Goal: Task Accomplishment & Management: Manage account settings

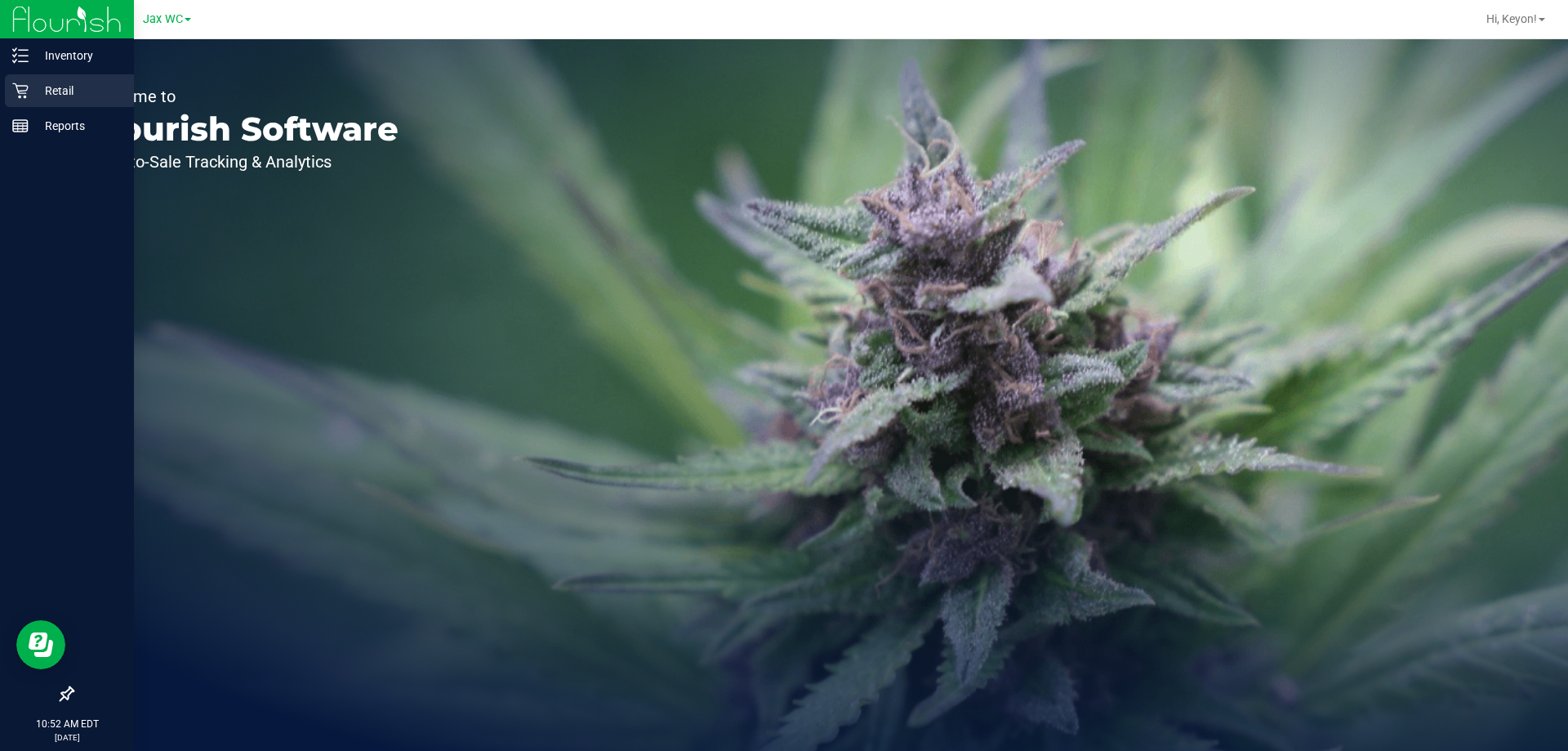
click at [24, 95] on icon at bounding box center [20, 90] width 16 height 16
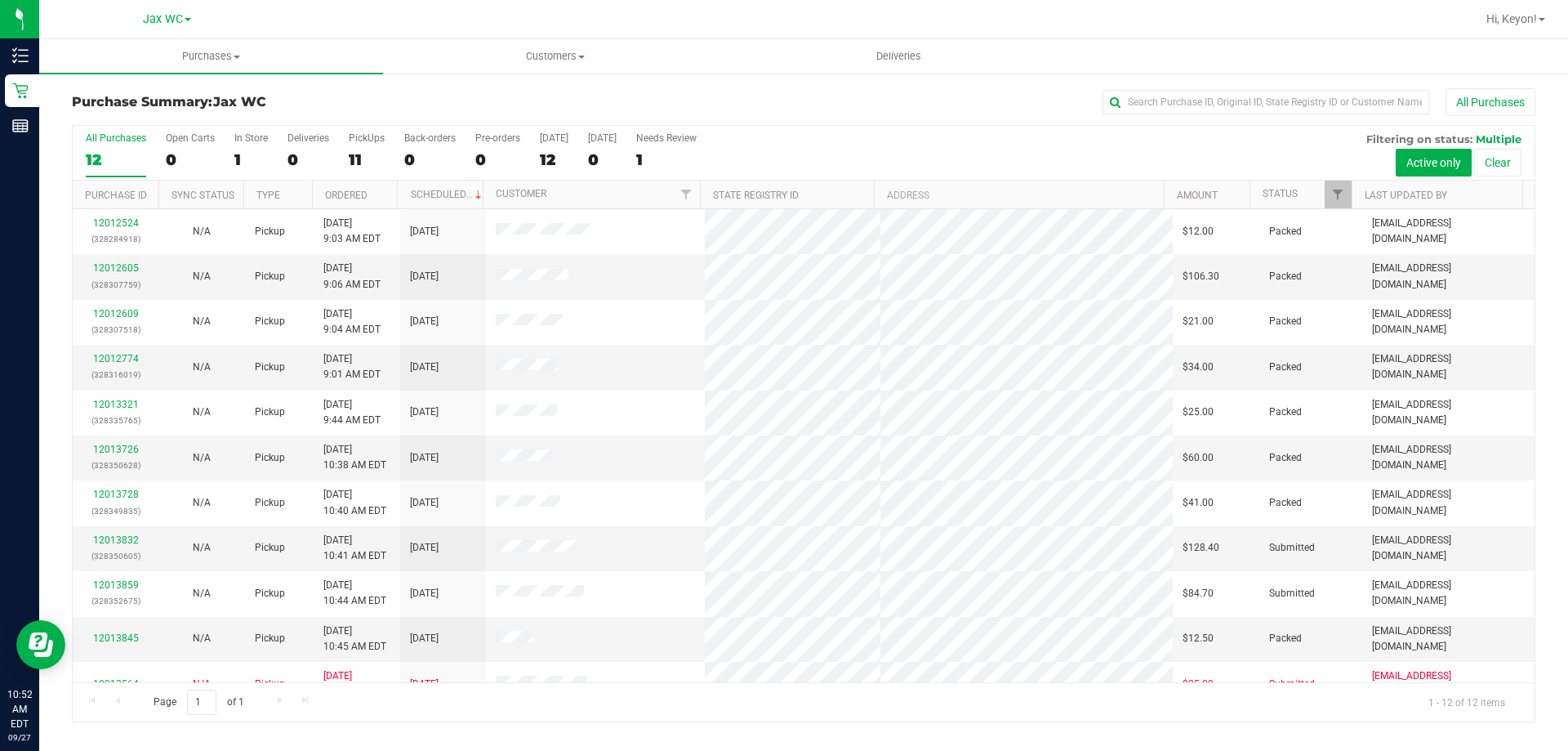
click at [245, 159] on div "1" at bounding box center [250, 160] width 33 height 19
click at [0, 0] on input "In Store 1" at bounding box center [0, 0] width 0 height 0
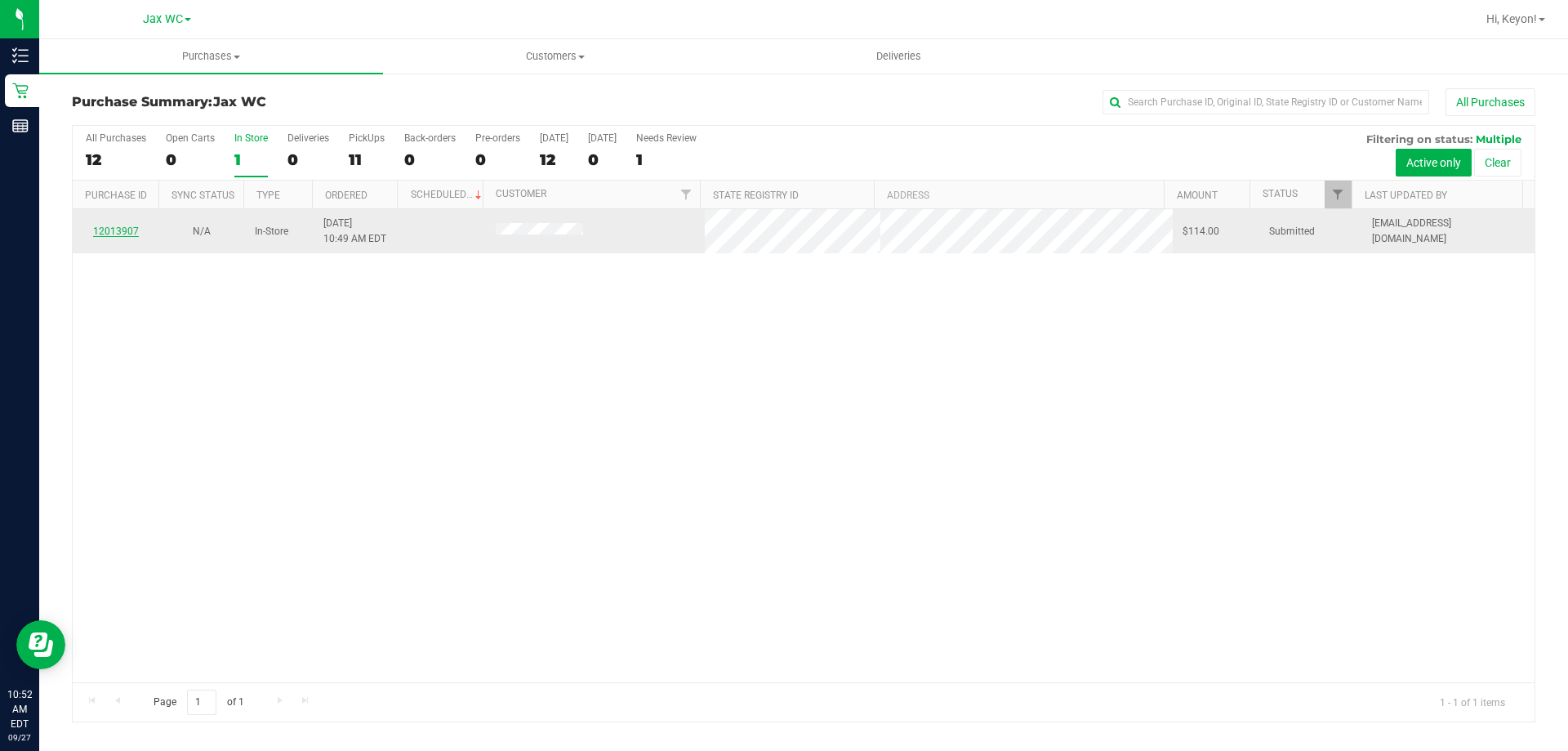
click at [121, 230] on link "12013907" at bounding box center [116, 231] width 46 height 11
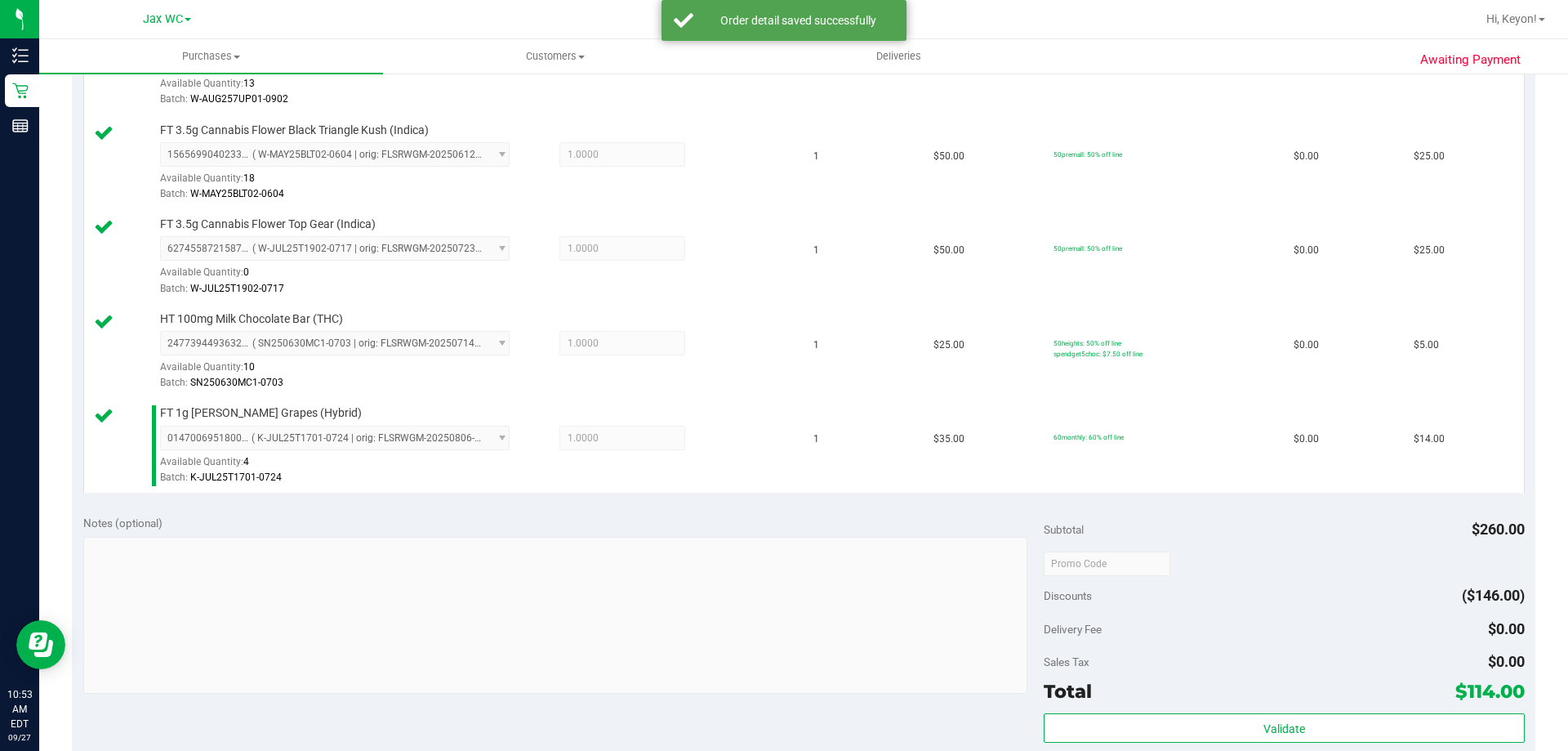
scroll to position [992, 0]
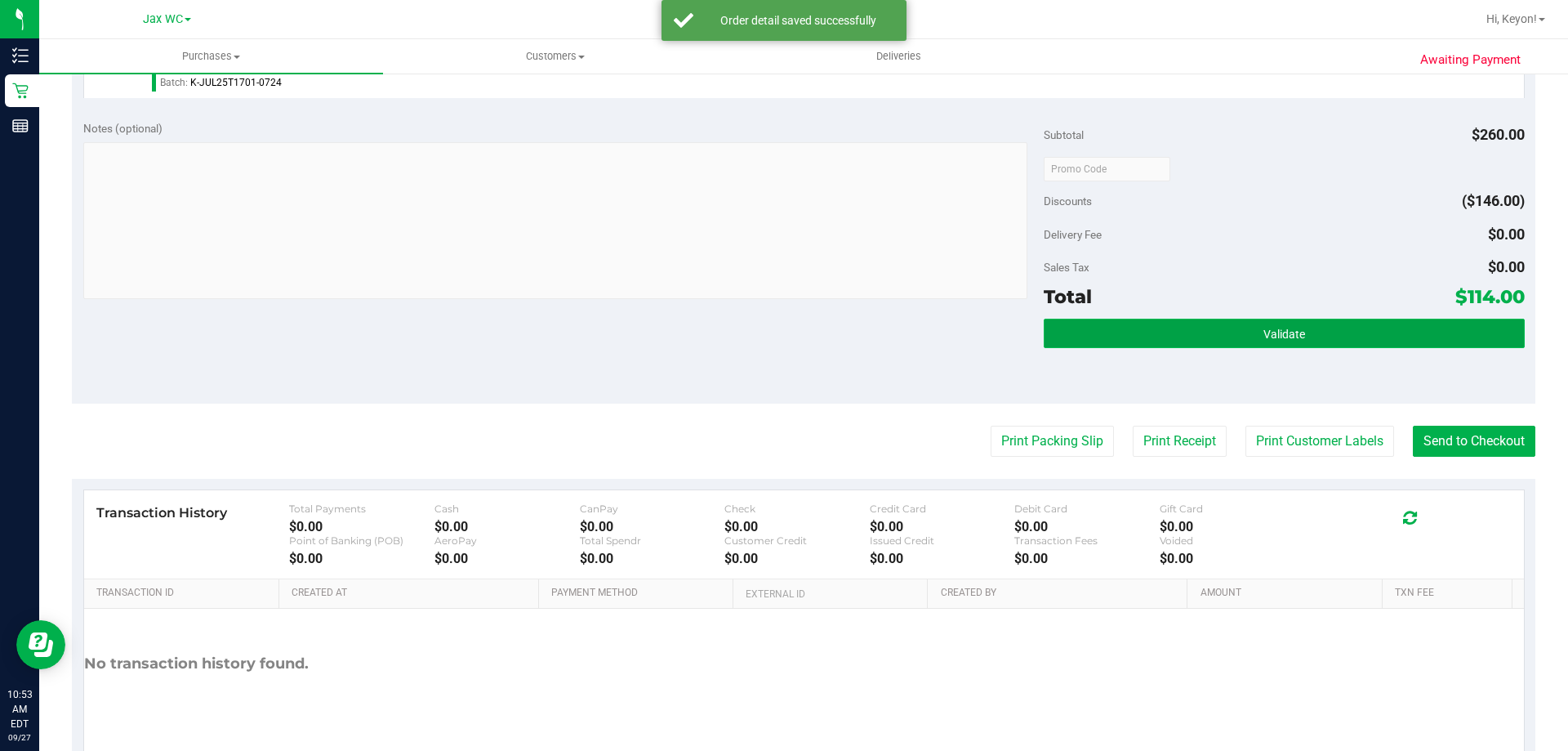
click at [1379, 342] on button "Validate" at bounding box center [1284, 333] width 480 height 30
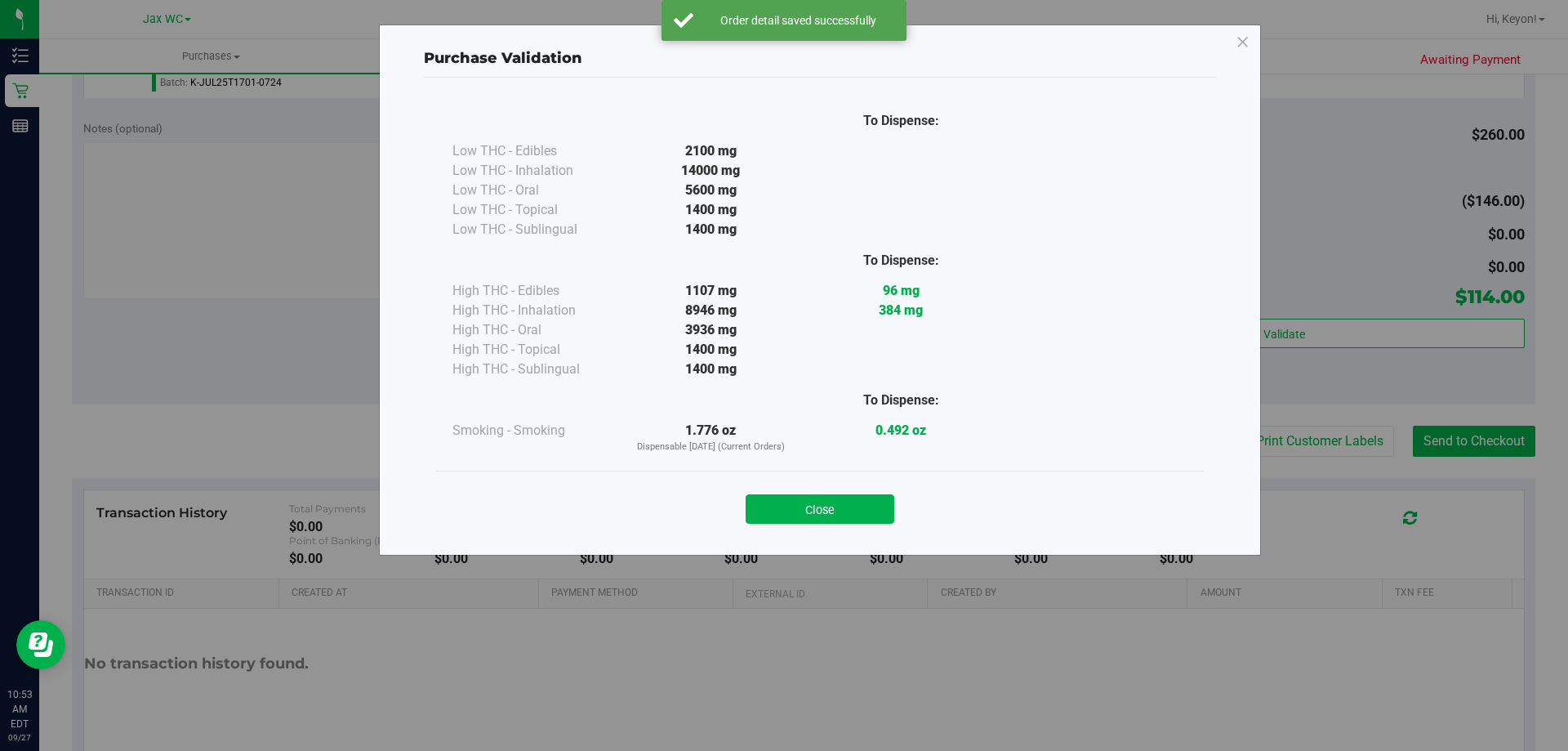
drag, startPoint x: 844, startPoint y: 514, endPoint x: 1351, endPoint y: 471, distance: 508.8
click at [868, 512] on button "Close" at bounding box center [820, 508] width 148 height 30
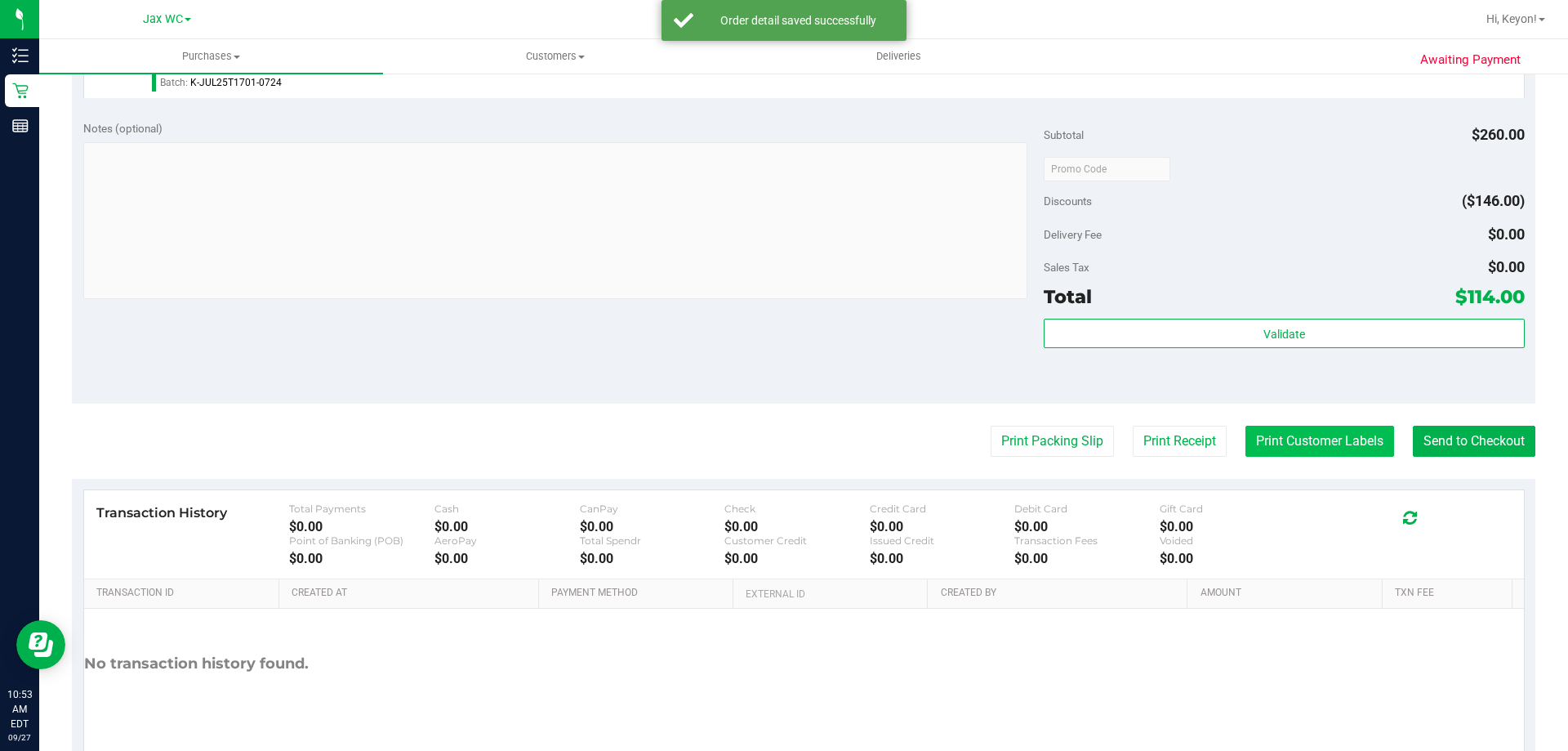
click at [1328, 444] on button "Print Customer Labels" at bounding box center [1320, 441] width 148 height 31
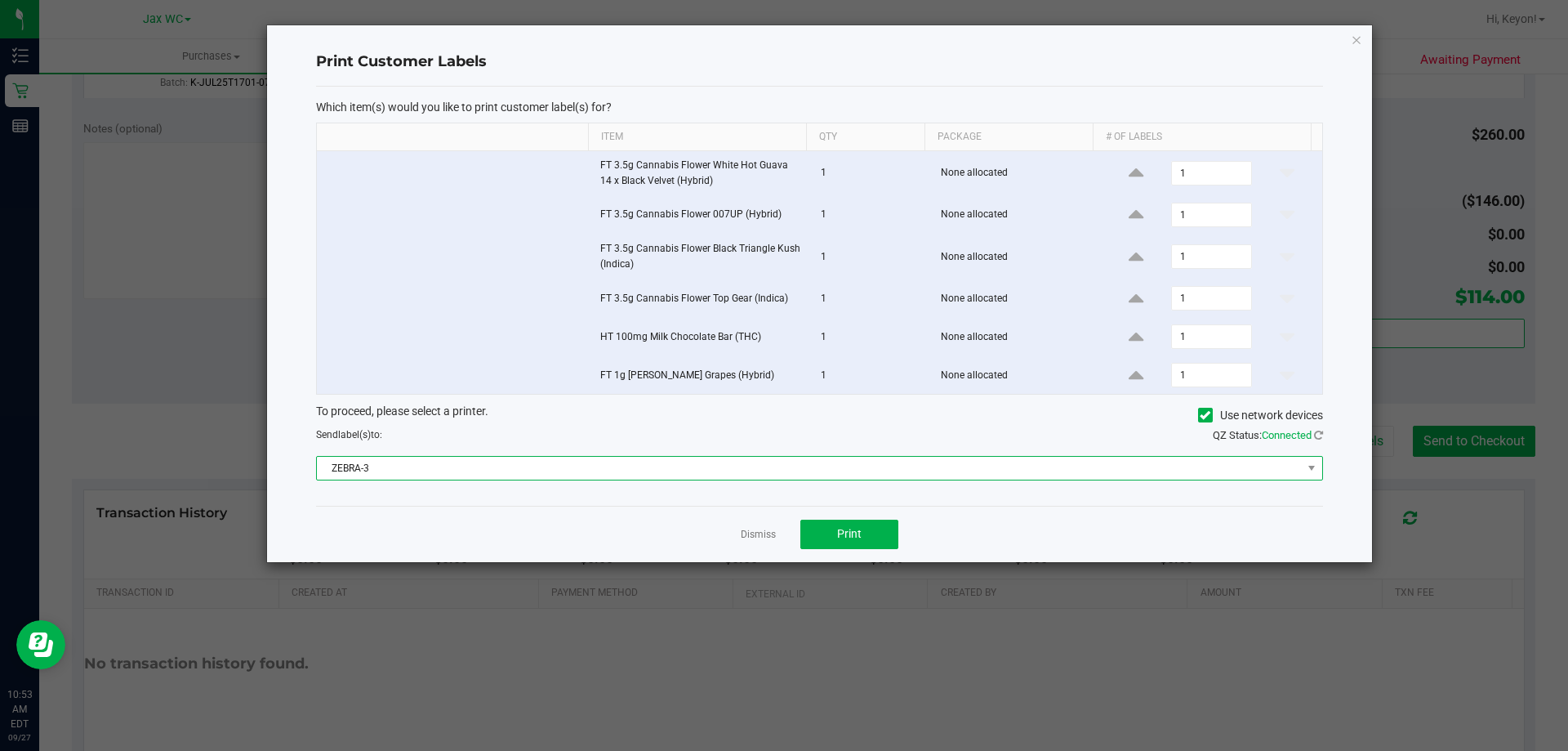
click at [821, 467] on span "ZEBRA-3" at bounding box center [809, 468] width 985 height 23
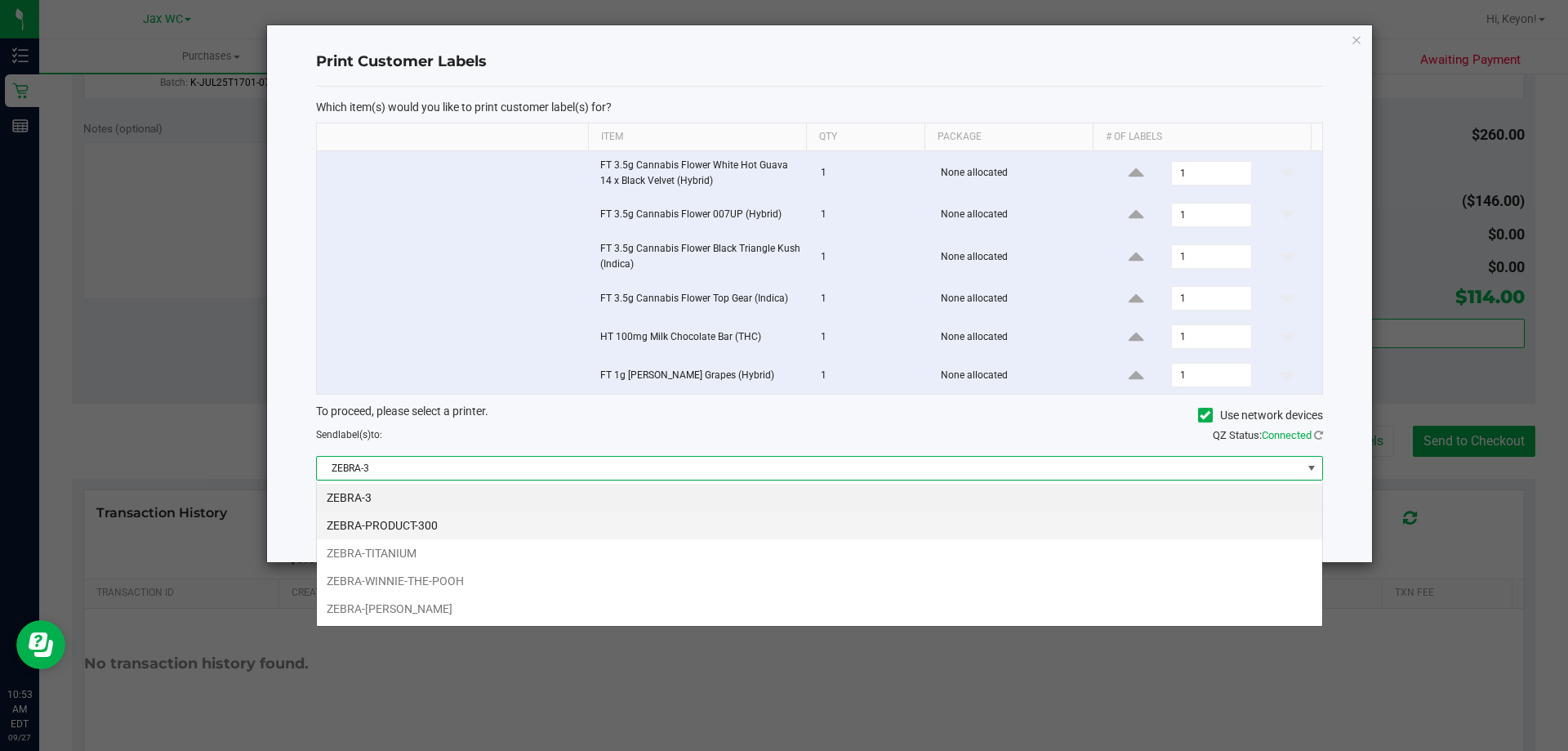
scroll to position [25, 1007]
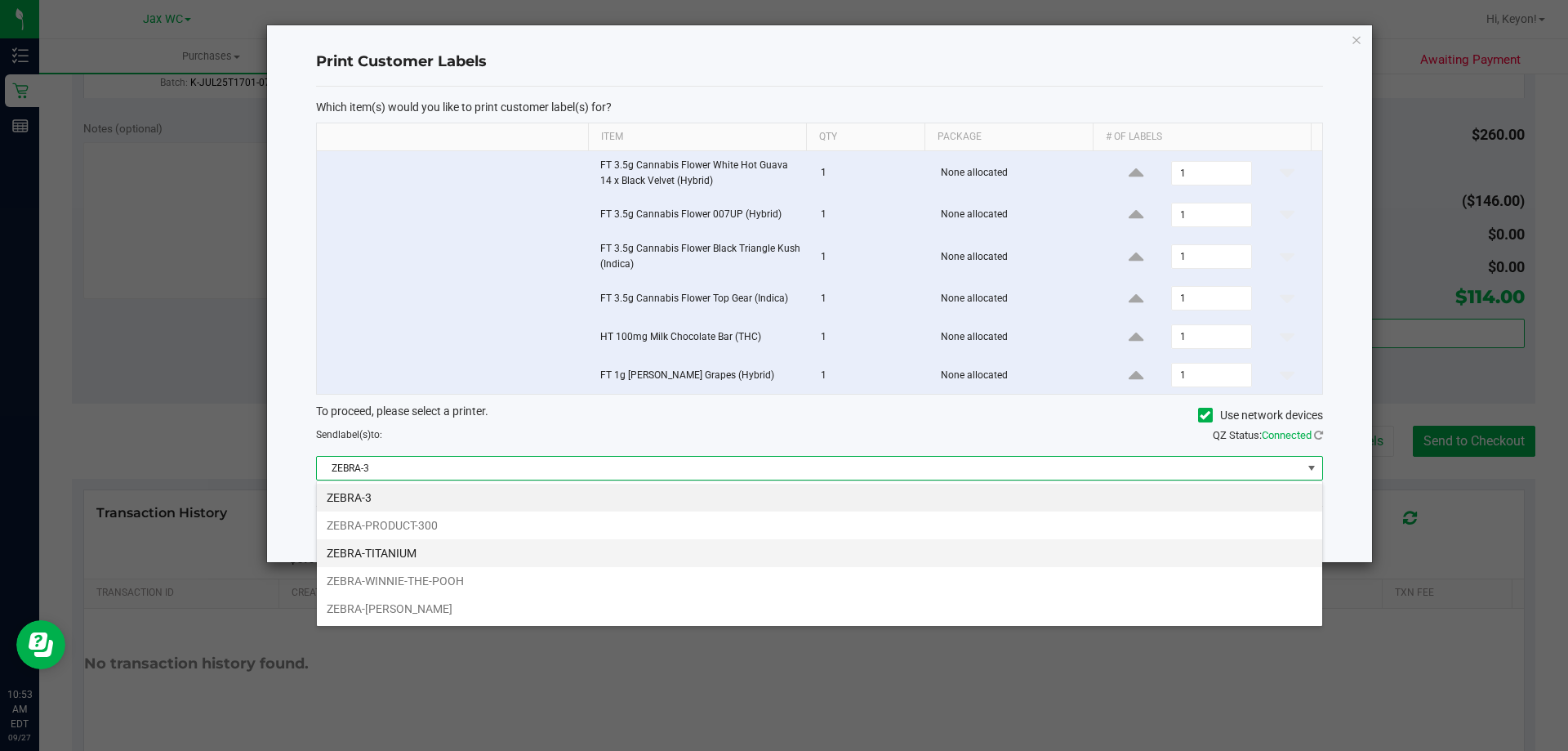
click at [663, 558] on li "ZEBRA-TITANIUM" at bounding box center [819, 553] width 1006 height 28
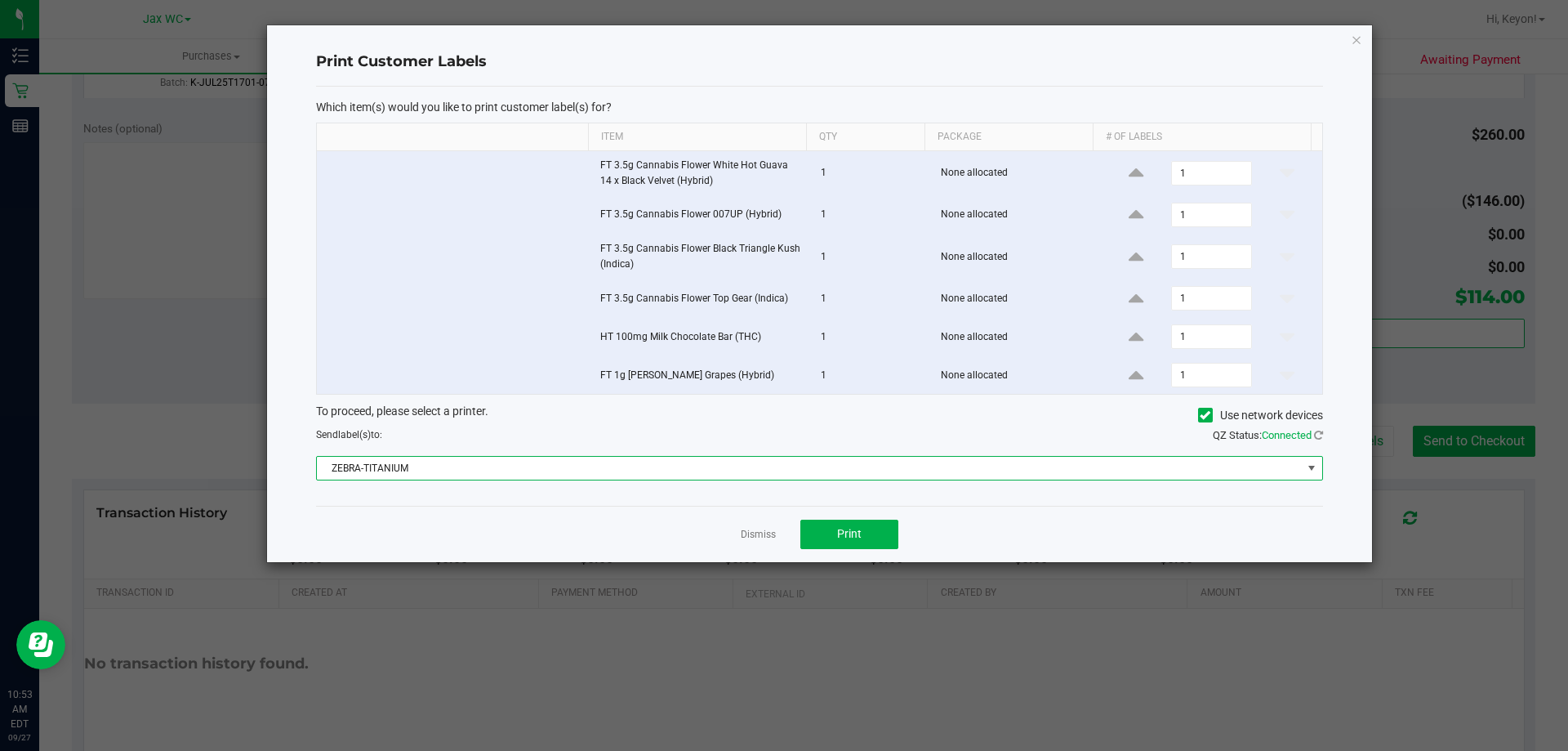
click at [650, 516] on div "Dismiss Print" at bounding box center [819, 533] width 1007 height 56
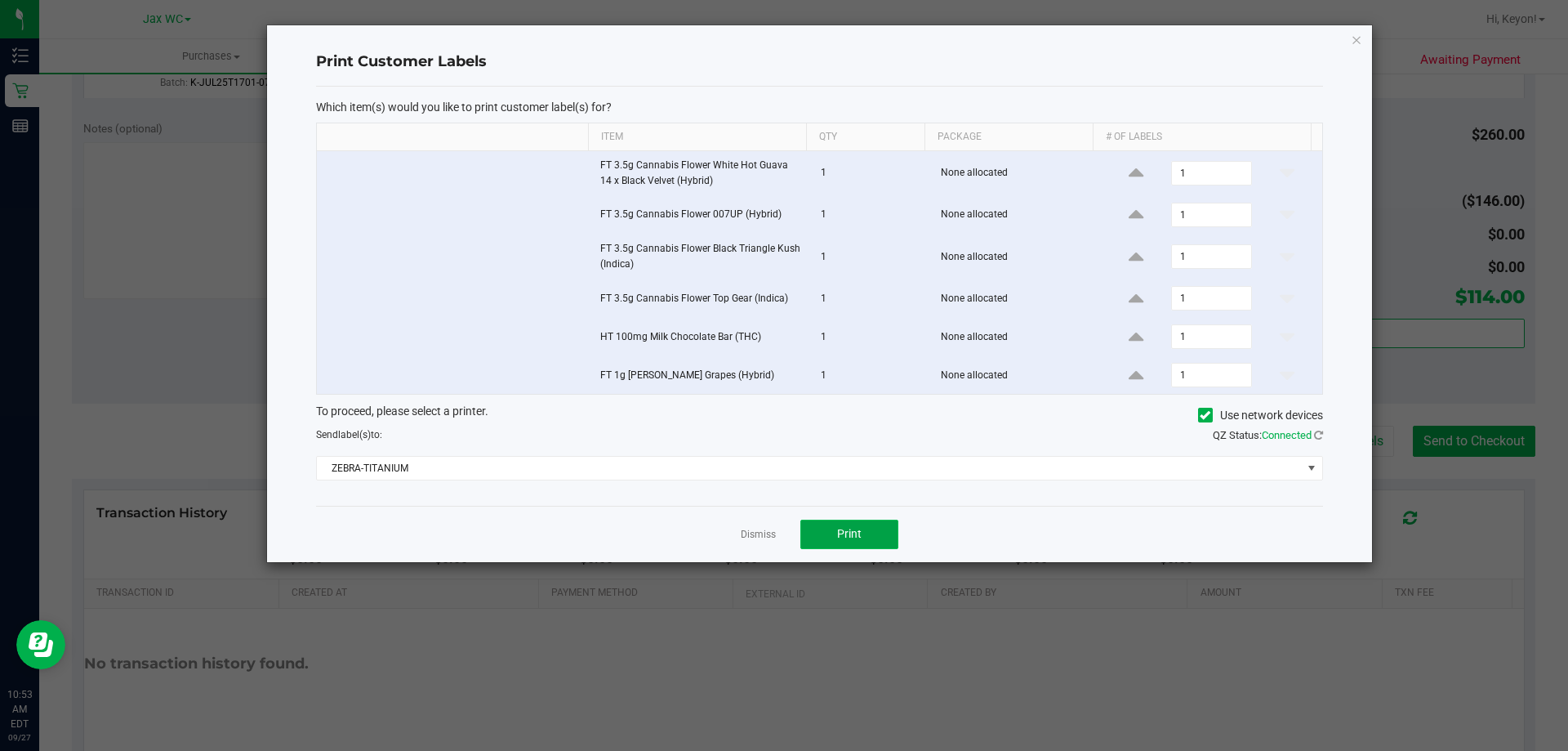
click at [884, 533] on button "Print" at bounding box center [849, 534] width 98 height 30
click at [767, 537] on link "Dismiss" at bounding box center [758, 535] width 35 height 14
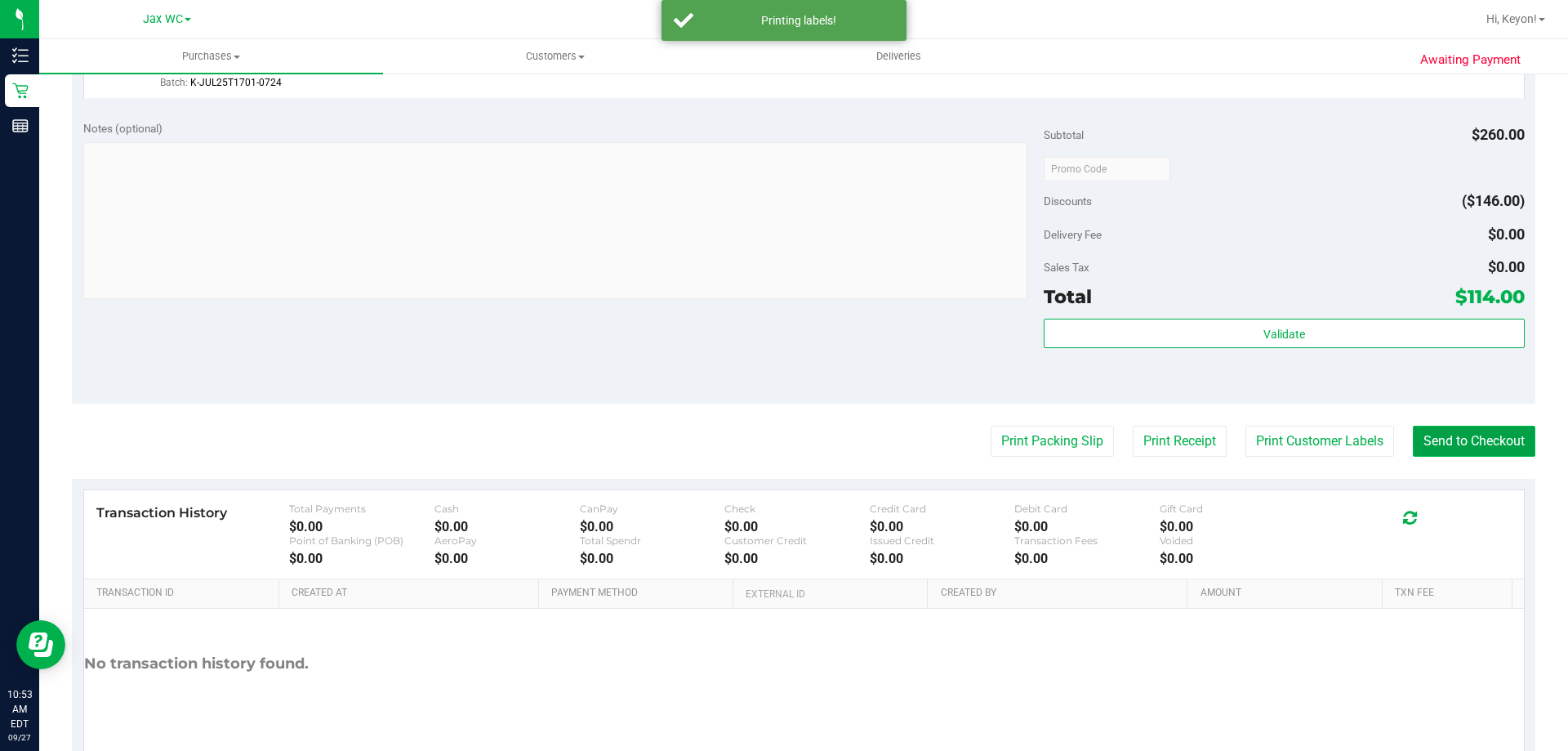
click at [1492, 442] on button "Send to Checkout" at bounding box center [1474, 441] width 123 height 31
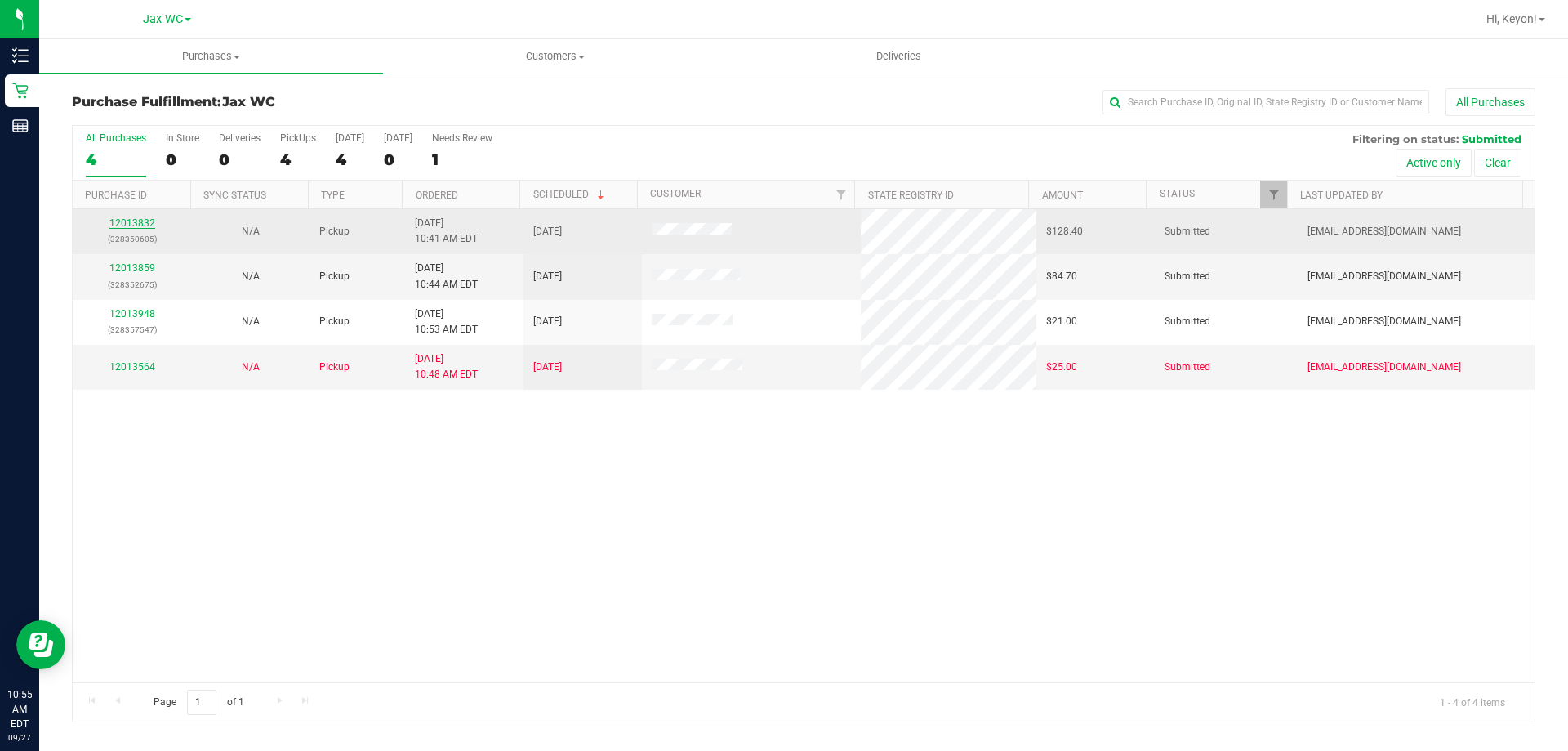
click at [128, 226] on div "12013832 (328350605)" at bounding box center [132, 231] width 99 height 31
click at [128, 226] on link "12013832" at bounding box center [132, 223] width 46 height 11
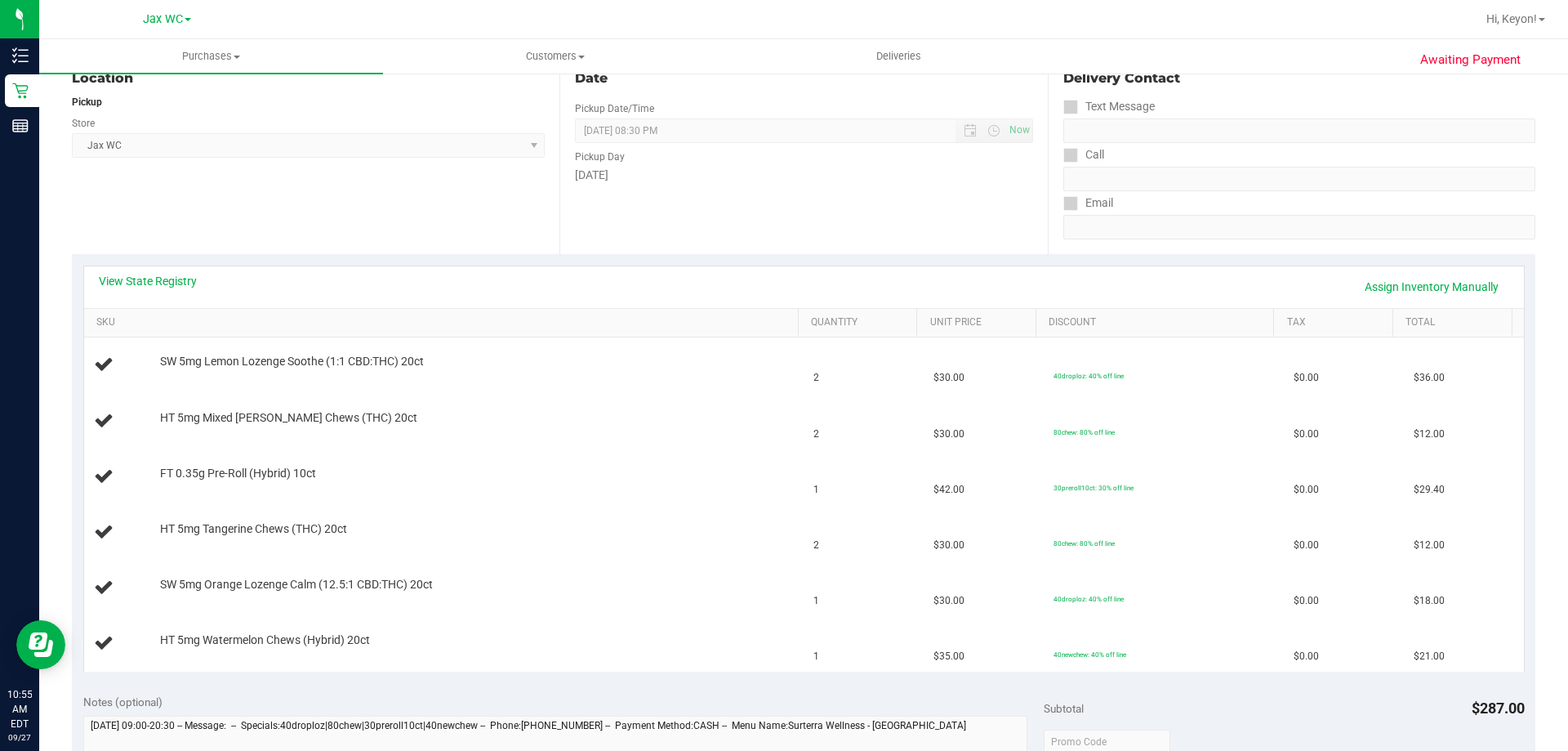
scroll to position [214, 0]
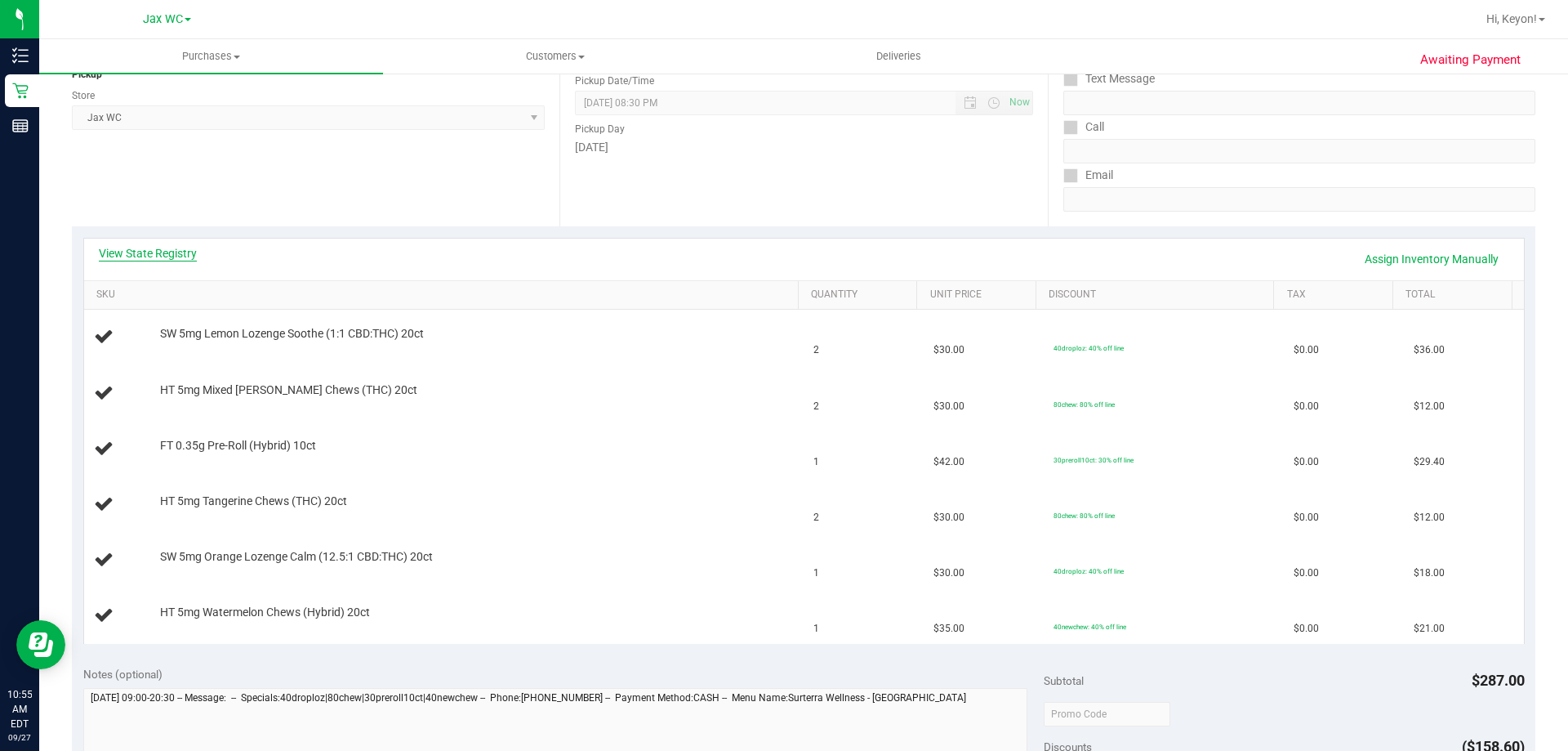
click at [153, 257] on link "View State Registry" at bounding box center [147, 253] width 98 height 16
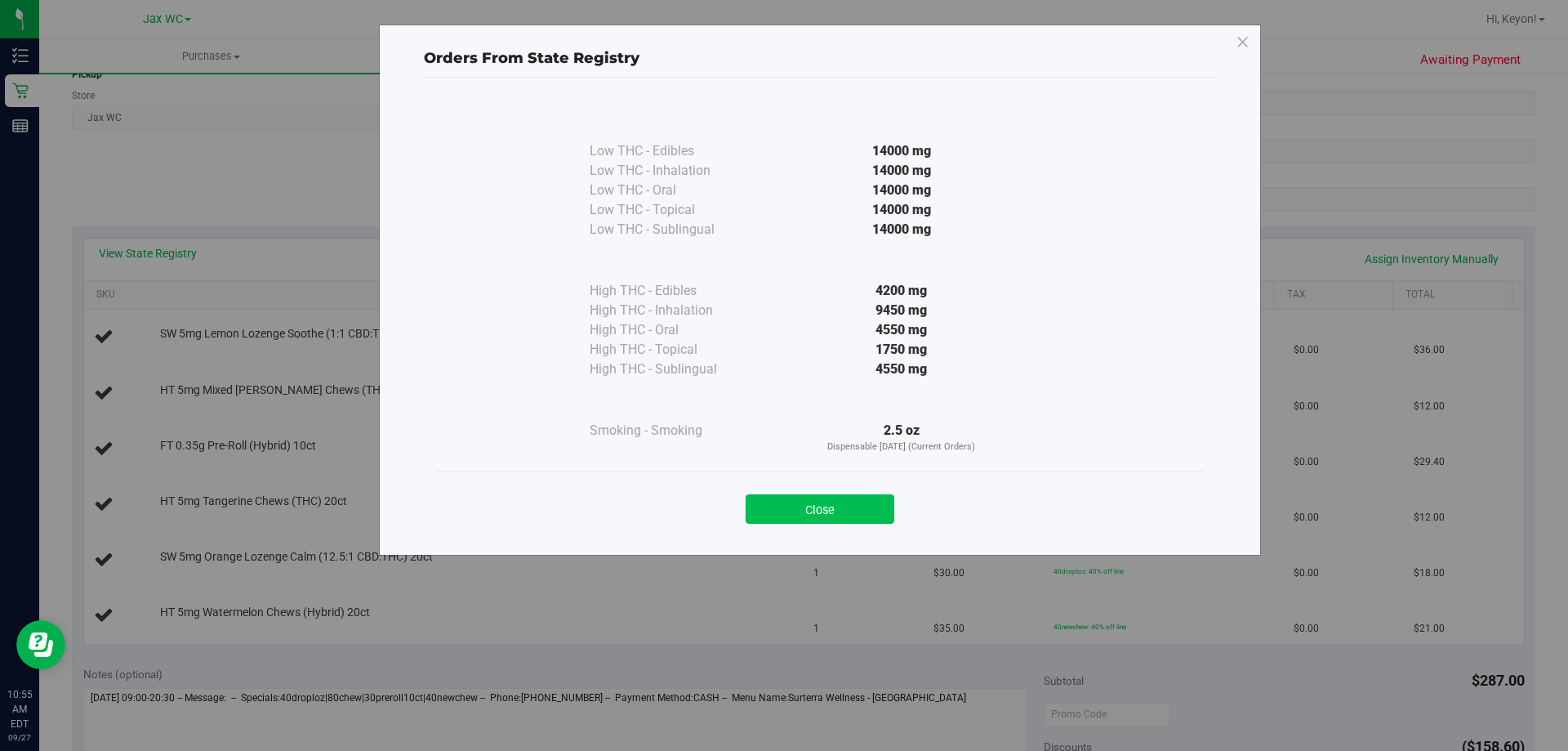
click at [815, 507] on button "Close" at bounding box center [820, 508] width 148 height 30
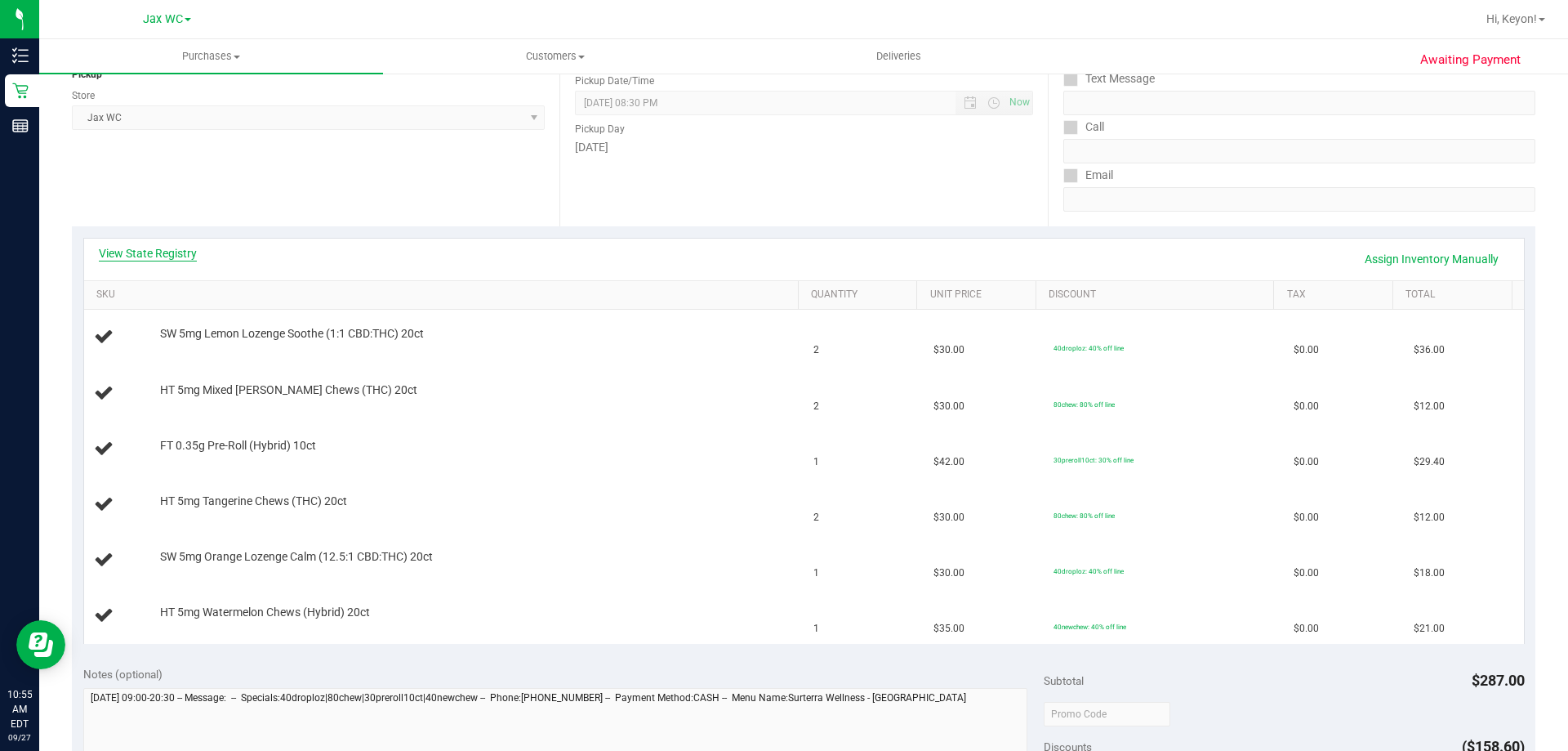
click at [162, 252] on link "View State Registry" at bounding box center [147, 253] width 98 height 16
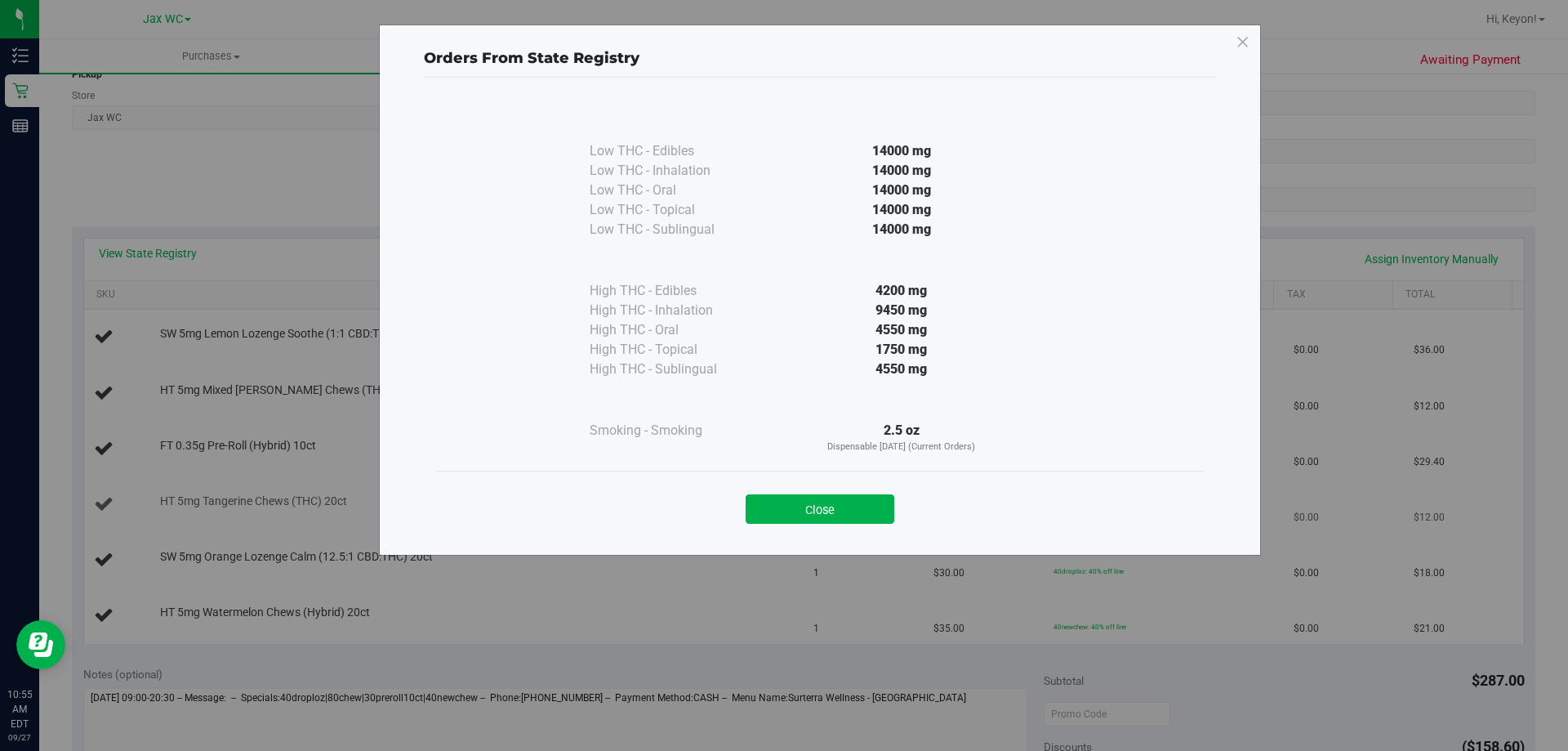
click at [821, 504] on button "Close" at bounding box center [820, 508] width 148 height 30
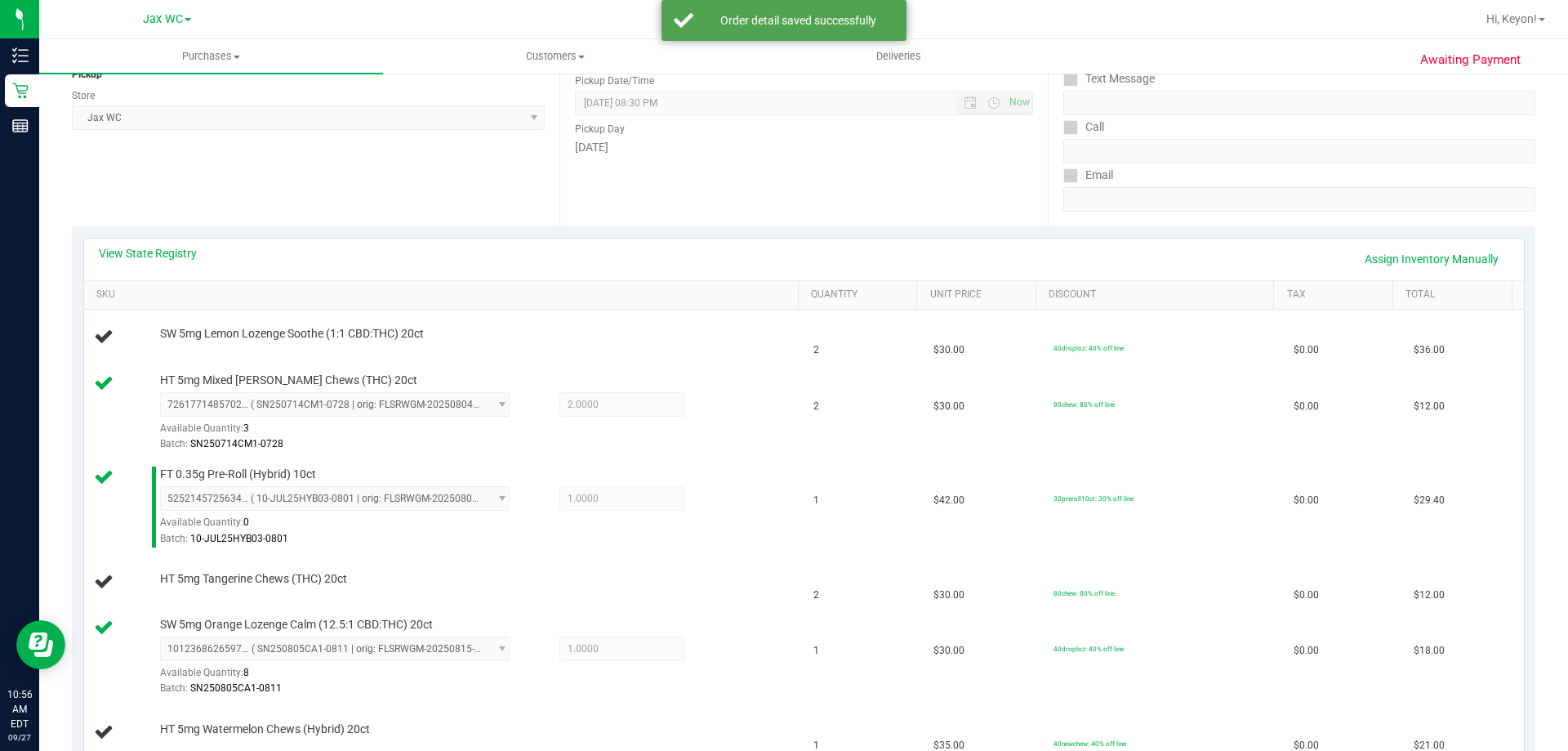
scroll to position [729, 0]
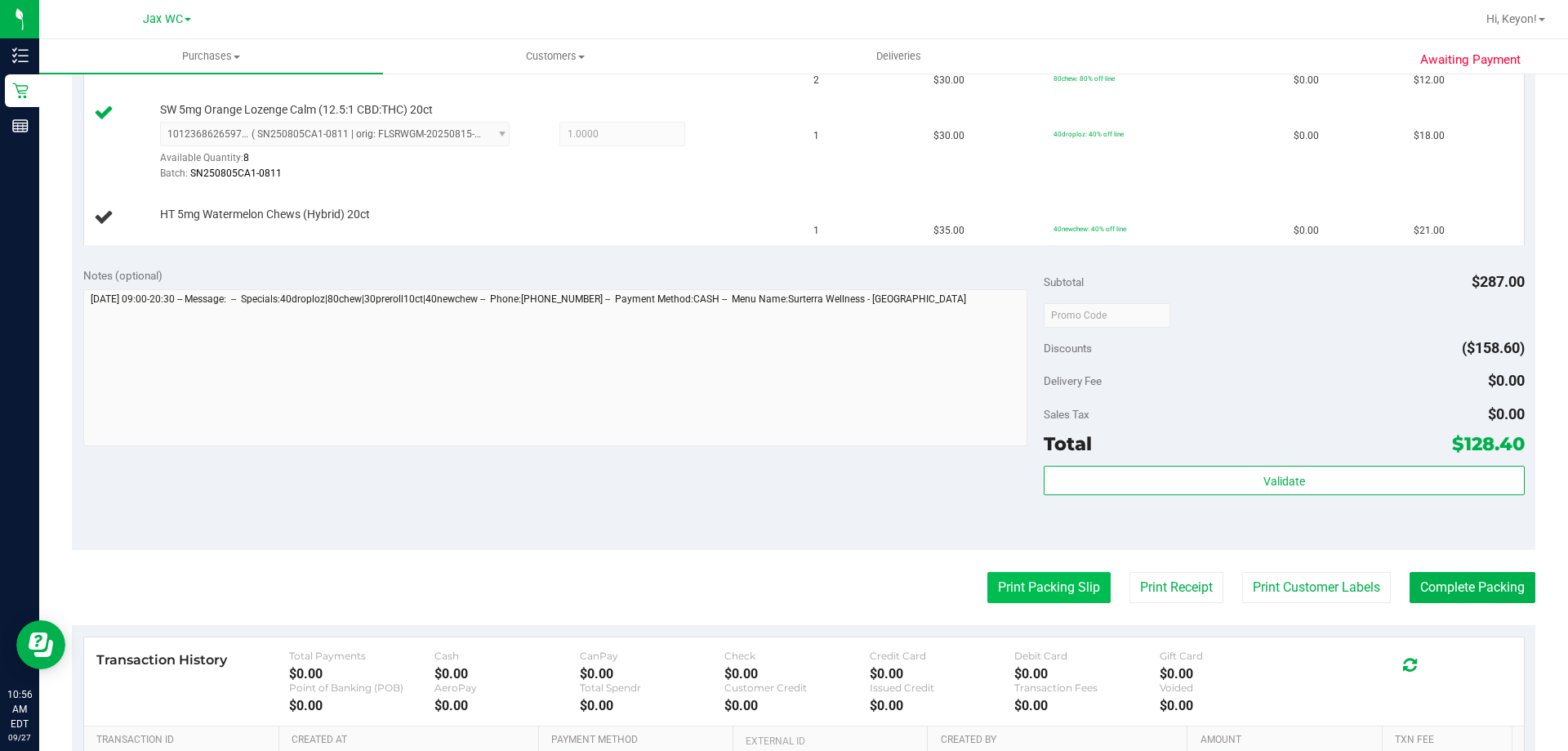
click at [1007, 586] on button "Print Packing Slip" at bounding box center [1049, 587] width 124 height 31
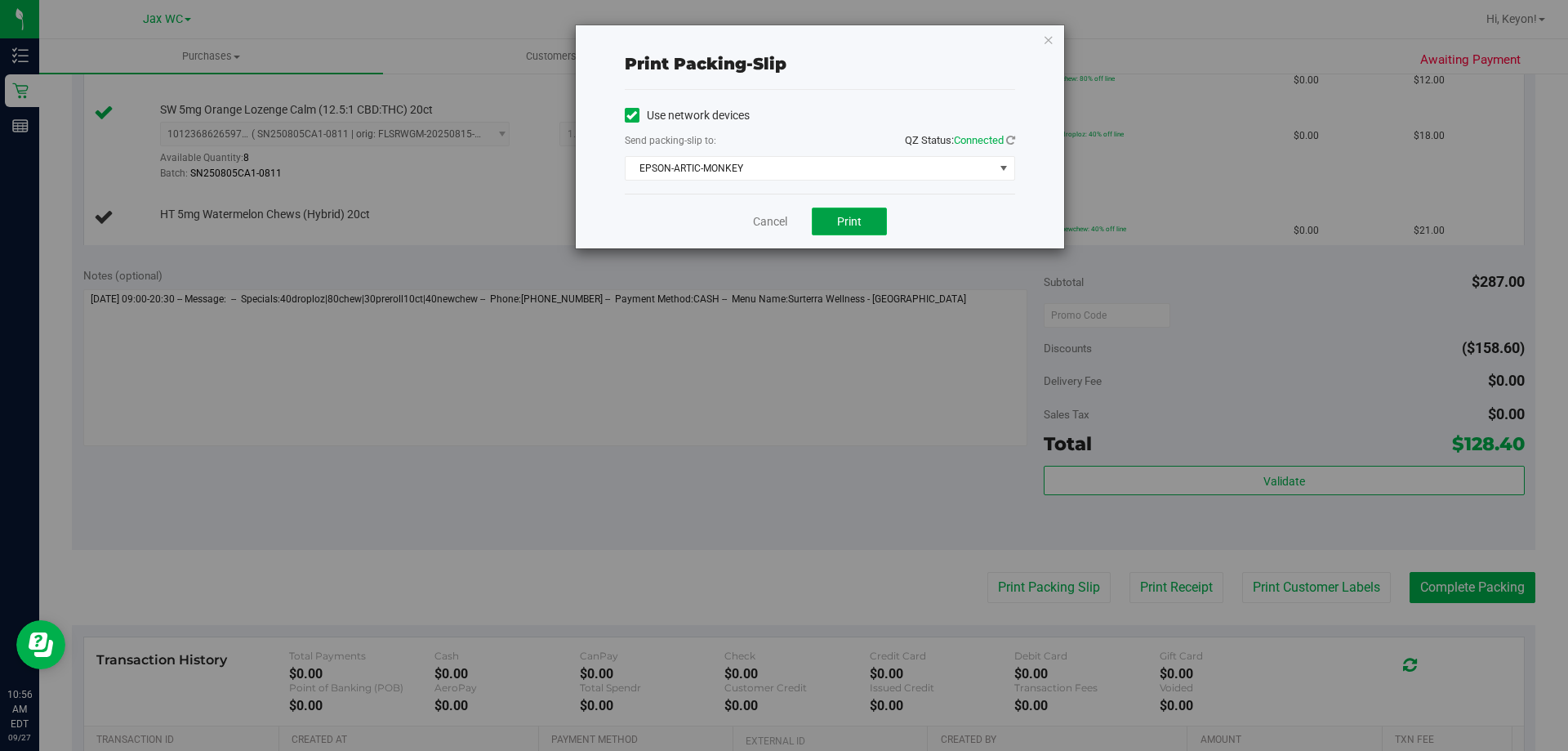
click at [867, 216] on button "Print" at bounding box center [849, 221] width 75 height 28
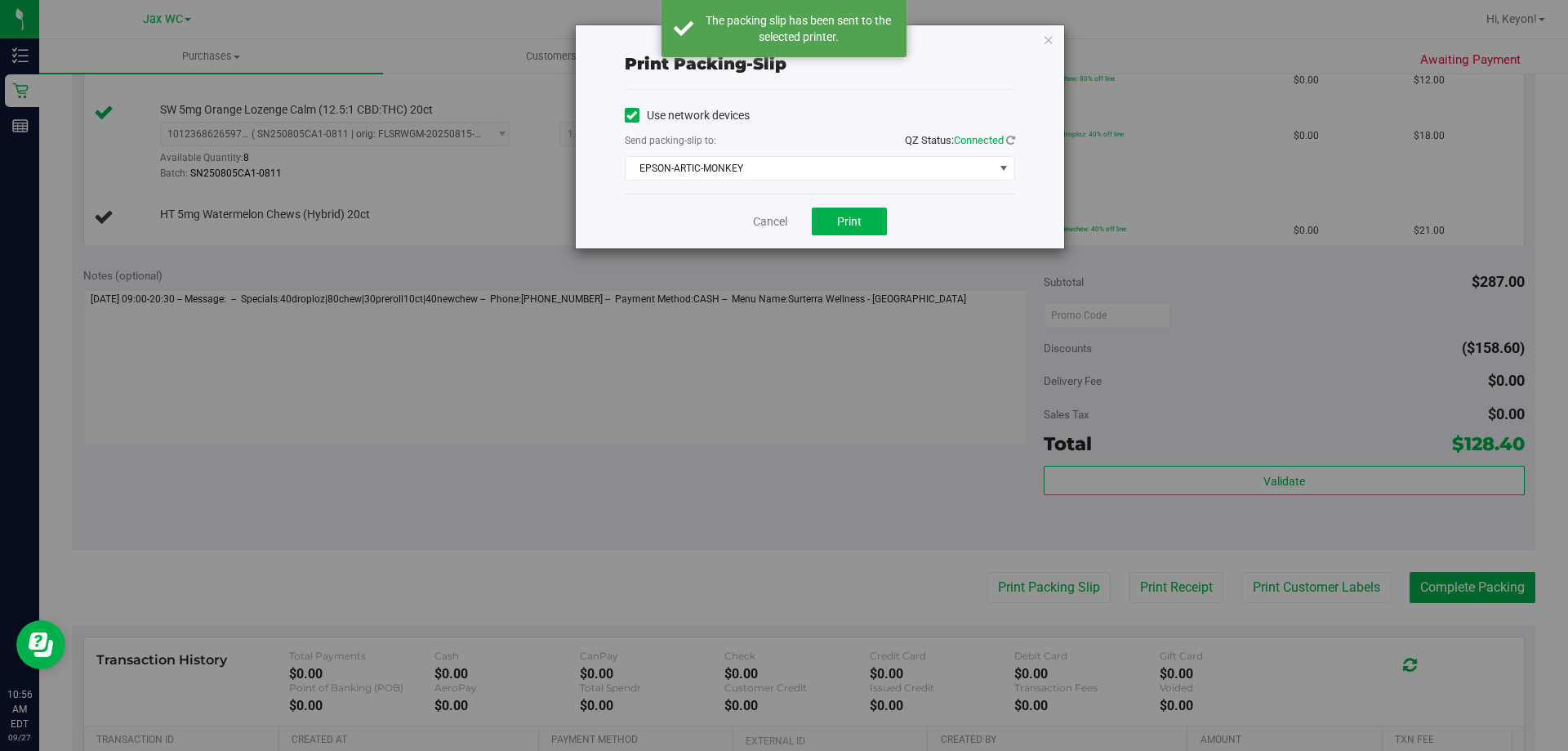
click at [897, 186] on div "Use network devices Send packing-slip to: QZ Status: Connected EPSON-ARTIC-MONK…" at bounding box center [820, 141] width 390 height 104
click at [872, 160] on span "EPSON-ARTIC-MONKEY" at bounding box center [810, 168] width 368 height 23
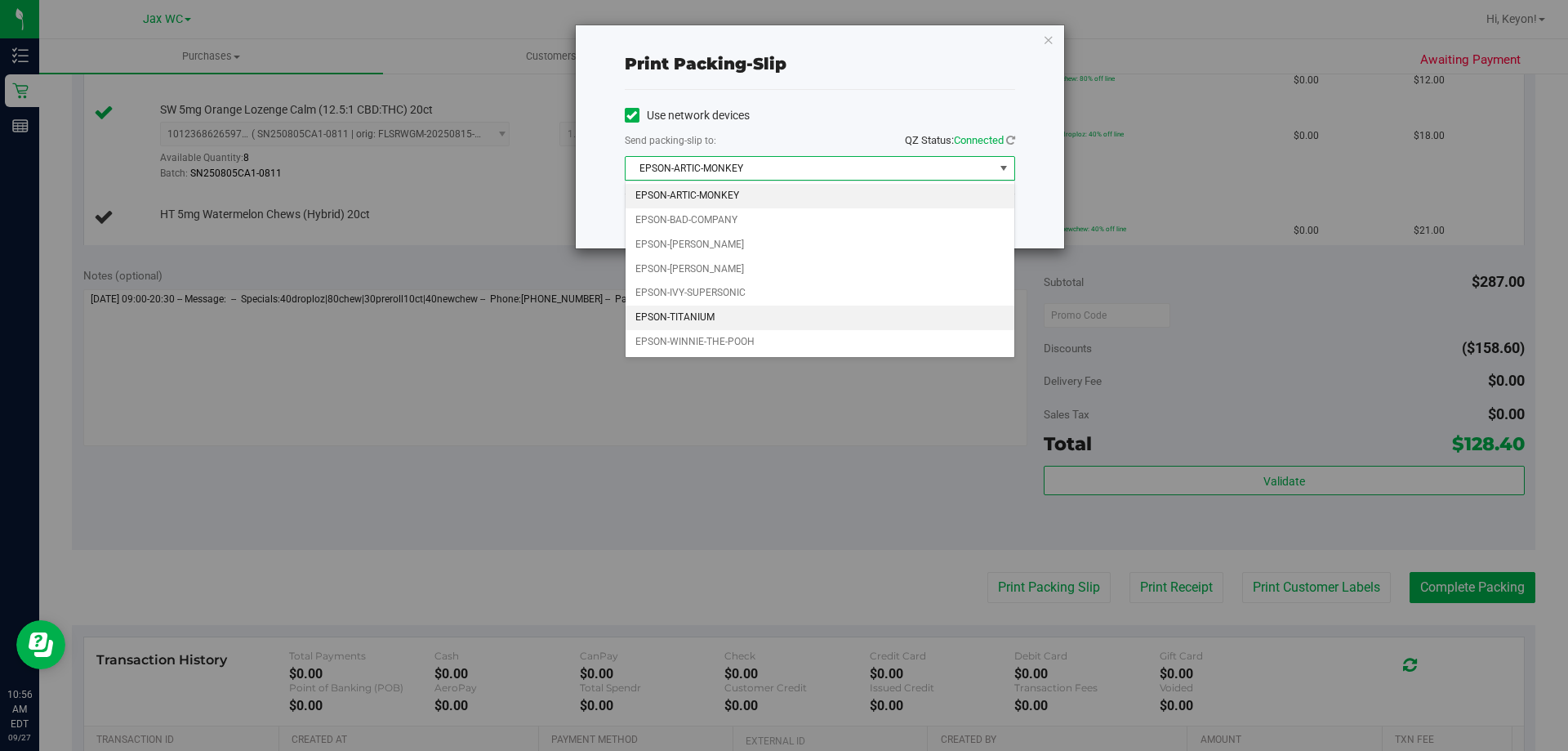
click at [702, 321] on li "EPSON-TITANIUM" at bounding box center [820, 318] width 389 height 25
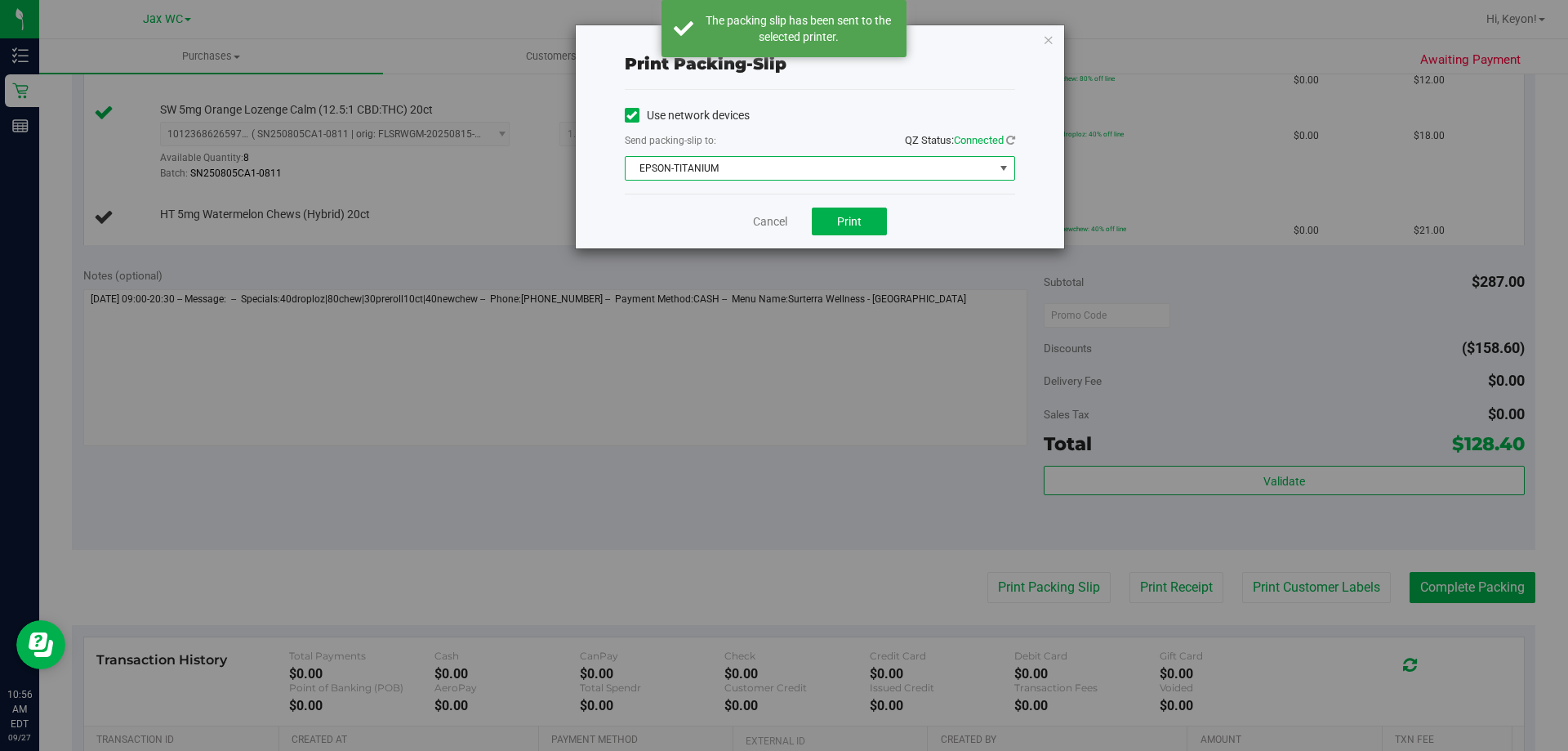
click at [658, 198] on div "Cancel Print" at bounding box center [820, 221] width 390 height 55
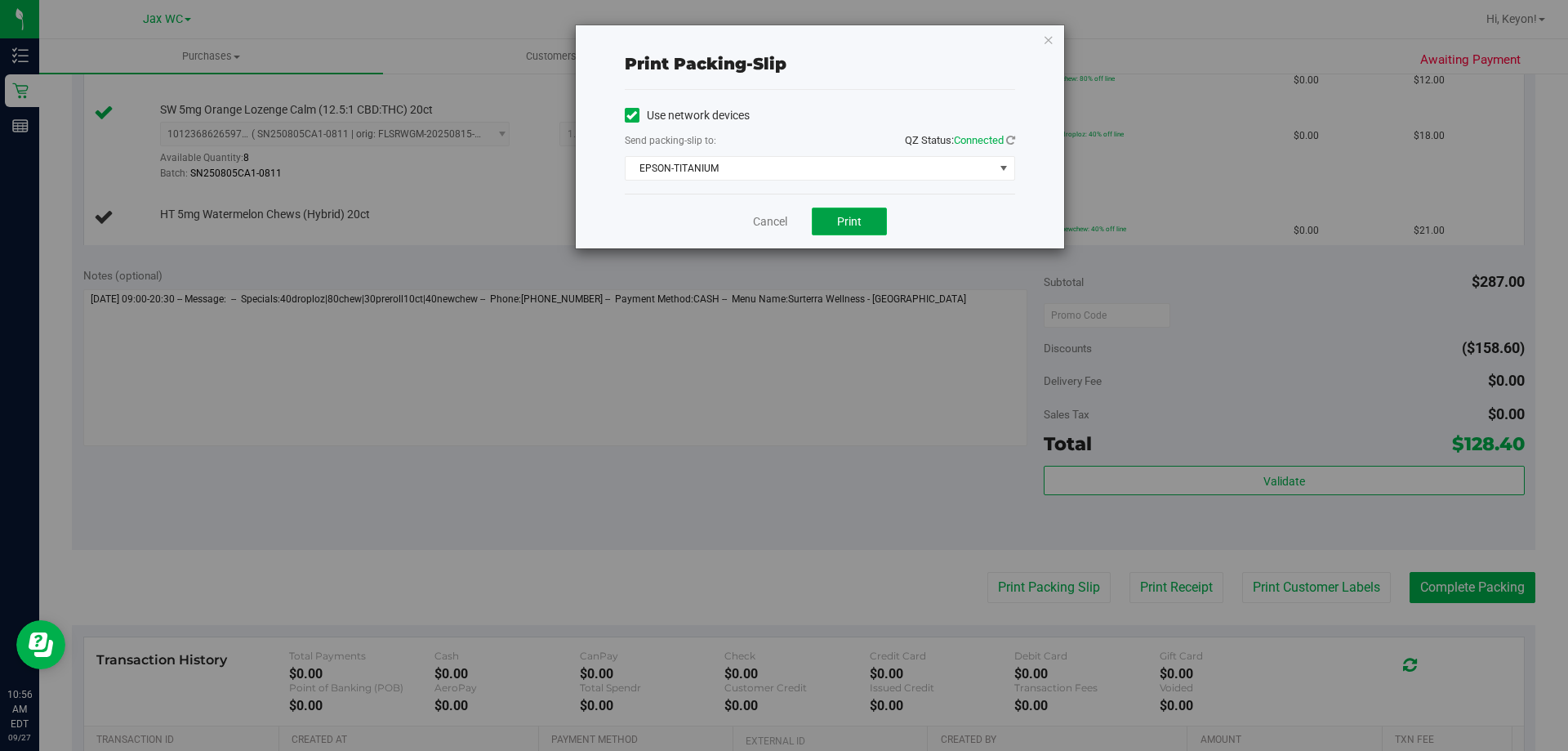
click at [845, 220] on span "Print" at bounding box center [850, 222] width 25 height 13
click at [769, 216] on link "Cancel" at bounding box center [770, 222] width 34 height 17
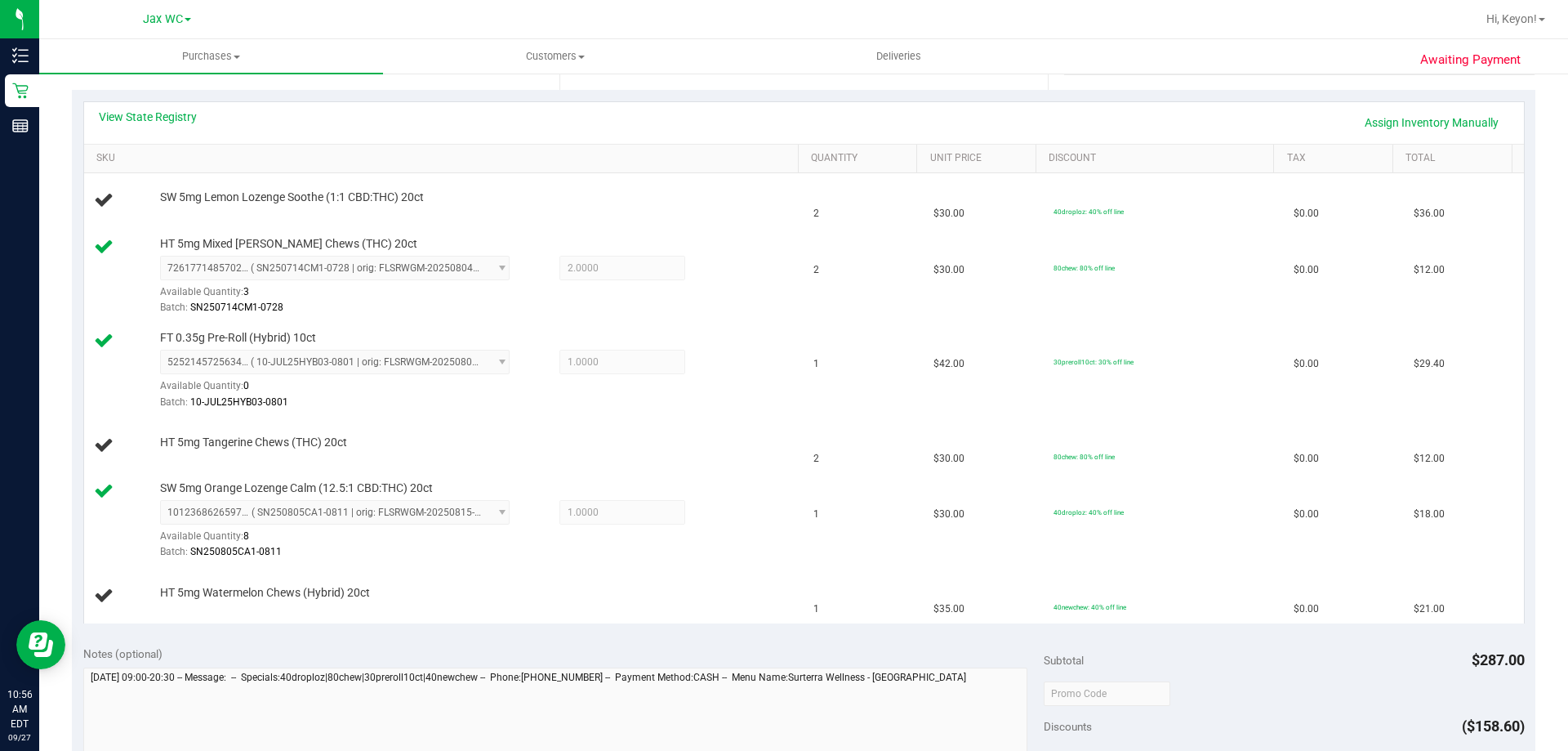
scroll to position [346, 0]
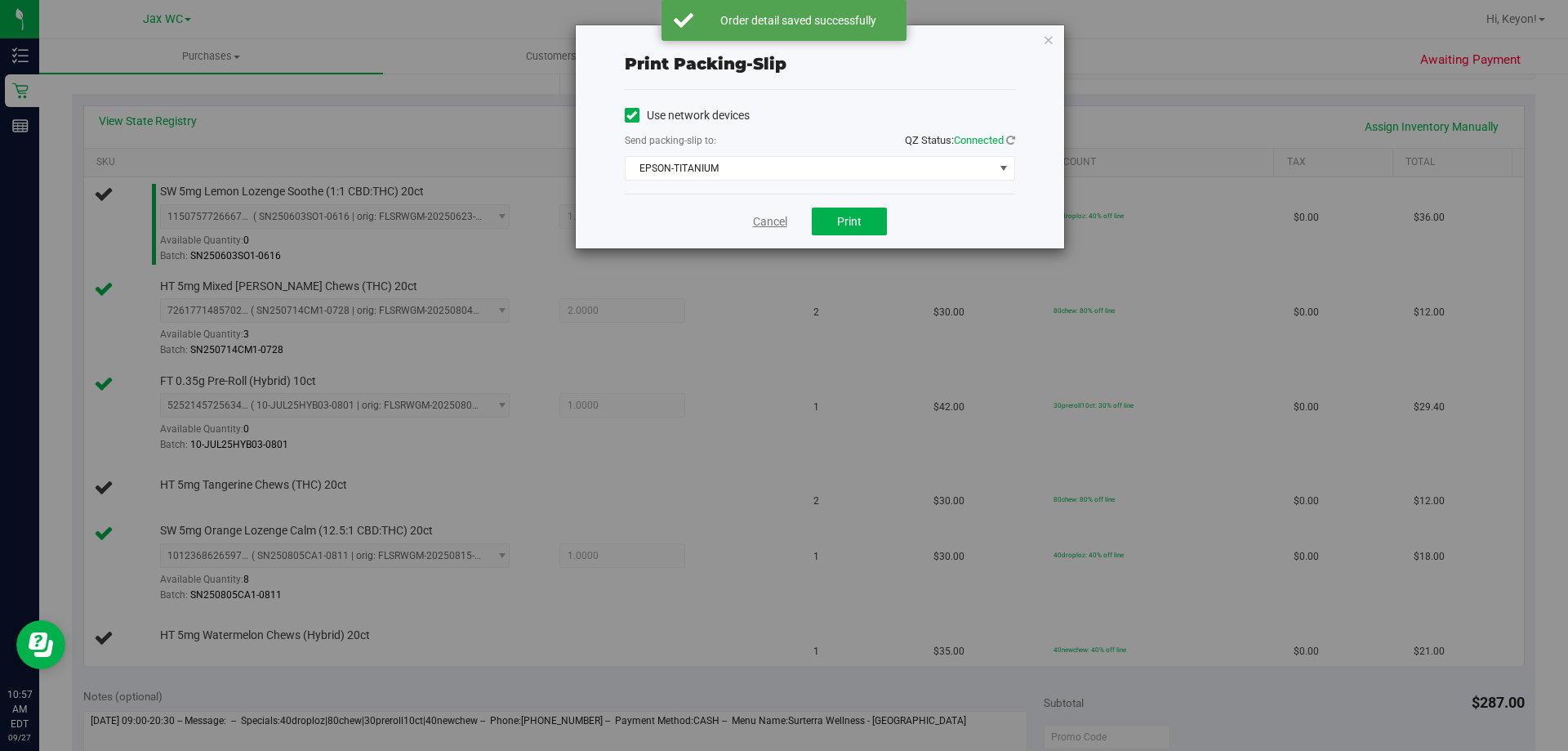
click at [777, 228] on link "Cancel" at bounding box center [770, 222] width 34 height 17
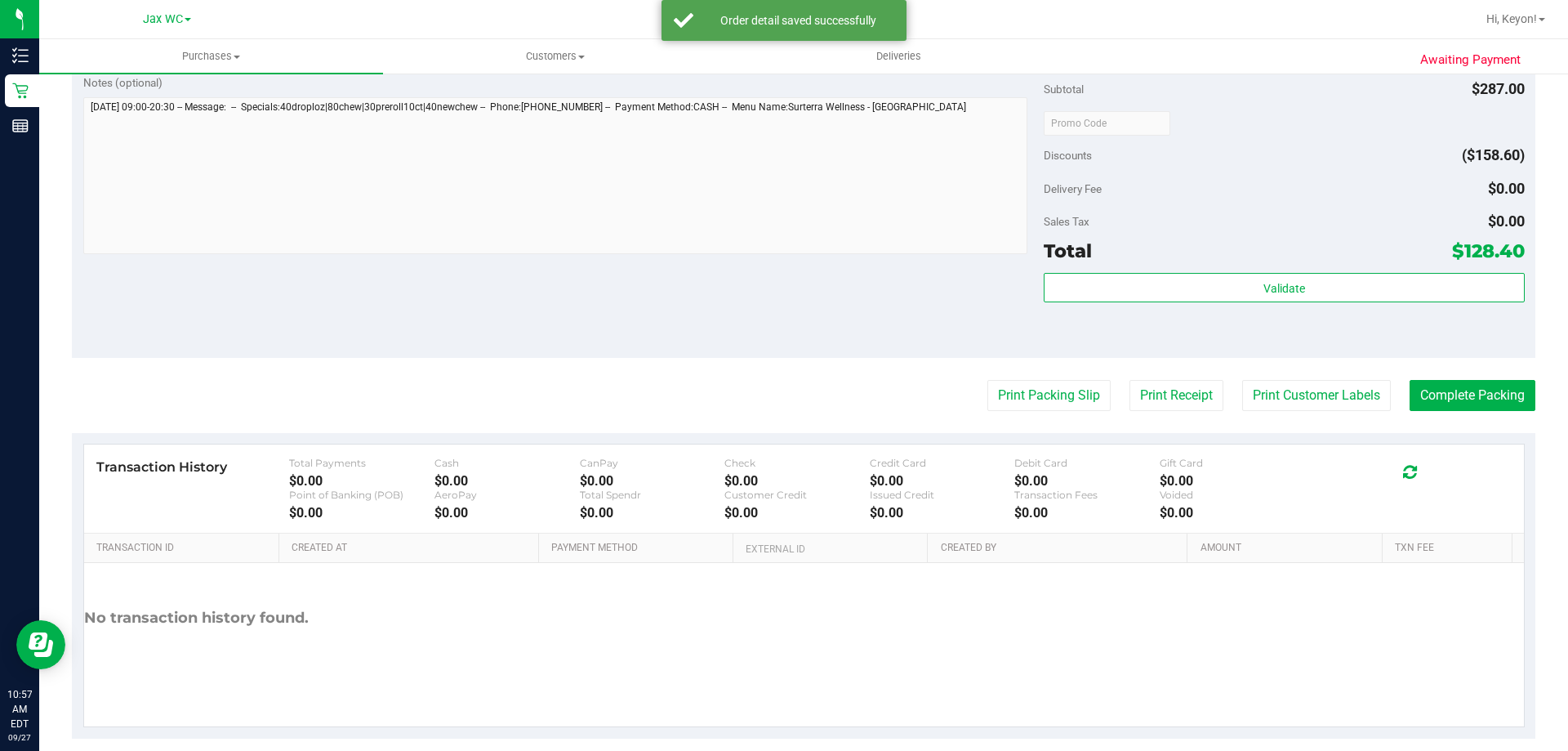
click at [988, 380] on button "Print Packing Slip" at bounding box center [1049, 395] width 124 height 31
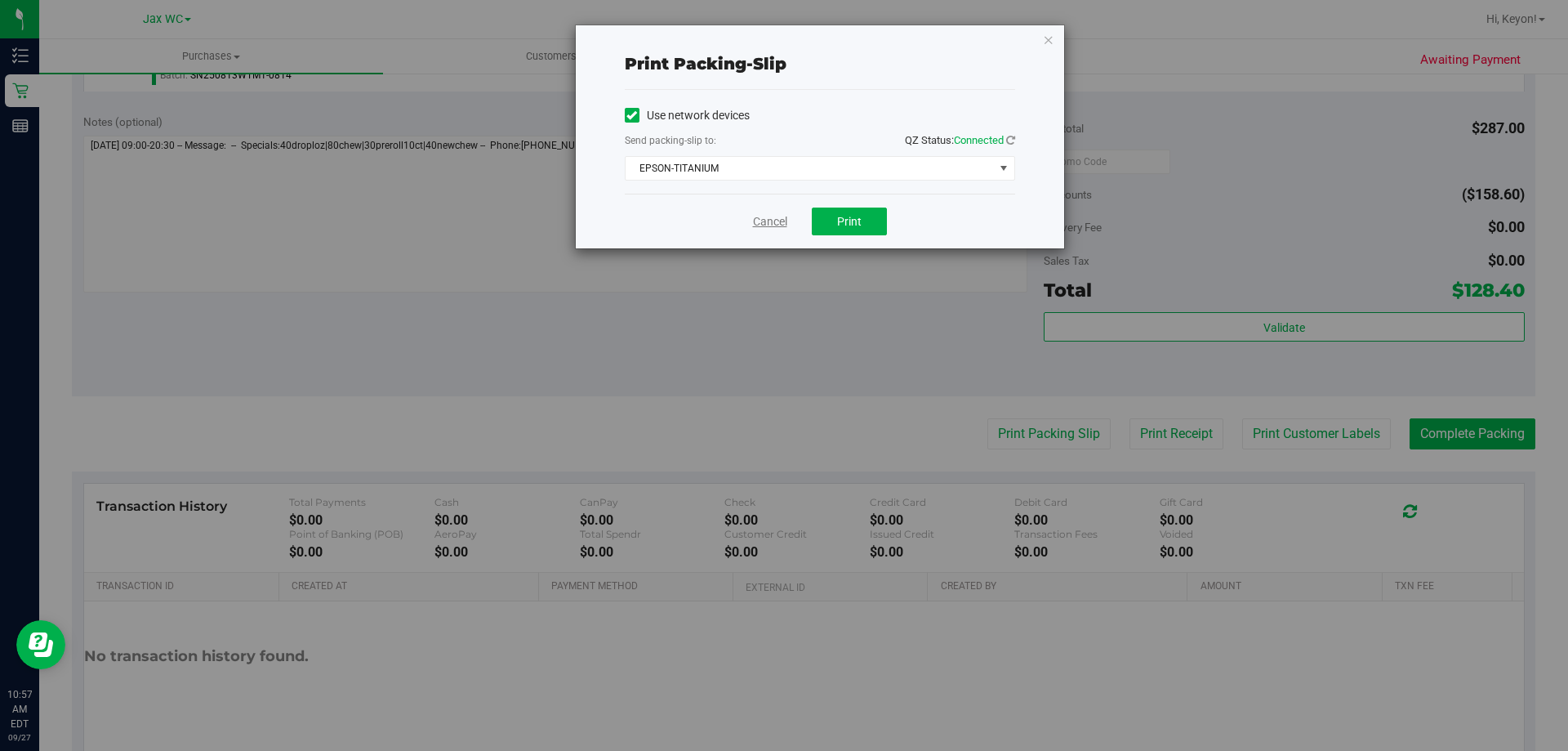
click at [778, 218] on link "Cancel" at bounding box center [770, 222] width 34 height 17
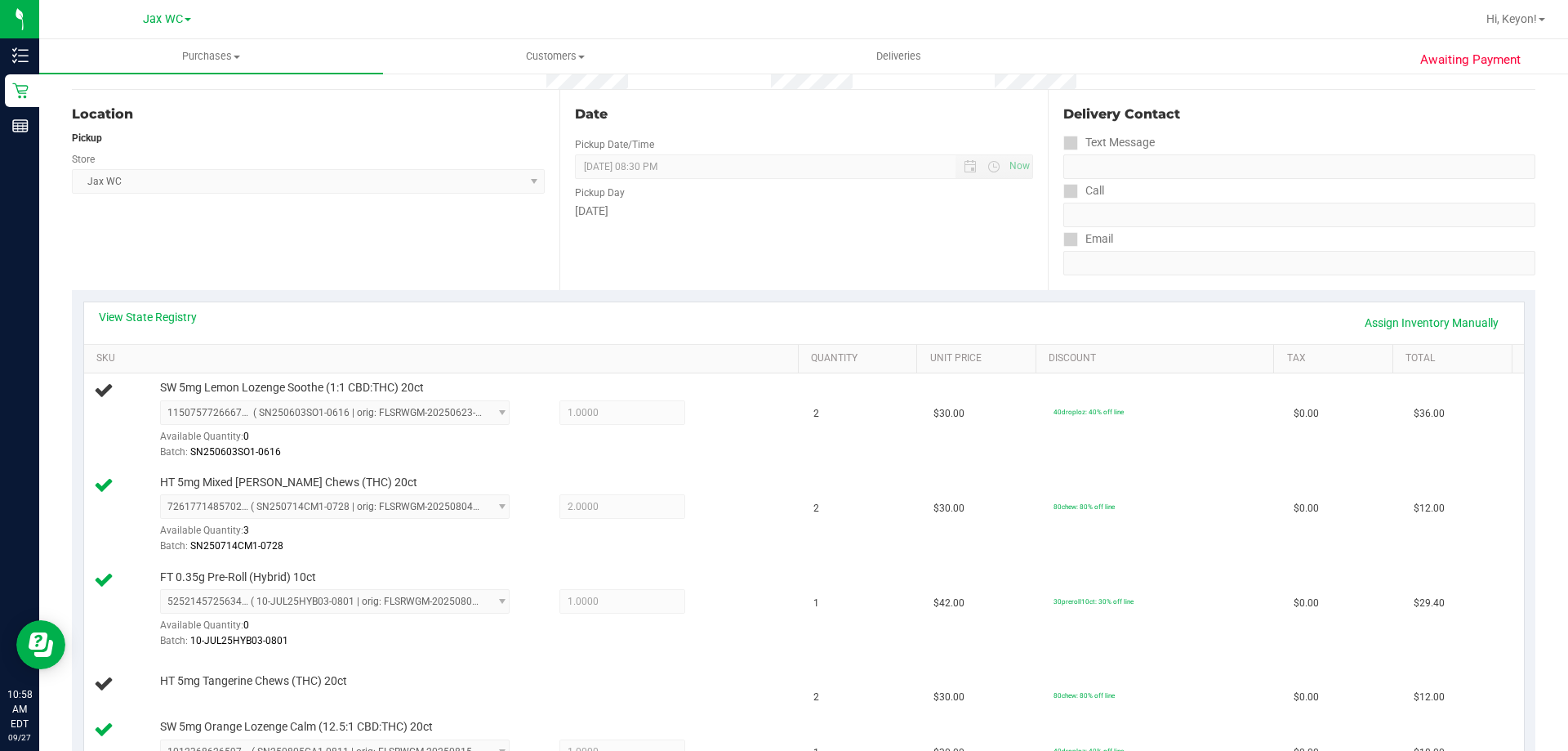
scroll to position [0, 0]
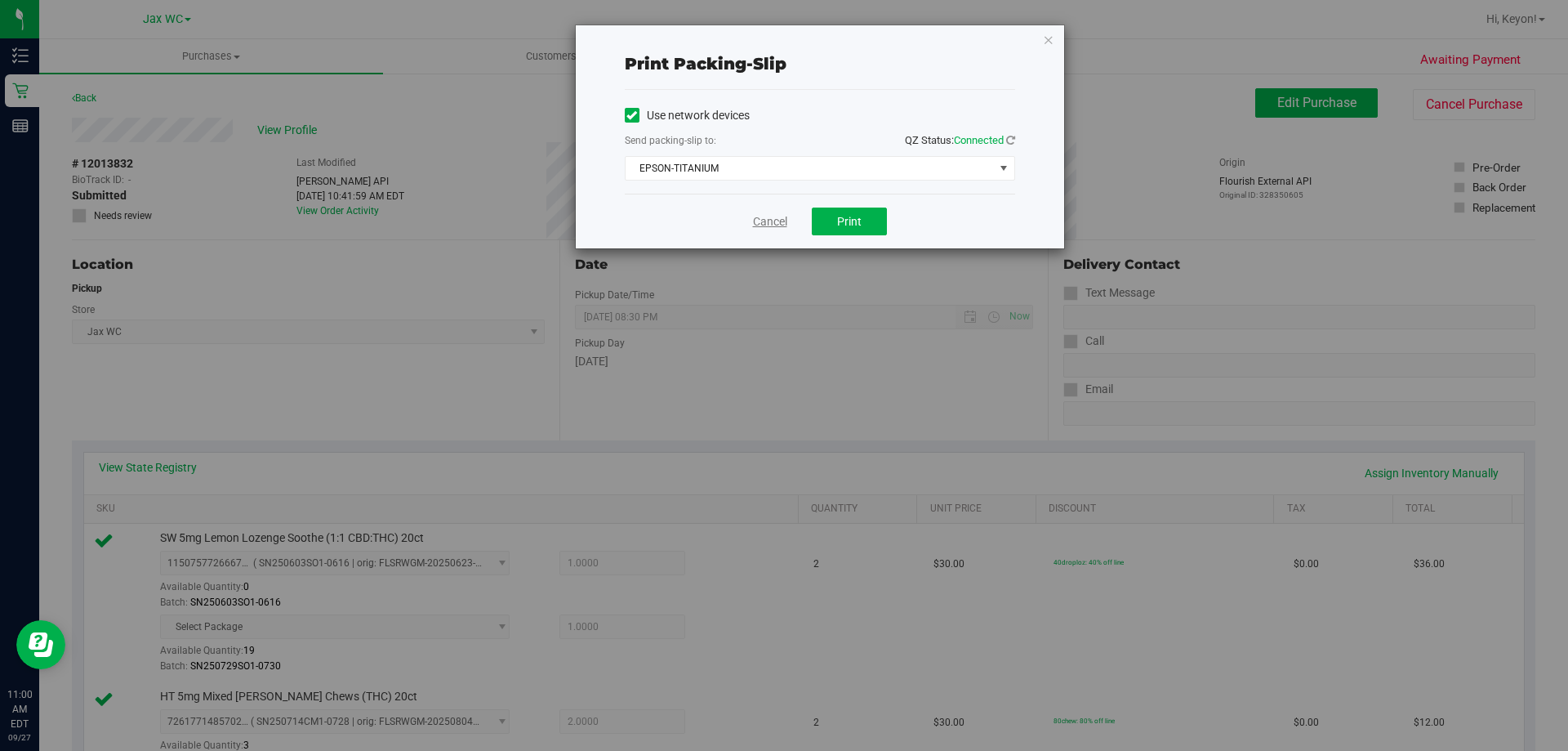
click at [766, 222] on link "Cancel" at bounding box center [770, 222] width 34 height 17
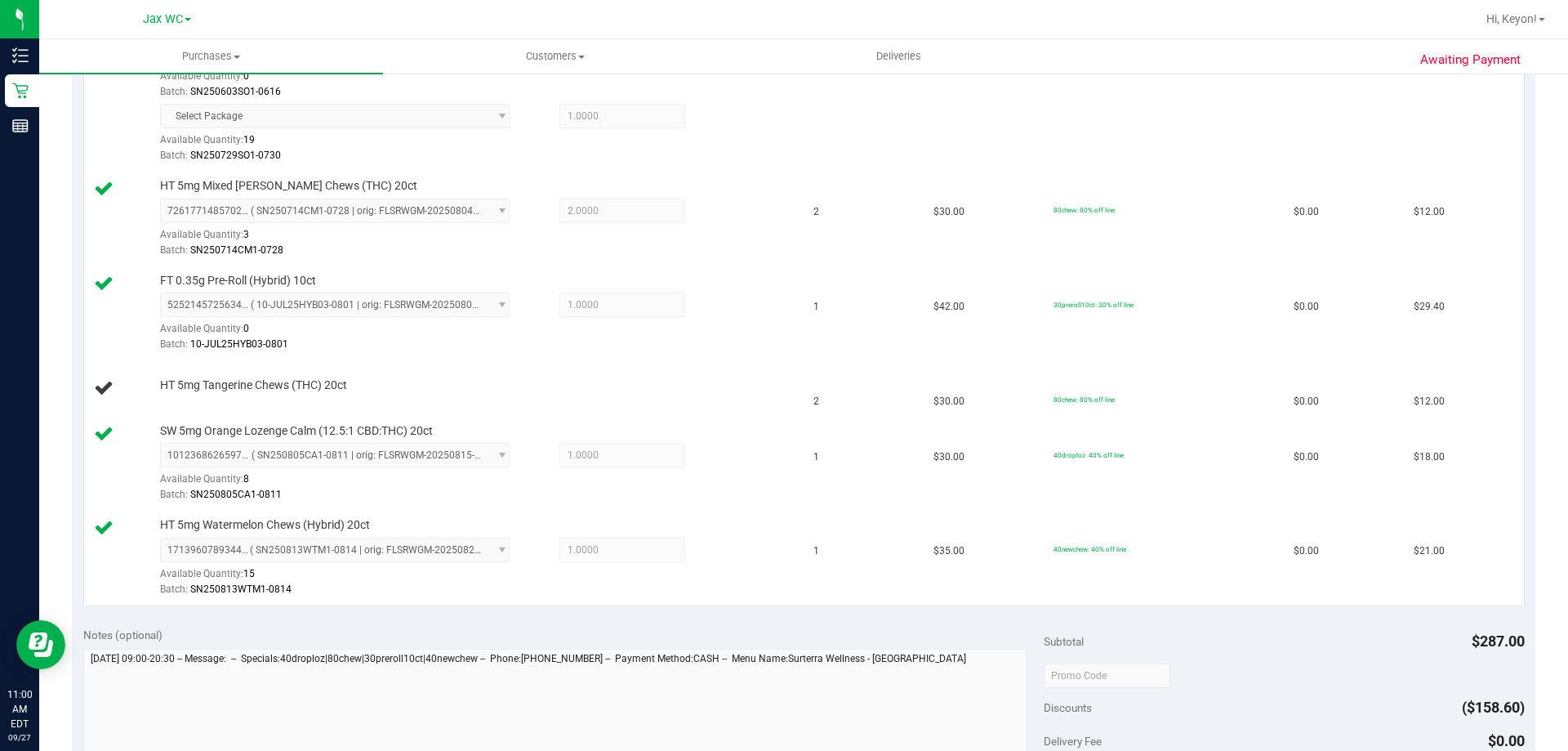
scroll to position [489, 0]
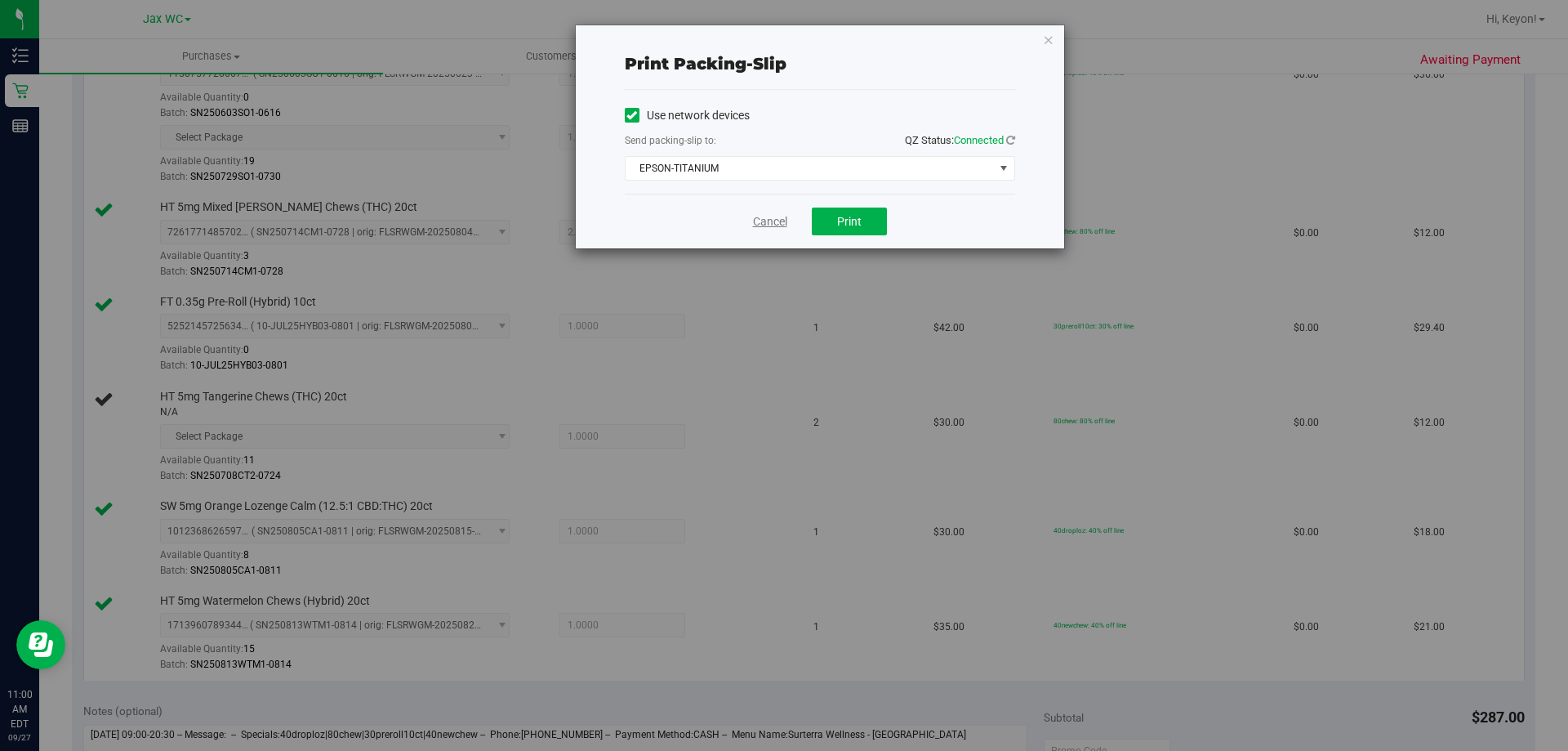
click at [773, 217] on link "Cancel" at bounding box center [770, 222] width 34 height 17
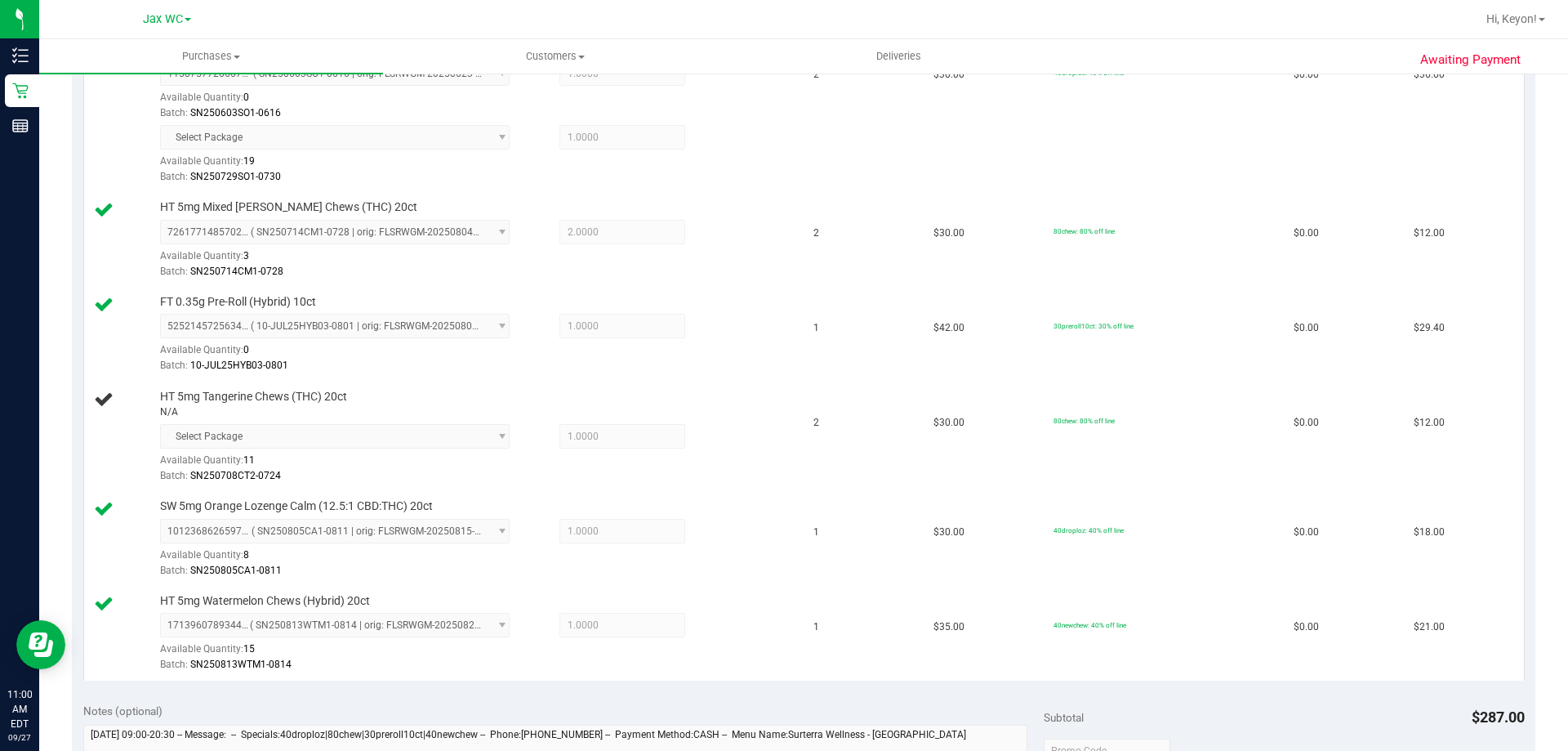
scroll to position [1117, 0]
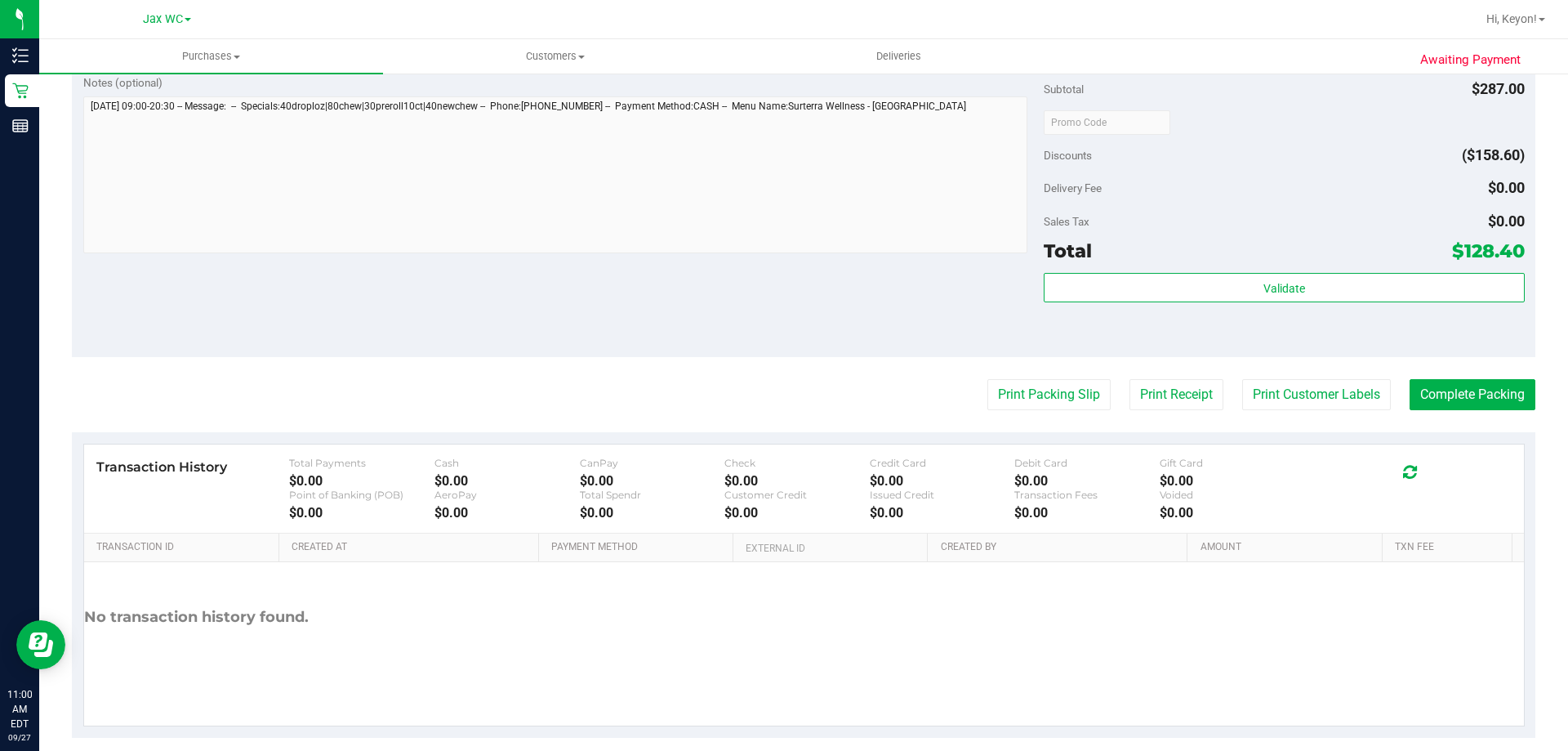
click at [988, 379] on button "Print Packing Slip" at bounding box center [1049, 394] width 124 height 31
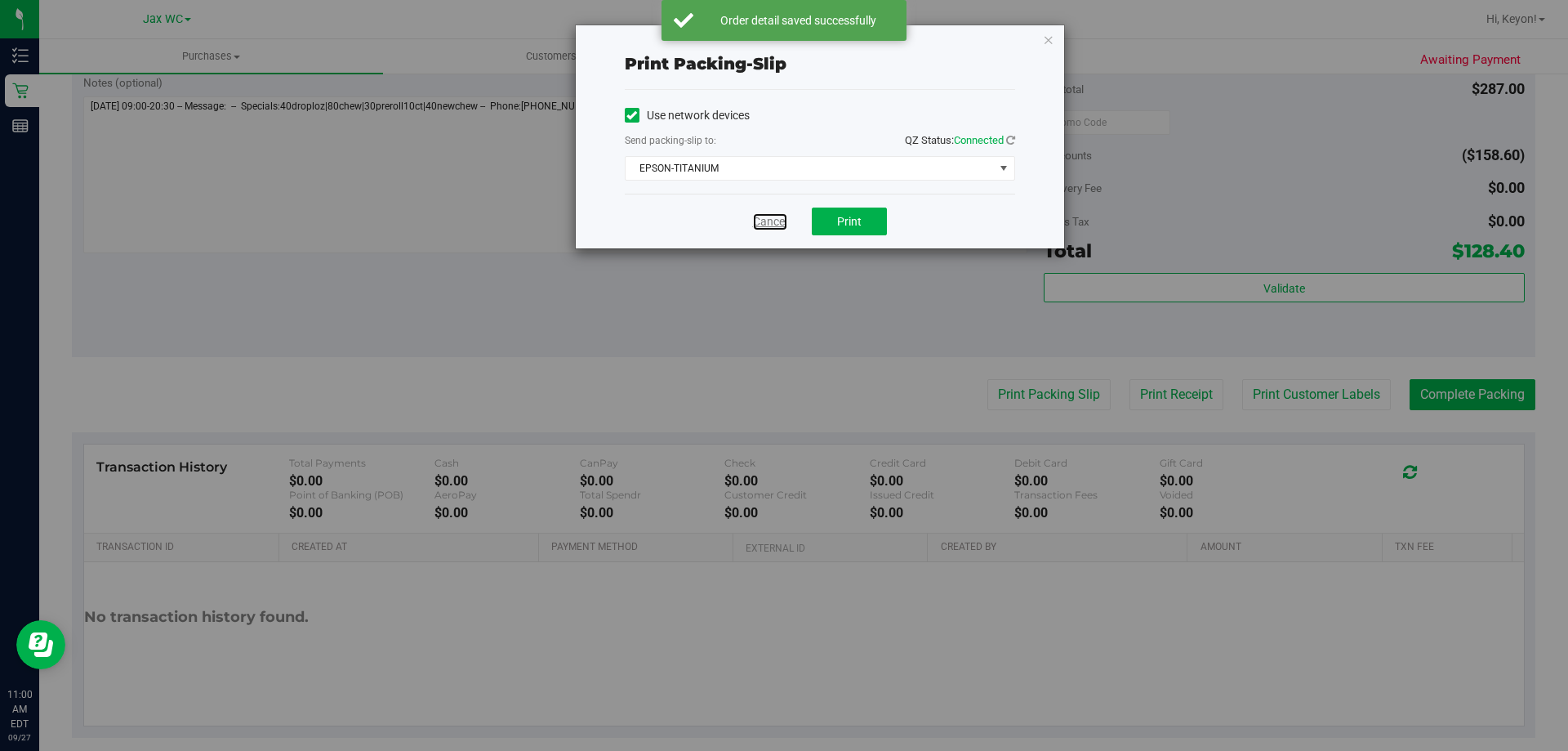
drag, startPoint x: 758, startPoint y: 224, endPoint x: 1155, endPoint y: 252, distance: 398.0
click at [759, 224] on link "Cancel" at bounding box center [770, 222] width 34 height 17
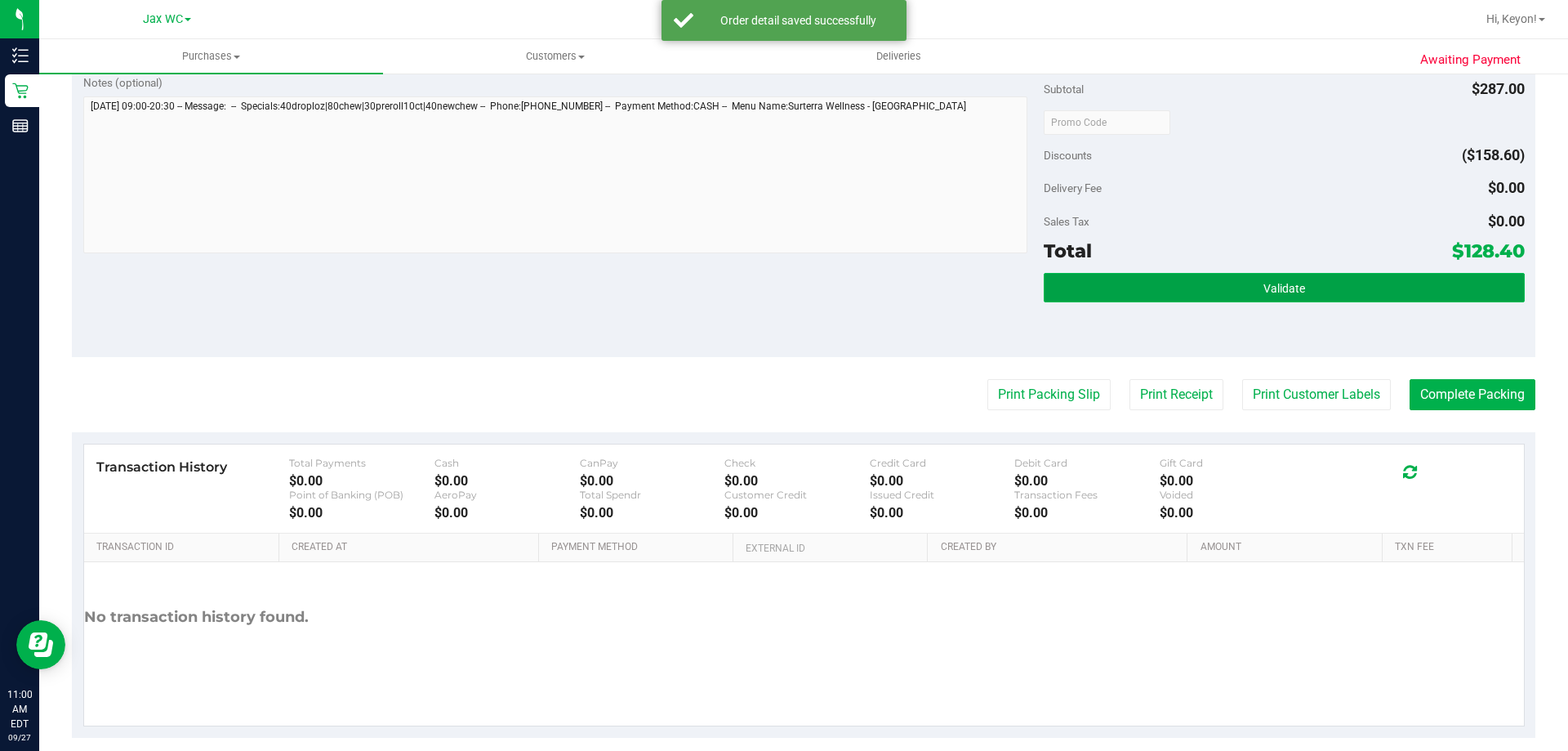
click at [1206, 280] on button "Validate" at bounding box center [1284, 287] width 480 height 30
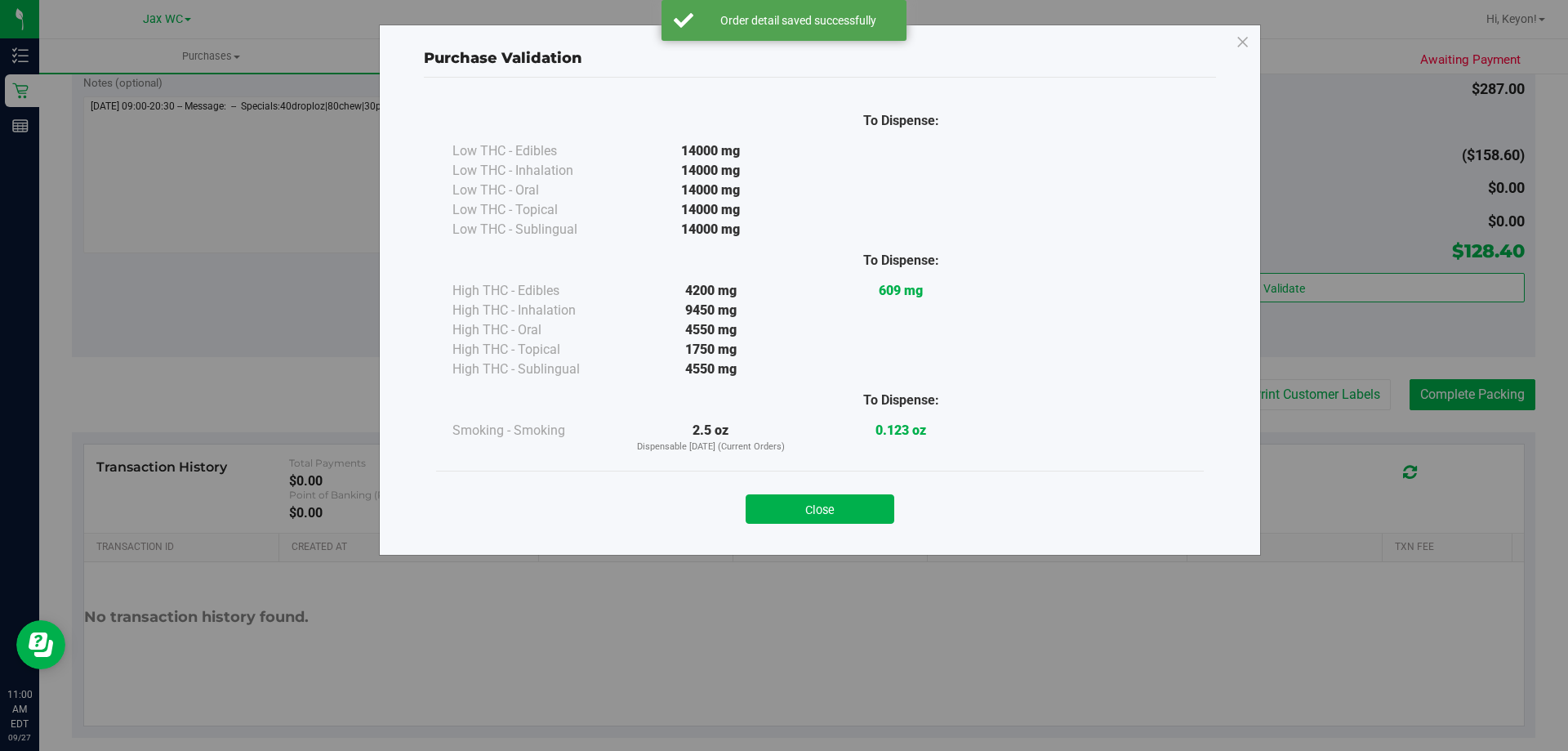
drag, startPoint x: 868, startPoint y: 512, endPoint x: 853, endPoint y: 505, distance: 16.6
click at [867, 512] on button "Close" at bounding box center [820, 508] width 148 height 30
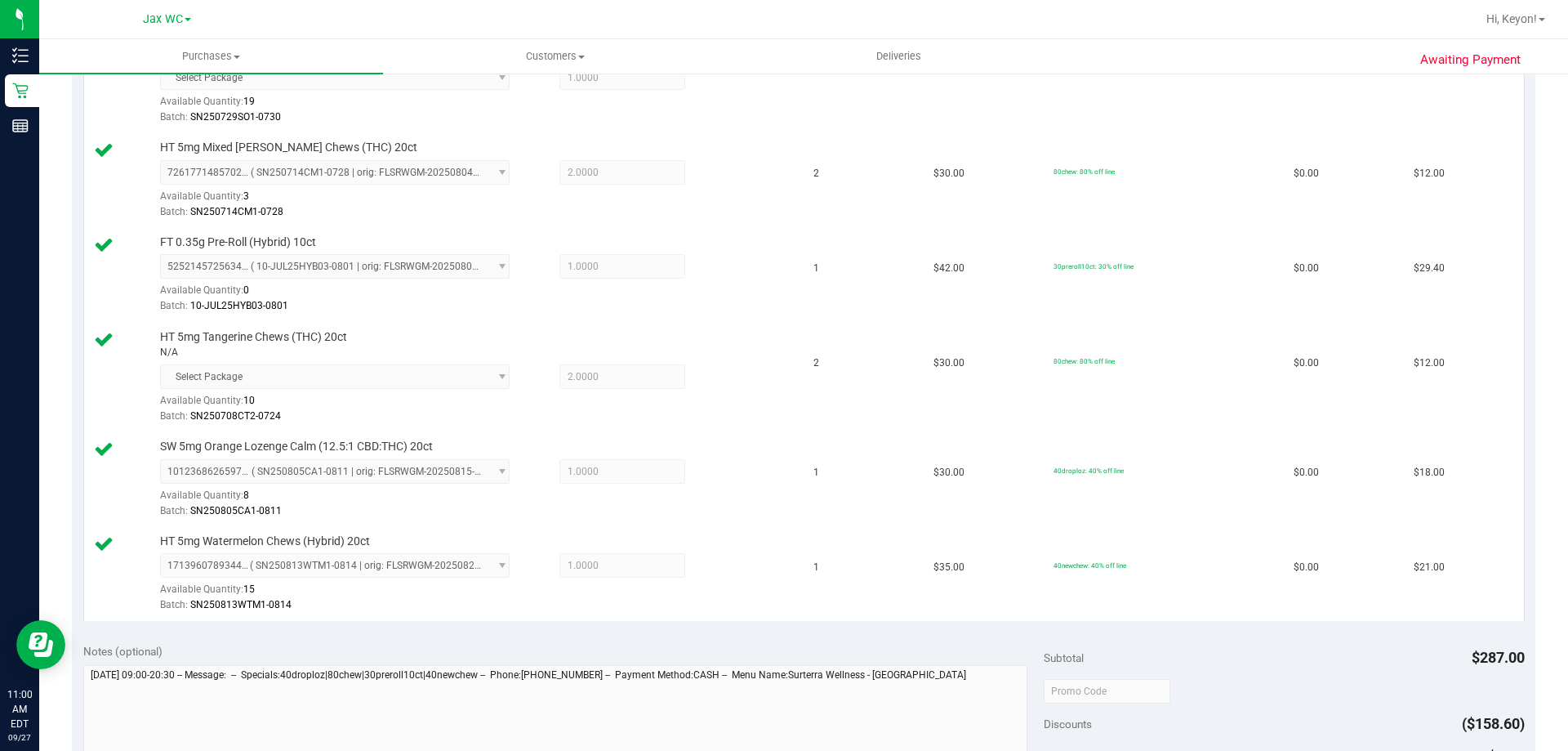
scroll to position [845, 0]
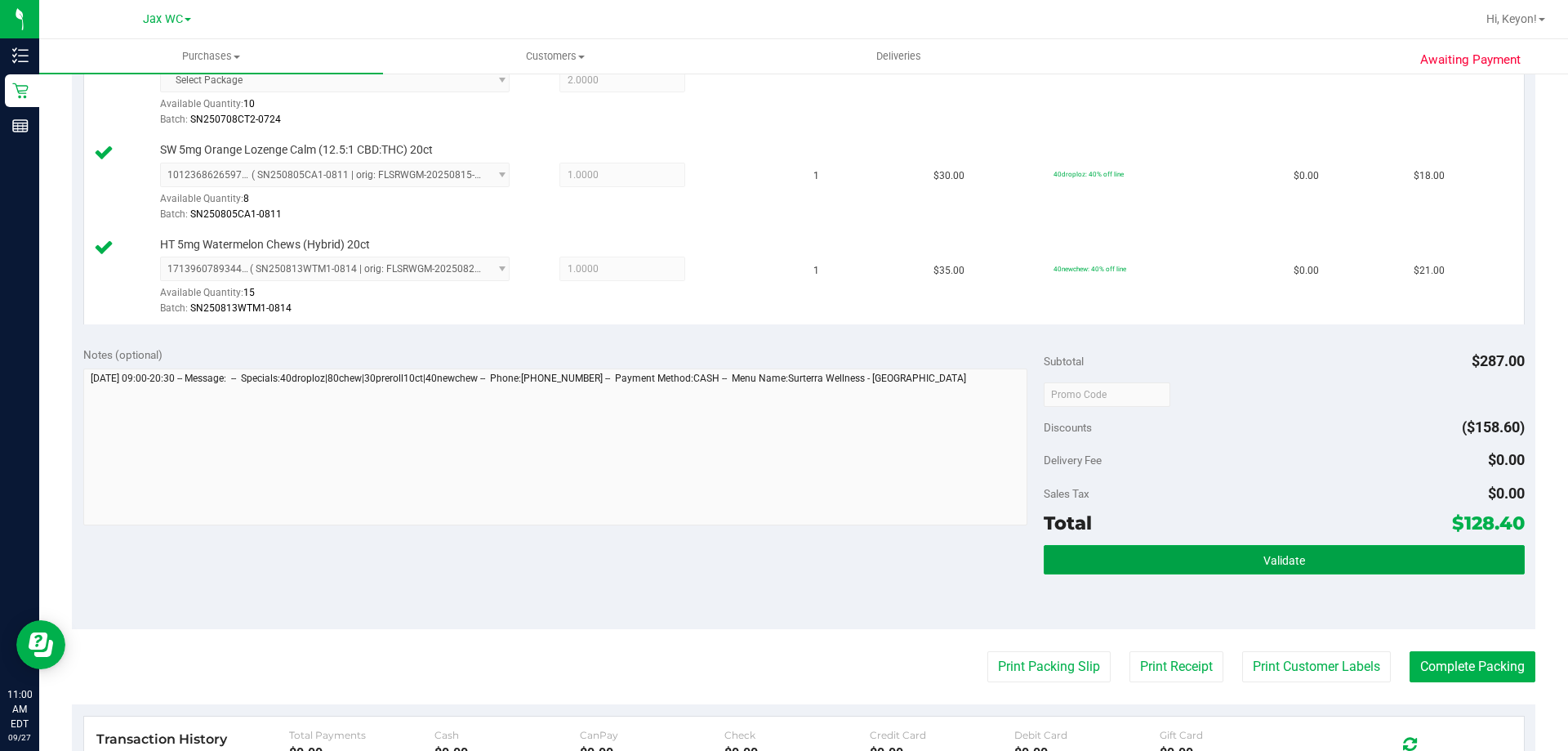
drag, startPoint x: 1356, startPoint y: 558, endPoint x: 1362, endPoint y: 486, distance: 72.2
click at [1357, 559] on button "Validate" at bounding box center [1284, 560] width 480 height 30
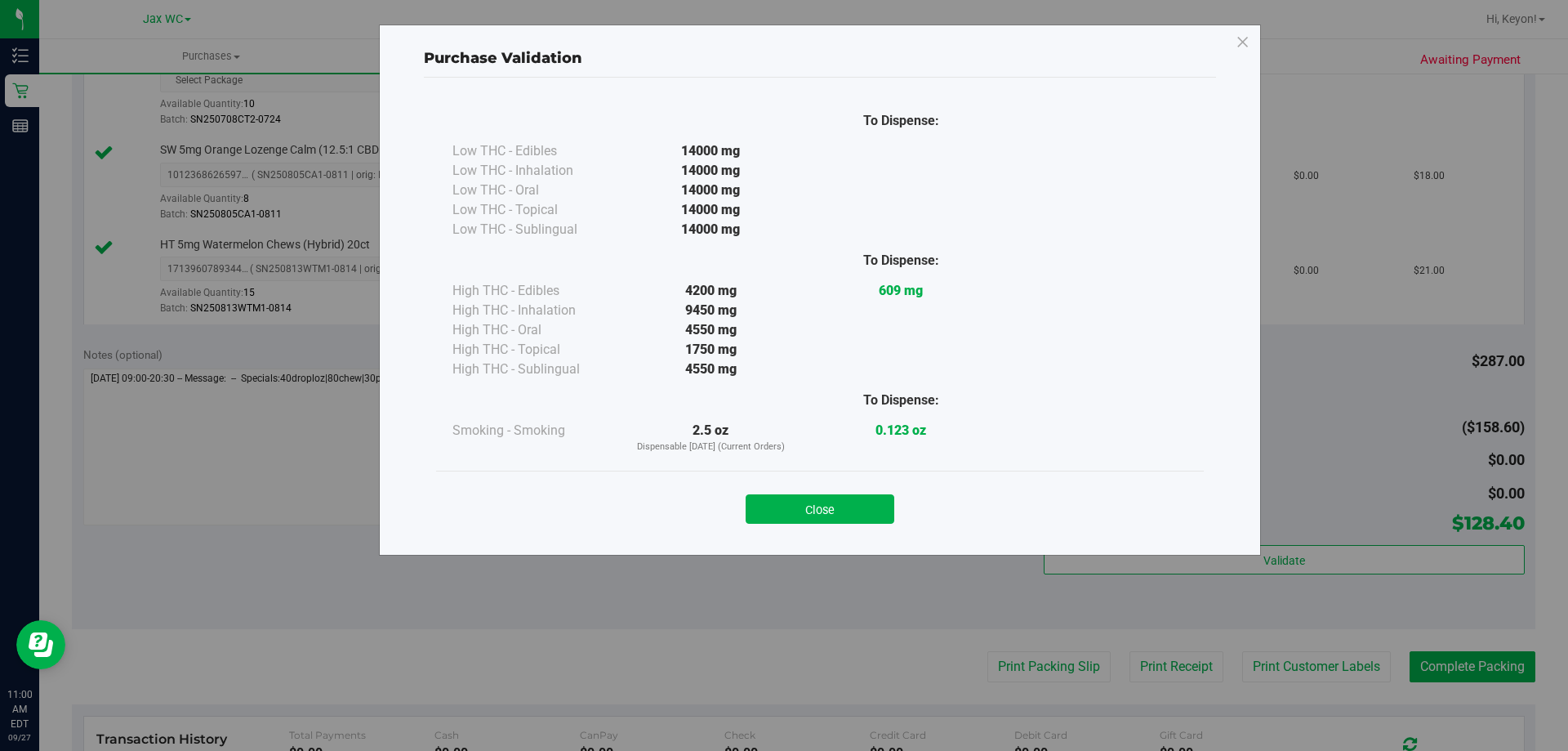
click at [870, 510] on button "Close" at bounding box center [820, 508] width 148 height 30
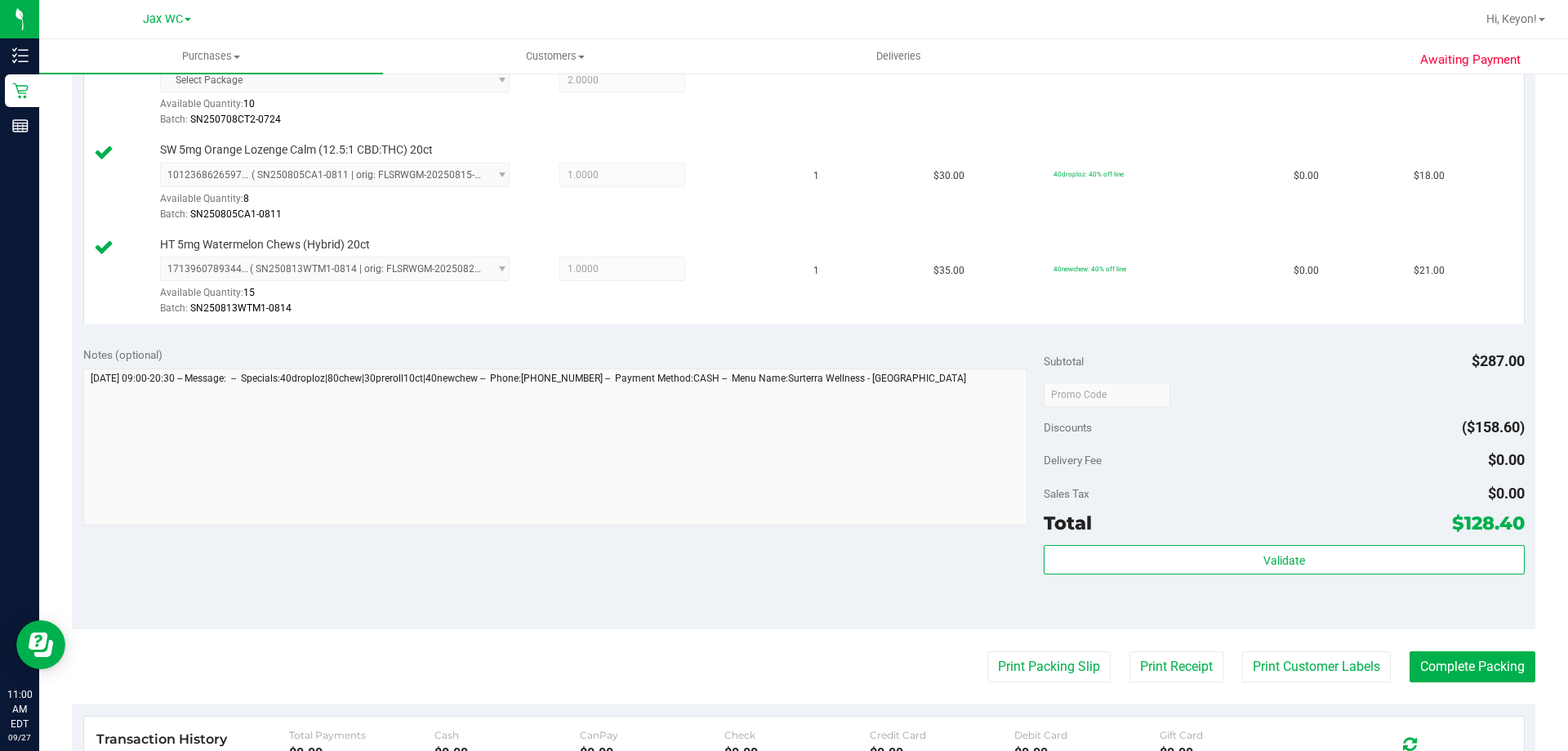
scroll to position [943, 0]
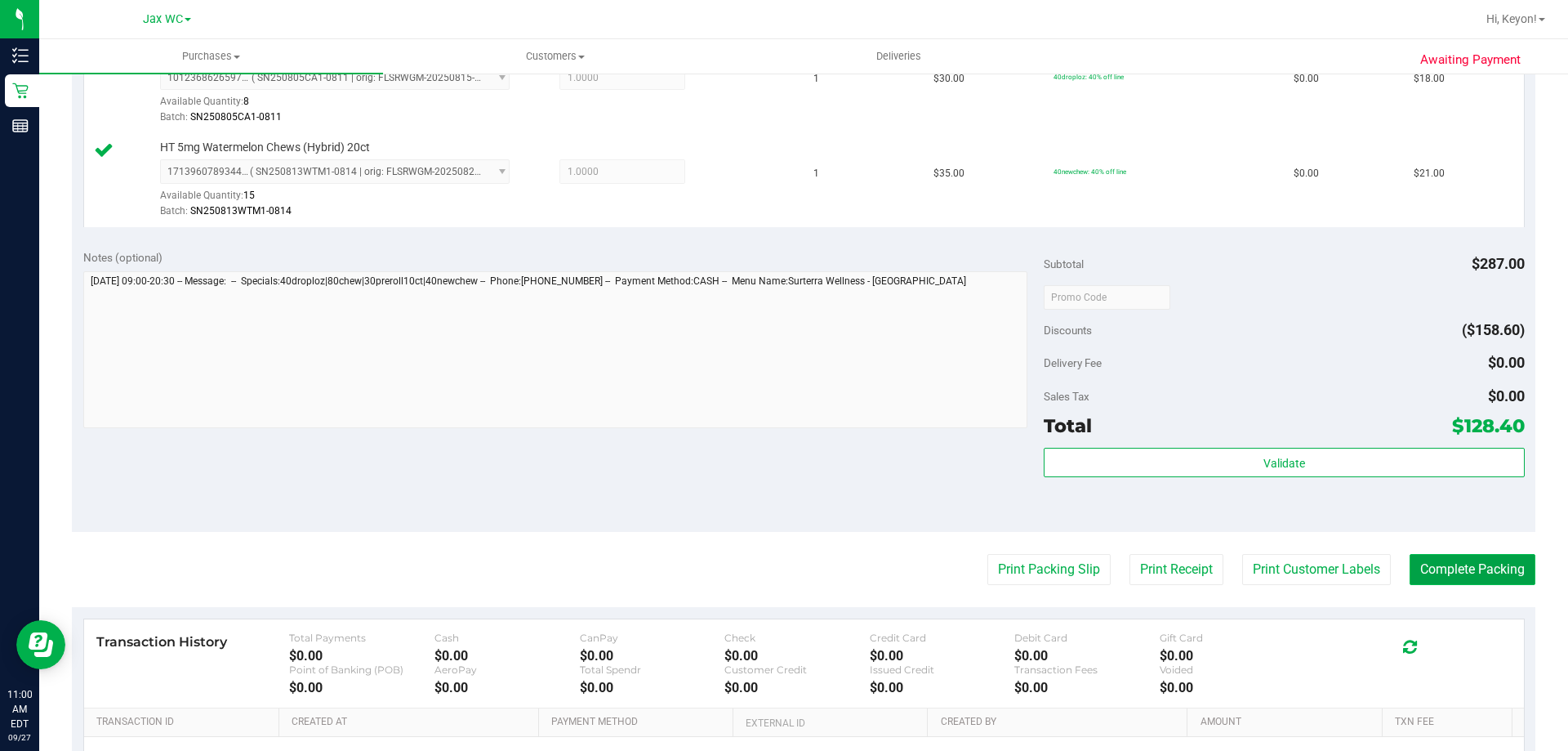
click at [1458, 570] on button "Complete Packing" at bounding box center [1473, 569] width 126 height 31
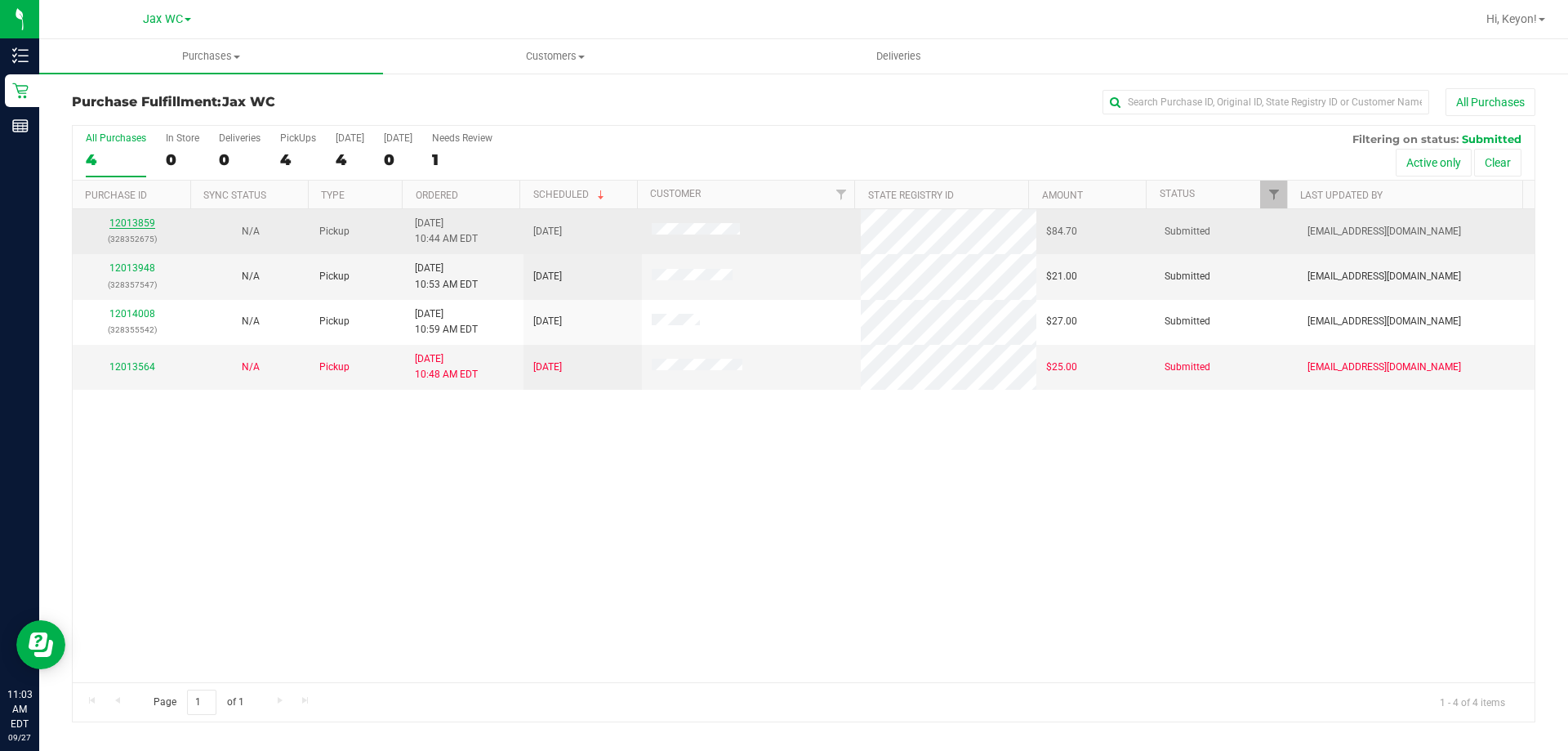
click at [142, 222] on link "12013859" at bounding box center [132, 223] width 46 height 11
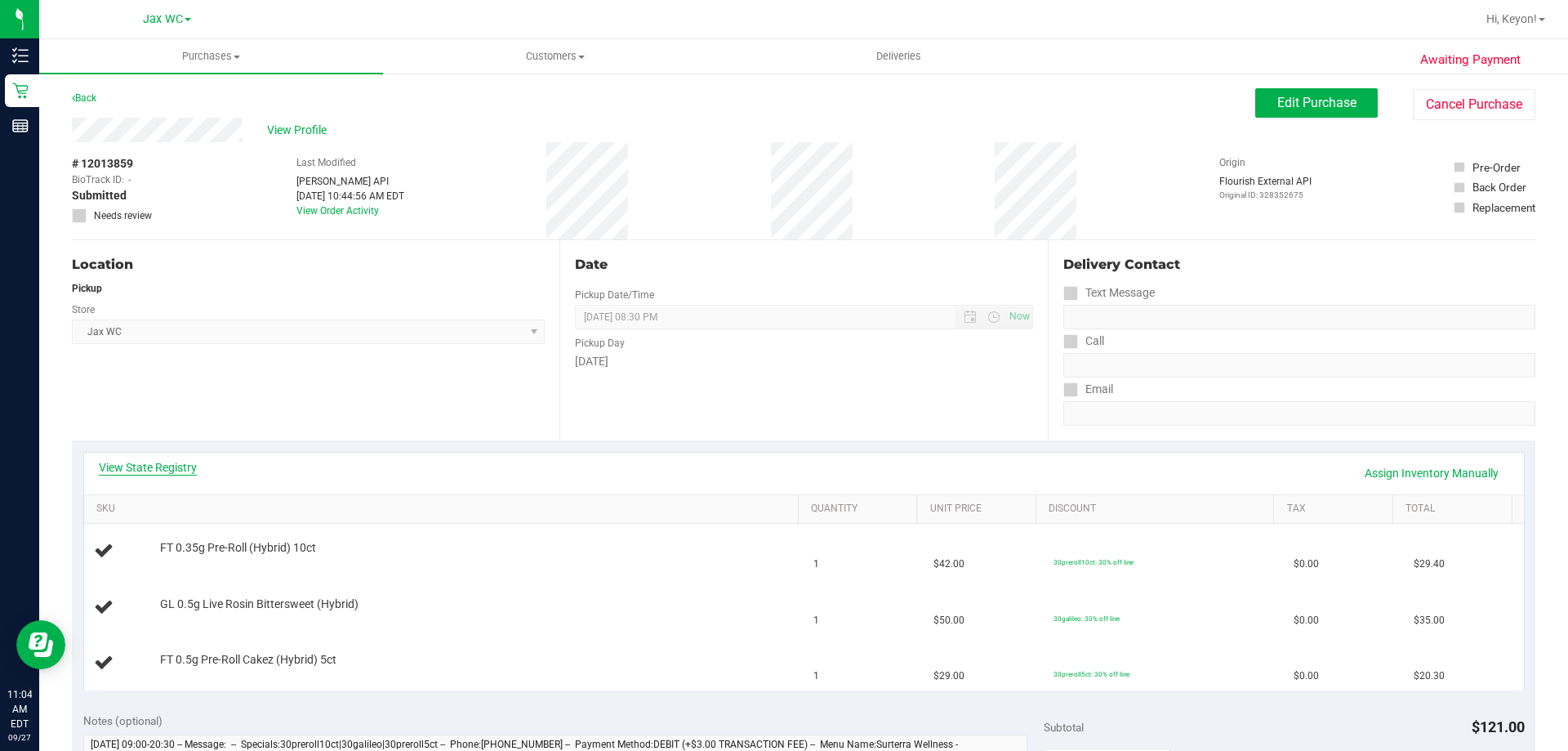
click at [170, 464] on link "View State Registry" at bounding box center [147, 466] width 98 height 16
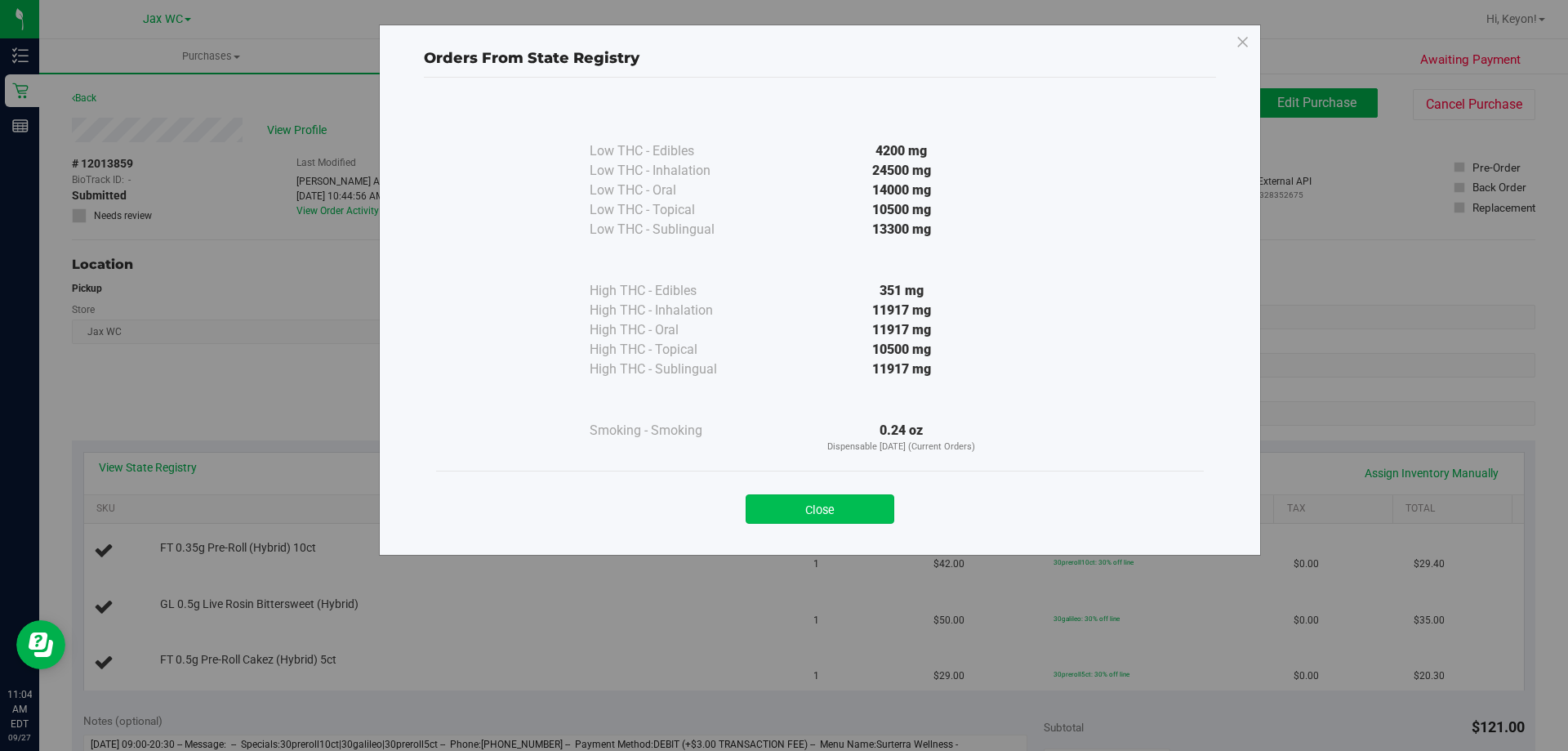
click at [862, 511] on button "Close" at bounding box center [820, 508] width 148 height 30
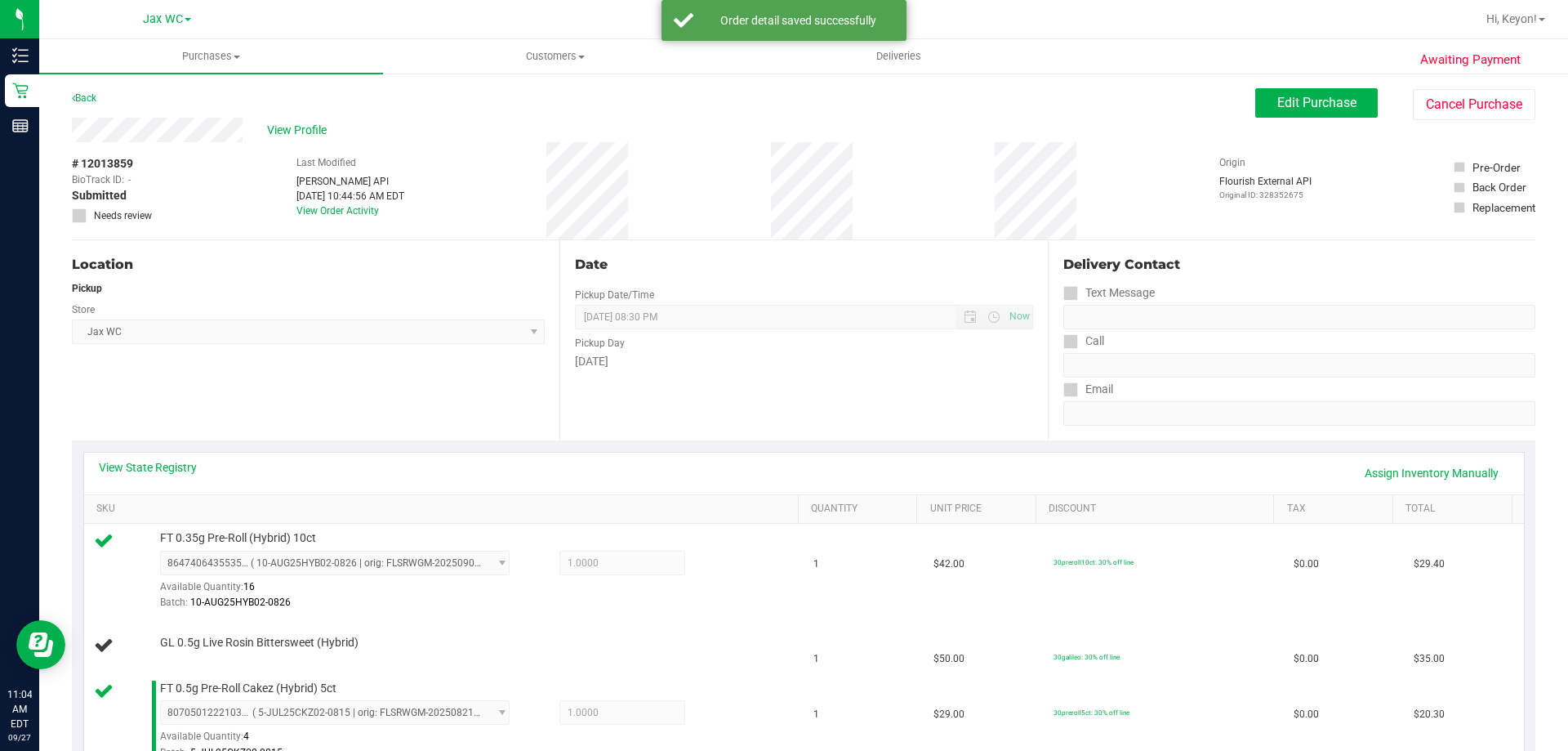
scroll to position [696, 0]
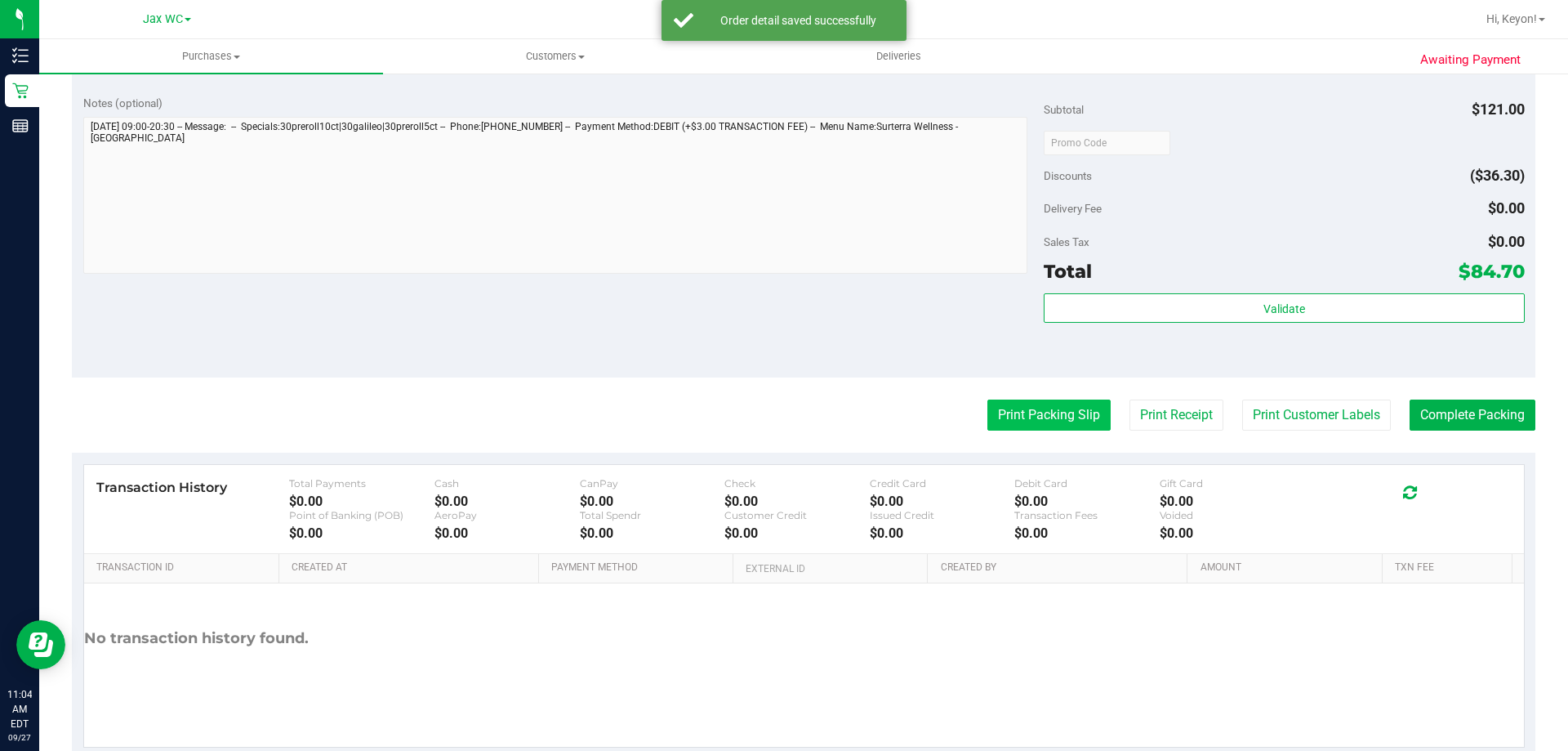
click at [1049, 414] on button "Print Packing Slip" at bounding box center [1049, 415] width 124 height 31
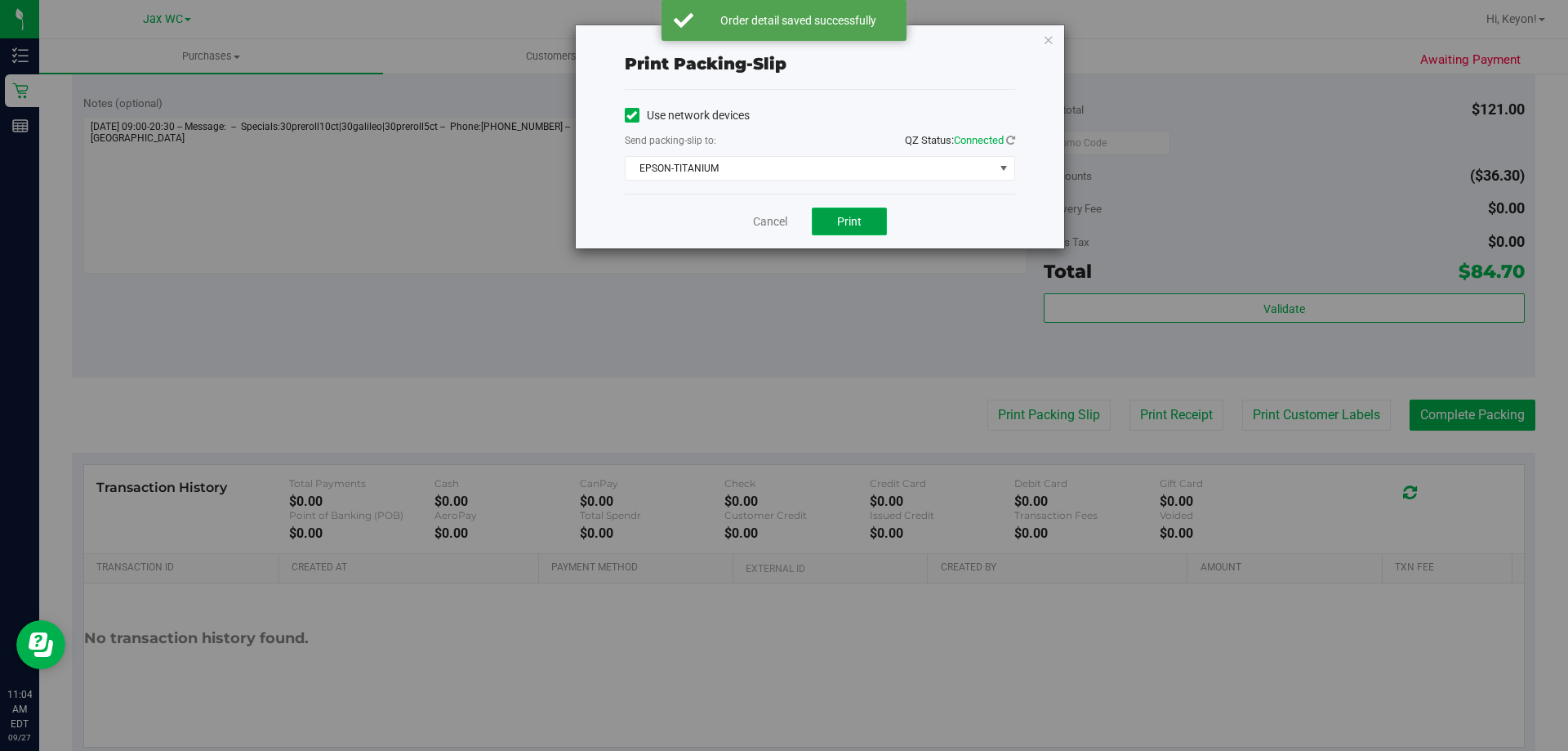
click at [851, 222] on span "Print" at bounding box center [850, 222] width 25 height 13
click at [770, 228] on link "Cancel" at bounding box center [770, 222] width 34 height 17
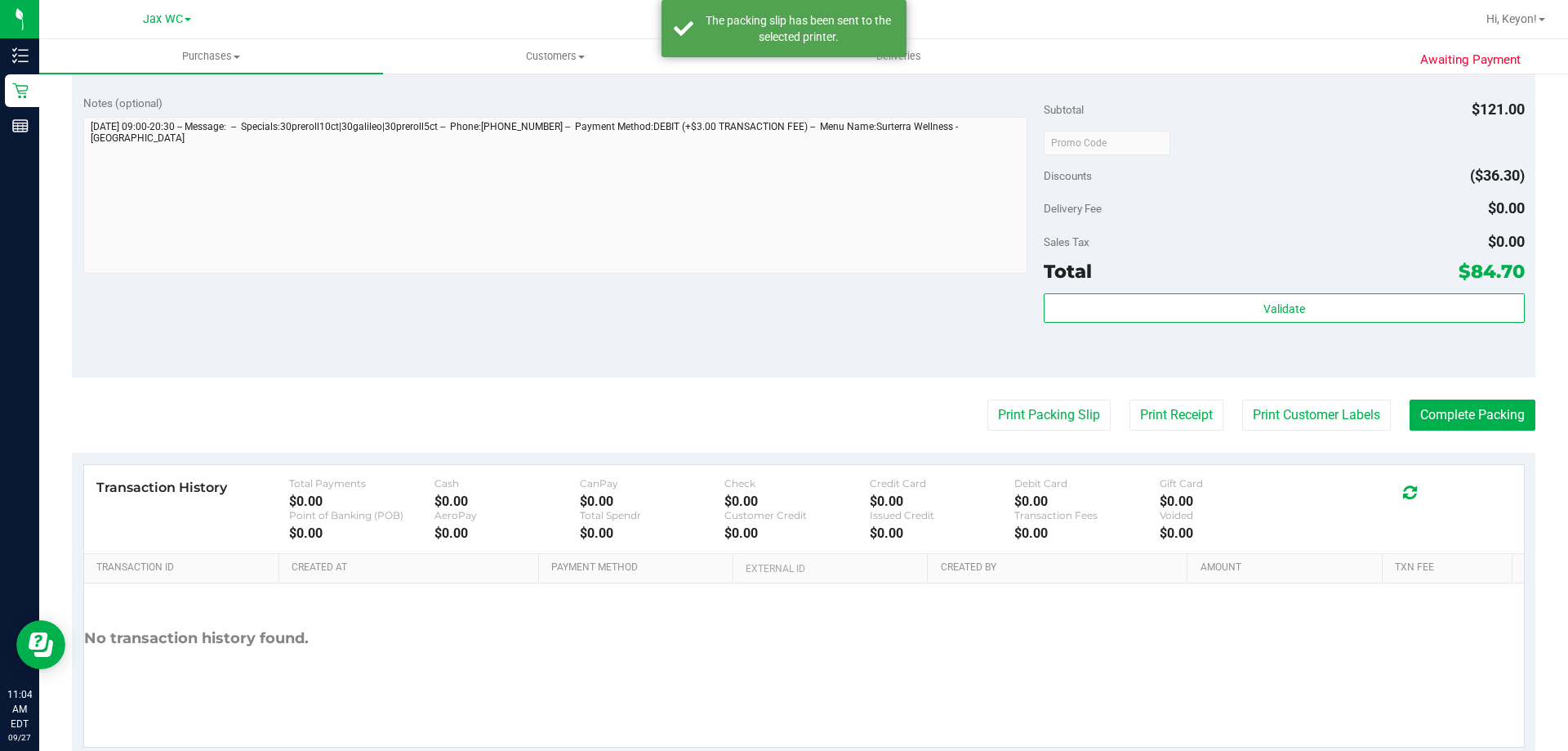
scroll to position [0, 0]
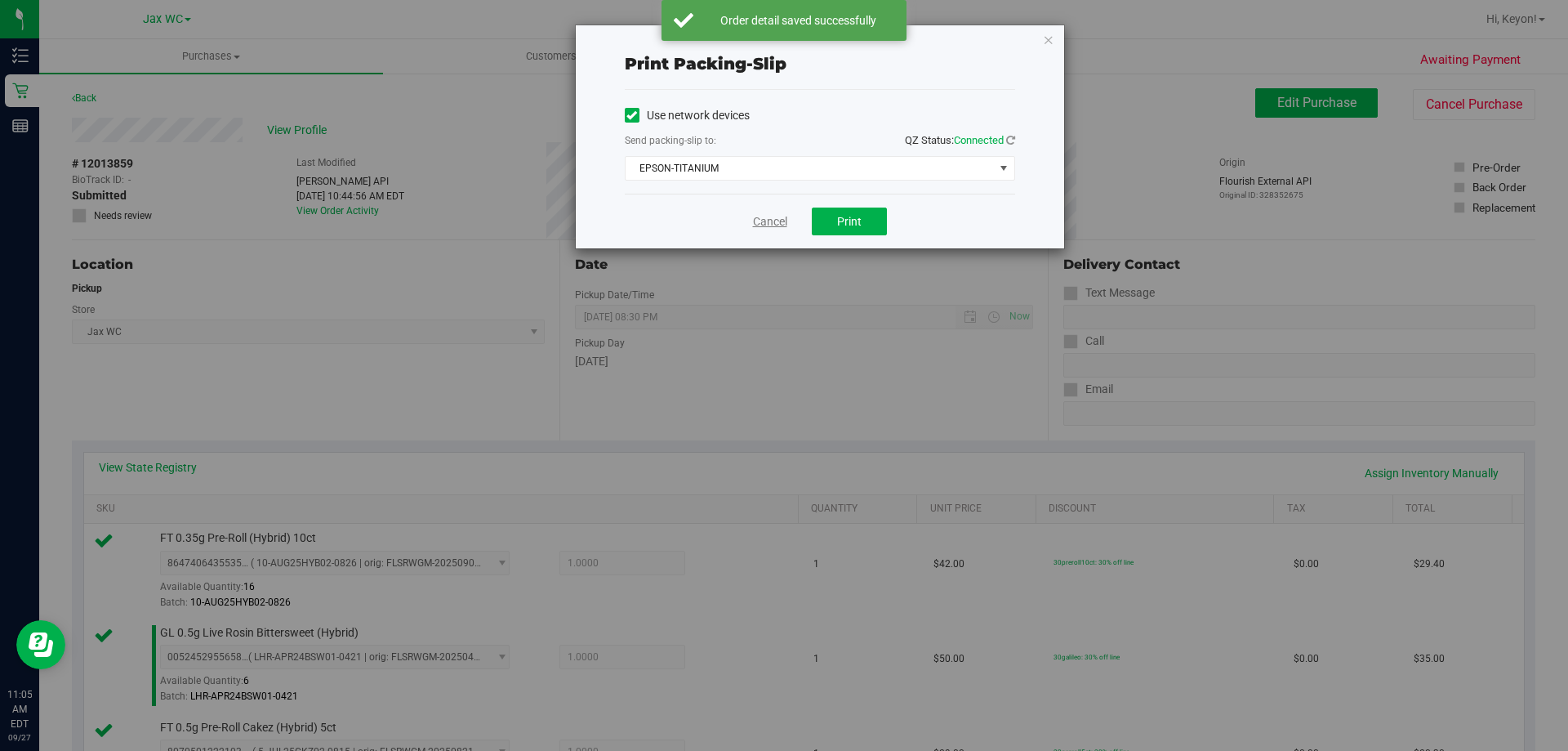
click at [772, 227] on link "Cancel" at bounding box center [770, 222] width 34 height 17
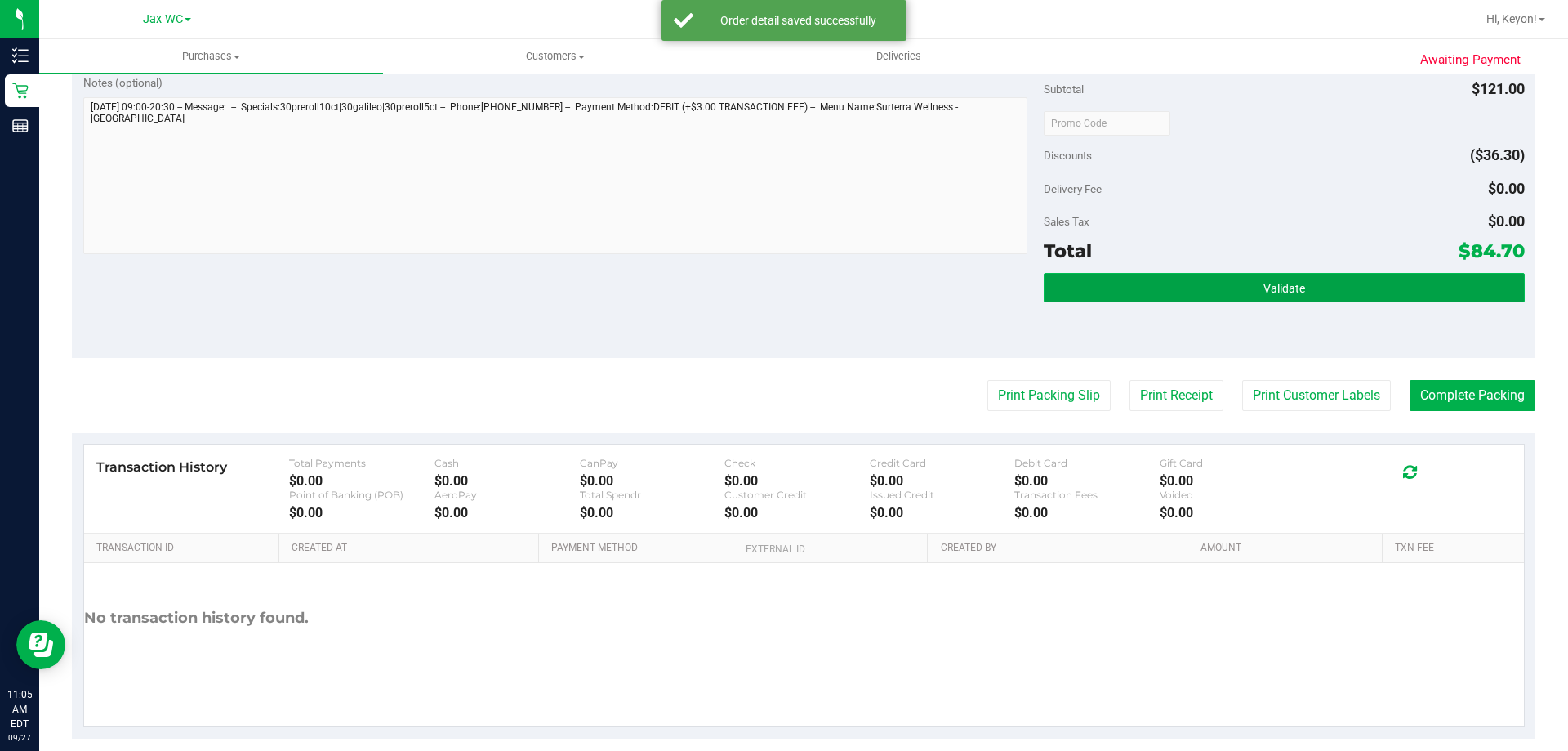
click at [1310, 291] on button "Validate" at bounding box center [1284, 287] width 480 height 30
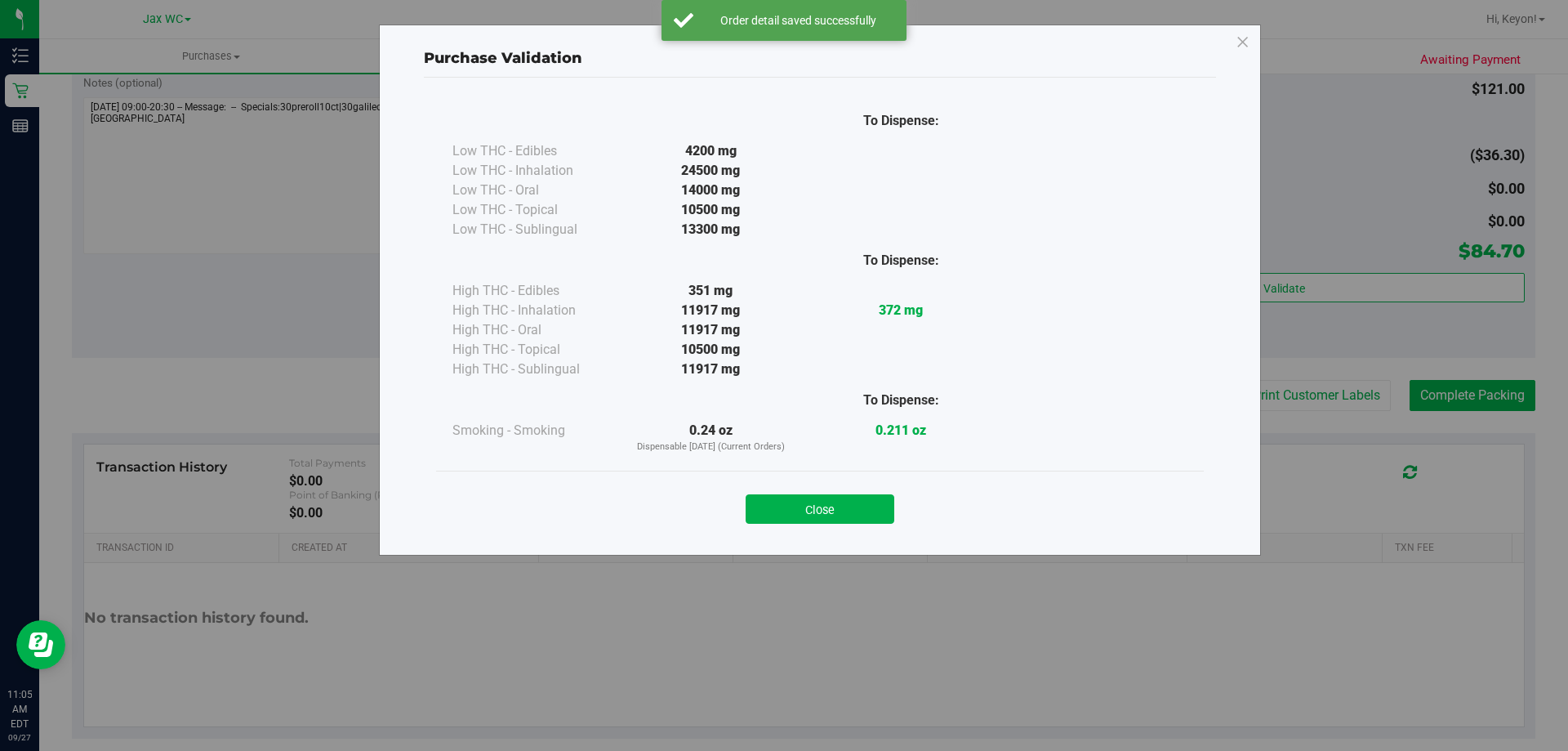
drag, startPoint x: 851, startPoint y: 507, endPoint x: 984, endPoint y: 426, distance: 155.7
click at [854, 507] on button "Close" at bounding box center [820, 508] width 148 height 30
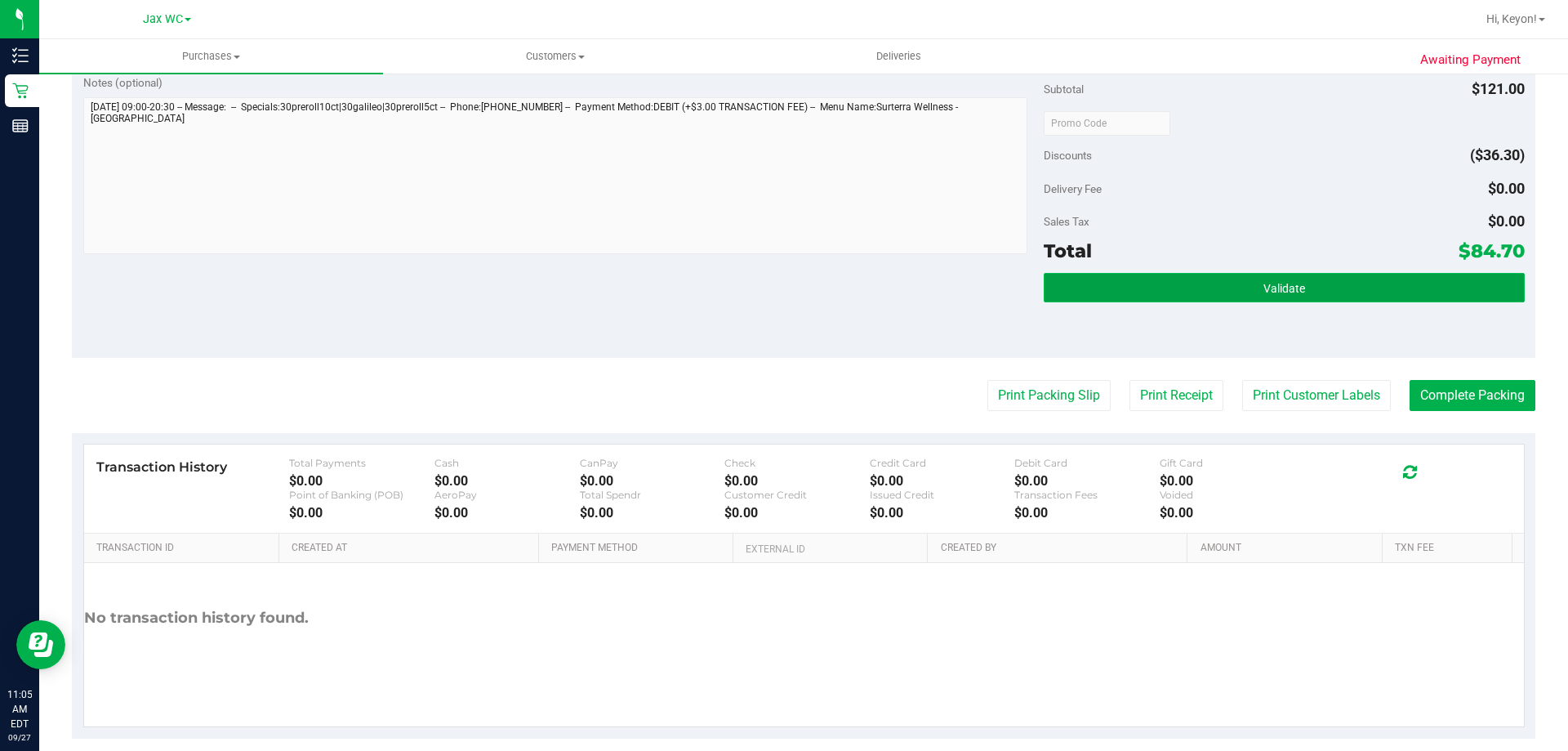
click at [1365, 279] on button "Validate" at bounding box center [1284, 287] width 480 height 30
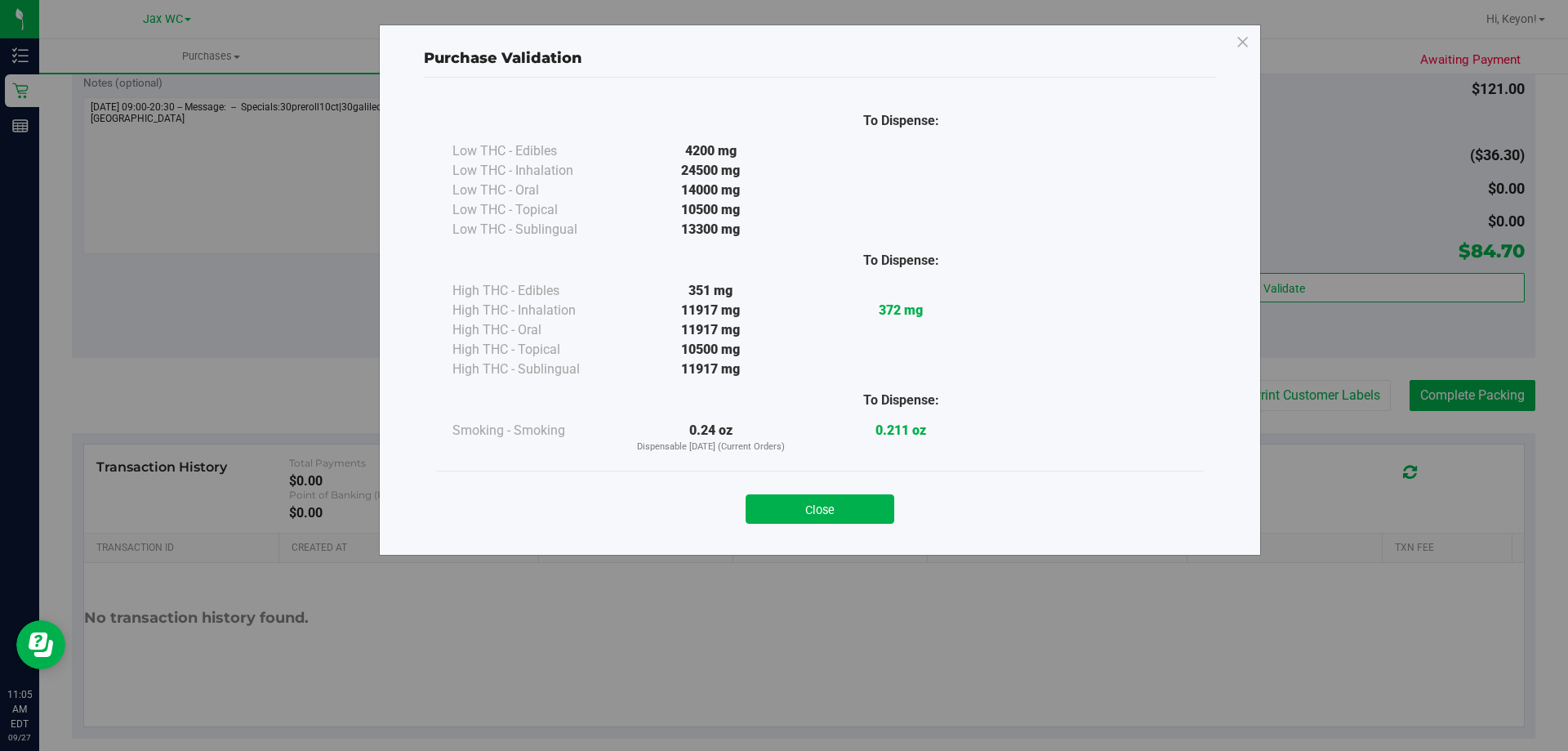
drag, startPoint x: 799, startPoint y: 507, endPoint x: 1386, endPoint y: 476, distance: 587.8
click at [799, 507] on button "Close" at bounding box center [820, 508] width 148 height 30
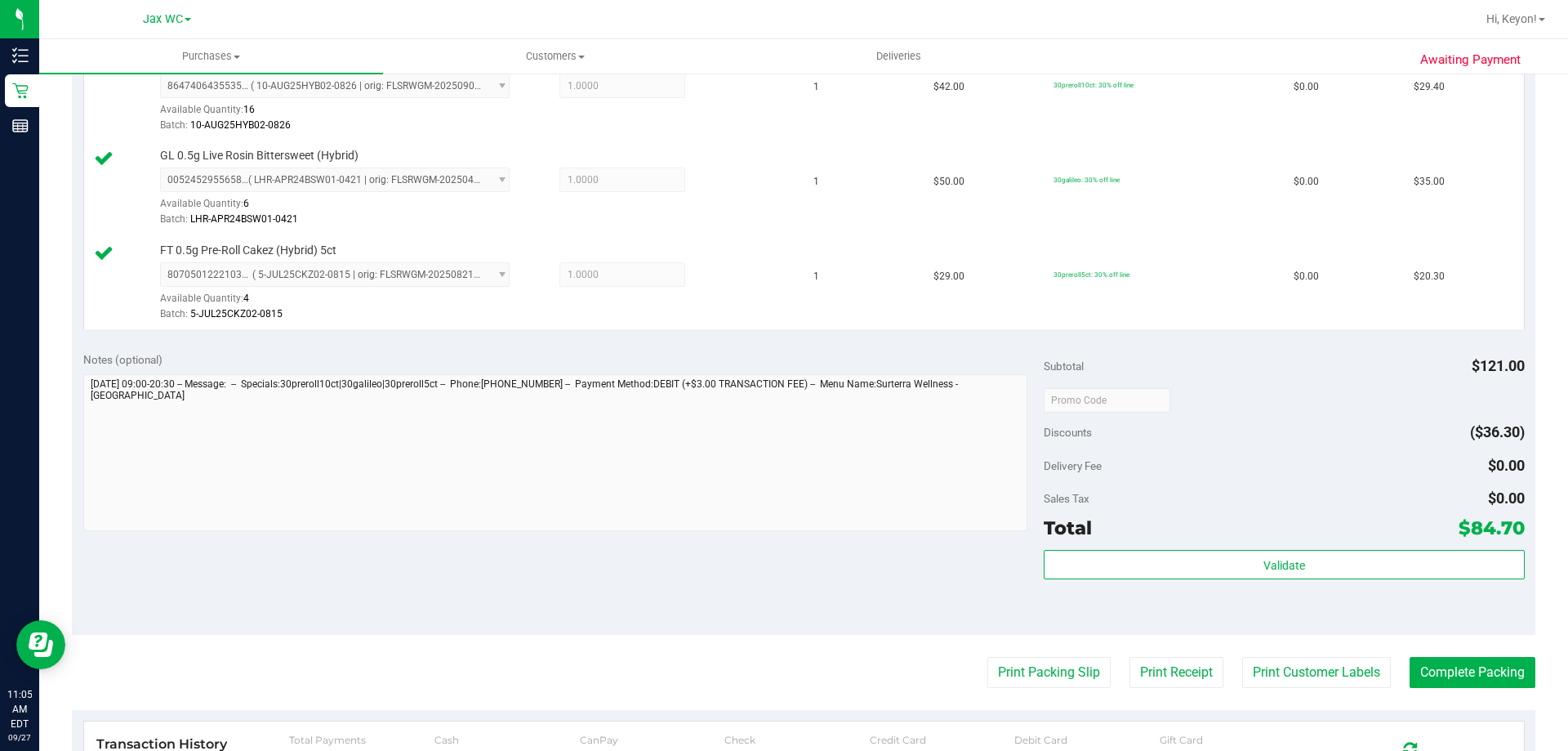
scroll to position [528, 0]
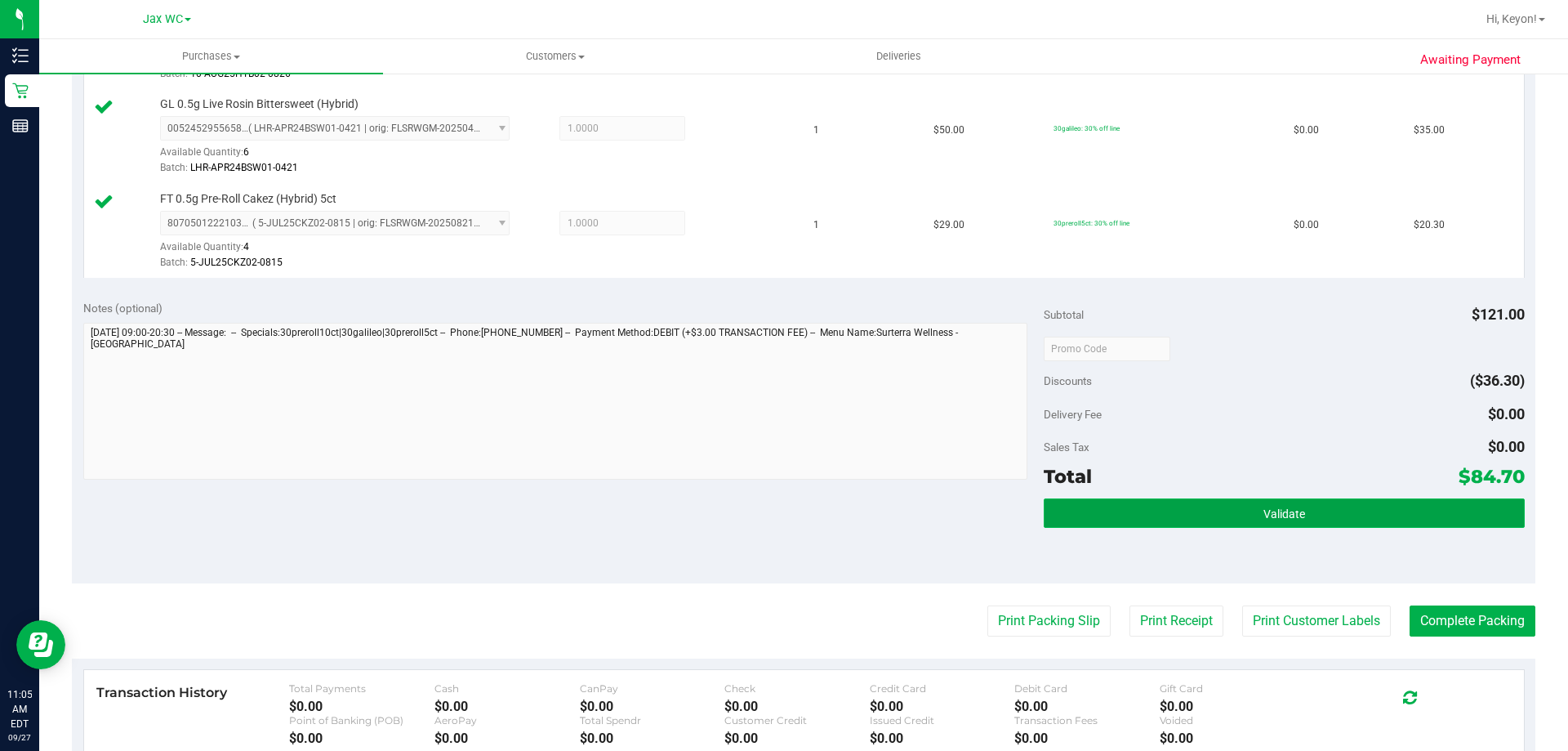
click at [1363, 505] on button "Validate" at bounding box center [1284, 513] width 480 height 30
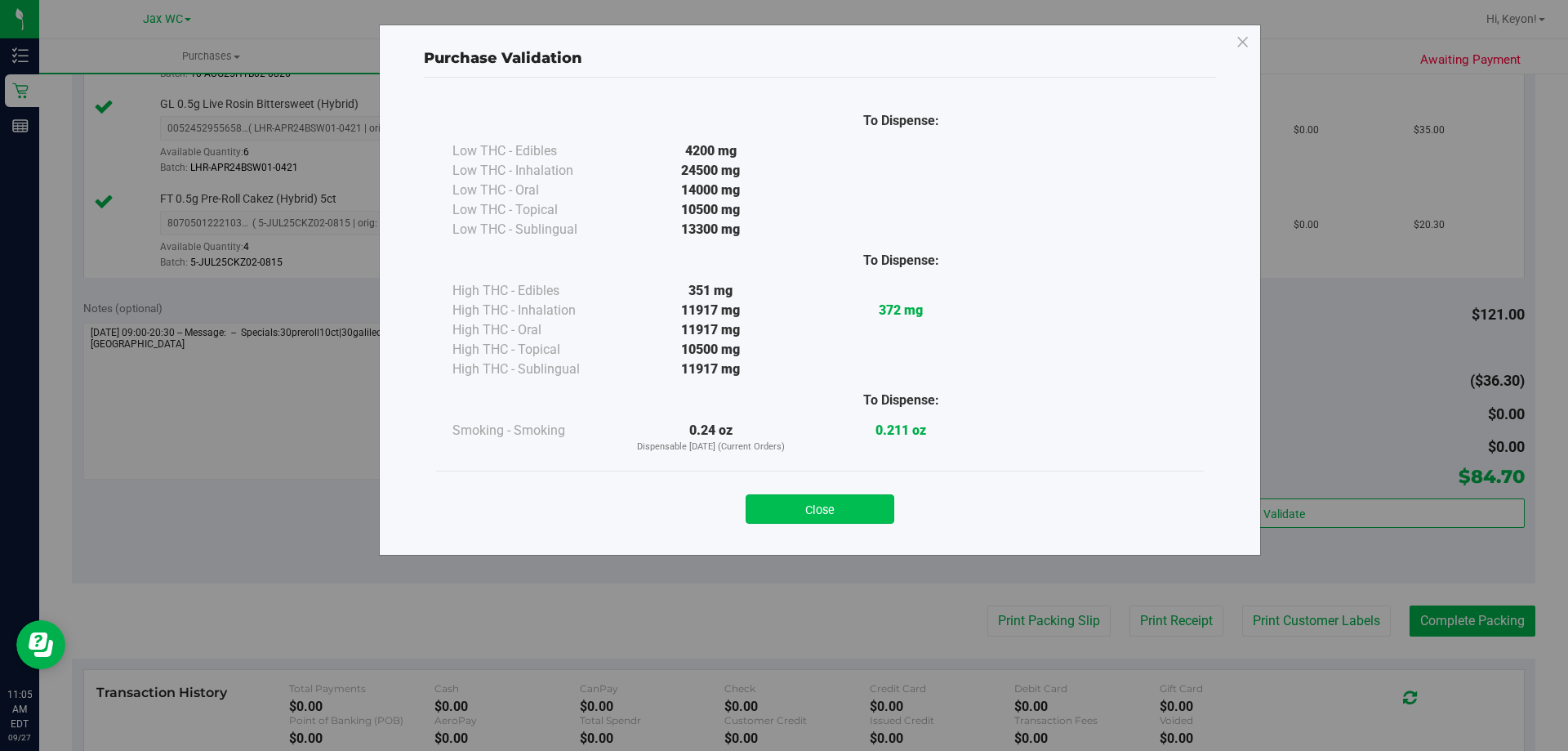
click at [818, 505] on button "Close" at bounding box center [820, 508] width 148 height 30
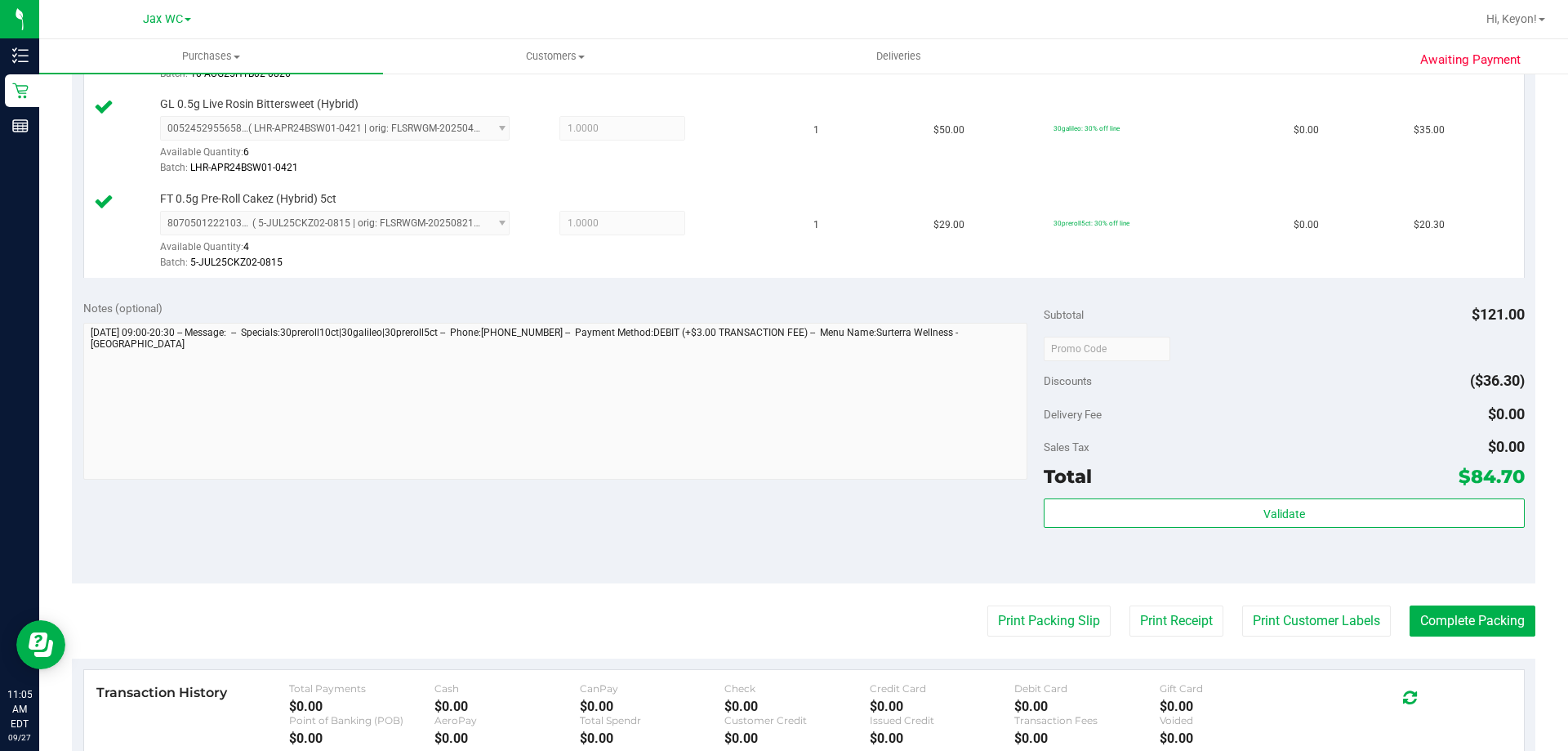
scroll to position [618, 0]
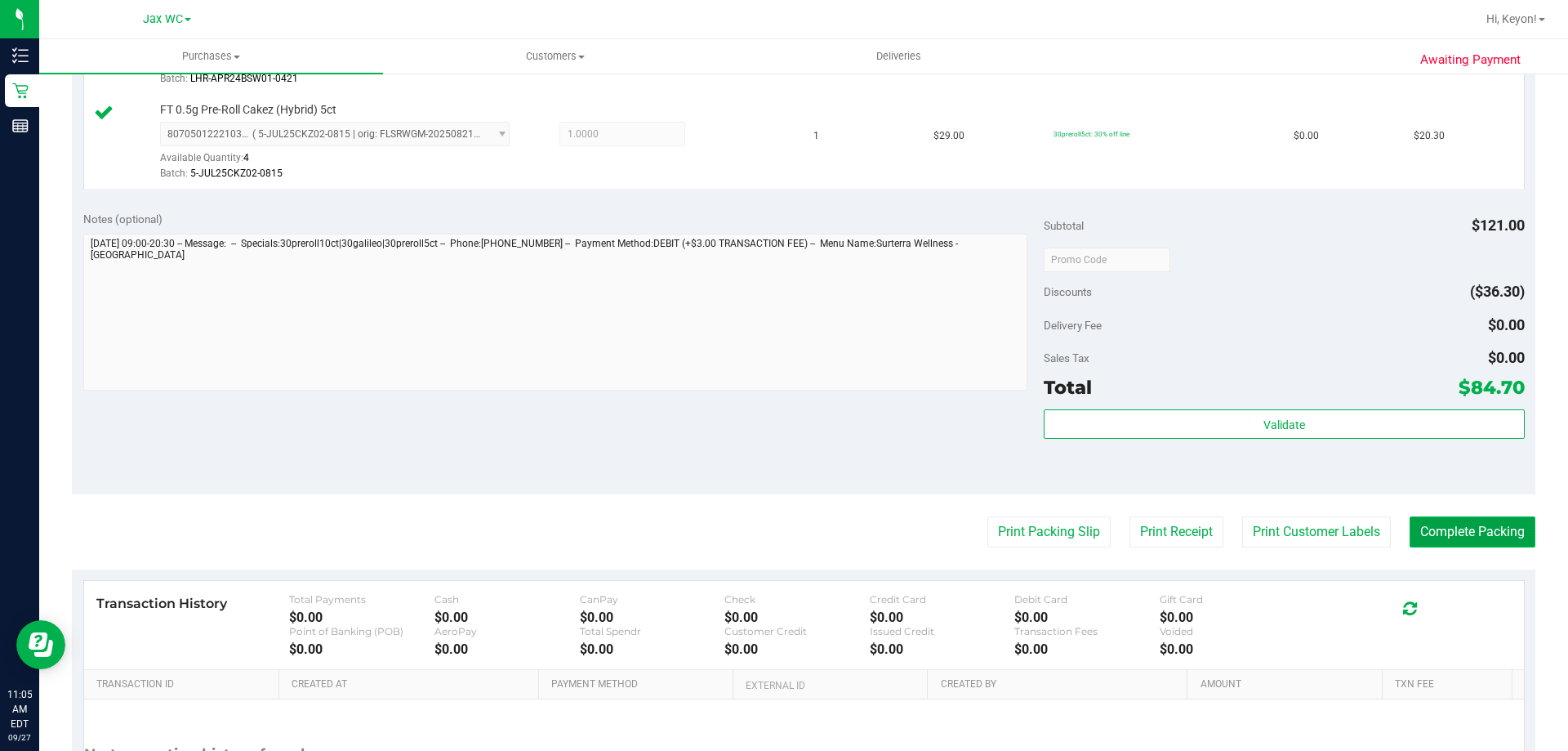
drag, startPoint x: 1480, startPoint y: 518, endPoint x: 1480, endPoint y: 527, distance: 9.0
click at [1480, 525] on button "Complete Packing" at bounding box center [1473, 532] width 126 height 31
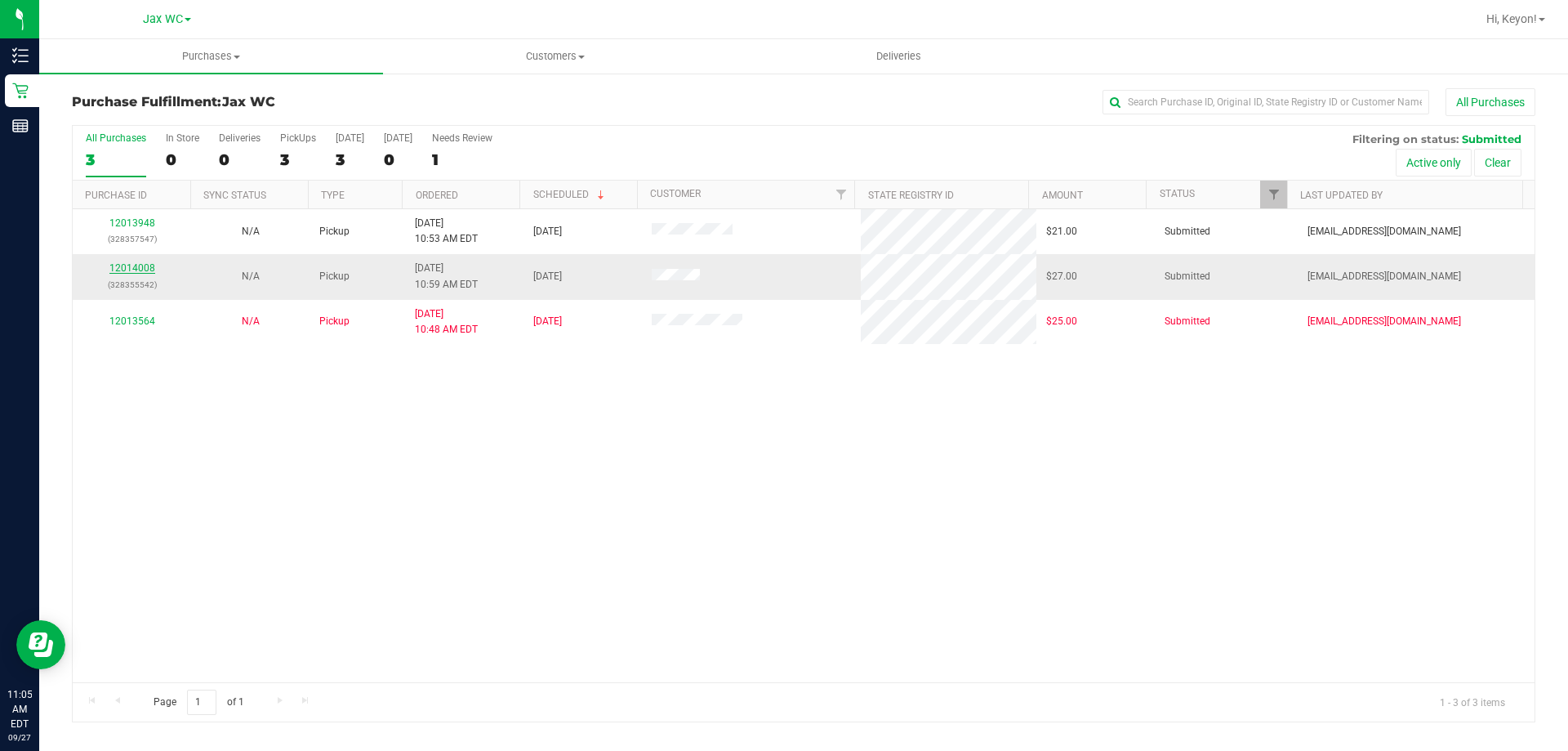
click at [138, 265] on link "12014008" at bounding box center [132, 268] width 46 height 11
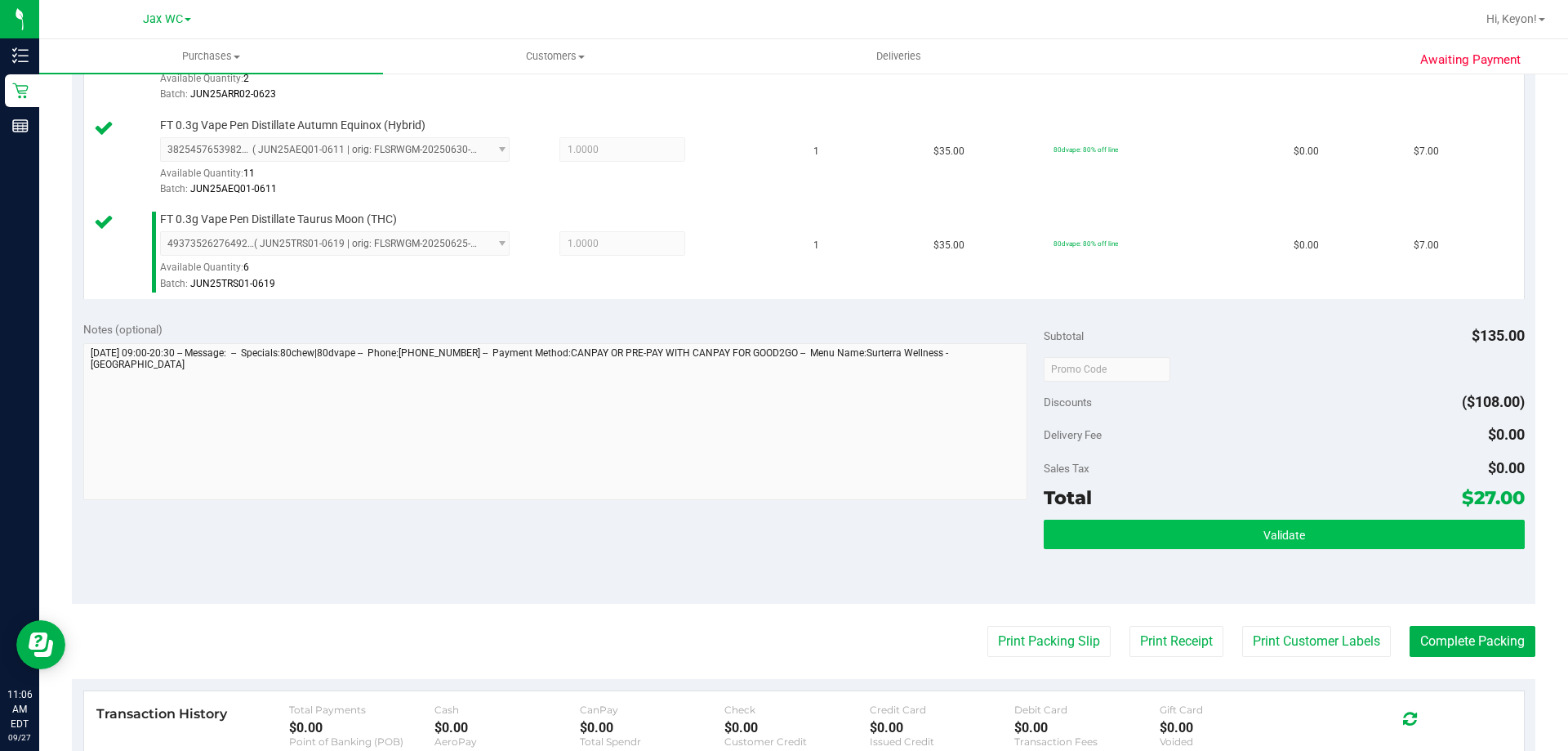
scroll to position [682, 0]
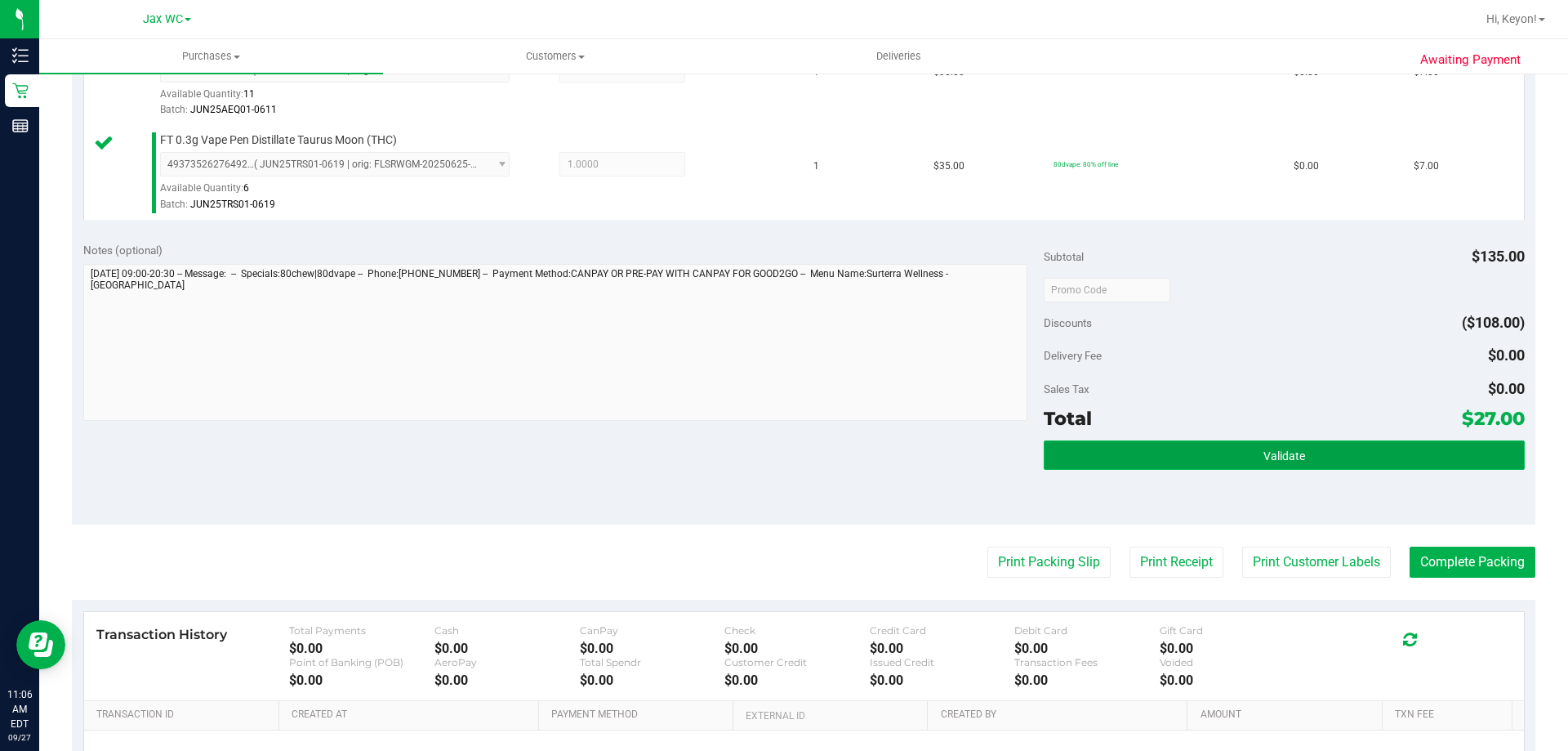
click at [1287, 467] on button "Validate" at bounding box center [1284, 455] width 480 height 30
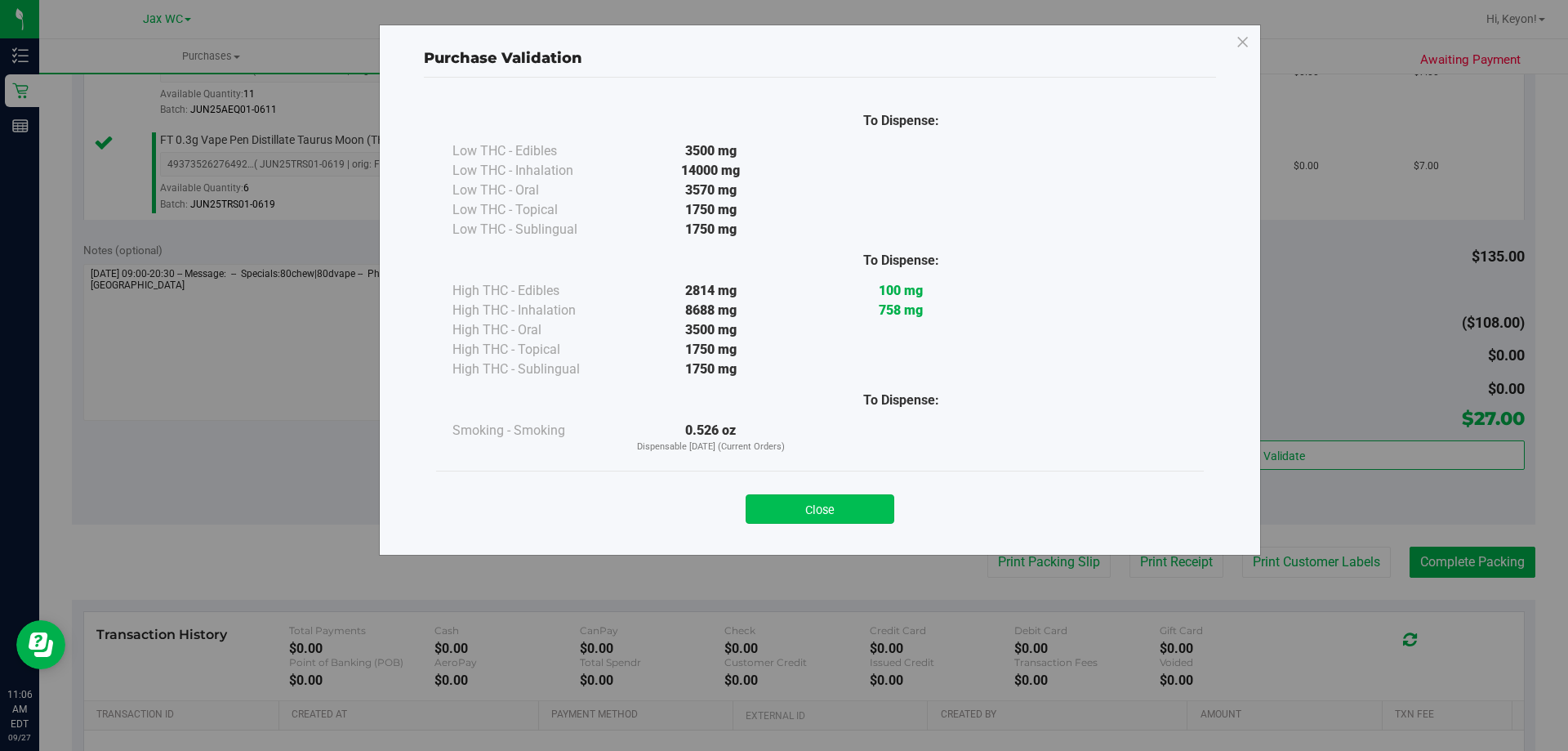
drag, startPoint x: 836, startPoint y: 492, endPoint x: 835, endPoint y: 500, distance: 8.1
click at [835, 493] on div "Close" at bounding box center [819, 504] width 743 height 41
drag, startPoint x: 835, startPoint y: 503, endPoint x: 859, endPoint y: 500, distance: 24.2
click at [835, 504] on button "Close" at bounding box center [820, 508] width 148 height 30
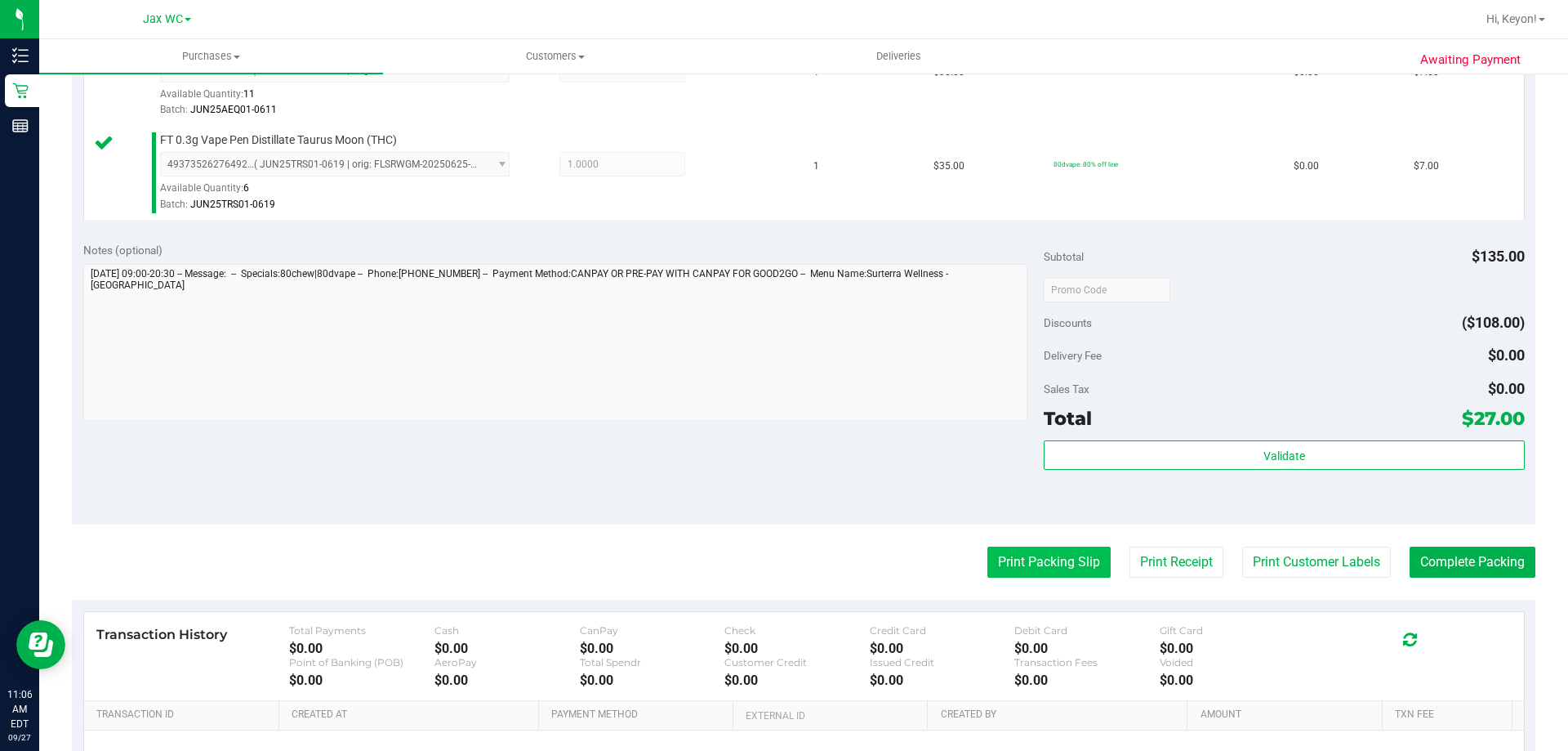
click at [1011, 551] on button "Print Packing Slip" at bounding box center [1049, 562] width 124 height 31
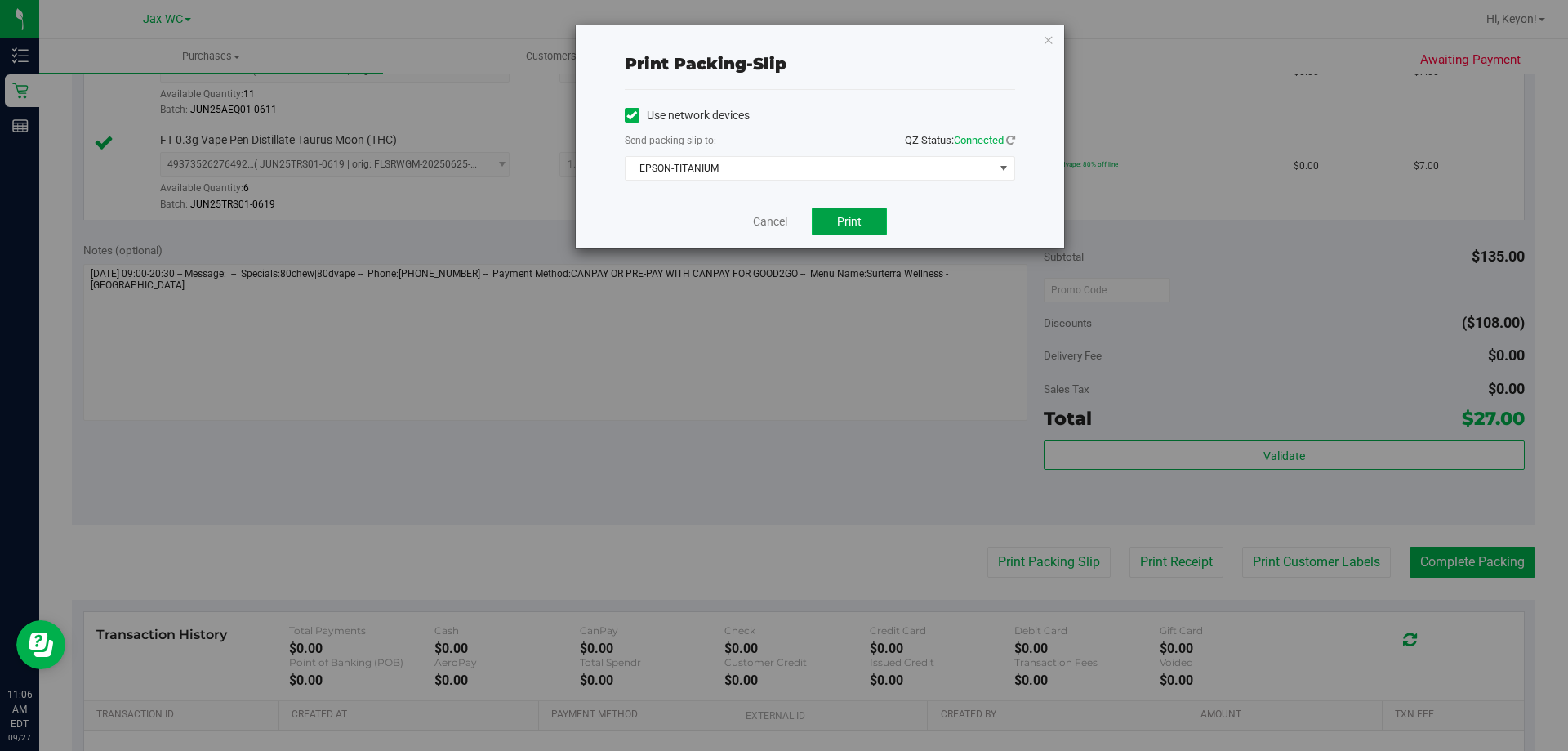
click at [856, 219] on span "Print" at bounding box center [850, 222] width 25 height 13
click at [778, 225] on link "Cancel" at bounding box center [770, 222] width 34 height 17
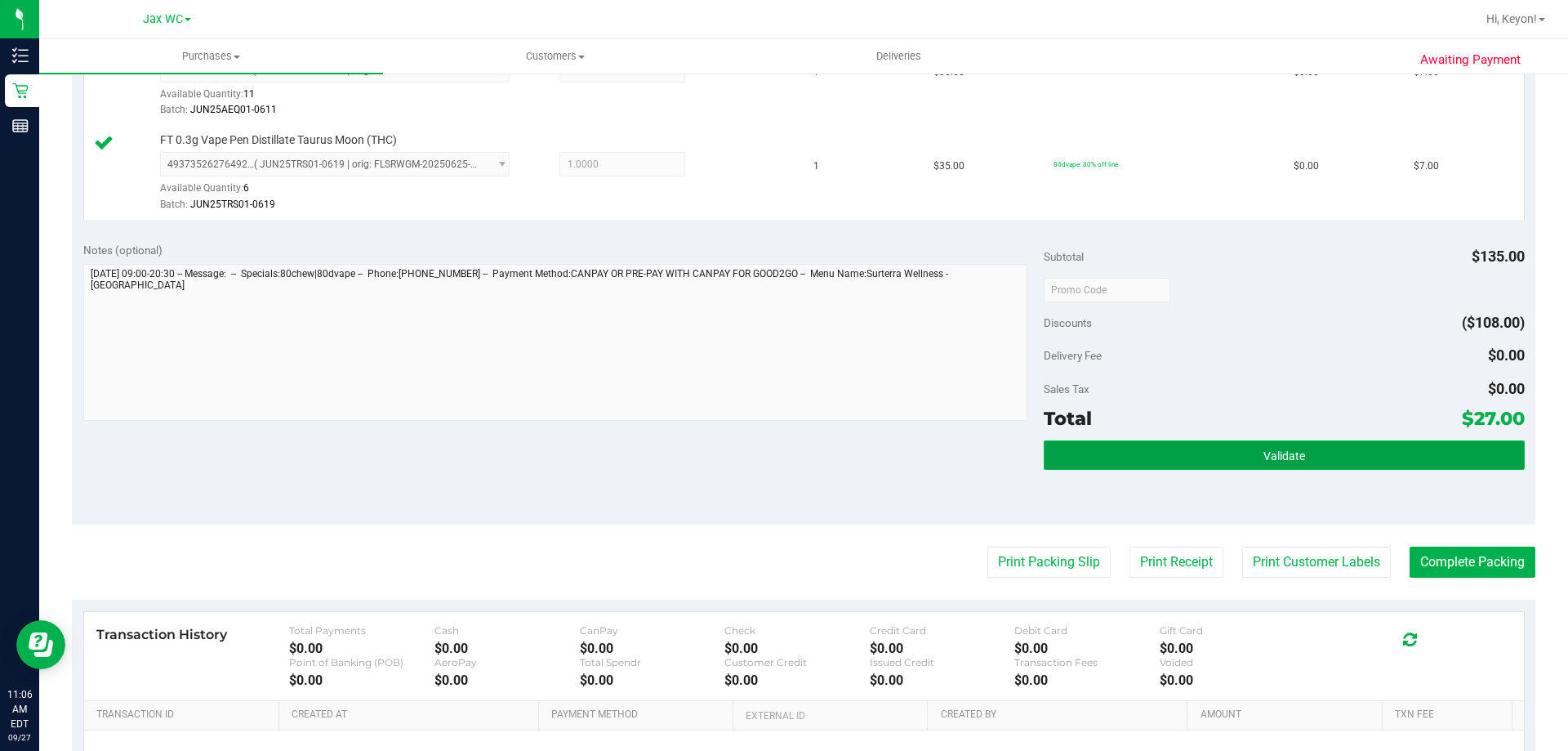
click at [1457, 469] on button "Validate" at bounding box center [1284, 455] width 480 height 30
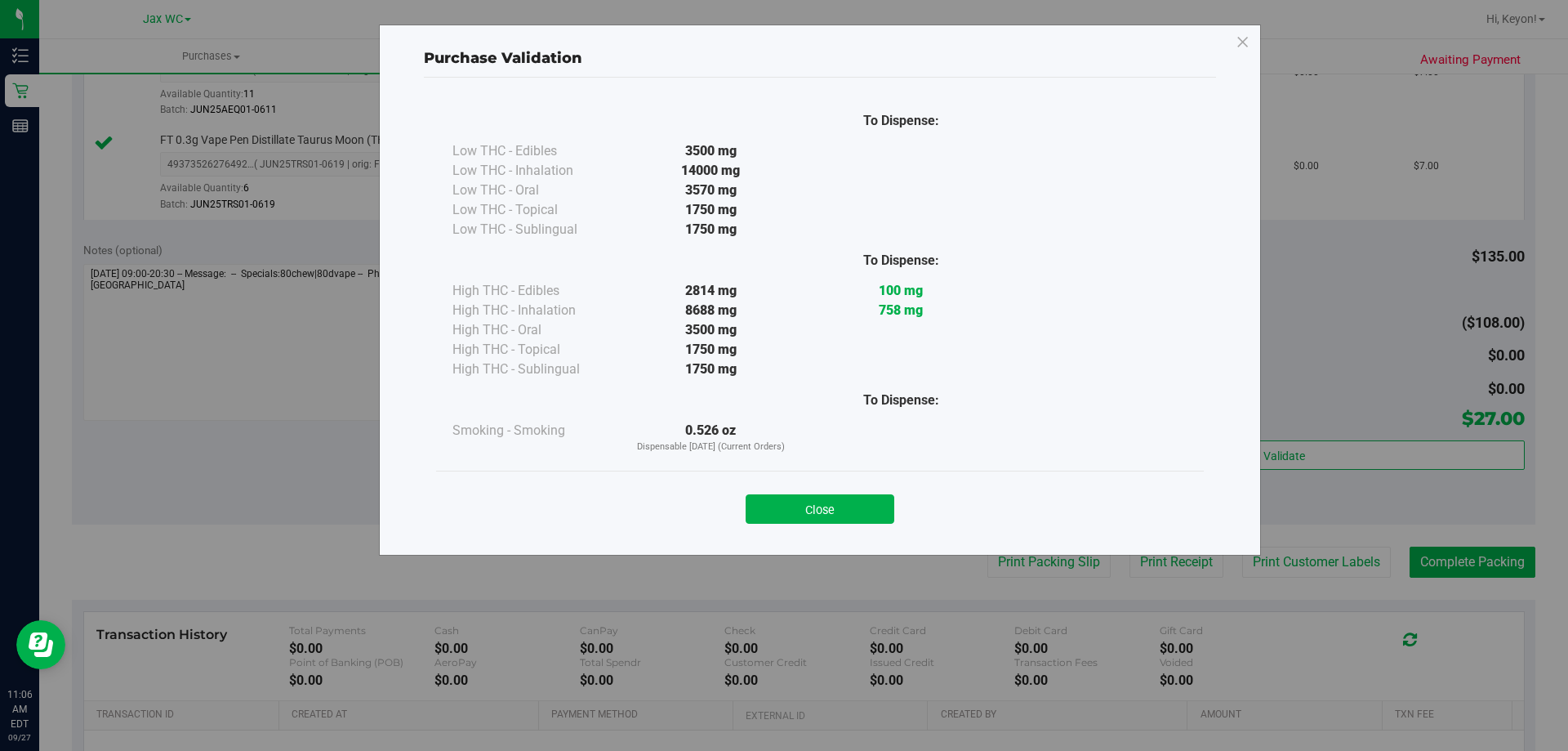
drag, startPoint x: 839, startPoint y: 508, endPoint x: 981, endPoint y: 505, distance: 142.0
click at [844, 508] on button "Close" at bounding box center [820, 508] width 148 height 30
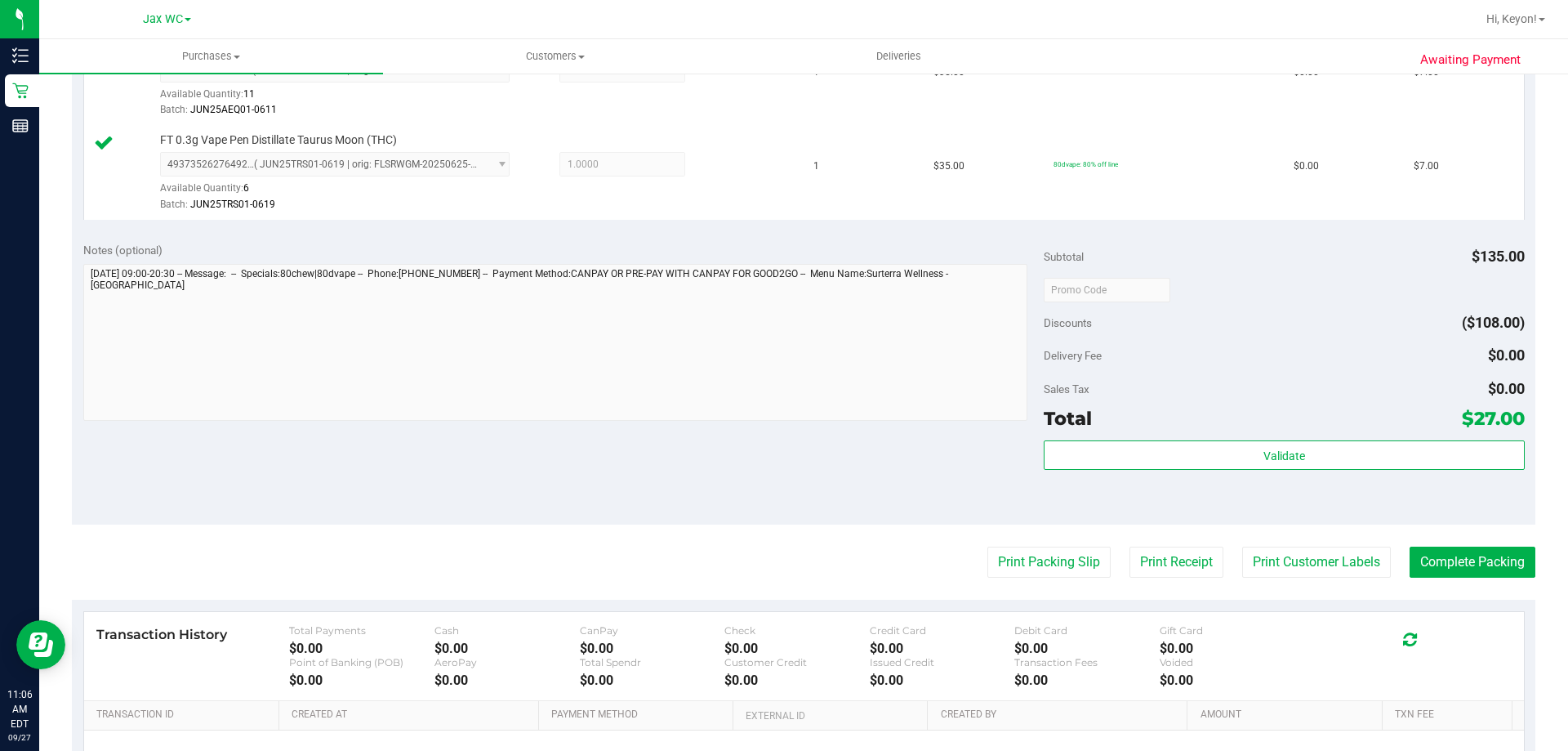
scroll to position [758, 0]
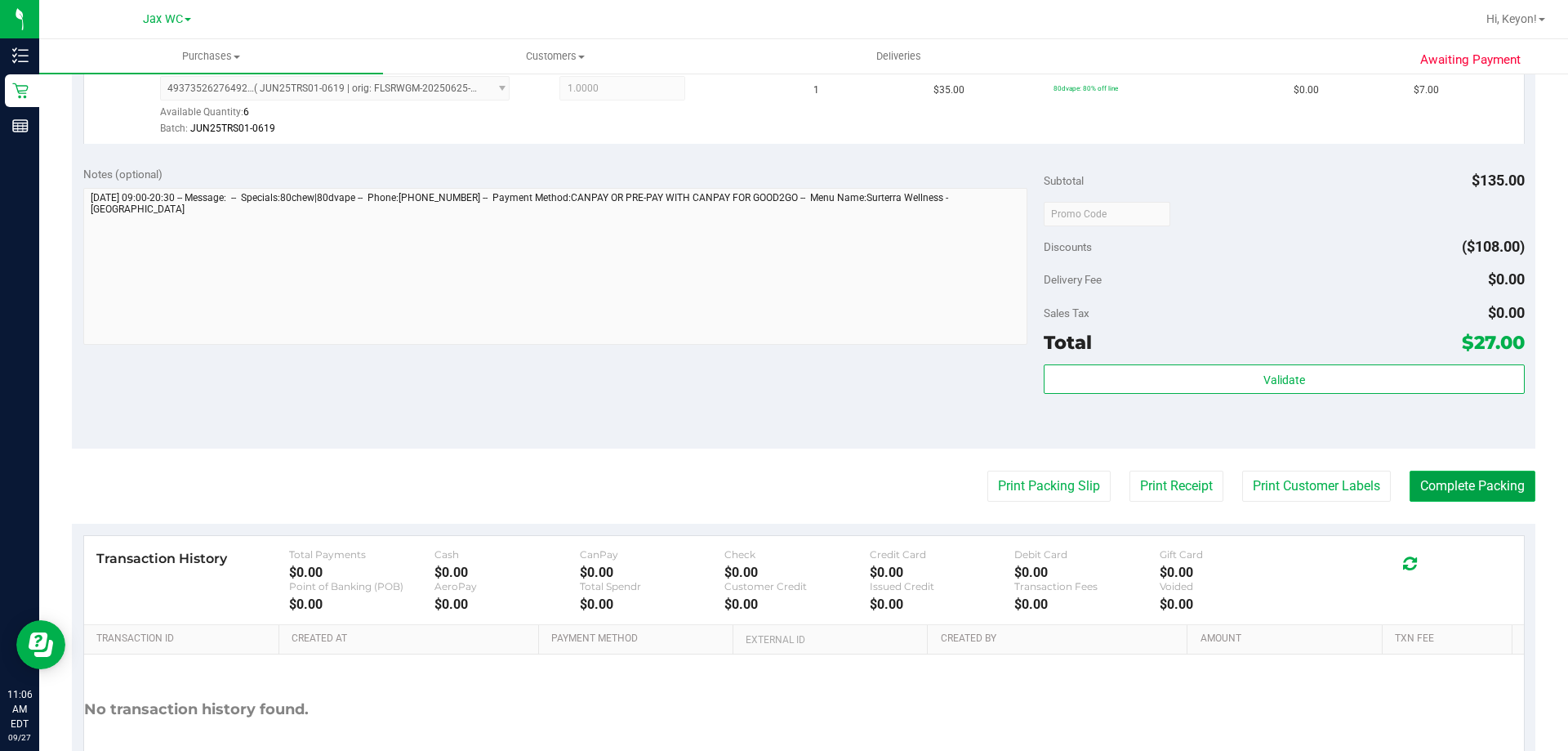
click at [1453, 484] on button "Complete Packing" at bounding box center [1473, 485] width 126 height 31
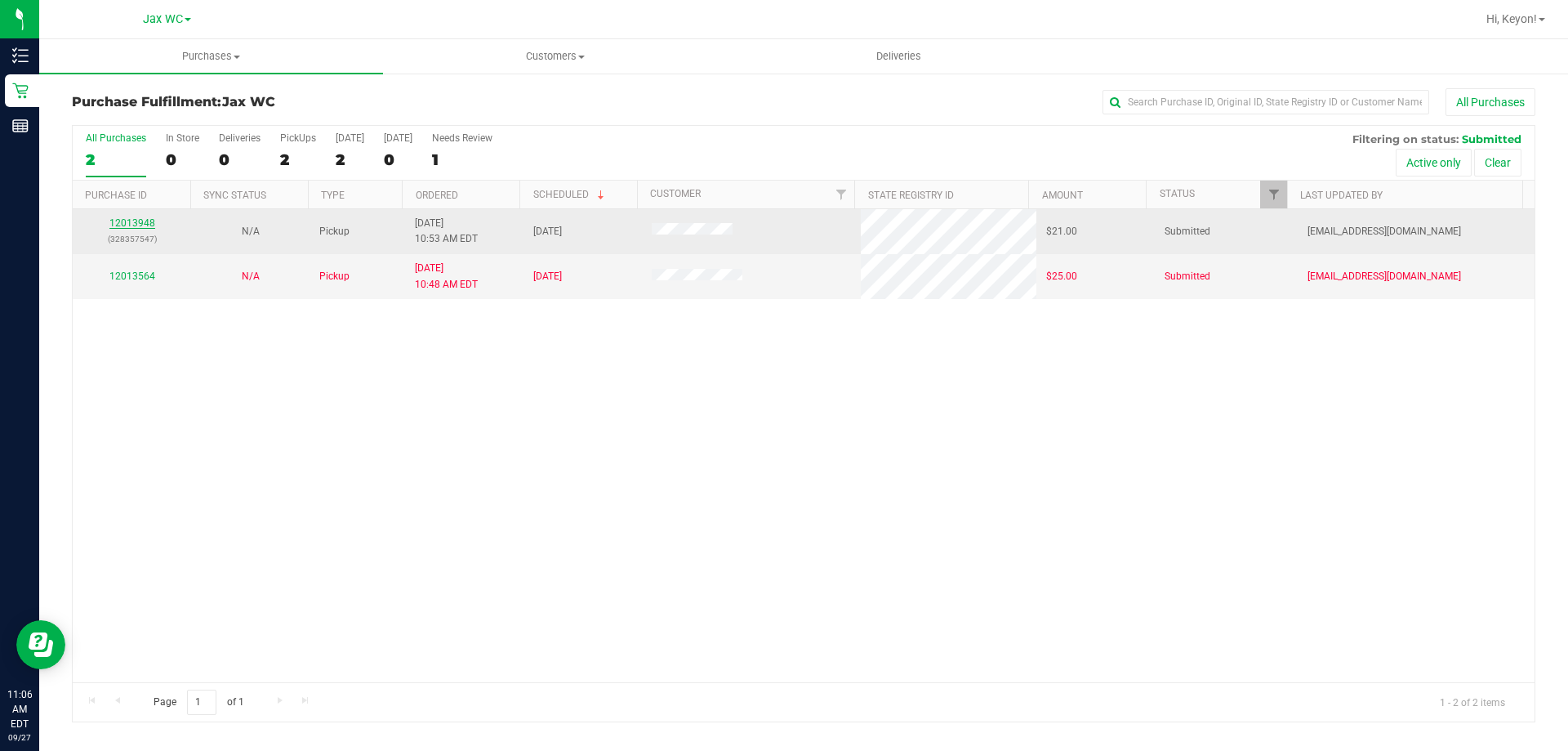
click at [136, 226] on link "12013948" at bounding box center [132, 223] width 46 height 11
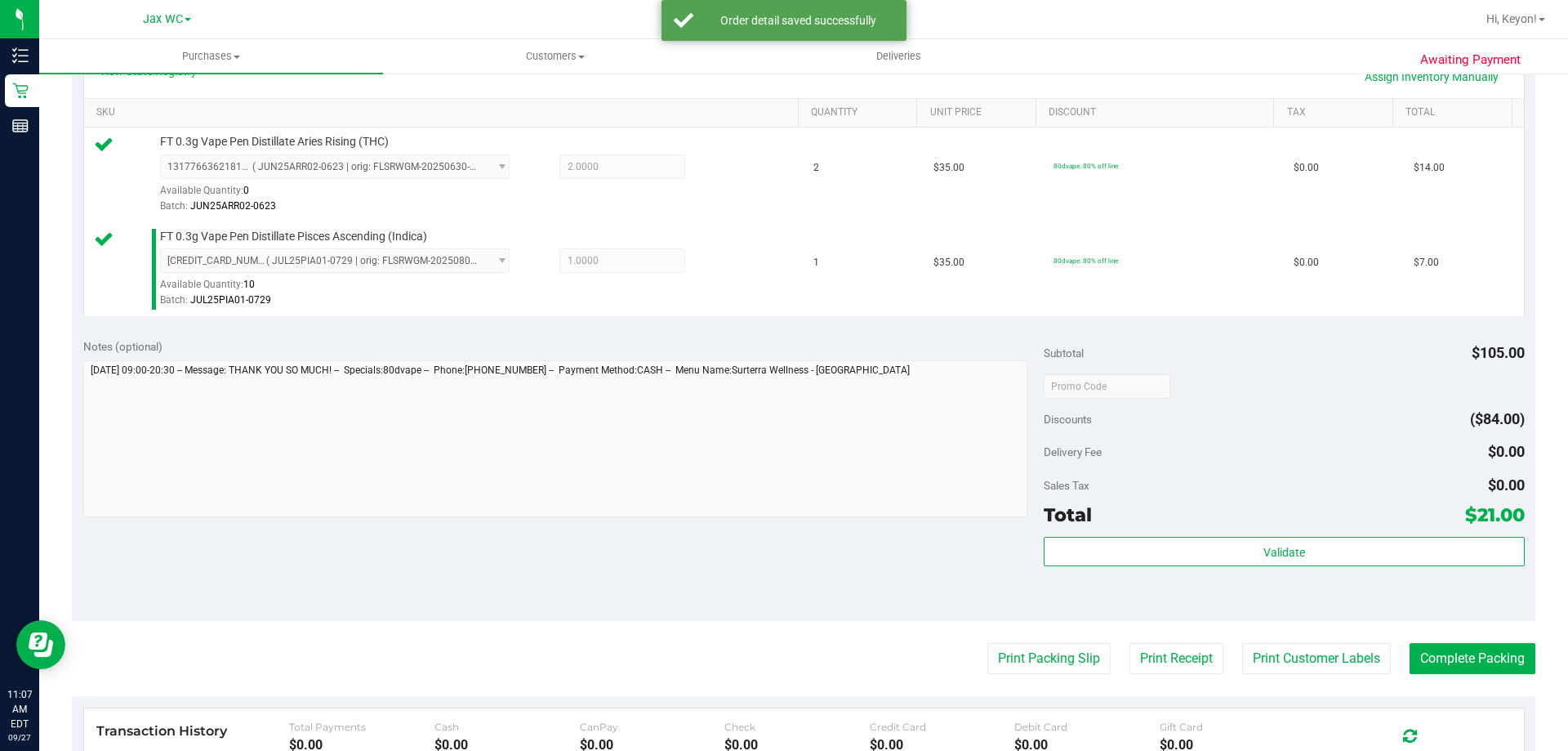
scroll to position [517, 0]
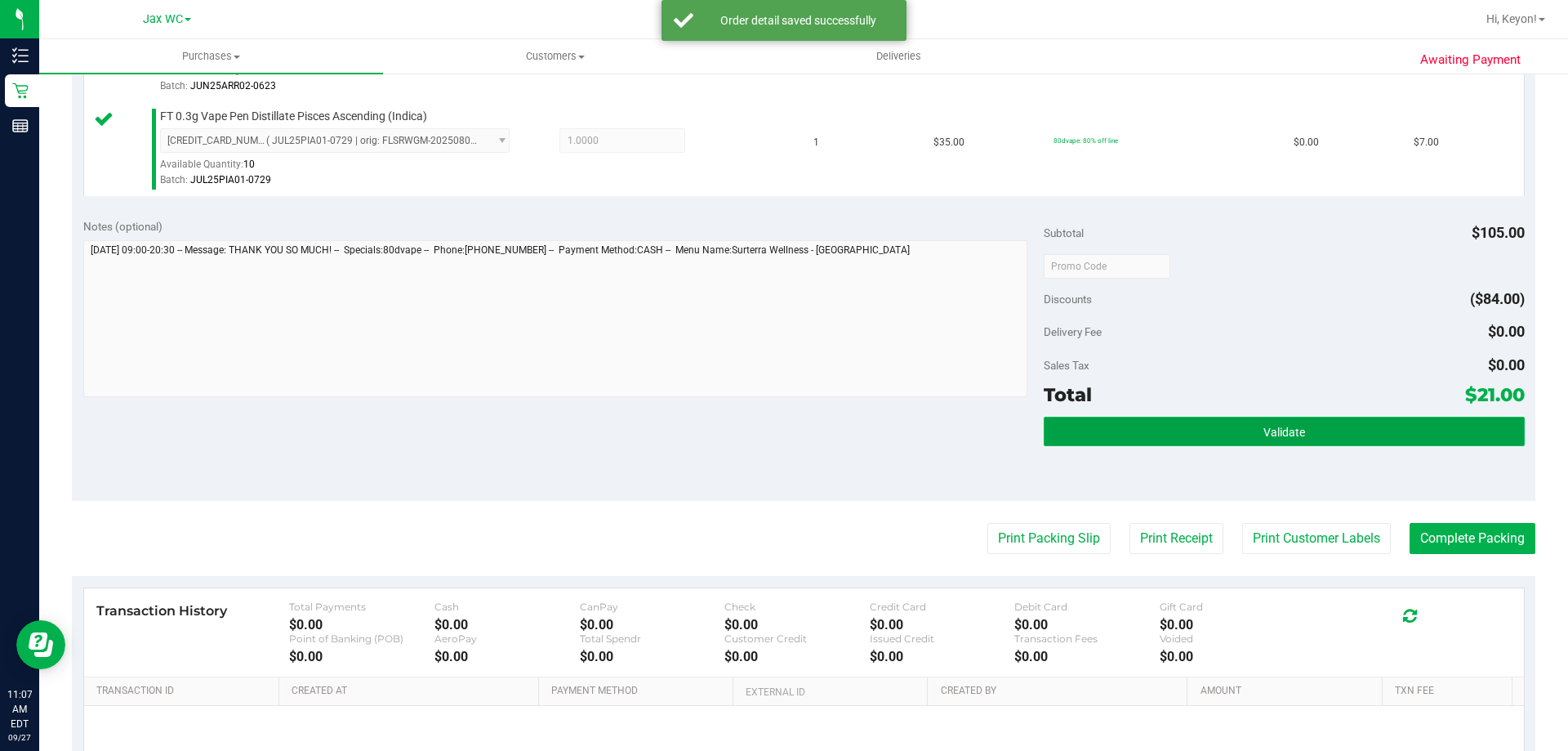
click at [1331, 436] on button "Validate" at bounding box center [1284, 431] width 480 height 30
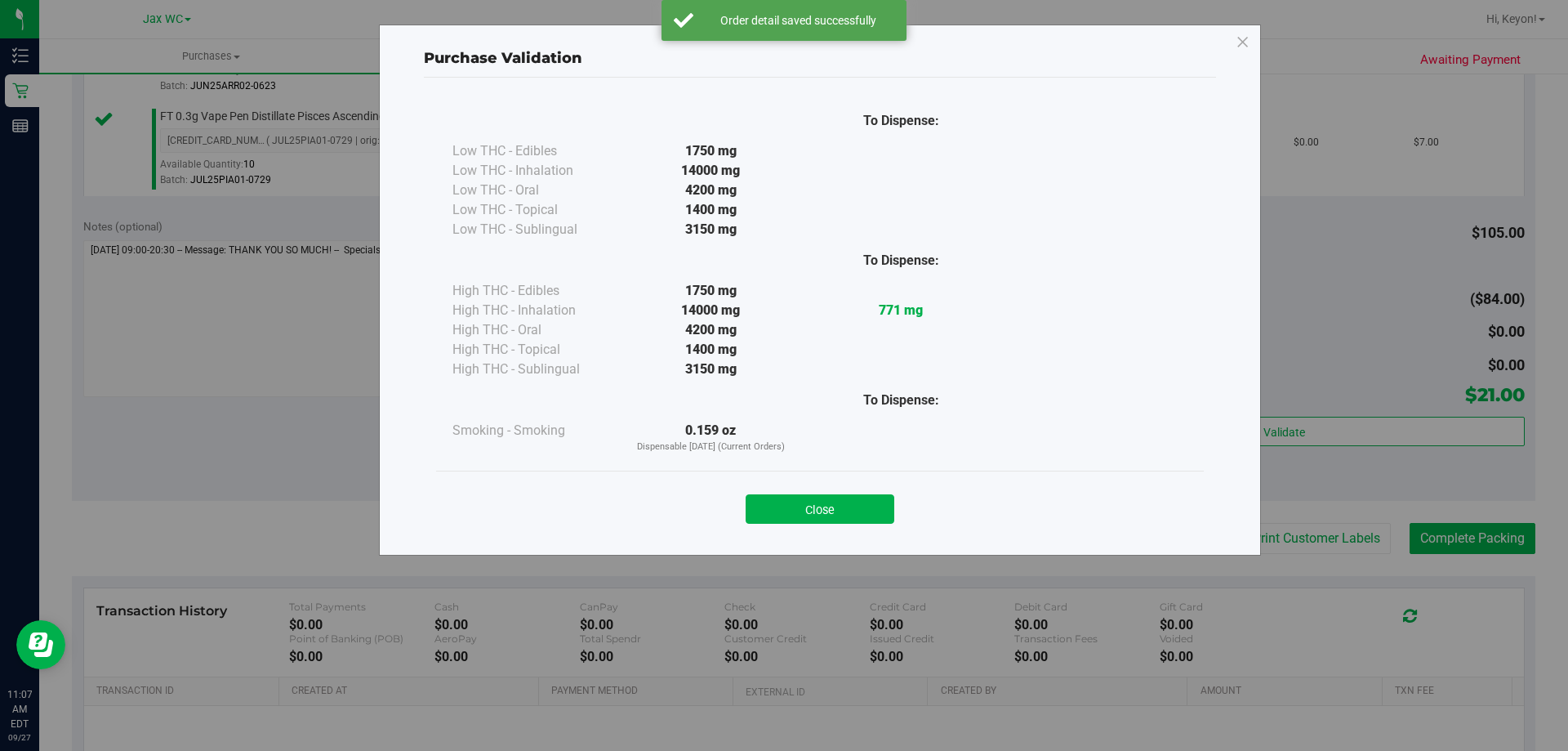
drag, startPoint x: 841, startPoint y: 518, endPoint x: 856, endPoint y: 517, distance: 15.0
click at [843, 518] on button "Close" at bounding box center [820, 508] width 148 height 30
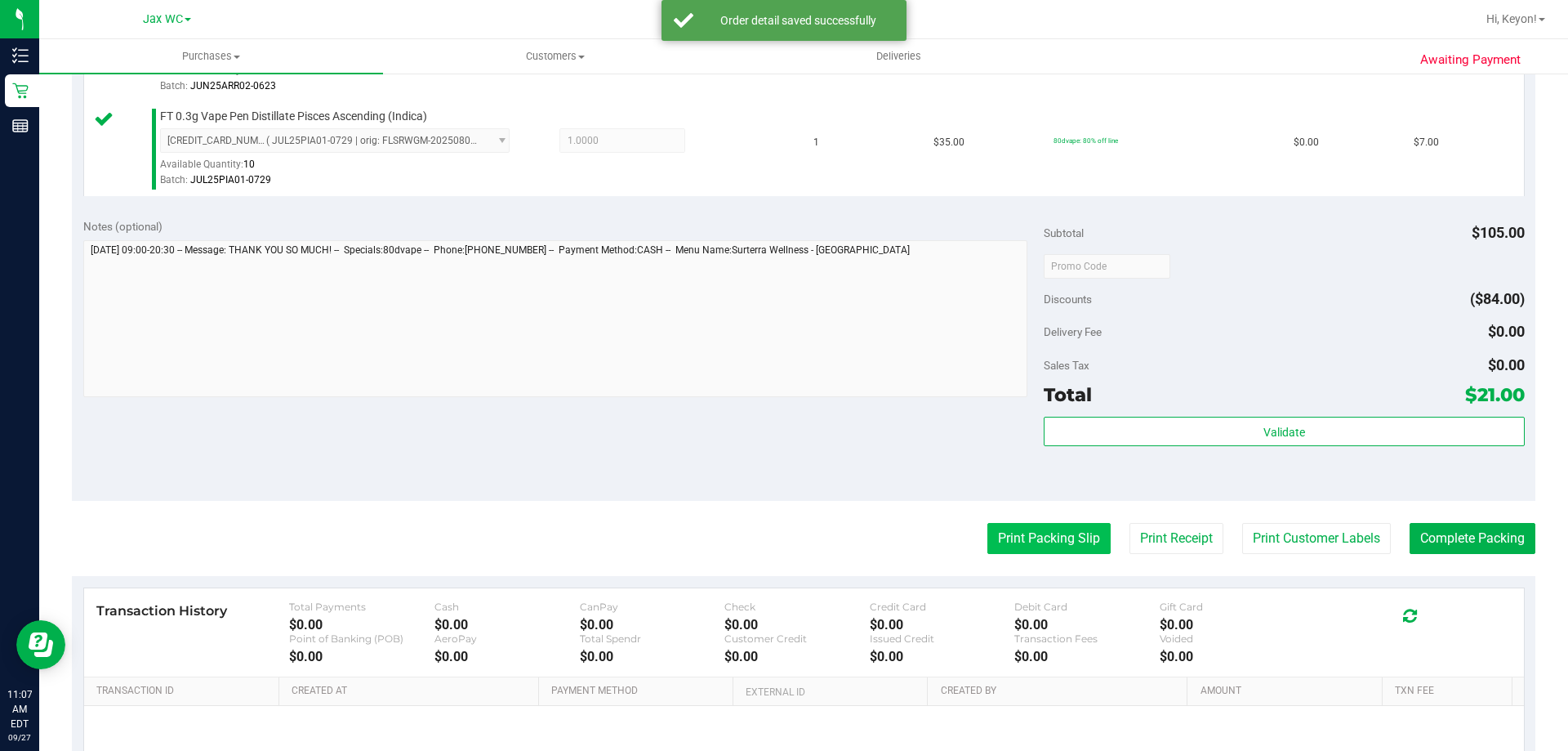
click at [1054, 540] on button "Print Packing Slip" at bounding box center [1049, 538] width 124 height 31
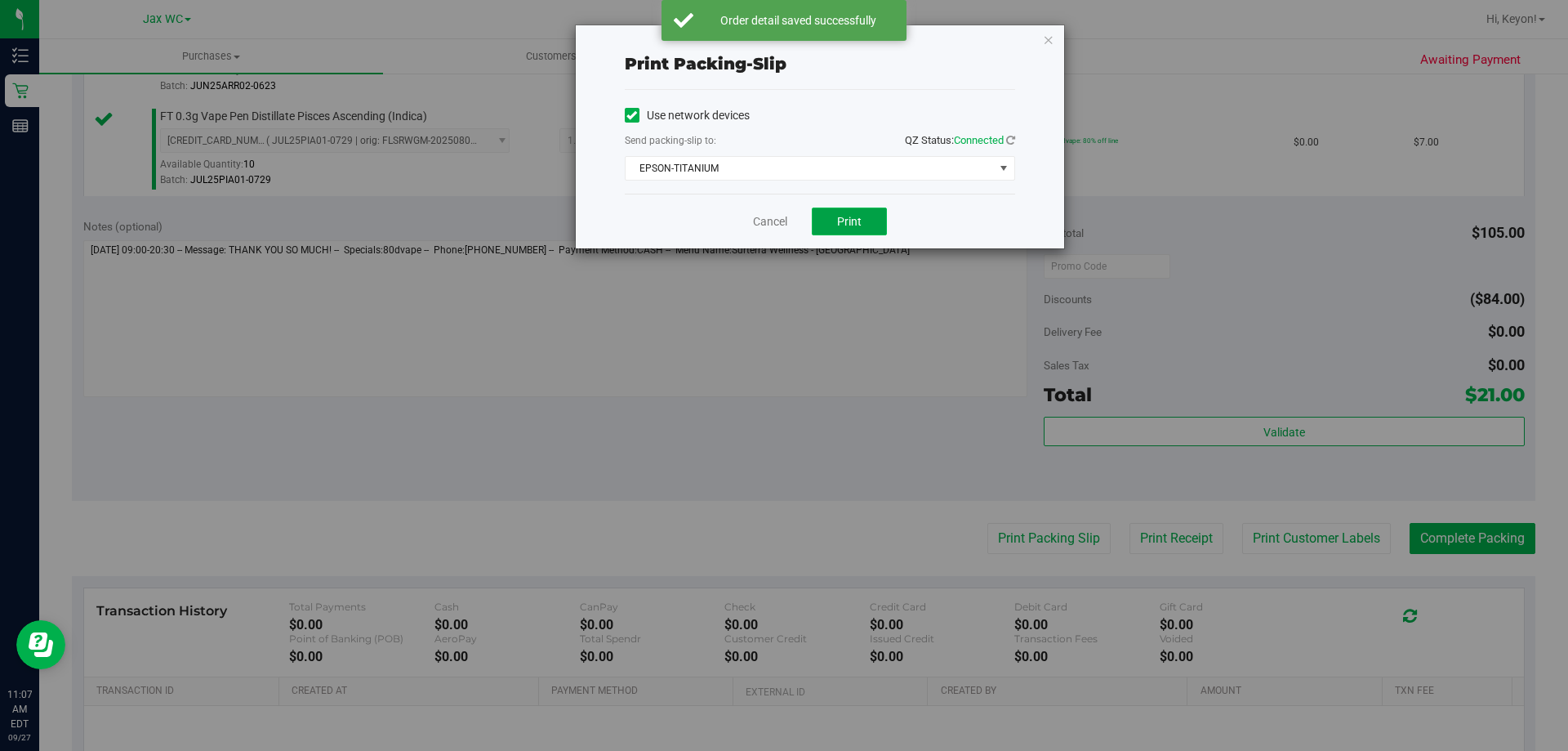
click at [865, 212] on button "Print" at bounding box center [849, 221] width 75 height 28
click at [781, 224] on link "Cancel" at bounding box center [770, 222] width 34 height 17
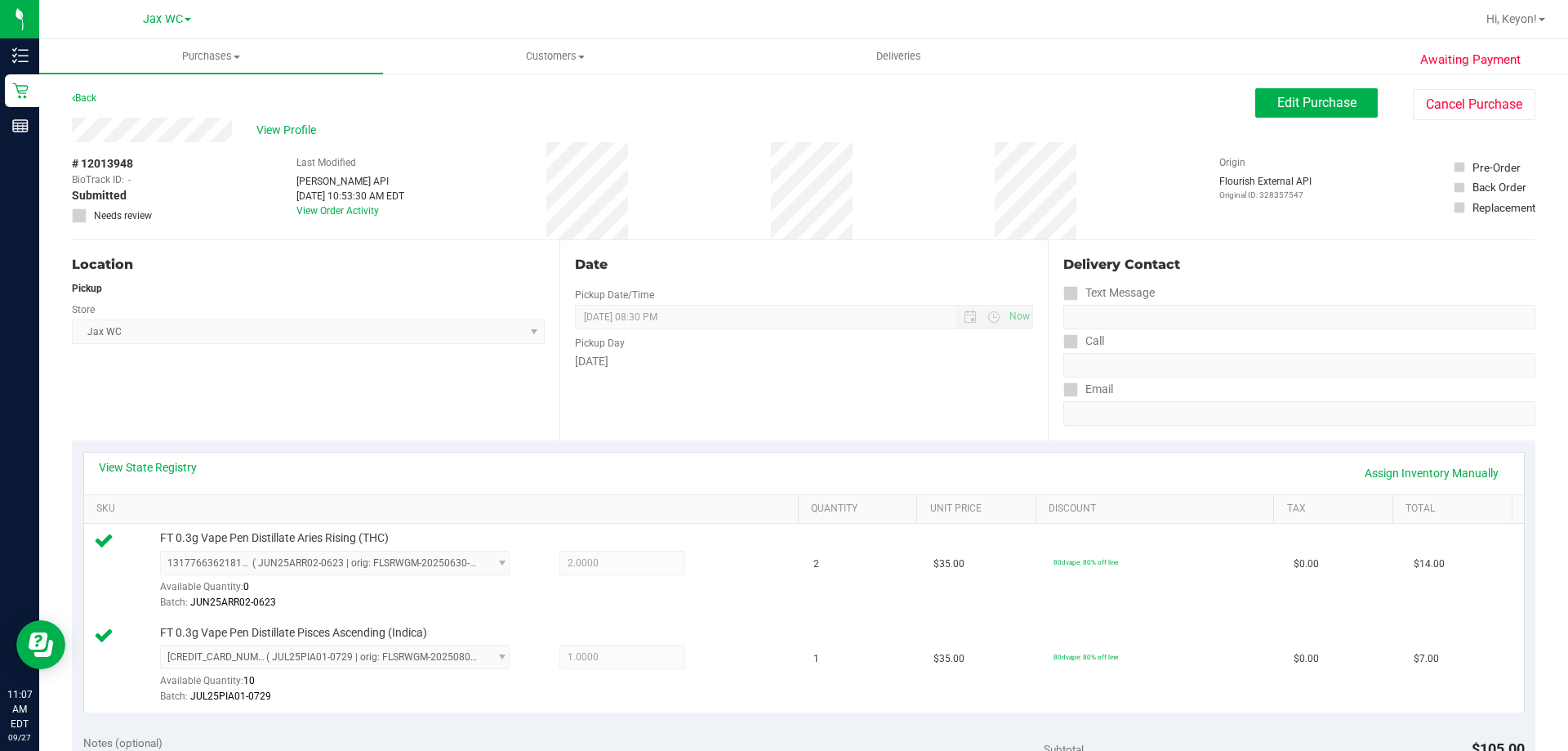
scroll to position [615, 0]
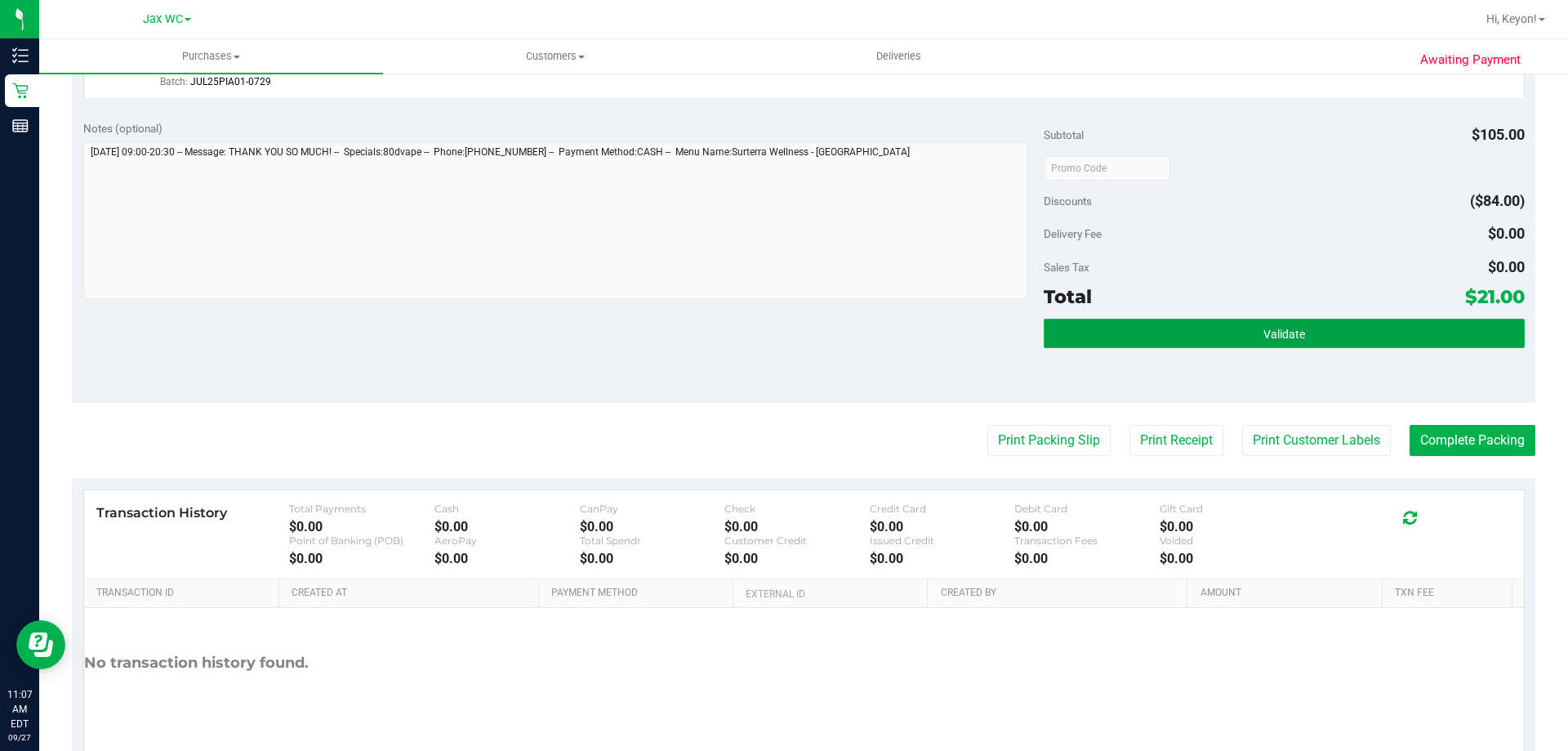
click at [1367, 326] on button "Validate" at bounding box center [1284, 333] width 480 height 30
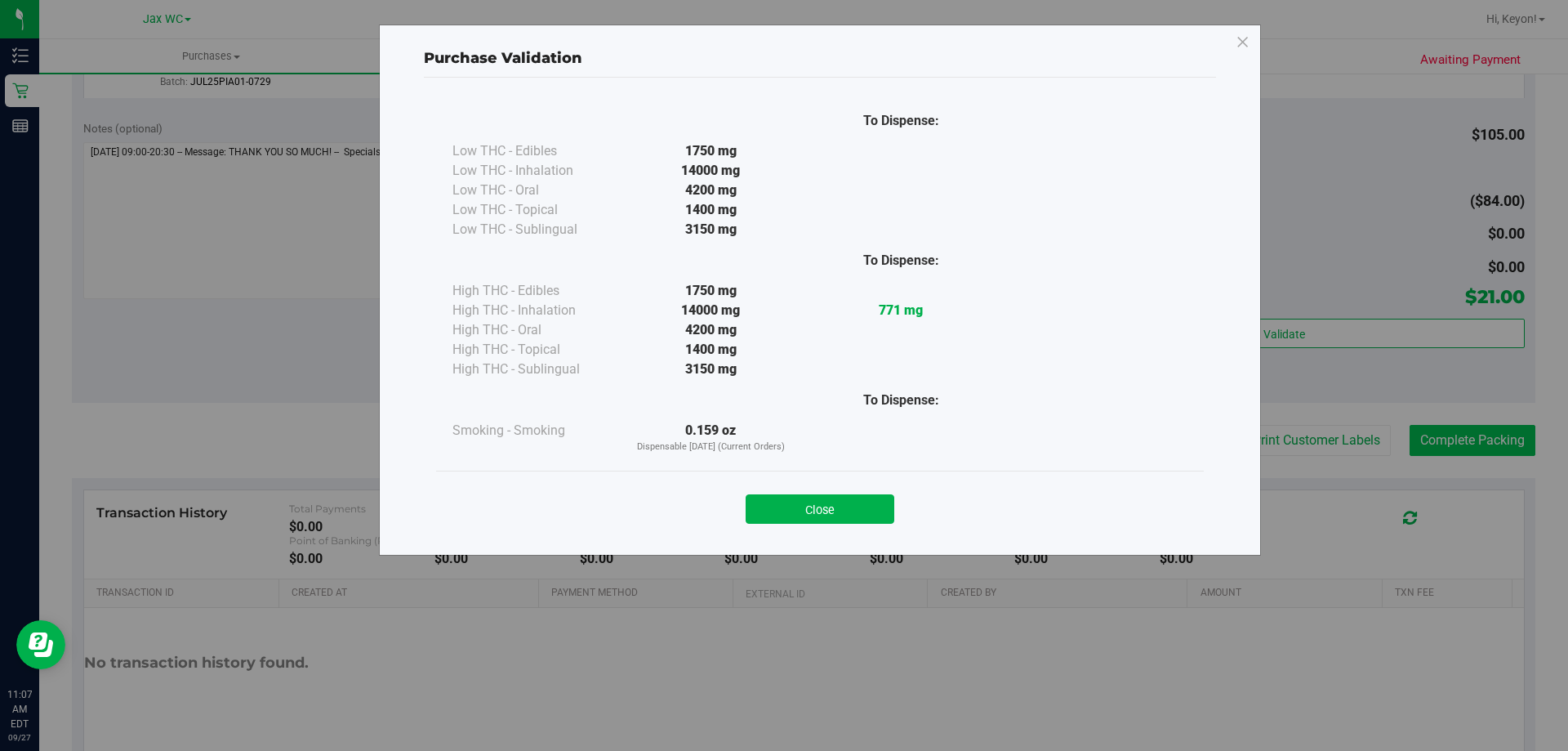
drag, startPoint x: 822, startPoint y: 517, endPoint x: 1422, endPoint y: 426, distance: 606.9
click at [826, 516] on button "Close" at bounding box center [820, 508] width 148 height 30
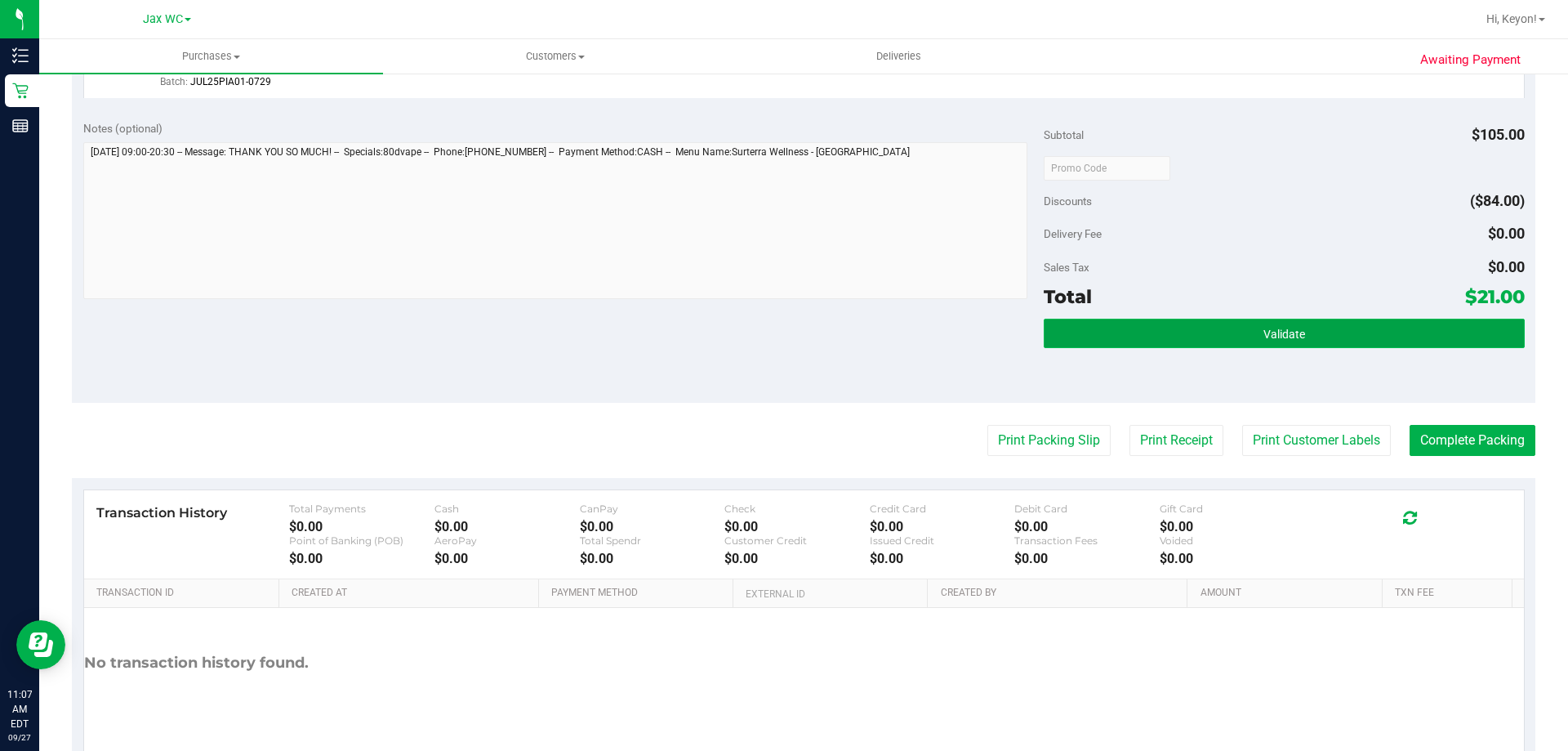
click at [1376, 322] on button "Validate" at bounding box center [1284, 333] width 480 height 30
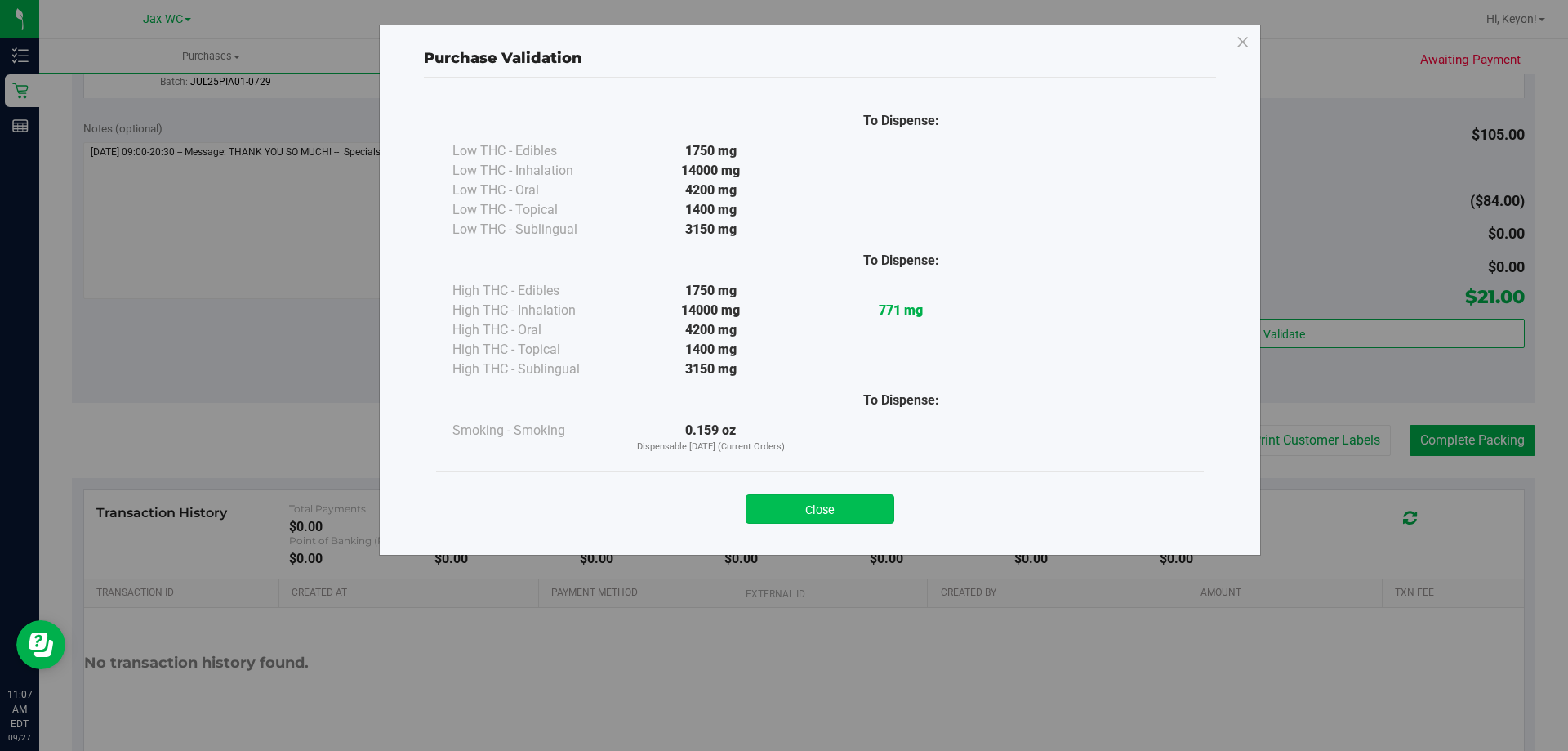
click at [834, 504] on button "Close" at bounding box center [820, 508] width 148 height 30
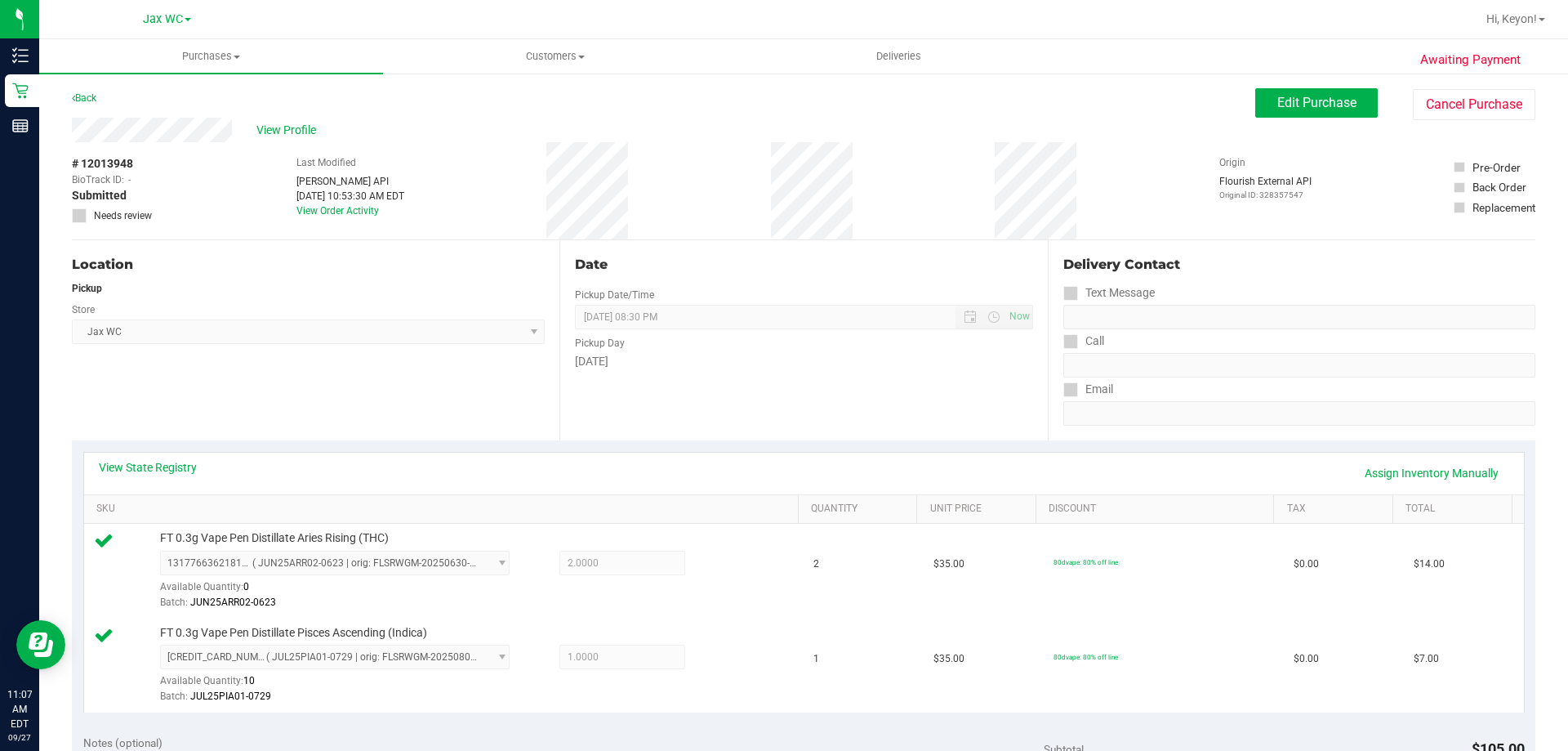
scroll to position [518, 0]
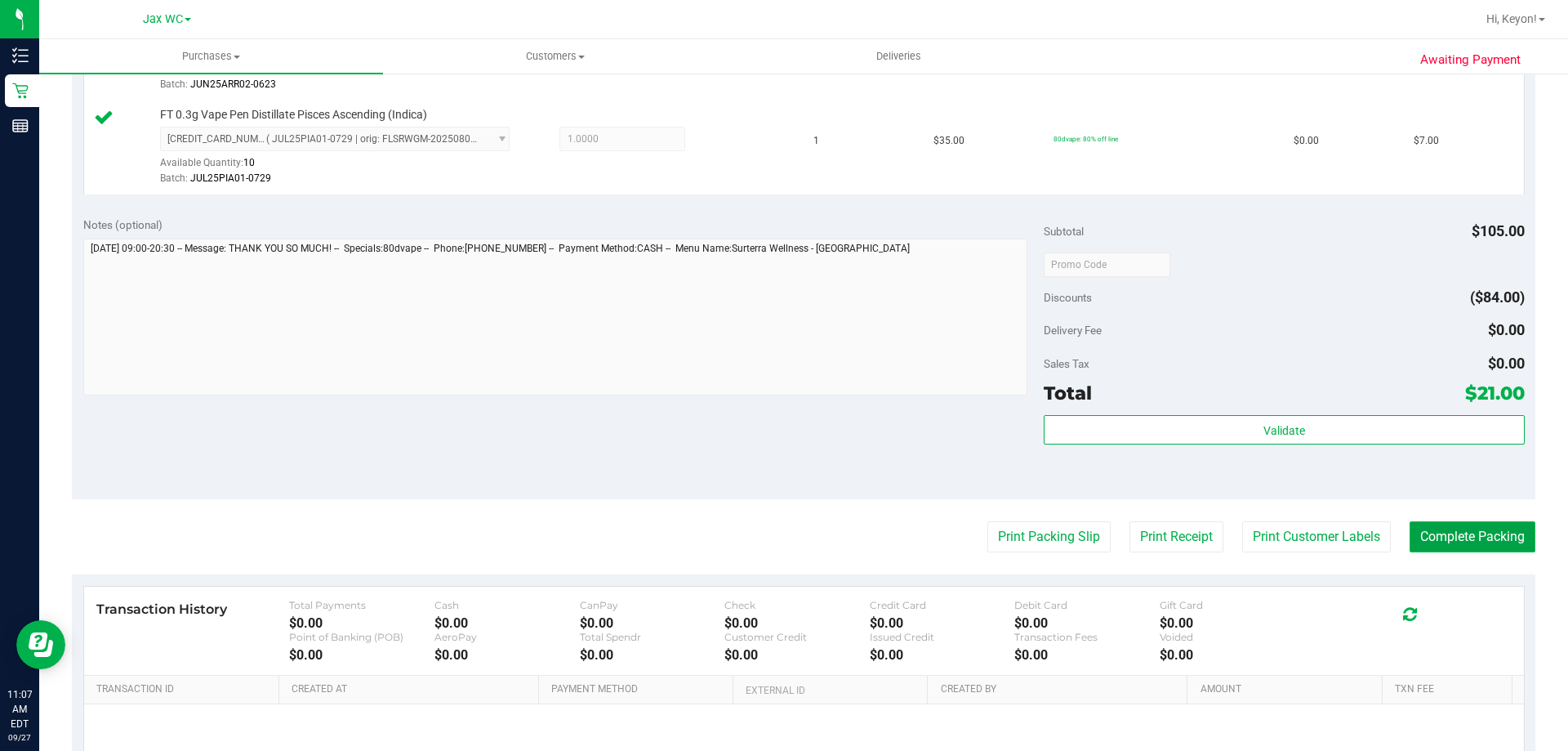
click at [1479, 539] on button "Complete Packing" at bounding box center [1473, 537] width 126 height 31
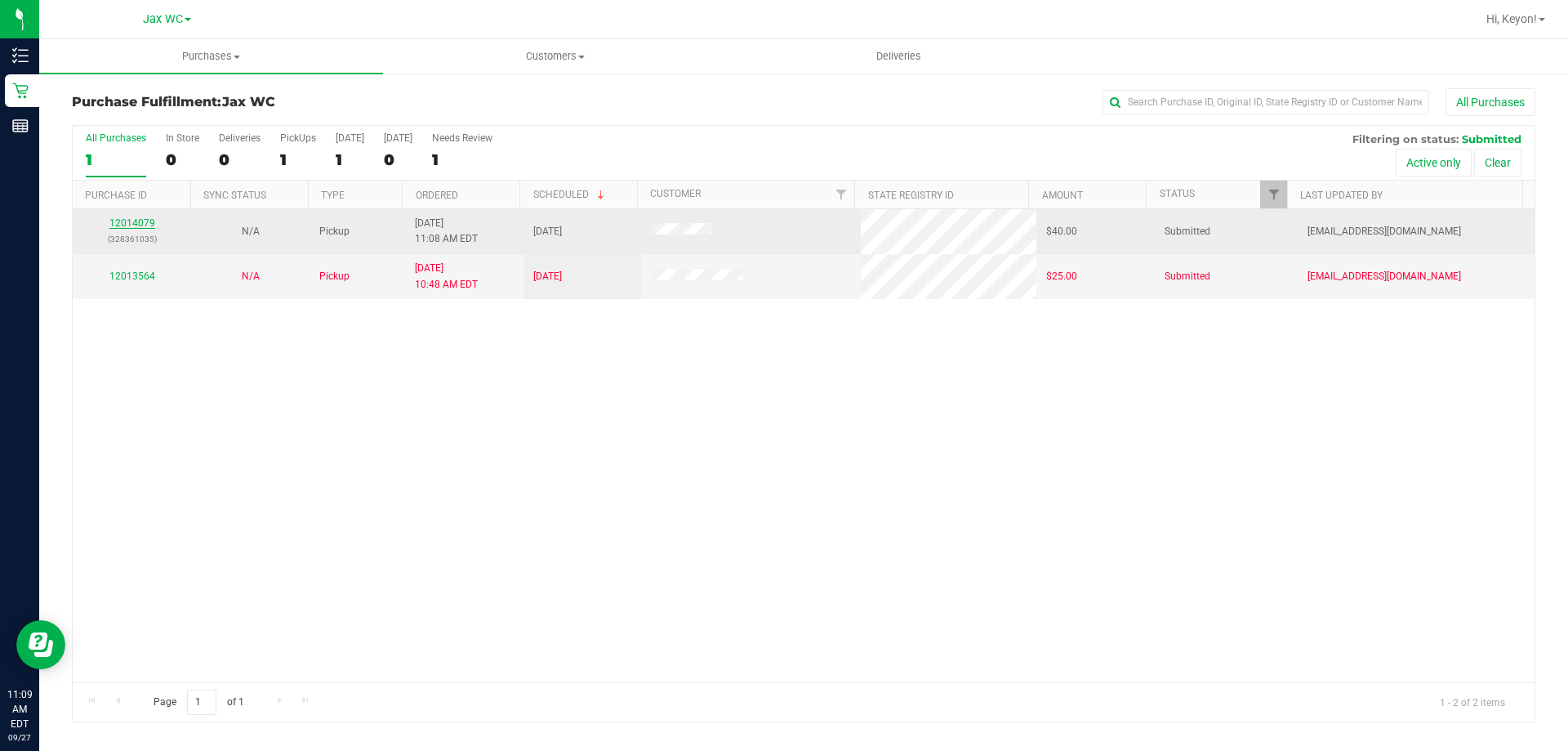
click at [117, 227] on link "12014079" at bounding box center [132, 223] width 46 height 11
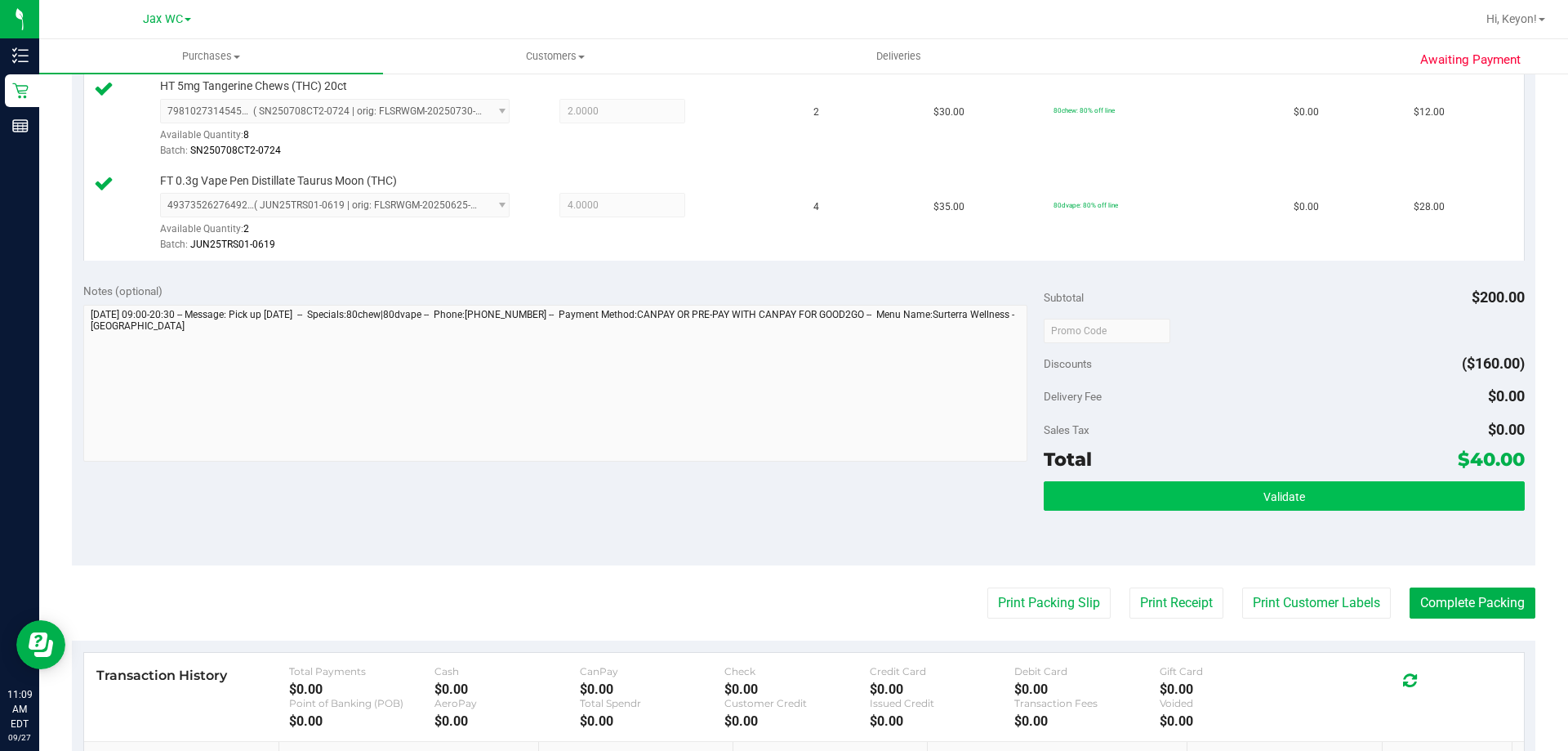
scroll to position [505, 0]
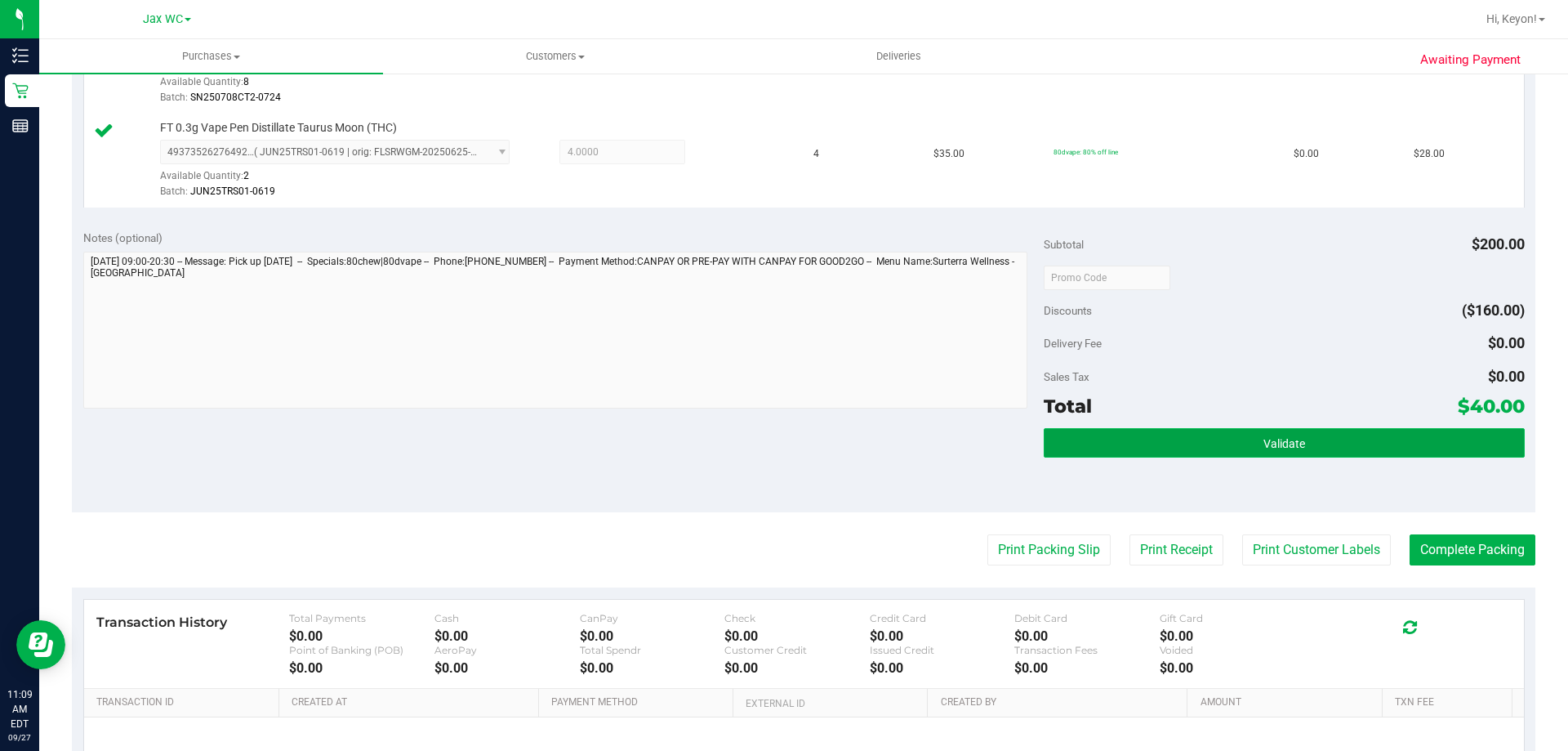
click at [1281, 447] on span "Validate" at bounding box center [1284, 444] width 42 height 13
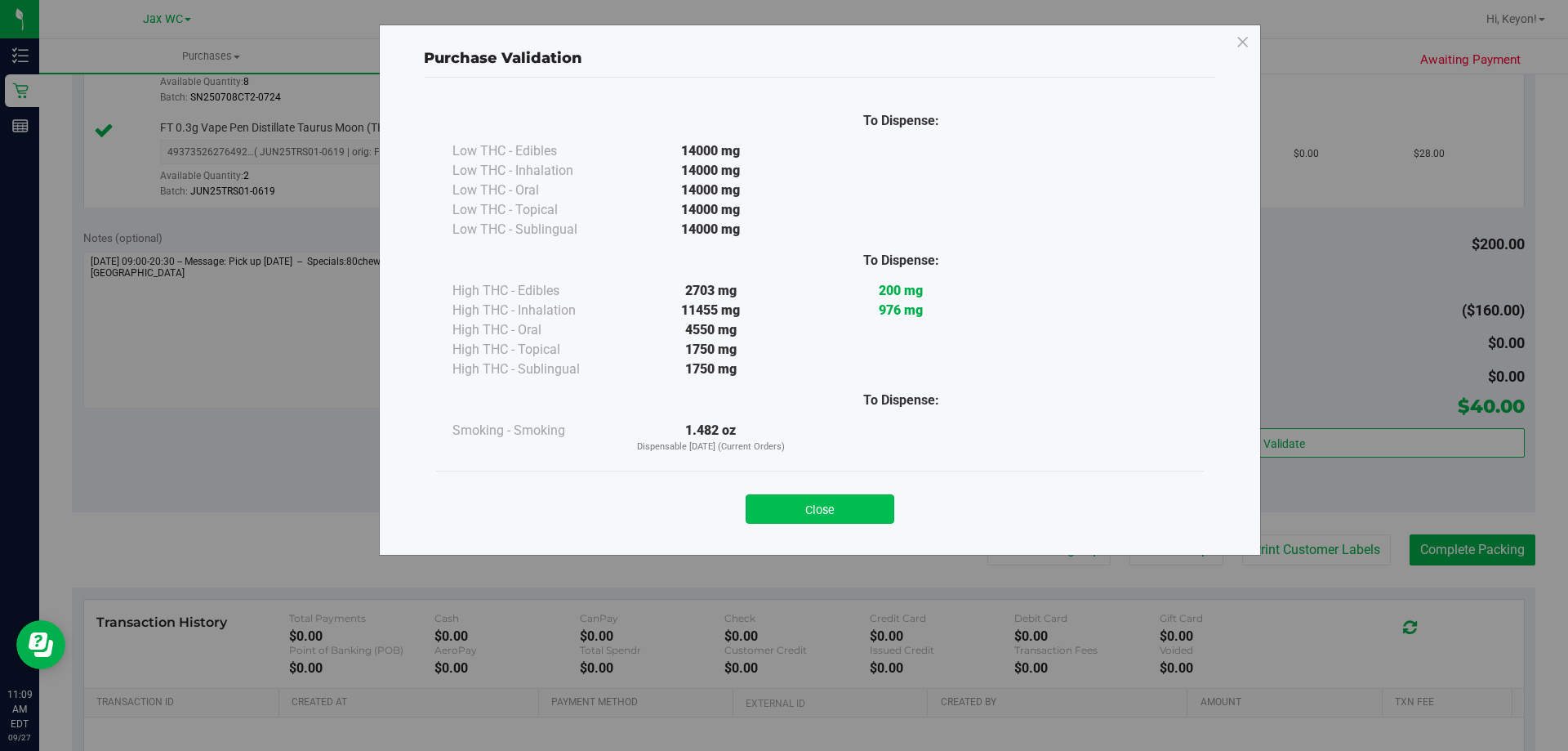
click at [839, 509] on button "Close" at bounding box center [820, 508] width 148 height 30
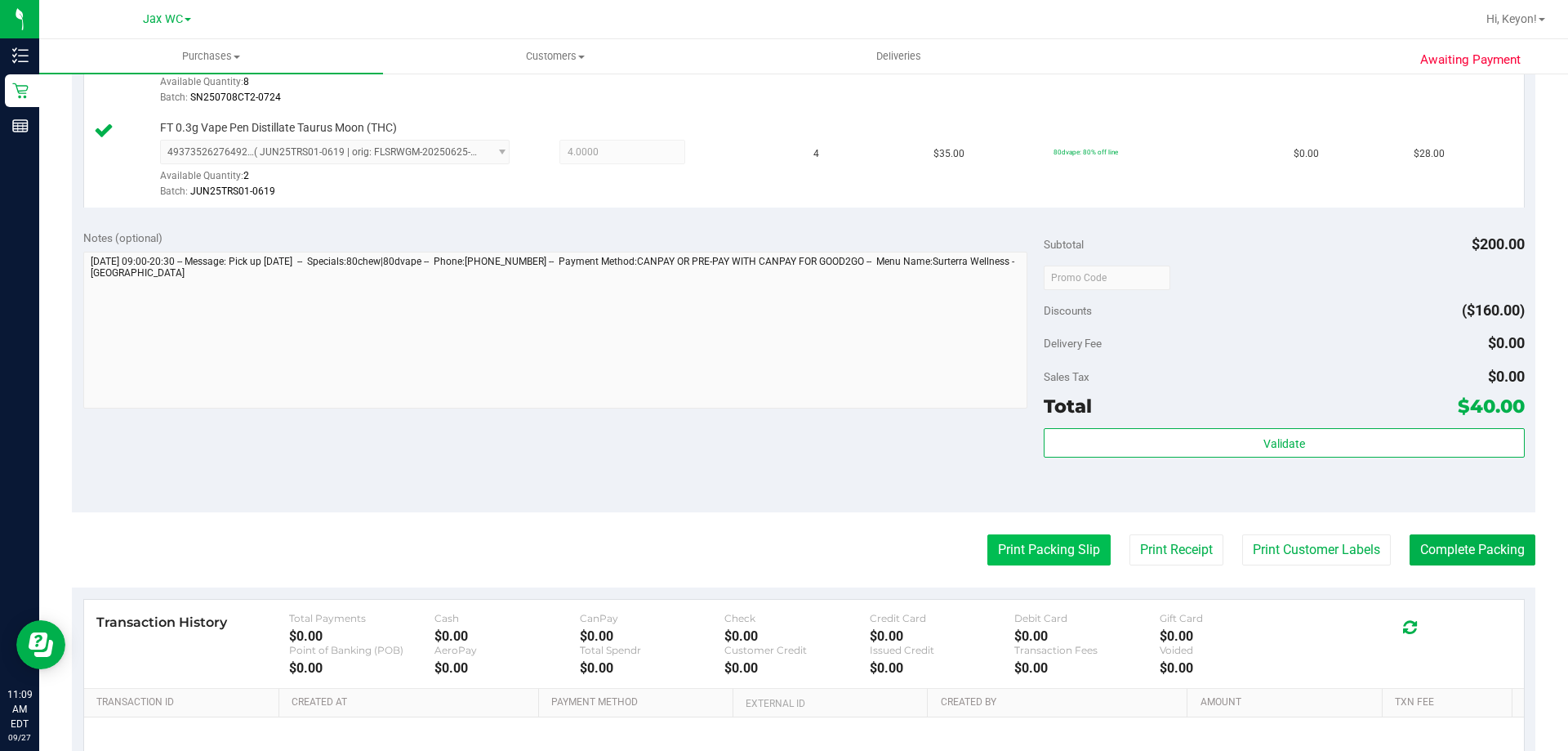
drag, startPoint x: 1040, startPoint y: 563, endPoint x: 1048, endPoint y: 545, distance: 19.7
click at [1043, 557] on purchase-details "Back Edit Purchase Cancel Purchase View Profile # 12014079 BioTrack ID: - Submi…" at bounding box center [804, 238] width 1463 height 1310
click at [1048, 545] on button "Print Packing Slip" at bounding box center [1049, 549] width 124 height 31
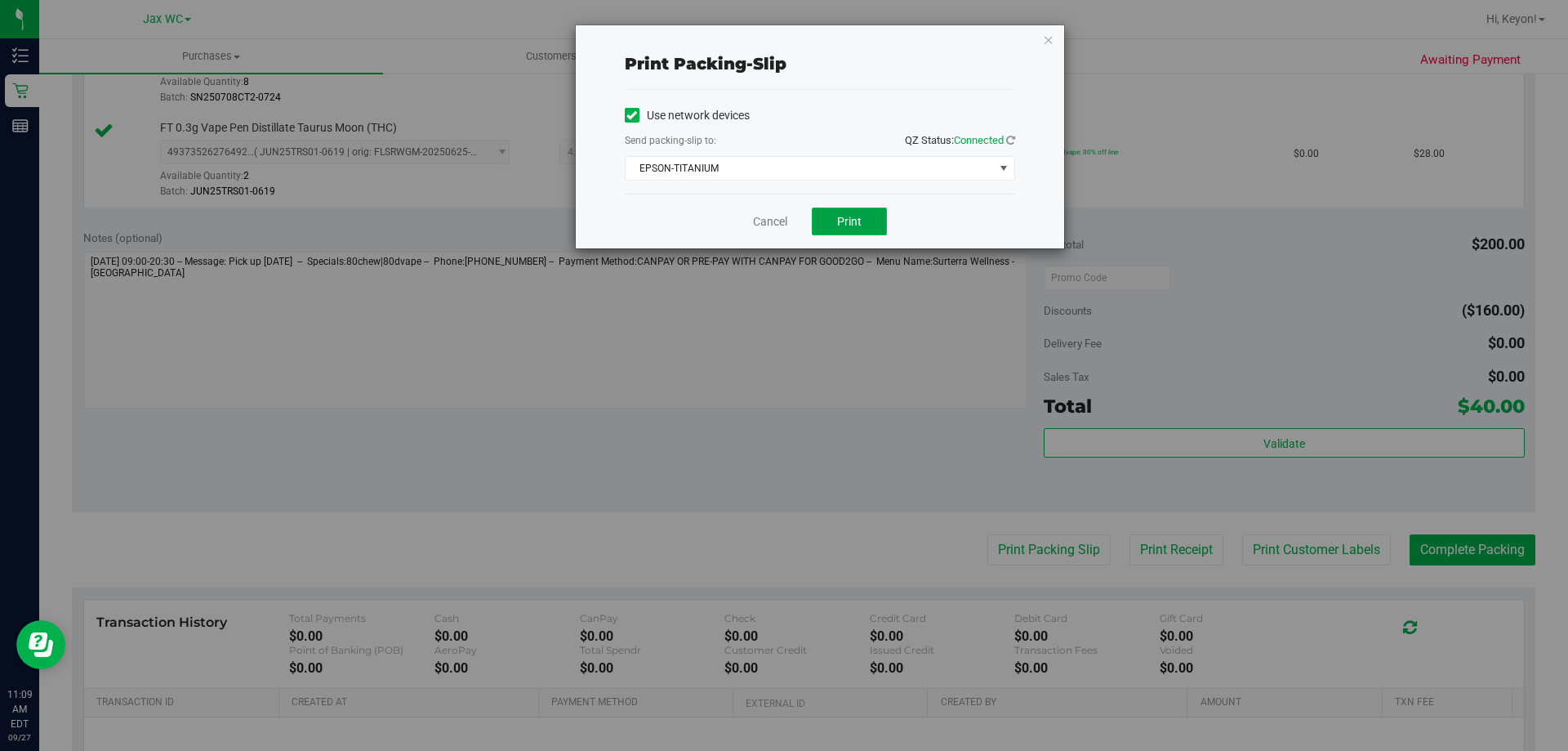
click at [864, 212] on button "Print" at bounding box center [849, 221] width 75 height 28
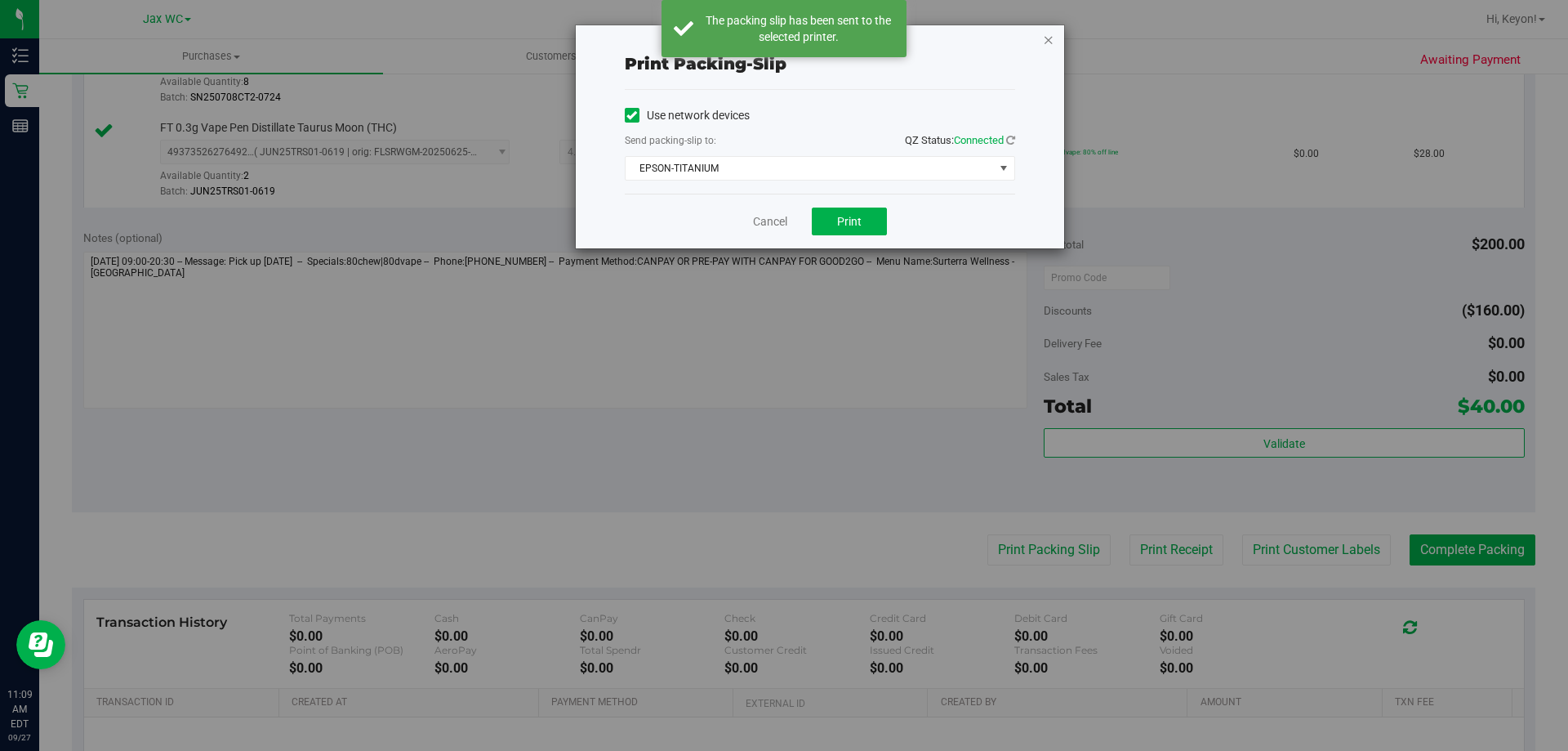
click at [1045, 39] on icon "button" at bounding box center [1049, 39] width 11 height 20
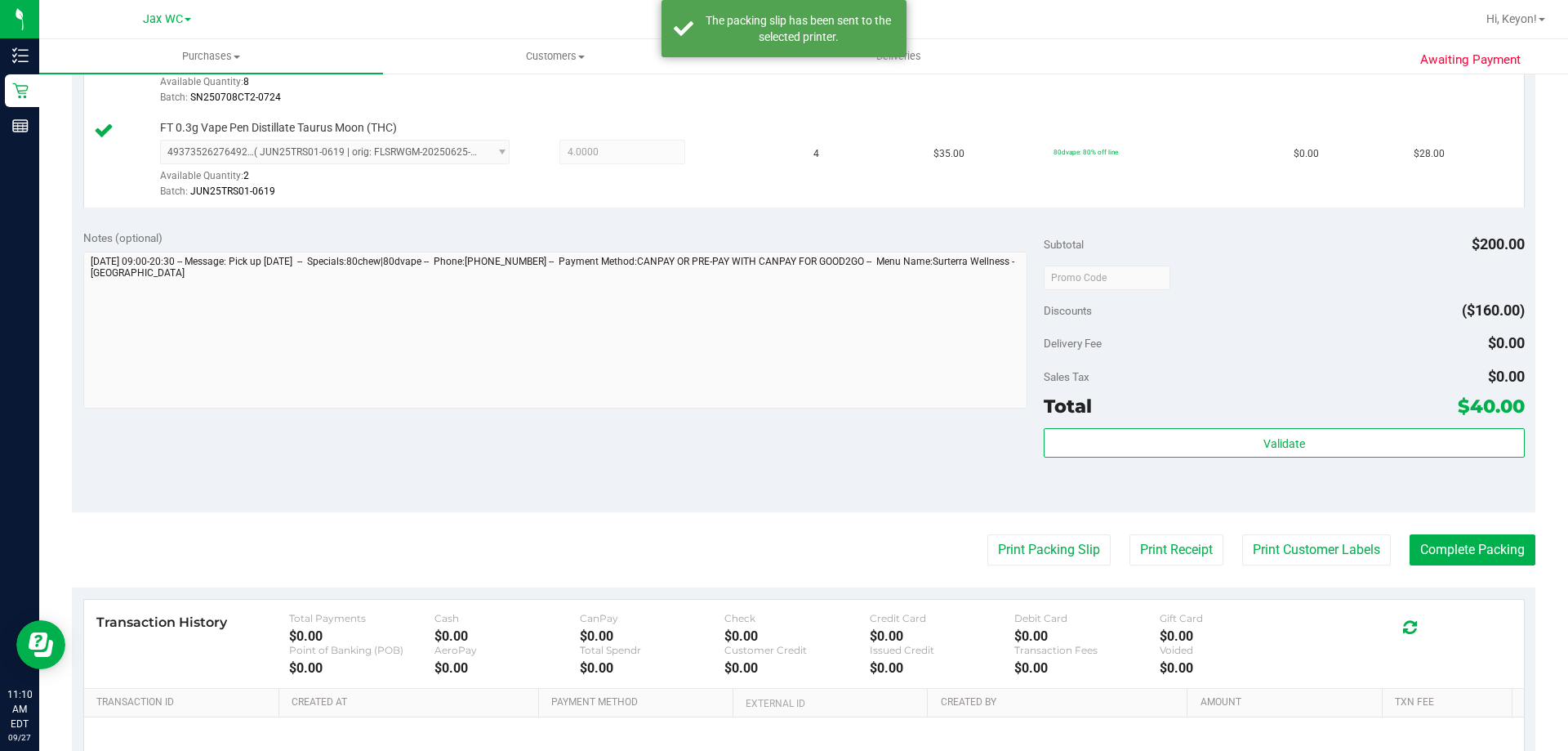
click at [978, 86] on td "$30.00" at bounding box center [984, 67] width 120 height 95
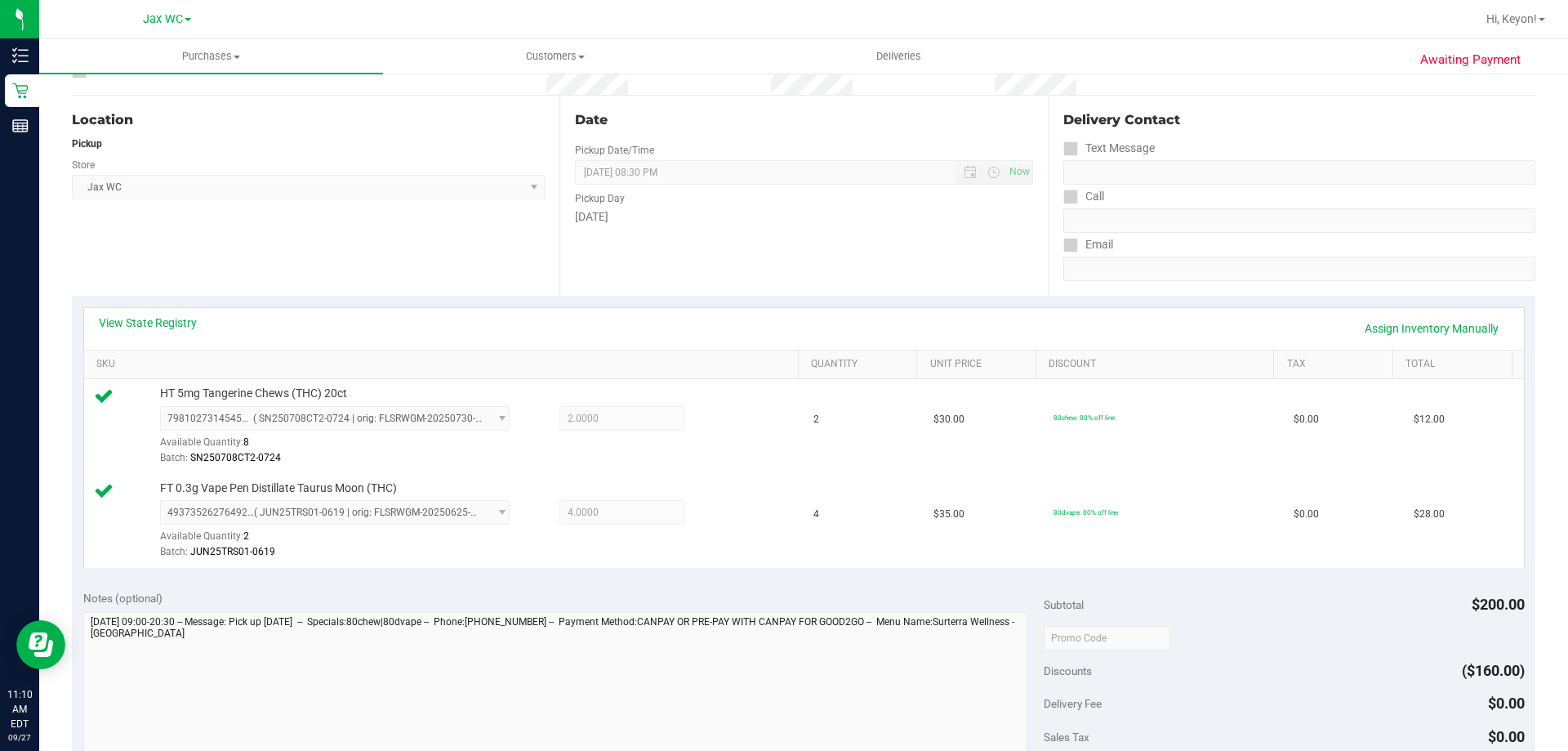
scroll to position [490, 0]
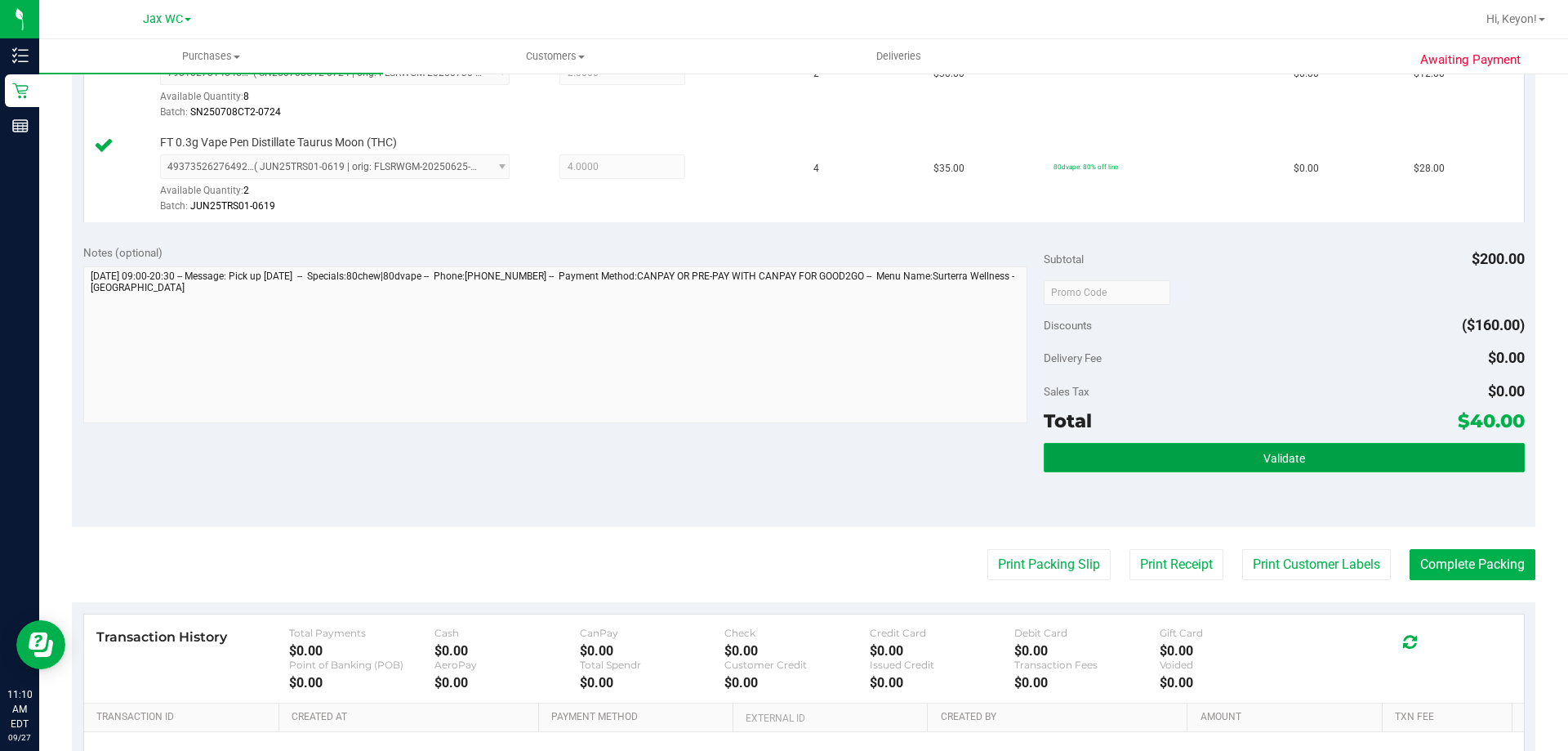
click at [1382, 447] on button "Validate" at bounding box center [1284, 457] width 480 height 30
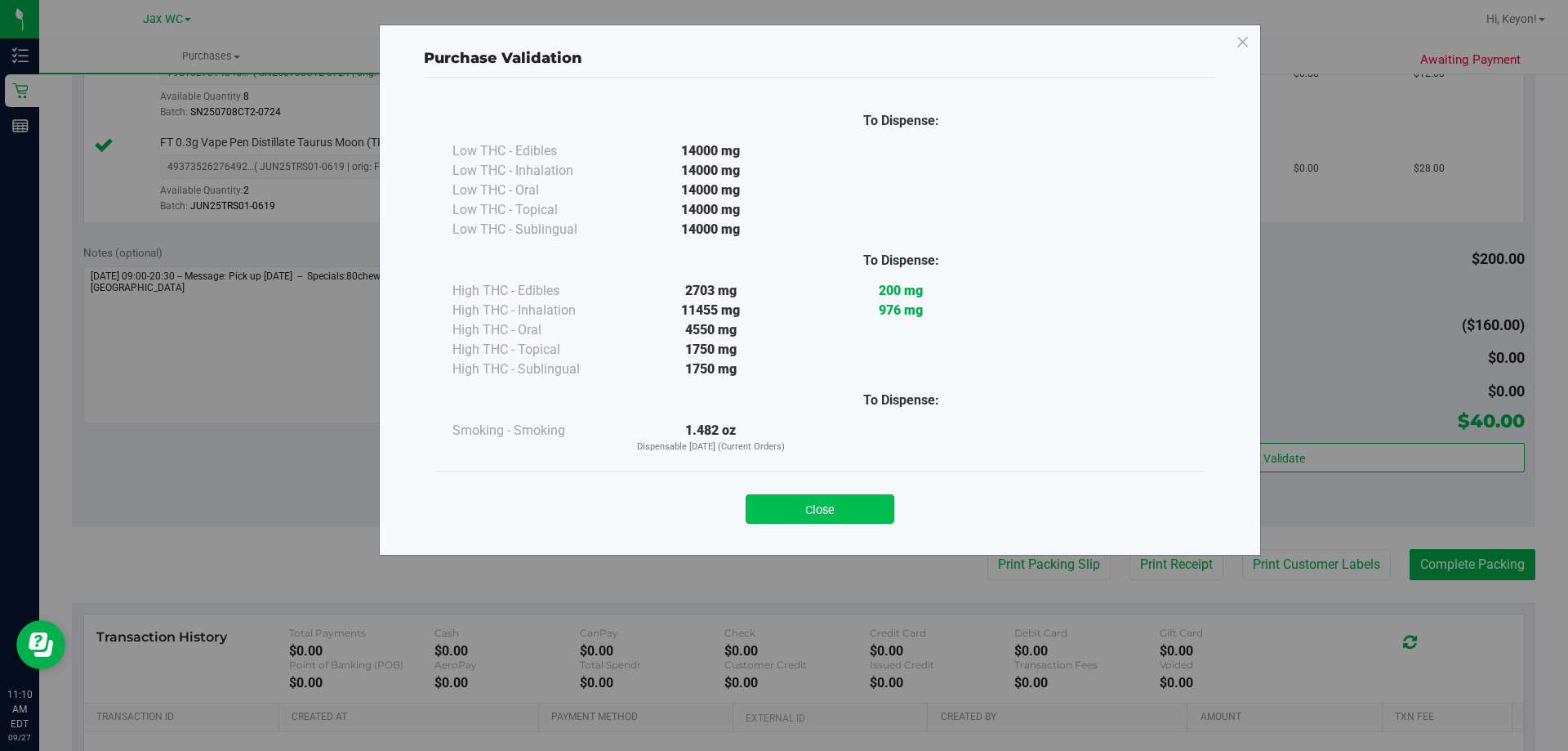
click at [838, 509] on button "Close" at bounding box center [820, 508] width 148 height 30
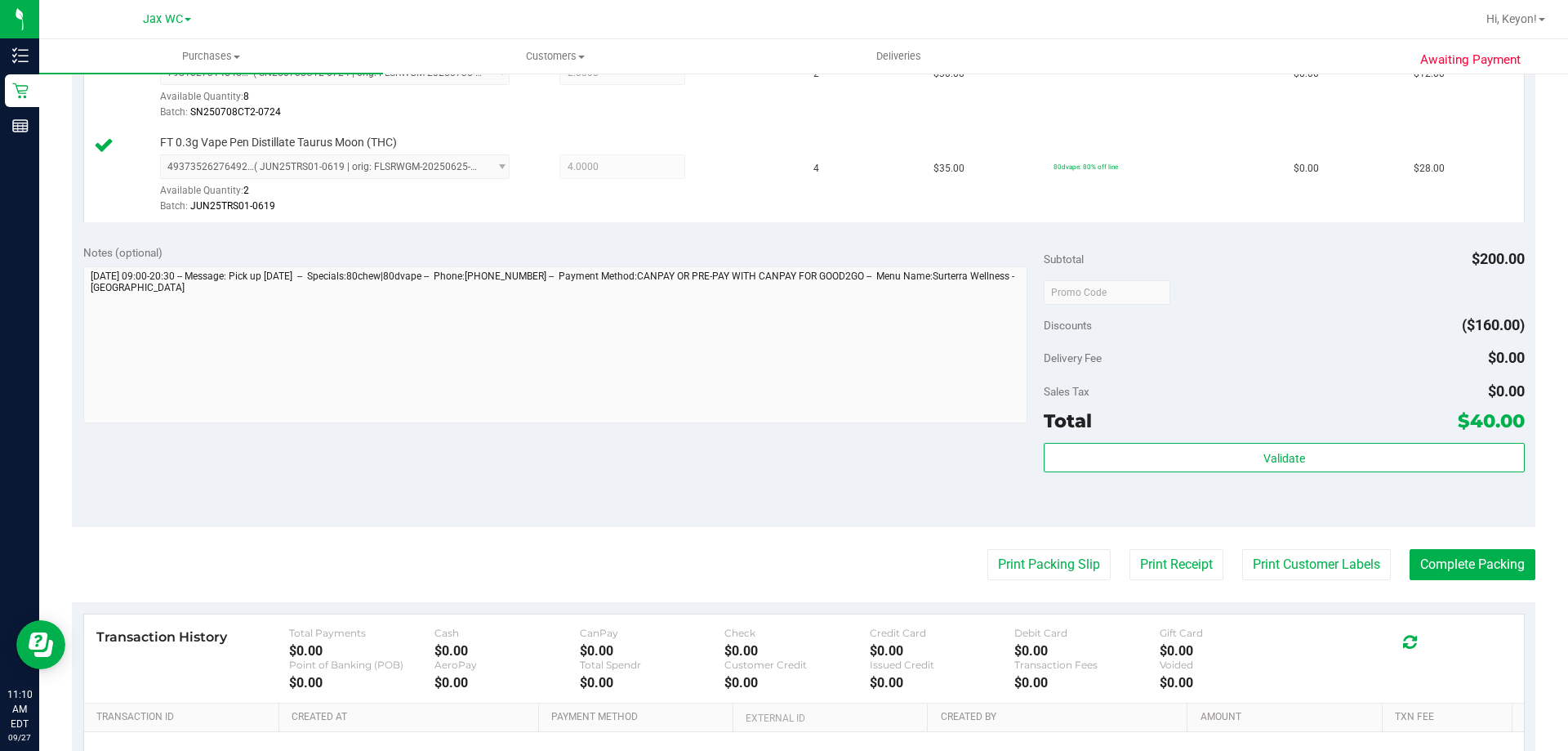
scroll to position [588, 0]
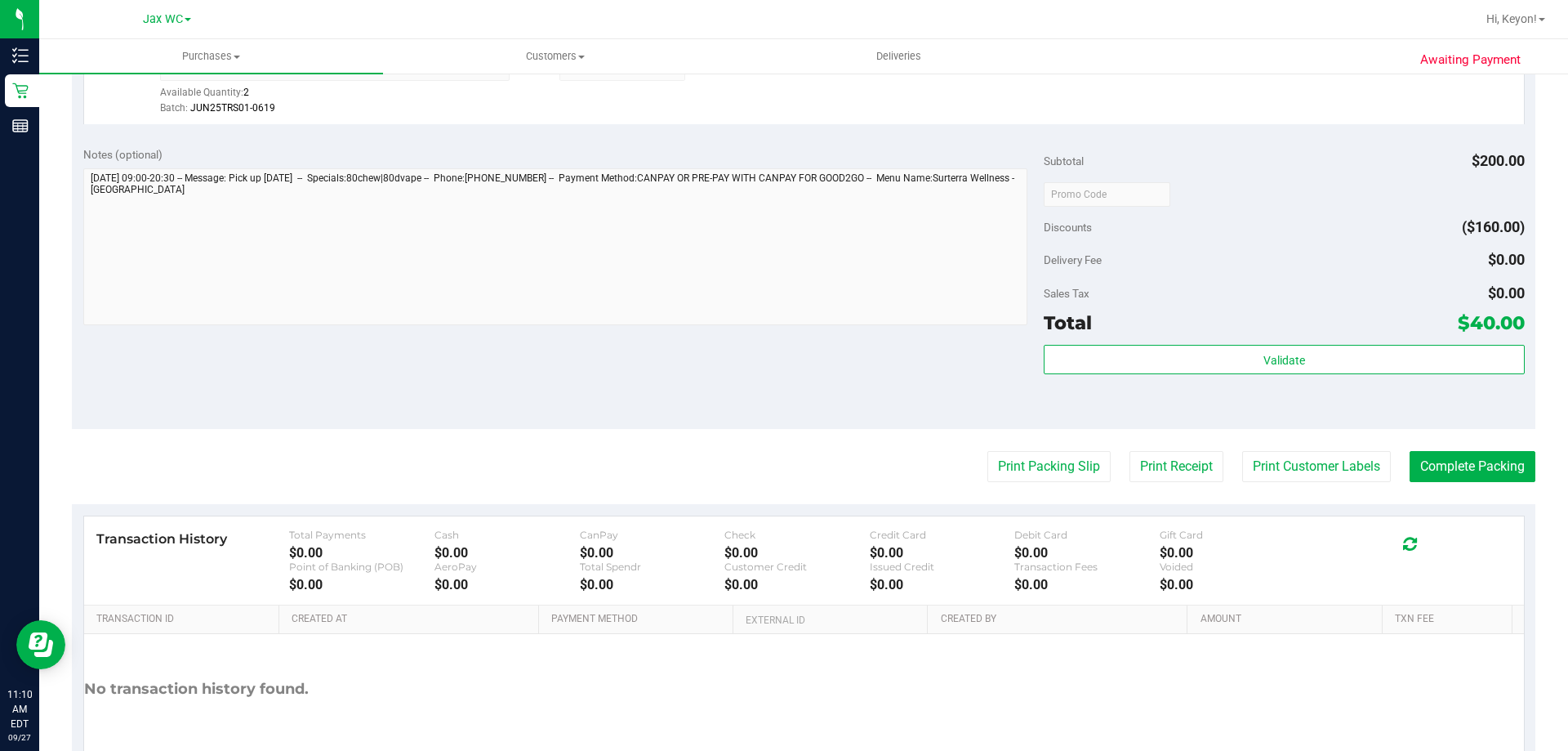
click at [1466, 484] on purchase-details "Back Edit Purchase Cancel Purchase View Profile # 12014079 BioTrack ID: - Submi…" at bounding box center [804, 155] width 1463 height 1310
click at [1480, 446] on purchase-details "Back Edit Purchase Cancel Purchase View Profile # 12014079 BioTrack ID: - Submi…" at bounding box center [804, 155] width 1463 height 1310
click at [1485, 455] on button "Complete Packing" at bounding box center [1473, 466] width 126 height 31
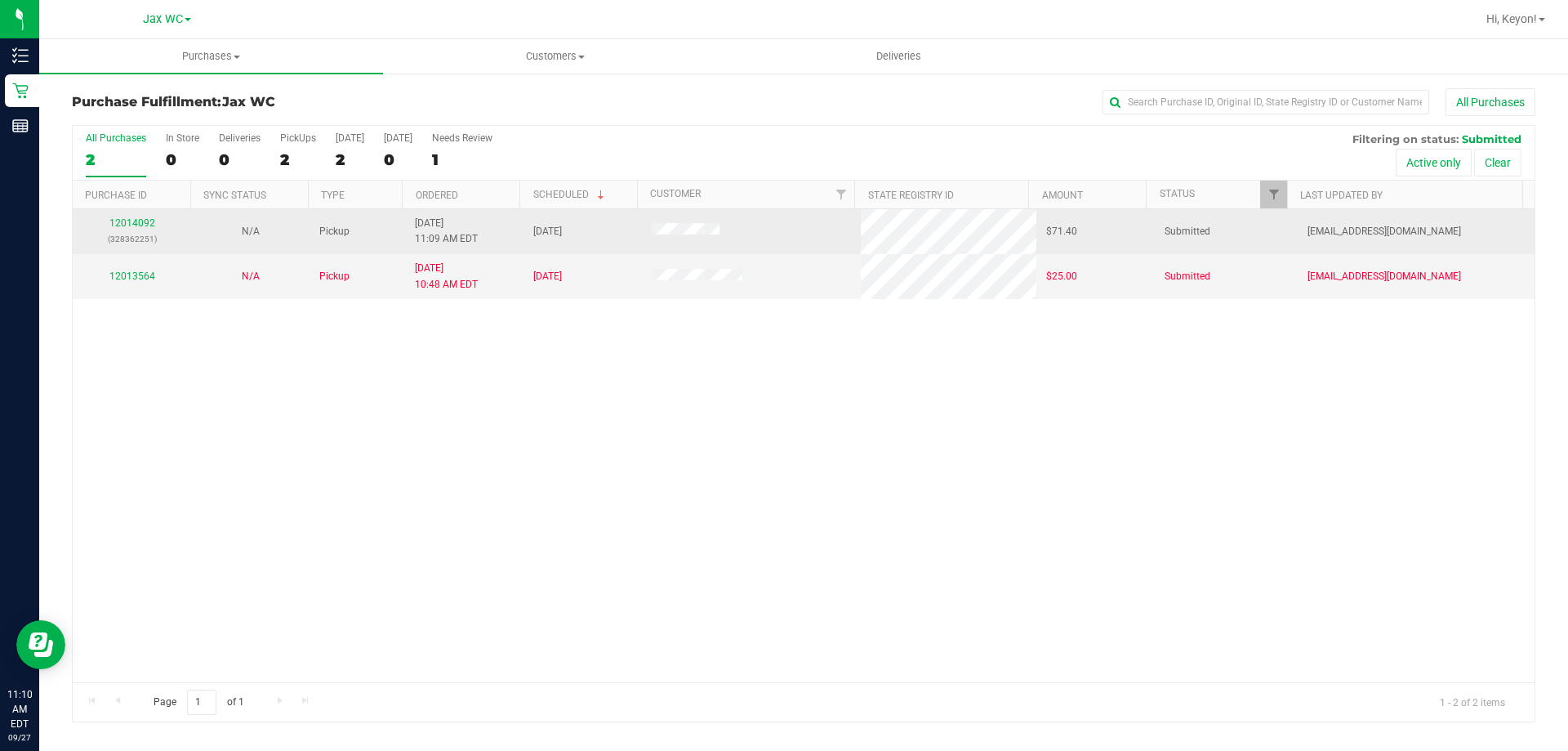
click at [148, 230] on div "12014092 (328362251)" at bounding box center [132, 231] width 99 height 31
click at [145, 222] on link "12014092" at bounding box center [132, 223] width 46 height 11
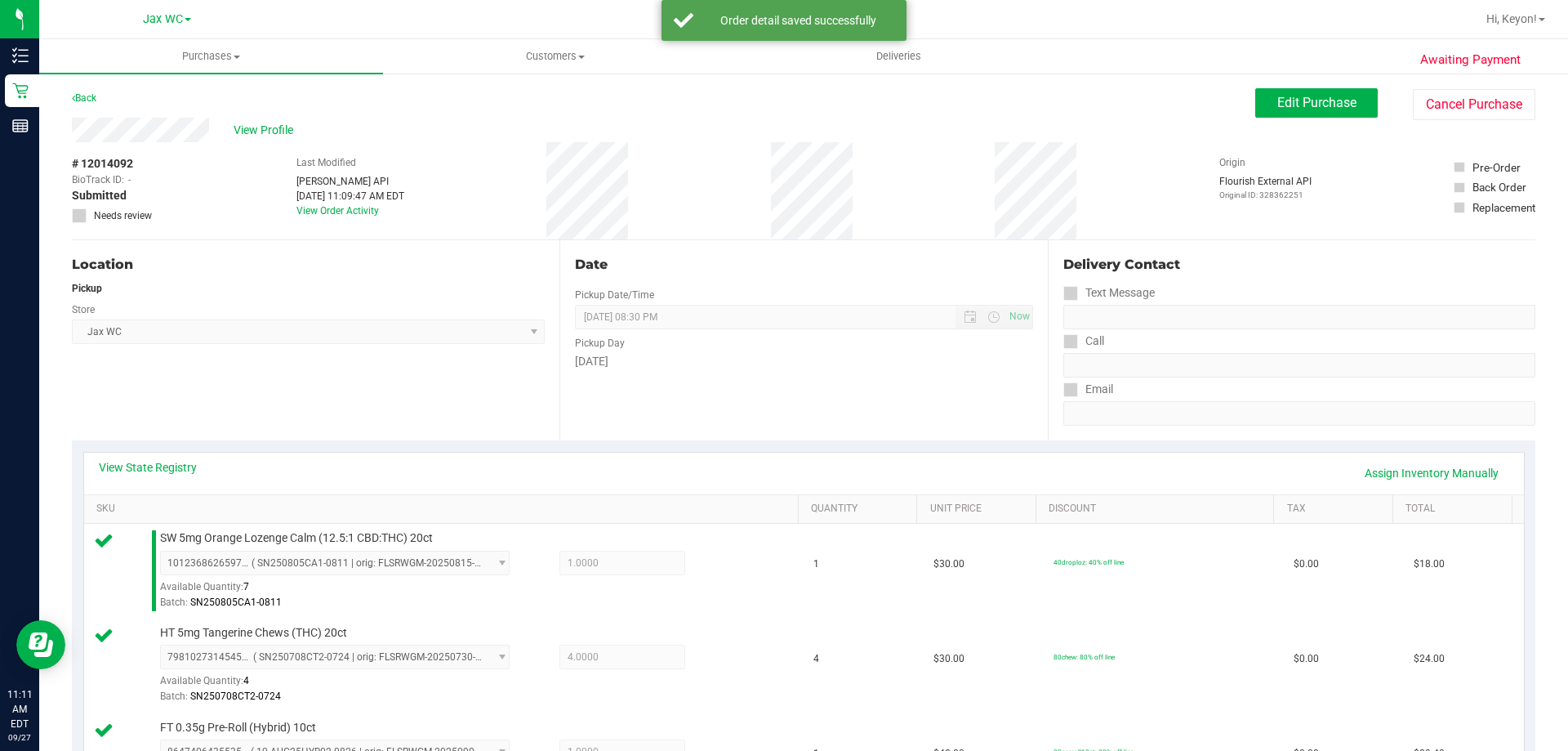
scroll to position [623, 0]
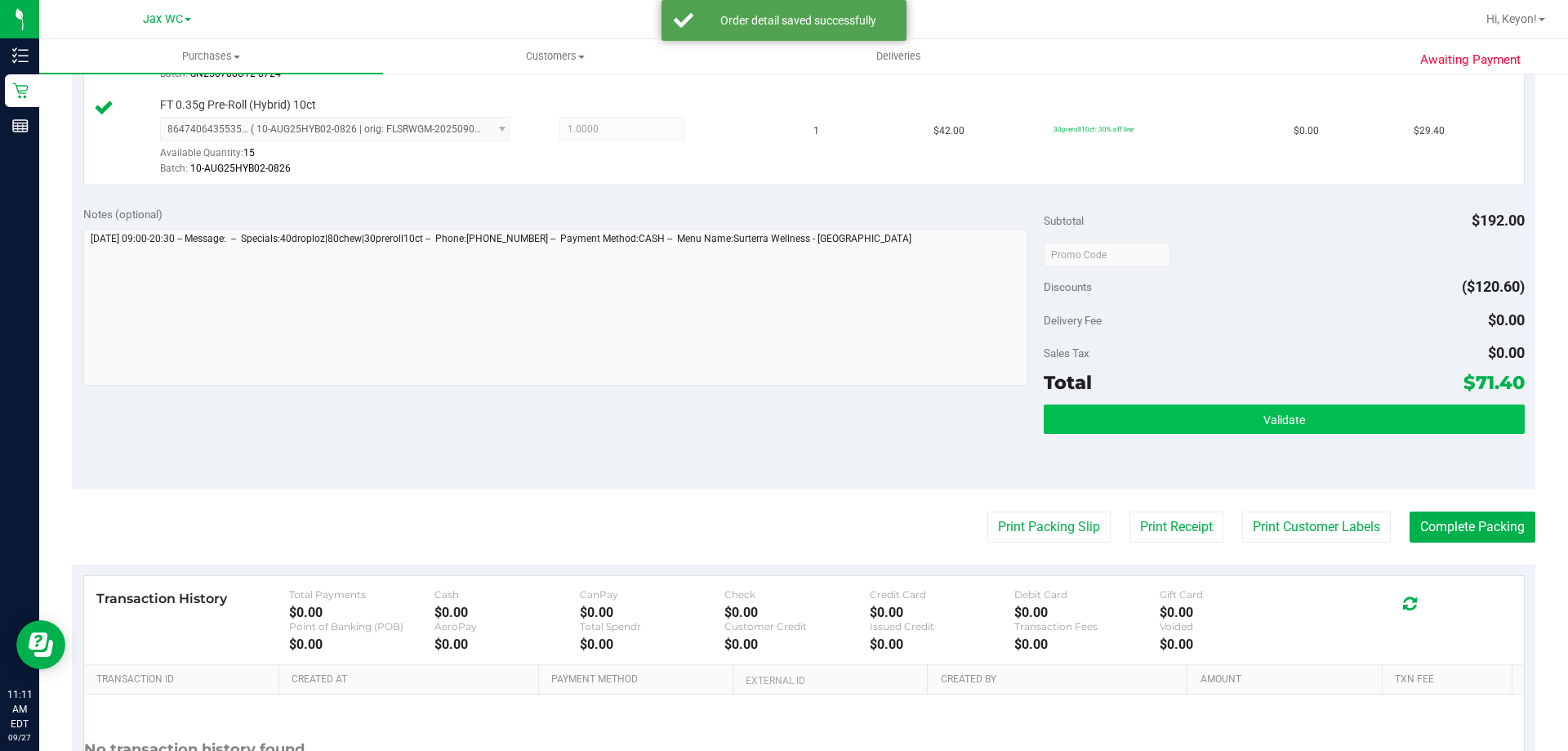
drag, startPoint x: 1376, startPoint y: 379, endPoint x: 1372, endPoint y: 409, distance: 30.3
click at [1376, 387] on div "Total $71.40" at bounding box center [1284, 382] width 480 height 30
click at [1371, 414] on button "Validate" at bounding box center [1284, 419] width 480 height 30
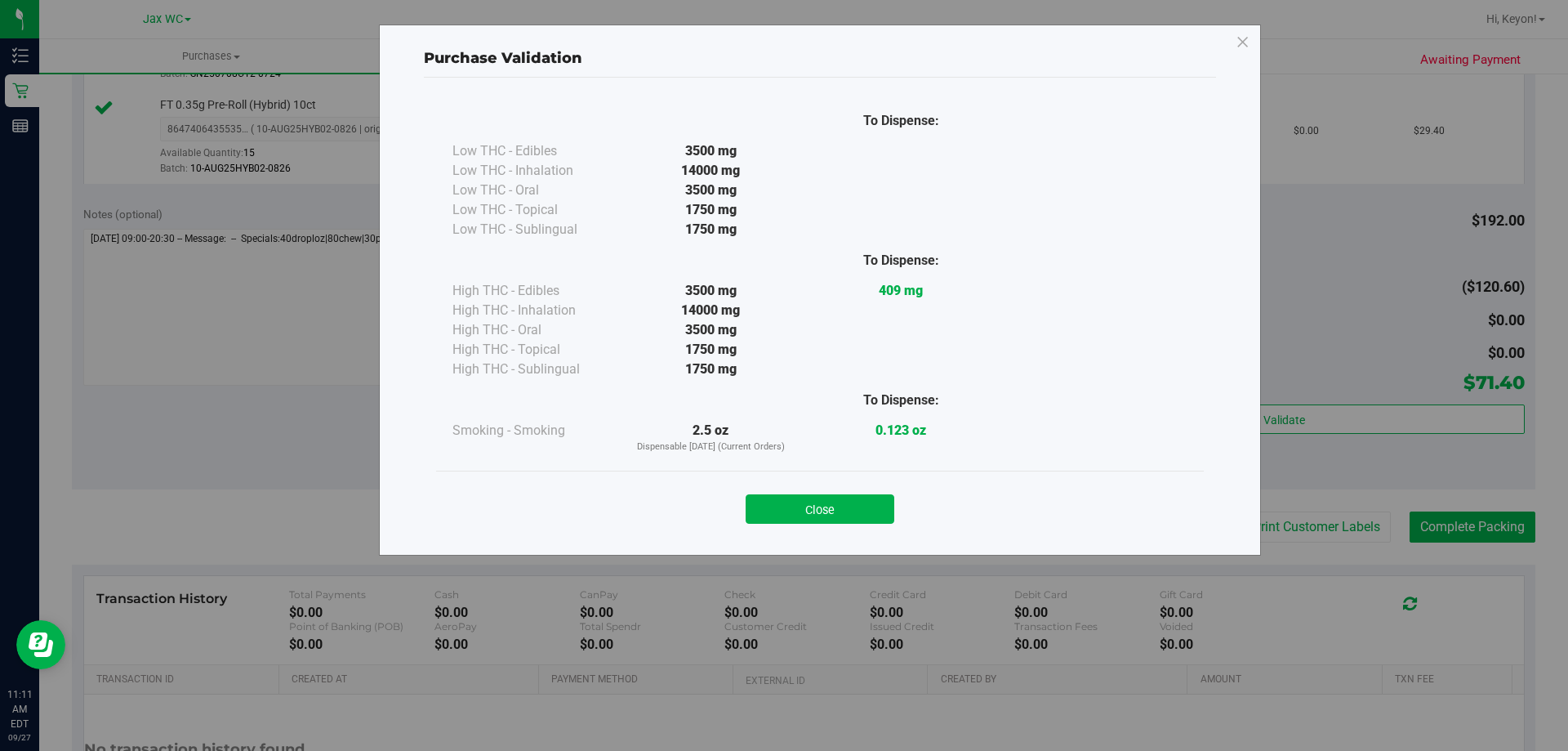
click at [811, 517] on button "Close" at bounding box center [820, 508] width 148 height 30
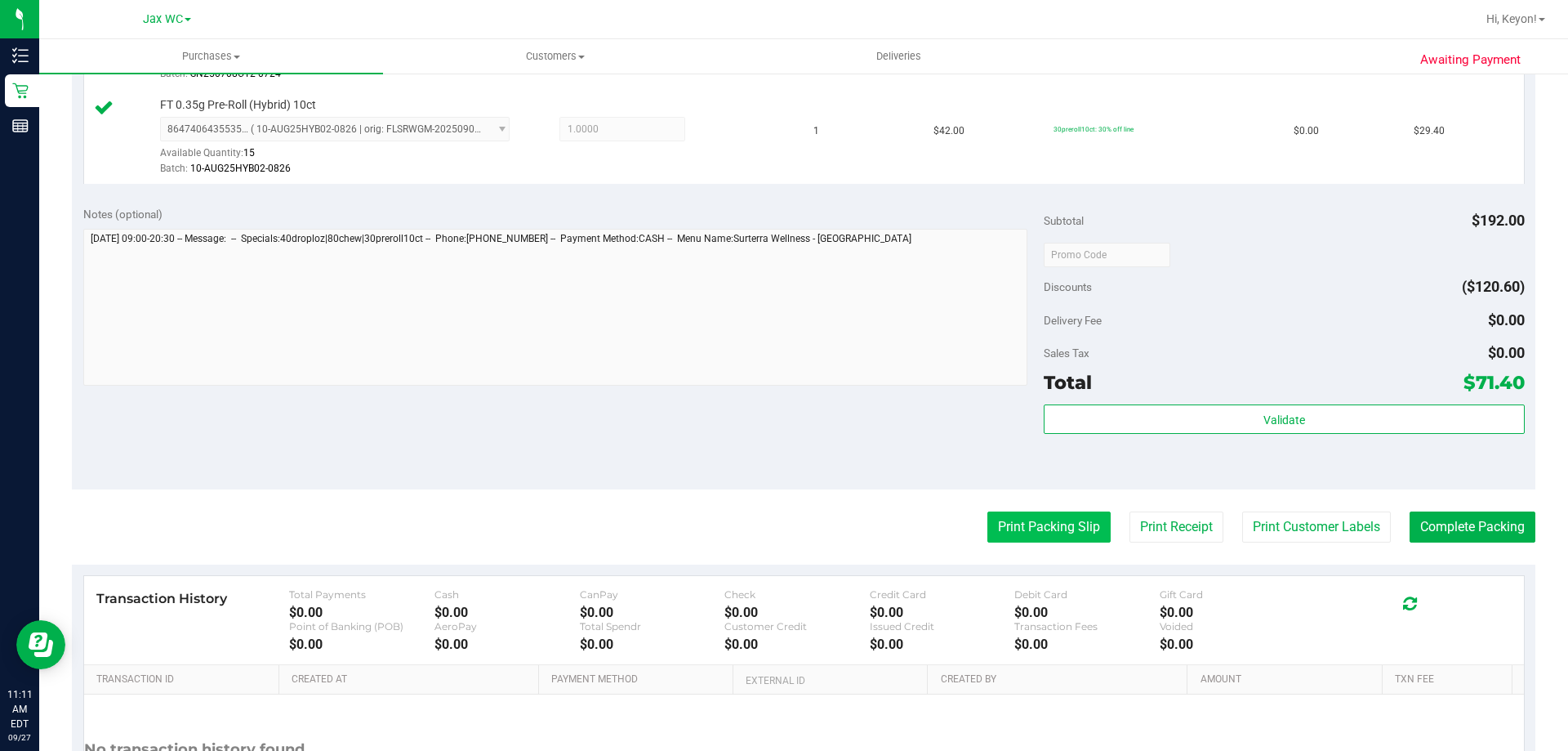
click at [1033, 530] on button "Print Packing Slip" at bounding box center [1049, 526] width 124 height 31
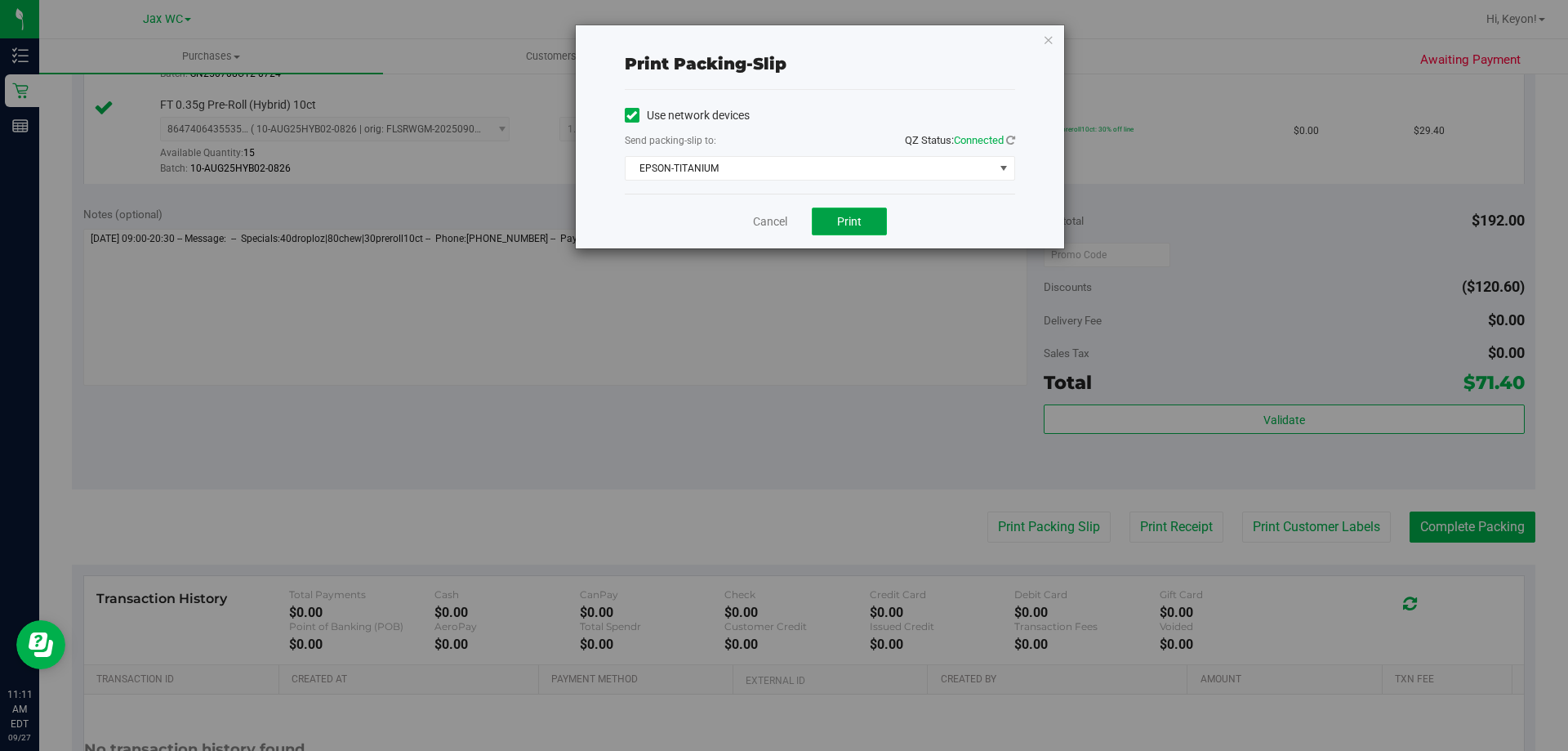
click at [859, 230] on button "Print" at bounding box center [849, 221] width 75 height 28
click at [758, 218] on link "Cancel" at bounding box center [770, 222] width 34 height 17
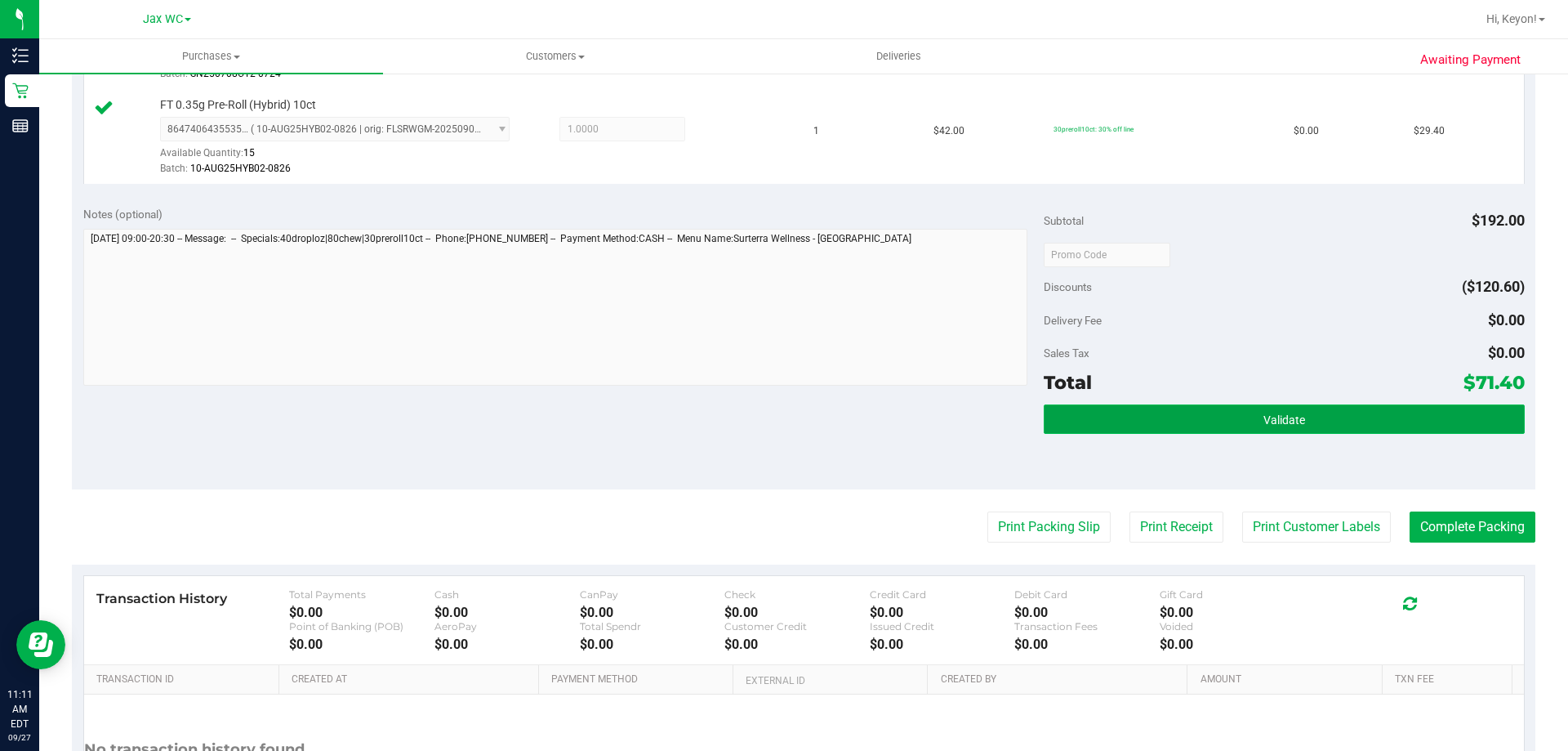
click at [1248, 419] on button "Validate" at bounding box center [1284, 419] width 480 height 30
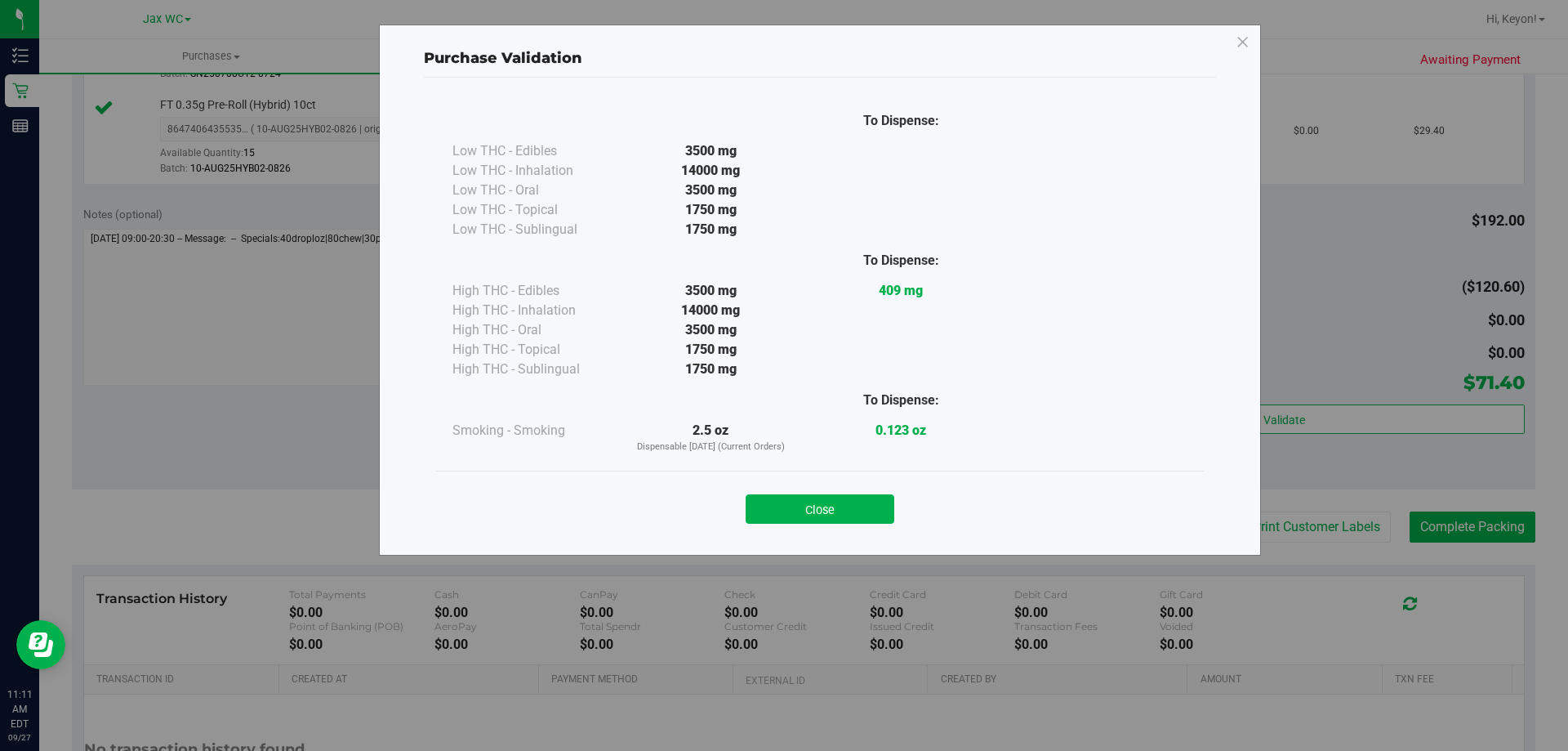
drag, startPoint x: 822, startPoint y: 507, endPoint x: 1567, endPoint y: 506, distance: 745.0
click at [827, 507] on button "Close" at bounding box center [820, 508] width 148 height 30
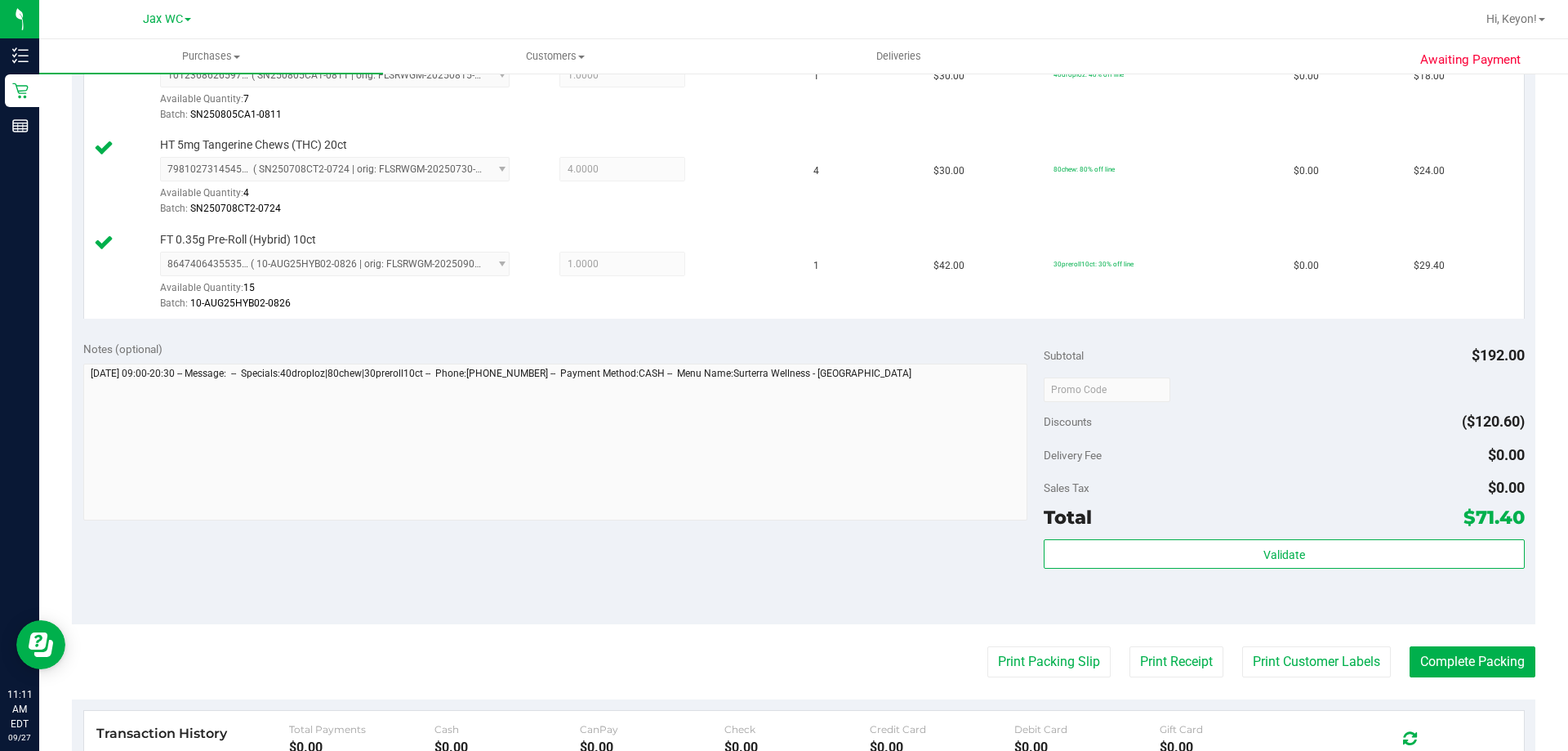
scroll to position [552, 0]
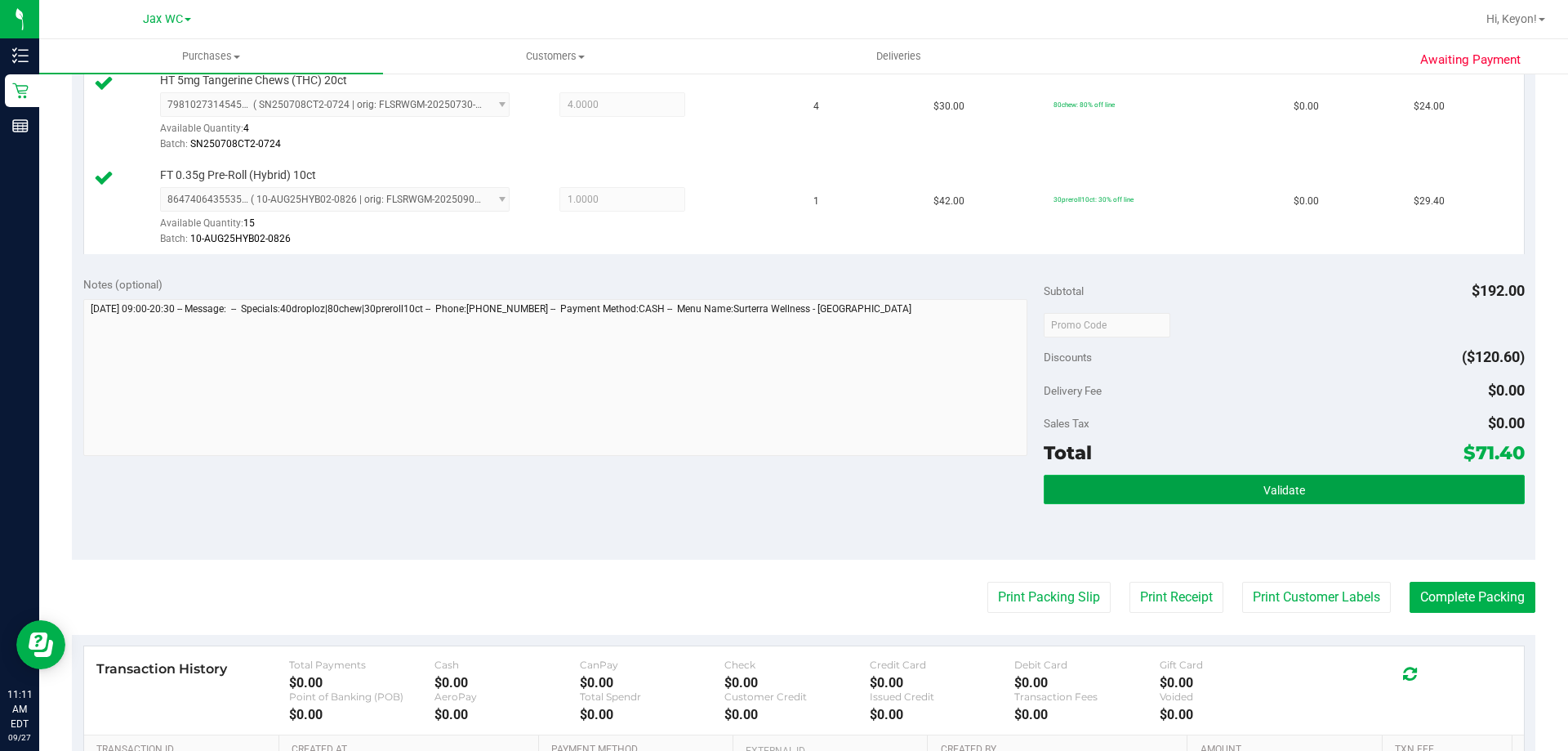
click at [1330, 497] on button "Validate" at bounding box center [1284, 489] width 480 height 30
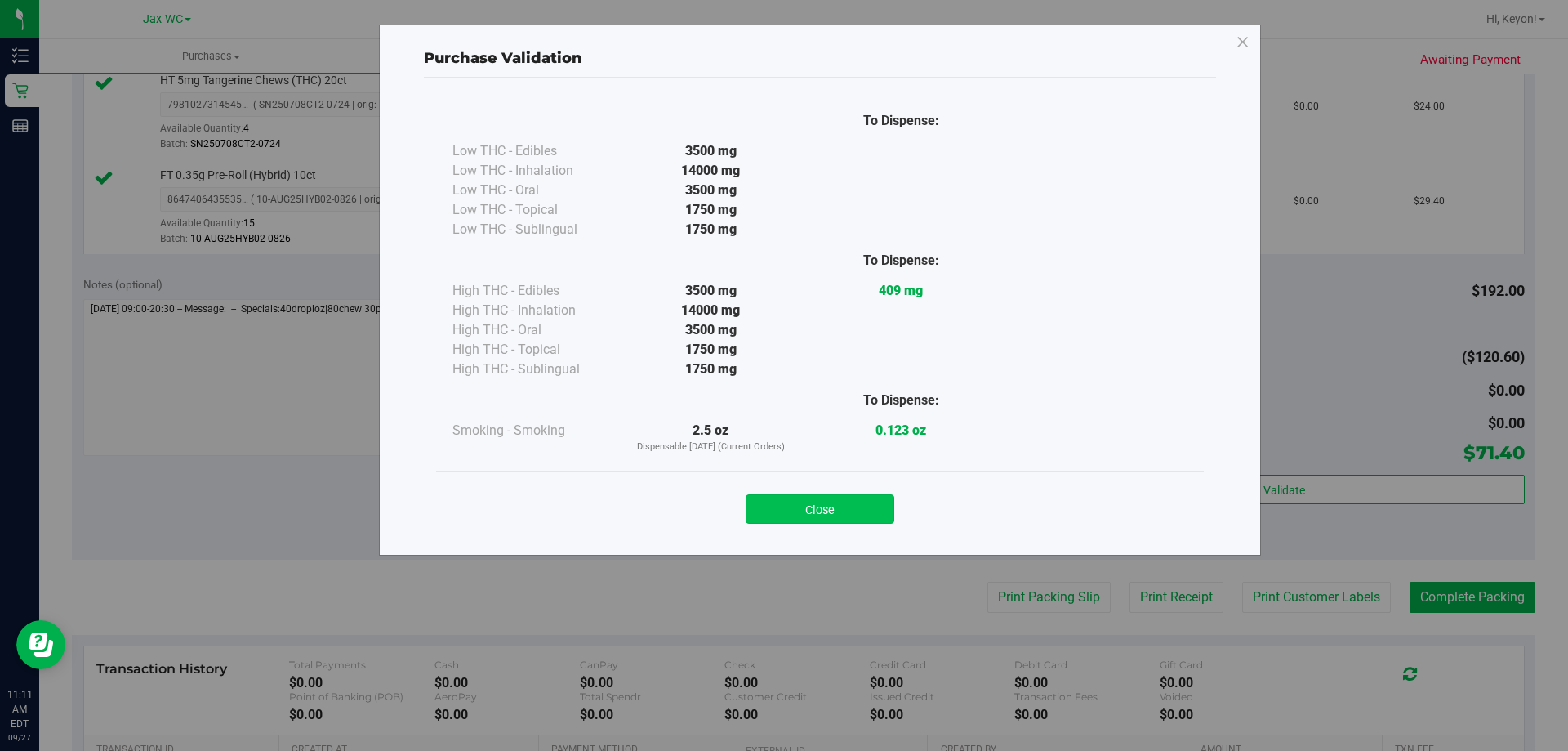
click at [809, 501] on button "Close" at bounding box center [820, 508] width 148 height 30
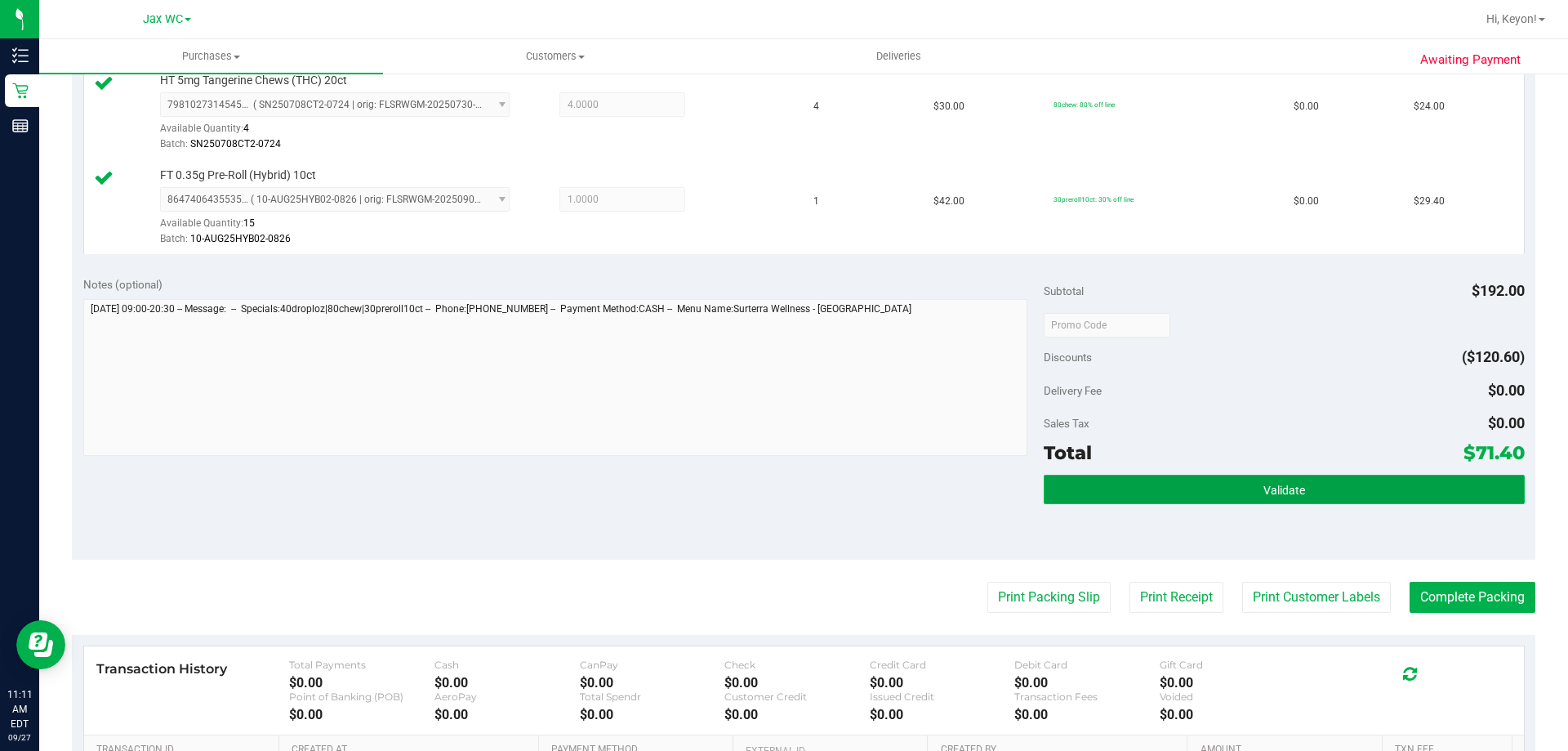
click at [1163, 477] on button "Validate" at bounding box center [1284, 489] width 480 height 30
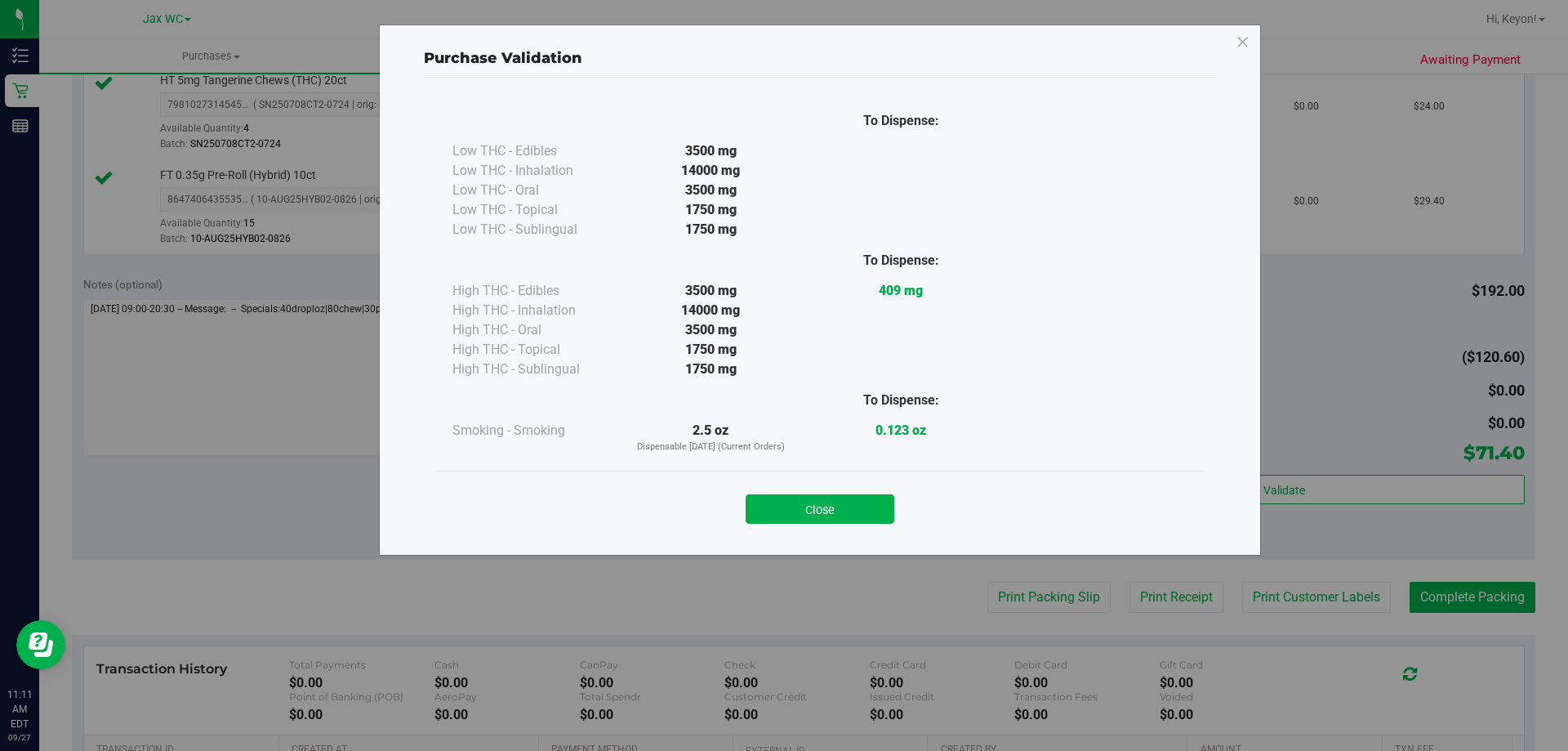
click at [870, 502] on button "Close" at bounding box center [820, 508] width 148 height 30
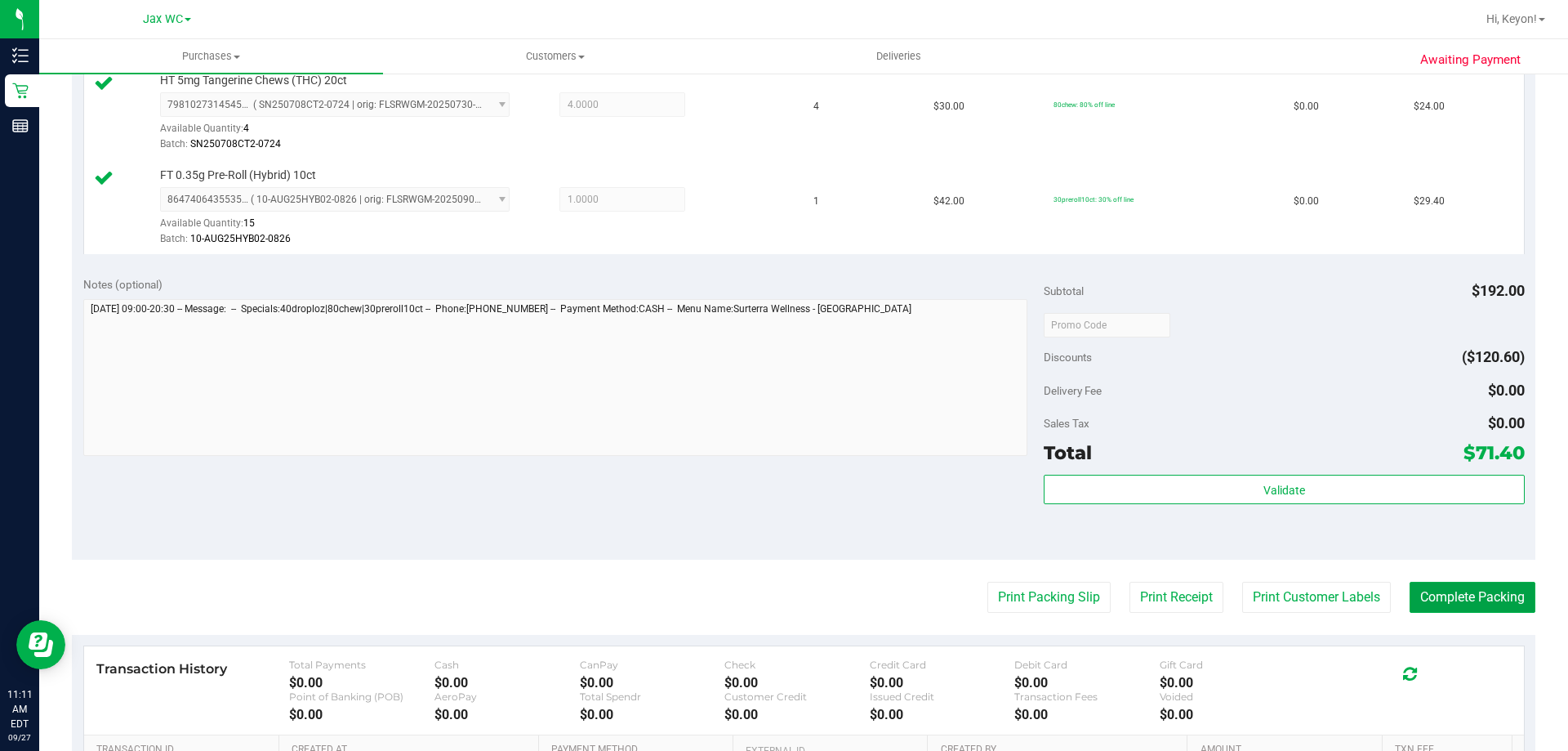
click at [1466, 587] on button "Complete Packing" at bounding box center [1473, 597] width 126 height 31
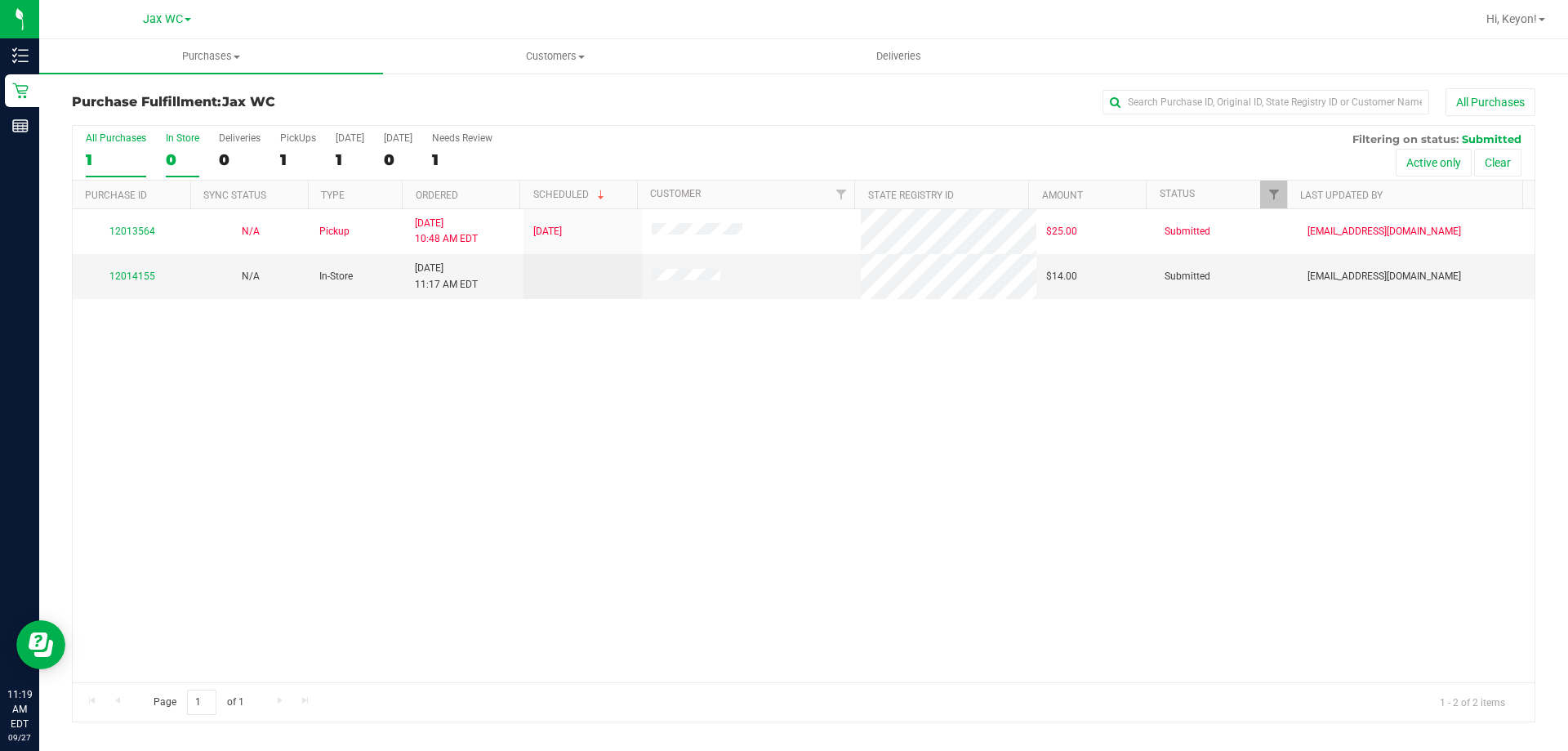
click at [173, 154] on div "0" at bounding box center [182, 160] width 33 height 19
click at [0, 0] on input "In Store 0" at bounding box center [0, 0] width 0 height 0
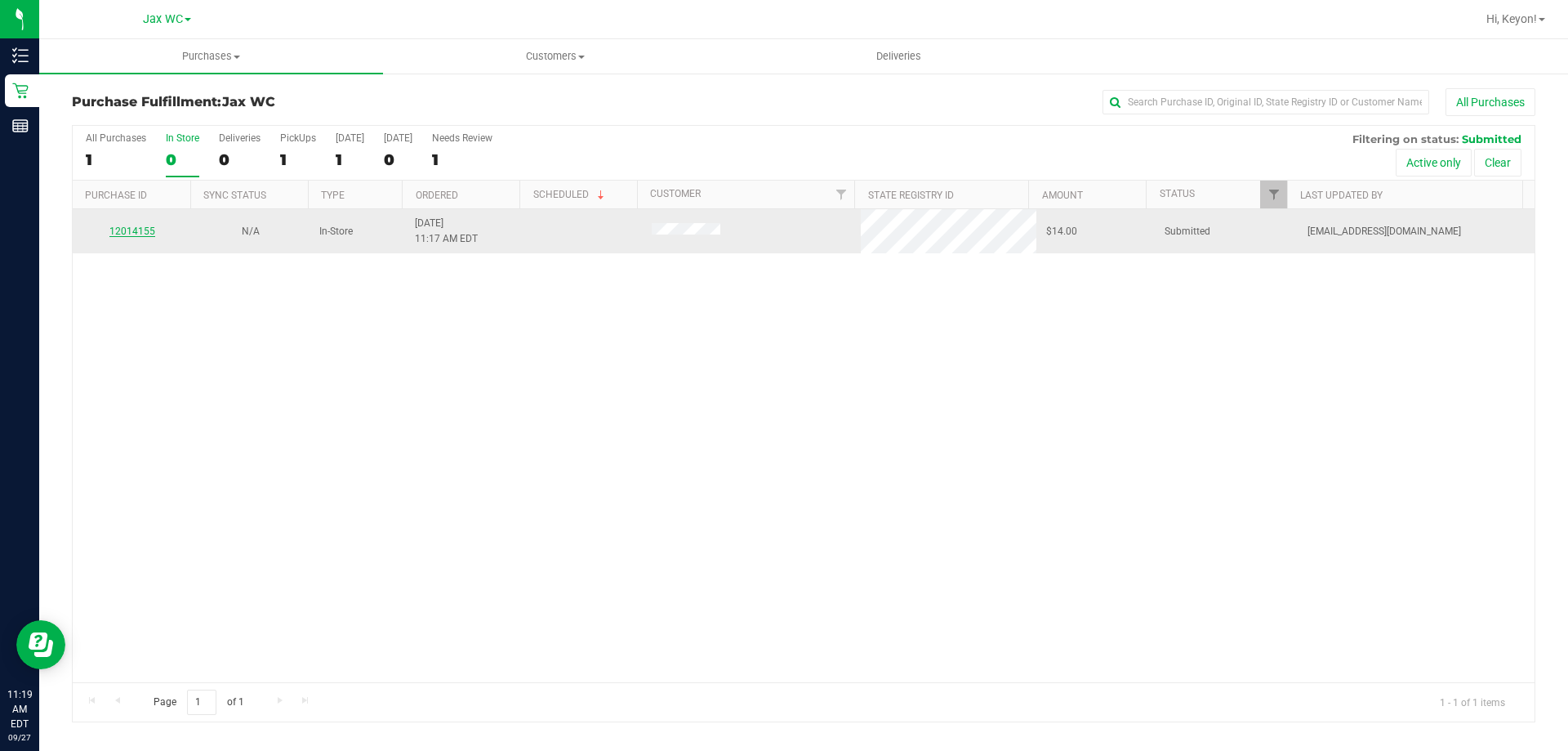
click at [137, 227] on link "12014155" at bounding box center [132, 231] width 46 height 11
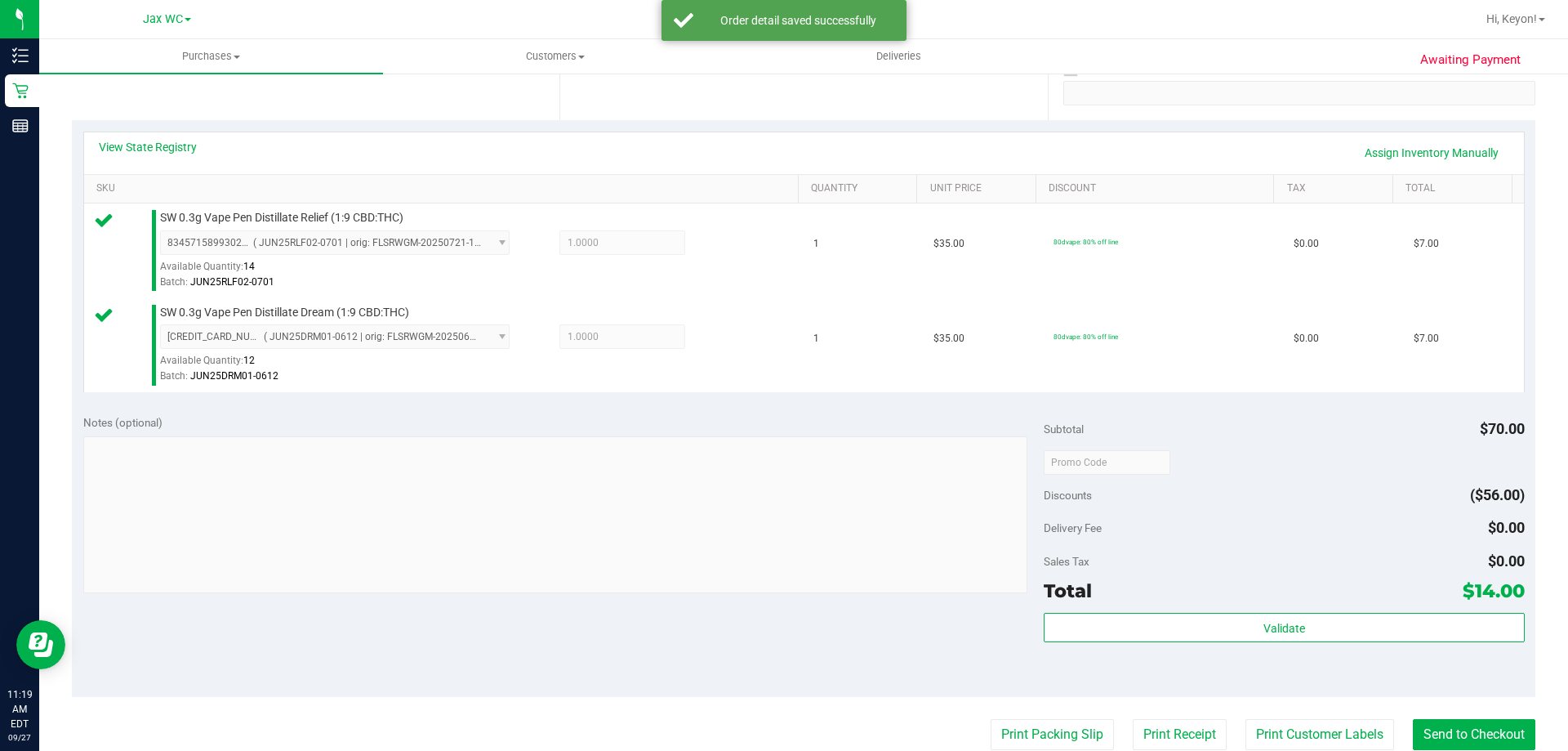
scroll to position [346, 0]
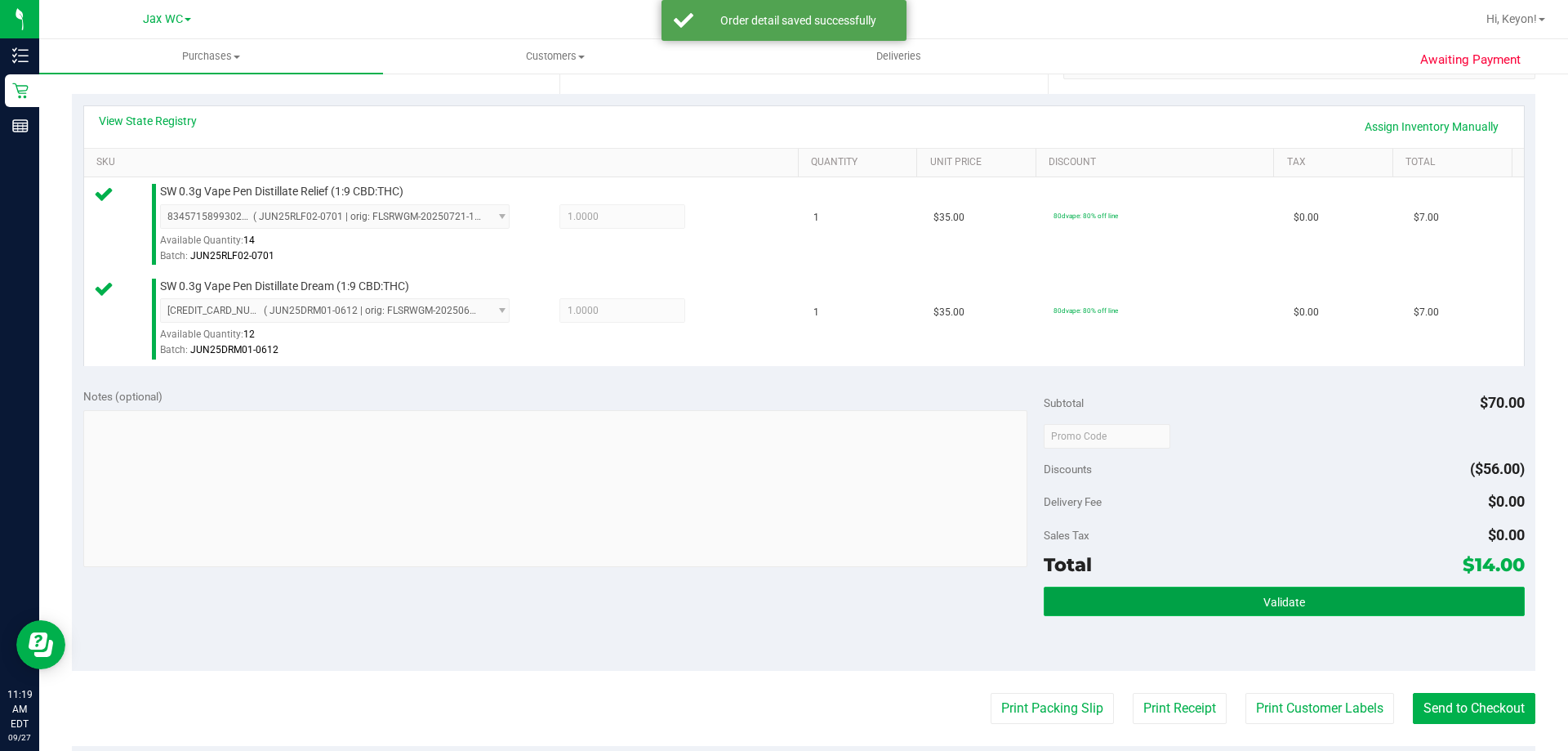
click at [1363, 600] on button "Validate" at bounding box center [1284, 601] width 480 height 30
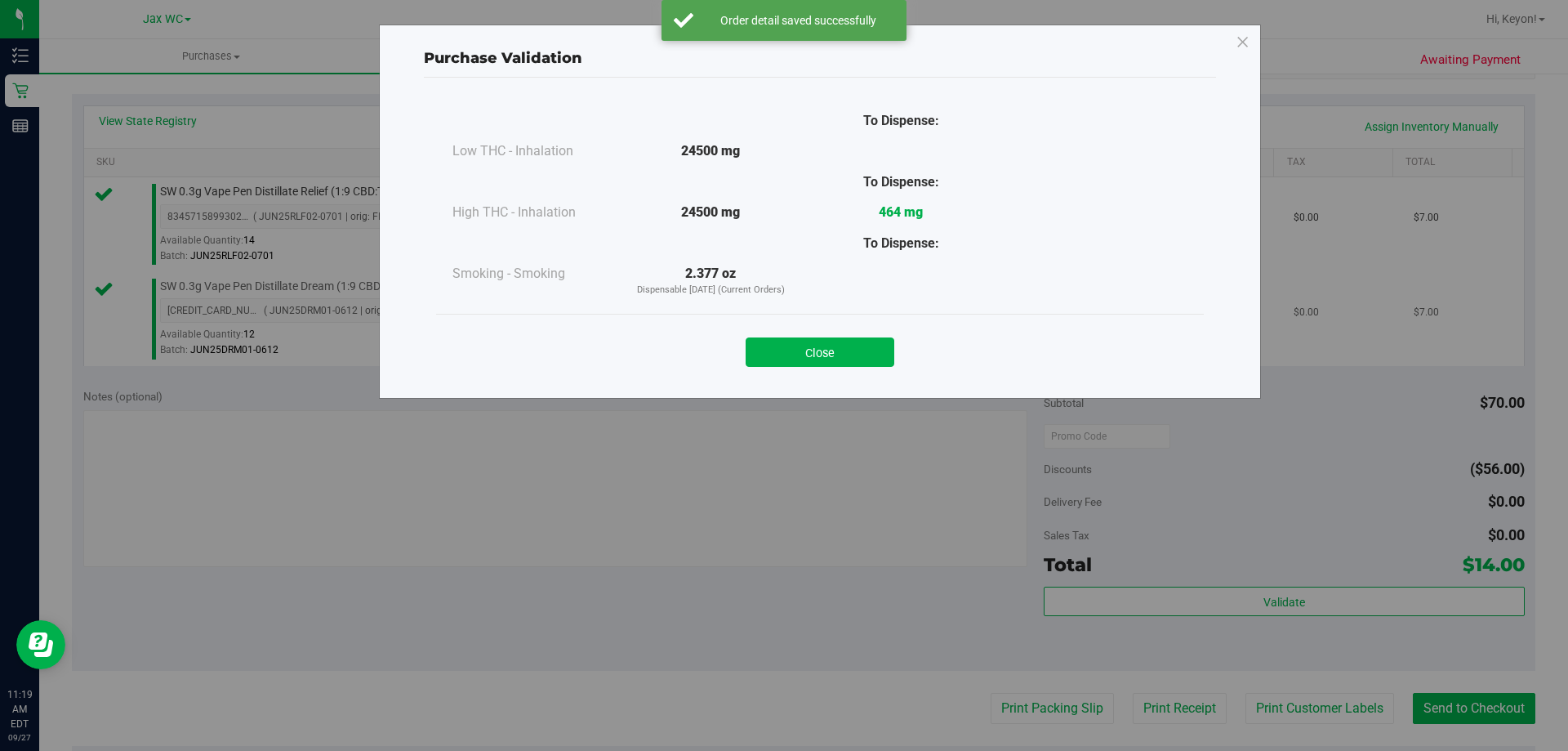
click at [845, 344] on button "Close" at bounding box center [820, 352] width 148 height 30
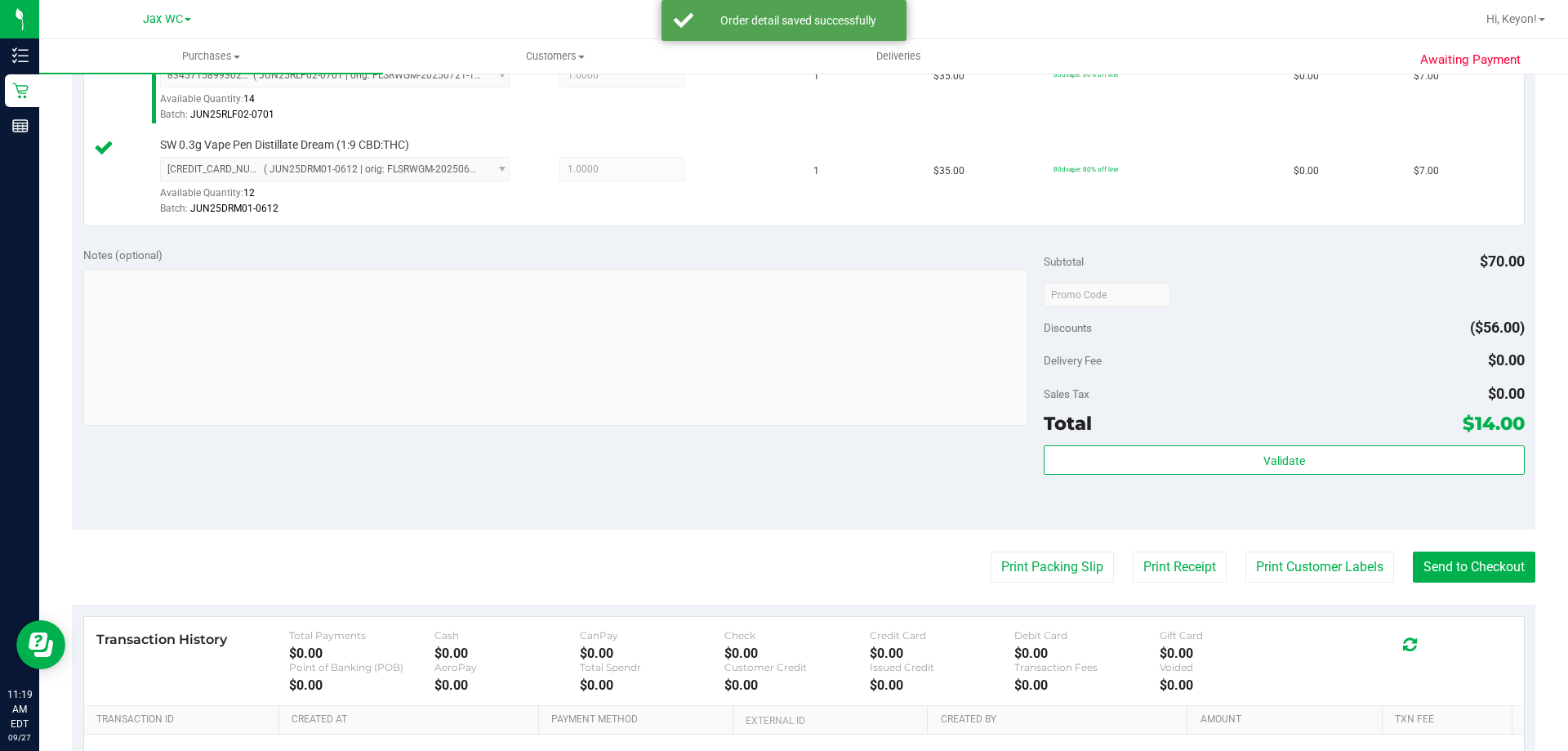
scroll to position [573, 0]
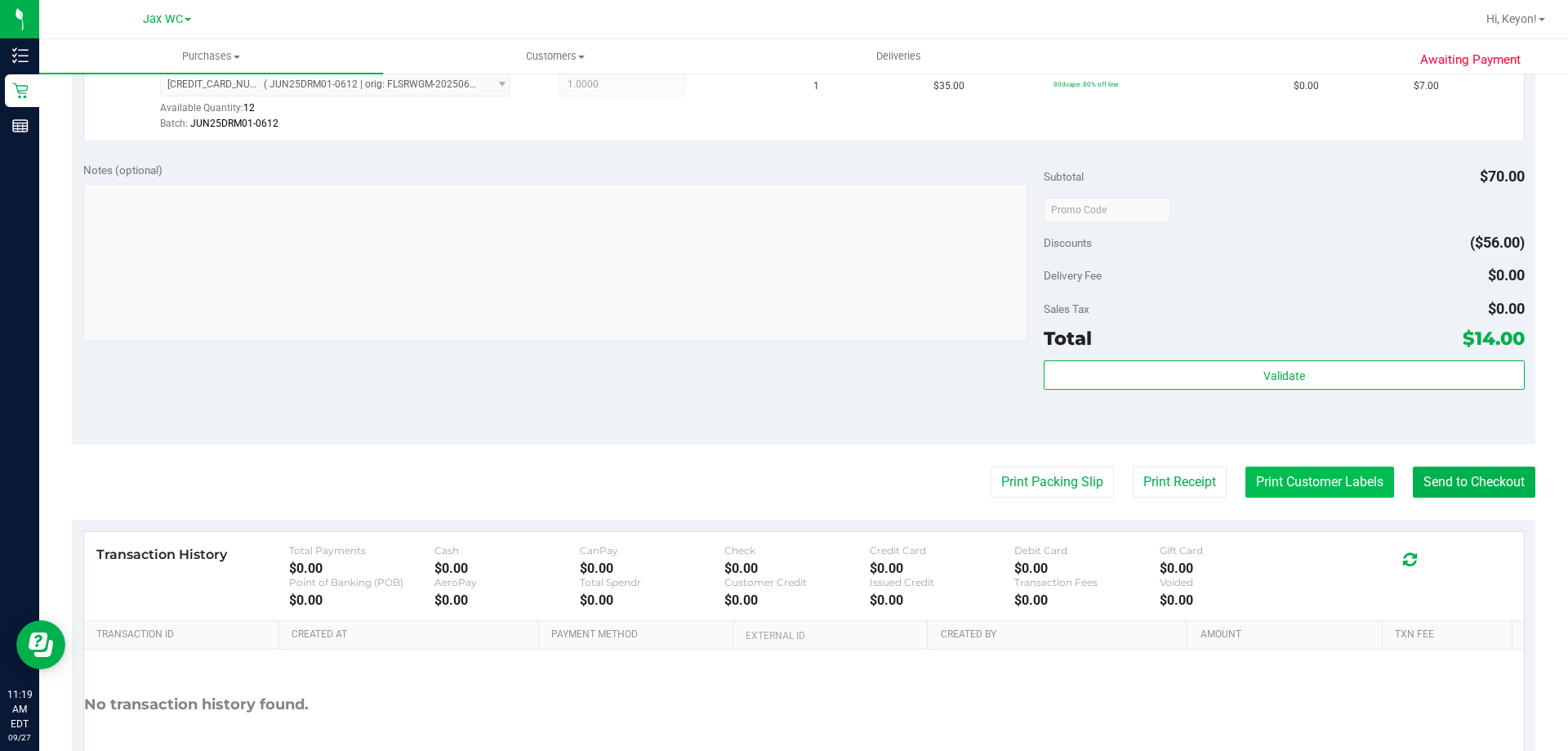
click at [1357, 475] on button "Print Customer Labels" at bounding box center [1320, 482] width 148 height 31
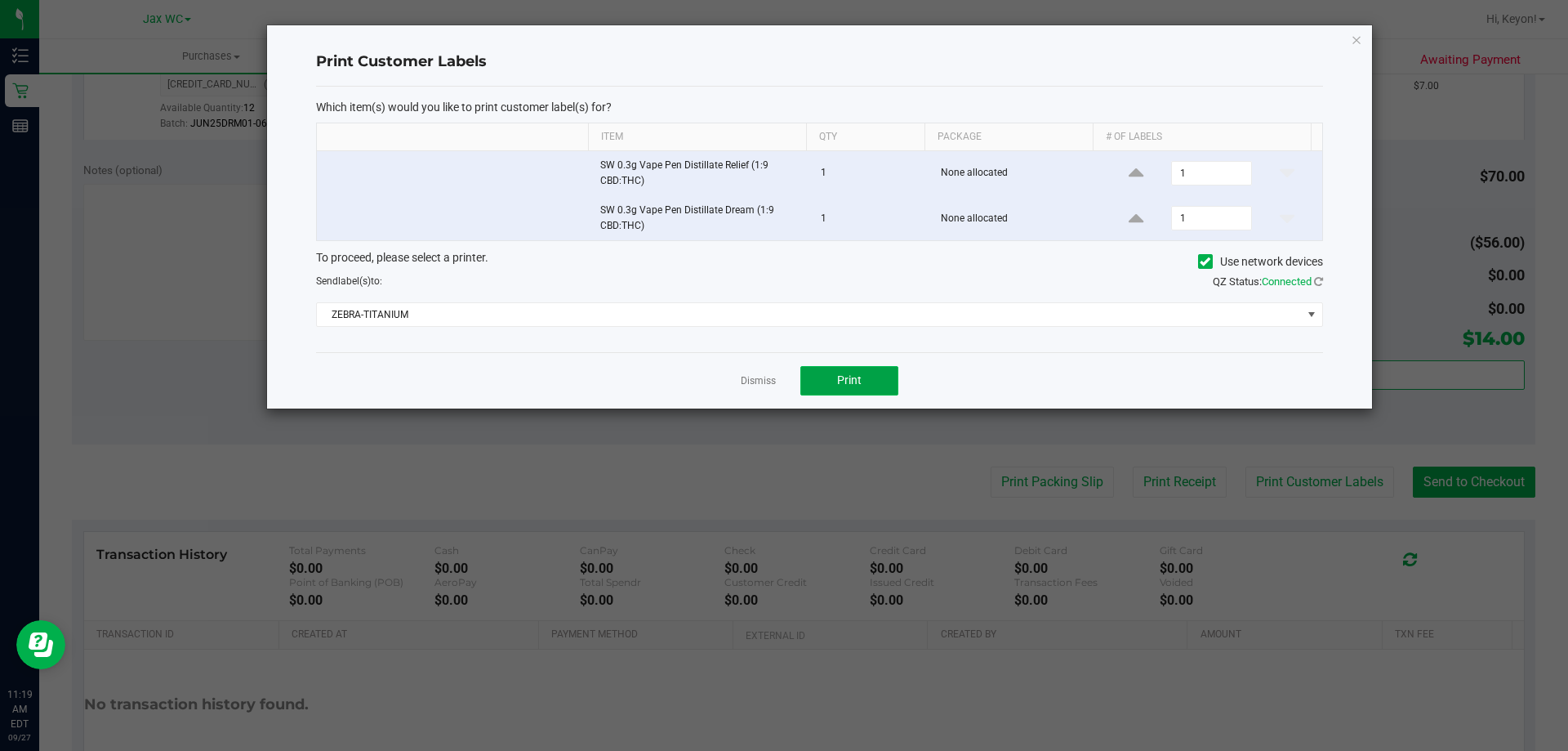
click at [860, 382] on span "Print" at bounding box center [850, 380] width 25 height 13
click at [766, 387] on link "Dismiss" at bounding box center [758, 381] width 35 height 14
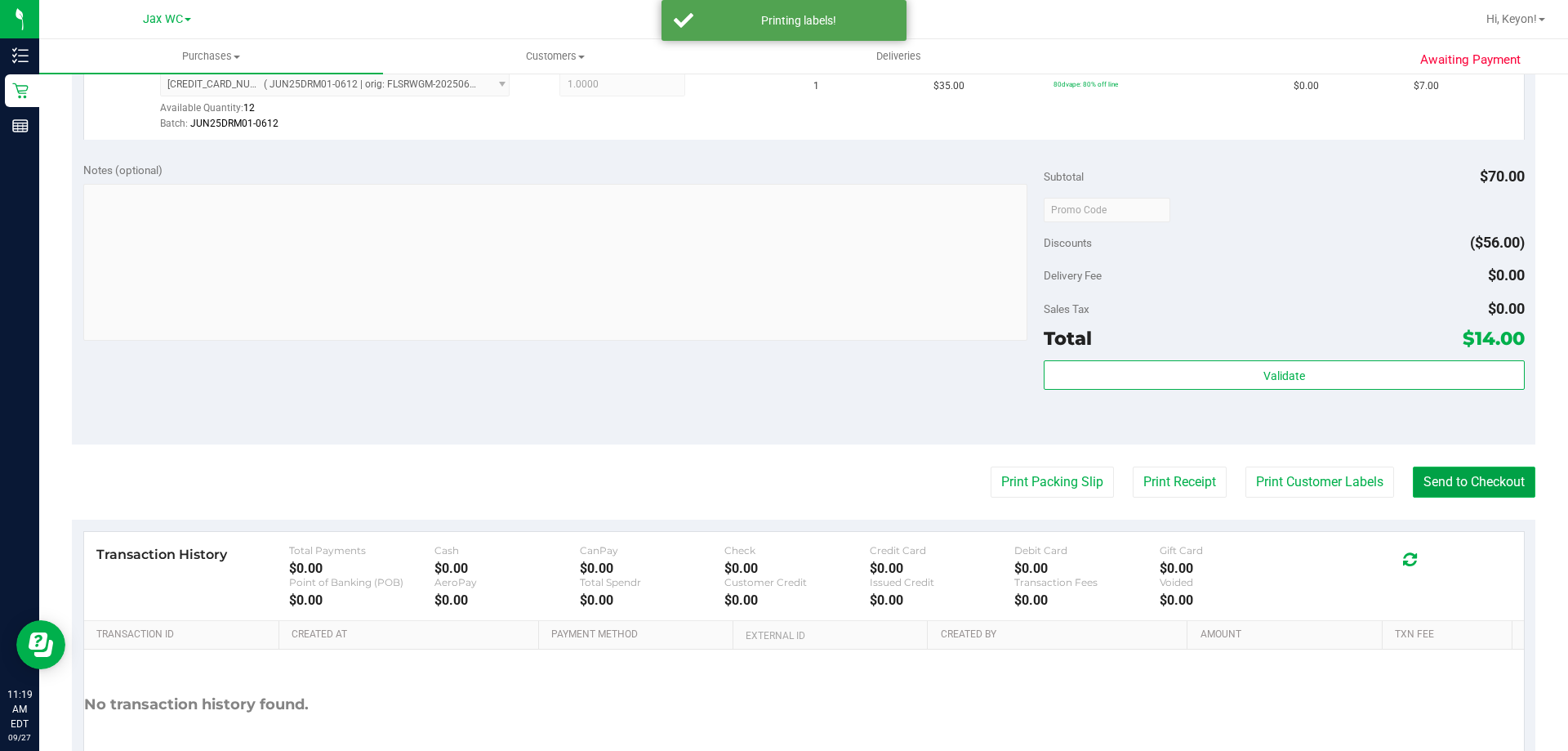
click at [1440, 481] on button "Send to Checkout" at bounding box center [1474, 482] width 123 height 31
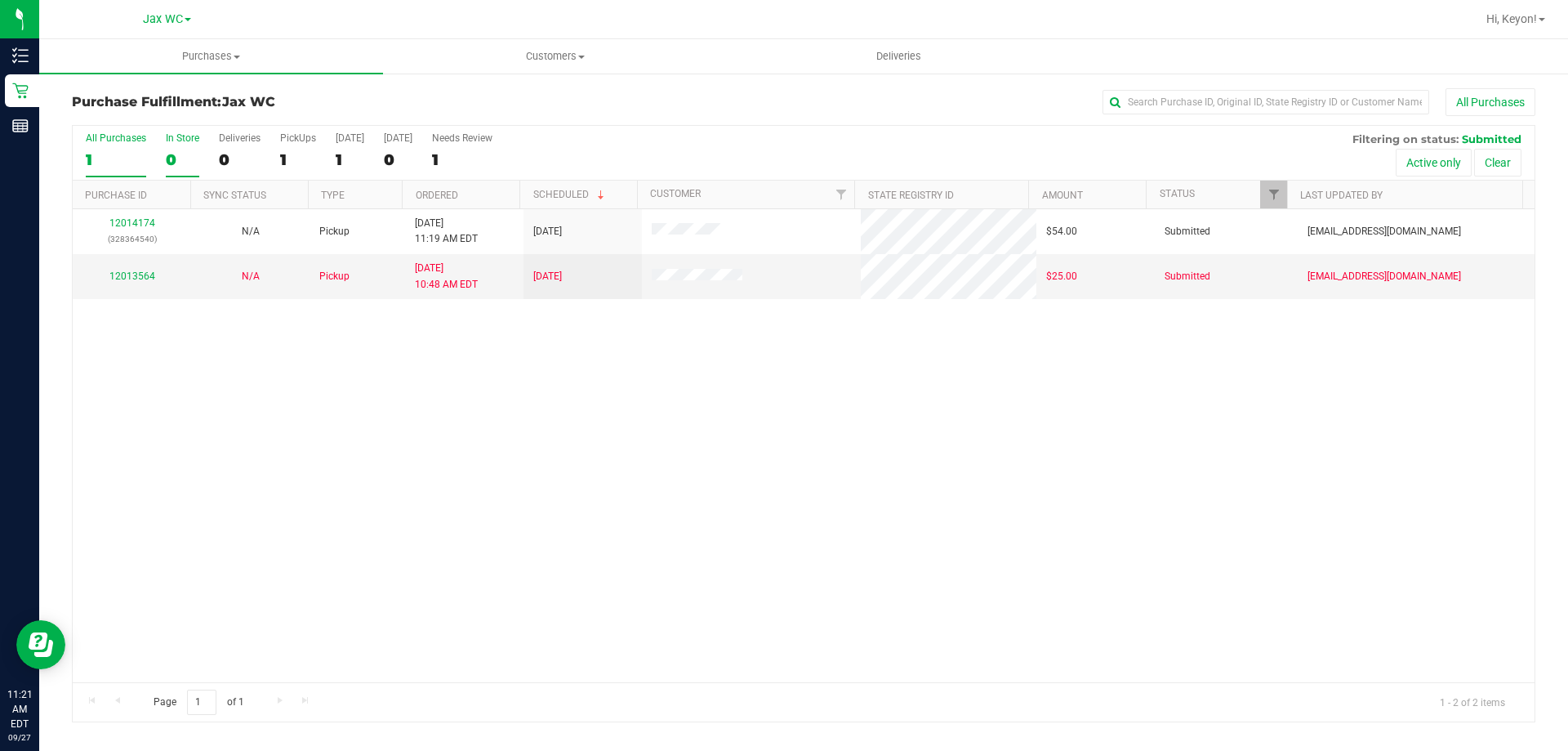
click at [172, 153] on div "0" at bounding box center [182, 160] width 33 height 19
click at [0, 0] on input "In Store 0" at bounding box center [0, 0] width 0 height 0
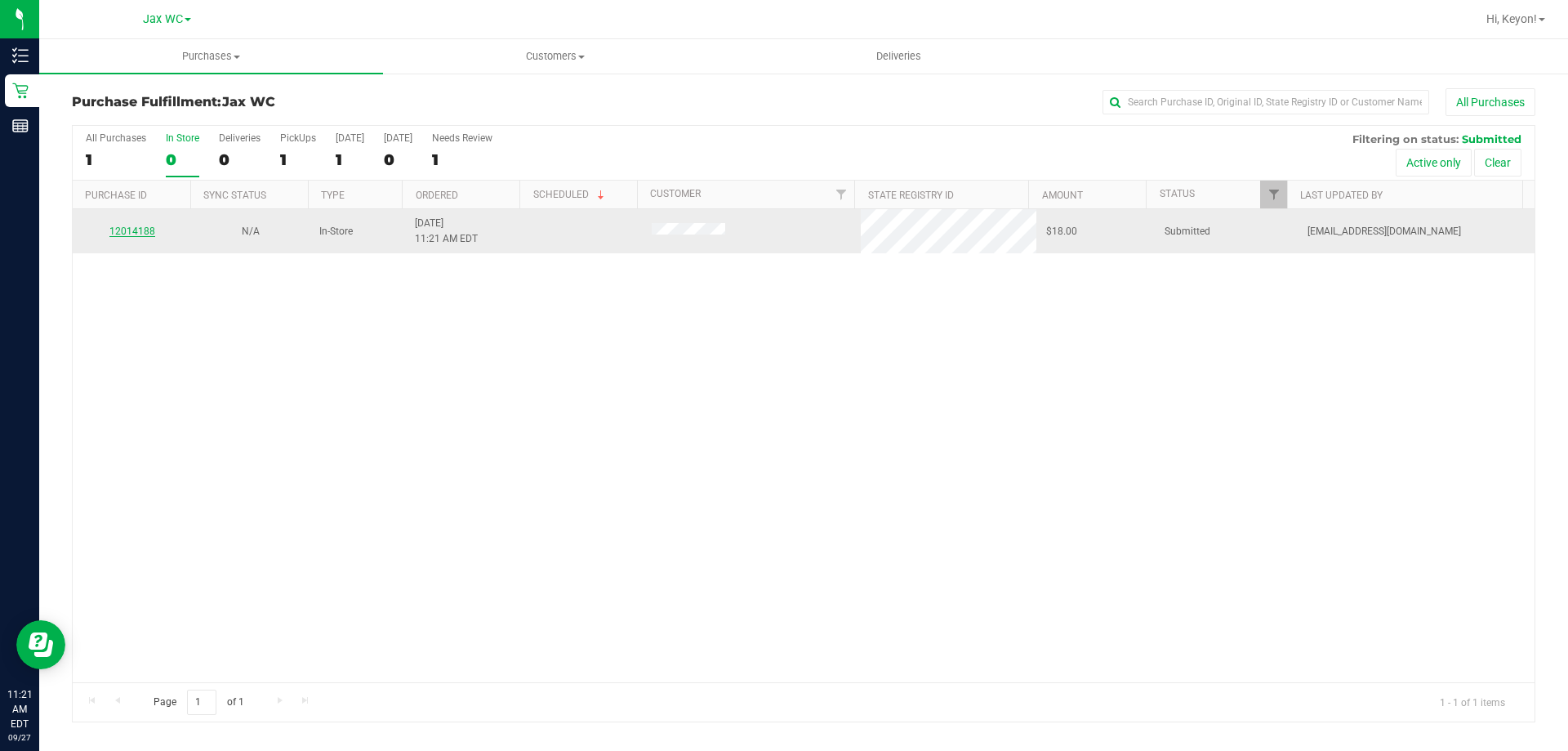
click at [135, 227] on link "12014188" at bounding box center [132, 231] width 46 height 11
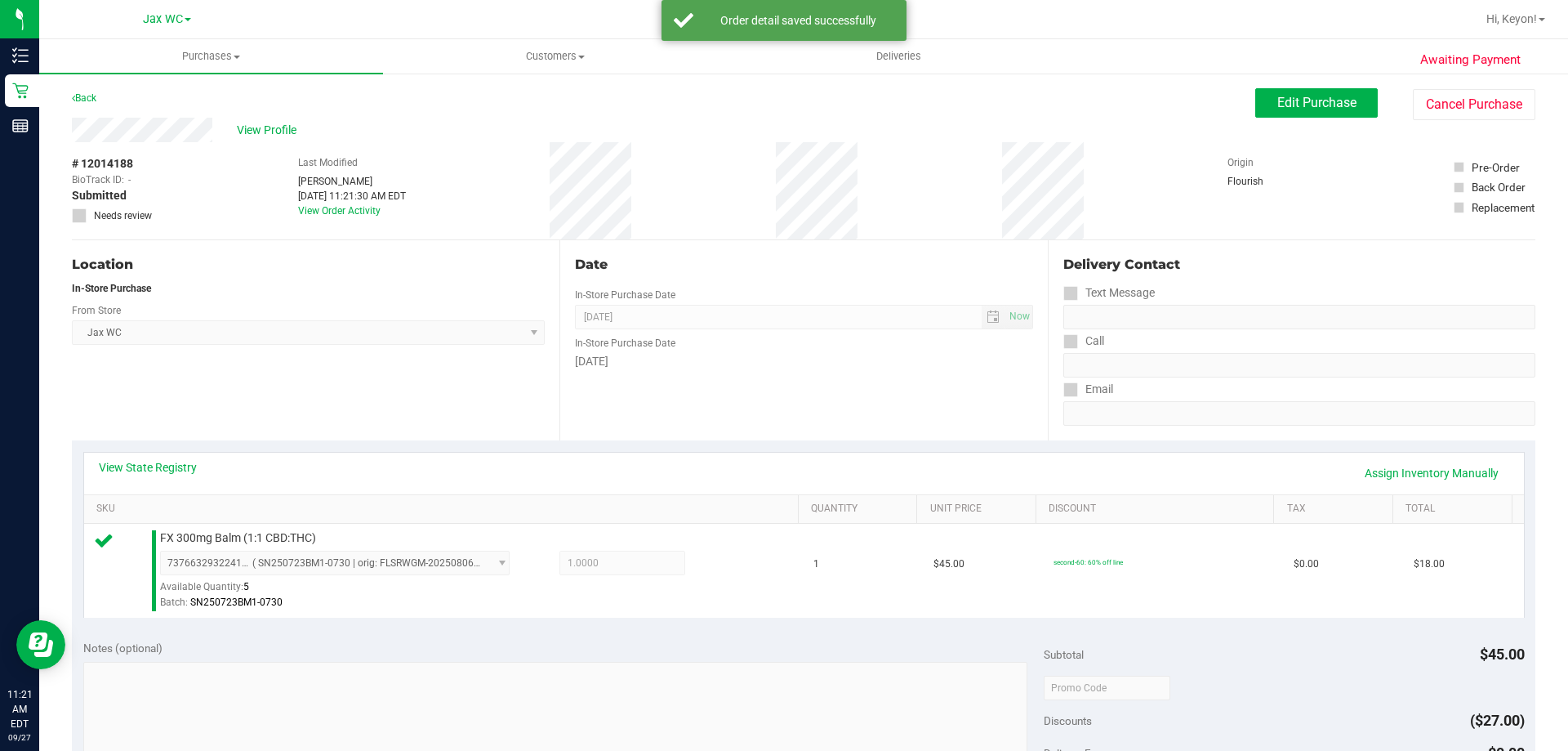
scroll to position [397, 0]
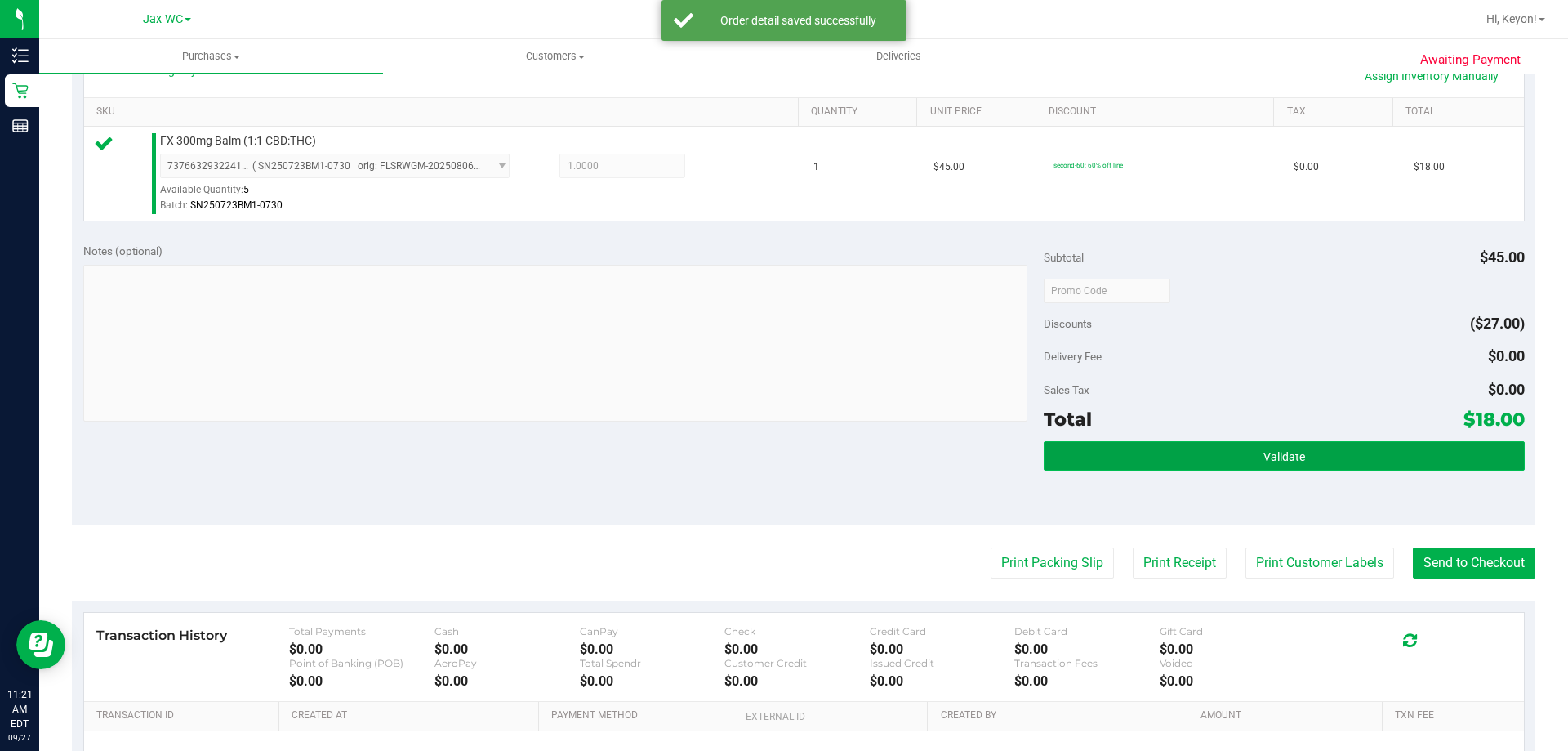
click at [1303, 464] on button "Validate" at bounding box center [1284, 456] width 480 height 30
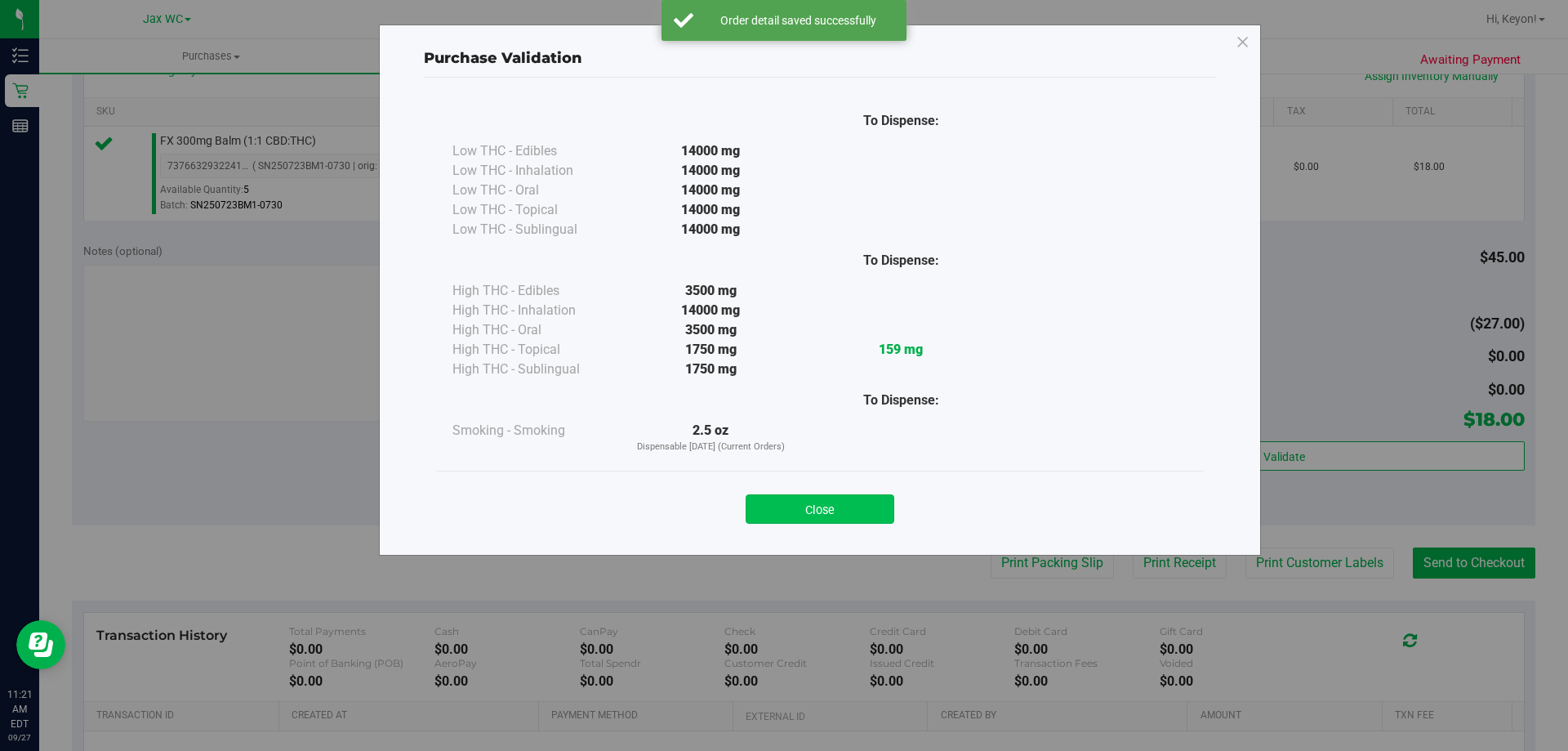
click at [852, 497] on button "Close" at bounding box center [820, 508] width 148 height 30
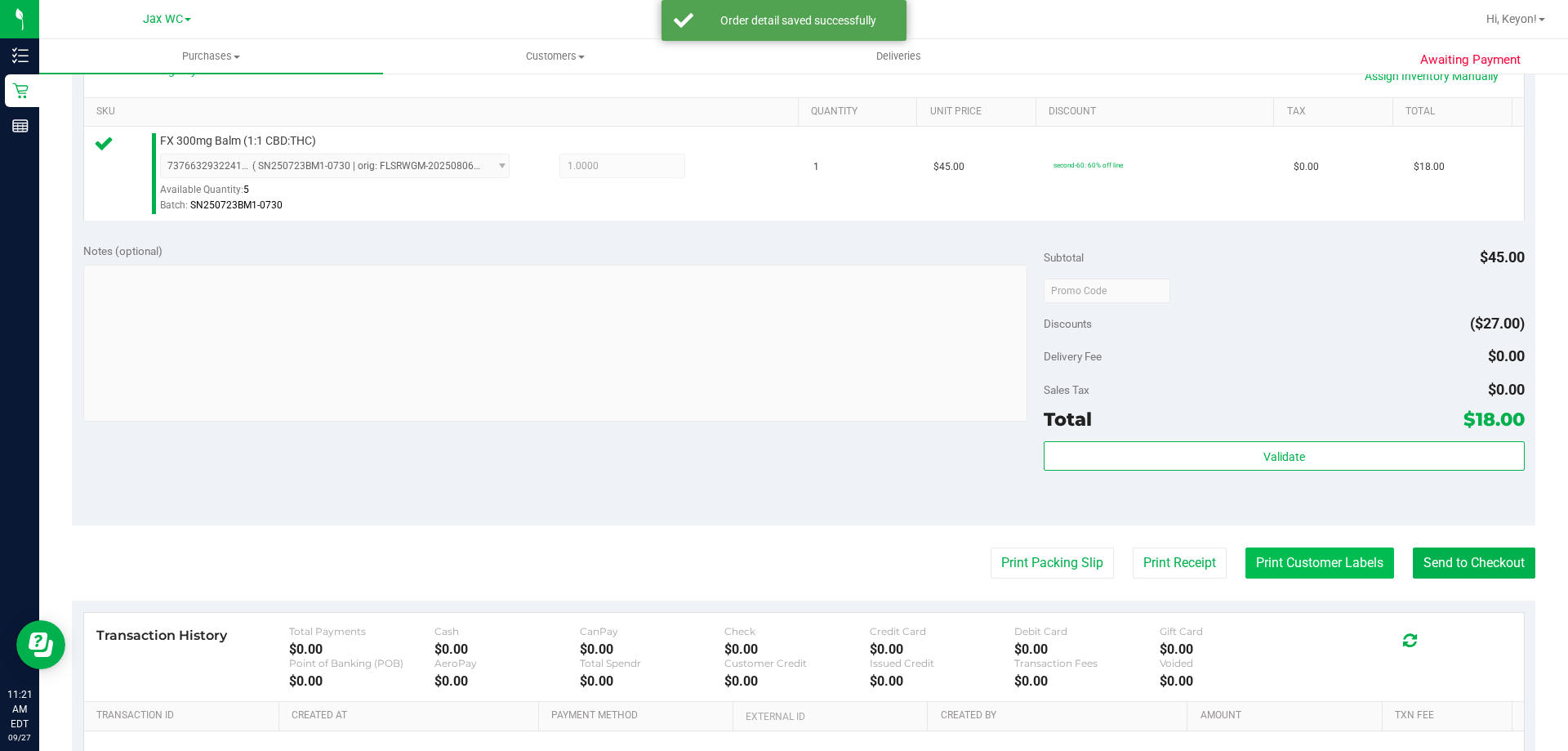
click at [1352, 562] on button "Print Customer Labels" at bounding box center [1320, 563] width 148 height 31
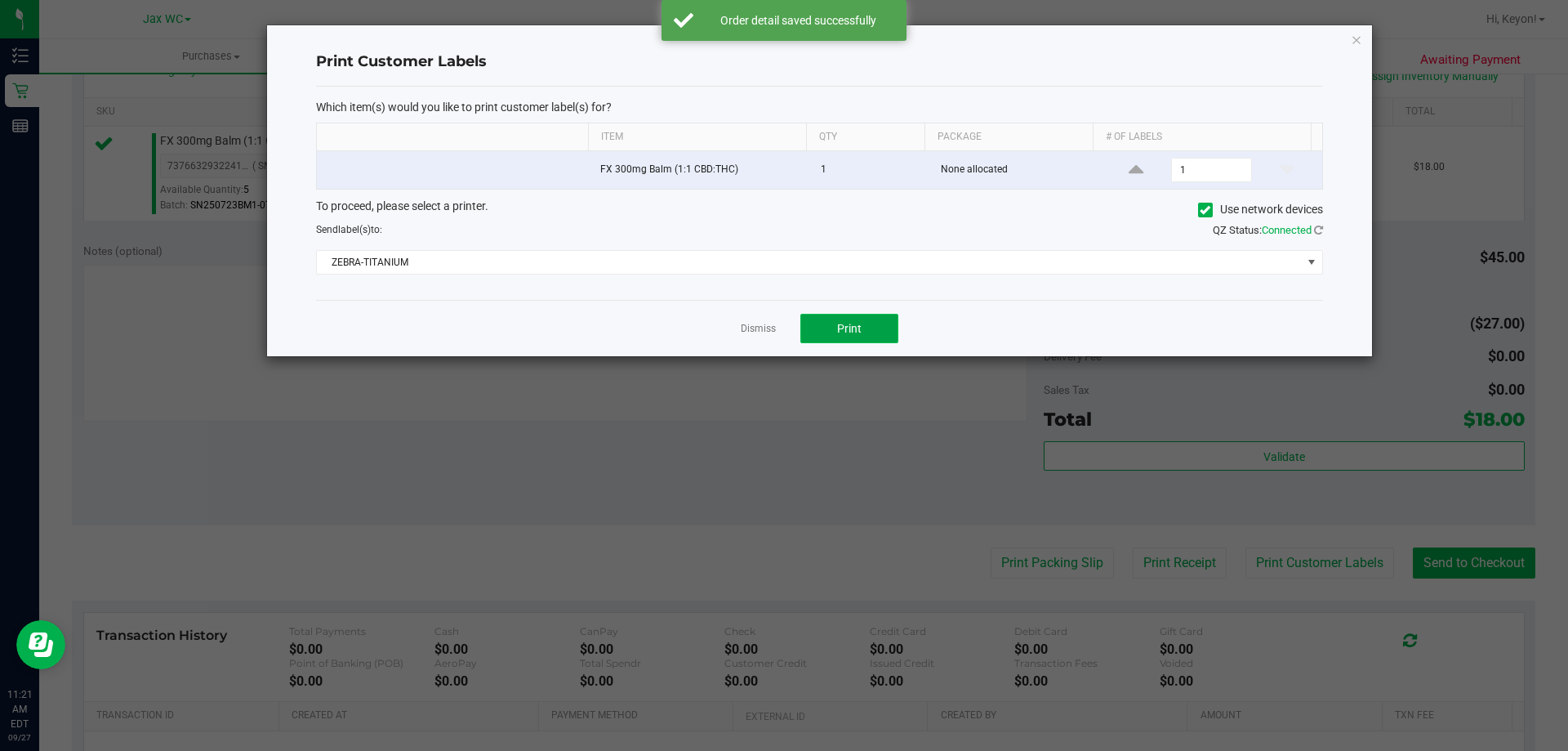
click at [843, 335] on span "Print" at bounding box center [850, 328] width 25 height 13
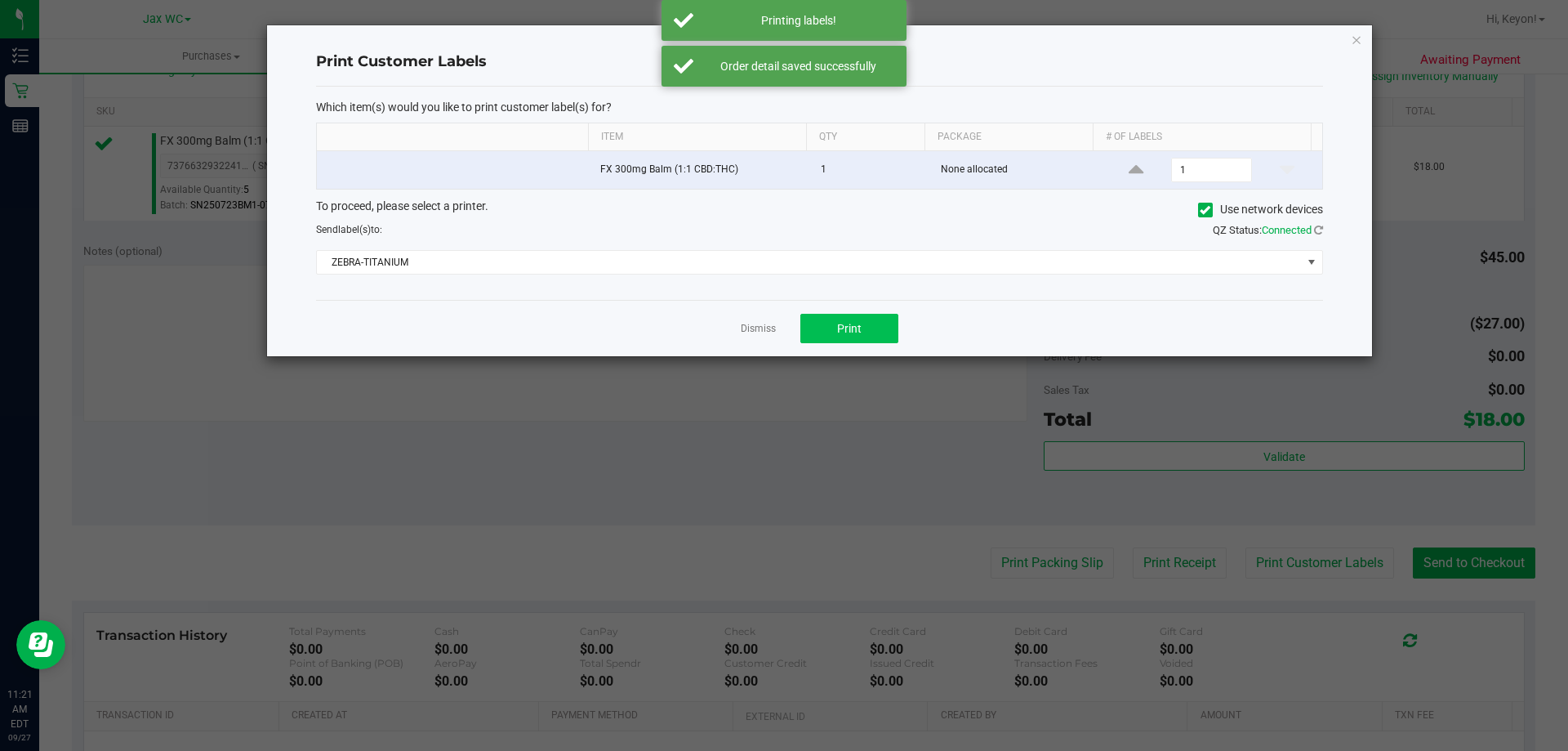
drag, startPoint x: 739, startPoint y: 331, endPoint x: 828, endPoint y: 321, distance: 89.6
click at [743, 330] on div "Dismiss Print" at bounding box center [819, 327] width 1007 height 56
click at [758, 325] on app-cancel-button "Dismiss" at bounding box center [758, 328] width 35 height 17
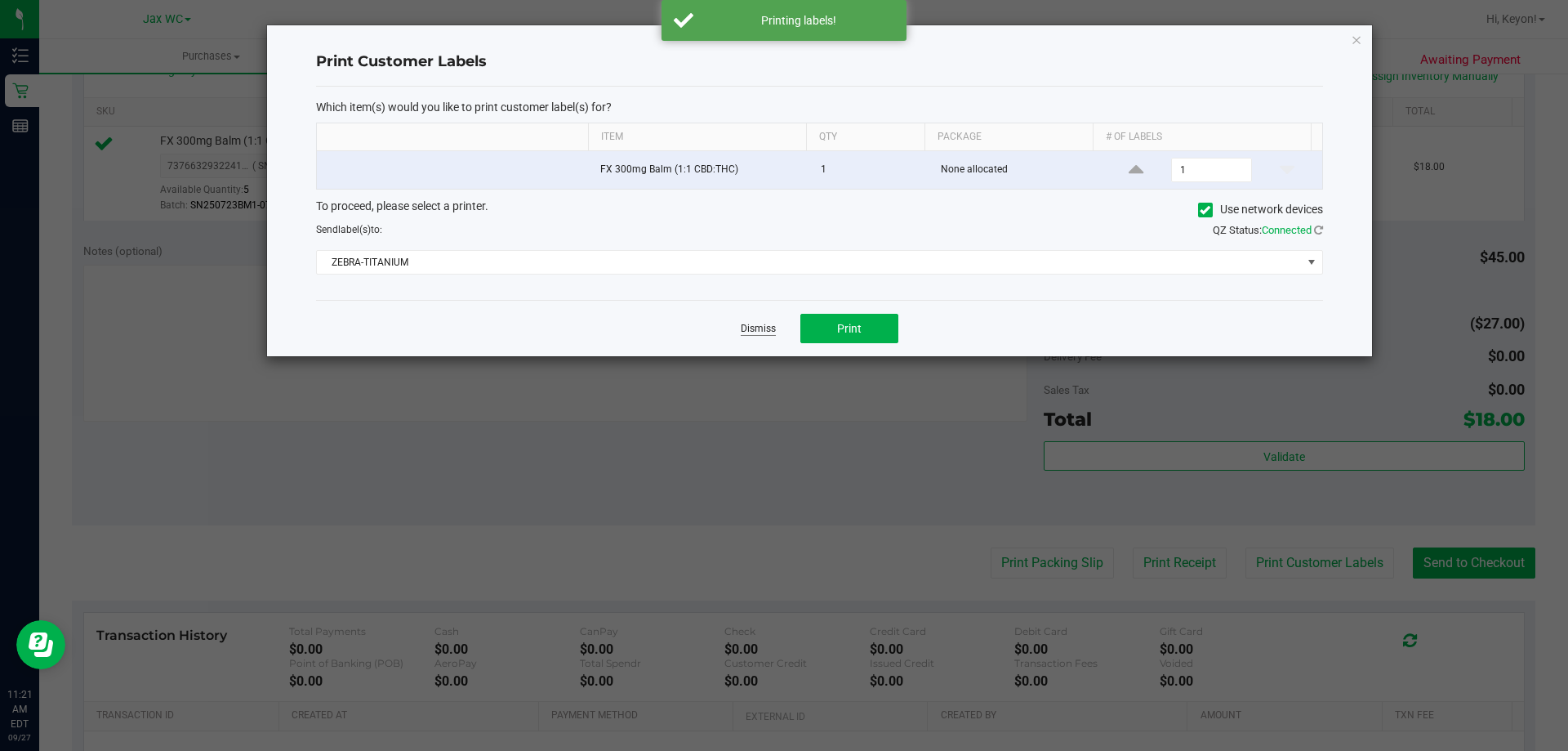
click at [758, 327] on link "Dismiss" at bounding box center [758, 328] width 35 height 14
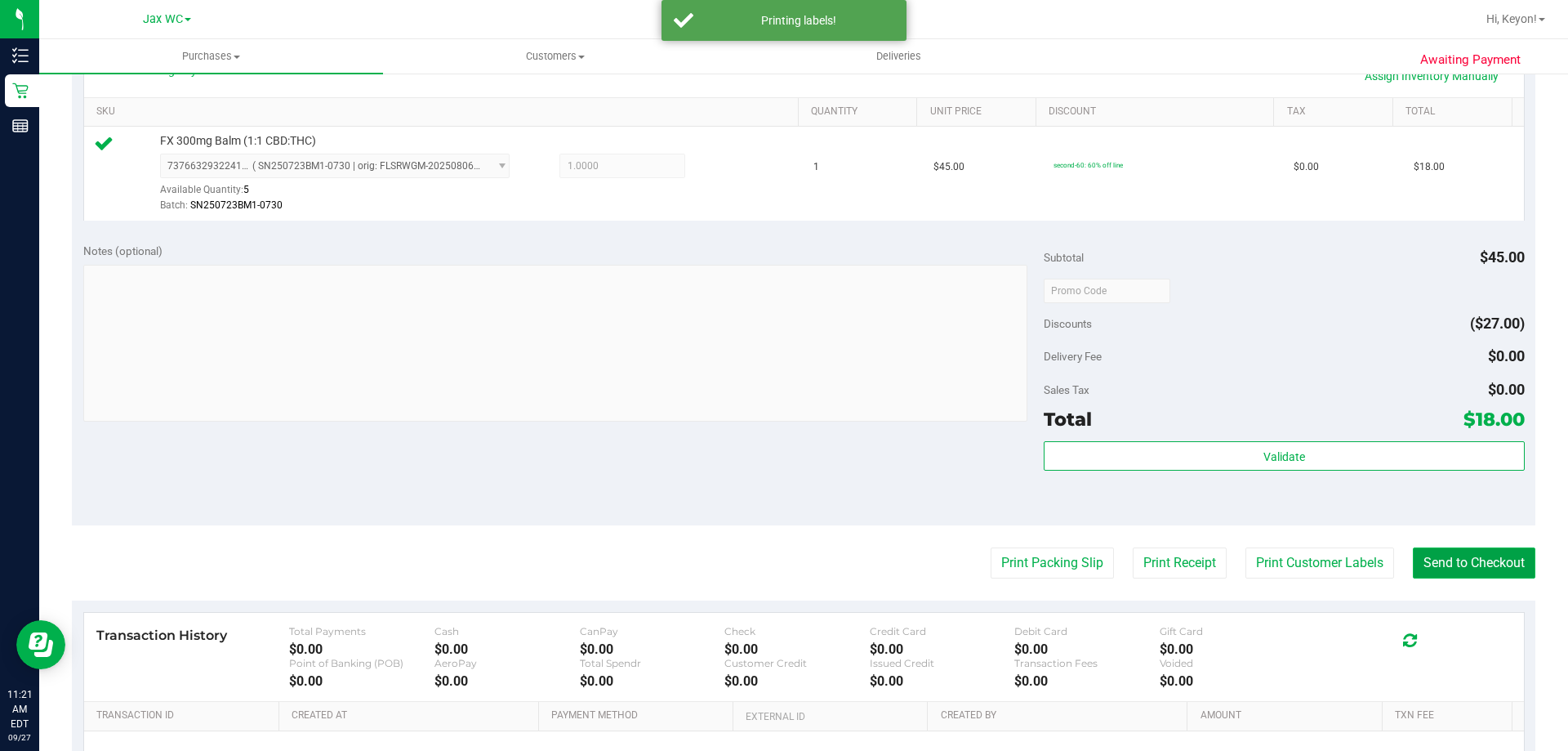
click at [1462, 568] on button "Send to Checkout" at bounding box center [1474, 563] width 123 height 31
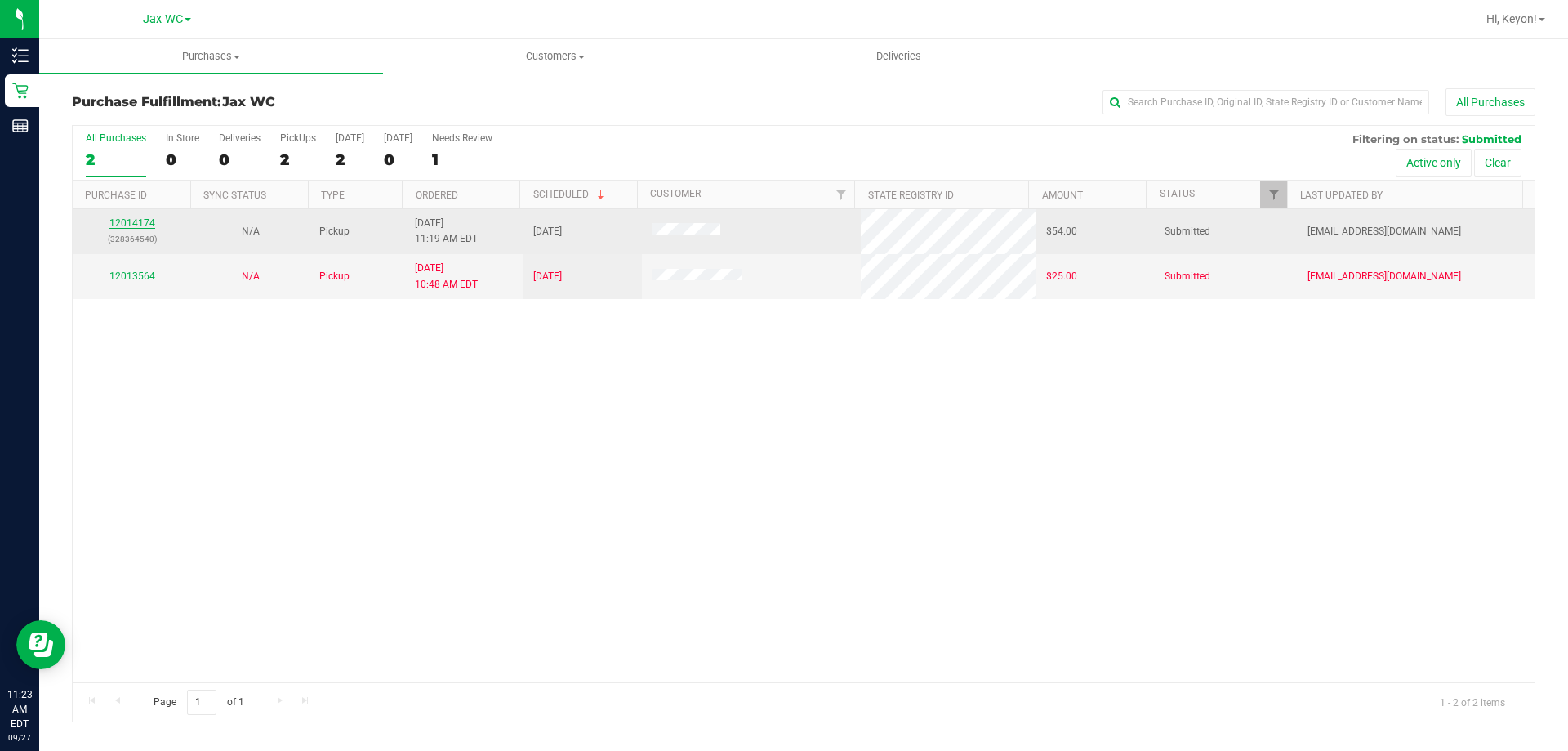
click at [140, 222] on link "12014174" at bounding box center [132, 223] width 46 height 11
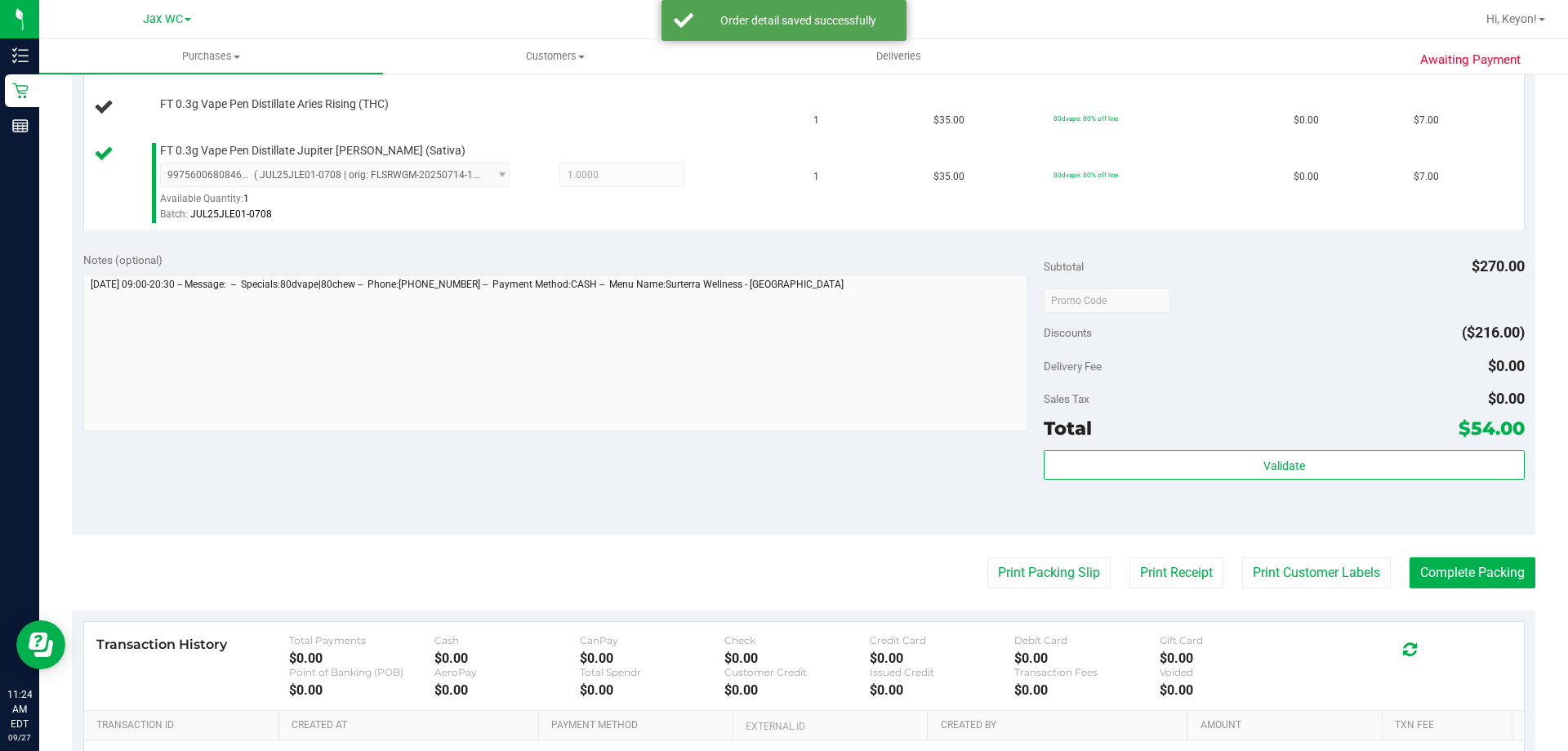
scroll to position [961, 0]
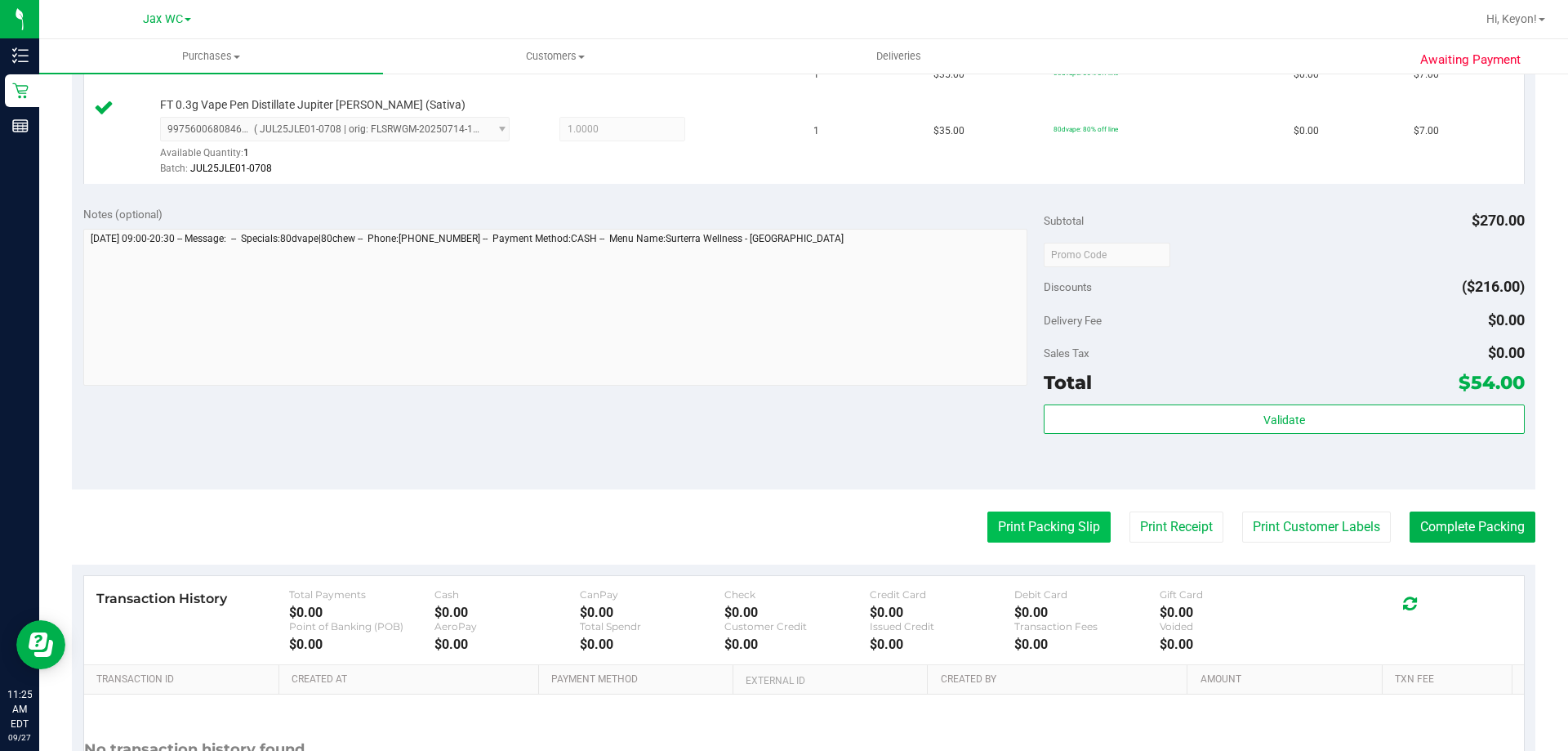
click at [1029, 512] on button "Print Packing Slip" at bounding box center [1049, 526] width 124 height 31
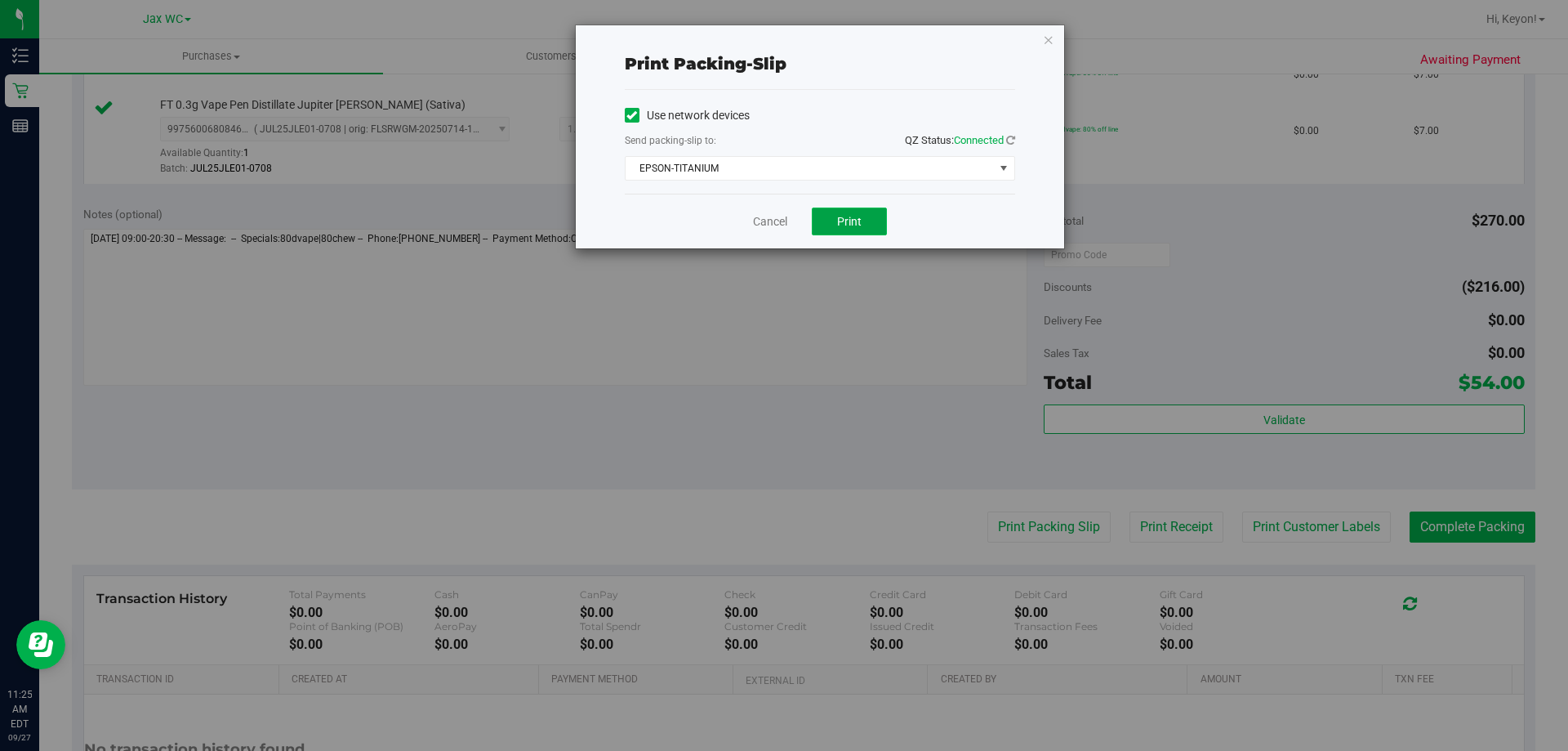
drag, startPoint x: 840, startPoint y: 222, endPoint x: 851, endPoint y: 216, distance: 12.5
click at [842, 222] on span "Print" at bounding box center [850, 222] width 25 height 13
click at [768, 227] on link "Cancel" at bounding box center [770, 222] width 34 height 17
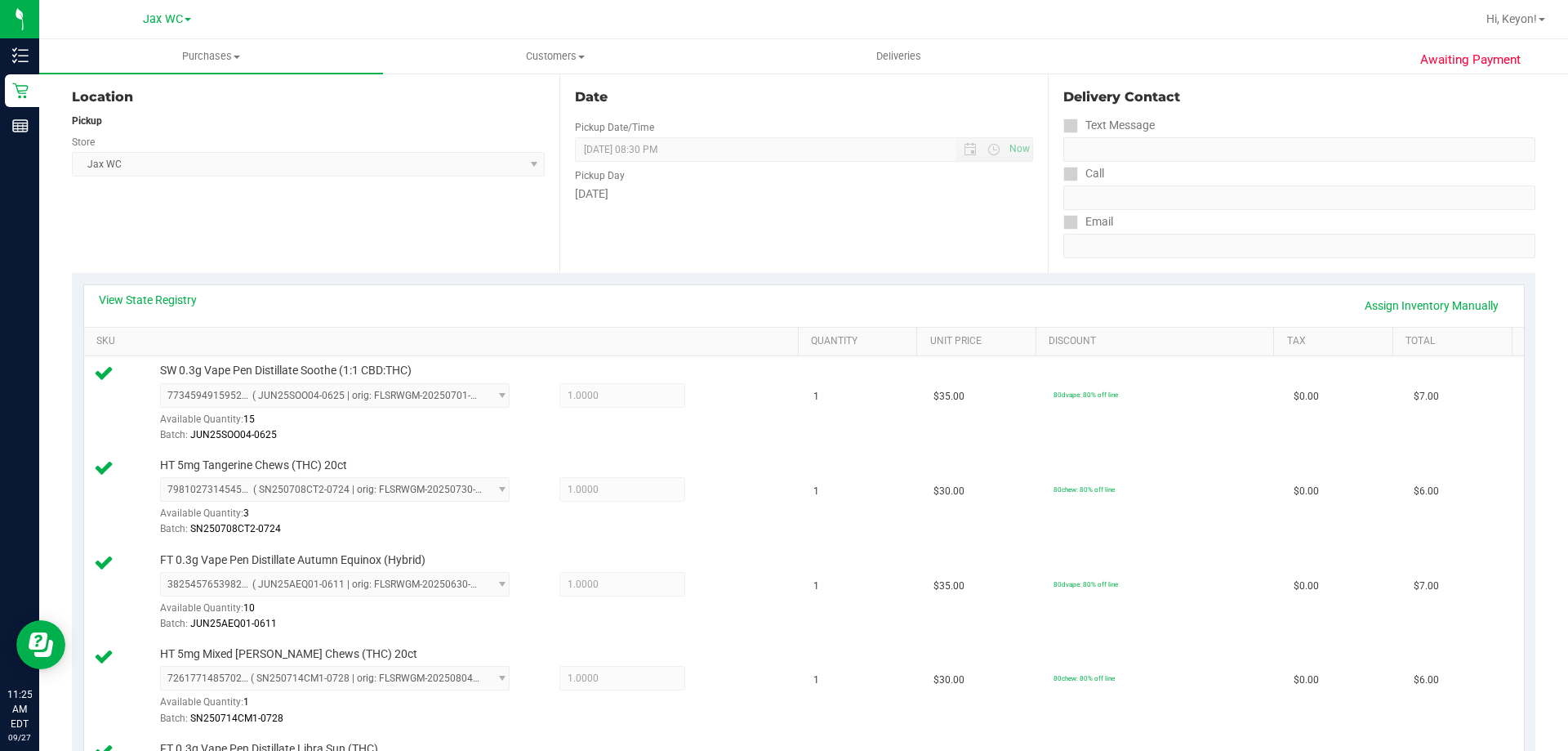
scroll to position [0, 0]
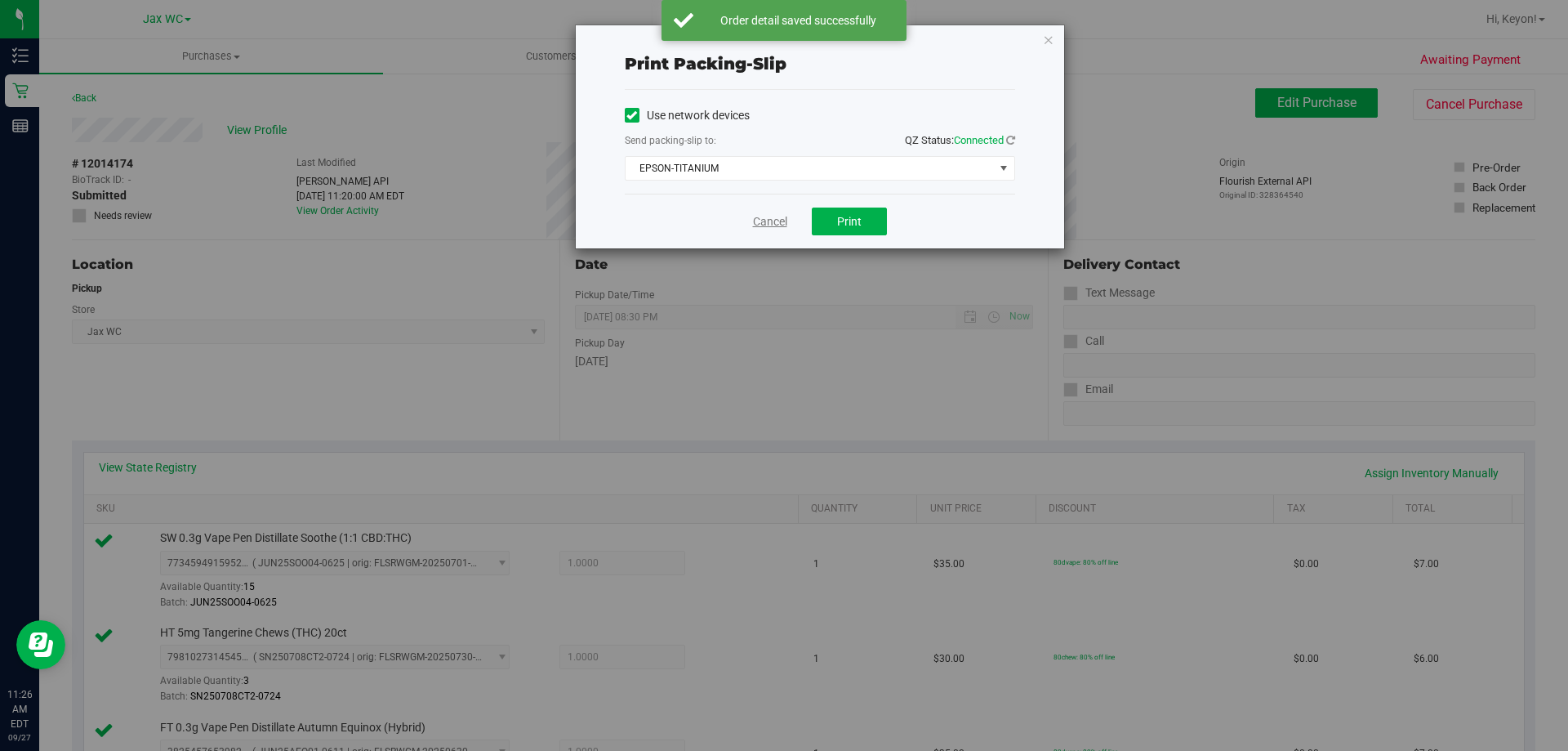
click at [758, 220] on link "Cancel" at bounding box center [770, 222] width 34 height 17
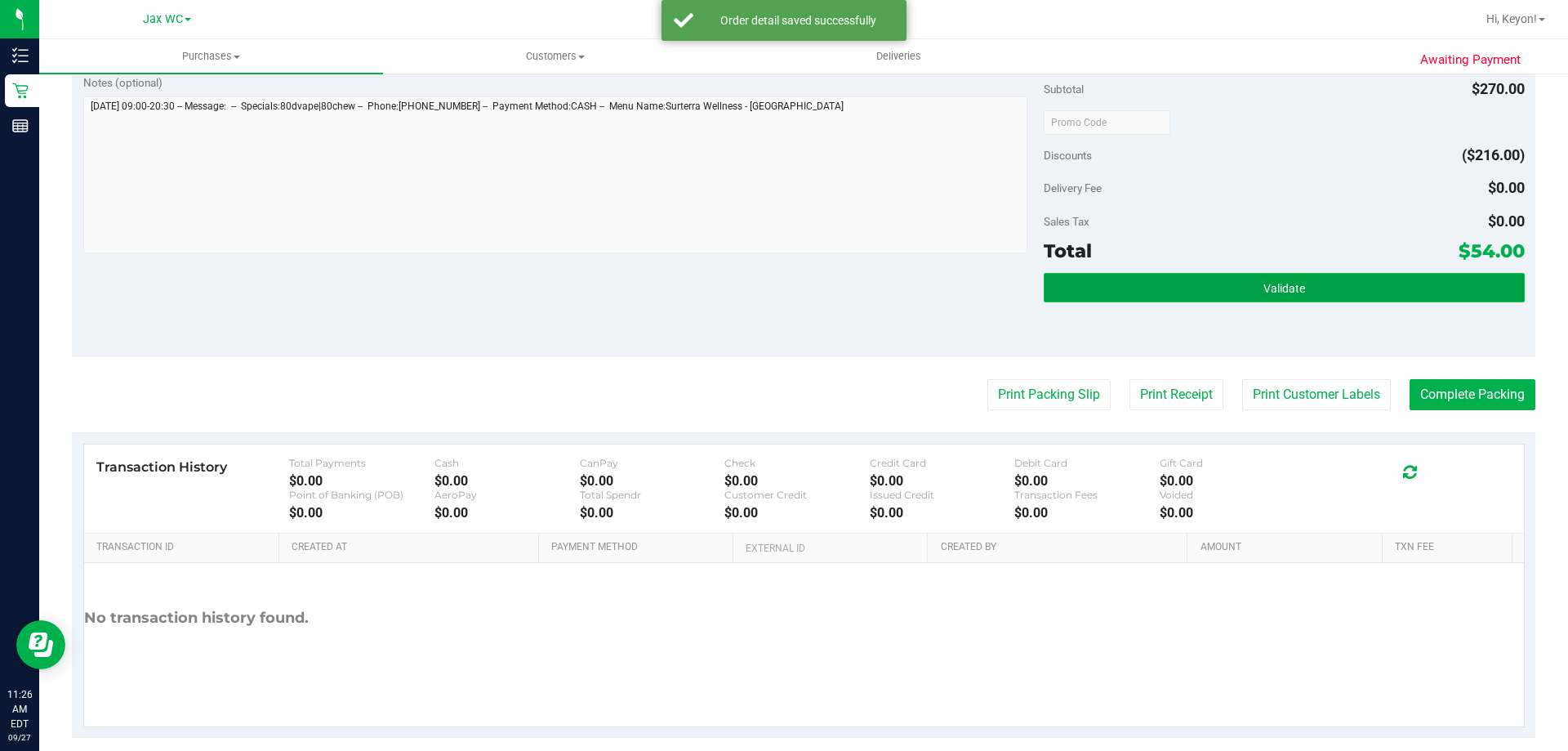
click at [1438, 276] on button "Validate" at bounding box center [1284, 287] width 480 height 30
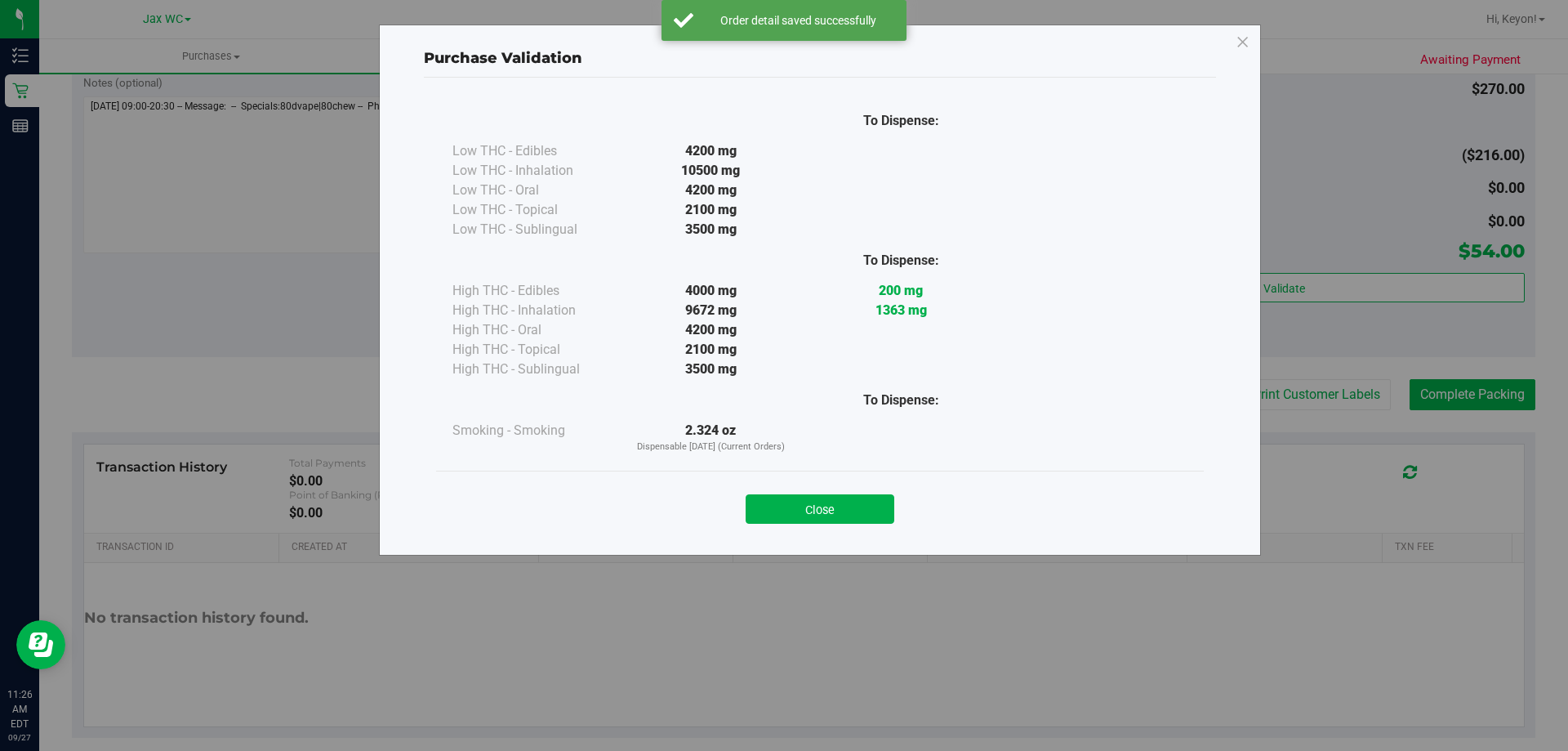
drag, startPoint x: 849, startPoint y: 504, endPoint x: 854, endPoint y: 480, distance: 24.5
click at [850, 503] on button "Close" at bounding box center [820, 508] width 148 height 30
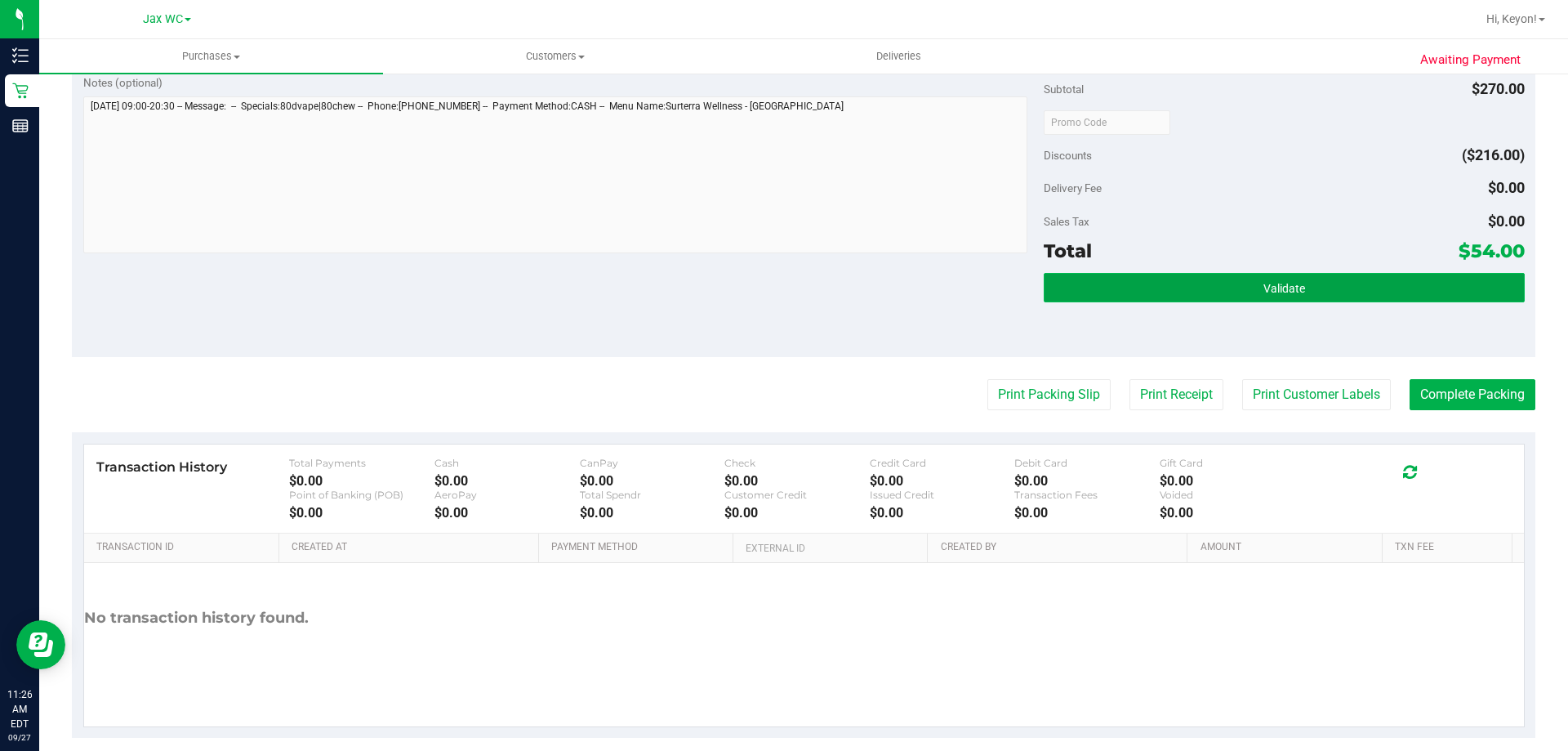
click at [1327, 289] on button "Validate" at bounding box center [1284, 287] width 480 height 30
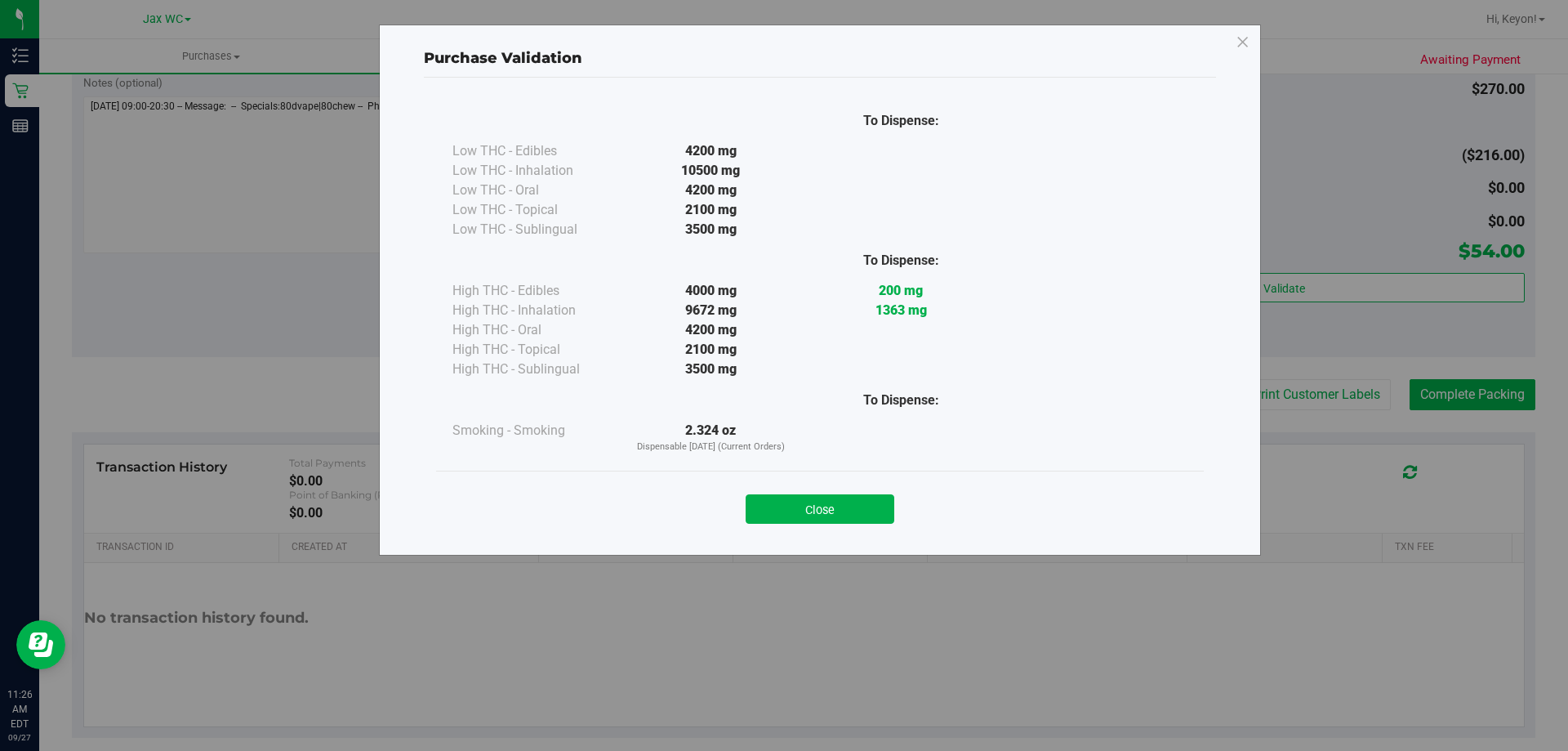
drag, startPoint x: 833, startPoint y: 501, endPoint x: 1567, endPoint y: 557, distance: 736.1
click at [834, 500] on button "Close" at bounding box center [820, 508] width 148 height 30
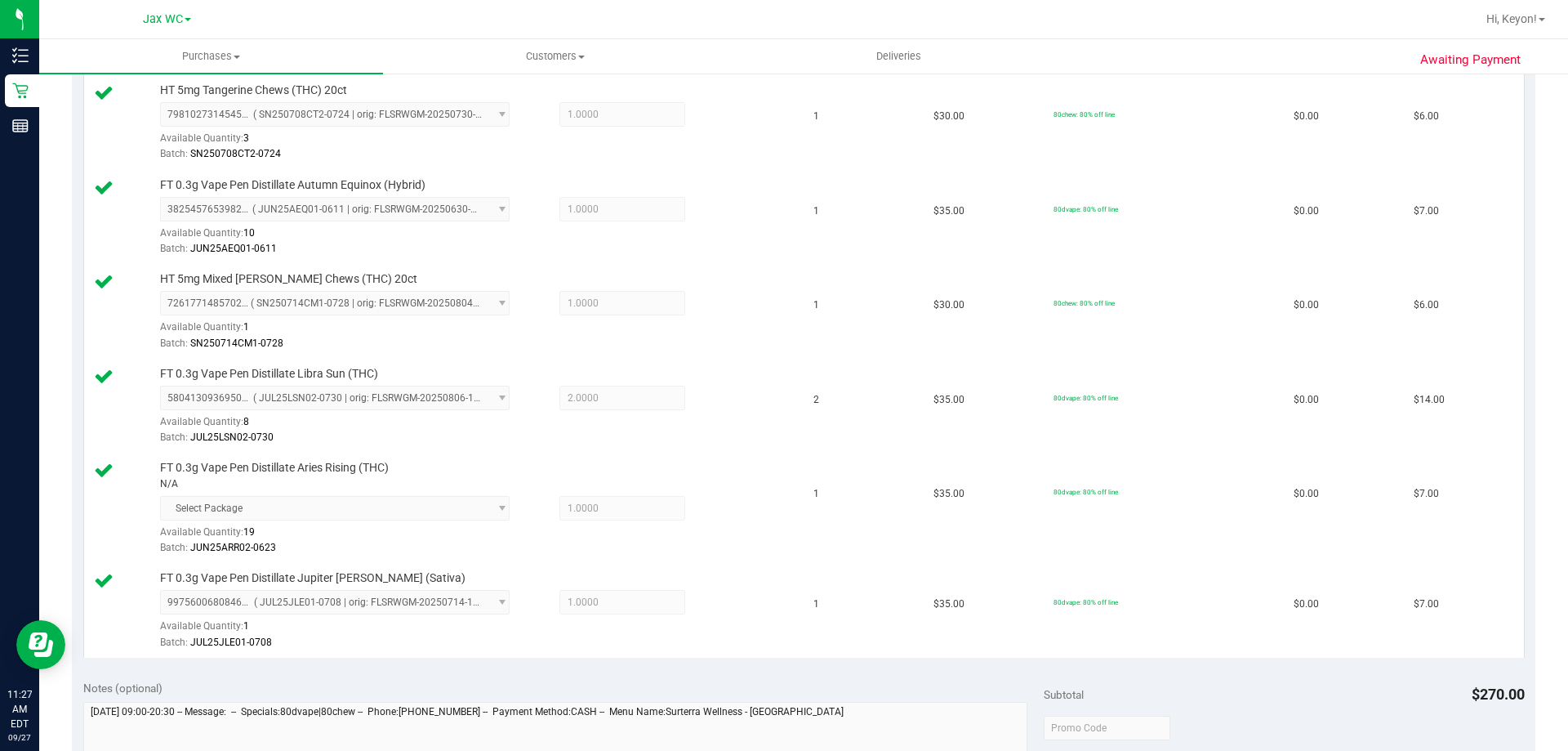
scroll to position [774, 0]
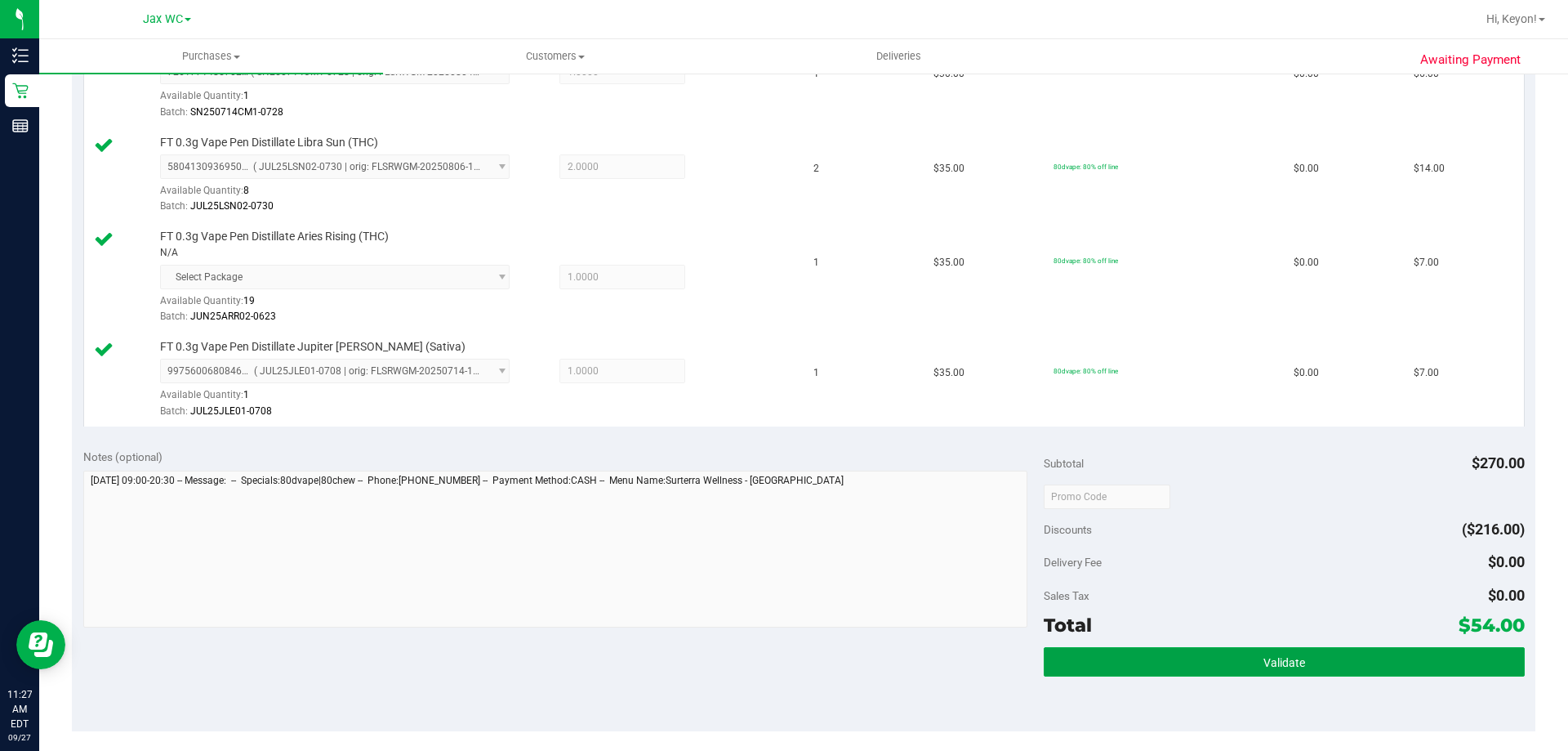
drag, startPoint x: 1319, startPoint y: 657, endPoint x: 1567, endPoint y: 394, distance: 361.5
click at [1319, 660] on button "Validate" at bounding box center [1284, 662] width 480 height 30
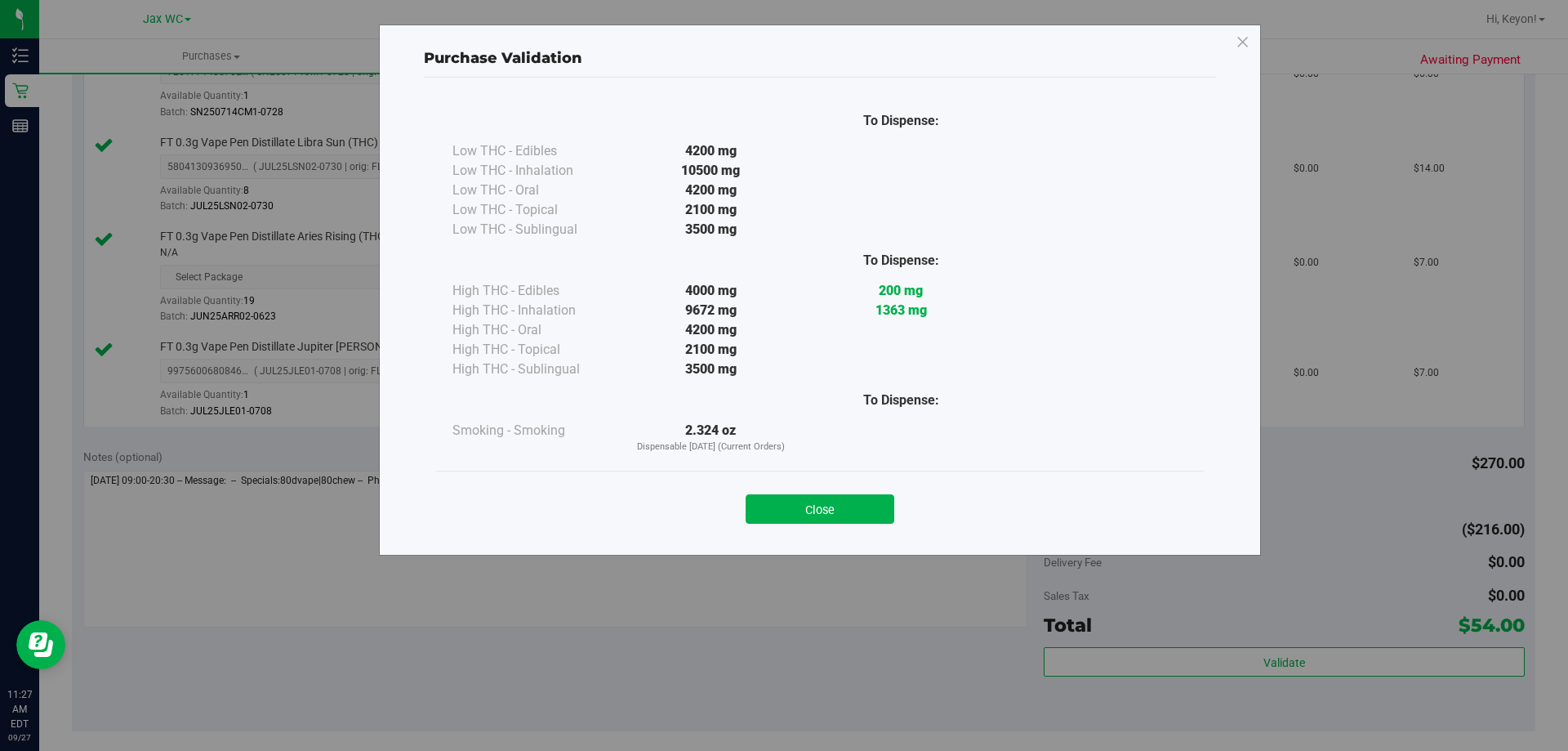
scroll to position [959, 0]
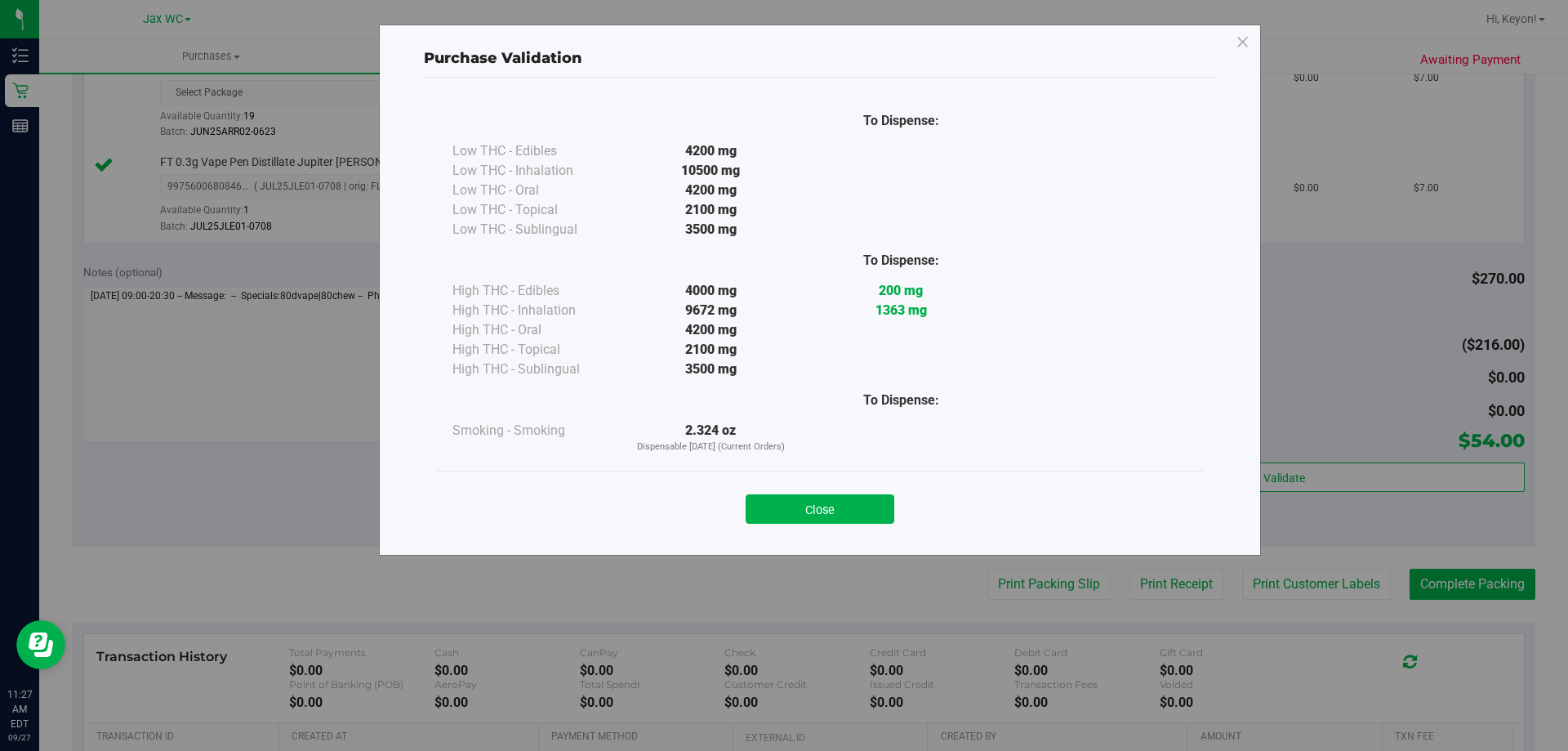
drag, startPoint x: 843, startPoint y: 511, endPoint x: 1295, endPoint y: 499, distance: 452.2
click at [851, 511] on button "Close" at bounding box center [820, 508] width 148 height 30
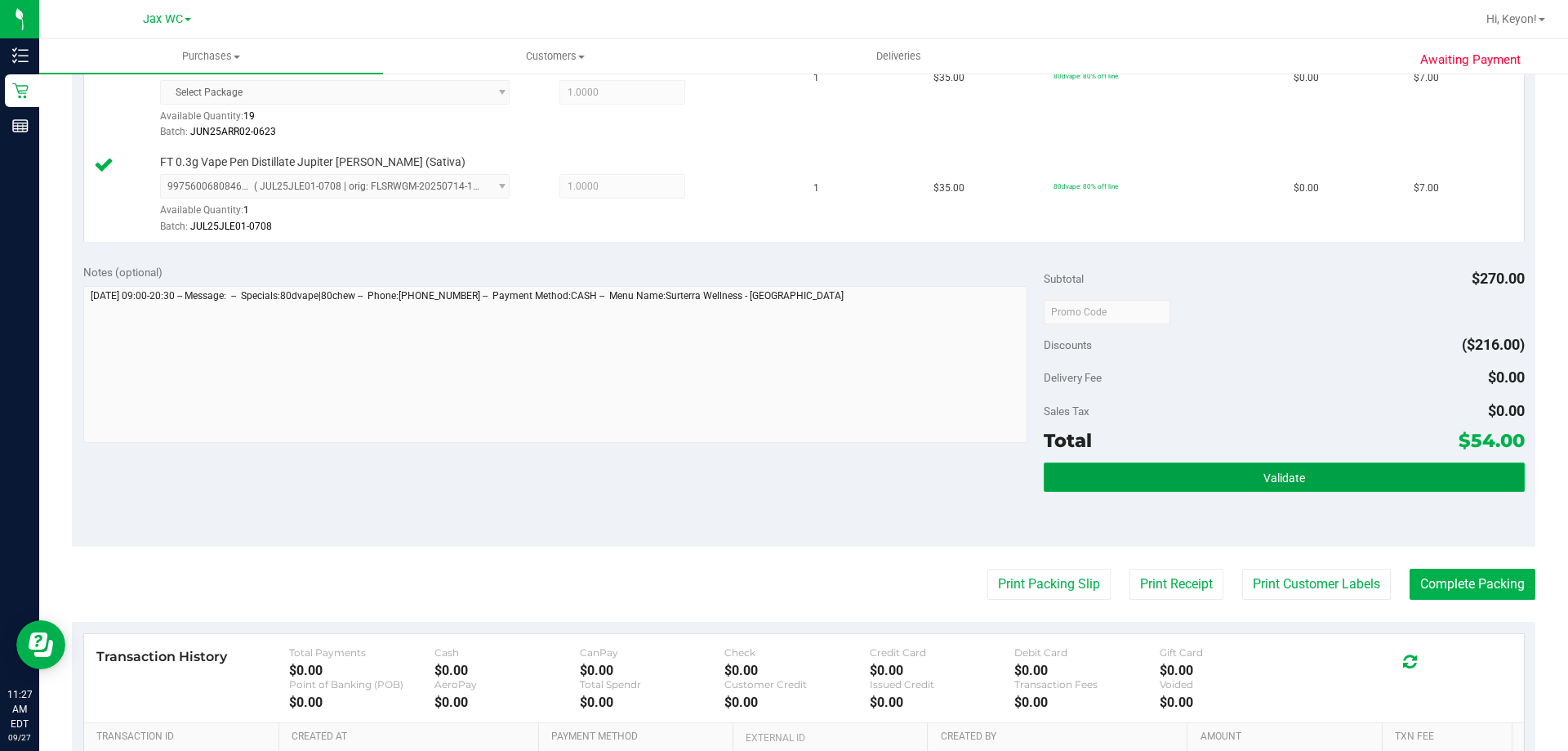
drag, startPoint x: 1303, startPoint y: 482, endPoint x: 1277, endPoint y: 470, distance: 28.6
click at [1304, 482] on button "Validate" at bounding box center [1284, 477] width 480 height 30
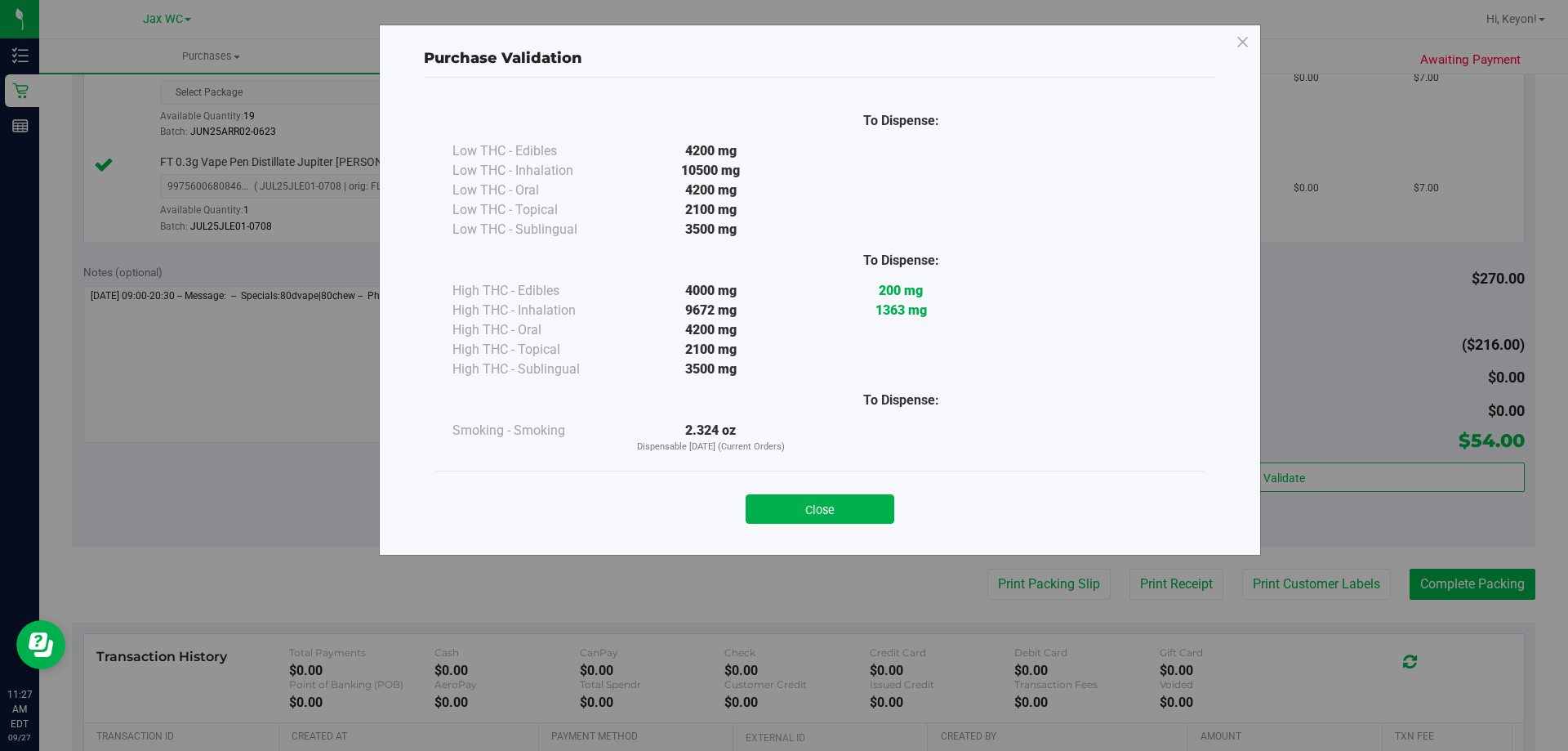
drag, startPoint x: 851, startPoint y: 514, endPoint x: 1392, endPoint y: 508, distance: 541.0
click at [857, 513] on button "Close" at bounding box center [820, 508] width 148 height 30
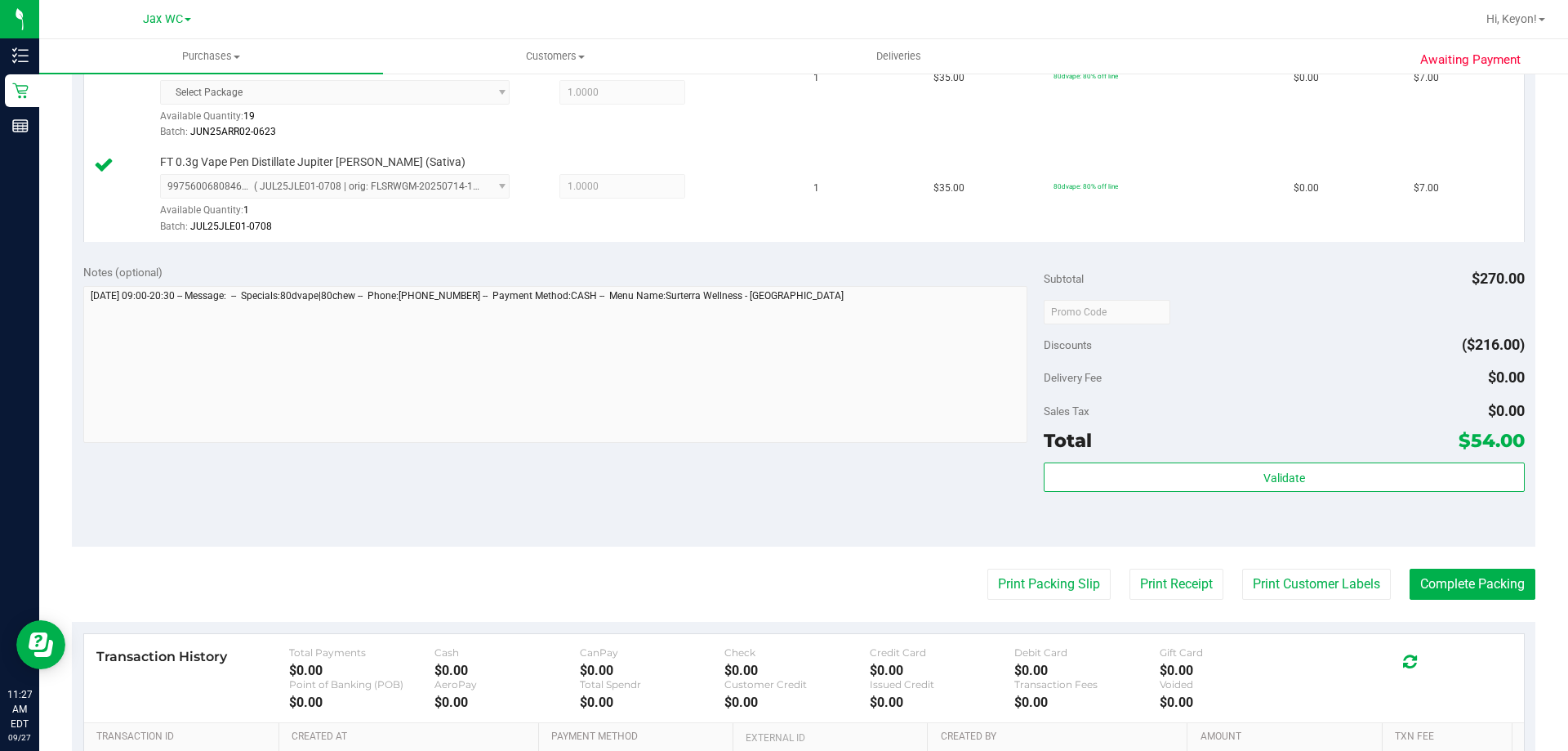
scroll to position [1041, 0]
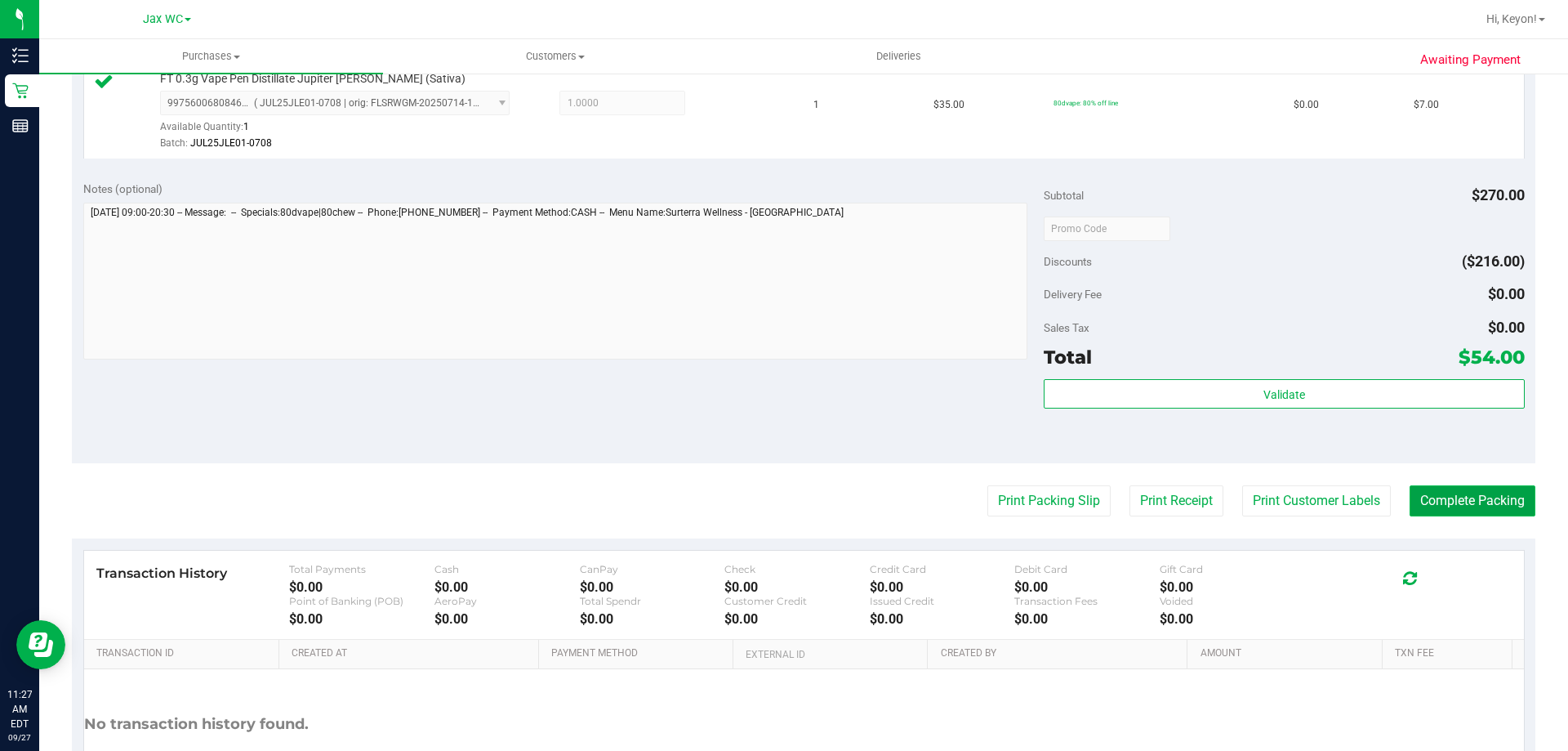
click at [1480, 505] on button "Complete Packing" at bounding box center [1473, 501] width 126 height 31
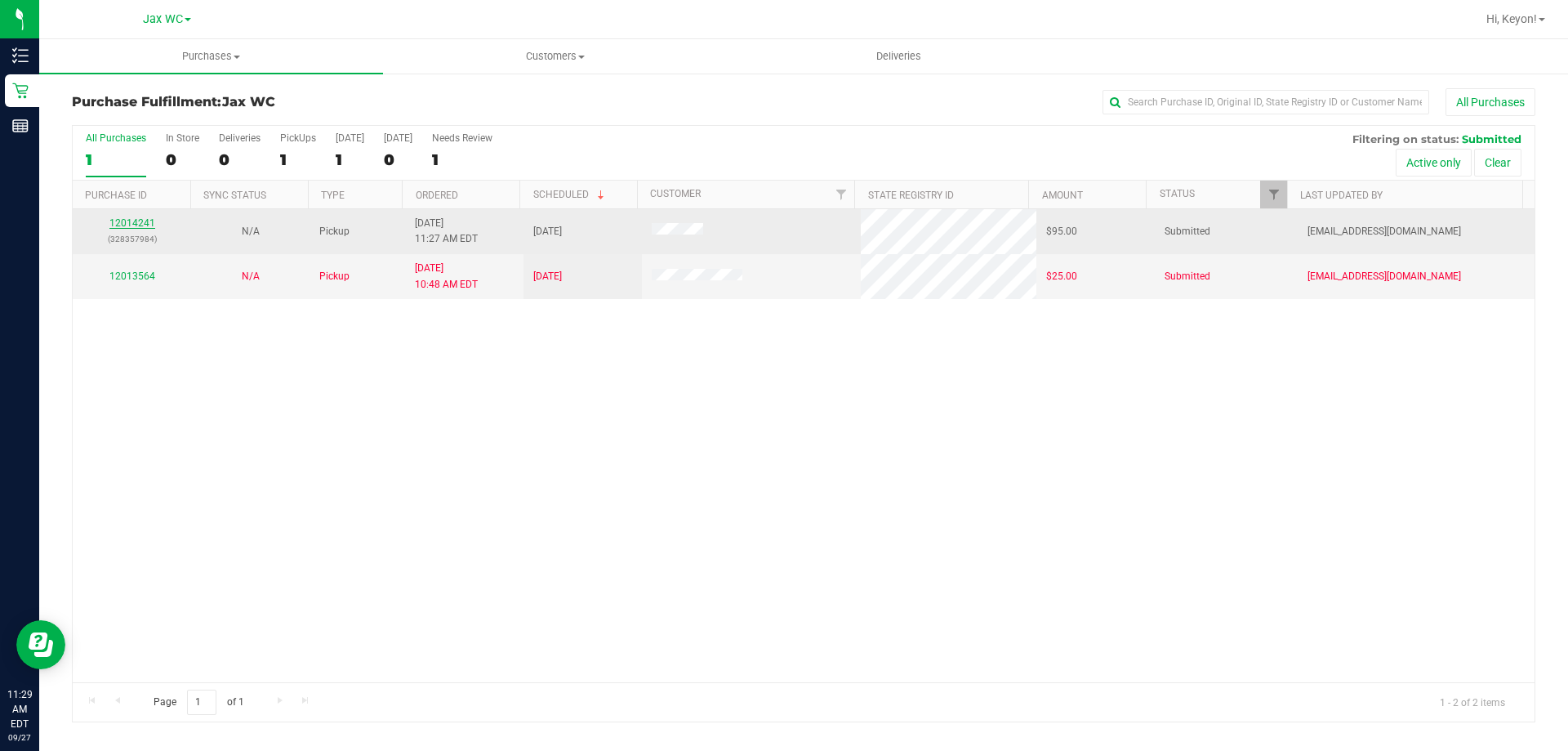
click at [146, 220] on link "12014241" at bounding box center [132, 223] width 46 height 11
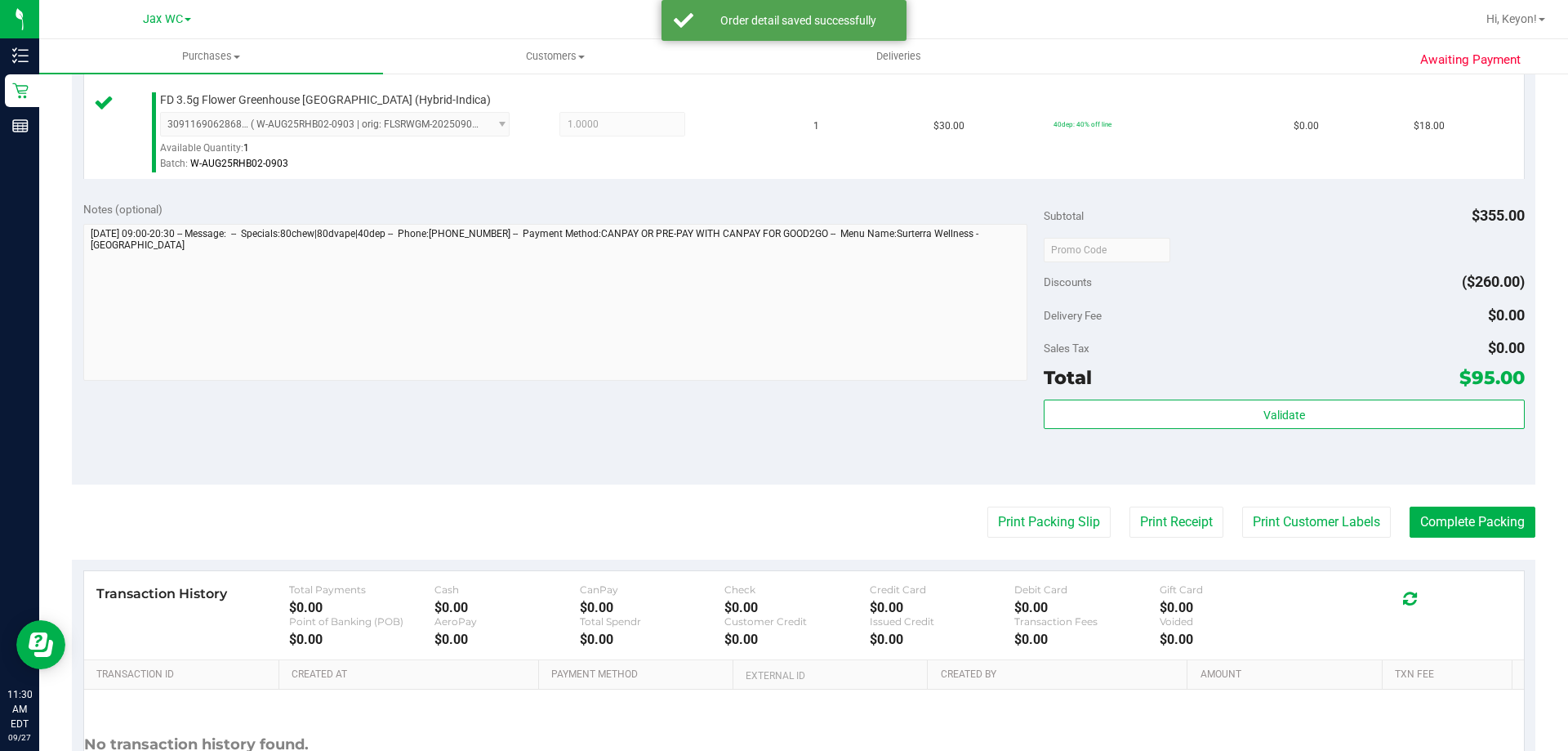
scroll to position [1165, 0]
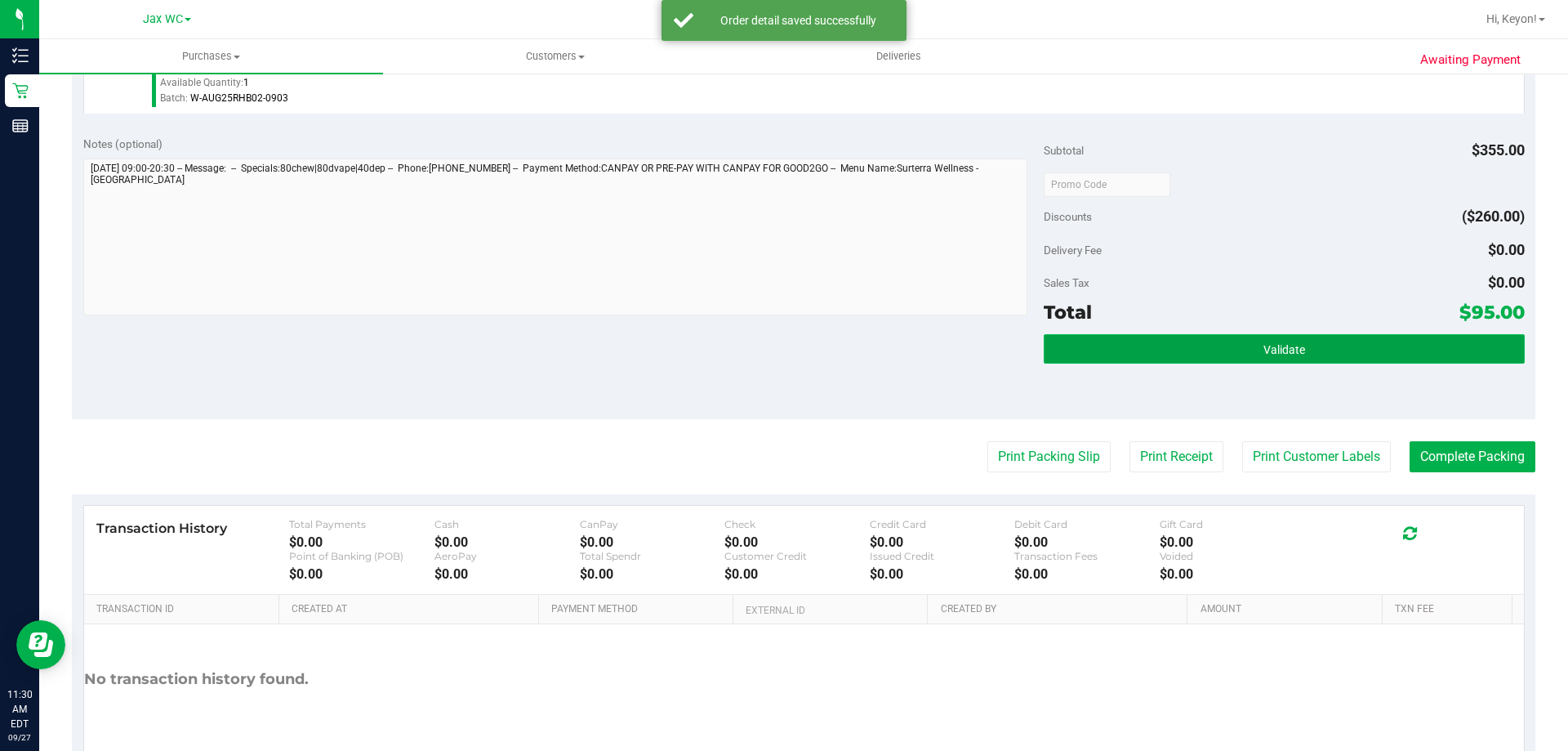
click at [1347, 347] on button "Validate" at bounding box center [1284, 348] width 480 height 30
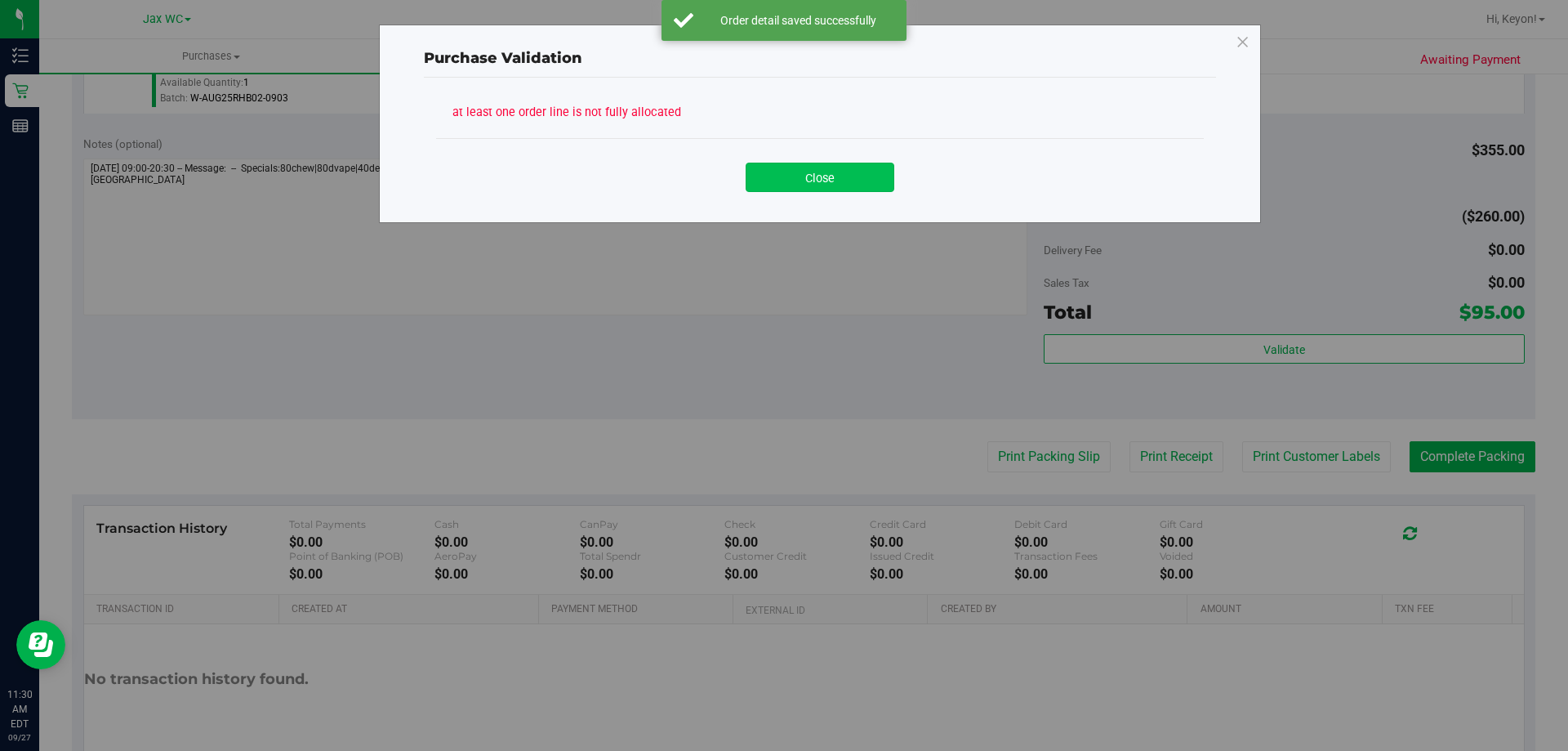
click at [811, 170] on button "Close" at bounding box center [820, 177] width 148 height 30
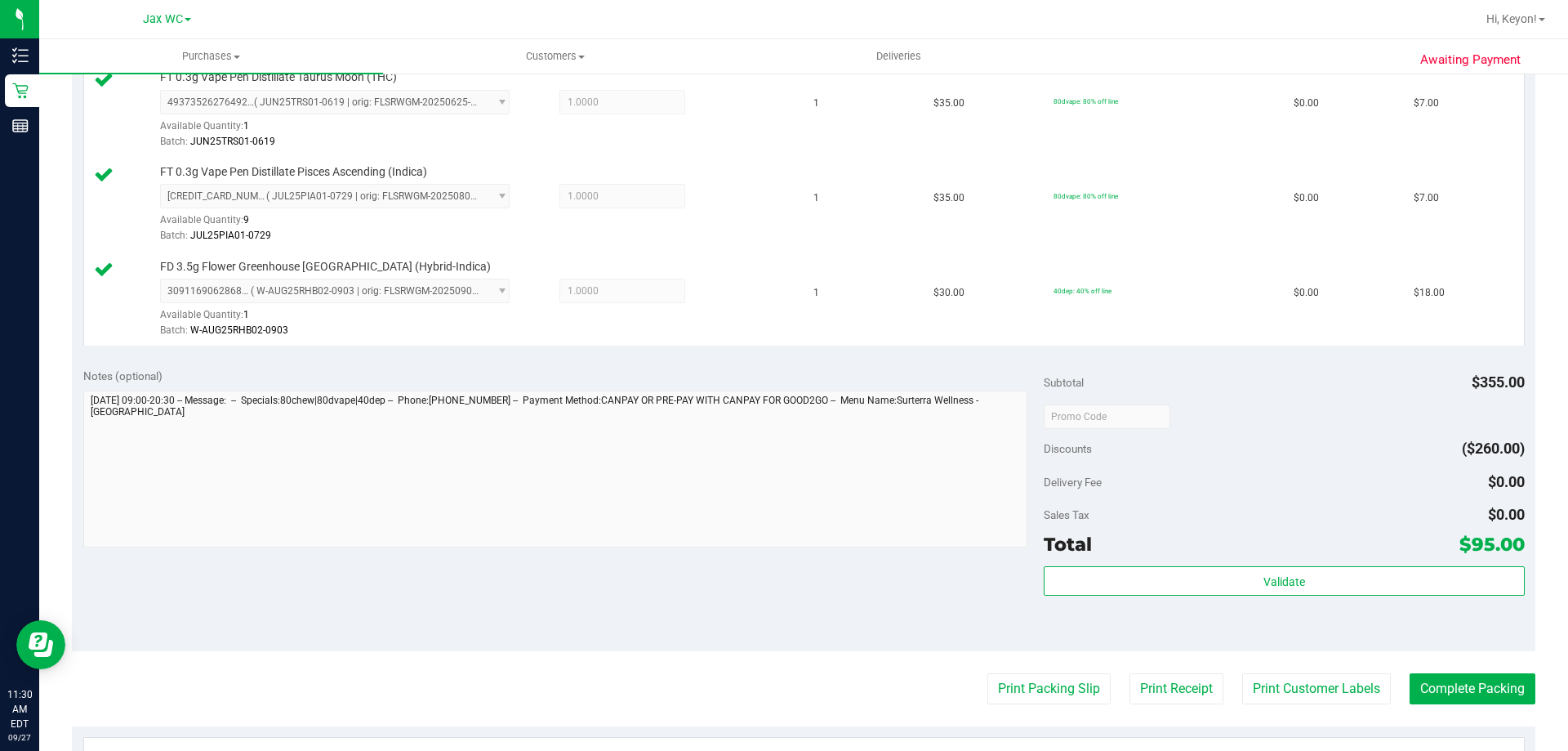
scroll to position [940, 0]
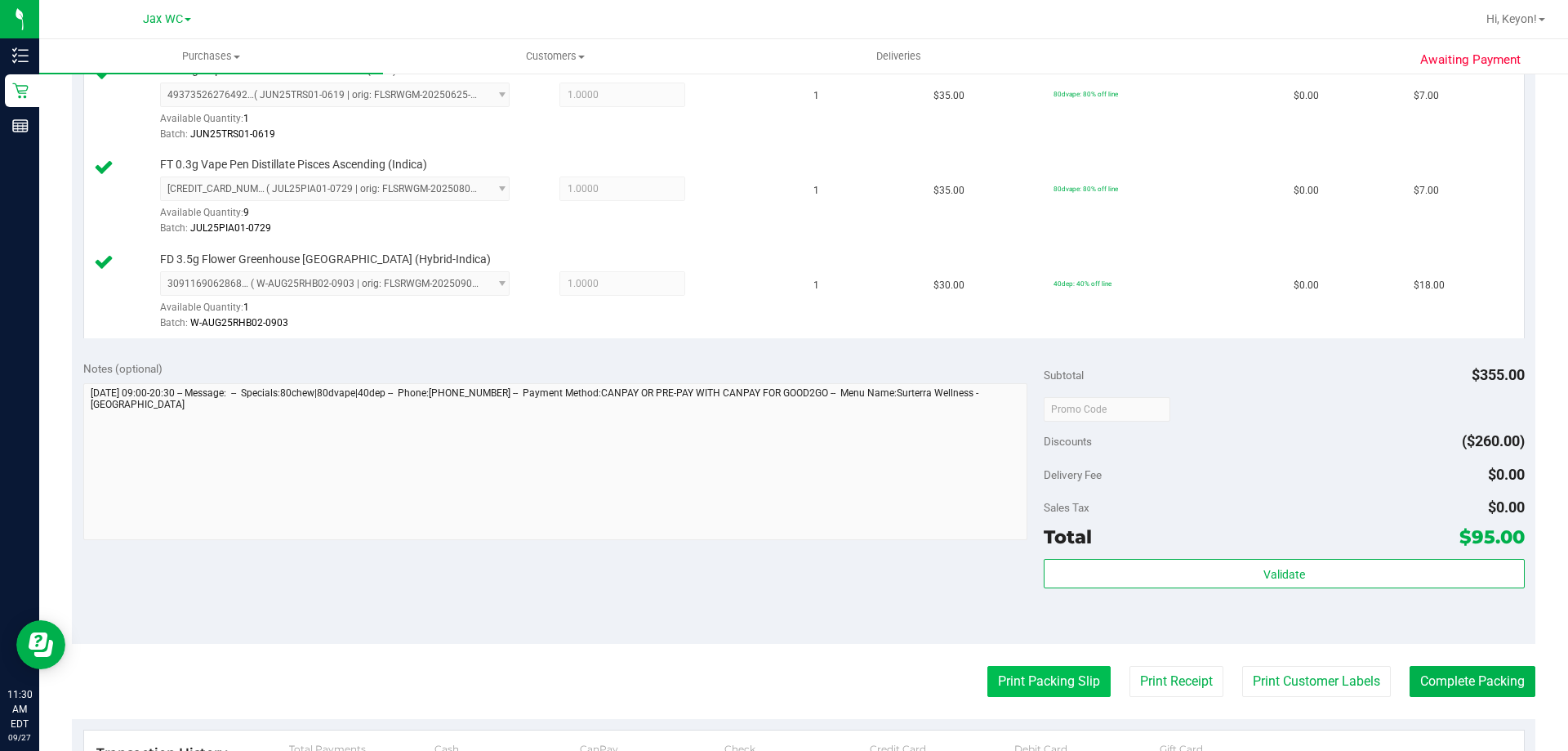
click at [1014, 684] on button "Print Packing Slip" at bounding box center [1049, 682] width 124 height 31
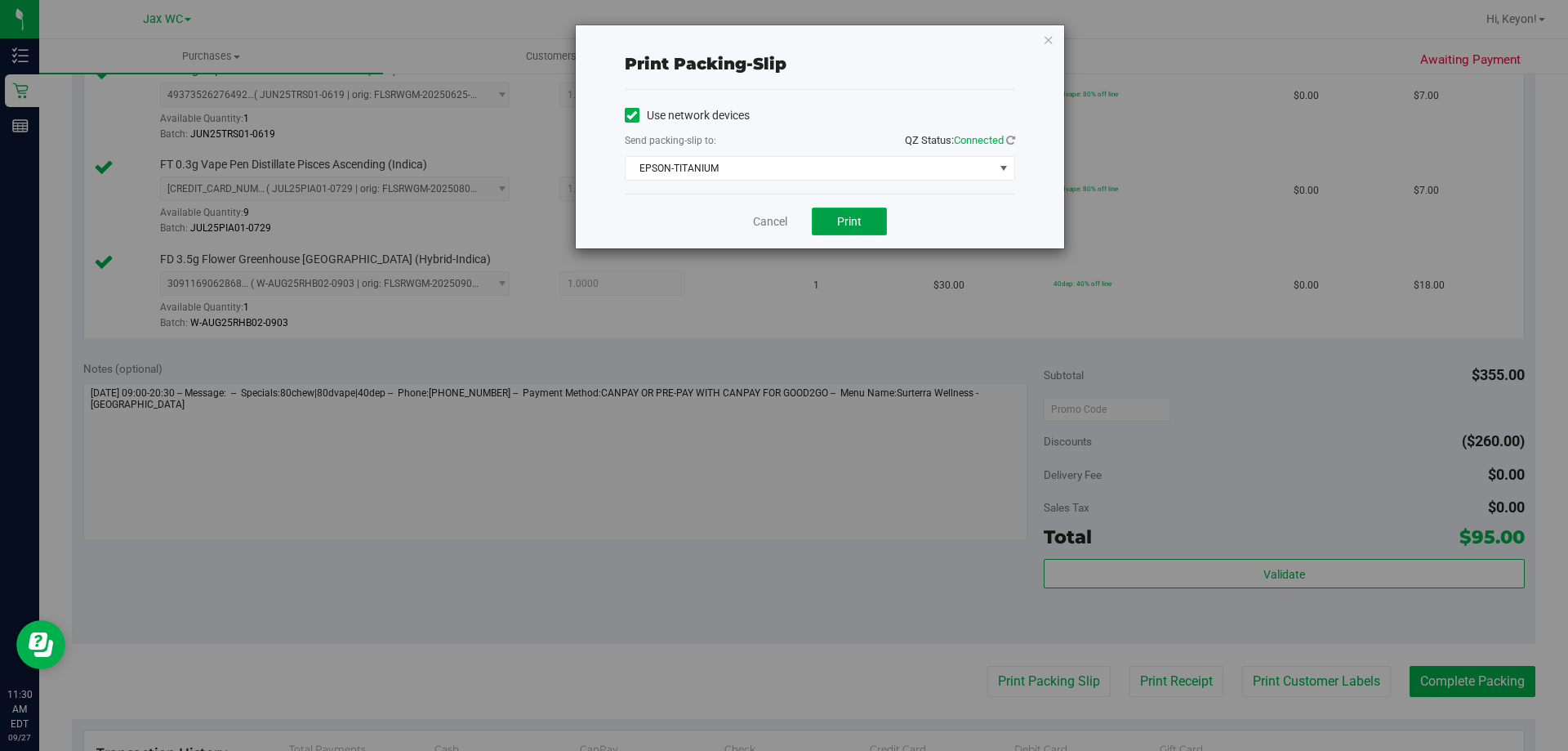
click at [833, 224] on button "Print" at bounding box center [849, 221] width 75 height 28
click at [769, 222] on link "Cancel" at bounding box center [770, 222] width 34 height 17
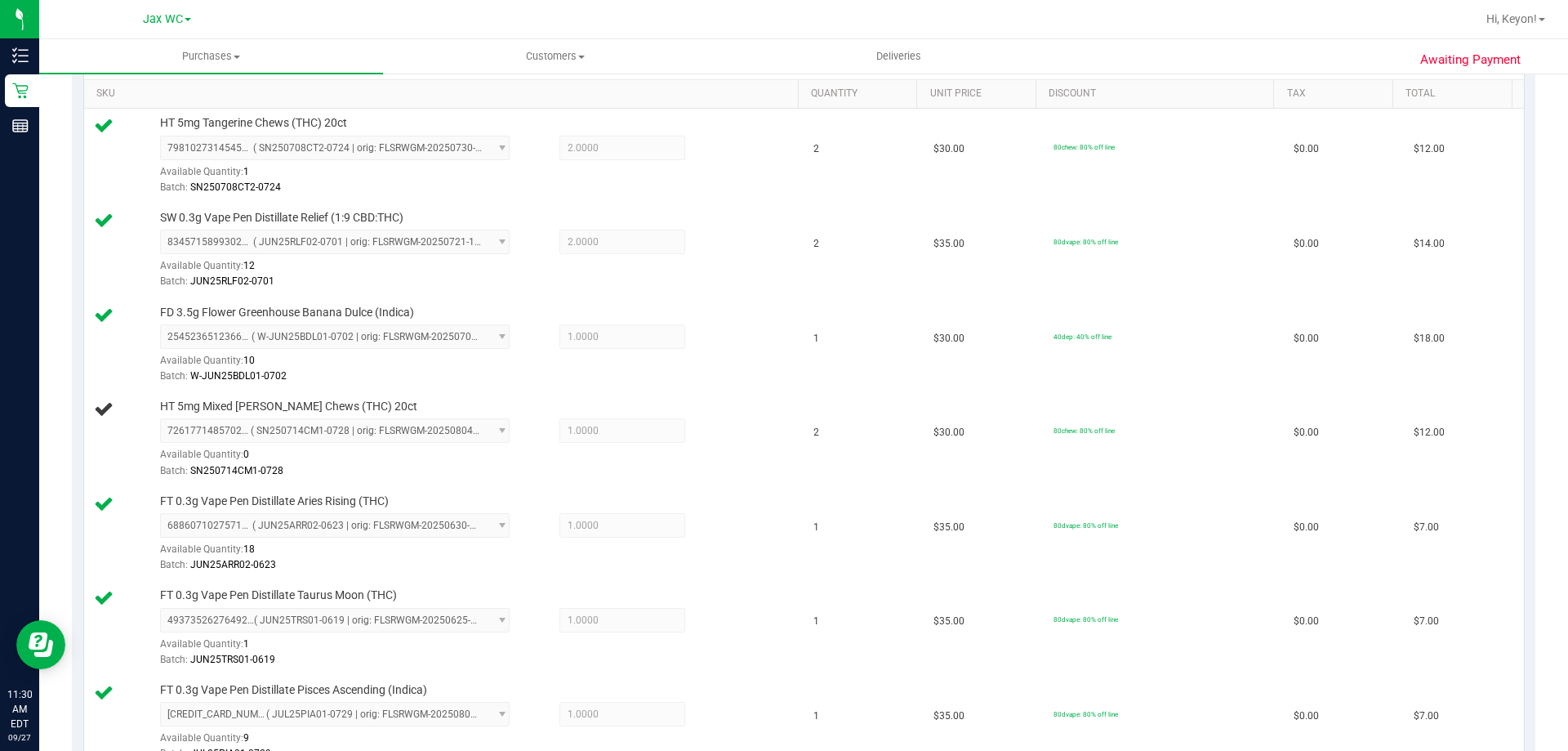
scroll to position [245, 0]
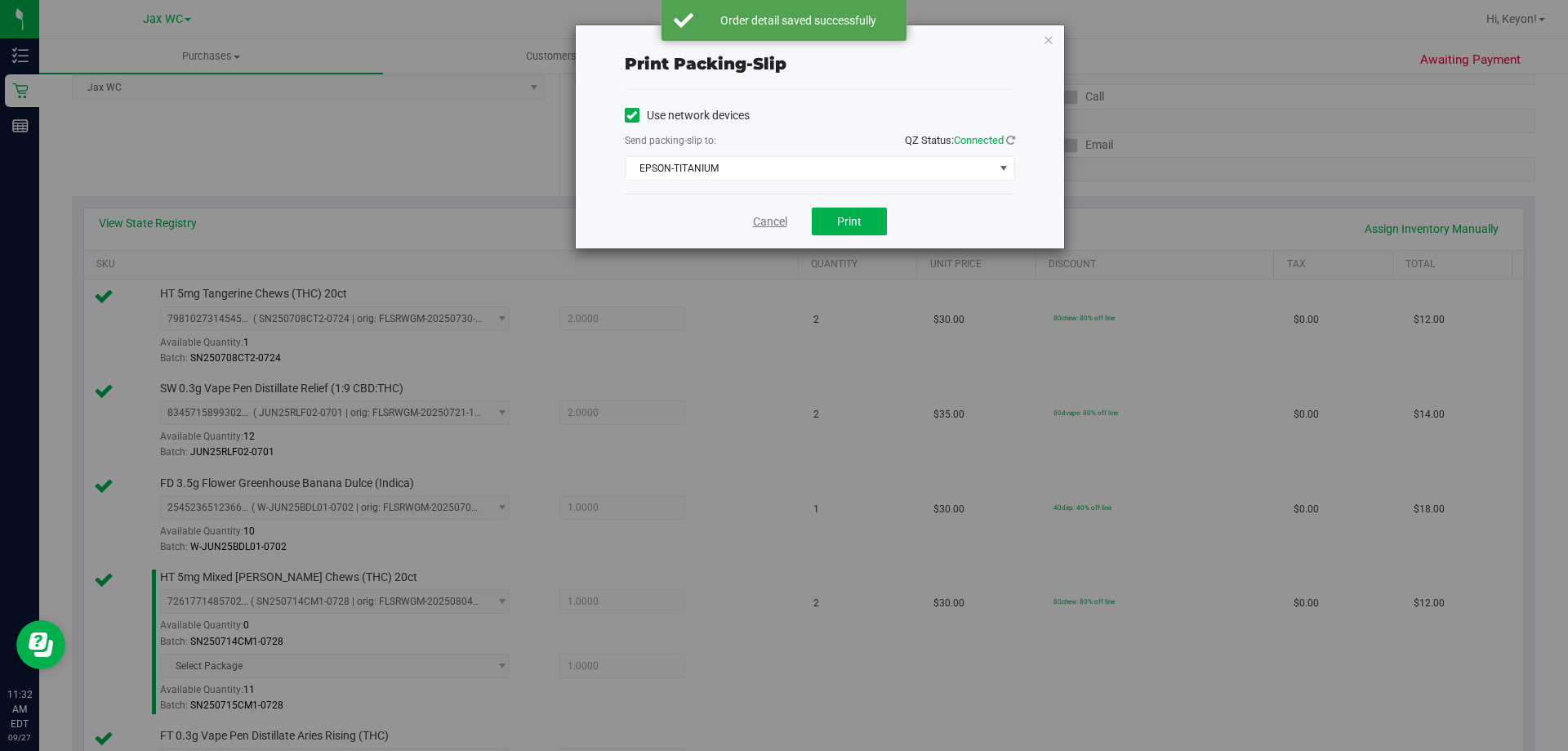
click at [770, 218] on link "Cancel" at bounding box center [770, 222] width 34 height 17
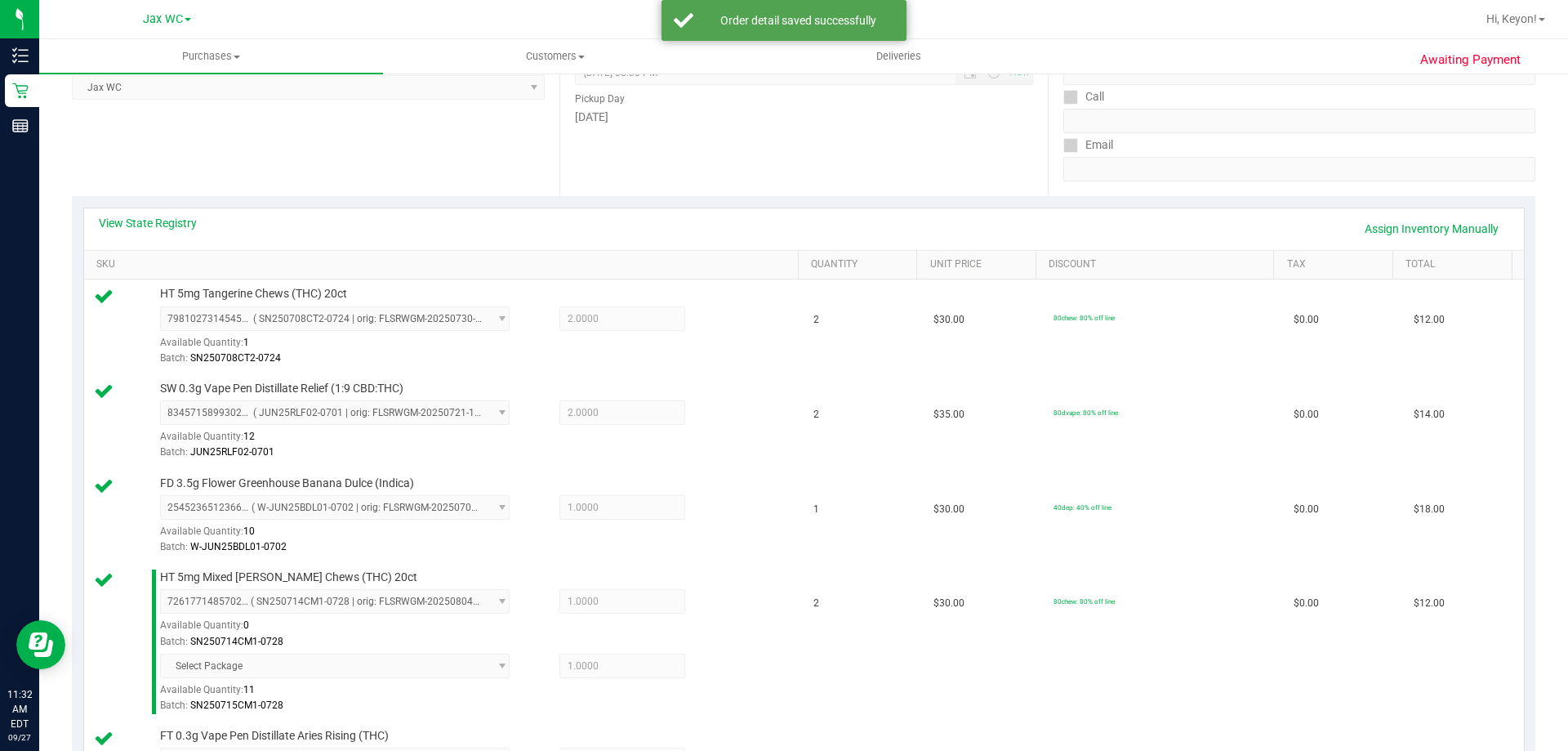
scroll to position [1291, 0]
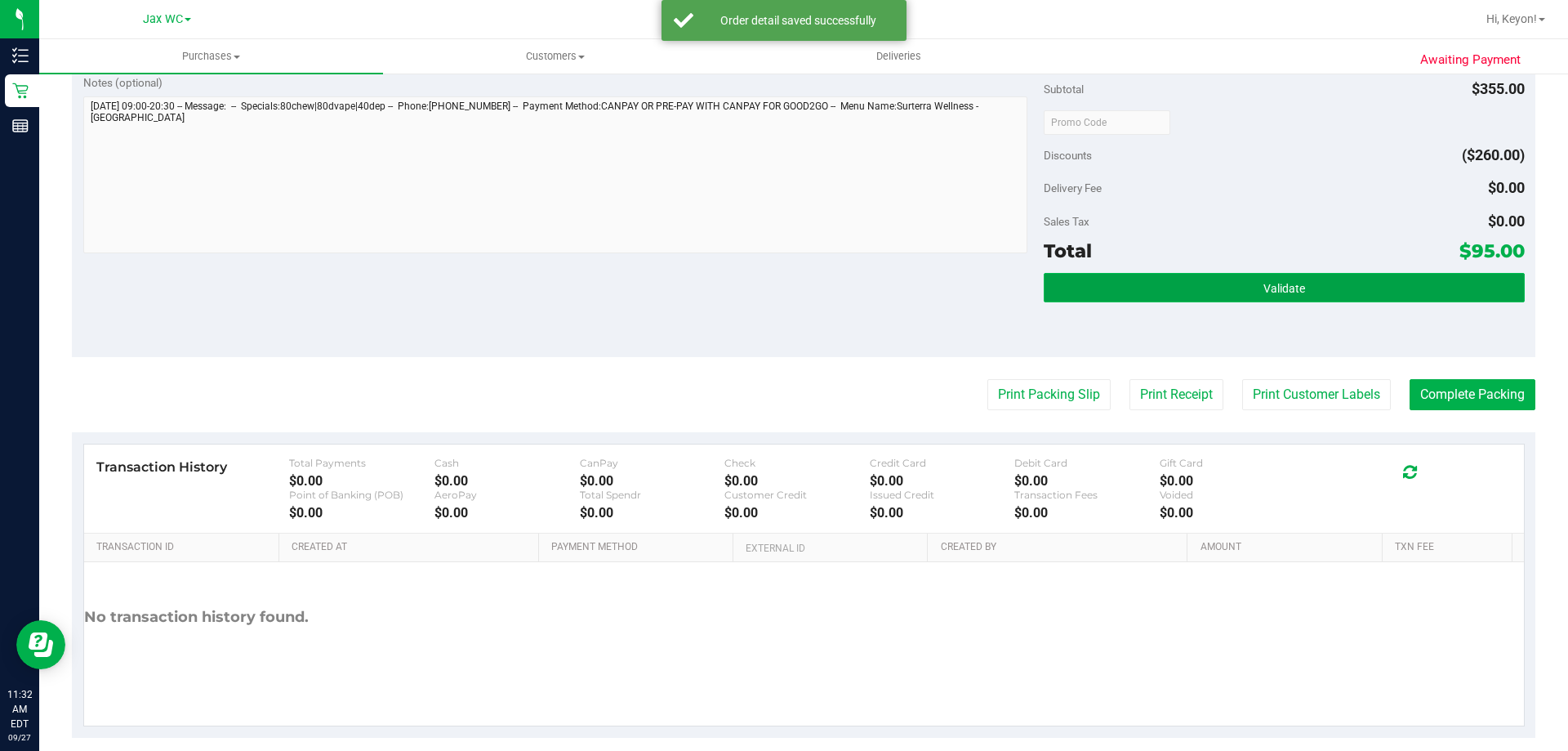
click at [1372, 292] on button "Validate" at bounding box center [1284, 287] width 480 height 30
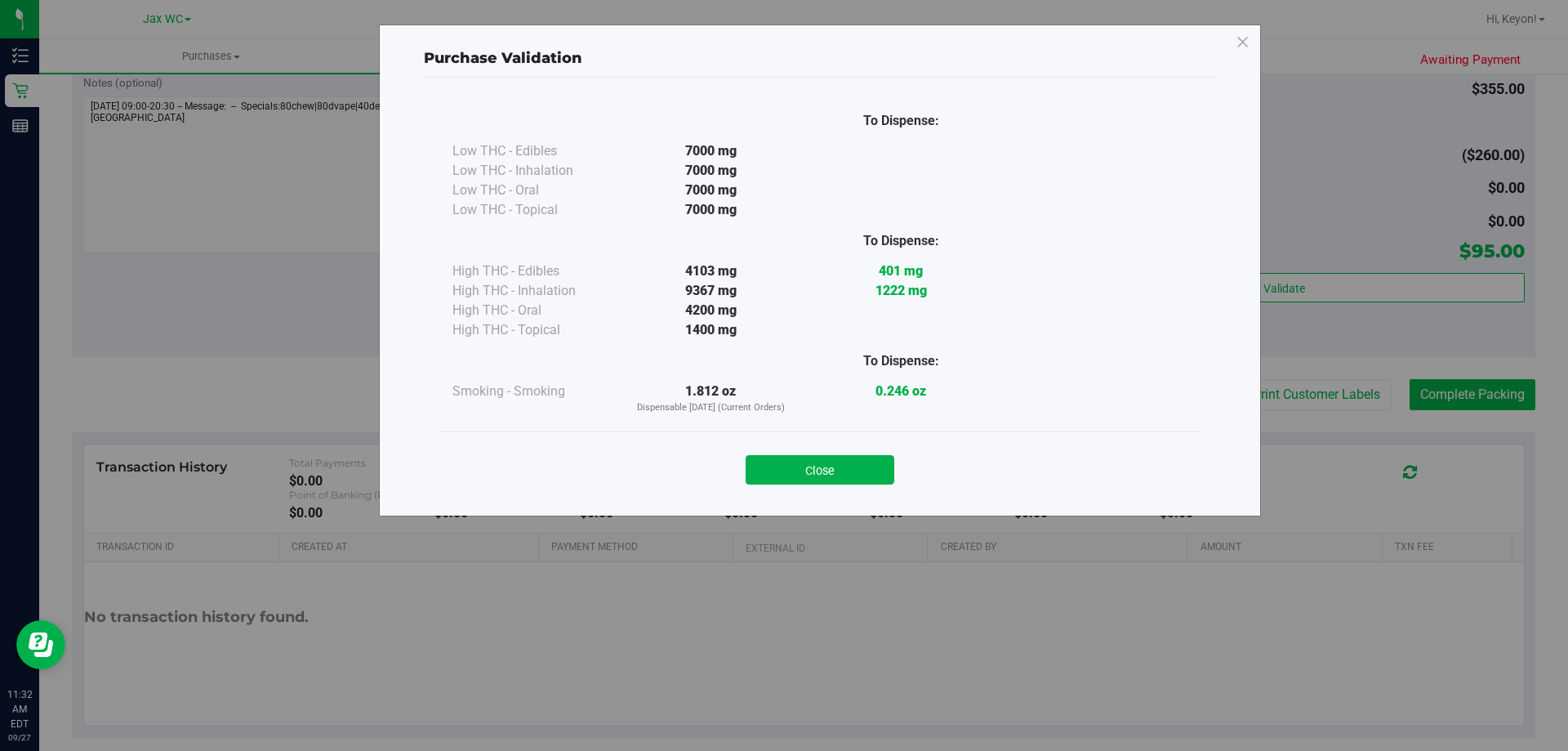
drag, startPoint x: 817, startPoint y: 467, endPoint x: 1520, endPoint y: 473, distance: 703.0
click at [819, 467] on button "Close" at bounding box center [820, 469] width 148 height 30
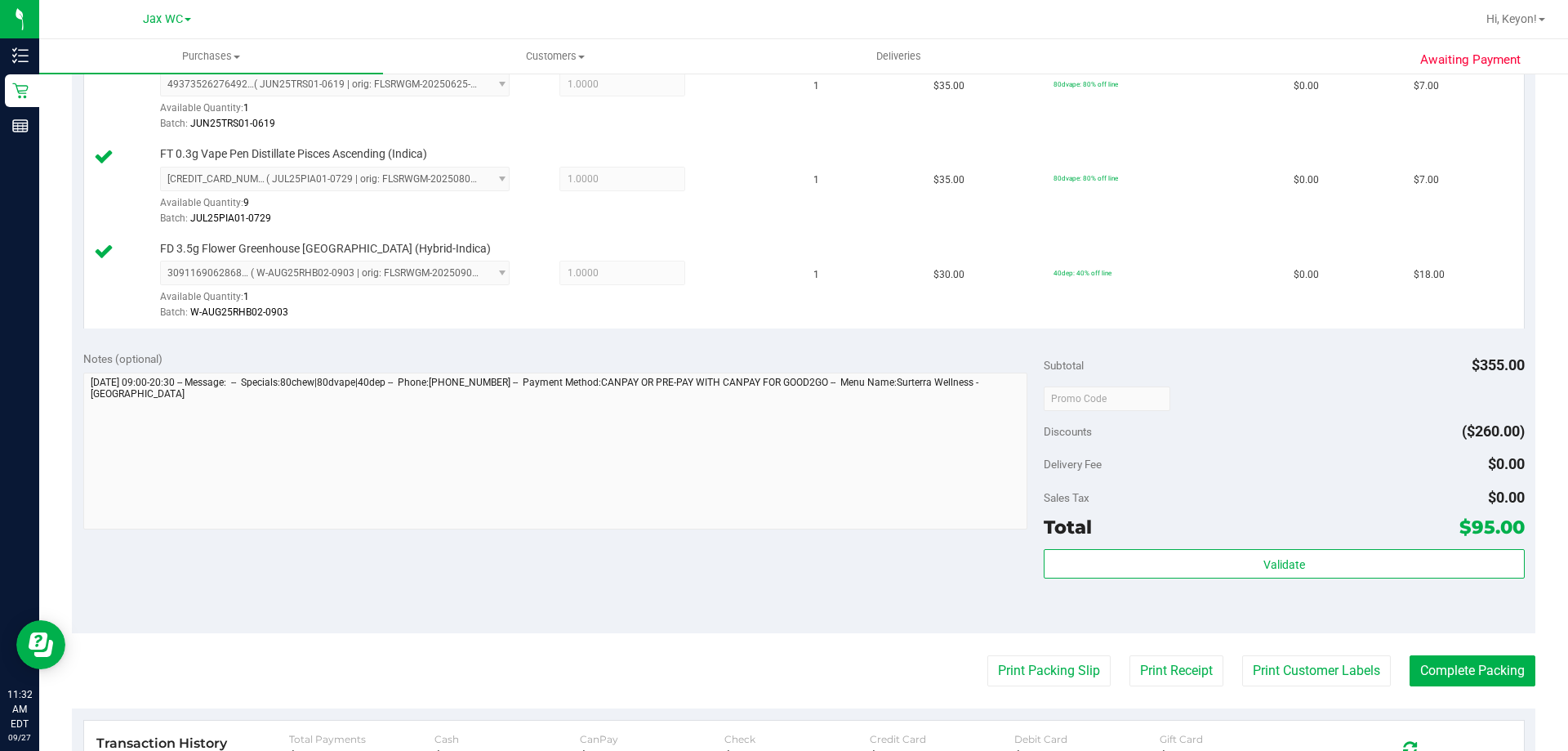
scroll to position [1192, 0]
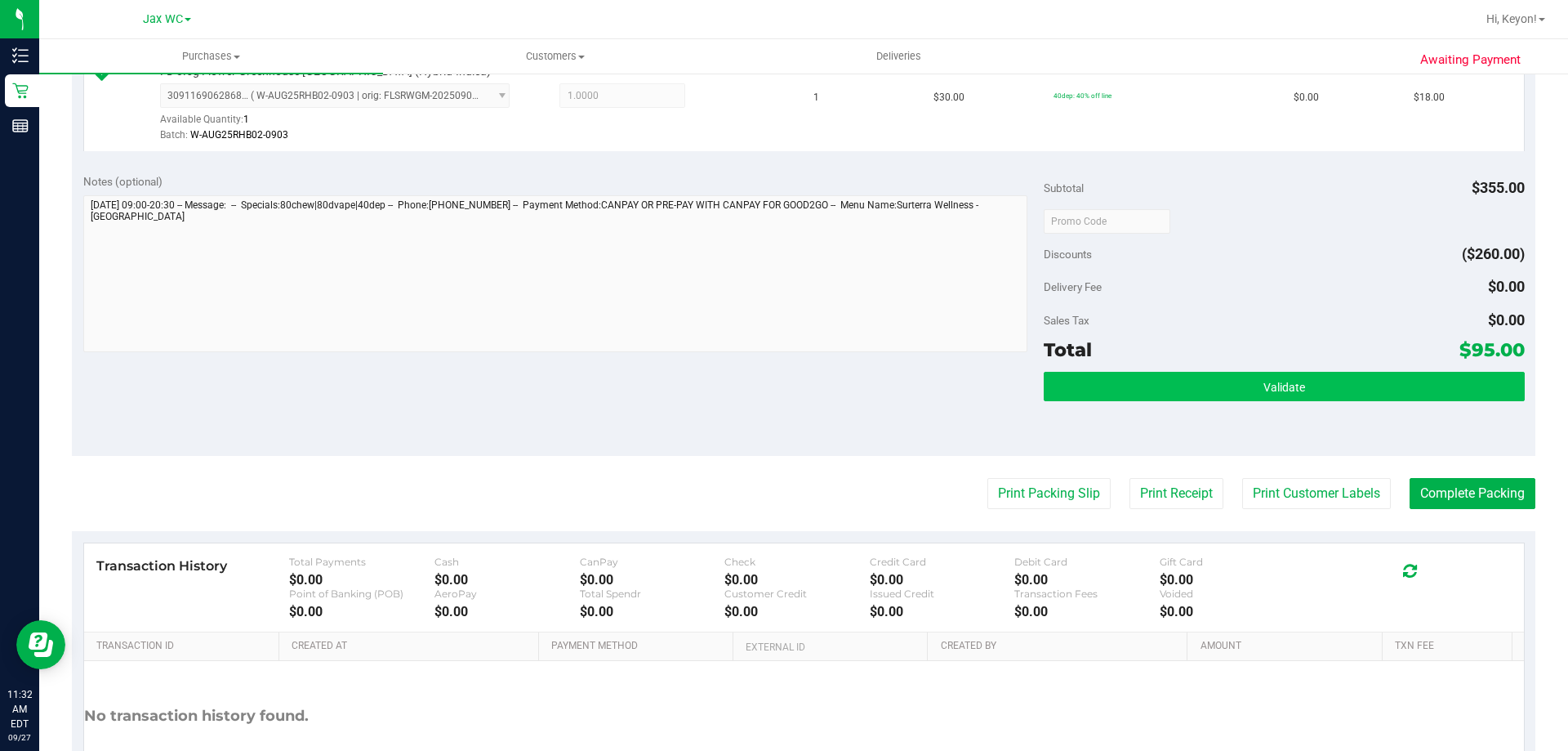
drag, startPoint x: 1345, startPoint y: 367, endPoint x: 1342, endPoint y: 382, distance: 15.3
click at [1342, 381] on div "Subtotal $355.00 Discounts ($260.00) Delivery Fee $0.00 Sales Tax $0.00 Total $…" at bounding box center [1284, 309] width 480 height 272
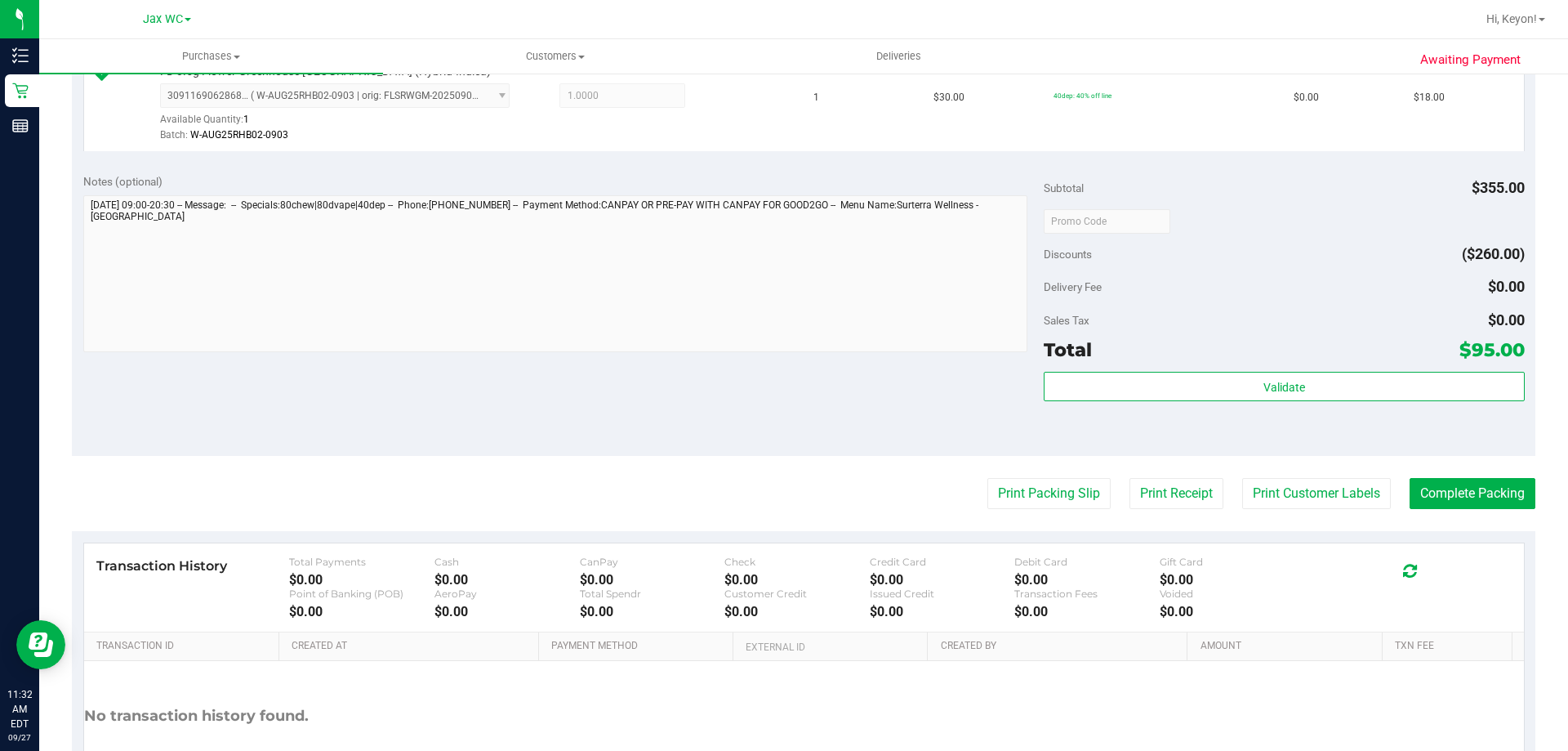
click at [1342, 403] on div "Validate" at bounding box center [1284, 408] width 480 height 73
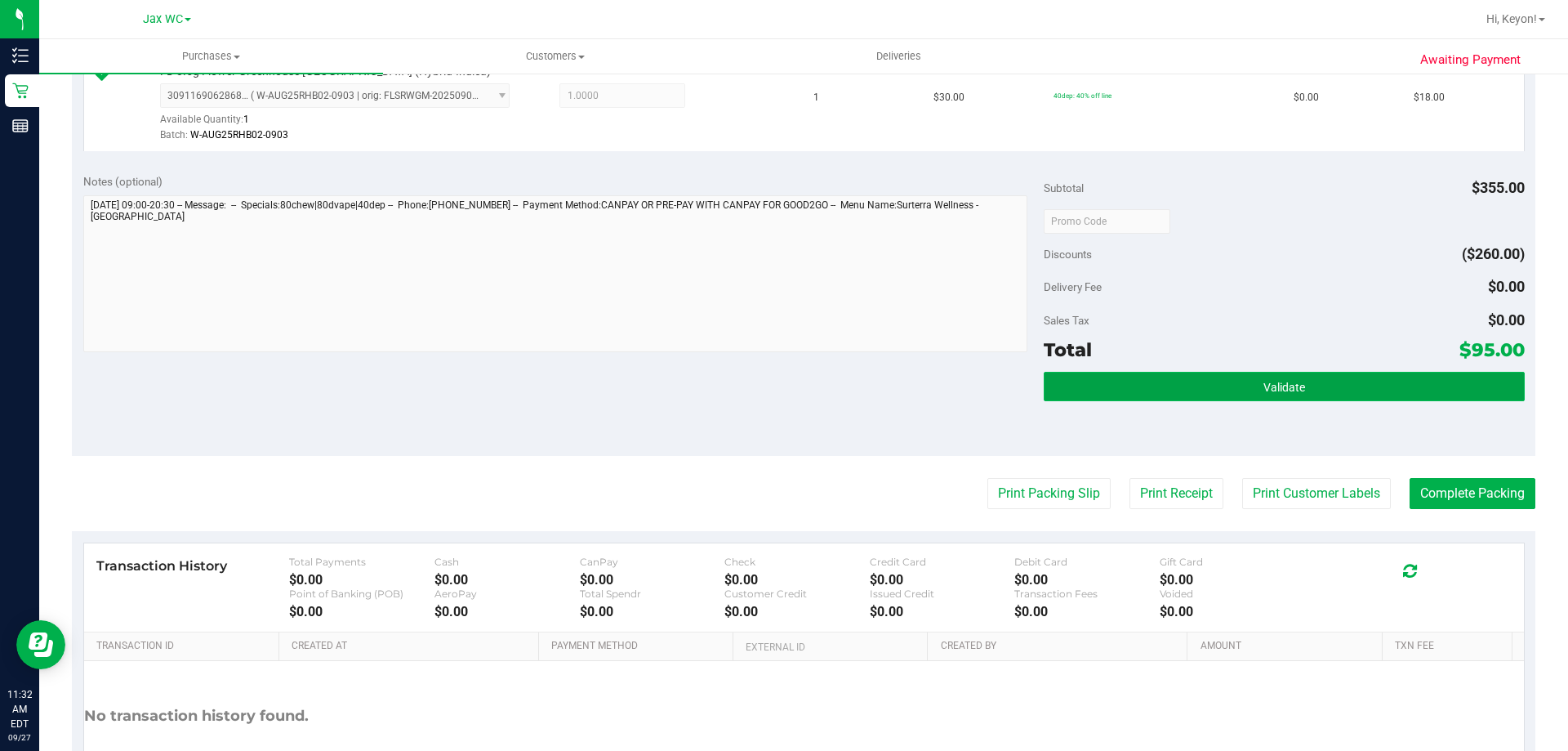
click at [1334, 397] on button "Validate" at bounding box center [1284, 386] width 480 height 30
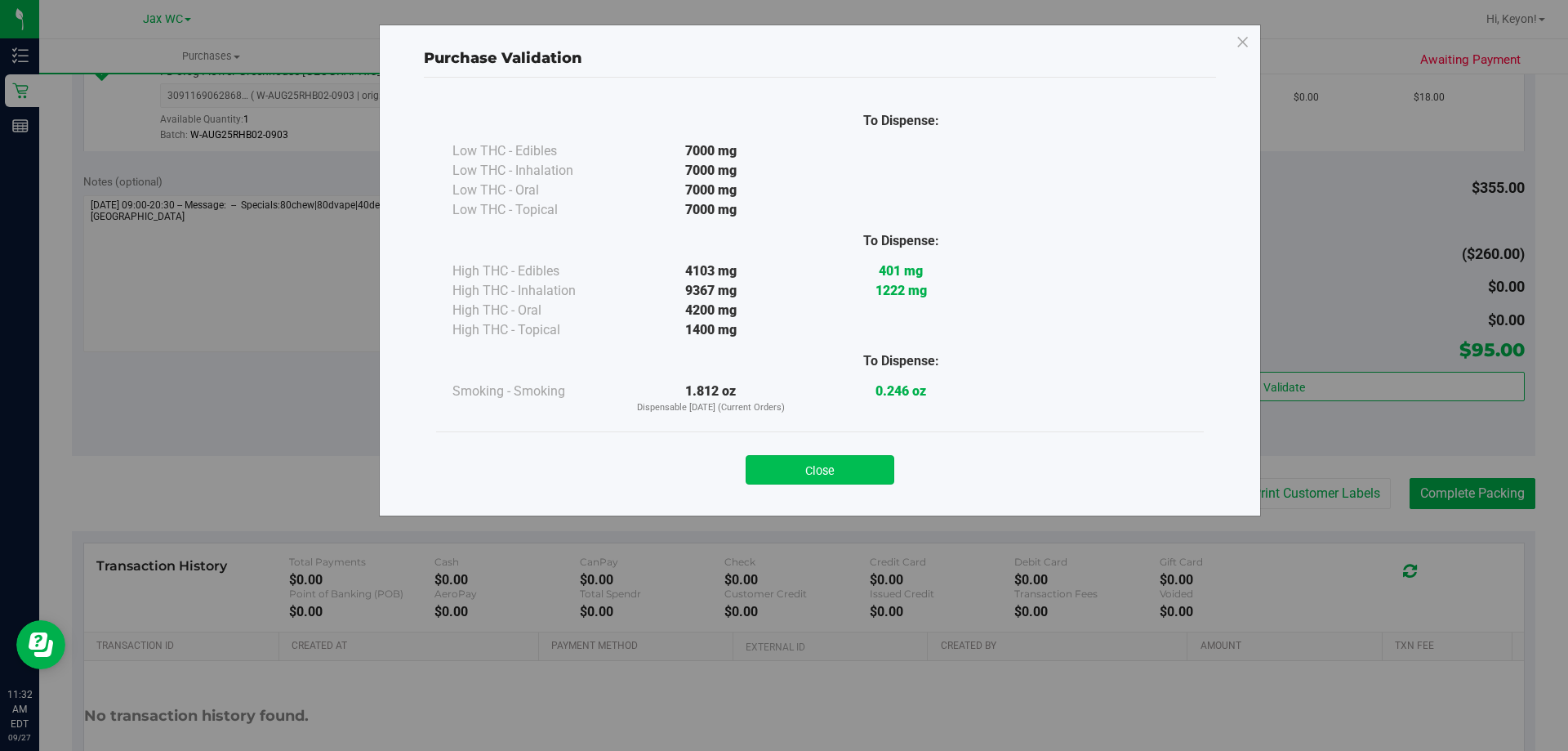
click at [861, 461] on button "Close" at bounding box center [820, 469] width 148 height 30
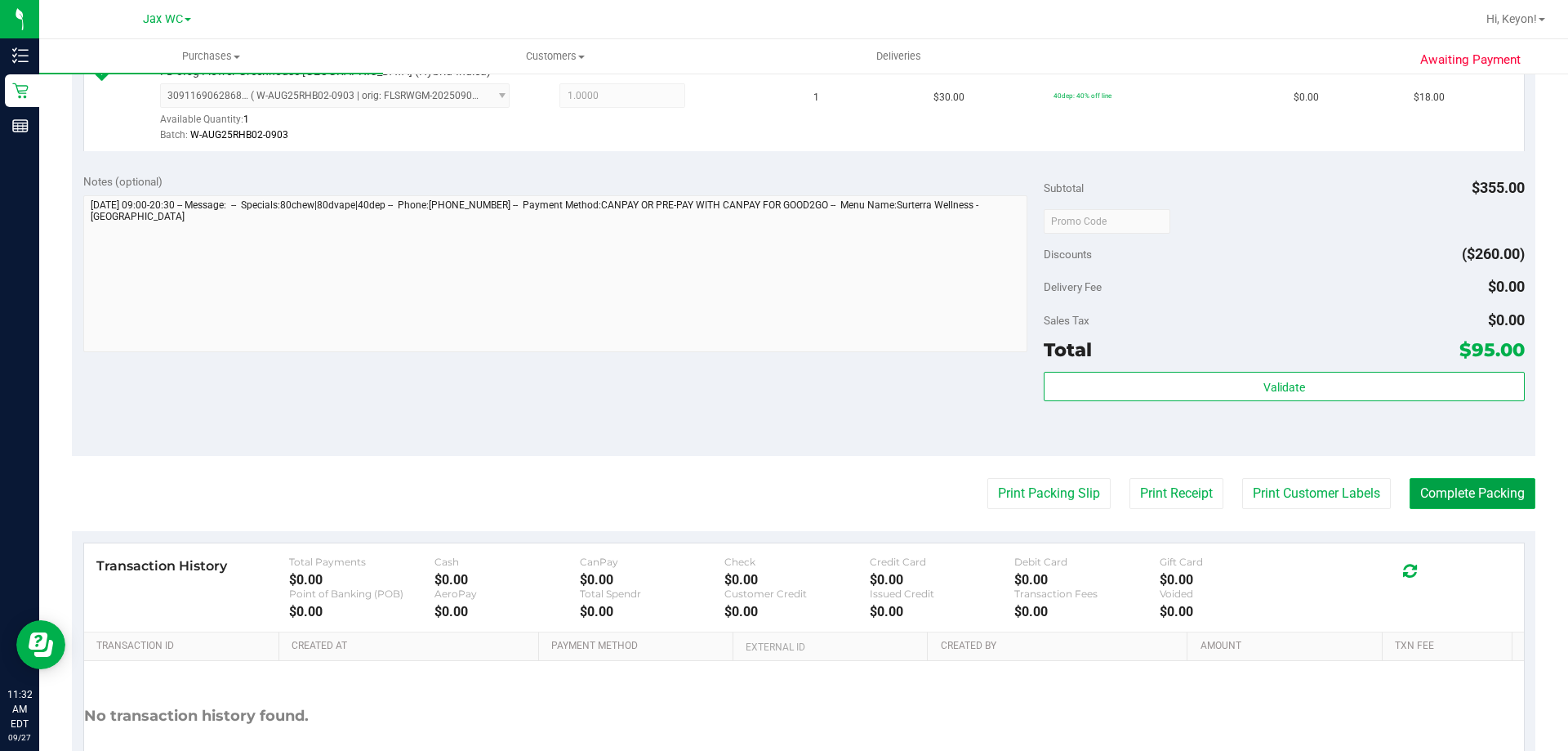
click at [1469, 505] on button "Complete Packing" at bounding box center [1473, 493] width 126 height 31
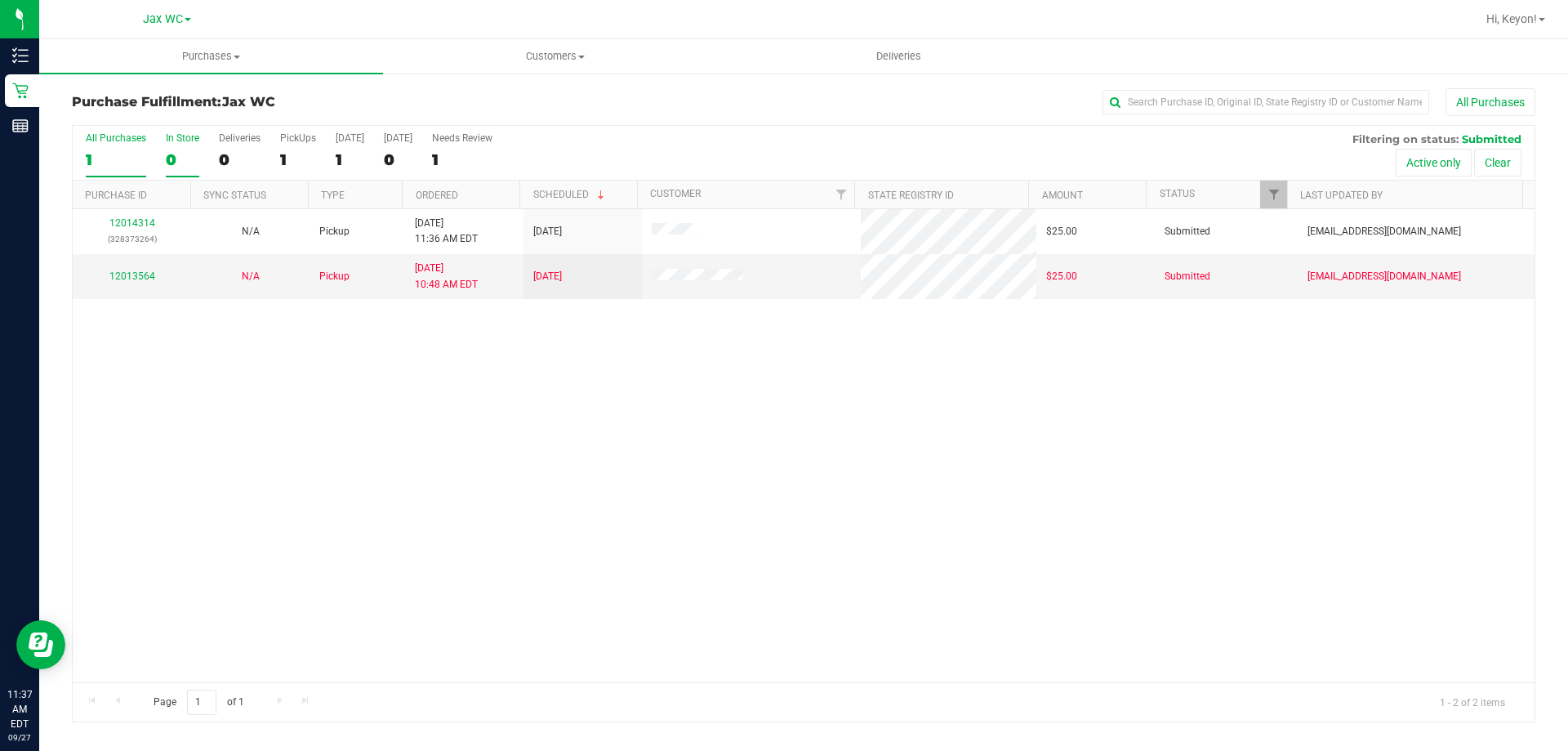
click at [154, 163] on div "All Purchases 1 In Store 0 Deliveries 0 PickUps 1 [DATE] 1 [DATE] 0 Needs Revie…" at bounding box center [803, 153] width 1462 height 55
click at [178, 159] on div "0" at bounding box center [182, 160] width 33 height 19
click at [0, 0] on input "In Store 0" at bounding box center [0, 0] width 0 height 0
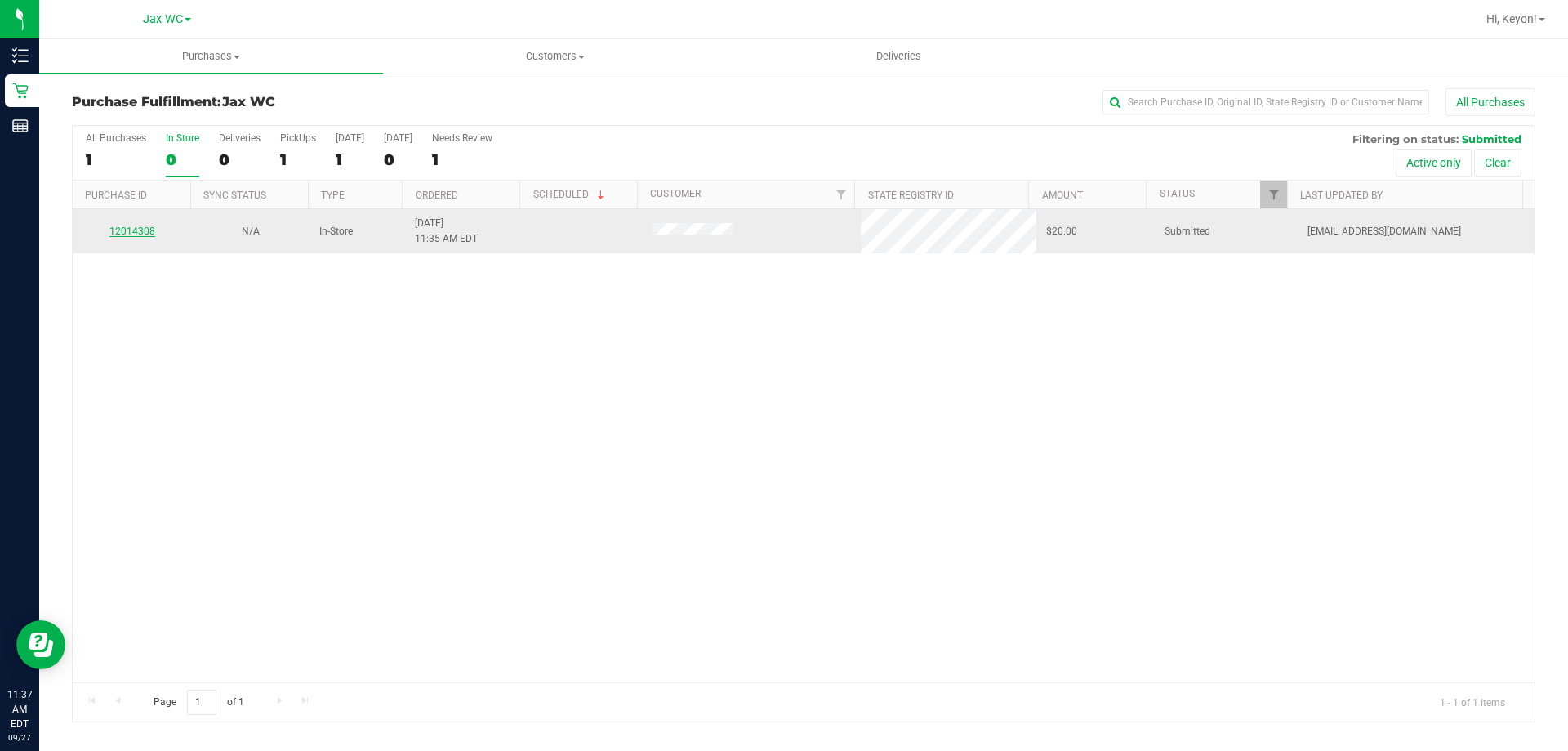
click at [145, 227] on link "12014308" at bounding box center [132, 231] width 46 height 11
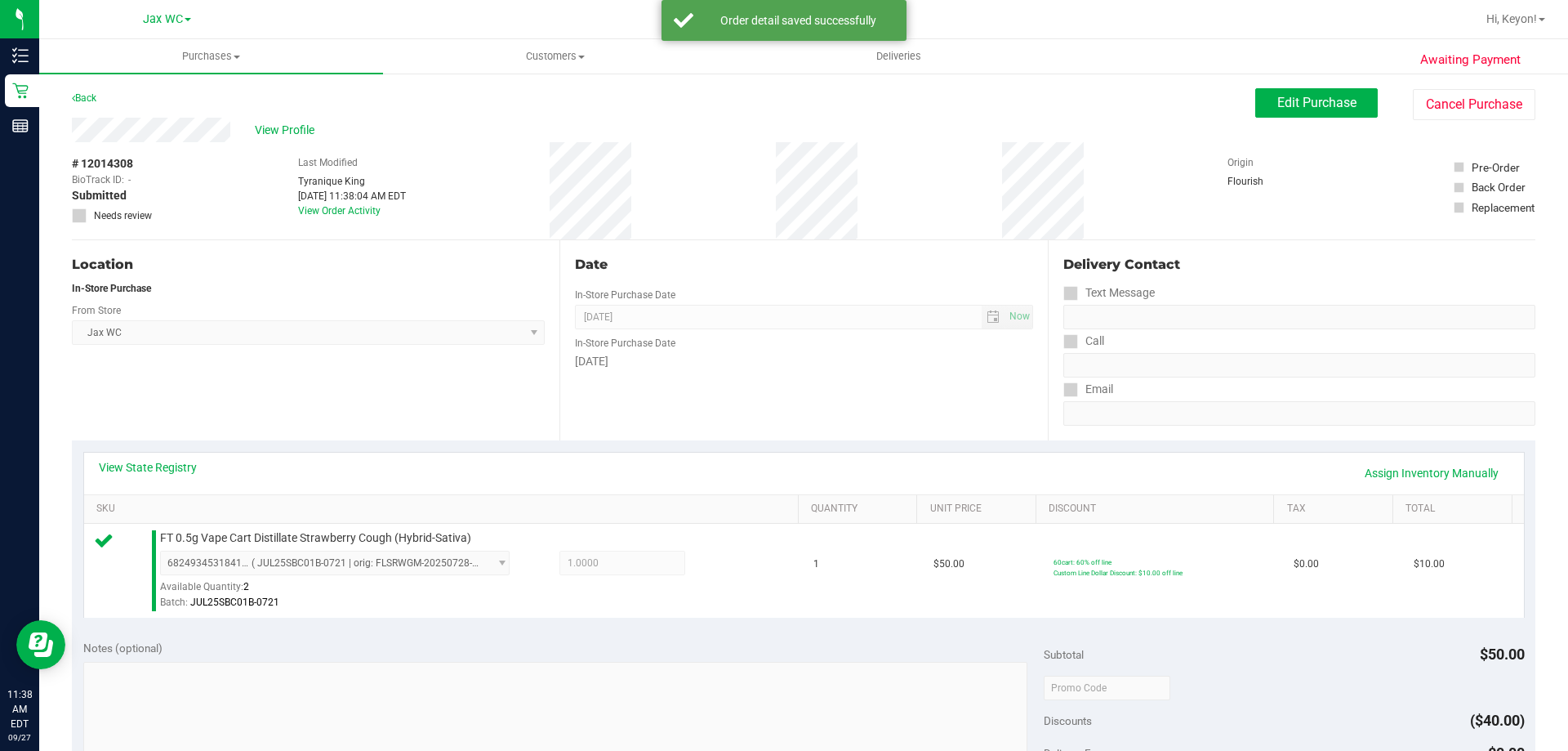
scroll to position [419, 0]
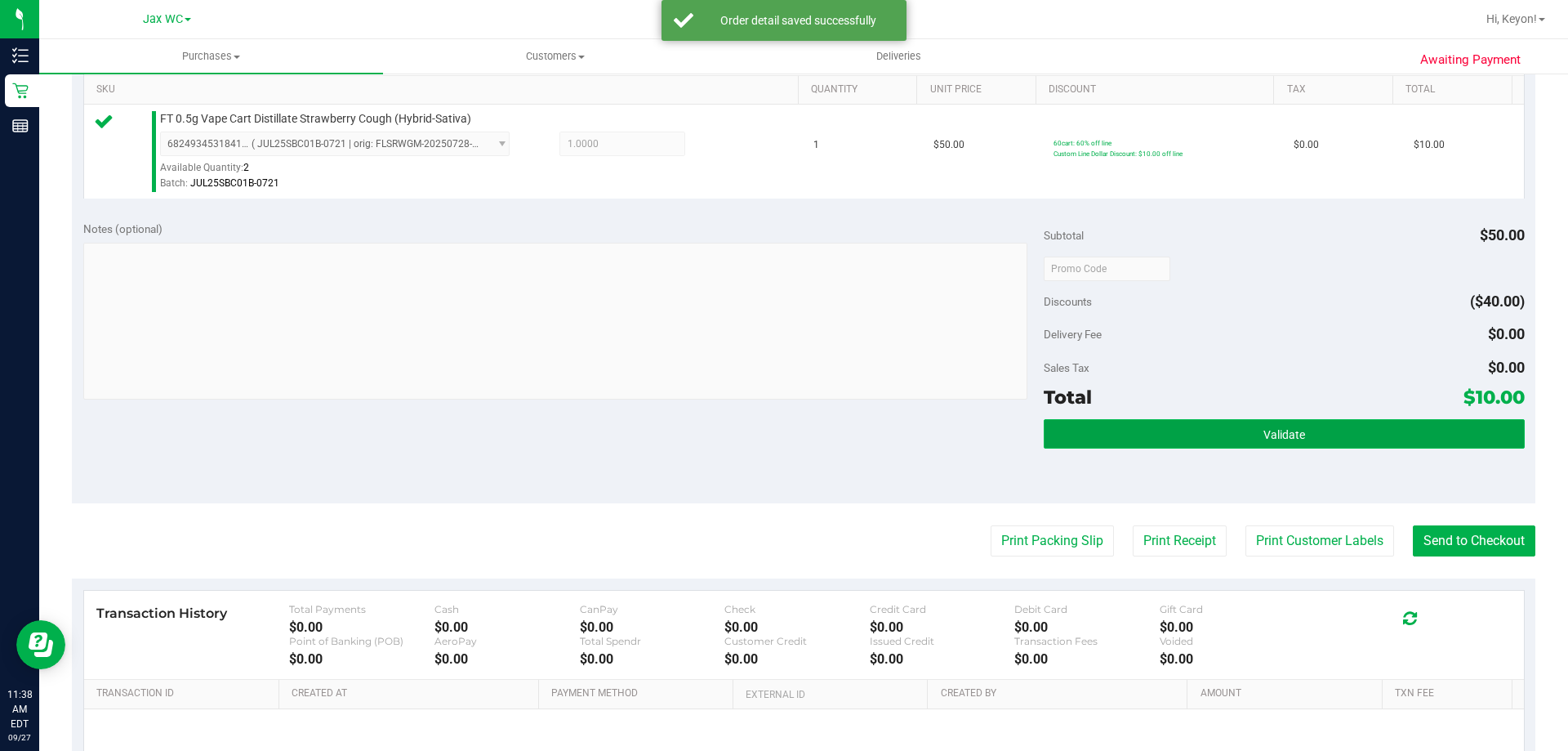
click at [1271, 427] on button "Validate" at bounding box center [1284, 433] width 480 height 30
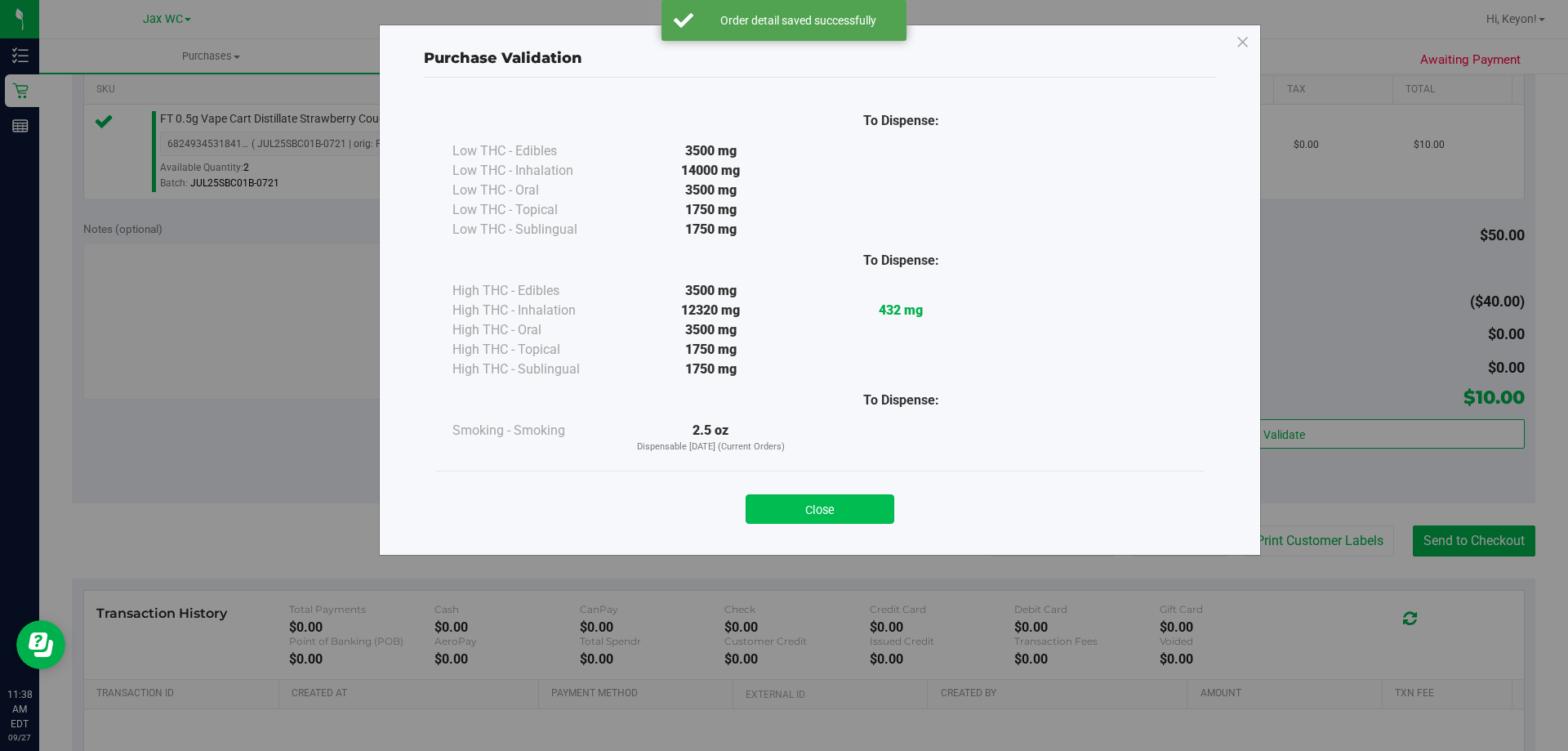
click at [839, 510] on button "Close" at bounding box center [820, 508] width 148 height 30
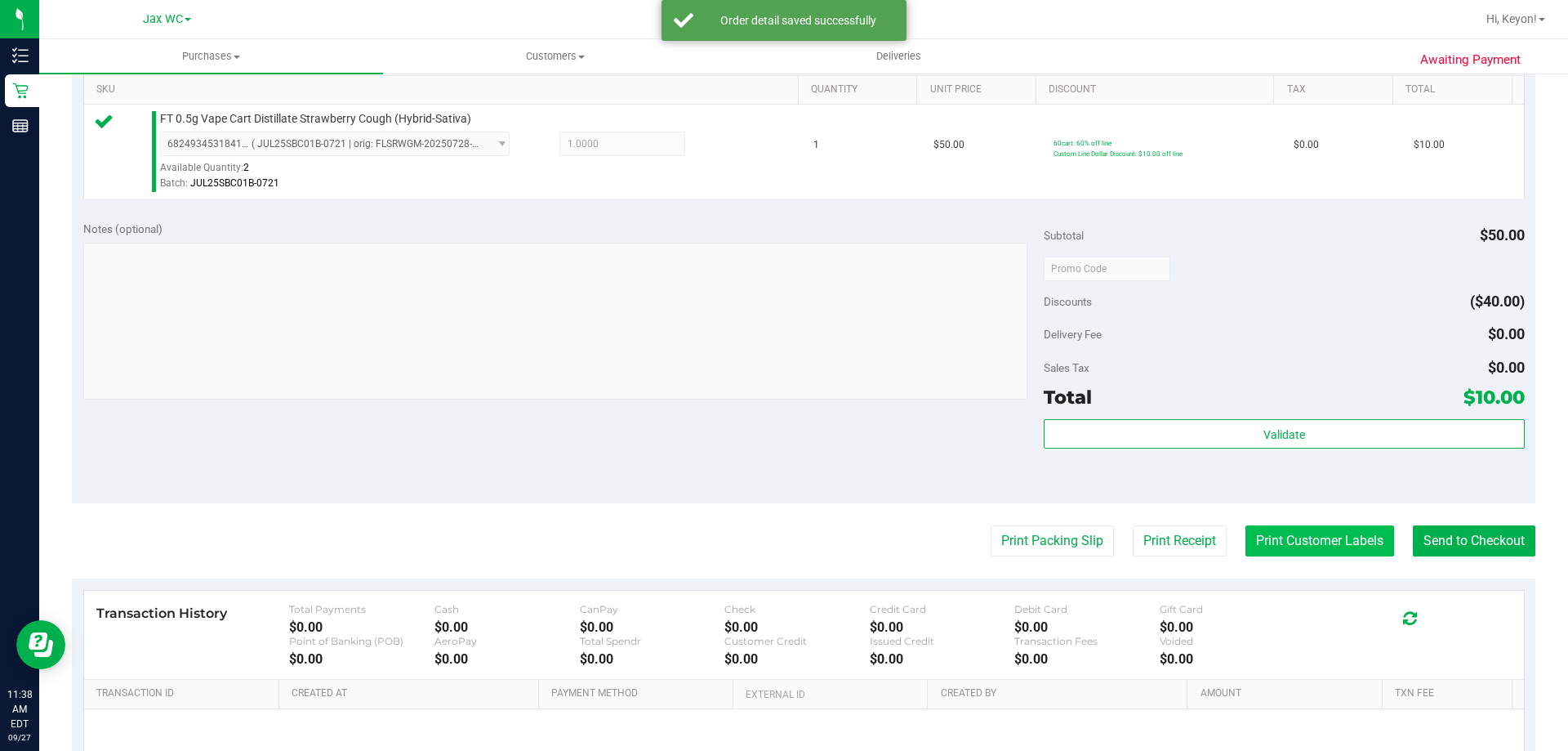
click at [1289, 543] on button "Print Customer Labels" at bounding box center [1320, 541] width 148 height 31
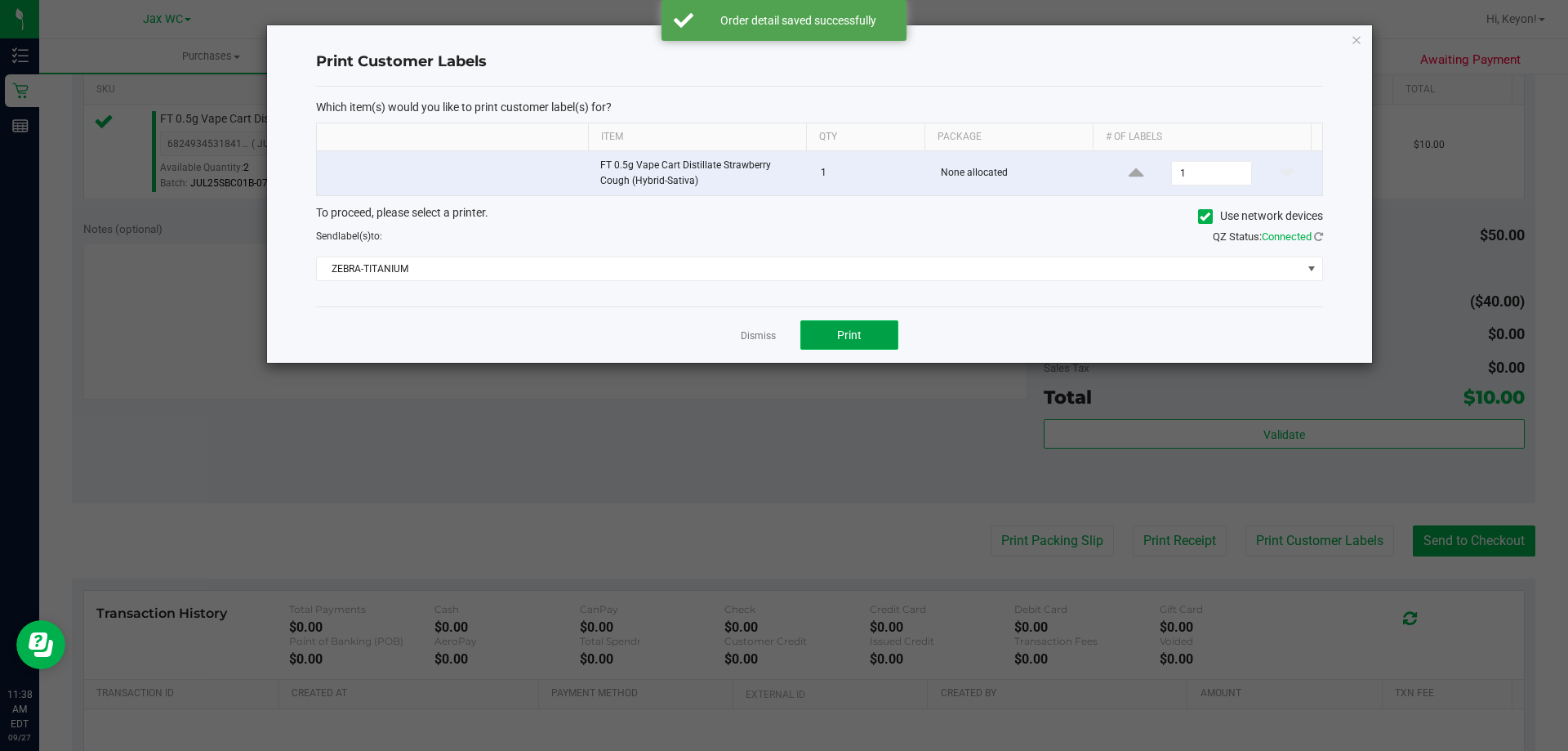
click at [874, 341] on button "Print" at bounding box center [849, 334] width 98 height 30
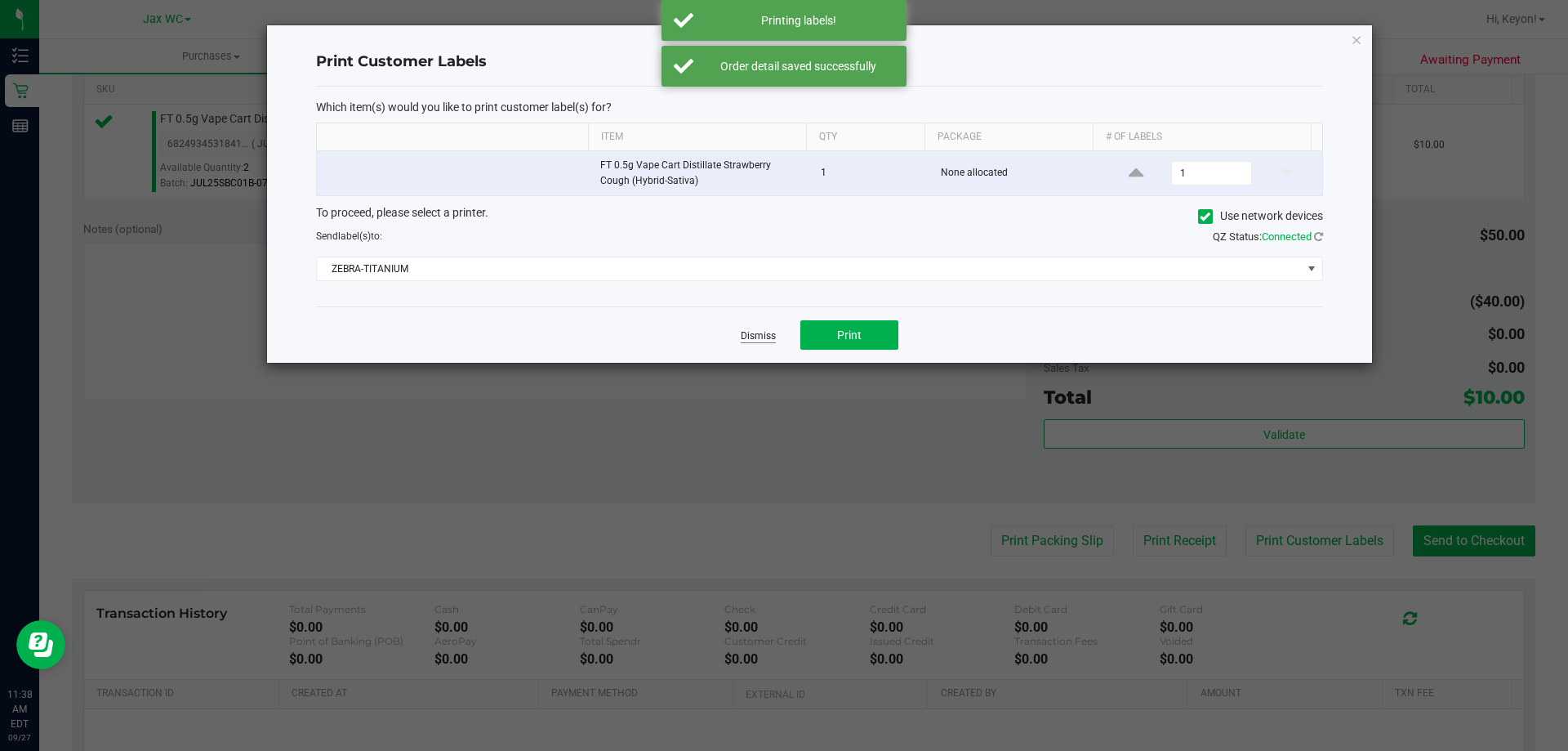
click at [766, 338] on link "Dismiss" at bounding box center [758, 336] width 35 height 14
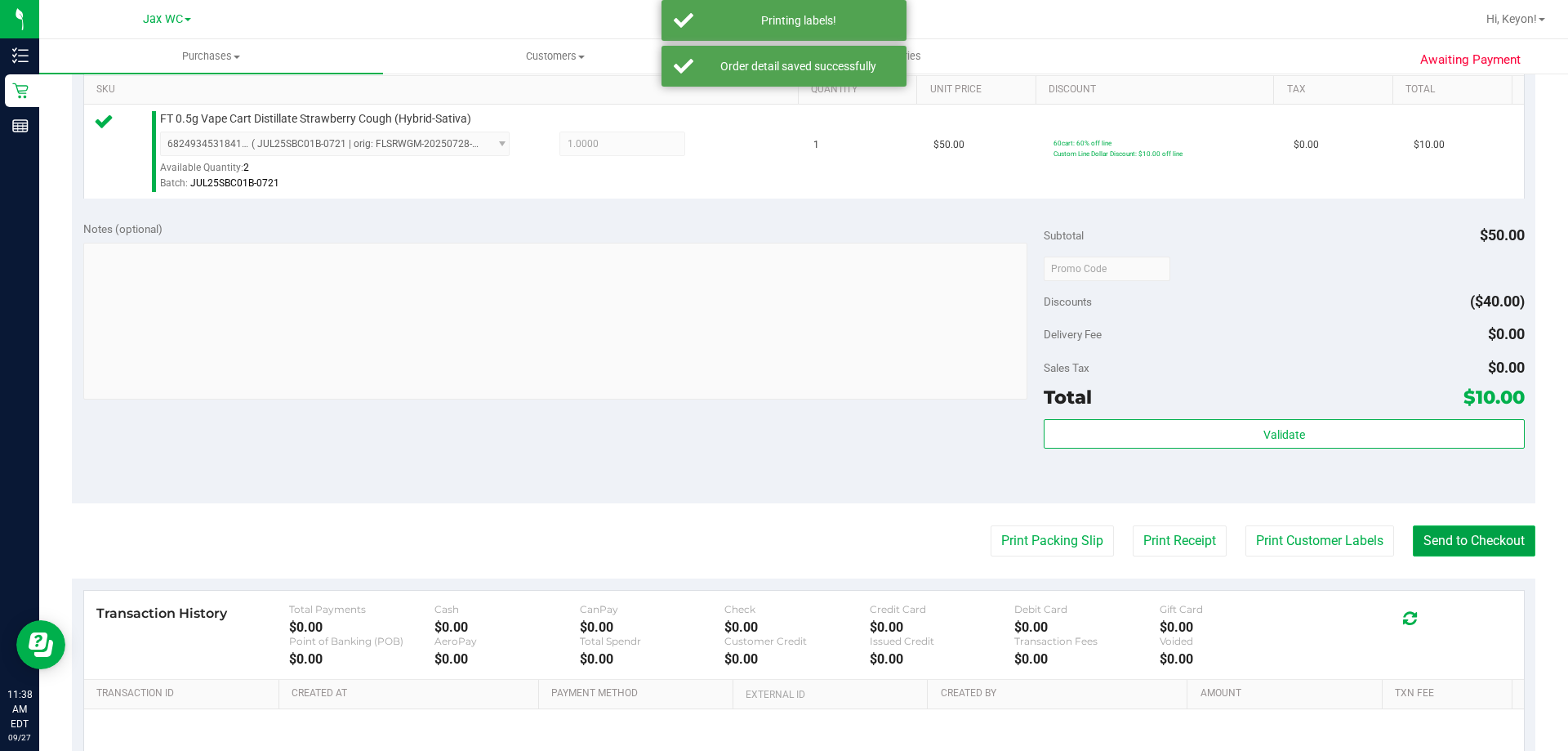
click at [1440, 543] on button "Send to Checkout" at bounding box center [1474, 541] width 123 height 31
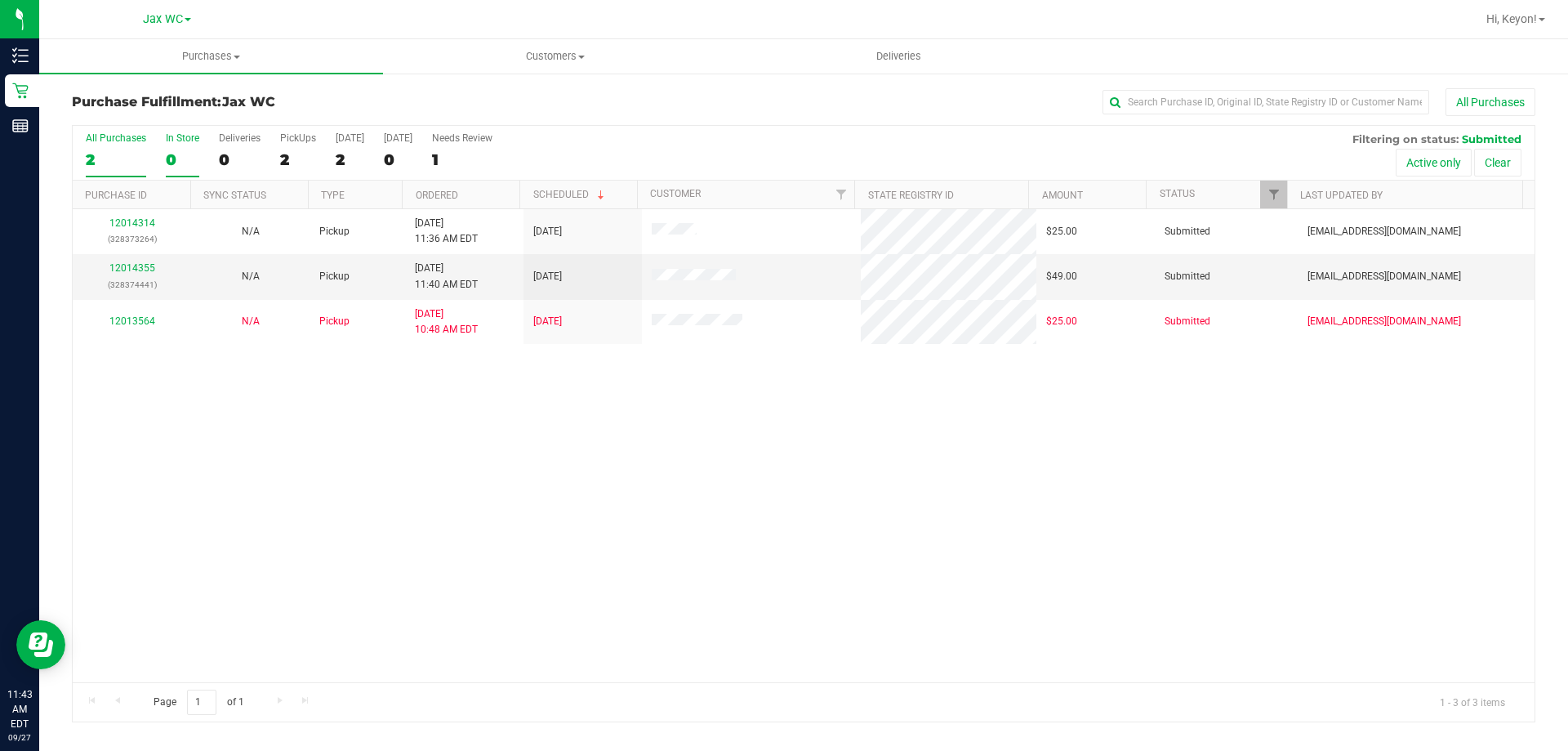
click at [166, 157] on div "0" at bounding box center [182, 160] width 33 height 19
click at [0, 0] on input "In Store 0" at bounding box center [0, 0] width 0 height 0
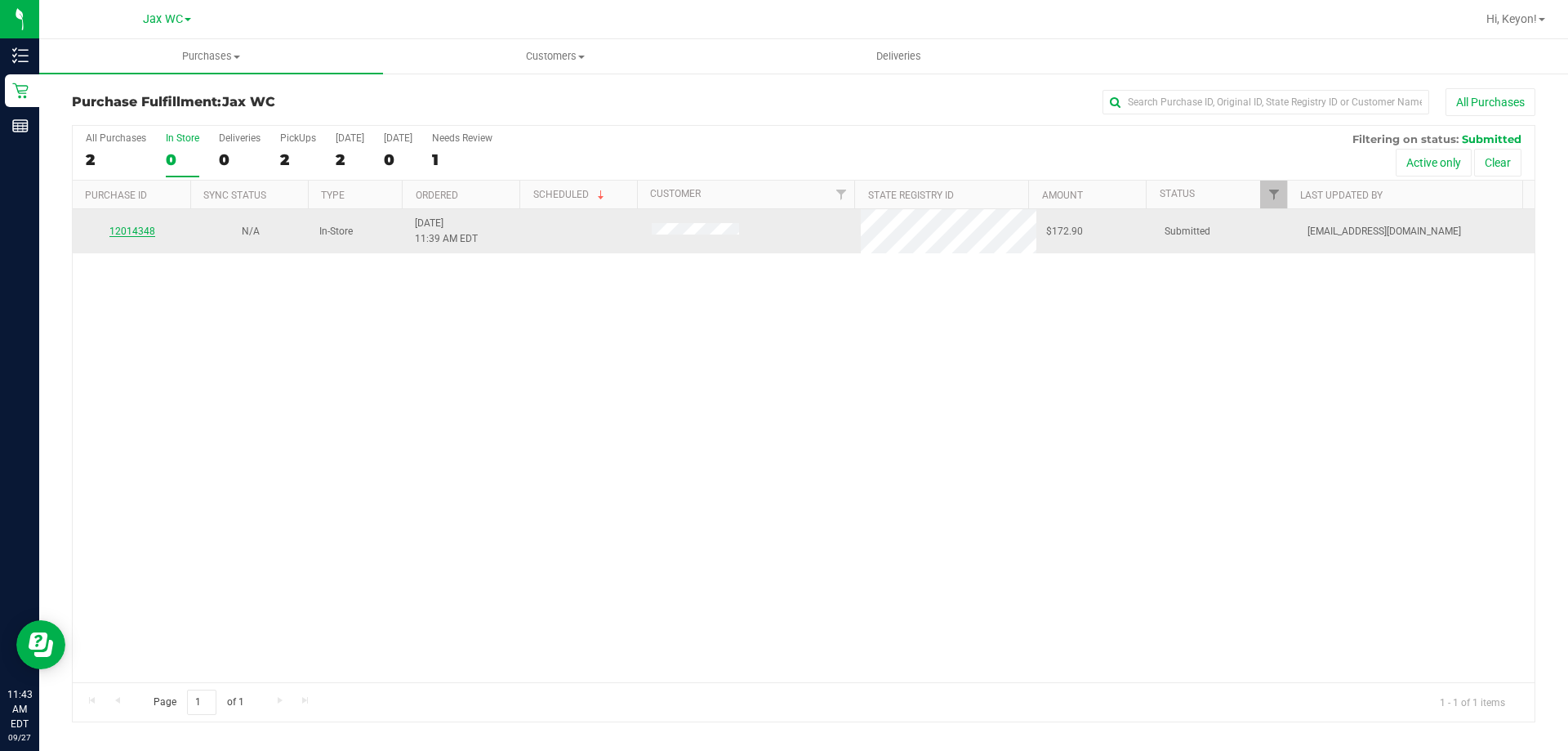
click at [138, 229] on link "12014348" at bounding box center [132, 231] width 46 height 11
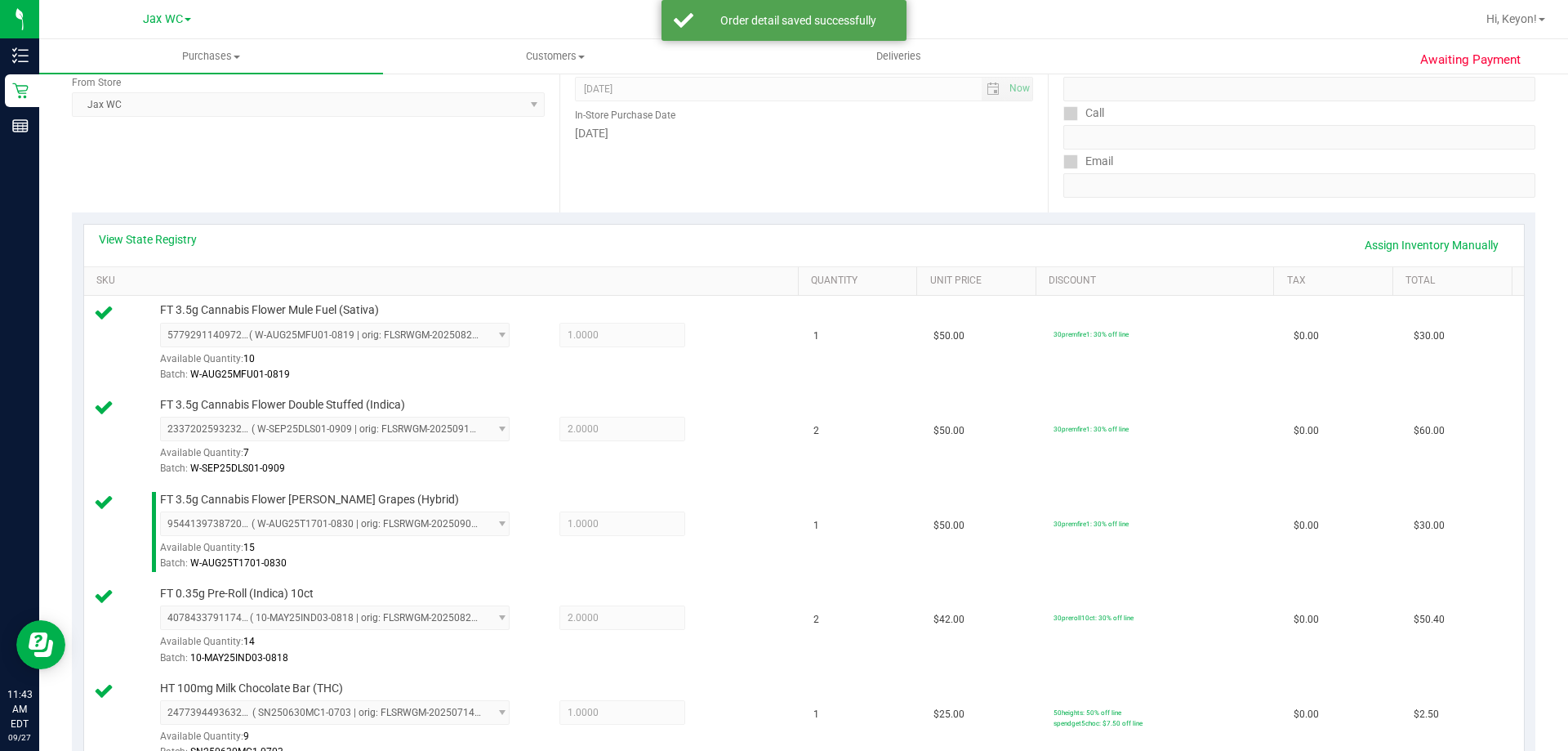
scroll to position [744, 0]
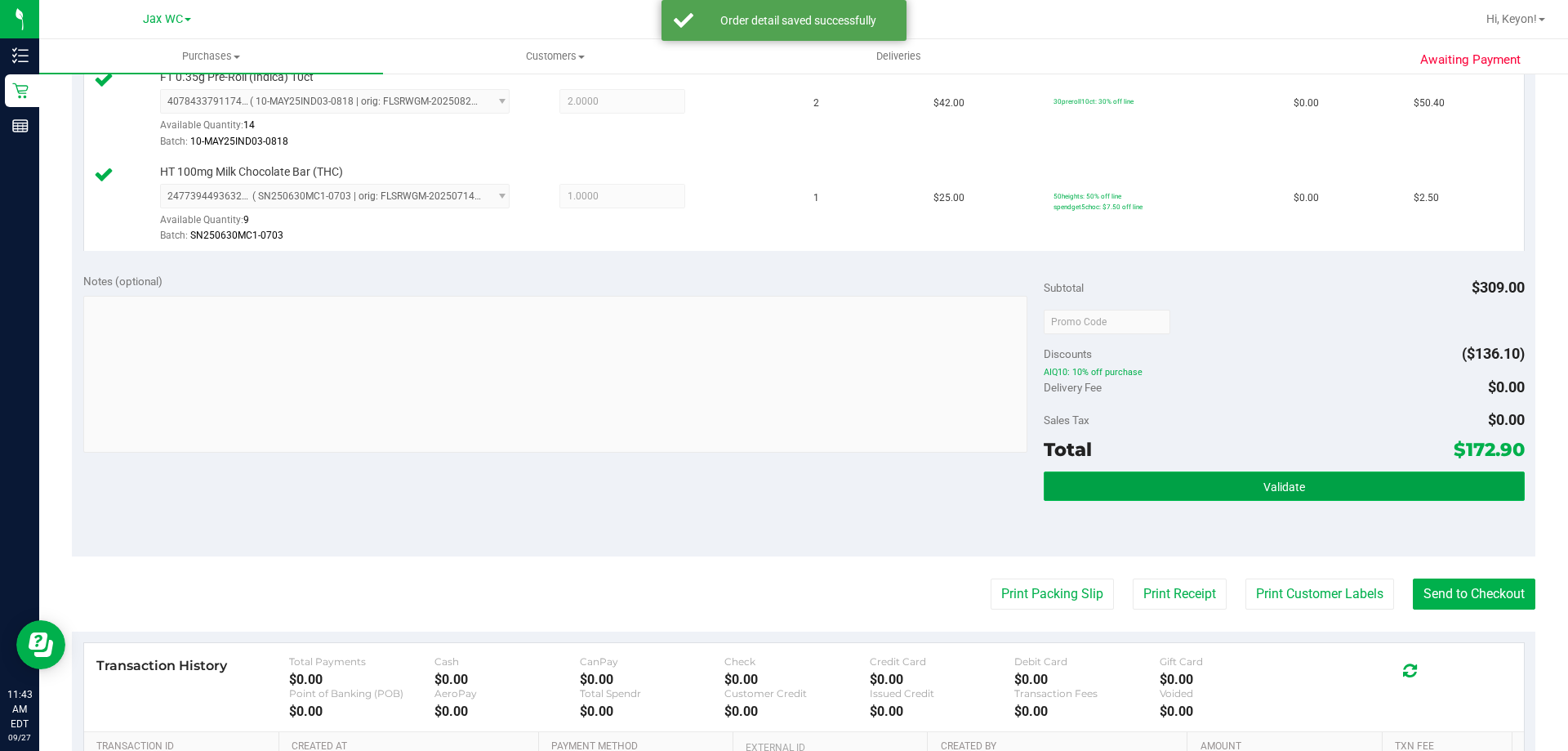
click at [1299, 491] on button "Validate" at bounding box center [1284, 485] width 480 height 30
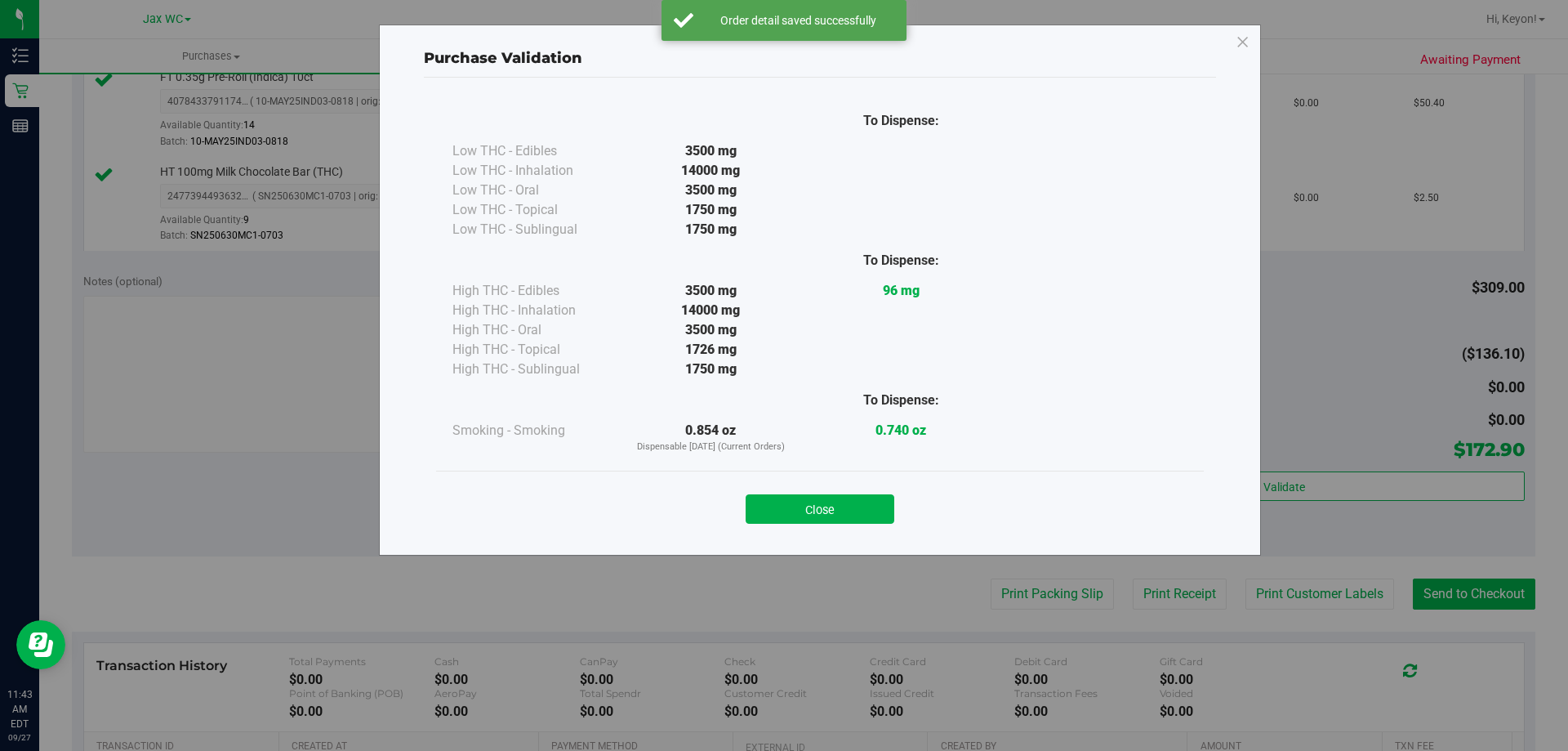
drag, startPoint x: 847, startPoint y: 505, endPoint x: 882, endPoint y: 527, distance: 41.3
click at [858, 532] on div "Close" at bounding box center [819, 504] width 768 height 67
click at [854, 510] on button "Close" at bounding box center [820, 508] width 148 height 30
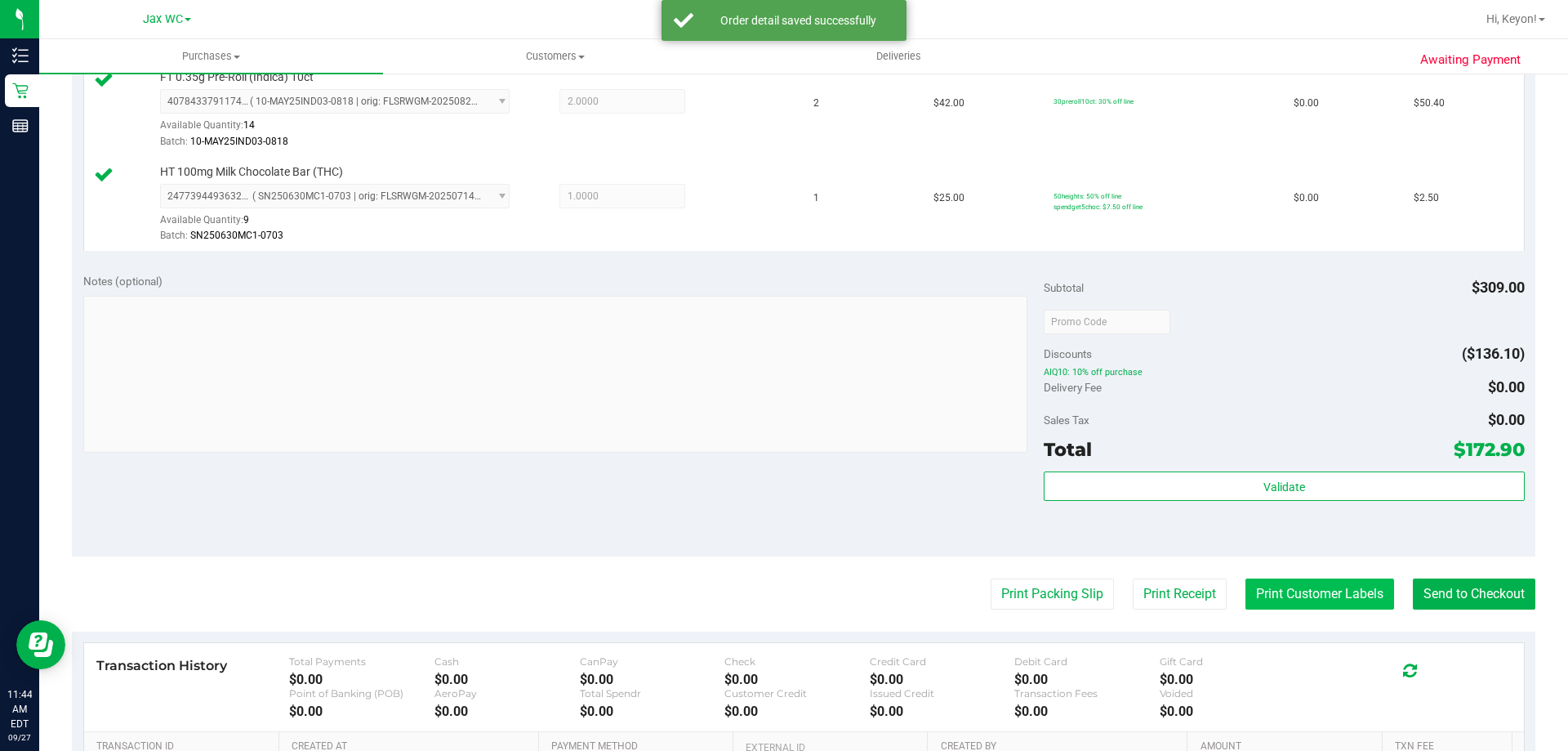
click at [1316, 591] on button "Print Customer Labels" at bounding box center [1320, 594] width 148 height 31
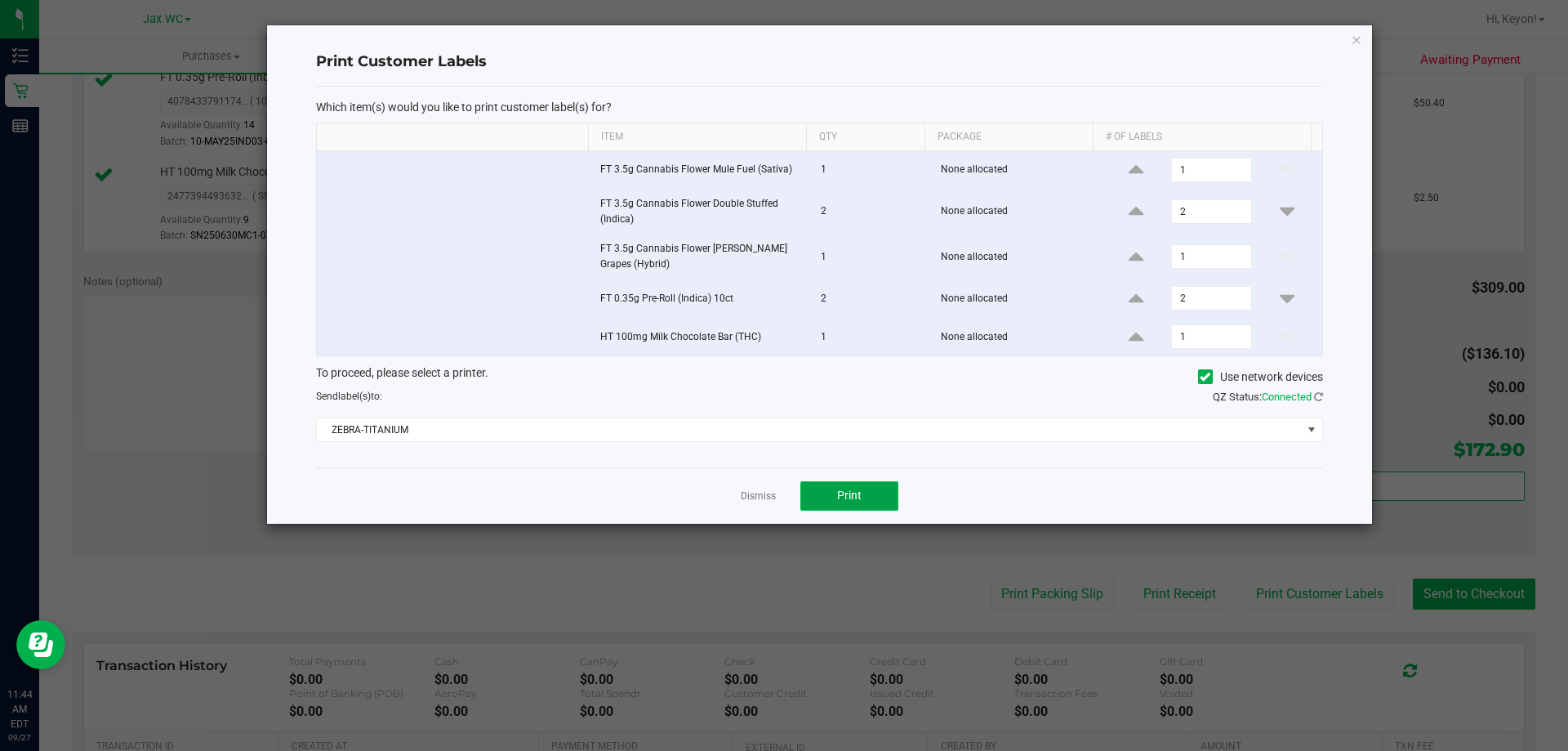
click at [878, 497] on button "Print" at bounding box center [849, 496] width 98 height 30
click at [770, 498] on link "Dismiss" at bounding box center [758, 496] width 35 height 14
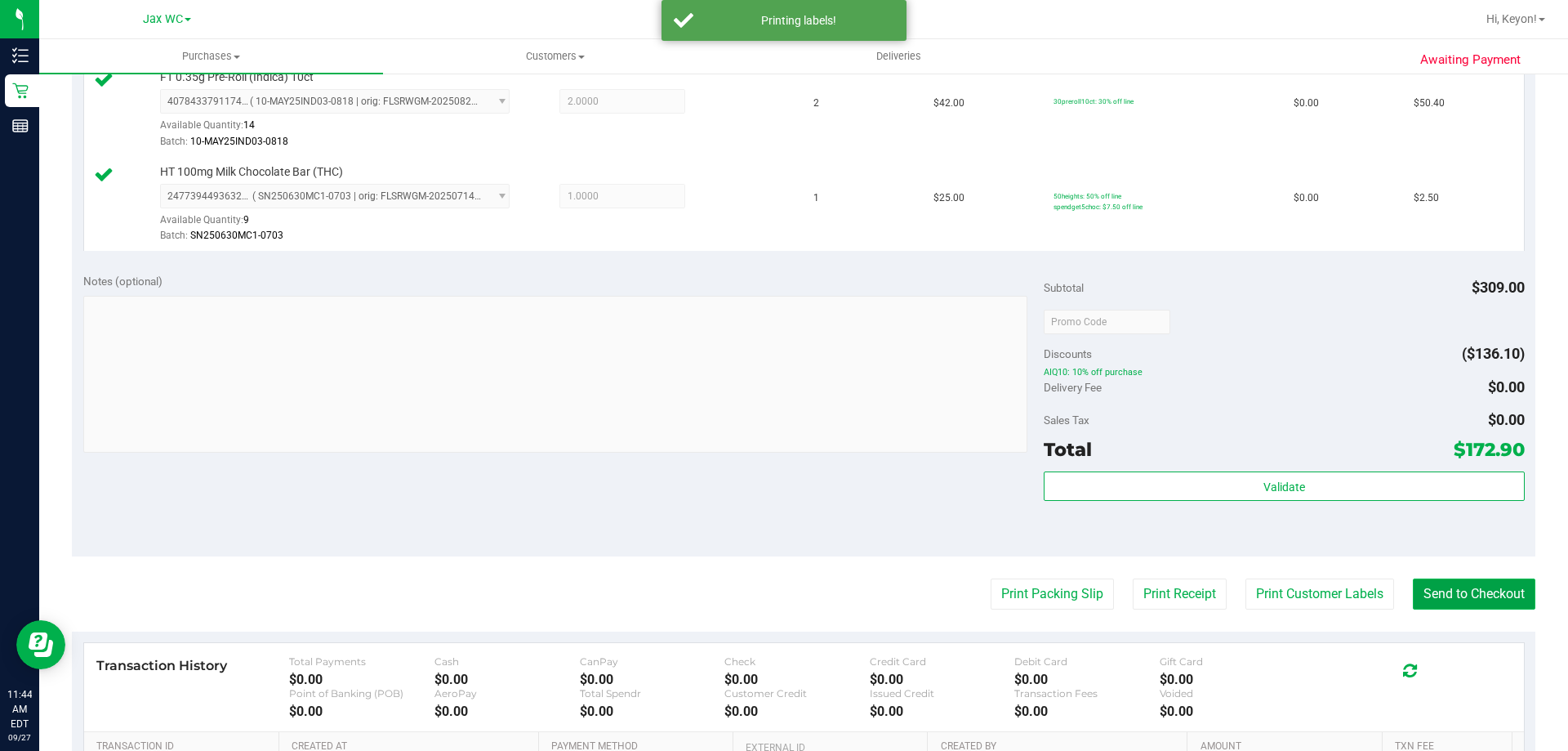
click at [1451, 590] on button "Send to Checkout" at bounding box center [1474, 594] width 123 height 31
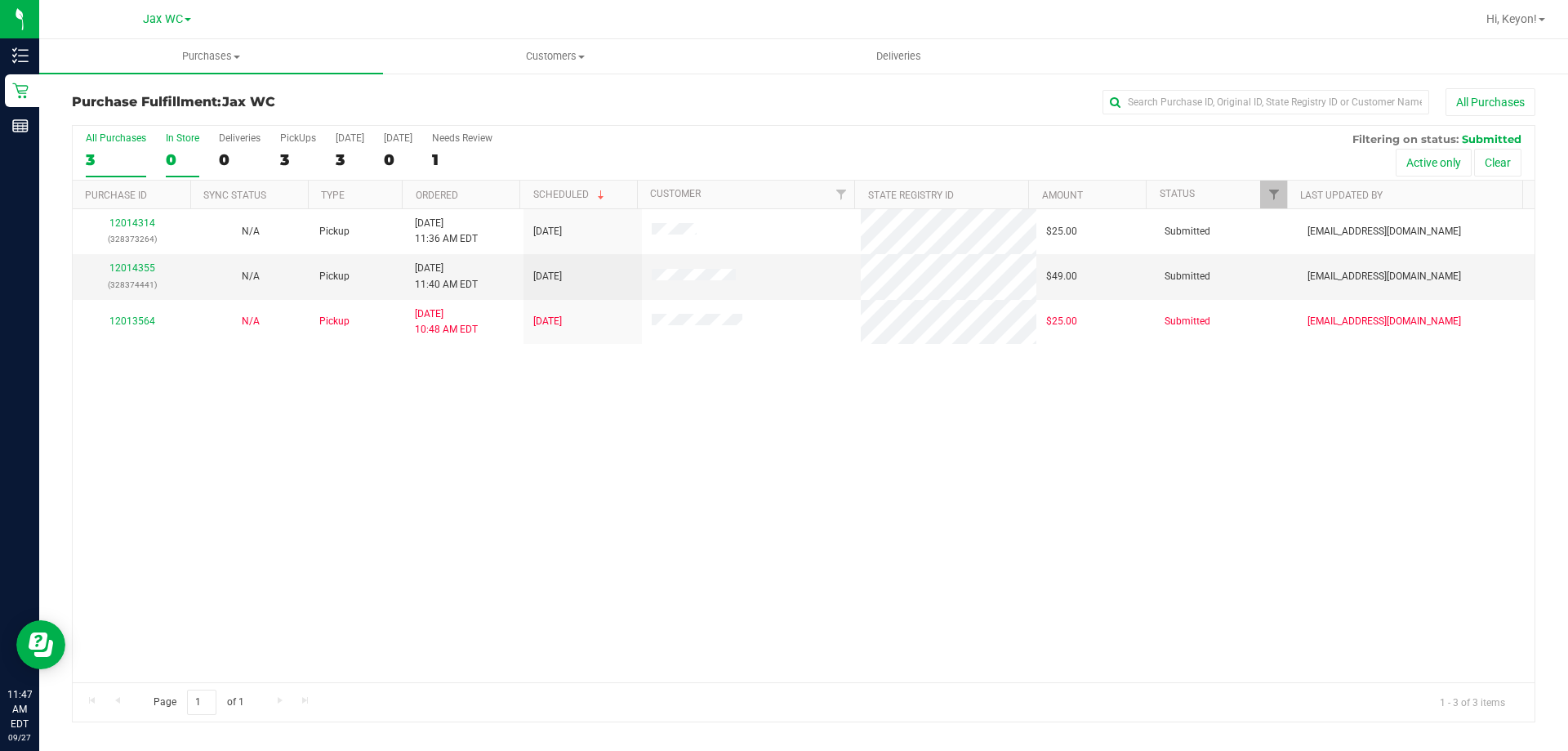
click at [189, 151] on div "0" at bounding box center [182, 160] width 33 height 19
click at [0, 0] on input "In Store 0" at bounding box center [0, 0] width 0 height 0
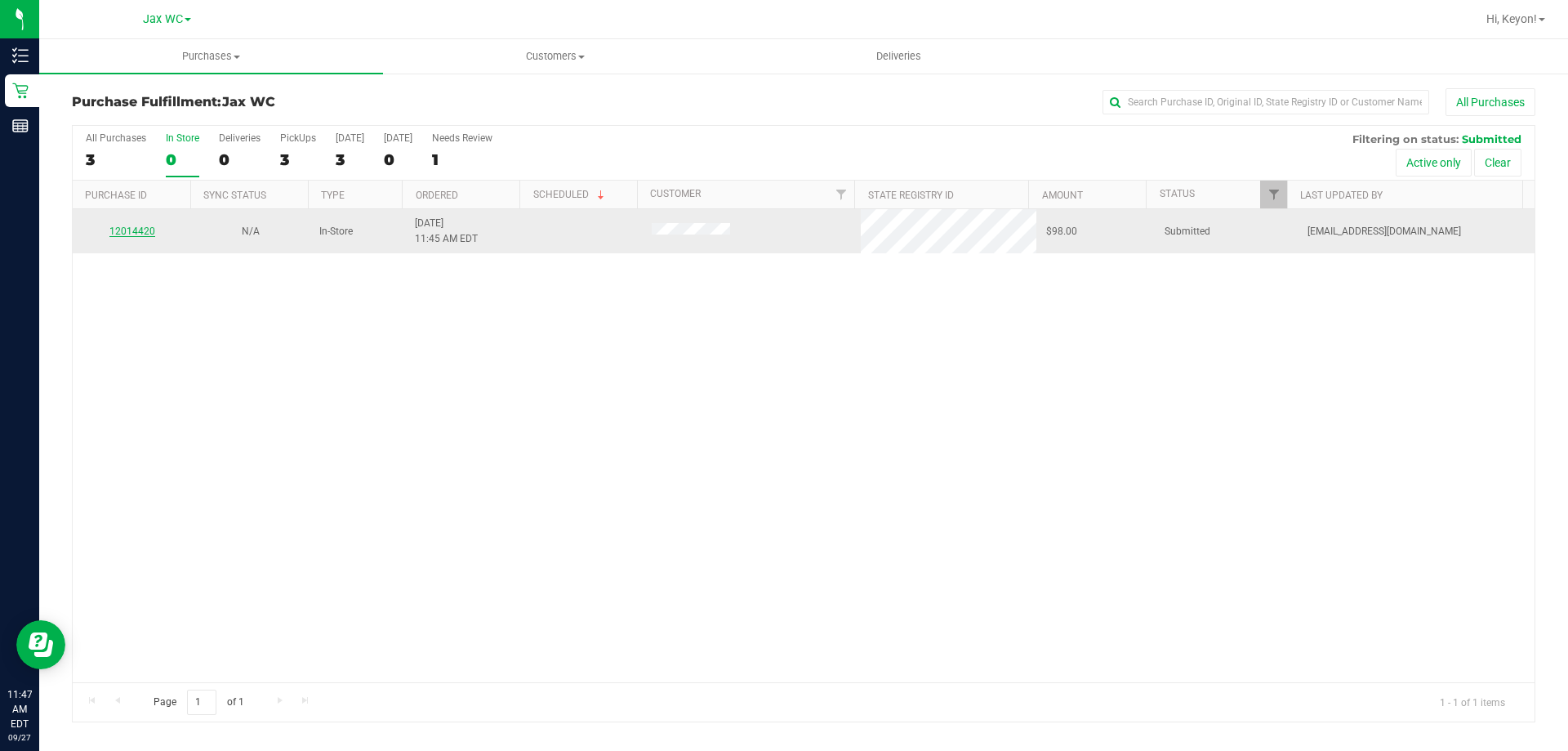
click at [134, 227] on link "12014420" at bounding box center [132, 231] width 46 height 11
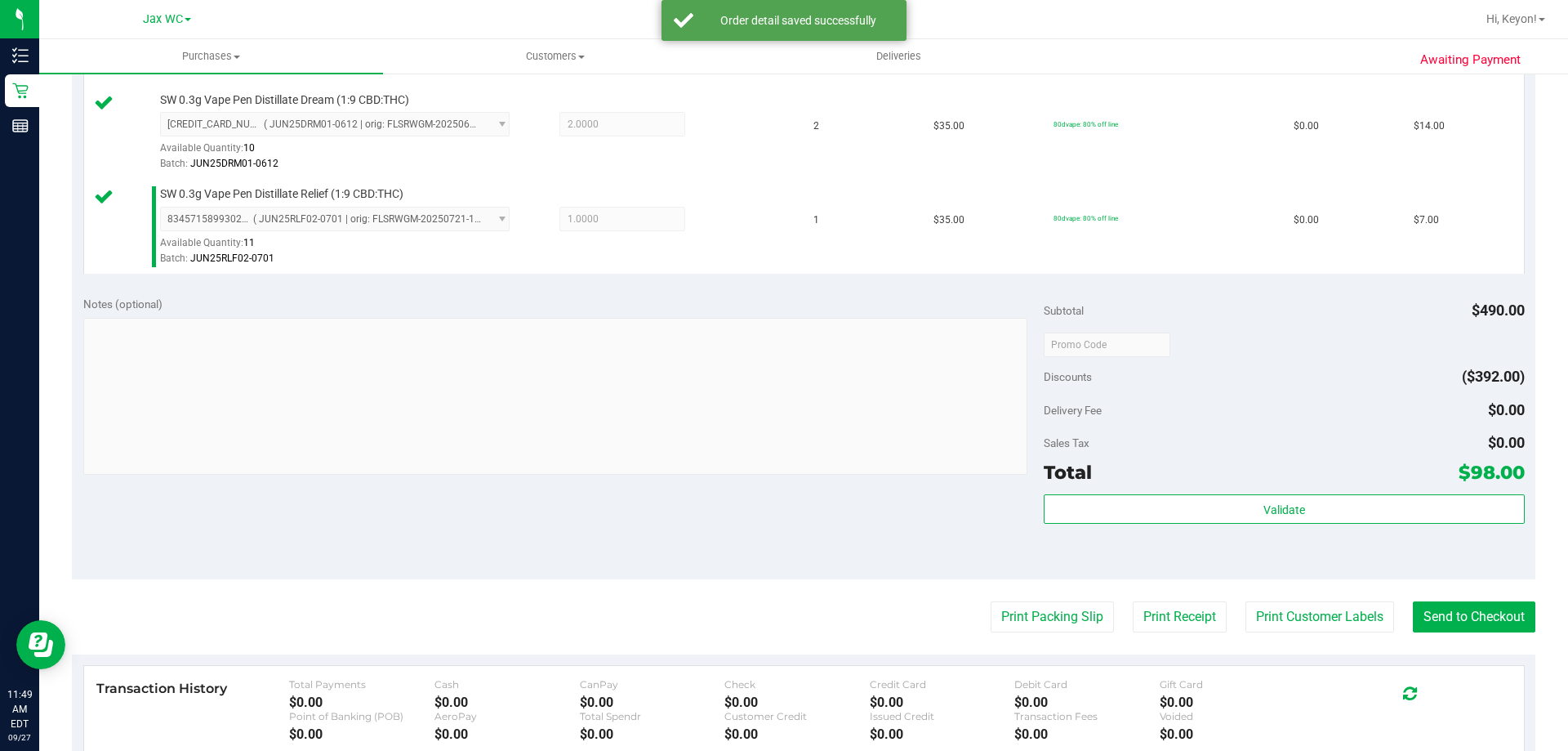
scroll to position [833, 0]
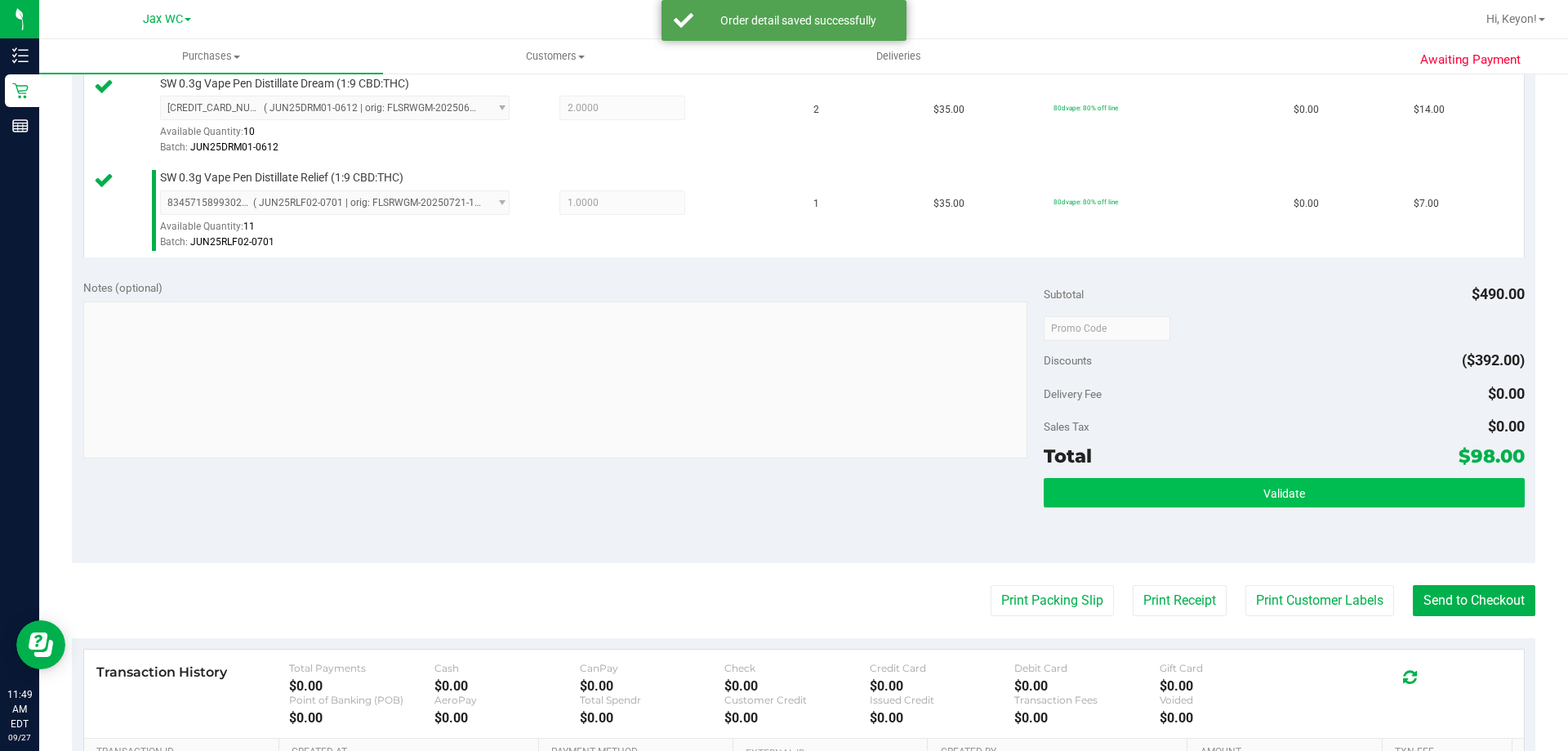
click at [1312, 480] on div "Subtotal $490.00 Discounts ($392.00) Delivery Fee $0.00 Sales Tax $0.00 Total $…" at bounding box center [1284, 416] width 480 height 272
click at [1149, 498] on button "Validate" at bounding box center [1284, 492] width 480 height 30
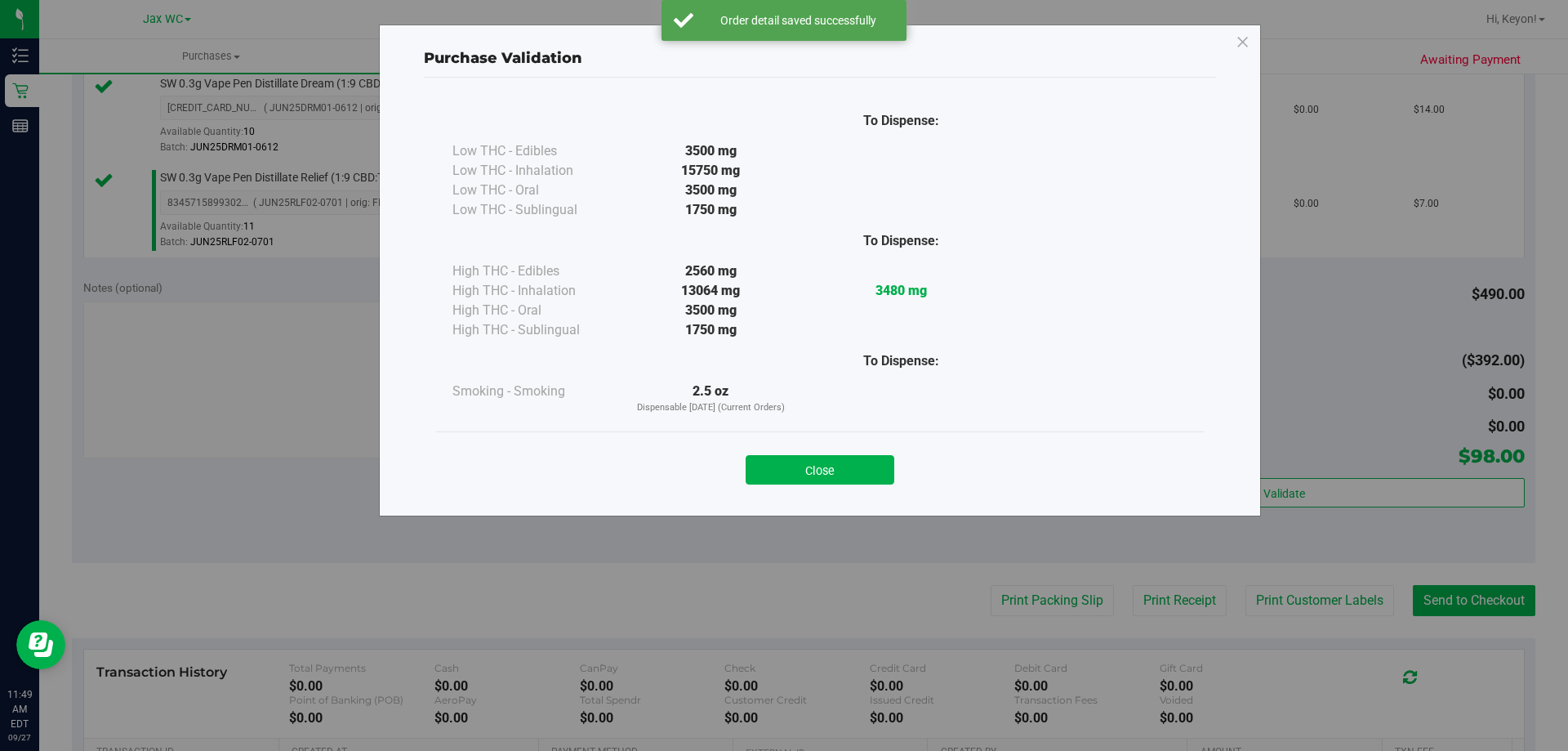
drag, startPoint x: 874, startPoint y: 463, endPoint x: 1204, endPoint y: 556, distance: 342.9
click at [880, 463] on button "Close" at bounding box center [820, 469] width 148 height 30
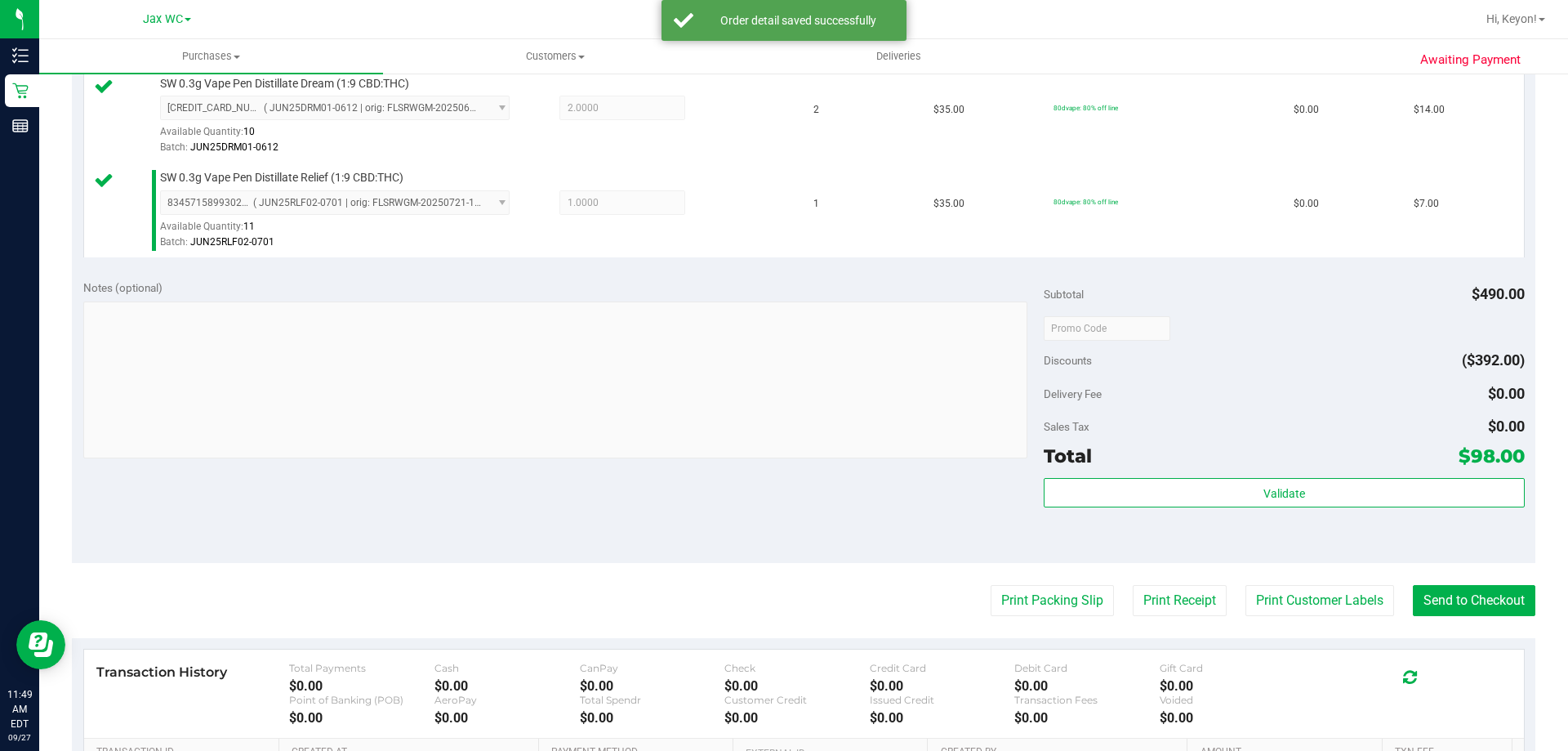
click at [1303, 616] on purchase-details "Back Edit Purchase Cancel Purchase View Profile # 12014420 BioTrack ID: - Submi…" at bounding box center [804, 99] width 1463 height 1688
click at [1284, 599] on button "Print Customer Labels" at bounding box center [1320, 601] width 148 height 31
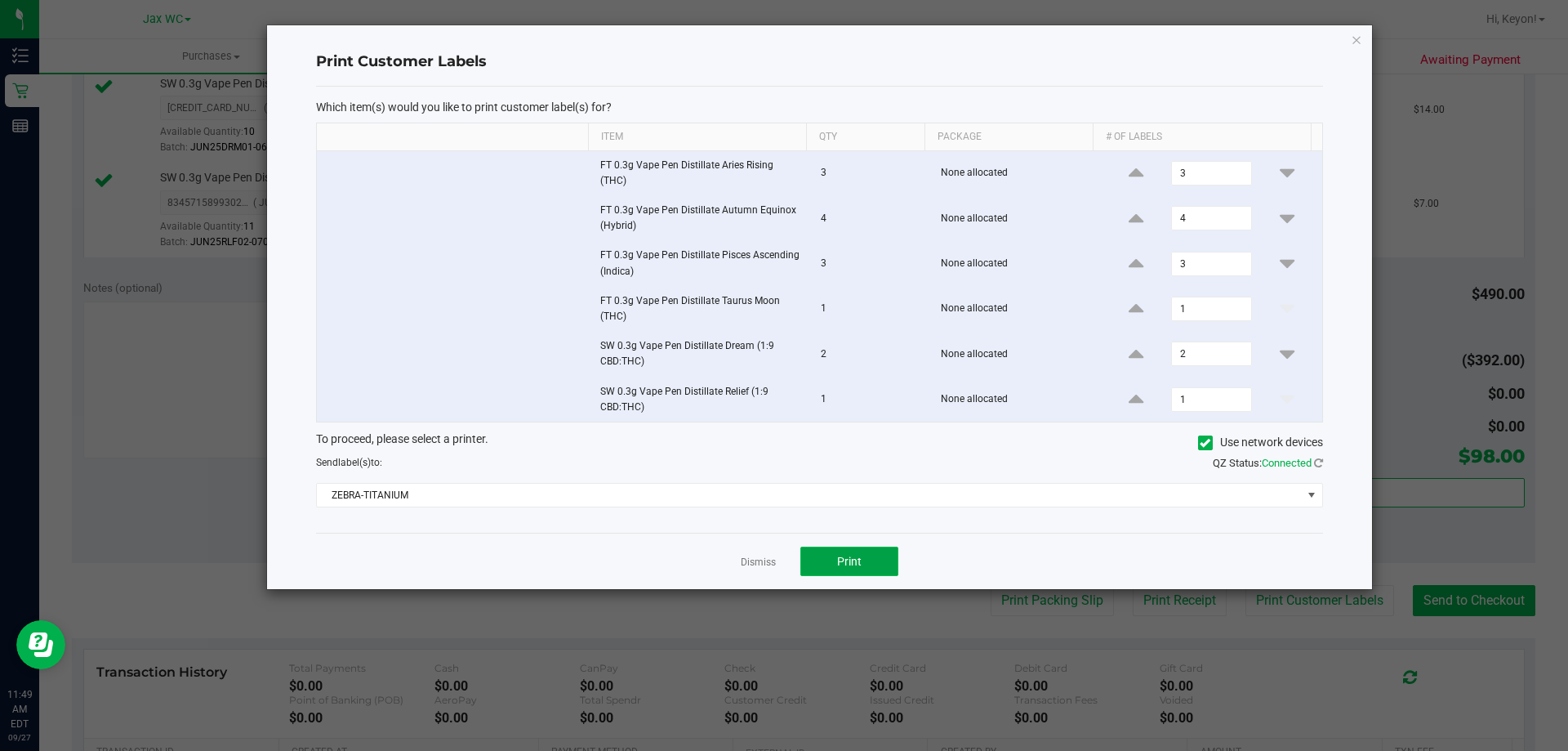
click at [874, 559] on button "Print" at bounding box center [849, 561] width 98 height 30
click at [761, 564] on link "Dismiss" at bounding box center [758, 563] width 35 height 14
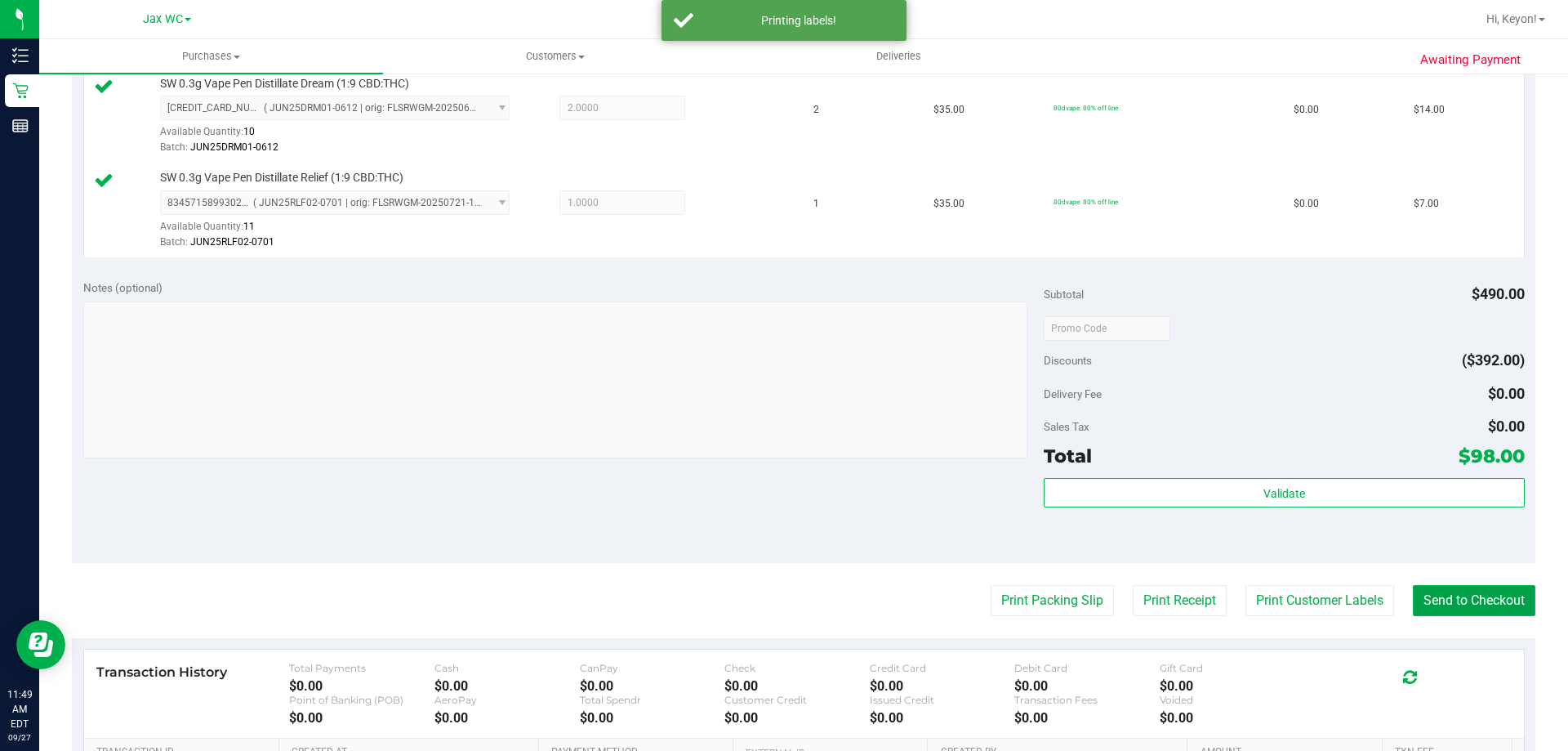
click at [1467, 614] on button "Send to Checkout" at bounding box center [1474, 601] width 123 height 31
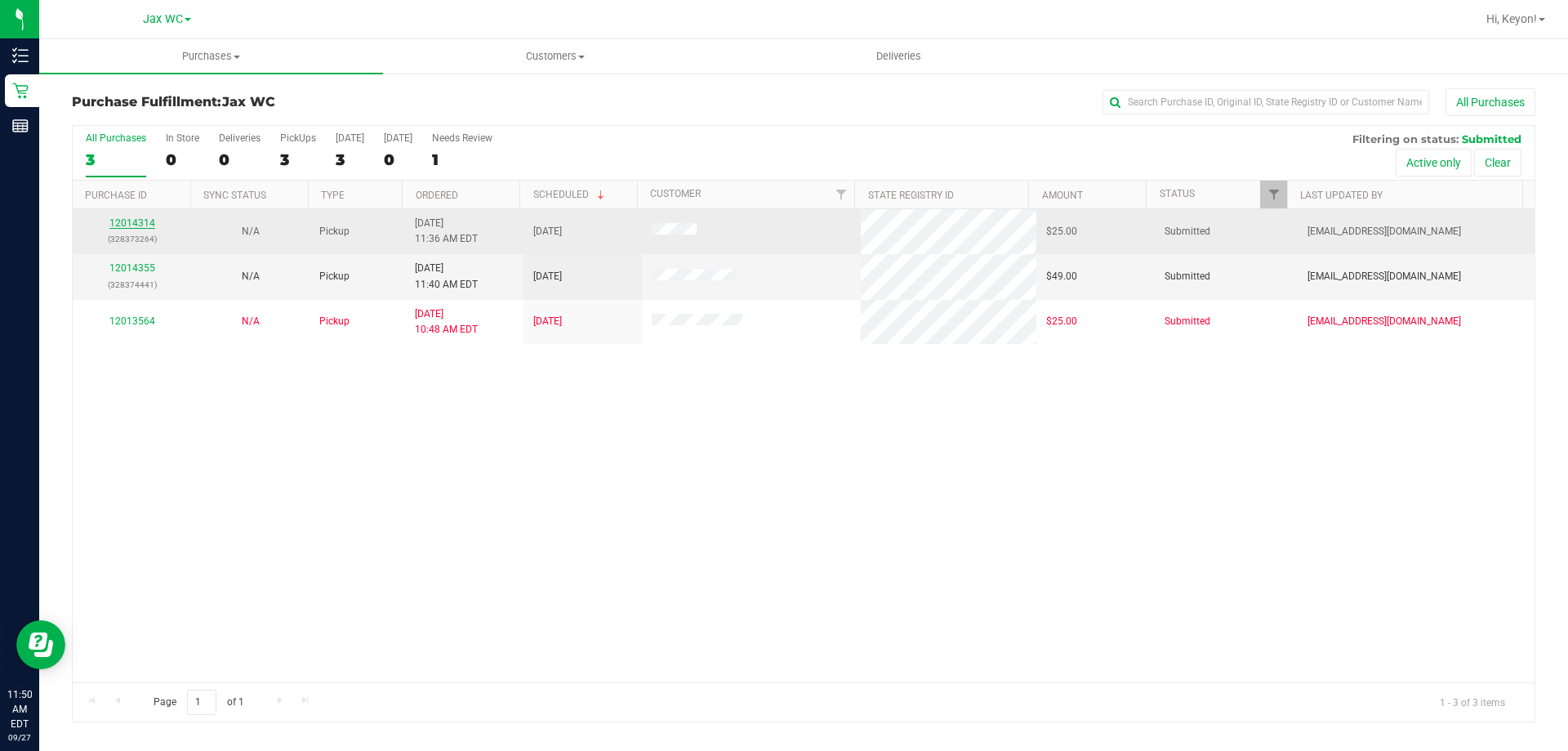
click at [127, 227] on link "12014314" at bounding box center [132, 223] width 46 height 11
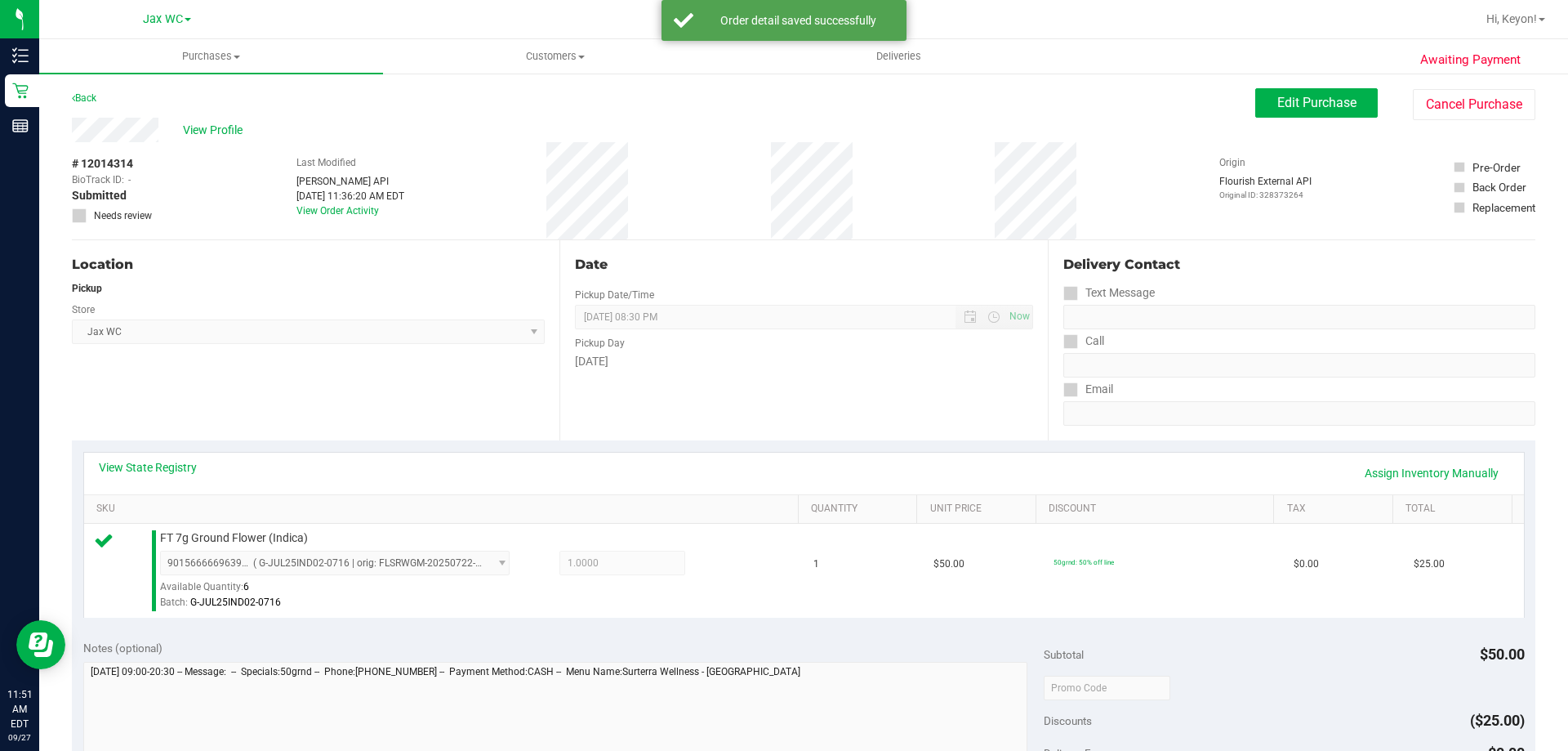
scroll to position [419, 0]
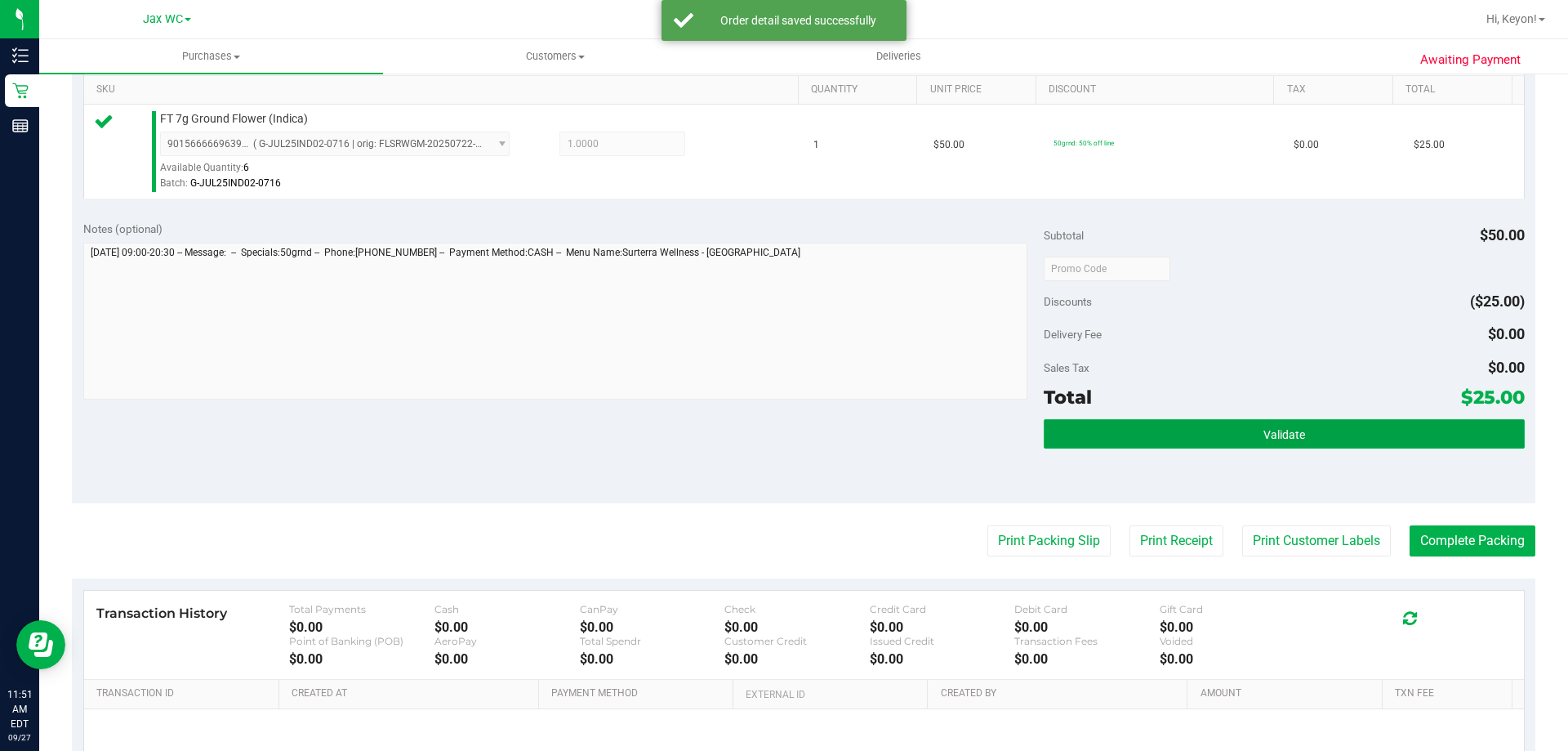
click at [1404, 427] on button "Validate" at bounding box center [1284, 433] width 480 height 30
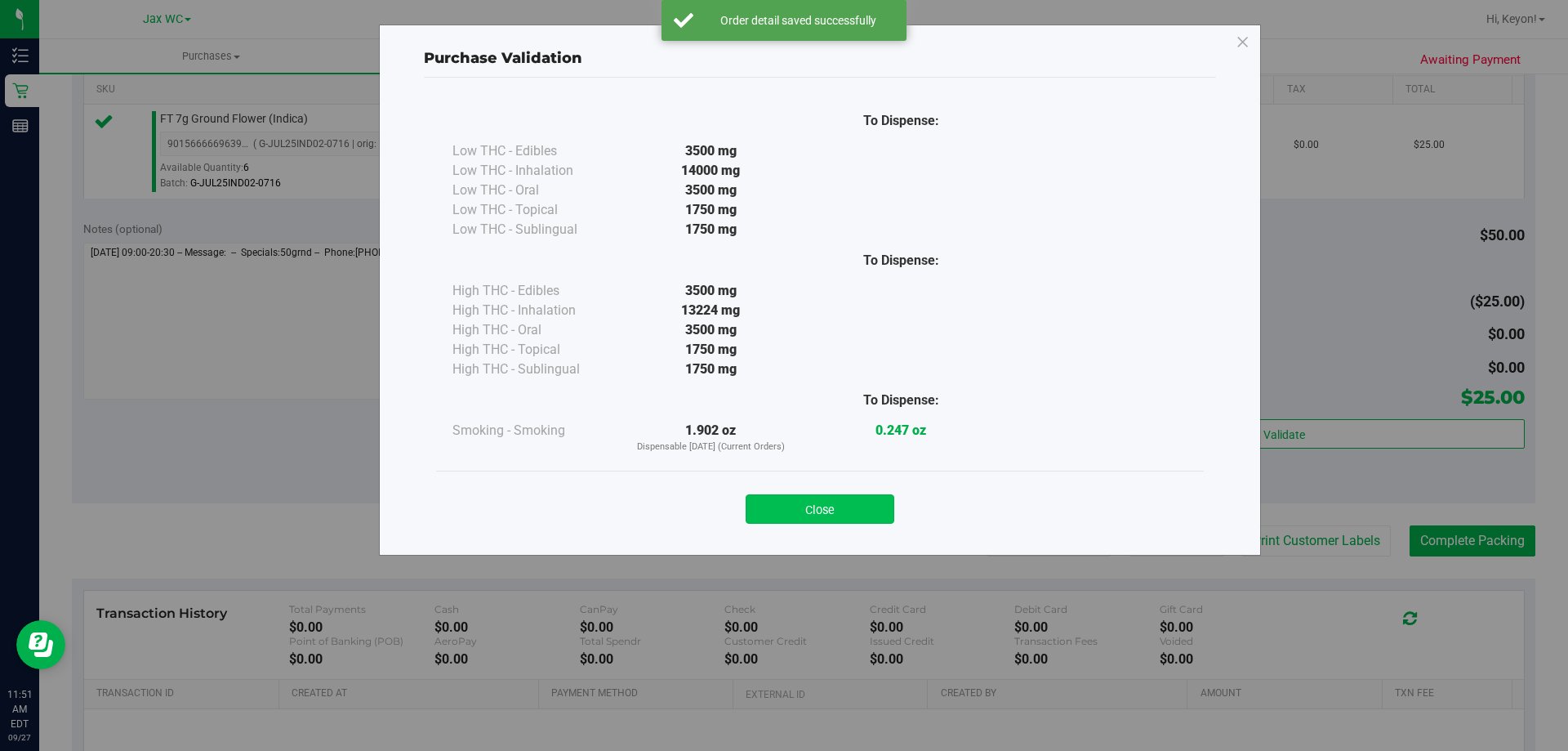
click at [859, 515] on button "Close" at bounding box center [820, 508] width 148 height 30
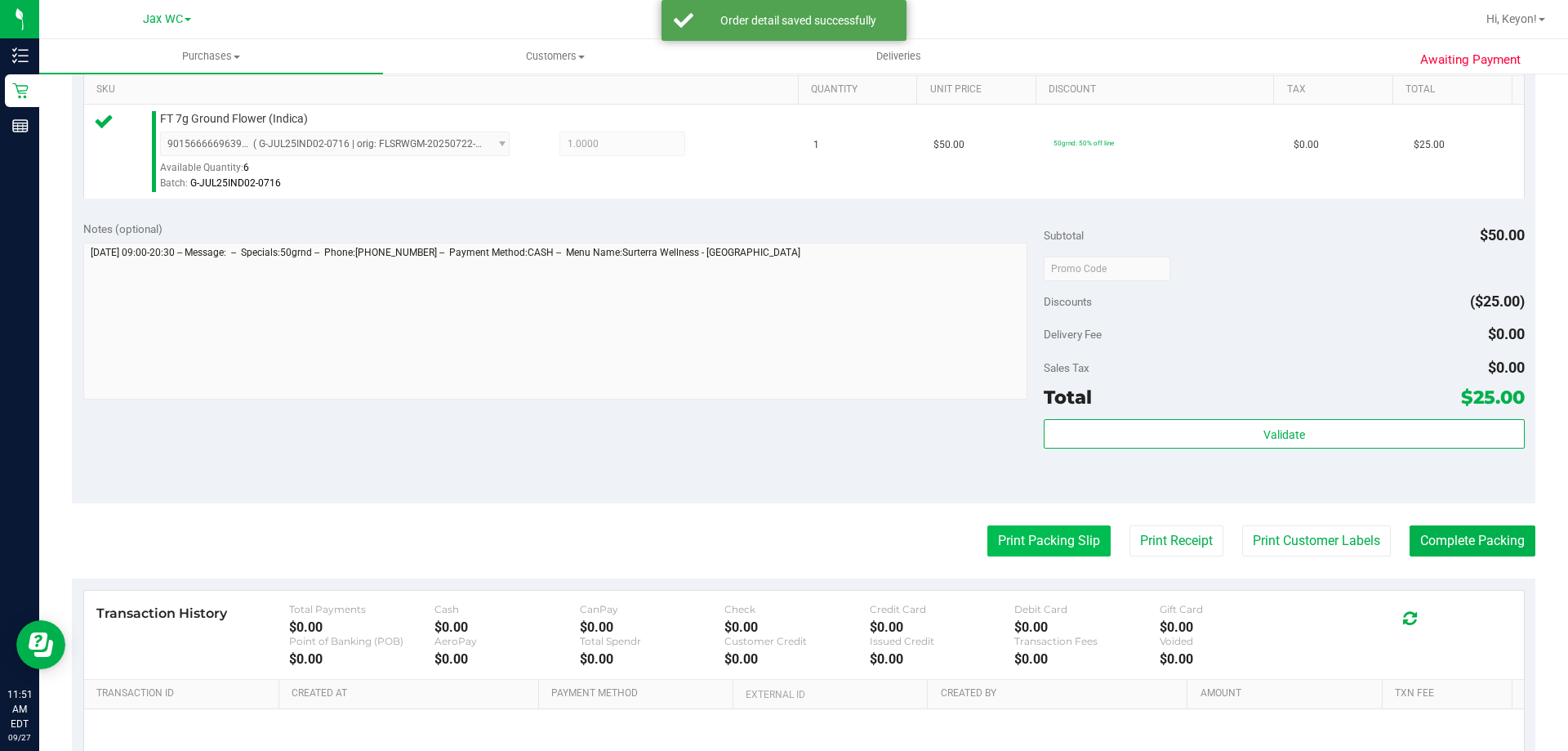
click at [1082, 543] on button "Print Packing Slip" at bounding box center [1049, 541] width 124 height 31
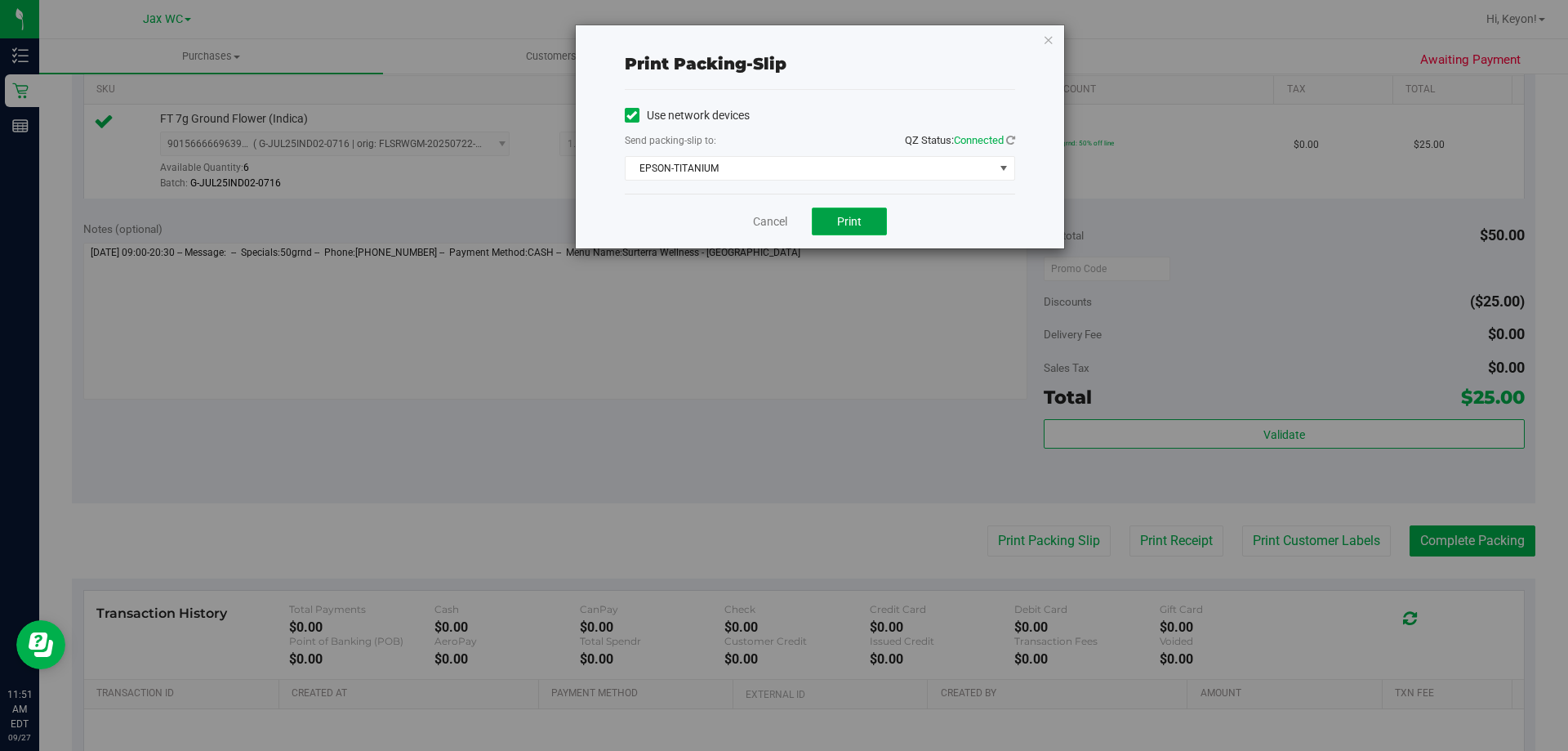
click at [840, 223] on span "Print" at bounding box center [850, 222] width 25 height 13
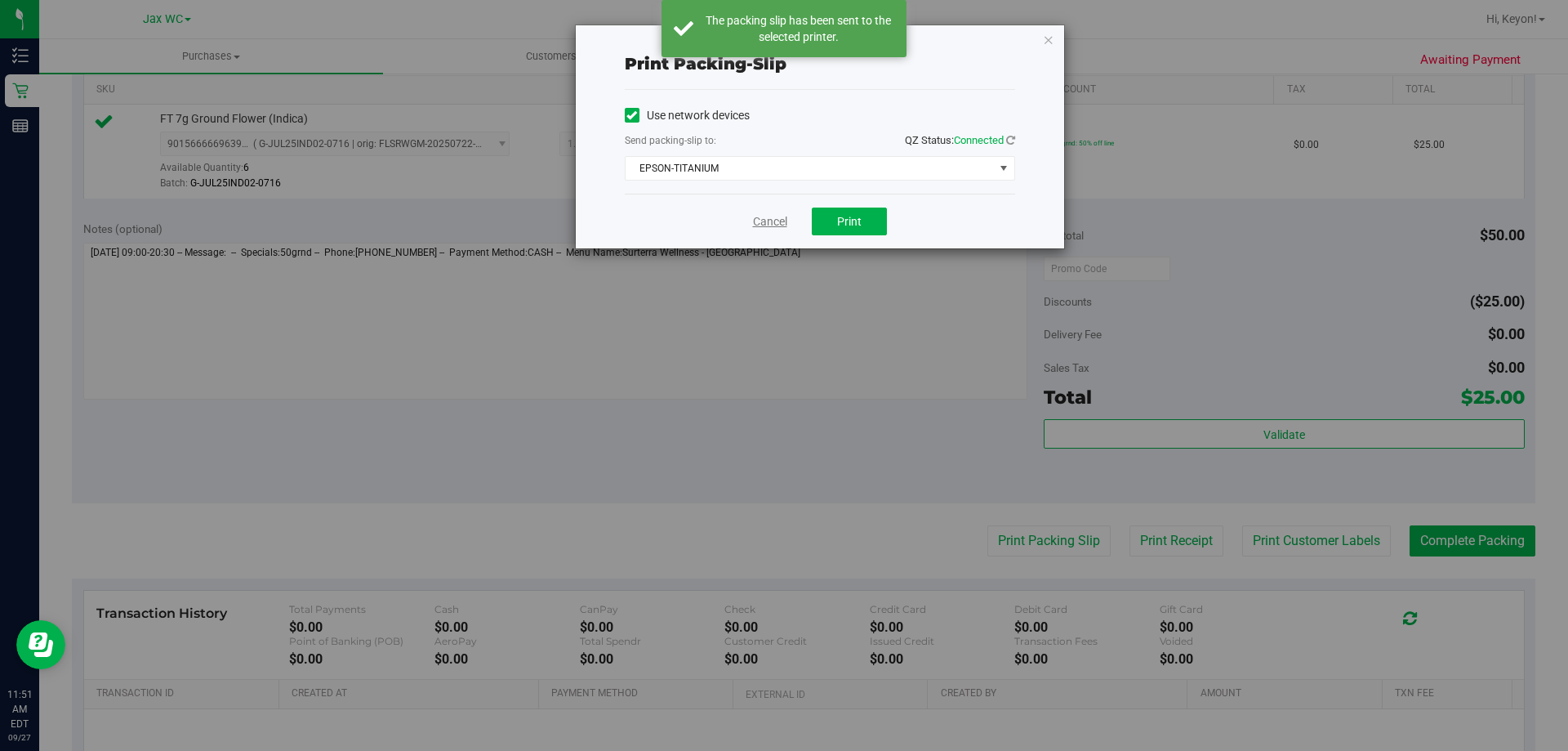
click at [769, 221] on link "Cancel" at bounding box center [770, 222] width 34 height 17
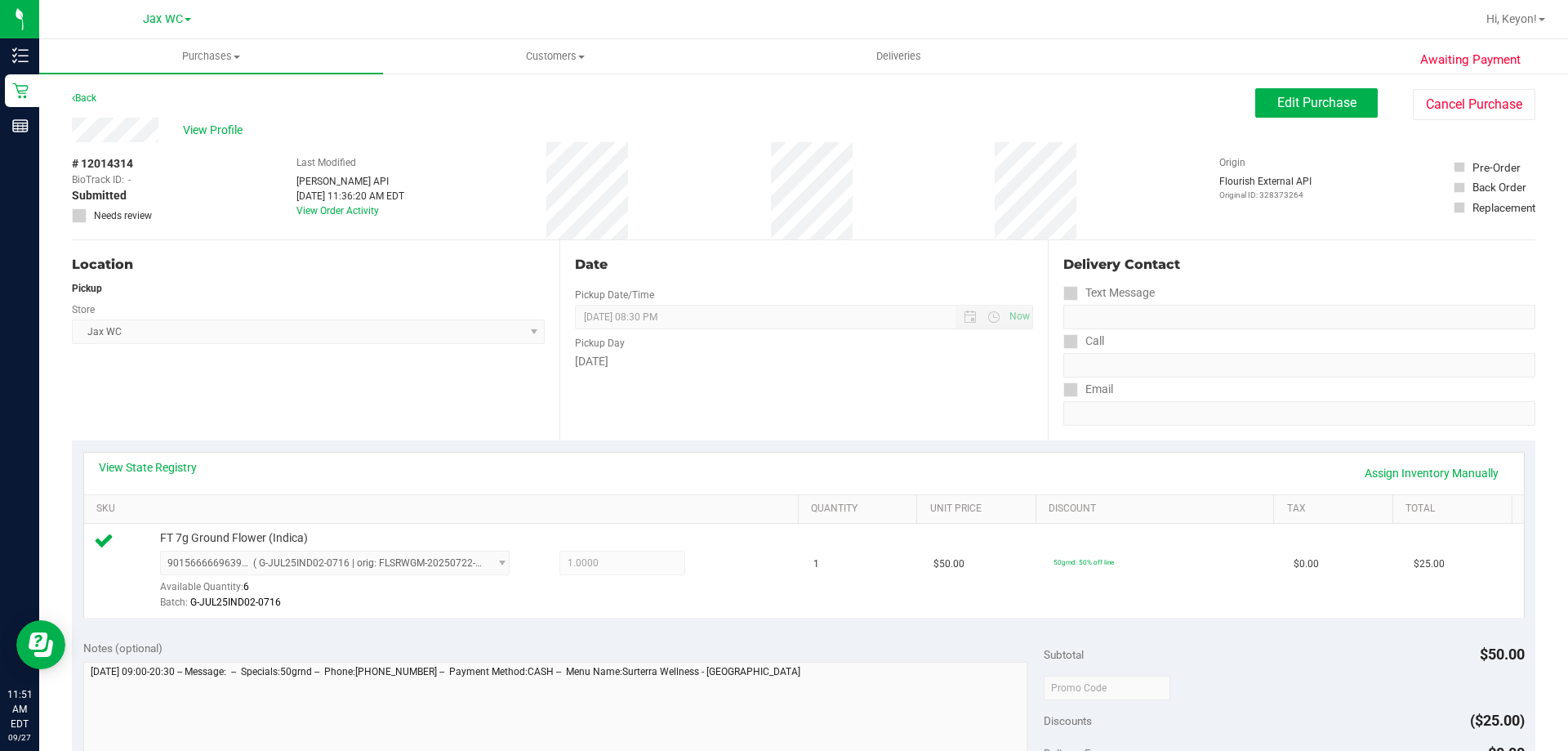
scroll to position [503, 0]
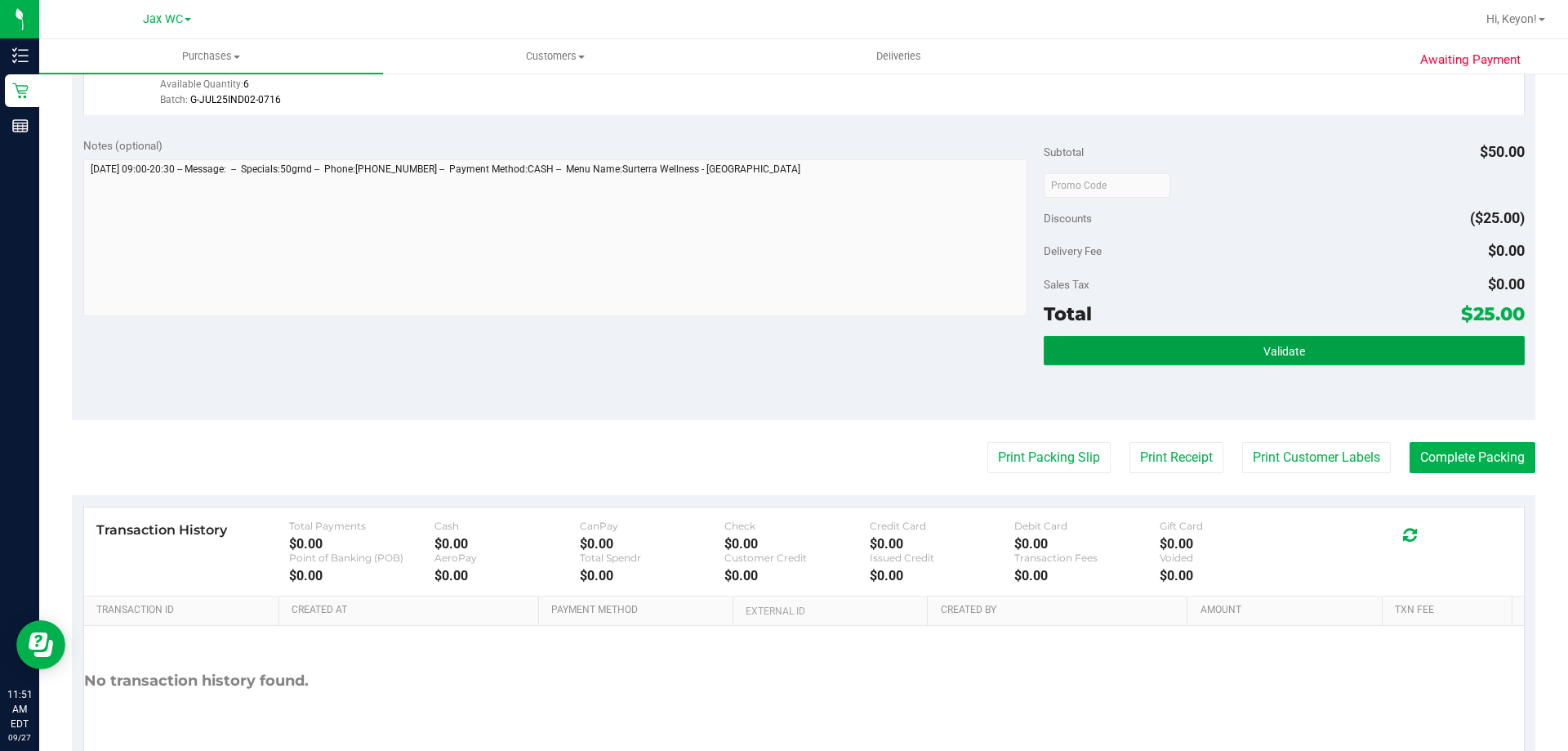
click at [1362, 376] on div "Validate" at bounding box center [1284, 372] width 480 height 73
click at [1357, 360] on button "Validate" at bounding box center [1284, 350] width 480 height 30
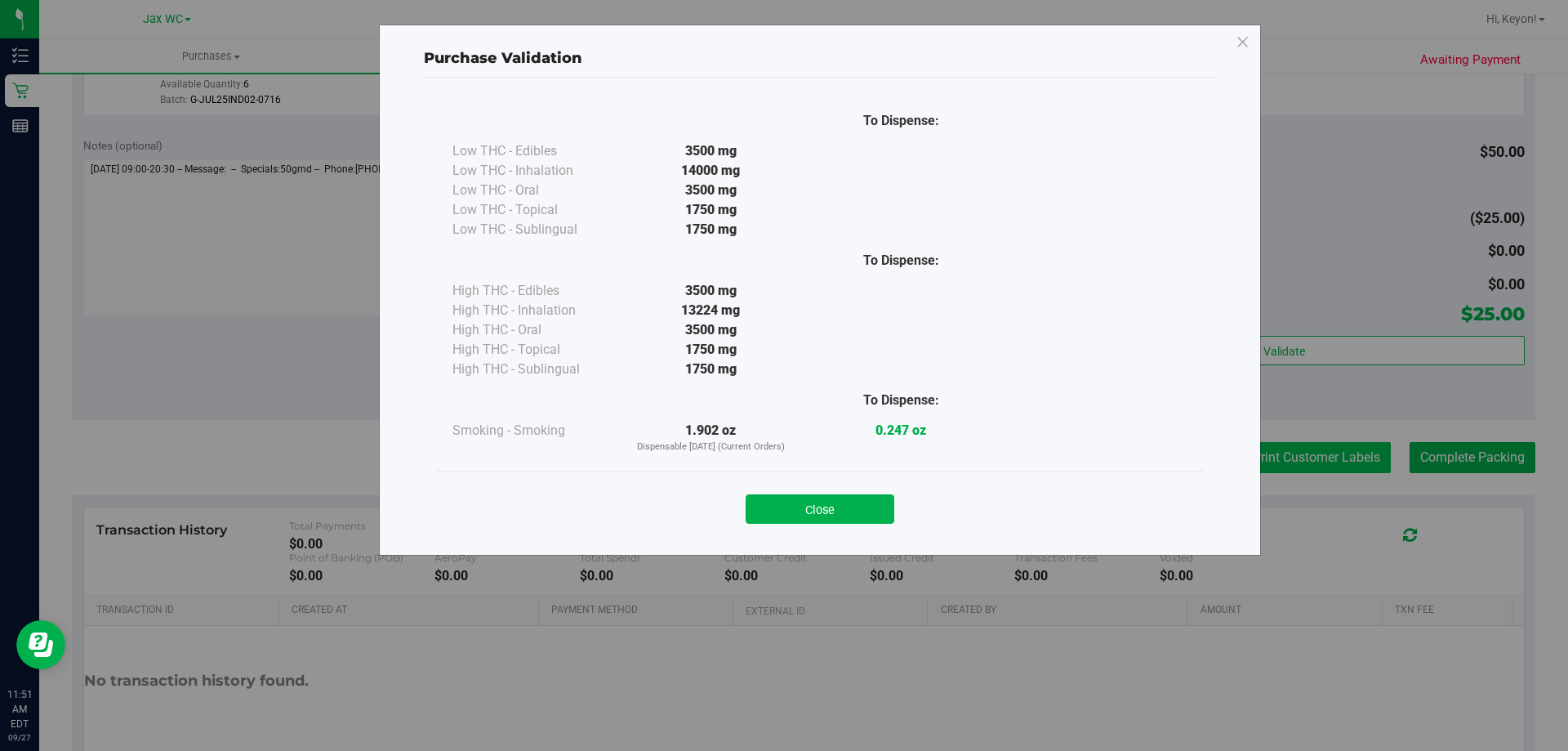
drag, startPoint x: 846, startPoint y: 508, endPoint x: 1360, endPoint y: 443, distance: 518.1
click at [853, 508] on button "Close" at bounding box center [820, 508] width 148 height 30
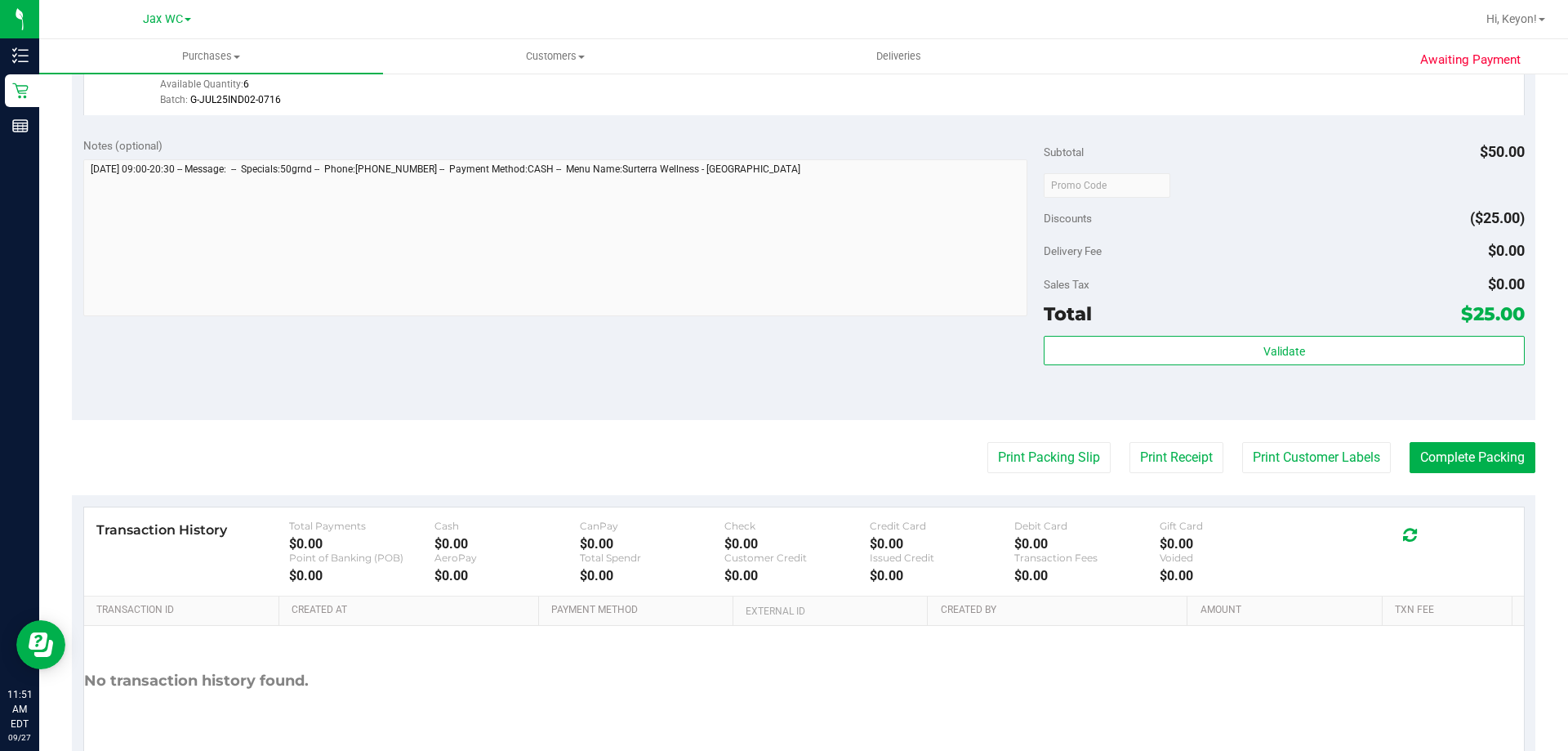
scroll to position [526, 0]
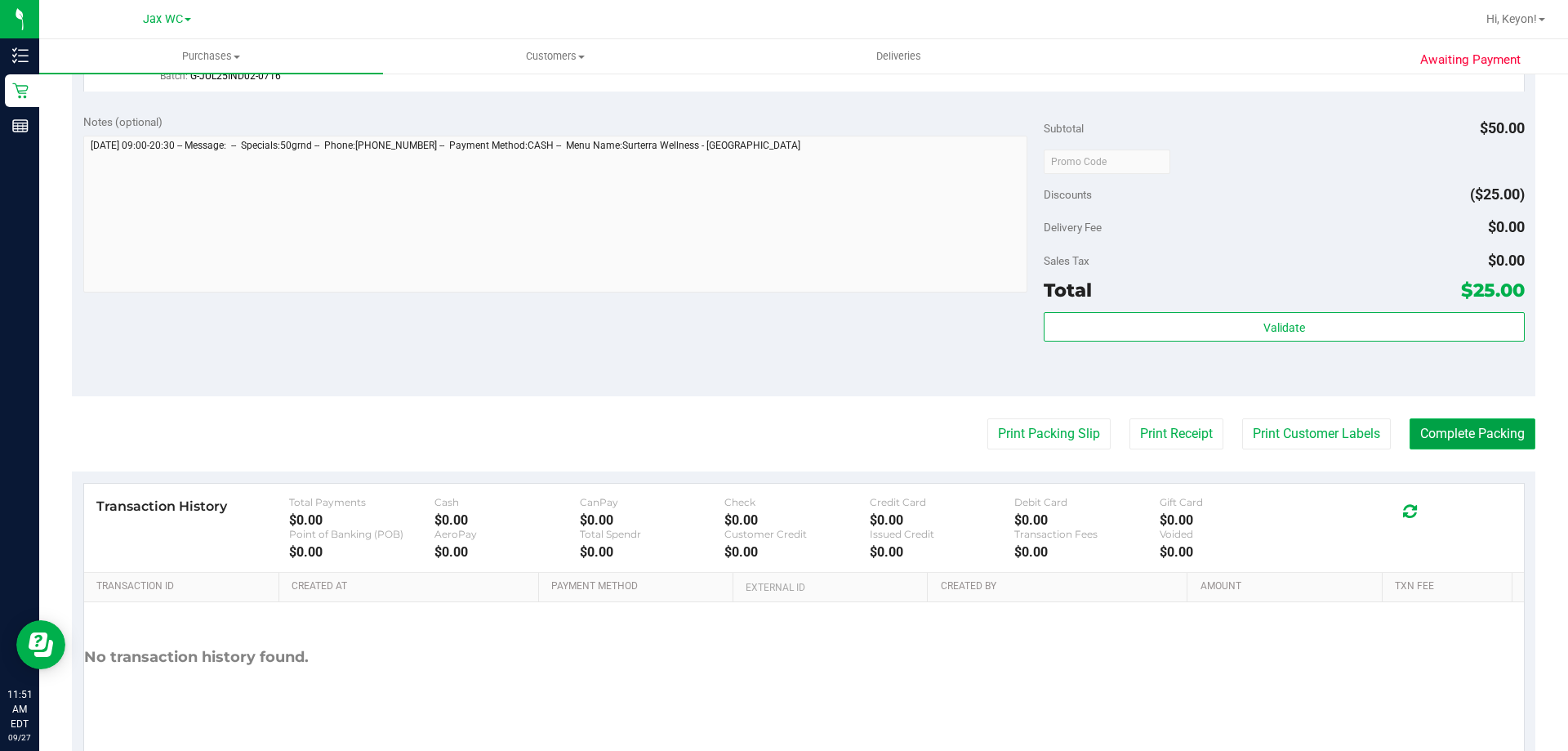
click at [1482, 430] on button "Complete Packing" at bounding box center [1473, 434] width 126 height 31
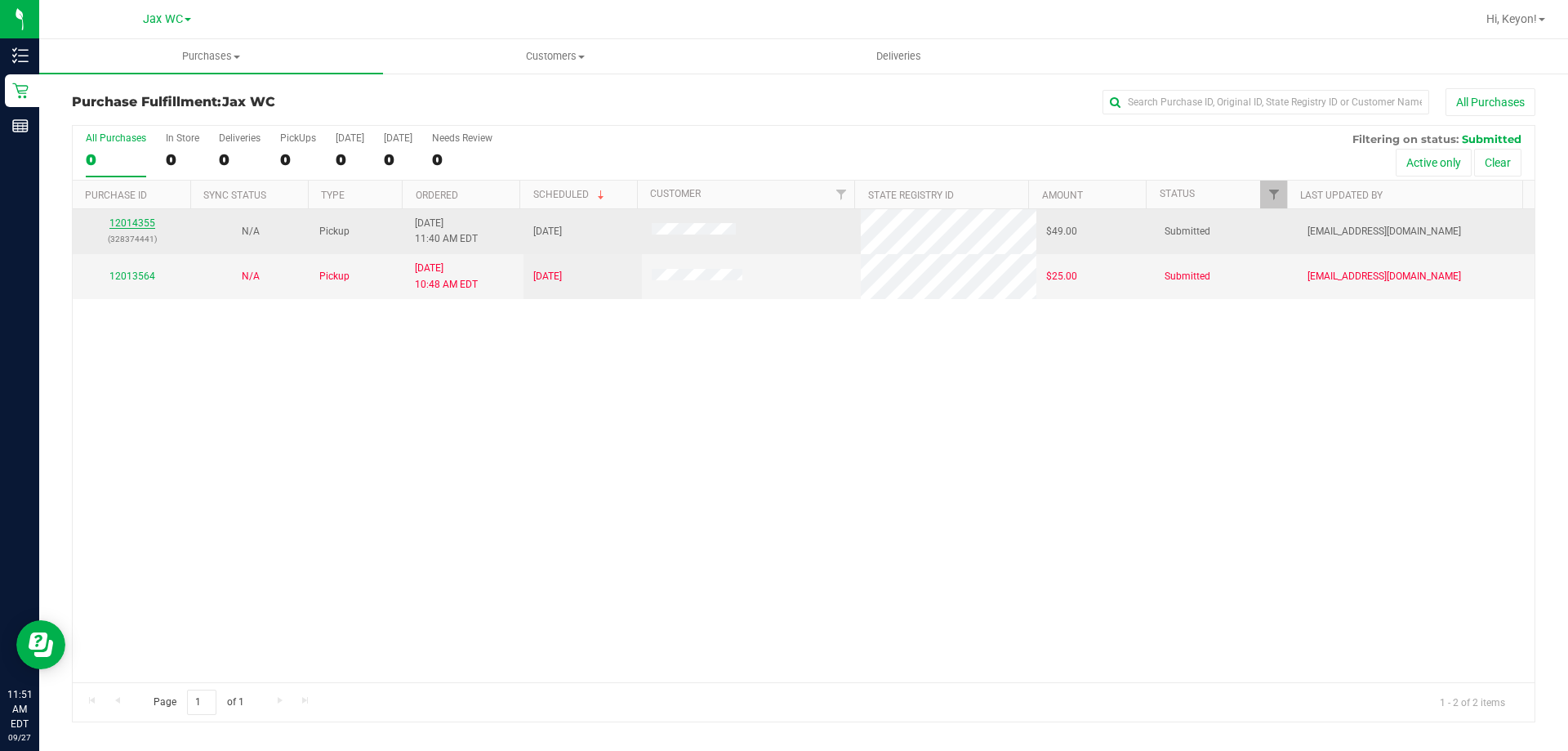
click at [127, 225] on link "12014355" at bounding box center [132, 223] width 46 height 11
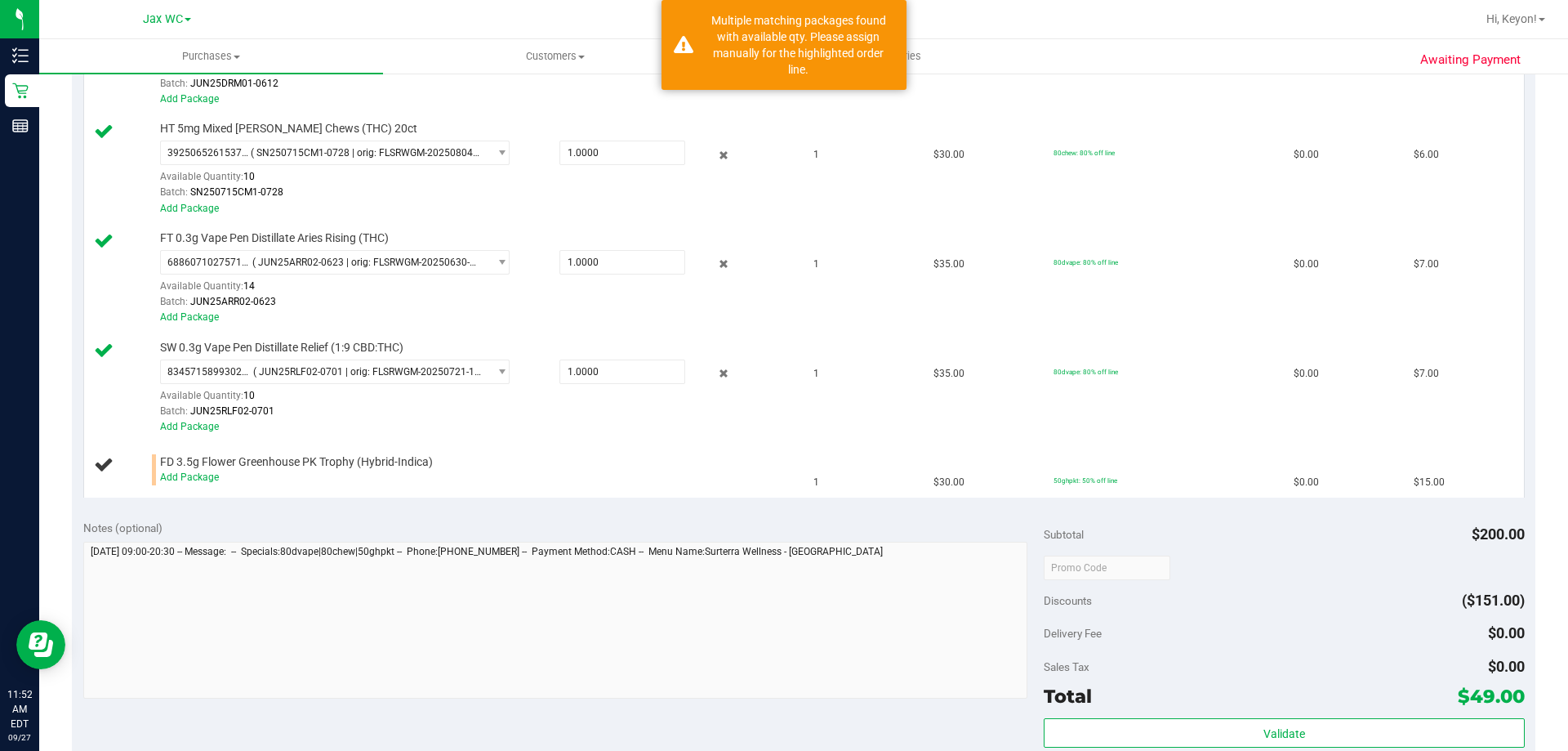
scroll to position [661, 0]
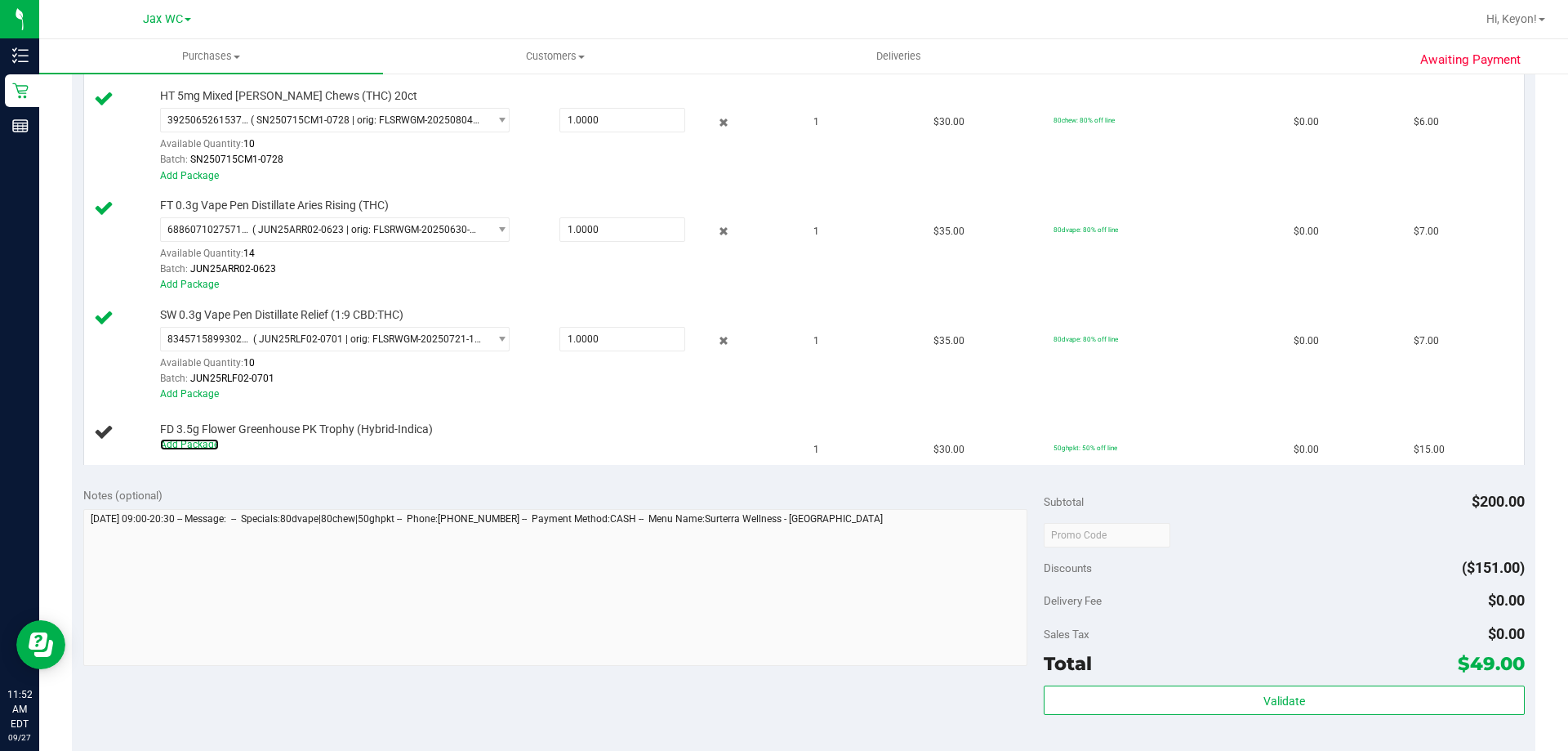
click at [196, 446] on link "Add Package" at bounding box center [189, 445] width 59 height 11
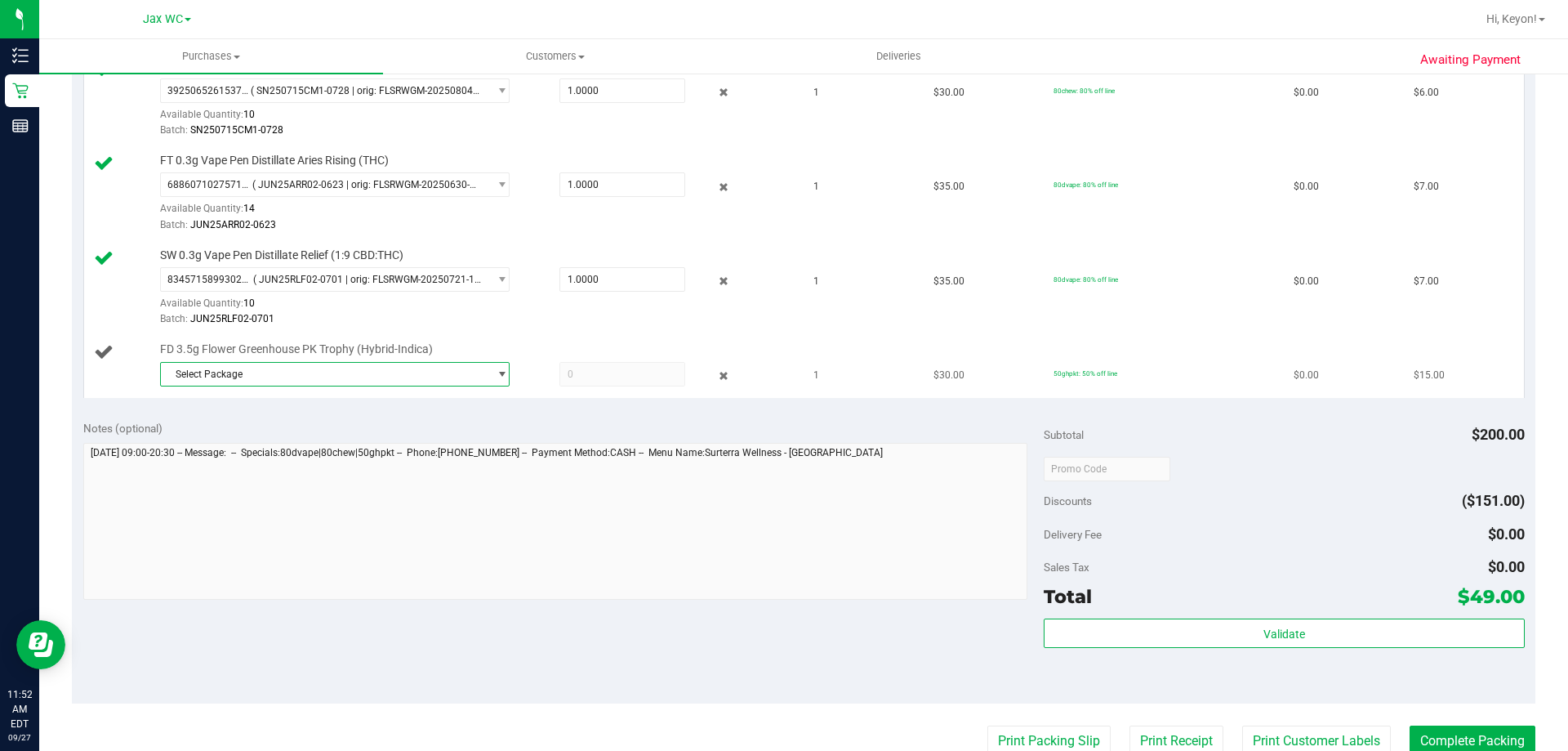
click at [395, 385] on span "Select Package" at bounding box center [324, 374] width 327 height 23
click at [396, 461] on span "( W-JUN25PKT01-0618 | orig: FLSRWGM-20250623-3476 )" at bounding box center [392, 464] width 258 height 11
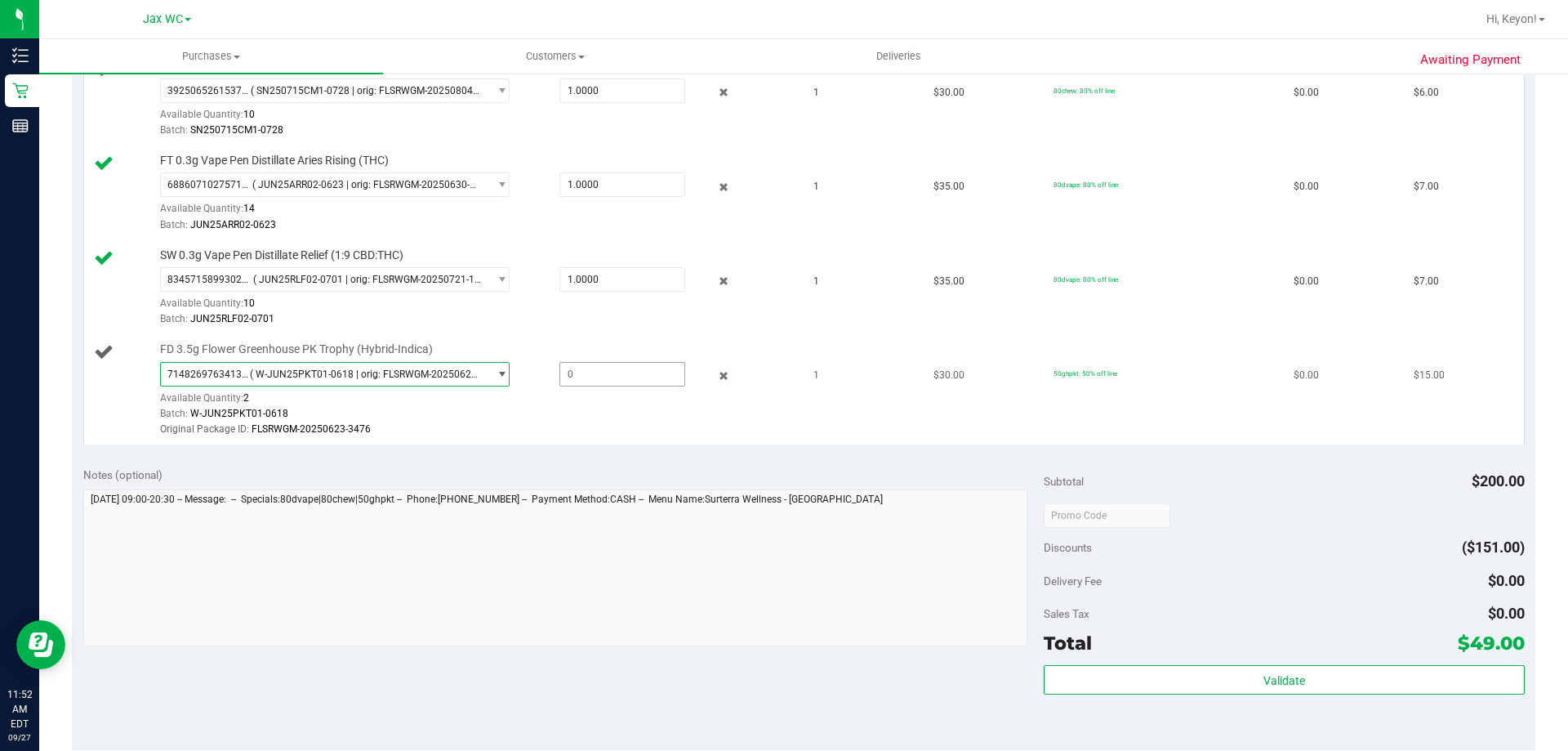
click at [598, 384] on span at bounding box center [622, 374] width 126 height 25
type input "1"
type input "1.0000"
click at [597, 329] on td "SW 0.3g Vape Pen Distillate Relief (1:9 CBD:THC) 8345715899302271 ( JUN25RLF02-…" at bounding box center [443, 288] width 720 height 95
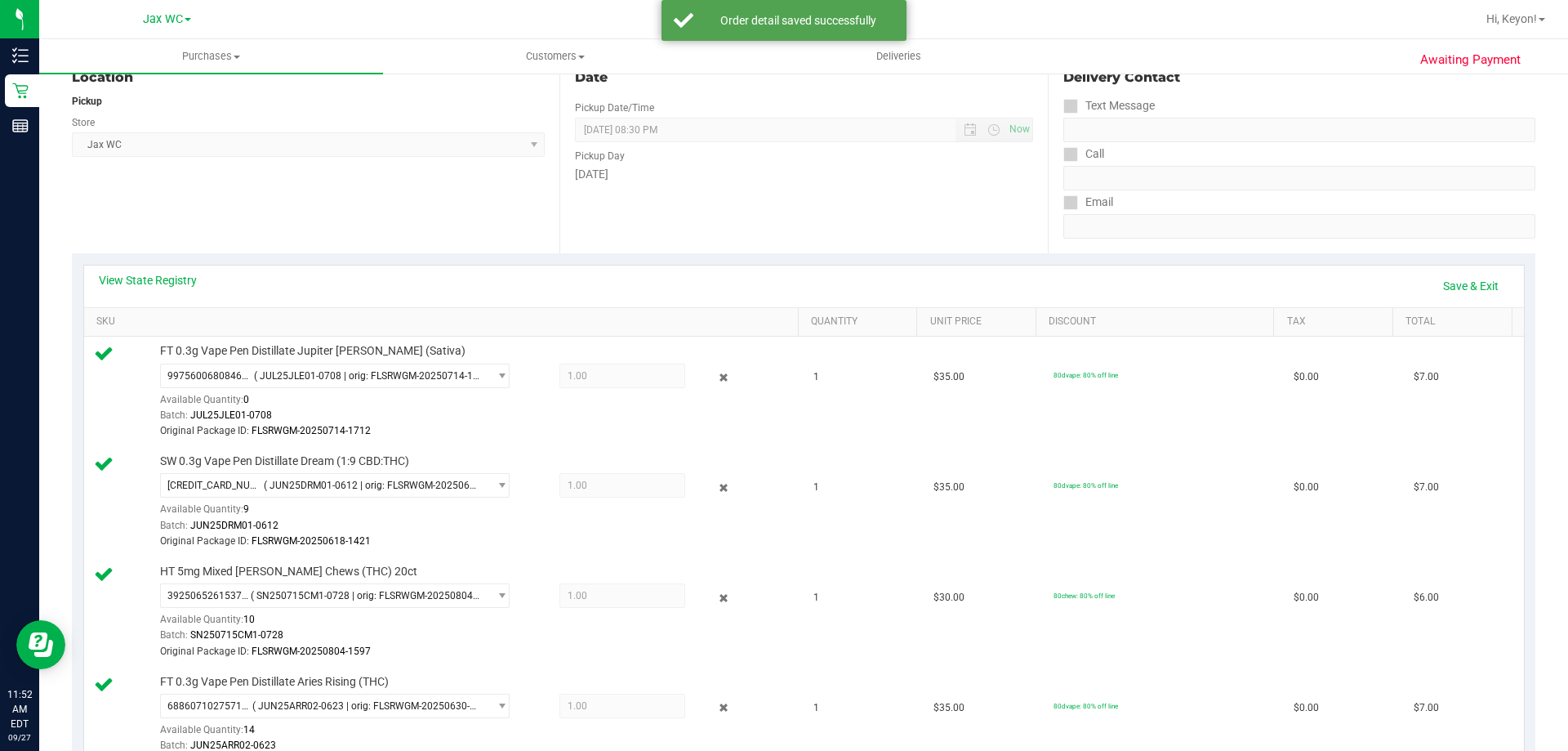
scroll to position [141, 0]
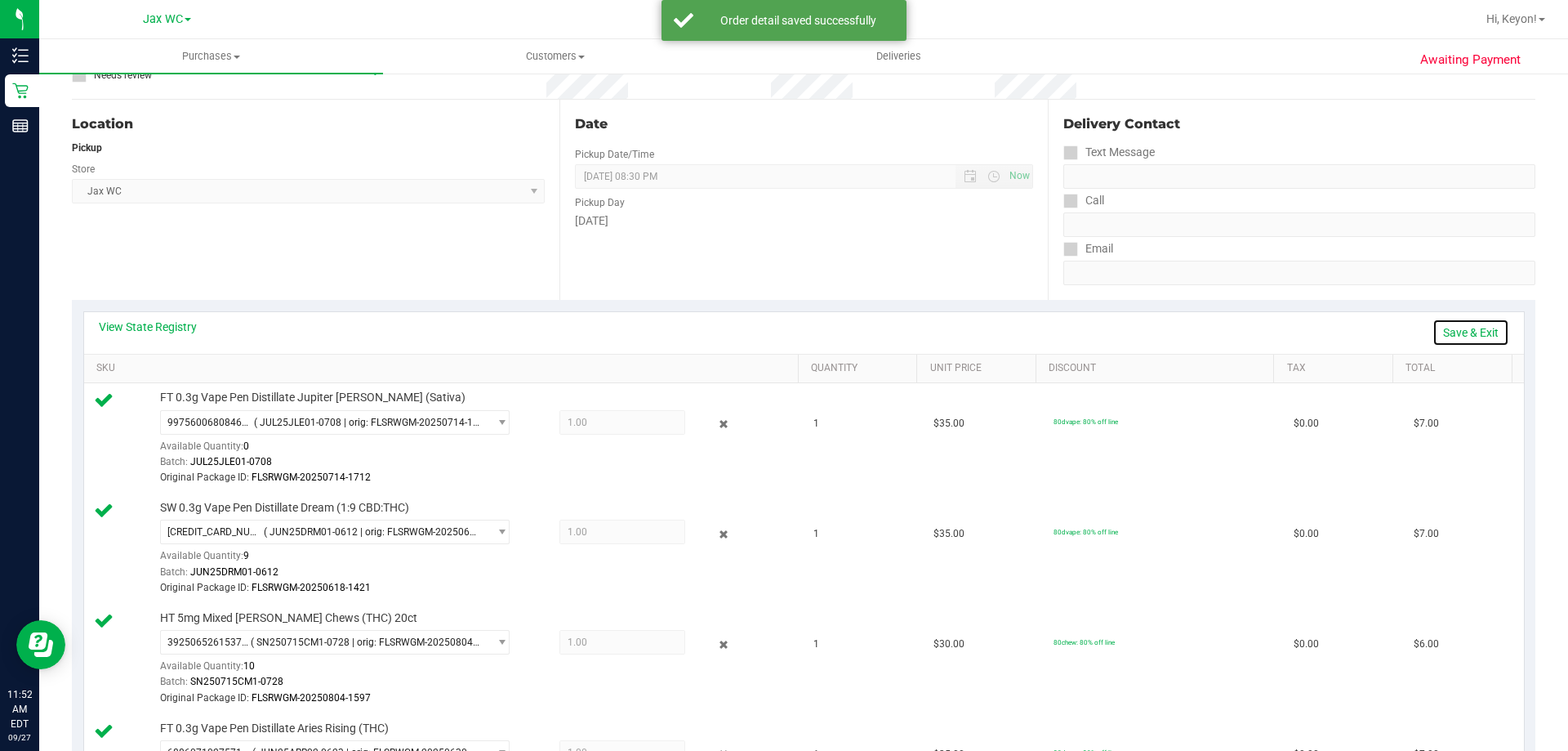
click at [1468, 334] on link "Save & Exit" at bounding box center [1471, 332] width 77 height 28
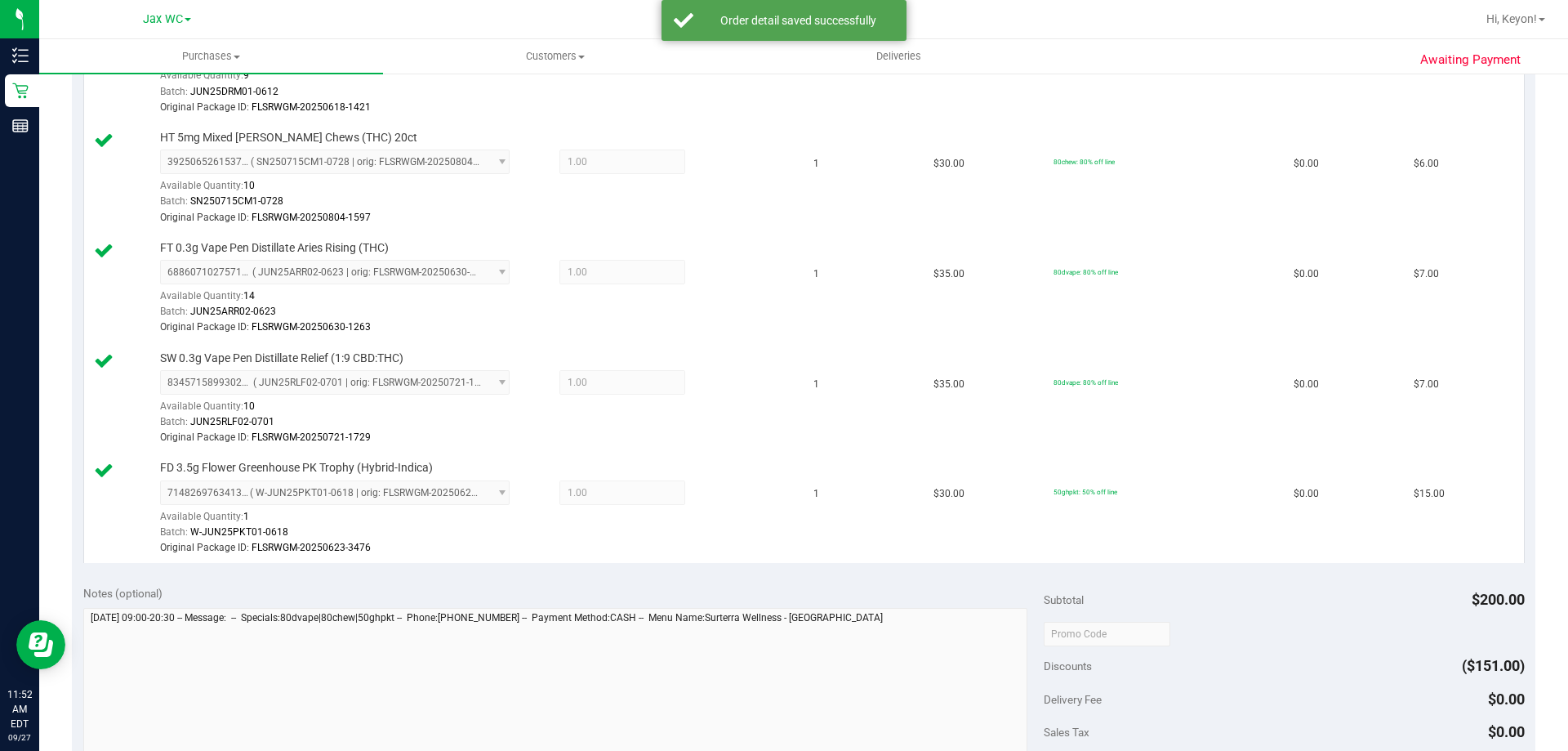
scroll to position [884, 0]
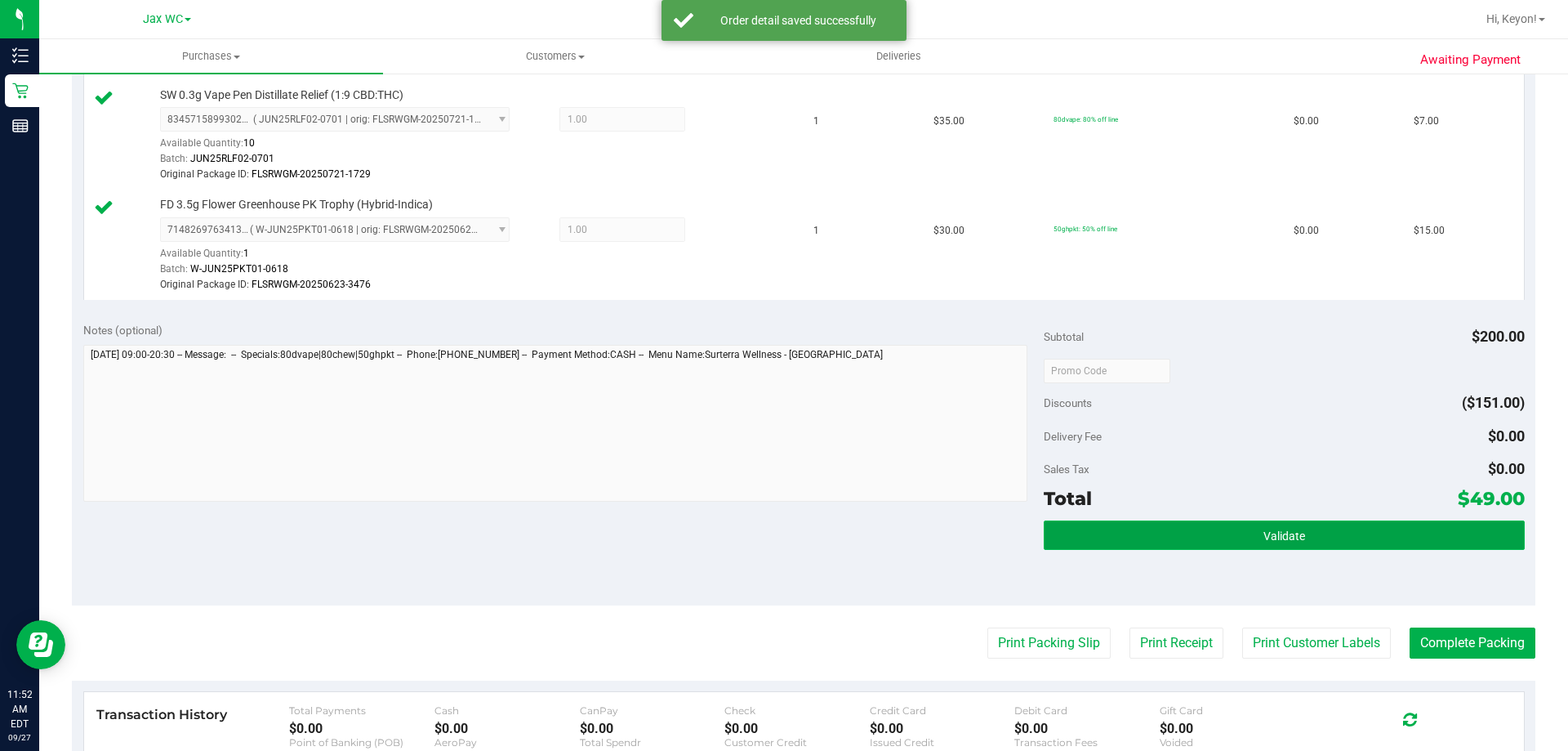
click at [1343, 540] on button "Validate" at bounding box center [1284, 535] width 480 height 30
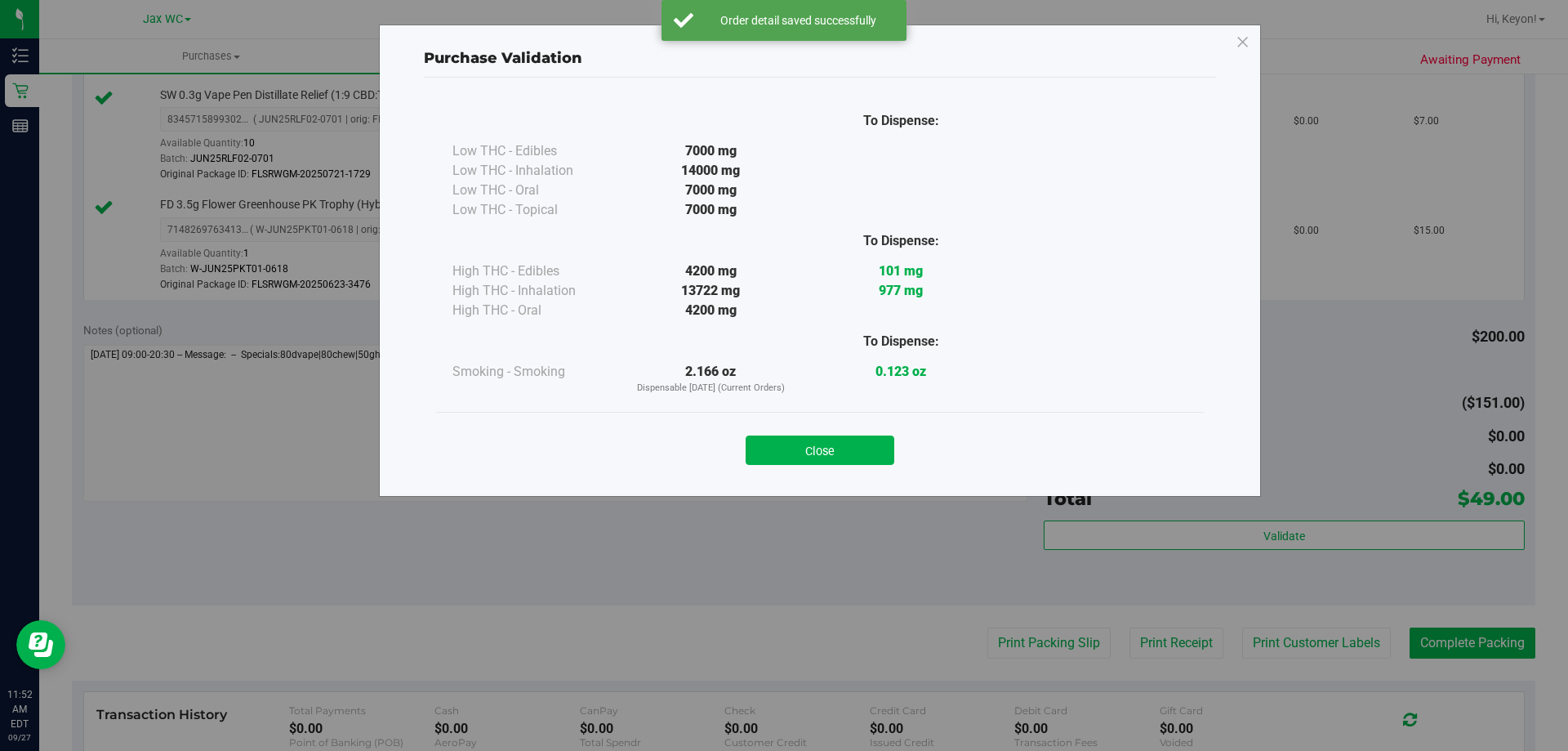
drag, startPoint x: 871, startPoint y: 450, endPoint x: 1567, endPoint y: 452, distance: 696.0
click at [908, 450] on div "Close" at bounding box center [819, 445] width 743 height 41
click at [1567, 530] on div "Purchase Validation To Dispense: Low THC - Edibles 7000 mg" at bounding box center [790, 375] width 1580 height 751
click at [856, 450] on button "Close" at bounding box center [820, 450] width 148 height 30
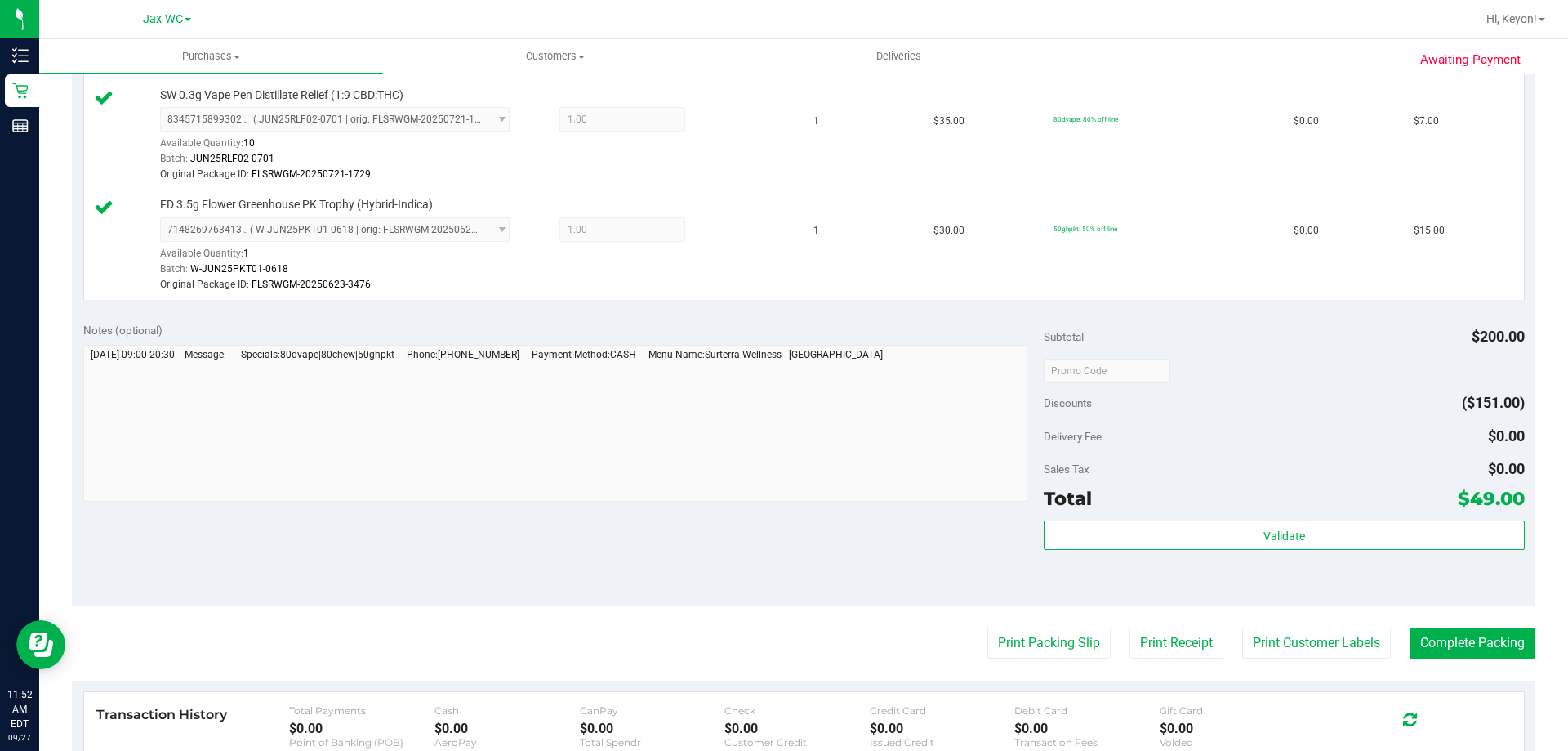
scroll to position [1103, 0]
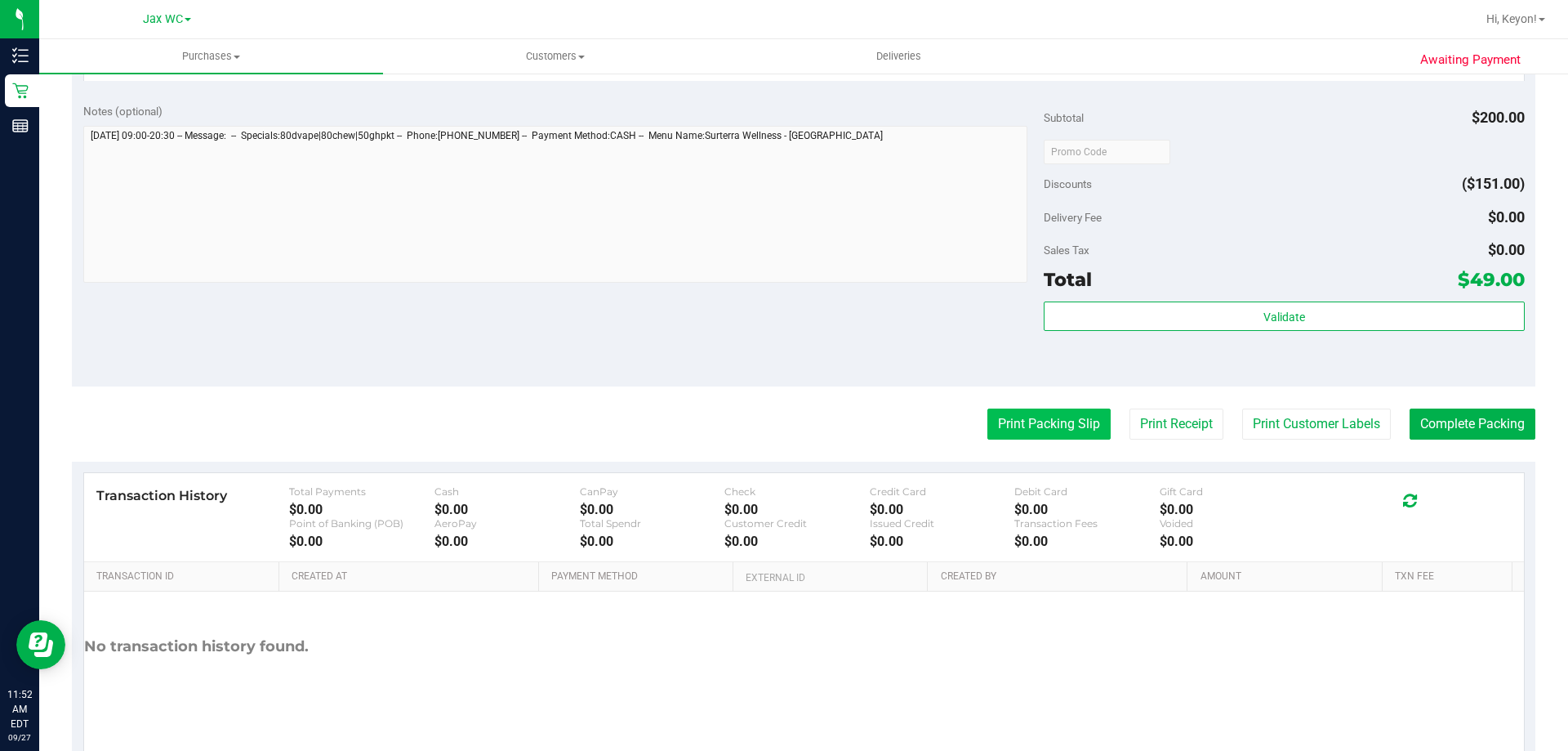
click at [1037, 429] on button "Print Packing Slip" at bounding box center [1049, 424] width 124 height 31
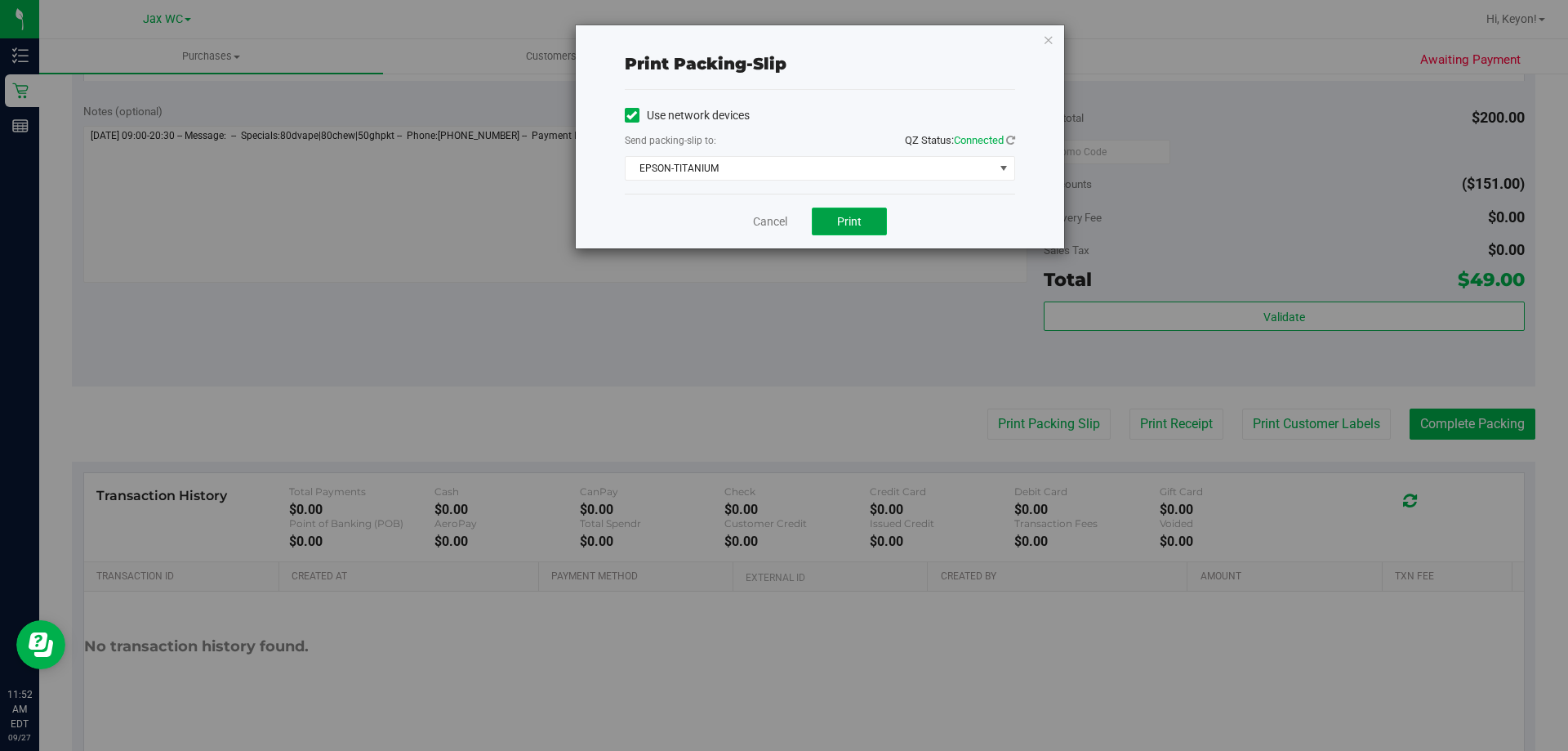
click at [851, 223] on span "Print" at bounding box center [850, 222] width 25 height 13
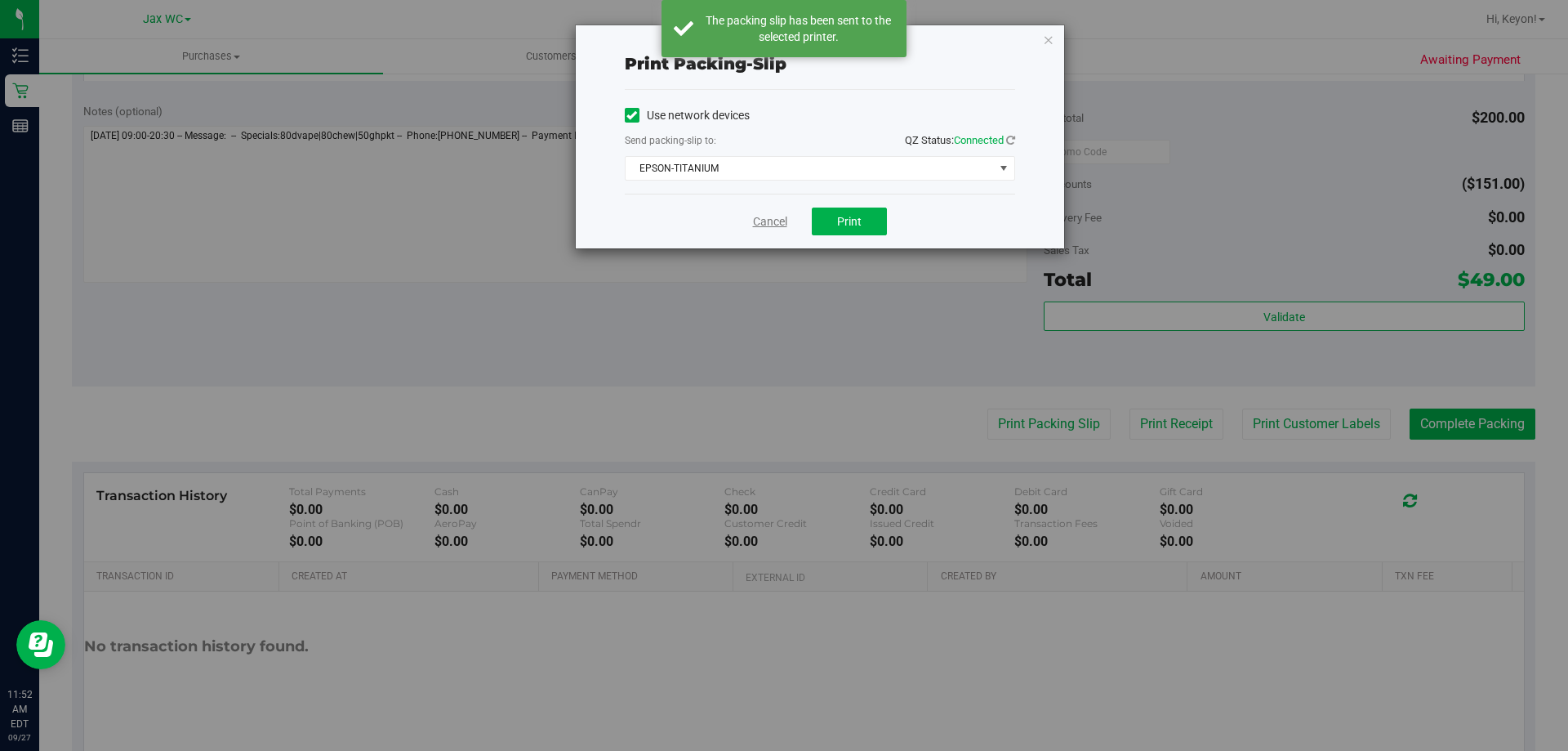
click at [774, 220] on link "Cancel" at bounding box center [770, 222] width 34 height 17
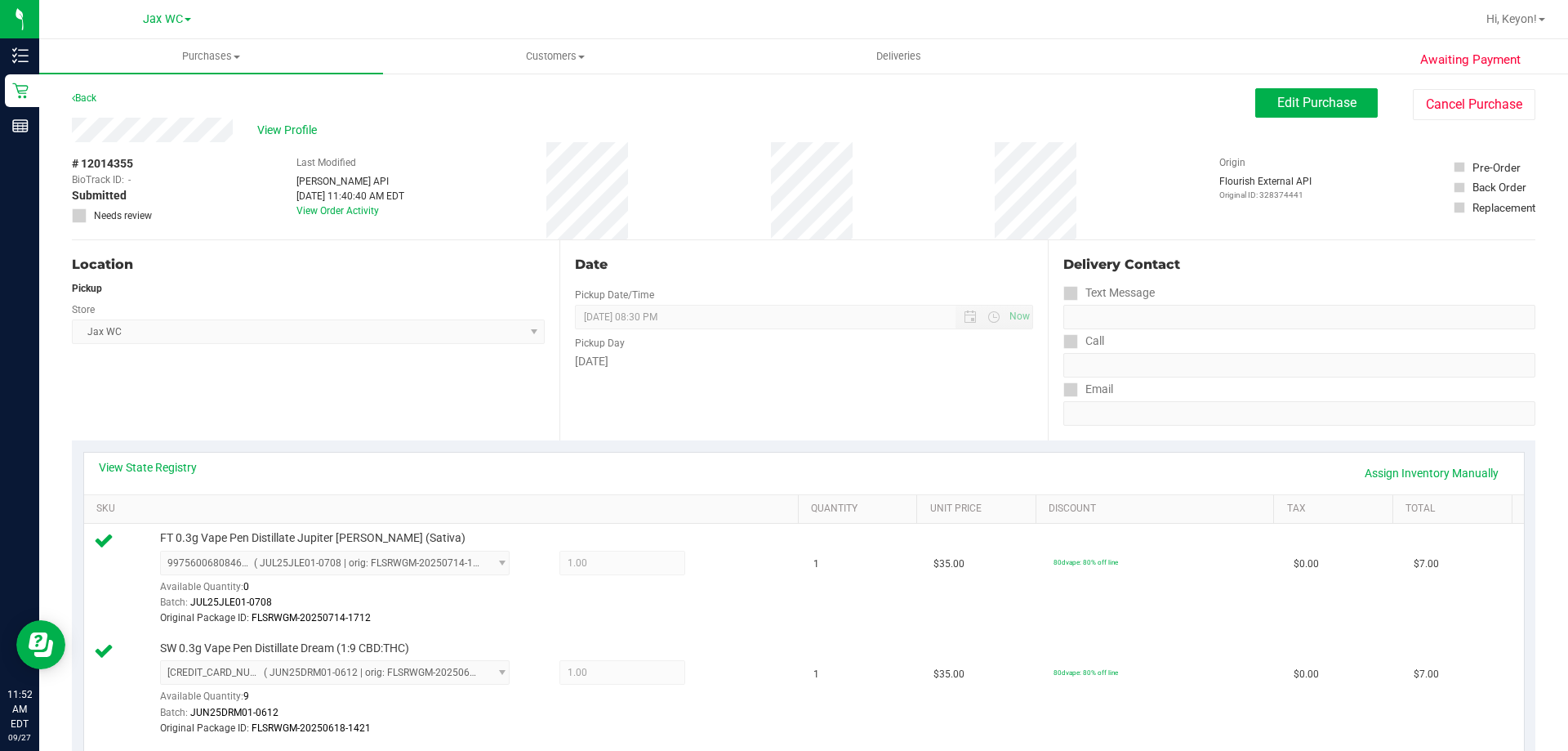
scroll to position [1049, 0]
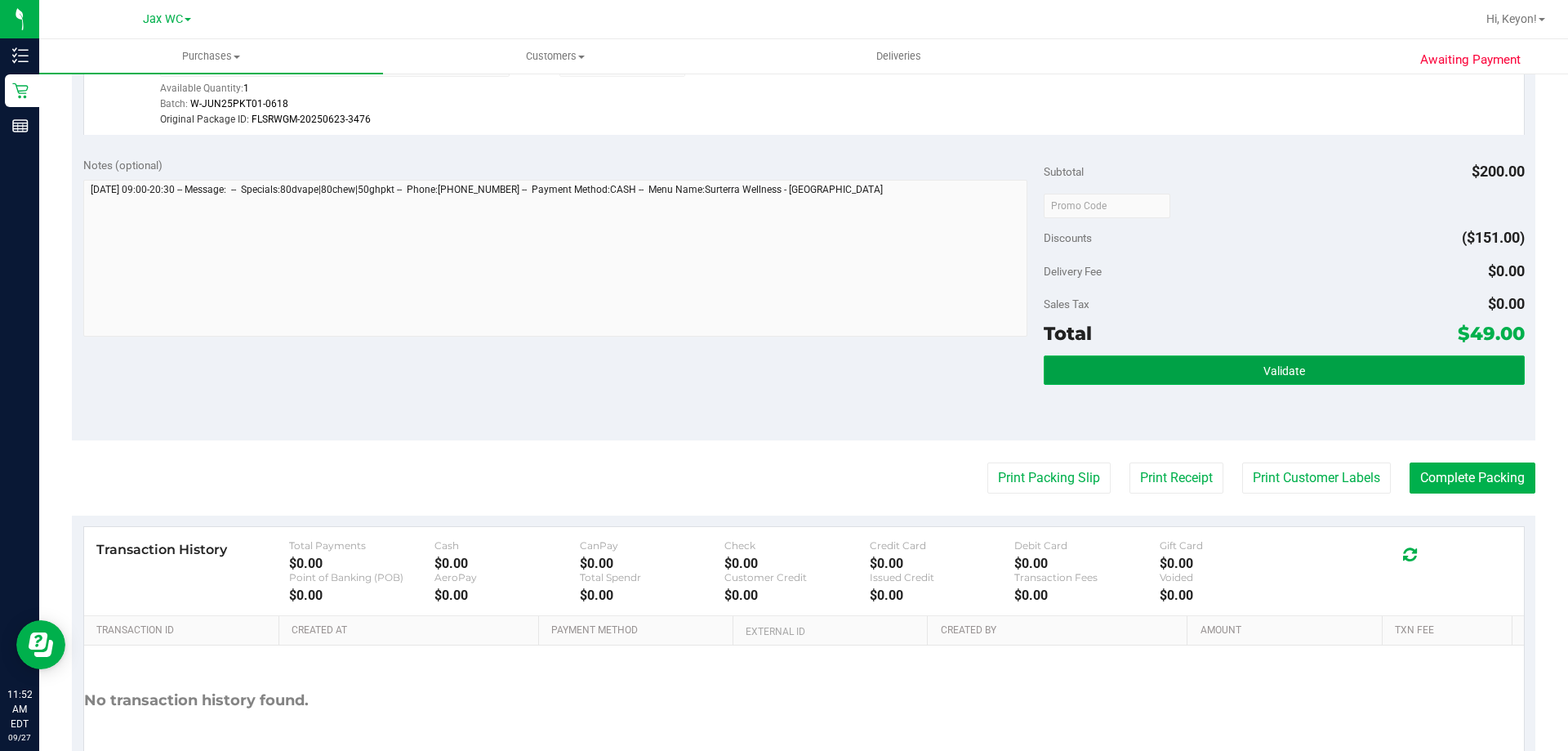
click at [1332, 375] on button "Validate" at bounding box center [1284, 369] width 480 height 30
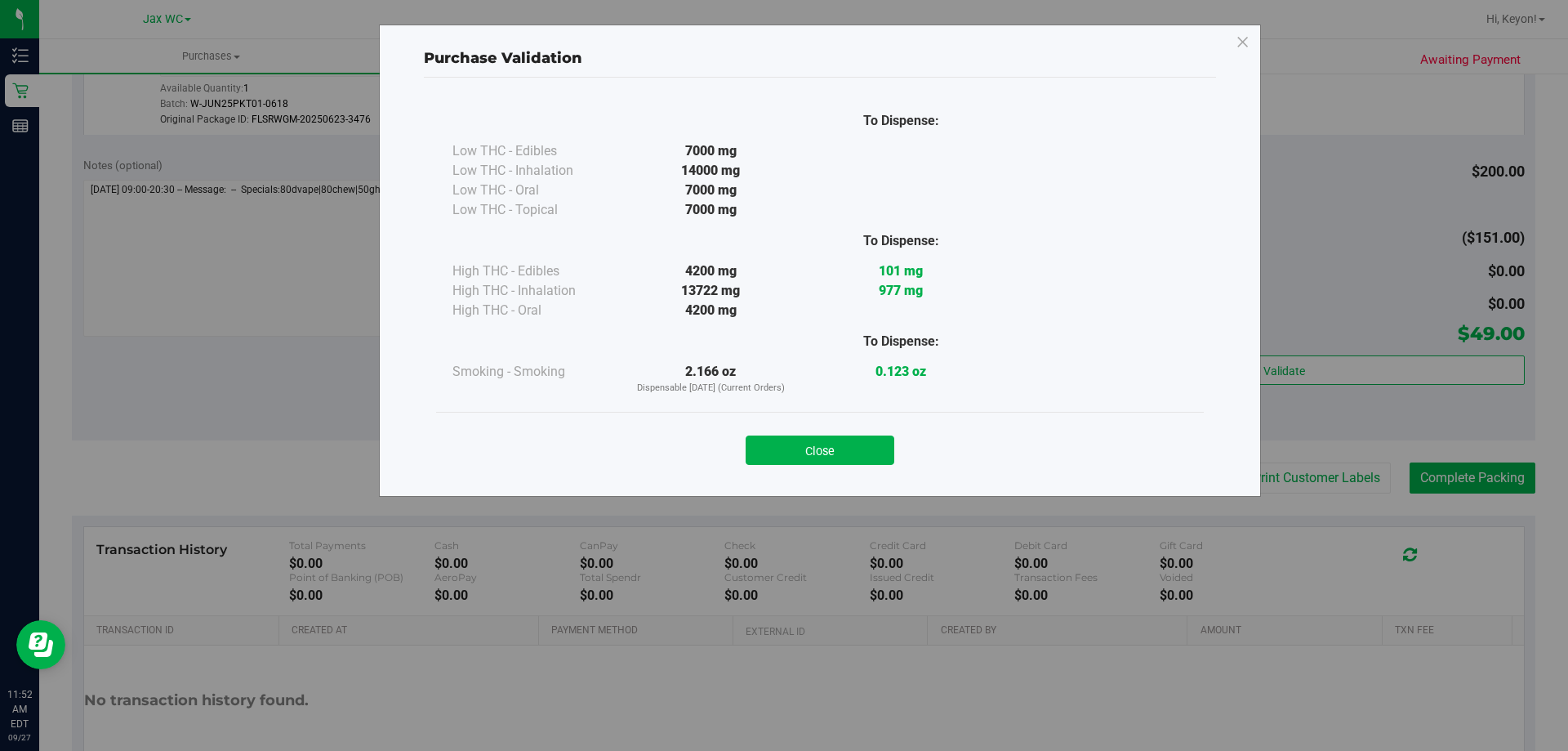
drag, startPoint x: 830, startPoint y: 446, endPoint x: 1019, endPoint y: 445, distance: 189.0
click at [837, 446] on button "Close" at bounding box center [820, 450] width 148 height 30
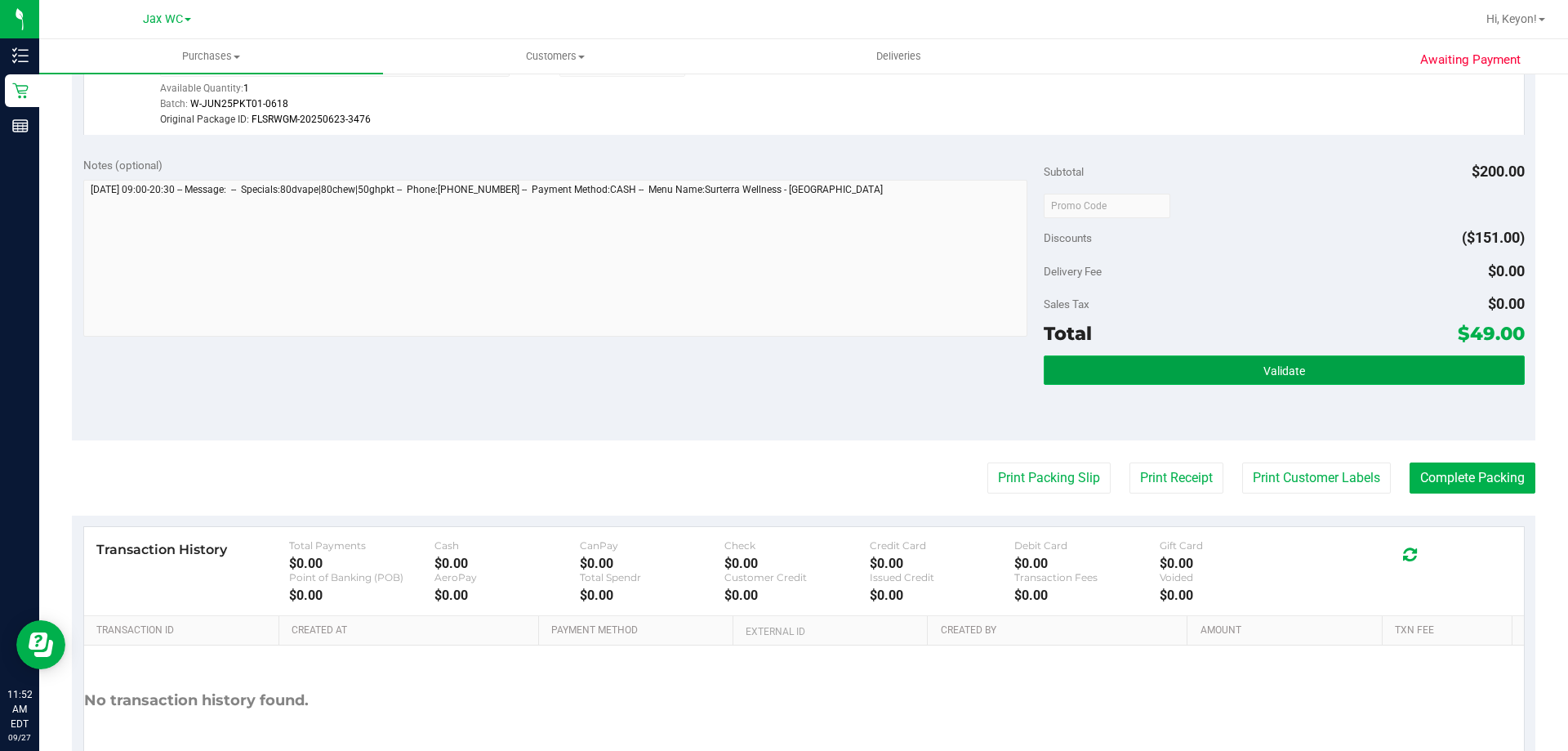
click at [1357, 366] on button "Validate" at bounding box center [1284, 369] width 480 height 30
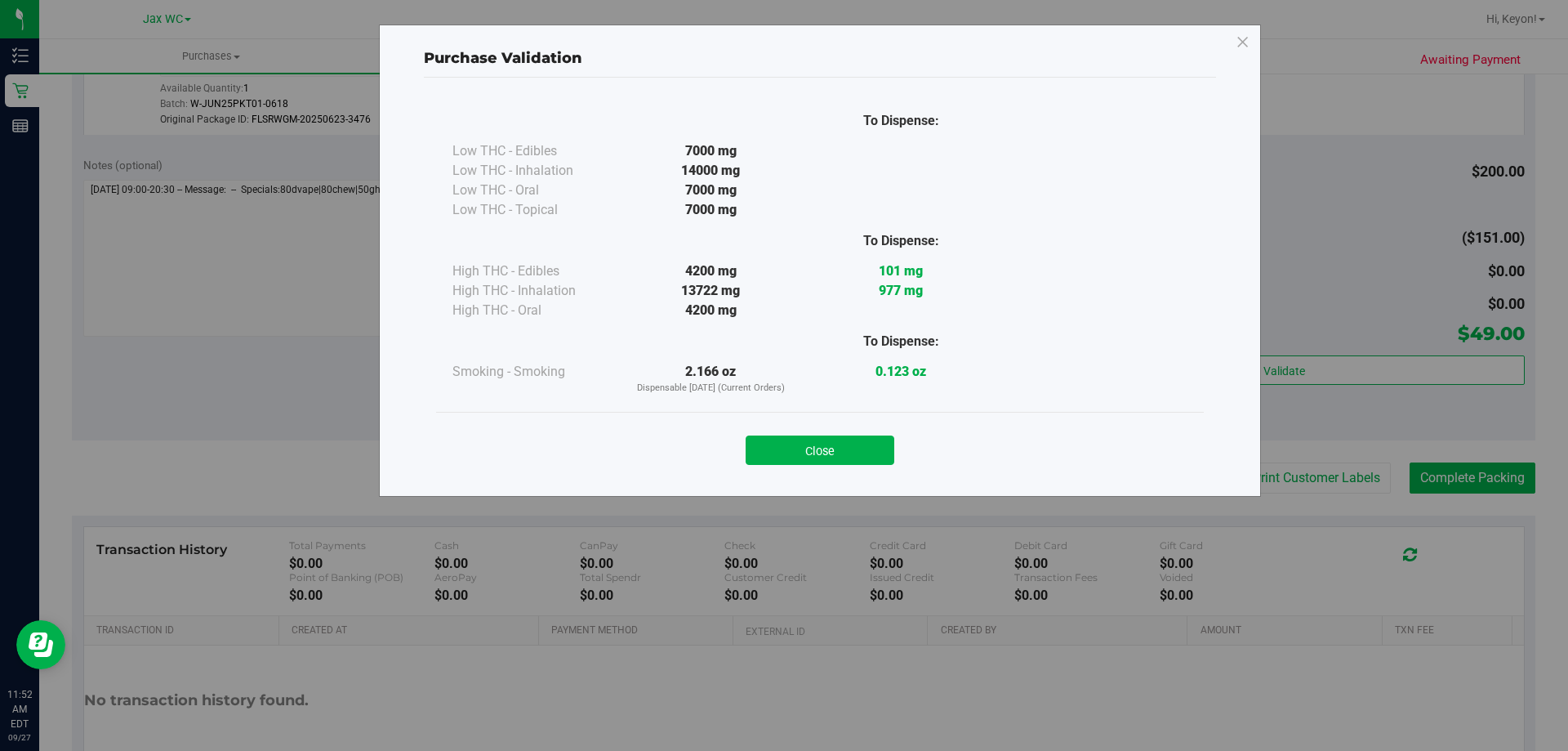
drag, startPoint x: 786, startPoint y: 445, endPoint x: 816, endPoint y: 445, distance: 30.0
click at [787, 445] on button "Close" at bounding box center [820, 450] width 148 height 30
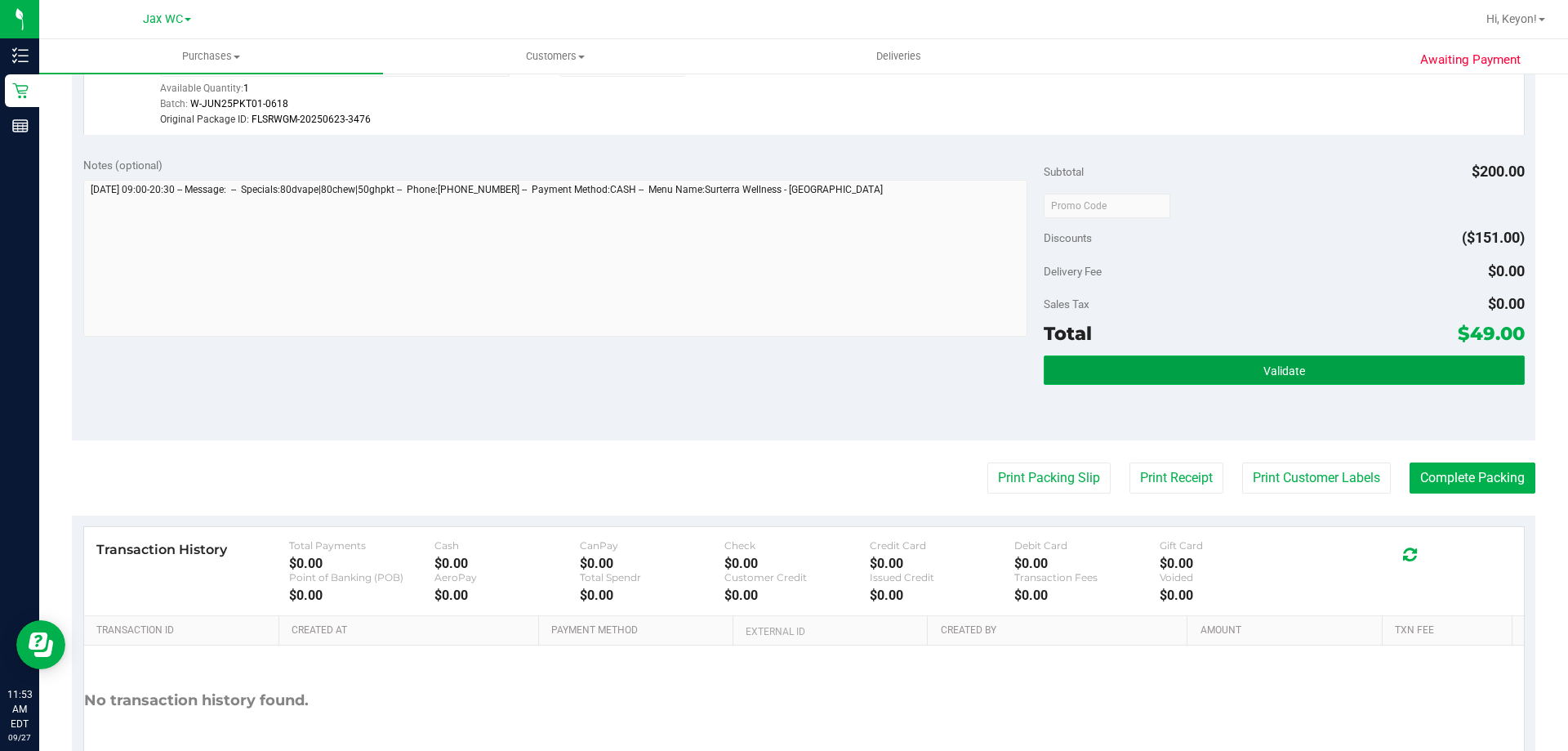
click at [1330, 375] on button "Validate" at bounding box center [1284, 369] width 480 height 30
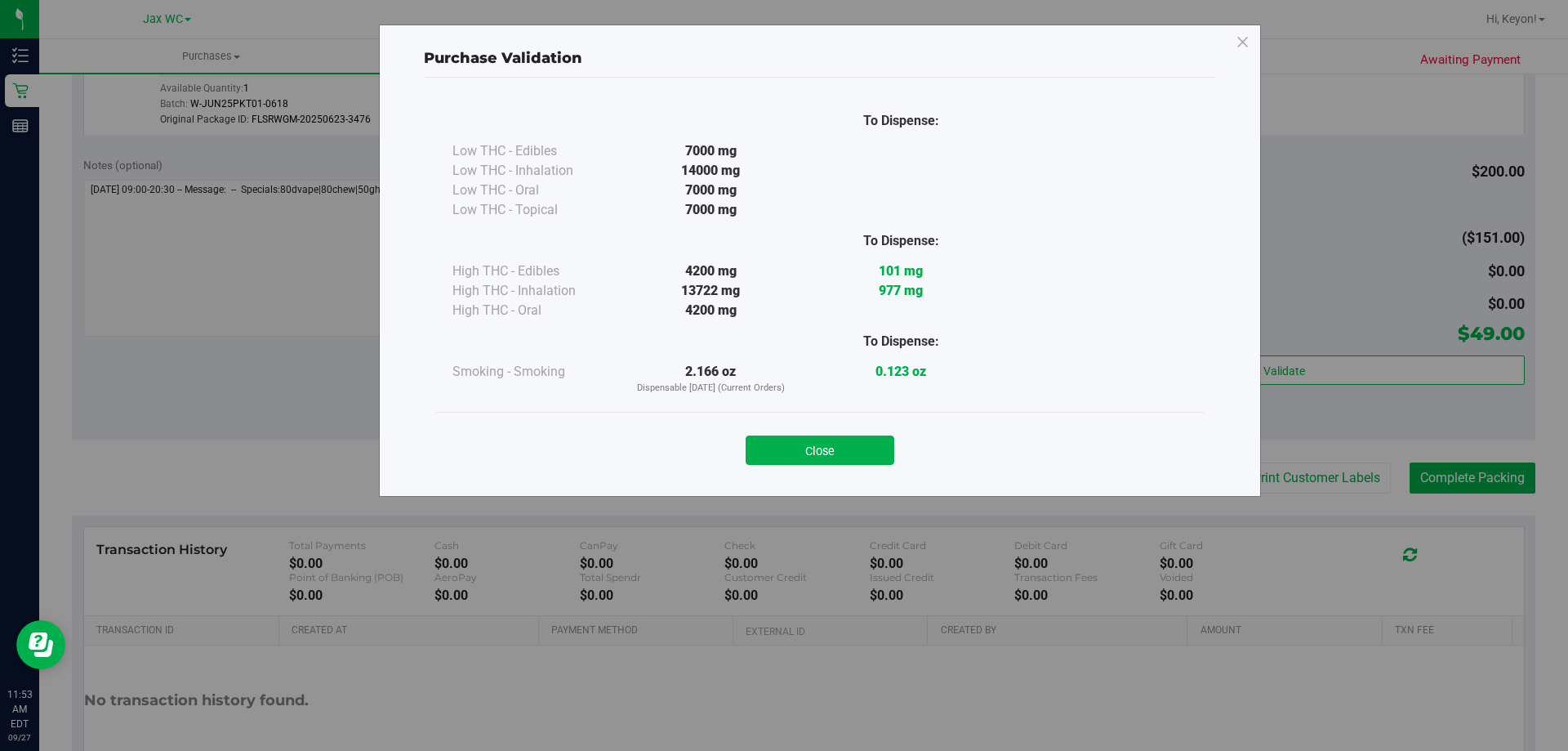
click at [834, 444] on button "Close" at bounding box center [820, 450] width 148 height 30
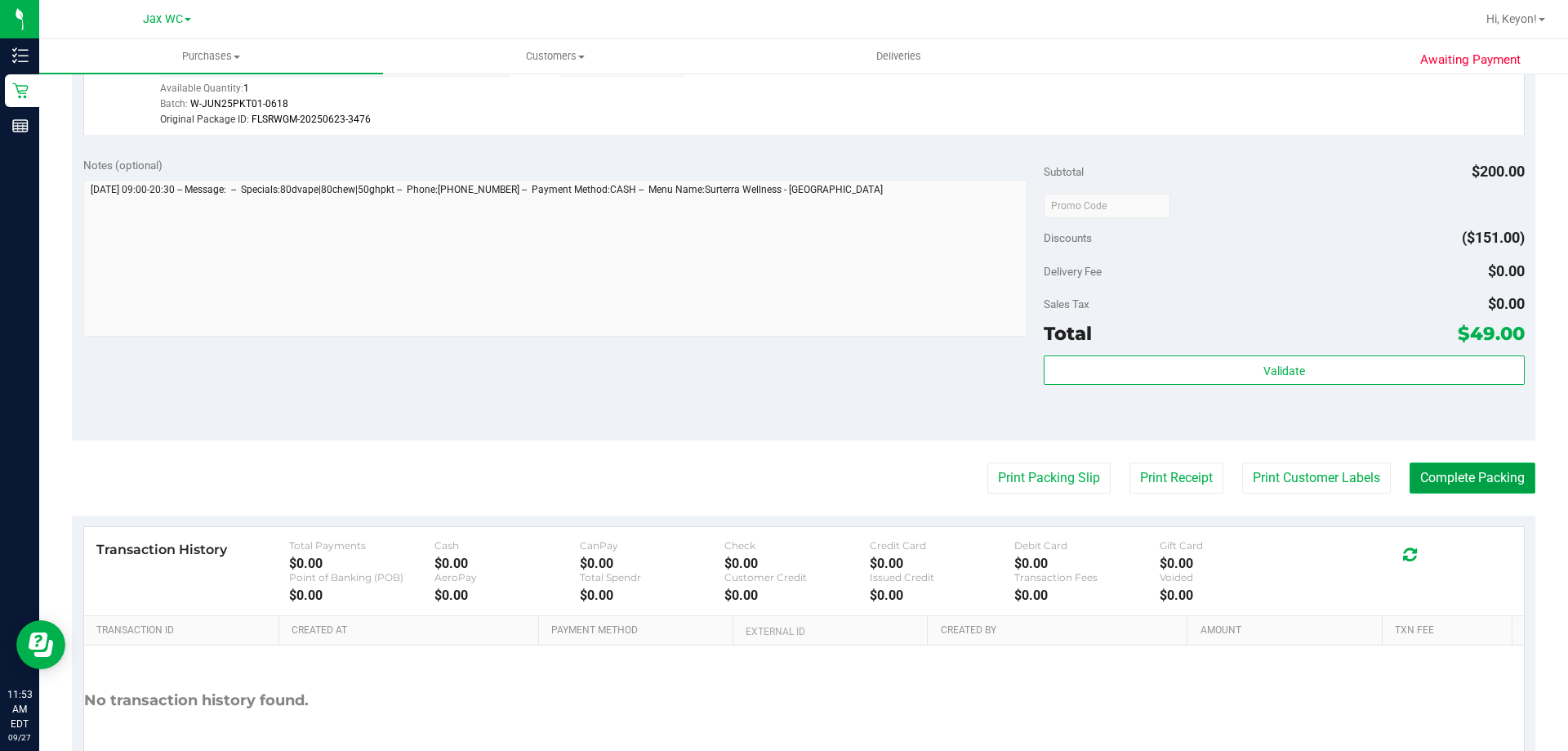
click at [1448, 475] on button "Complete Packing" at bounding box center [1473, 478] width 126 height 31
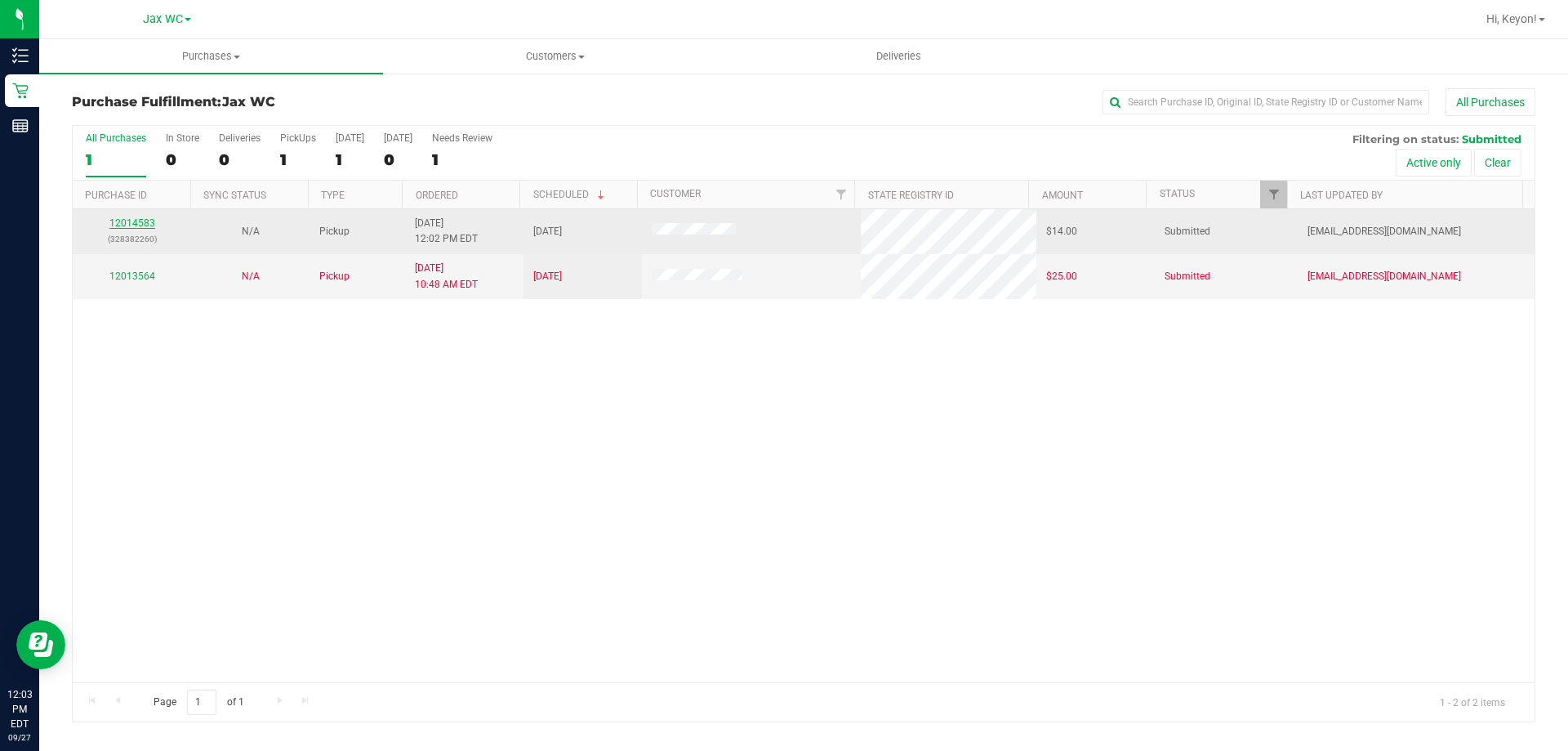
click at [135, 224] on link "12014583" at bounding box center [132, 223] width 46 height 11
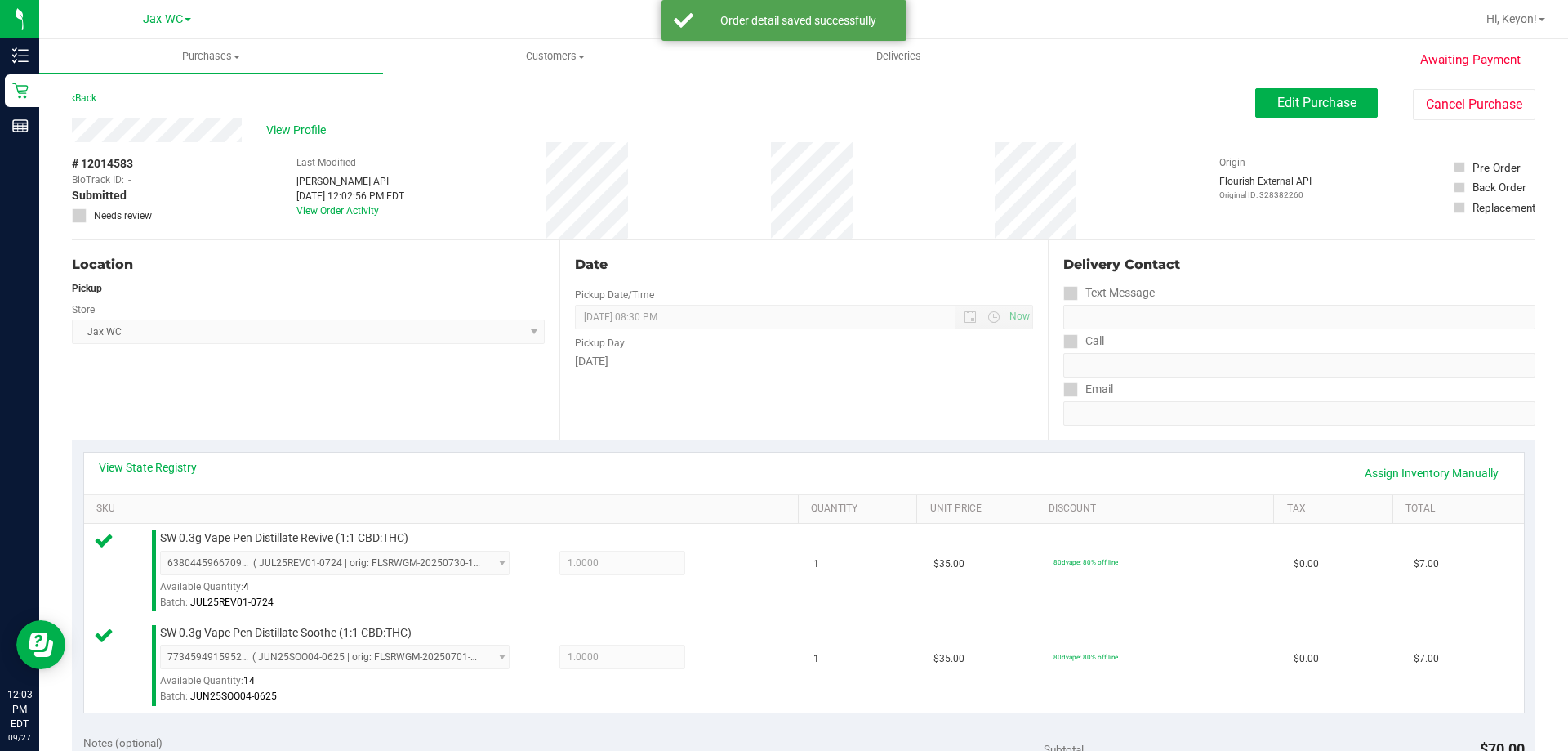
scroll to position [557, 0]
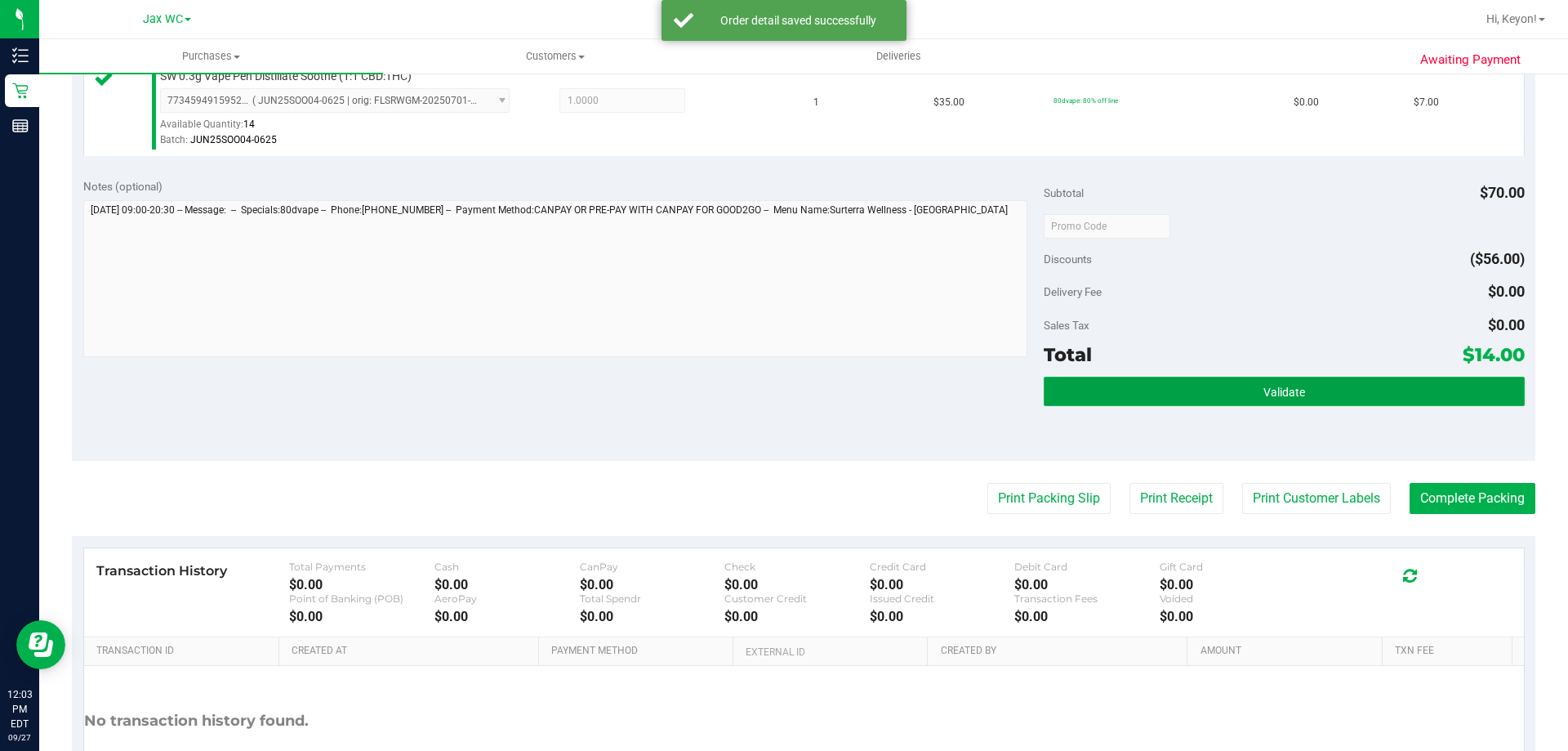
click at [1359, 391] on button "Validate" at bounding box center [1284, 391] width 480 height 30
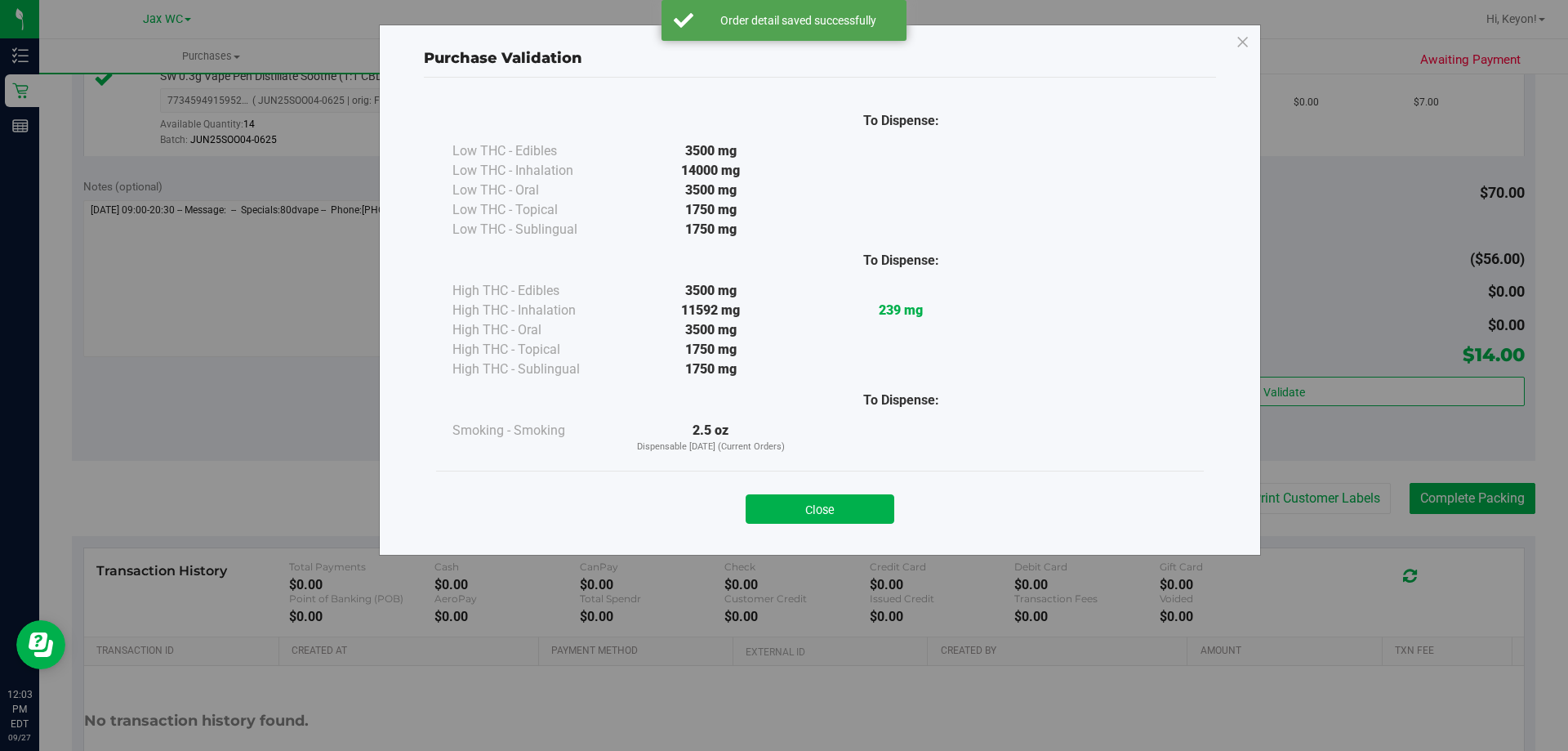
drag, startPoint x: 844, startPoint y: 501, endPoint x: 886, endPoint y: 491, distance: 43.2
click at [844, 502] on button "Close" at bounding box center [820, 508] width 148 height 30
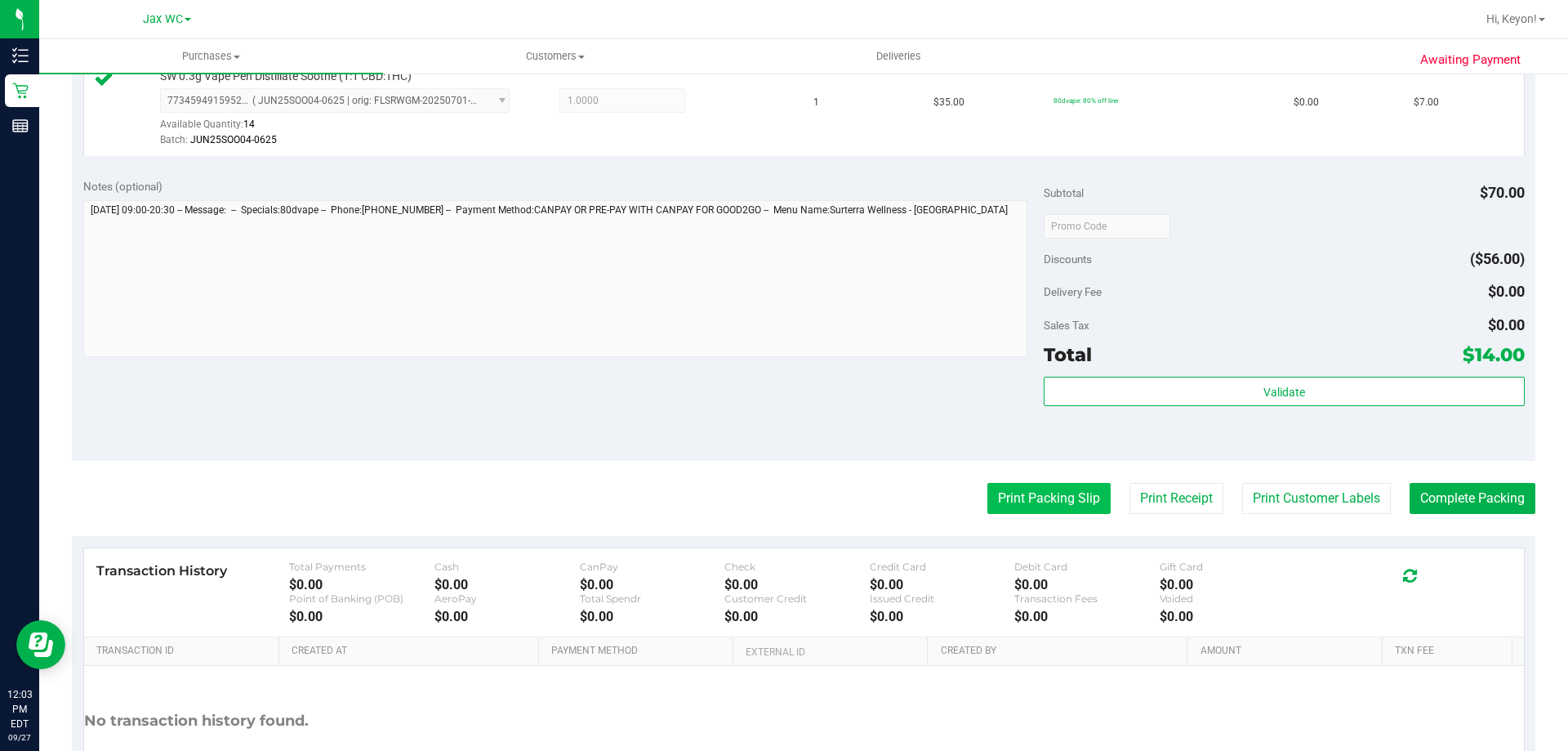
click at [1015, 502] on button "Print Packing Slip" at bounding box center [1049, 498] width 124 height 31
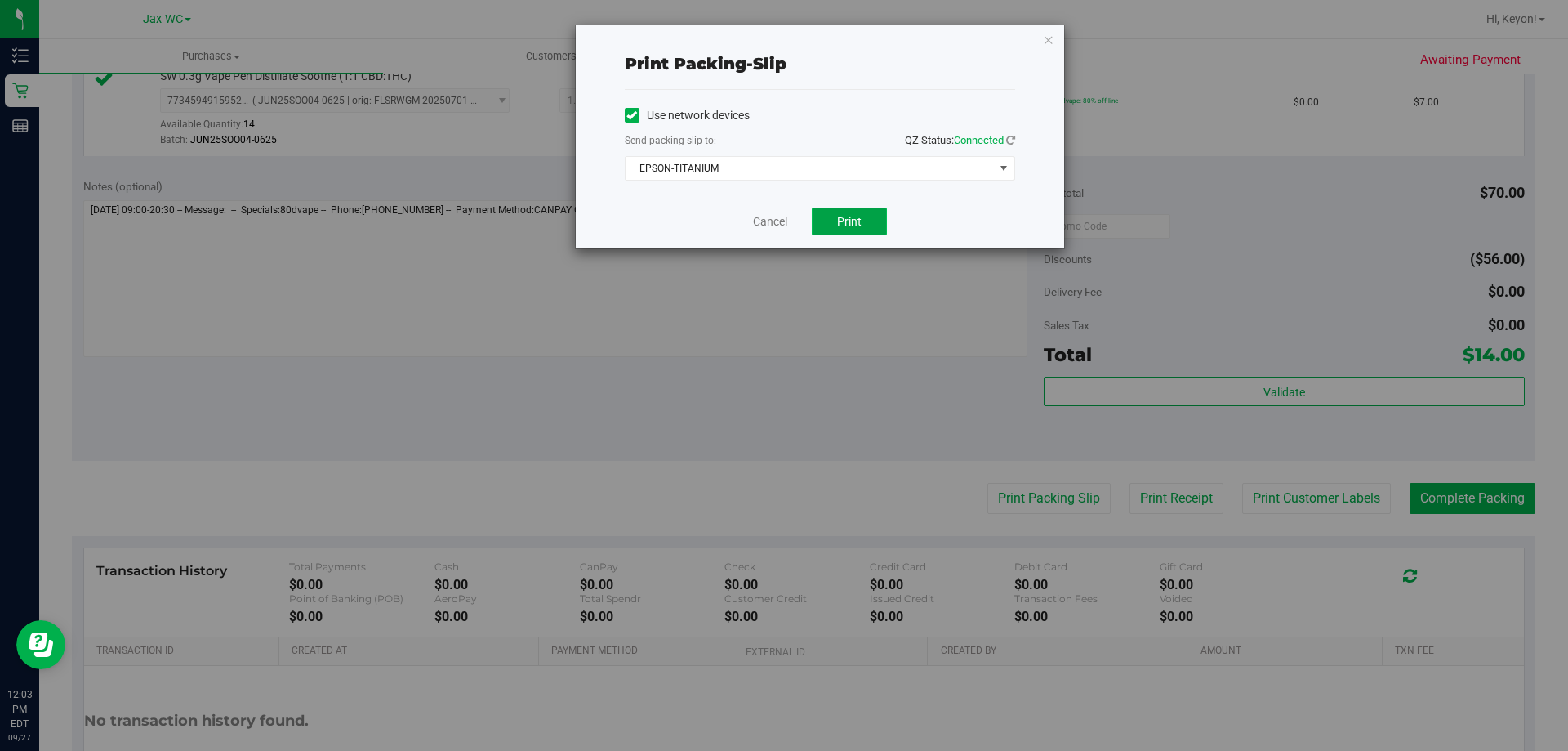
click at [863, 230] on button "Print" at bounding box center [849, 221] width 75 height 28
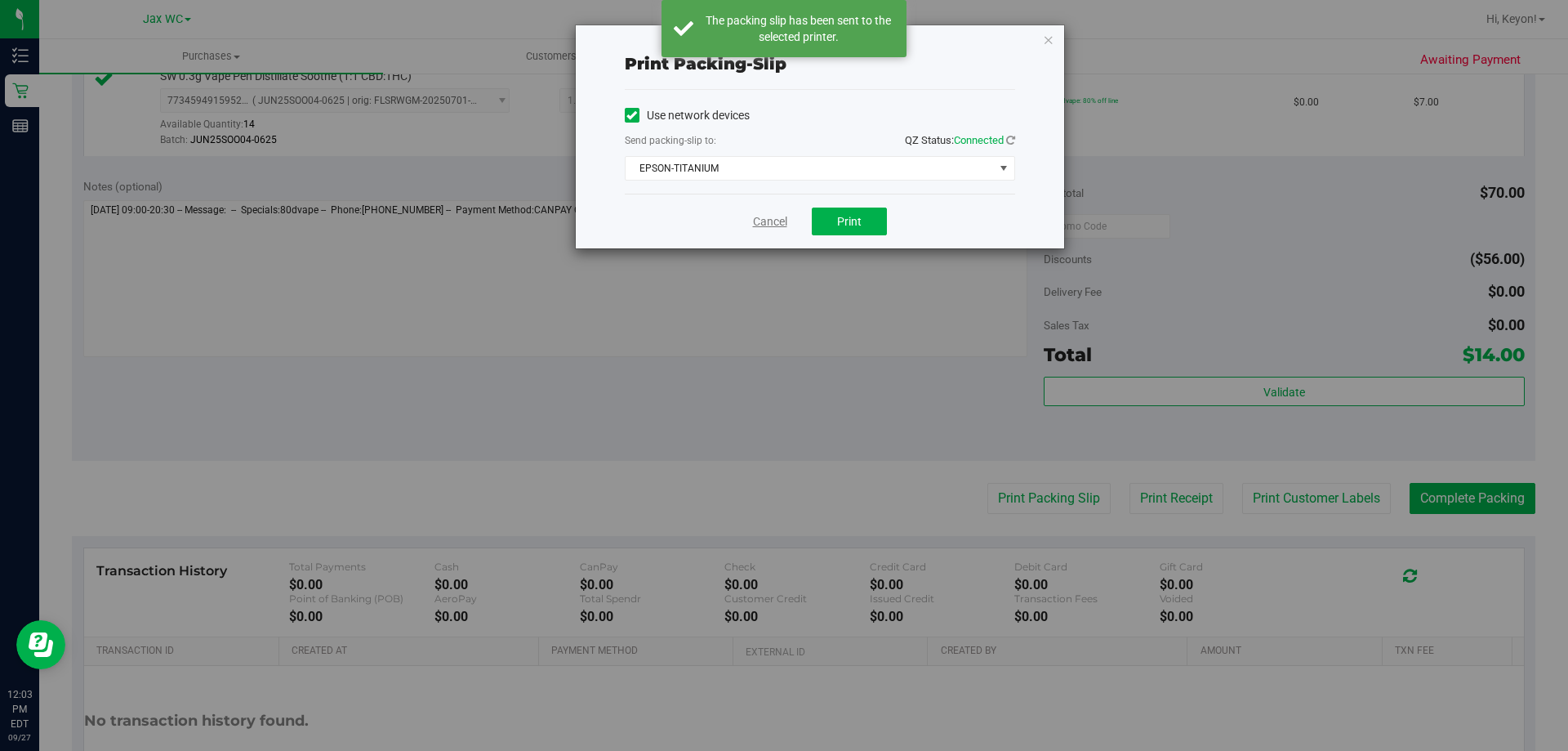
click at [767, 218] on link "Cancel" at bounding box center [770, 222] width 34 height 17
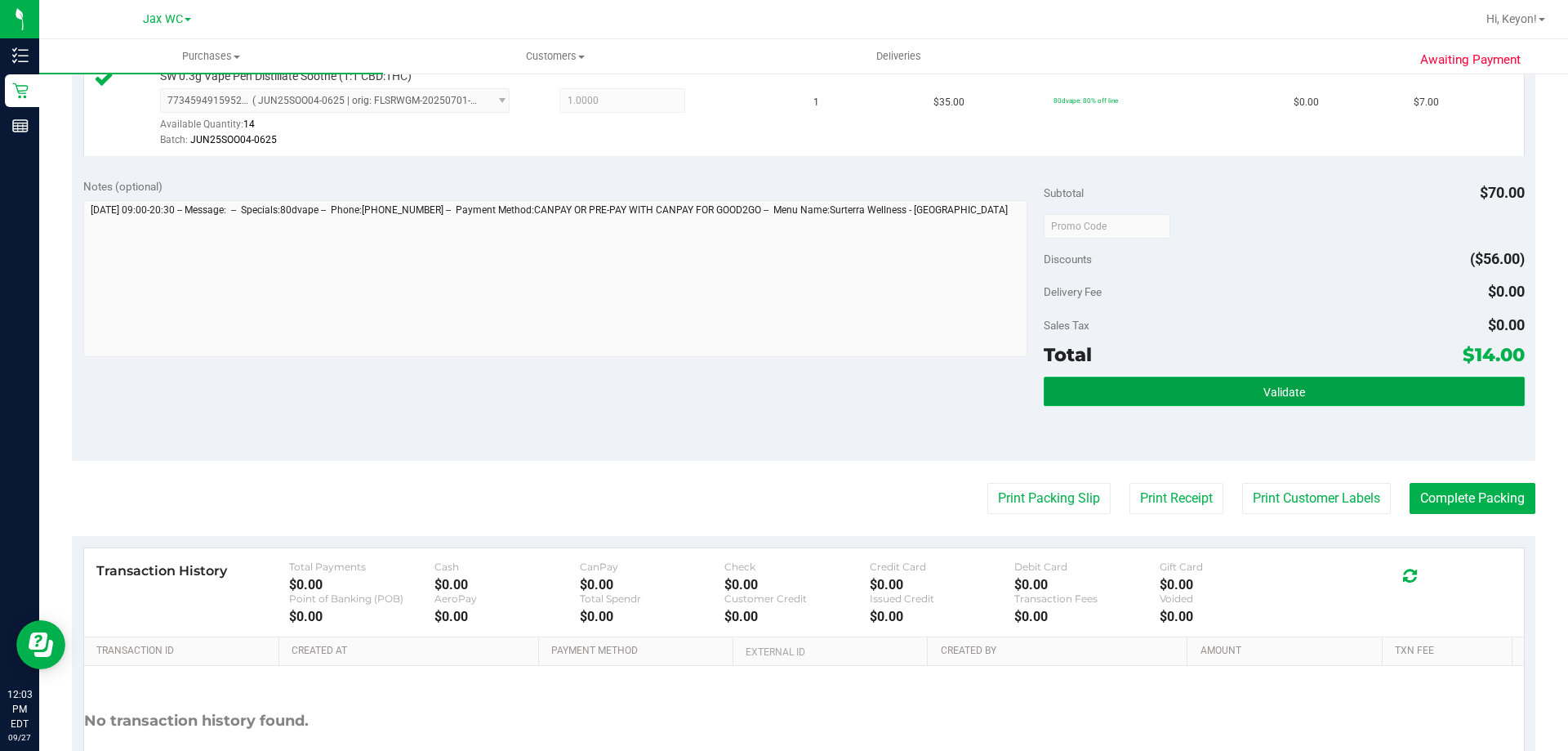
click at [1264, 393] on span "Validate" at bounding box center [1284, 392] width 42 height 13
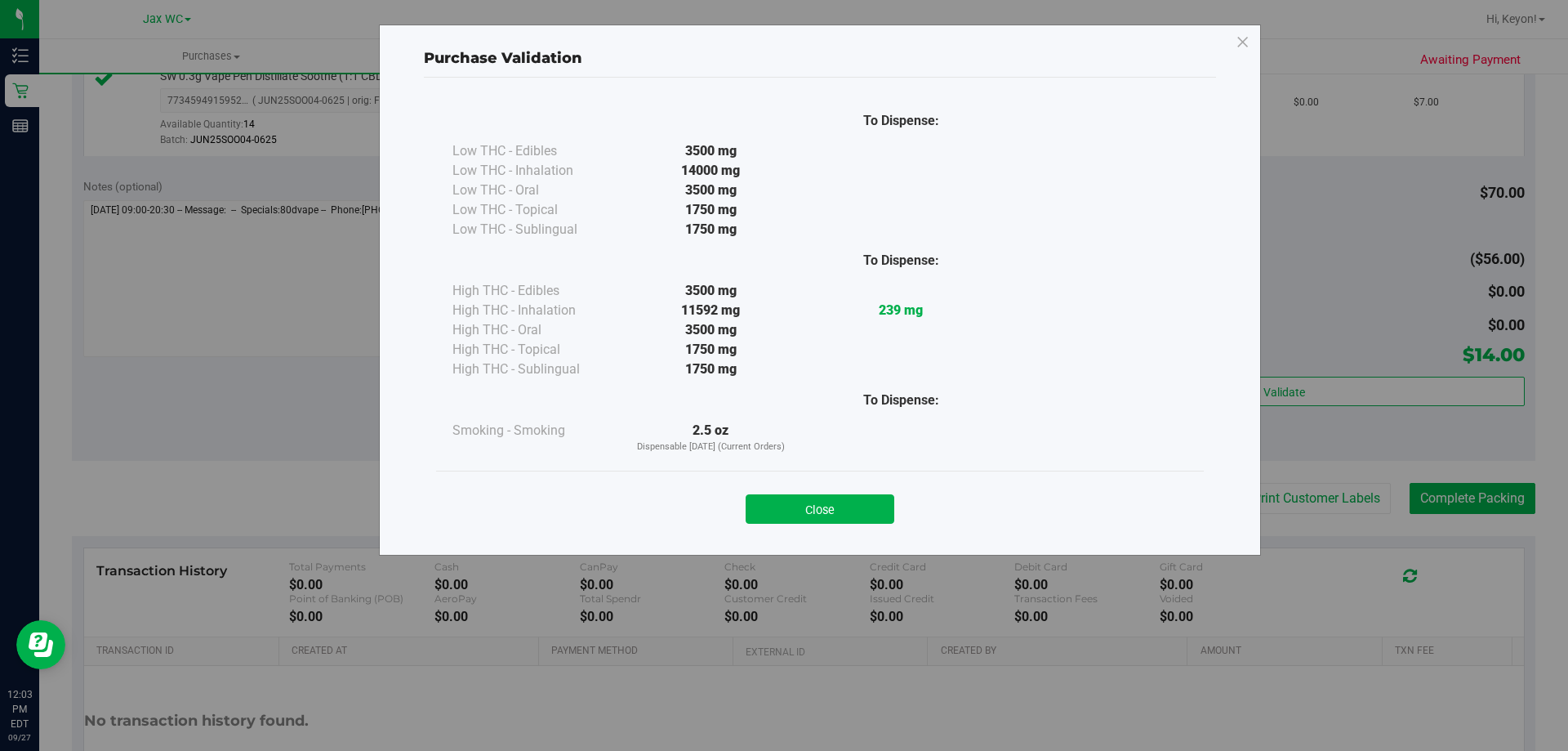
drag, startPoint x: 827, startPoint y: 518, endPoint x: 835, endPoint y: 515, distance: 8.5
click at [828, 519] on button "Close" at bounding box center [820, 508] width 148 height 30
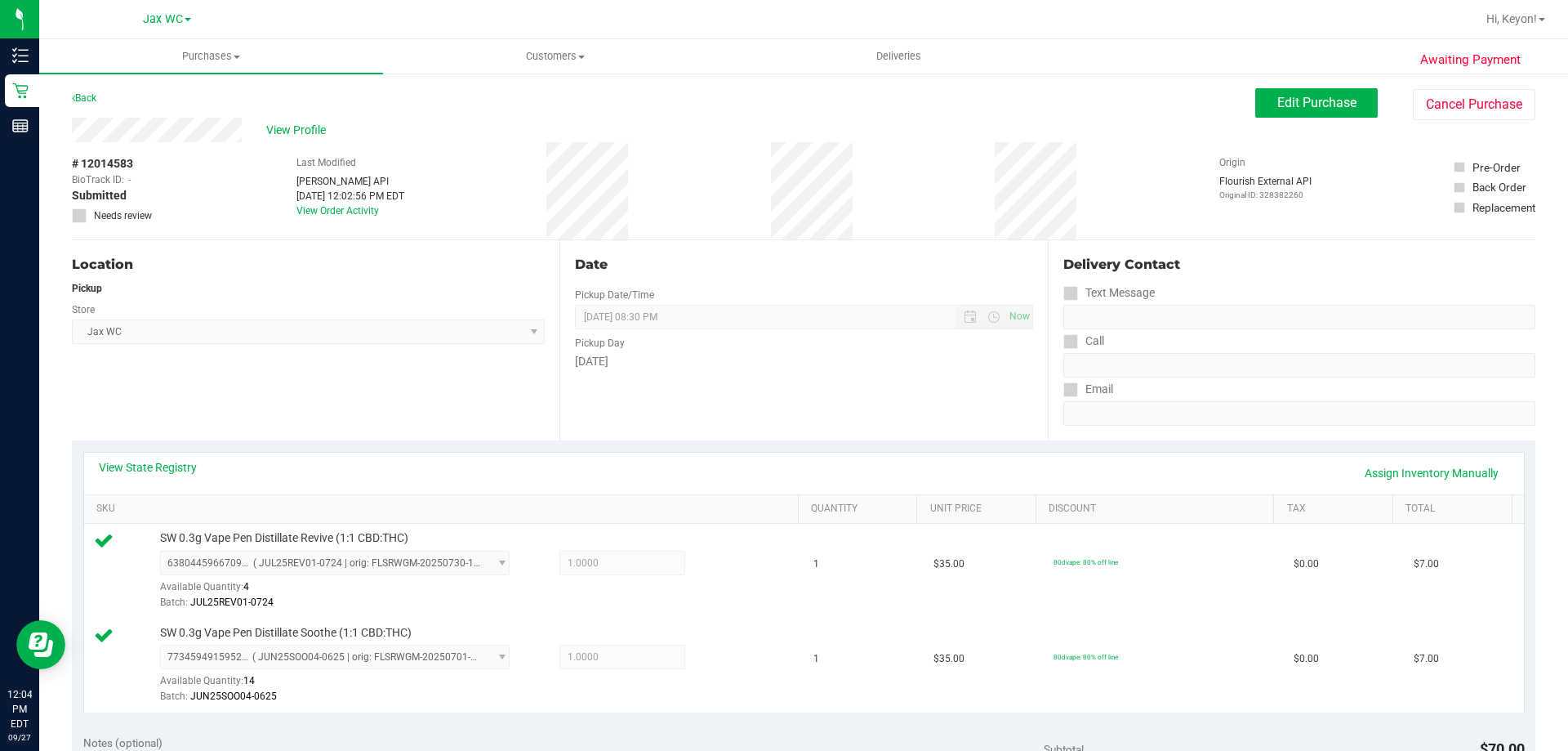
scroll to position [505, 0]
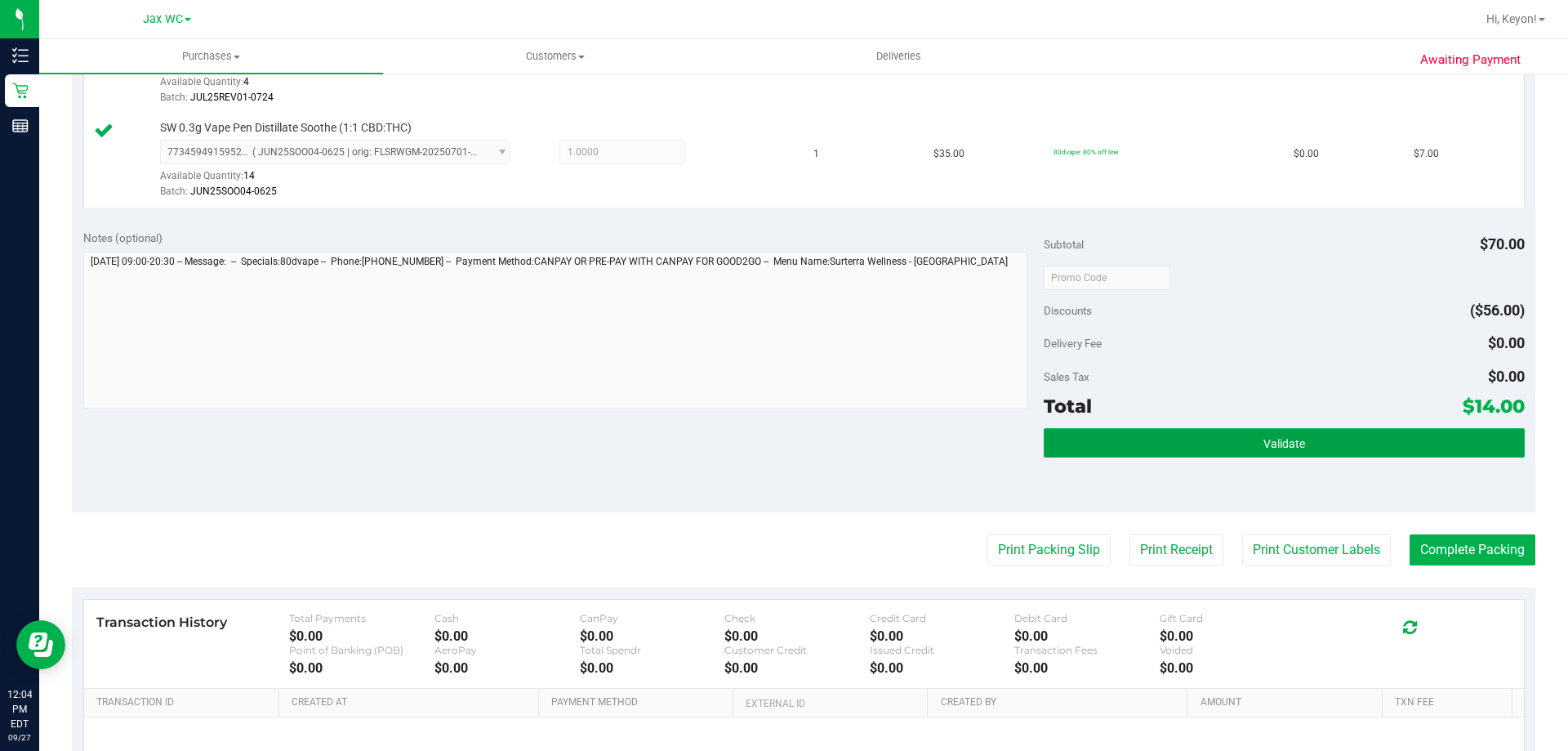
click at [1380, 437] on button "Validate" at bounding box center [1284, 443] width 480 height 30
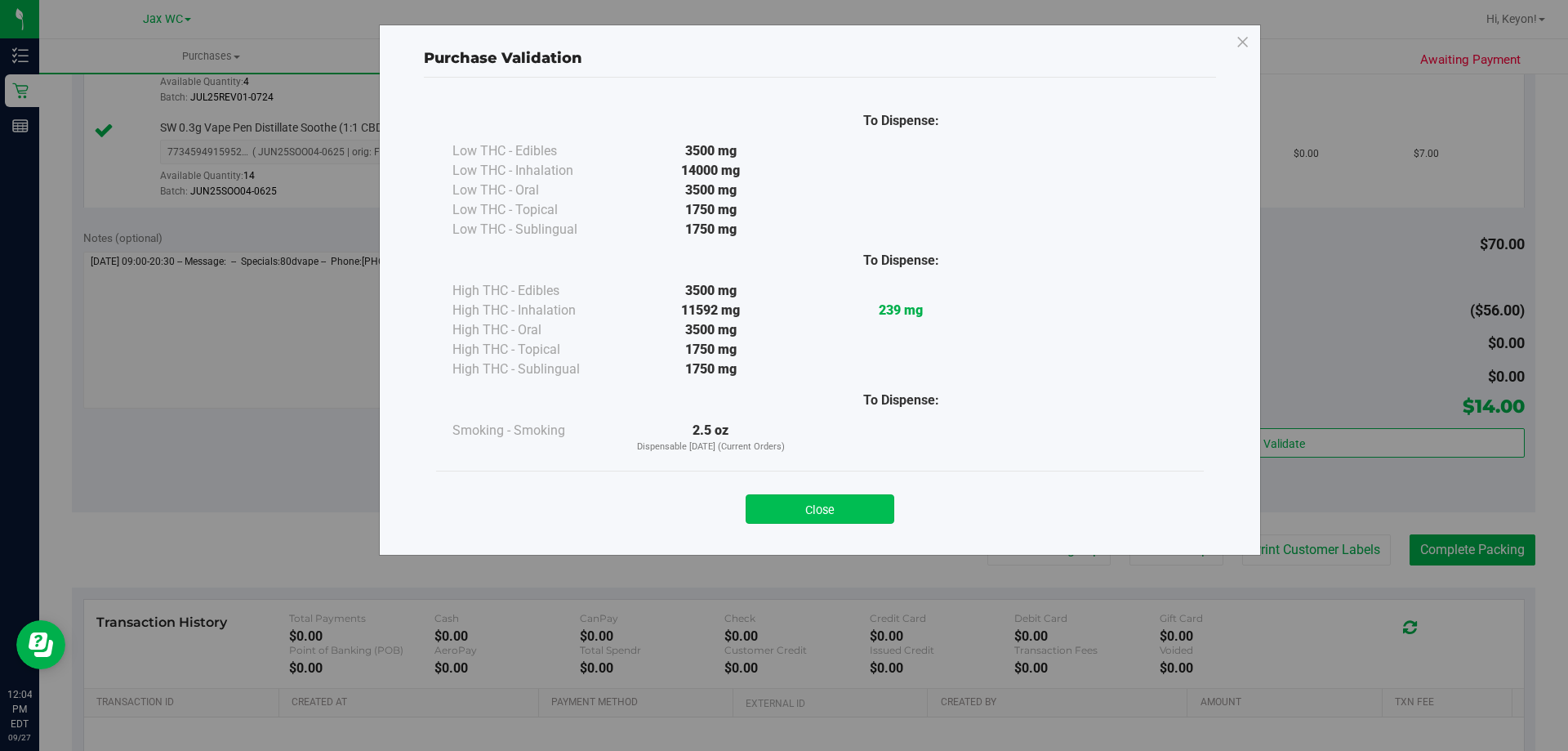
click at [889, 509] on button "Close" at bounding box center [820, 508] width 148 height 30
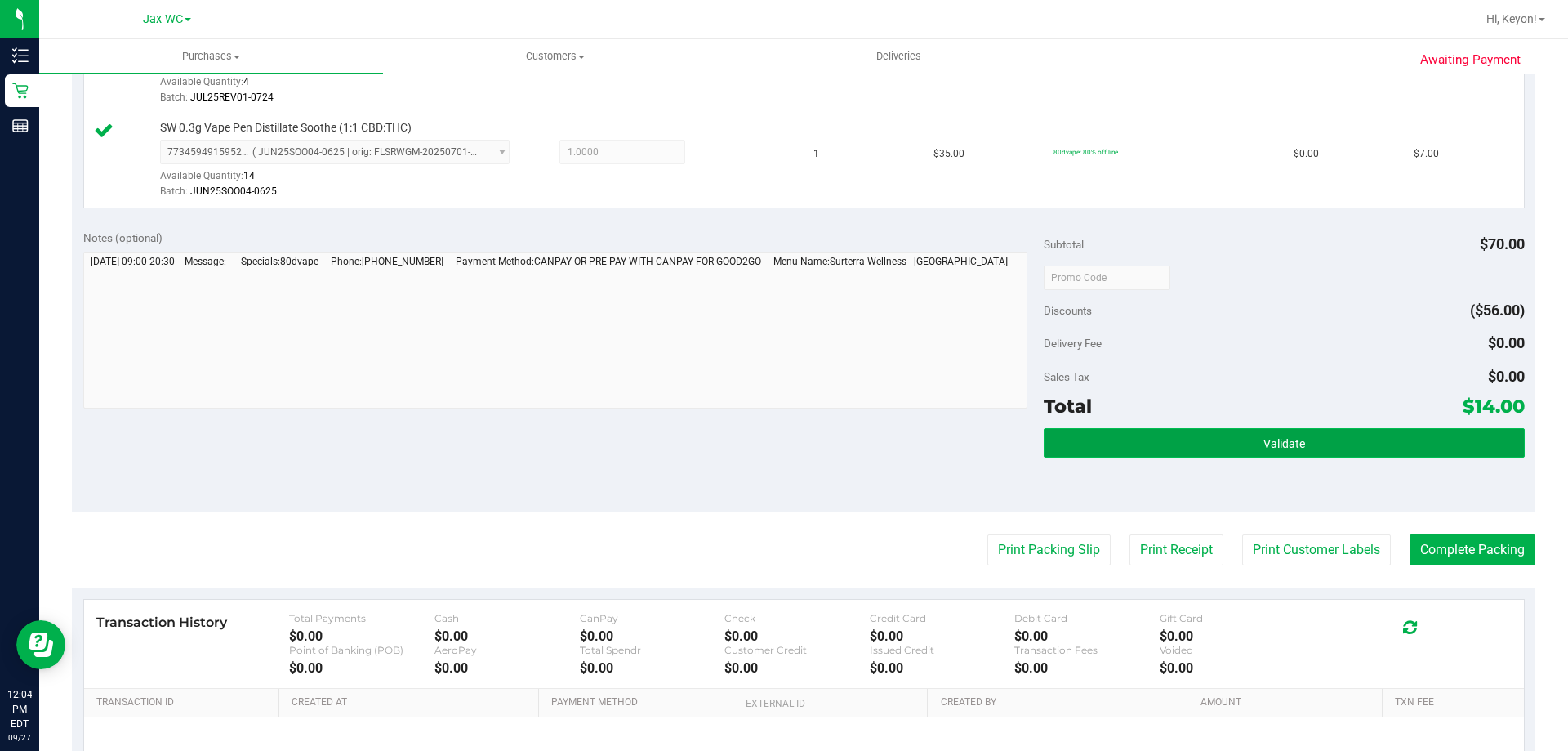
click at [1186, 440] on button "Validate" at bounding box center [1284, 443] width 480 height 30
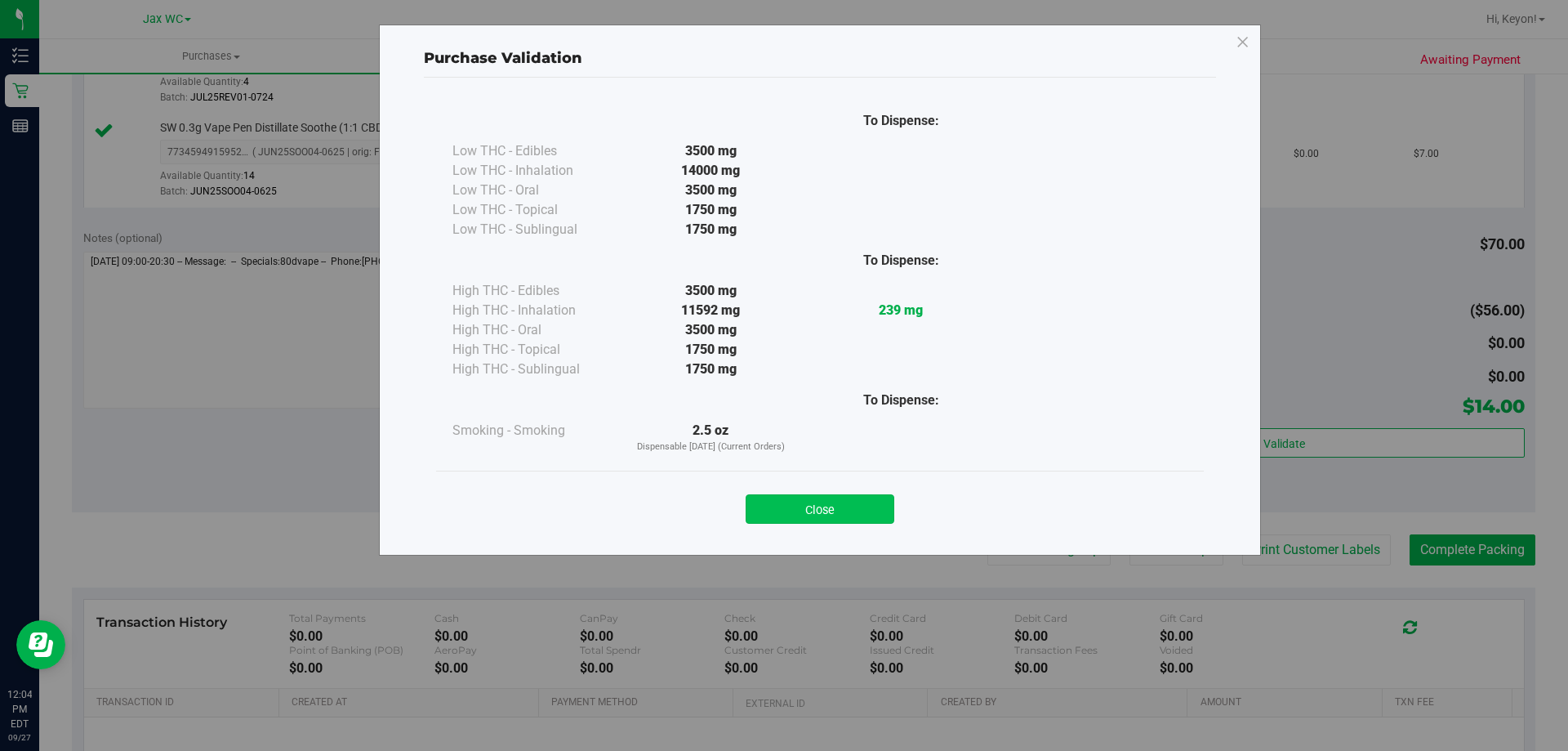
drag, startPoint x: 851, startPoint y: 510, endPoint x: 1098, endPoint y: 497, distance: 247.3
click at [851, 509] on button "Close" at bounding box center [820, 508] width 148 height 30
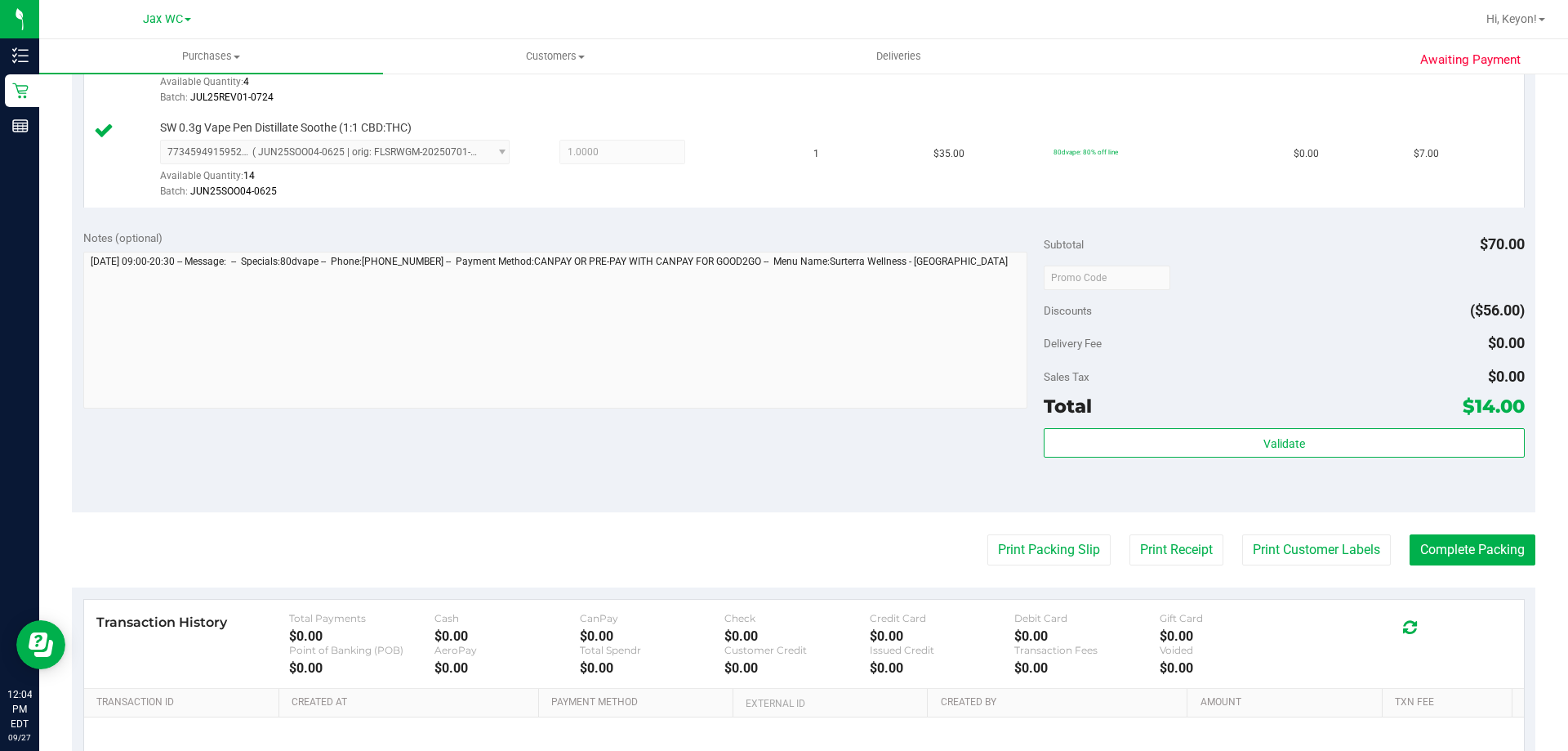
scroll to position [580, 0]
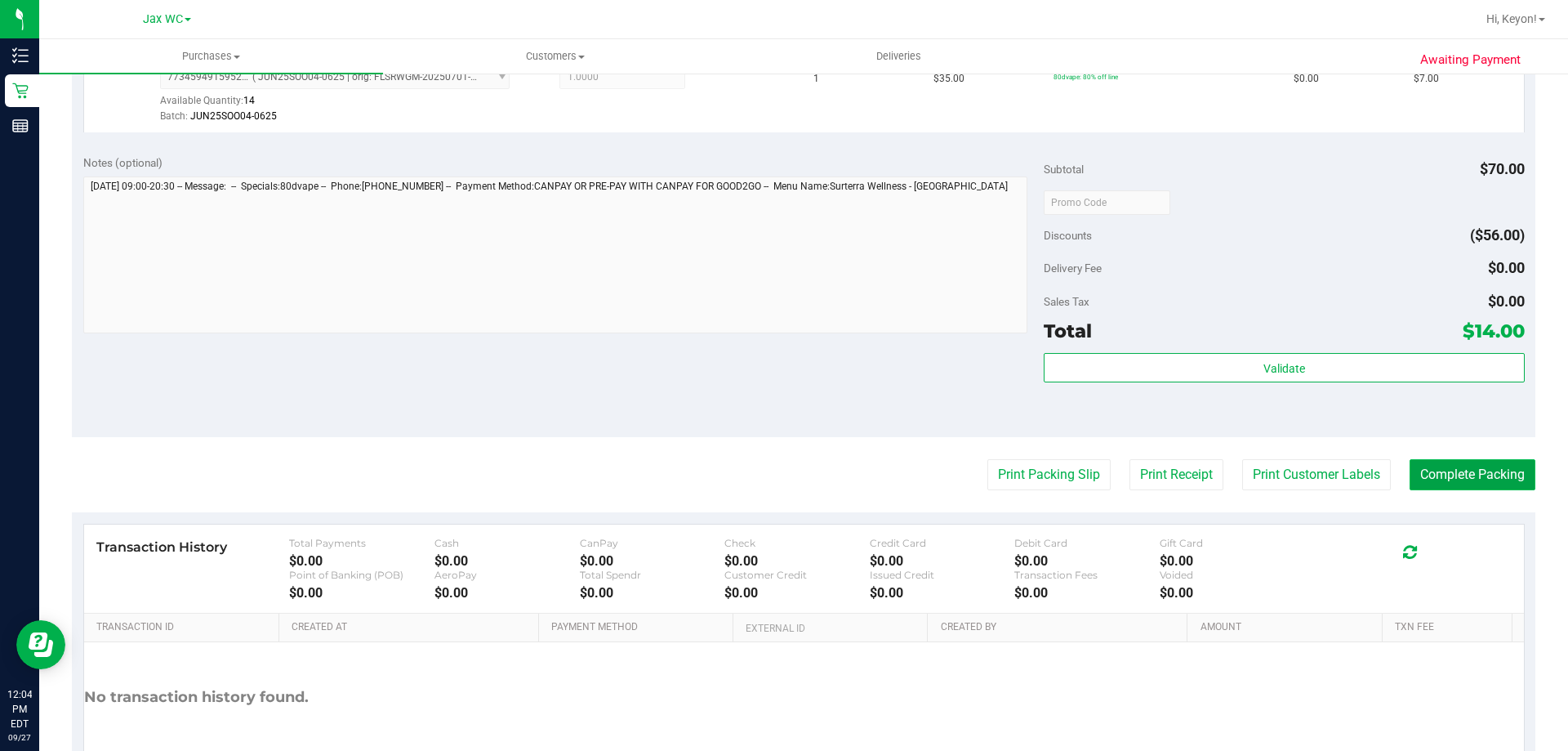
click at [1480, 476] on button "Complete Packing" at bounding box center [1473, 474] width 126 height 31
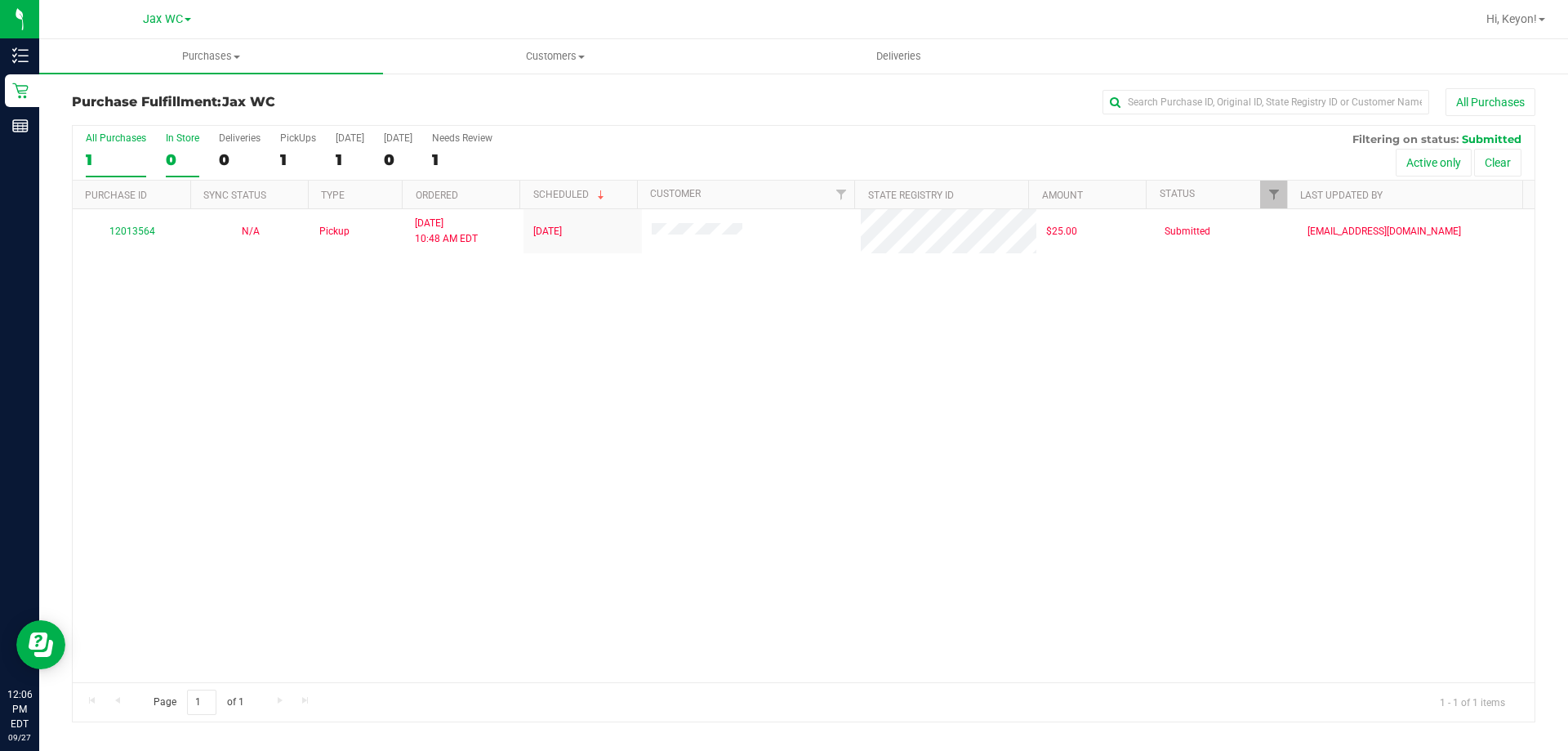
click at [175, 147] on label "In Store 0" at bounding box center [182, 154] width 33 height 45
click at [0, 0] on input "In Store 0" at bounding box center [0, 0] width 0 height 0
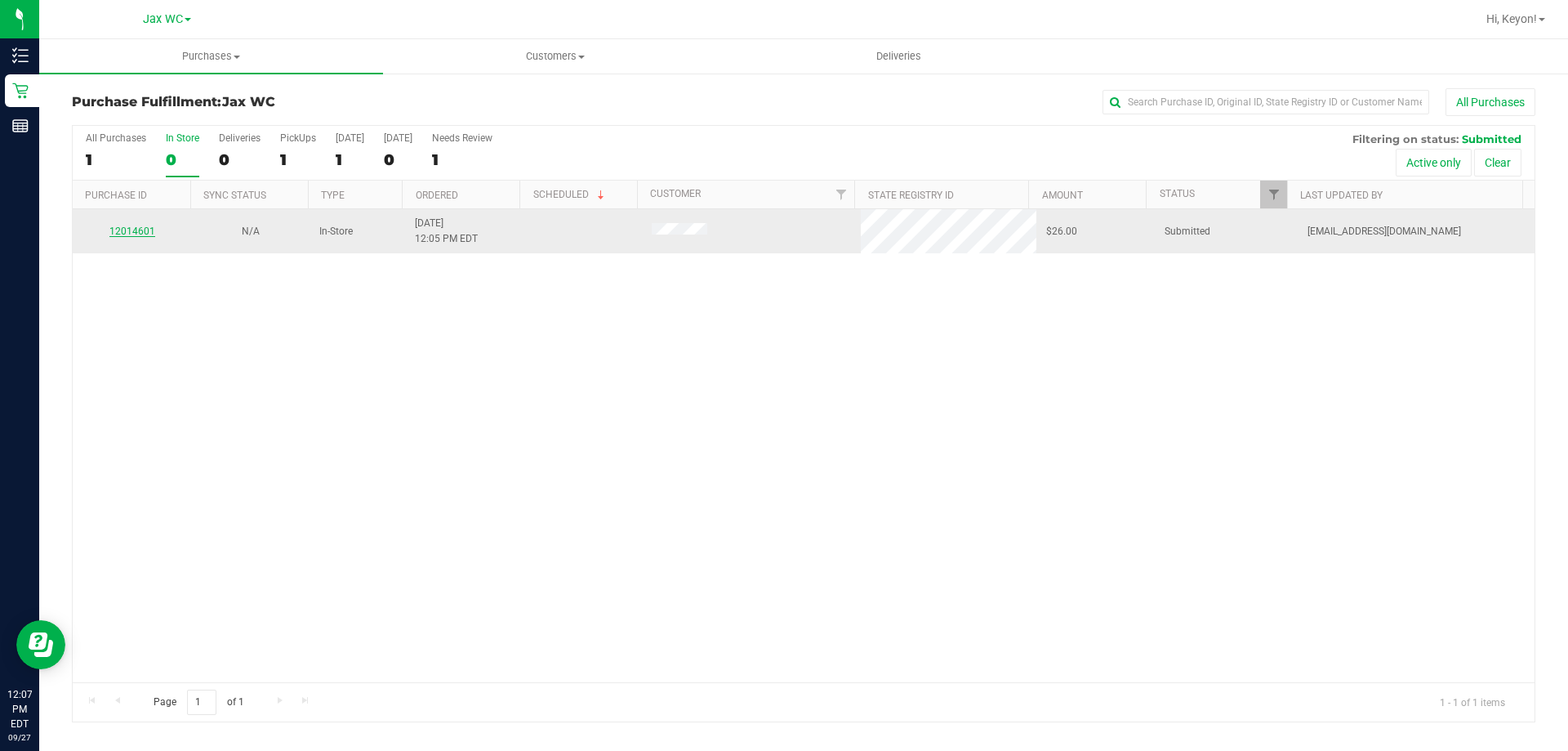
click at [129, 232] on link "12014601" at bounding box center [132, 231] width 46 height 11
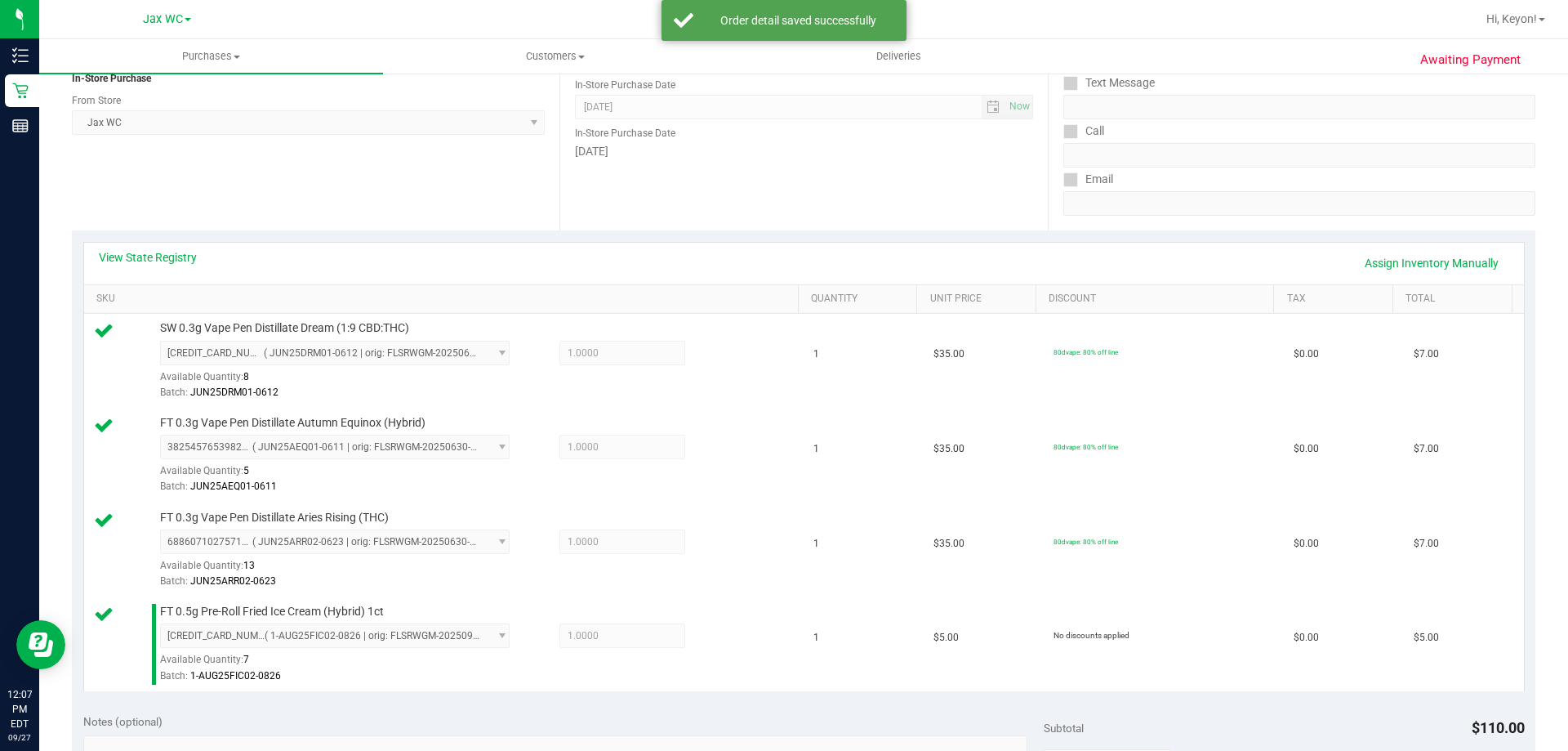
scroll to position [477, 0]
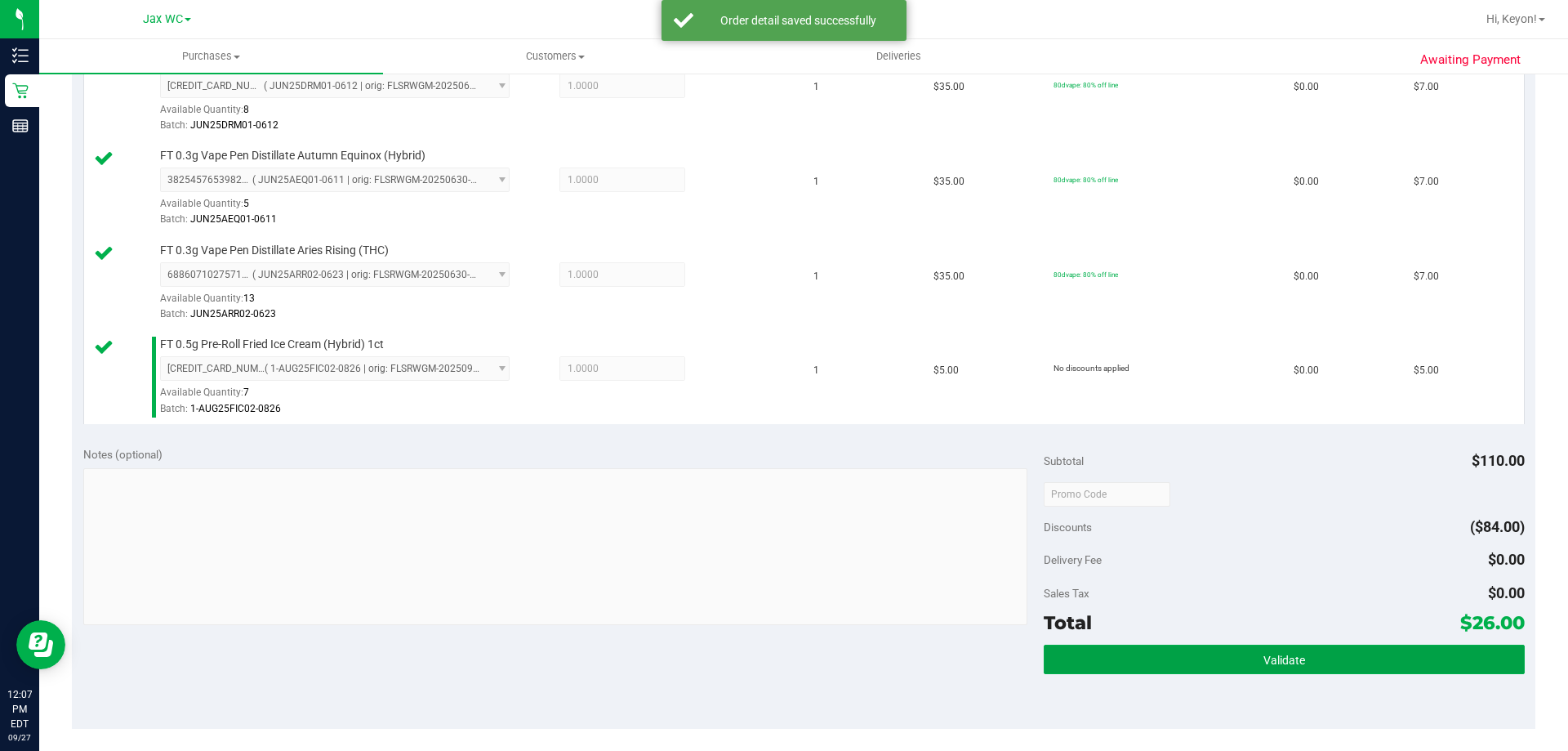
drag, startPoint x: 1328, startPoint y: 652, endPoint x: 1404, endPoint y: 584, distance: 102.0
click at [1329, 655] on button "Validate" at bounding box center [1284, 659] width 480 height 30
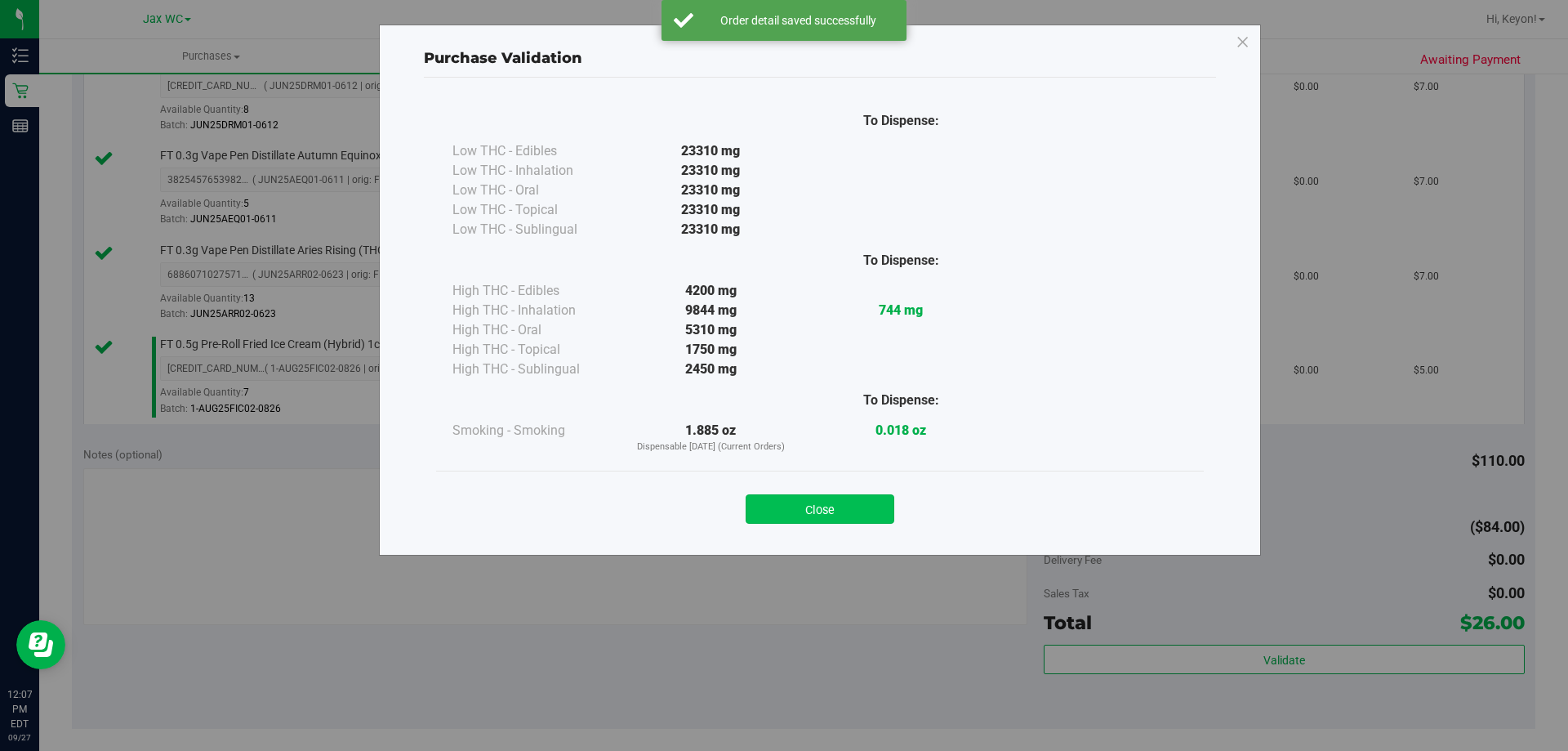
click at [868, 510] on button "Close" at bounding box center [820, 508] width 148 height 30
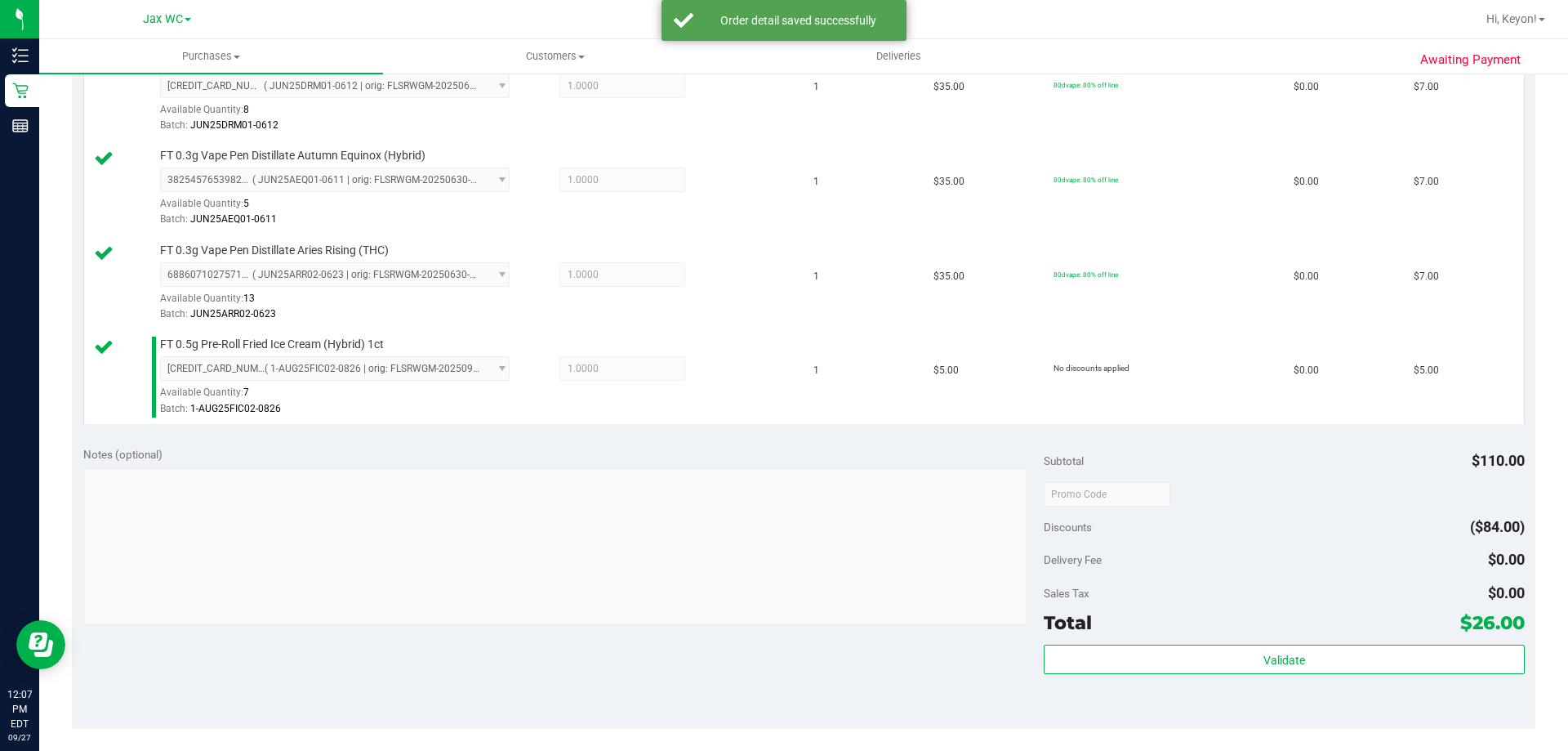
scroll to position [566, 0]
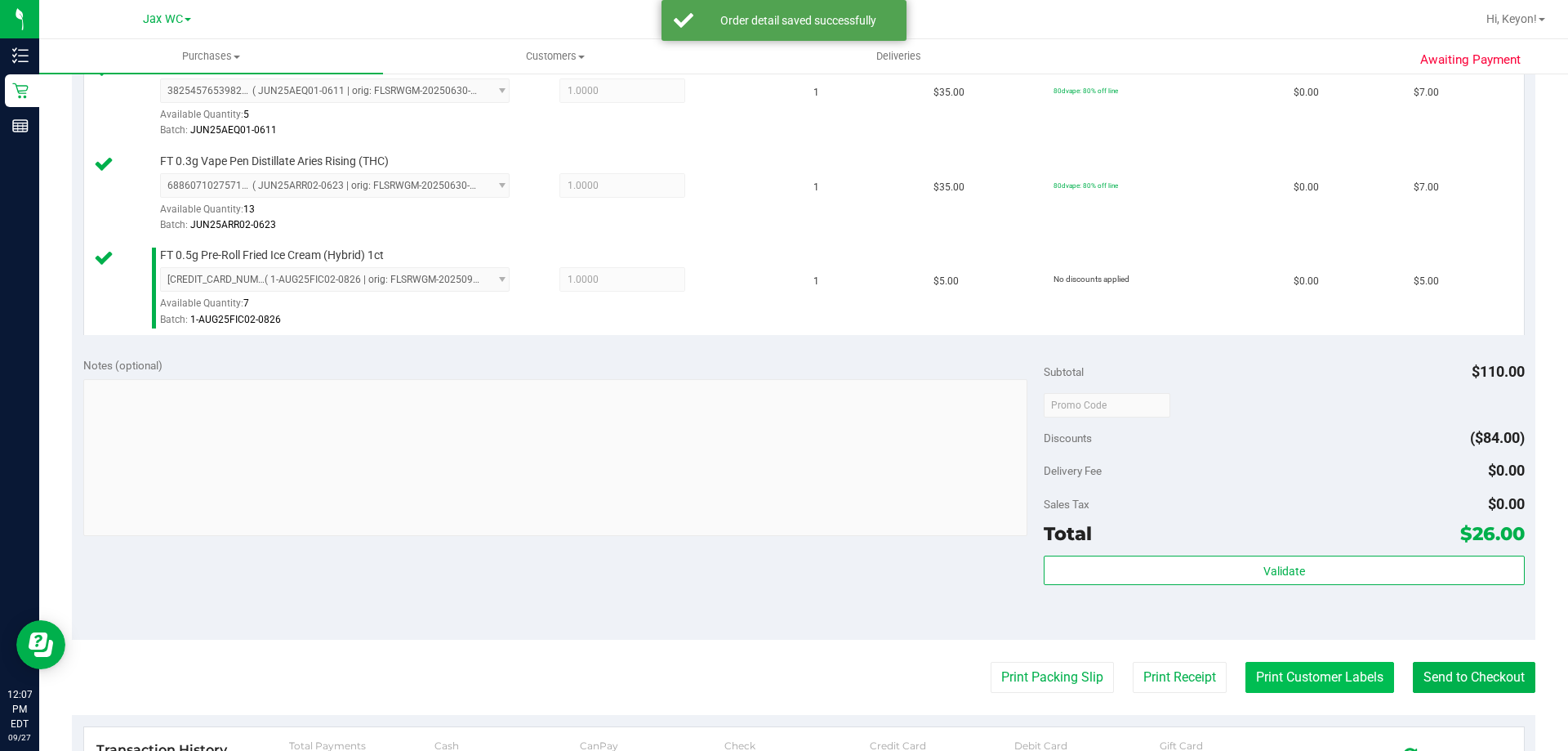
click at [1323, 680] on button "Print Customer Labels" at bounding box center [1320, 677] width 148 height 31
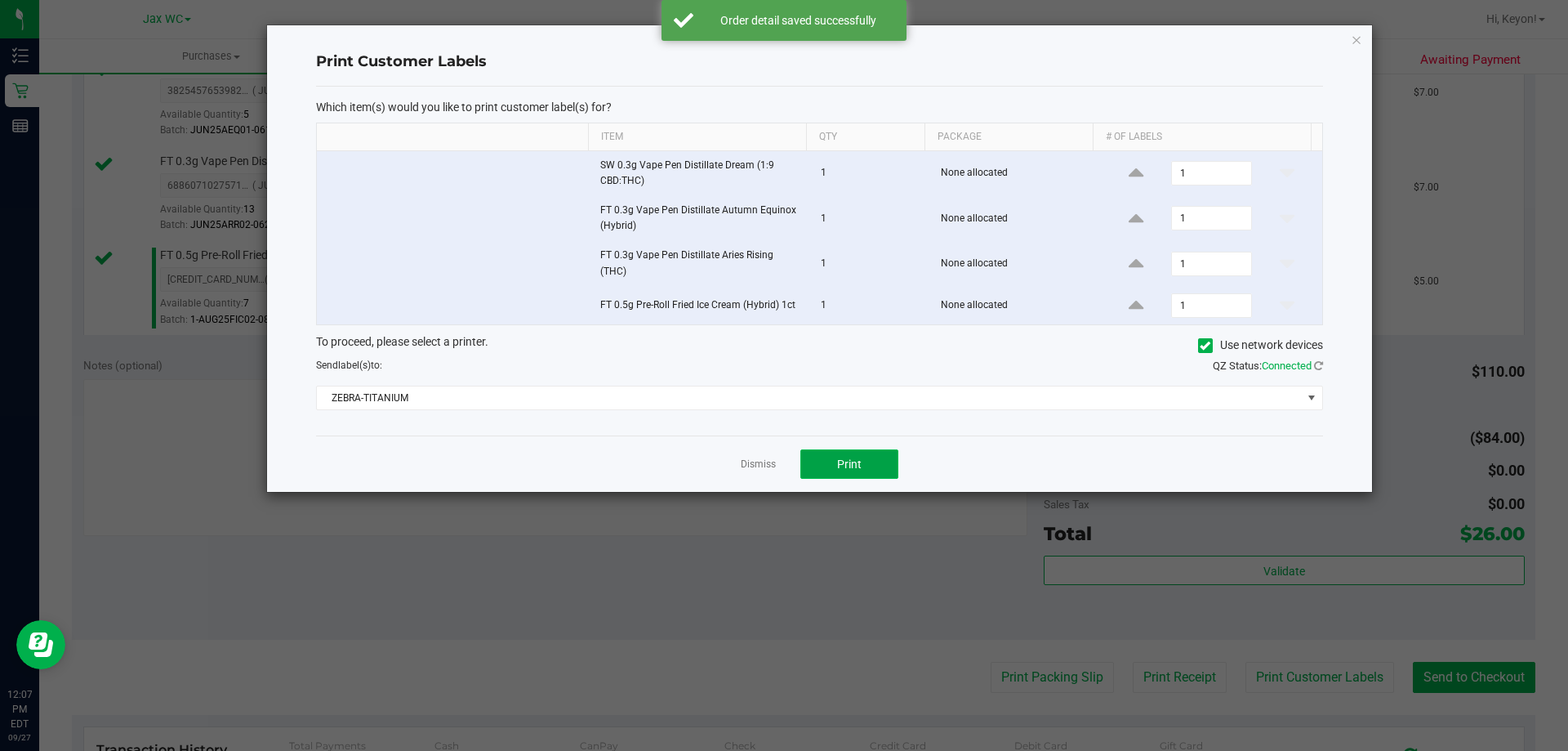
click at [864, 459] on button "Print" at bounding box center [849, 464] width 98 height 30
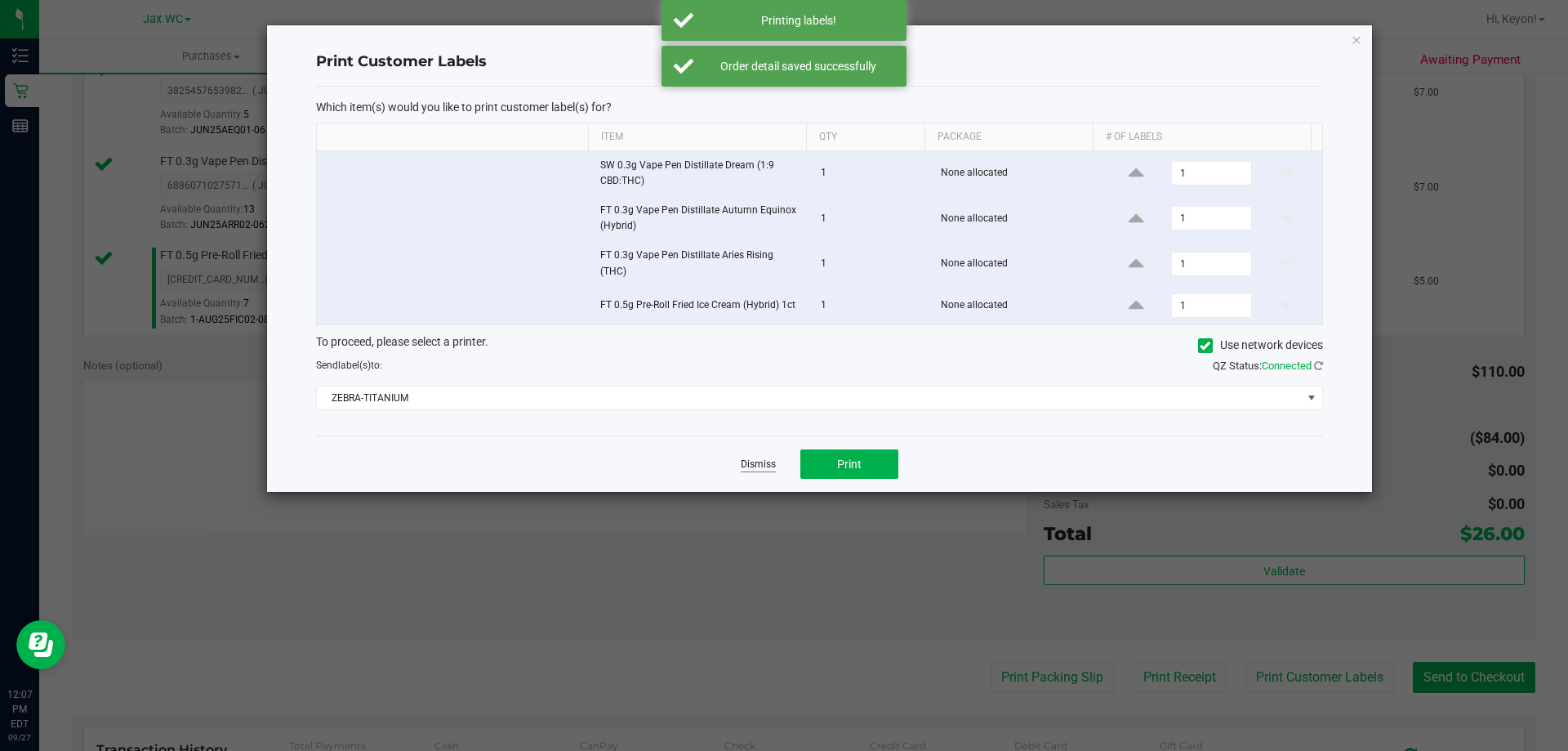
click at [751, 464] on link "Dismiss" at bounding box center [758, 464] width 35 height 14
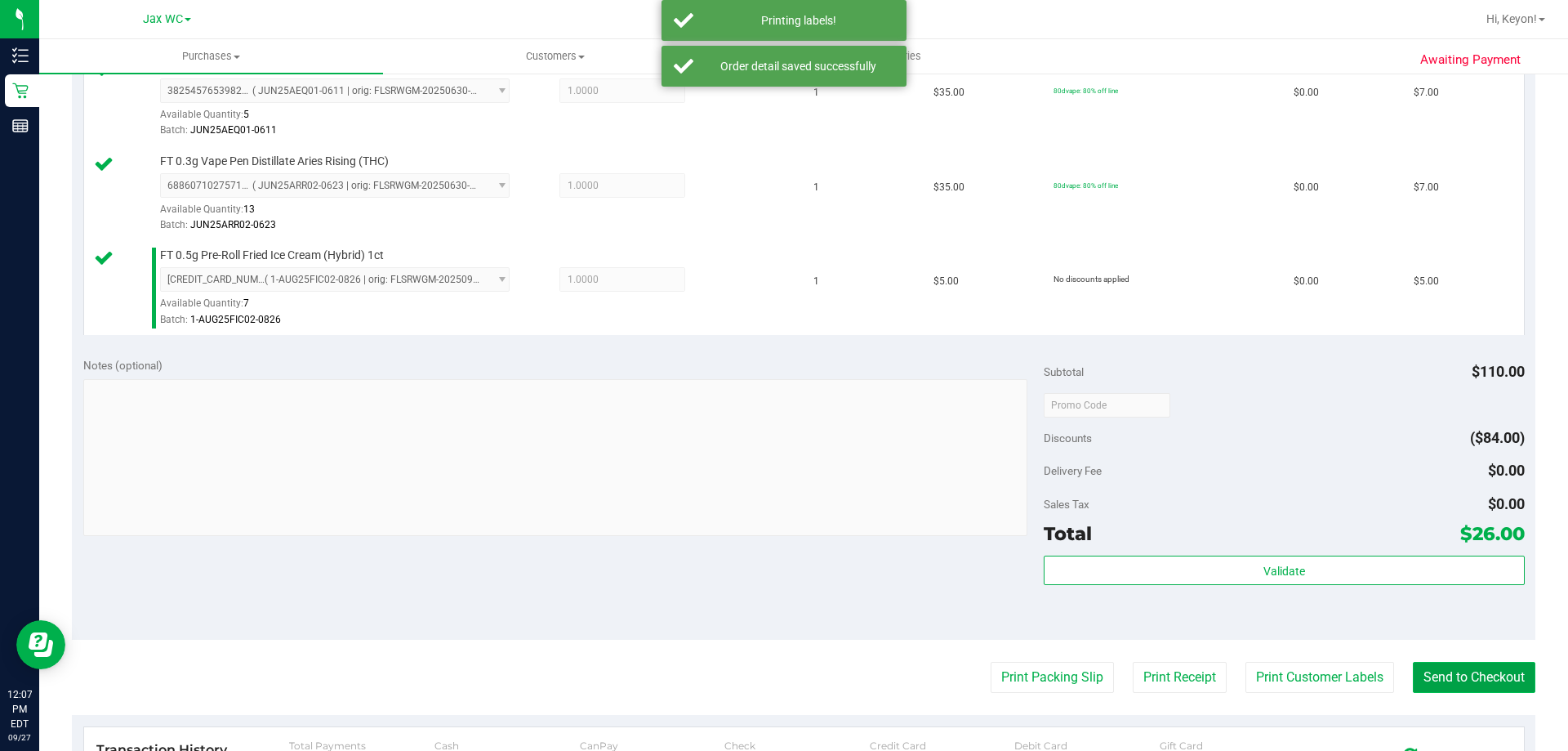
click at [1441, 688] on button "Send to Checkout" at bounding box center [1474, 677] width 123 height 31
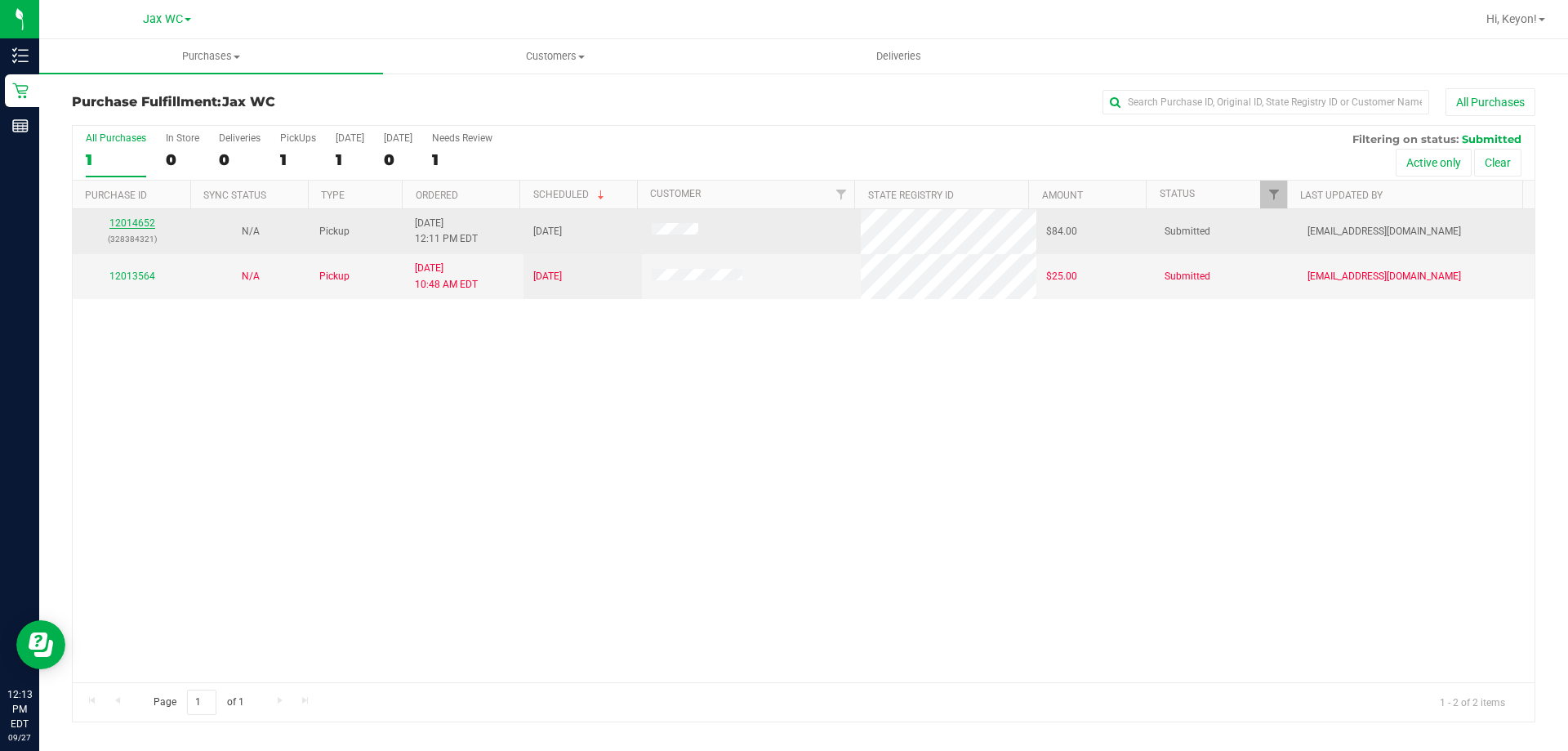
click at [122, 220] on link "12014652" at bounding box center [132, 223] width 46 height 11
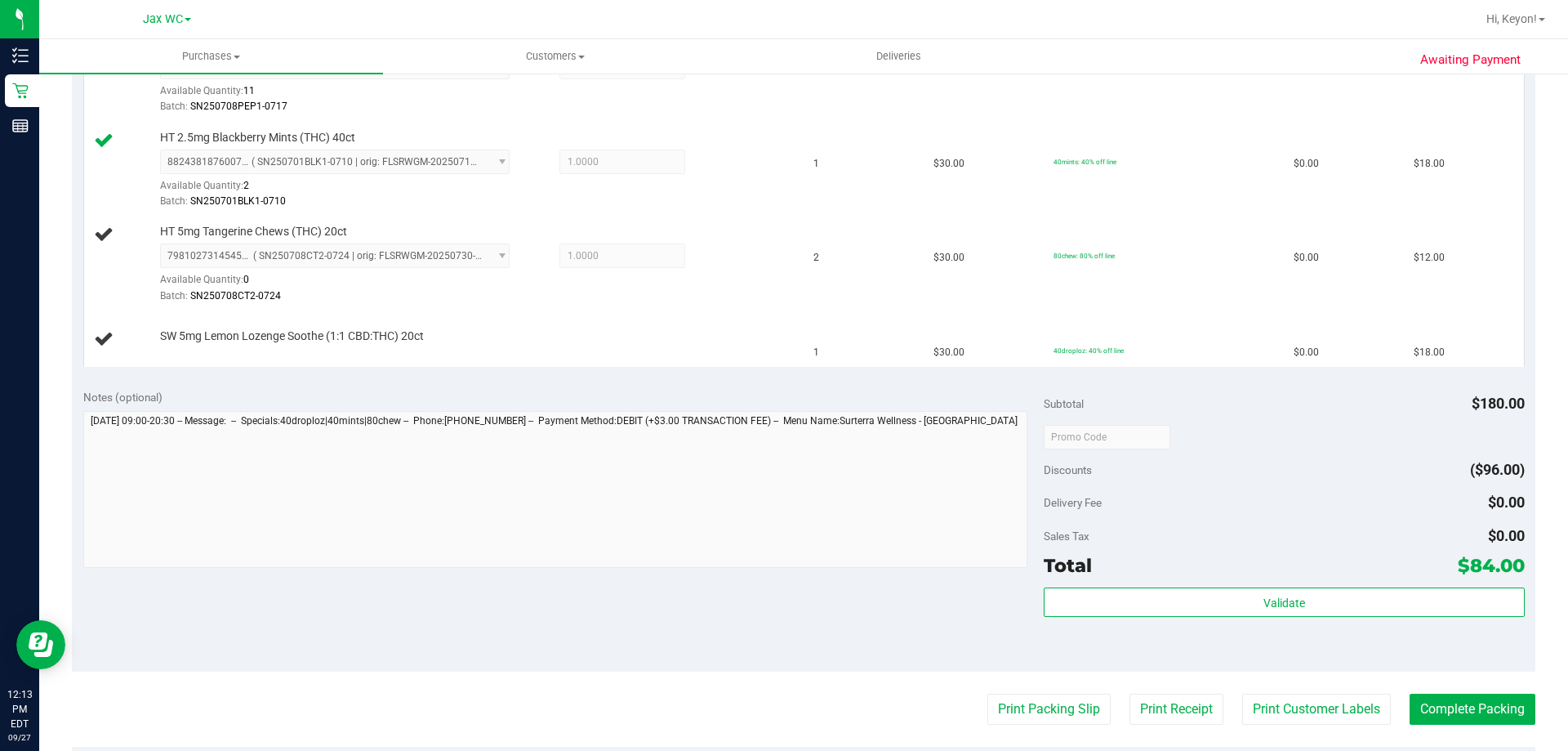
scroll to position [598, 0]
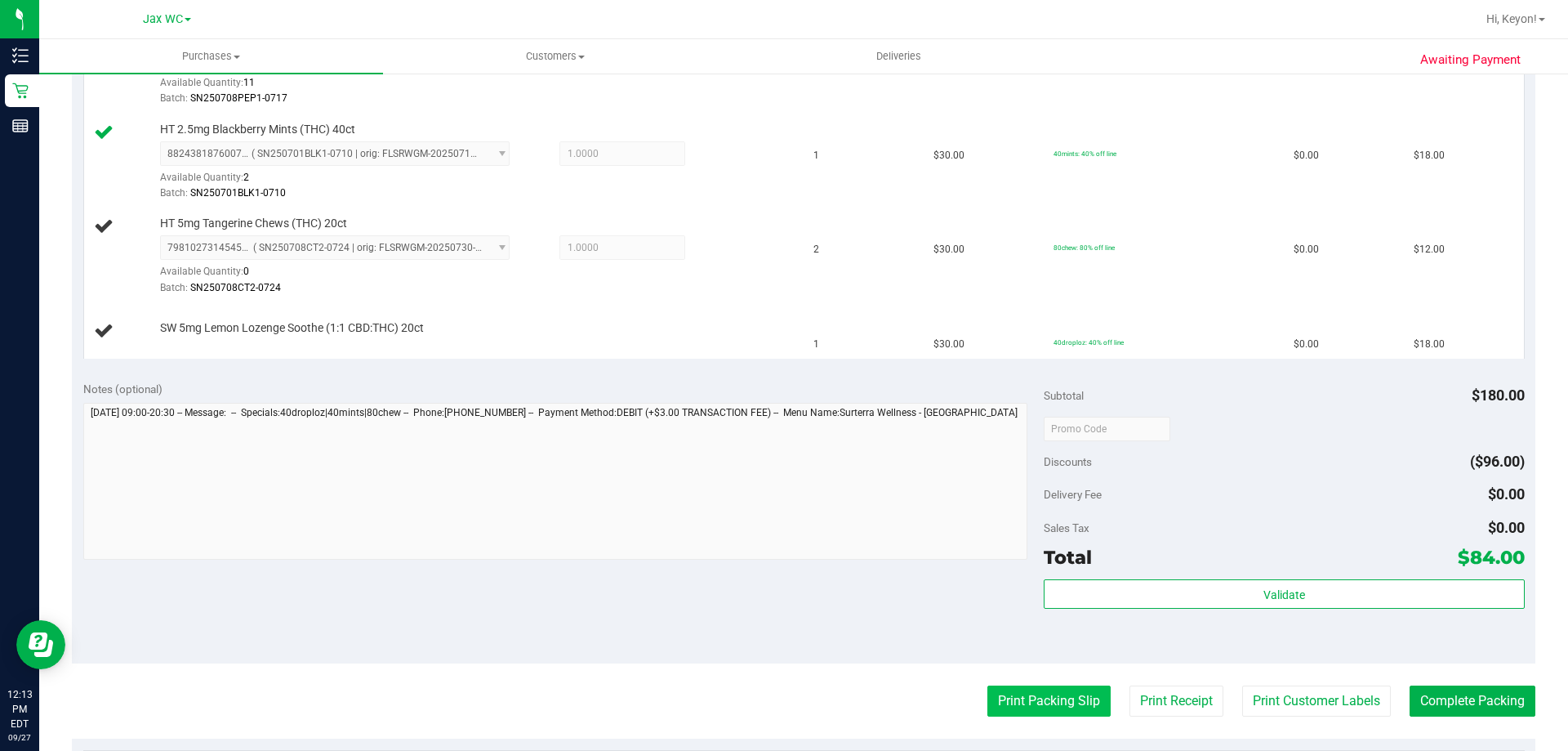
click at [1063, 709] on button "Print Packing Slip" at bounding box center [1049, 701] width 124 height 31
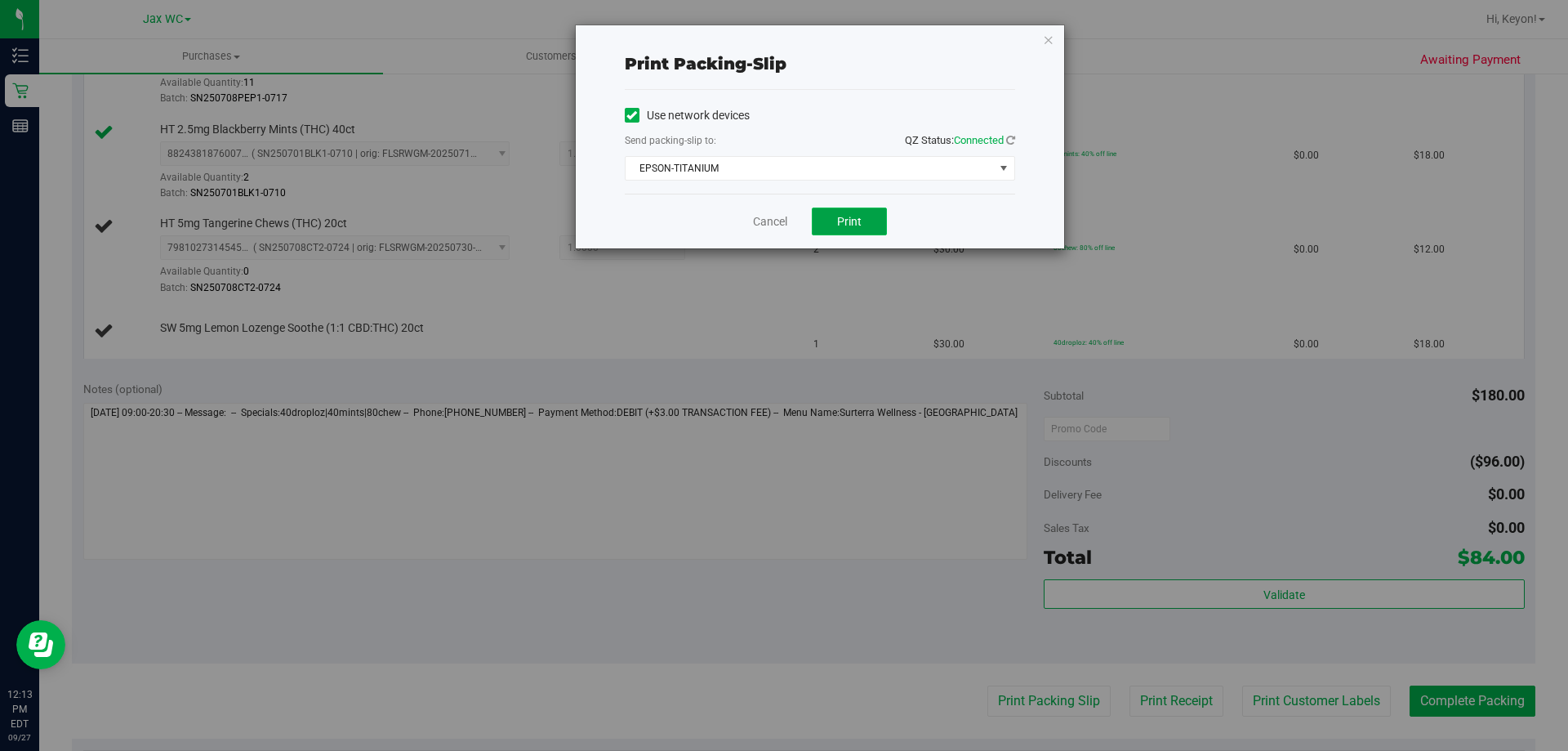
click at [839, 217] on span "Print" at bounding box center [850, 222] width 25 height 13
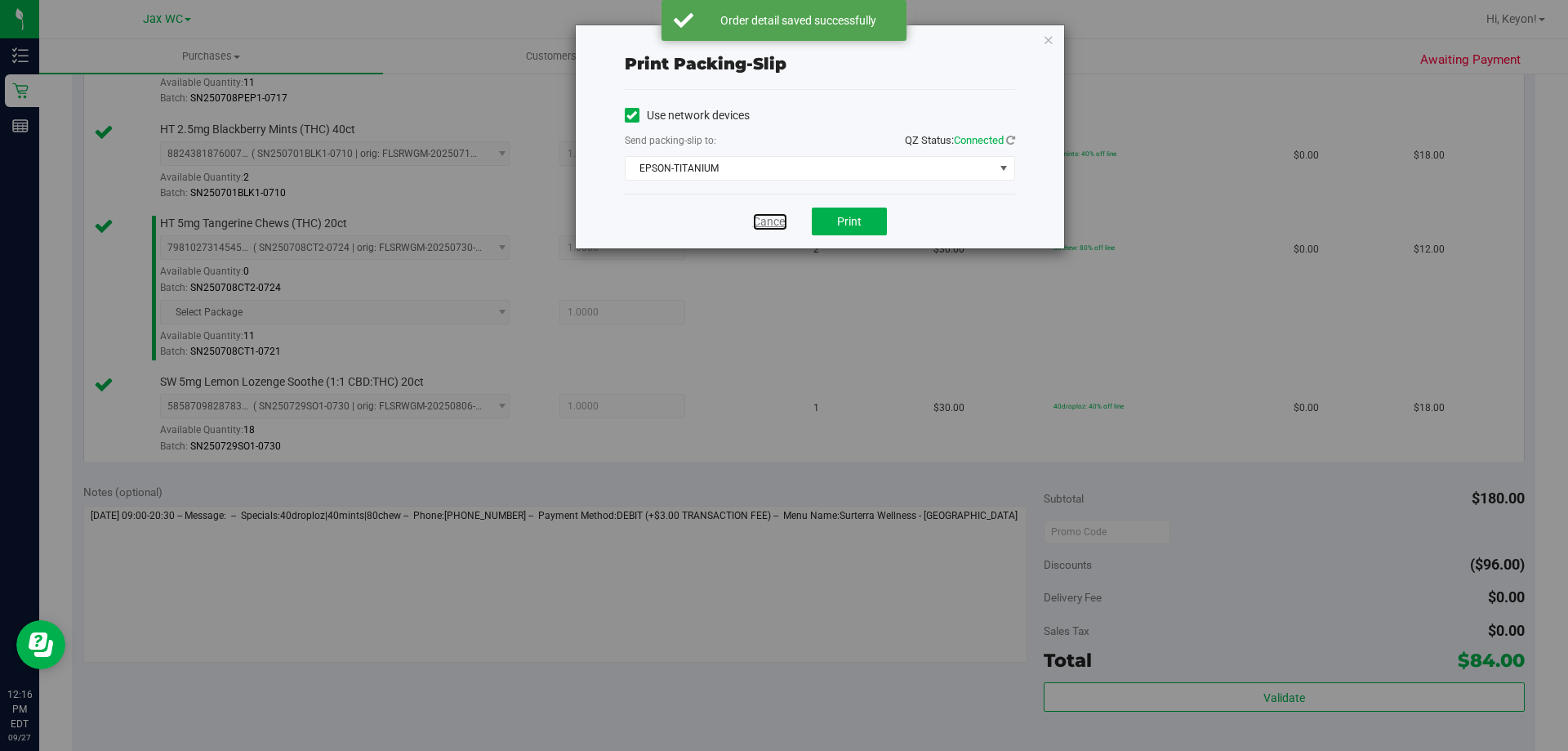
drag, startPoint x: 757, startPoint y: 218, endPoint x: 857, endPoint y: 251, distance: 105.3
click at [758, 218] on link "Cancel" at bounding box center [770, 222] width 34 height 17
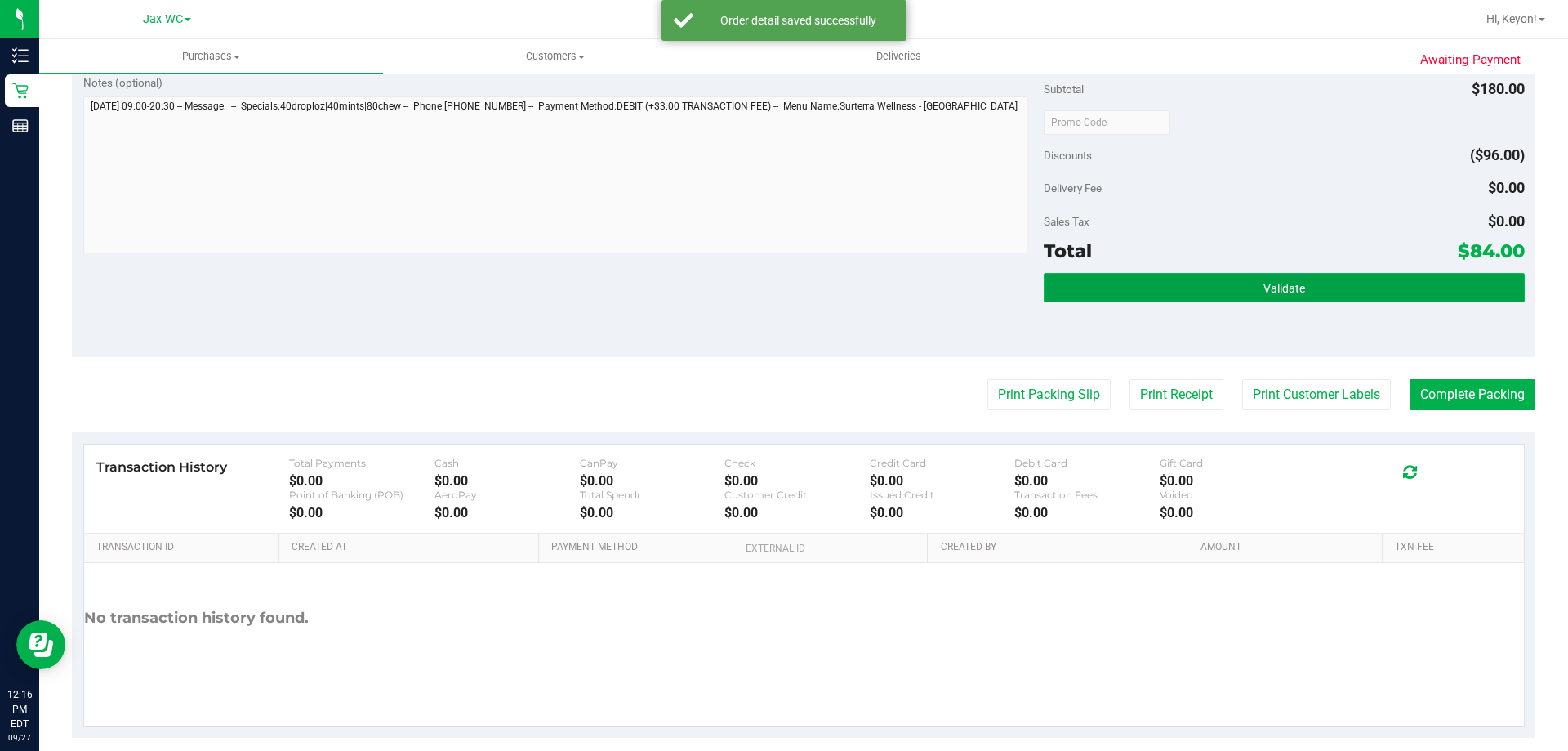
drag, startPoint x: 1227, startPoint y: 272, endPoint x: 1226, endPoint y: 280, distance: 8.1
click at [1227, 275] on button "Validate" at bounding box center [1284, 287] width 480 height 30
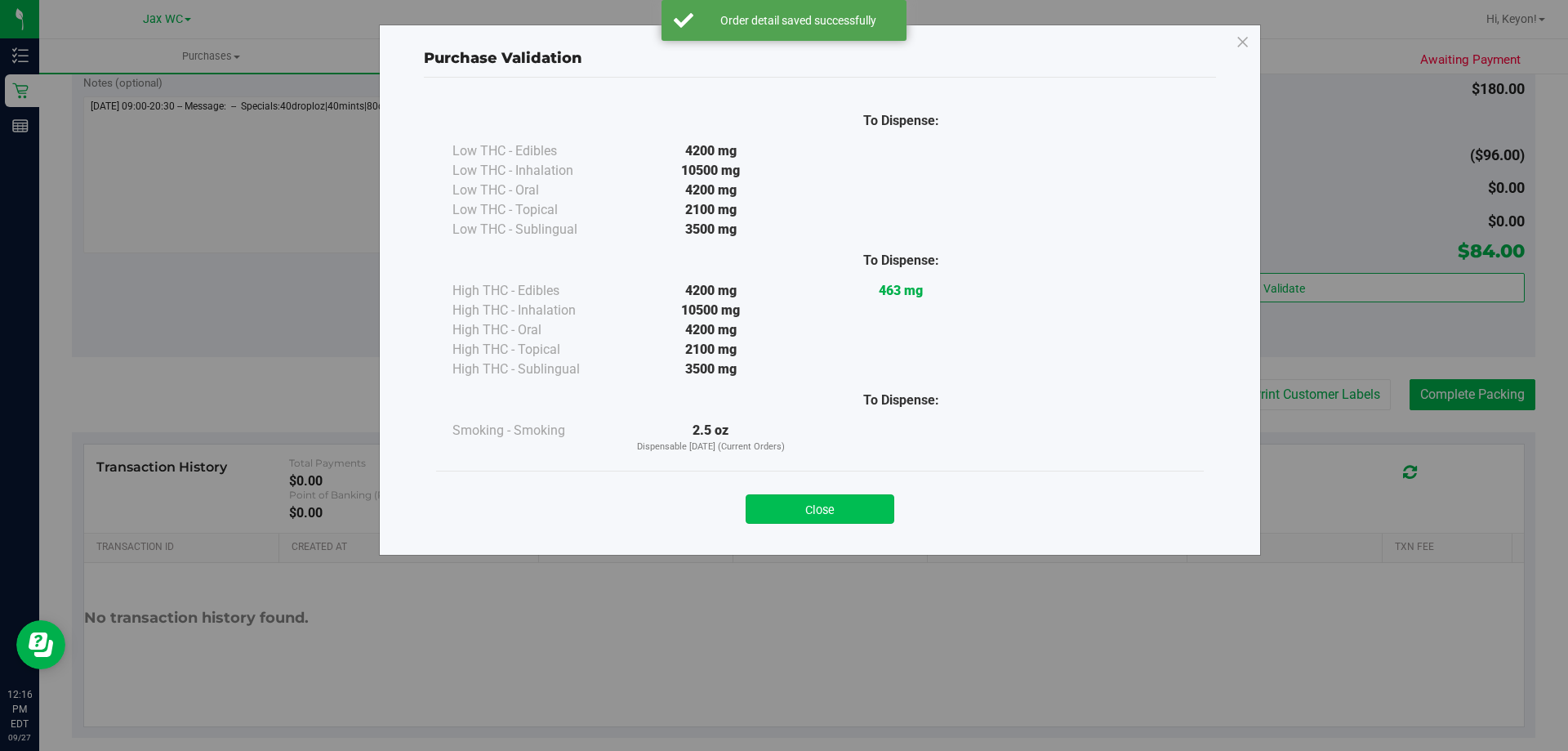
drag, startPoint x: 852, startPoint y: 487, endPoint x: 852, endPoint y: 504, distance: 17.0
click at [851, 487] on div "Close" at bounding box center [819, 504] width 743 height 41
drag, startPoint x: 853, startPoint y: 513, endPoint x: 920, endPoint y: 487, distance: 71.9
click at [853, 514] on button "Close" at bounding box center [820, 508] width 148 height 30
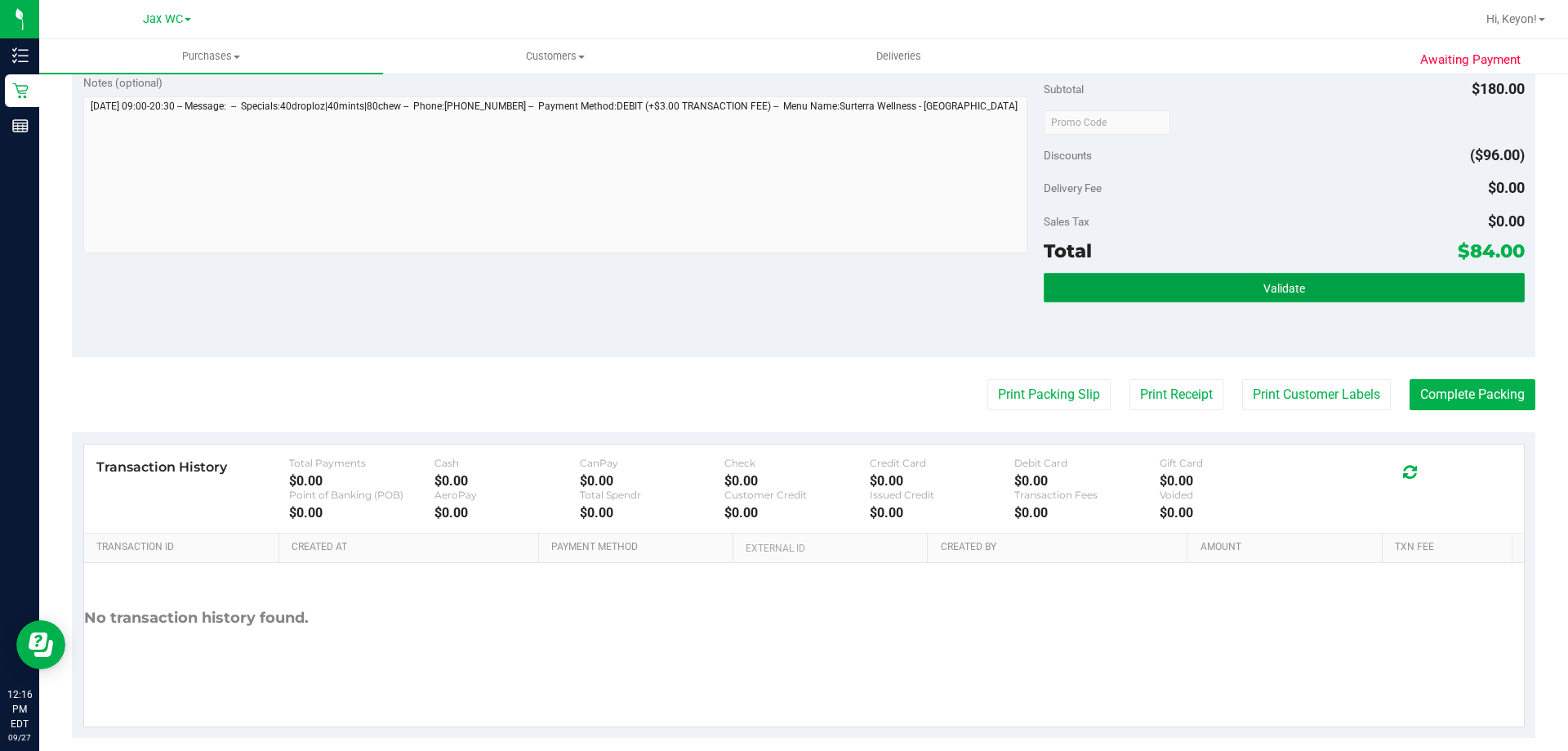
click at [1301, 280] on button "Validate" at bounding box center [1284, 287] width 480 height 30
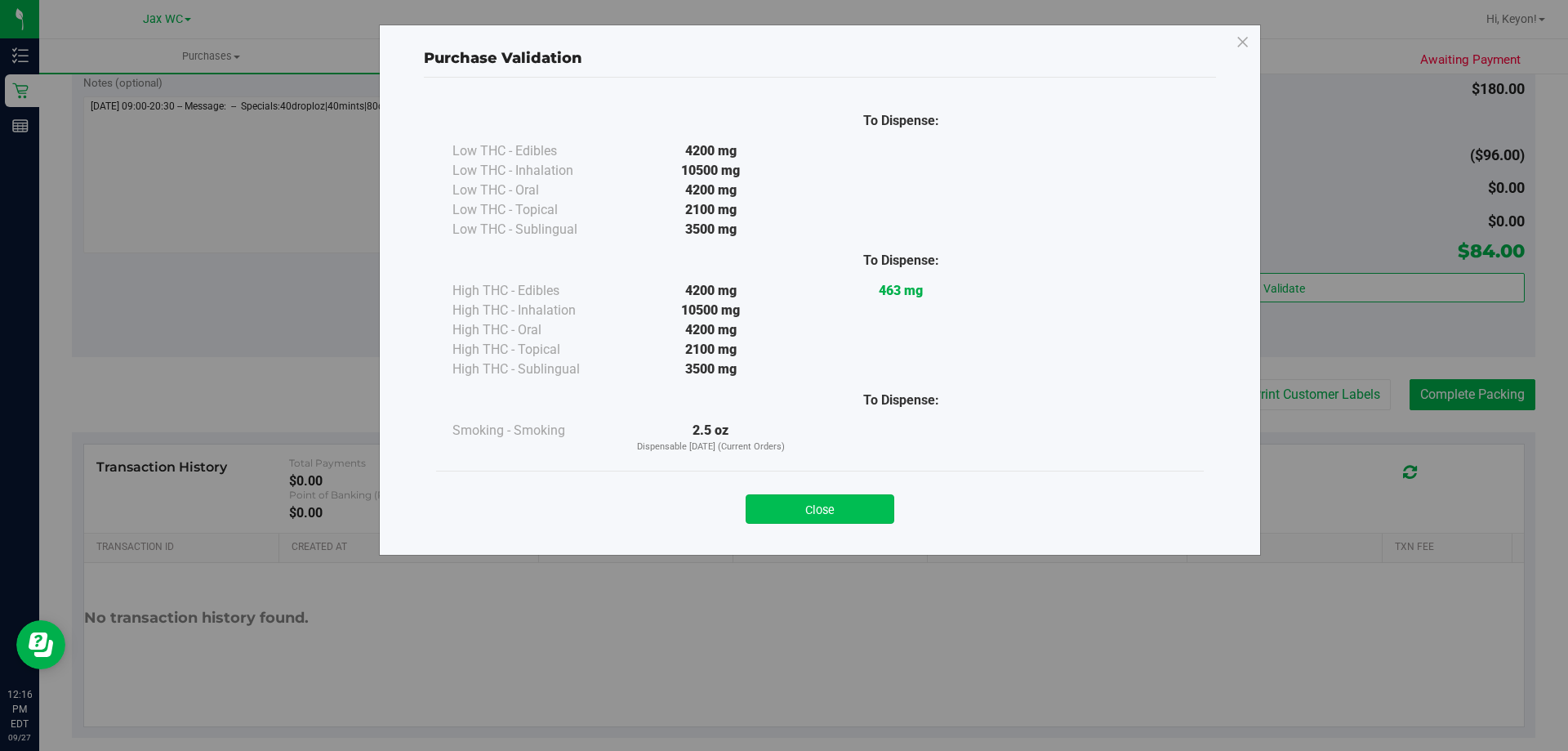
click at [849, 503] on button "Close" at bounding box center [820, 508] width 148 height 30
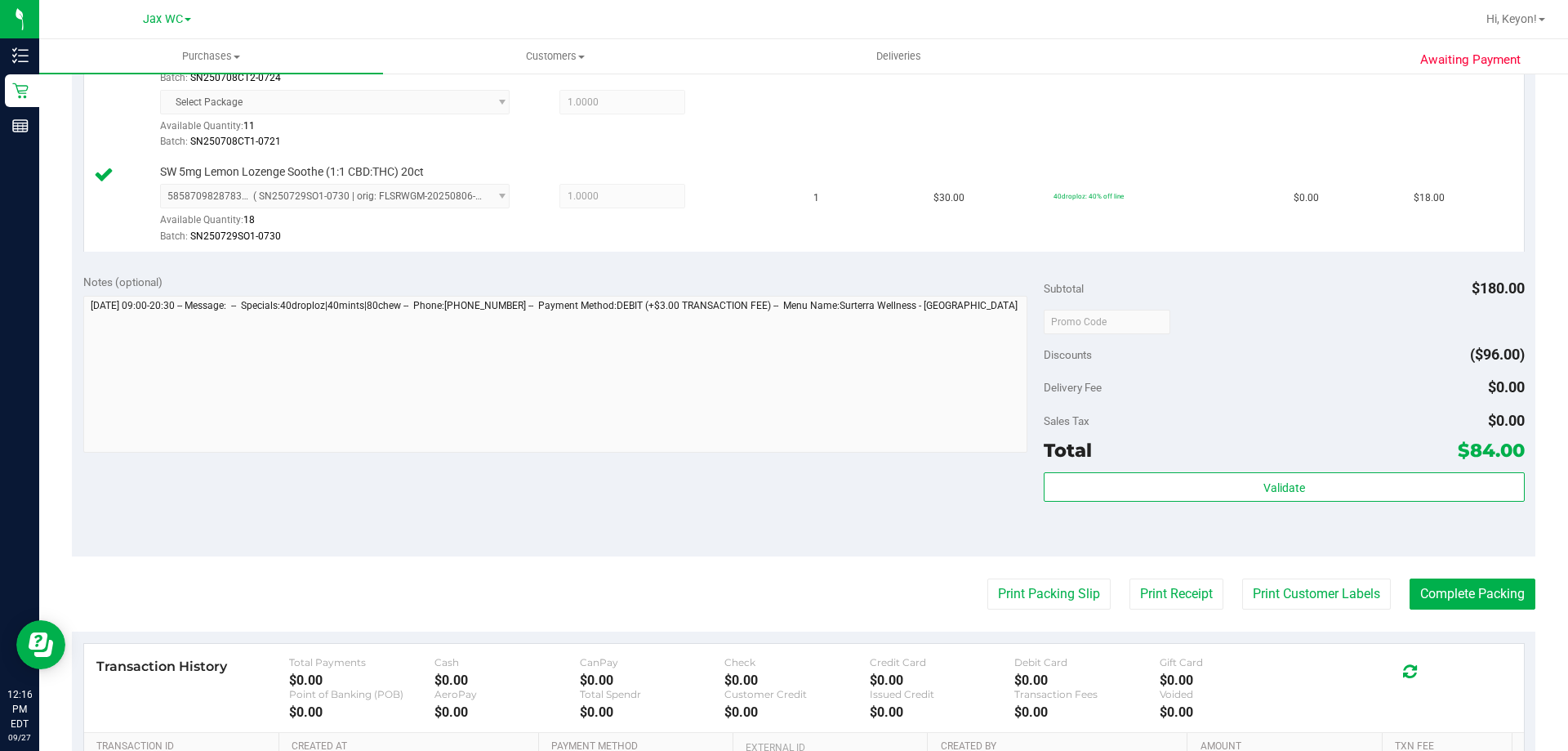
scroll to position [829, 0]
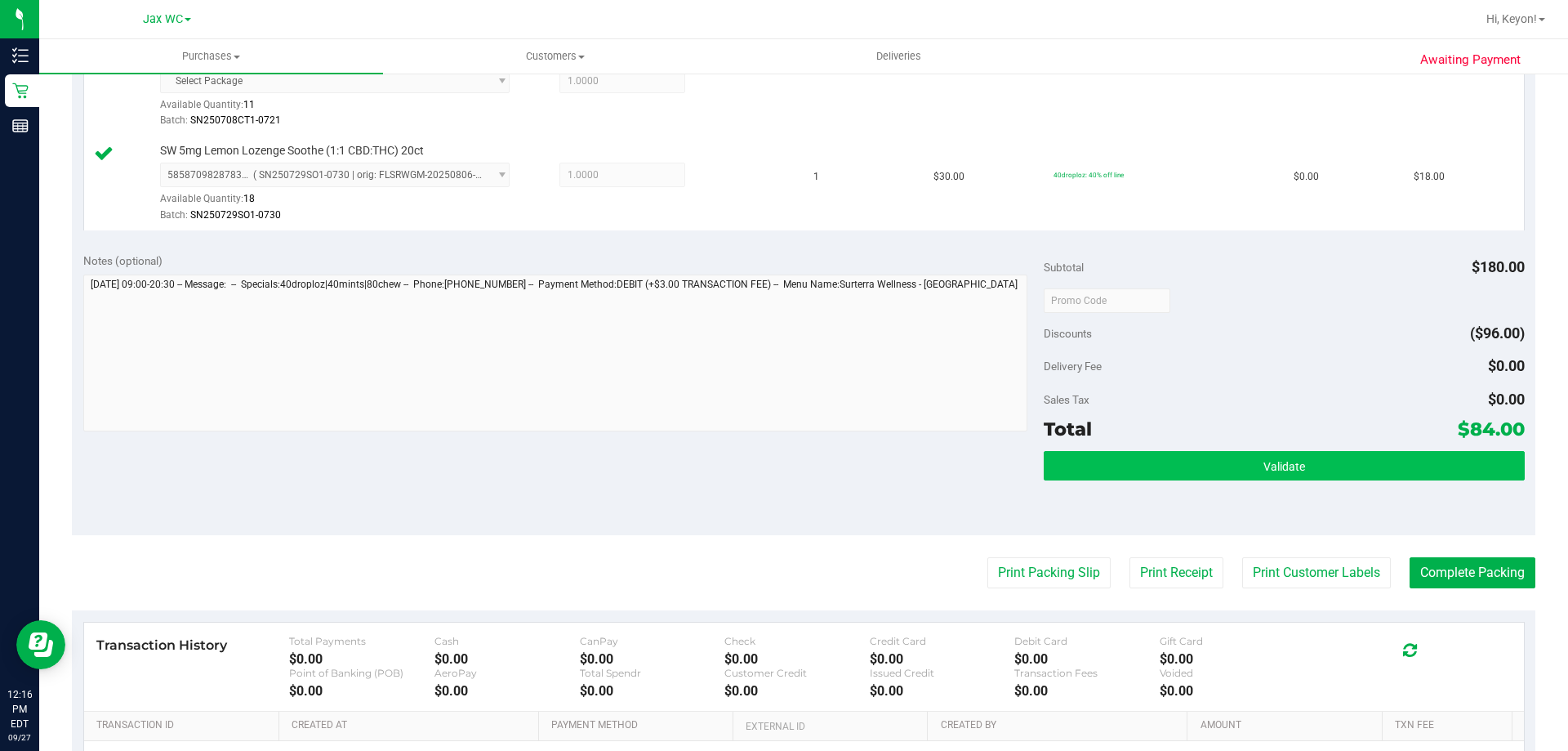
click at [1396, 481] on div "Validate" at bounding box center [1284, 466] width 480 height 31
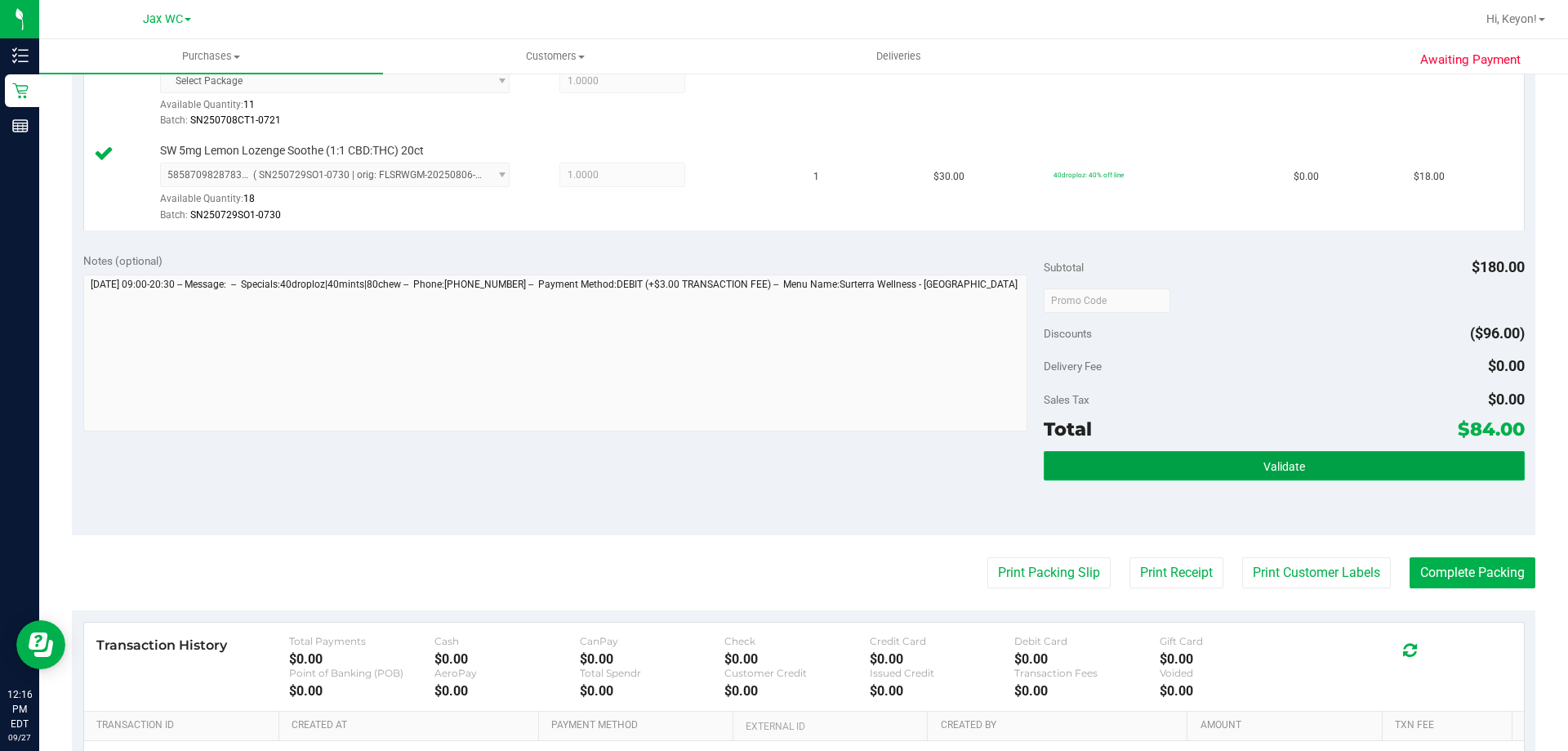
click at [1387, 458] on button "Validate" at bounding box center [1284, 465] width 480 height 30
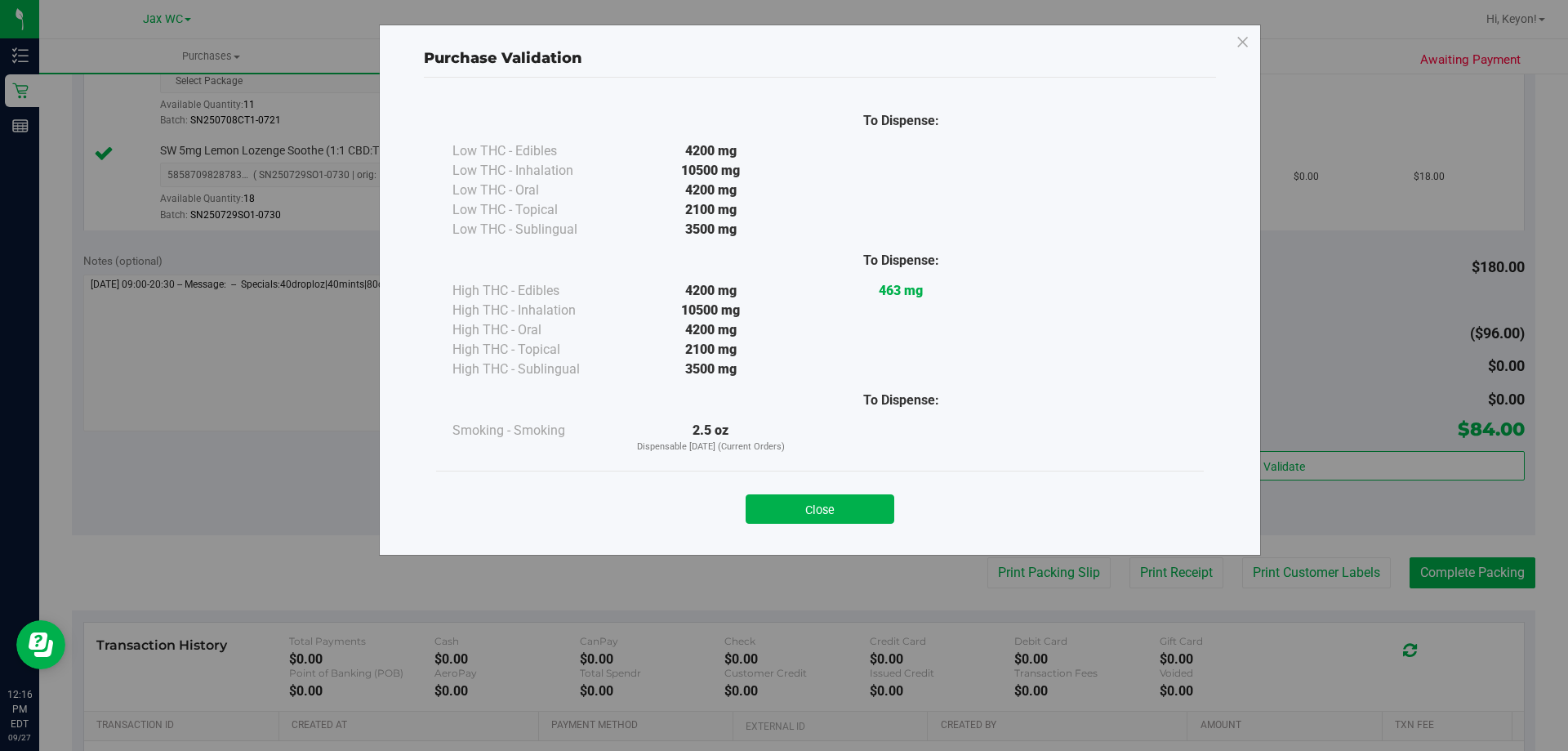
drag, startPoint x: 841, startPoint y: 511, endPoint x: 858, endPoint y: 509, distance: 17.1
click at [842, 511] on button "Close" at bounding box center [820, 508] width 148 height 30
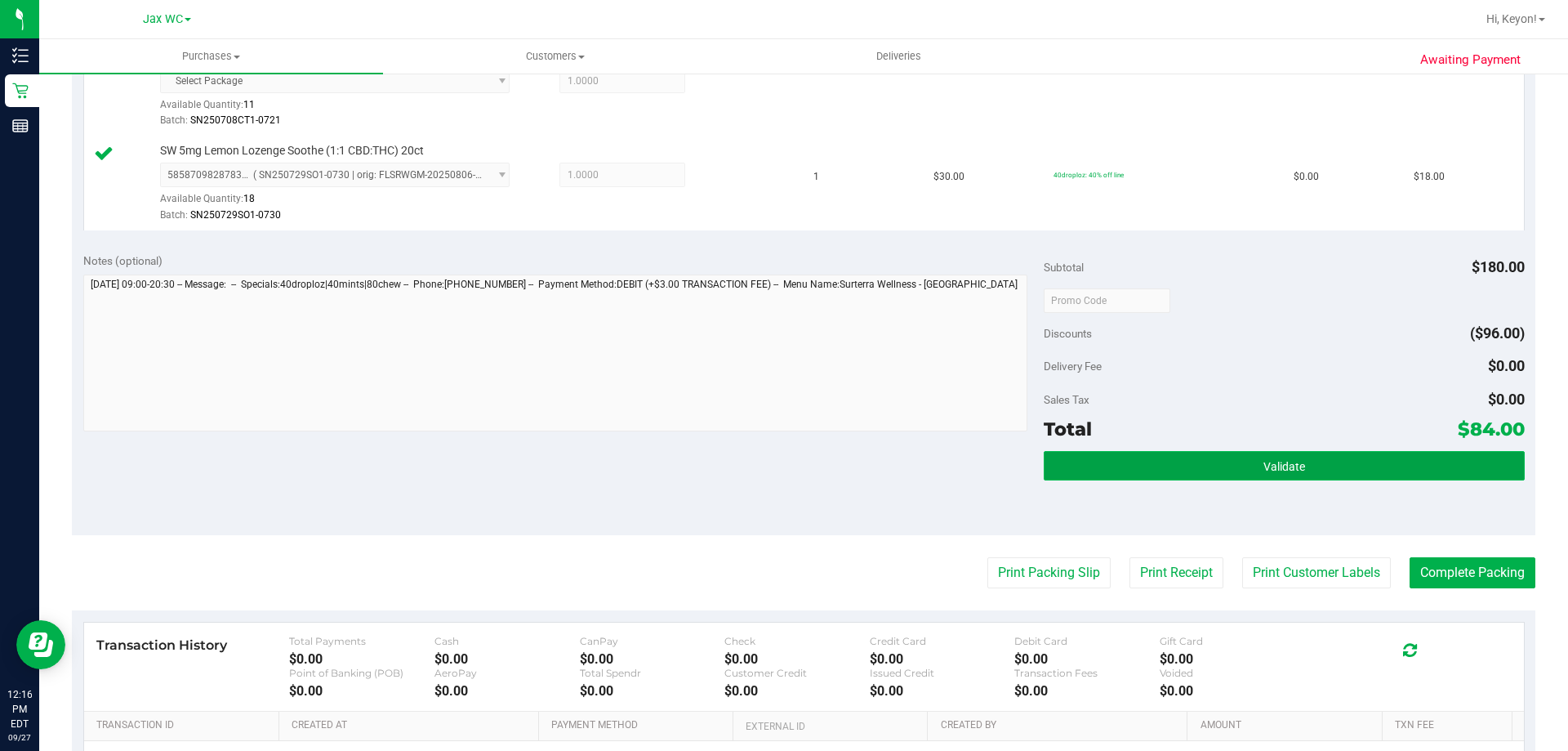
click at [1371, 470] on button "Validate" at bounding box center [1284, 465] width 480 height 30
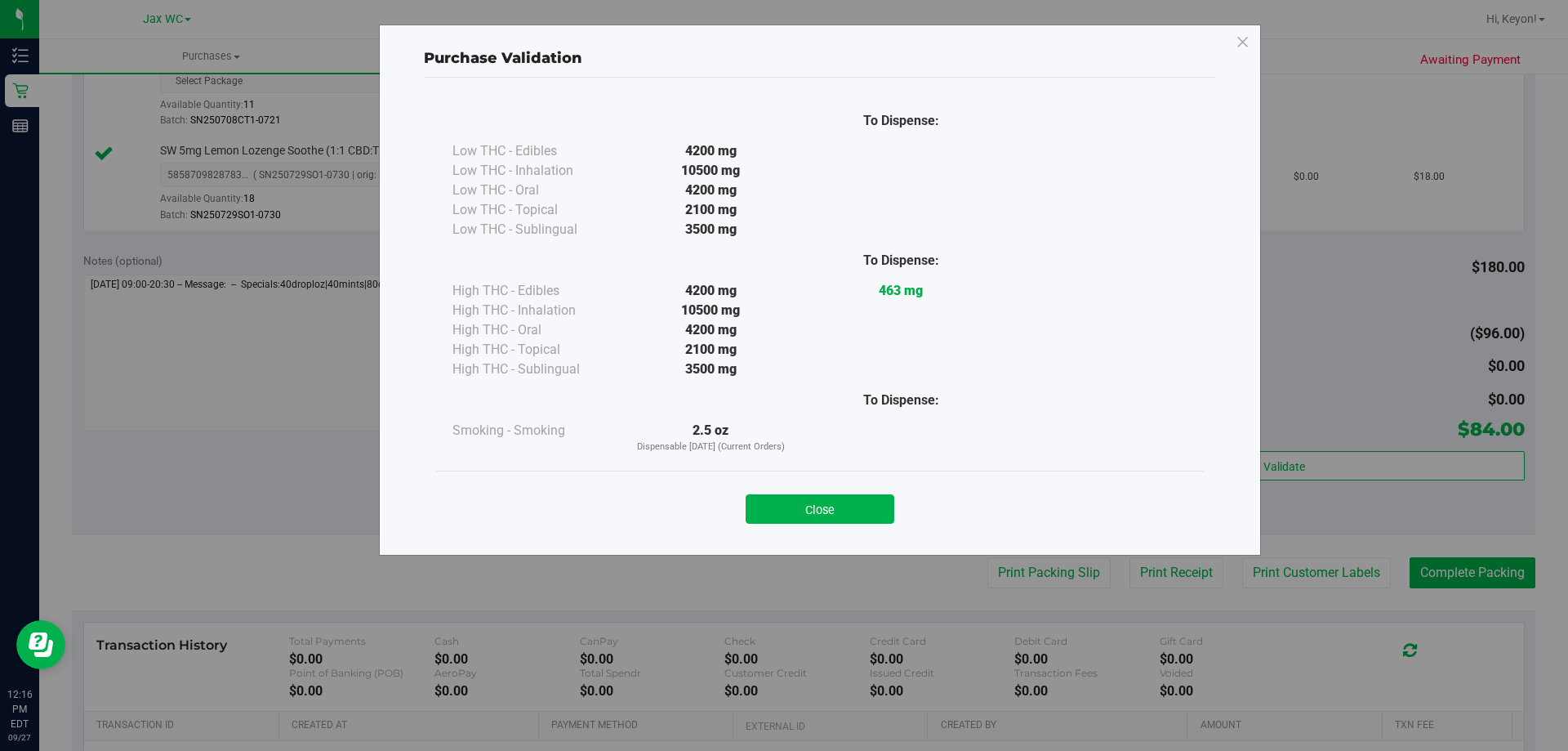
click at [862, 508] on button "Close" at bounding box center [820, 508] width 148 height 30
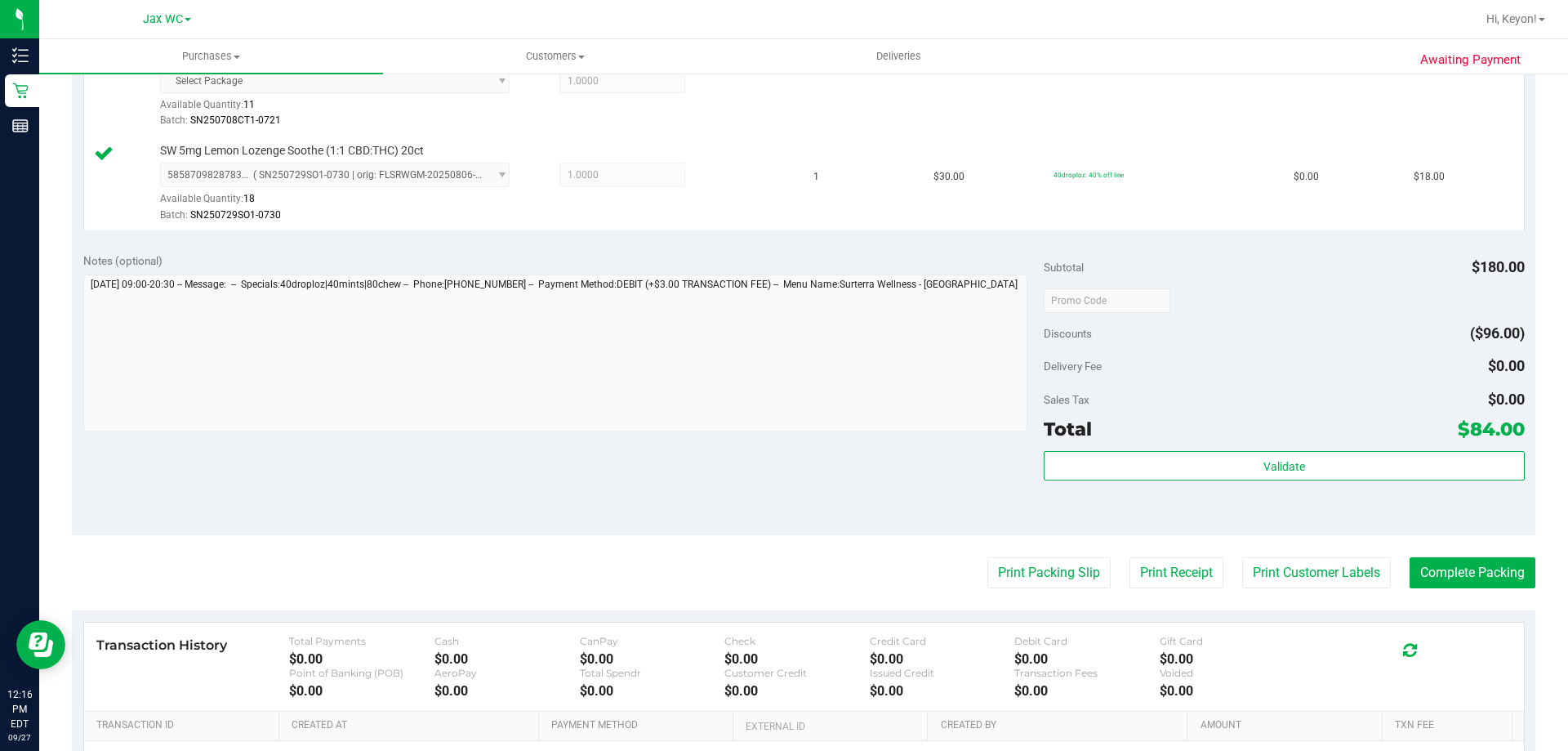
scroll to position [896, 0]
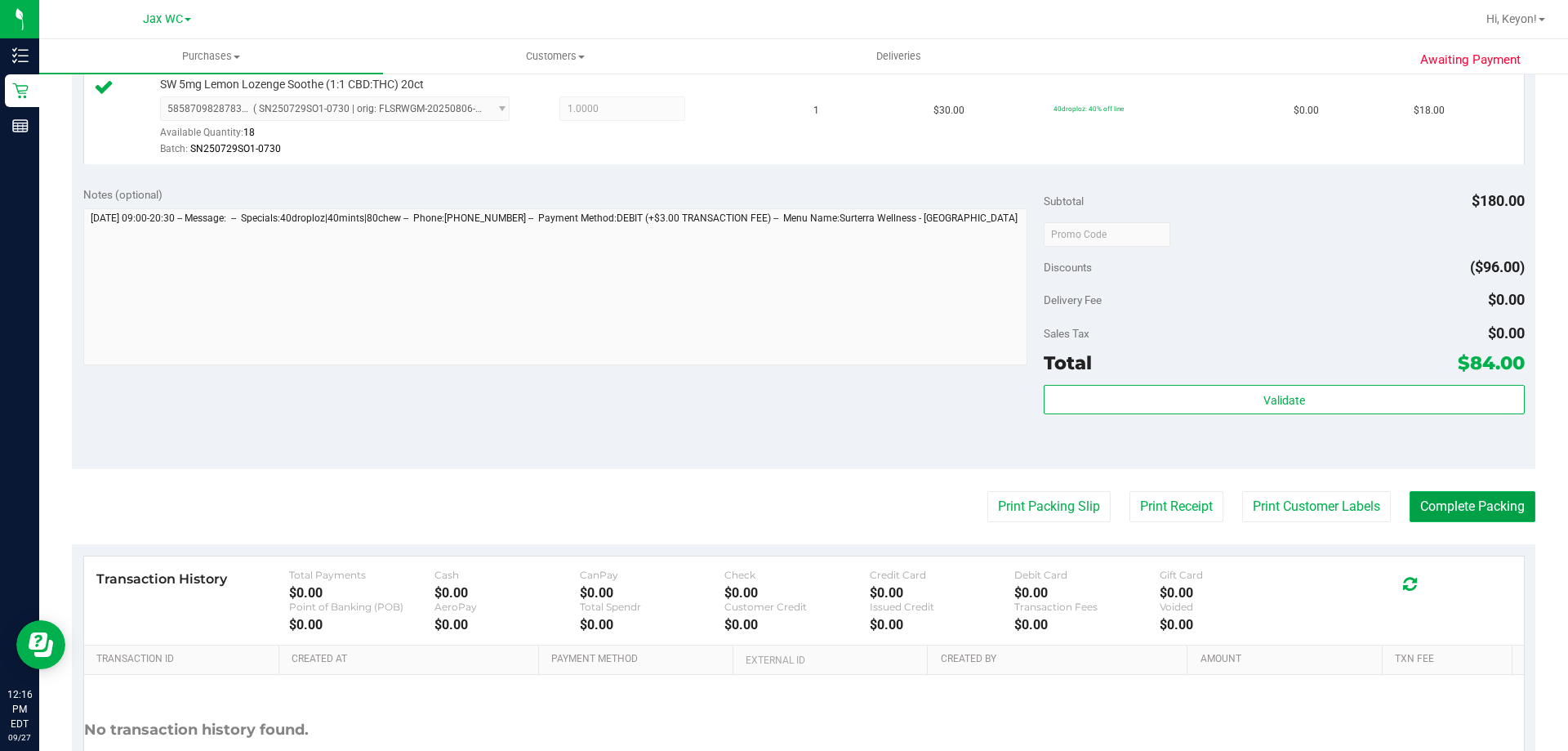
click at [1484, 518] on button "Complete Packing" at bounding box center [1473, 506] width 126 height 31
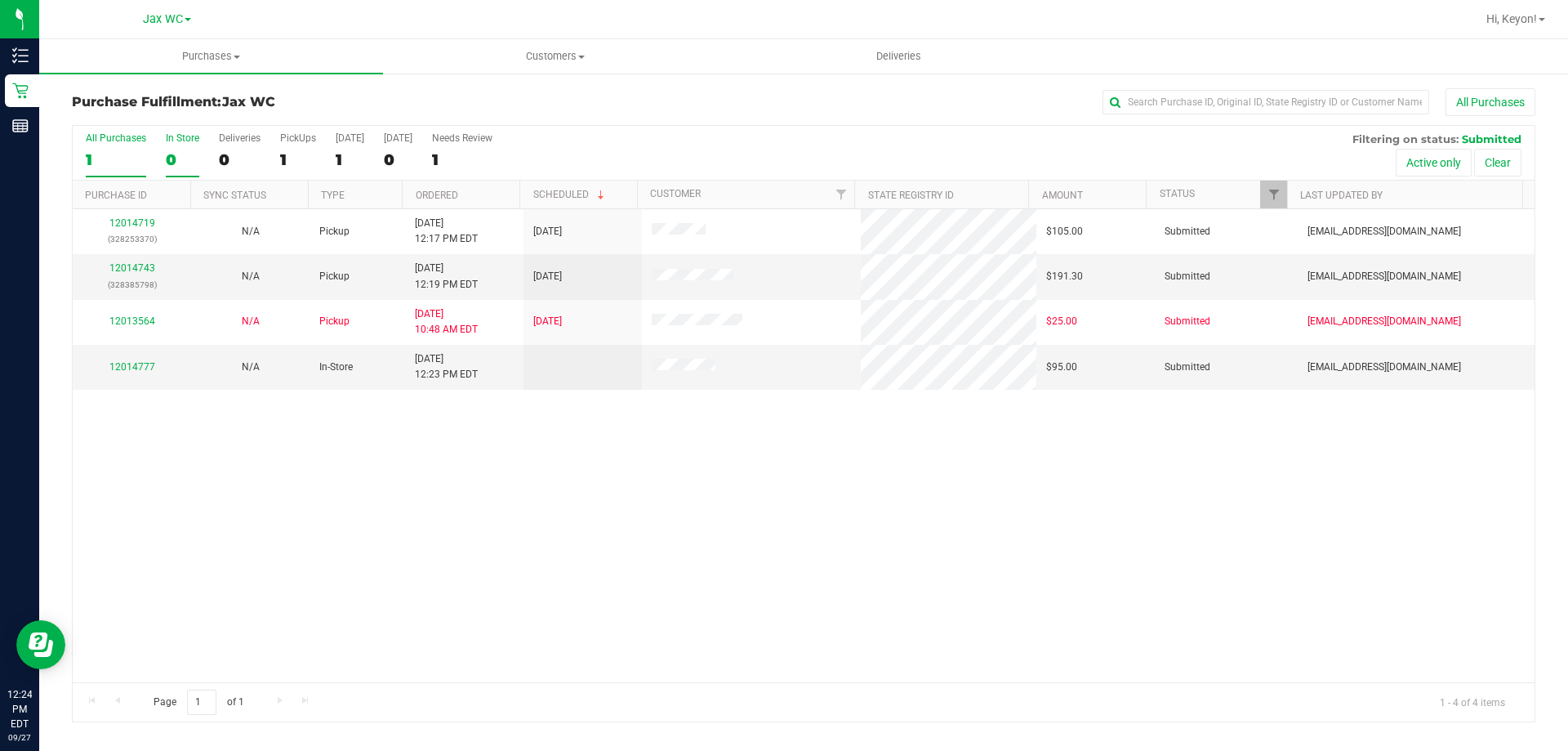
click at [169, 148] on label "In Store 0" at bounding box center [182, 154] width 33 height 45
click at [0, 0] on input "In Store 0" at bounding box center [0, 0] width 0 height 0
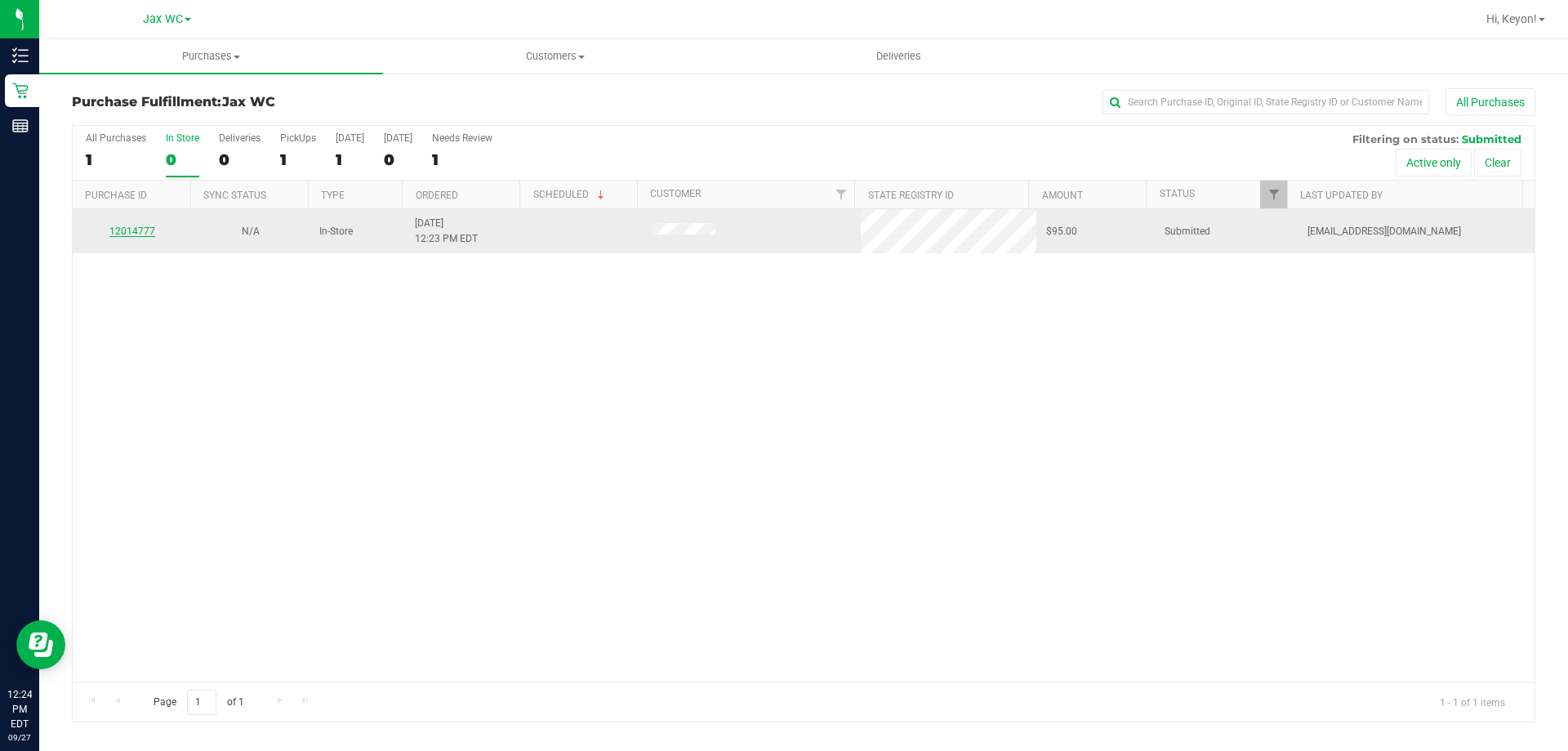
click at [129, 229] on link "12014777" at bounding box center [132, 231] width 46 height 11
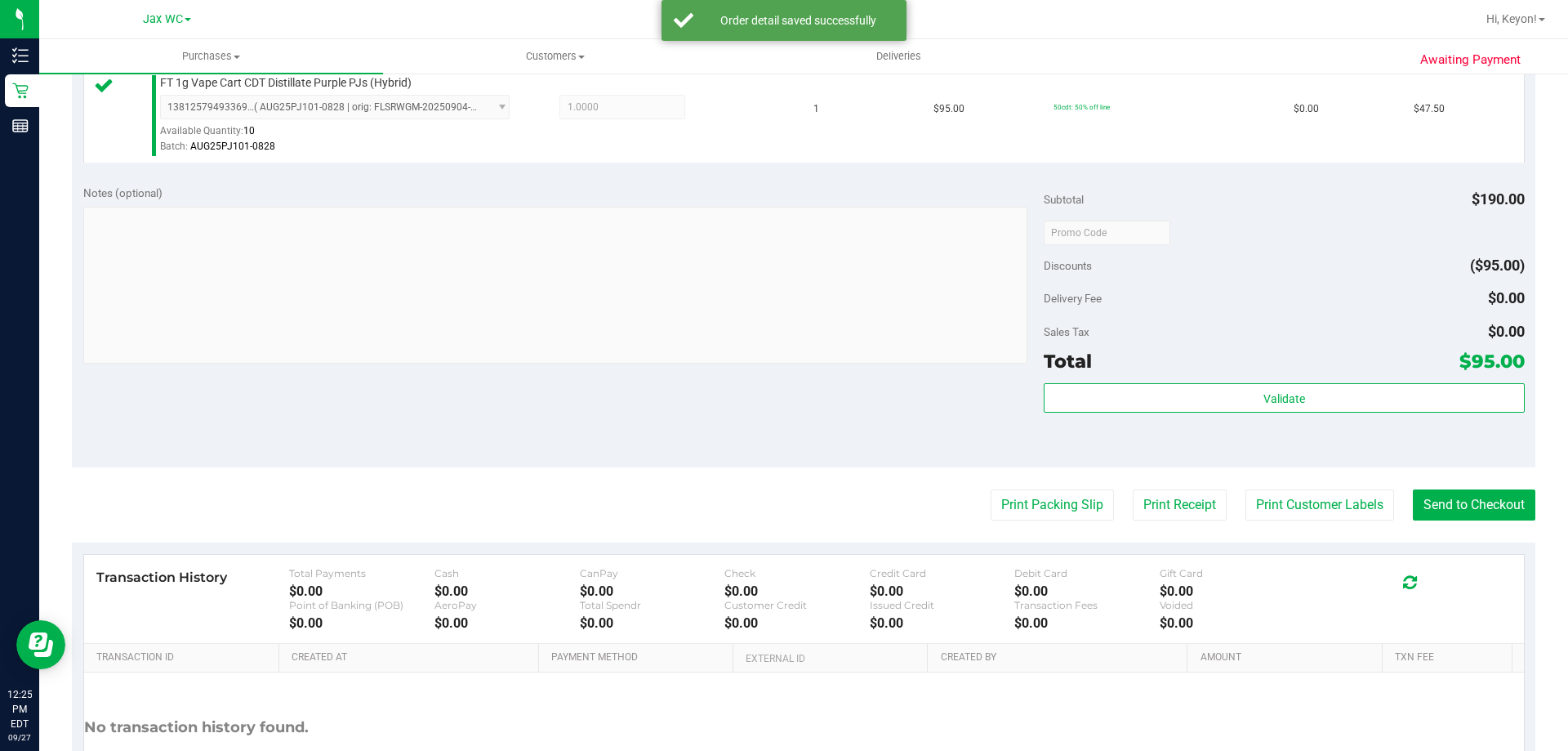
scroll to position [580, 0]
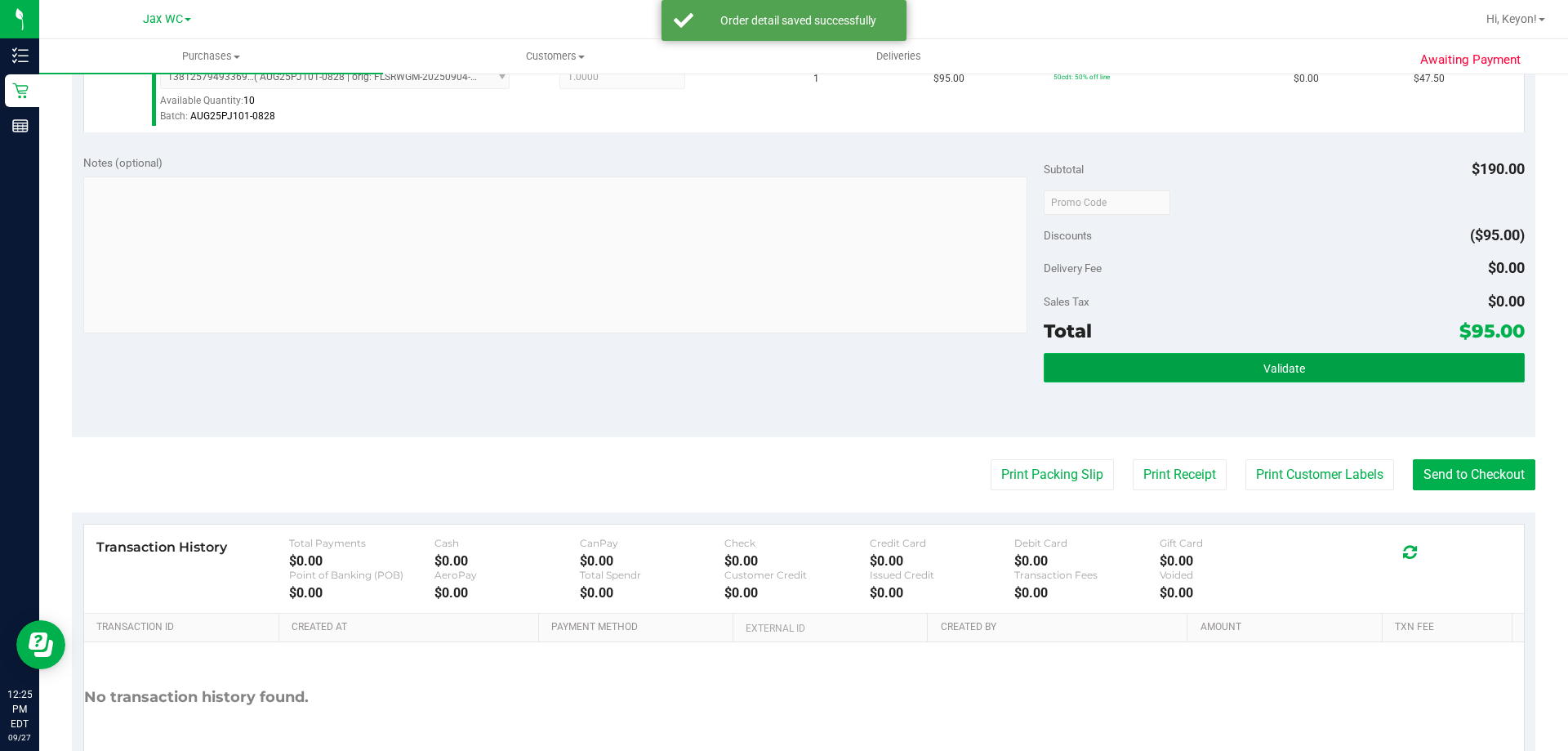
click at [1381, 381] on button "Validate" at bounding box center [1284, 367] width 480 height 30
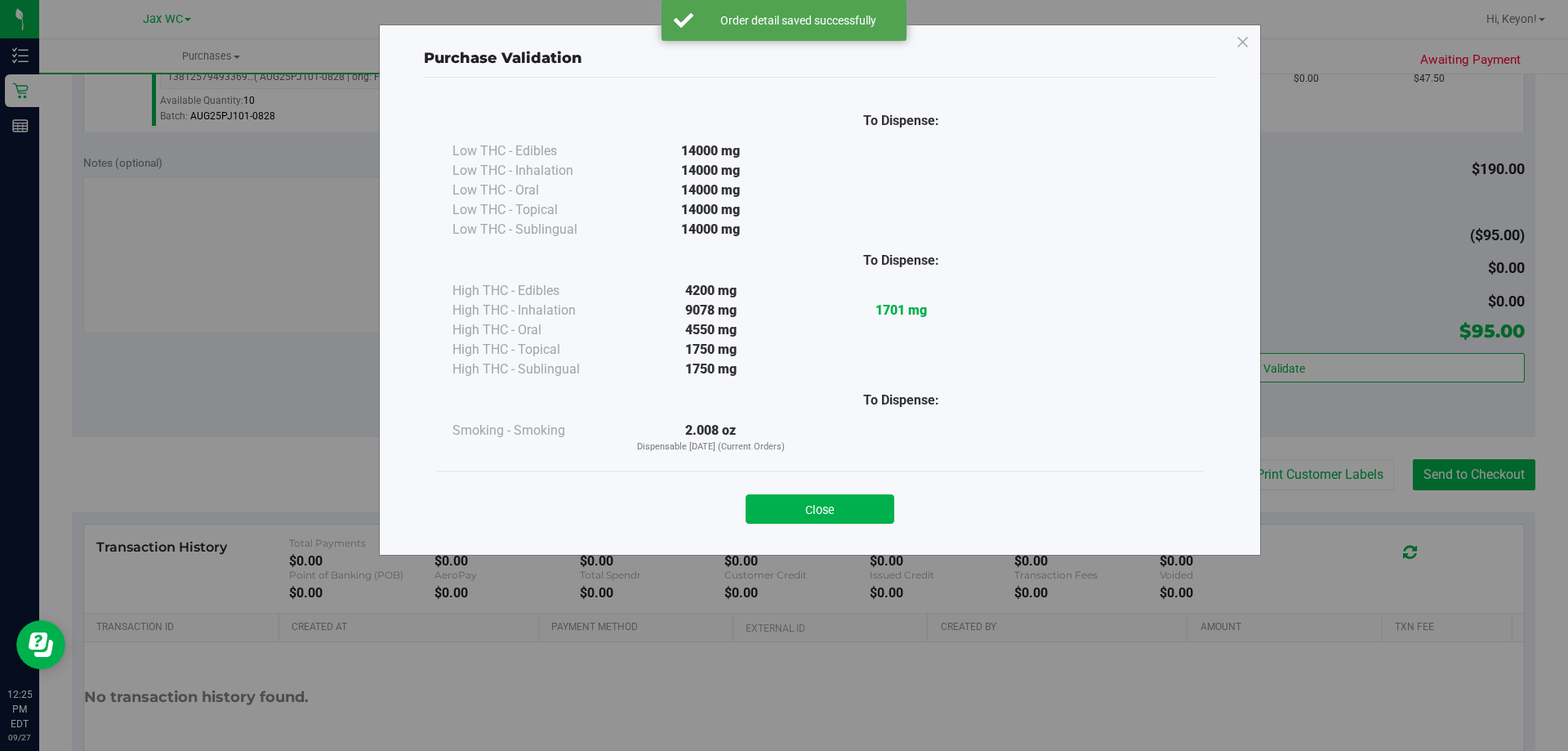
drag, startPoint x: 865, startPoint y: 504, endPoint x: 1119, endPoint y: 505, distance: 254.0
click at [865, 511] on button "Close" at bounding box center [820, 508] width 148 height 30
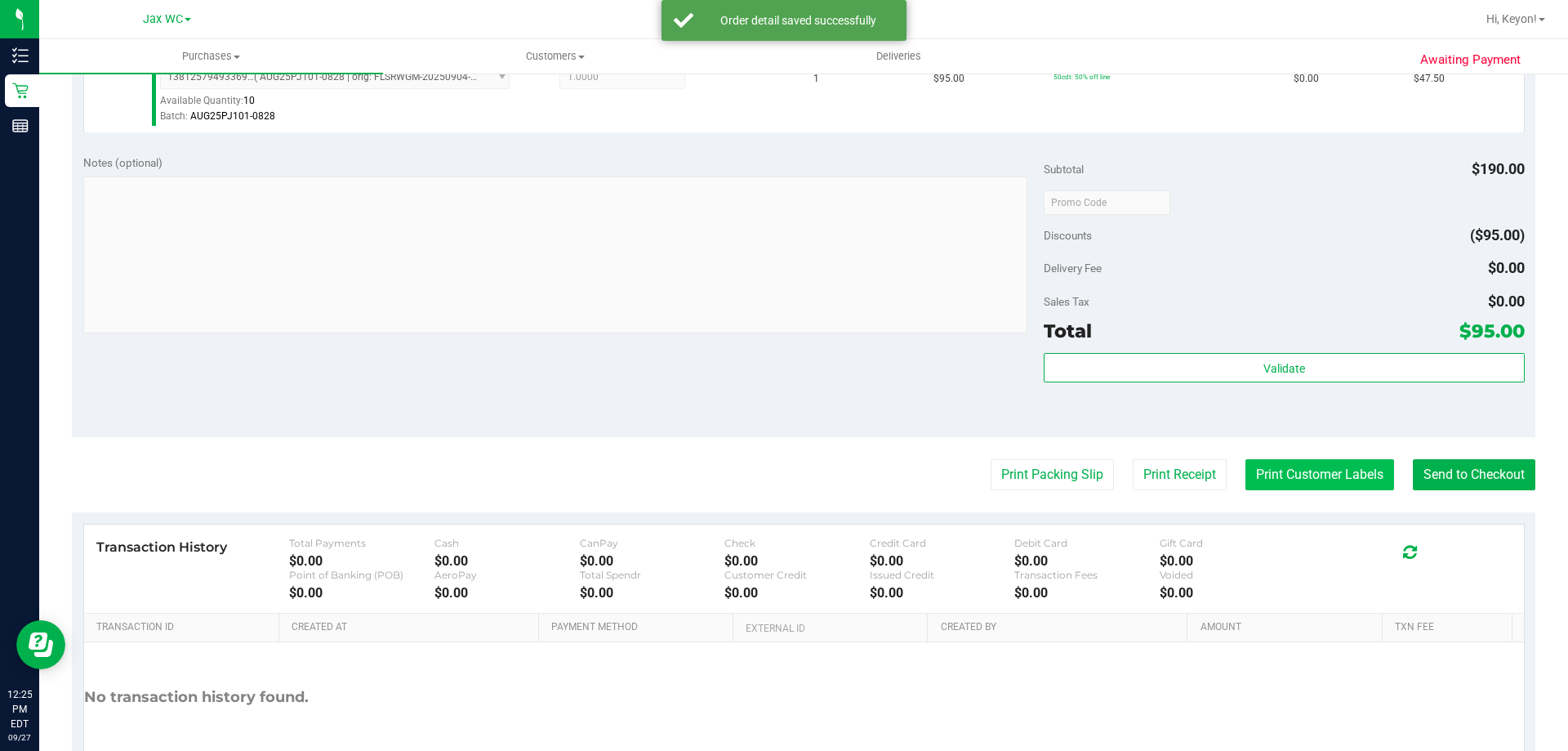
click at [1275, 475] on button "Print Customer Labels" at bounding box center [1320, 474] width 148 height 31
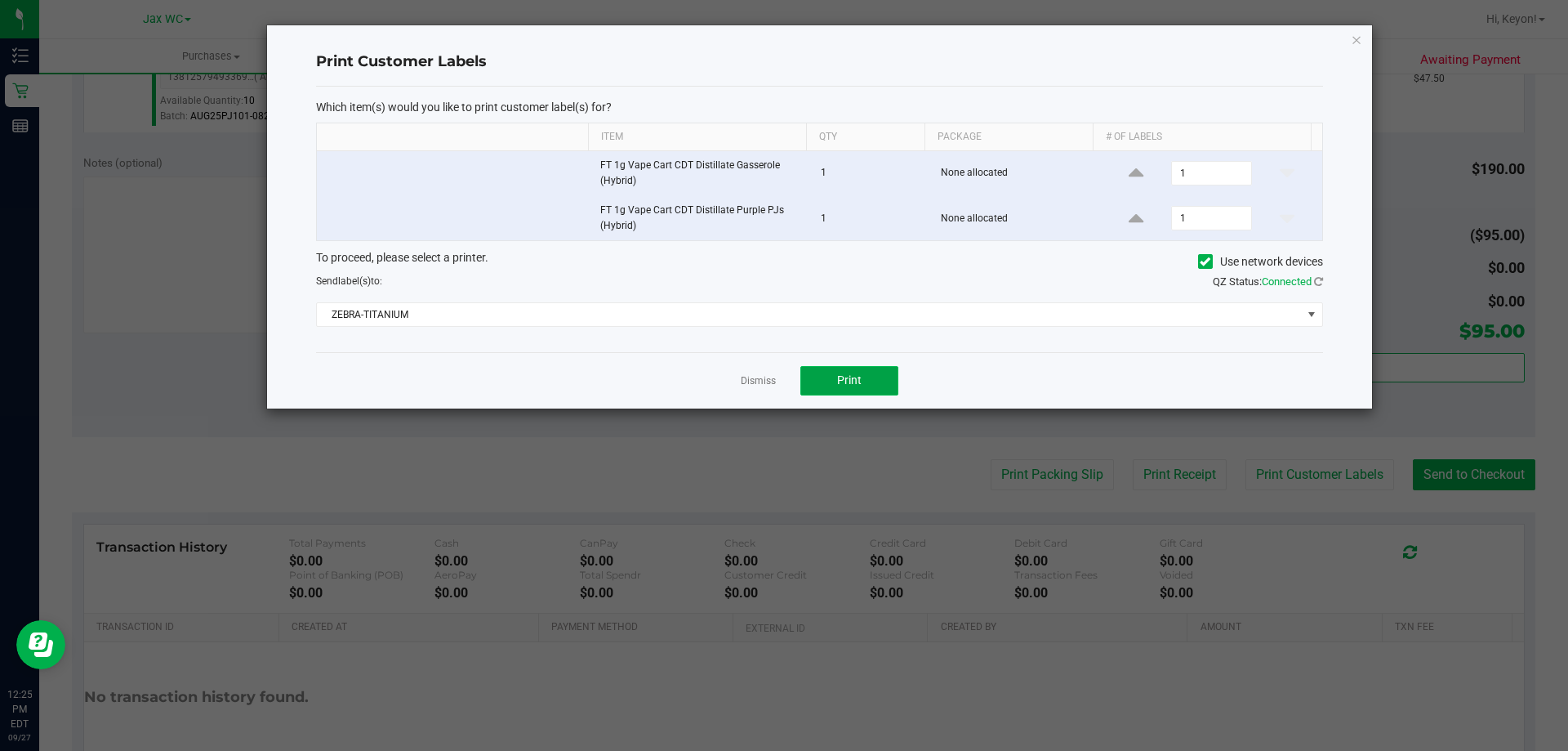
click at [862, 384] on button "Print" at bounding box center [849, 381] width 98 height 30
drag, startPoint x: 767, startPoint y: 378, endPoint x: 951, endPoint y: 395, distance: 184.8
click at [771, 378] on link "Dismiss" at bounding box center [758, 381] width 35 height 14
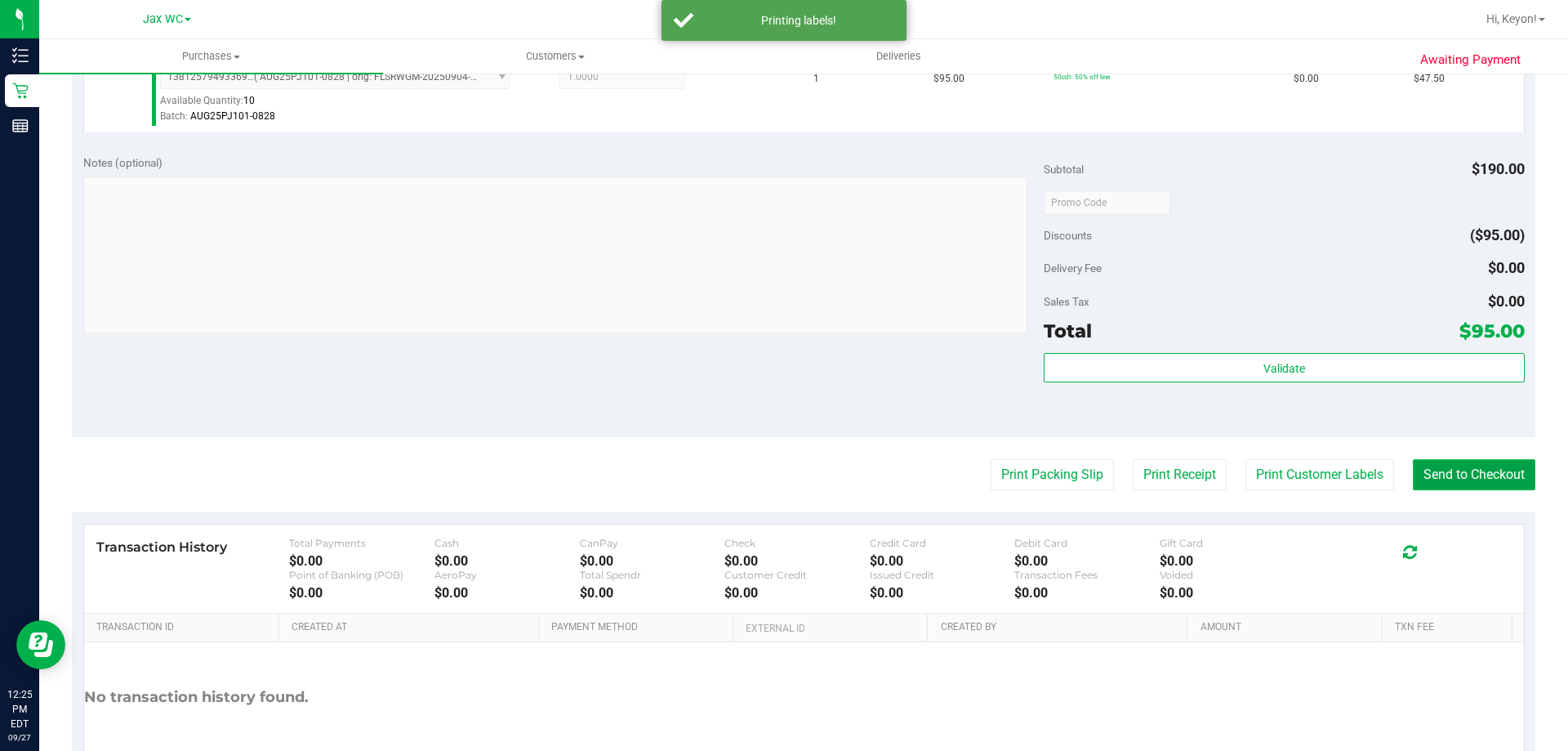
click at [1435, 480] on button "Send to Checkout" at bounding box center [1474, 474] width 123 height 31
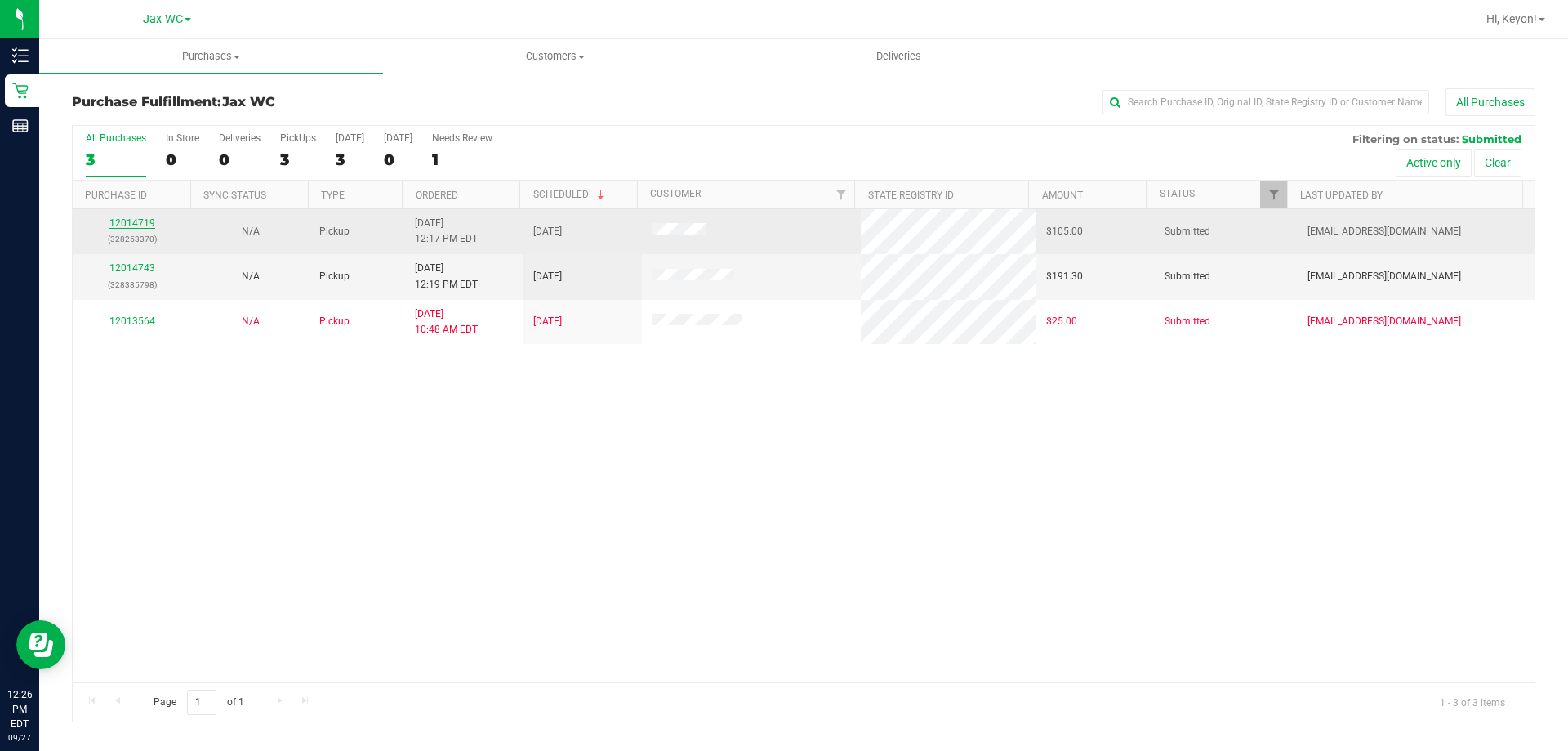
click at [142, 222] on link "12014719" at bounding box center [132, 223] width 46 height 11
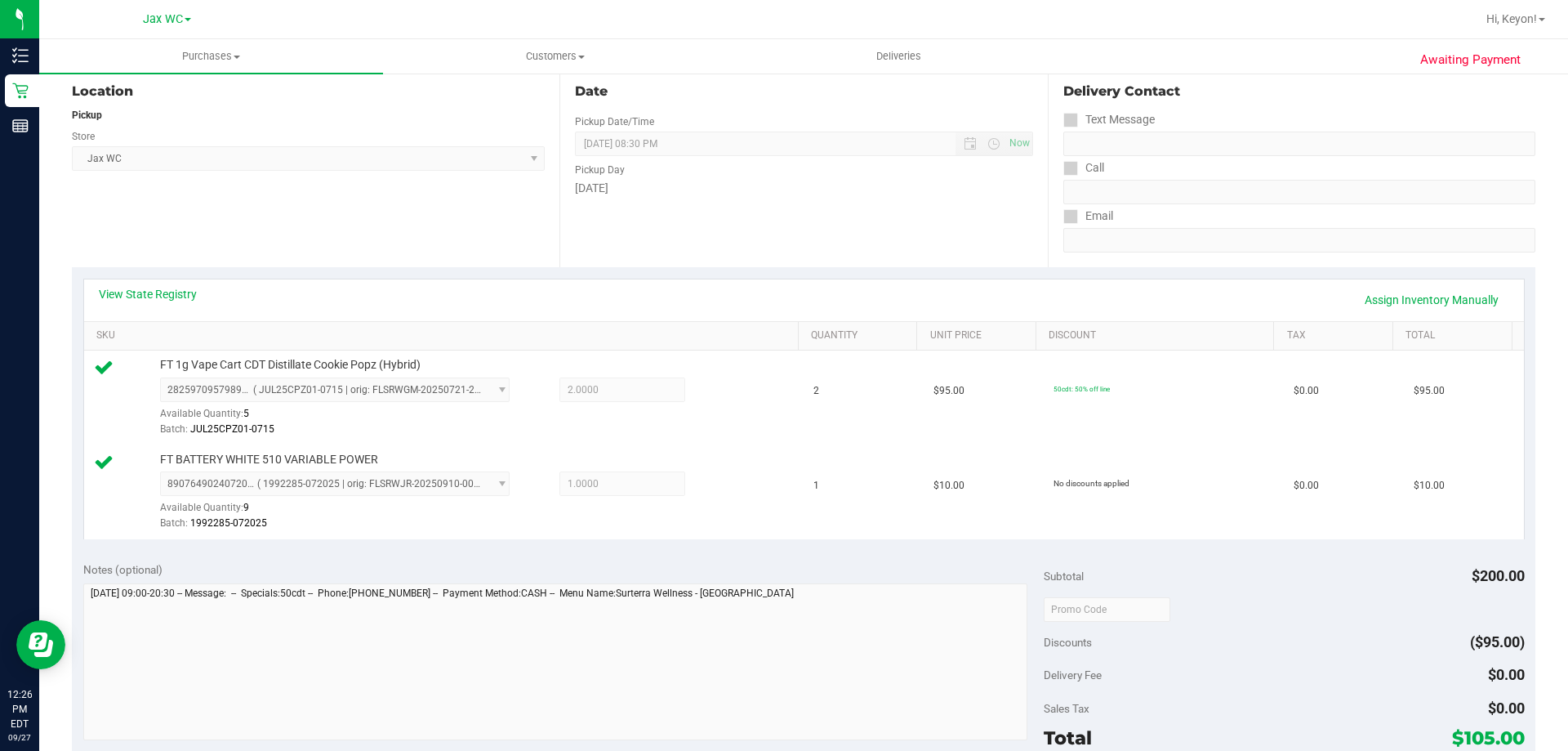
scroll to position [396, 0]
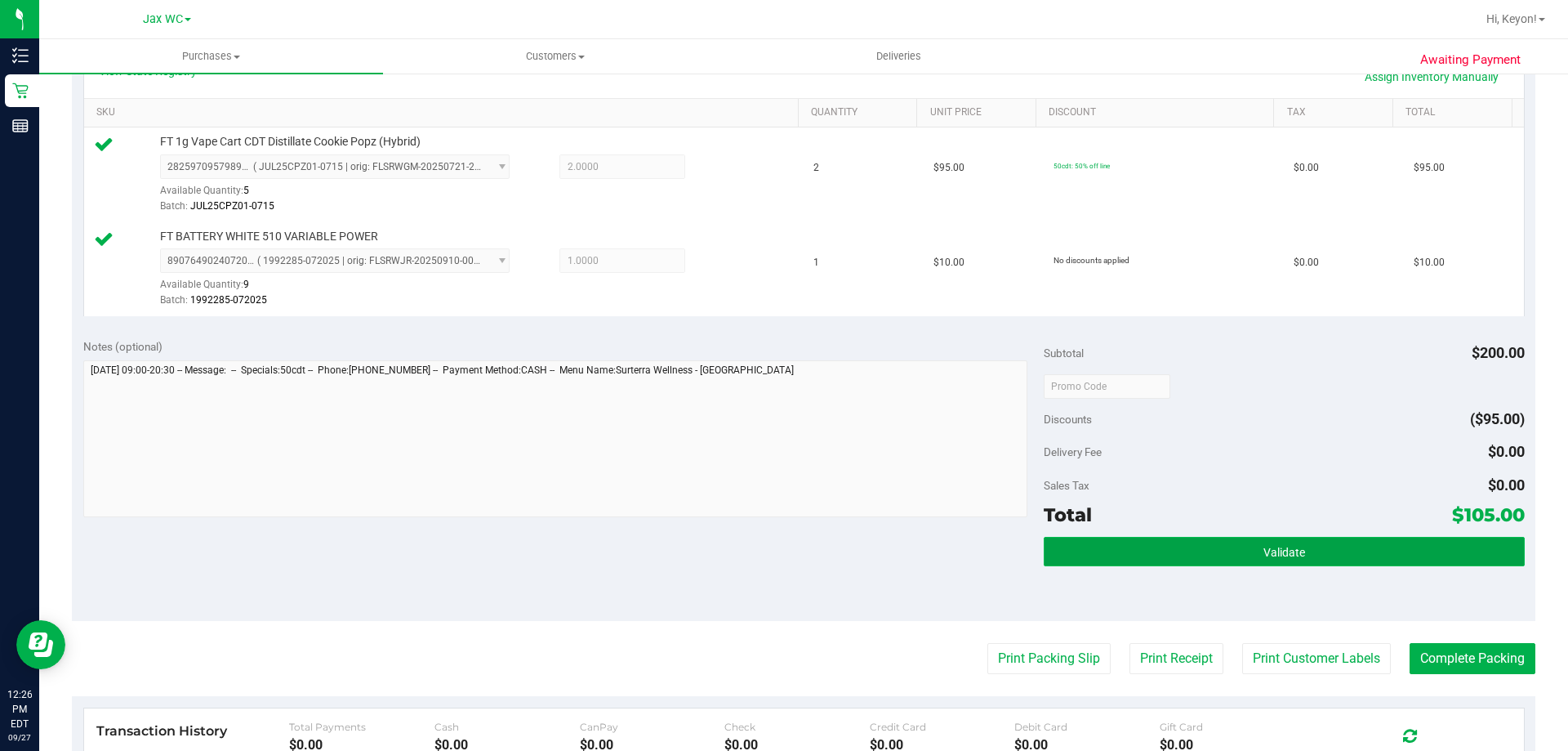
drag, startPoint x: 1304, startPoint y: 549, endPoint x: 1301, endPoint y: 542, distance: 7.6
click at [1303, 549] on button "Validate" at bounding box center [1284, 551] width 480 height 30
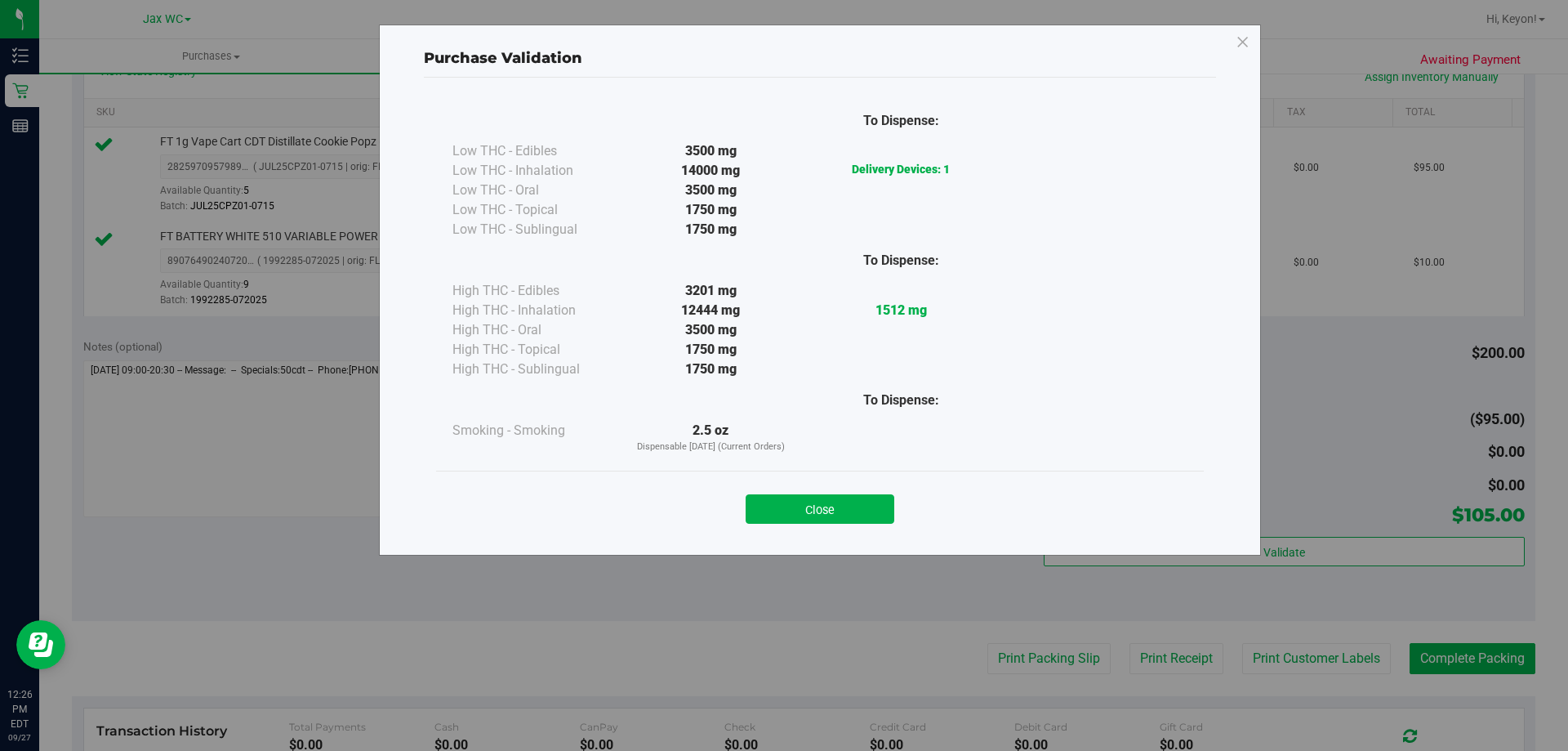
drag, startPoint x: 846, startPoint y: 511, endPoint x: 988, endPoint y: 519, distance: 142.2
click at [851, 511] on button "Close" at bounding box center [820, 508] width 148 height 30
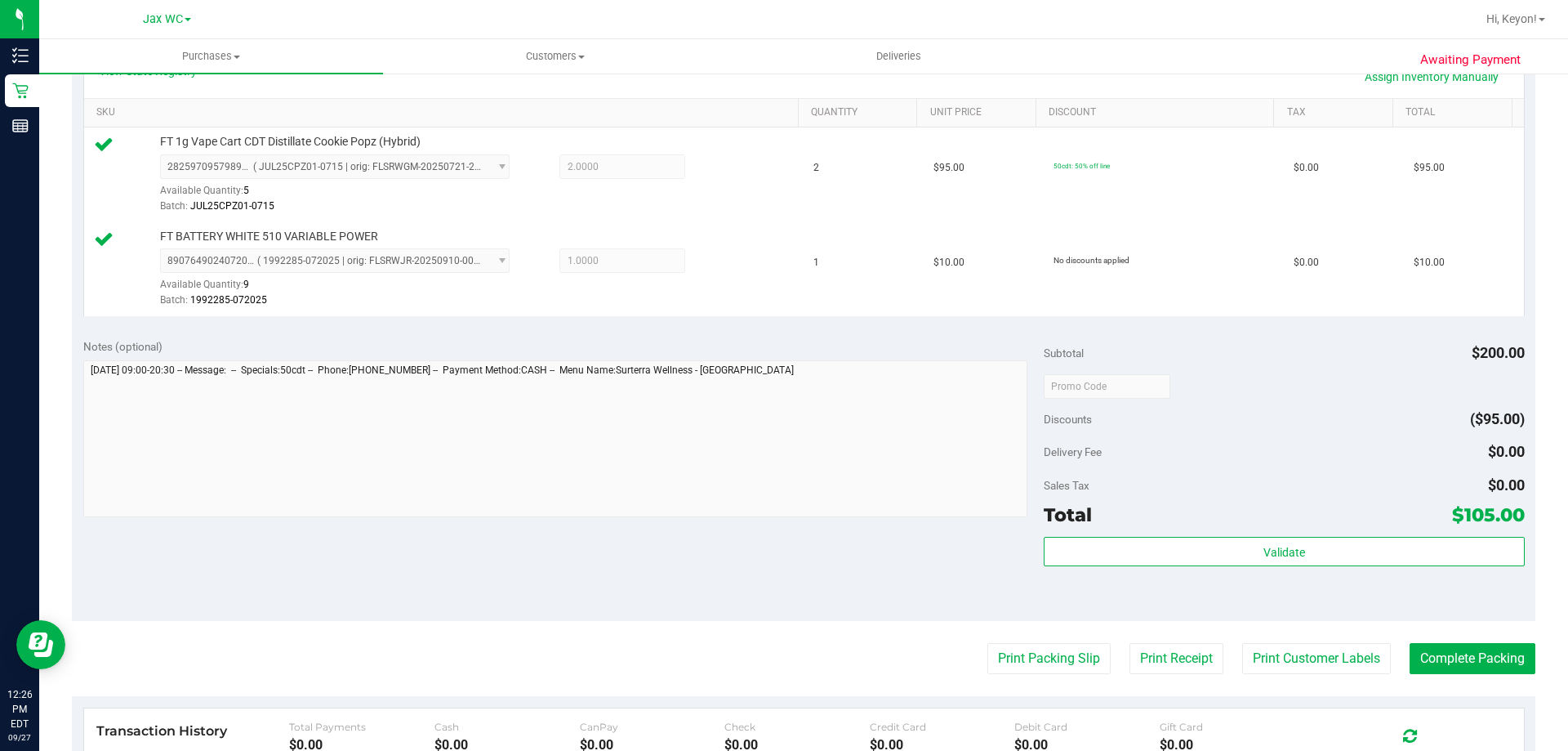
scroll to position [473, 0]
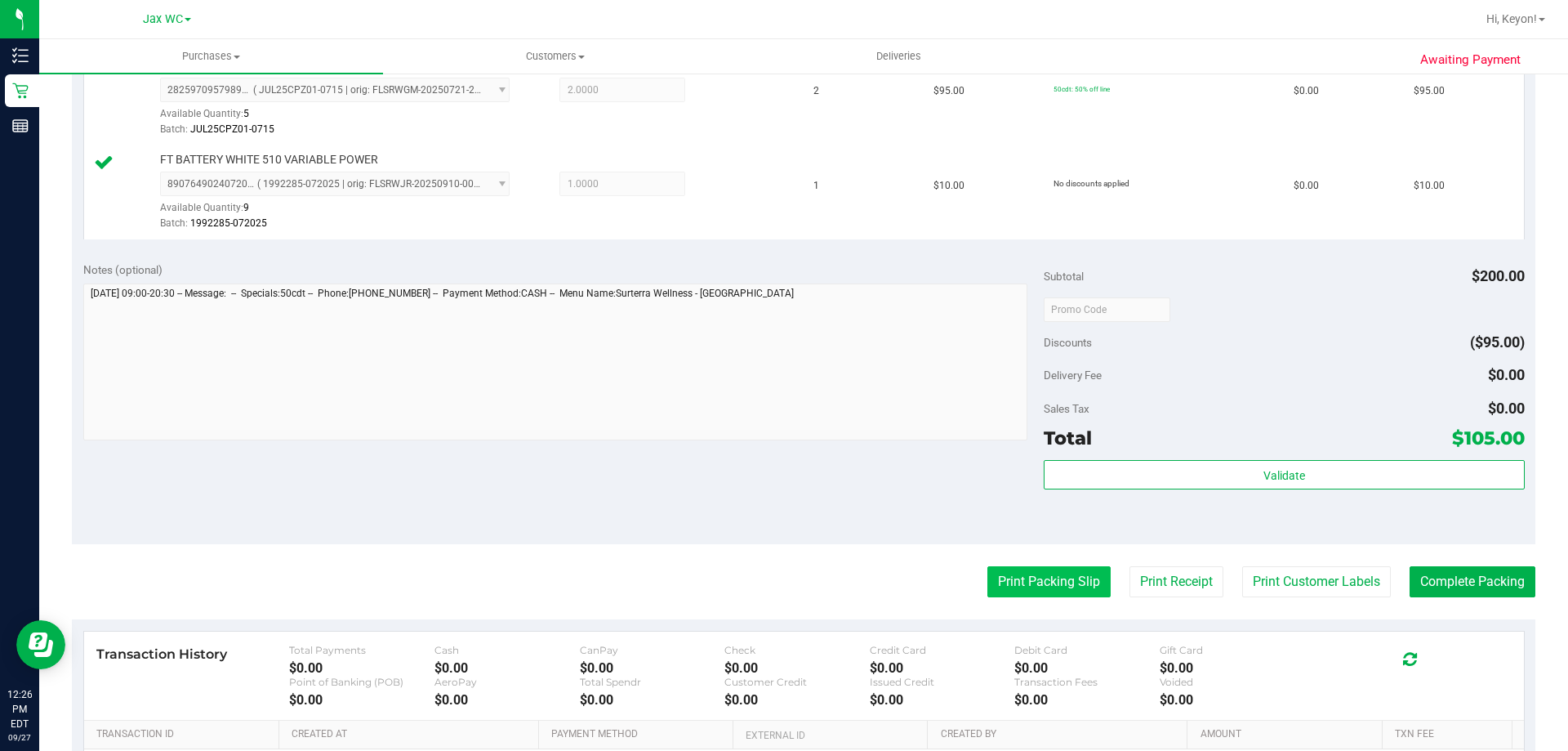
click at [1081, 585] on button "Print Packing Slip" at bounding box center [1049, 582] width 124 height 31
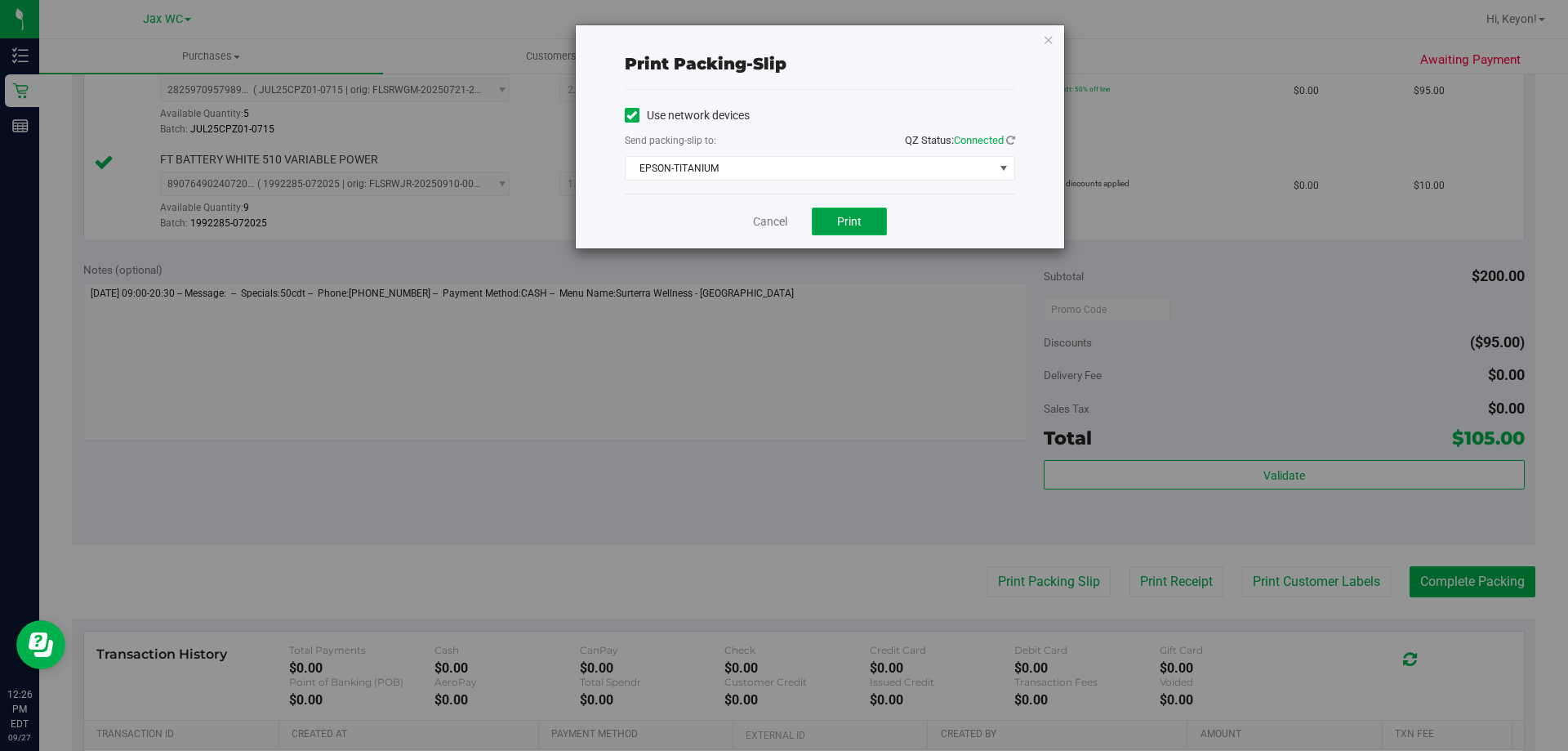
click at [862, 219] on button "Print" at bounding box center [849, 221] width 75 height 28
click at [767, 219] on link "Cancel" at bounding box center [770, 222] width 34 height 17
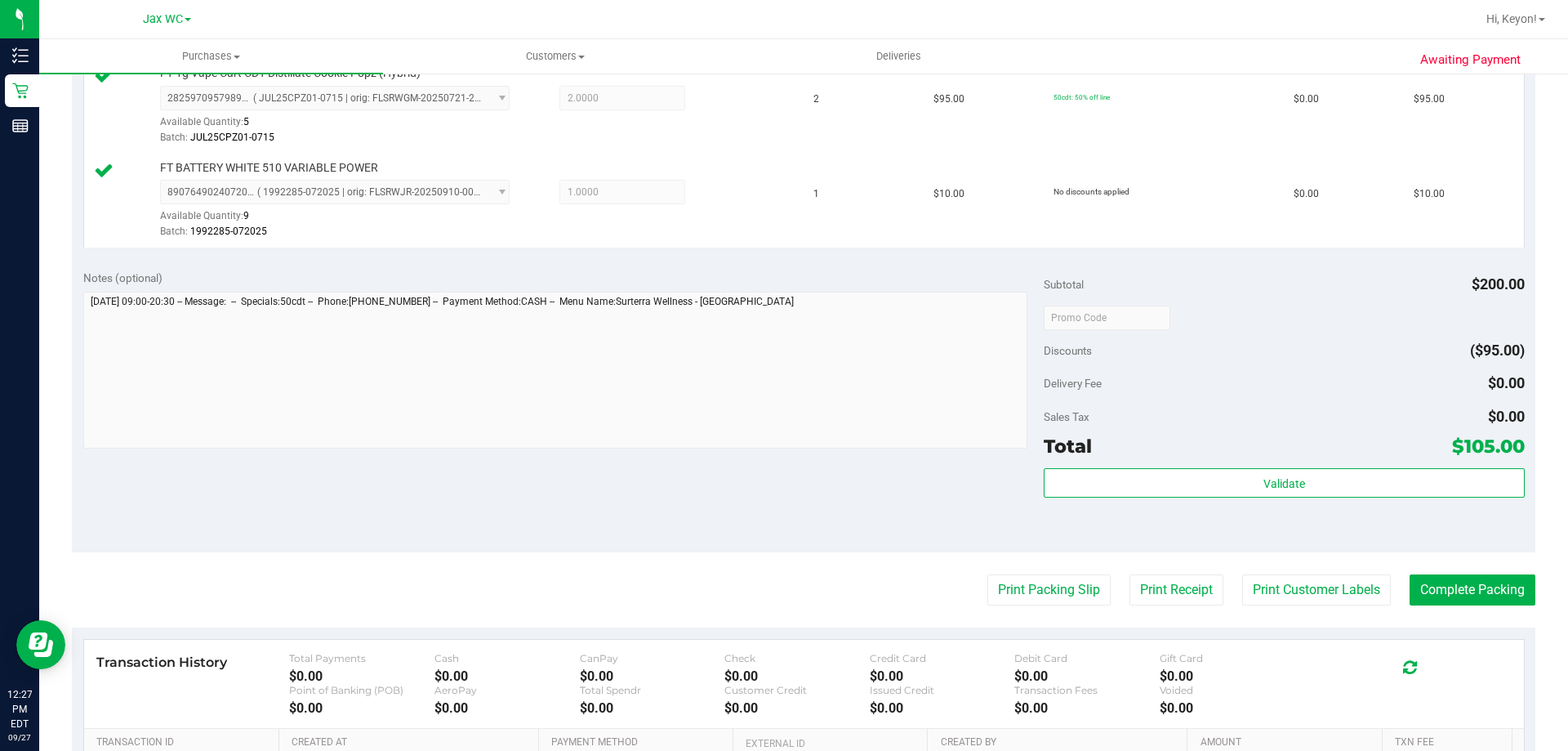
scroll to position [476, 0]
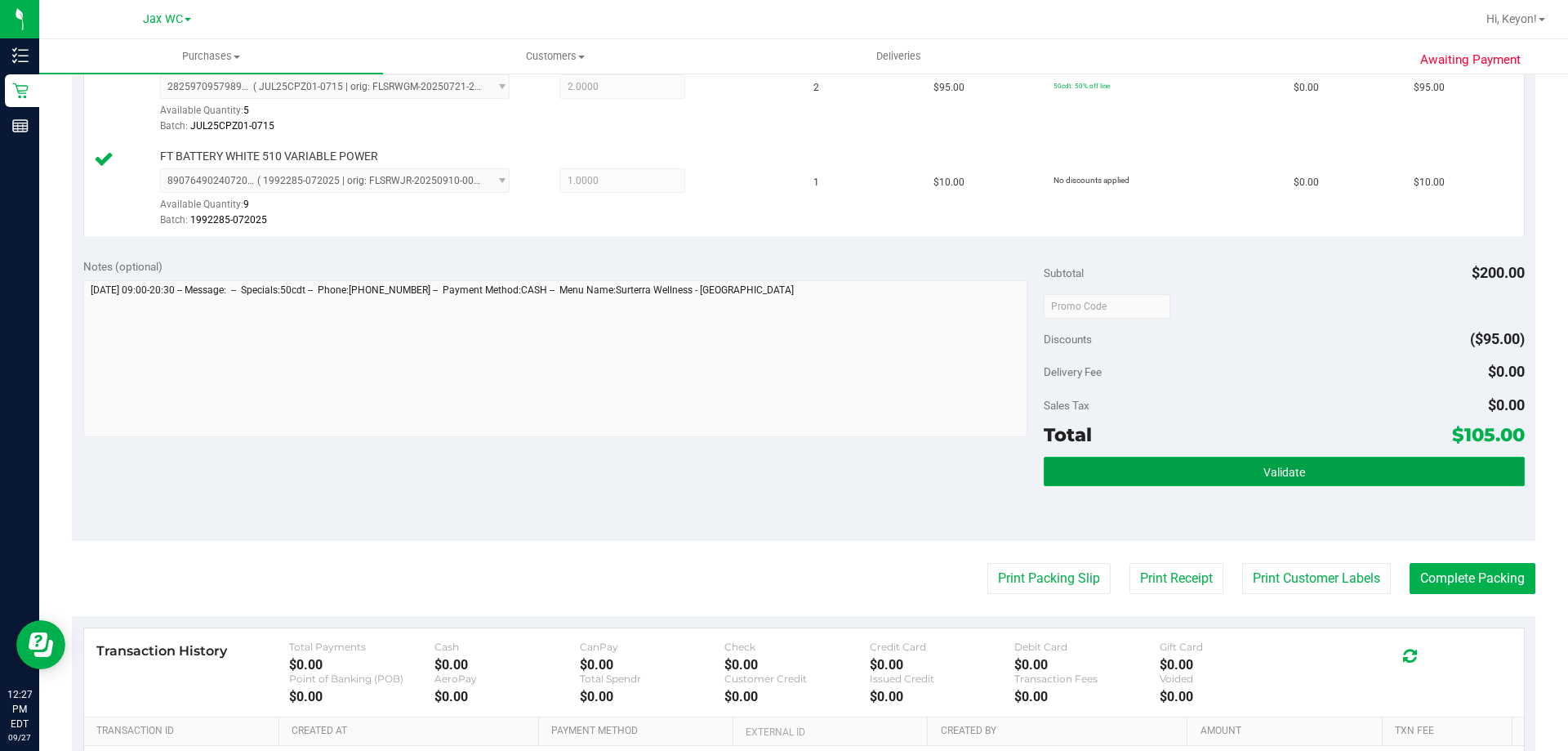
click at [1439, 482] on button "Validate" at bounding box center [1284, 471] width 480 height 30
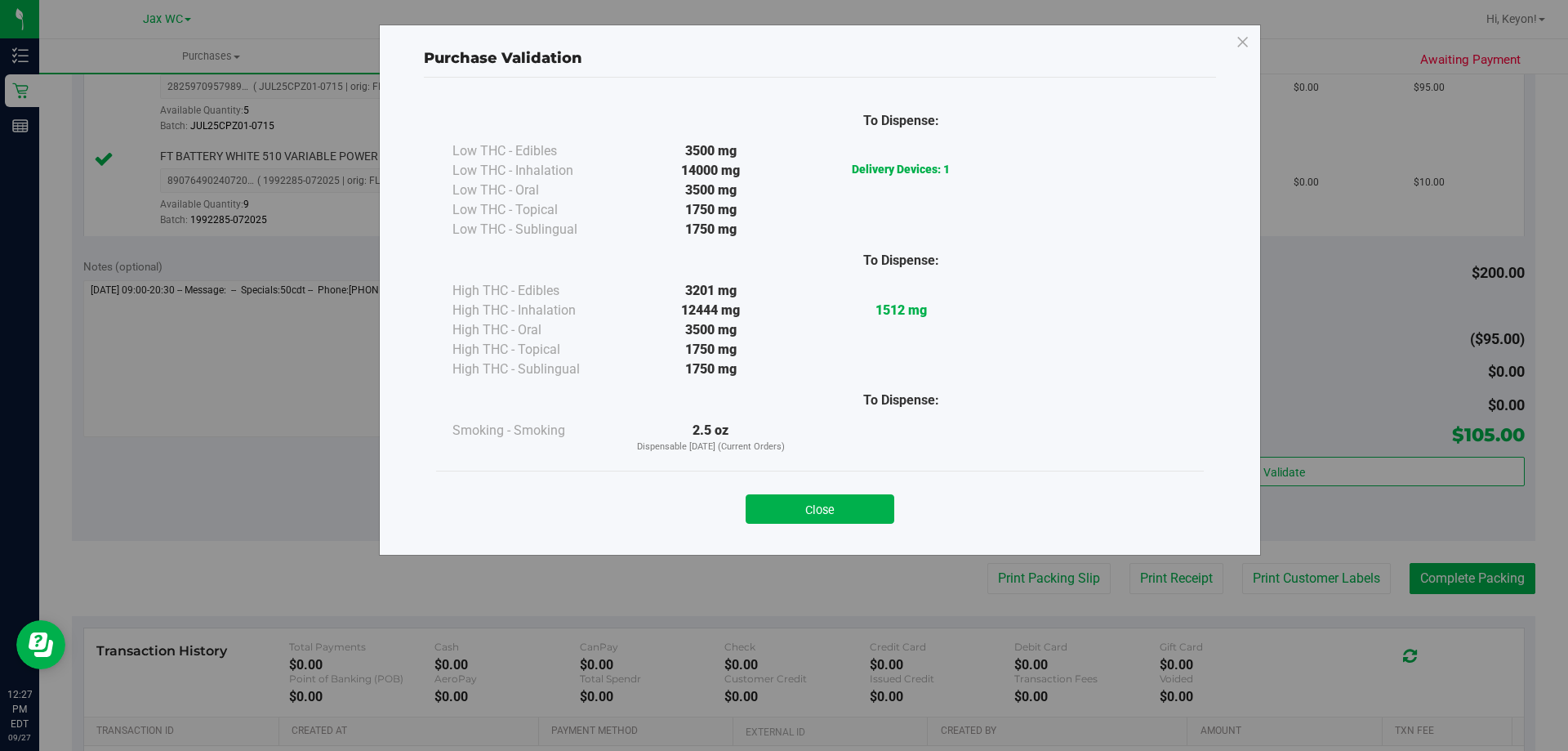
drag, startPoint x: 809, startPoint y: 509, endPoint x: 858, endPoint y: 516, distance: 49.5
click at [810, 509] on button "Close" at bounding box center [820, 508] width 148 height 30
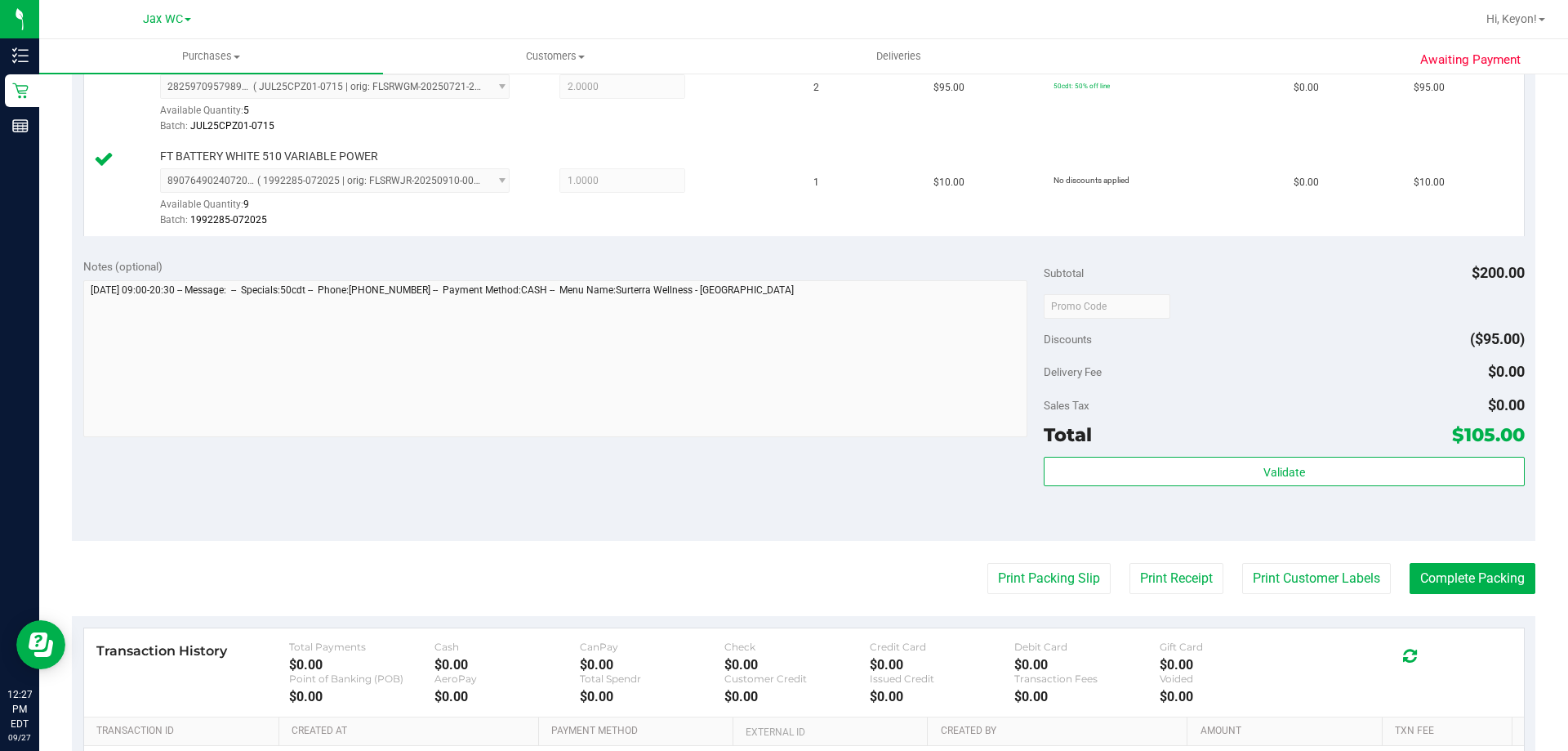
scroll to position [606, 0]
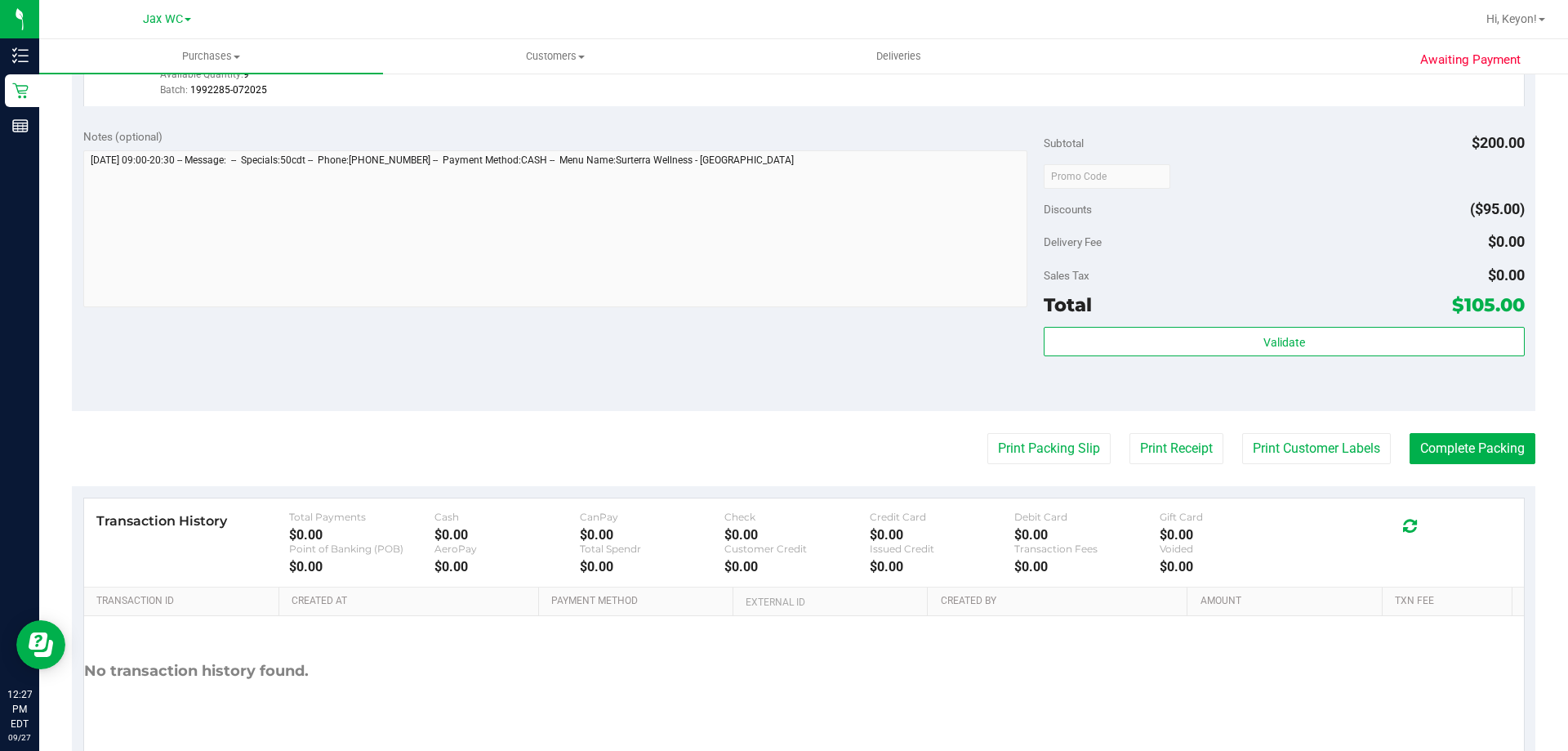
click at [1323, 358] on div "Validate" at bounding box center [1284, 363] width 480 height 73
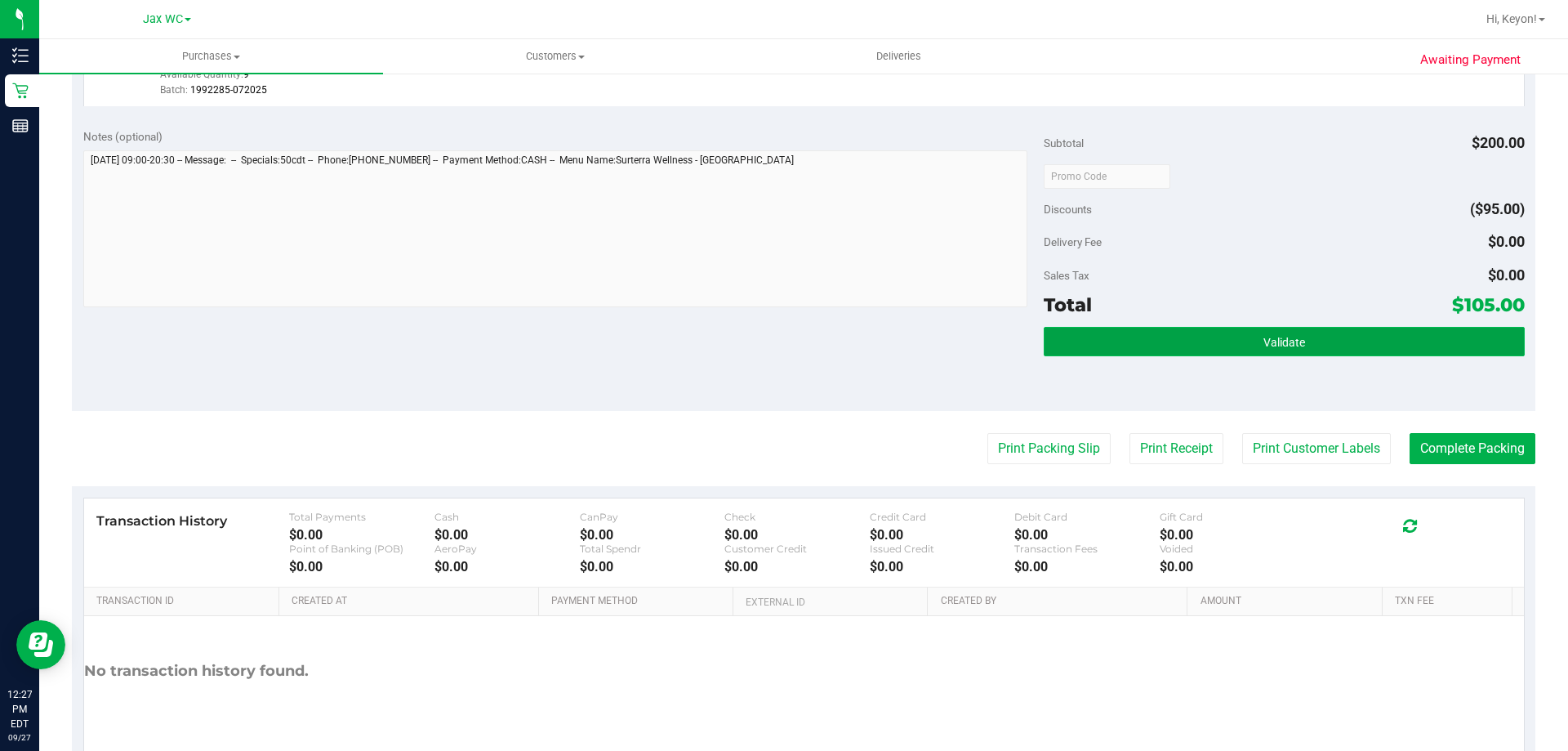
click at [1316, 338] on button "Validate" at bounding box center [1284, 341] width 480 height 30
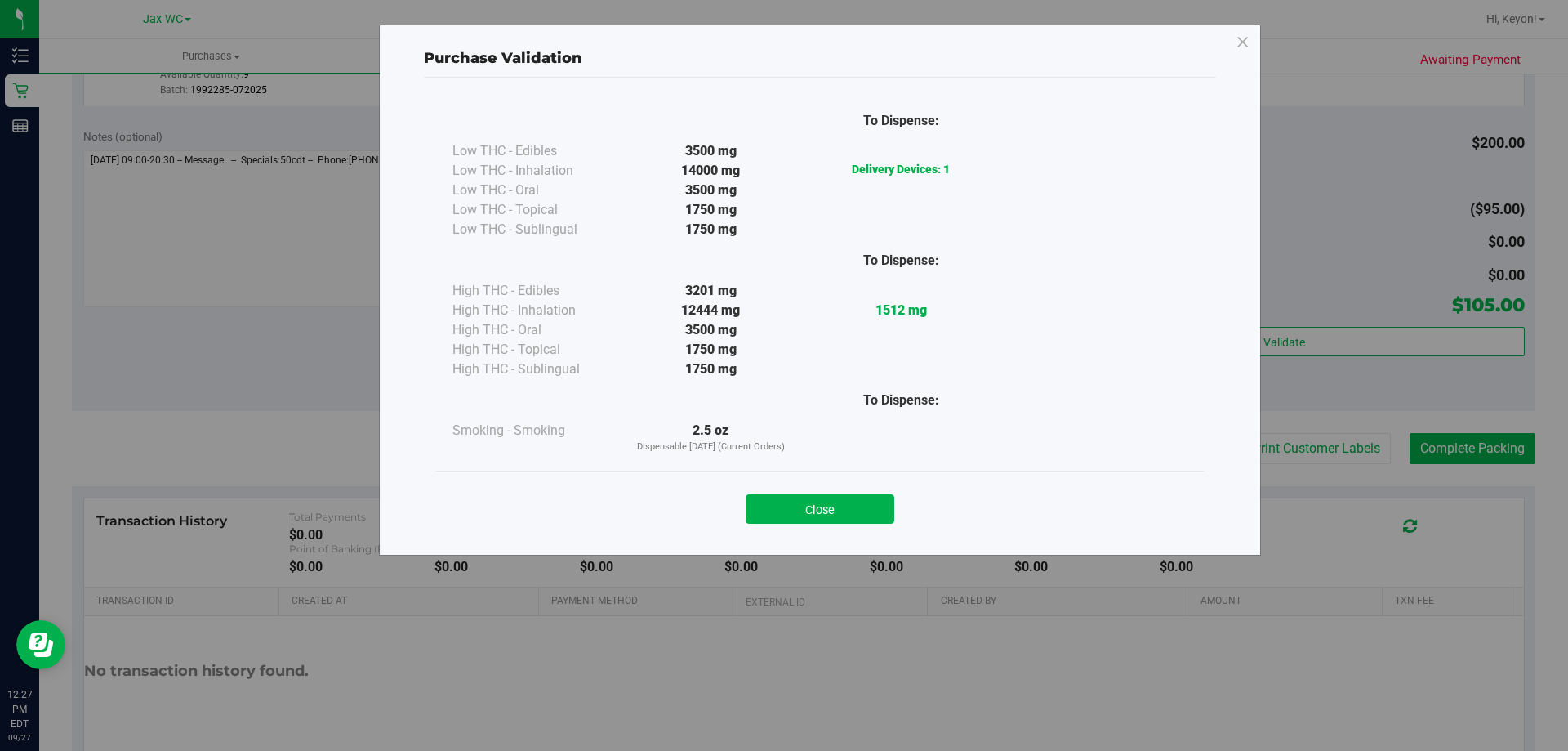
click at [872, 507] on button "Close" at bounding box center [820, 508] width 148 height 30
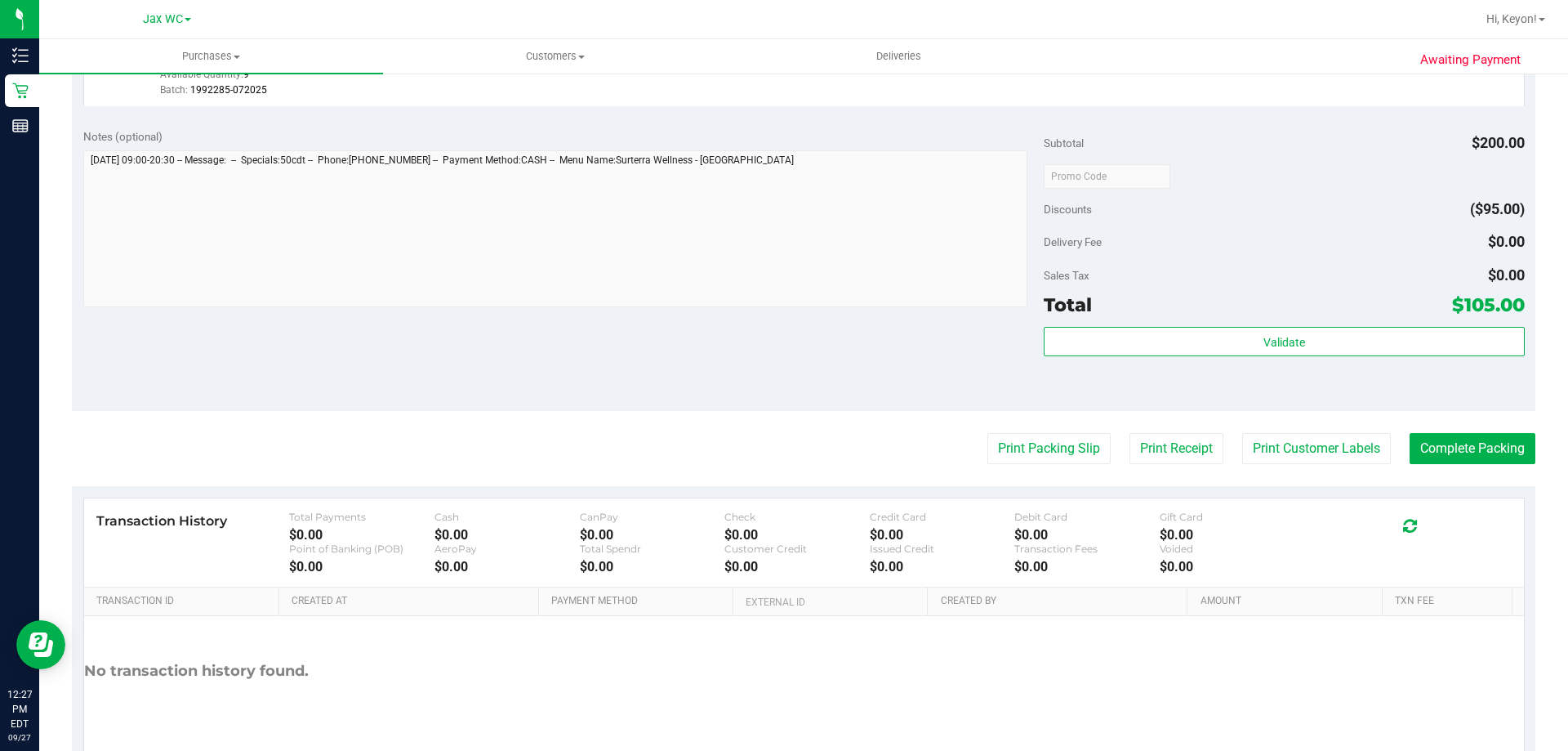
scroll to position [649, 0]
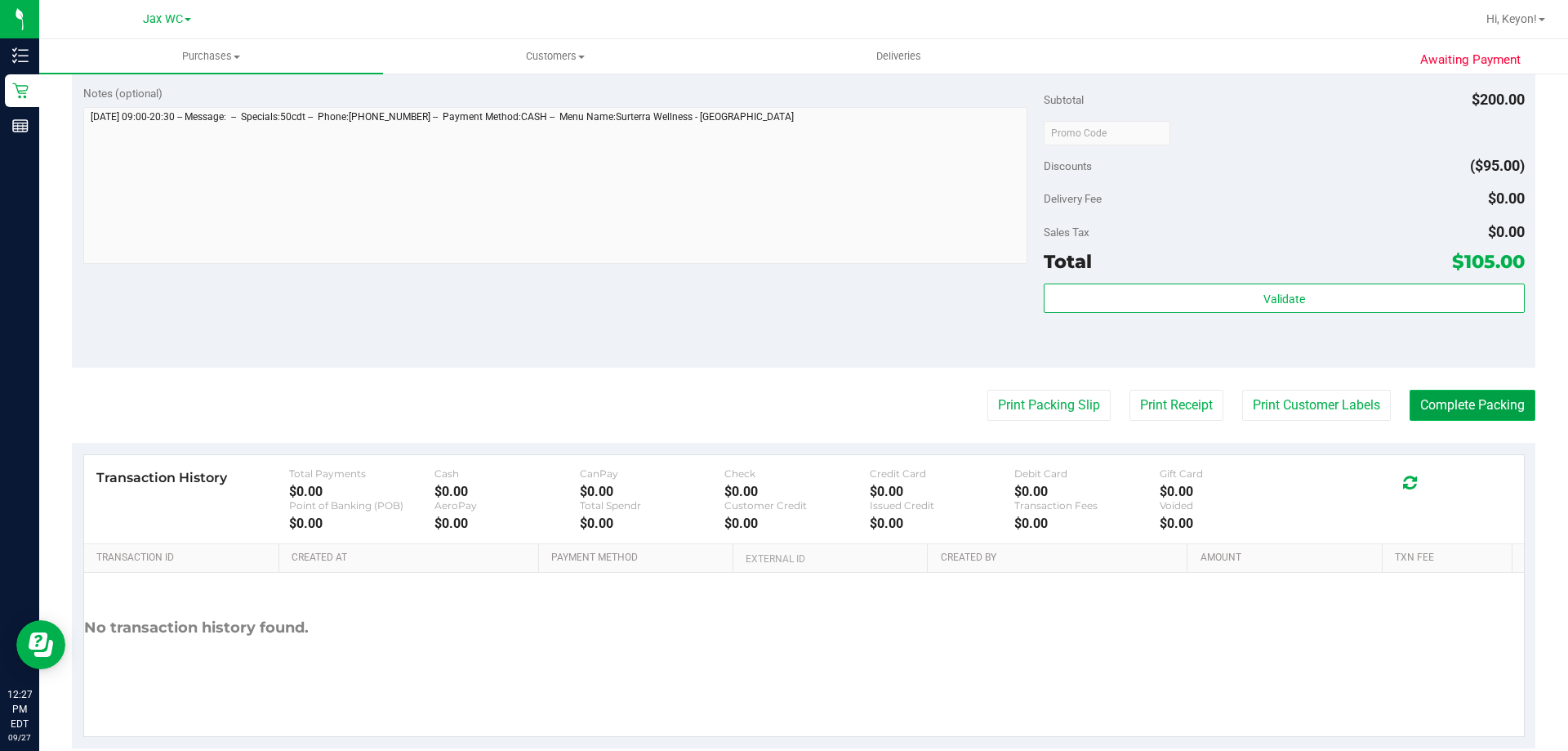
click at [1446, 395] on button "Complete Packing" at bounding box center [1473, 405] width 126 height 31
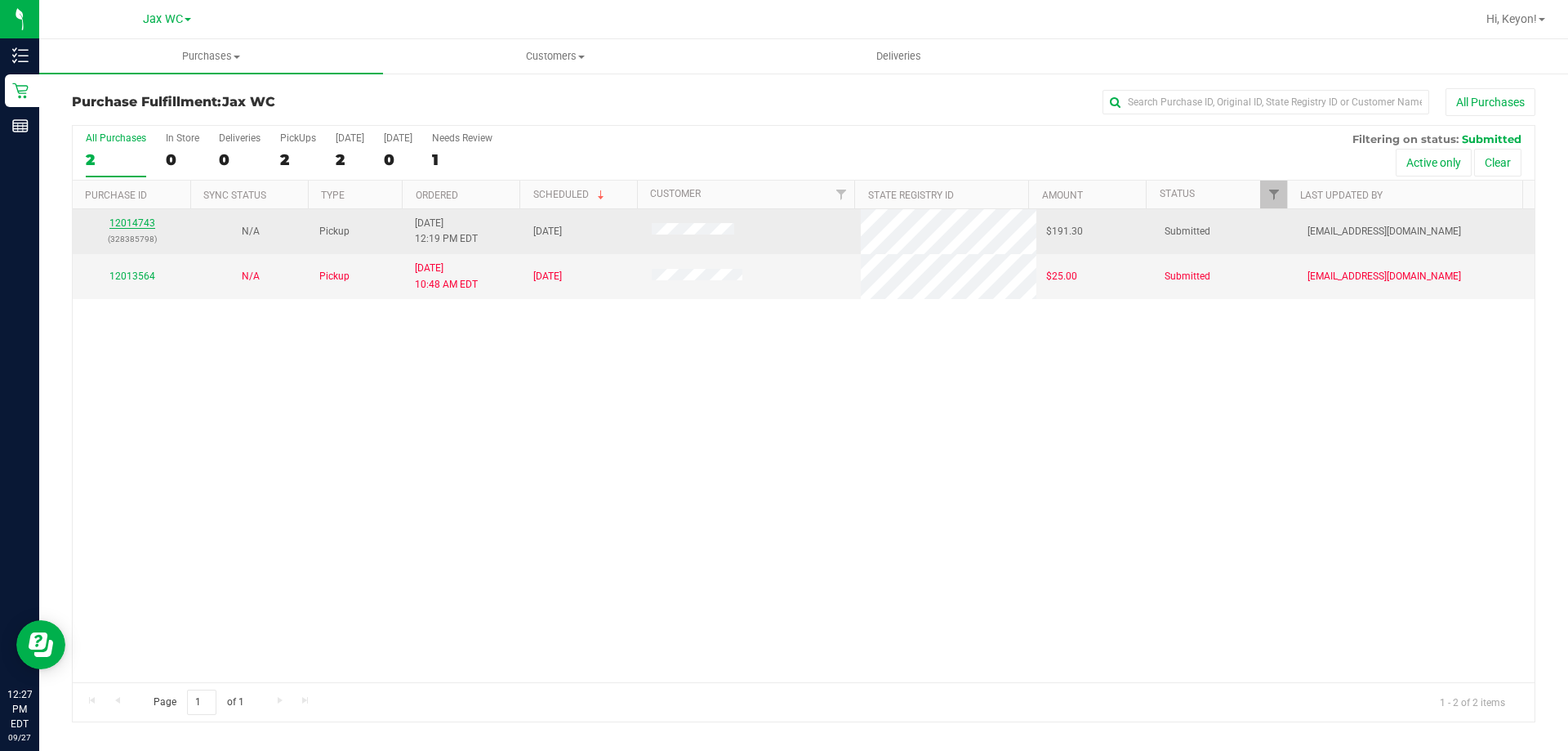
click at [147, 225] on link "12014743" at bounding box center [132, 223] width 46 height 11
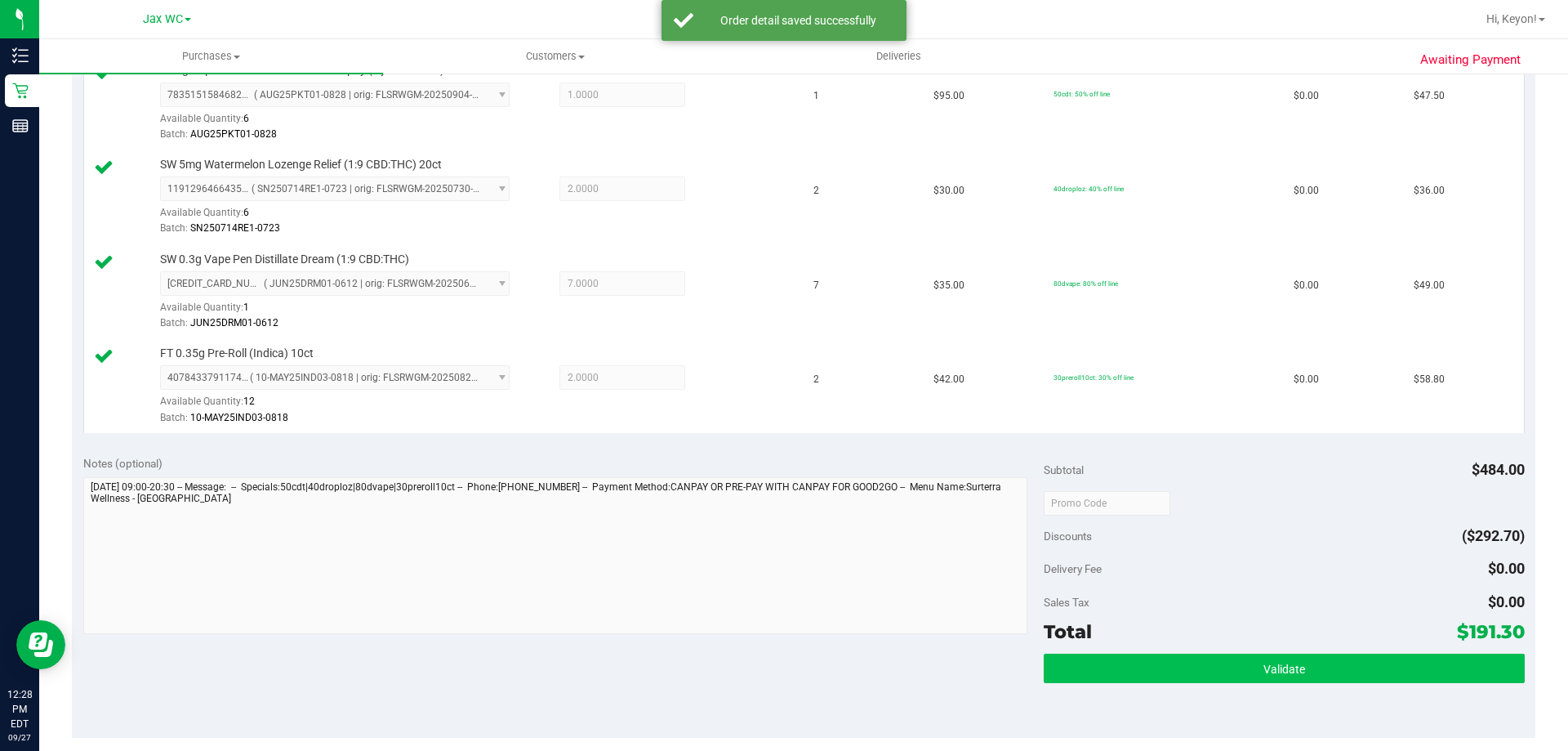
scroll to position [559, 0]
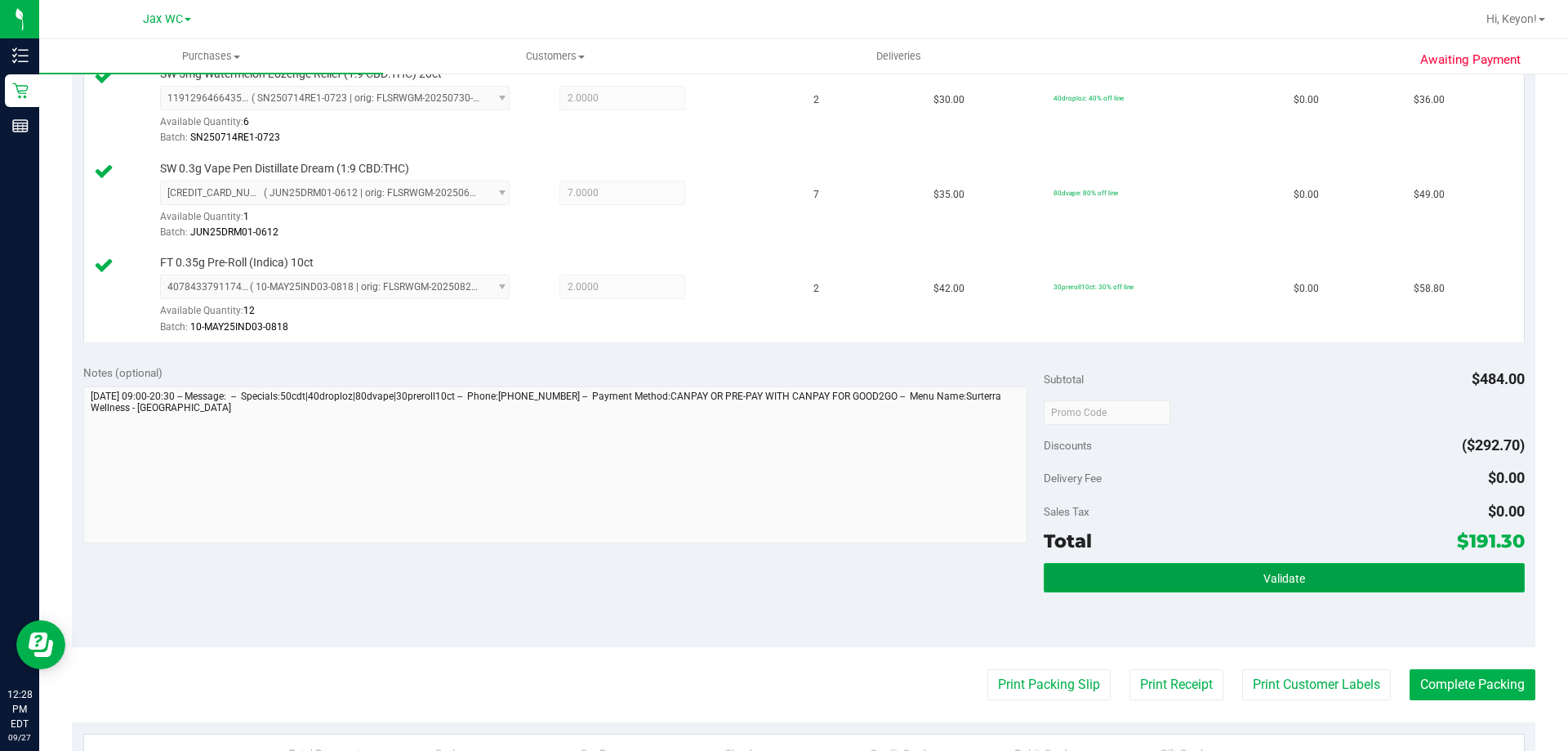
click at [1353, 578] on button "Validate" at bounding box center [1284, 577] width 480 height 30
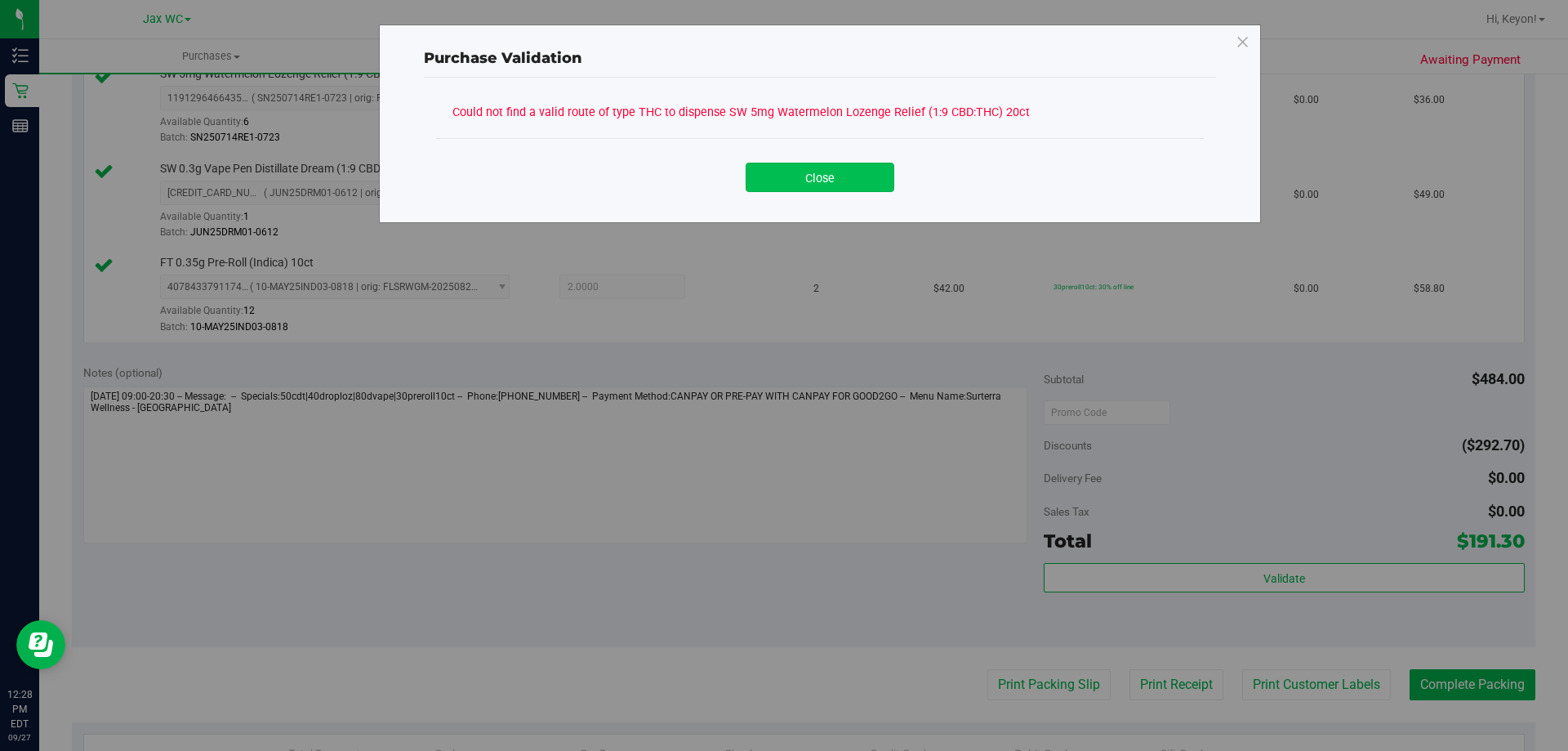
click at [853, 170] on button "Close" at bounding box center [820, 177] width 148 height 30
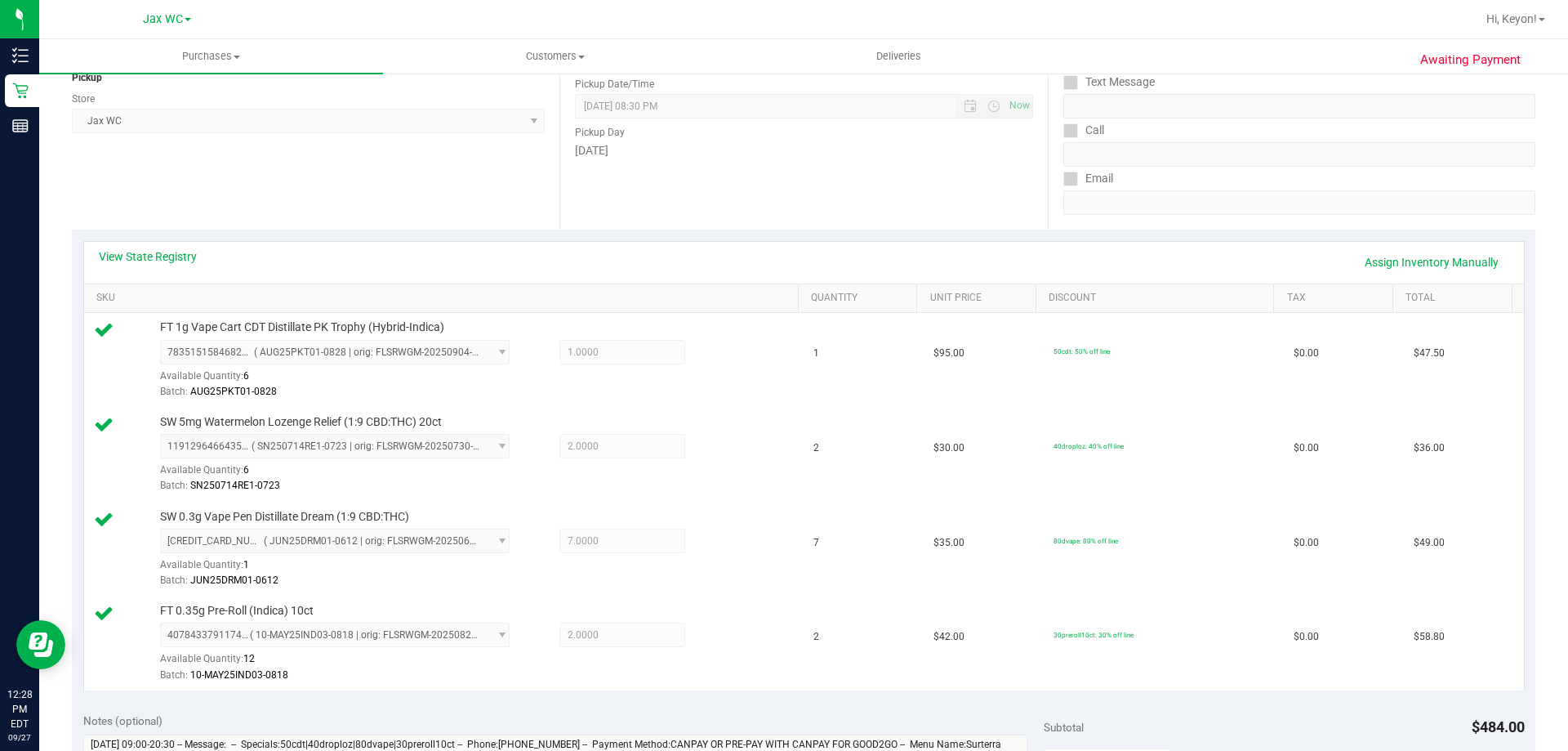
scroll to position [116, 0]
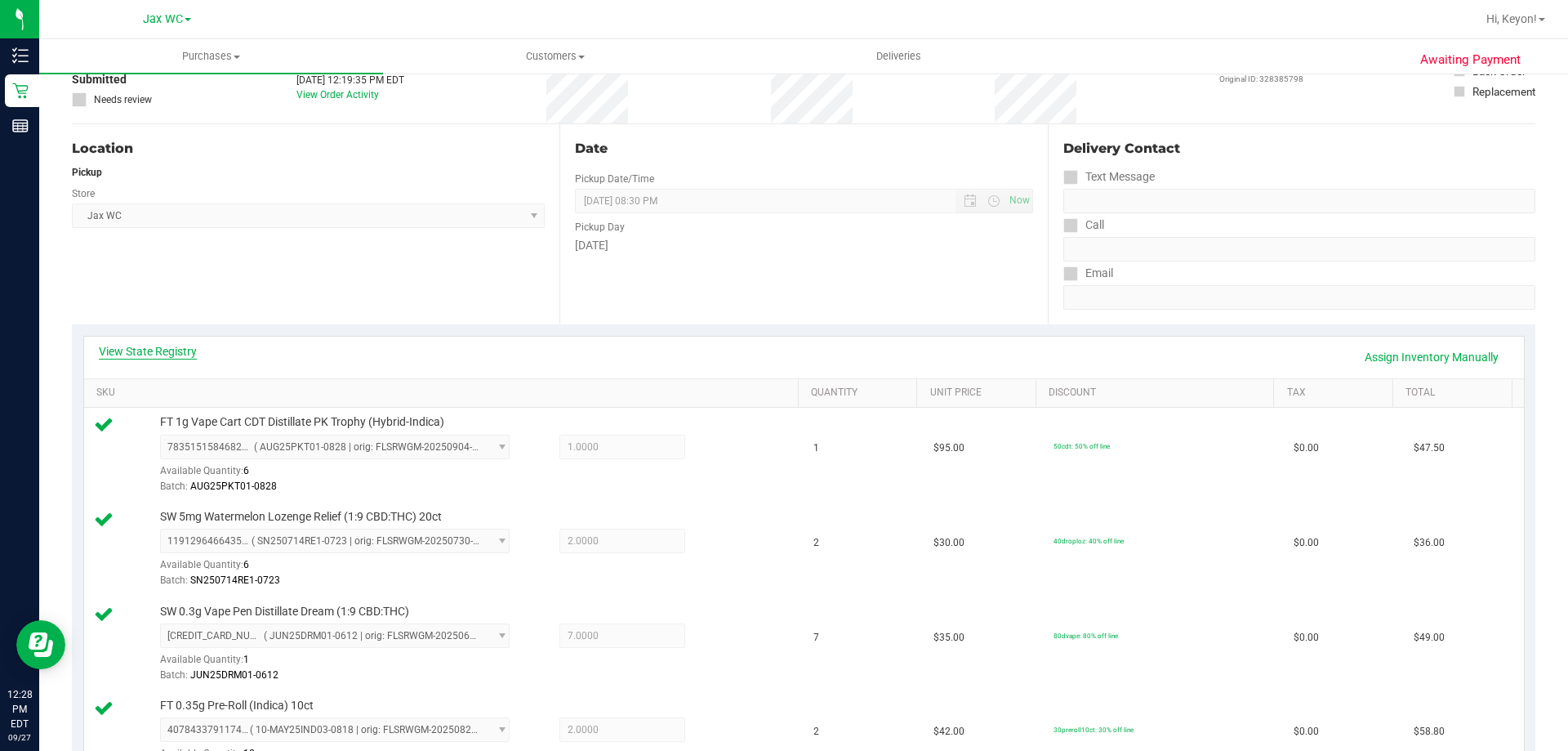
click at [178, 349] on link "View State Registry" at bounding box center [147, 351] width 98 height 16
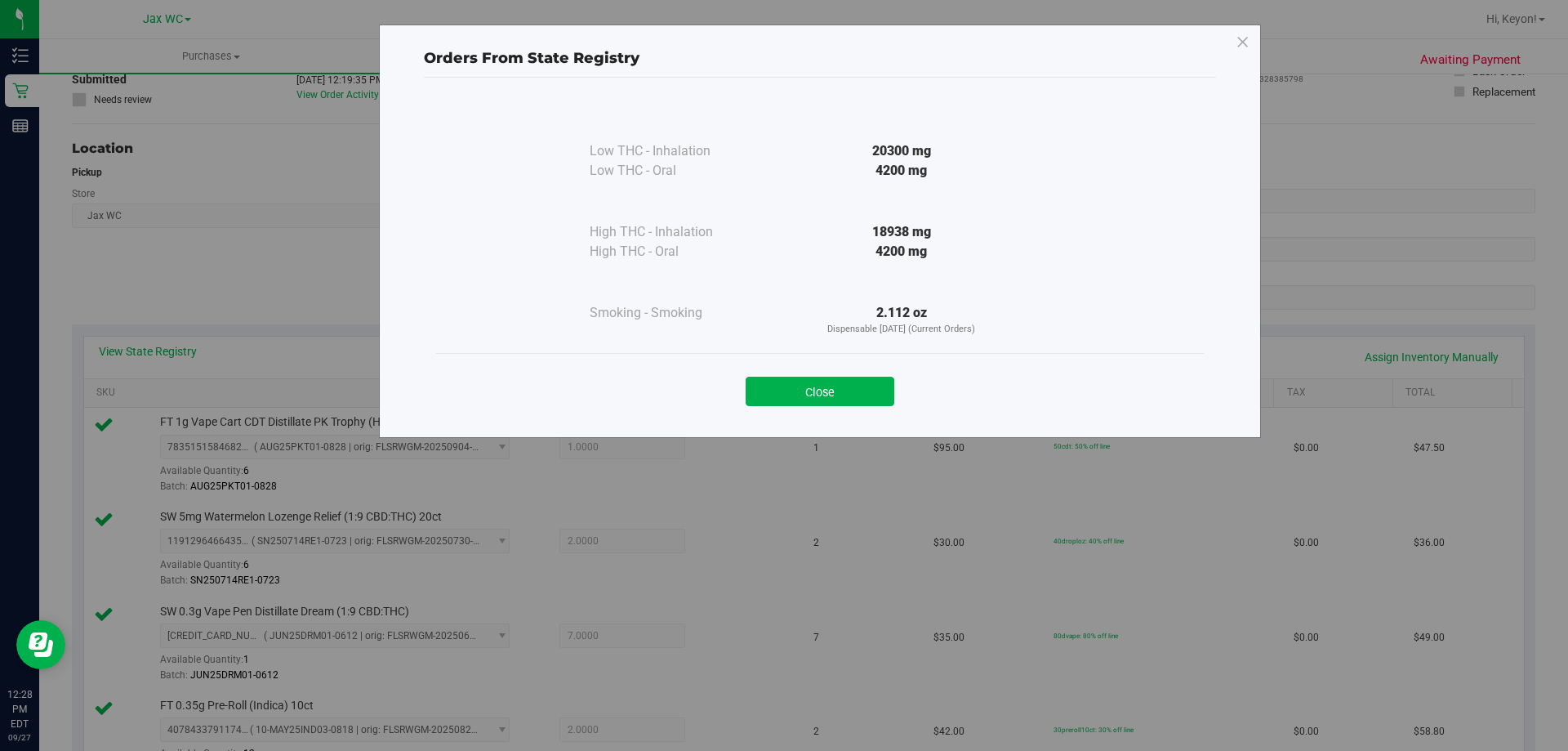
drag, startPoint x: 791, startPoint y: 386, endPoint x: 892, endPoint y: 384, distance: 101.0
click at [792, 386] on button "Close" at bounding box center [820, 391] width 148 height 30
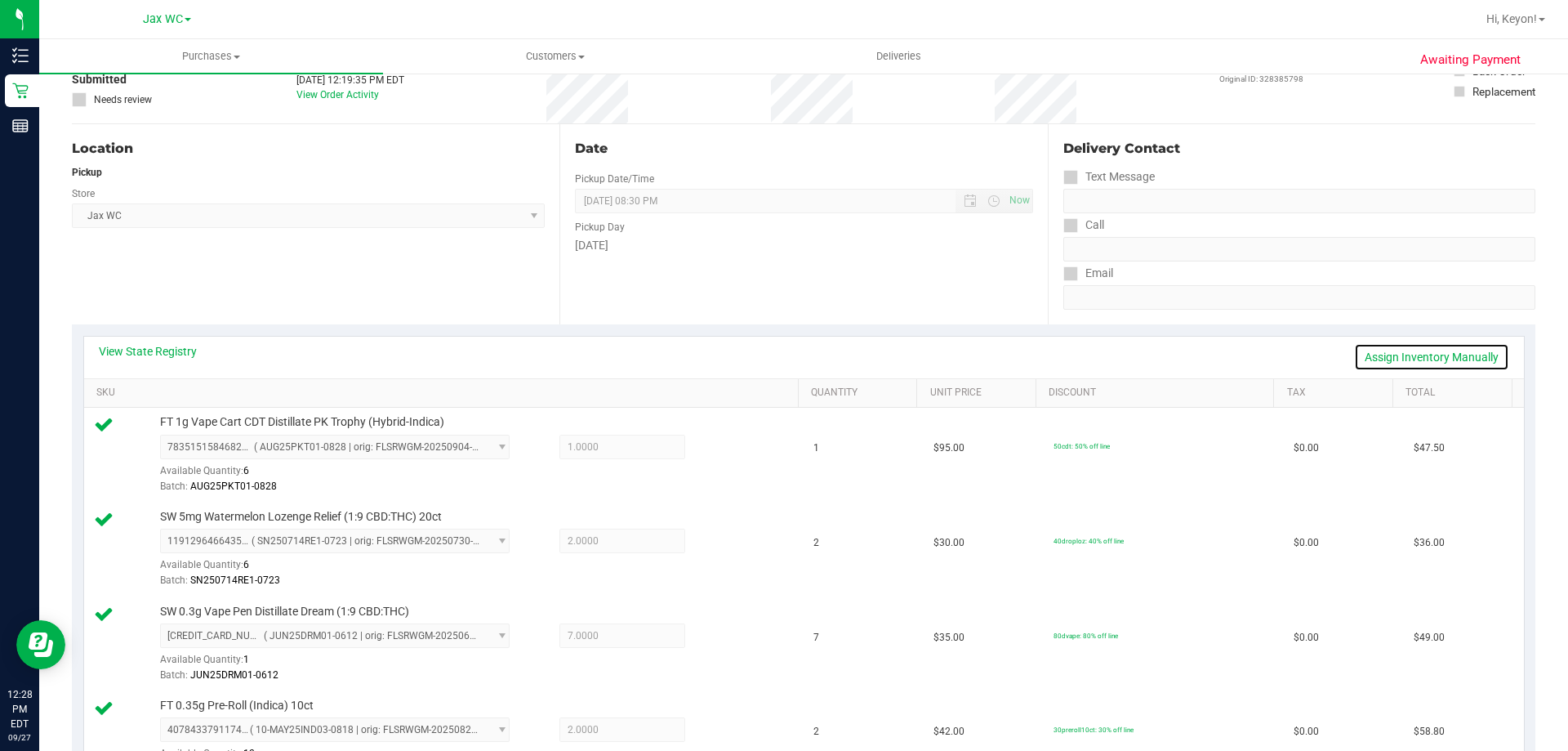
click at [1421, 354] on link "Assign Inventory Manually" at bounding box center [1431, 357] width 155 height 28
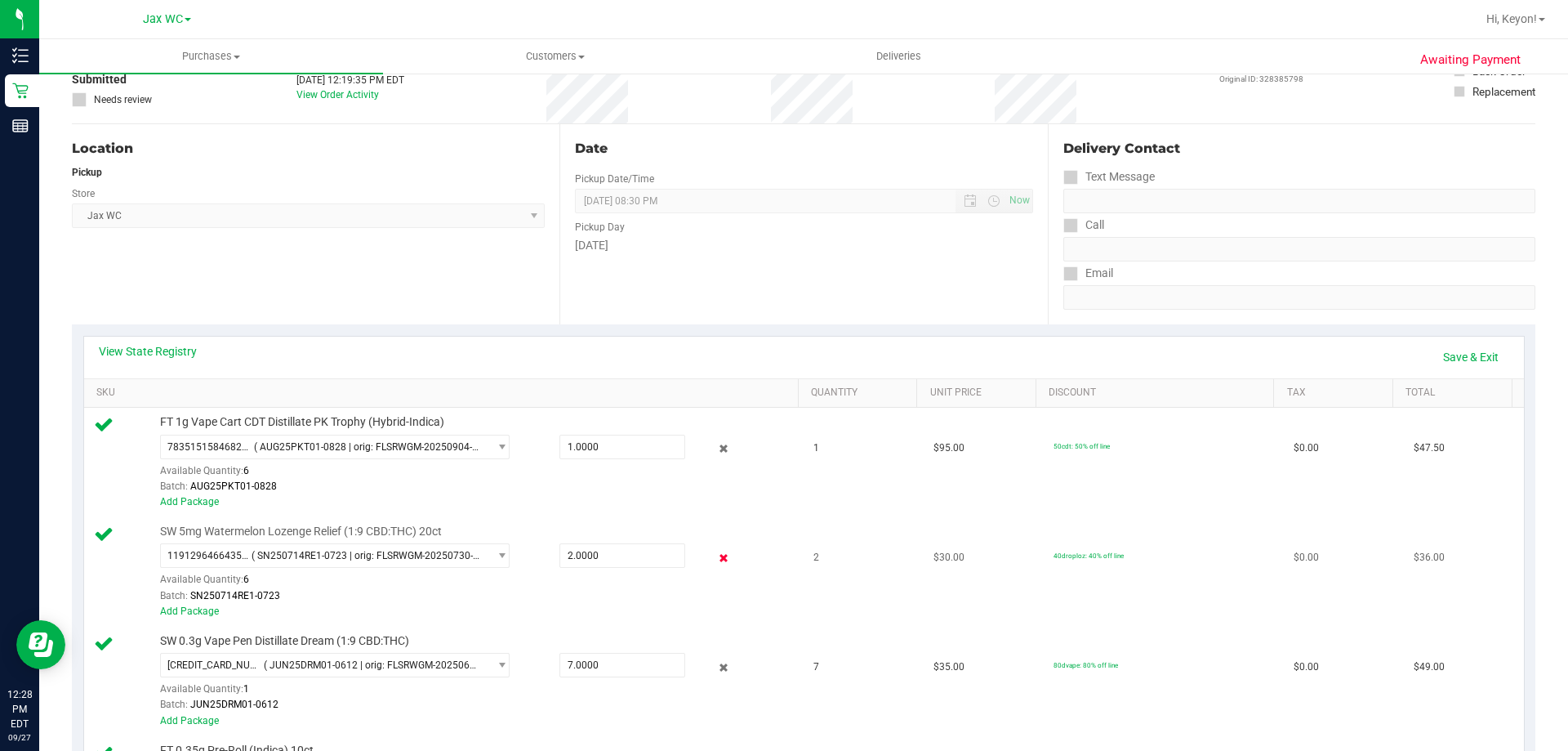
click at [718, 556] on icon at bounding box center [724, 558] width 17 height 19
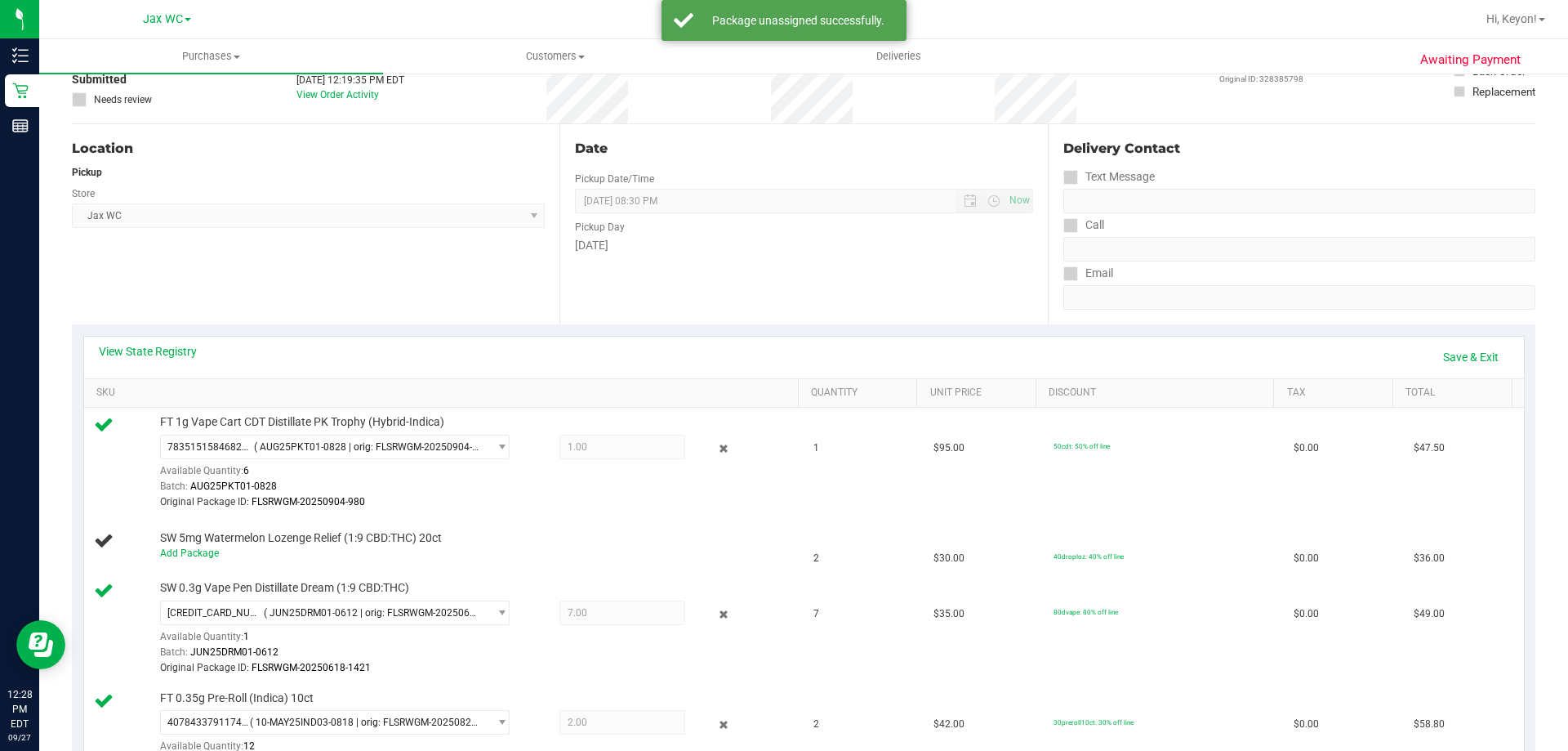
scroll to position [0, 0]
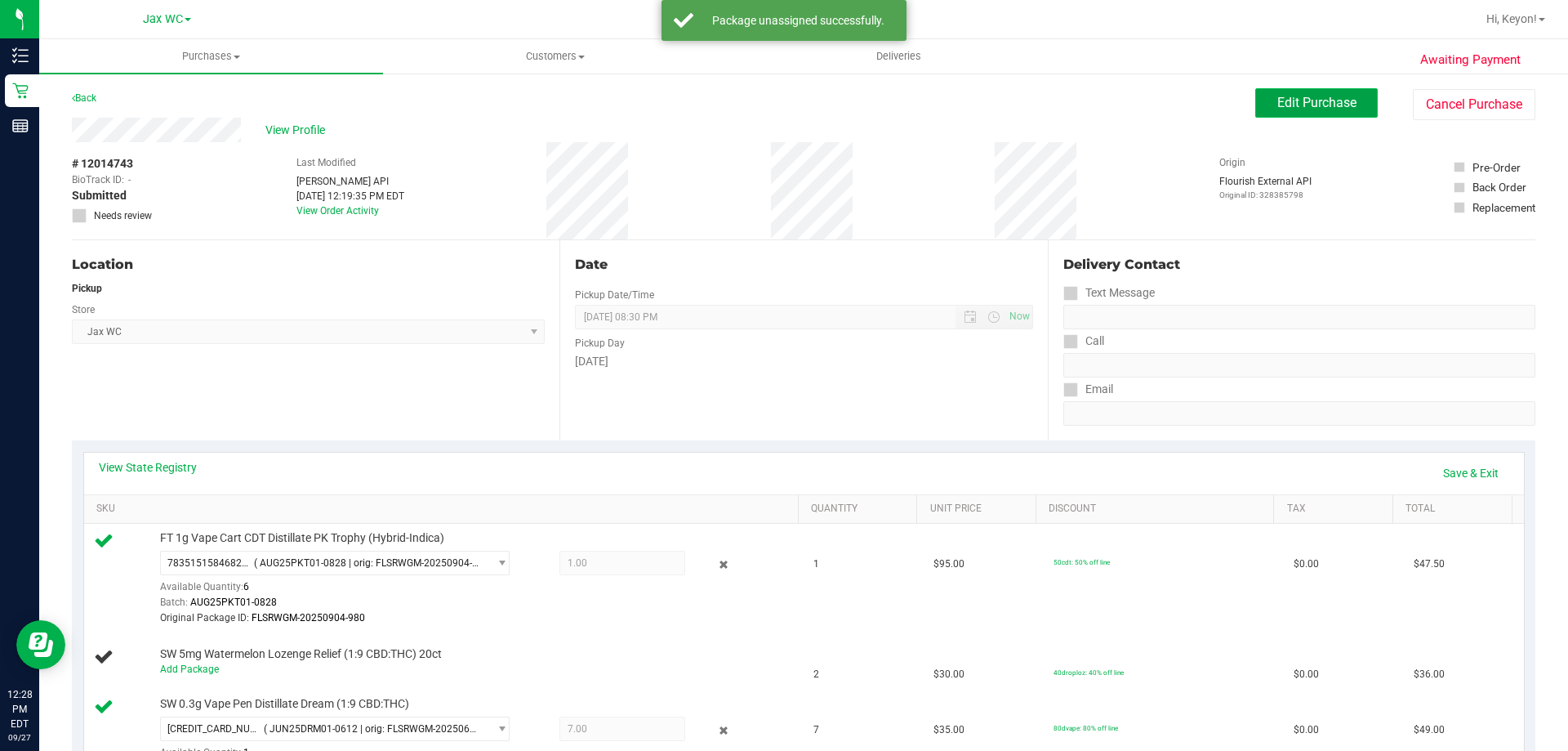
click at [1305, 109] on span "Edit Purchase" at bounding box center [1317, 103] width 79 height 15
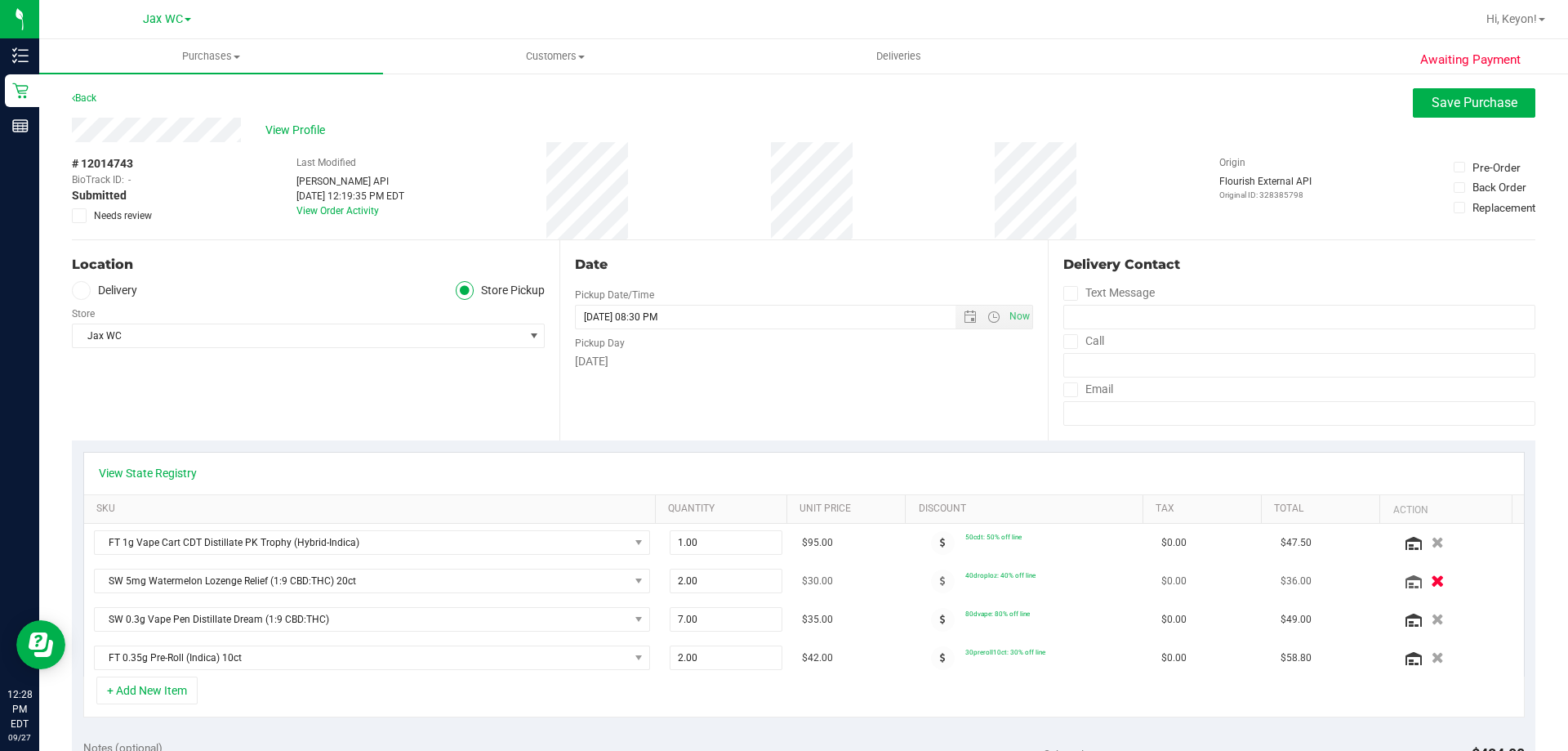
click at [1423, 583] on button "button" at bounding box center [1437, 581] width 28 height 17
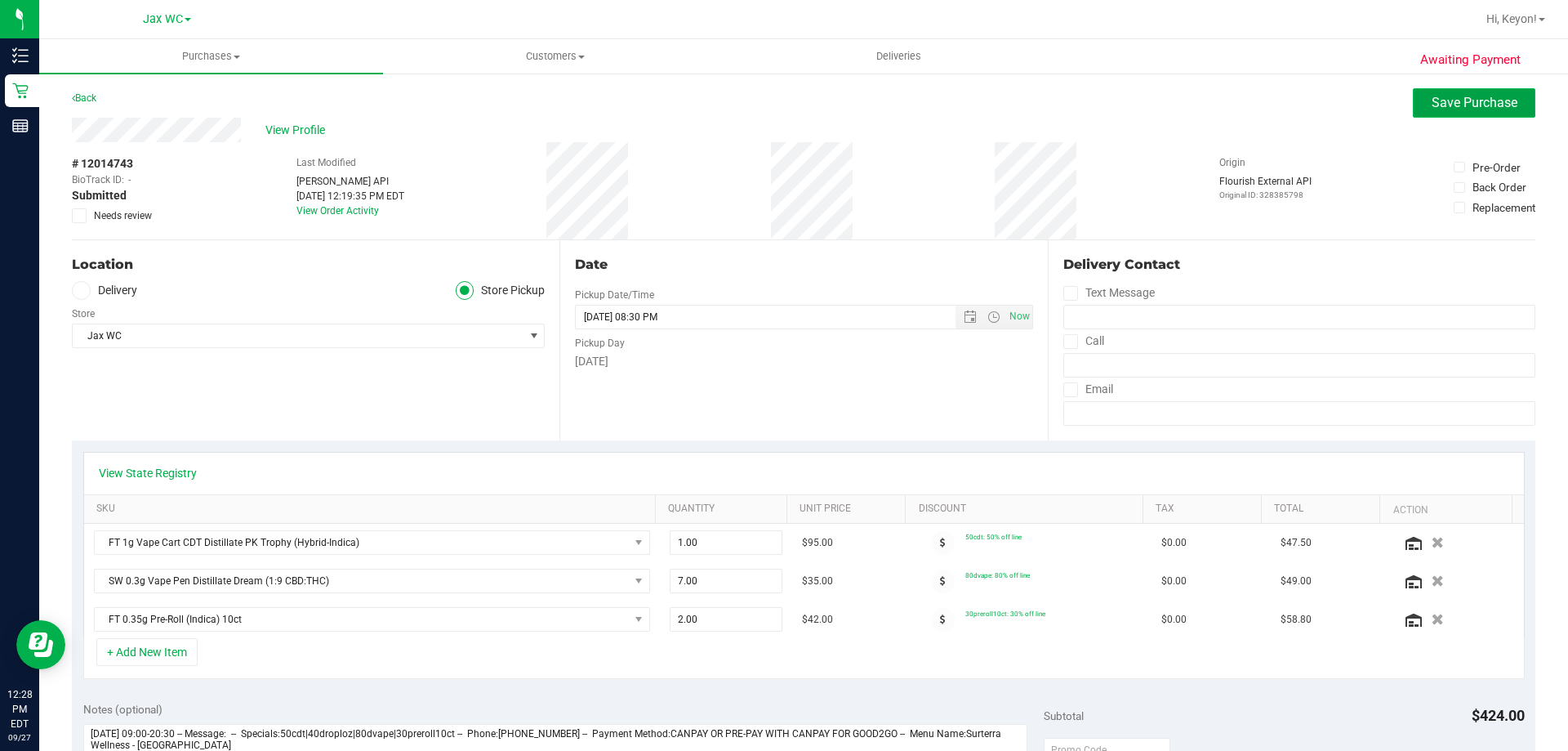
click at [1453, 97] on span "Save Purchase" at bounding box center [1475, 103] width 86 height 15
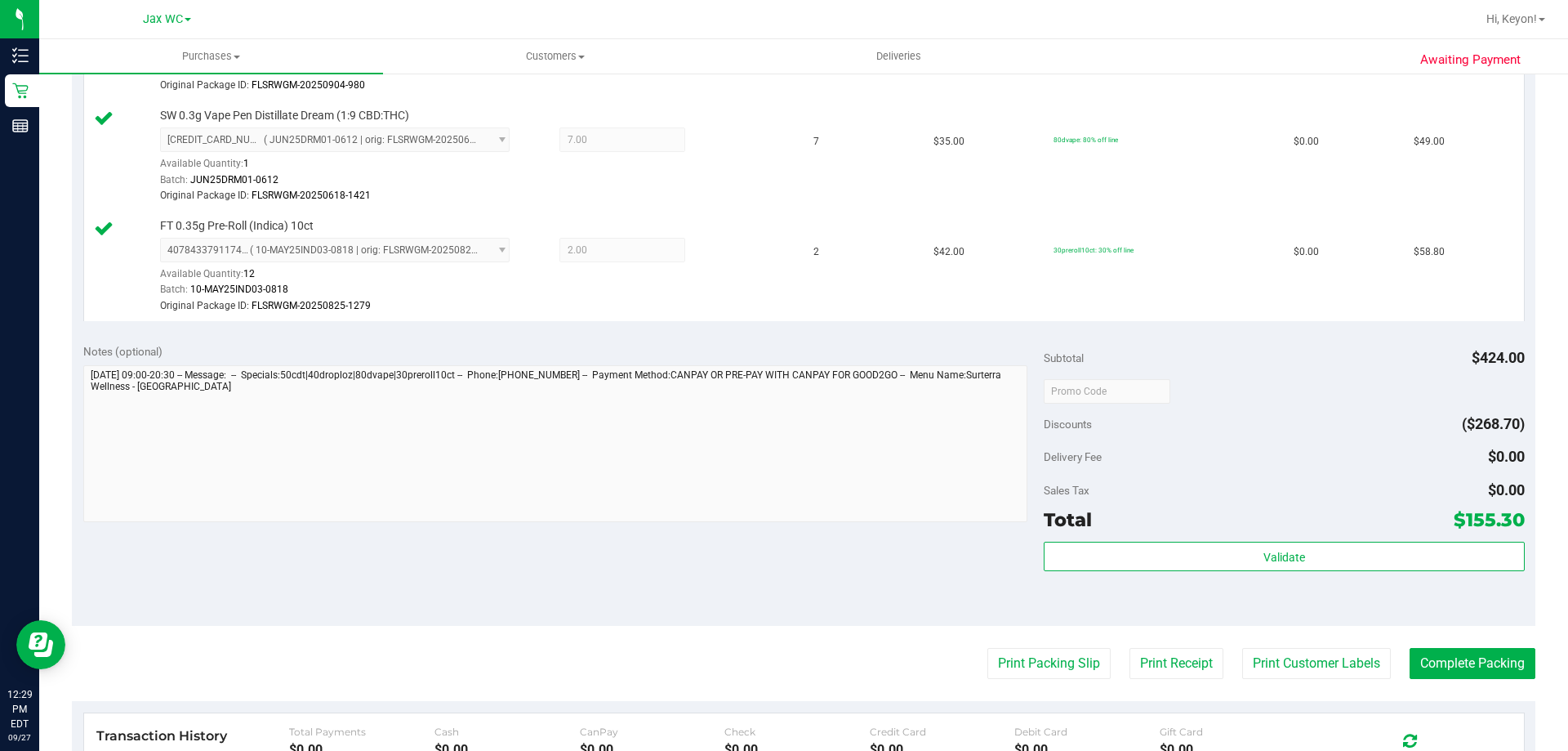
scroll to position [545, 0]
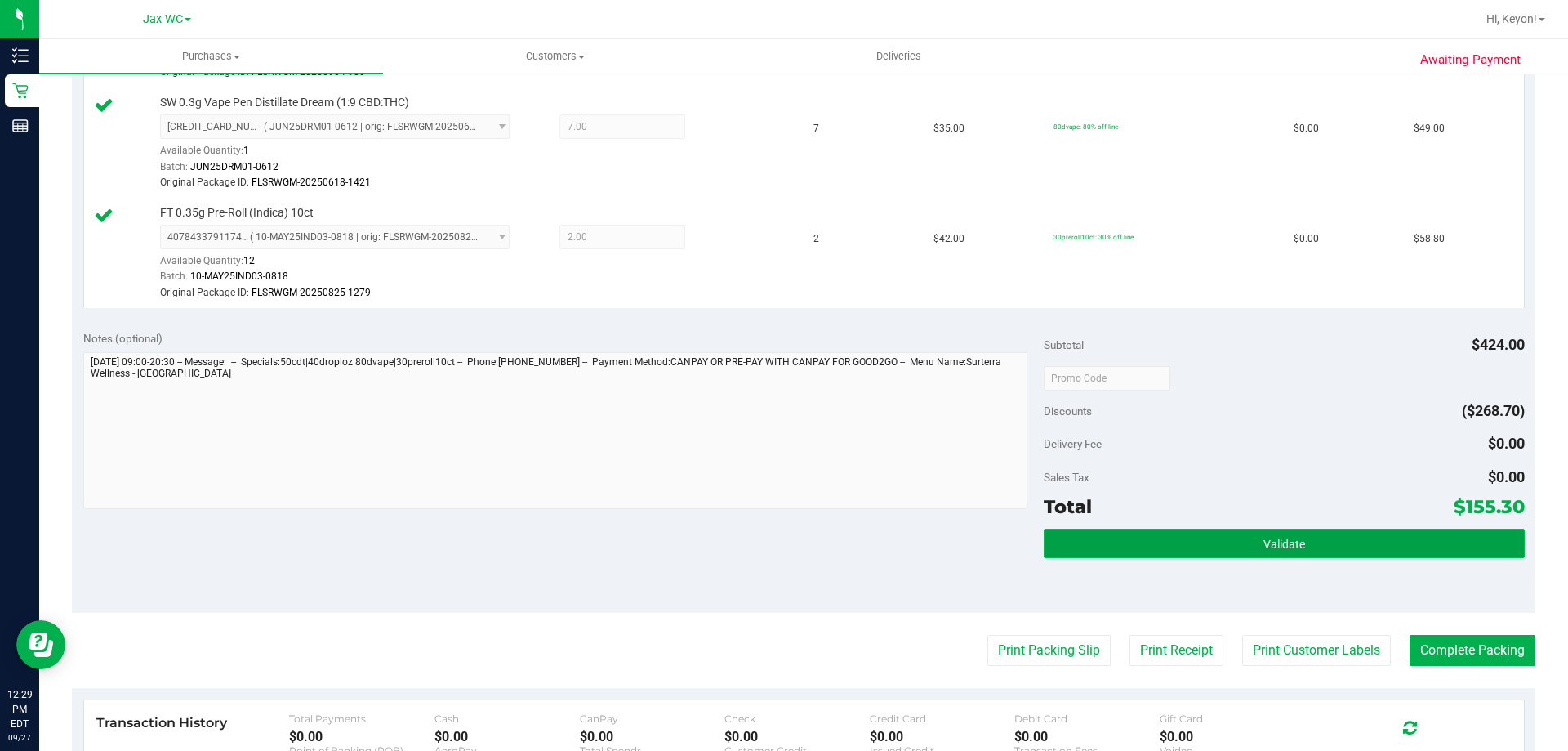
click at [1370, 552] on button "Validate" at bounding box center [1284, 543] width 480 height 30
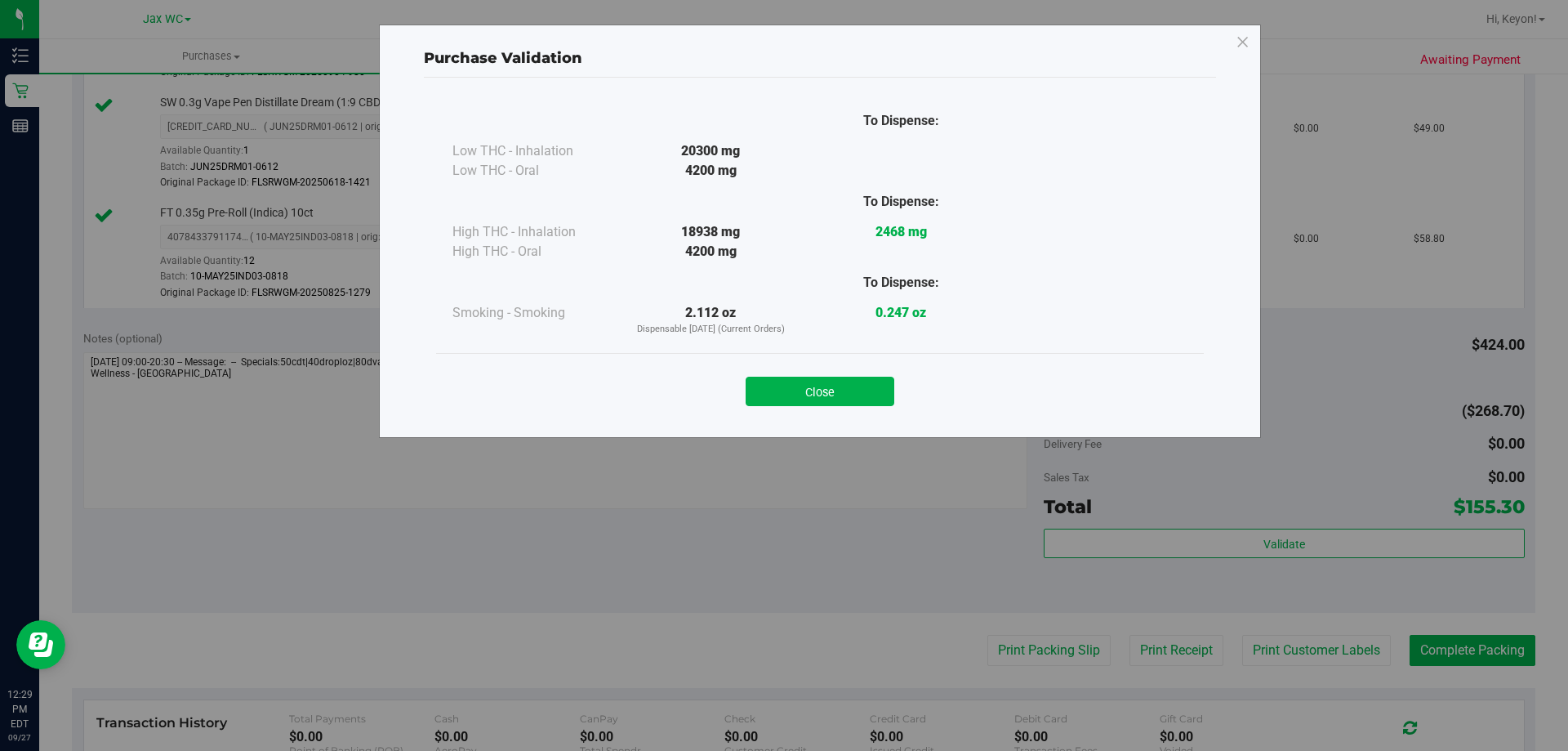
drag, startPoint x: 846, startPoint y: 389, endPoint x: 1359, endPoint y: 386, distance: 513.0
click at [848, 389] on button "Close" at bounding box center [820, 391] width 148 height 30
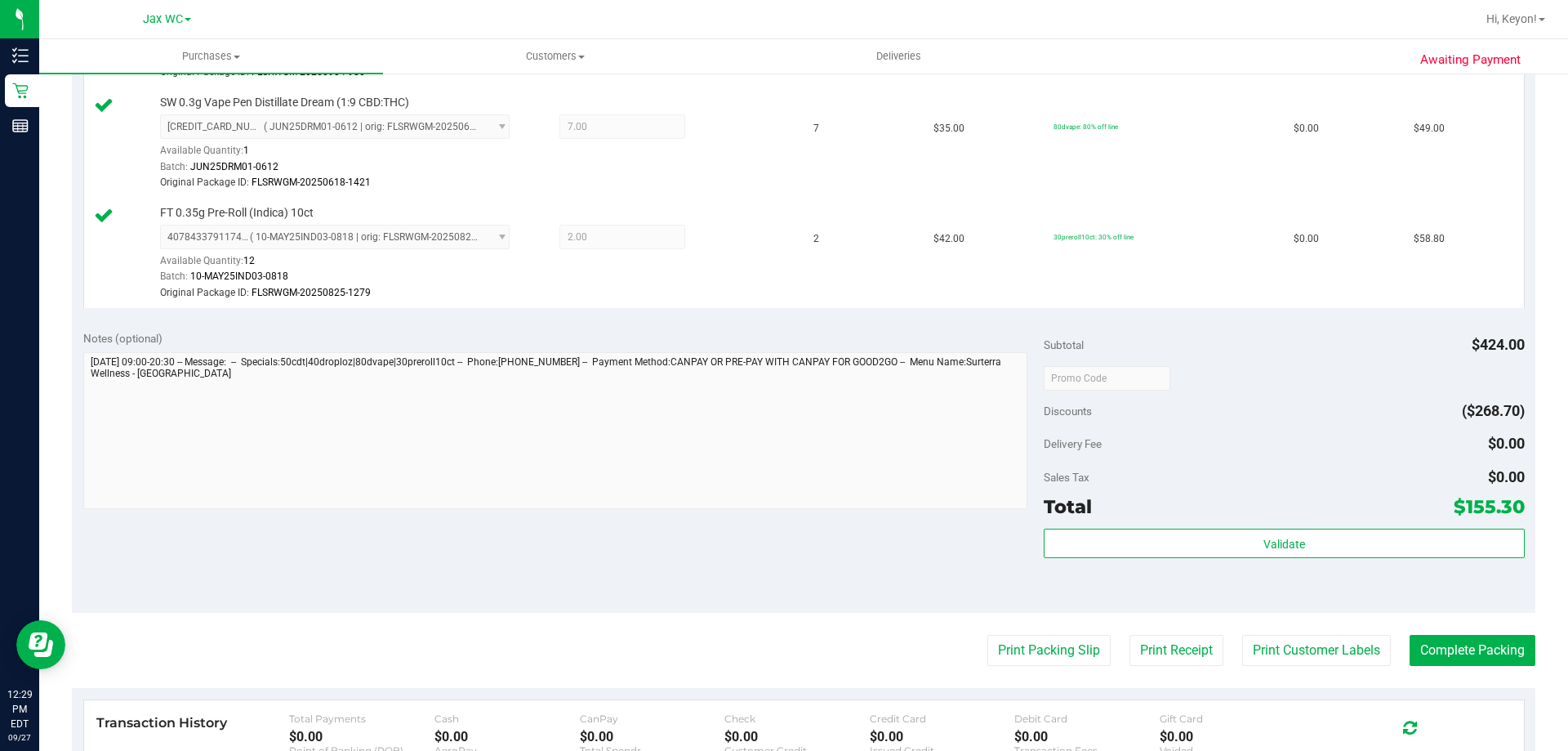
scroll to position [646, 0]
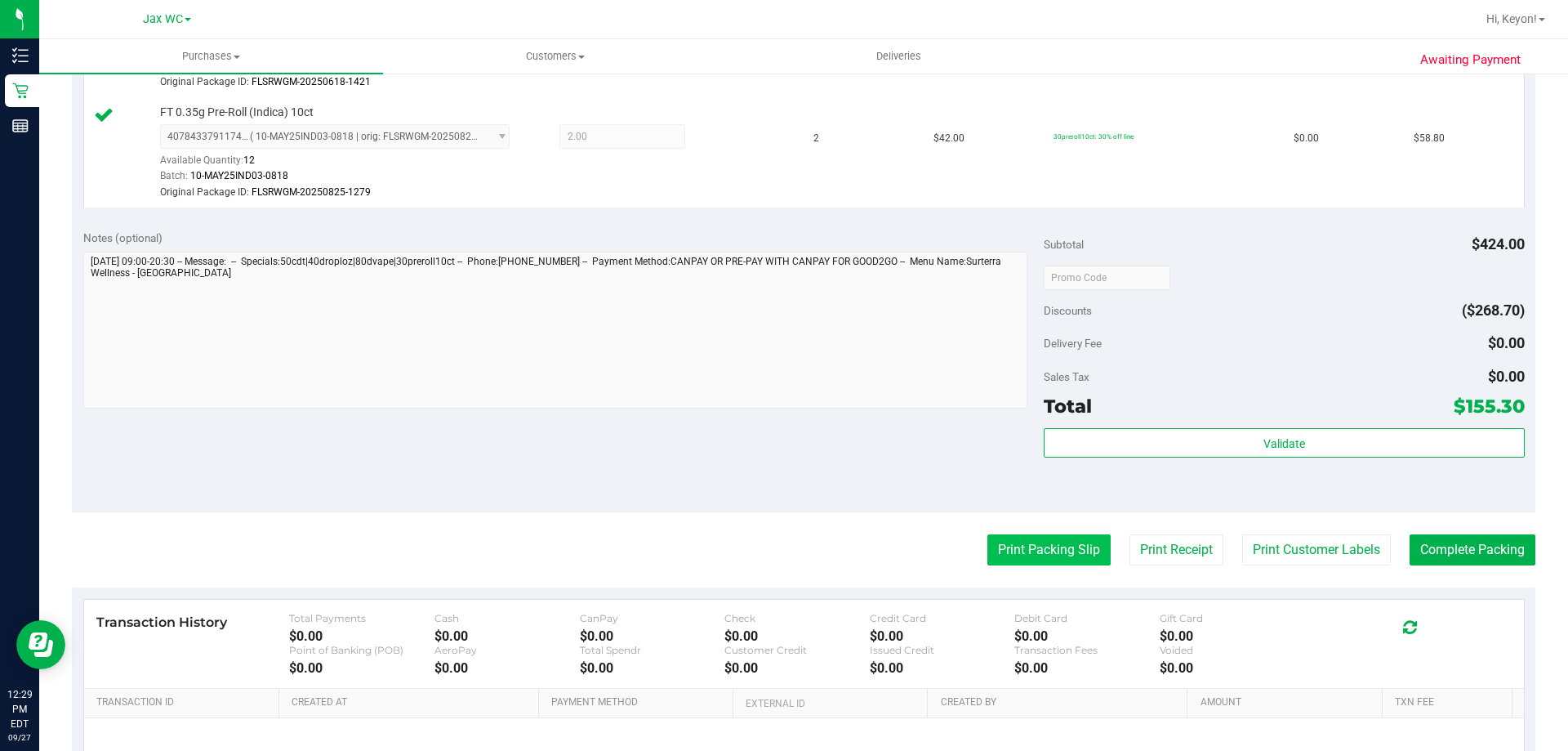
click at [1042, 548] on button "Print Packing Slip" at bounding box center [1049, 549] width 124 height 31
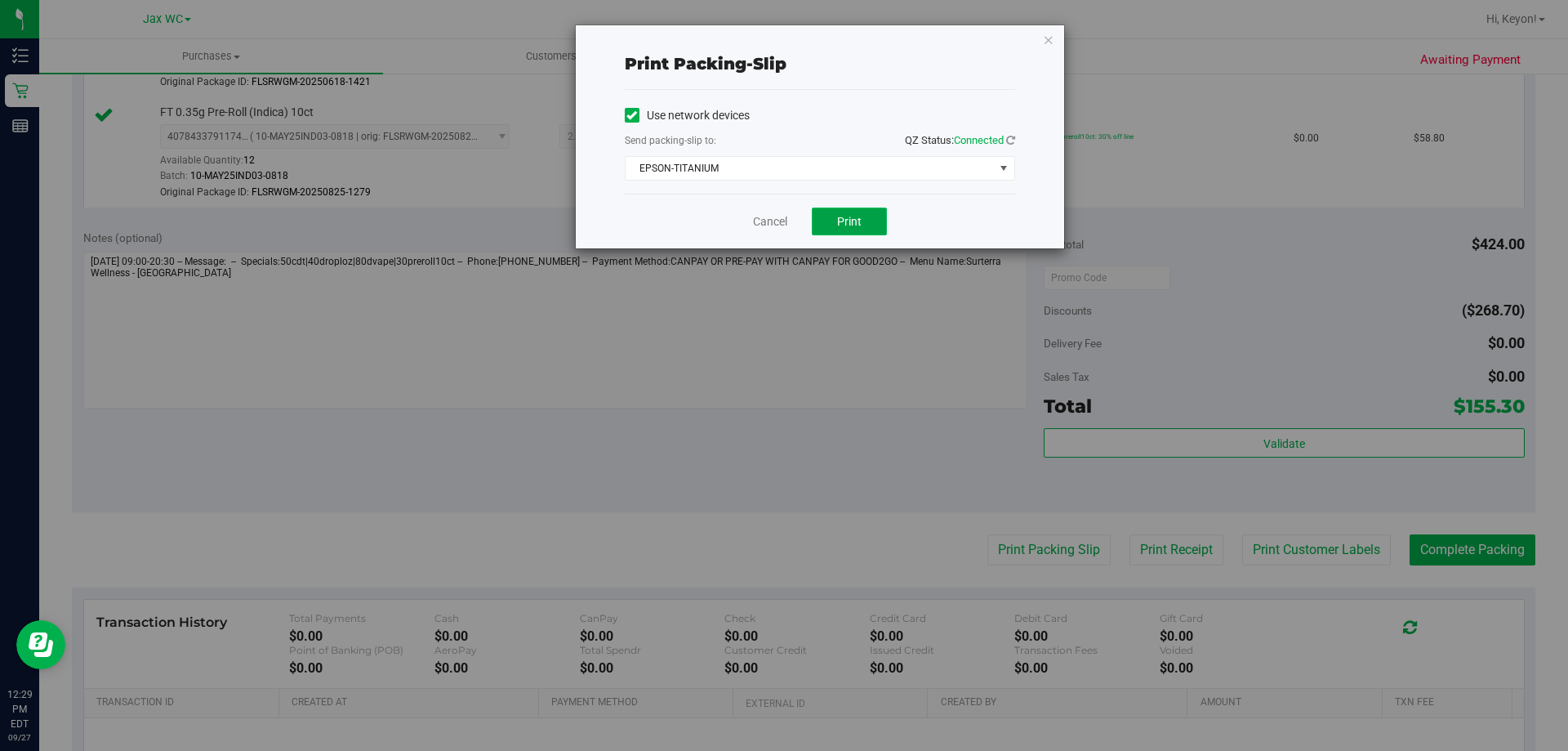
click at [850, 218] on span "Print" at bounding box center [850, 222] width 25 height 13
click at [770, 220] on link "Cancel" at bounding box center [770, 222] width 34 height 17
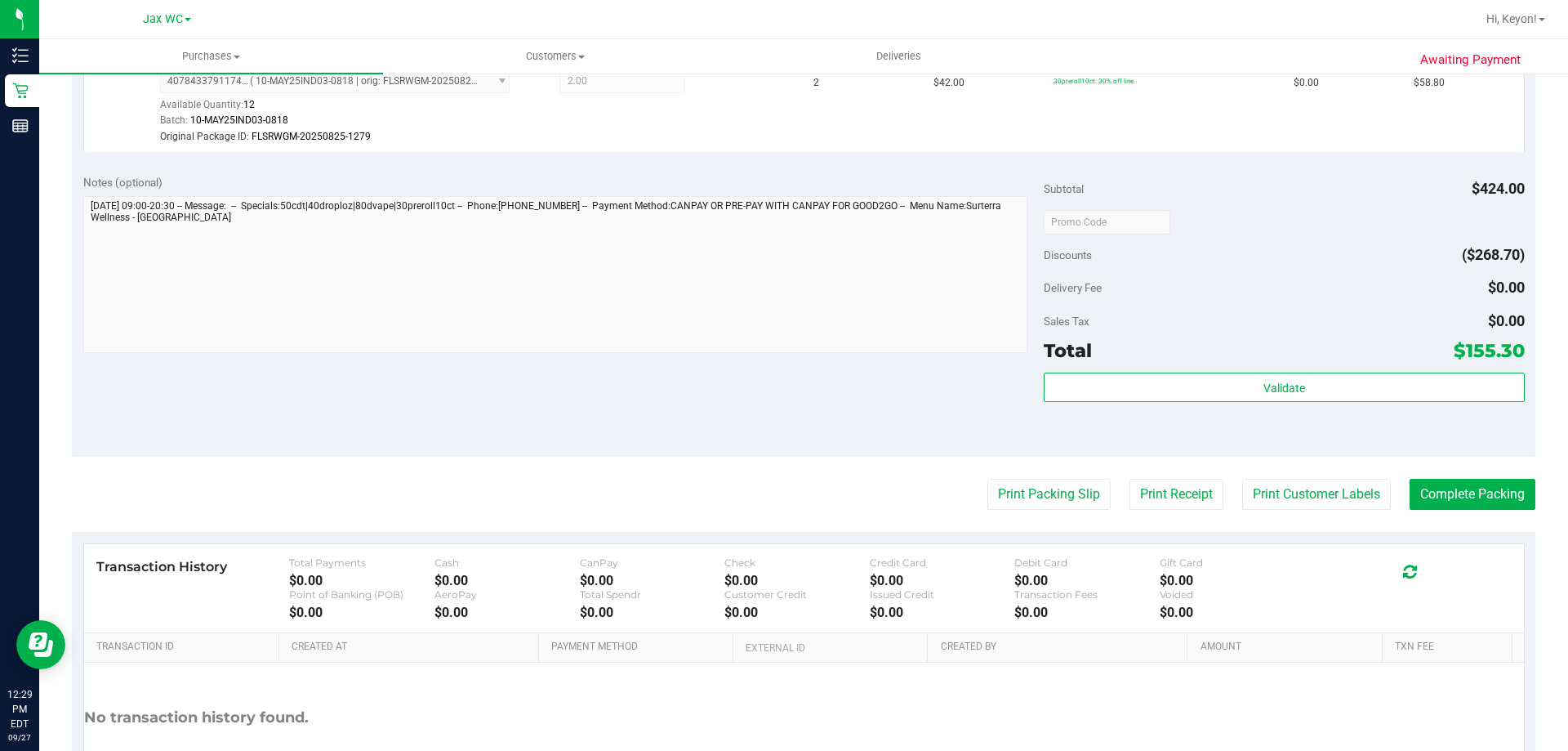
scroll to position [821, 0]
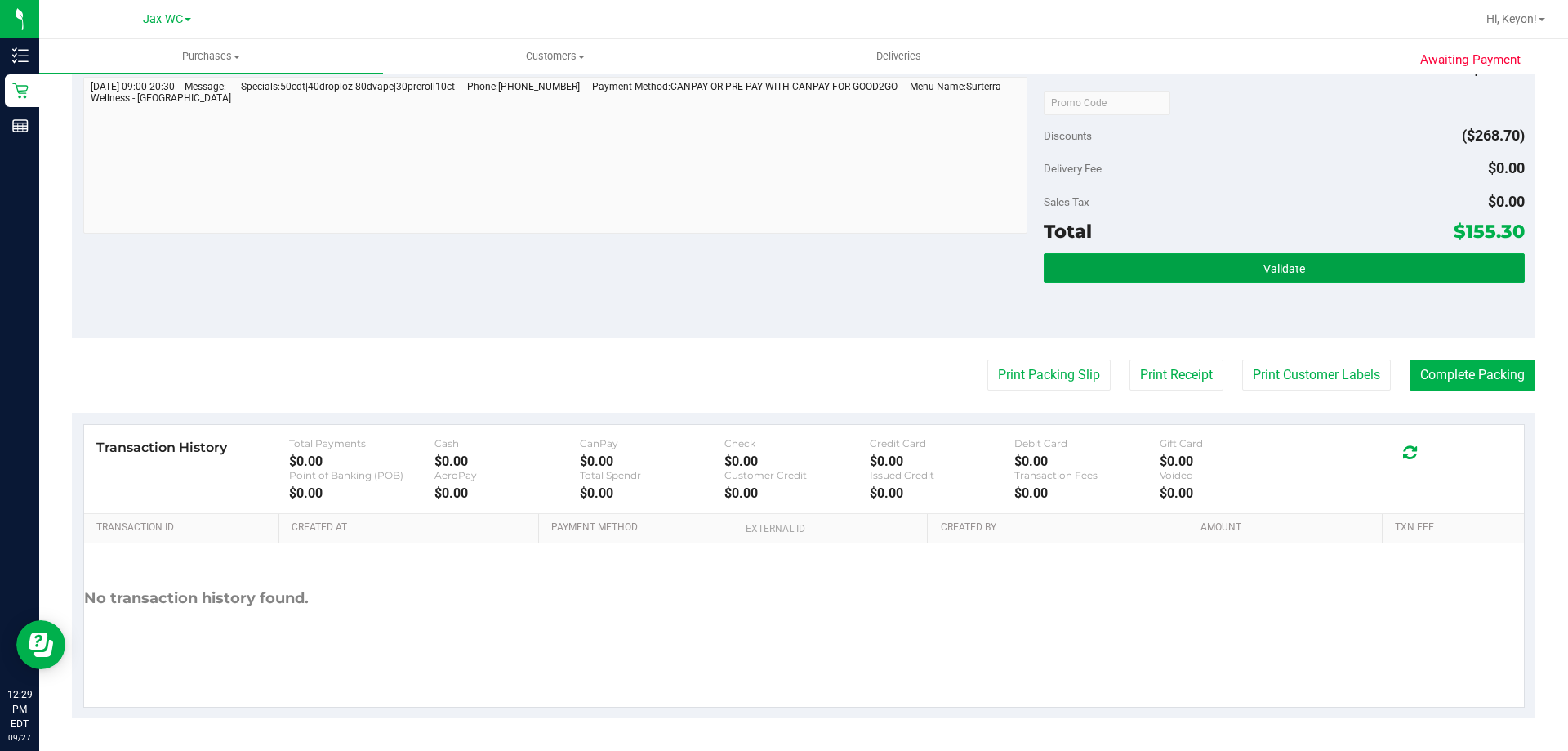
drag, startPoint x: 1380, startPoint y: 275, endPoint x: 1375, endPoint y: 293, distance: 18.7
click at [1378, 281] on button "Validate" at bounding box center [1284, 267] width 480 height 30
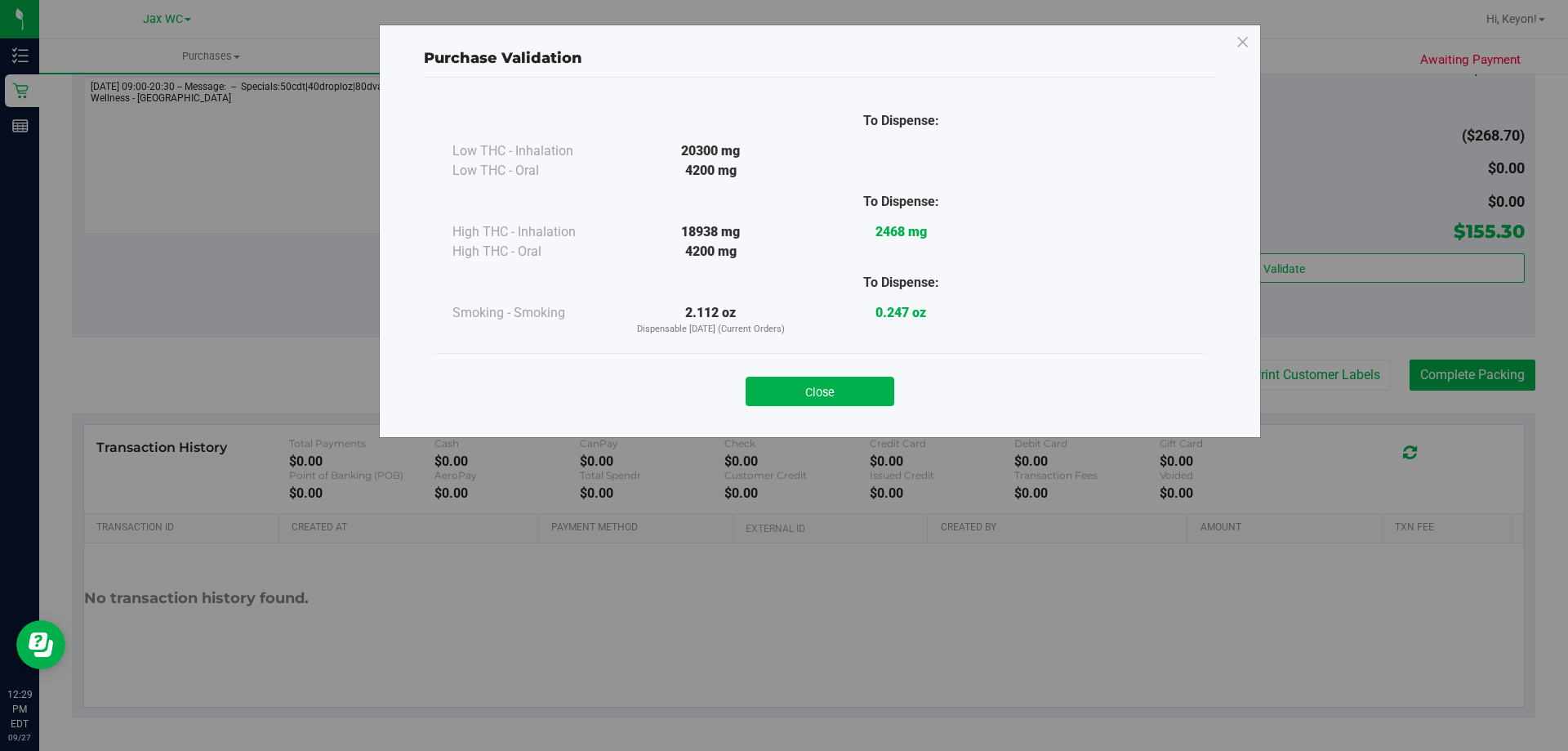
drag, startPoint x: 820, startPoint y: 389, endPoint x: 1382, endPoint y: 408, distance: 562.3
click at [821, 389] on button "Close" at bounding box center [820, 391] width 148 height 30
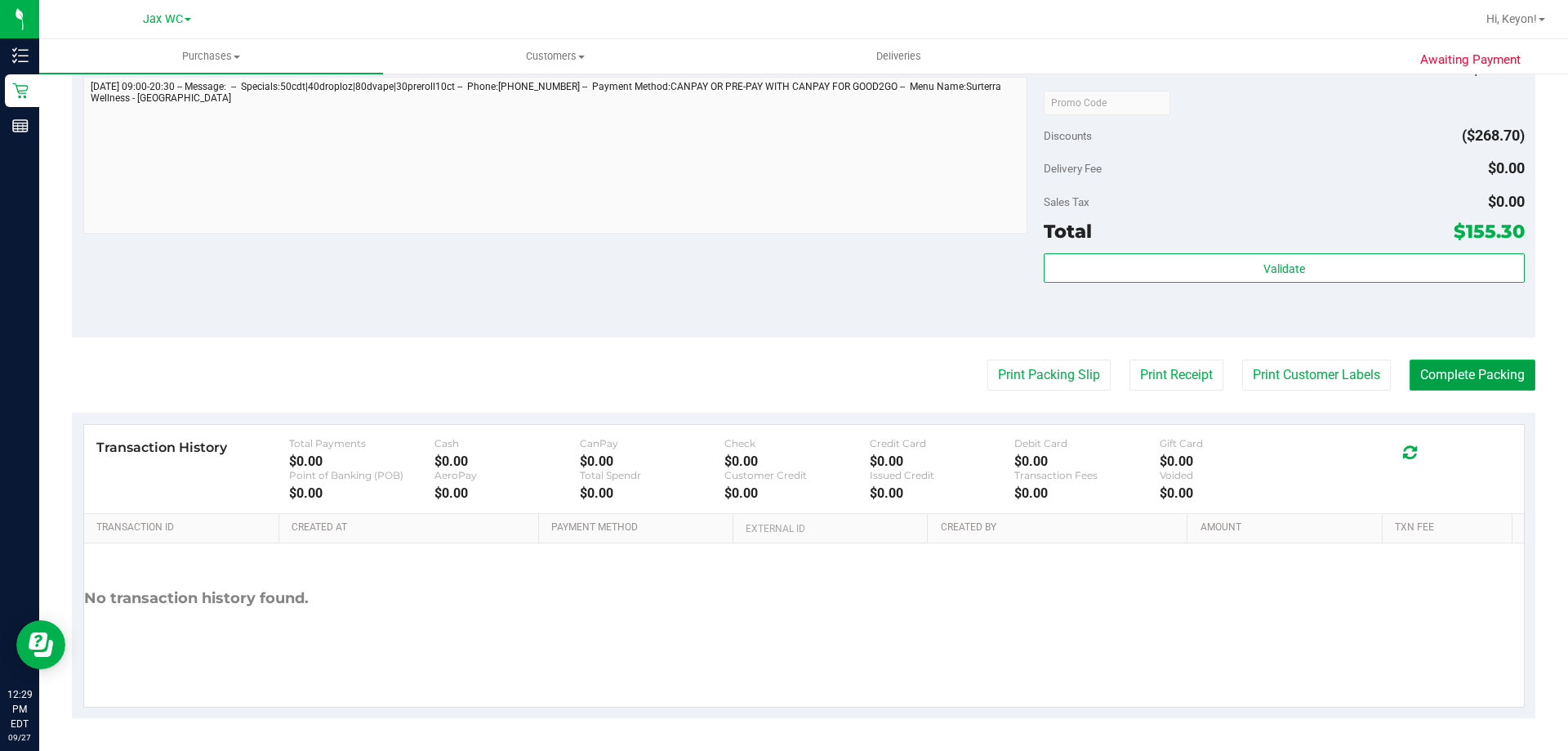
click at [1473, 372] on button "Complete Packing" at bounding box center [1473, 375] width 126 height 31
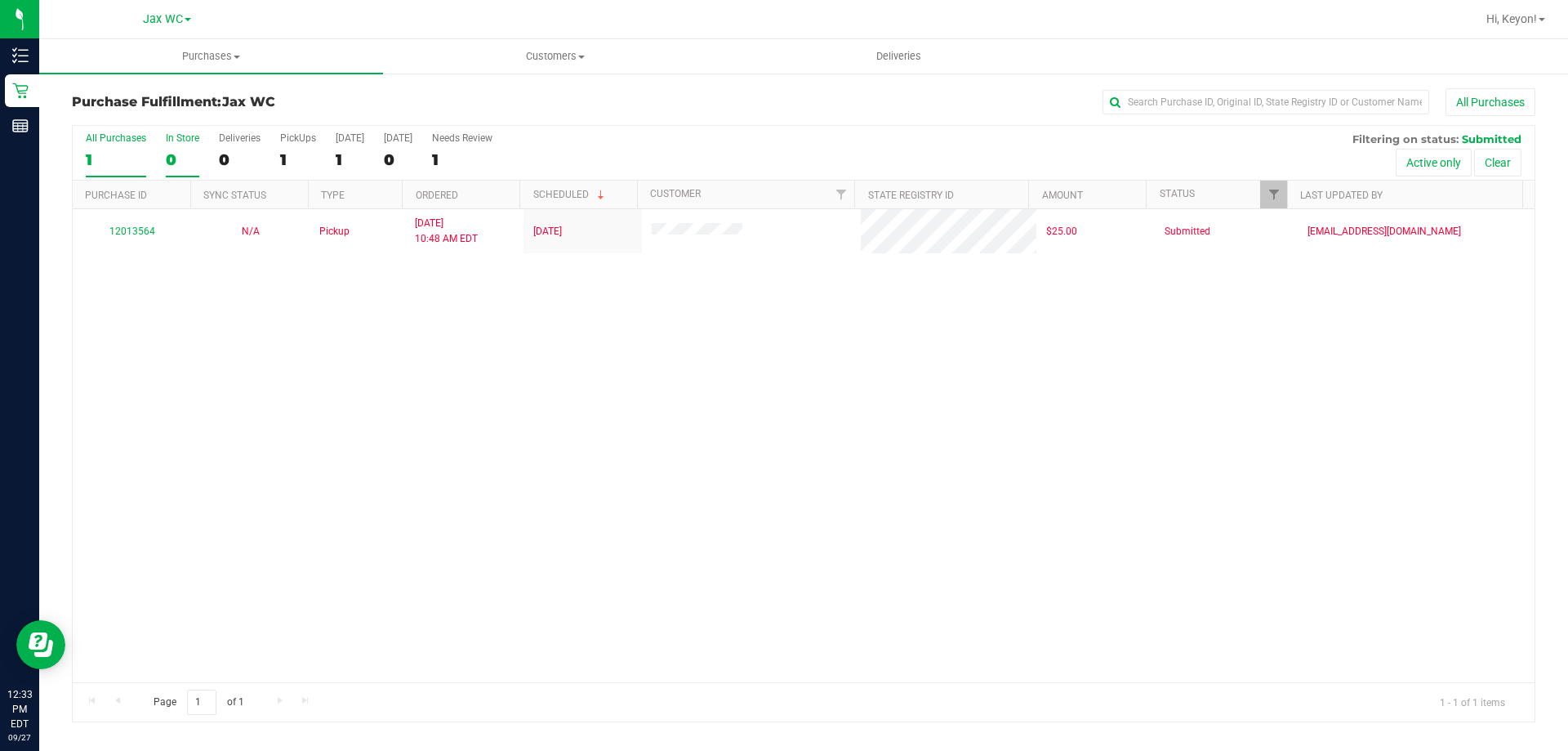
click at [186, 152] on div "0" at bounding box center [182, 160] width 33 height 19
click at [0, 0] on input "In Store 0" at bounding box center [0, 0] width 0 height 0
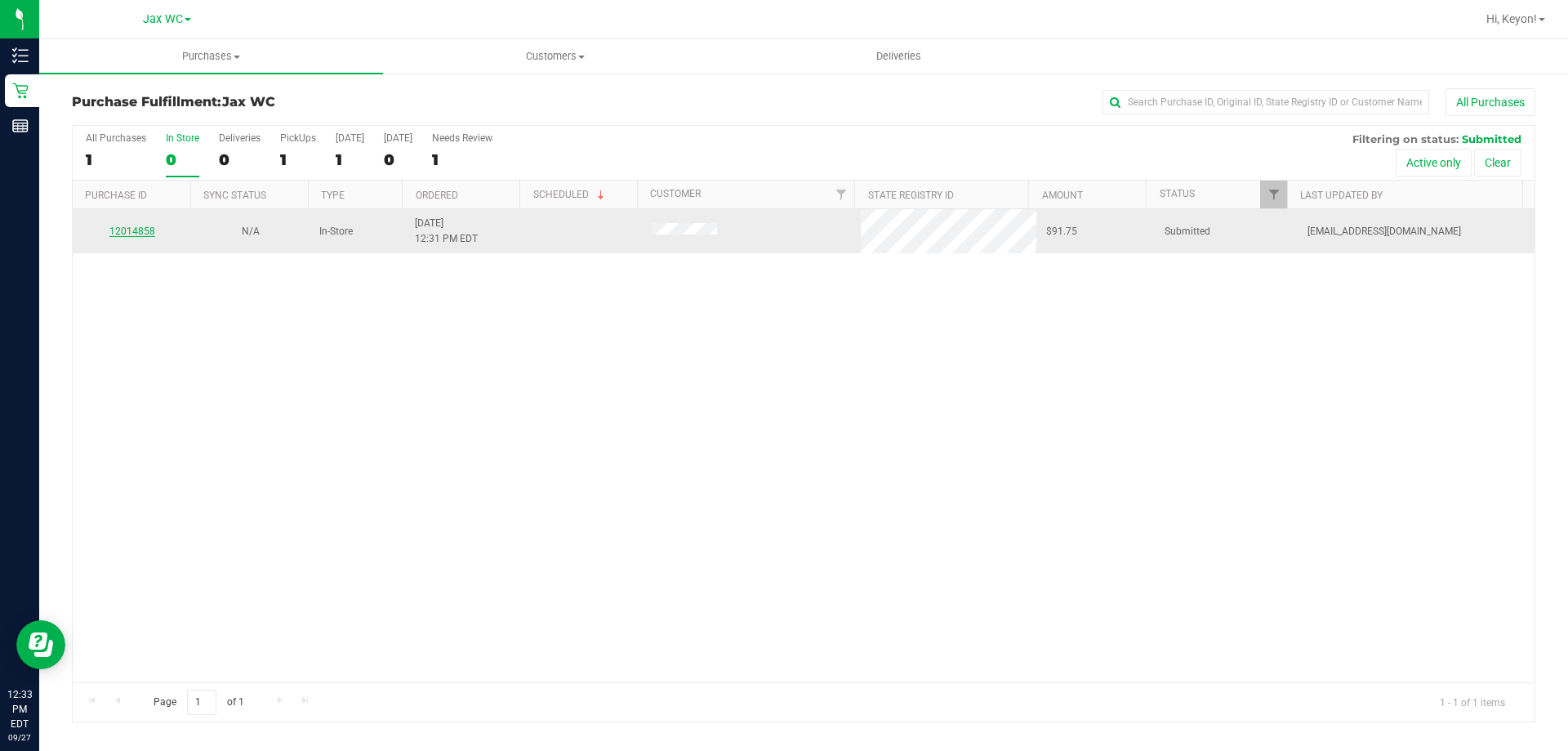
click at [139, 234] on link "12014858" at bounding box center [132, 231] width 46 height 11
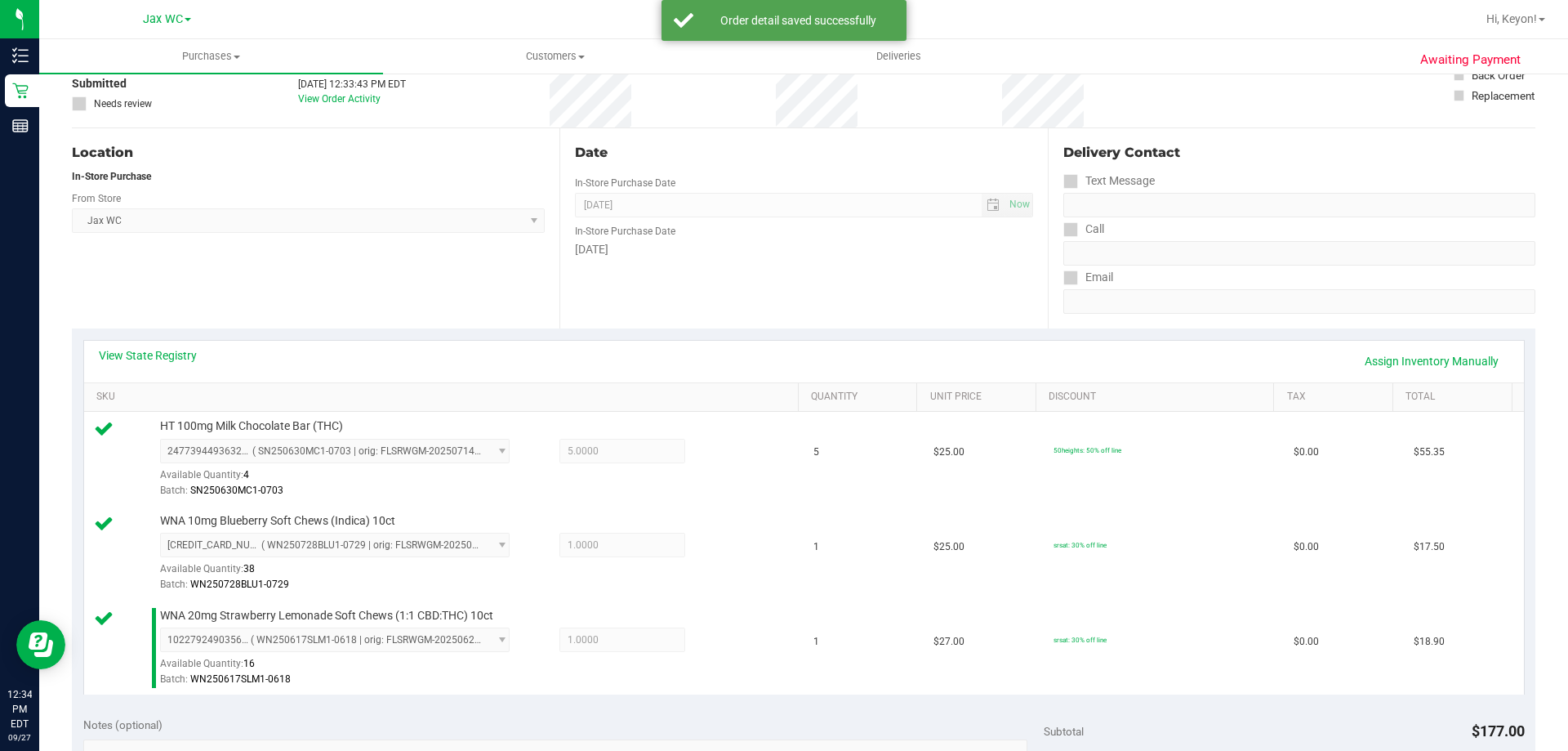
scroll to position [630, 0]
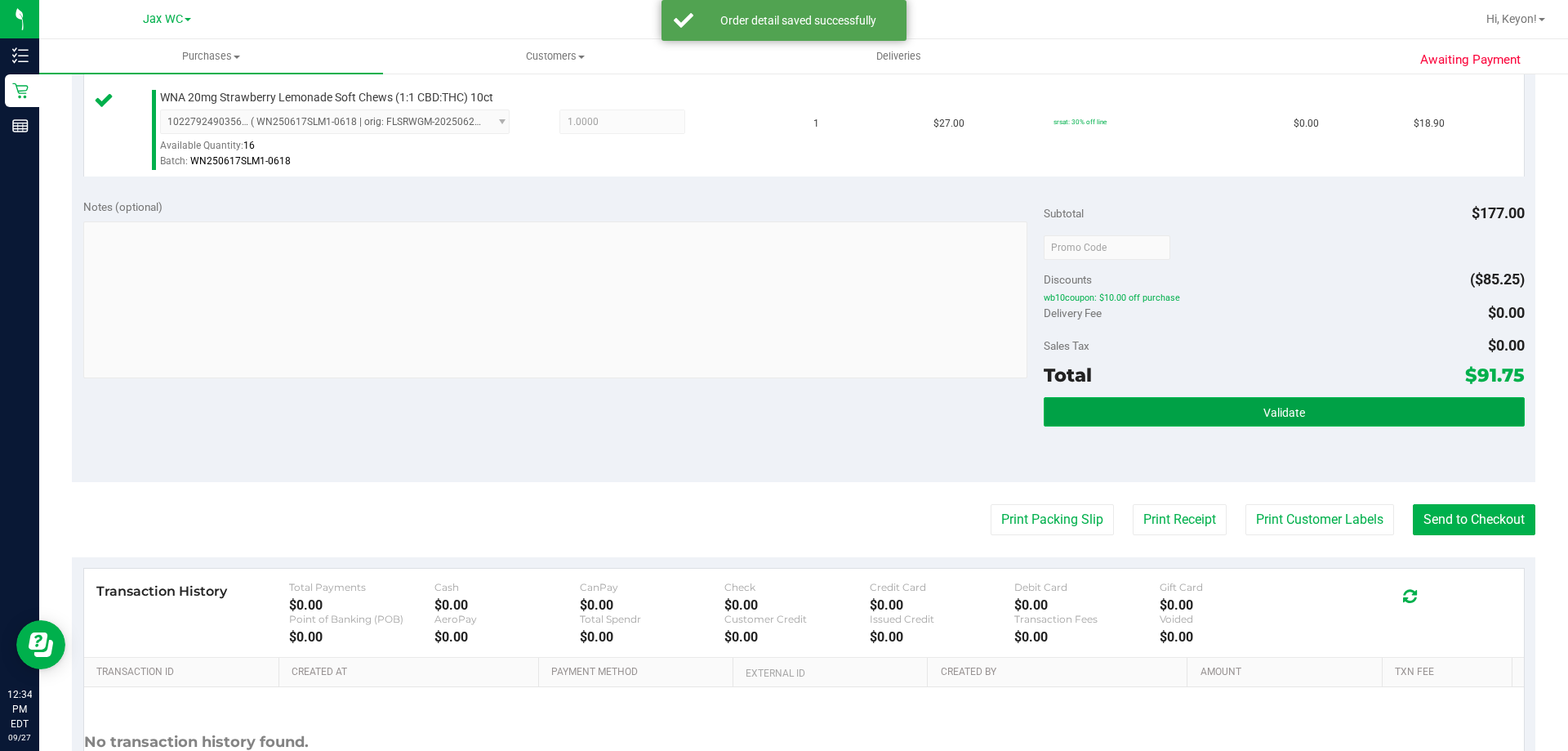
click at [1306, 413] on button "Validate" at bounding box center [1284, 411] width 480 height 30
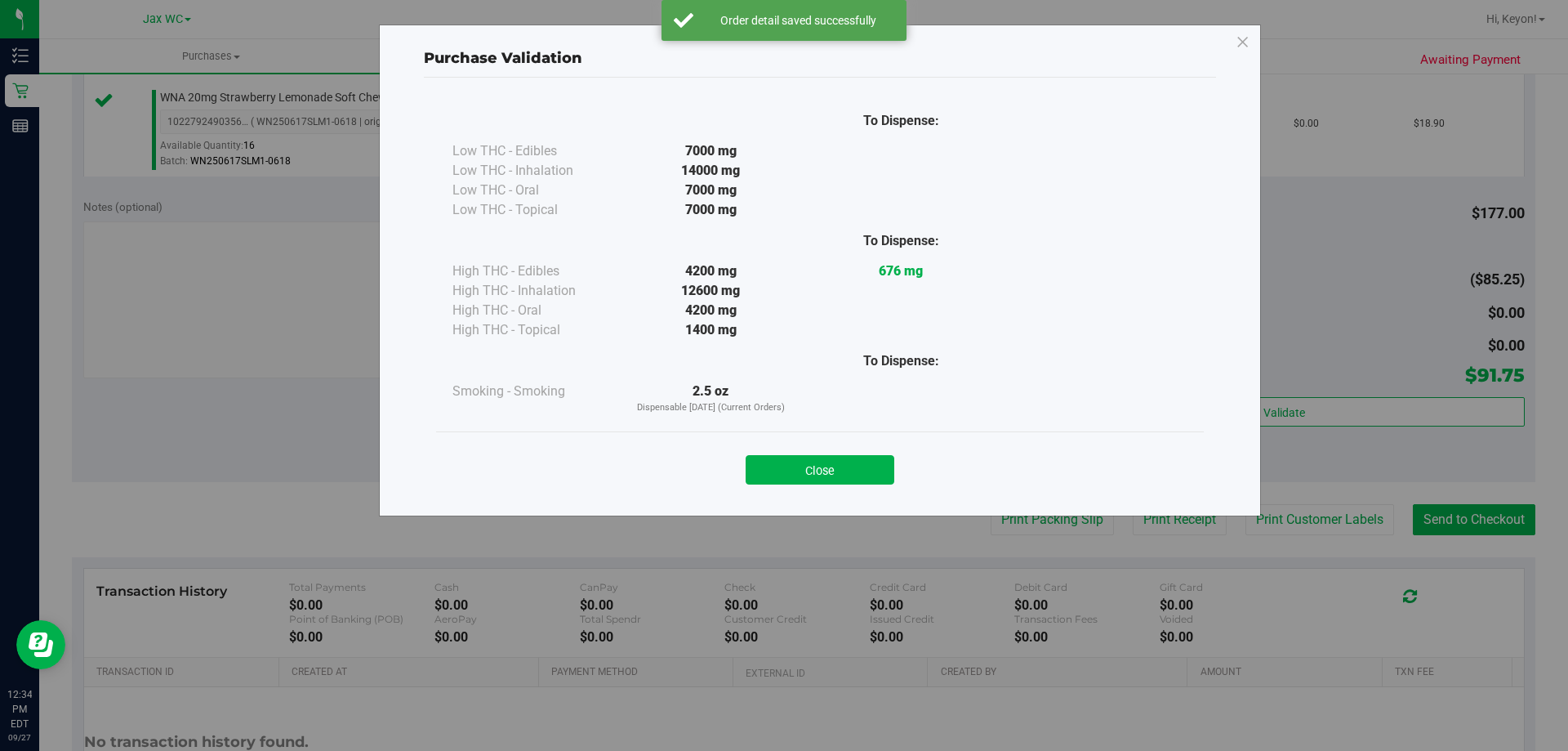
click at [876, 482] on button "Close" at bounding box center [820, 469] width 148 height 30
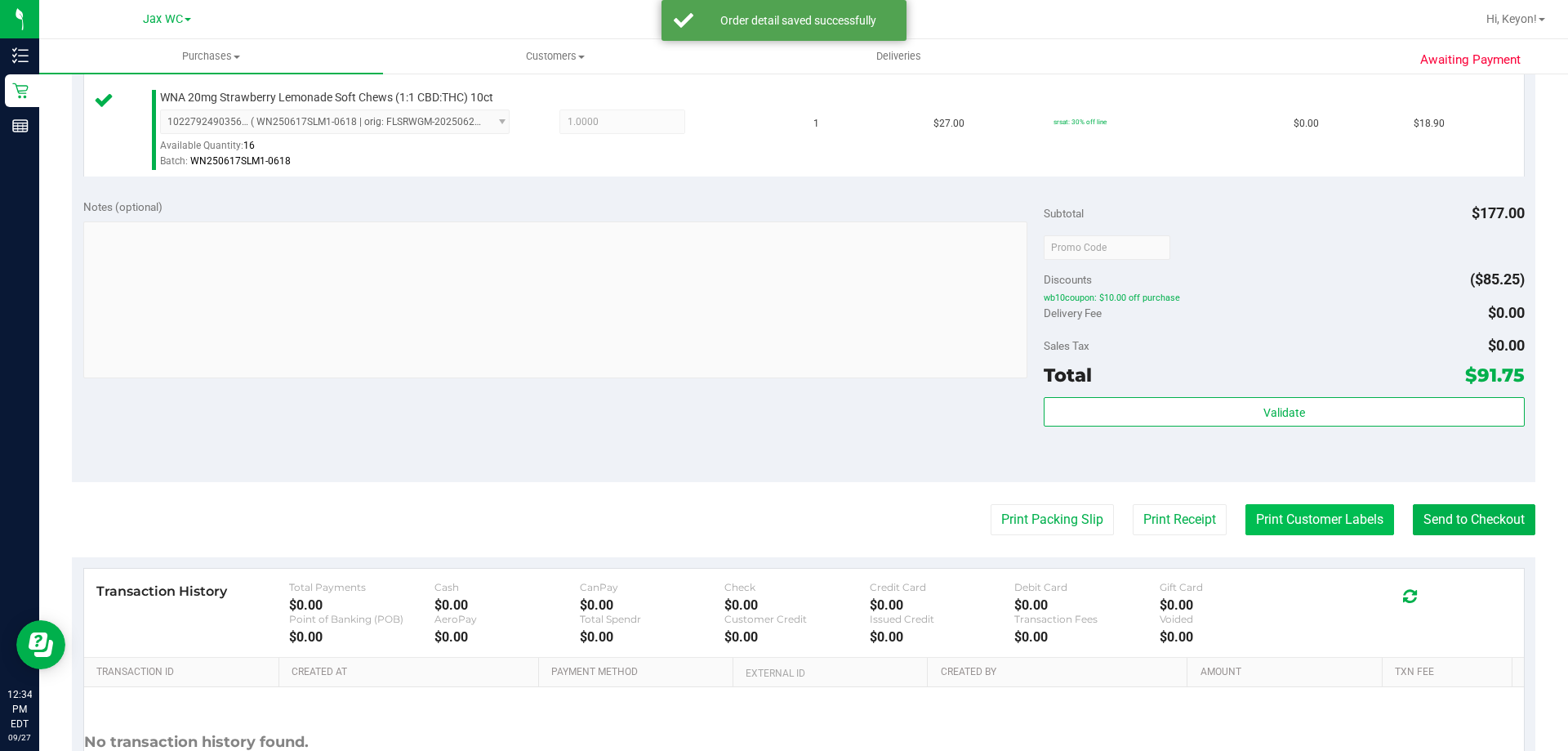
click at [1289, 510] on button "Print Customer Labels" at bounding box center [1320, 520] width 148 height 31
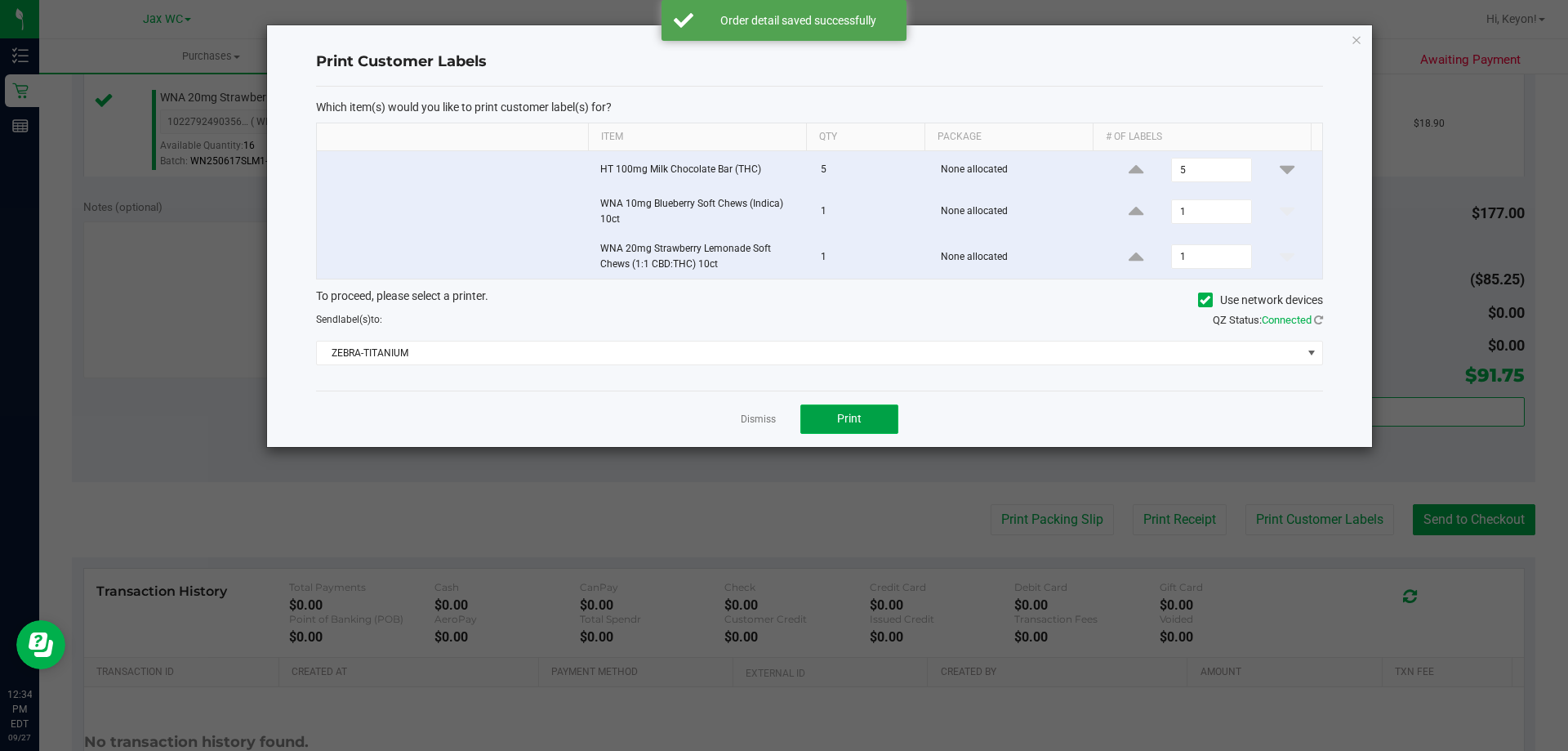
click at [869, 419] on button "Print" at bounding box center [849, 419] width 98 height 30
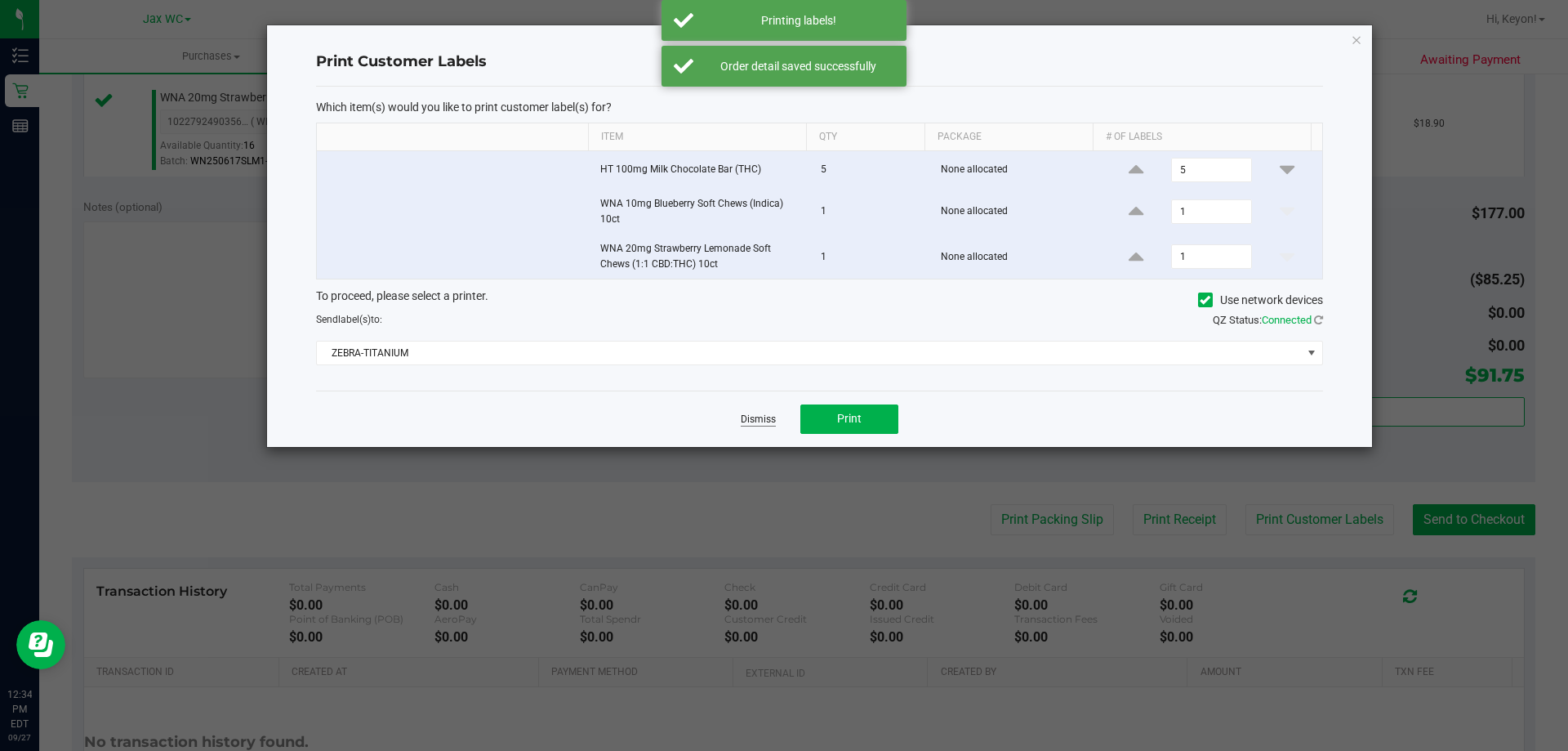
click at [768, 418] on link "Dismiss" at bounding box center [758, 420] width 35 height 14
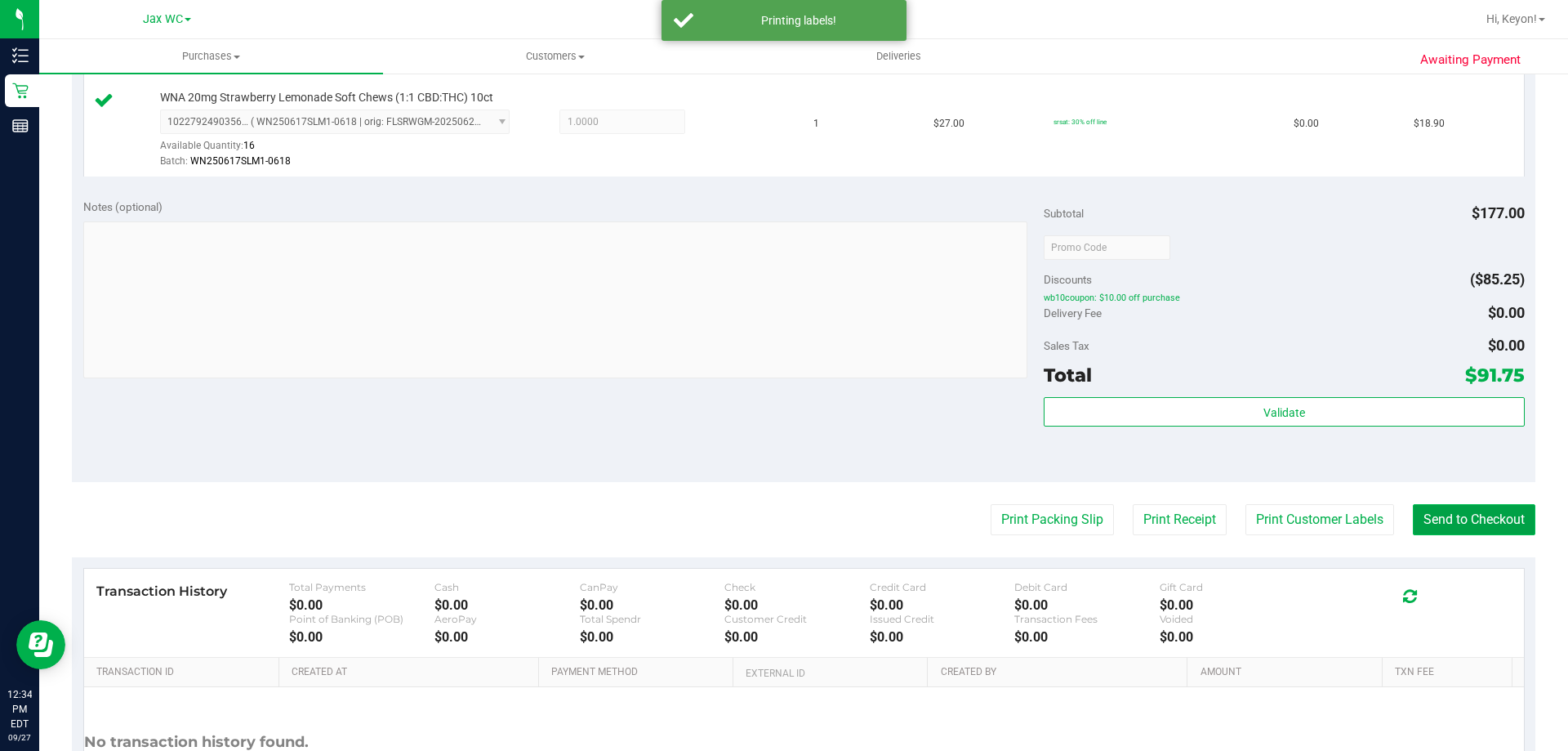
click at [1422, 512] on button "Send to Checkout" at bounding box center [1474, 520] width 123 height 31
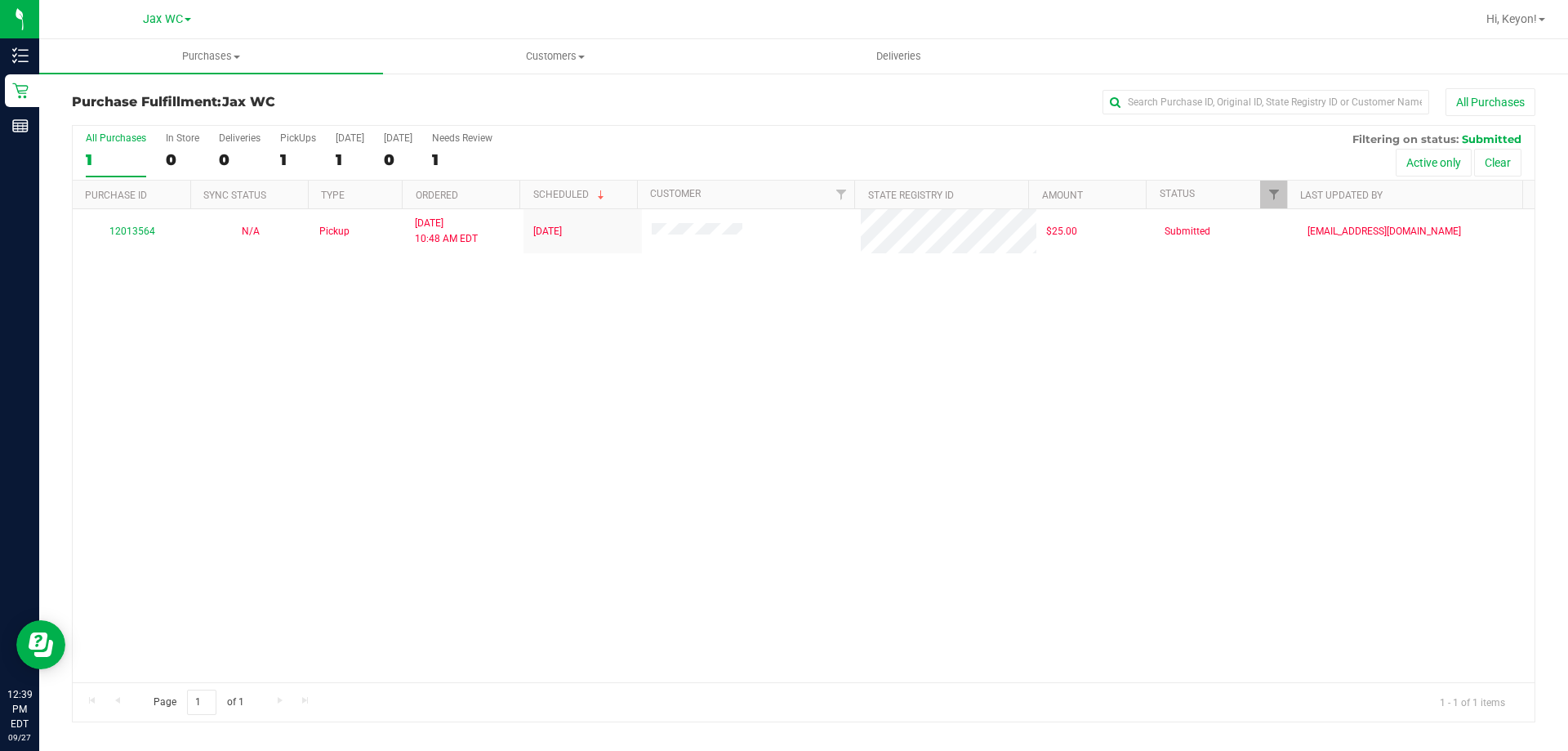
click at [159, 164] on div "All Purchases 1 In Store 0 Deliveries 0 PickUps 1 [DATE] 1 [DATE] 0 Needs Revie…" at bounding box center [803, 153] width 1462 height 55
click at [169, 159] on div "0" at bounding box center [182, 160] width 33 height 19
click at [0, 0] on input "In Store 0" at bounding box center [0, 0] width 0 height 0
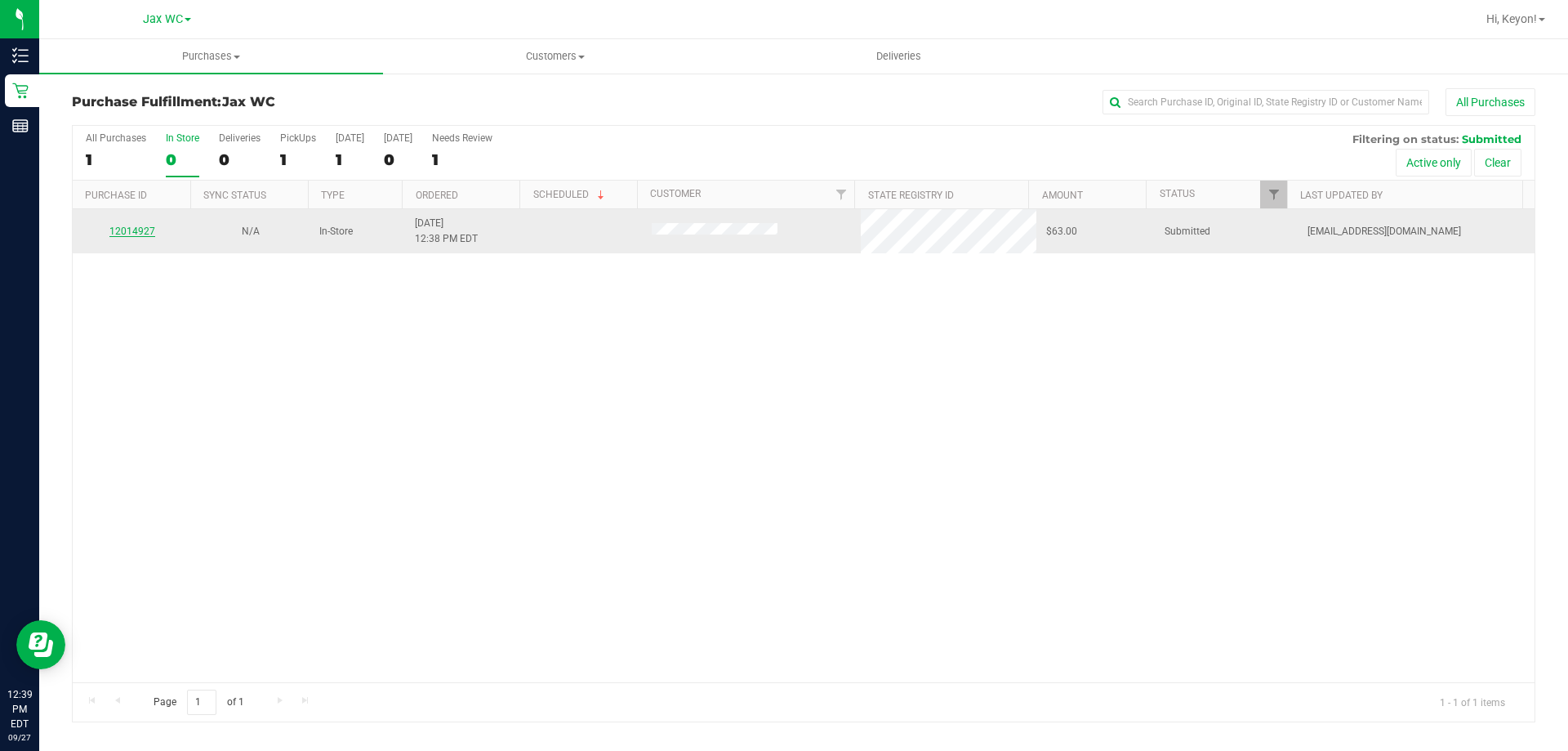
click at [142, 235] on link "12014927" at bounding box center [132, 231] width 46 height 11
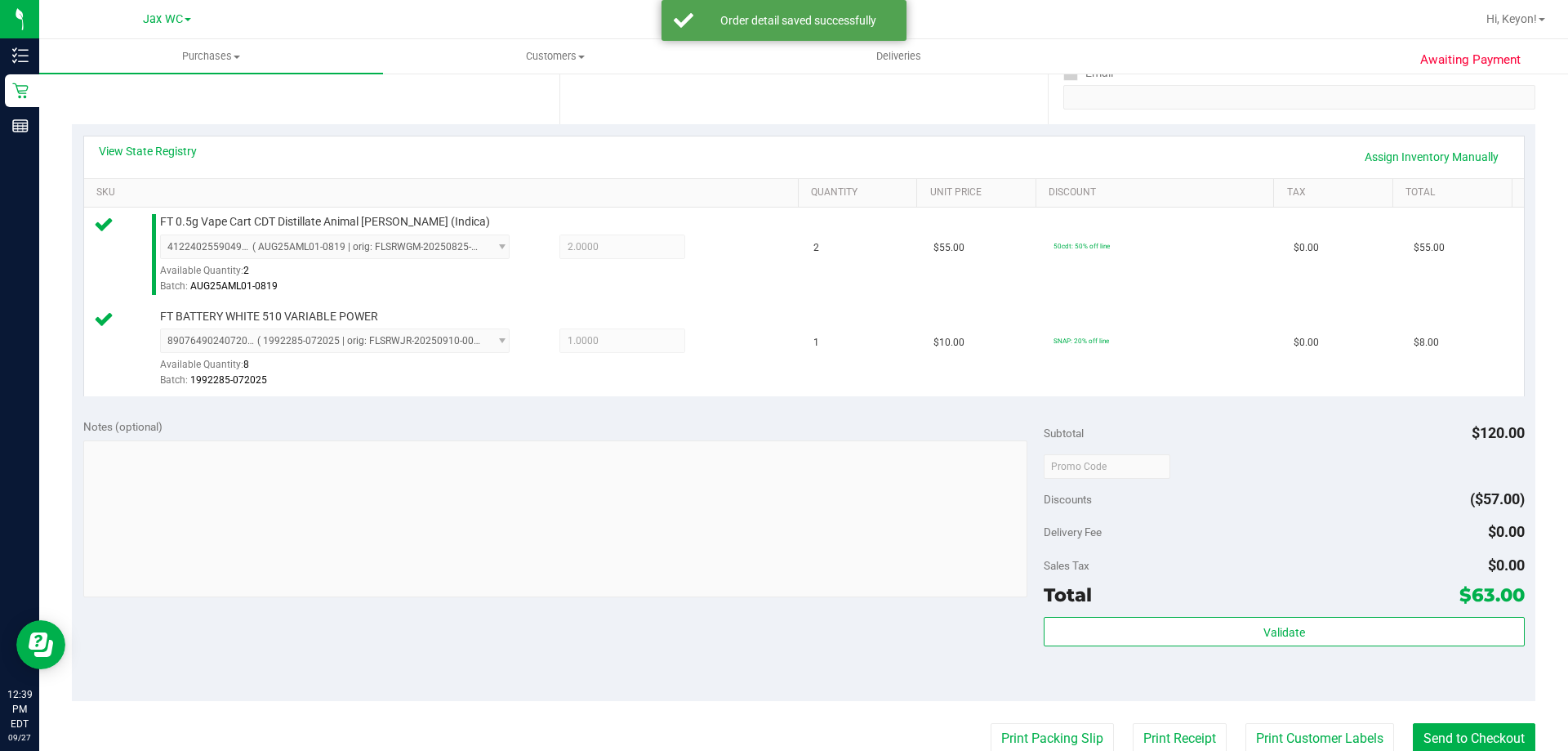
scroll to position [382, 0]
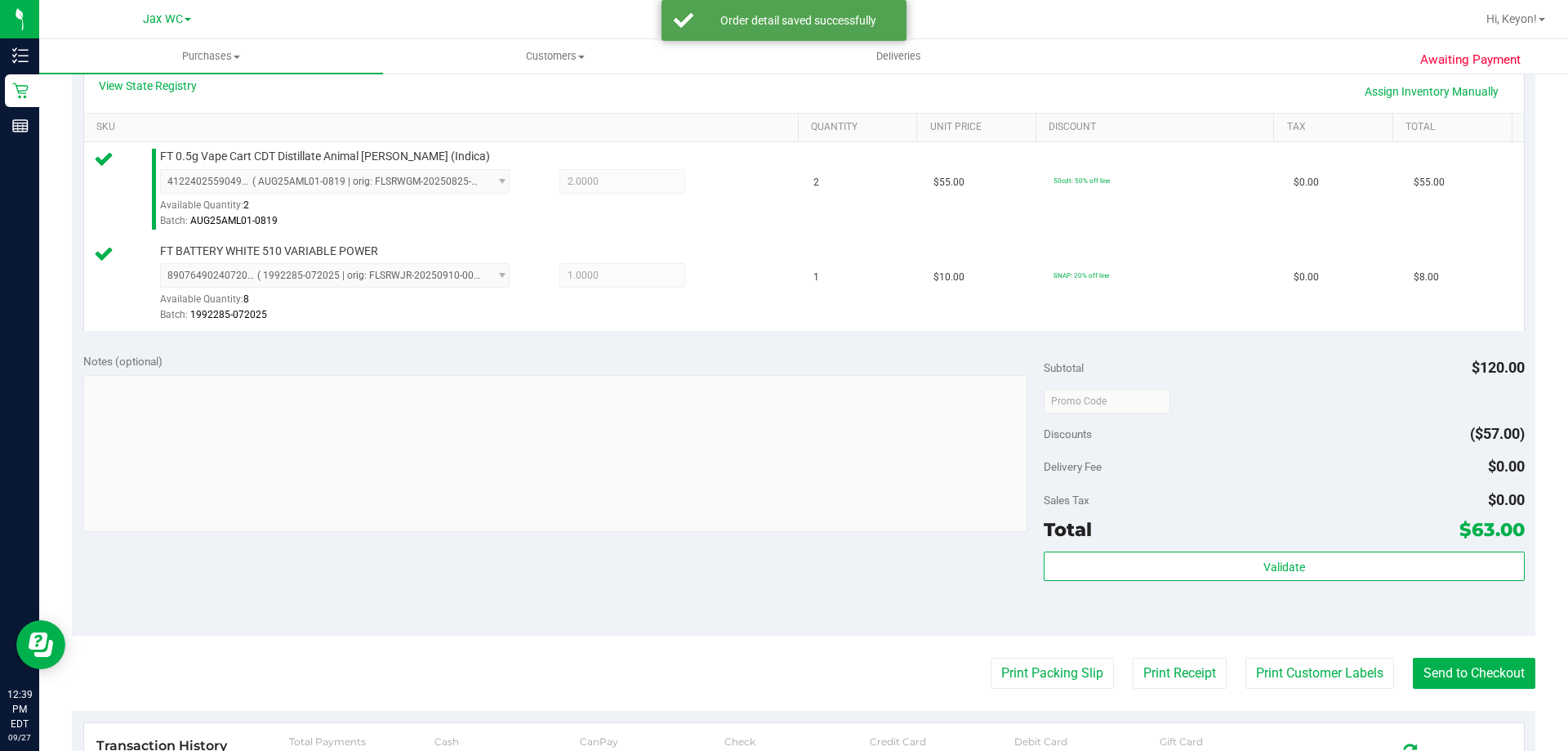
click at [1308, 585] on div "Validate" at bounding box center [1284, 587] width 480 height 73
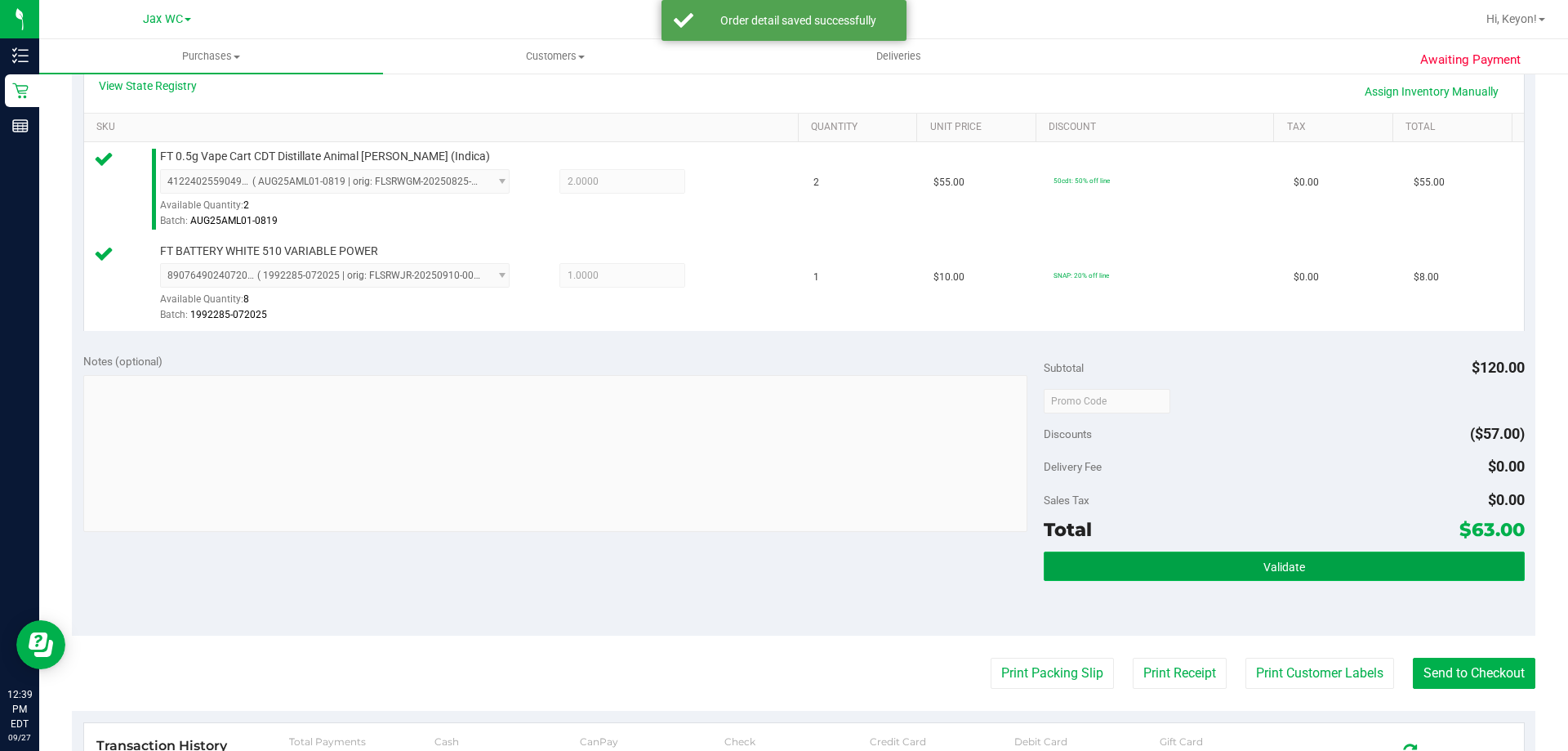
click at [1312, 567] on button "Validate" at bounding box center [1284, 565] width 480 height 30
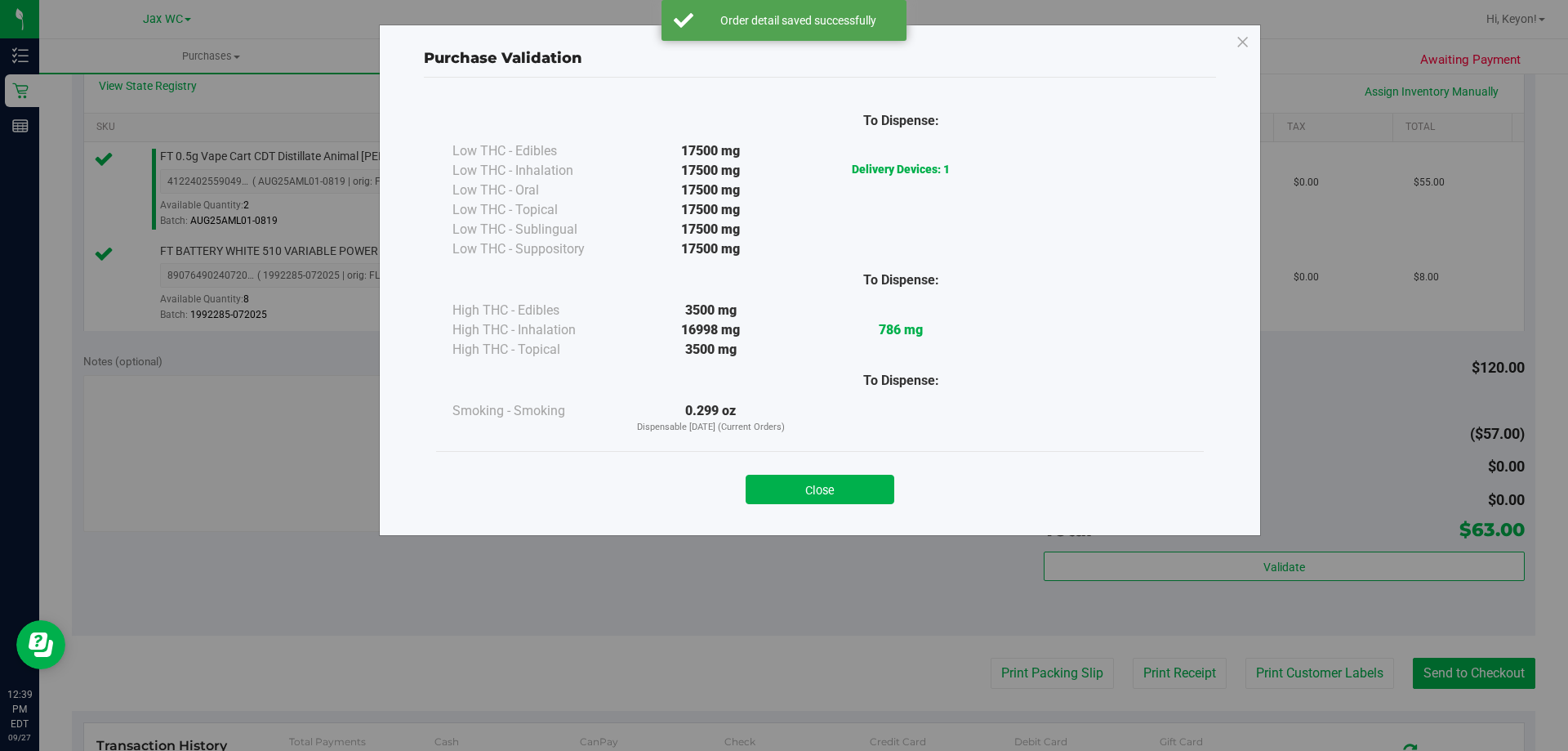
drag, startPoint x: 830, startPoint y: 488, endPoint x: 946, endPoint y: 493, distance: 116.1
click at [835, 488] on button "Close" at bounding box center [820, 489] width 148 height 30
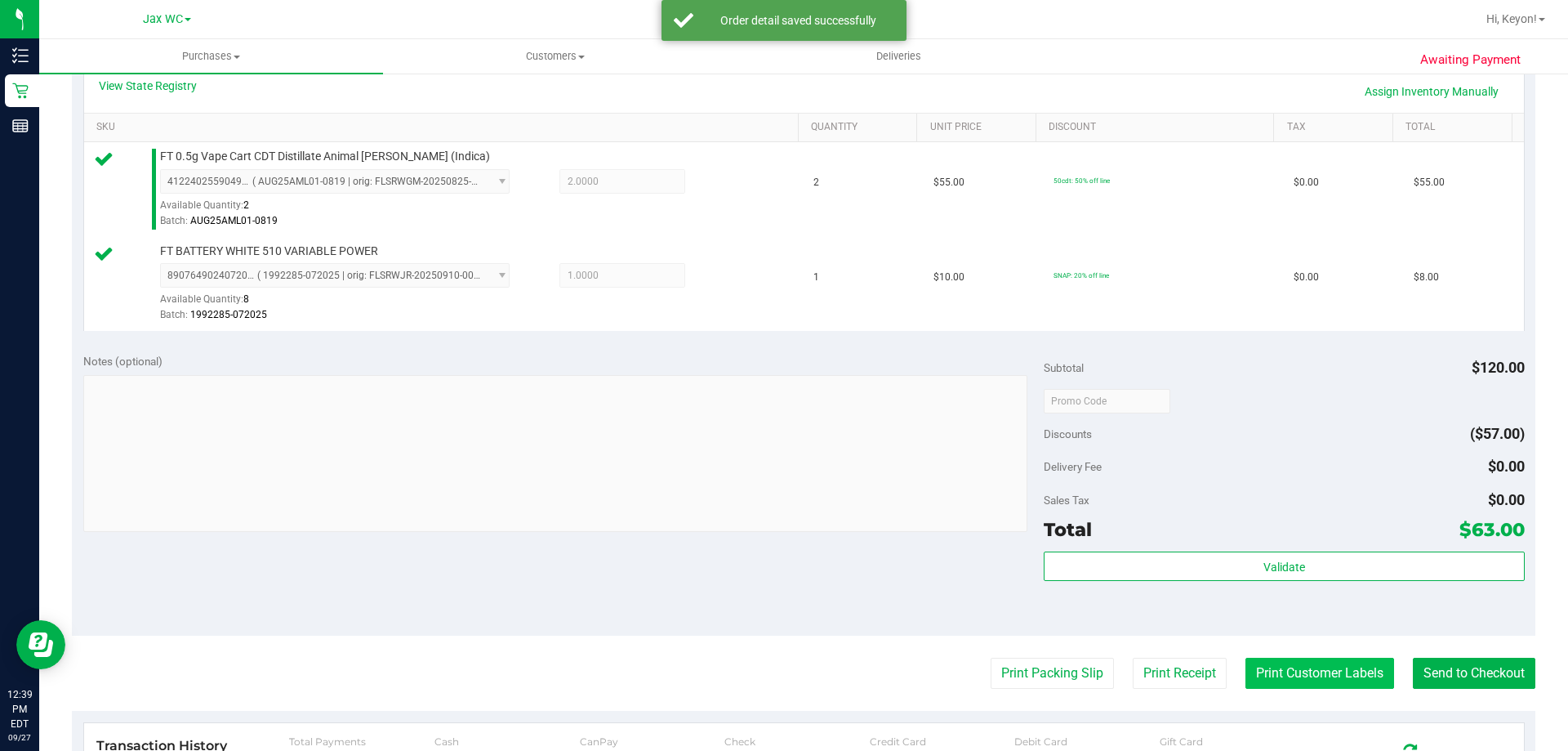
click at [1323, 662] on button "Print Customer Labels" at bounding box center [1320, 673] width 148 height 31
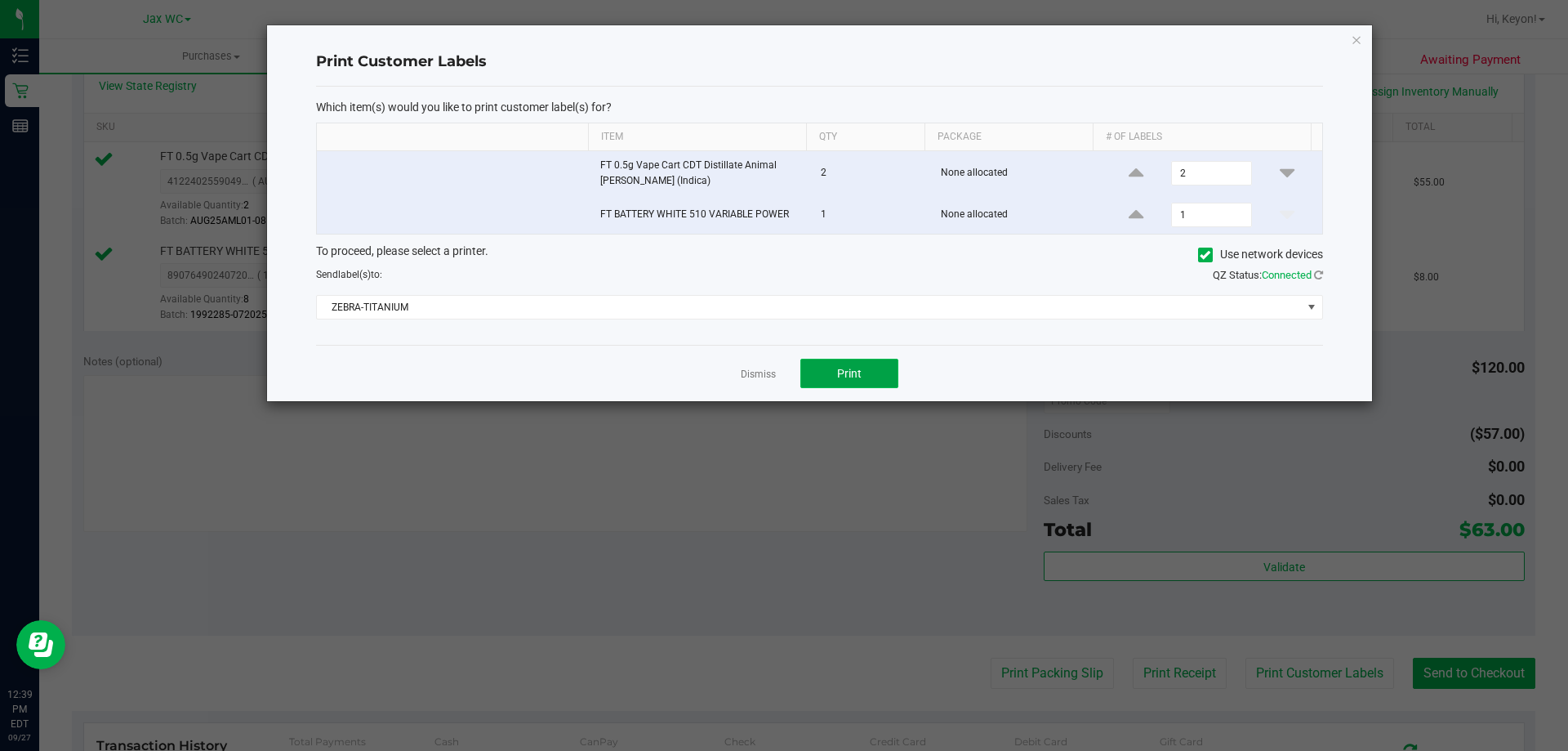
click at [862, 369] on button "Print" at bounding box center [849, 373] width 98 height 30
click at [761, 371] on link "Dismiss" at bounding box center [758, 374] width 35 height 14
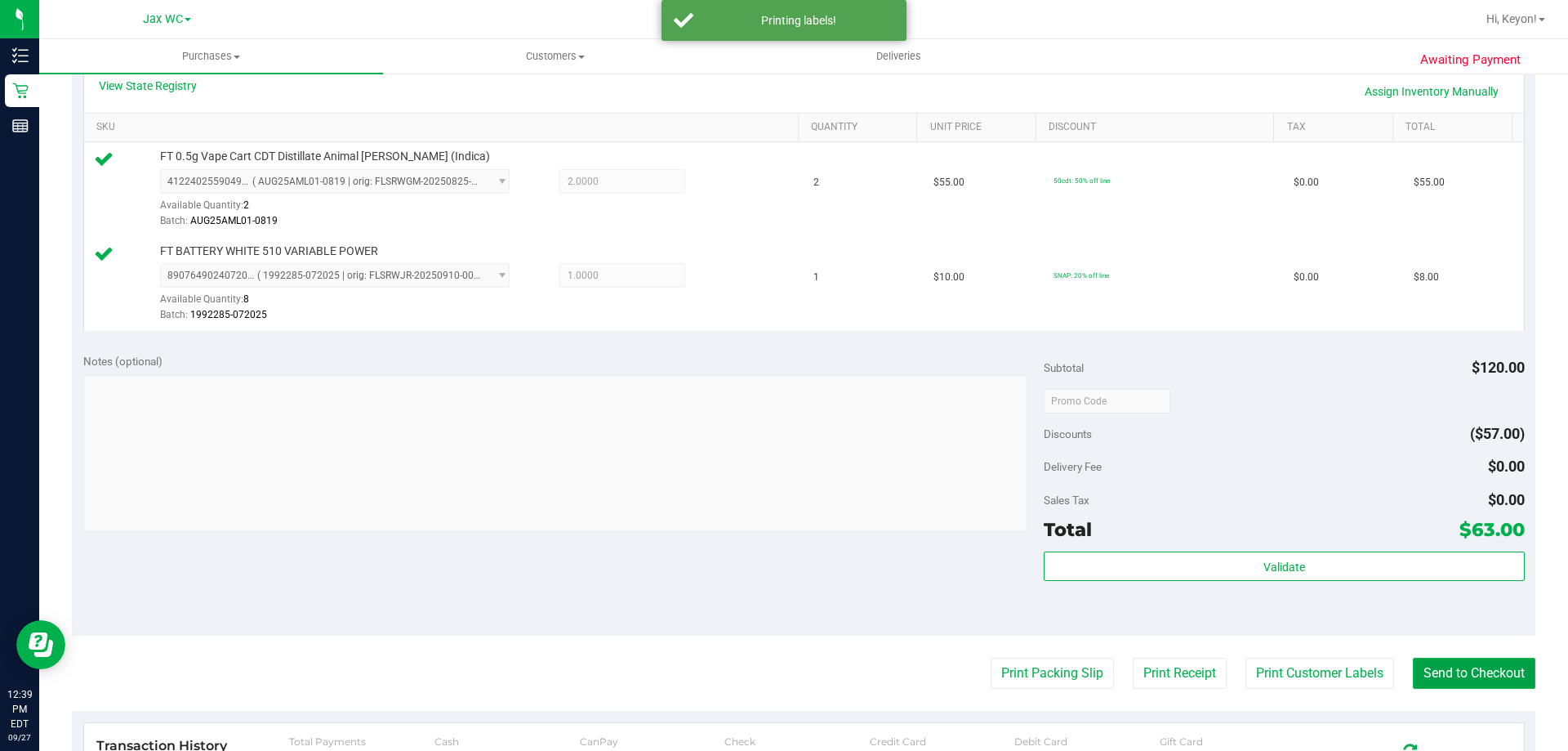
click at [1430, 666] on button "Send to Checkout" at bounding box center [1474, 673] width 123 height 31
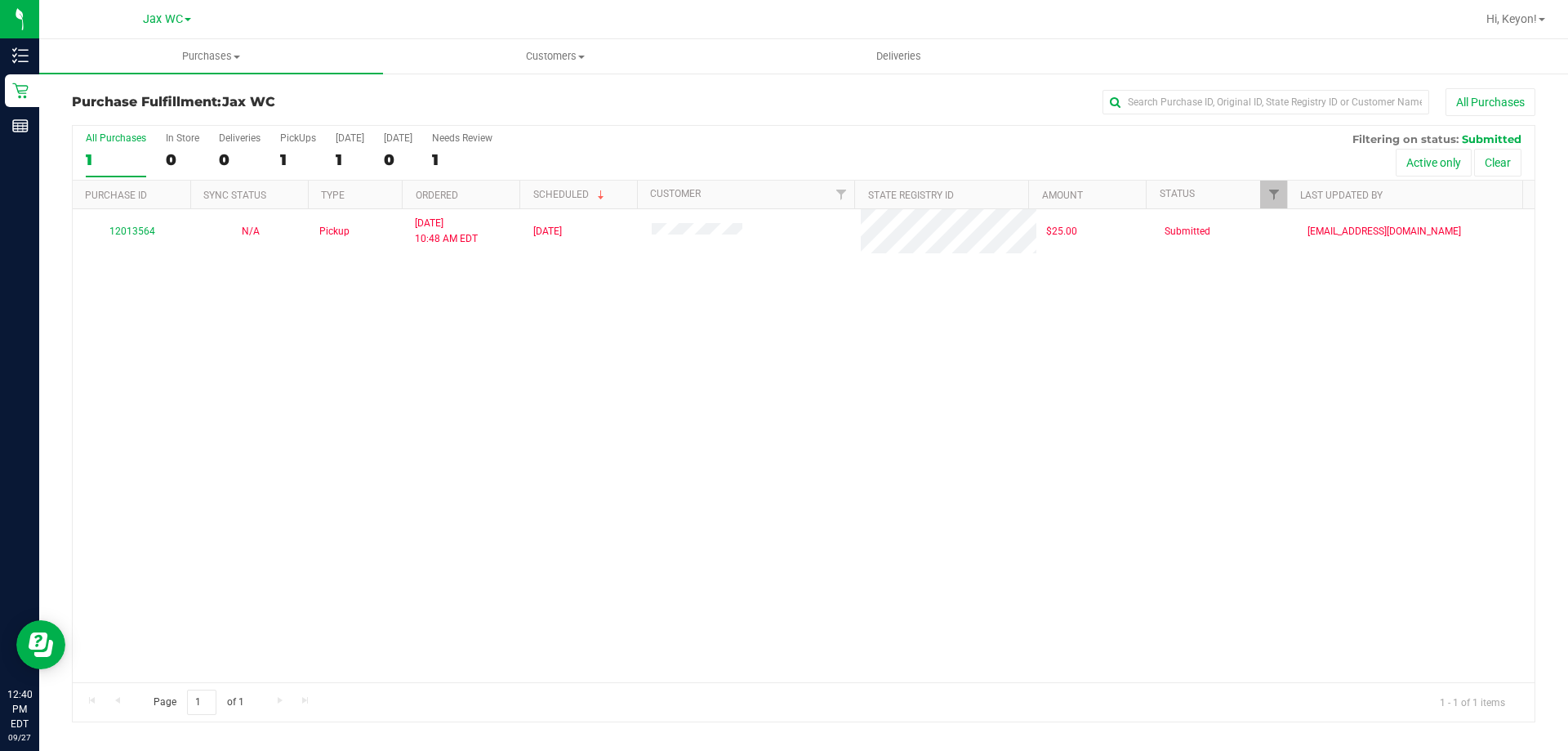
click at [127, 145] on label "All Purchases 1" at bounding box center [116, 154] width 61 height 45
click at [0, 0] on input "All Purchases 1" at bounding box center [0, 0] width 0 height 0
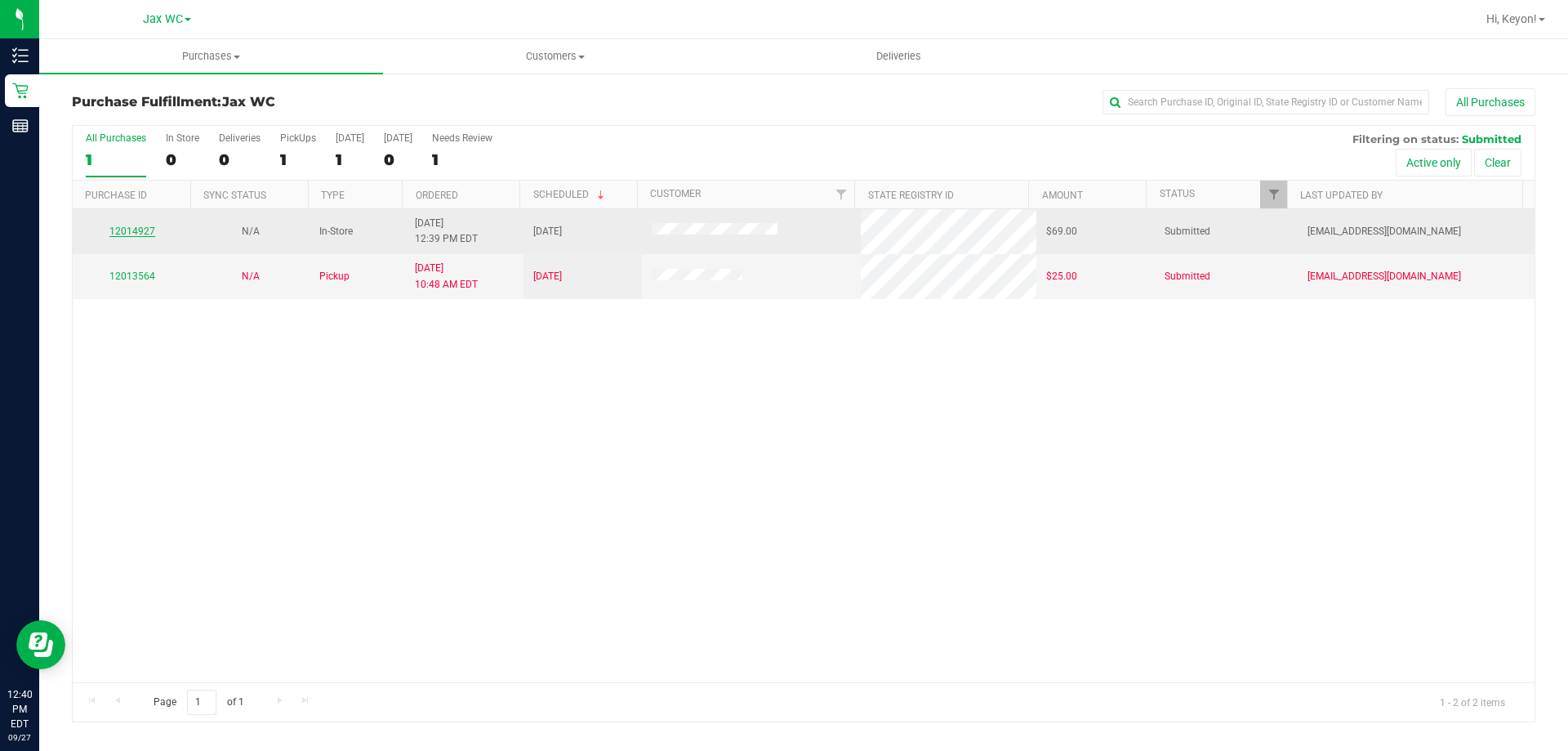
click at [152, 234] on link "12014927" at bounding box center [132, 231] width 46 height 11
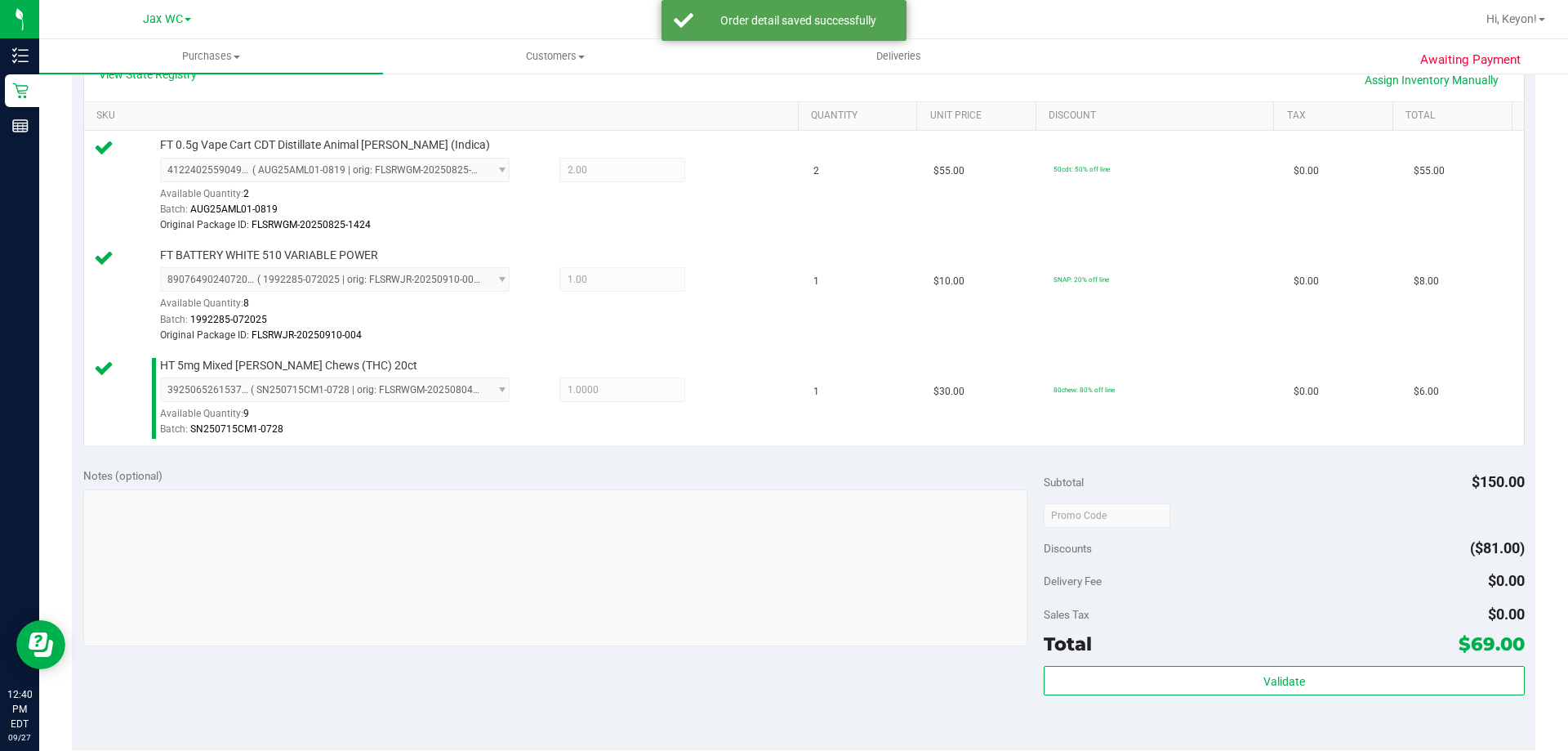
scroll to position [777, 0]
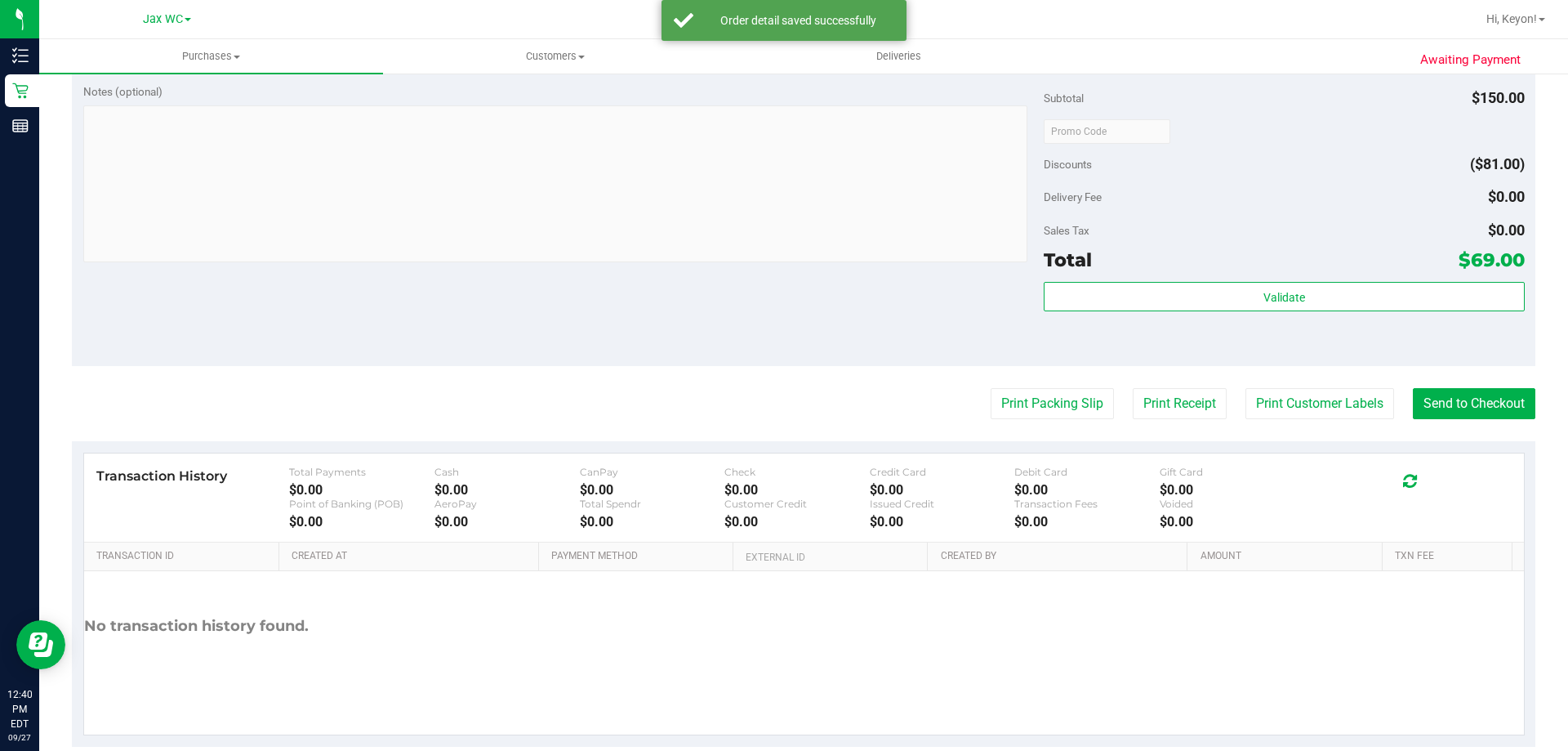
click at [1292, 313] on div "Validate" at bounding box center [1284, 318] width 480 height 73
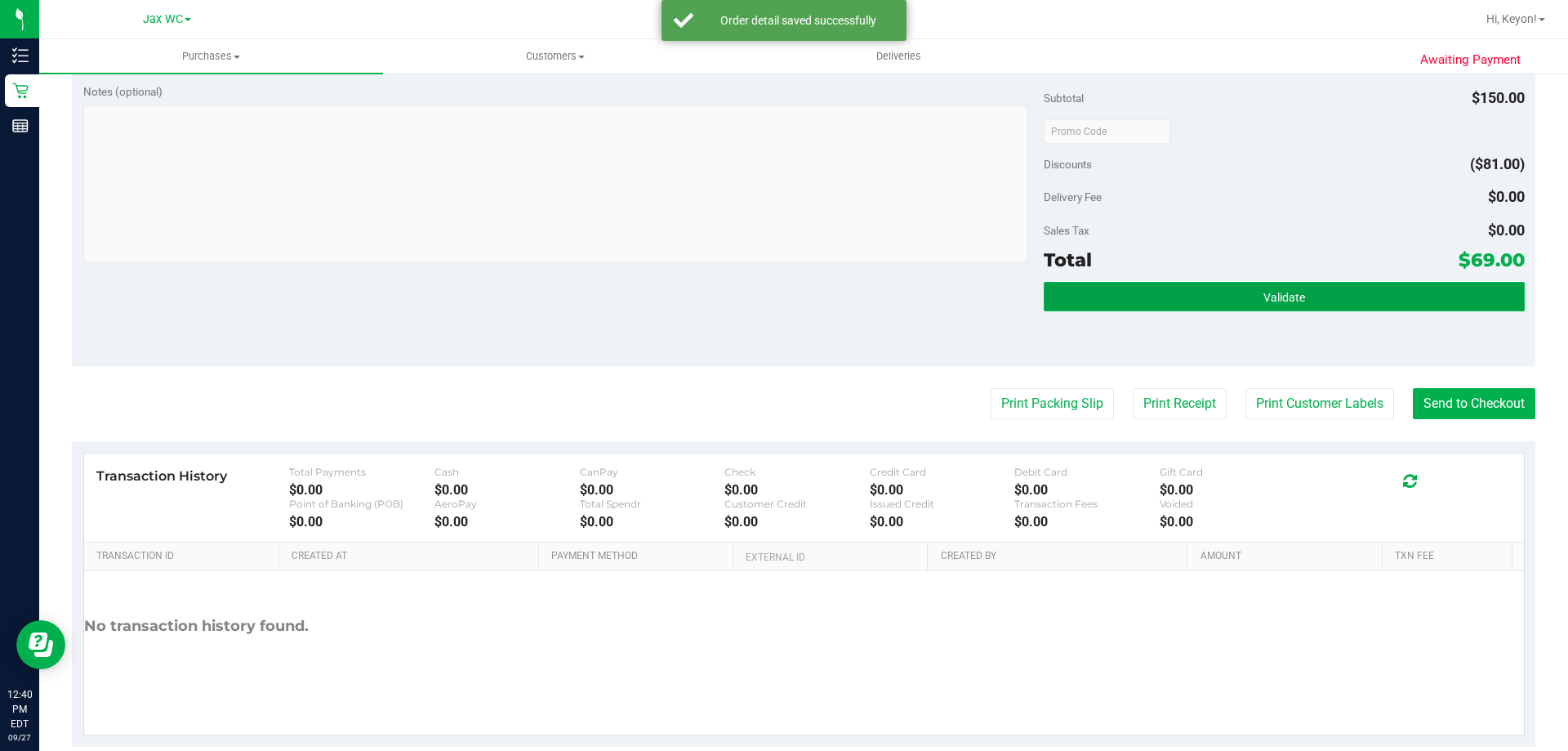
click at [1271, 293] on span "Validate" at bounding box center [1284, 298] width 42 height 13
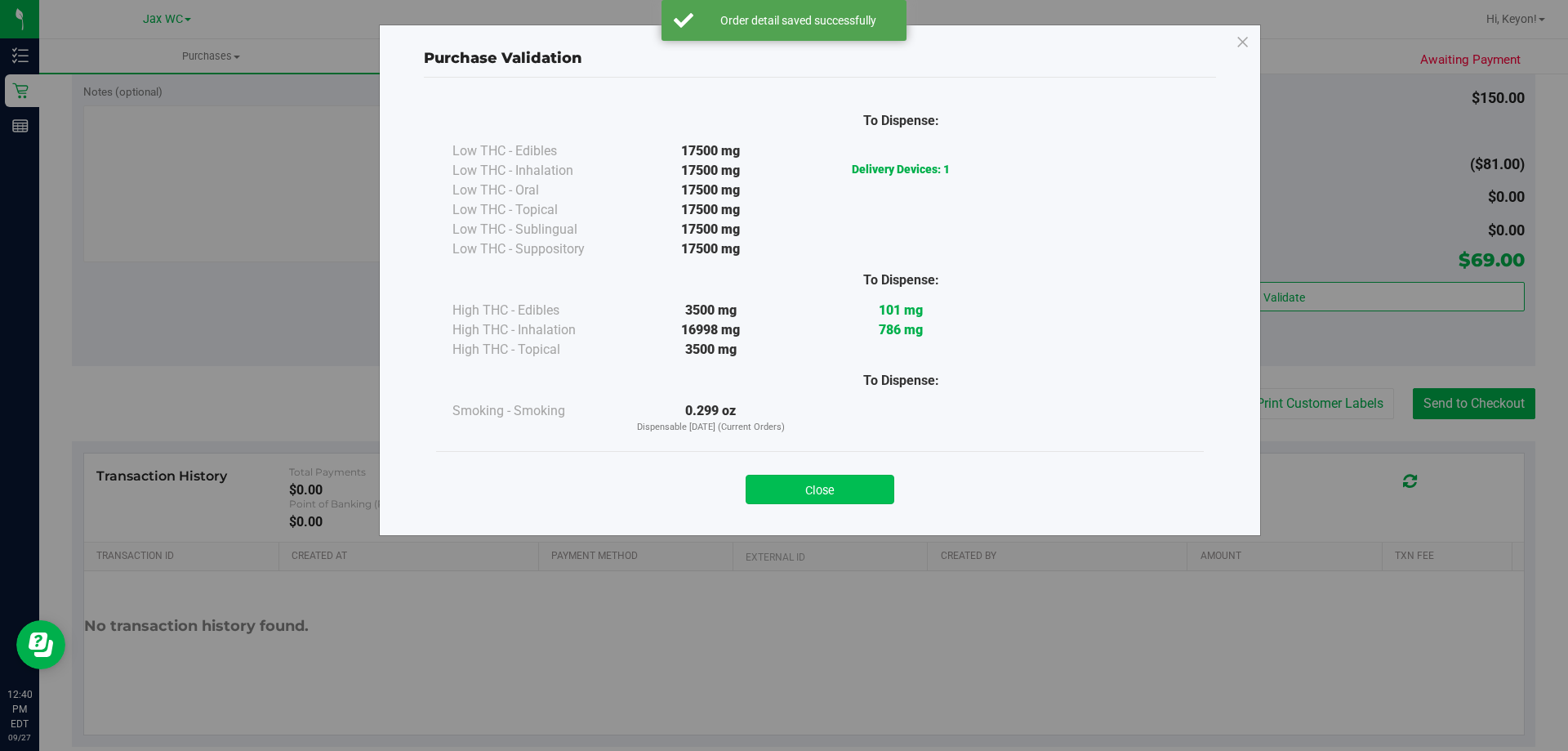
click at [842, 496] on button "Close" at bounding box center [820, 489] width 148 height 30
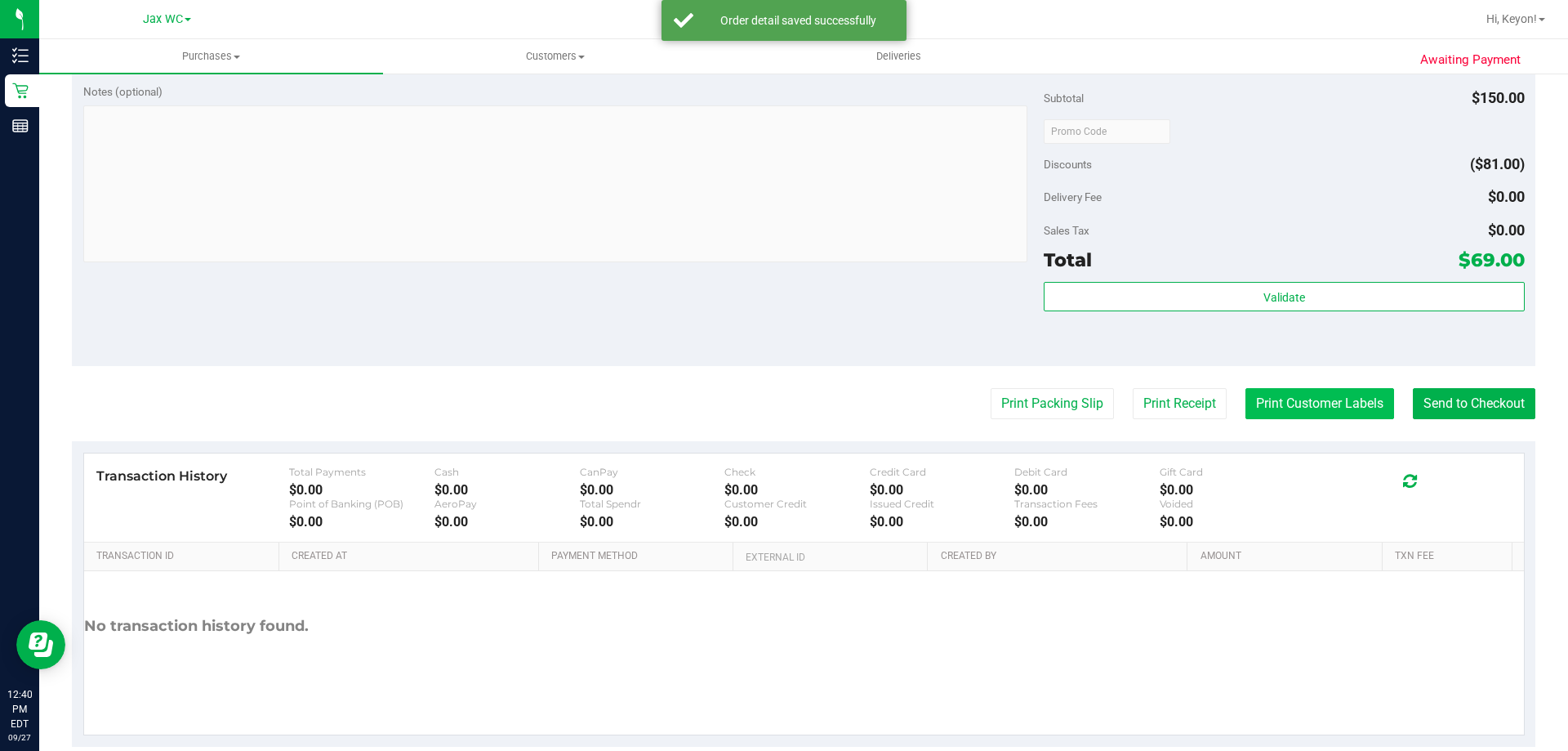
click at [1323, 408] on button "Print Customer Labels" at bounding box center [1320, 404] width 148 height 31
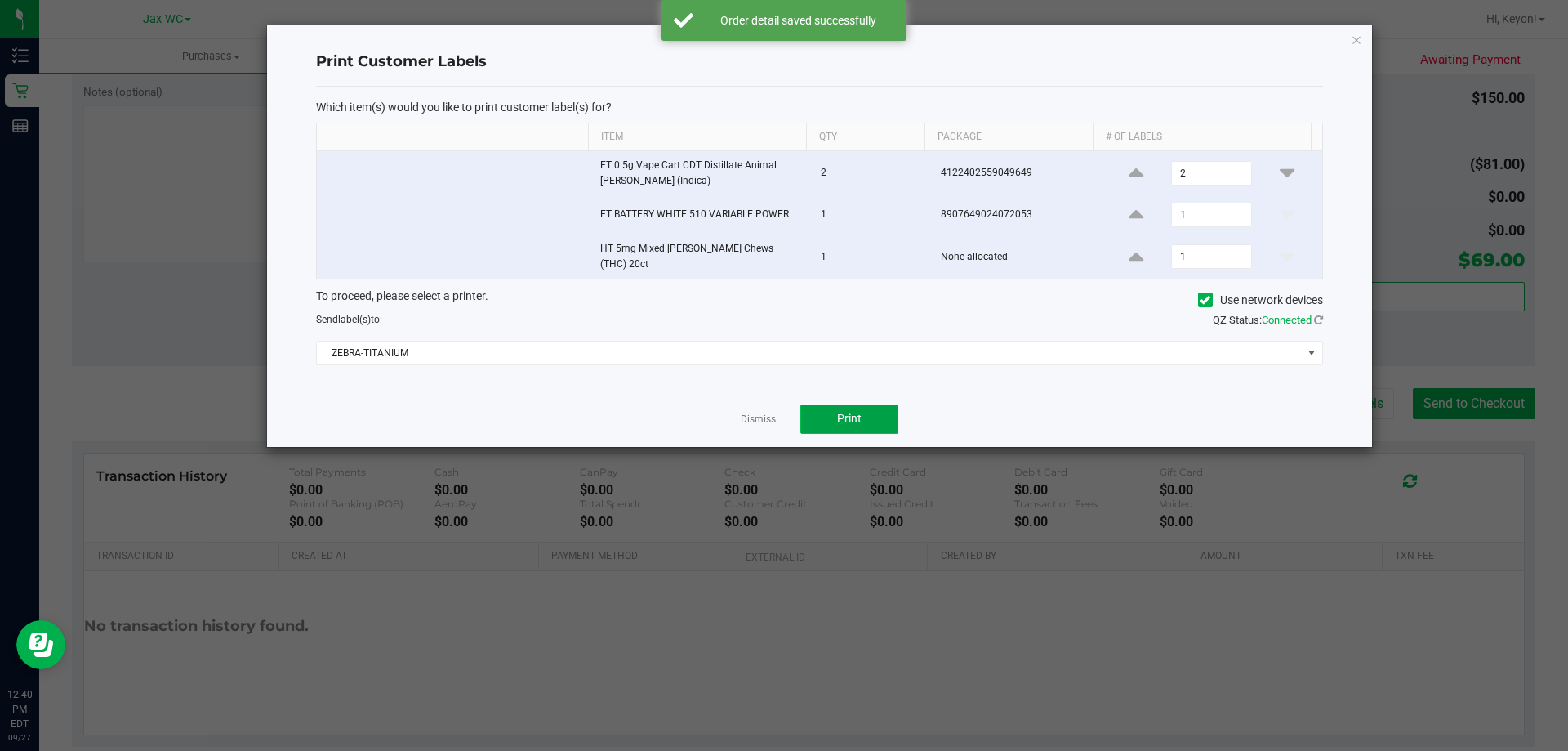
click at [855, 419] on span "Print" at bounding box center [850, 419] width 25 height 13
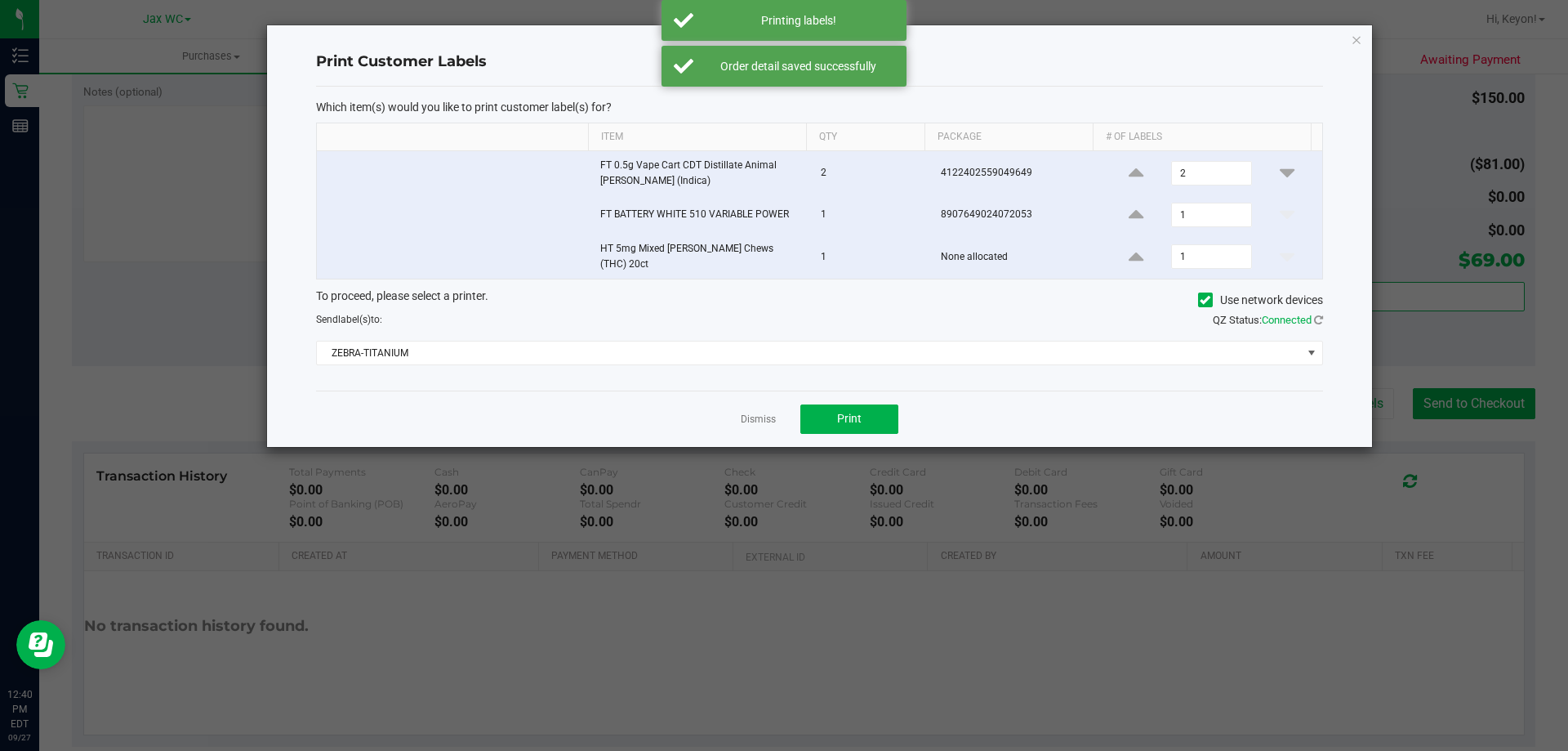
drag, startPoint x: 745, startPoint y: 411, endPoint x: 916, endPoint y: 411, distance: 171.0
click at [786, 412] on div "Dismiss Print" at bounding box center [819, 418] width 1007 height 56
drag, startPoint x: 741, startPoint y: 413, endPoint x: 756, endPoint y: 410, distance: 15.3
click at [746, 413] on div "Dismiss Print" at bounding box center [819, 418] width 1007 height 56
click at [759, 413] on link "Dismiss" at bounding box center [758, 420] width 35 height 14
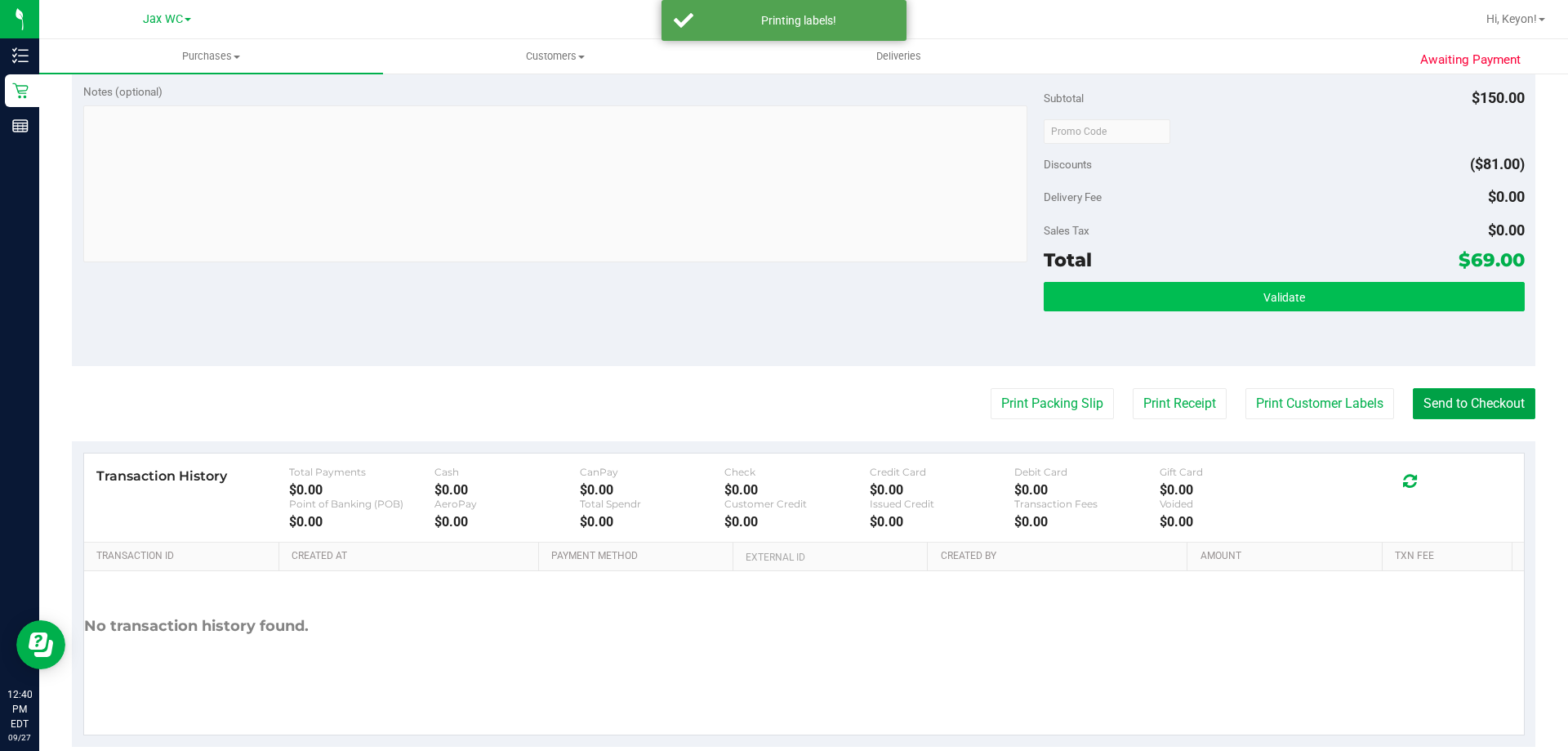
drag, startPoint x: 1462, startPoint y: 409, endPoint x: 1064, endPoint y: 294, distance: 414.3
click at [1462, 408] on button "Send to Checkout" at bounding box center [1474, 404] width 123 height 31
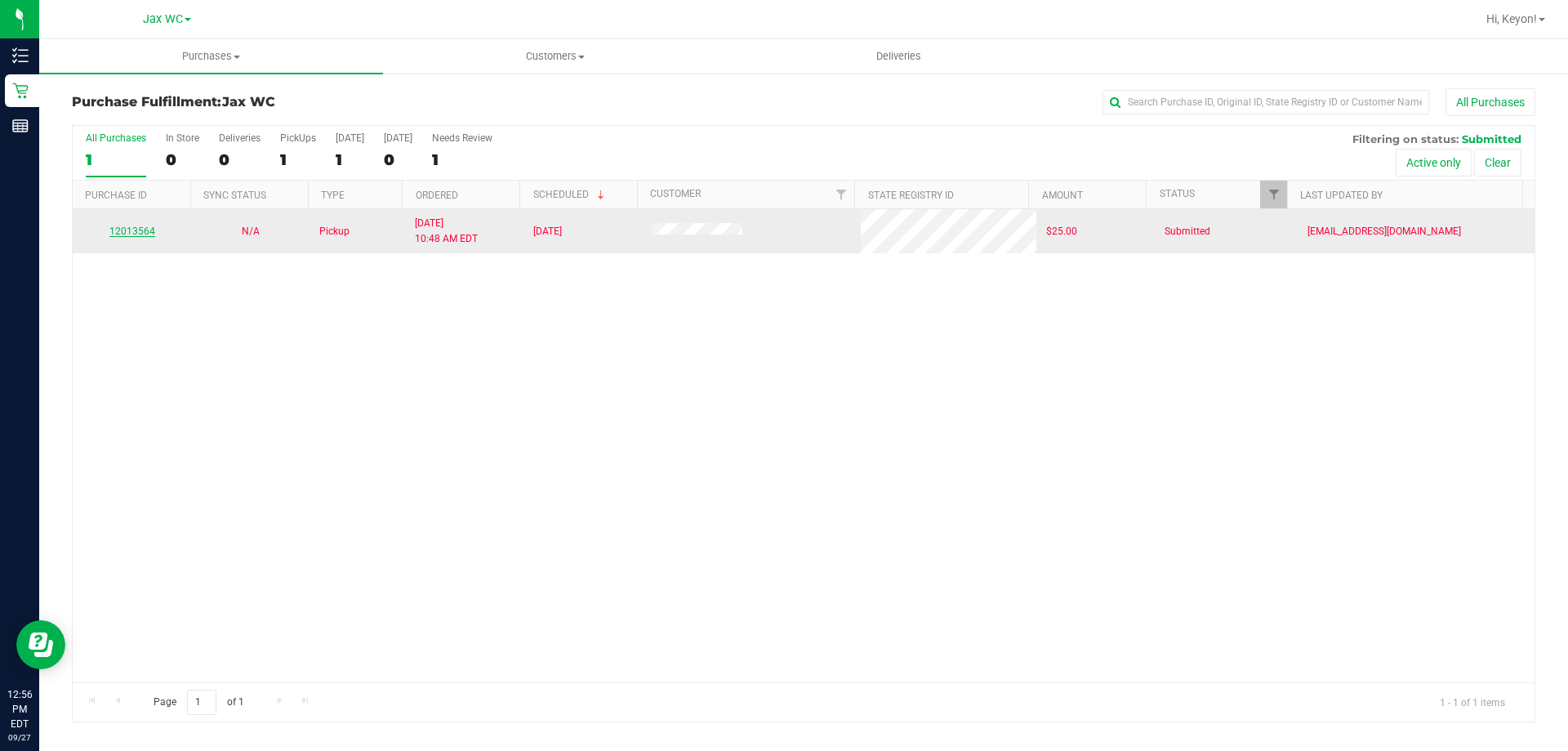
click at [136, 230] on link "12013564" at bounding box center [132, 231] width 46 height 11
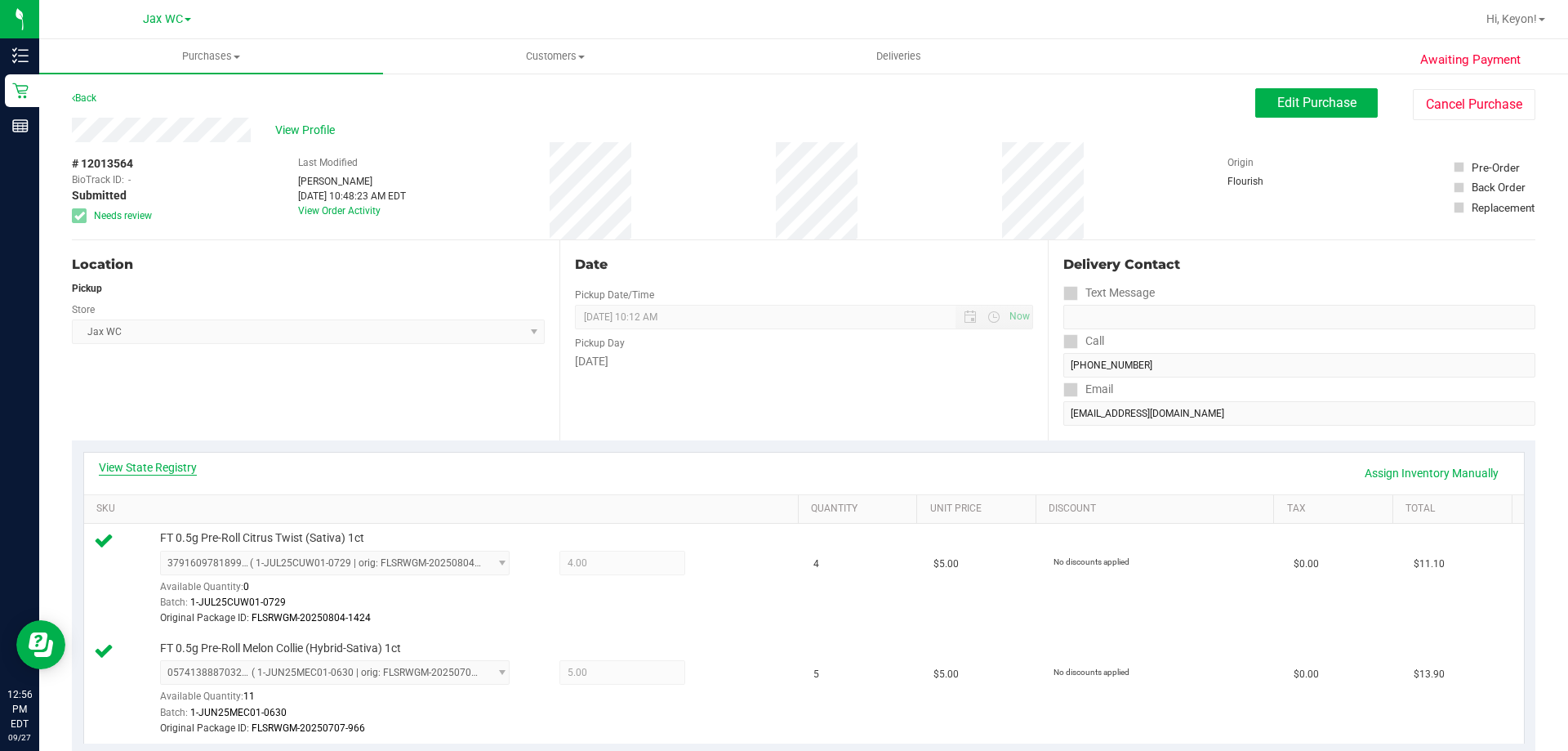
click at [170, 466] on link "View State Registry" at bounding box center [147, 466] width 98 height 16
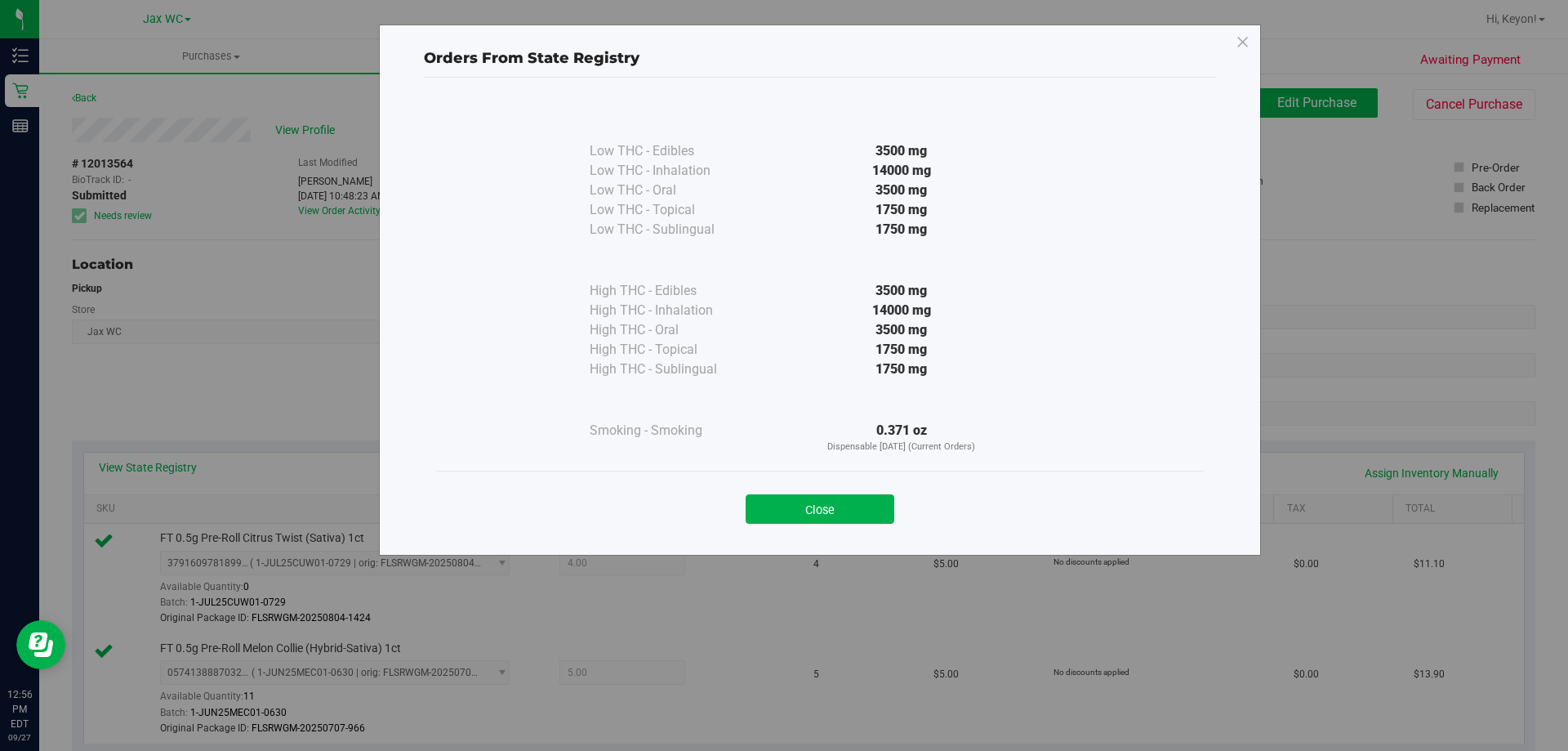
click at [813, 513] on button "Close" at bounding box center [820, 508] width 148 height 30
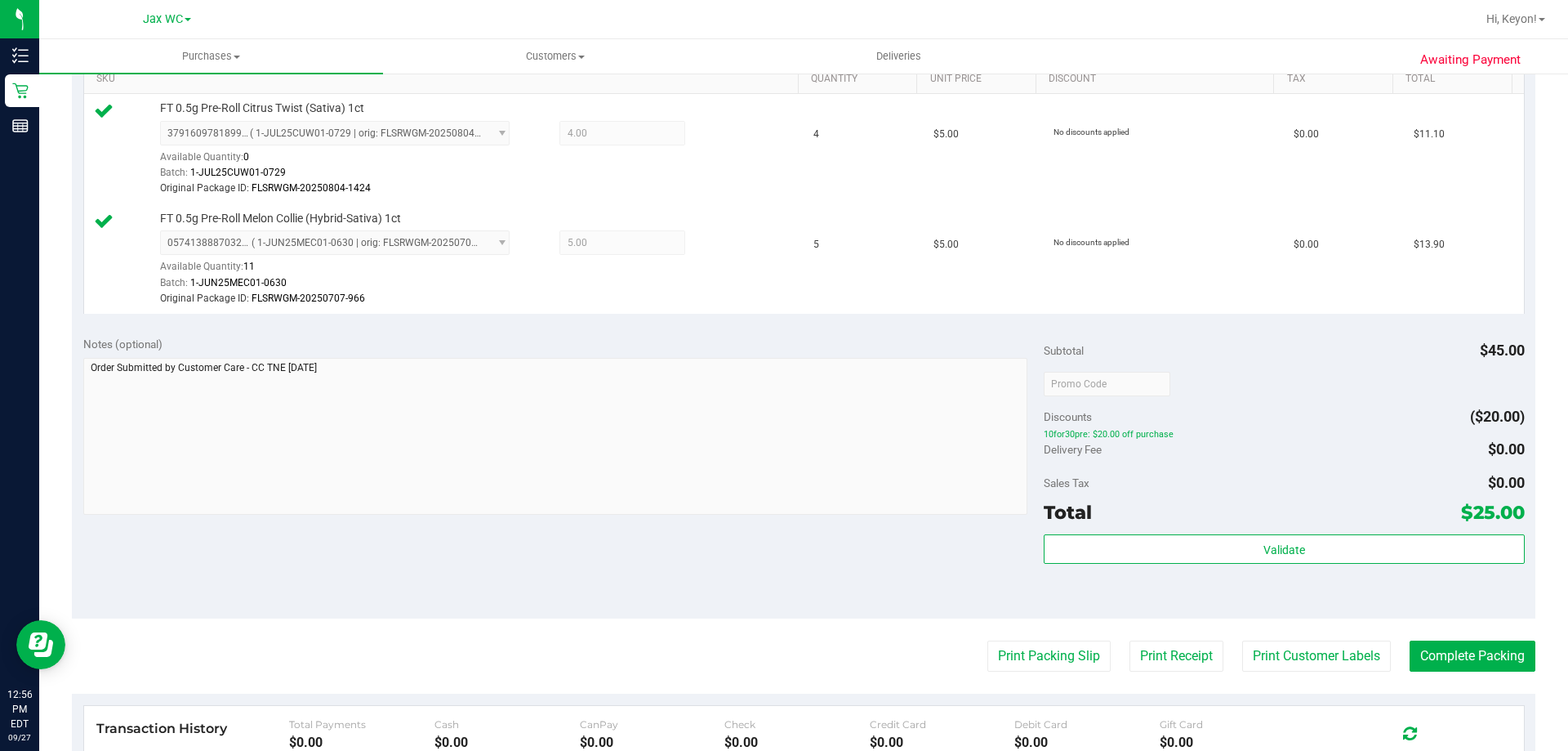
scroll to position [433, 0]
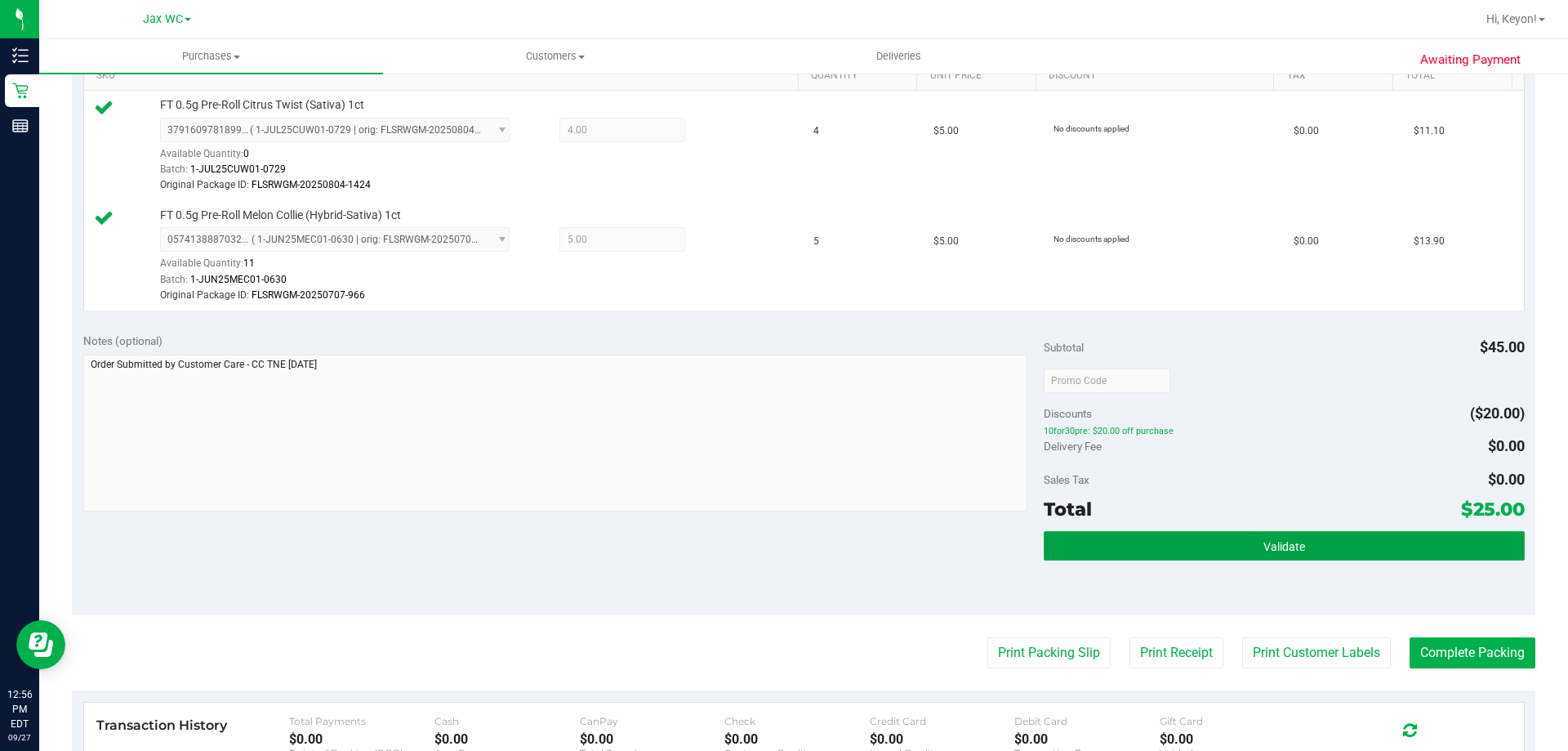
click at [1295, 551] on span "Validate" at bounding box center [1284, 546] width 42 height 13
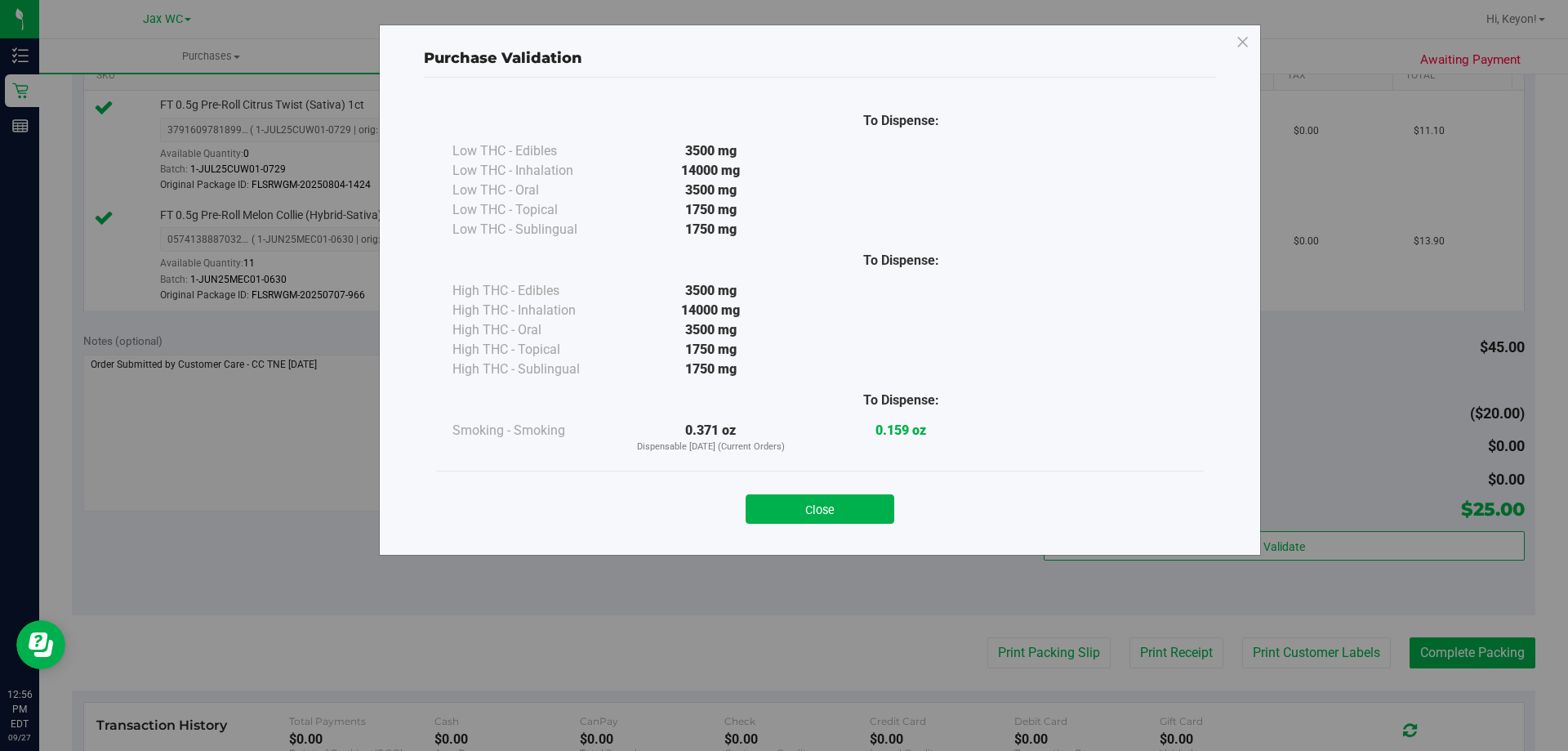
click at [846, 508] on button "Close" at bounding box center [820, 508] width 148 height 30
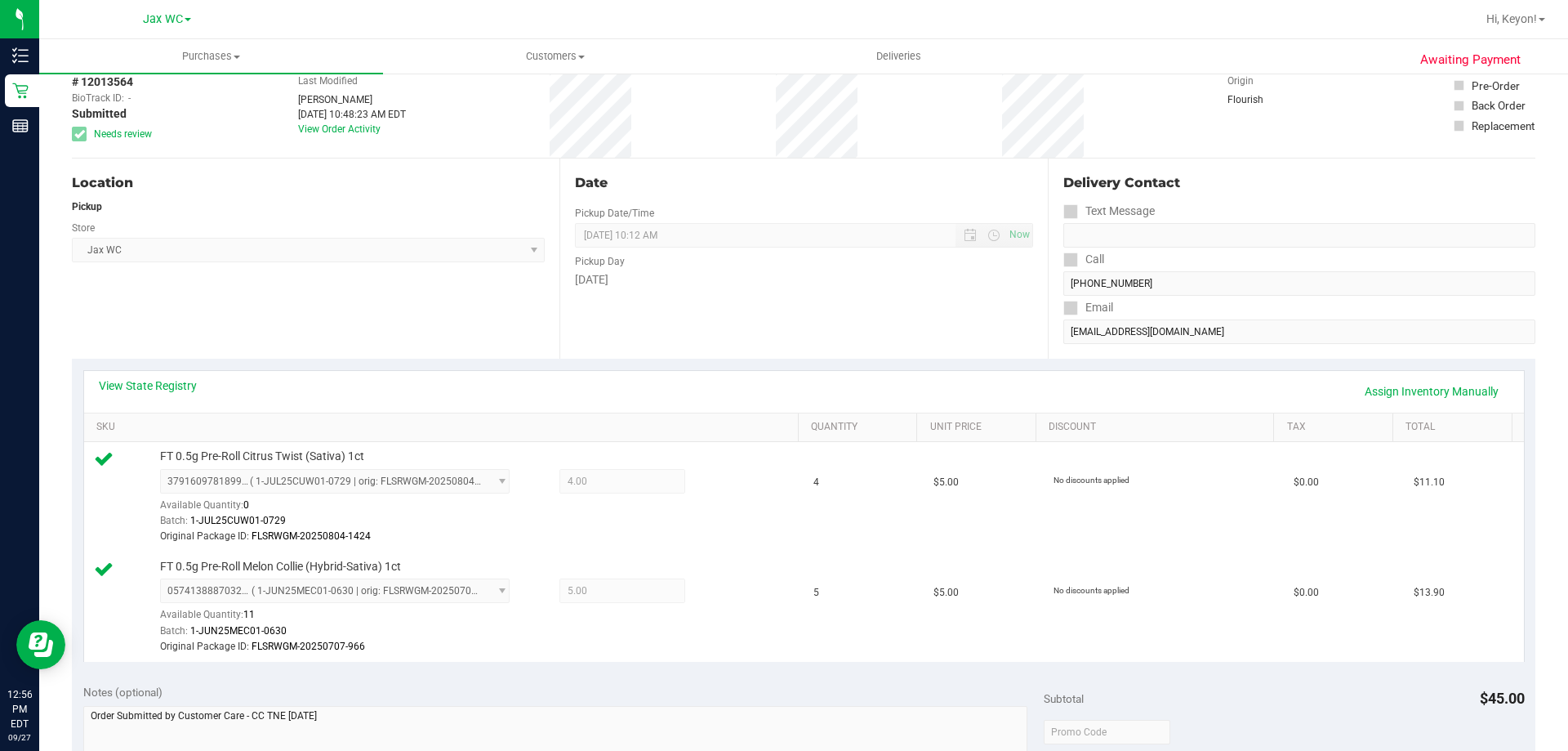
scroll to position [331, 0]
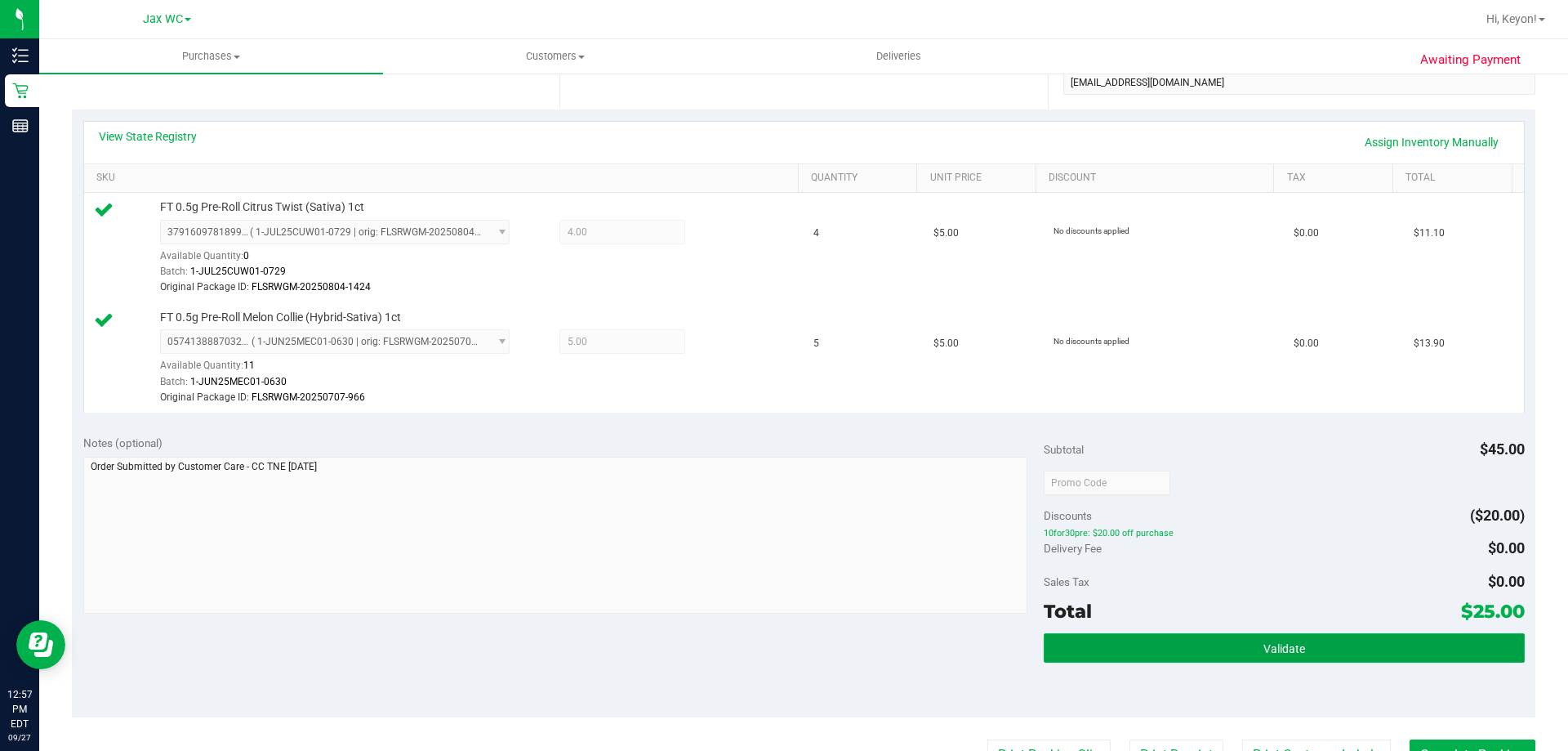
click at [1386, 648] on button "Validate" at bounding box center [1284, 647] width 480 height 30
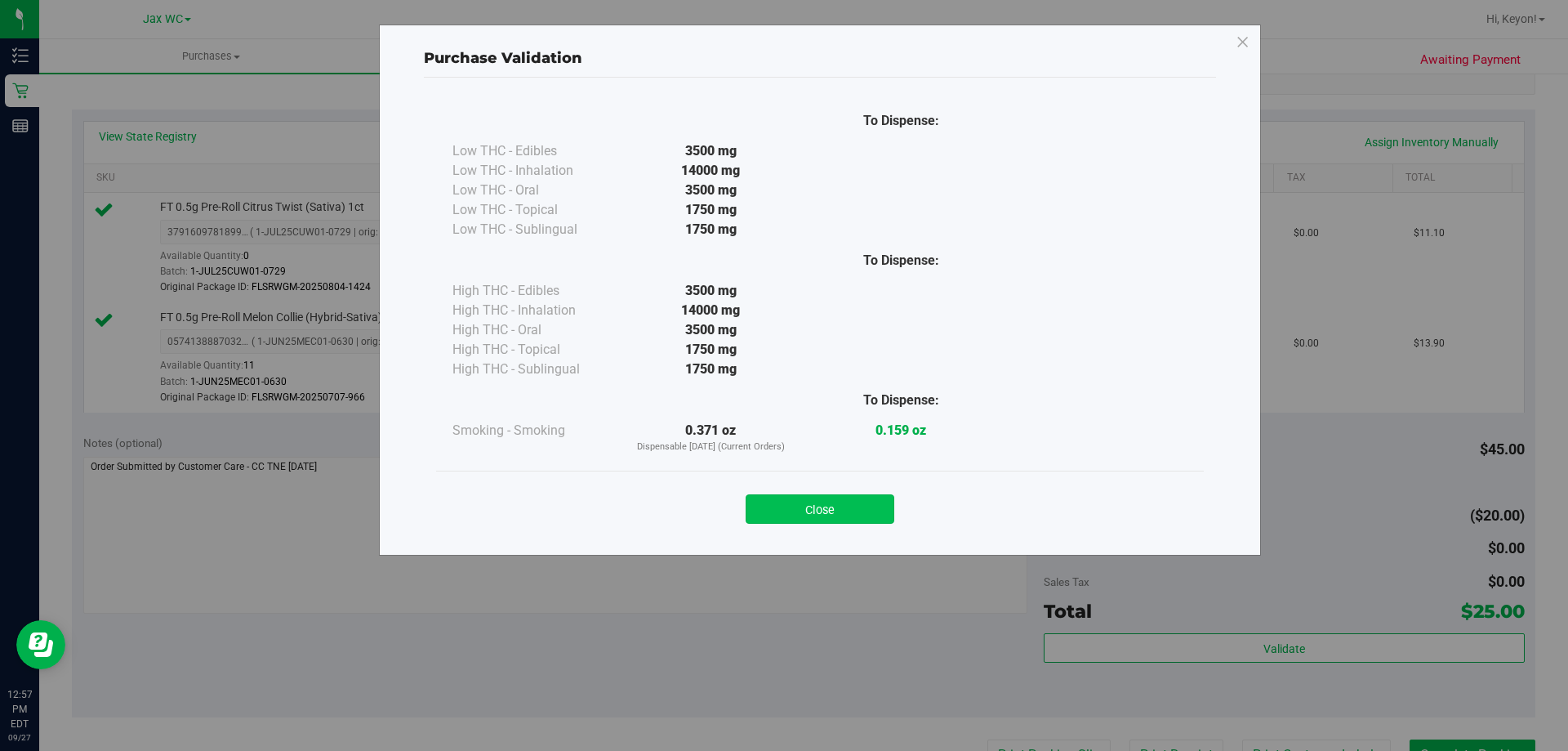
click at [822, 511] on button "Close" at bounding box center [820, 508] width 148 height 30
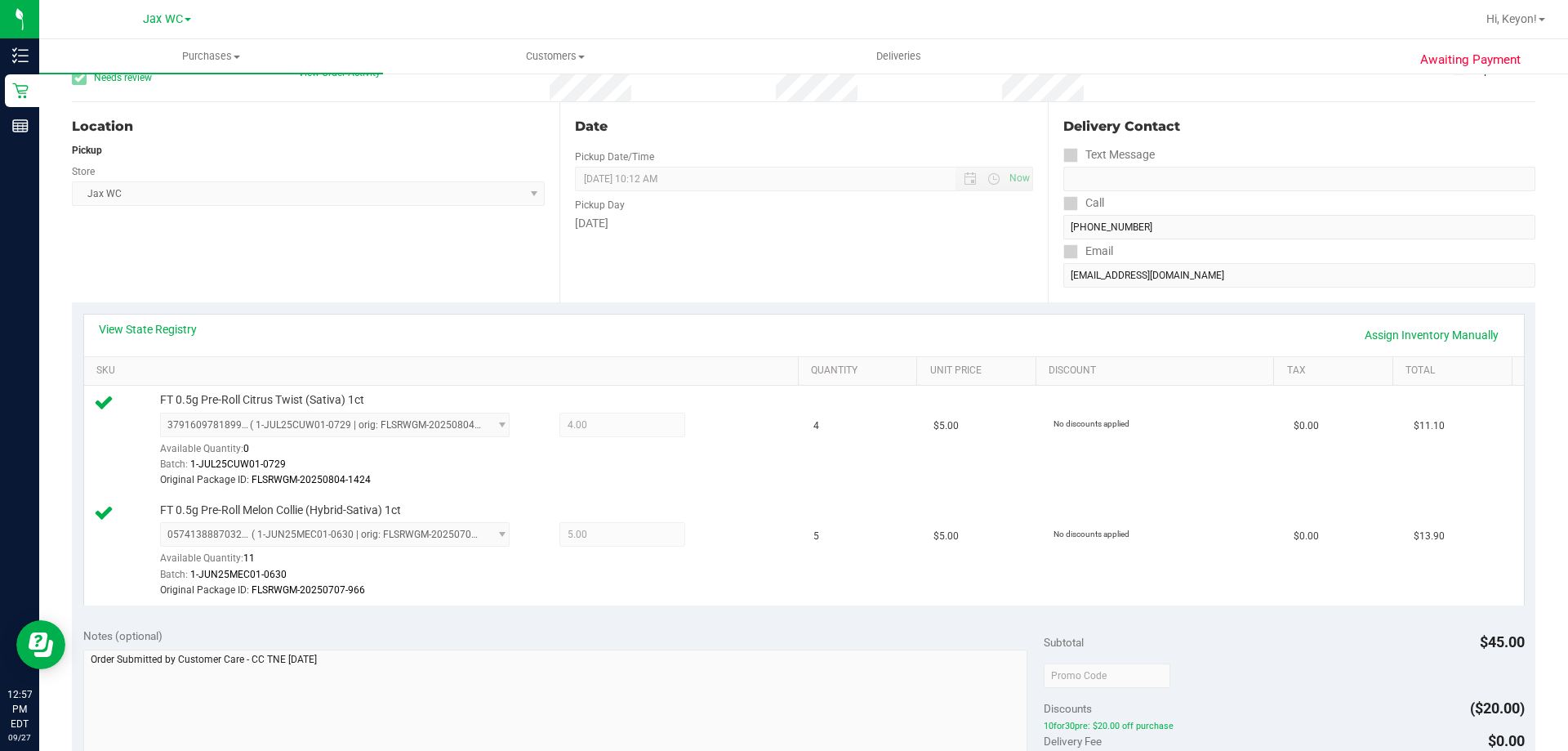
scroll to position [0, 0]
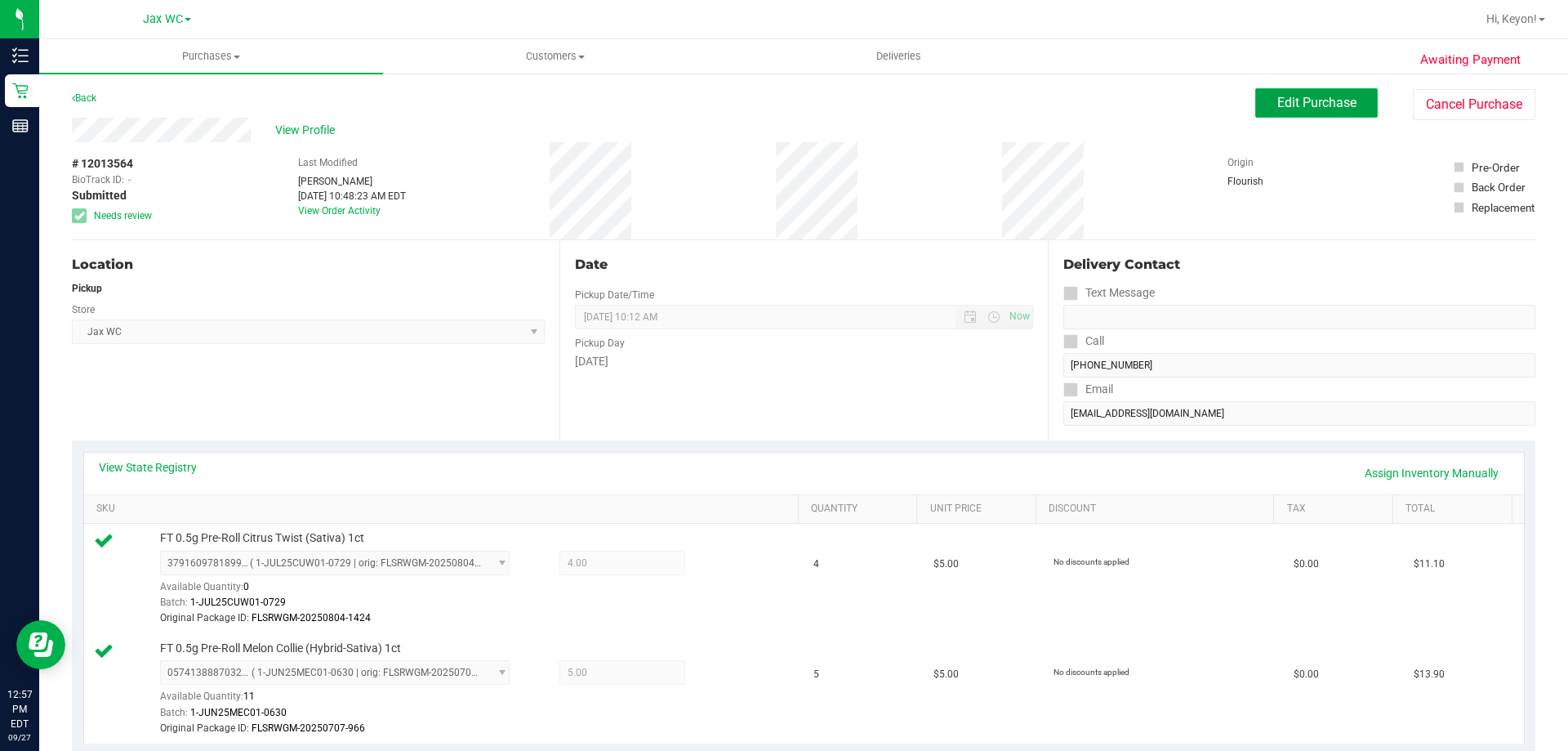
click at [1323, 111] on button "Edit Purchase" at bounding box center [1316, 103] width 123 height 30
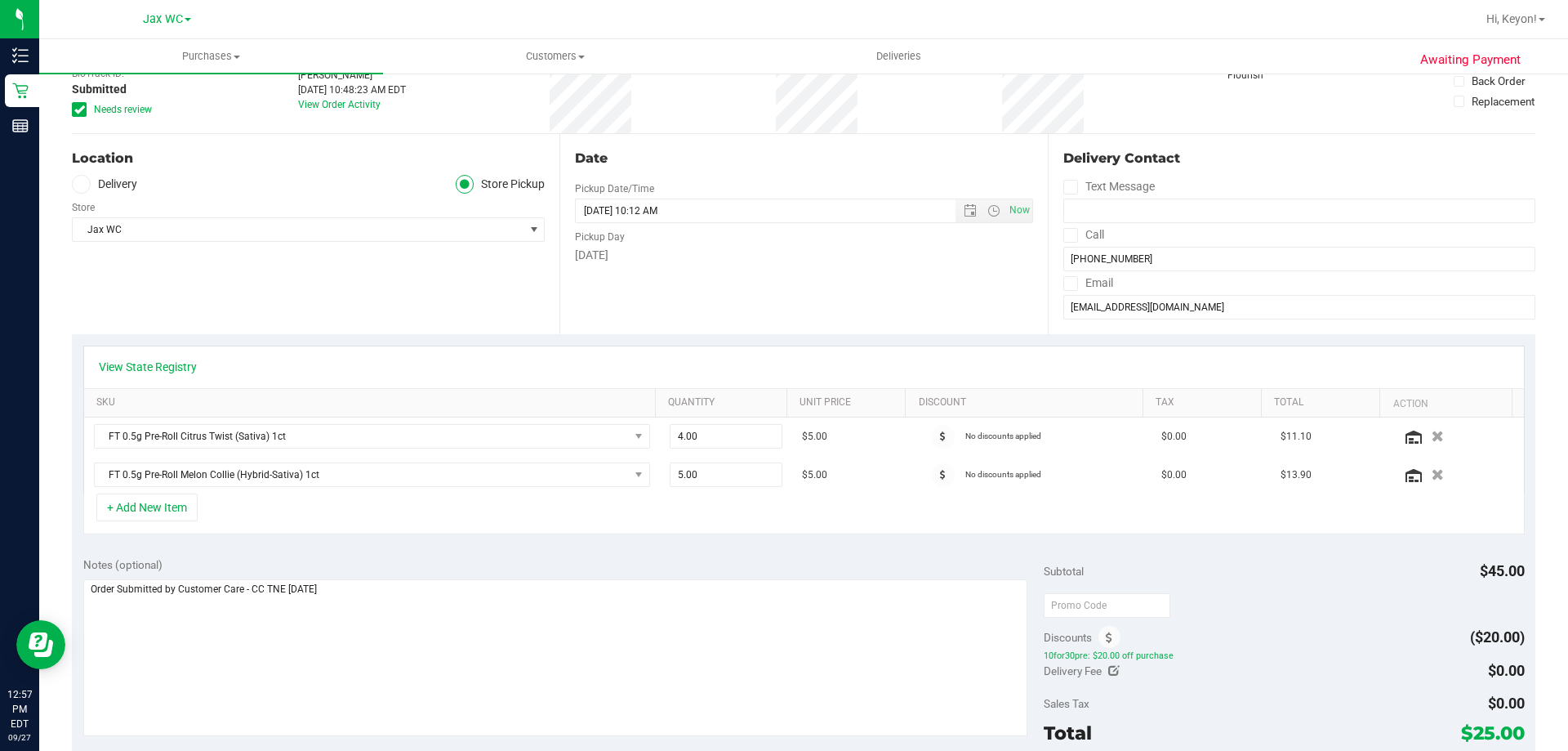
scroll to position [120, 0]
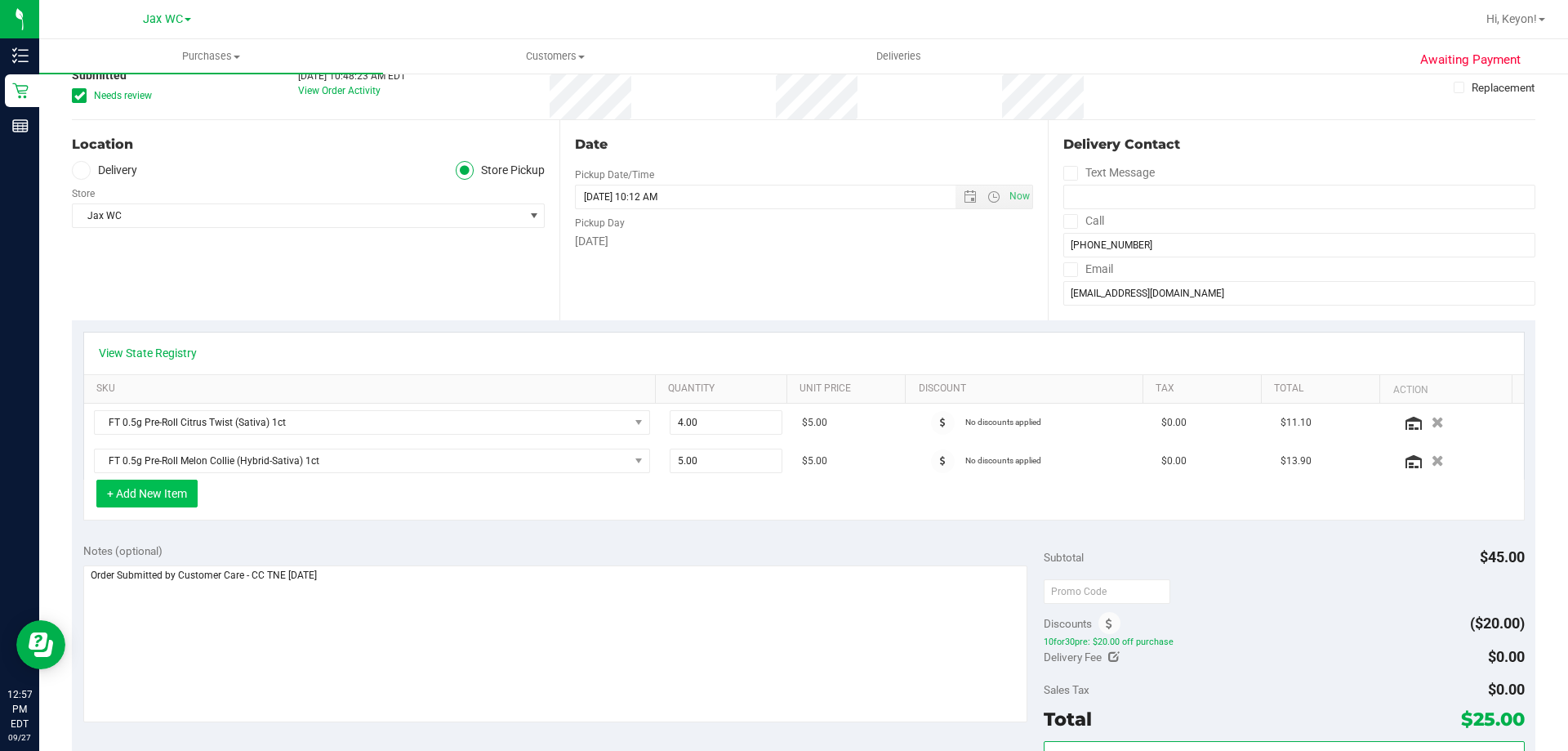
click at [170, 499] on button "+ Add New Item" at bounding box center [147, 493] width 101 height 28
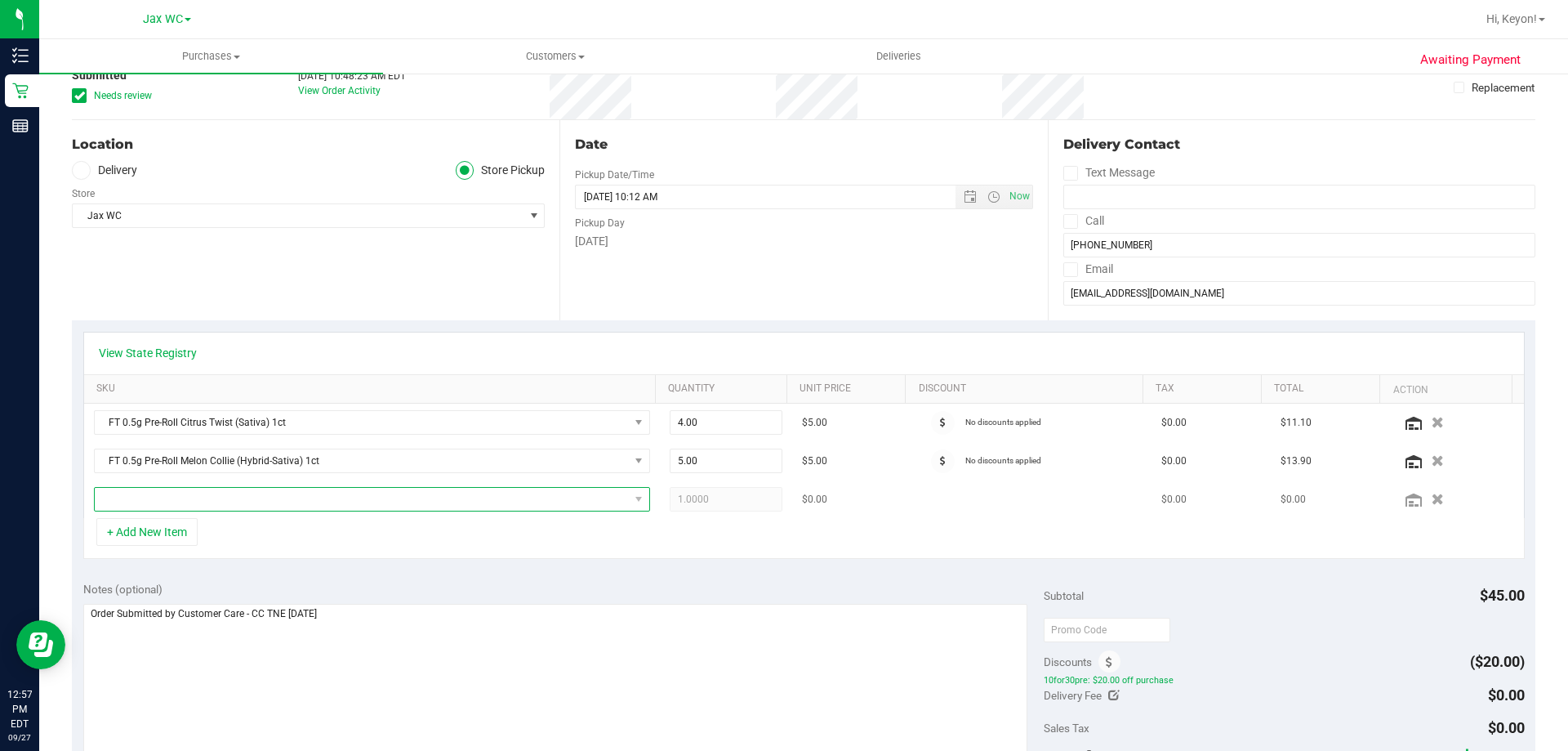
drag, startPoint x: 227, startPoint y: 498, endPoint x: 241, endPoint y: 504, distance: 15.2
click at [227, 498] on span "NO DATA FOUND" at bounding box center [362, 499] width 534 height 23
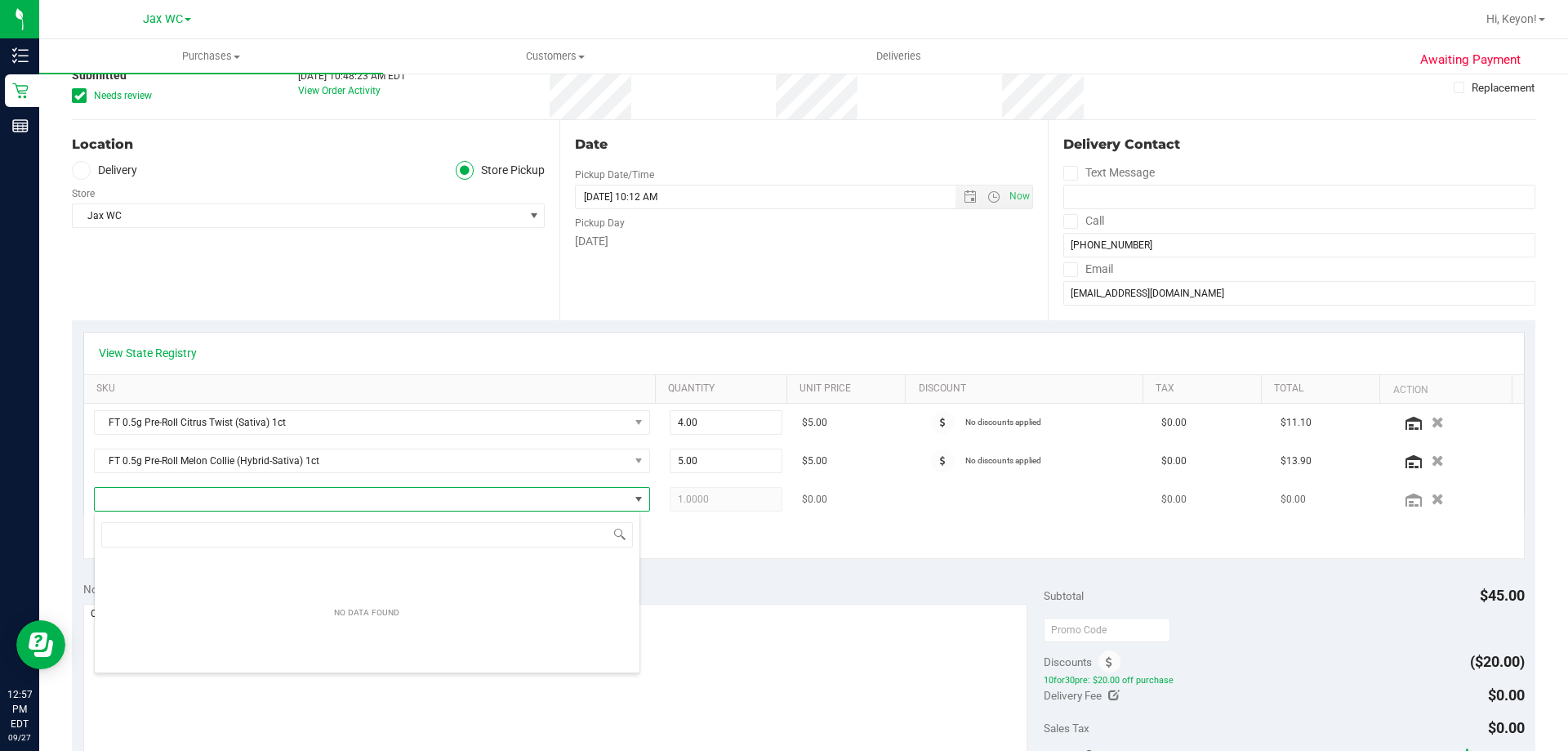
scroll to position [25, 541]
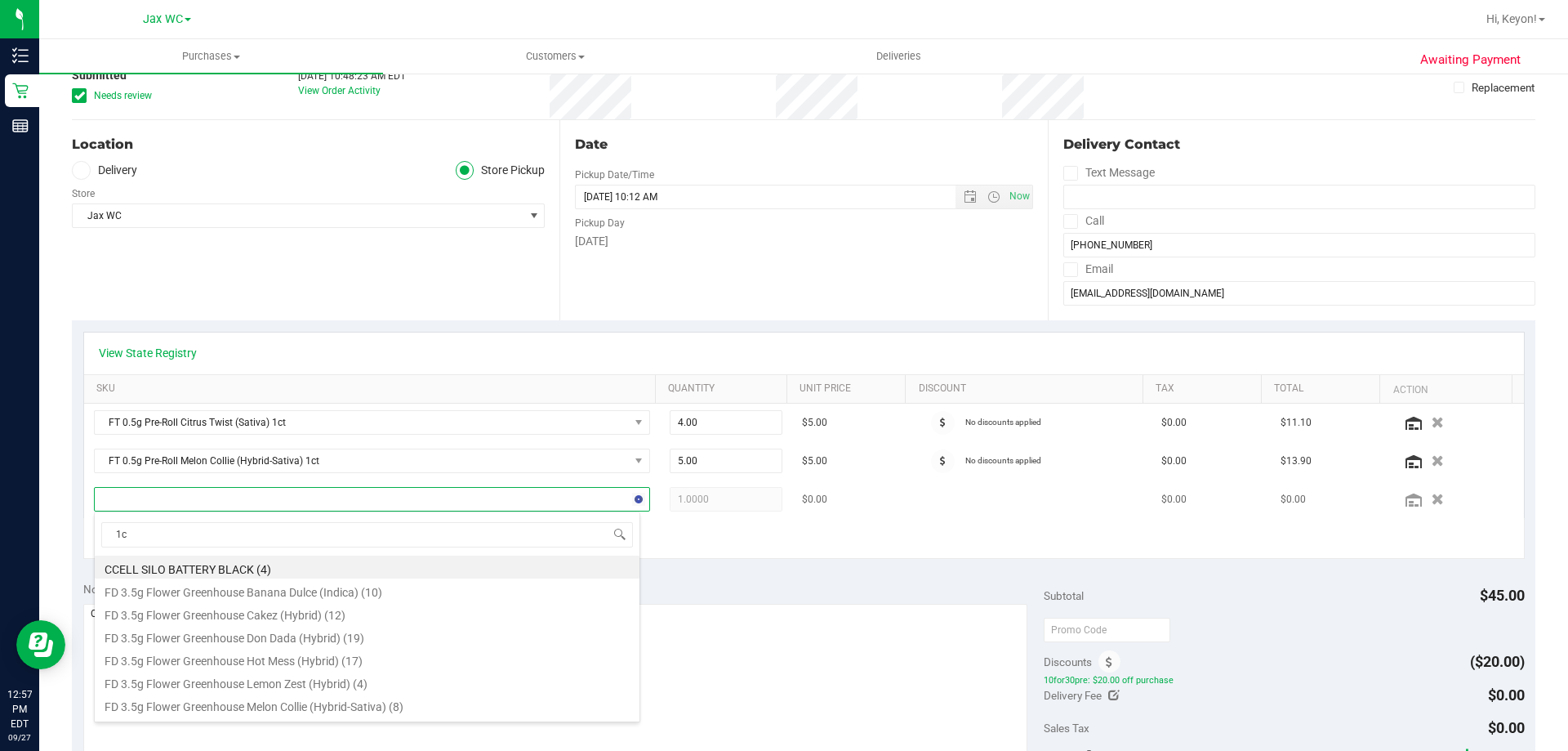
type input "1ct"
click at [560, 593] on li "FT 0.5g Pre-Roll Fried Ice Cream (Hybrid) 1ct (7)" at bounding box center [367, 590] width 545 height 23
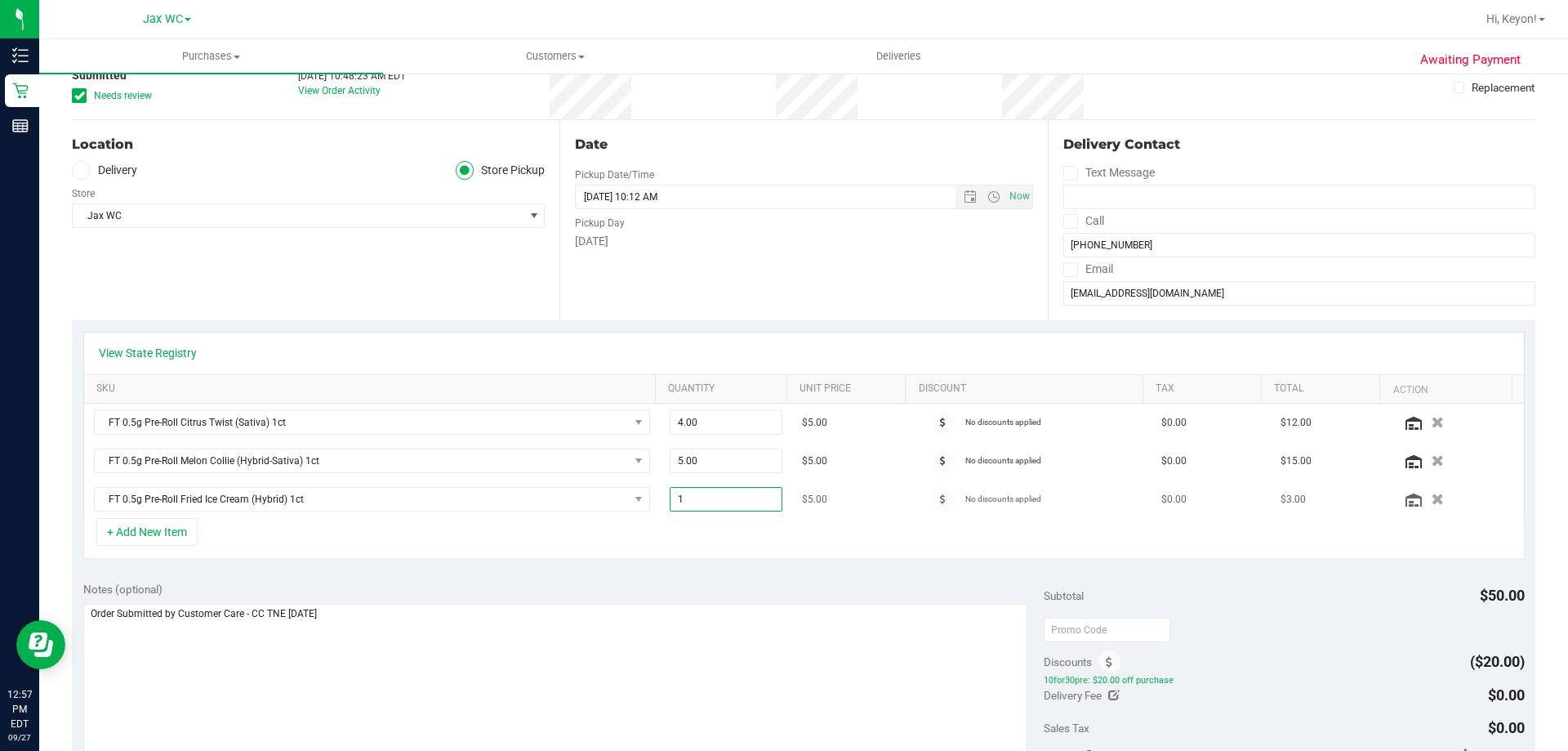
click at [712, 499] on span "1.00 1" at bounding box center [726, 500] width 113 height 25
type input "4"
type input "4.00"
click at [718, 520] on div "+ Add New Item" at bounding box center [804, 538] width 1441 height 41
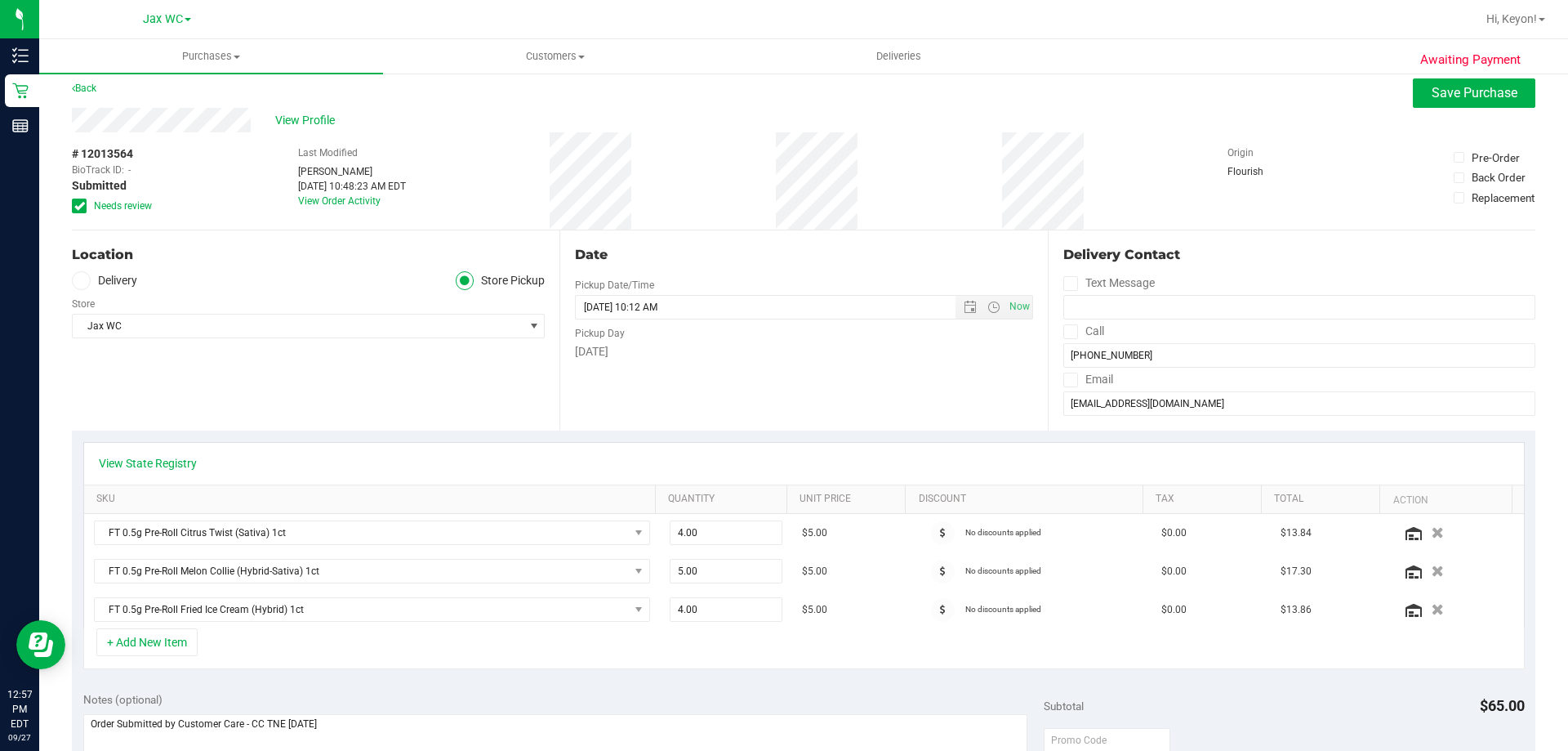
scroll to position [0, 0]
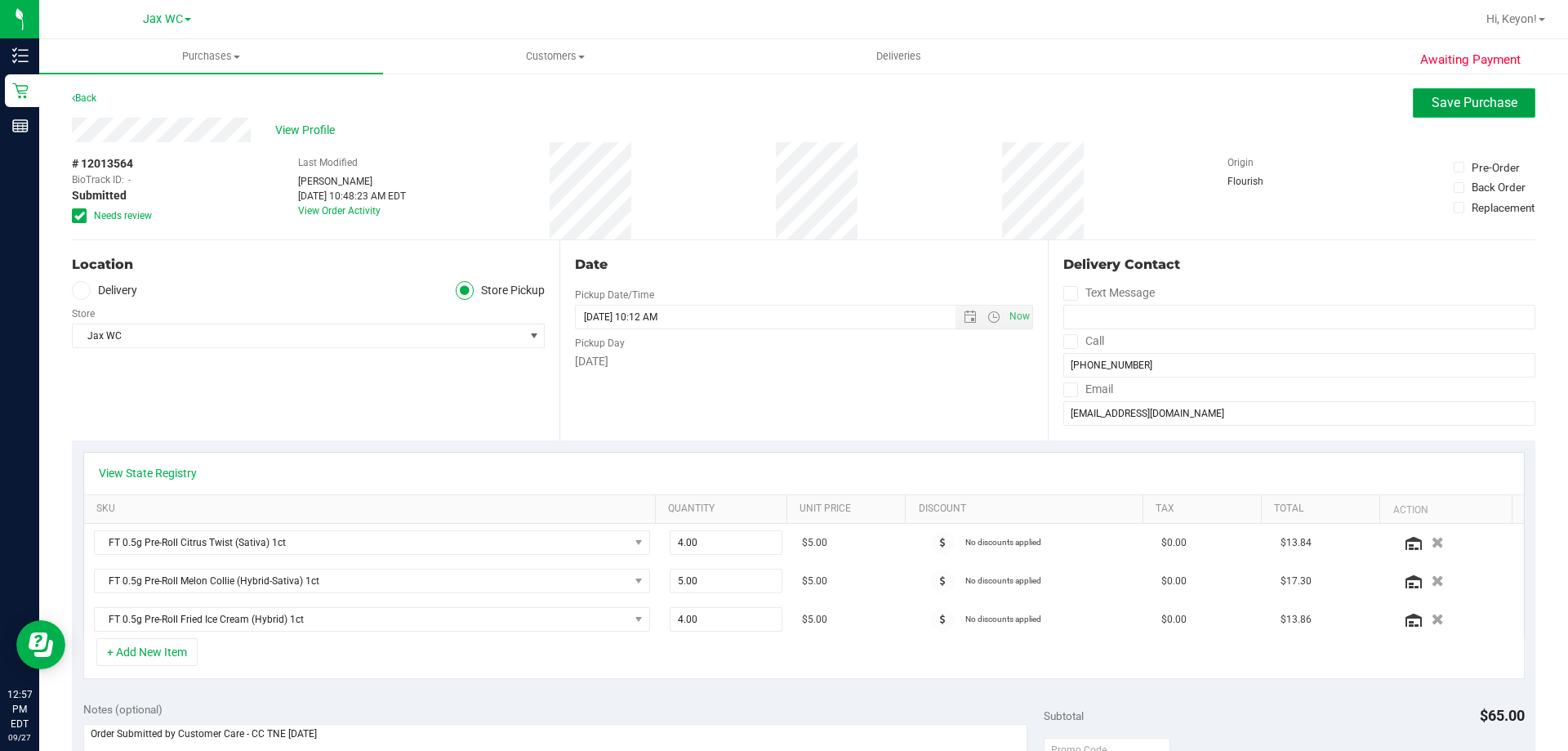
click at [1466, 102] on span "Save Purchase" at bounding box center [1475, 103] width 86 height 15
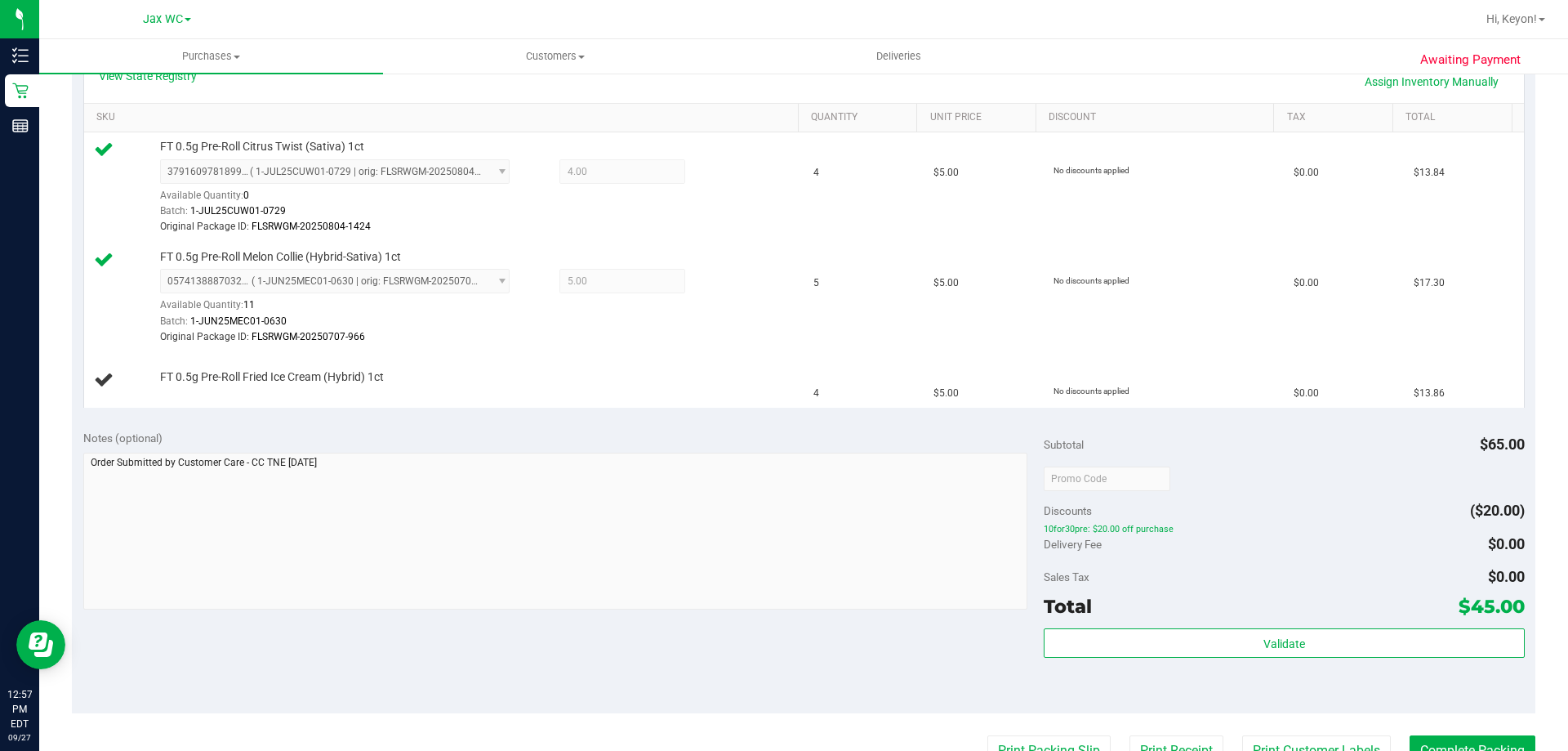
scroll to position [484, 0]
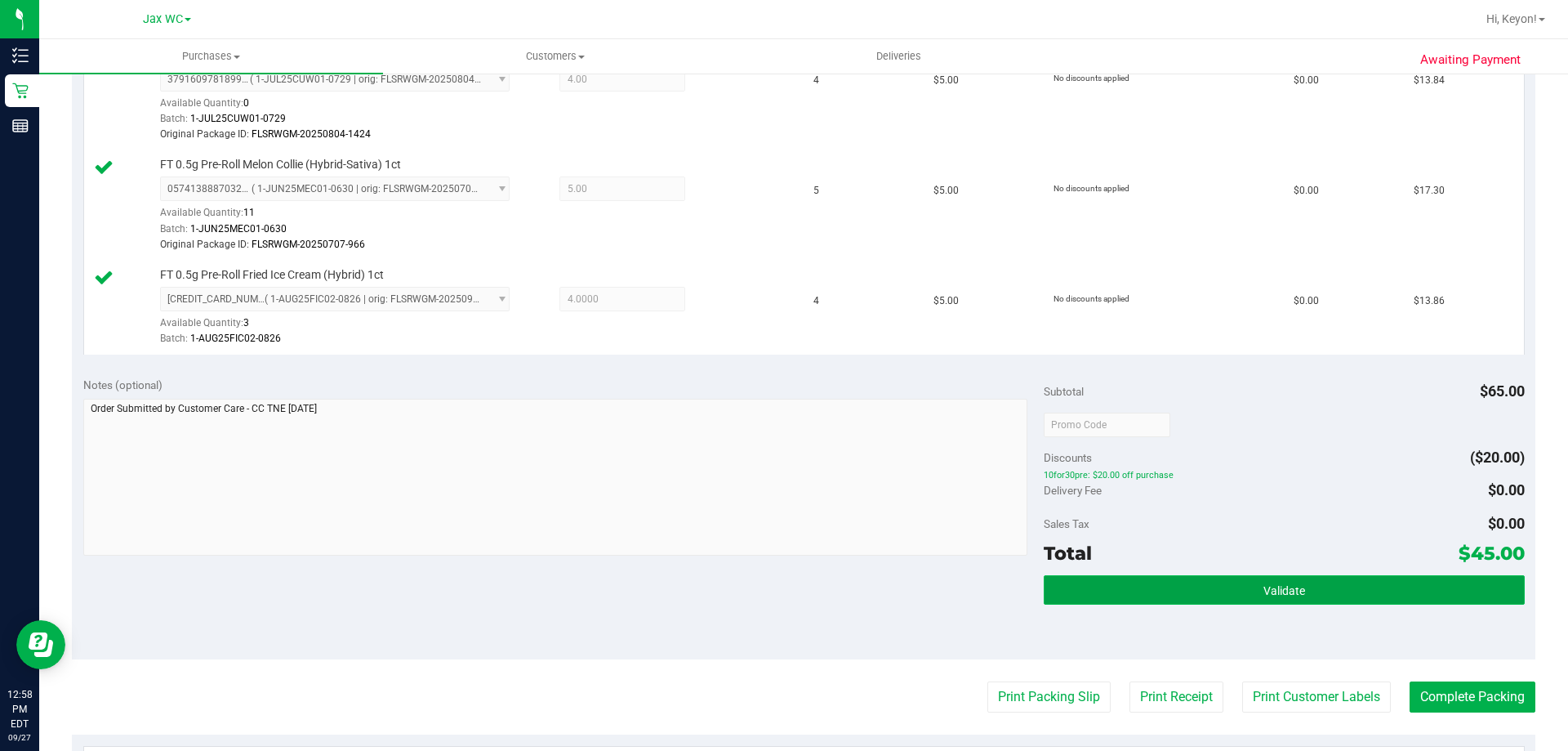
click at [1316, 596] on button "Validate" at bounding box center [1284, 589] width 480 height 30
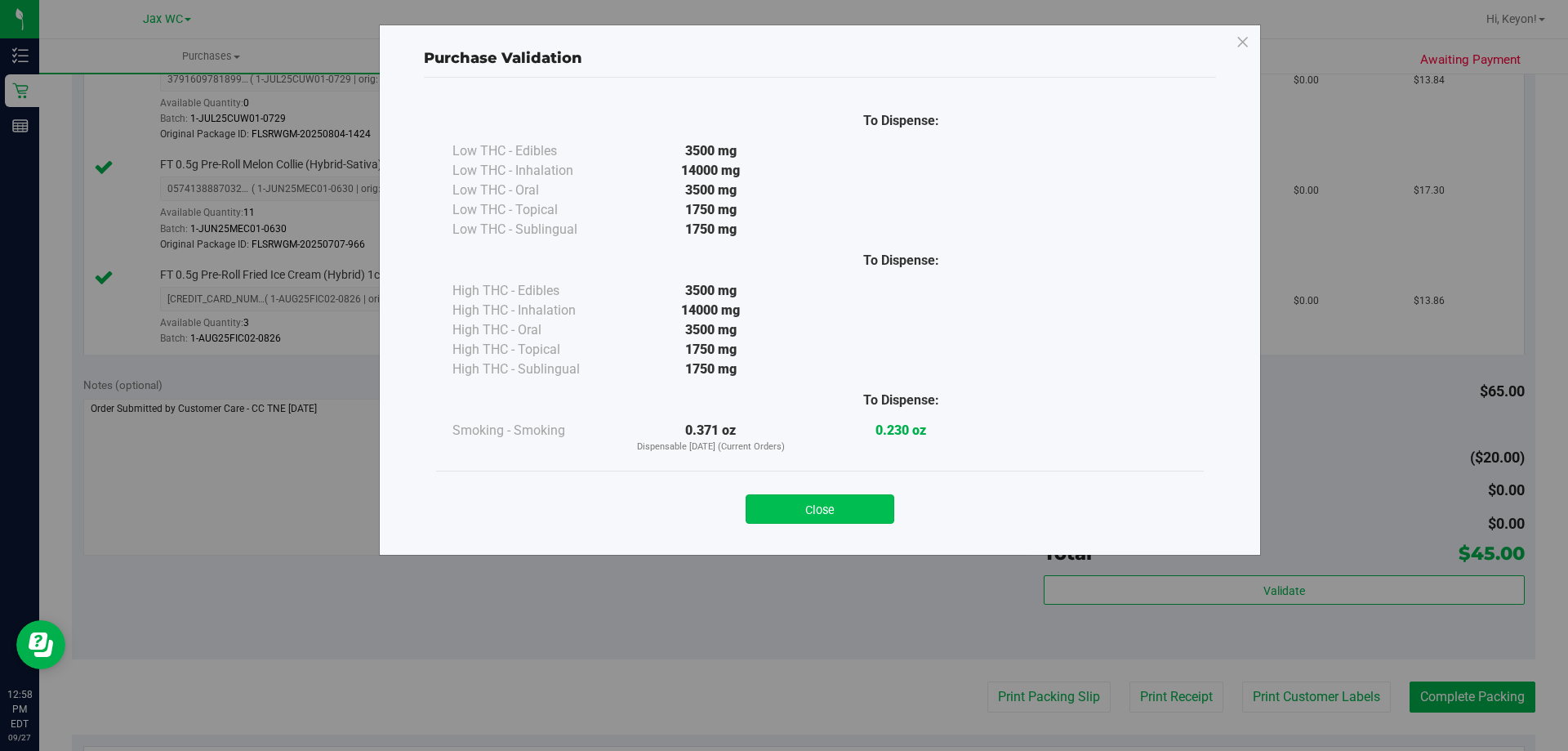
click at [862, 513] on button "Close" at bounding box center [820, 508] width 148 height 30
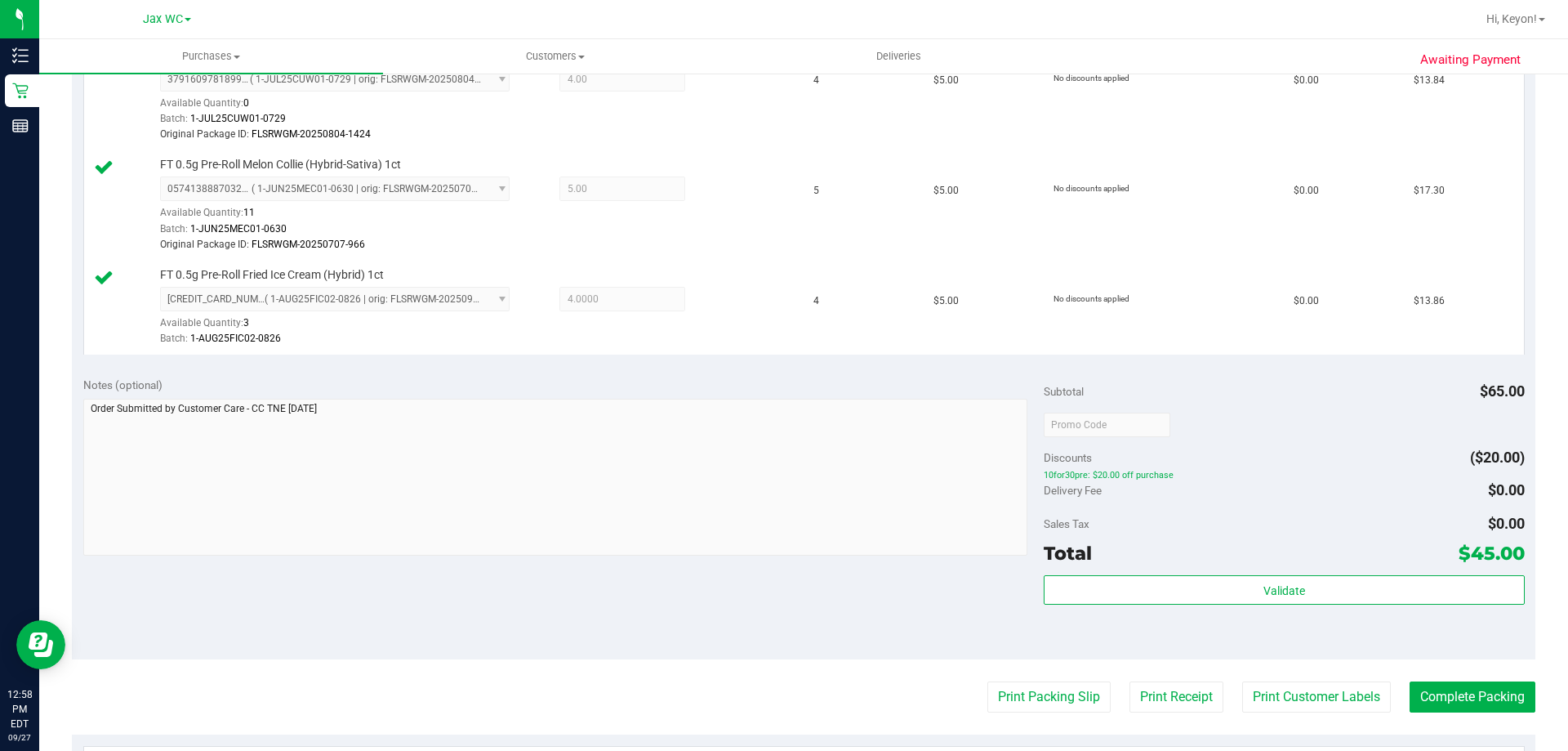
scroll to position [805, 0]
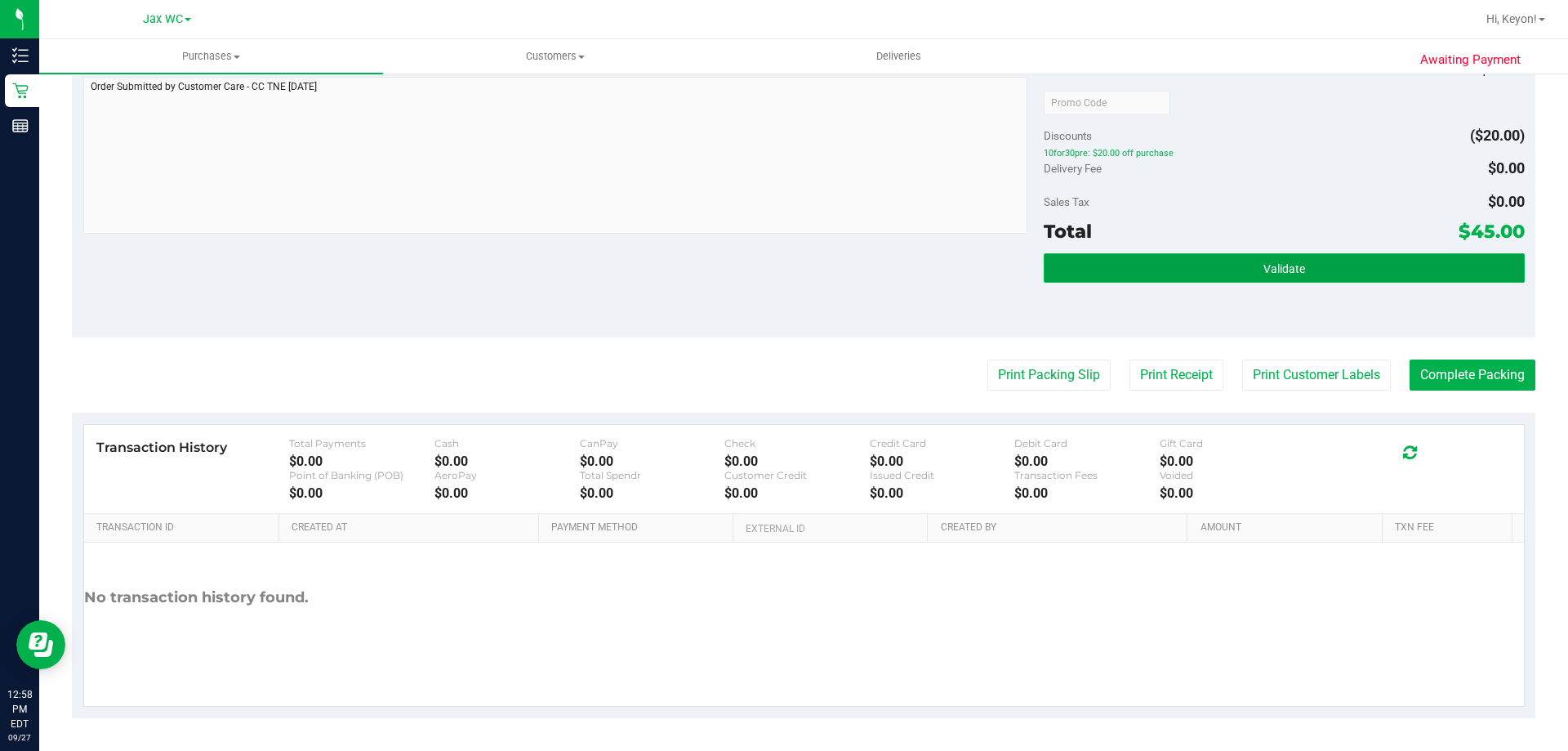
click at [1264, 263] on span "Validate" at bounding box center [1284, 269] width 42 height 13
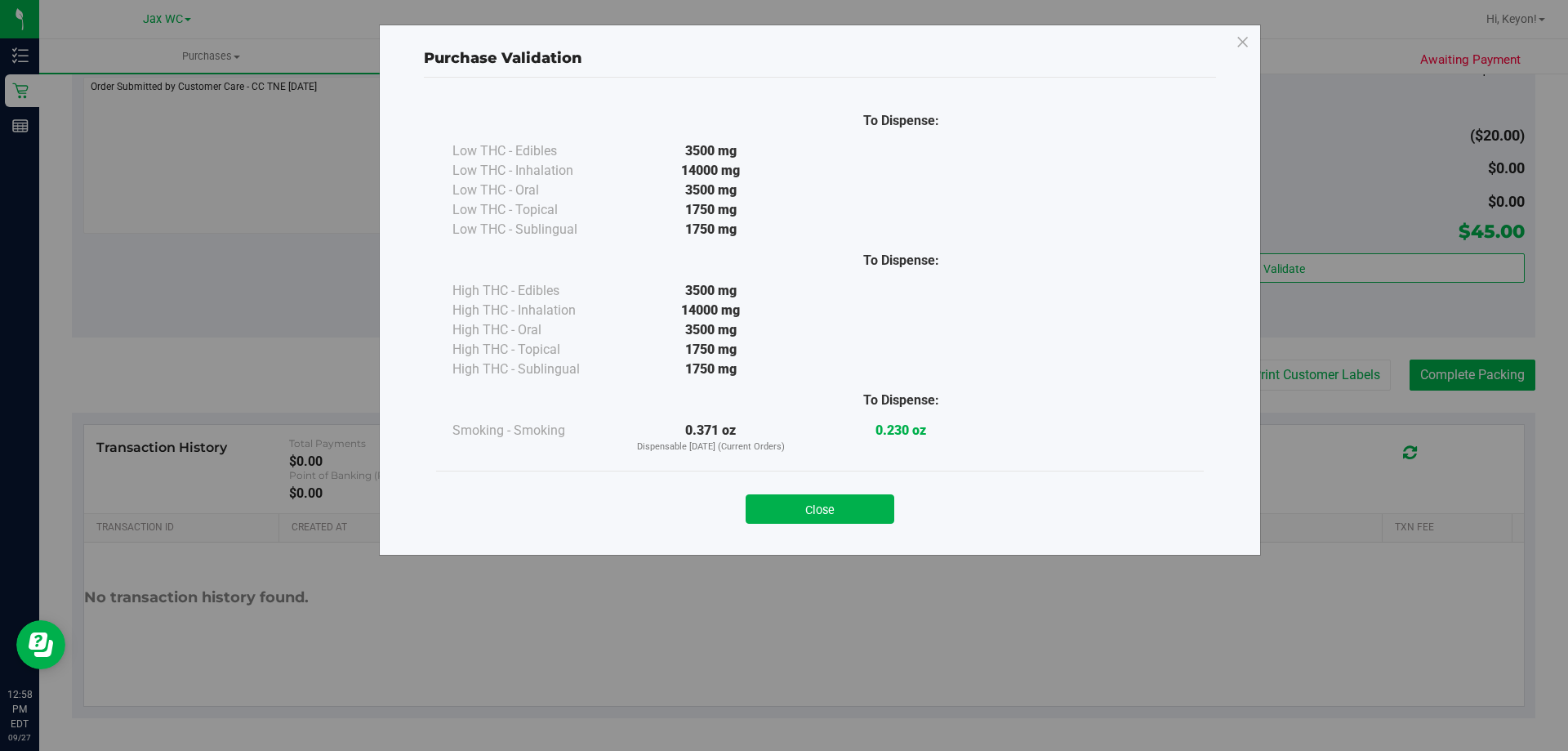
drag, startPoint x: 849, startPoint y: 515, endPoint x: 1105, endPoint y: 447, distance: 264.9
click at [851, 514] on button "Close" at bounding box center [820, 508] width 148 height 30
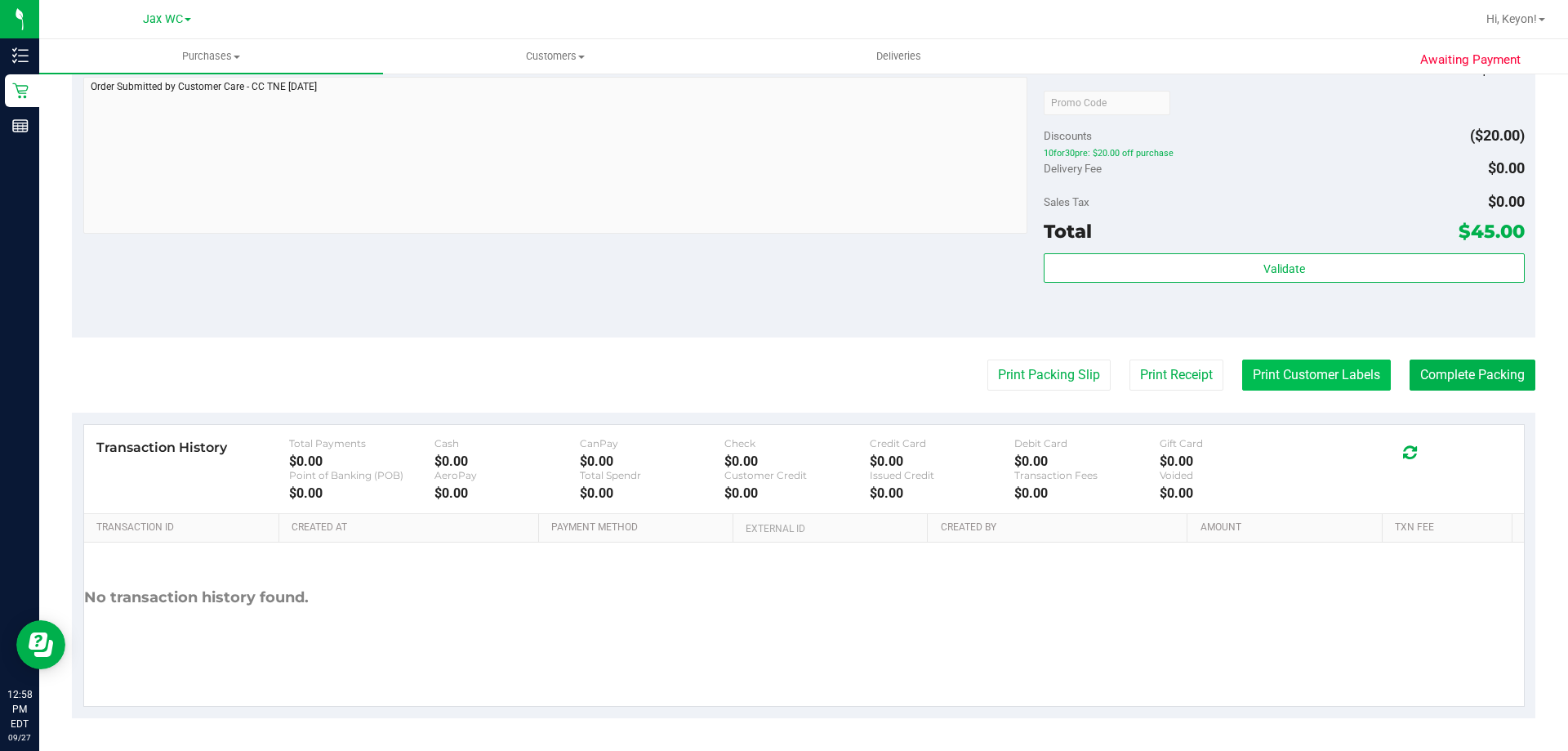
click at [1286, 372] on button "Print Customer Labels" at bounding box center [1317, 375] width 148 height 31
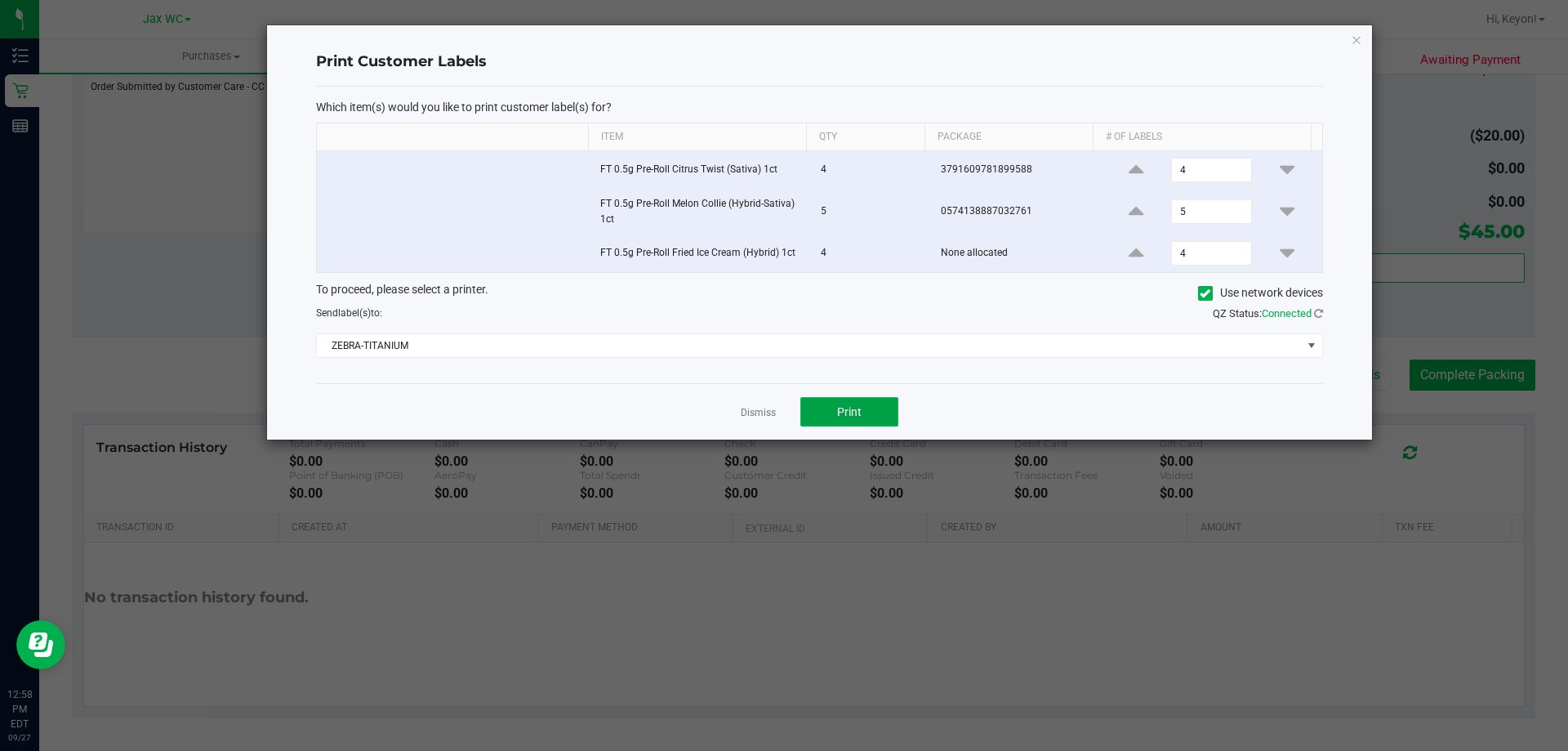
click at [877, 413] on button "Print" at bounding box center [849, 411] width 98 height 30
click at [764, 414] on link "Dismiss" at bounding box center [758, 413] width 35 height 14
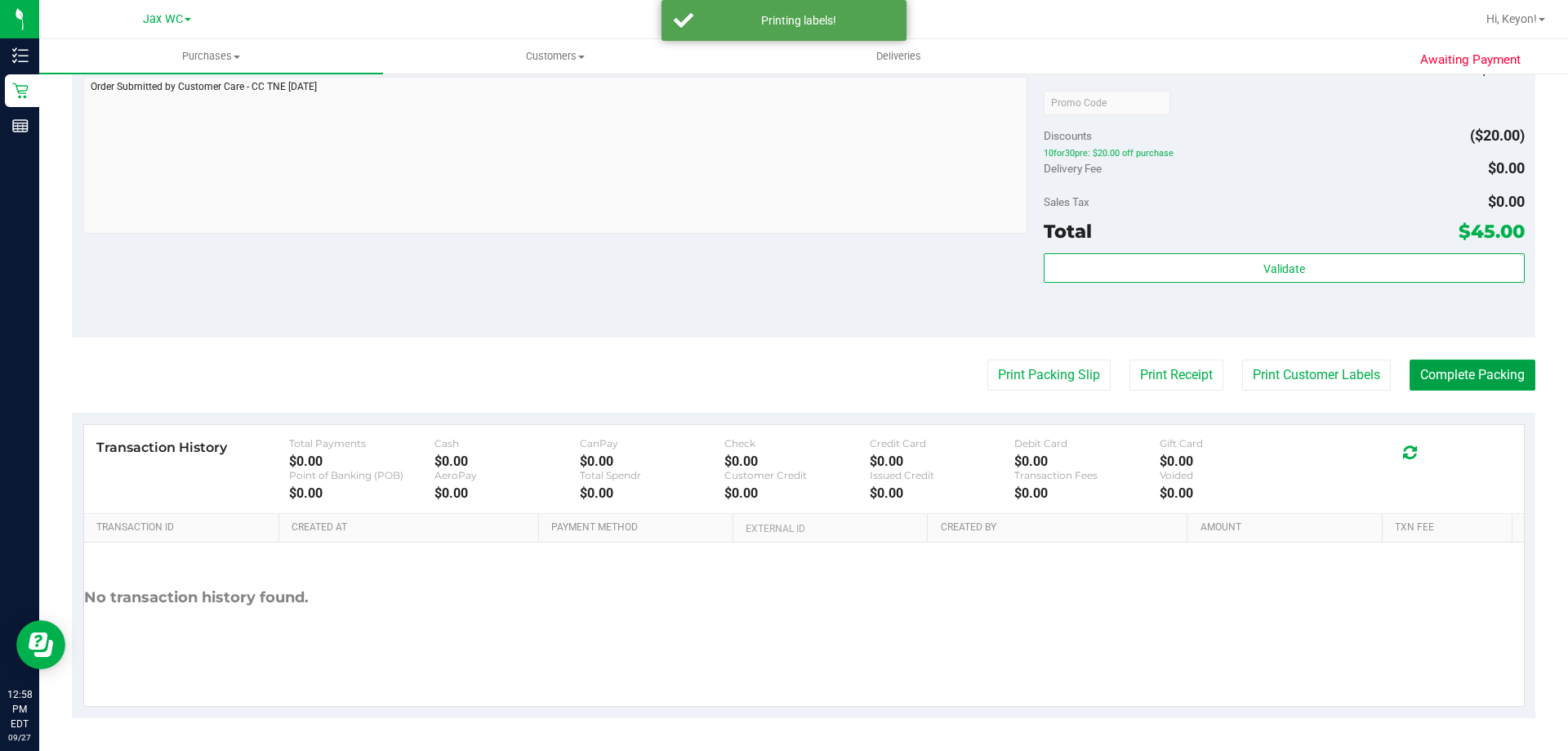
click at [1486, 367] on button "Complete Packing" at bounding box center [1473, 375] width 126 height 31
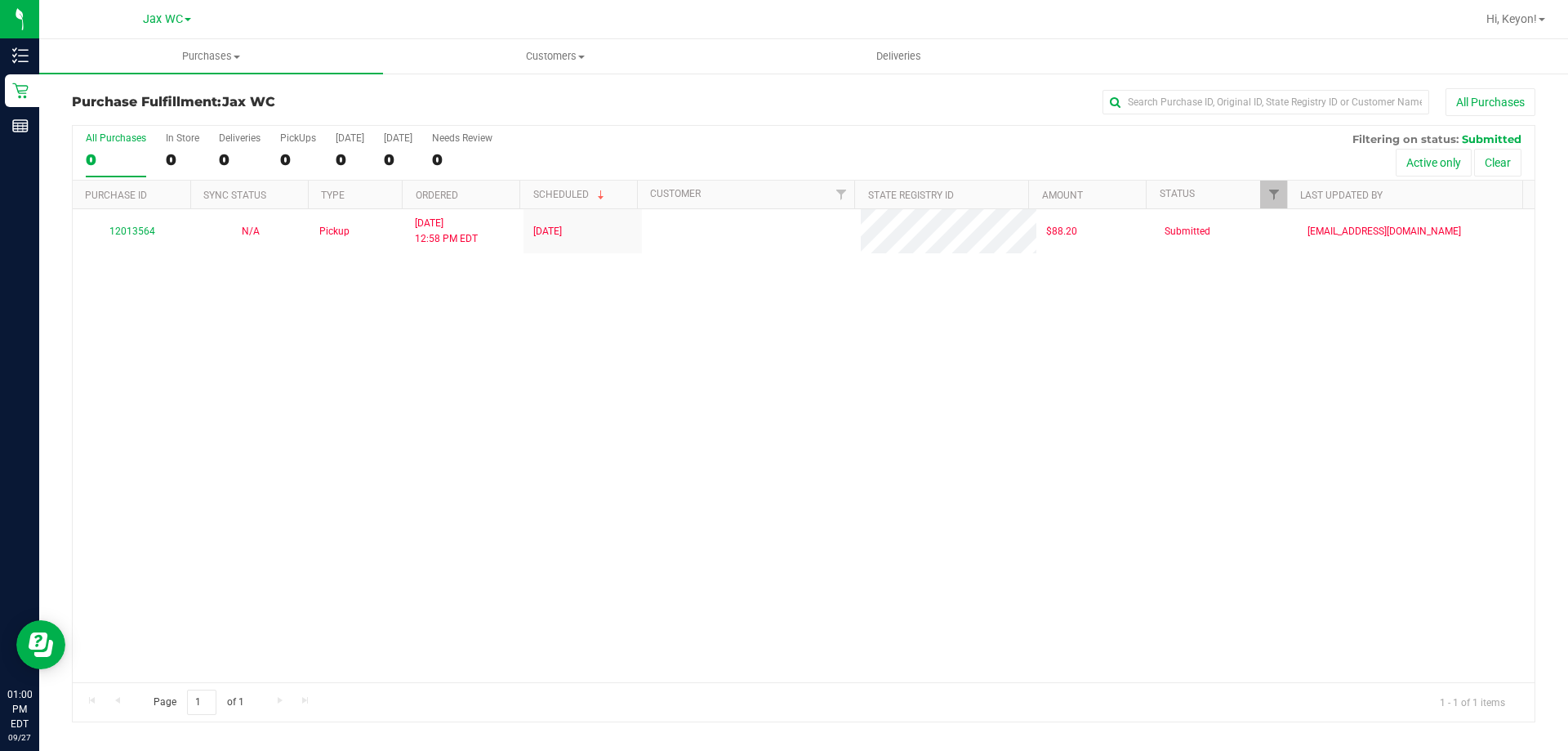
click at [121, 142] on div "All Purchases" at bounding box center [116, 138] width 61 height 11
click at [0, 0] on input "All Purchases 0" at bounding box center [0, 0] width 0 height 0
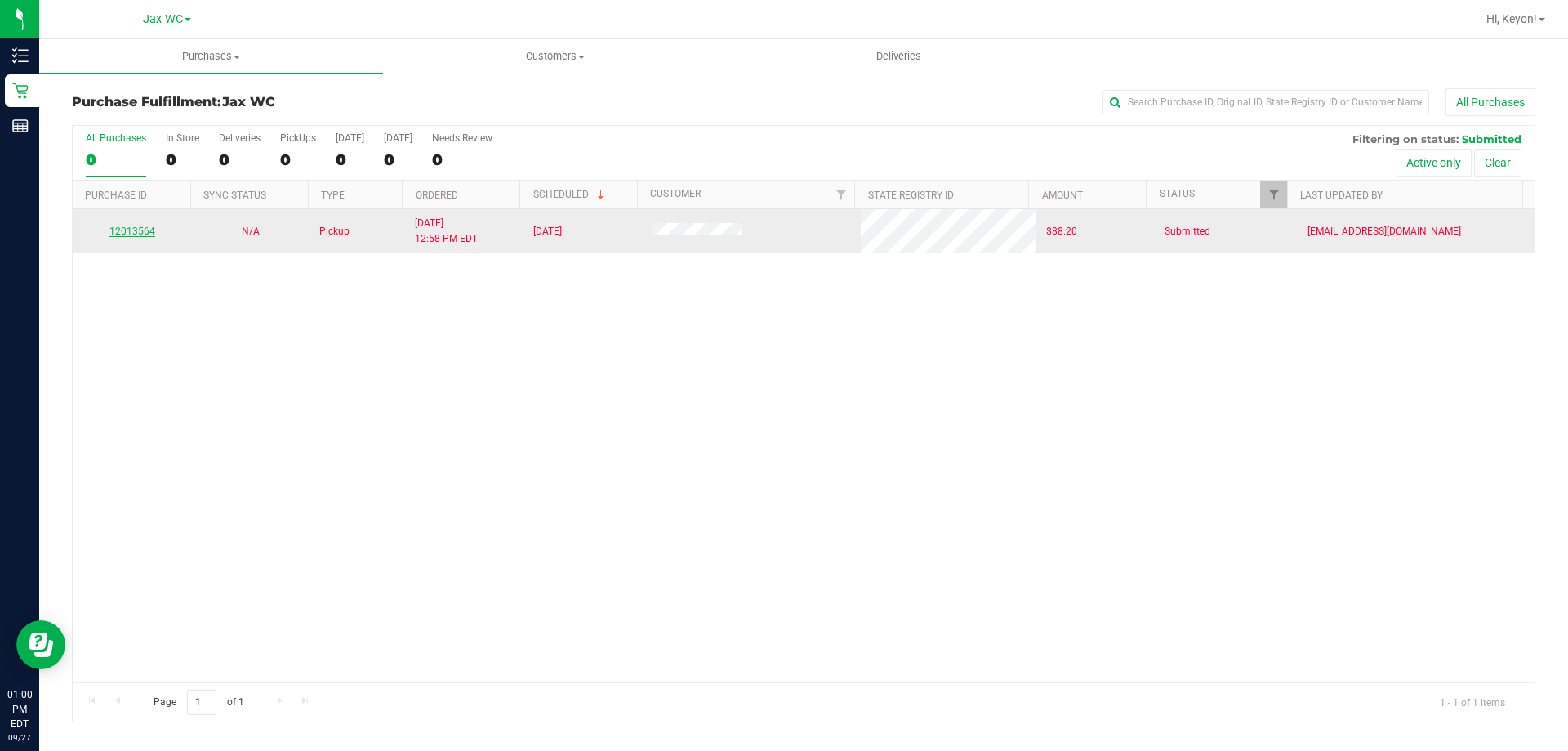
click at [141, 228] on link "12013564" at bounding box center [132, 231] width 46 height 11
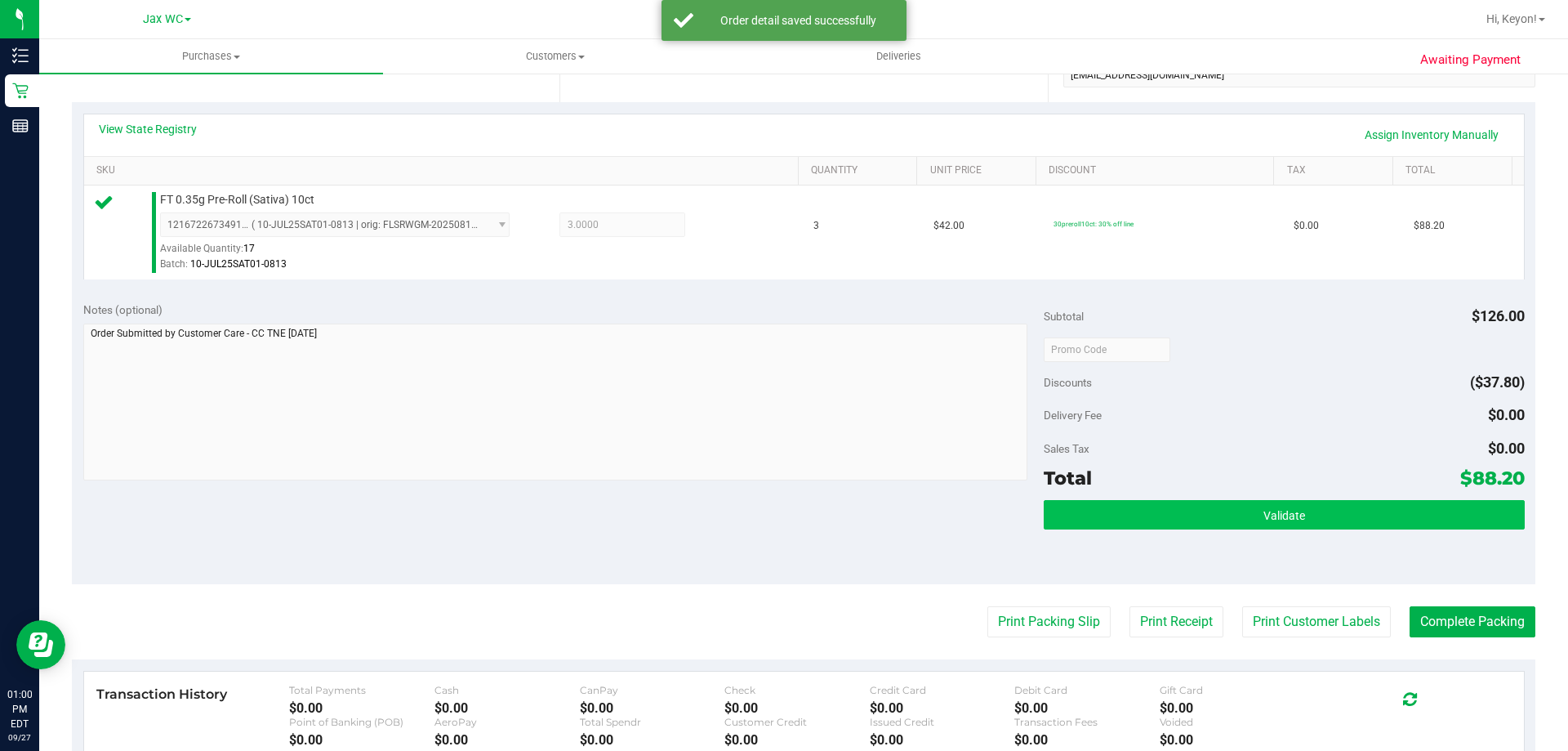
scroll to position [388, 0]
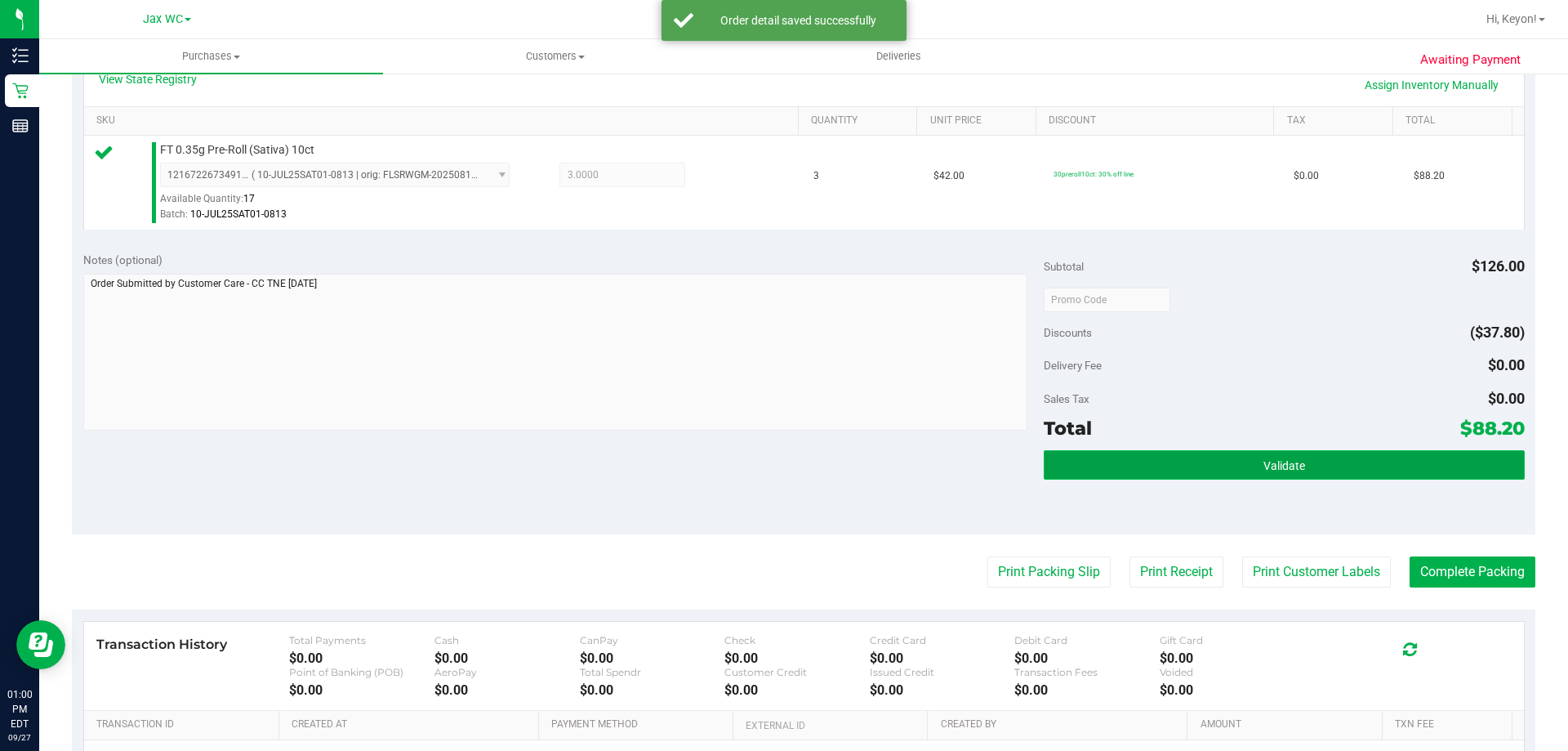
click at [1349, 457] on button "Validate" at bounding box center [1284, 464] width 480 height 30
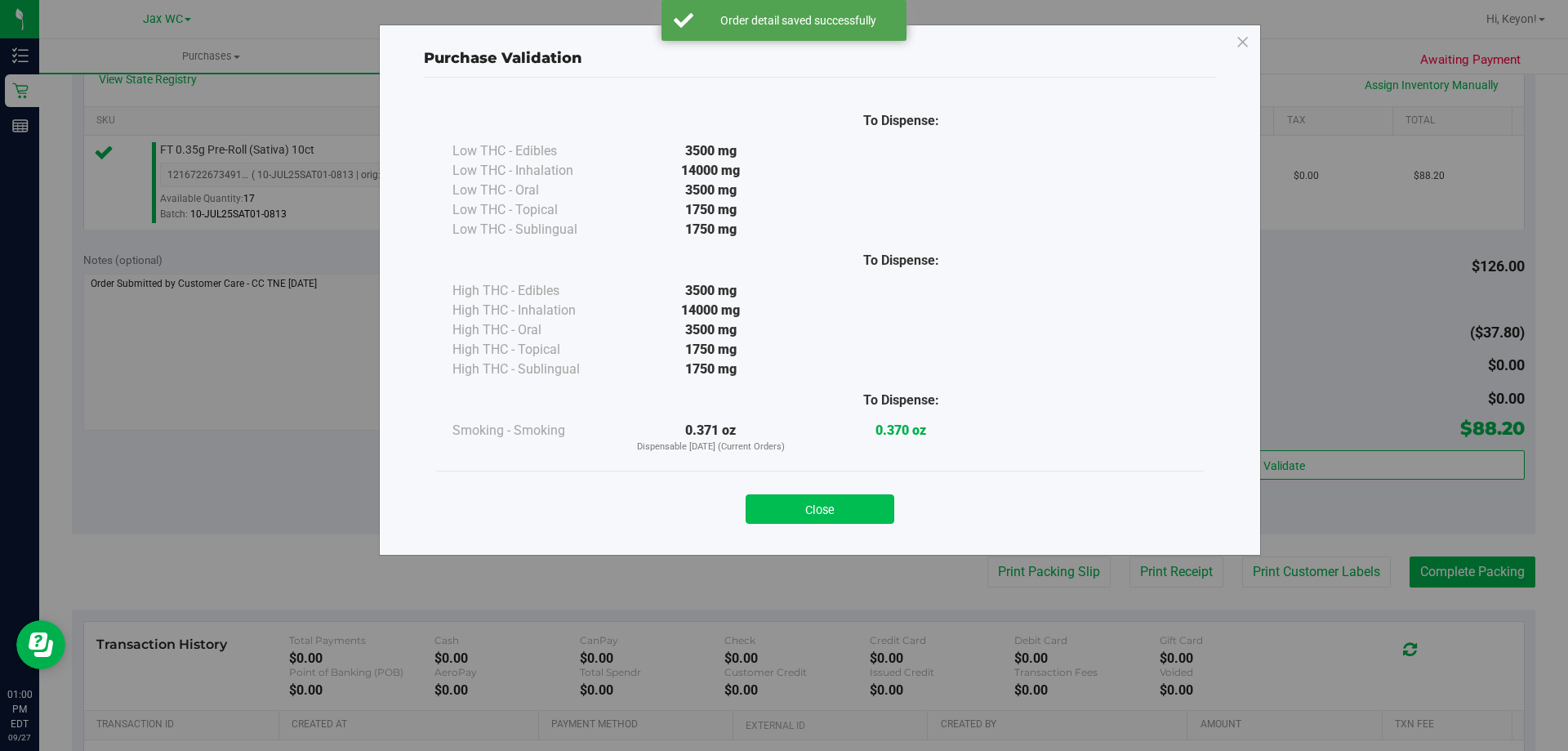
drag, startPoint x: 832, startPoint y: 512, endPoint x: 1299, endPoint y: 542, distance: 468.0
click at [833, 512] on button "Close" at bounding box center [820, 508] width 148 height 30
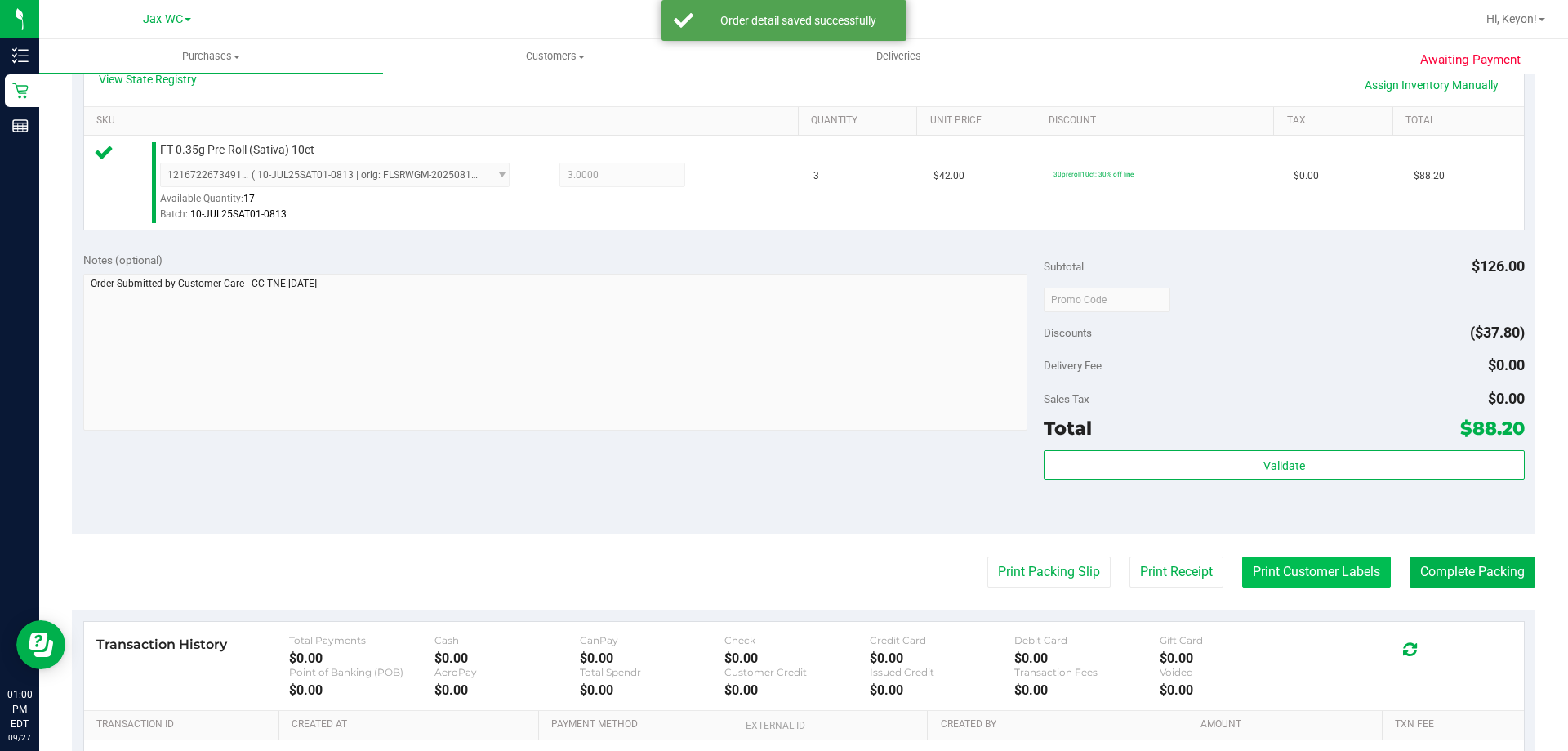
click at [1347, 572] on button "Print Customer Labels" at bounding box center [1317, 572] width 148 height 31
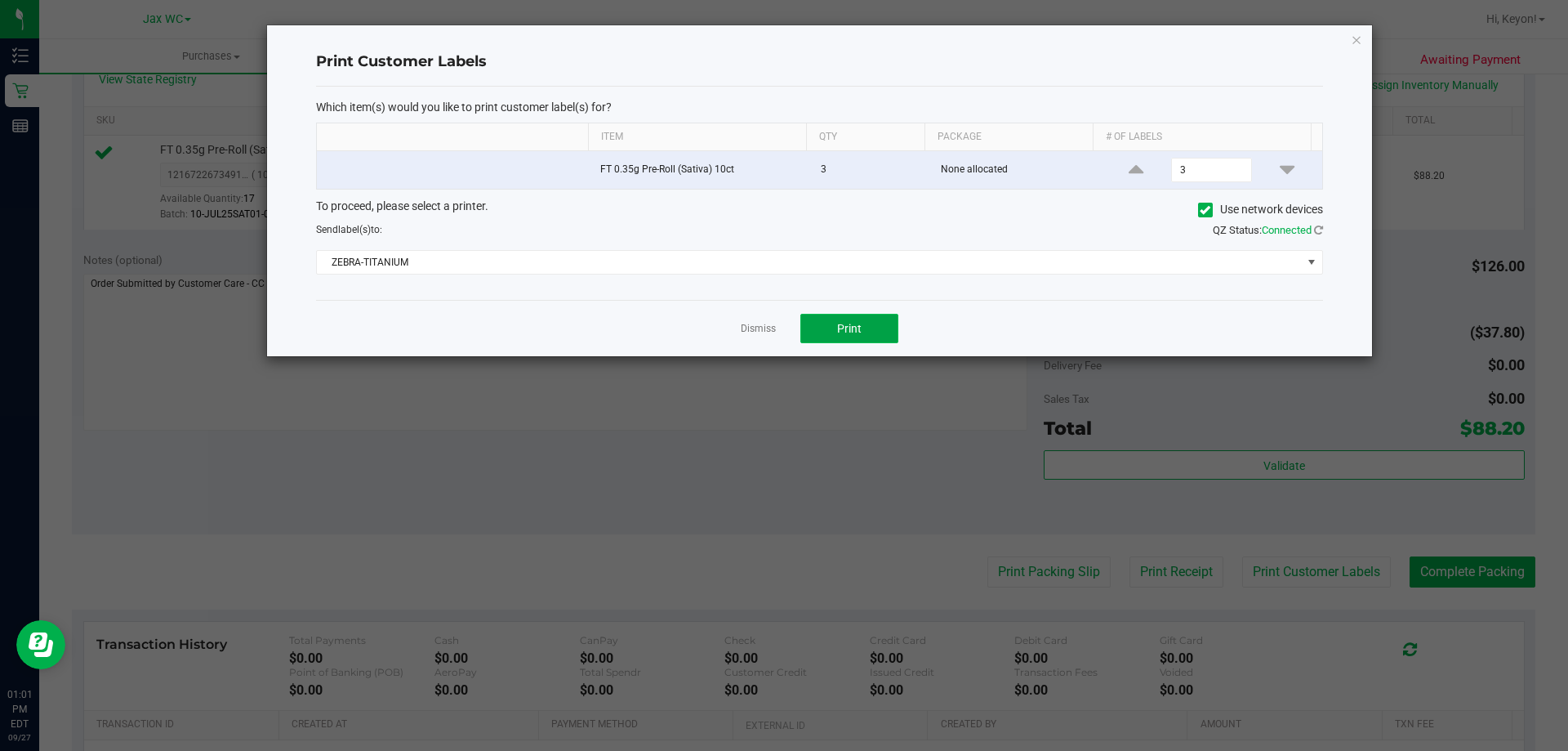
click at [876, 332] on button "Print" at bounding box center [849, 328] width 98 height 30
click at [753, 332] on link "Dismiss" at bounding box center [758, 328] width 35 height 14
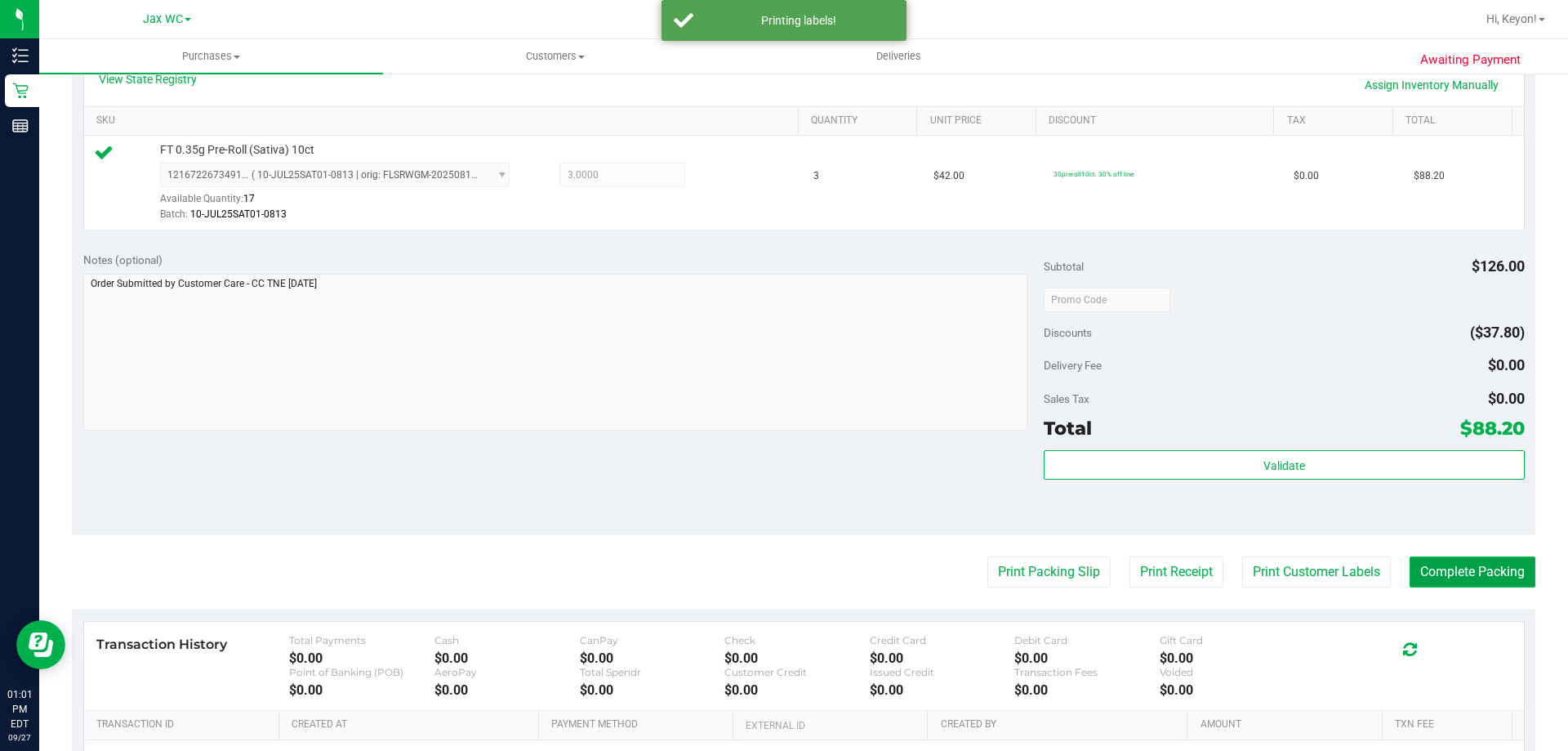
click at [1451, 578] on button "Complete Packing" at bounding box center [1473, 572] width 126 height 31
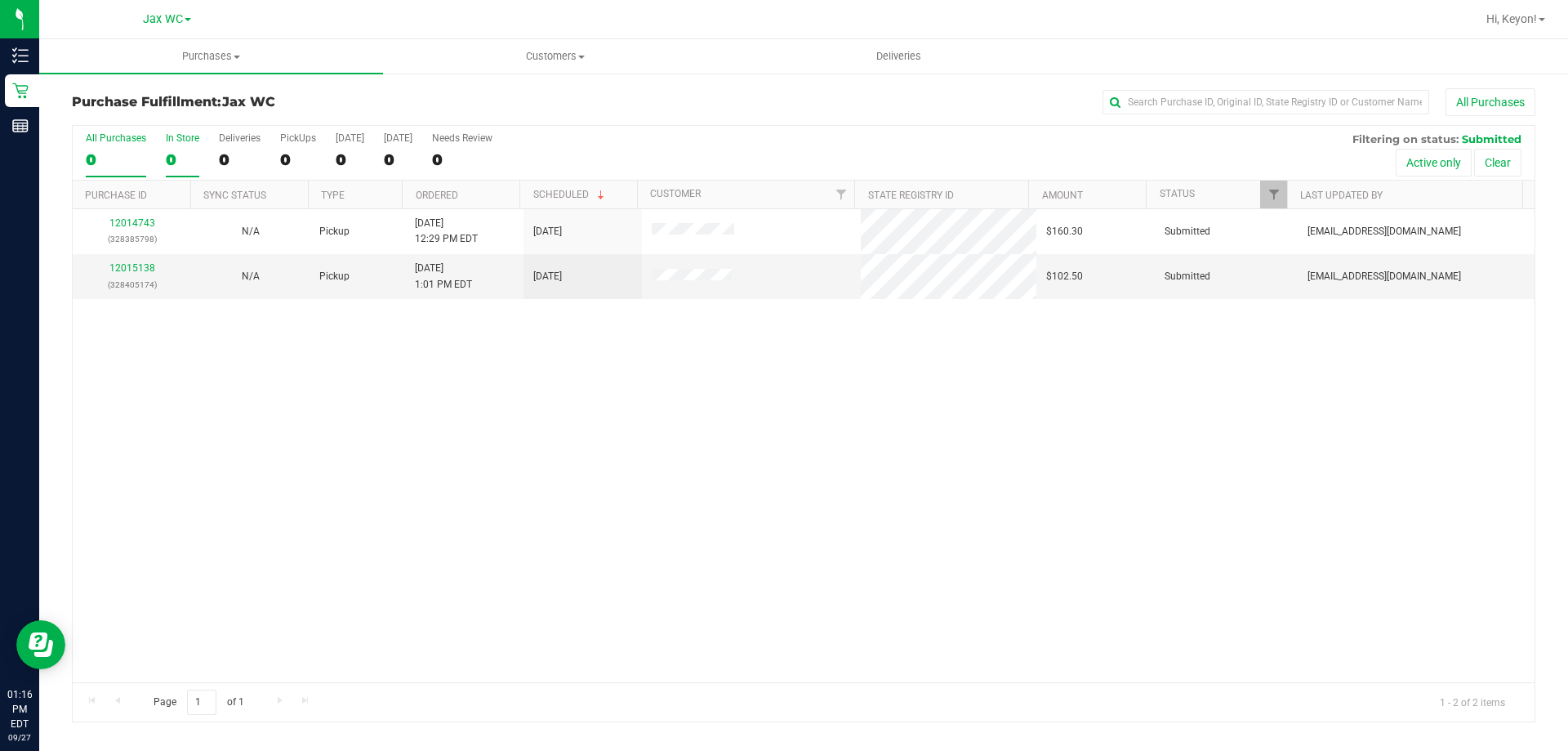
click at [182, 158] on div "0" at bounding box center [182, 160] width 33 height 19
click at [0, 0] on input "In Store 0" at bounding box center [0, 0] width 0 height 0
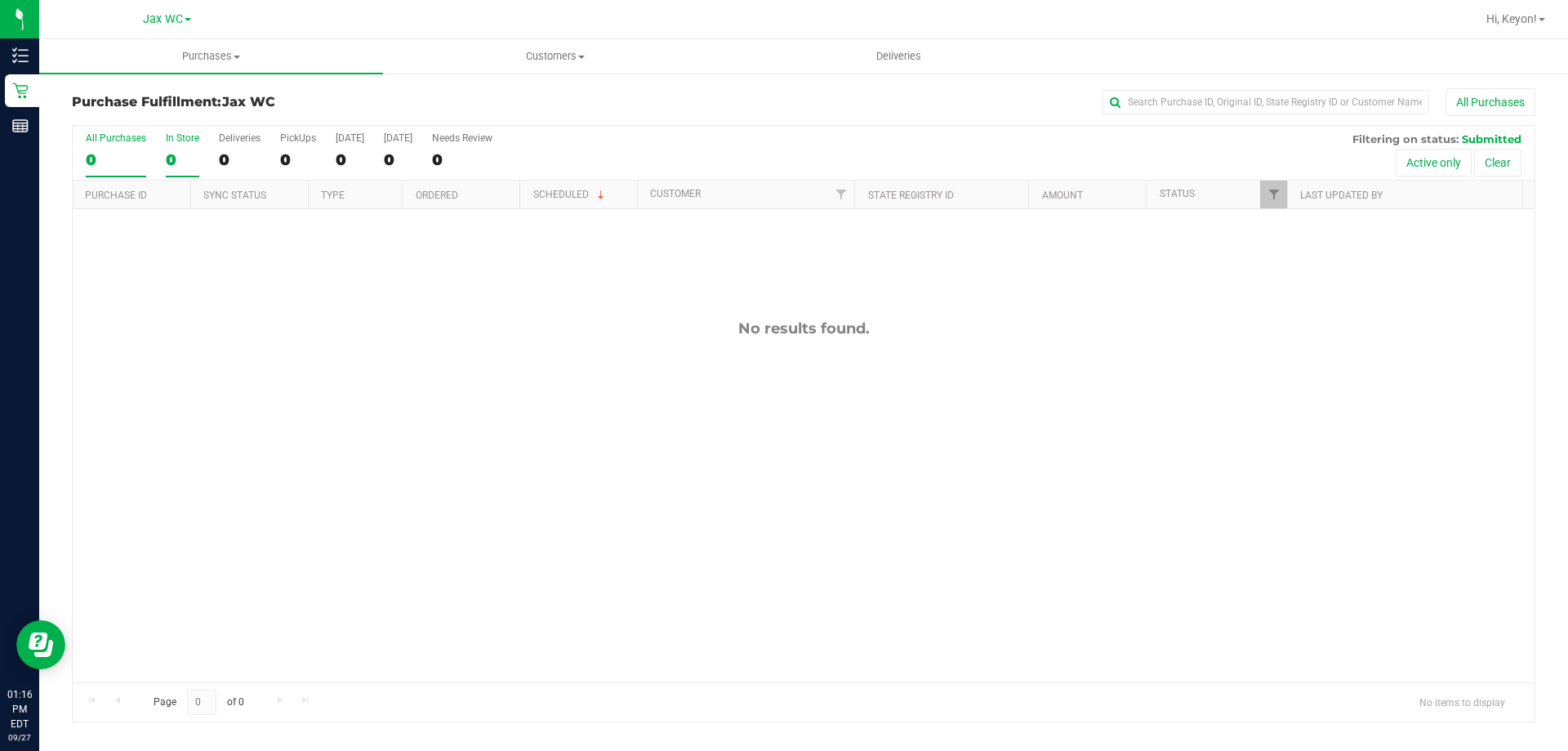
click at [124, 147] on label "All Purchases 0" at bounding box center [116, 154] width 61 height 45
click at [0, 0] on input "All Purchases 0" at bounding box center [0, 0] width 0 height 0
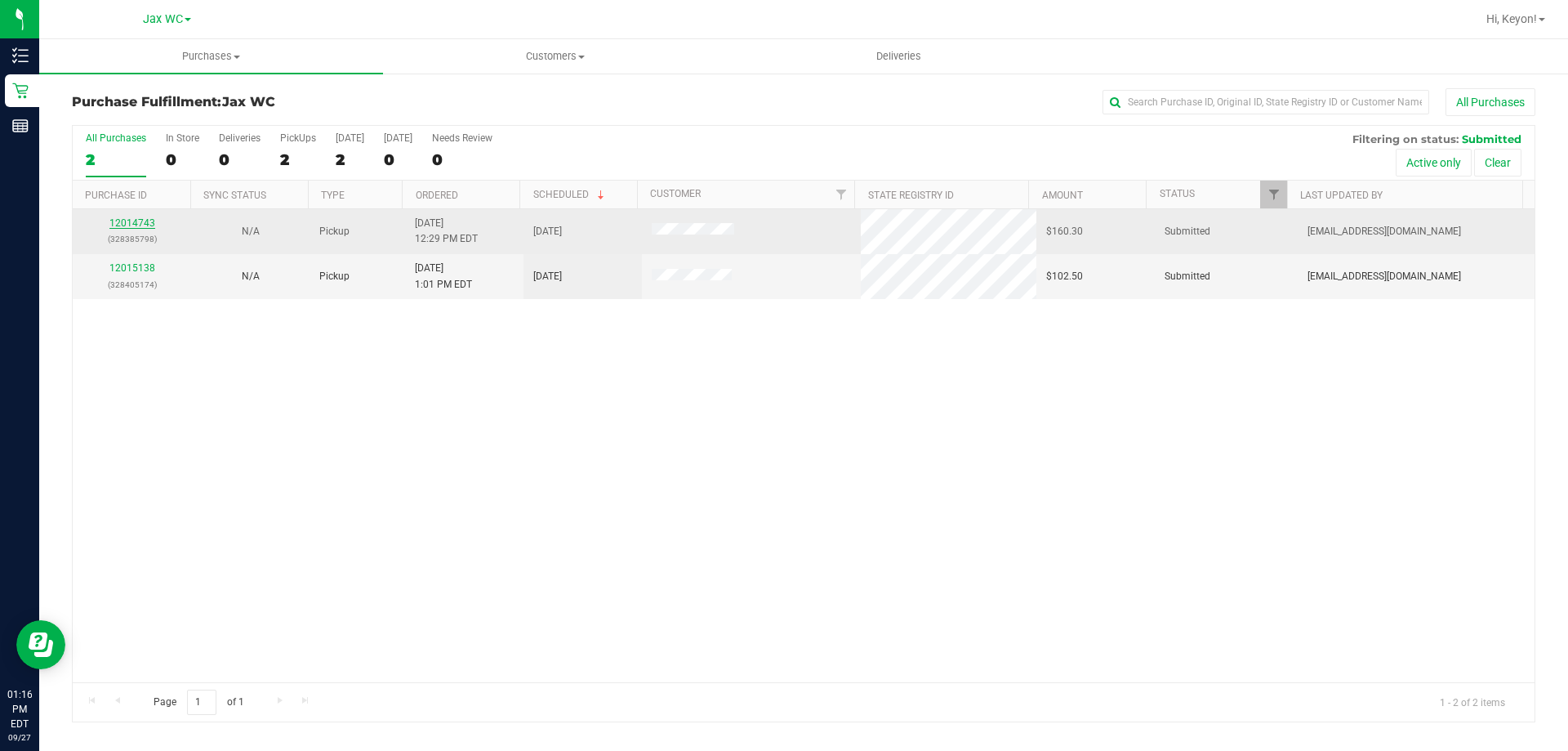
click at [123, 221] on link "12014743" at bounding box center [132, 223] width 46 height 11
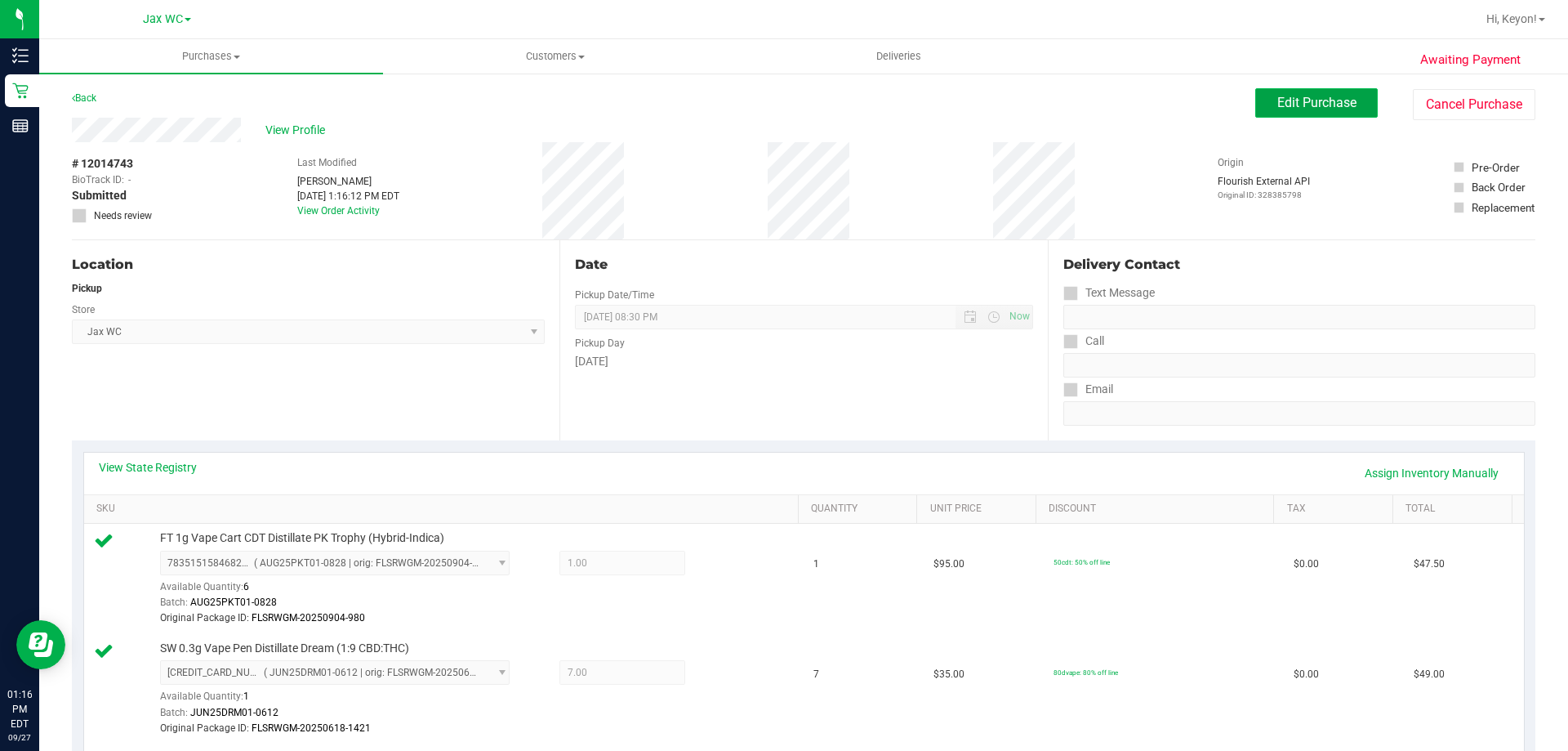
click at [1274, 111] on button "Edit Purchase" at bounding box center [1316, 103] width 123 height 30
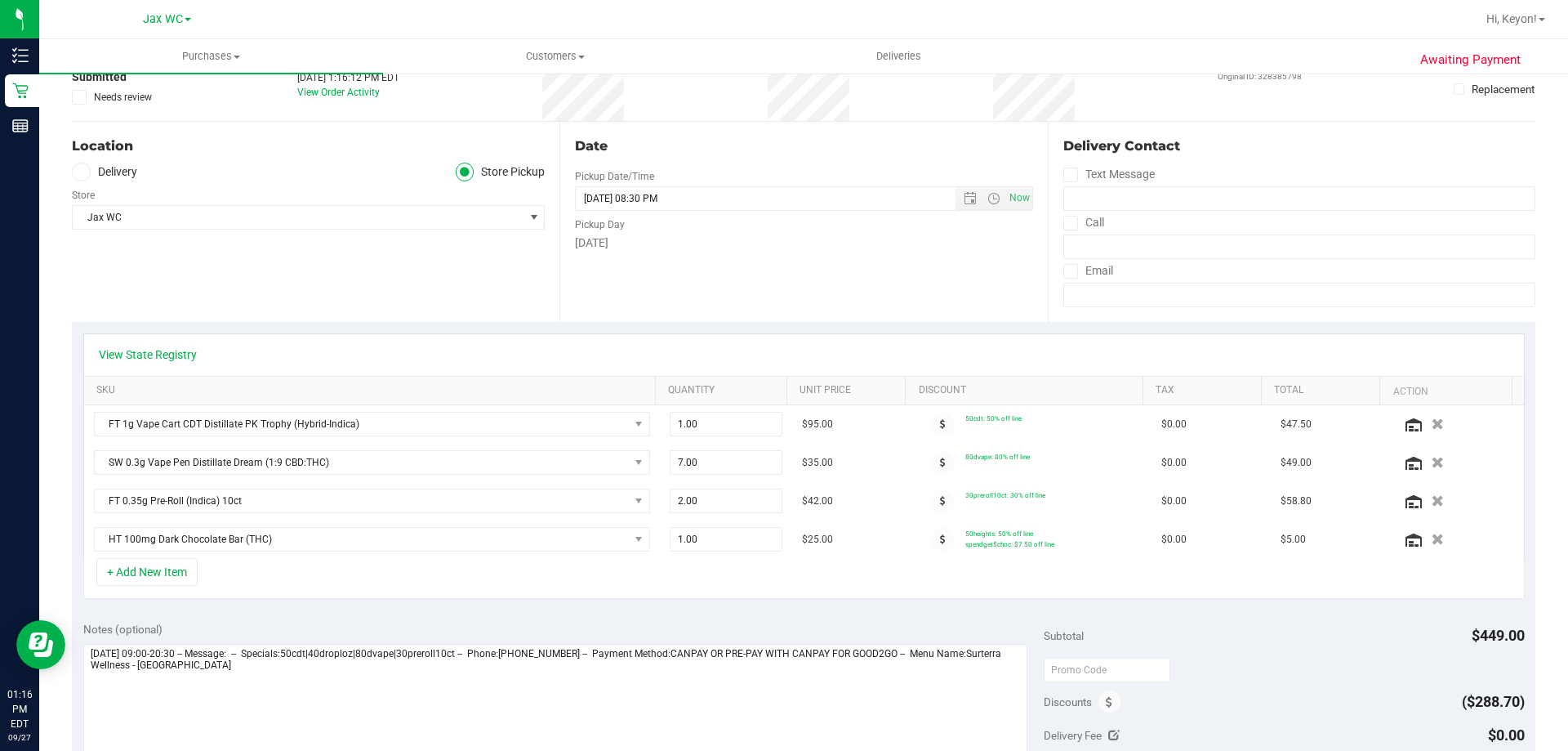
scroll to position [142, 0]
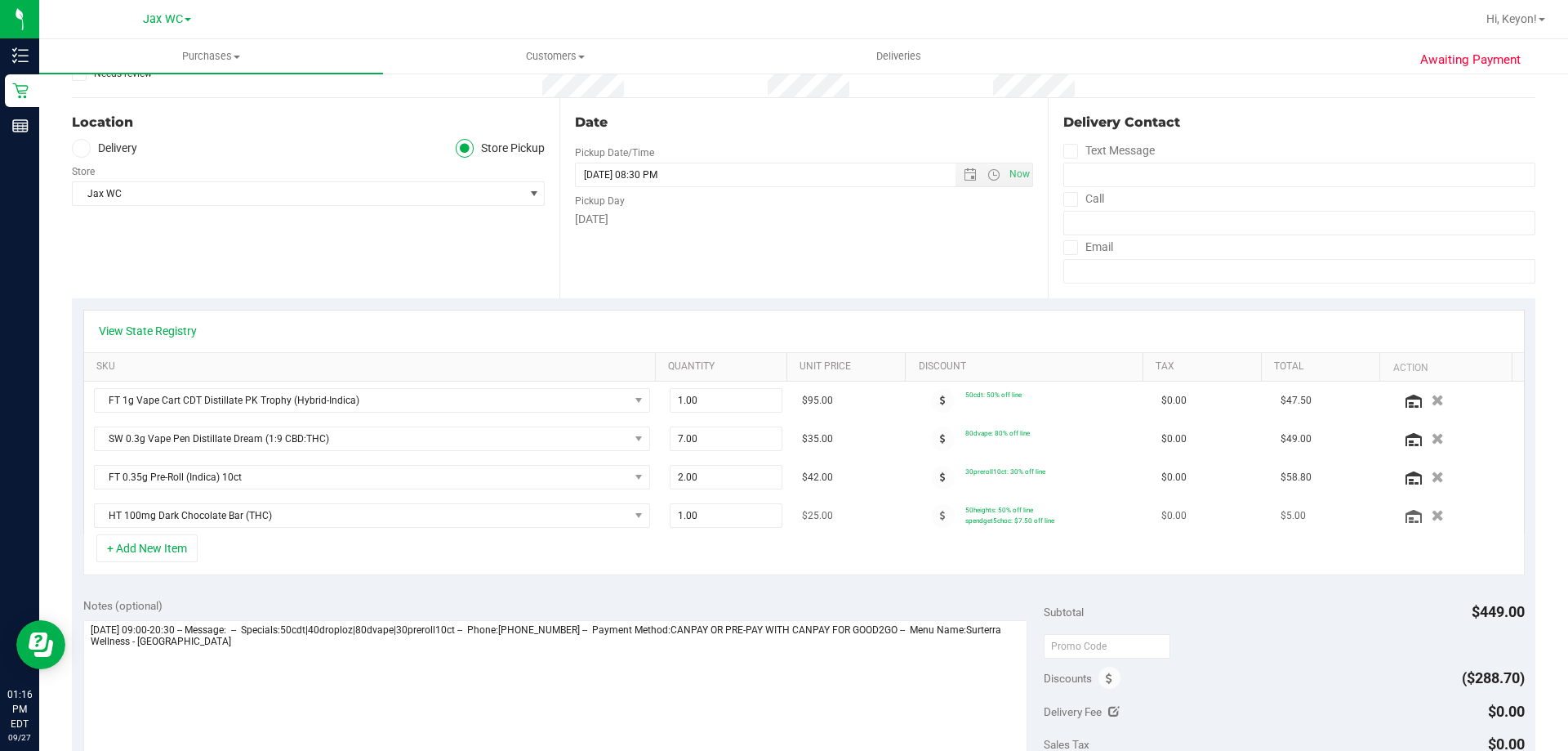
click at [1425, 515] on button "button" at bounding box center [1438, 515] width 26 height 15
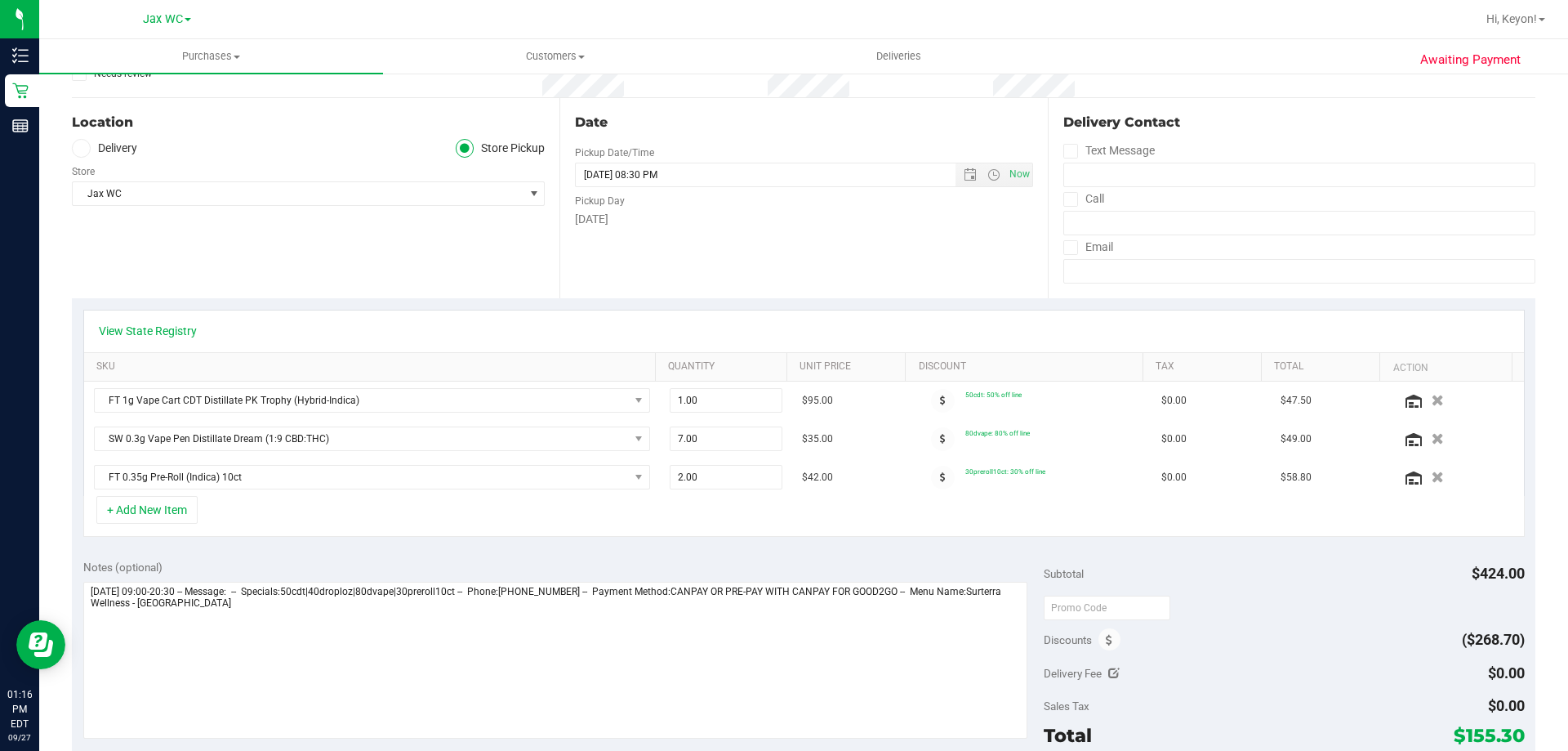
scroll to position [0, 0]
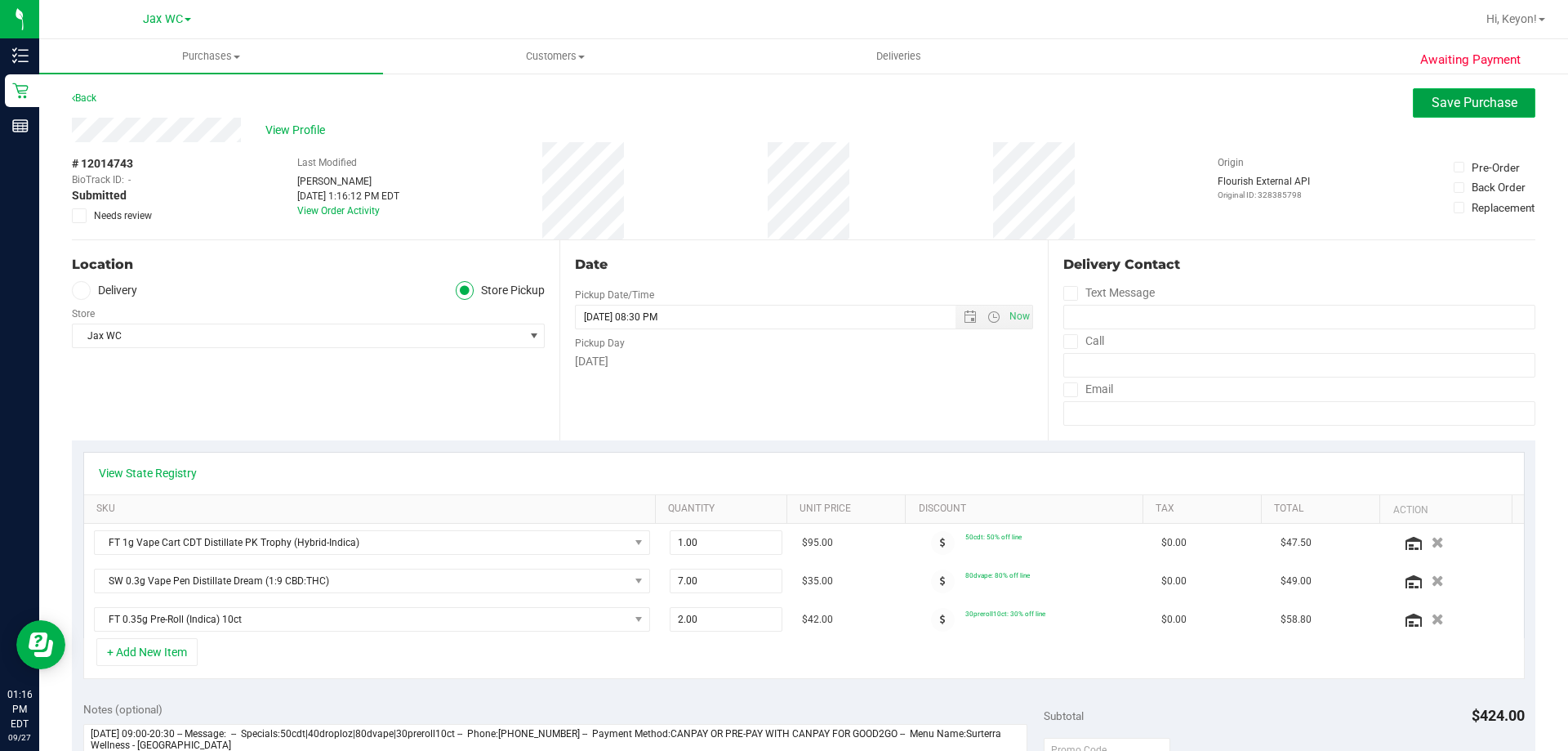
click at [1464, 108] on span "Save Purchase" at bounding box center [1475, 103] width 86 height 15
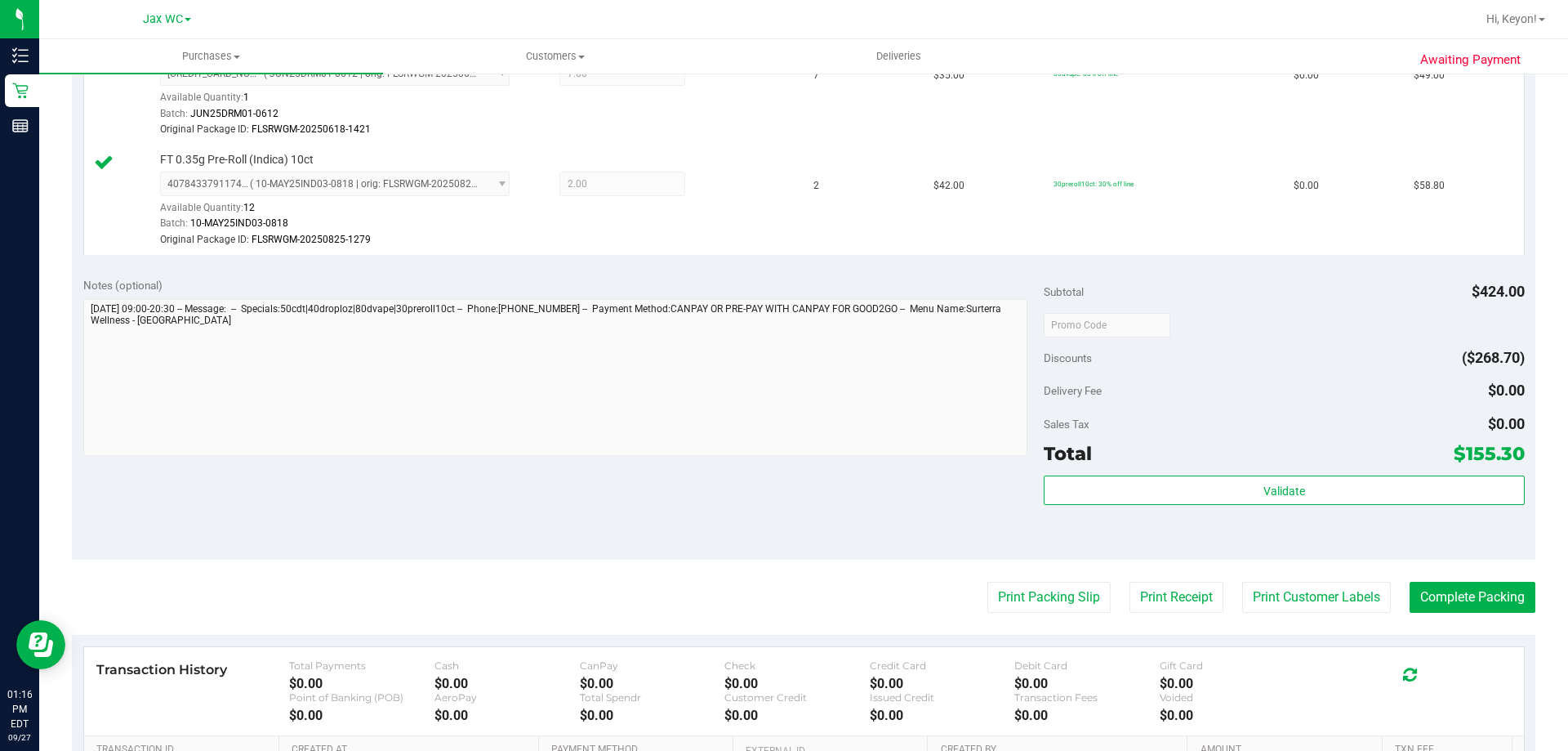
scroll to position [626, 0]
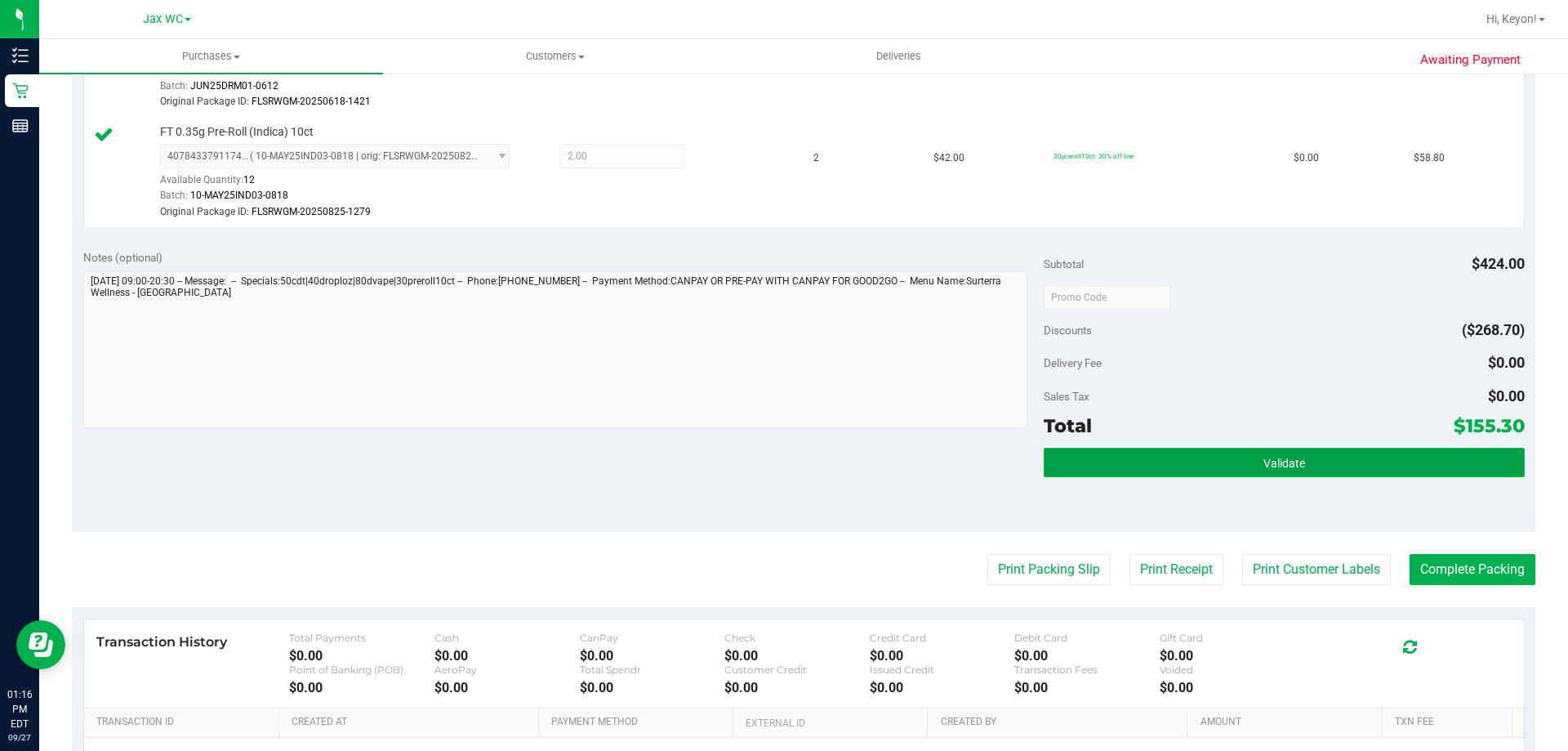
click at [1308, 453] on button "Validate" at bounding box center [1284, 462] width 480 height 30
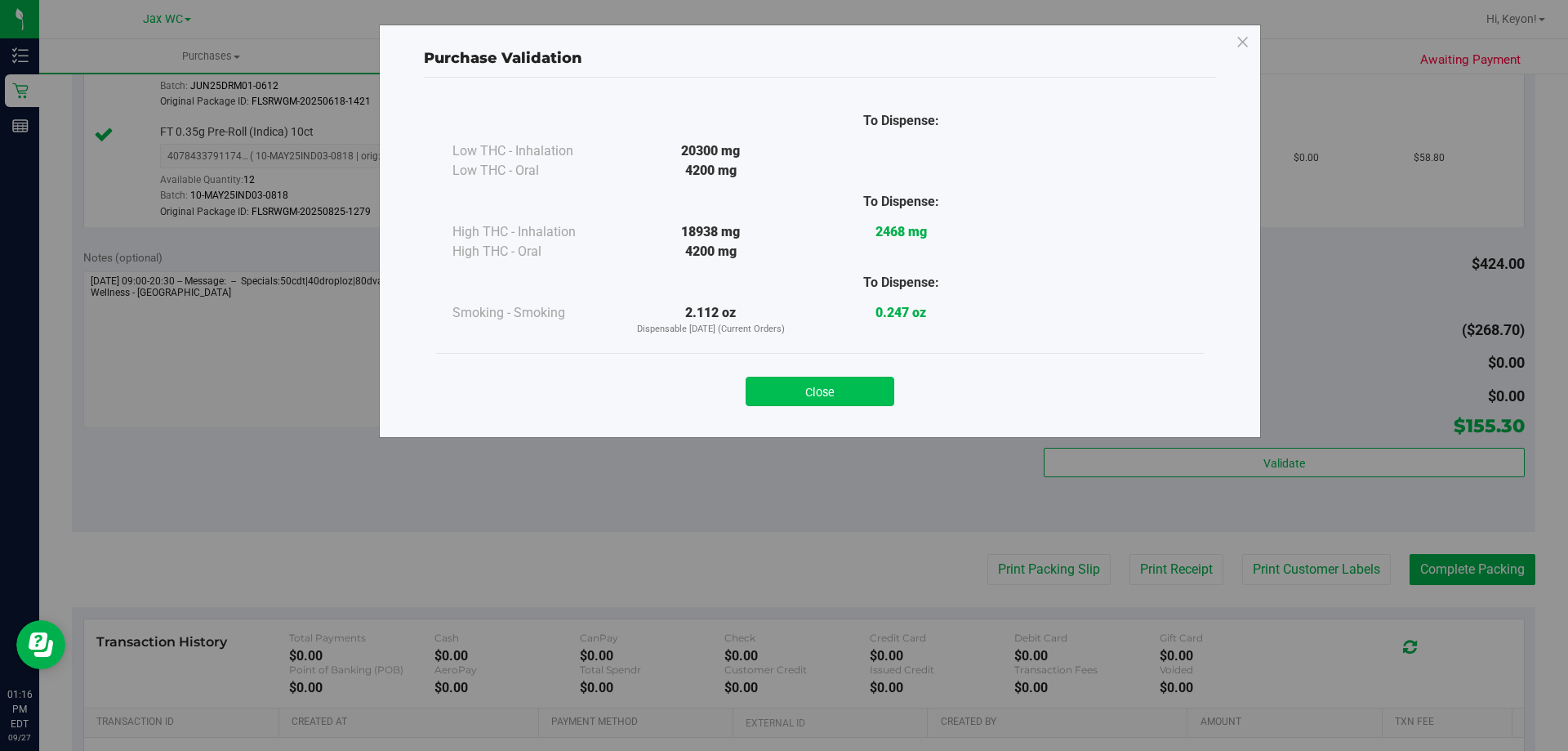
click at [858, 395] on button "Close" at bounding box center [820, 391] width 148 height 30
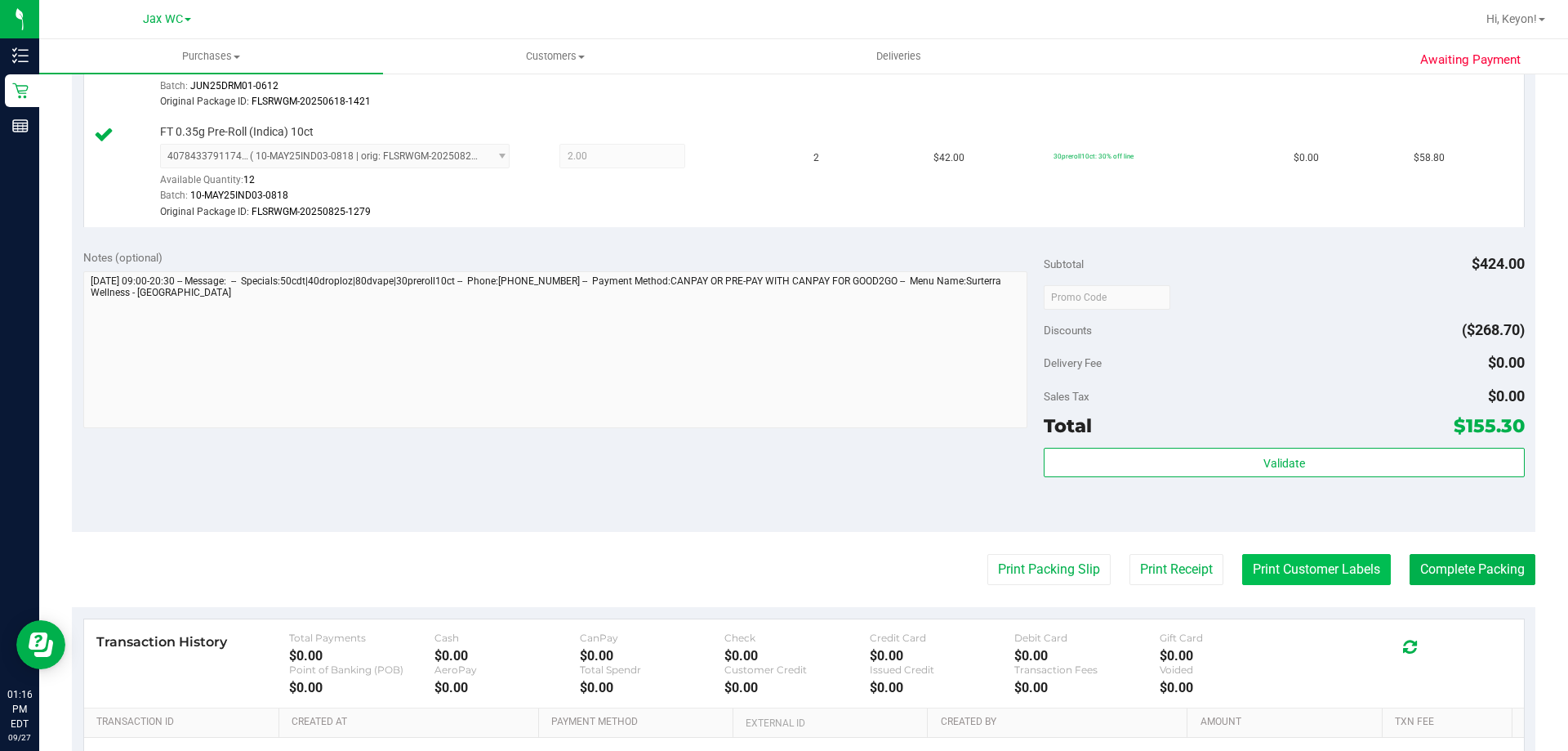
click at [1343, 557] on button "Print Customer Labels" at bounding box center [1317, 569] width 148 height 31
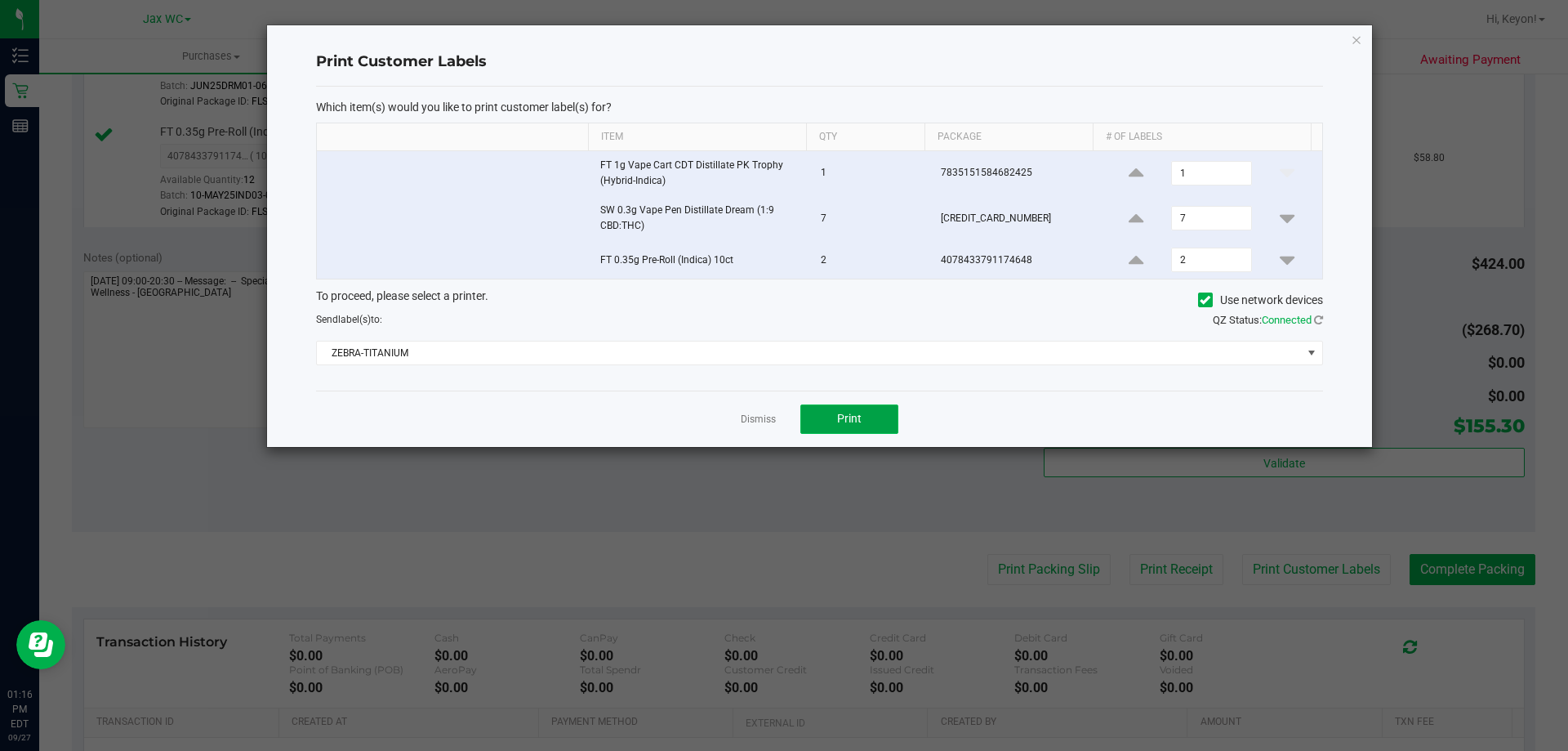
click at [859, 410] on button "Print" at bounding box center [849, 419] width 98 height 30
drag, startPoint x: 762, startPoint y: 418, endPoint x: 1398, endPoint y: 580, distance: 656.3
click at [765, 416] on link "Dismiss" at bounding box center [758, 420] width 35 height 14
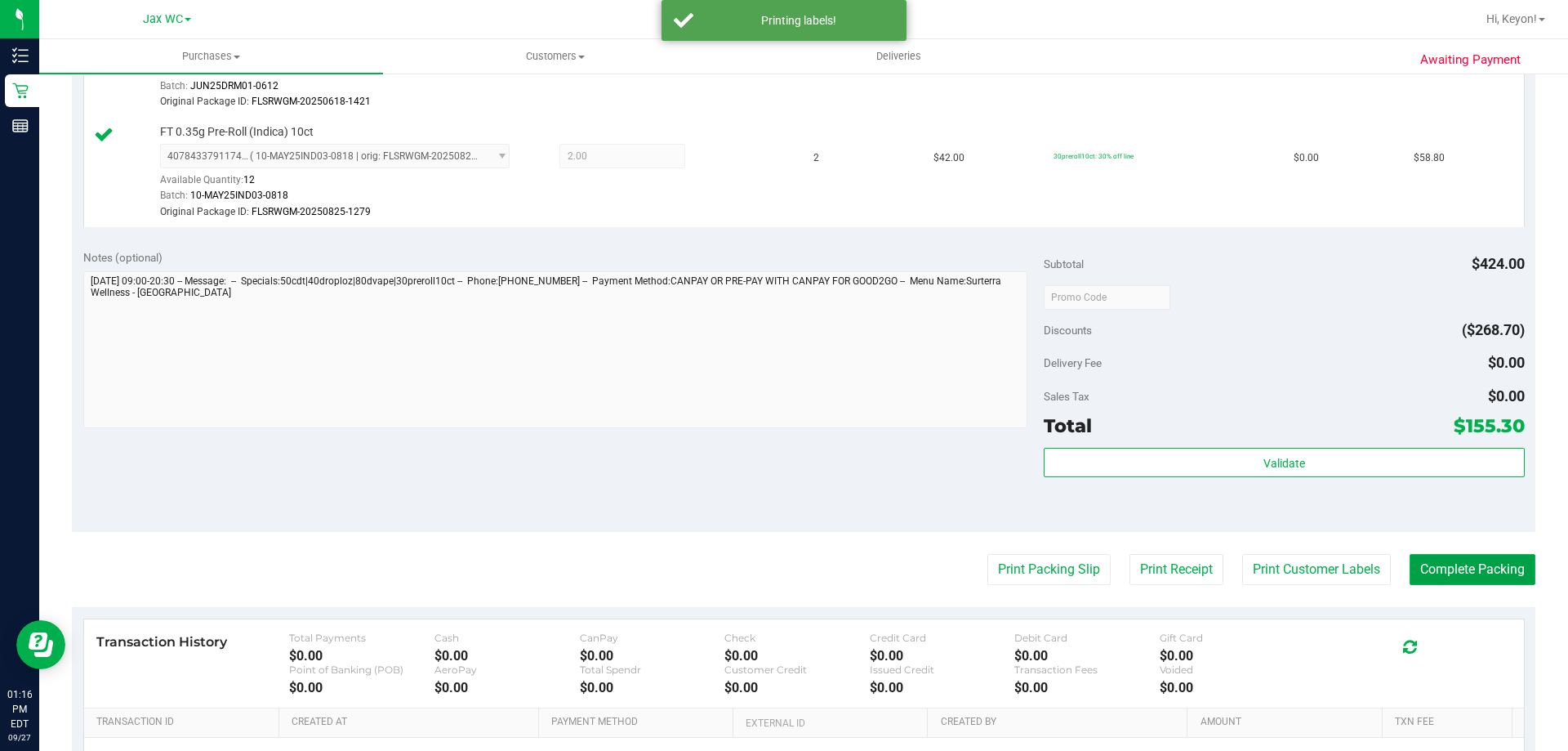
click at [1462, 568] on button "Complete Packing" at bounding box center [1473, 569] width 126 height 31
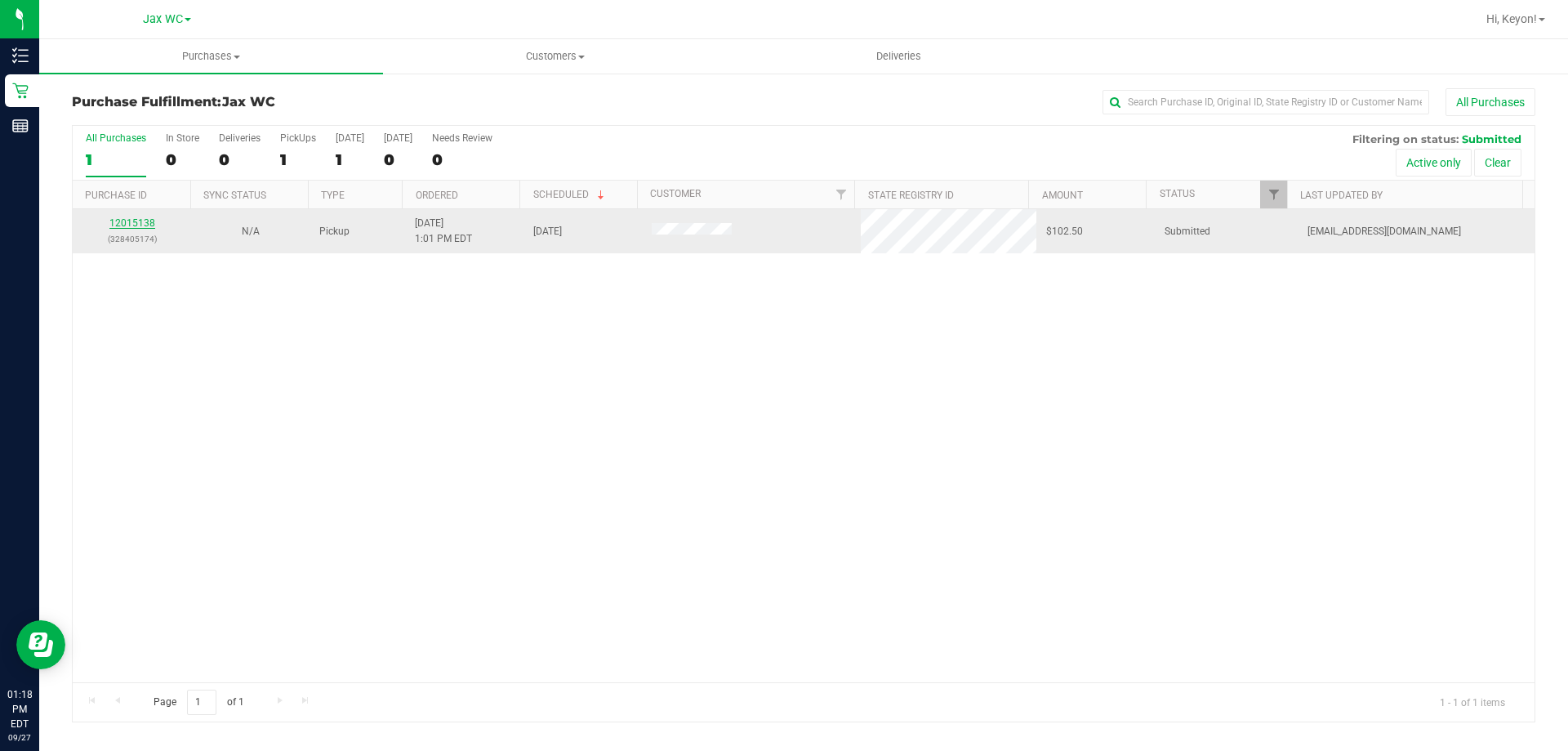
click at [125, 223] on link "12015138" at bounding box center [132, 223] width 46 height 11
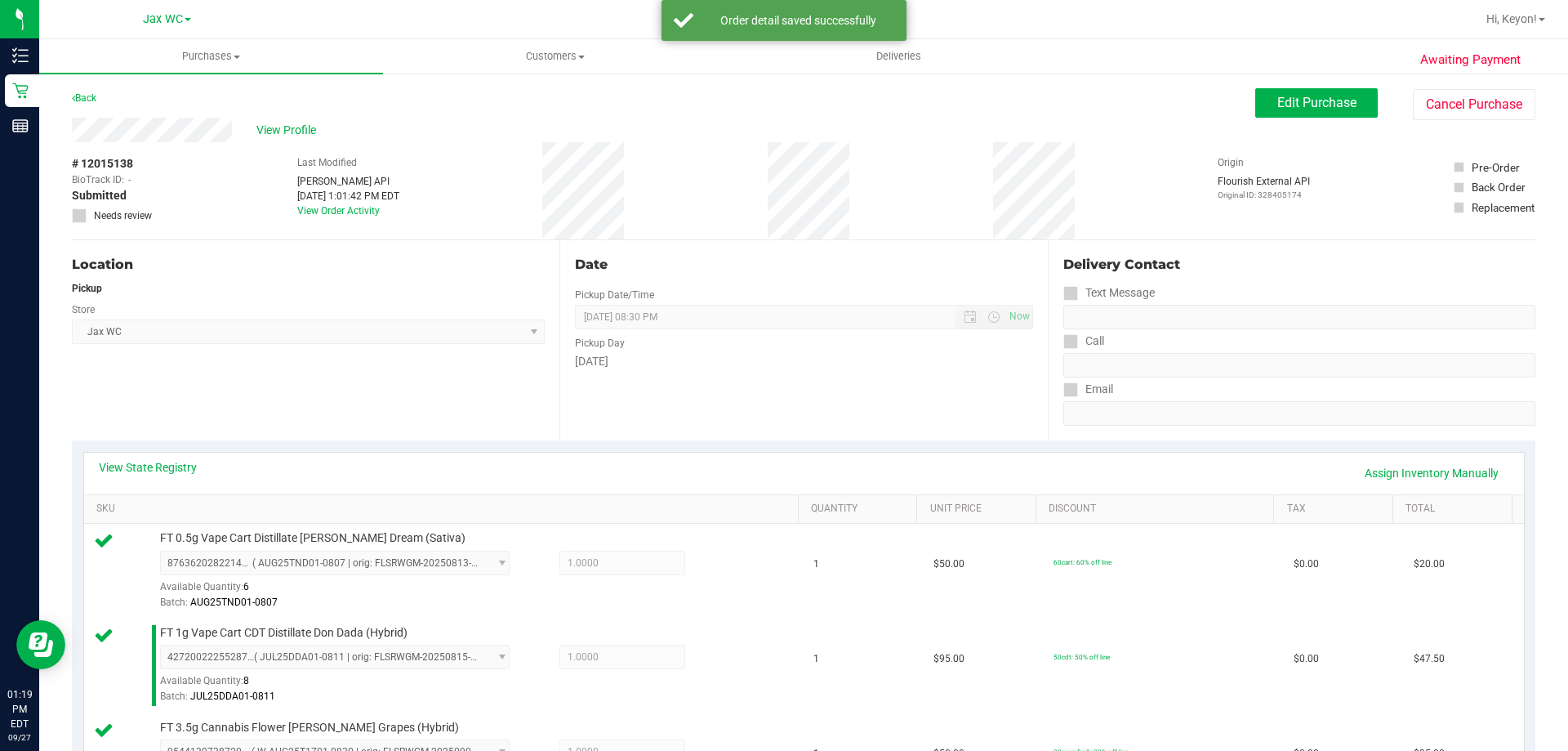
scroll to position [524, 0]
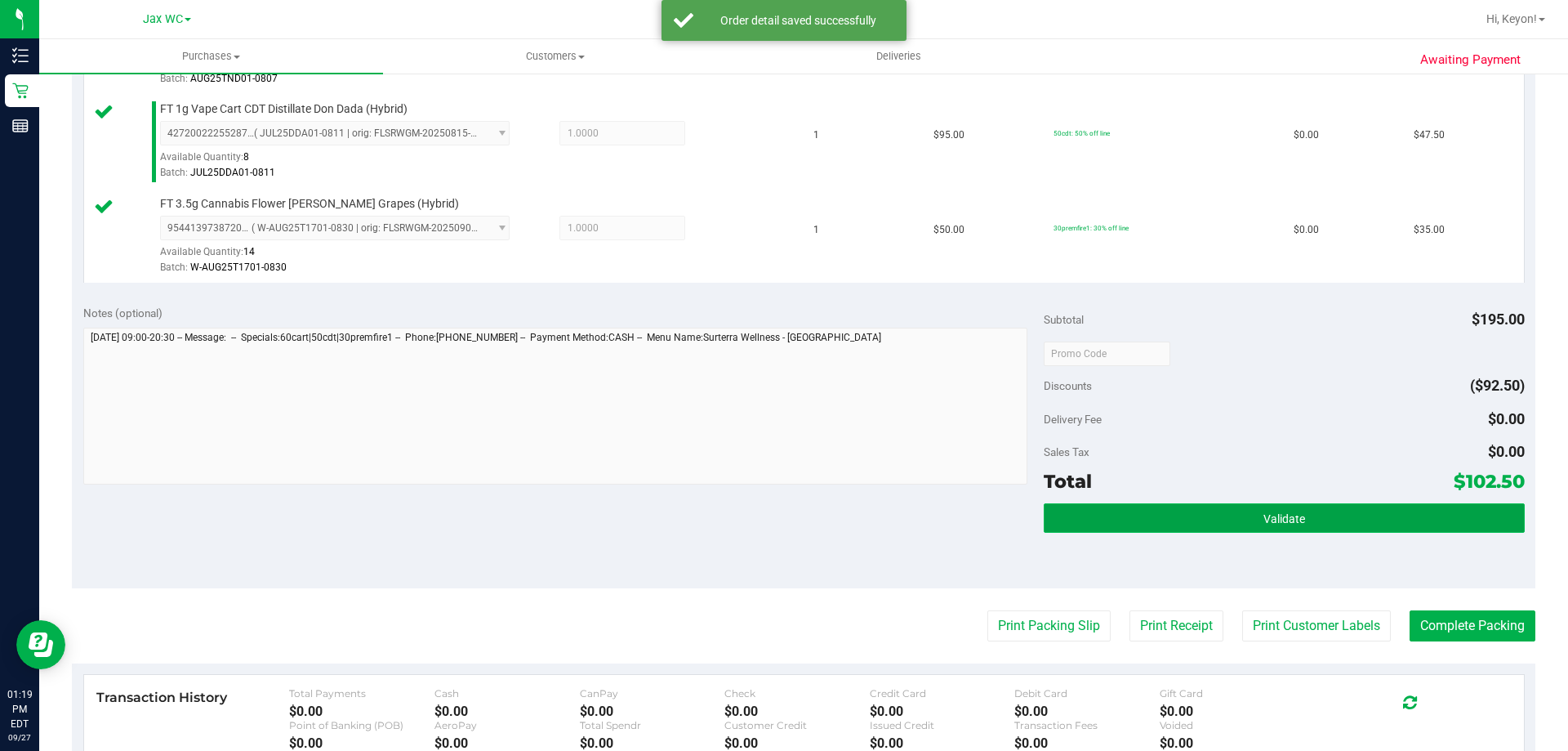
click at [1334, 517] on button "Validate" at bounding box center [1284, 518] width 480 height 30
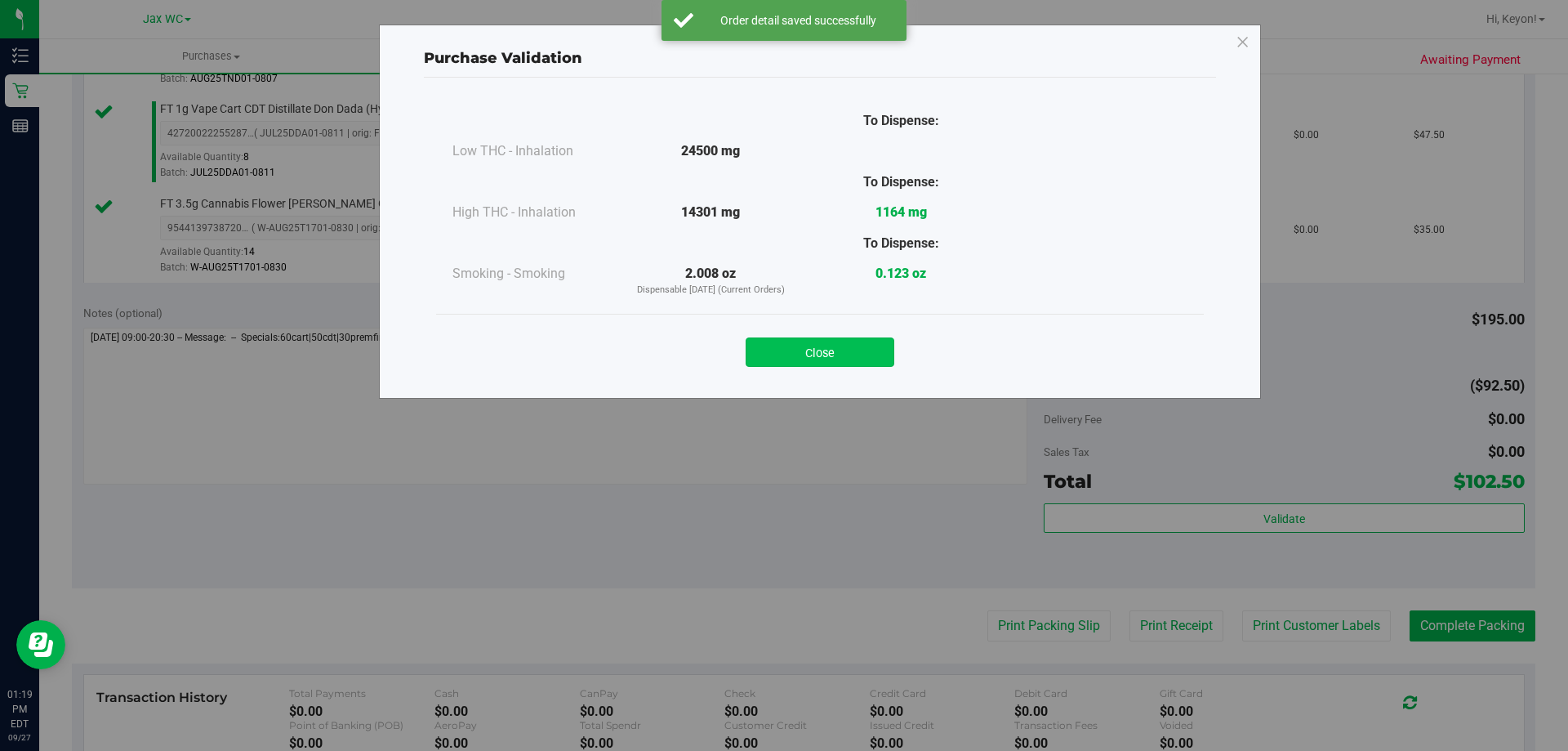
click at [868, 348] on button "Close" at bounding box center [820, 352] width 148 height 30
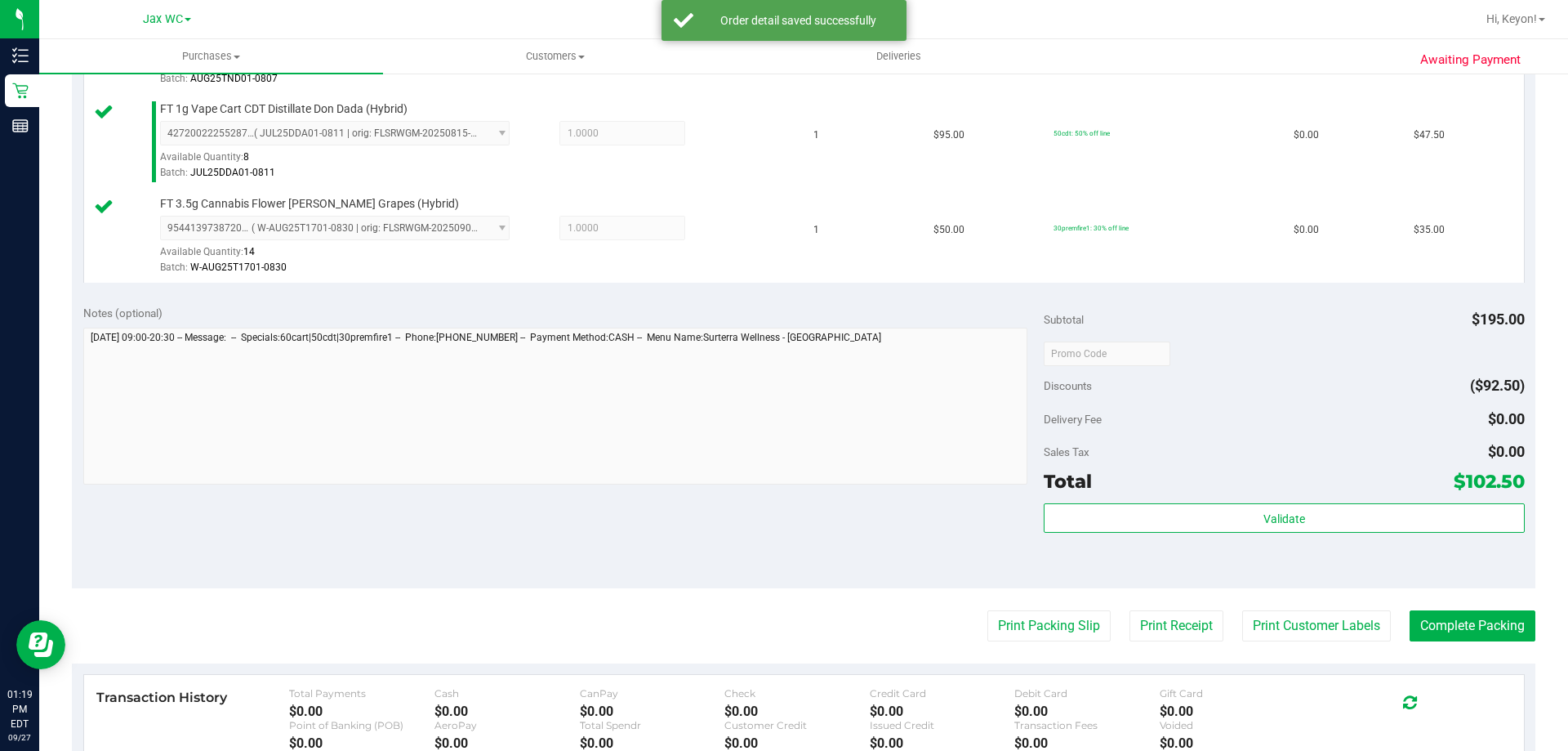
scroll to position [584, 0]
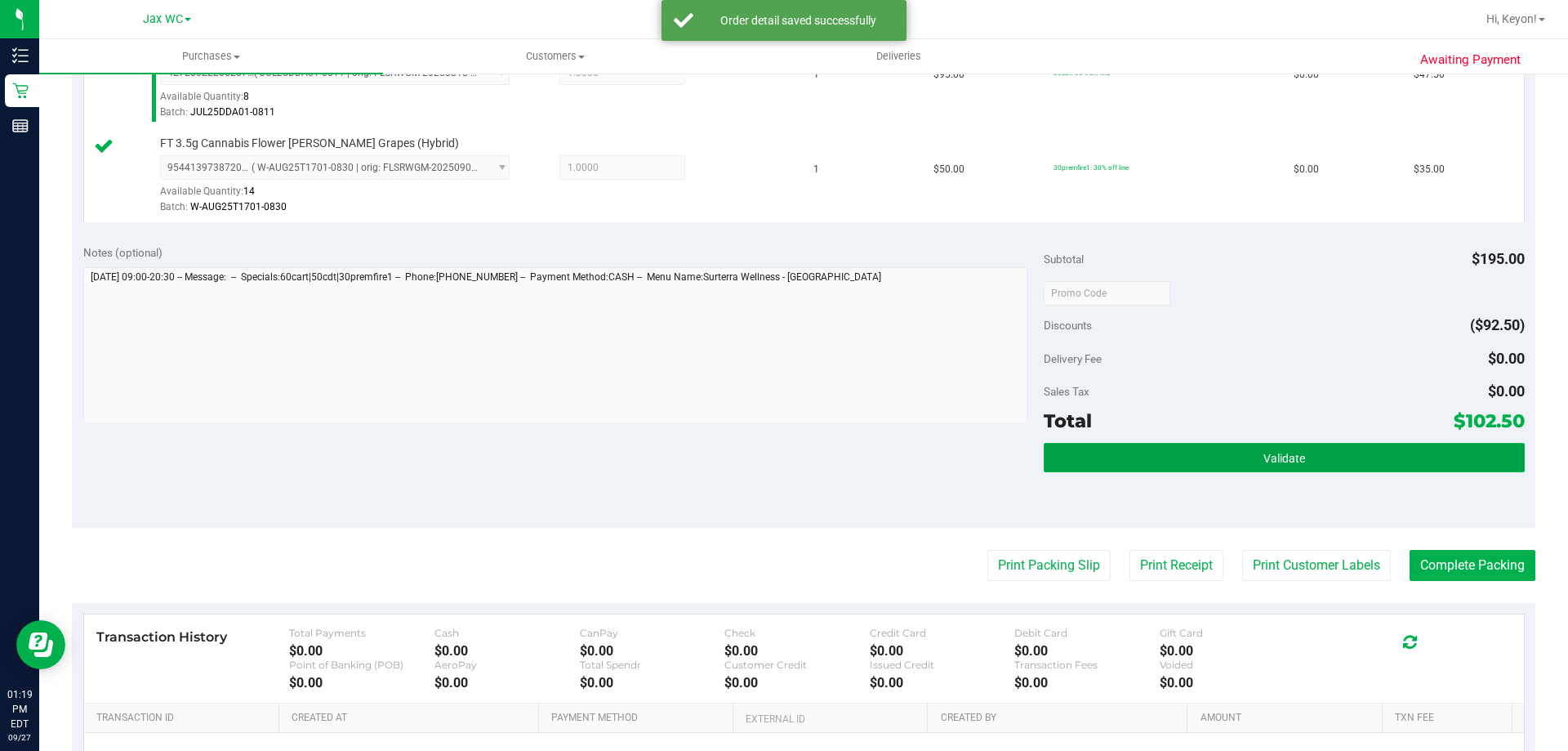
click at [1162, 464] on button "Validate" at bounding box center [1284, 457] width 480 height 30
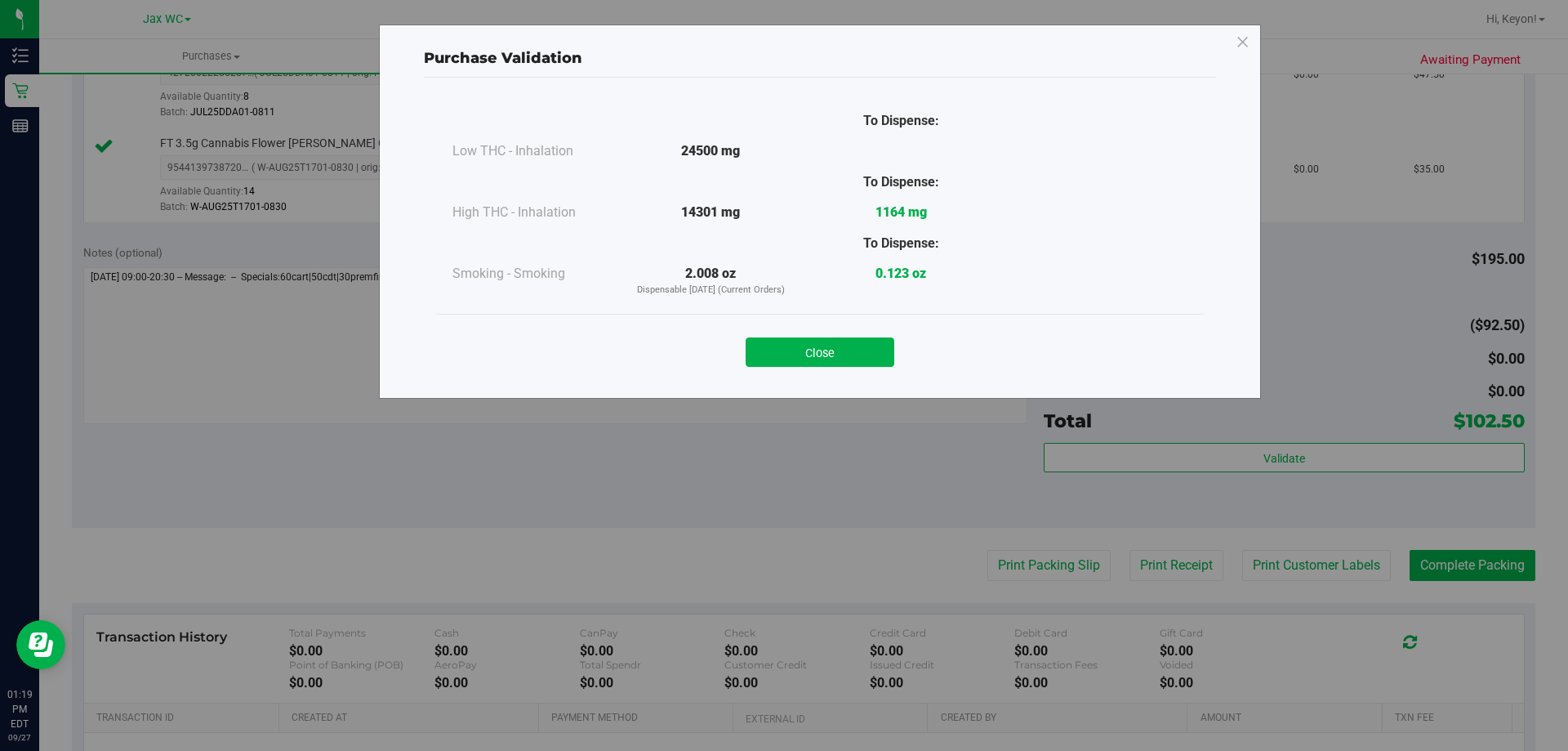
click at [841, 347] on button "Close" at bounding box center [820, 352] width 148 height 30
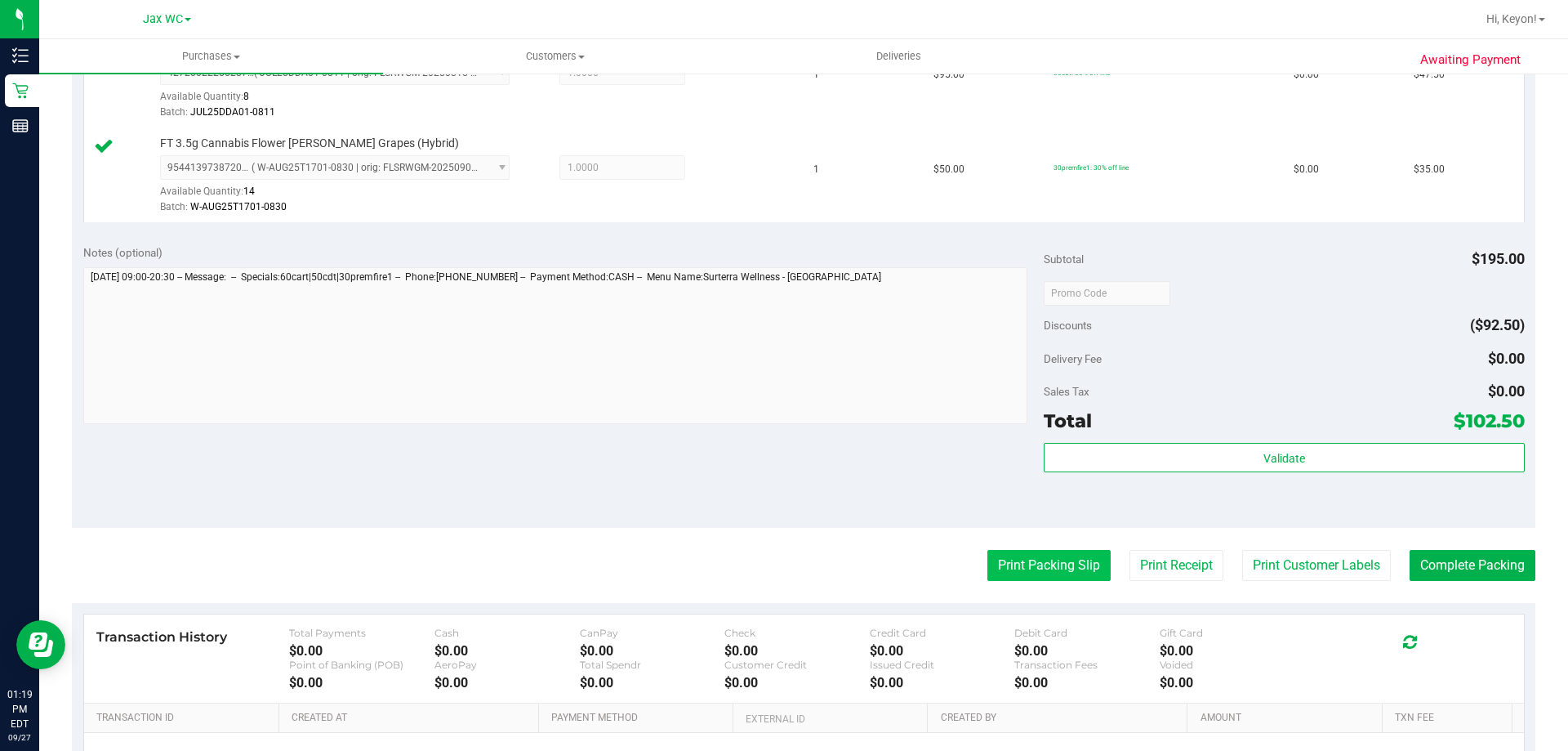
click at [1040, 571] on button "Print Packing Slip" at bounding box center [1049, 565] width 124 height 31
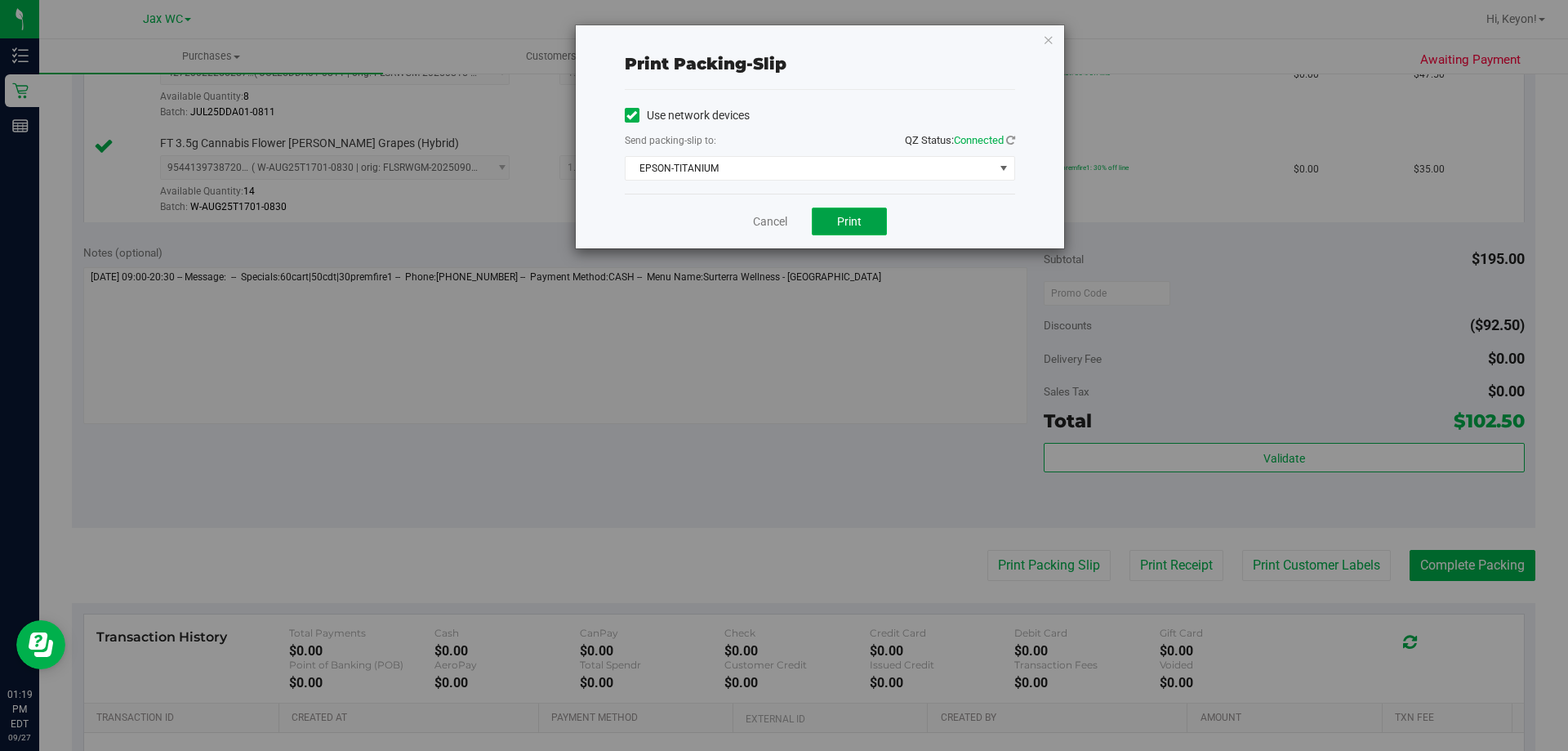
click at [854, 217] on span "Print" at bounding box center [850, 222] width 25 height 13
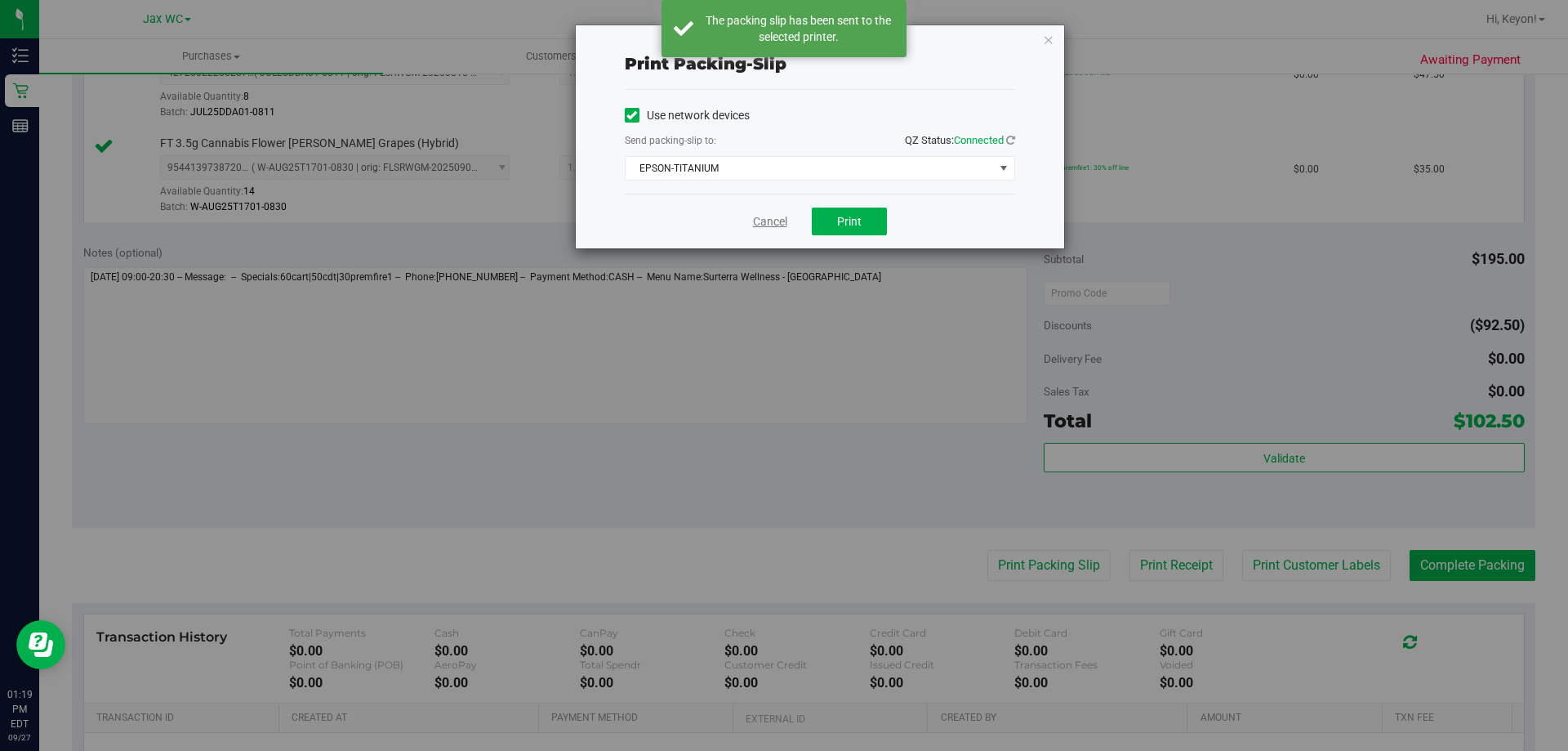
click at [770, 225] on link "Cancel" at bounding box center [770, 222] width 34 height 17
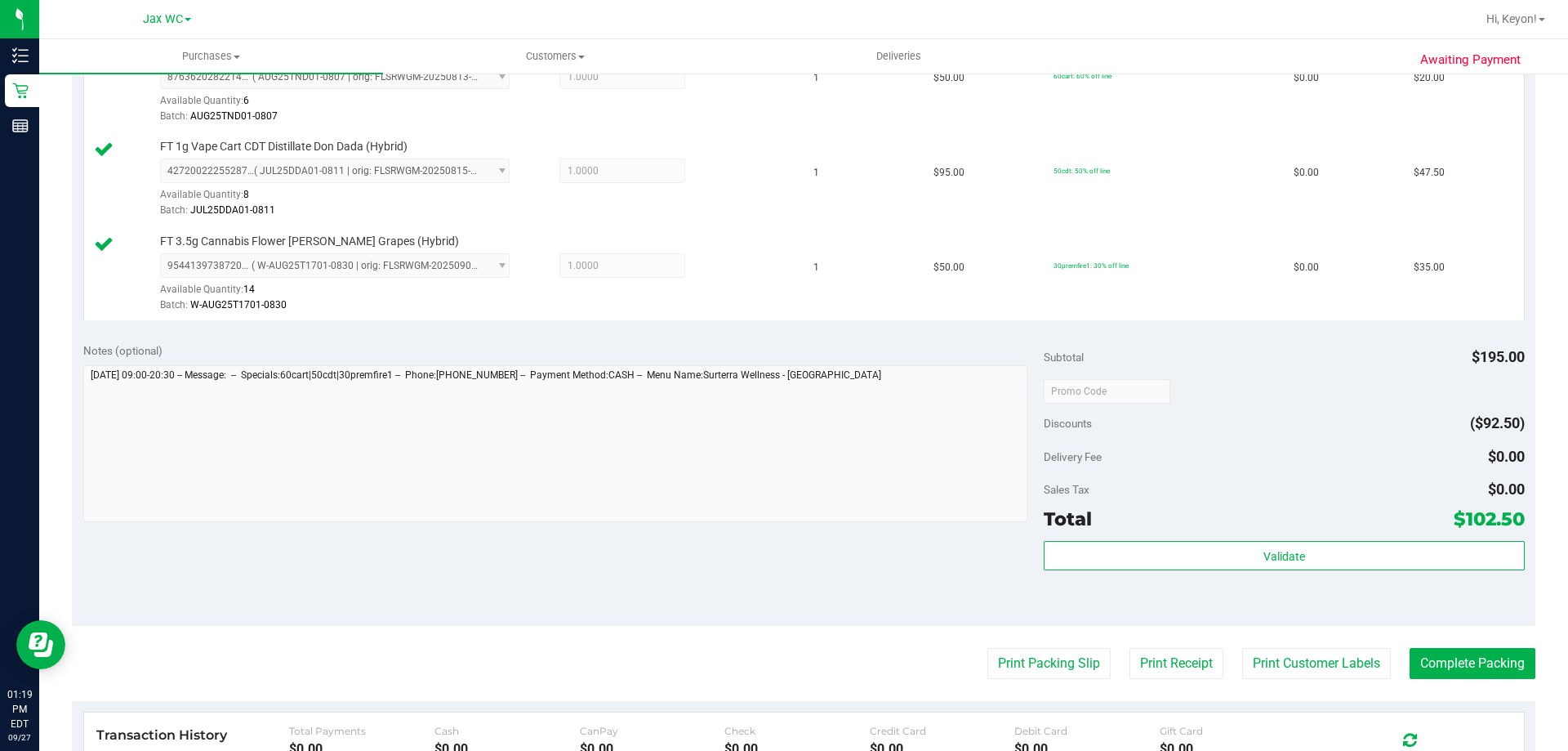
scroll to position [607, 0]
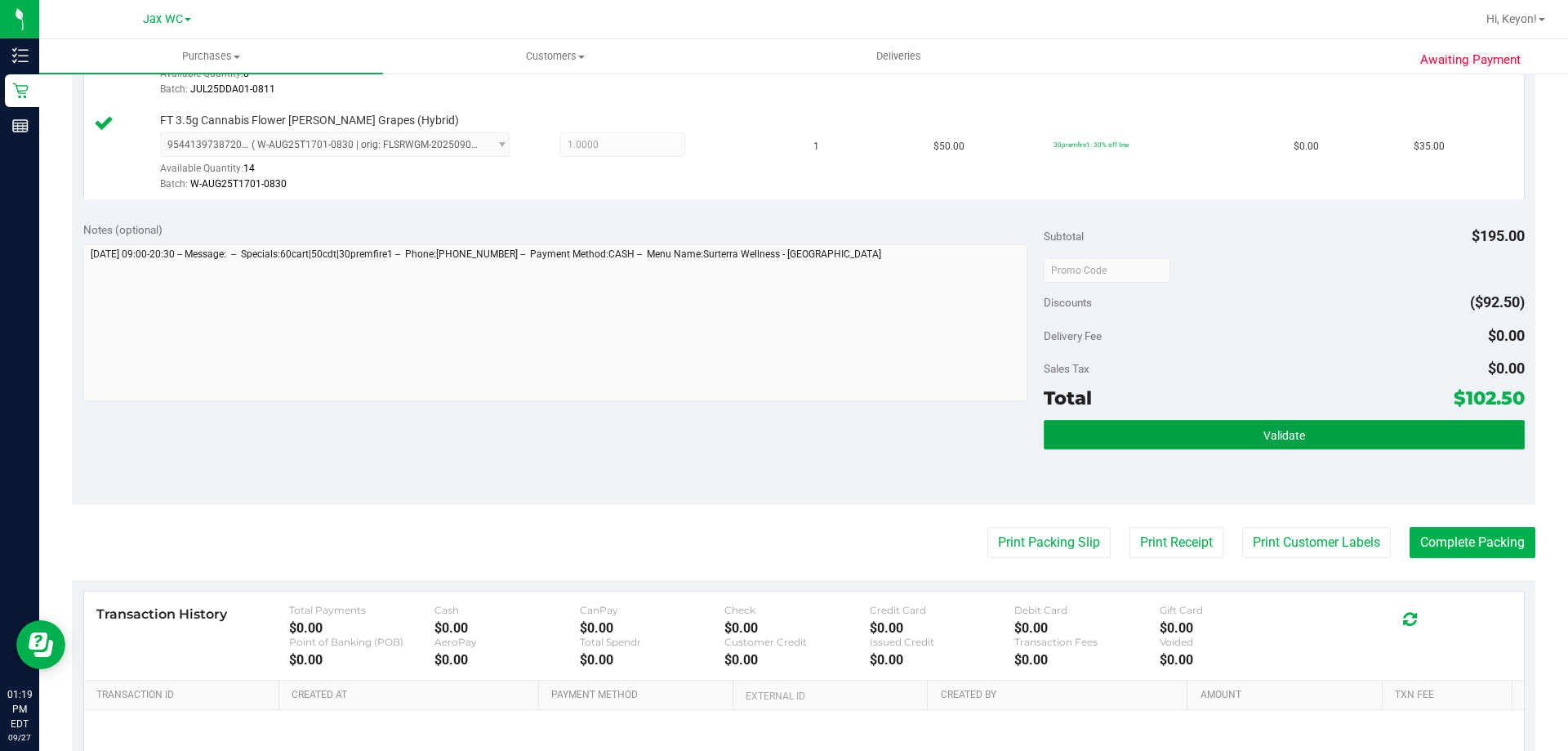
click at [1365, 434] on button "Validate" at bounding box center [1284, 434] width 480 height 30
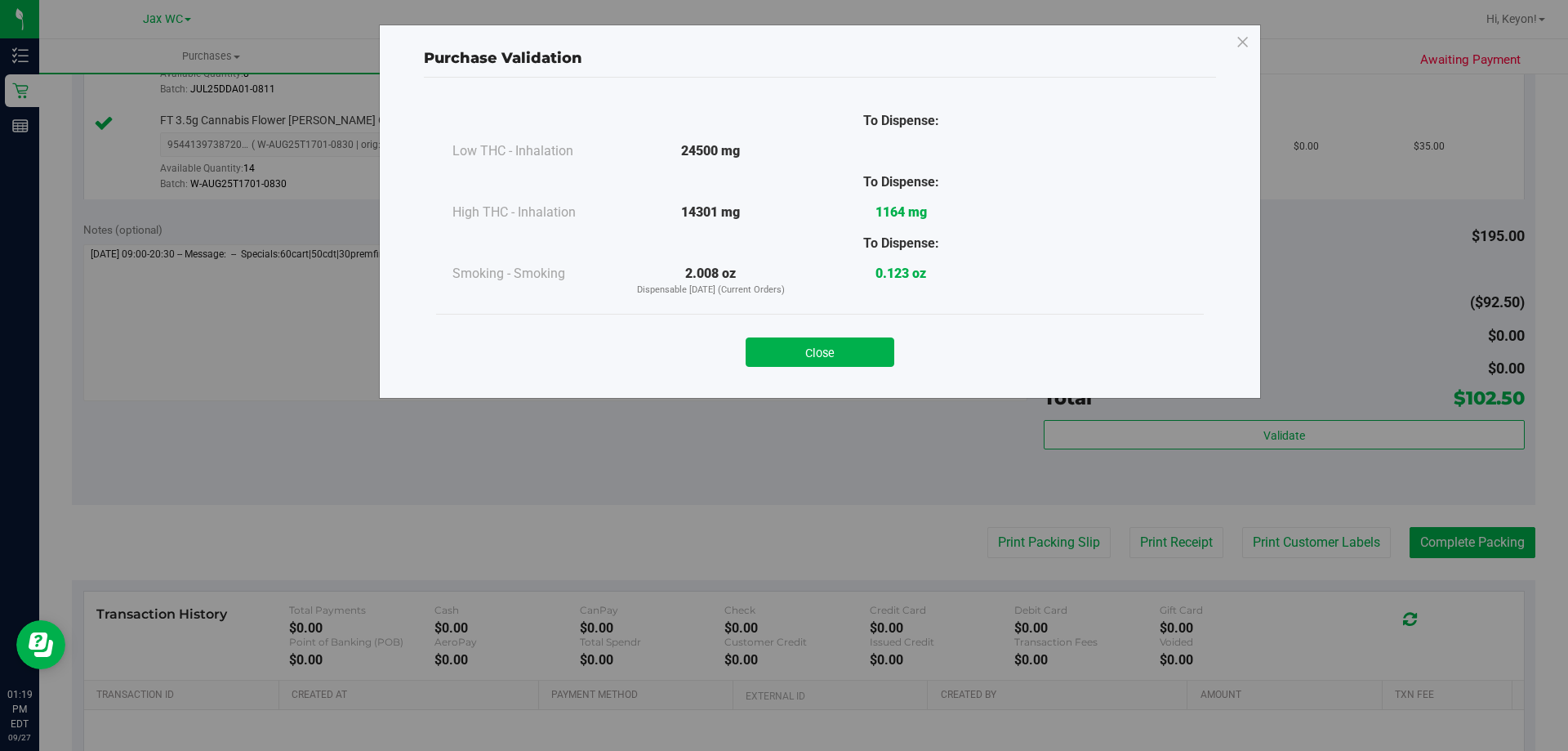
click at [855, 353] on button "Close" at bounding box center [820, 352] width 148 height 30
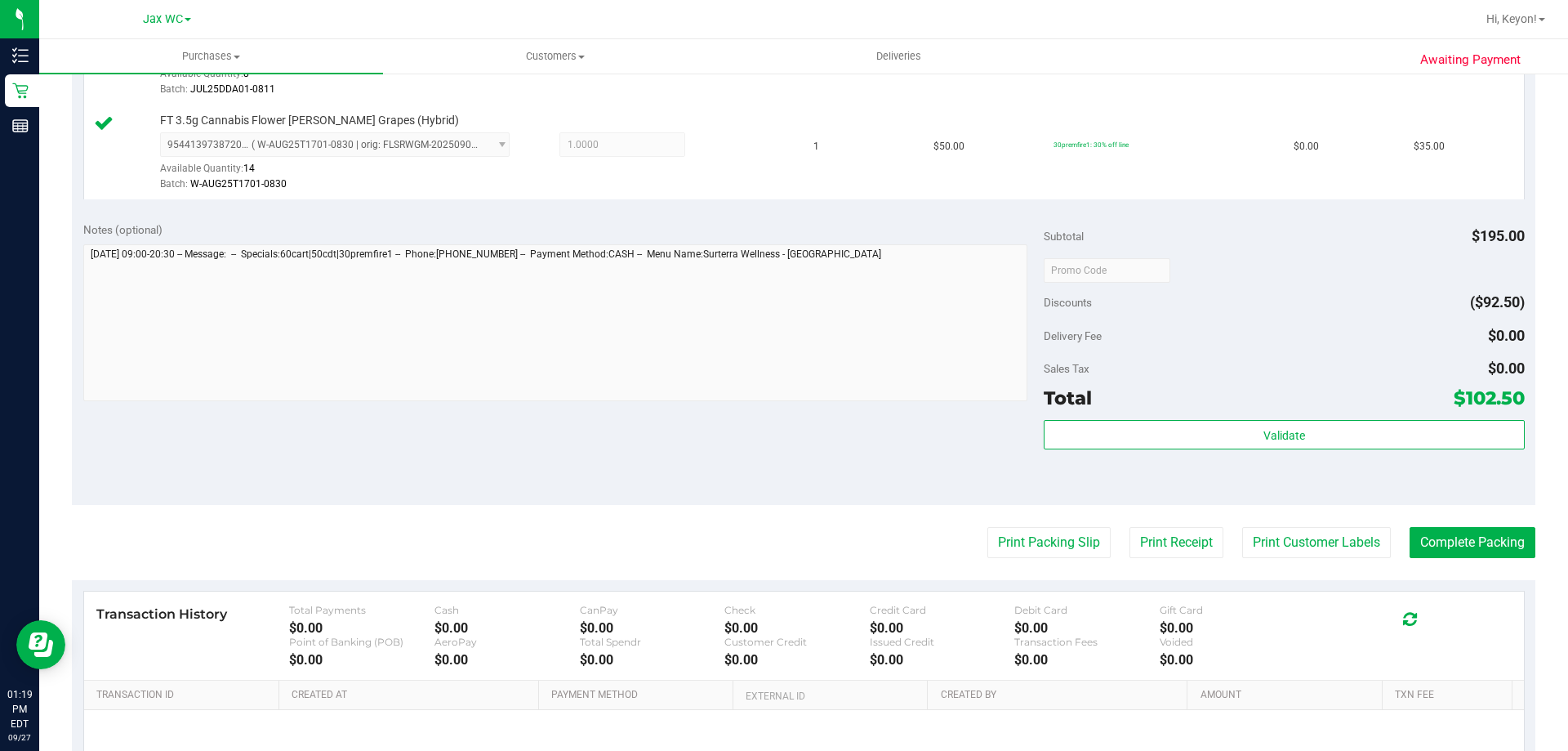
scroll to position [648, 0]
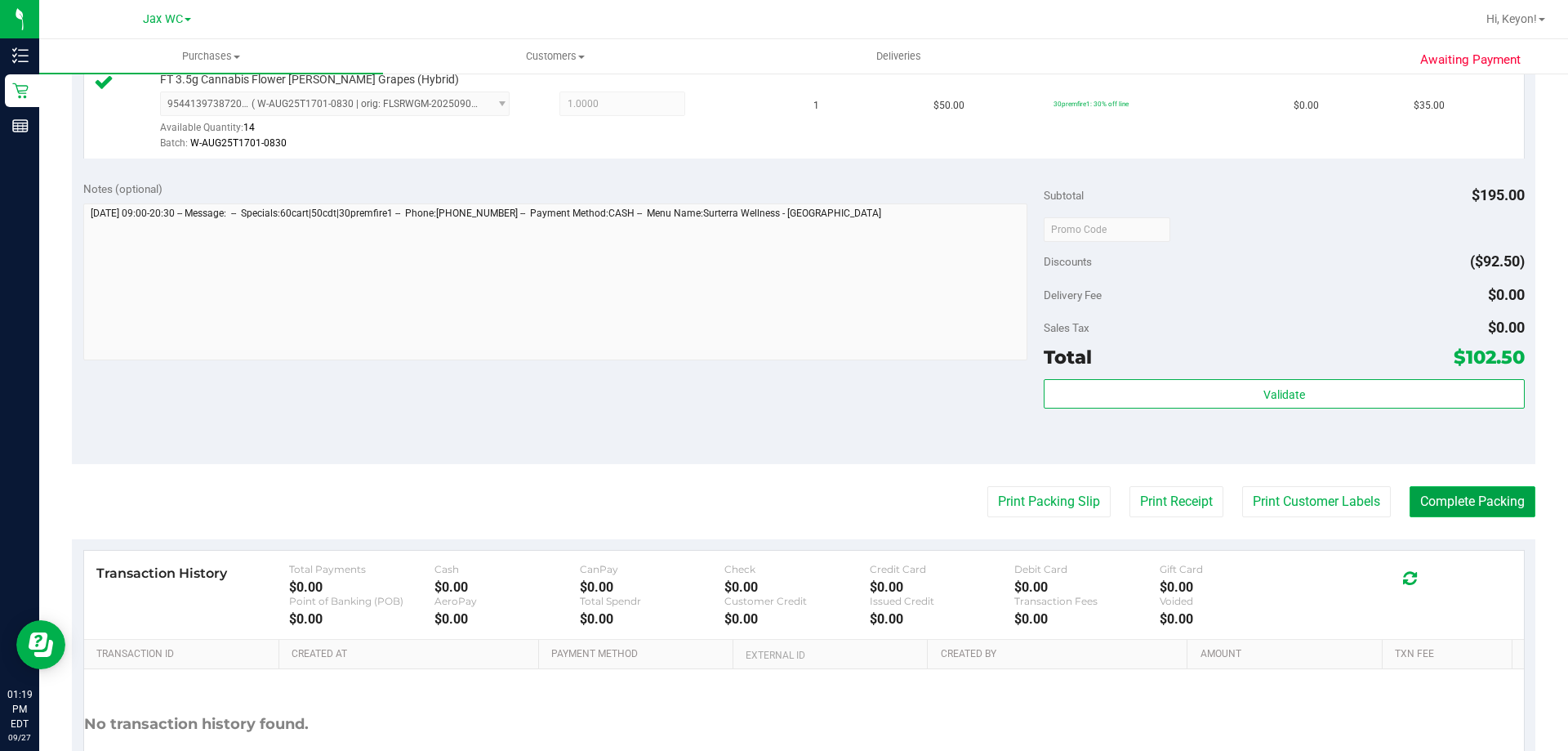
click at [1478, 507] on button "Complete Packing" at bounding box center [1473, 502] width 126 height 31
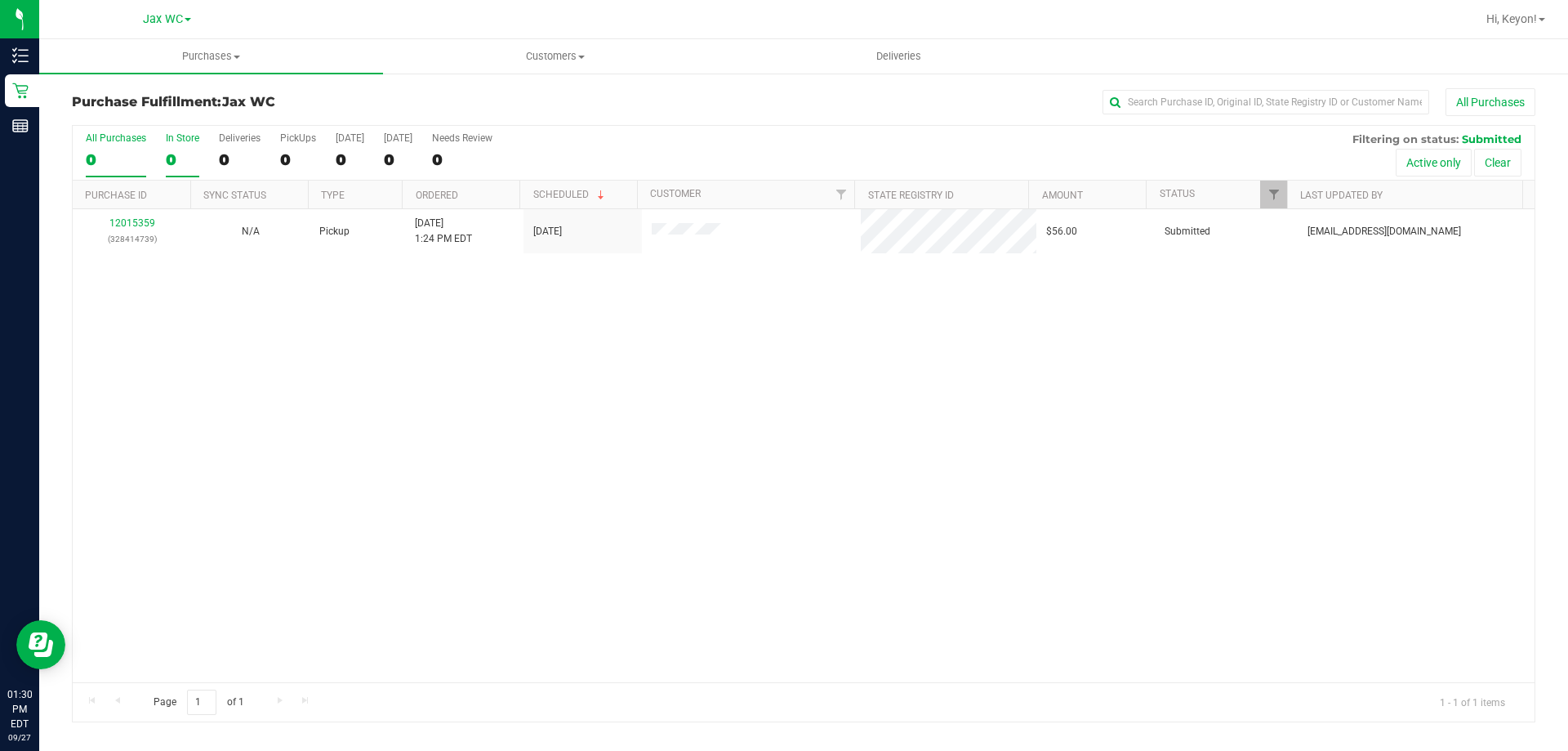
click at [174, 156] on div "0" at bounding box center [182, 160] width 33 height 19
click at [0, 0] on input "In Store 0" at bounding box center [0, 0] width 0 height 0
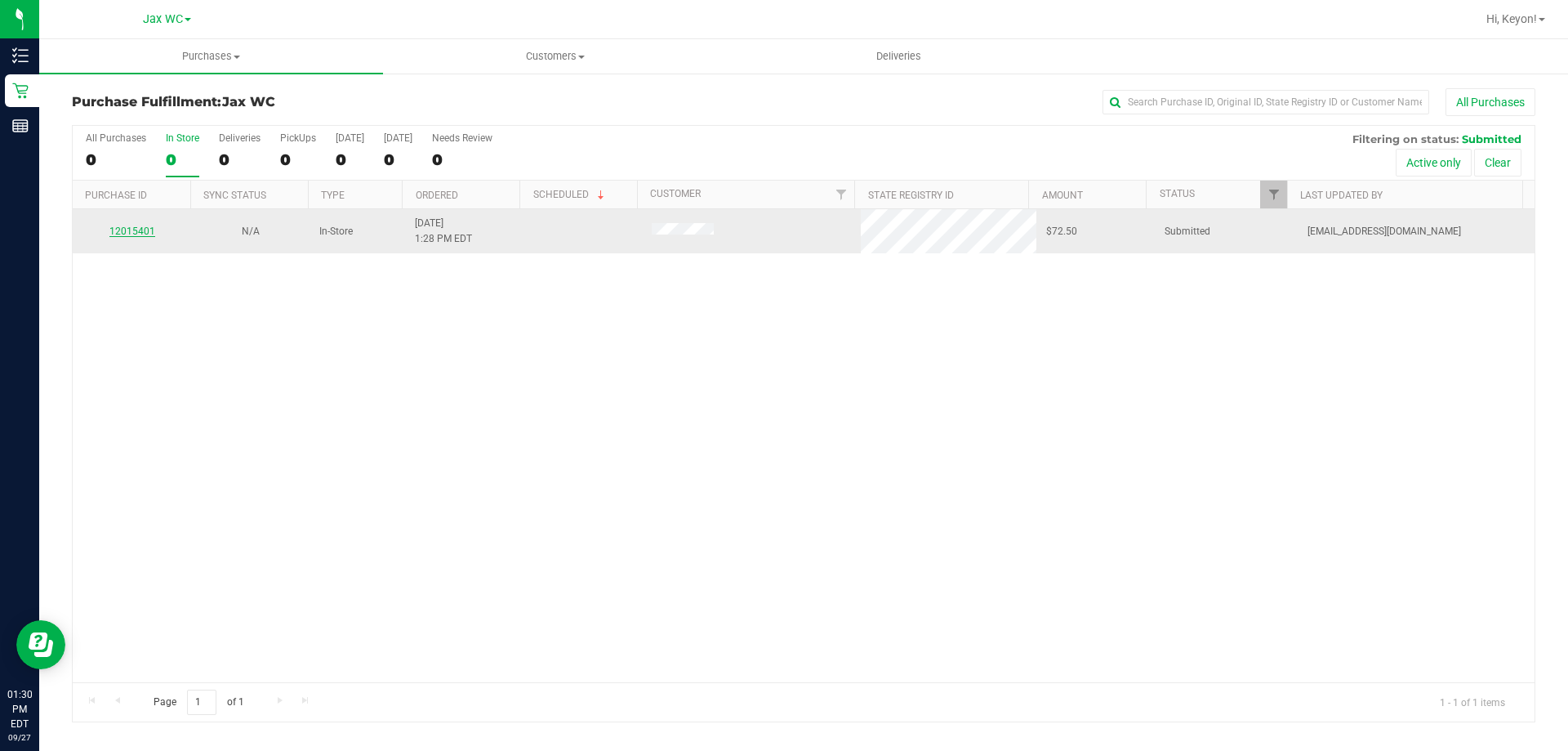
click at [135, 231] on link "12015401" at bounding box center [132, 231] width 46 height 11
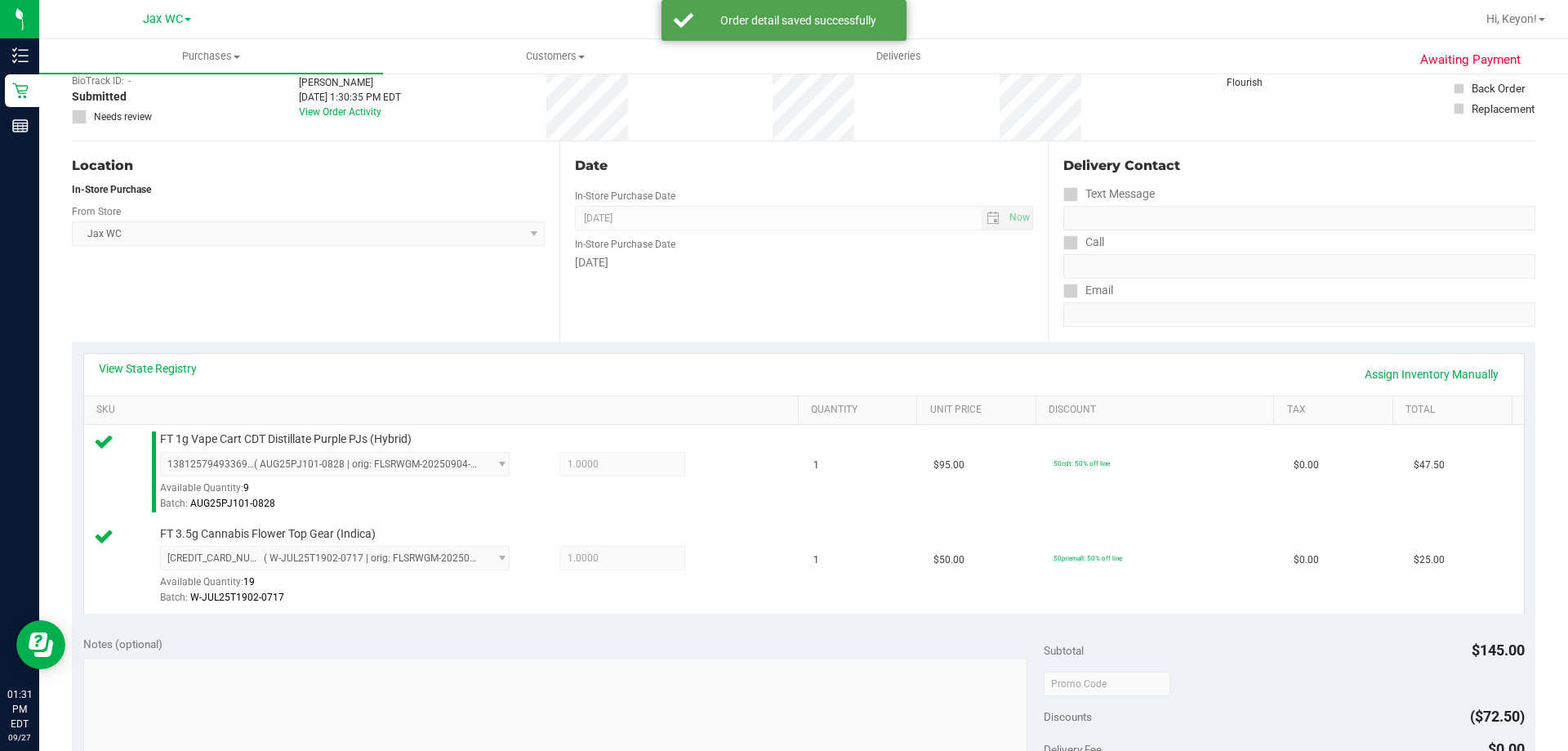
scroll to position [572, 0]
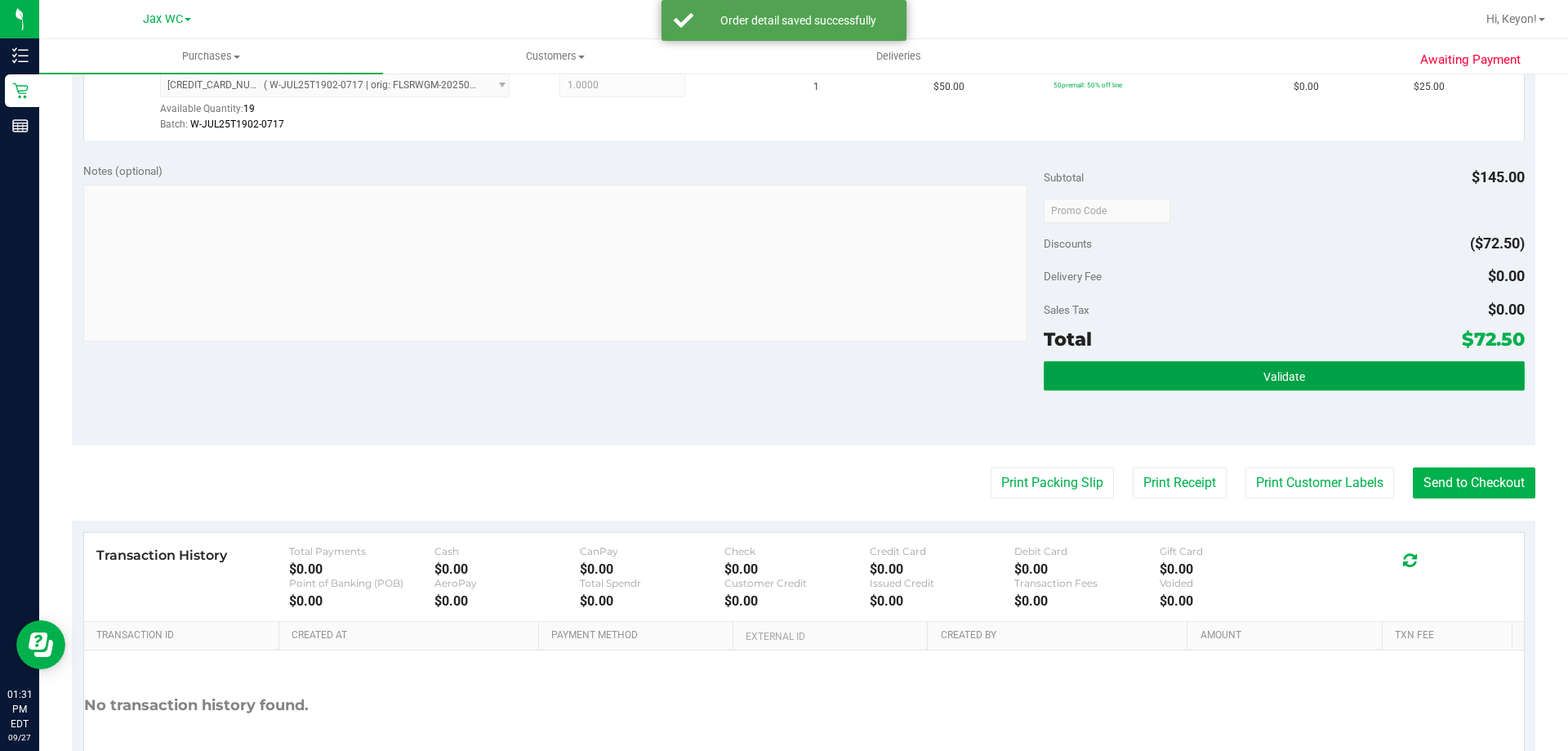
click at [1264, 378] on span "Validate" at bounding box center [1284, 377] width 42 height 13
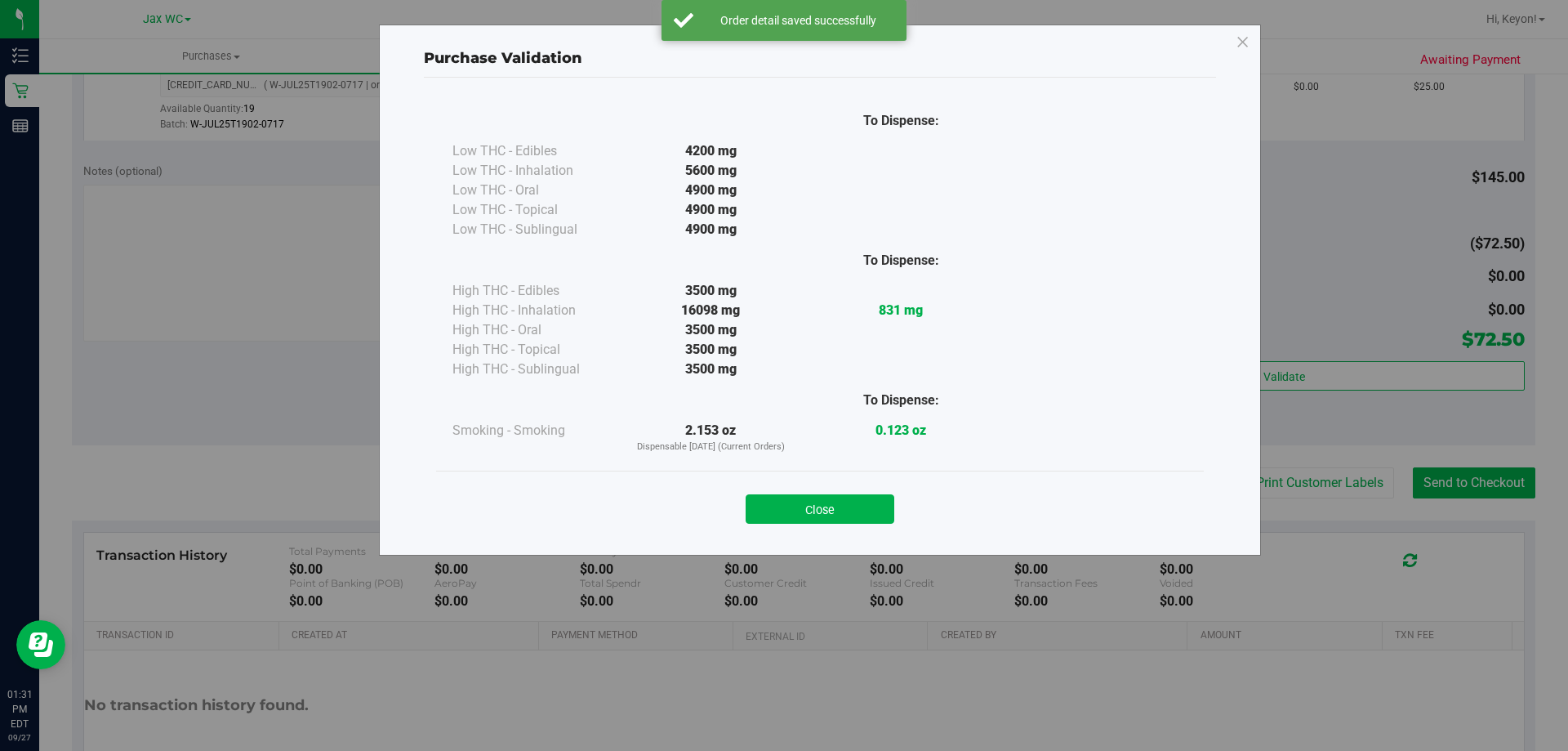
drag, startPoint x: 951, startPoint y: 494, endPoint x: 943, endPoint y: 495, distance: 8.1
click at [949, 495] on div "Close" at bounding box center [819, 504] width 743 height 41
drag, startPoint x: 855, startPoint y: 510, endPoint x: 902, endPoint y: 511, distance: 47.0
click at [855, 511] on button "Close" at bounding box center [820, 508] width 148 height 30
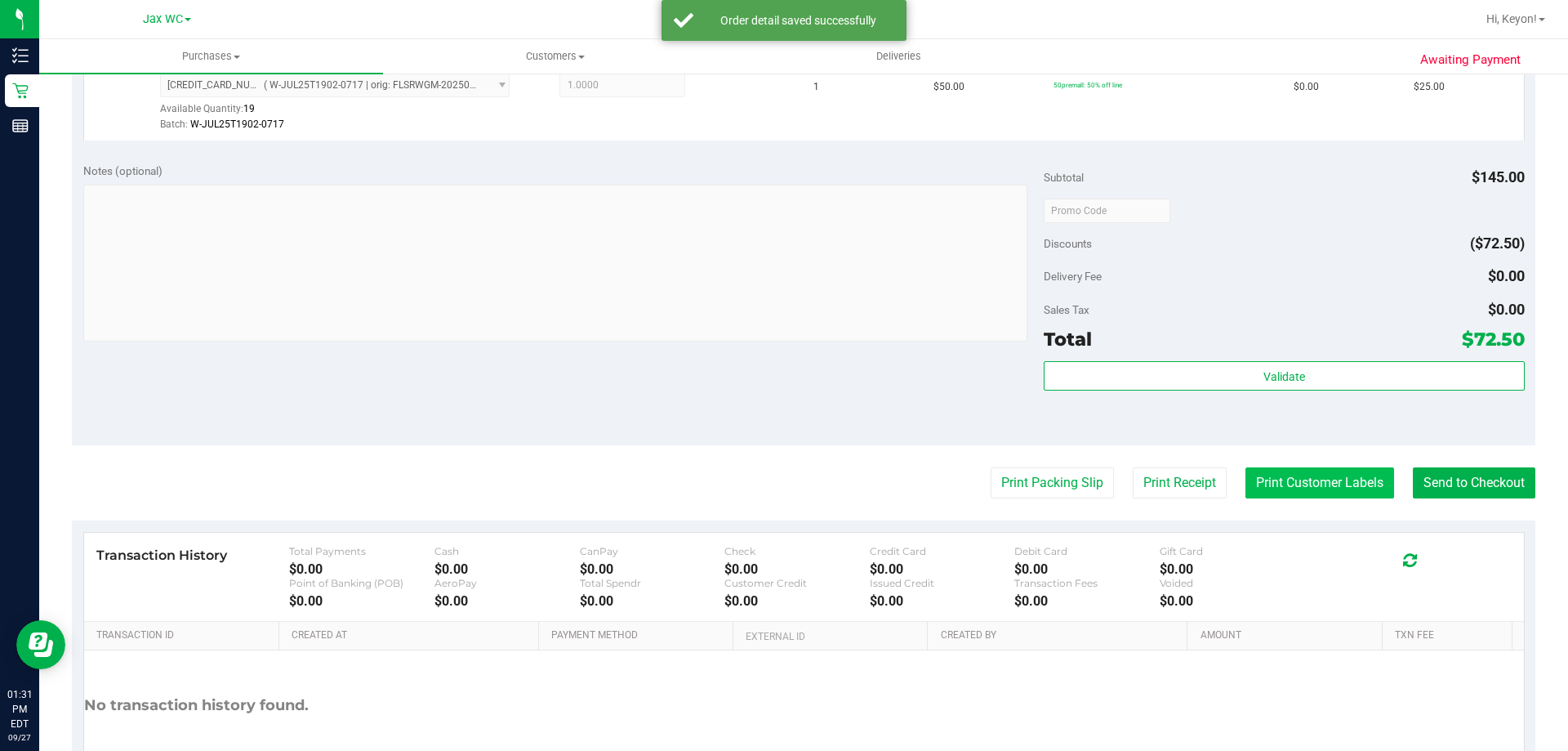
click at [1309, 480] on button "Print Customer Labels" at bounding box center [1320, 483] width 148 height 31
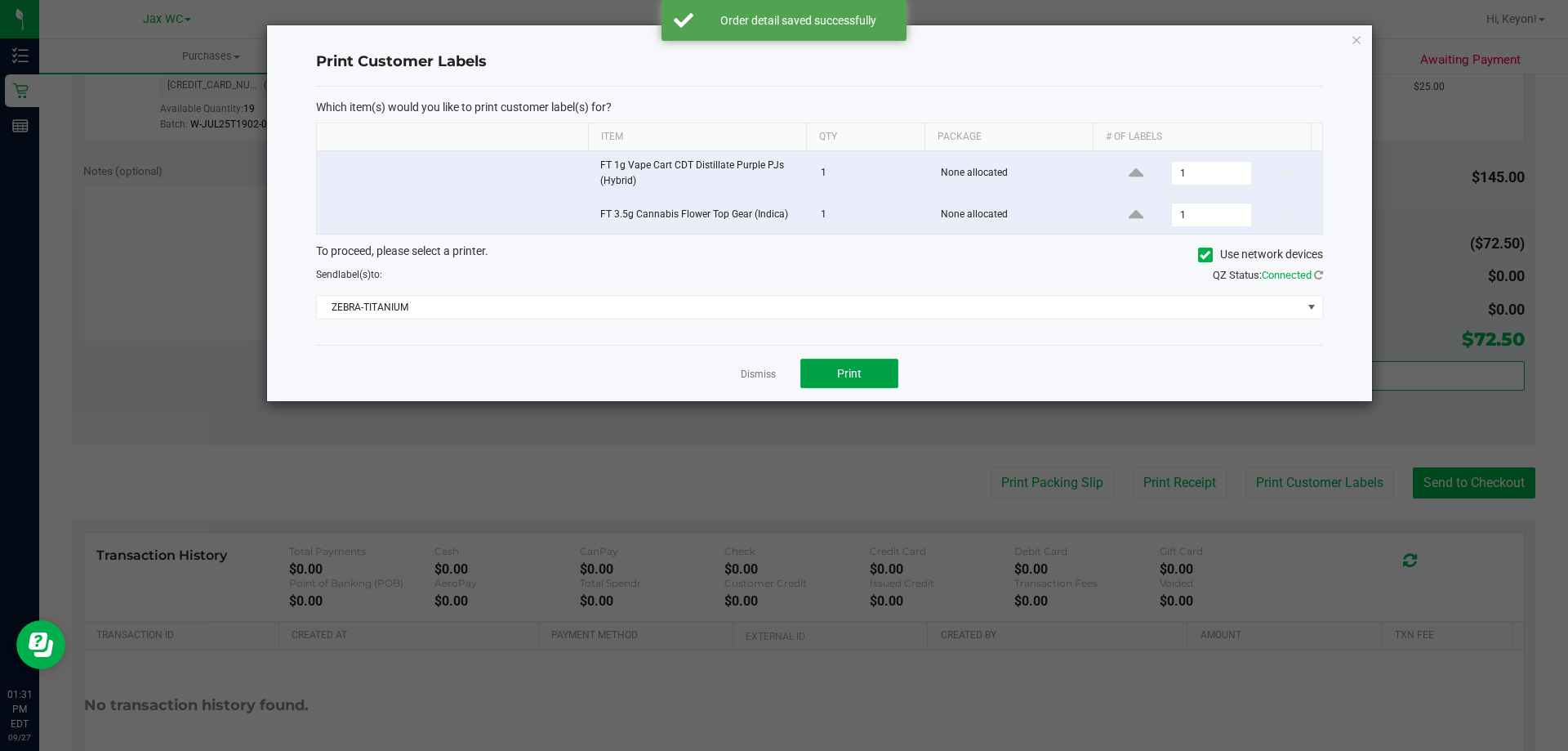
click at [848, 385] on button "Print" at bounding box center [849, 373] width 98 height 30
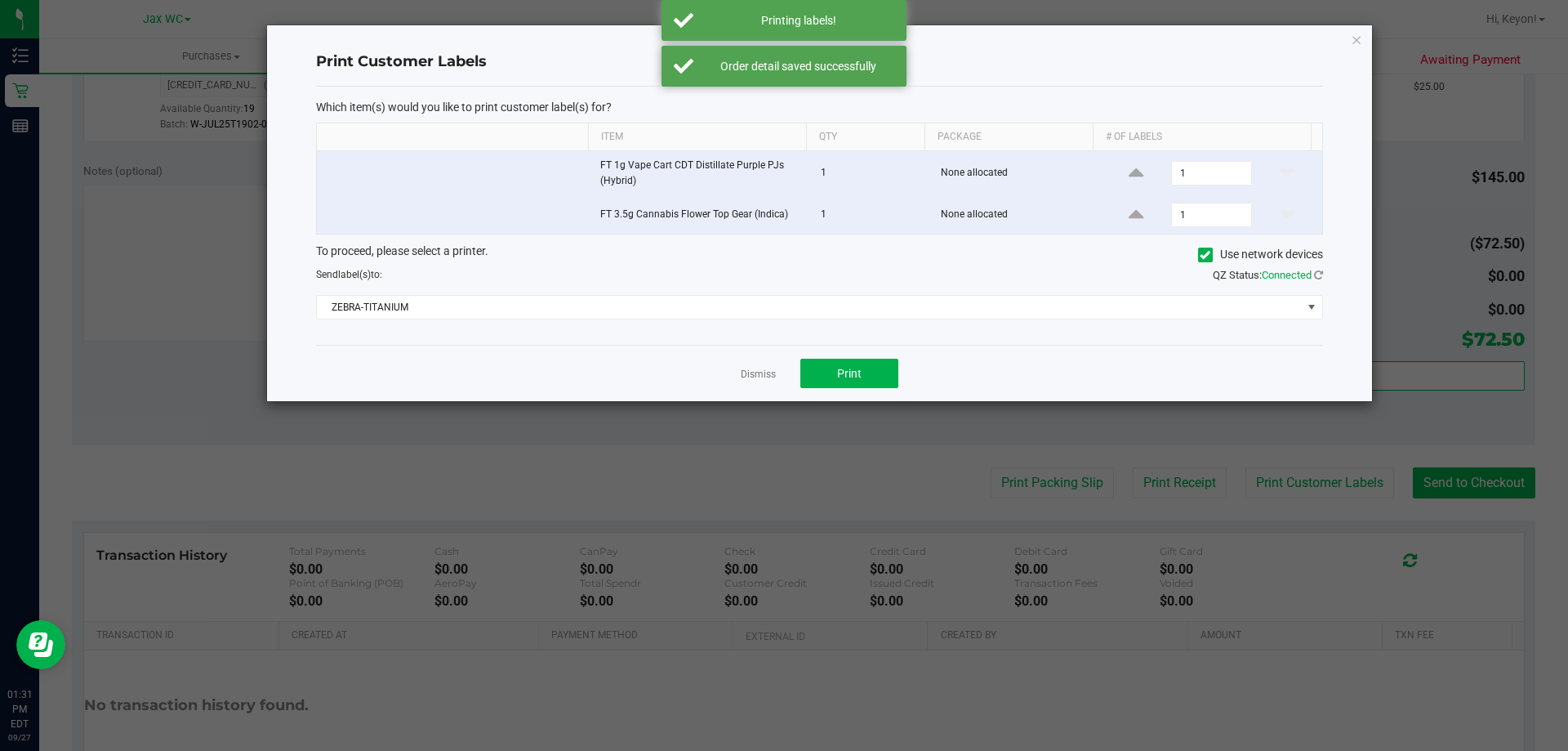
drag, startPoint x: 754, startPoint y: 375, endPoint x: 1193, endPoint y: 421, distance: 441.4
click at [757, 375] on link "Dismiss" at bounding box center [758, 374] width 35 height 14
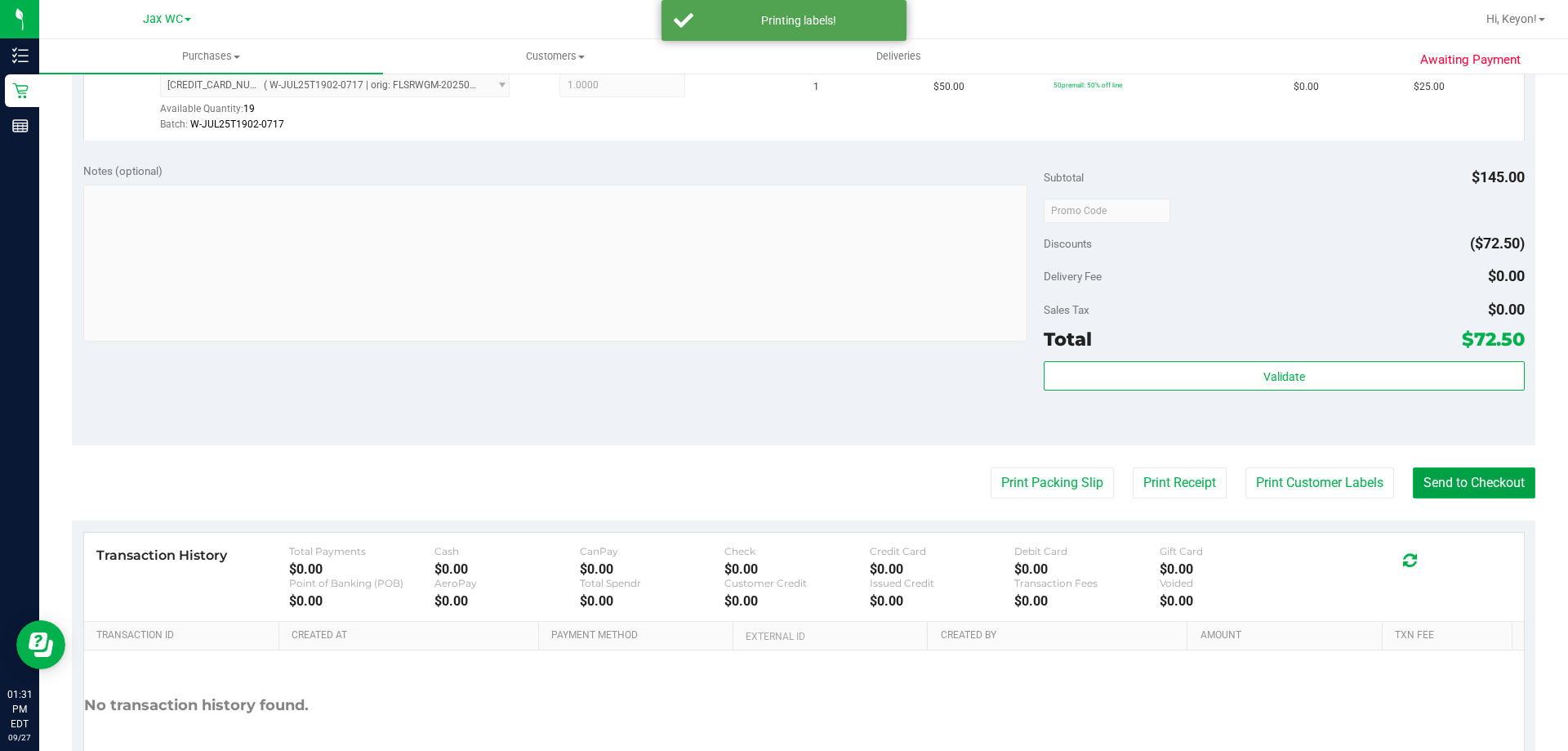
click at [1428, 475] on button "Send to Checkout" at bounding box center [1474, 483] width 123 height 31
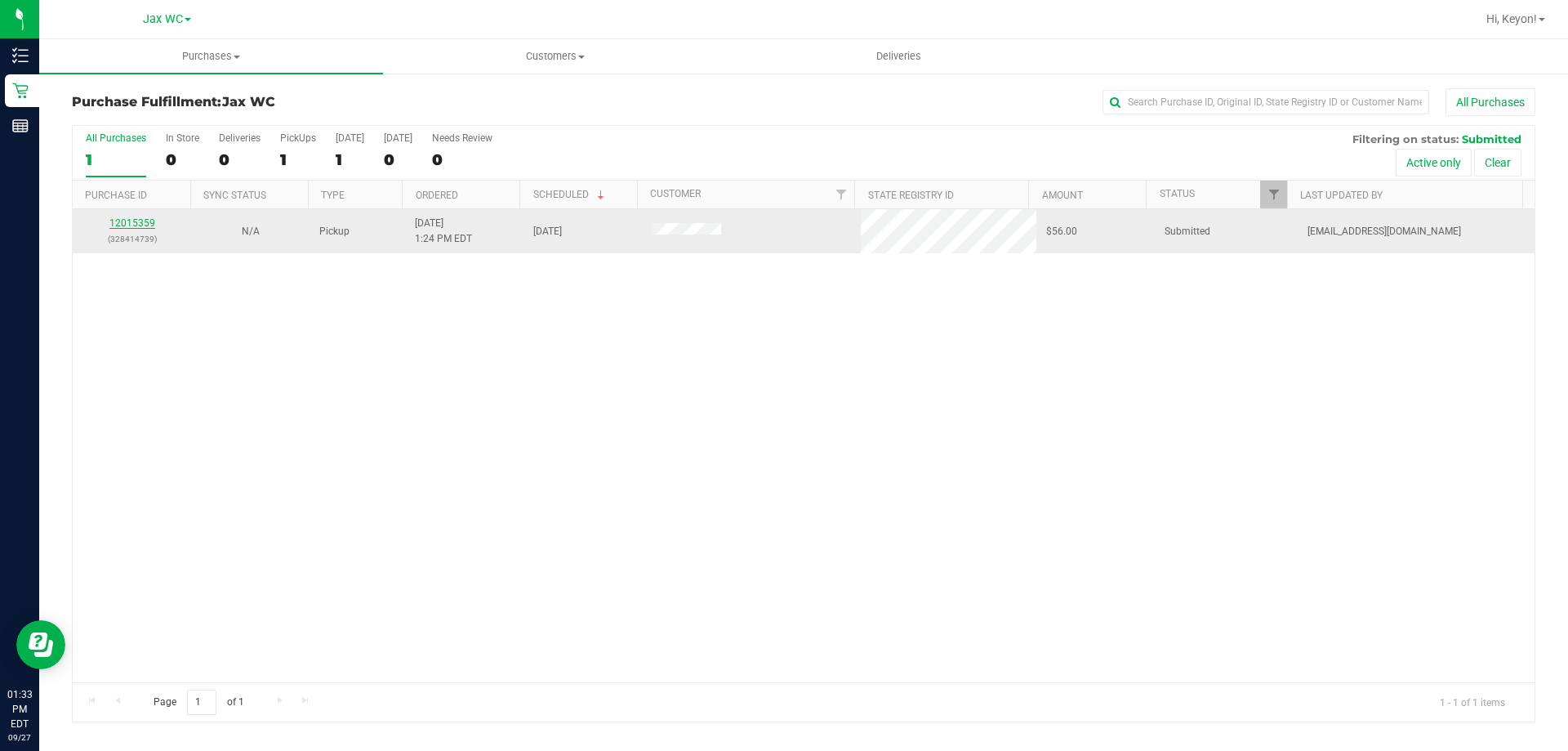
click at [130, 219] on link "12015359" at bounding box center [132, 223] width 46 height 11
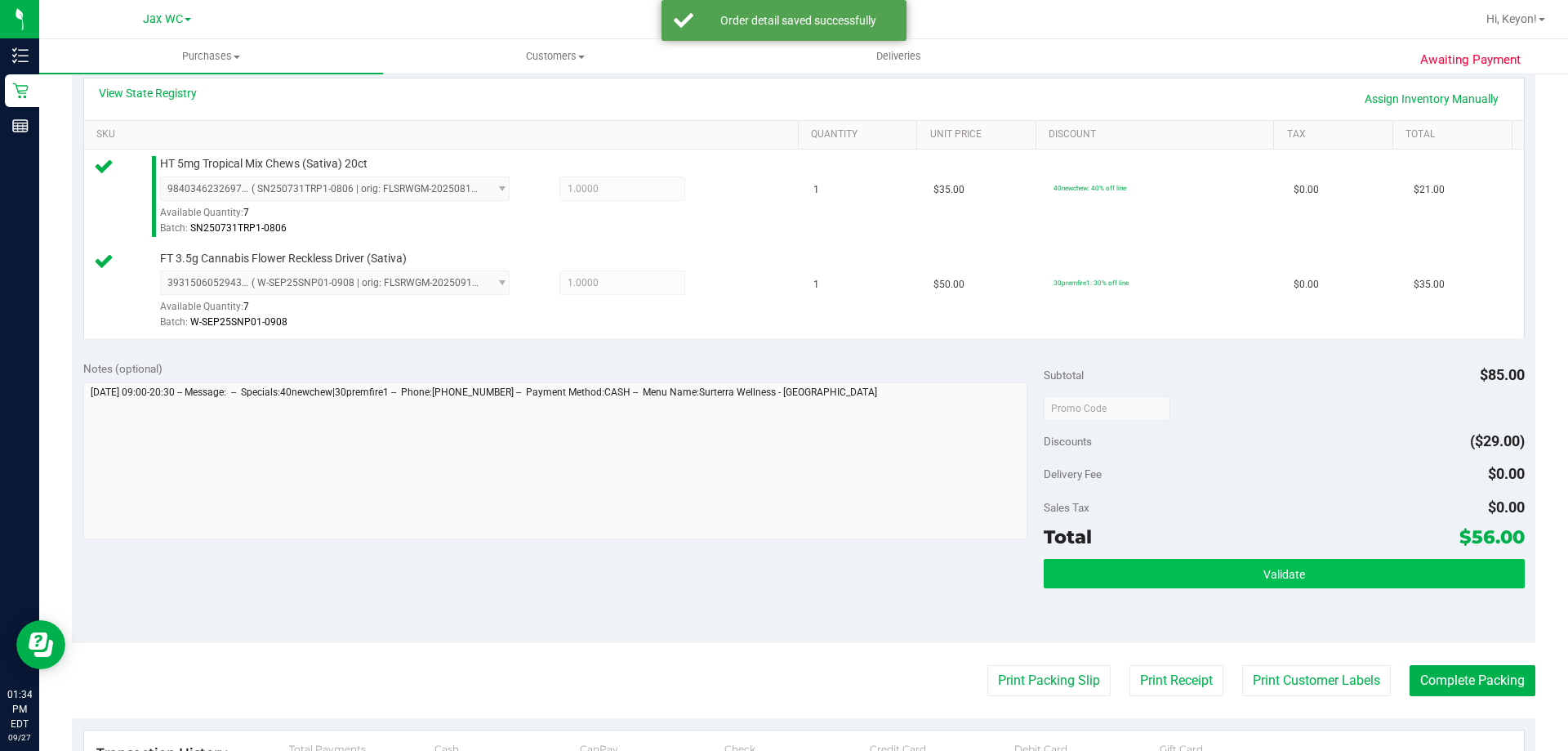
scroll to position [467, 0]
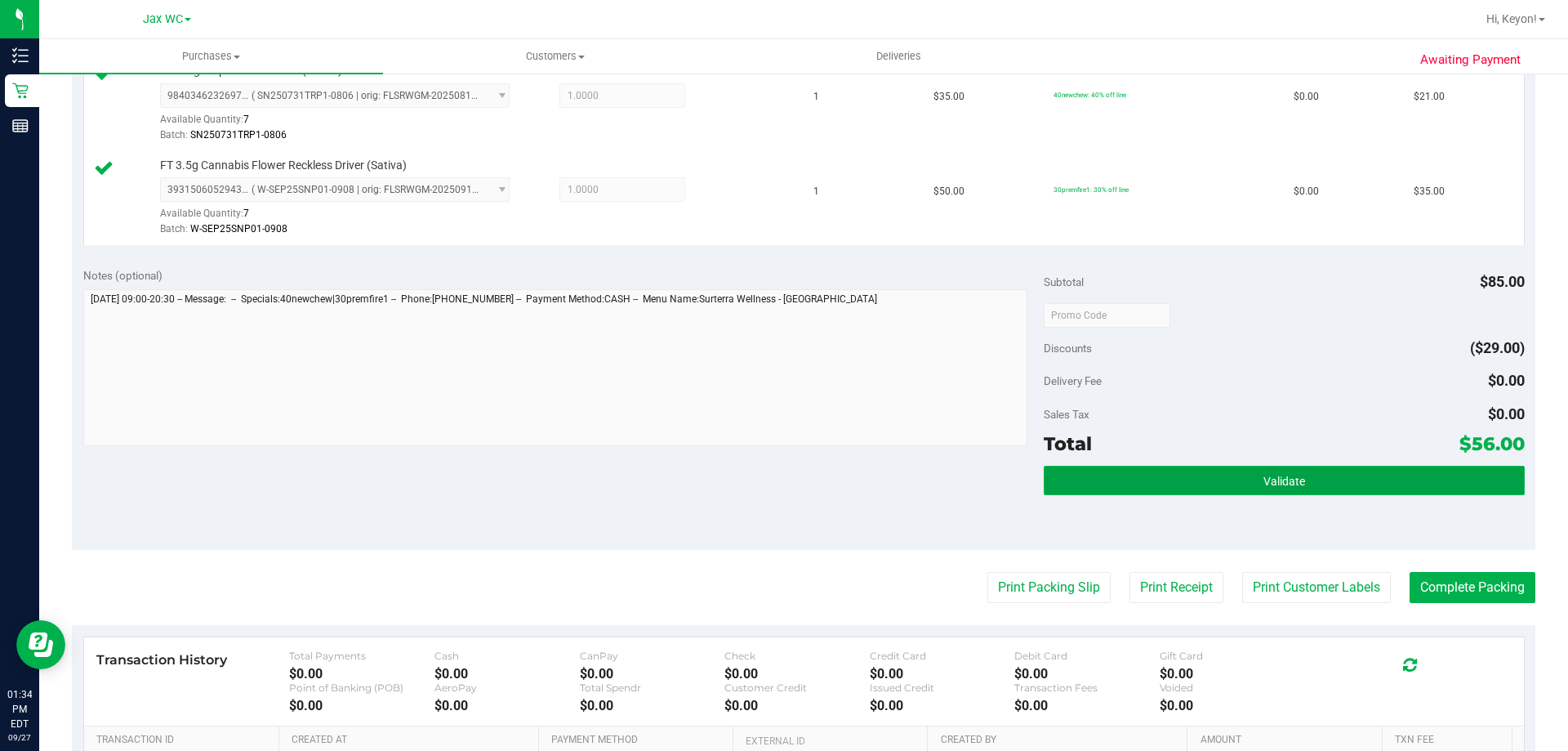
click at [1358, 470] on button "Validate" at bounding box center [1284, 480] width 480 height 30
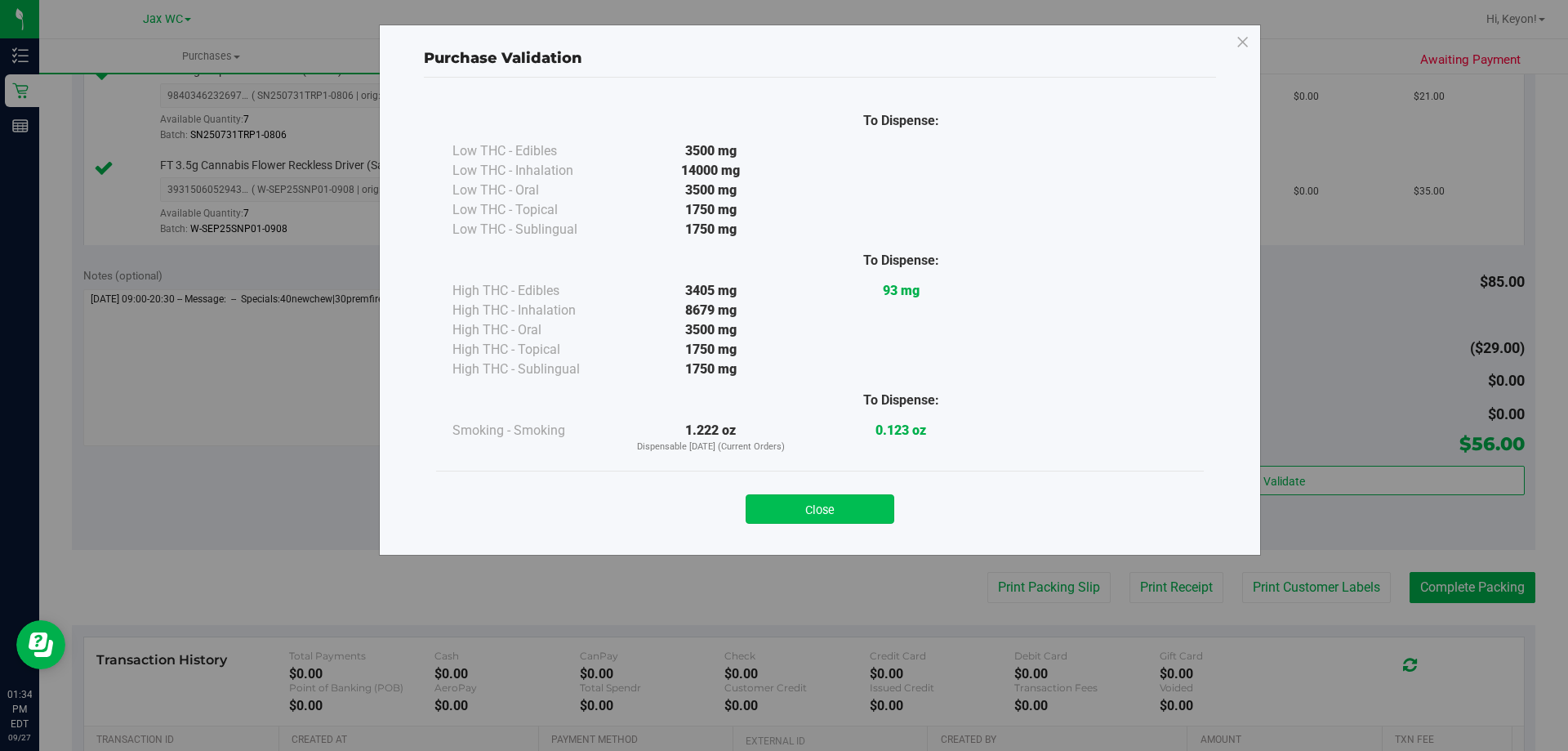
click at [863, 512] on button "Close" at bounding box center [820, 508] width 148 height 30
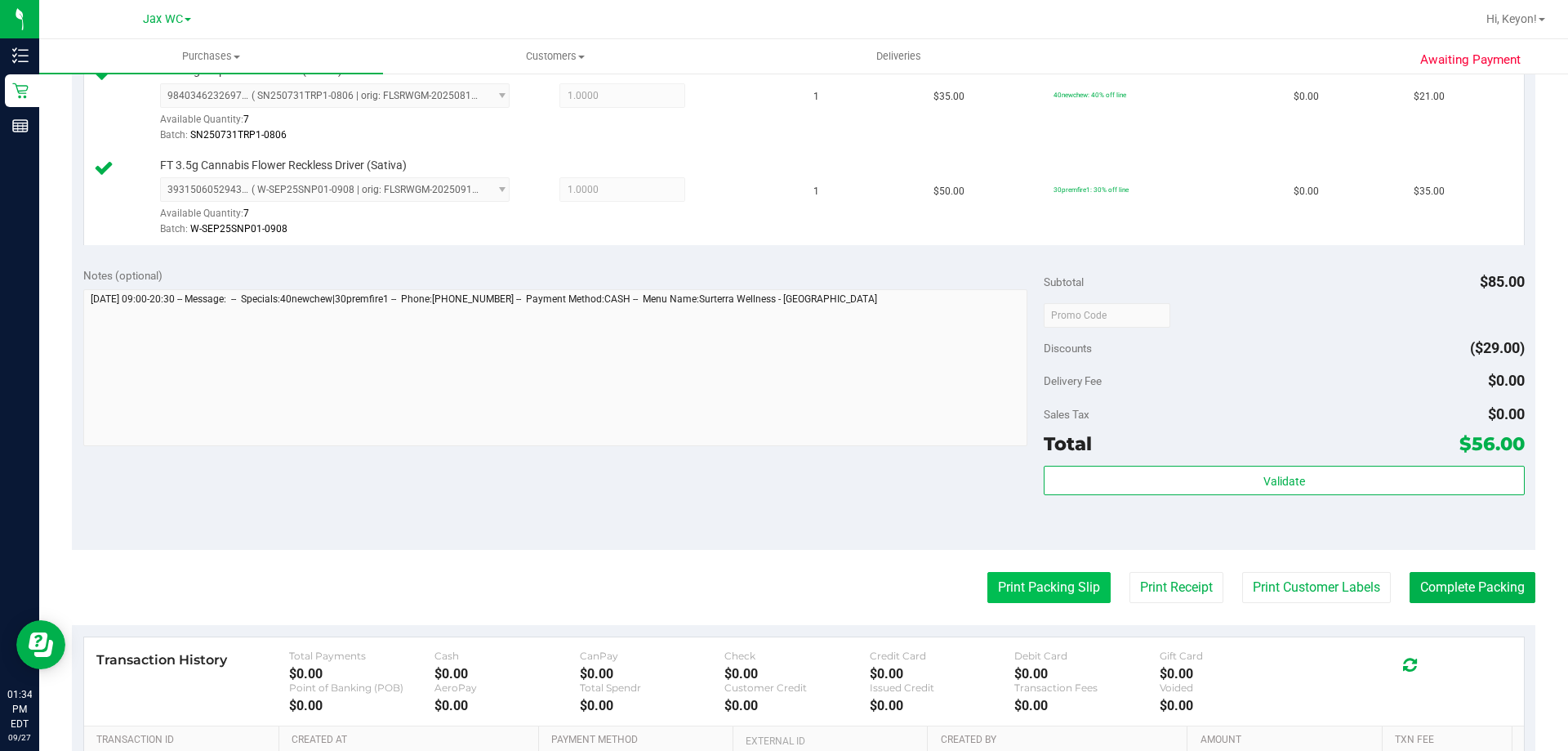
click at [1052, 597] on button "Print Packing Slip" at bounding box center [1049, 587] width 124 height 31
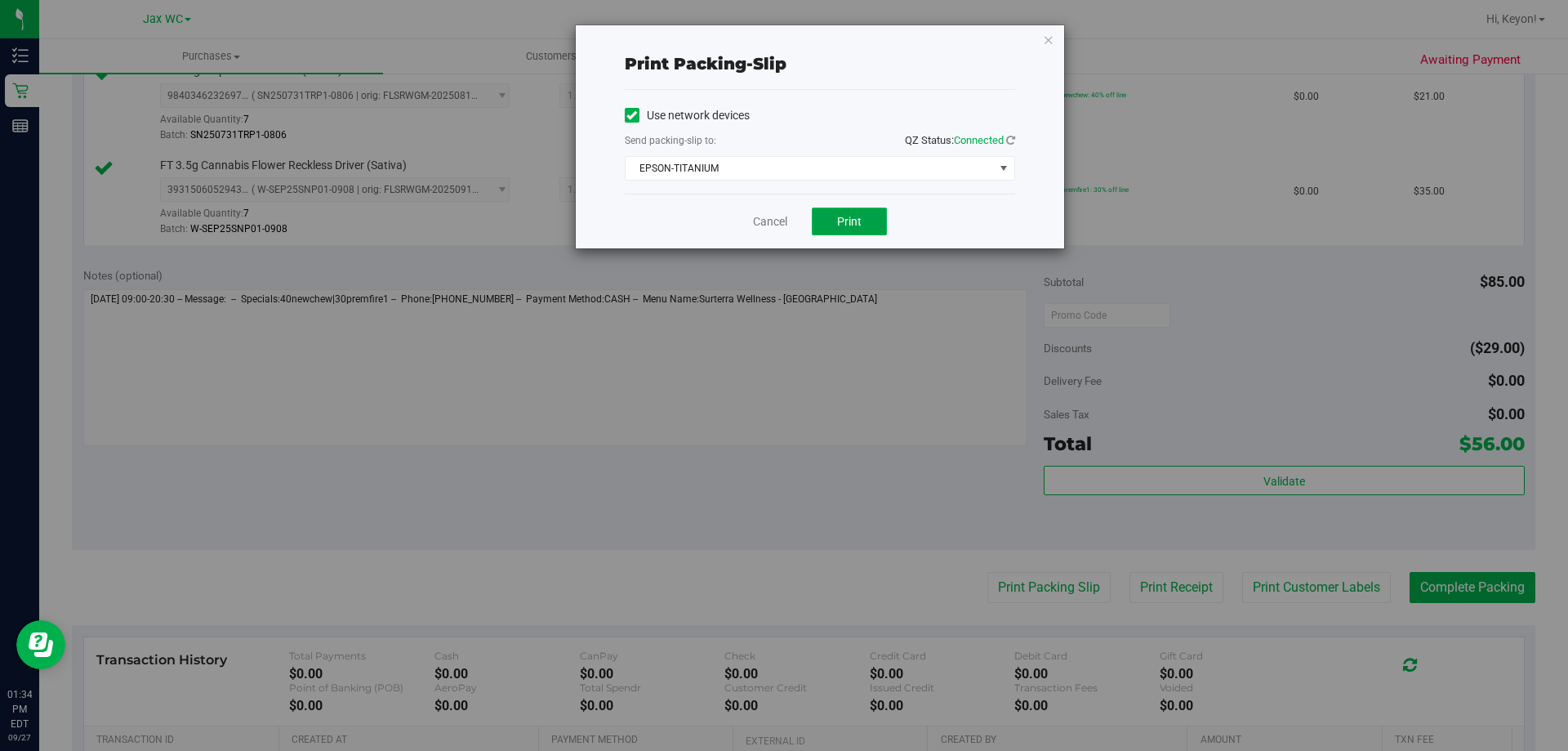
click at [856, 227] on button "Print" at bounding box center [849, 221] width 75 height 28
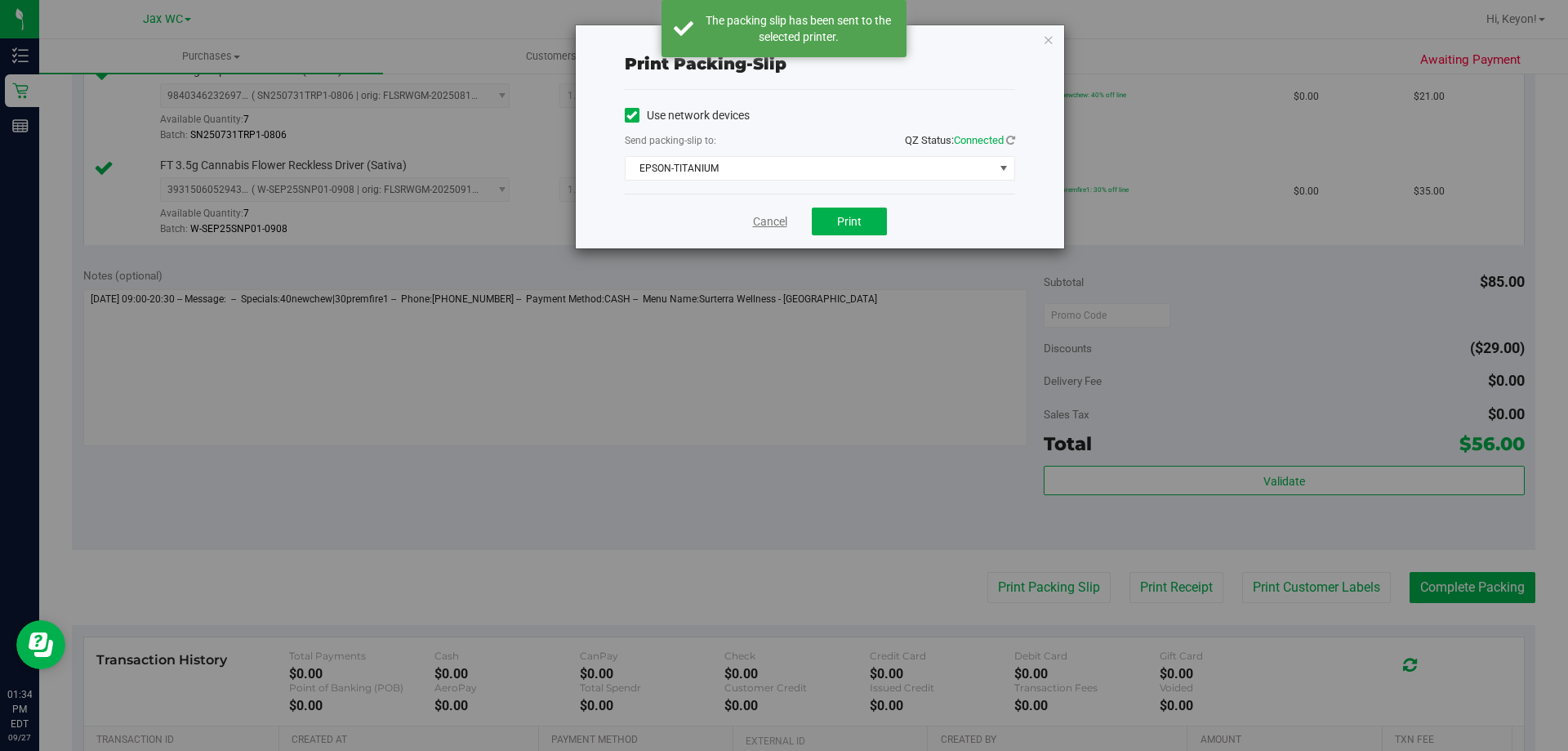
click at [774, 220] on link "Cancel" at bounding box center [770, 222] width 34 height 17
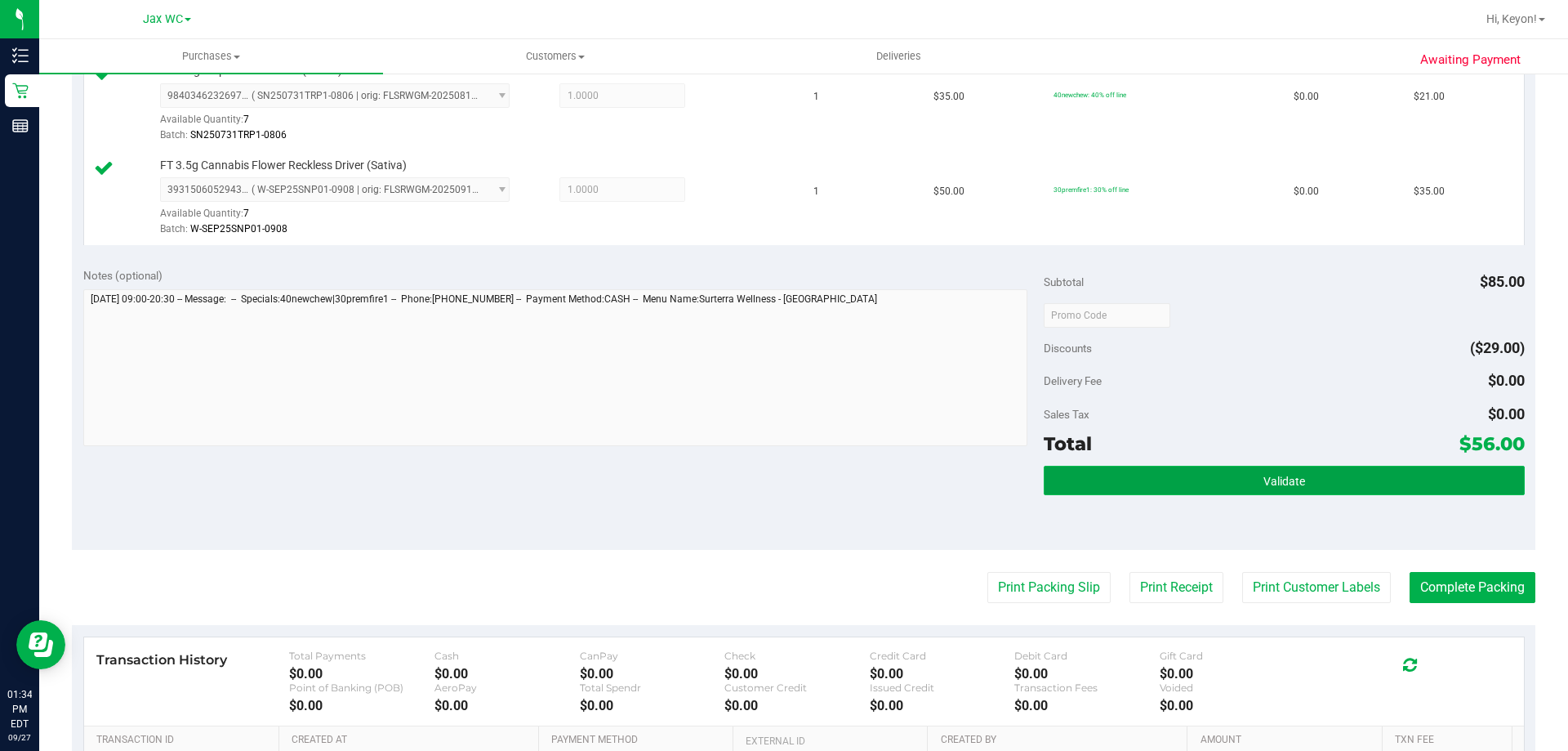
click at [1378, 487] on button "Validate" at bounding box center [1284, 480] width 480 height 30
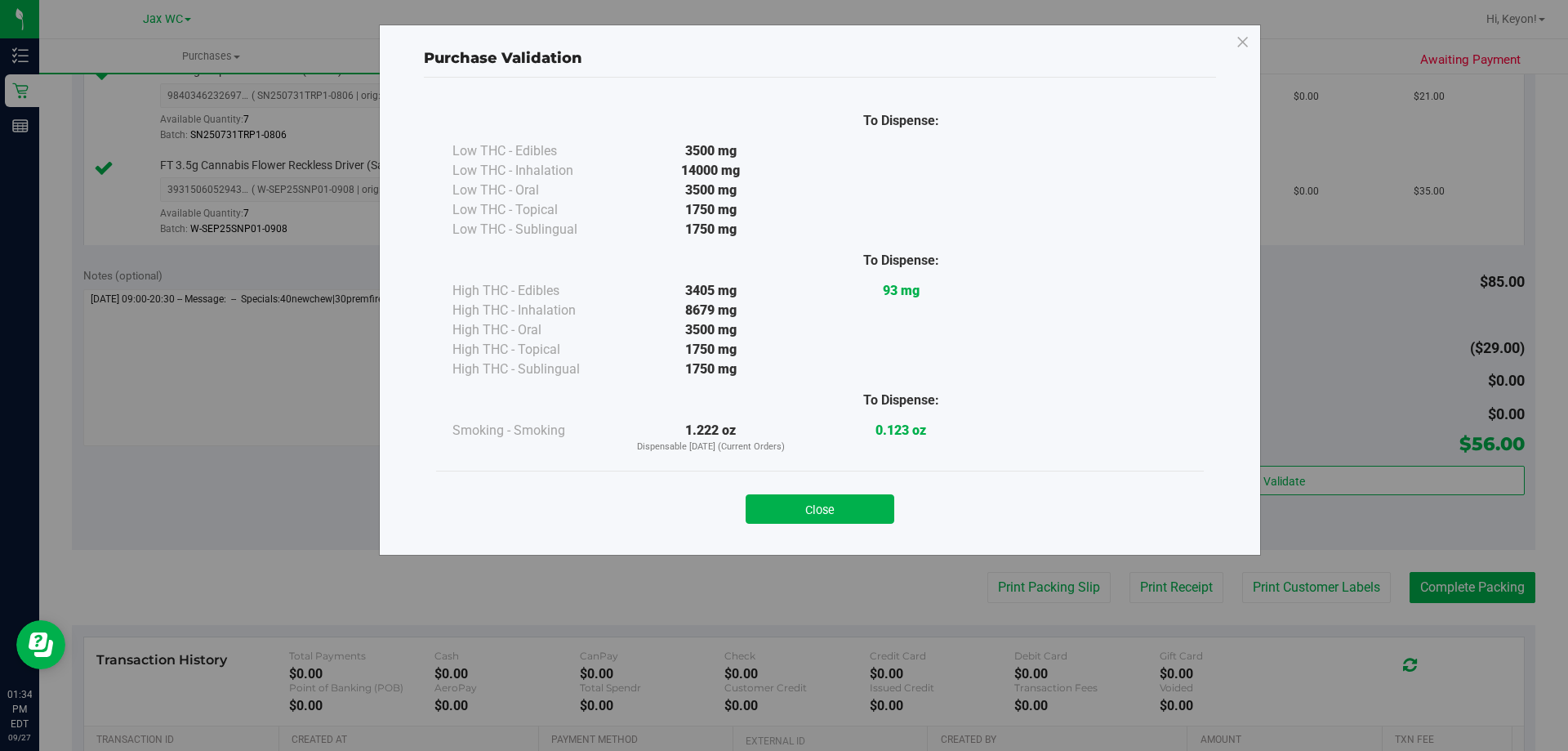
click at [822, 523] on button "Close" at bounding box center [820, 508] width 148 height 30
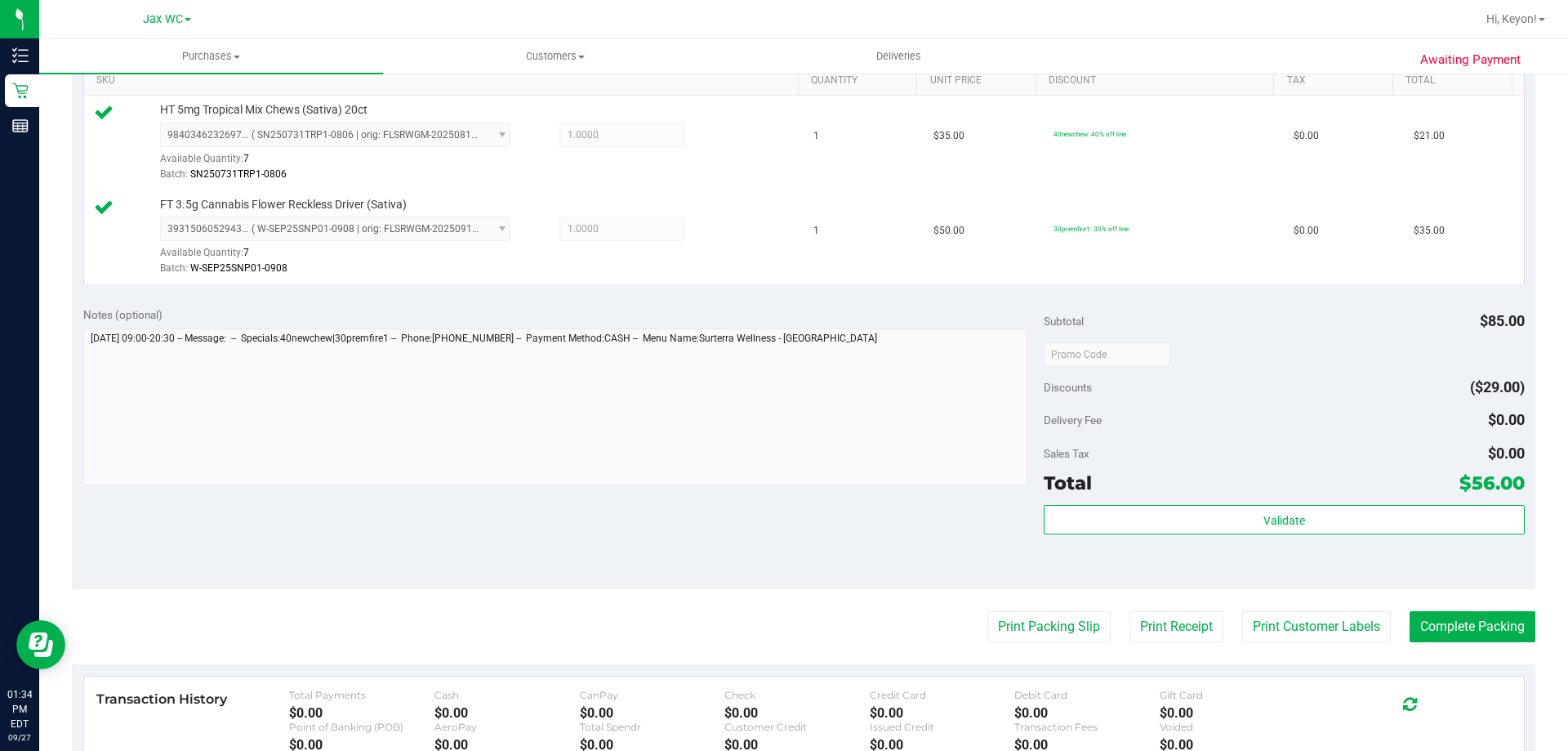
scroll to position [431, 0]
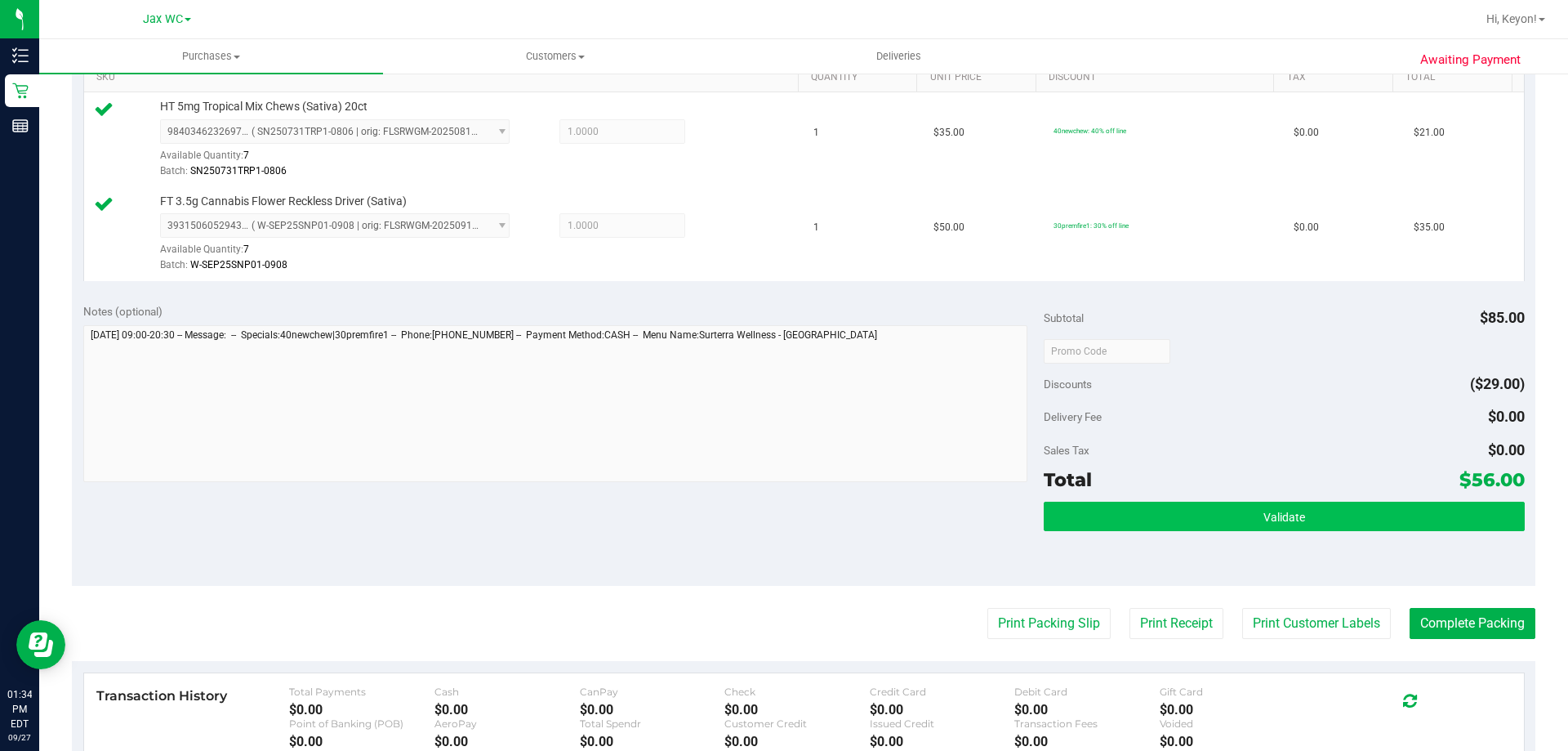
drag, startPoint x: 1355, startPoint y: 500, endPoint x: 1353, endPoint y: 524, distance: 24.1
click at [1353, 504] on div "Subtotal $85.00 Discounts ($29.00) Delivery Fee $0.00 Sales Tax $0.00 Total $56…" at bounding box center [1284, 439] width 480 height 272
click at [1353, 525] on button "Validate" at bounding box center [1284, 516] width 480 height 30
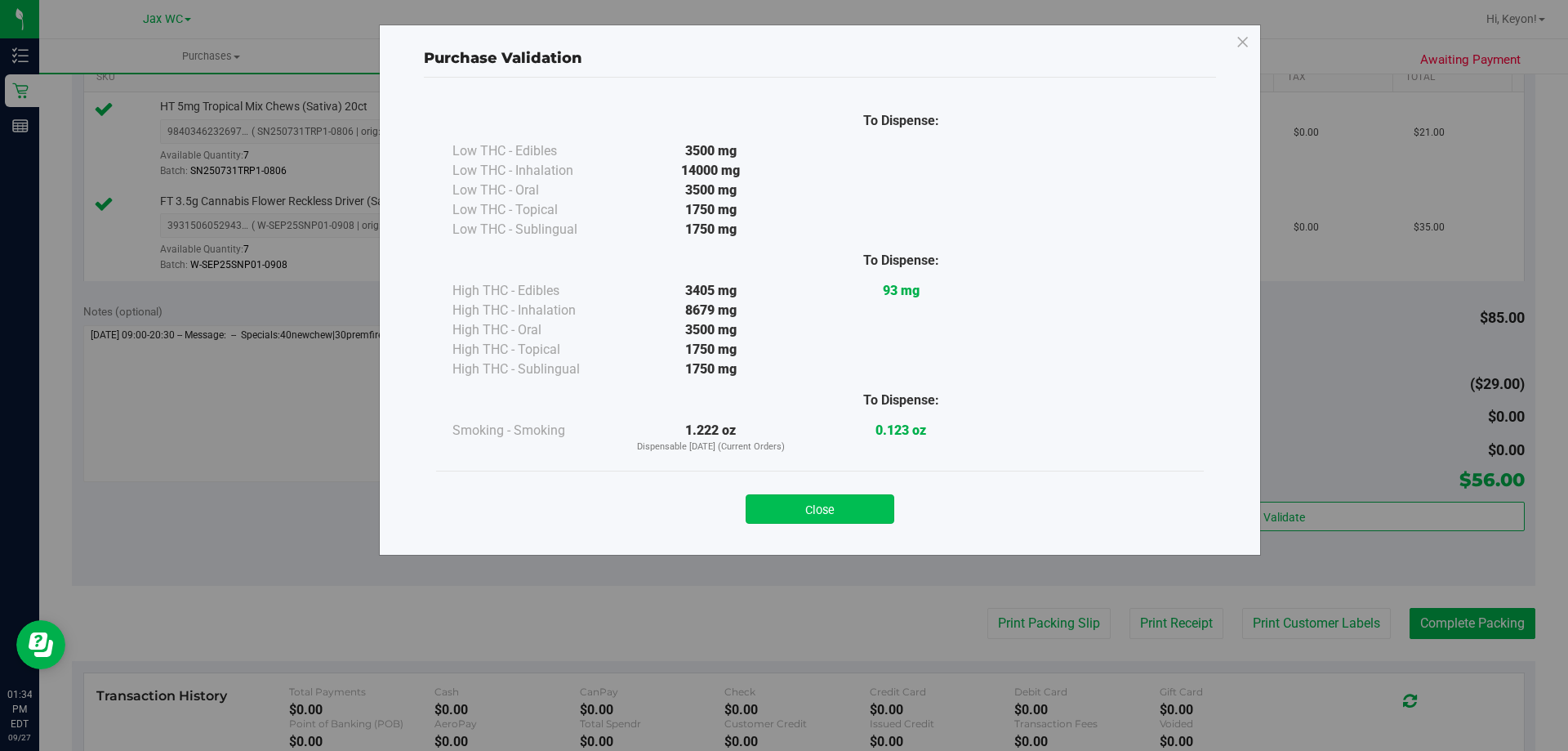
click at [828, 508] on button "Close" at bounding box center [820, 508] width 148 height 30
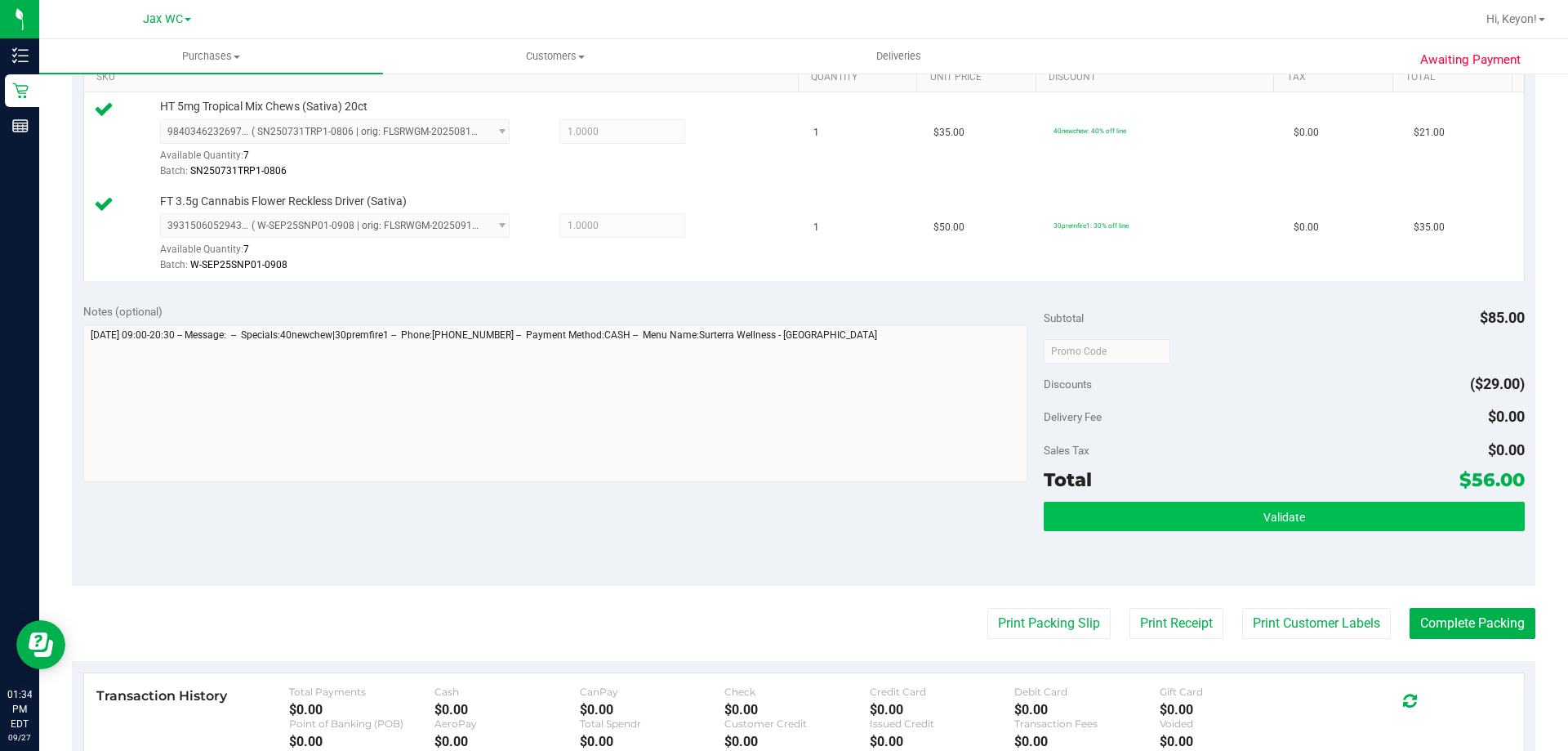
scroll to position [492, 0]
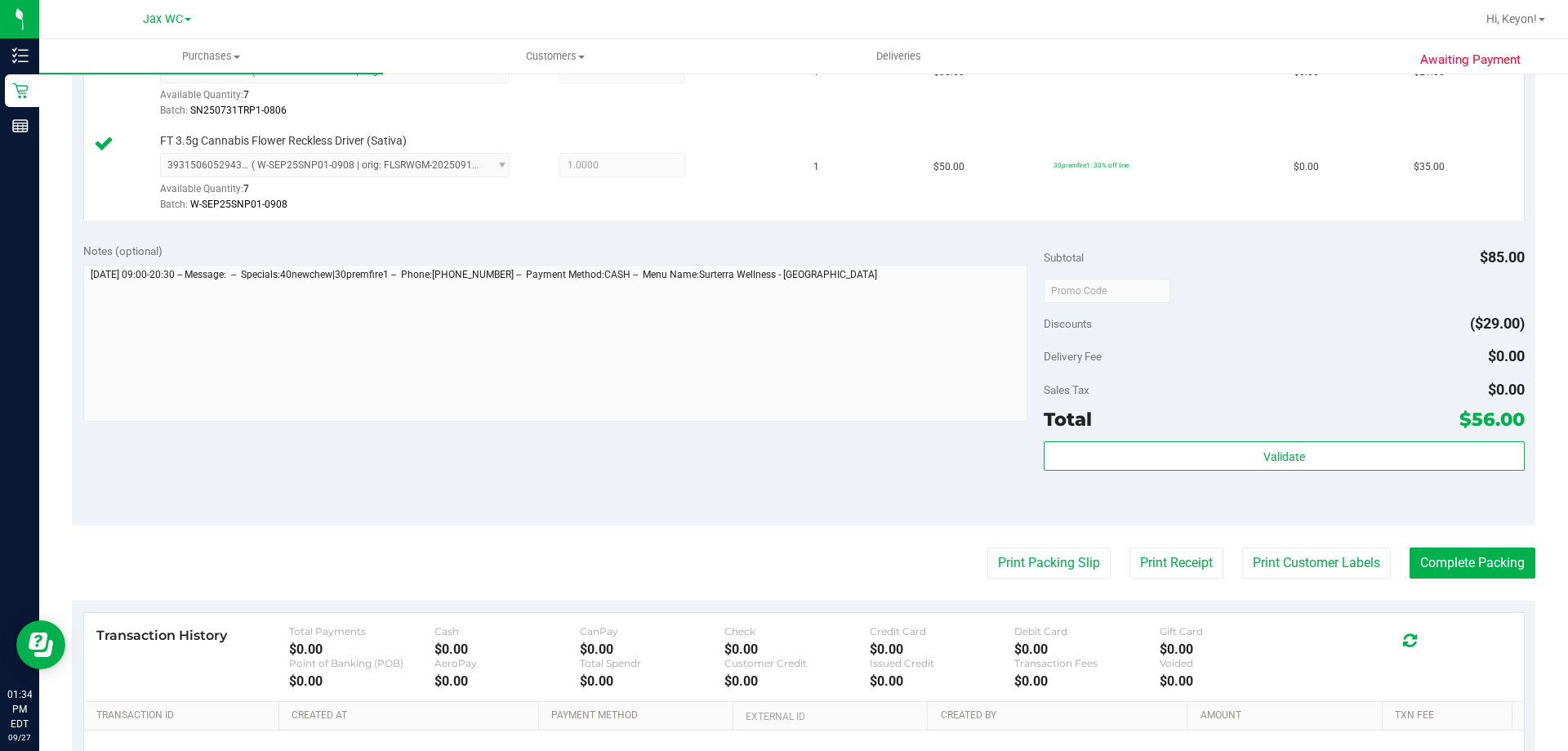
click at [1387, 384] on div "Sales Tax $0.00" at bounding box center [1284, 389] width 480 height 30
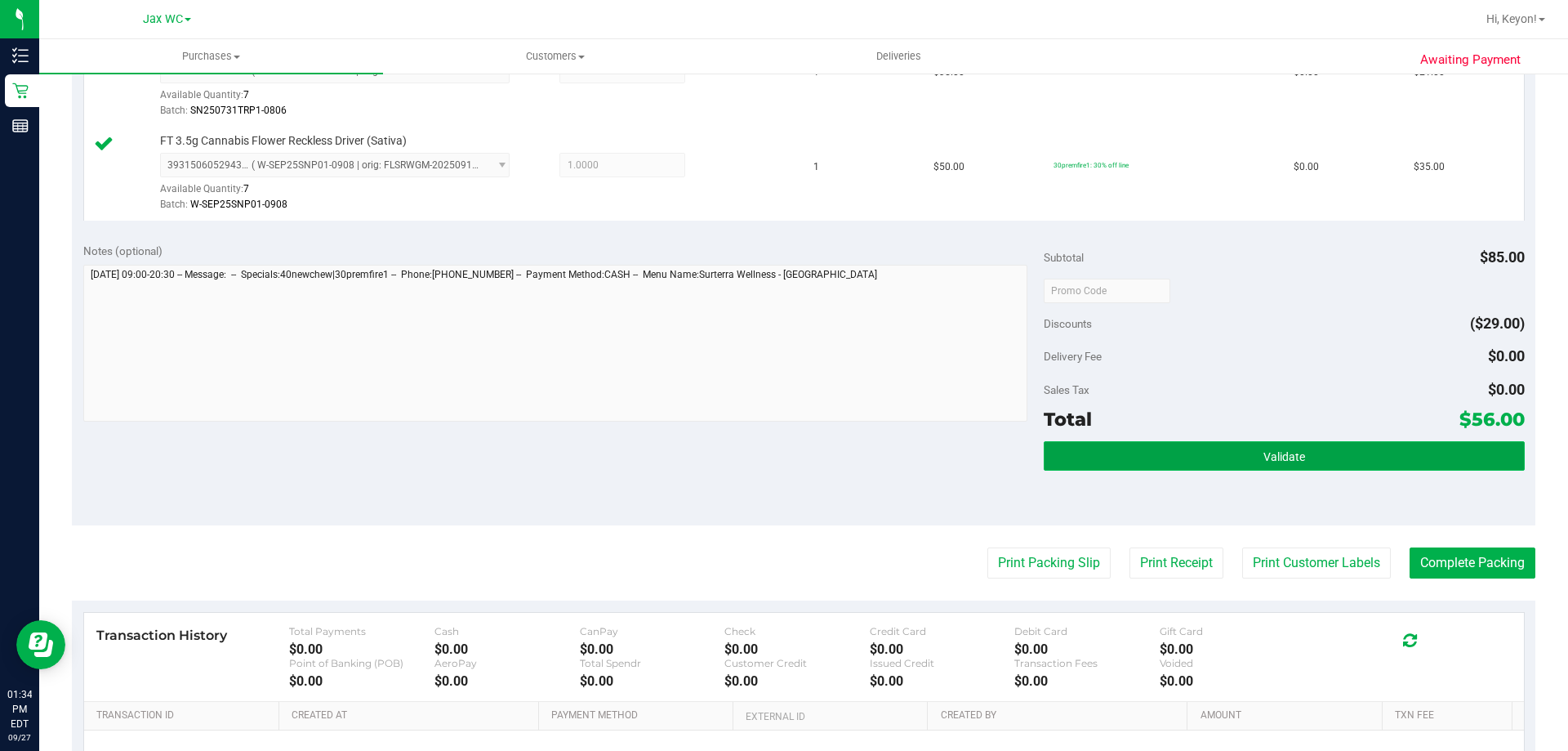
click at [1449, 448] on button "Validate" at bounding box center [1284, 456] width 480 height 30
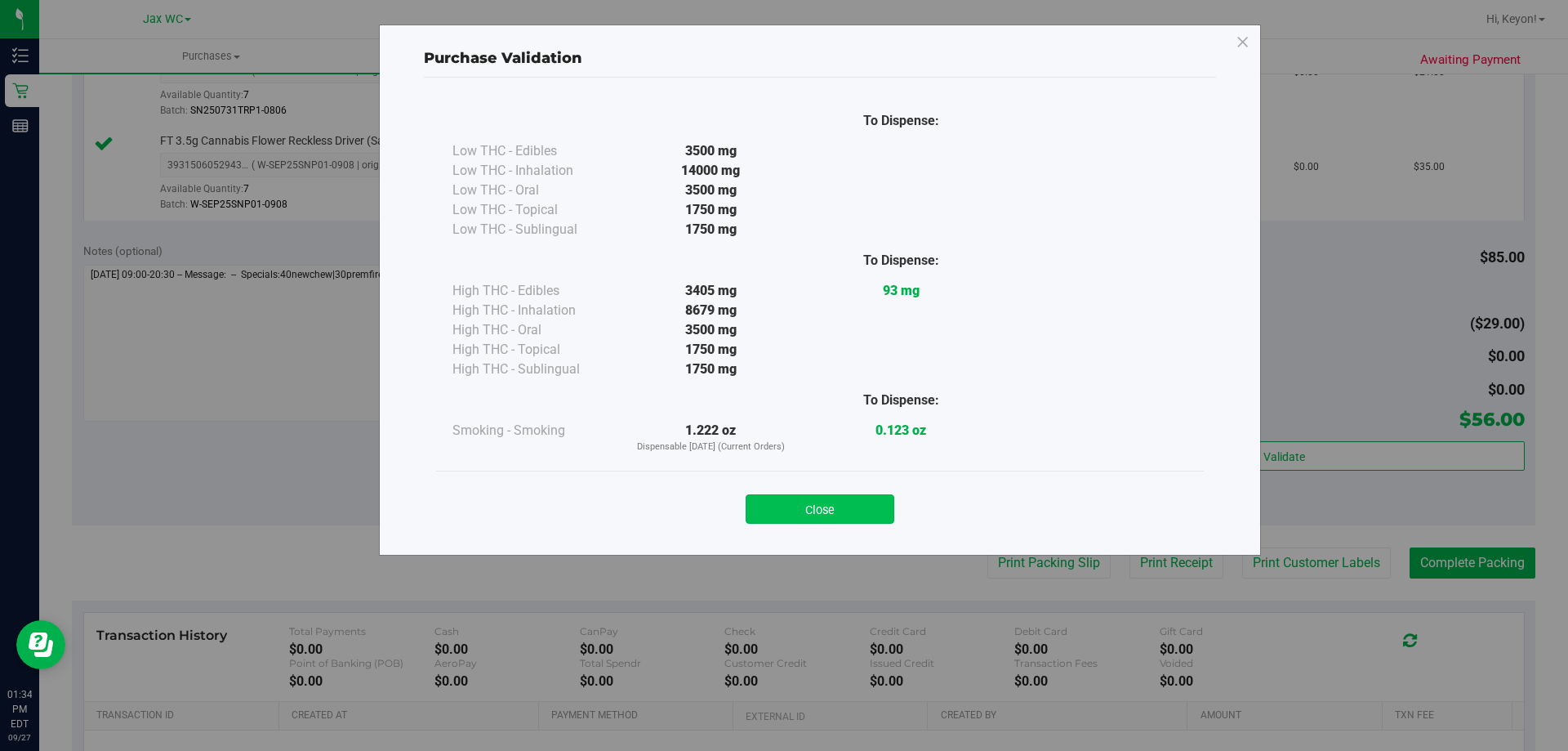
click at [841, 512] on button "Close" at bounding box center [820, 508] width 148 height 30
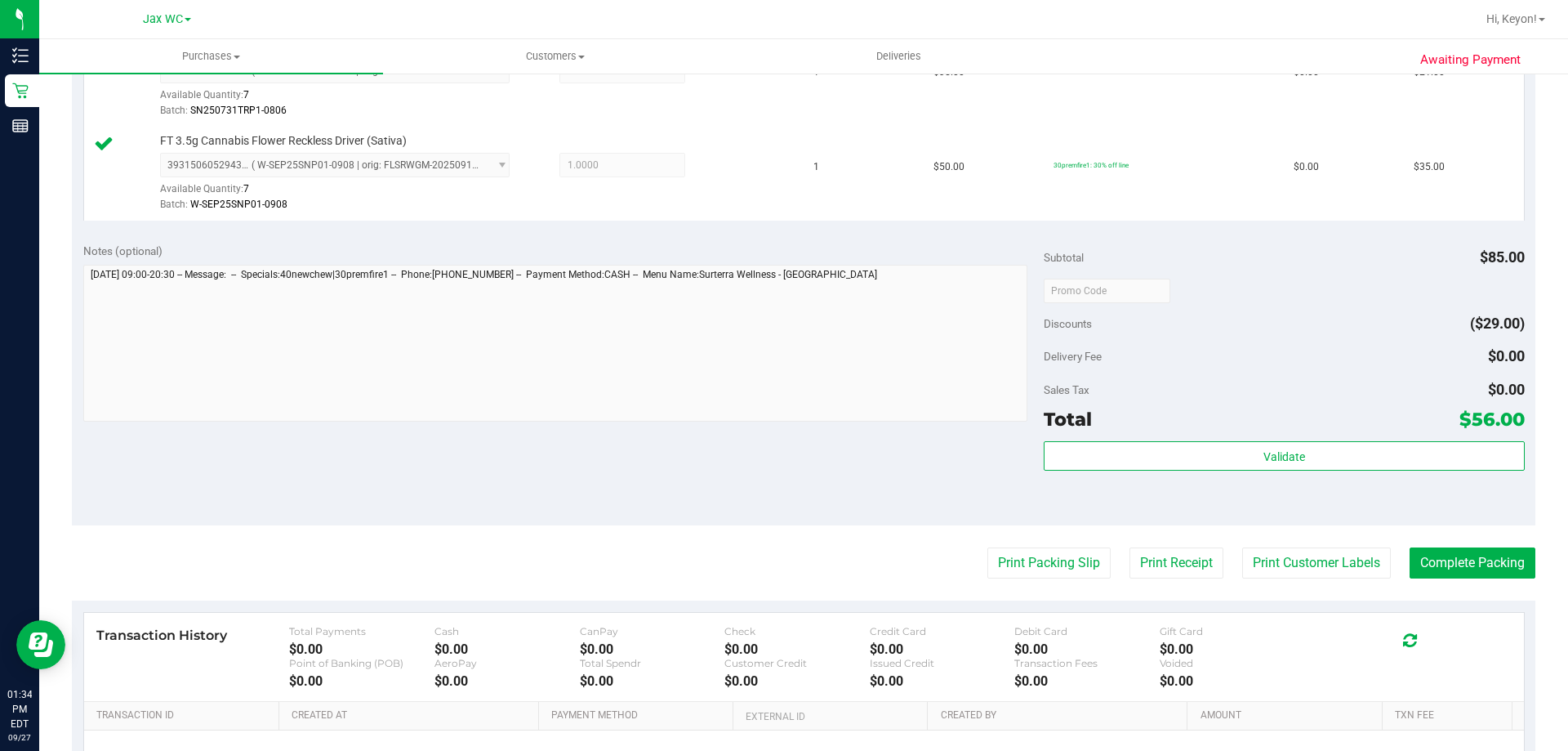
scroll to position [551, 0]
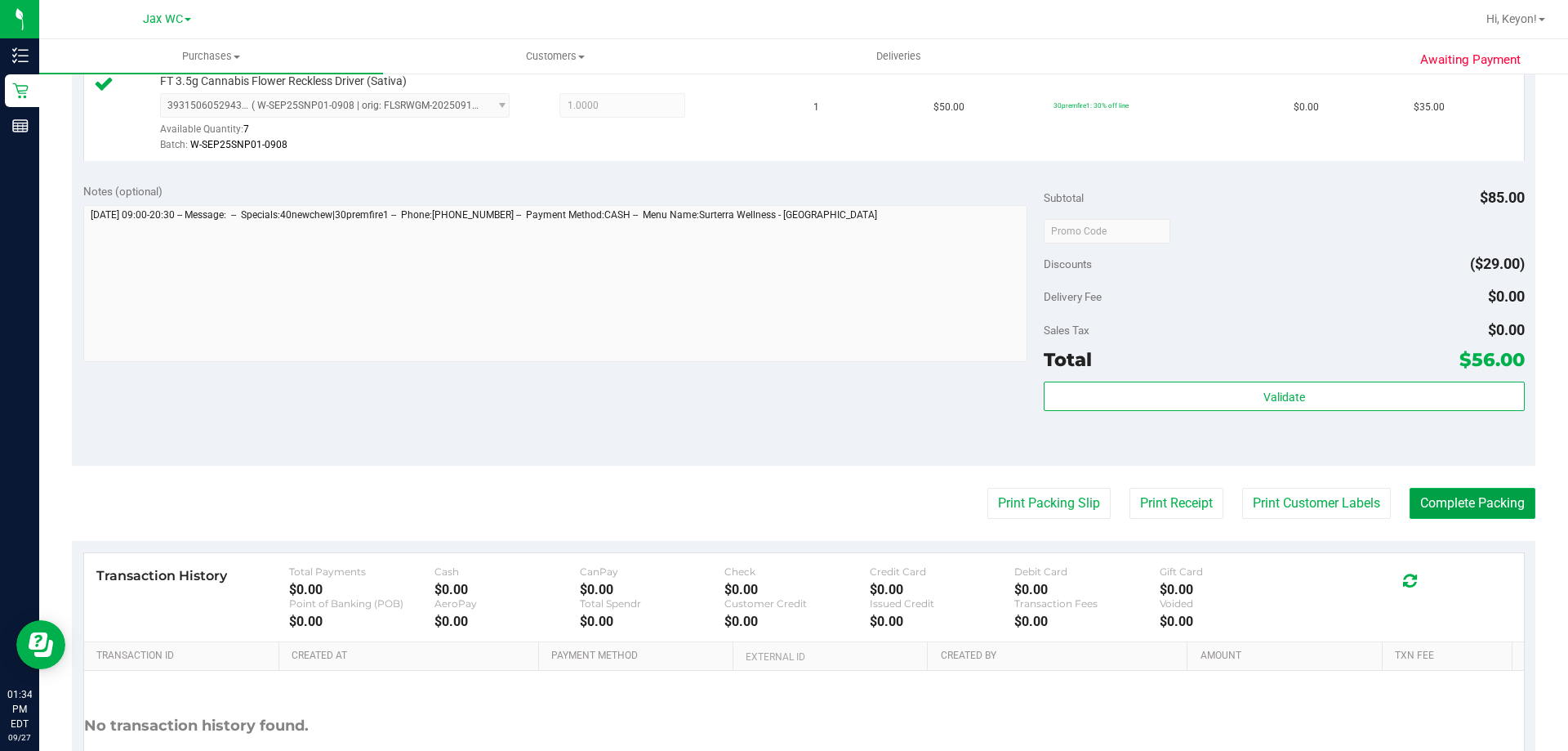
click at [1471, 514] on button "Complete Packing" at bounding box center [1473, 503] width 126 height 31
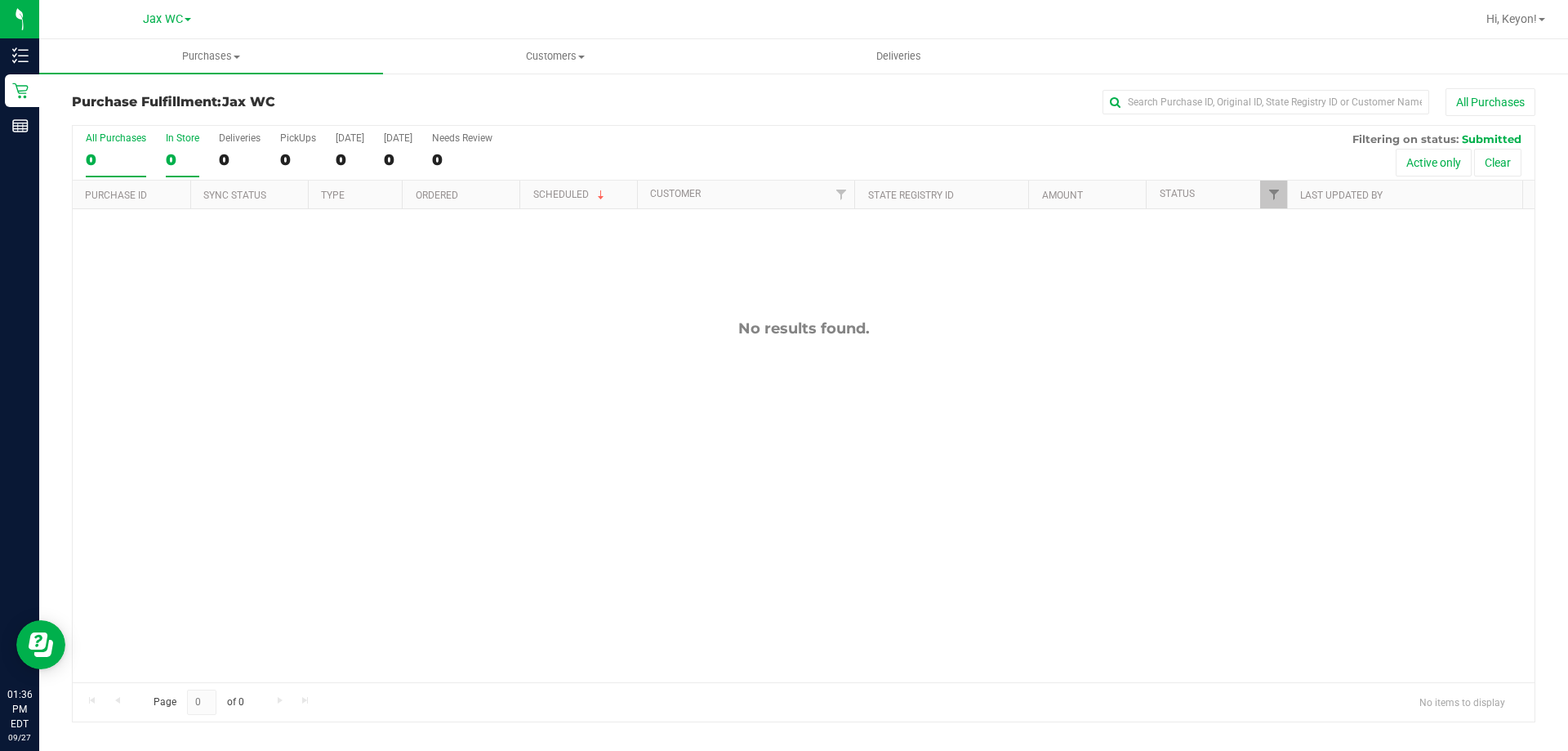
click at [183, 148] on label "In Store 0" at bounding box center [182, 154] width 33 height 45
click at [0, 0] on input "In Store 0" at bounding box center [0, 0] width 0 height 0
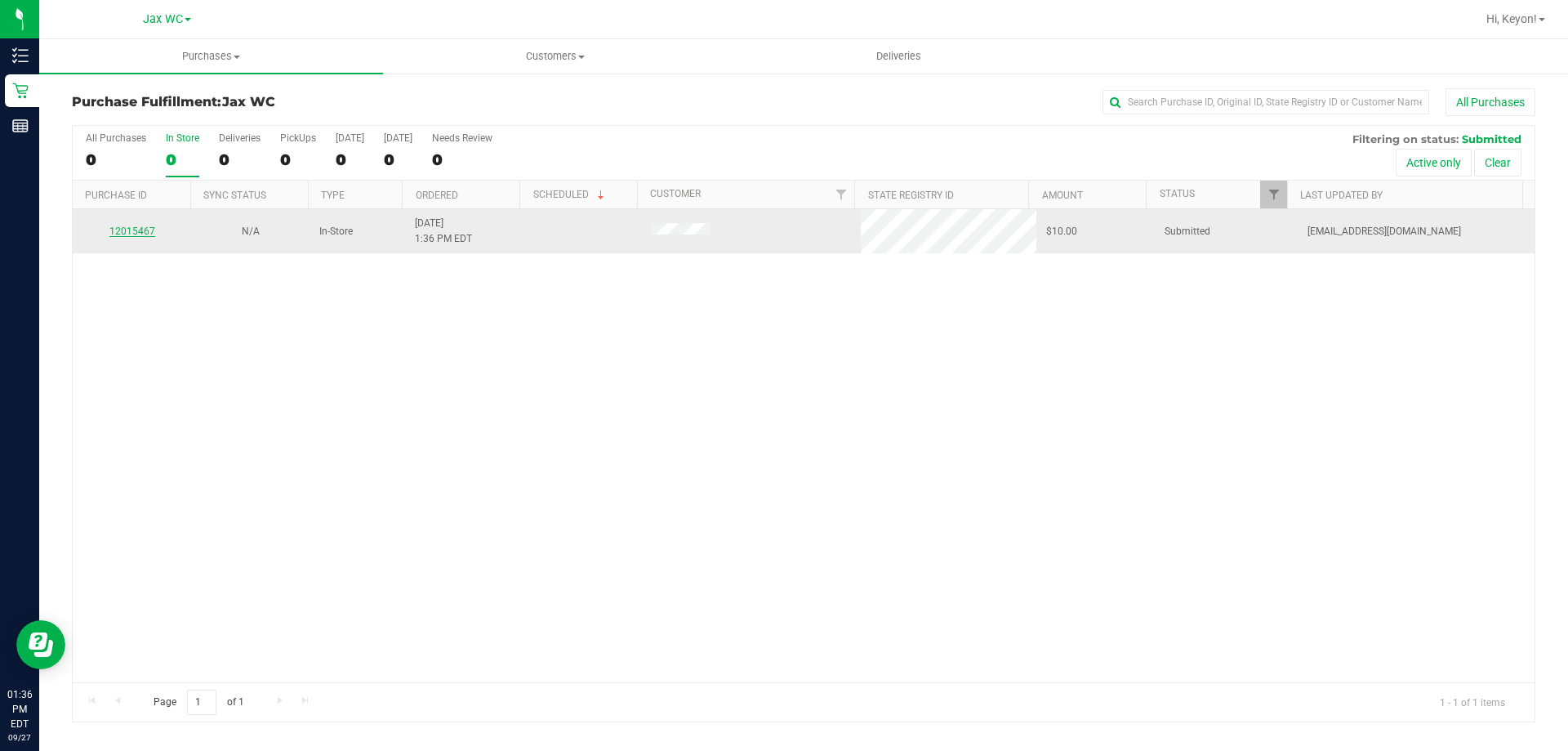
click at [137, 227] on link "12015467" at bounding box center [132, 231] width 46 height 11
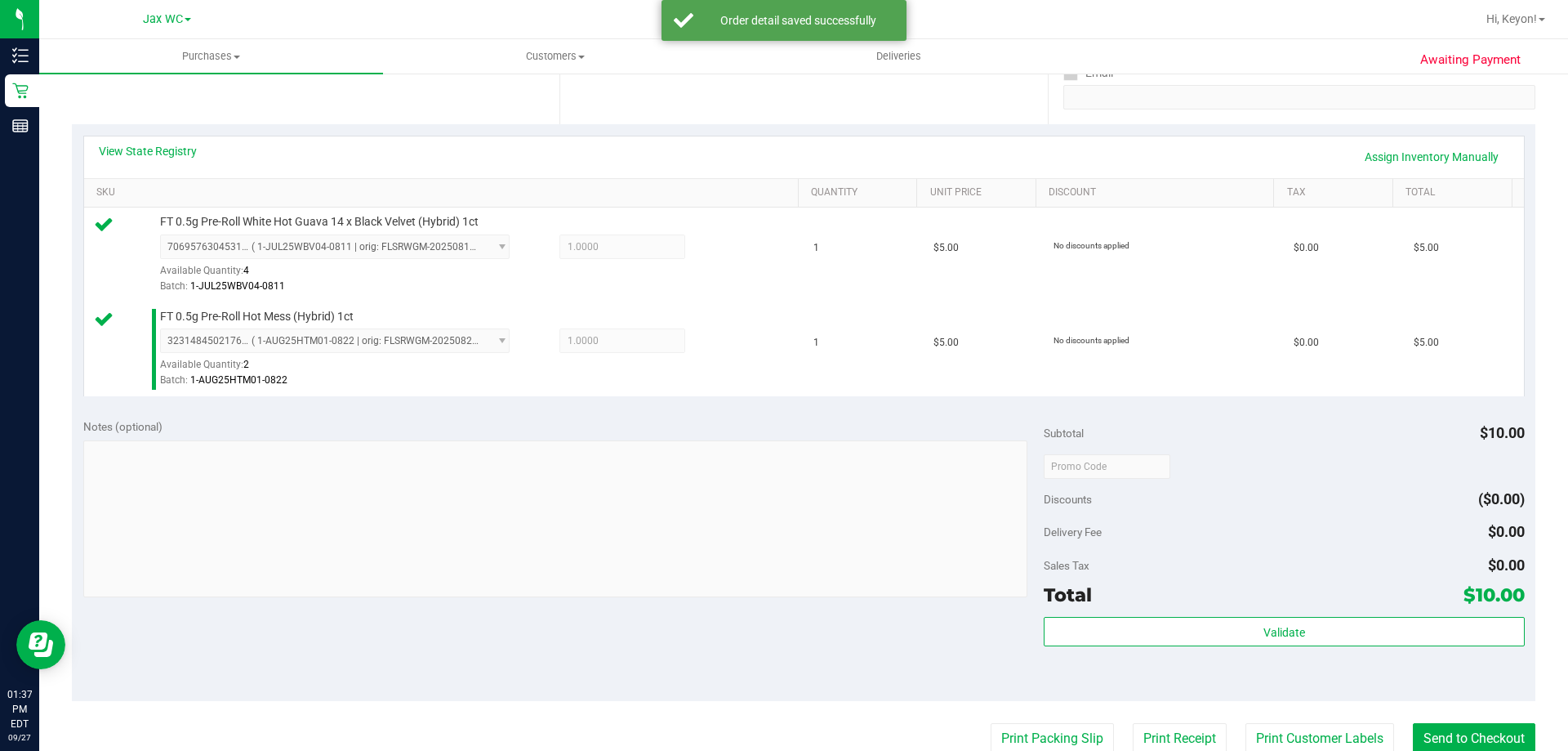
scroll to position [320, 0]
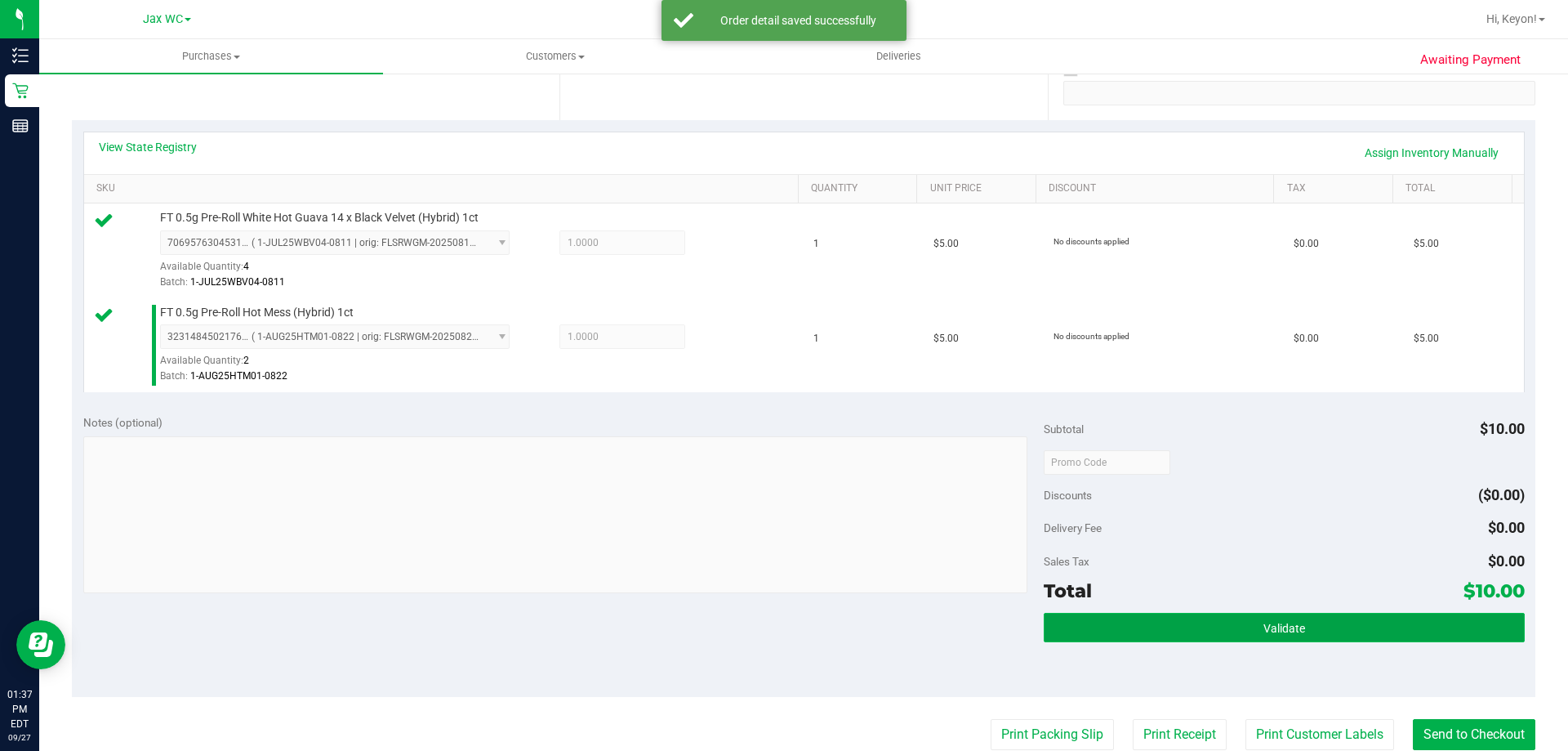
drag, startPoint x: 1318, startPoint y: 631, endPoint x: 1308, endPoint y: 615, distance: 18.9
click at [1318, 630] on button "Validate" at bounding box center [1284, 627] width 480 height 30
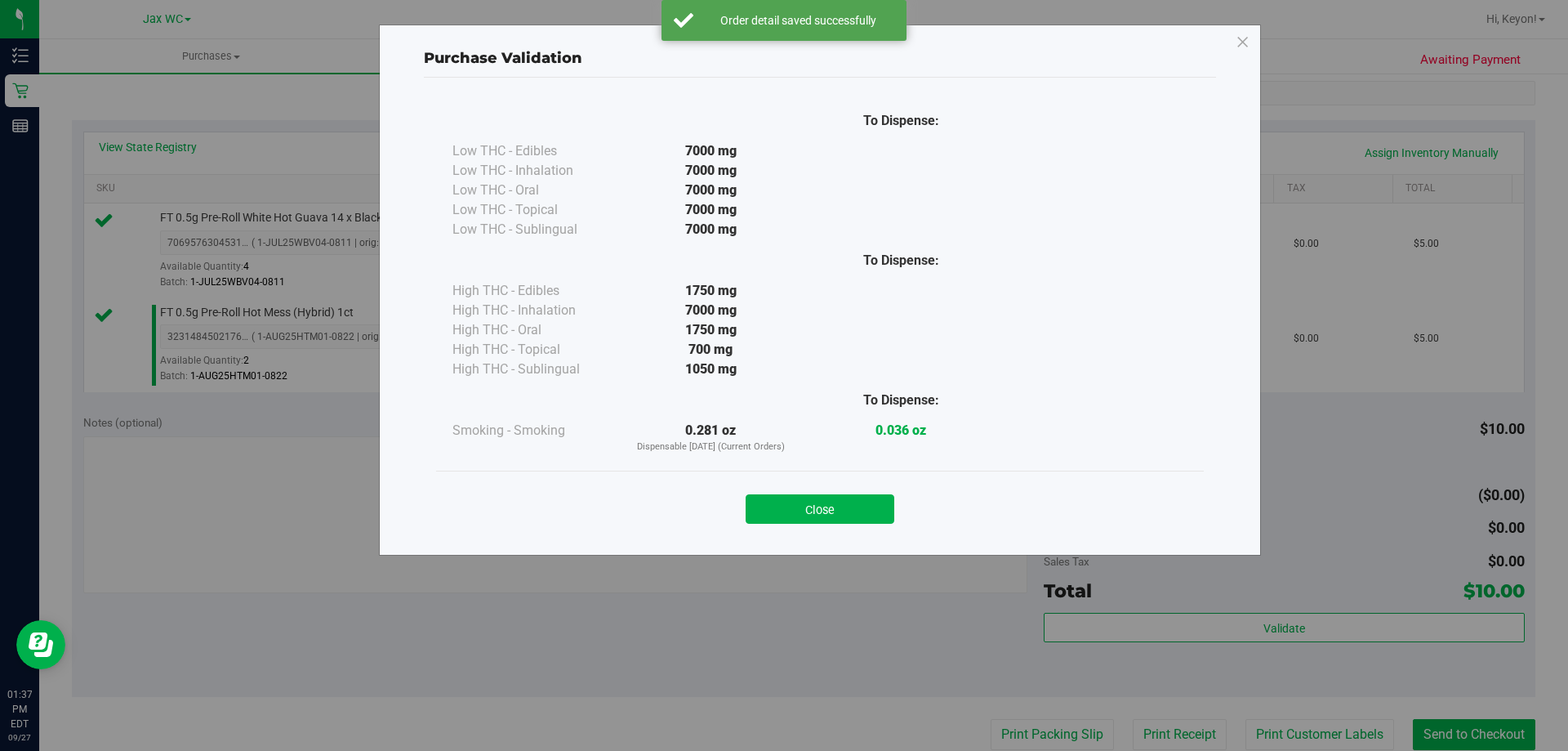
drag, startPoint x: 844, startPoint y: 518, endPoint x: 1017, endPoint y: 524, distance: 173.1
click at [847, 518] on button "Close" at bounding box center [820, 508] width 148 height 30
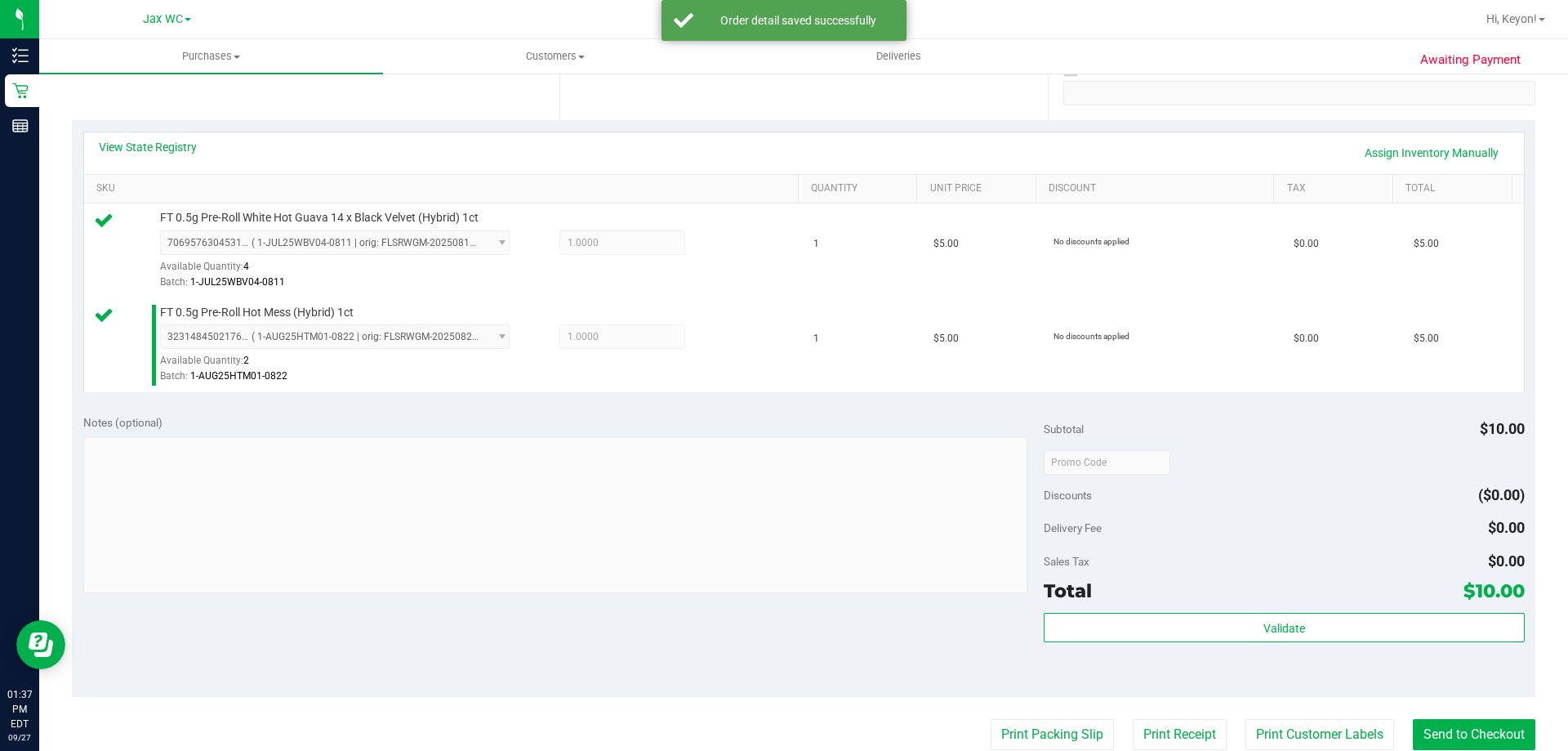
scroll to position [424, 0]
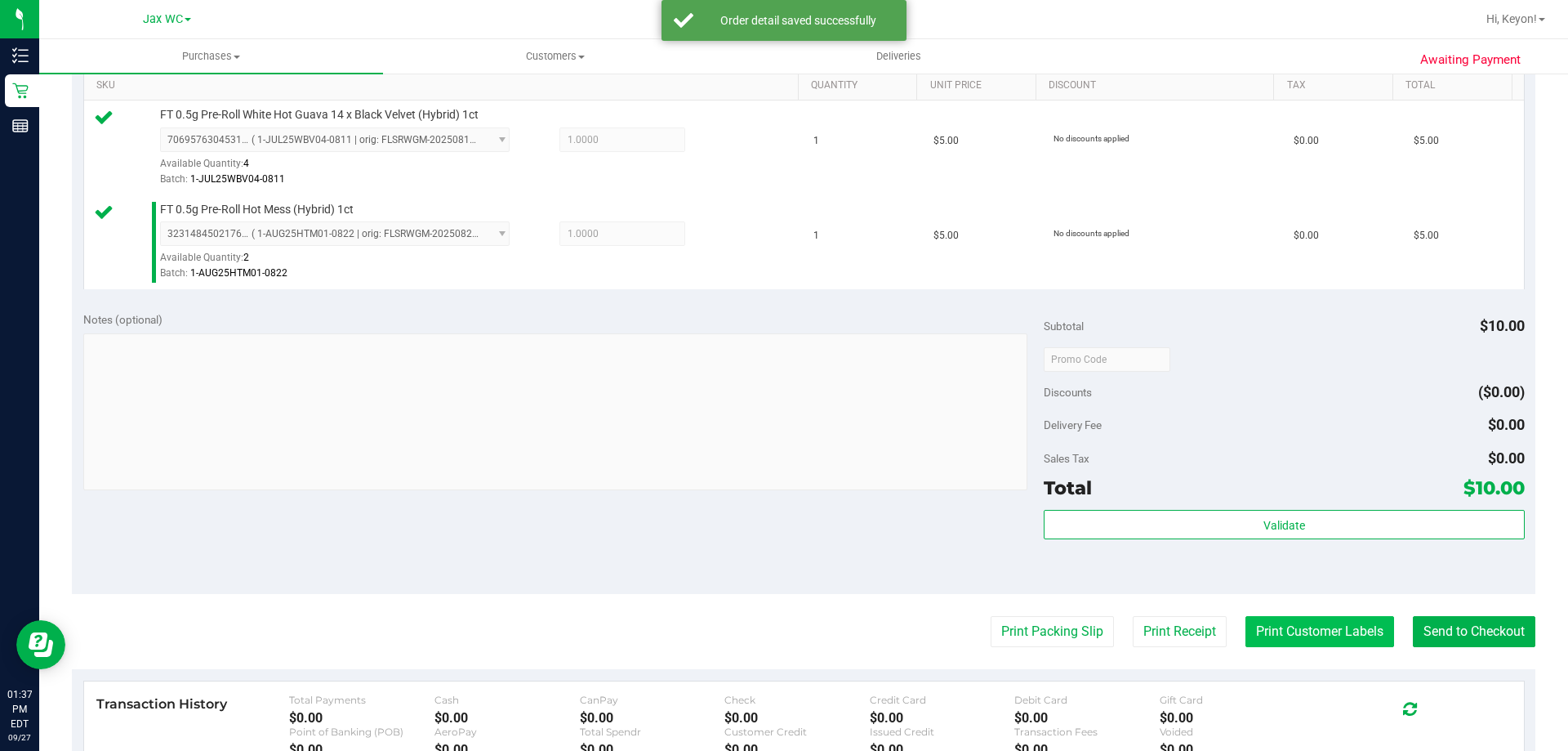
click at [1303, 638] on button "Print Customer Labels" at bounding box center [1320, 631] width 148 height 31
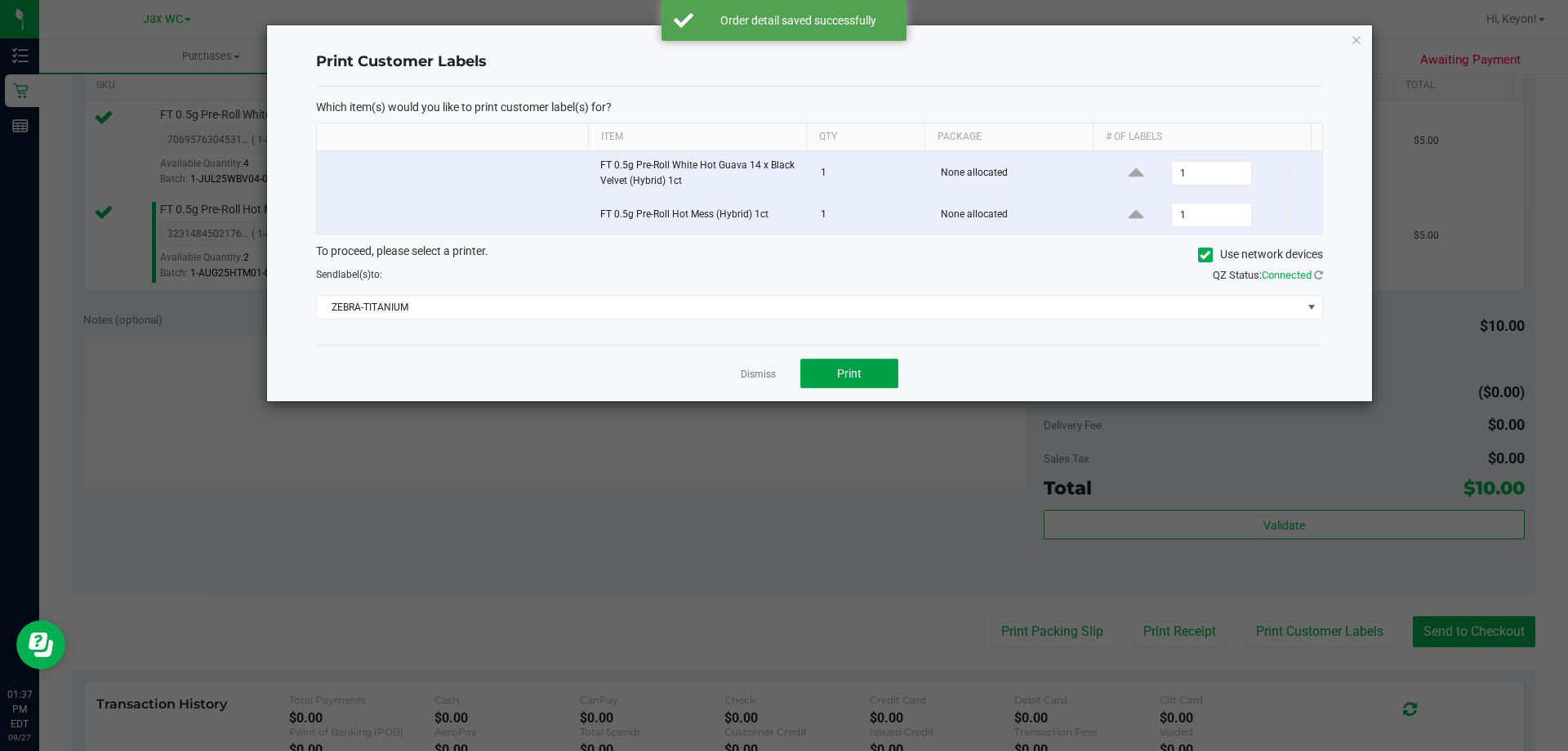
click at [876, 369] on button "Print" at bounding box center [849, 373] width 98 height 30
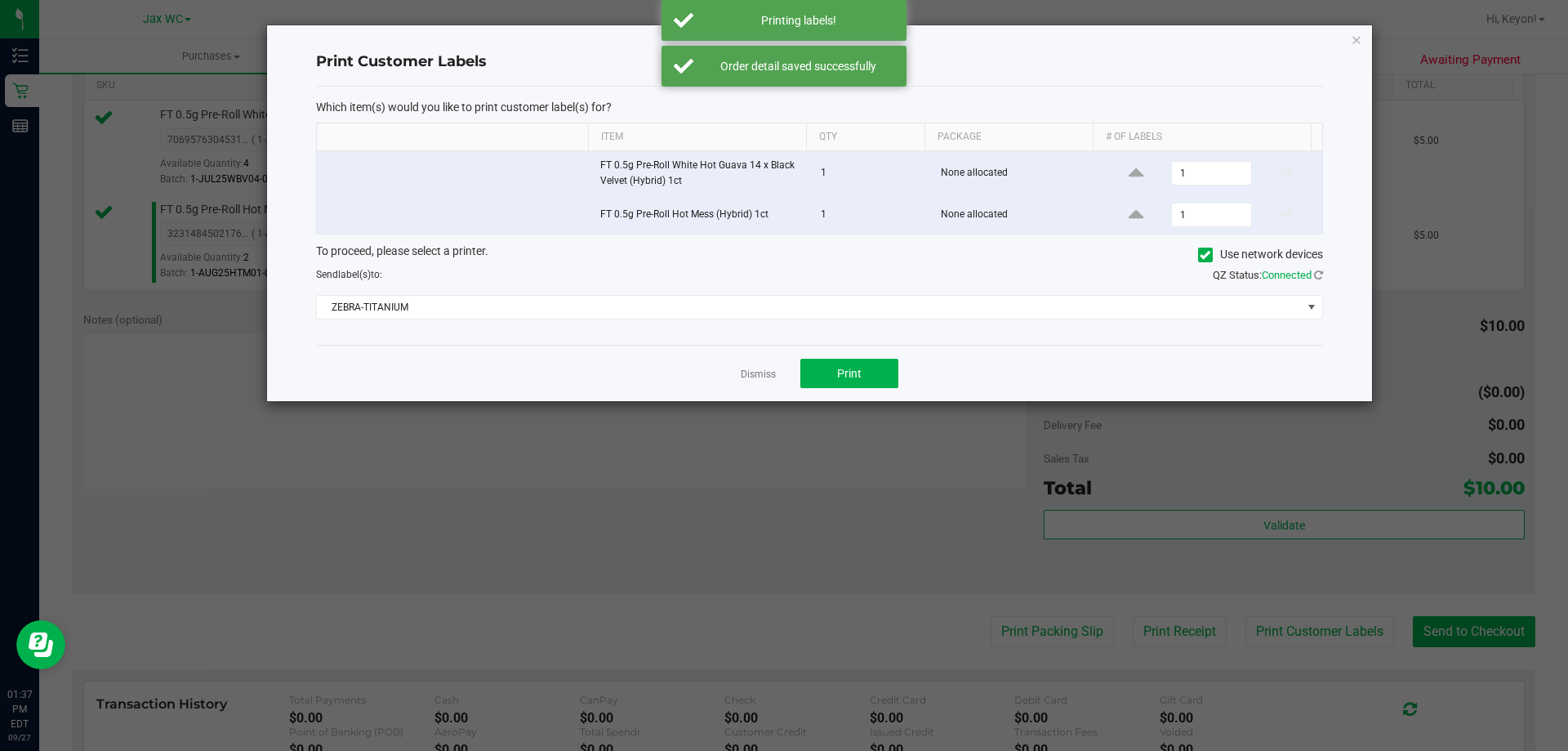
drag, startPoint x: 758, startPoint y: 369, endPoint x: 1157, endPoint y: 499, distance: 419.6
click at [758, 370] on link "Dismiss" at bounding box center [758, 374] width 35 height 14
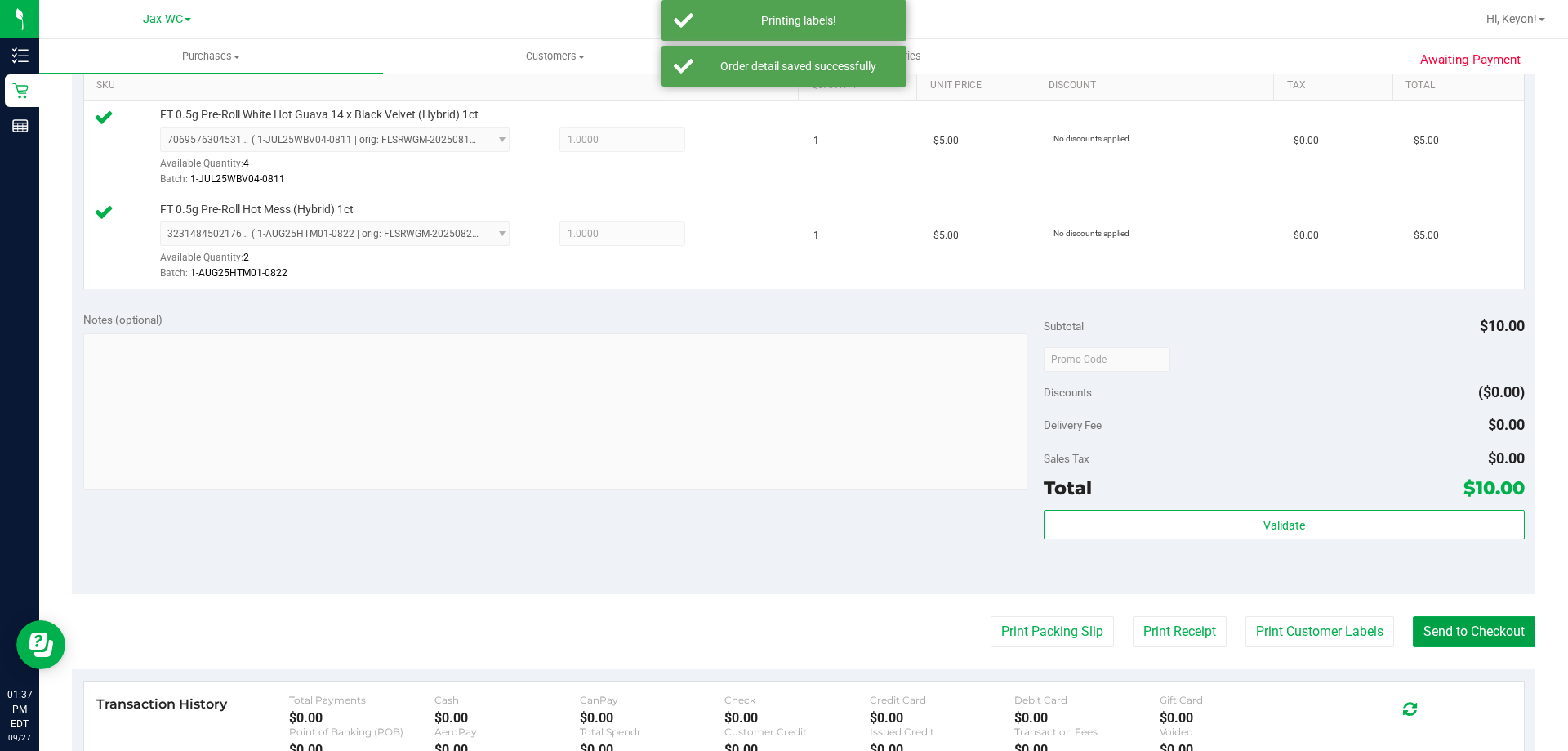
click at [1466, 642] on button "Send to Checkout" at bounding box center [1474, 631] width 123 height 31
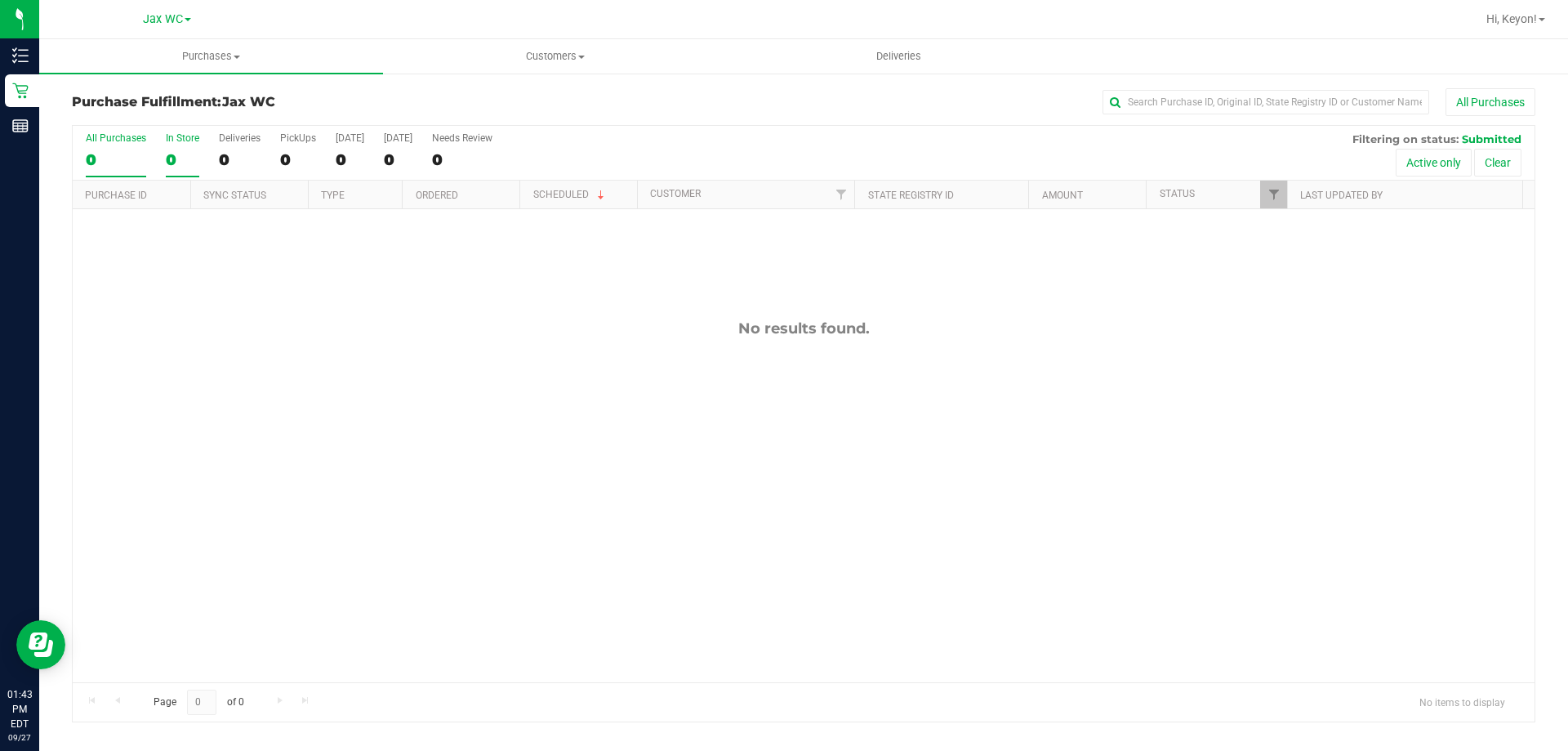
click at [181, 144] on label "In Store 0" at bounding box center [182, 154] width 33 height 45
click at [0, 0] on input "In Store 0" at bounding box center [0, 0] width 0 height 0
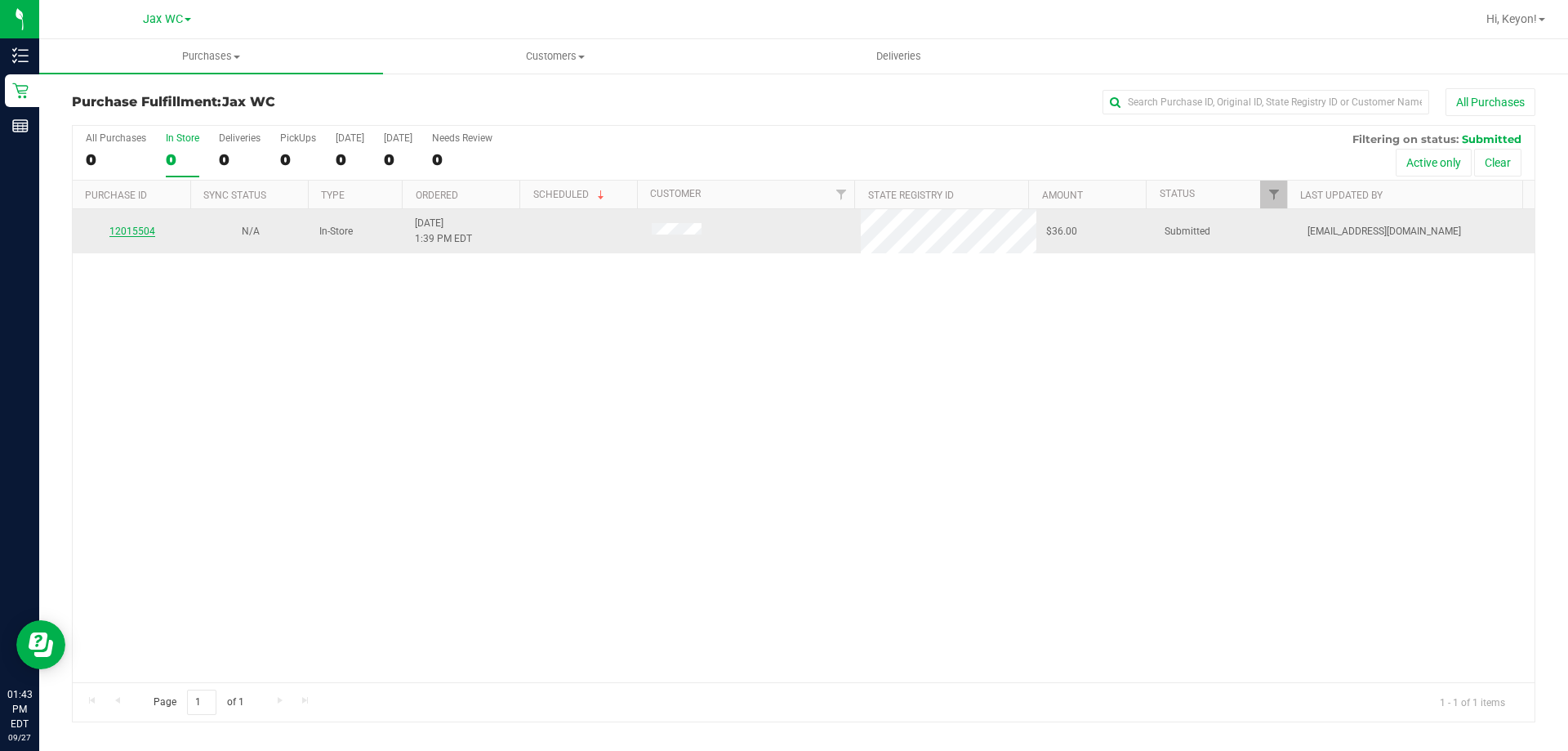
click at [129, 231] on link "12015504" at bounding box center [132, 231] width 46 height 11
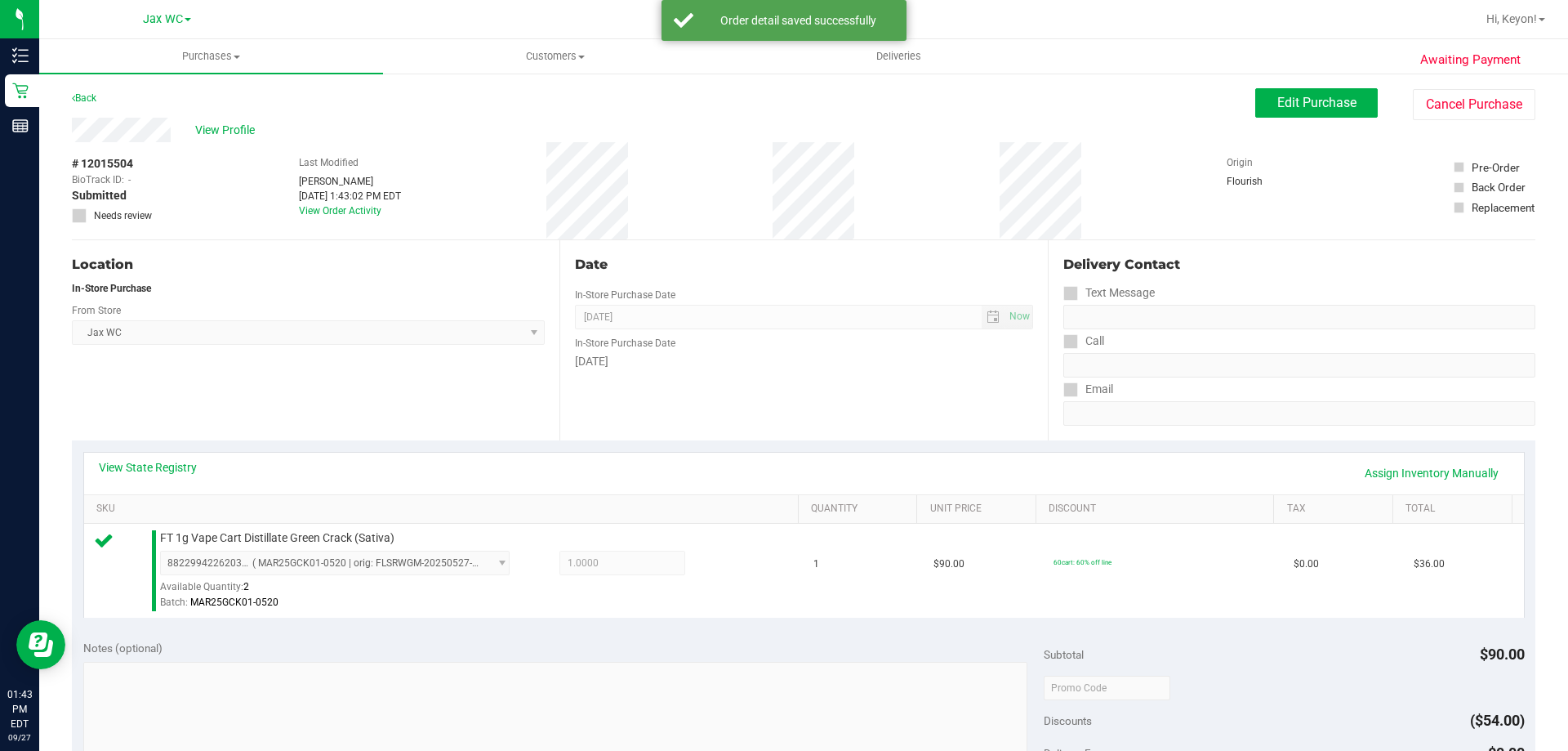
scroll to position [523, 0]
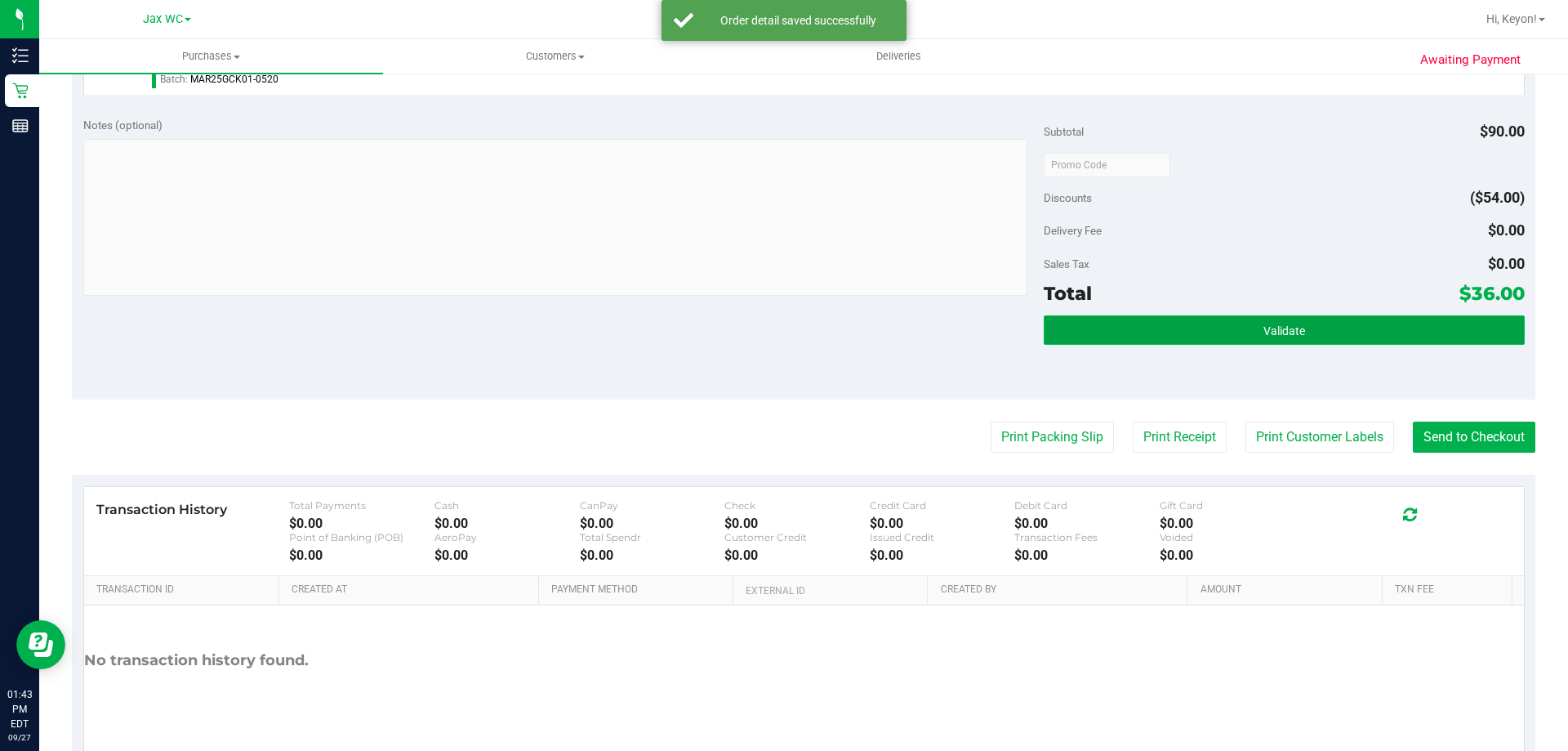
drag, startPoint x: 1321, startPoint y: 321, endPoint x: 1303, endPoint y: 322, distance: 18.0
click at [1320, 324] on button "Validate" at bounding box center [1284, 329] width 480 height 30
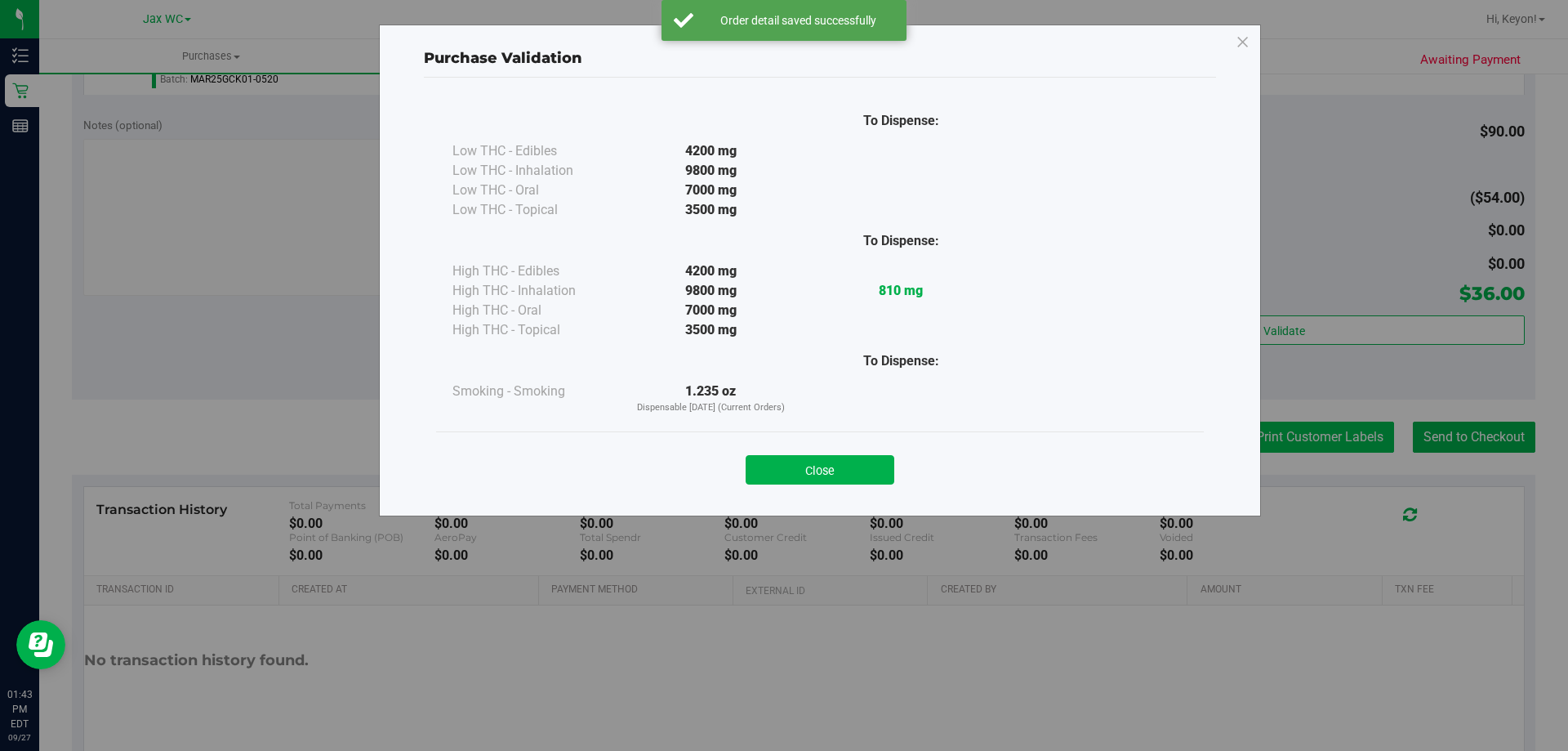
drag, startPoint x: 867, startPoint y: 464, endPoint x: 1366, endPoint y: 435, distance: 499.8
click at [867, 464] on button "Close" at bounding box center [820, 469] width 148 height 30
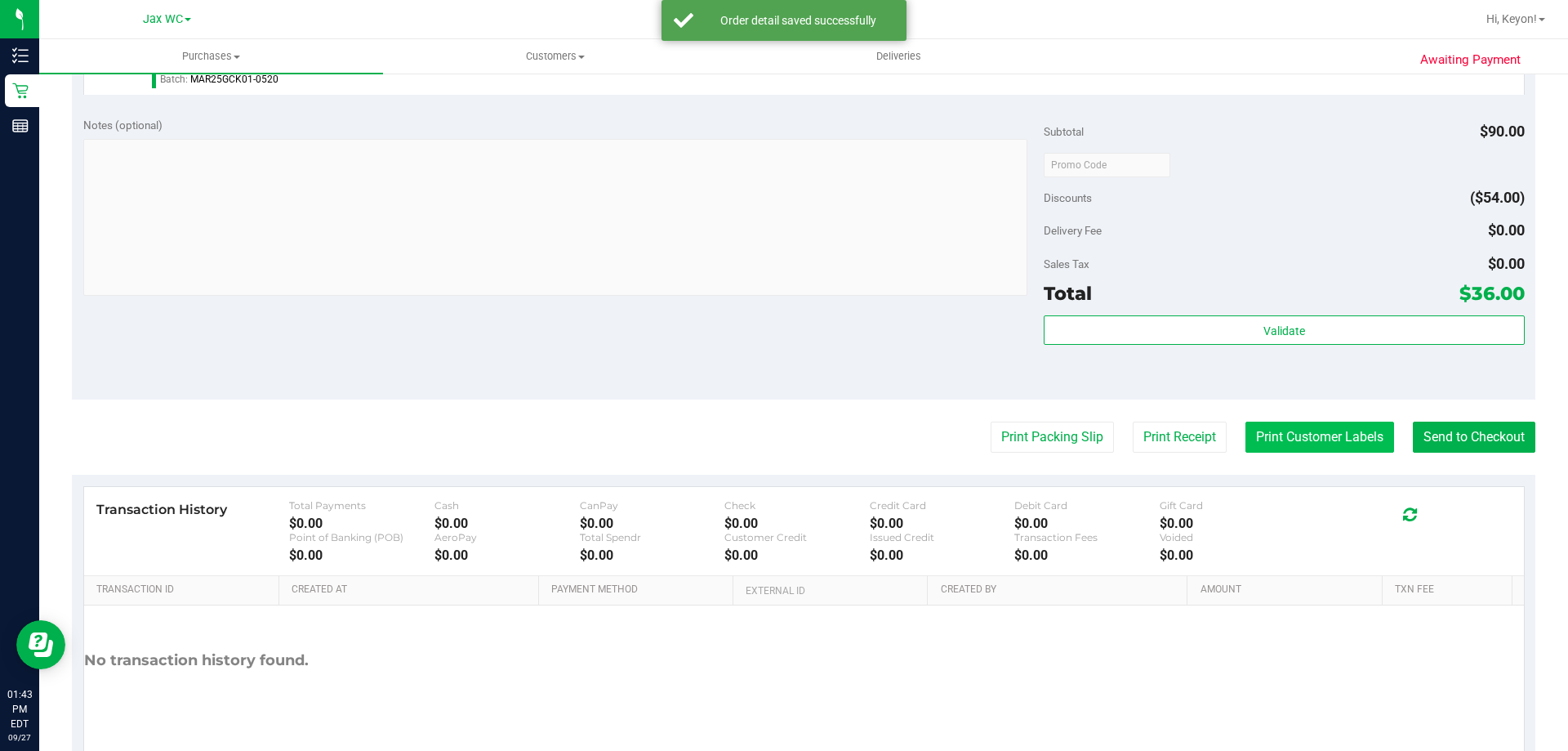
drag, startPoint x: 1365, startPoint y: 435, endPoint x: 1358, endPoint y: 436, distance: 7.1
click at [1358, 436] on button "Print Customer Labels" at bounding box center [1320, 437] width 148 height 31
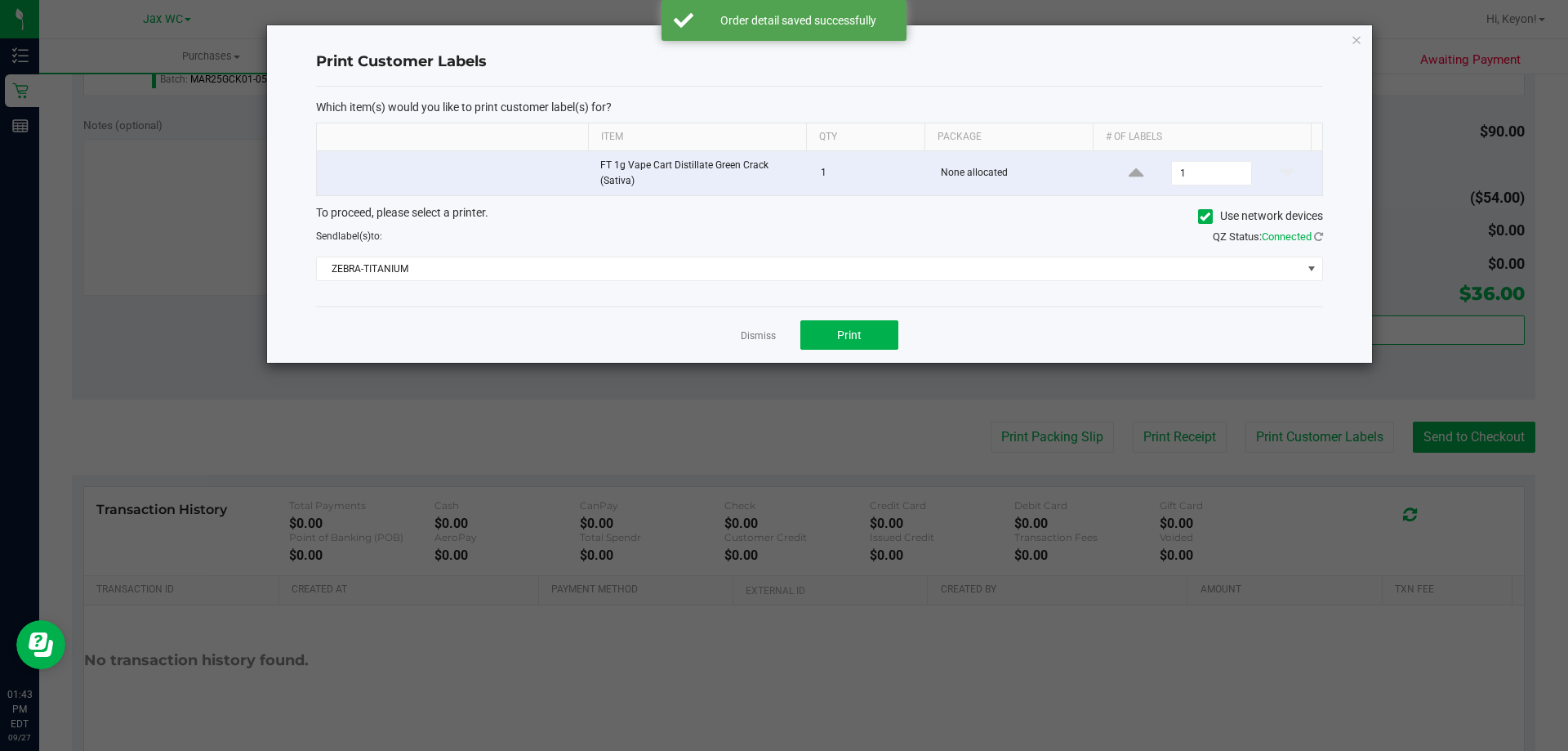
click at [796, 315] on div "Dismiss Print" at bounding box center [819, 334] width 1007 height 56
click at [853, 336] on span "Print" at bounding box center [850, 335] width 25 height 13
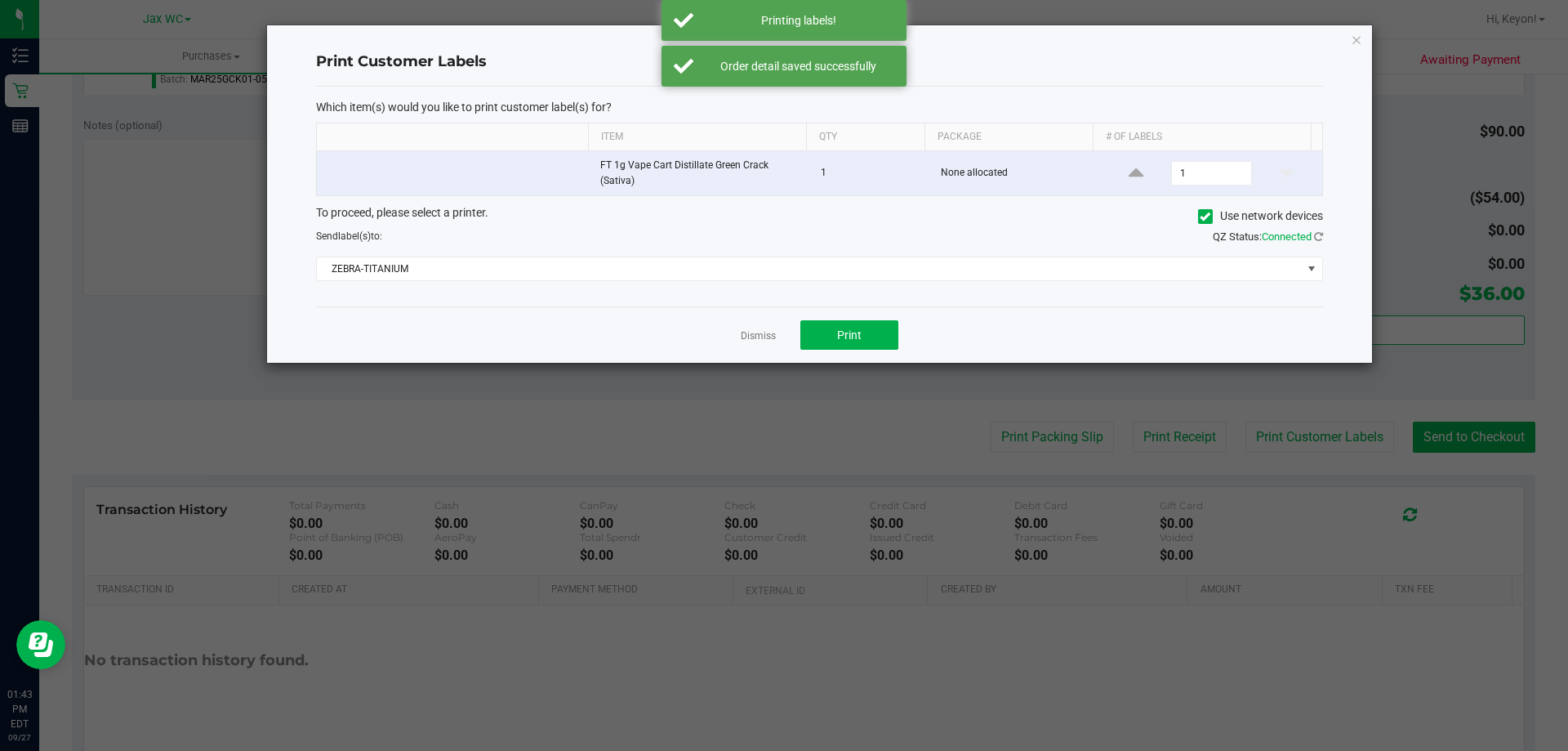
click at [770, 340] on link "Dismiss" at bounding box center [758, 336] width 35 height 14
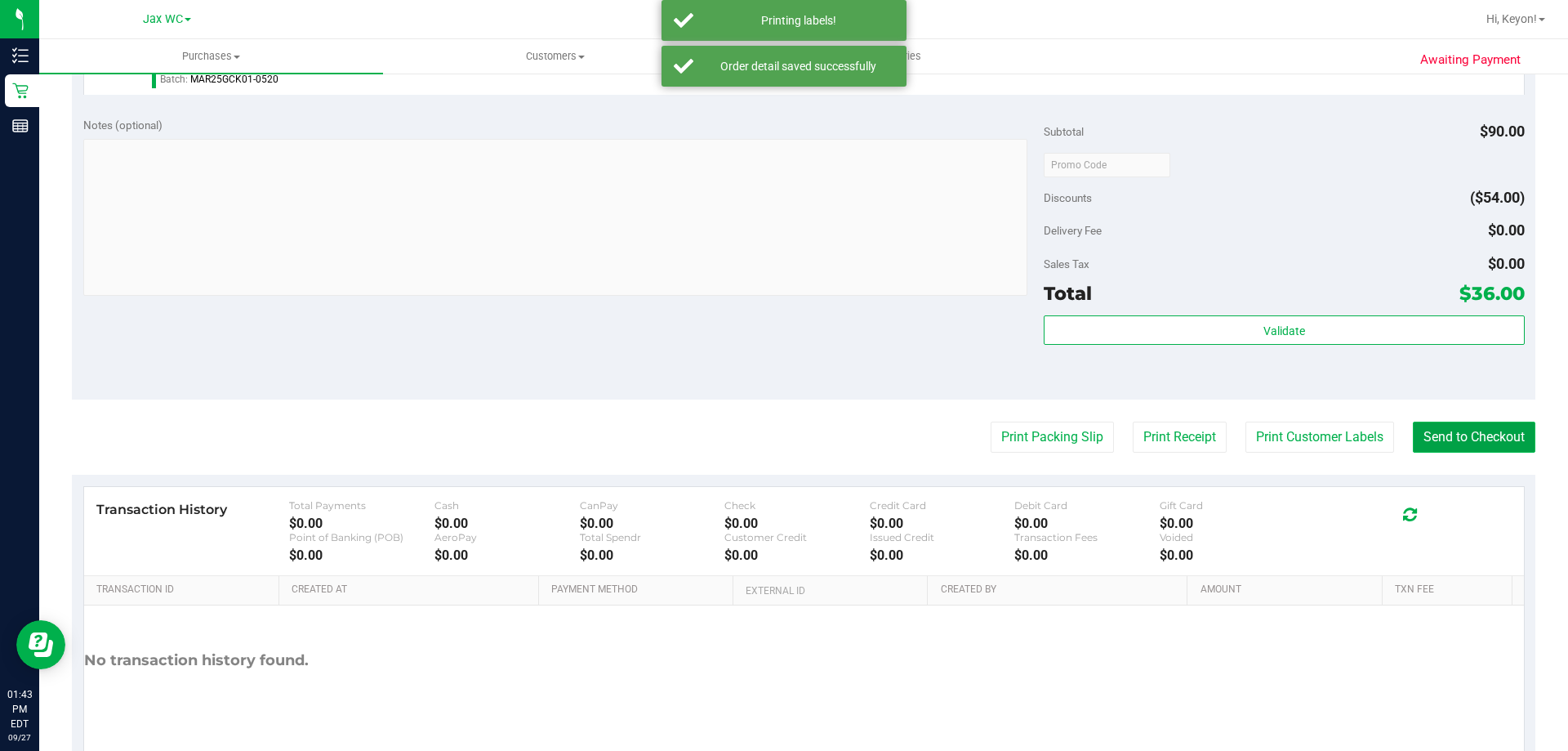
click at [1451, 429] on button "Send to Checkout" at bounding box center [1474, 437] width 123 height 31
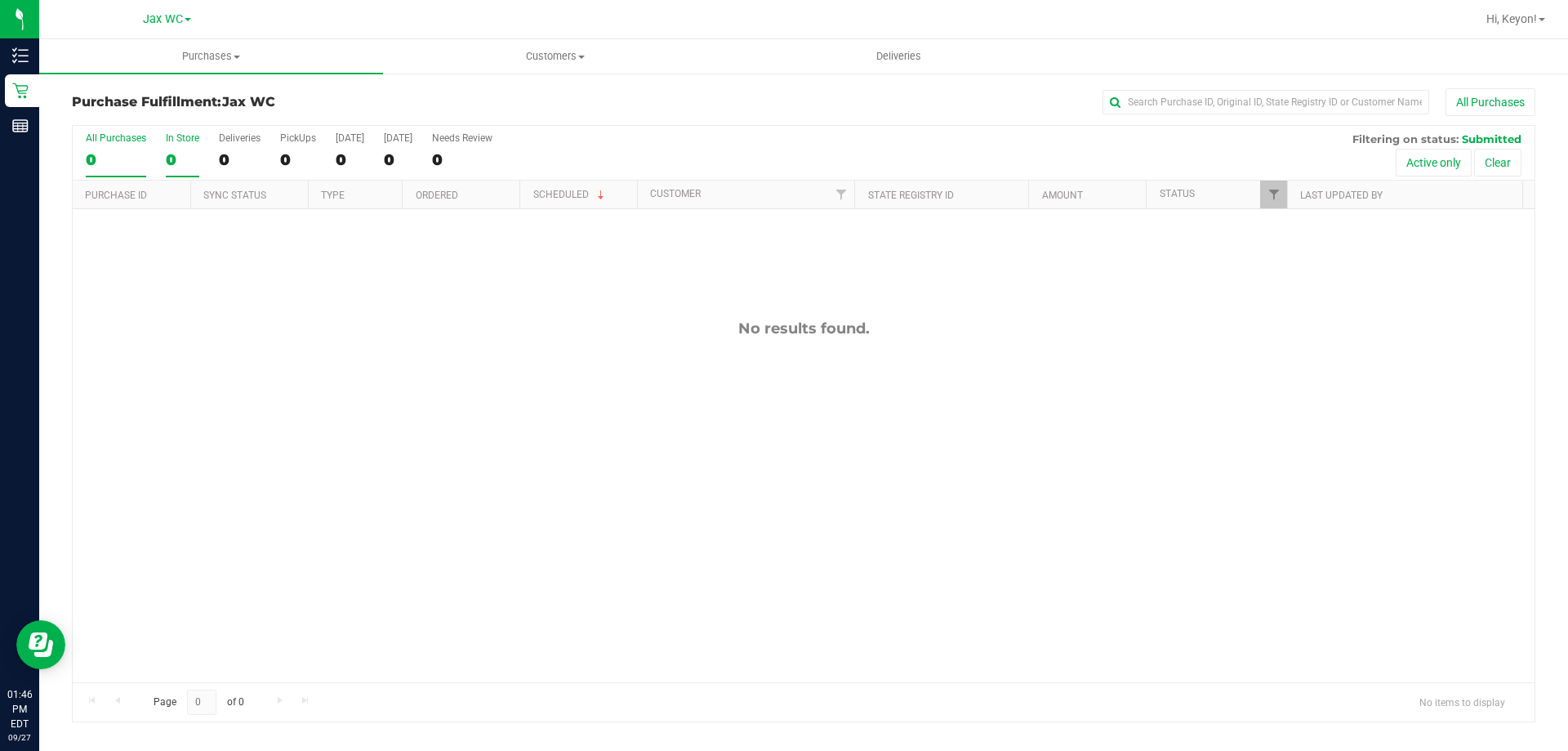
click at [172, 148] on label "In Store 0" at bounding box center [182, 154] width 33 height 45
click at [0, 0] on input "In Store 0" at bounding box center [0, 0] width 0 height 0
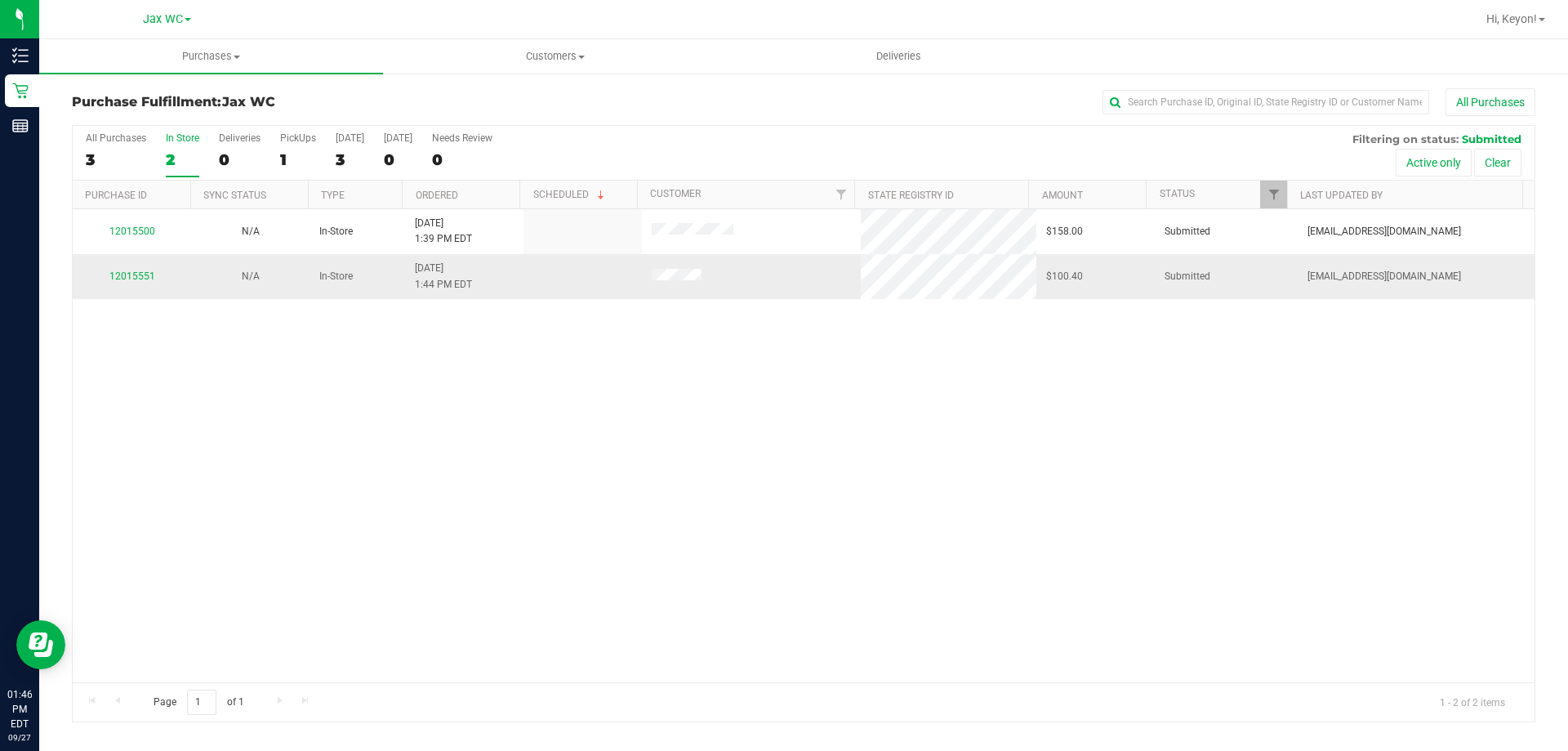
click at [120, 268] on div "12015551" at bounding box center [132, 276] width 99 height 15
click at [119, 271] on link "12015551" at bounding box center [132, 276] width 46 height 11
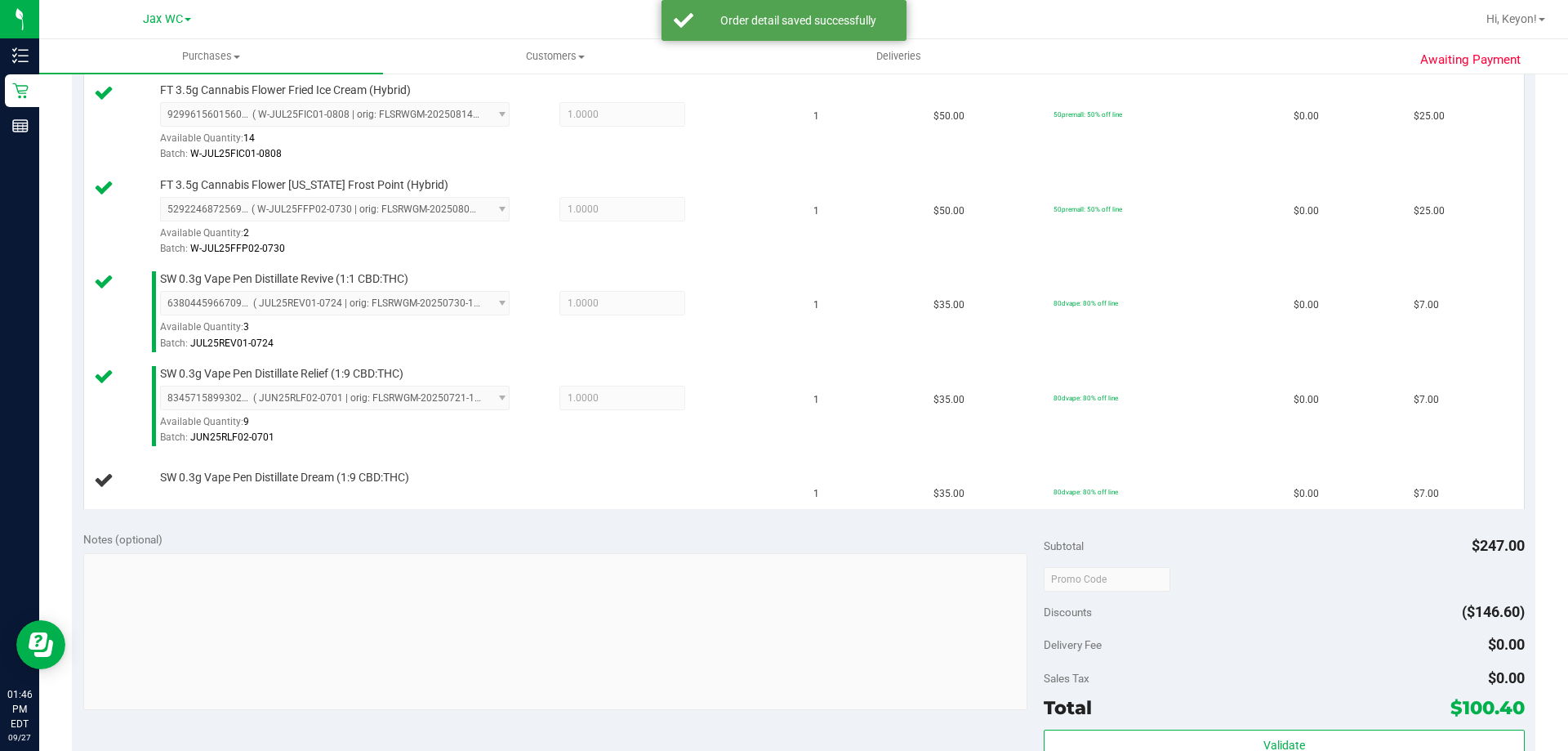
scroll to position [849, 0]
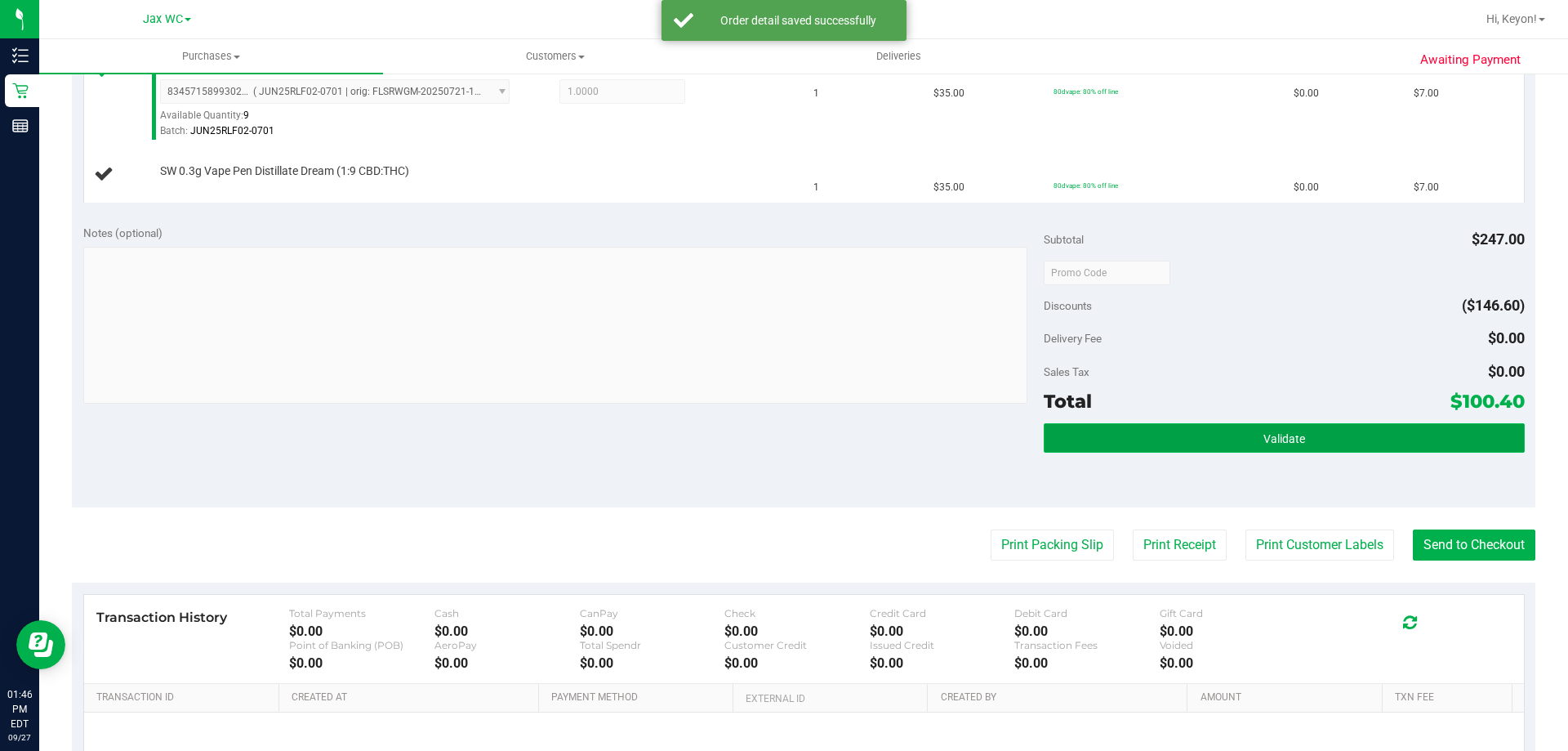
click at [1264, 435] on span "Validate" at bounding box center [1284, 439] width 42 height 13
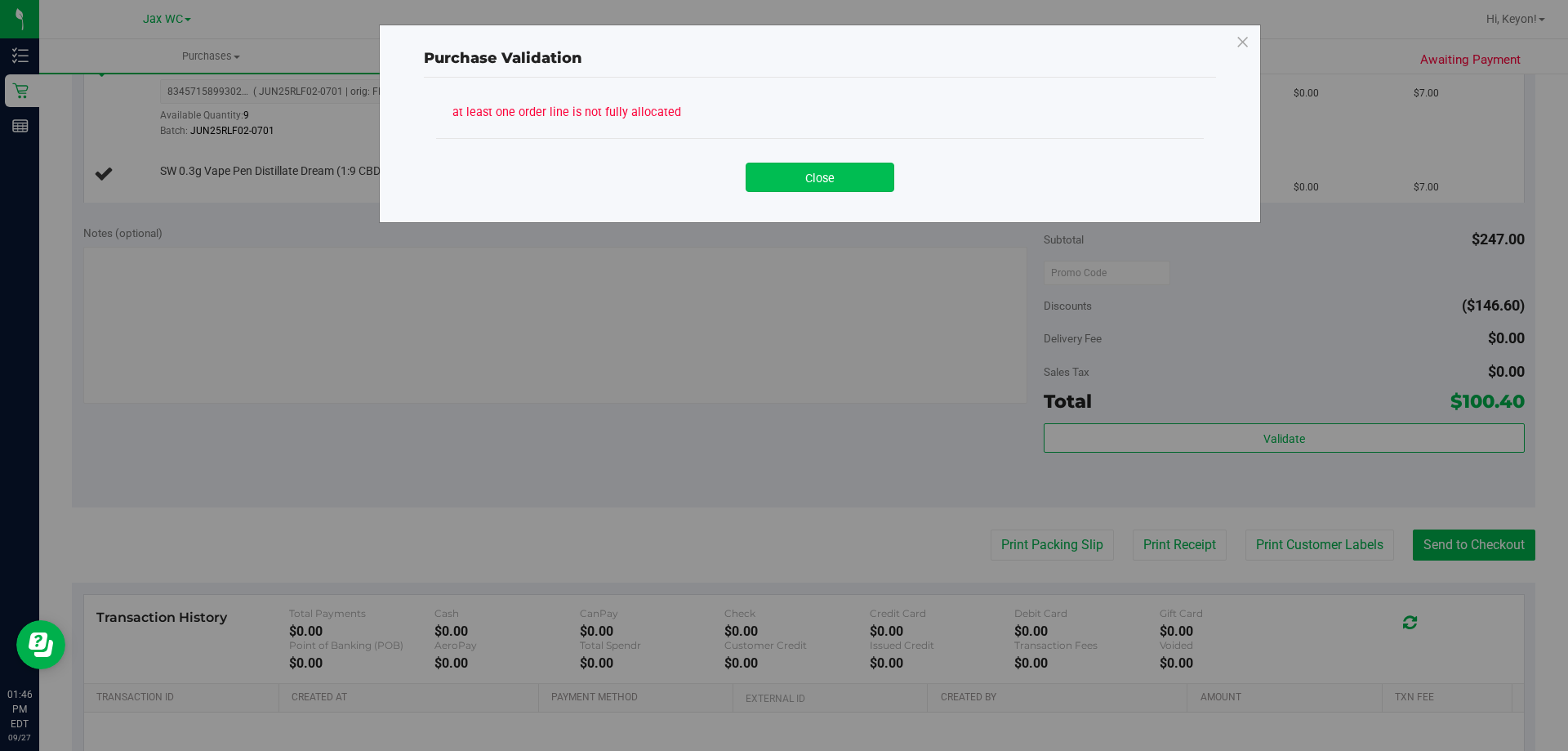
click at [814, 181] on button "Close" at bounding box center [820, 177] width 148 height 30
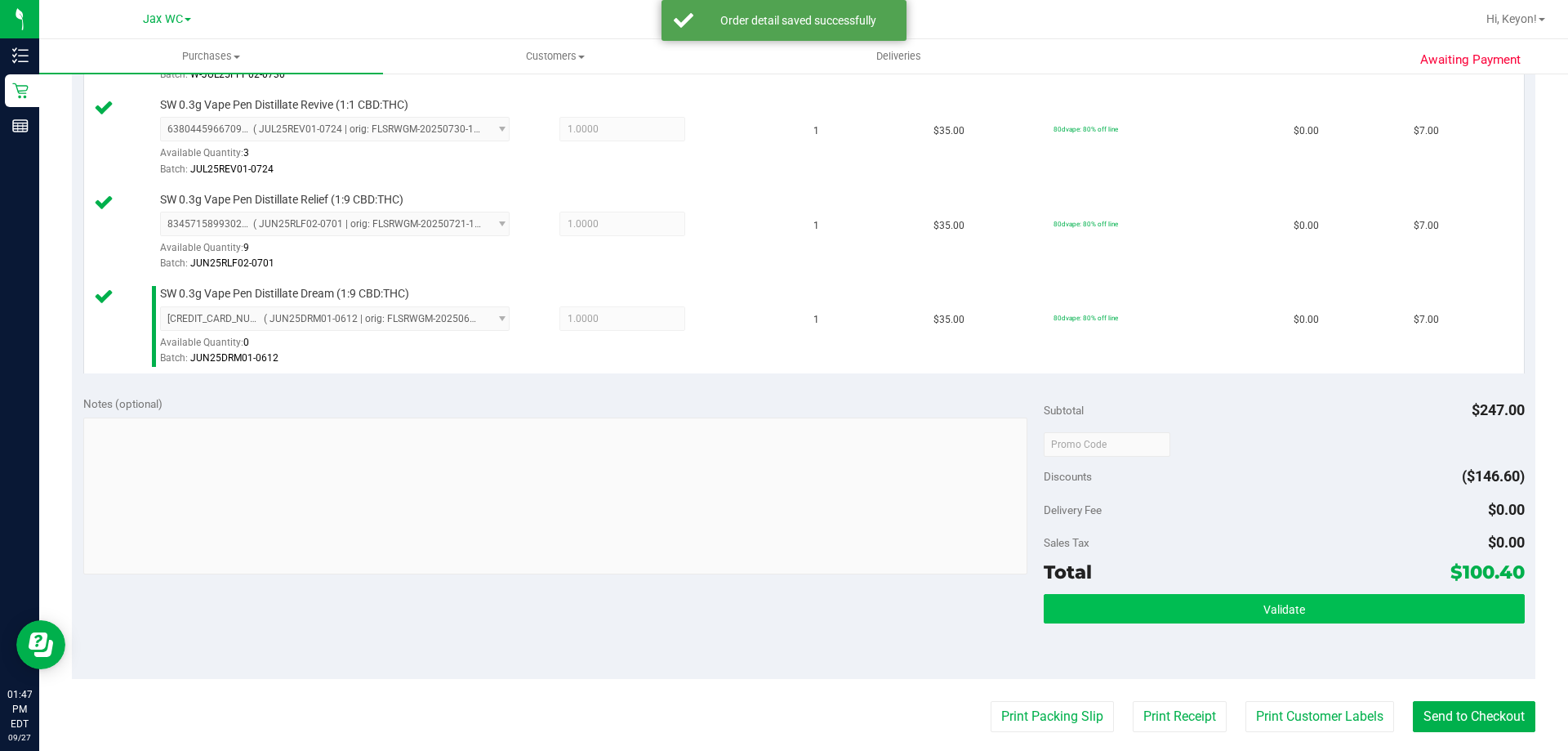
scroll to position [875, 0]
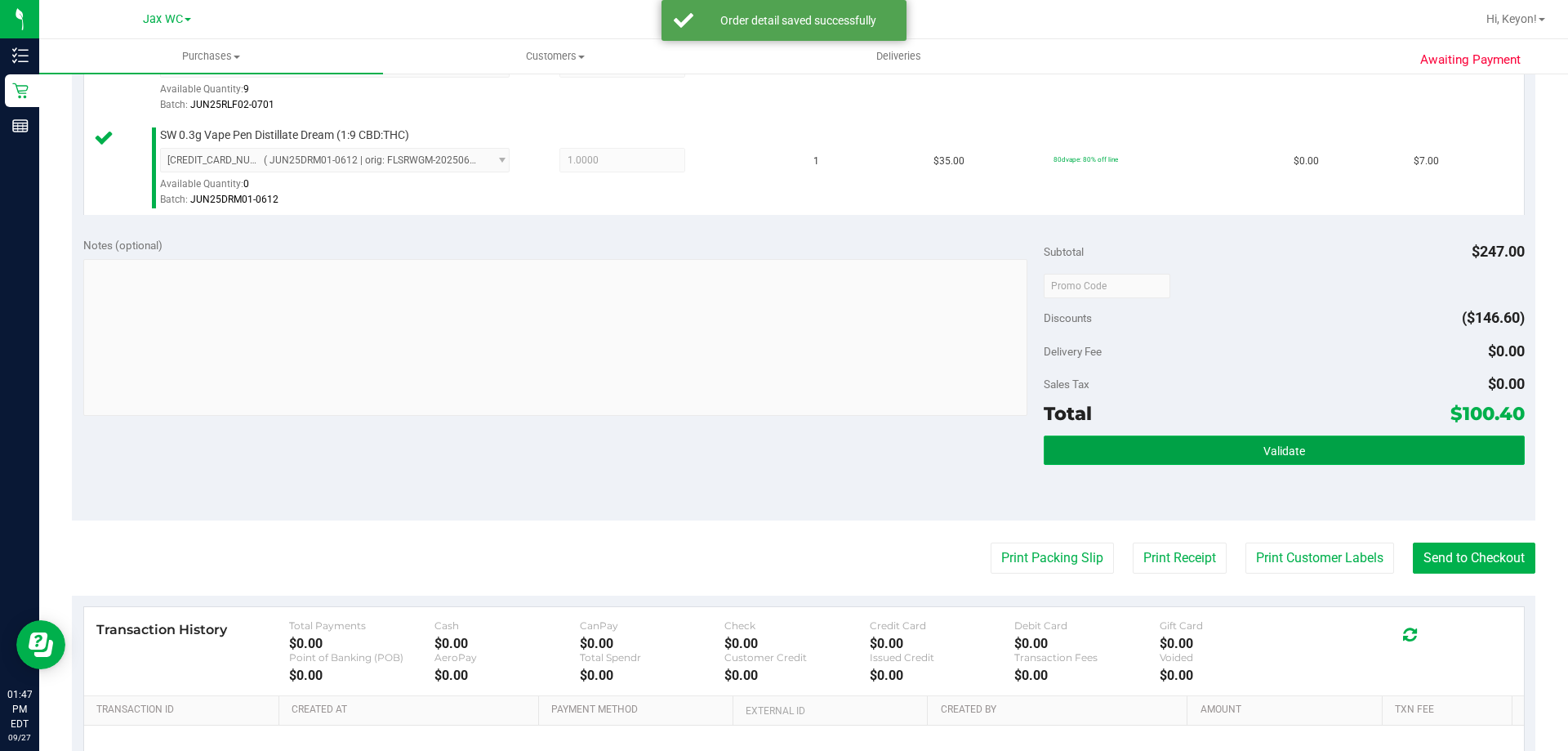
click at [1269, 445] on span "Validate" at bounding box center [1284, 451] width 42 height 13
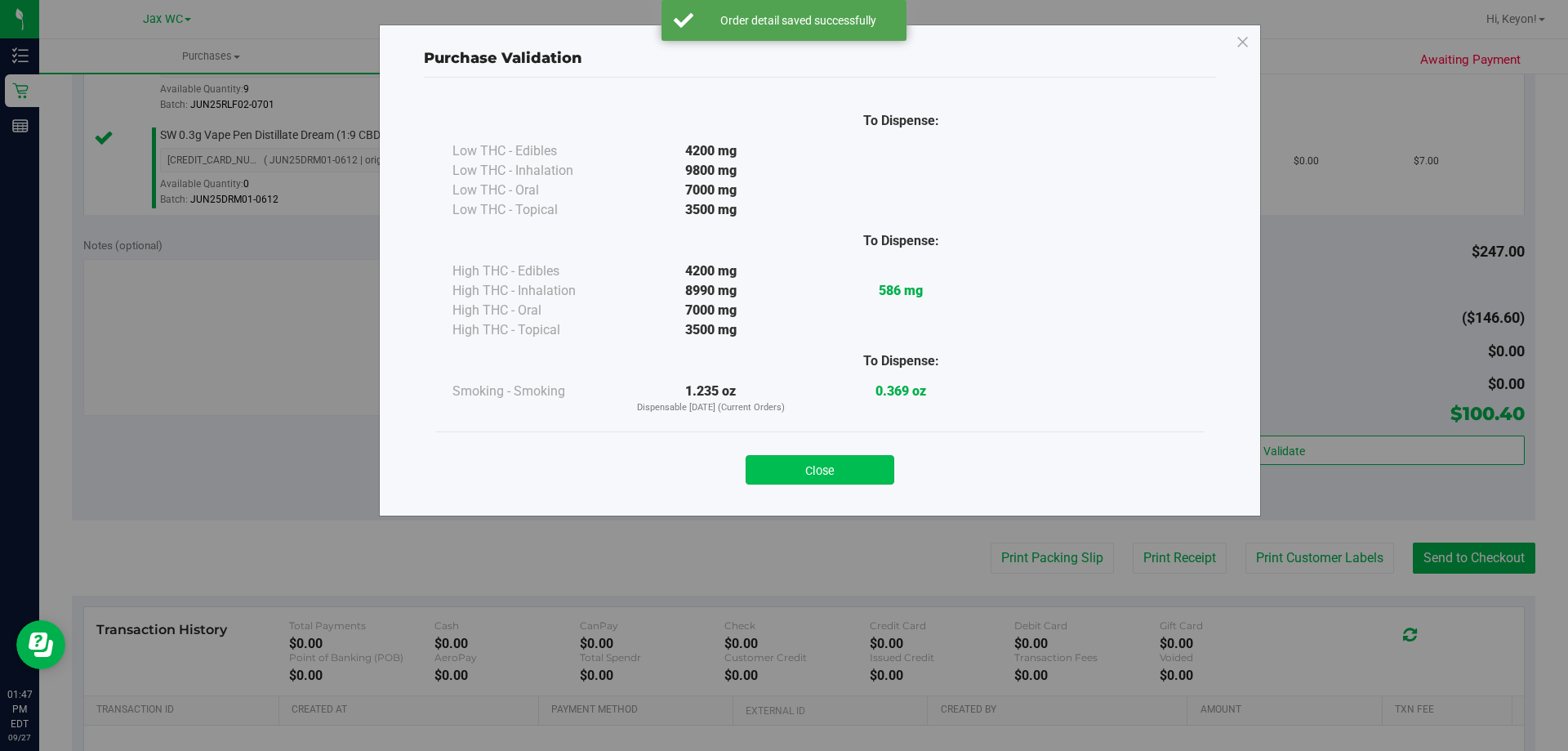
click at [806, 456] on div "Close" at bounding box center [819, 464] width 743 height 41
click at [799, 466] on button "Close" at bounding box center [820, 469] width 148 height 30
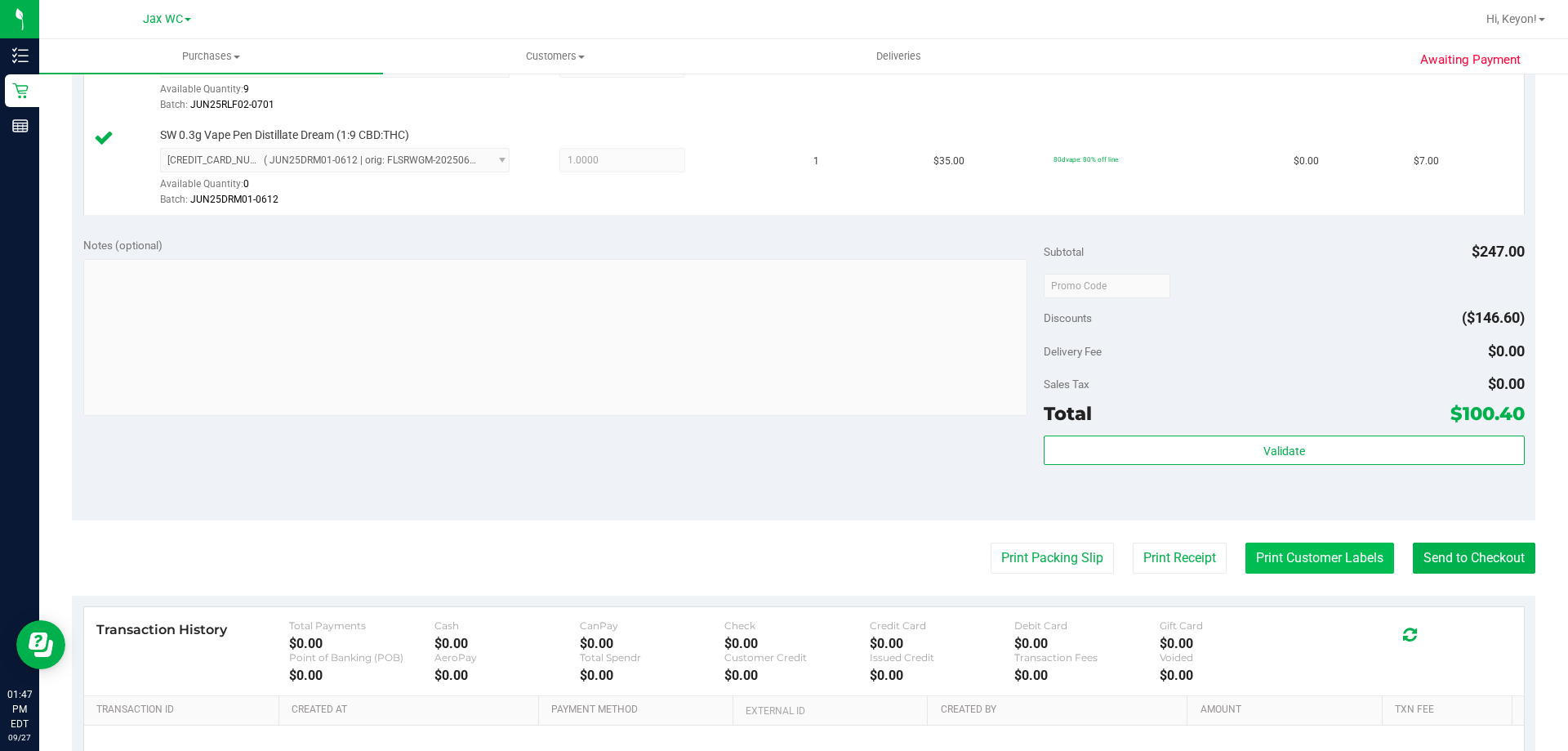
click at [1303, 560] on button "Print Customer Labels" at bounding box center [1320, 558] width 148 height 31
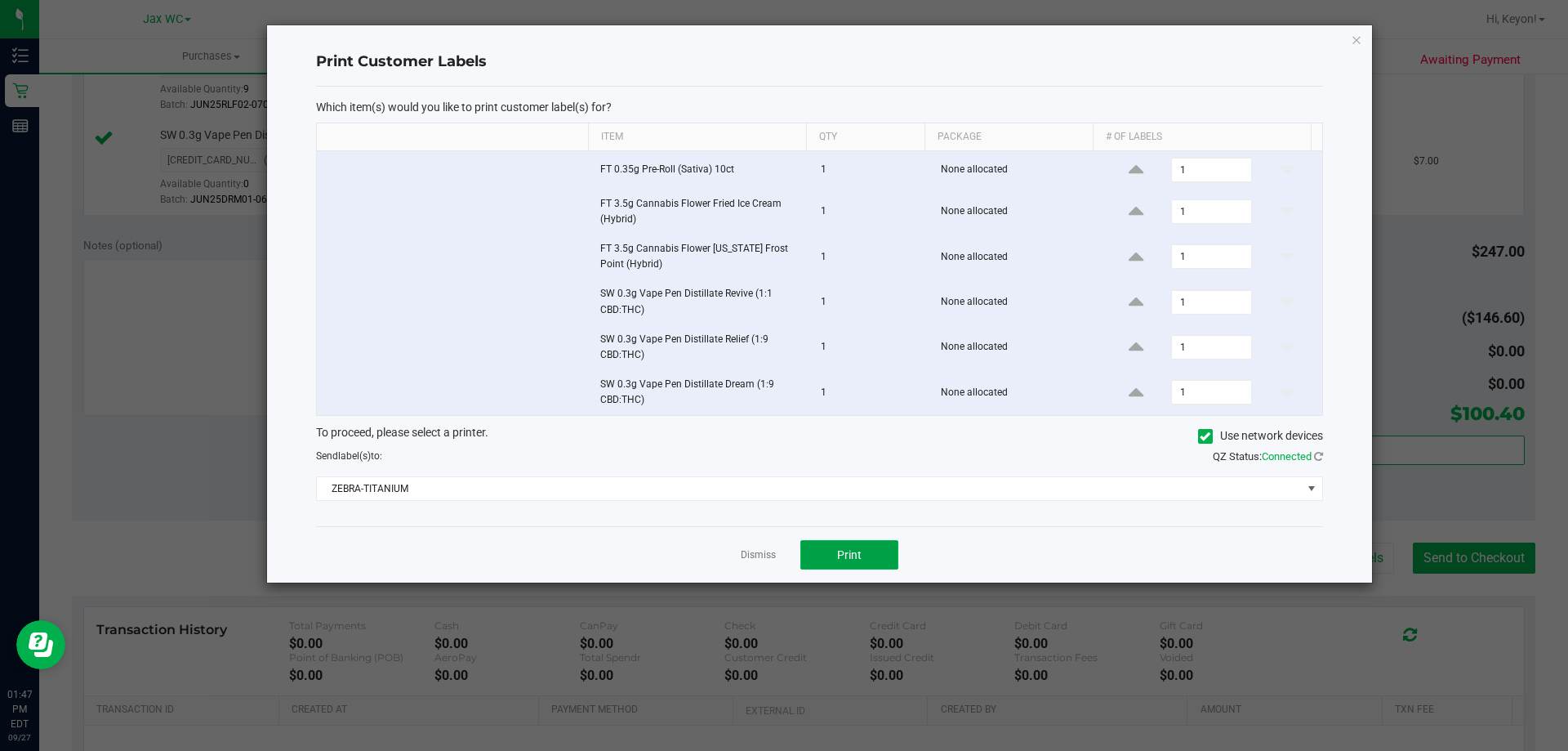
click at [854, 555] on span "Print" at bounding box center [850, 555] width 25 height 13
click at [770, 555] on link "Dismiss" at bounding box center [758, 555] width 35 height 14
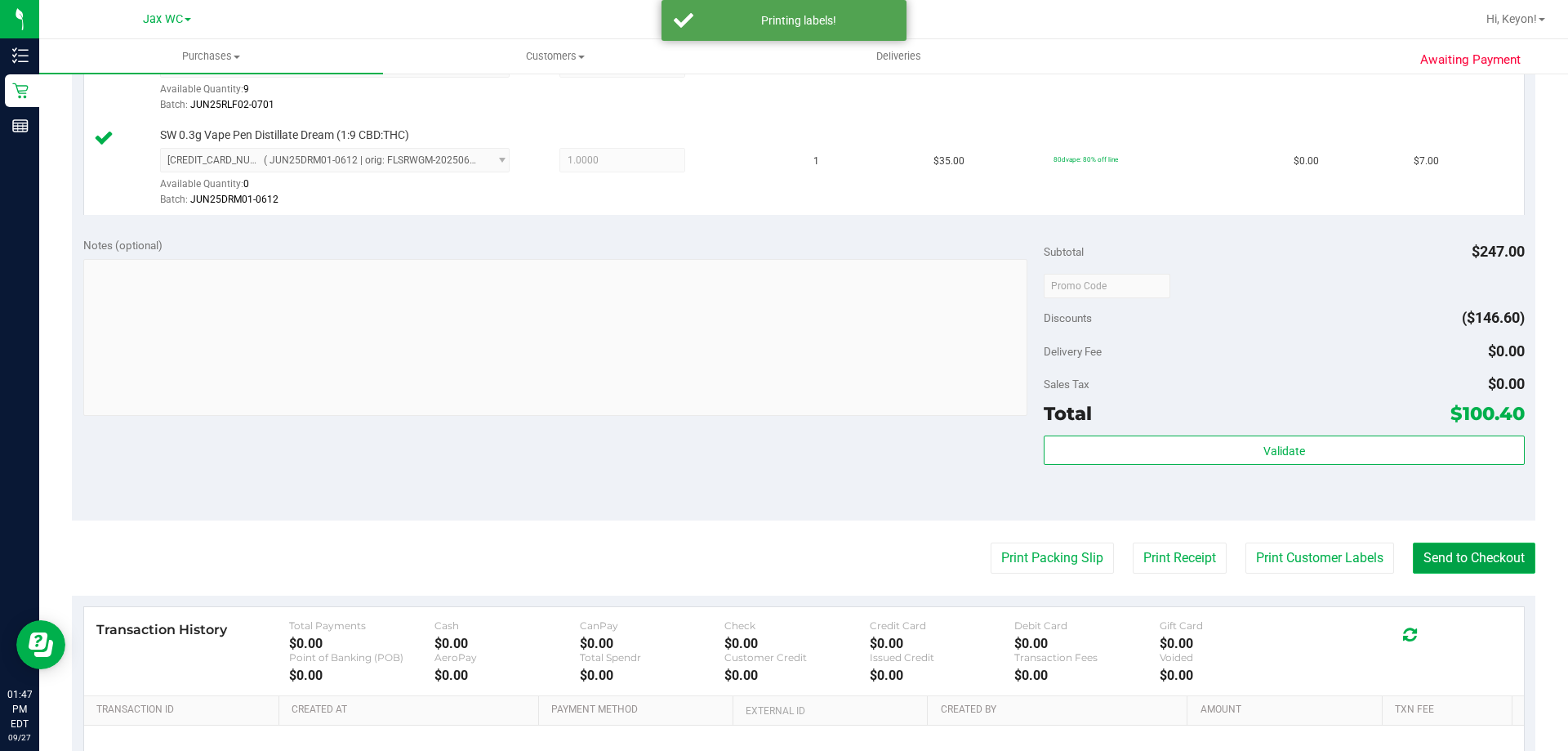
click at [1470, 552] on button "Send to Checkout" at bounding box center [1474, 558] width 123 height 31
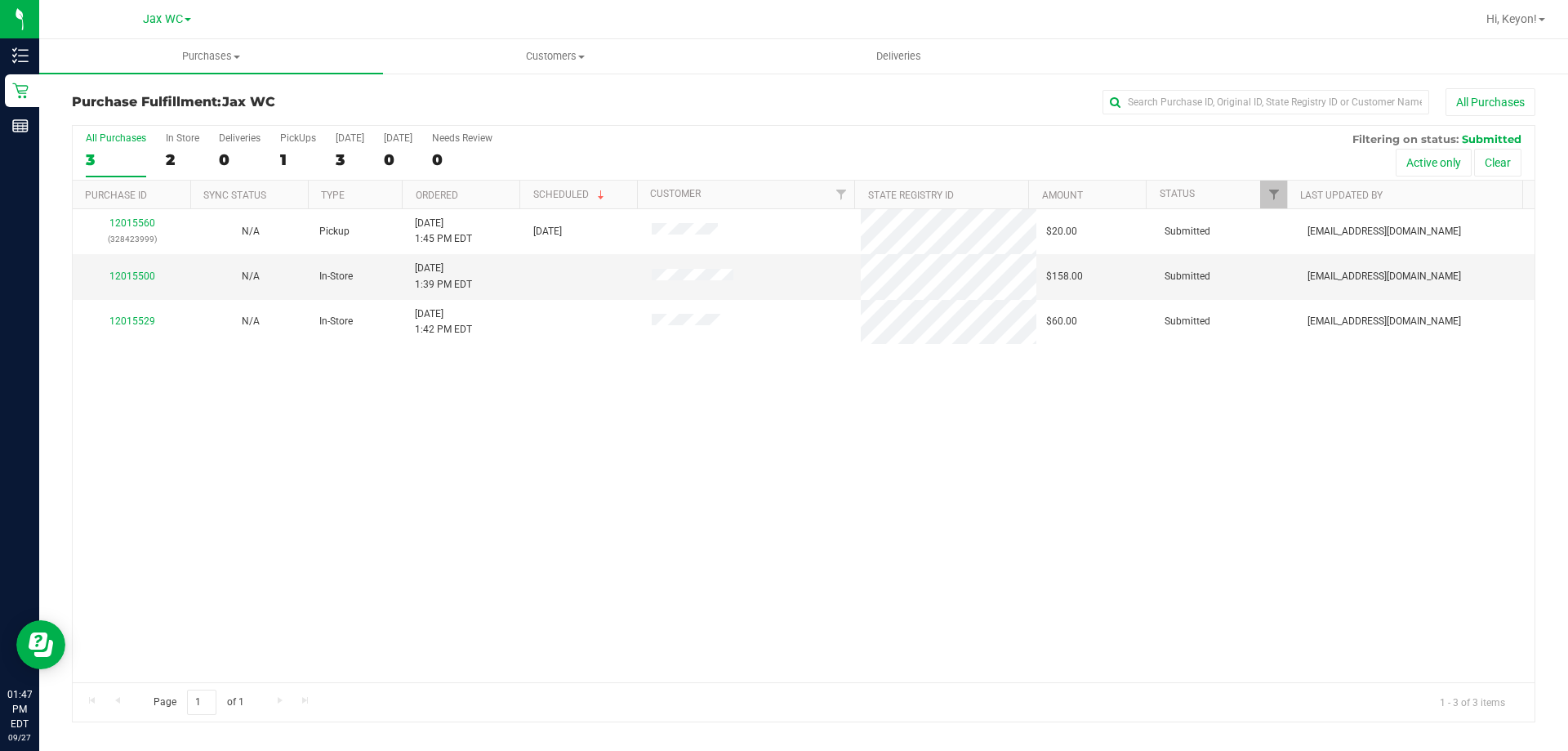
click at [140, 142] on div "All Purchases" at bounding box center [116, 138] width 61 height 11
click at [0, 0] on input "All Purchases 3" at bounding box center [0, 0] width 0 height 0
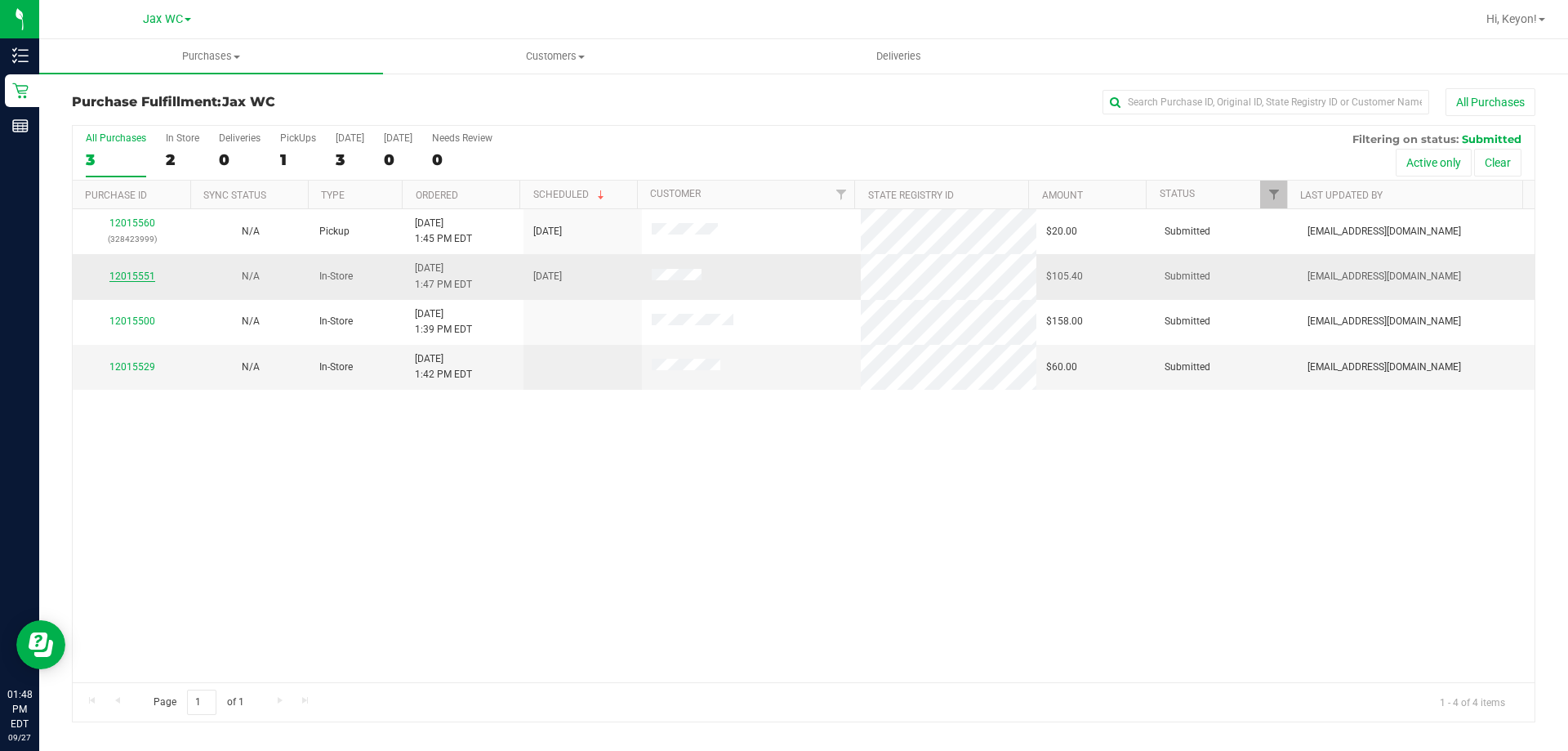
click at [131, 269] on div "12015551" at bounding box center [132, 276] width 99 height 15
click at [126, 275] on link "12015551" at bounding box center [132, 276] width 46 height 11
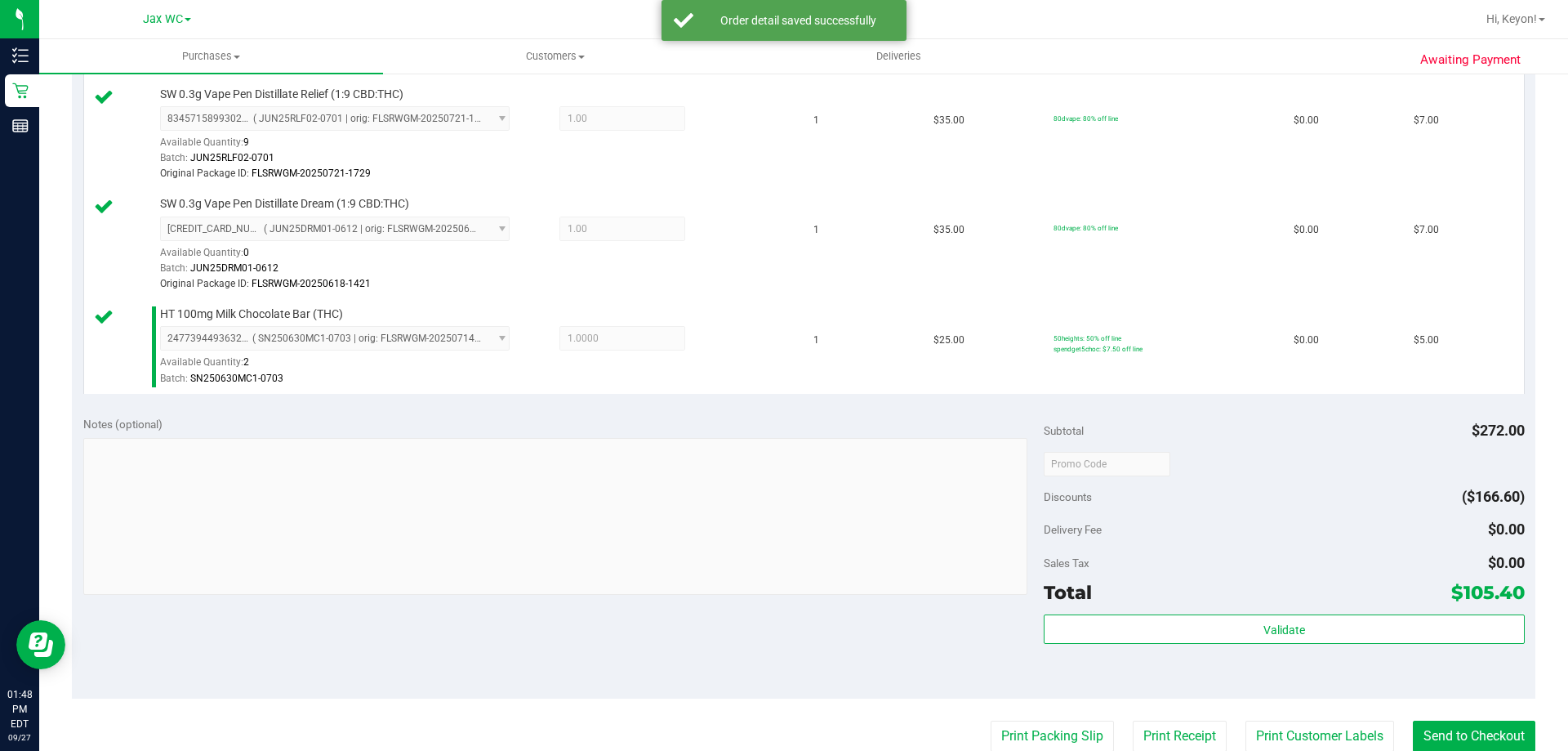
scroll to position [887, 0]
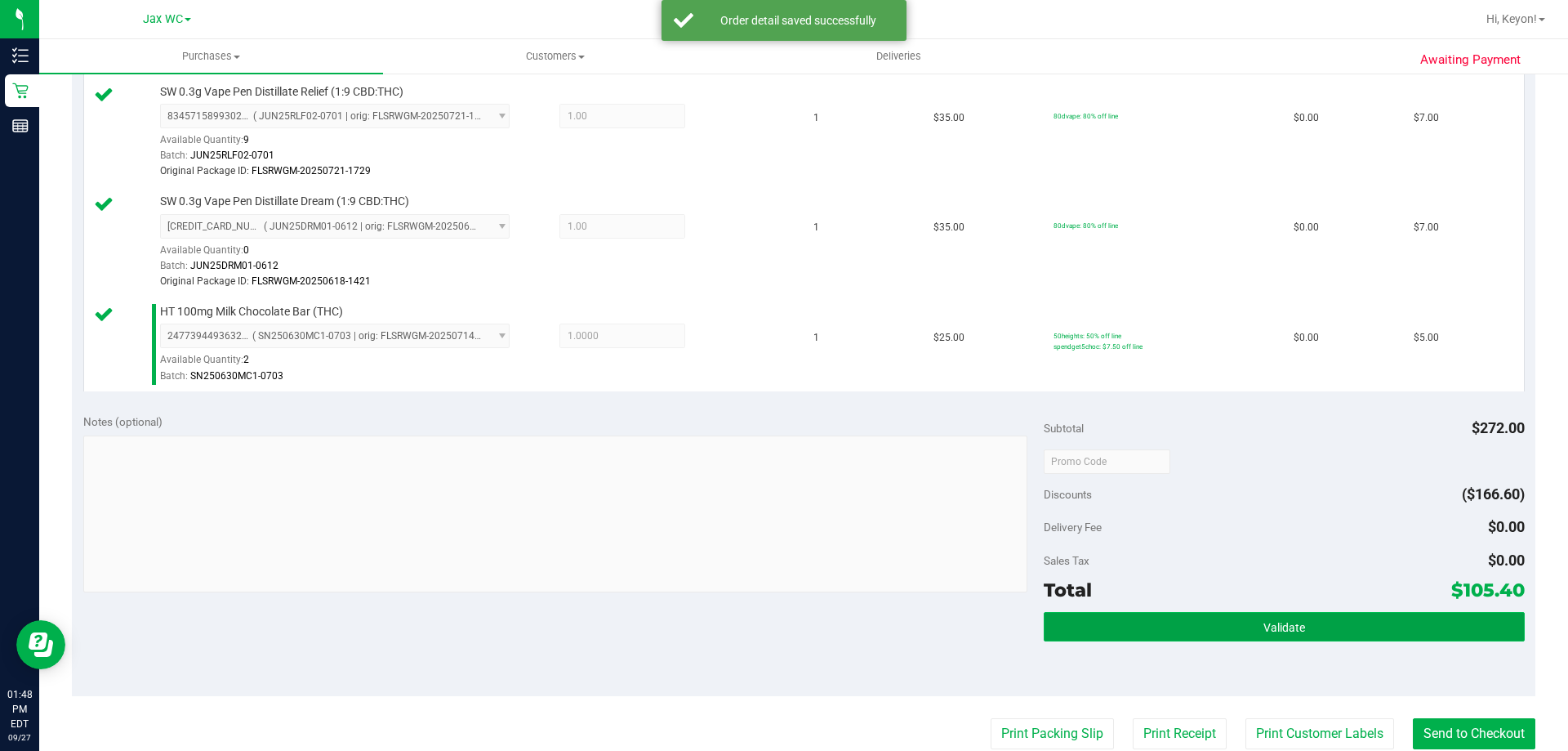
drag, startPoint x: 1317, startPoint y: 629, endPoint x: 1324, endPoint y: 618, distance: 13.0
click at [1319, 624] on button "Validate" at bounding box center [1284, 626] width 480 height 30
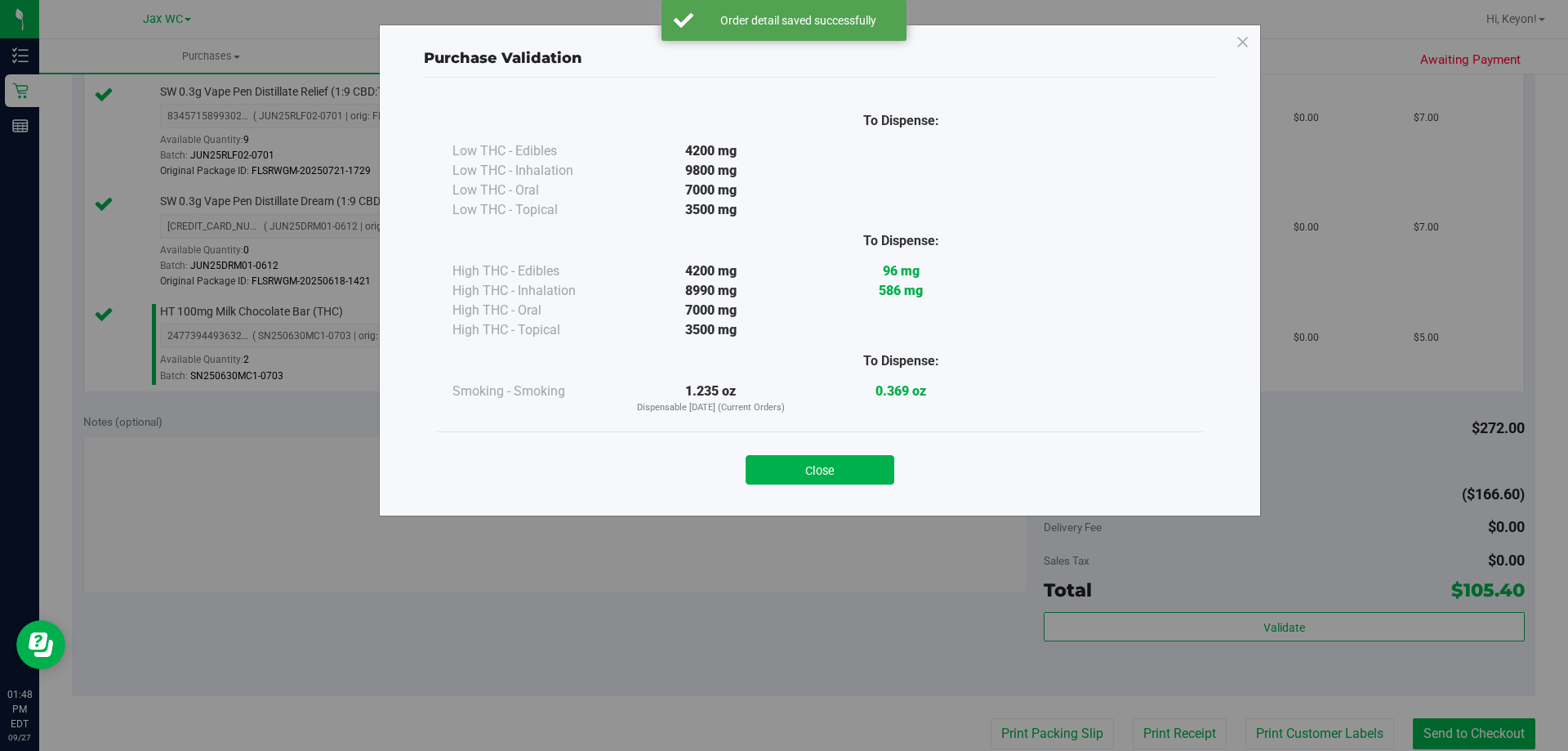
drag, startPoint x: 842, startPoint y: 464, endPoint x: 1380, endPoint y: 449, distance: 538.2
click at [848, 466] on button "Close" at bounding box center [820, 469] width 148 height 30
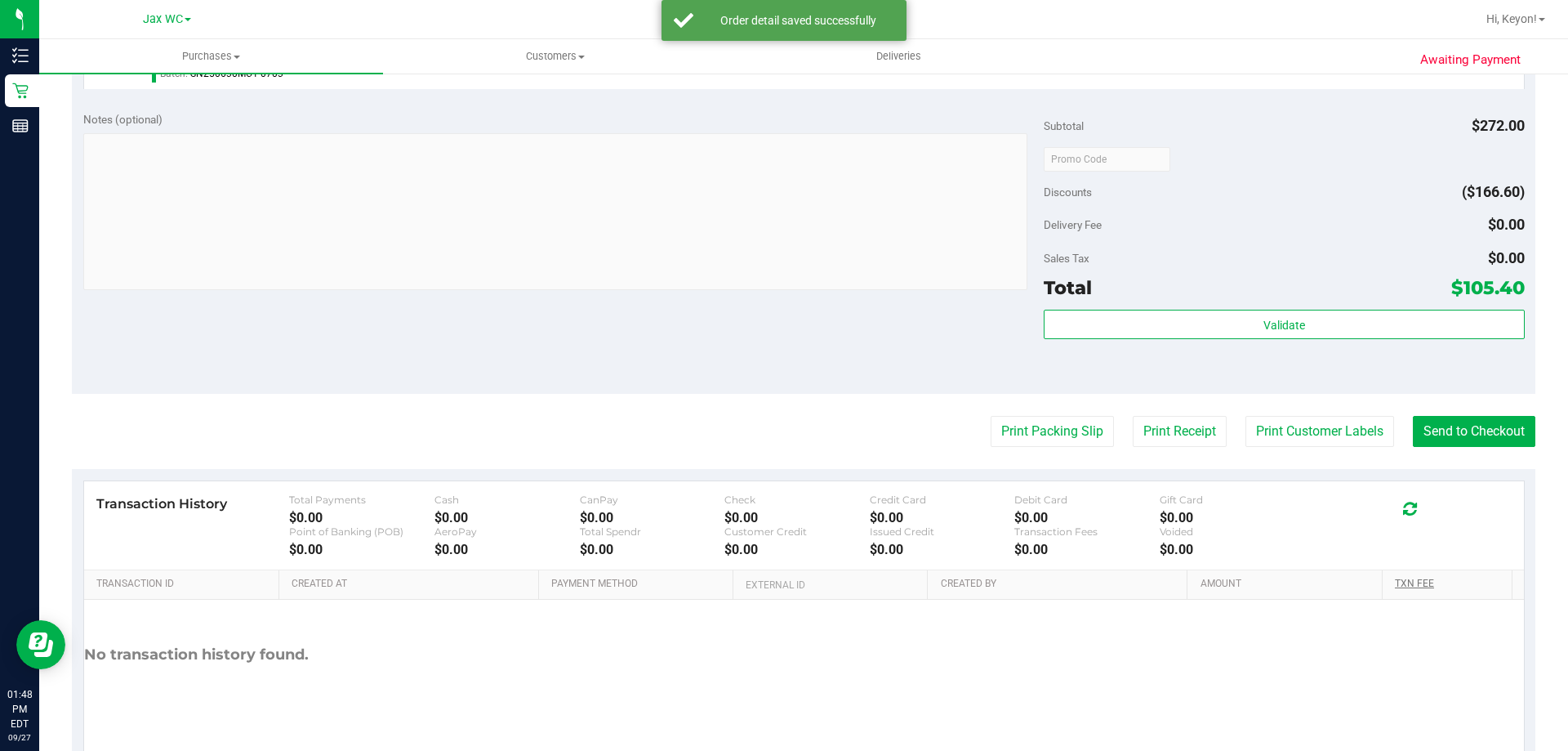
scroll to position [1227, 0]
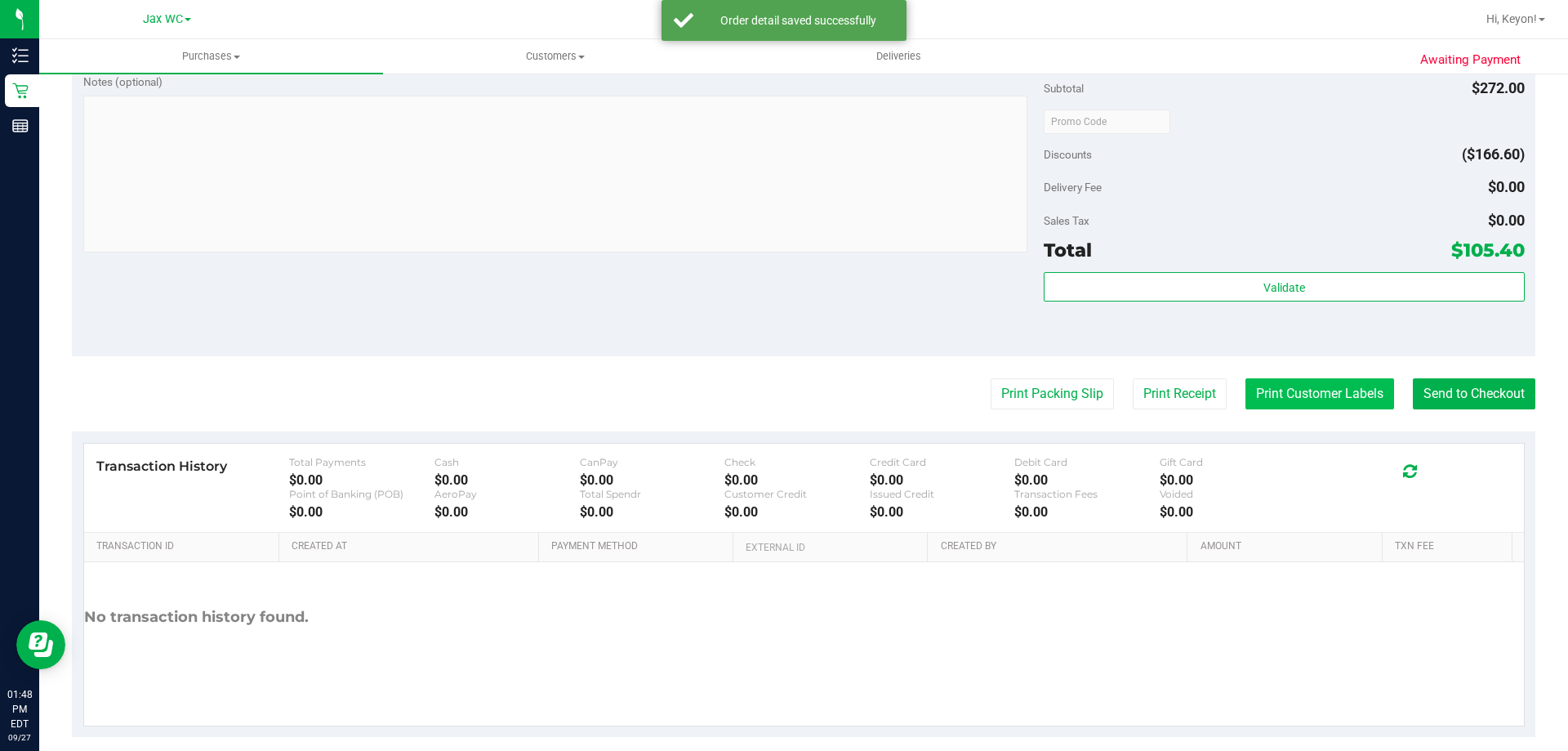
click at [1326, 393] on button "Print Customer Labels" at bounding box center [1320, 393] width 148 height 31
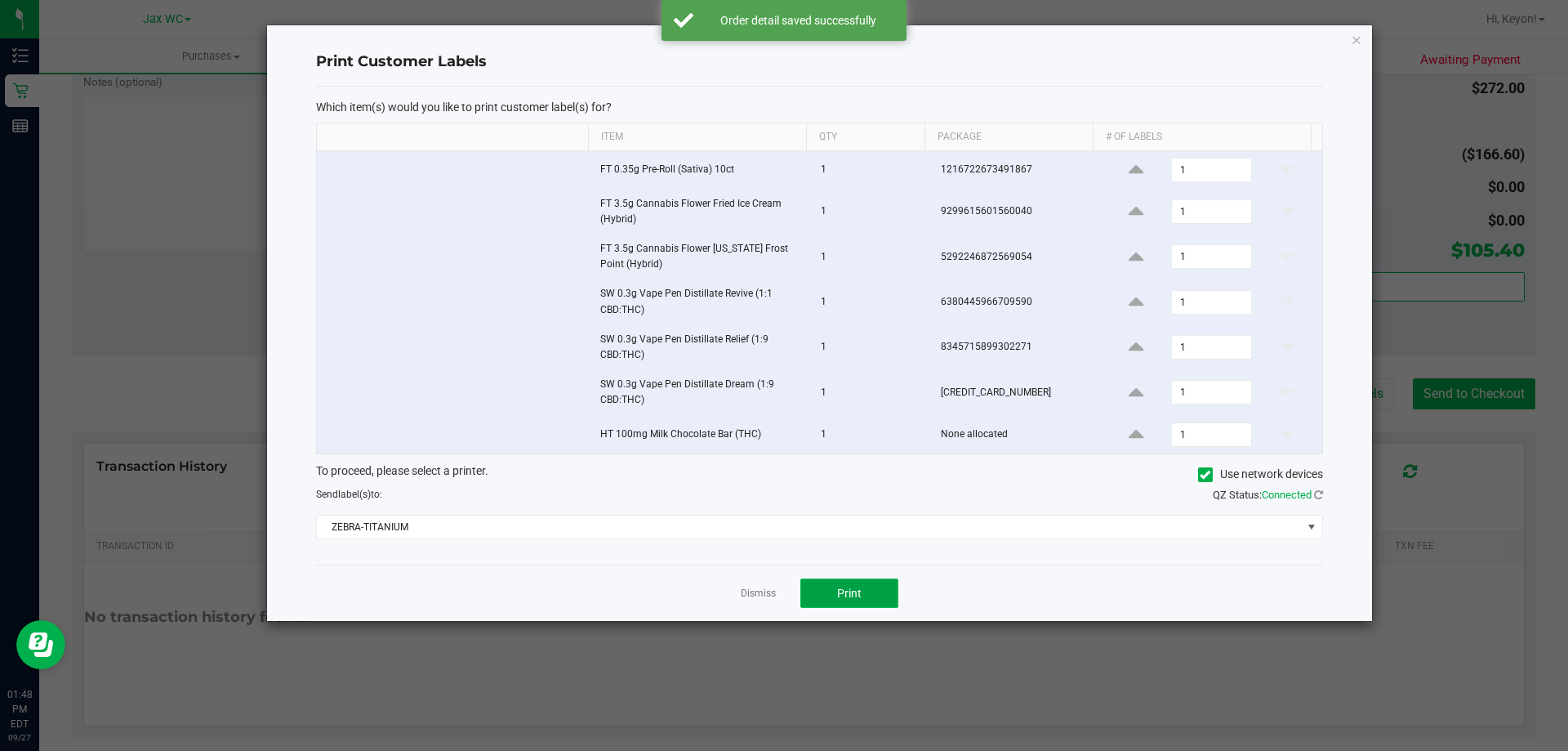
click at [857, 585] on button "Print" at bounding box center [849, 593] width 98 height 30
click at [753, 589] on div "Dismiss Print" at bounding box center [819, 592] width 1007 height 56
click at [755, 591] on link "Dismiss" at bounding box center [758, 593] width 35 height 14
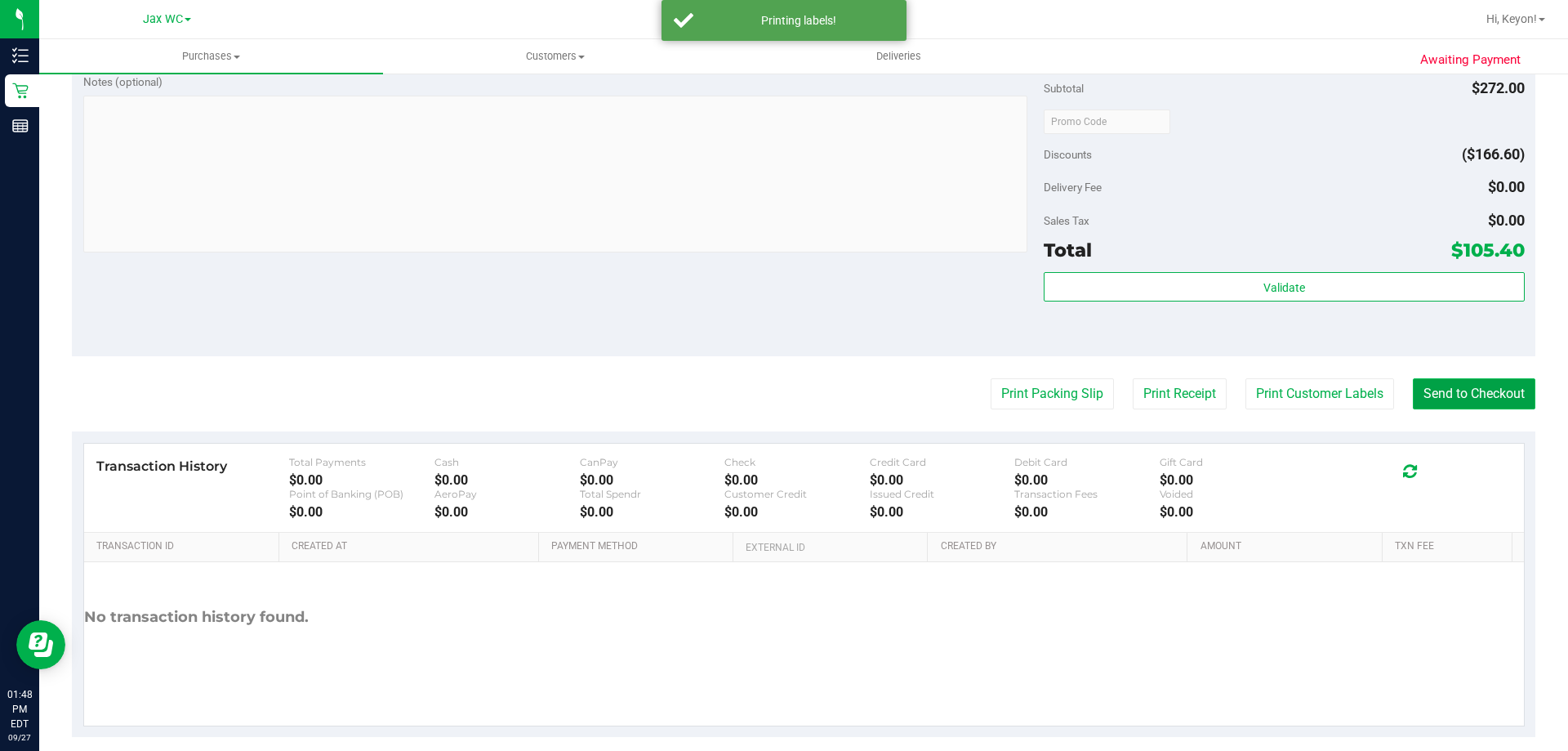
click at [1461, 390] on button "Send to Checkout" at bounding box center [1474, 393] width 123 height 31
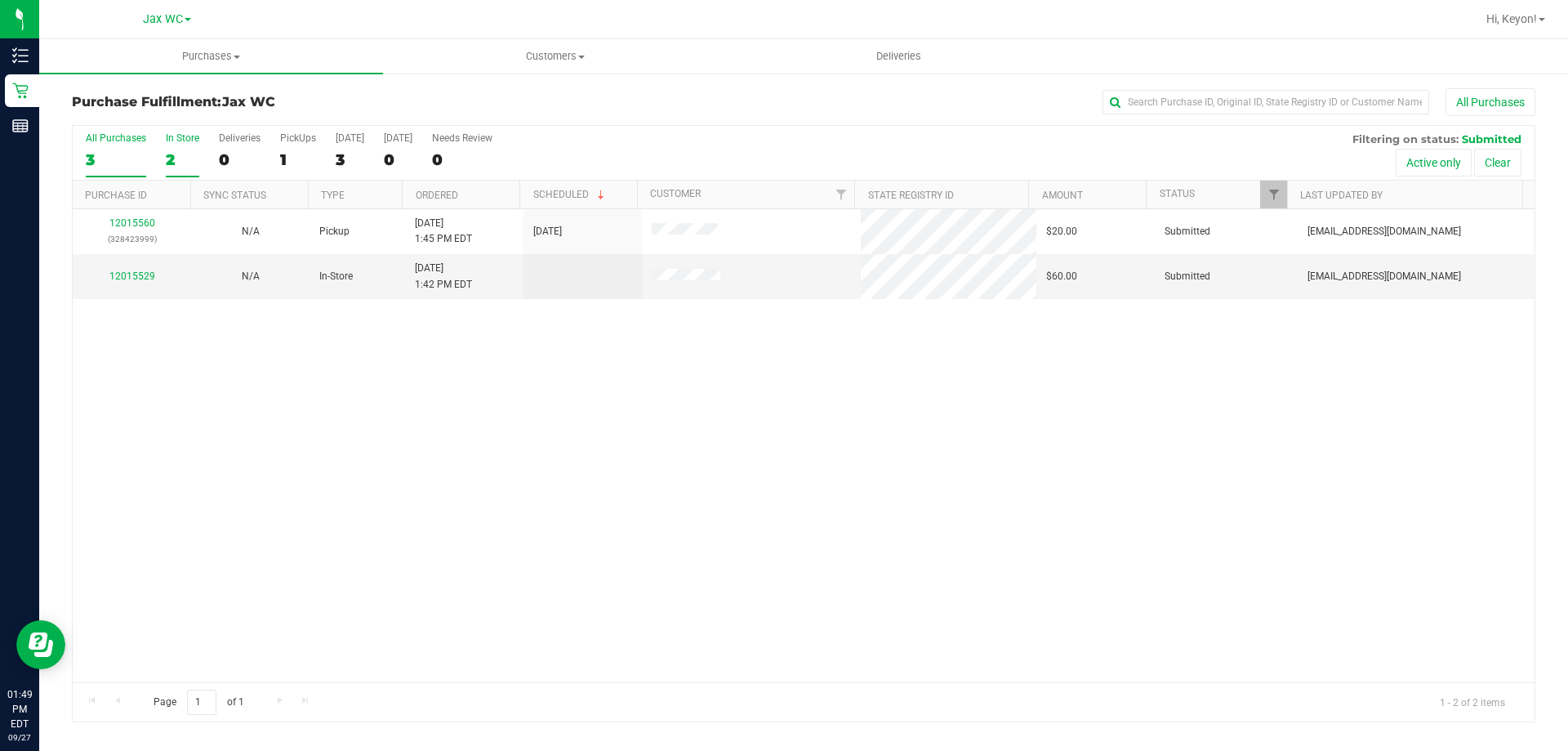
click at [194, 143] on div "In Store" at bounding box center [182, 138] width 33 height 11
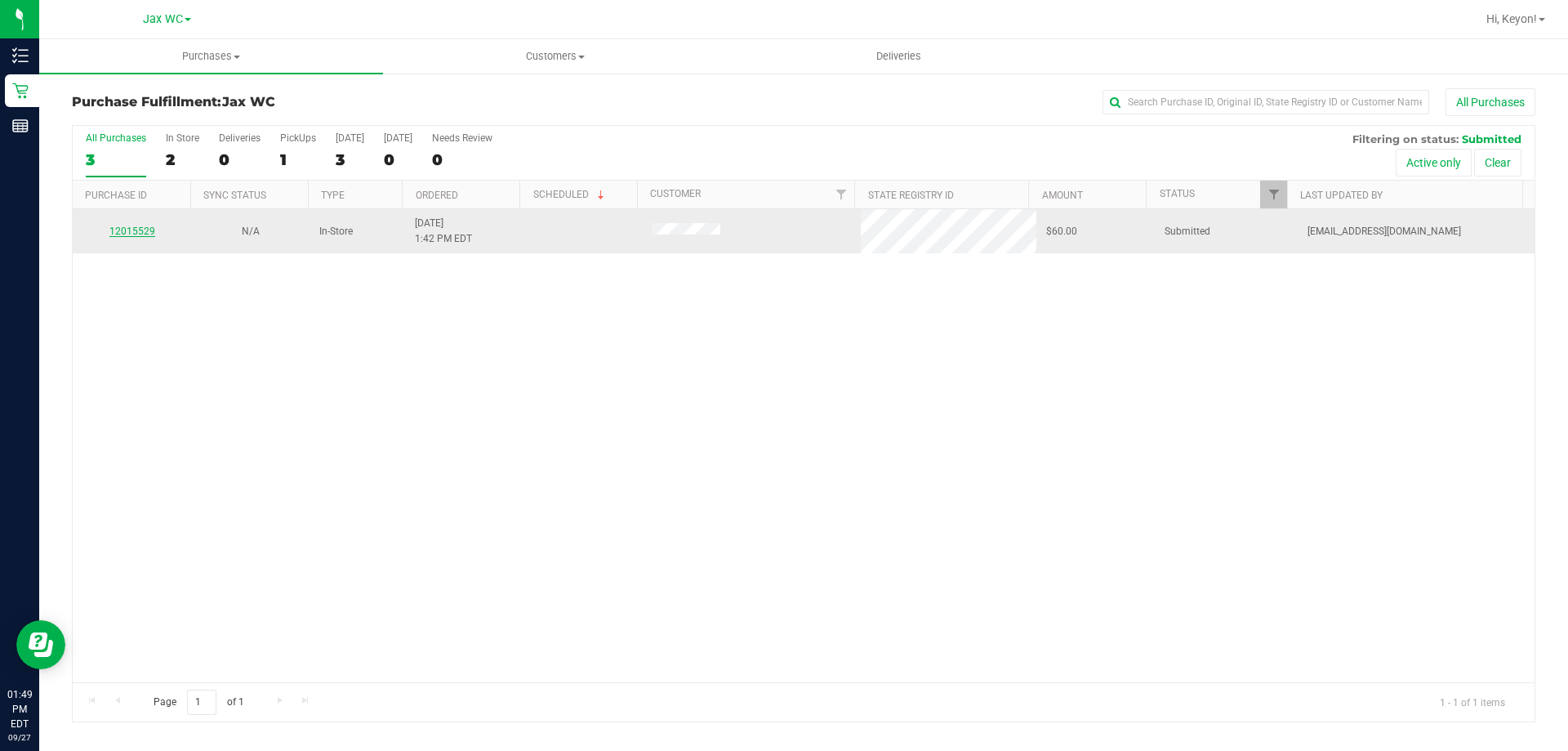
click at [150, 235] on link "12015529" at bounding box center [132, 231] width 46 height 11
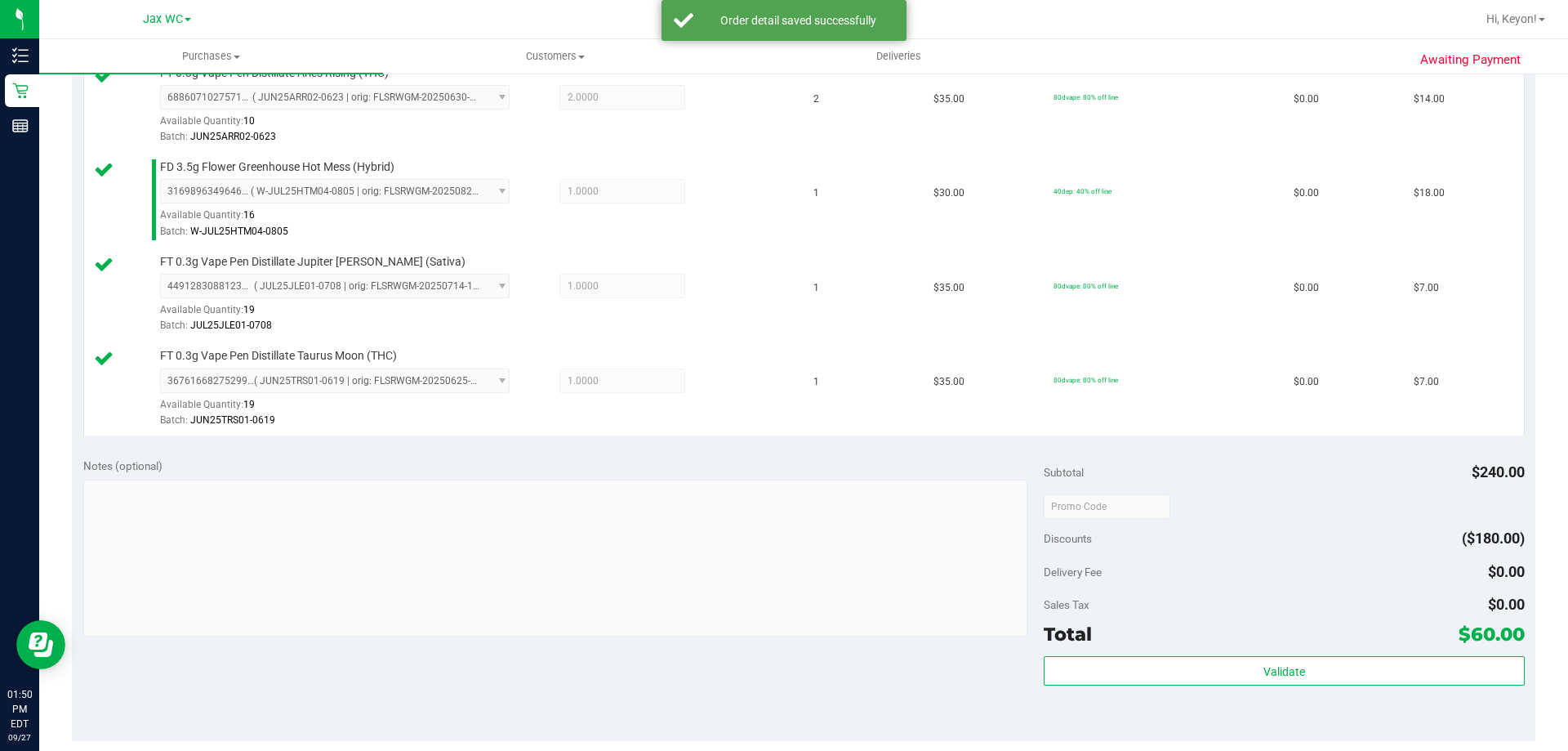
scroll to position [811, 0]
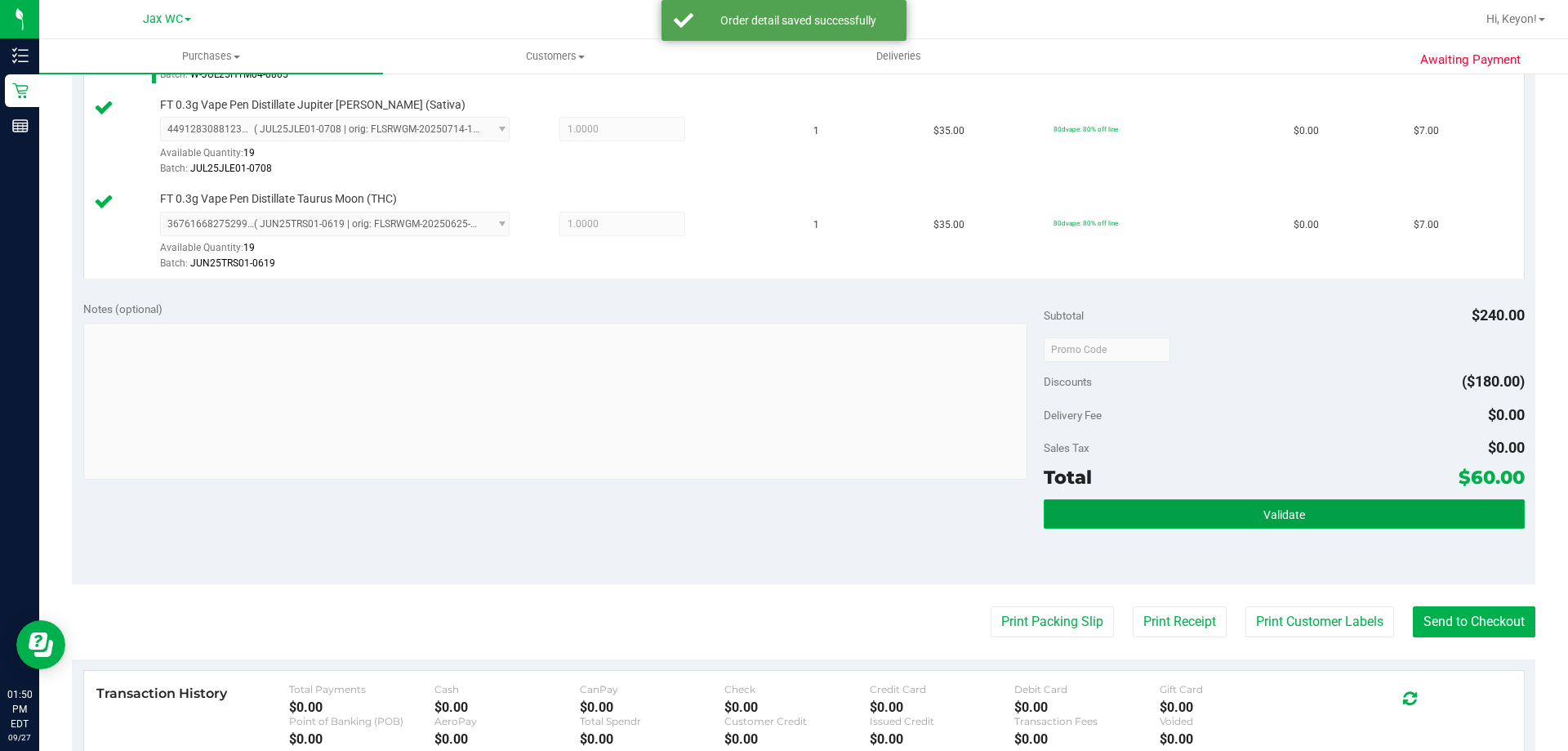
click at [1360, 504] on button "Validate" at bounding box center [1284, 513] width 480 height 30
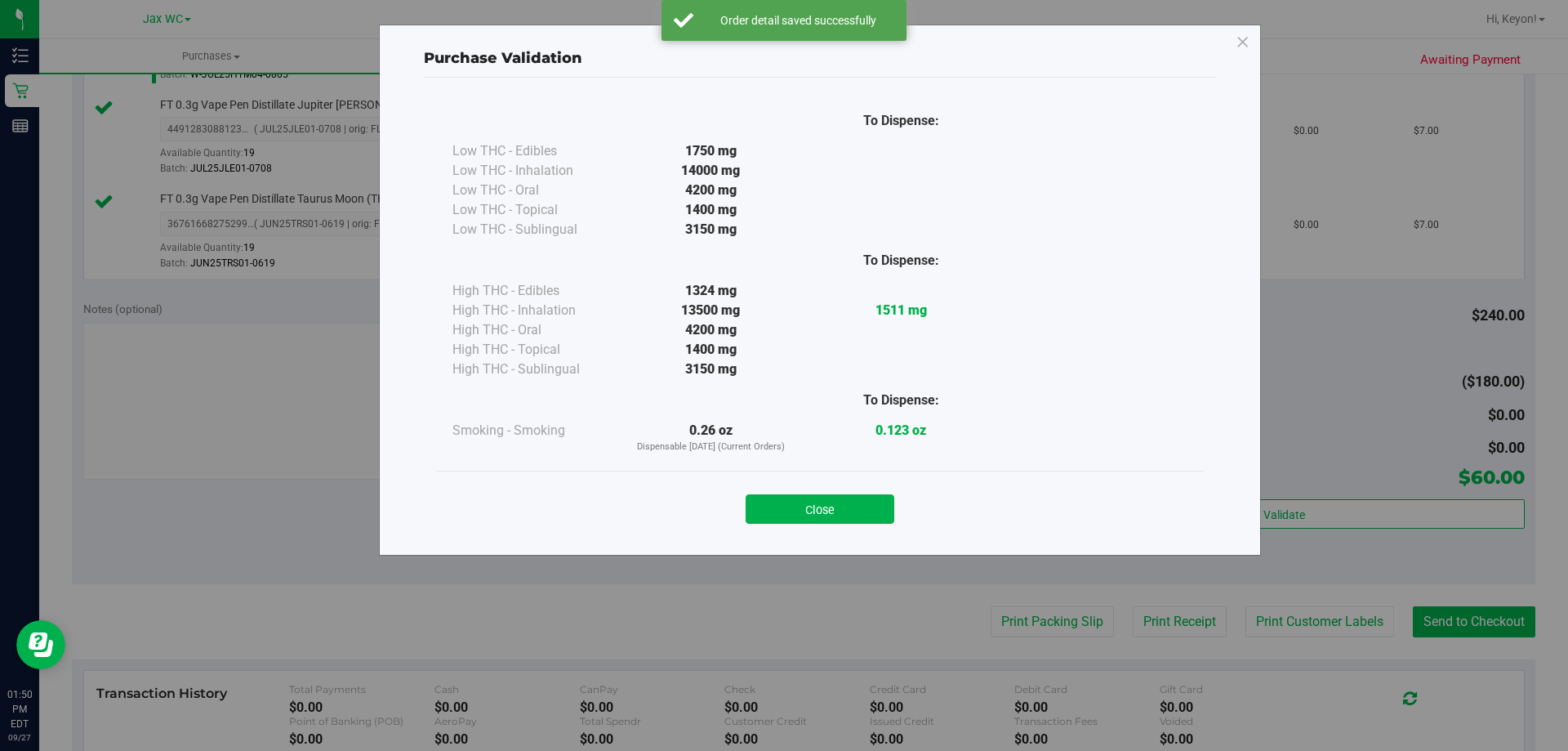
drag, startPoint x: 853, startPoint y: 512, endPoint x: 1358, endPoint y: 477, distance: 506.2
click at [872, 510] on button "Close" at bounding box center [820, 508] width 148 height 30
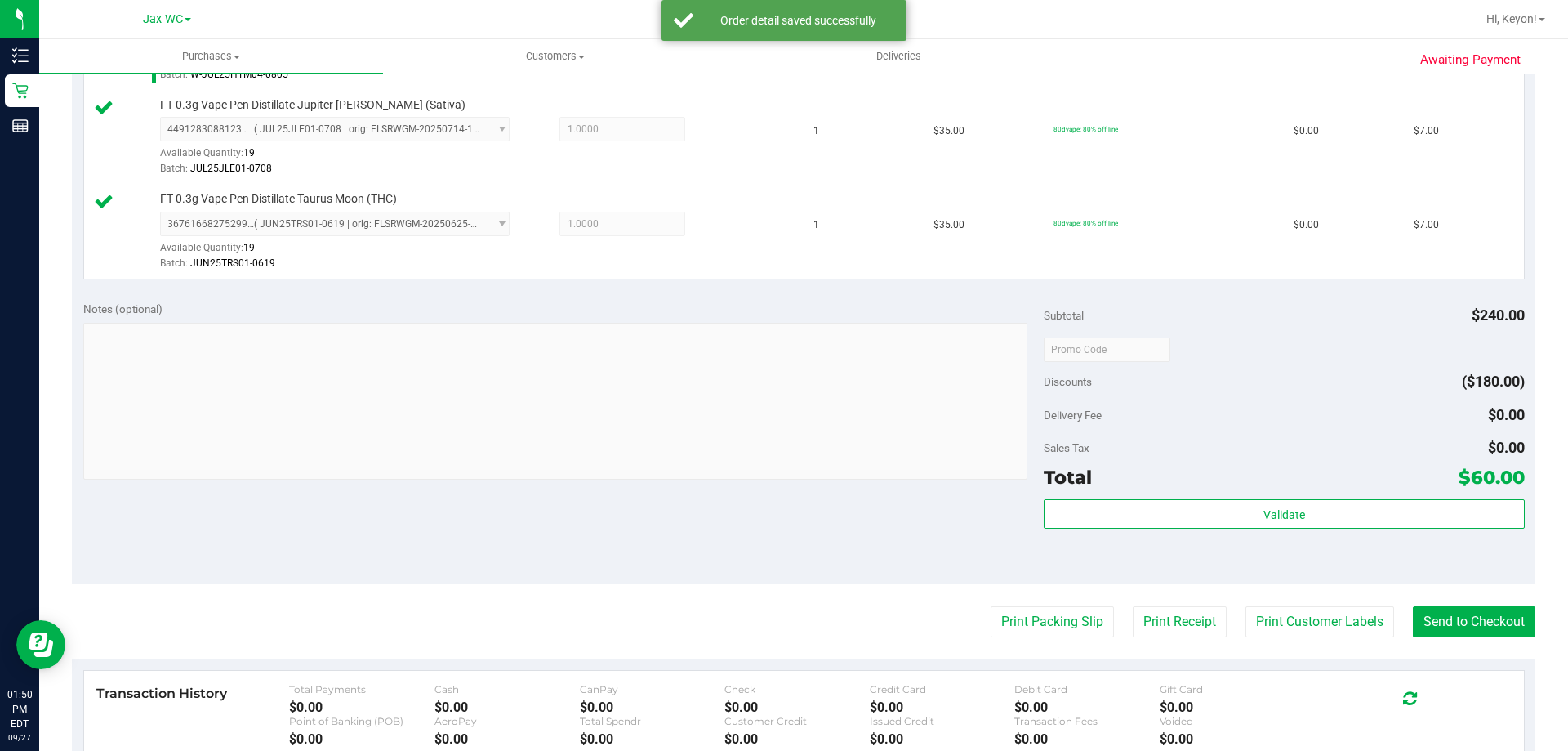
scroll to position [879, 0]
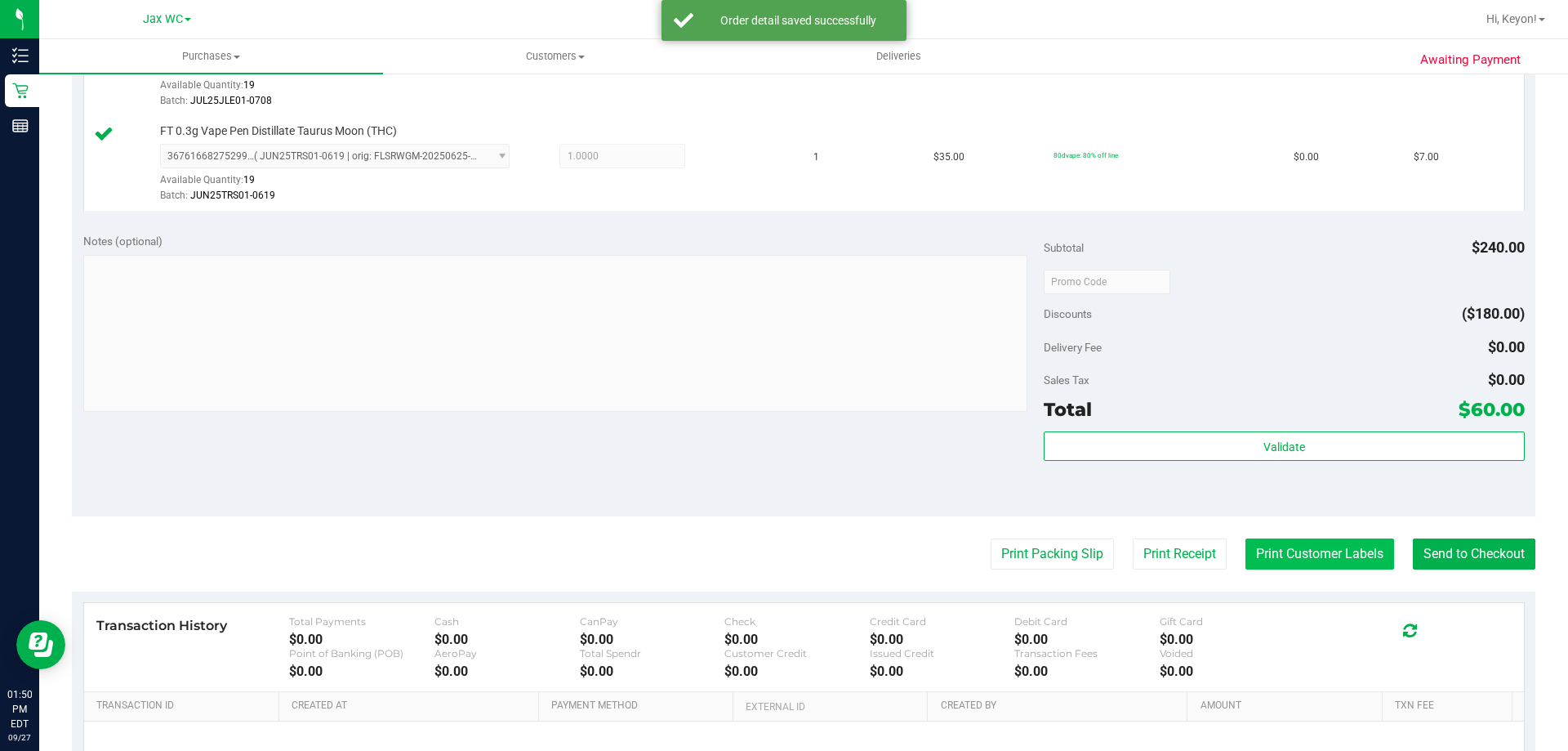
click at [1294, 548] on button "Print Customer Labels" at bounding box center [1320, 554] width 148 height 31
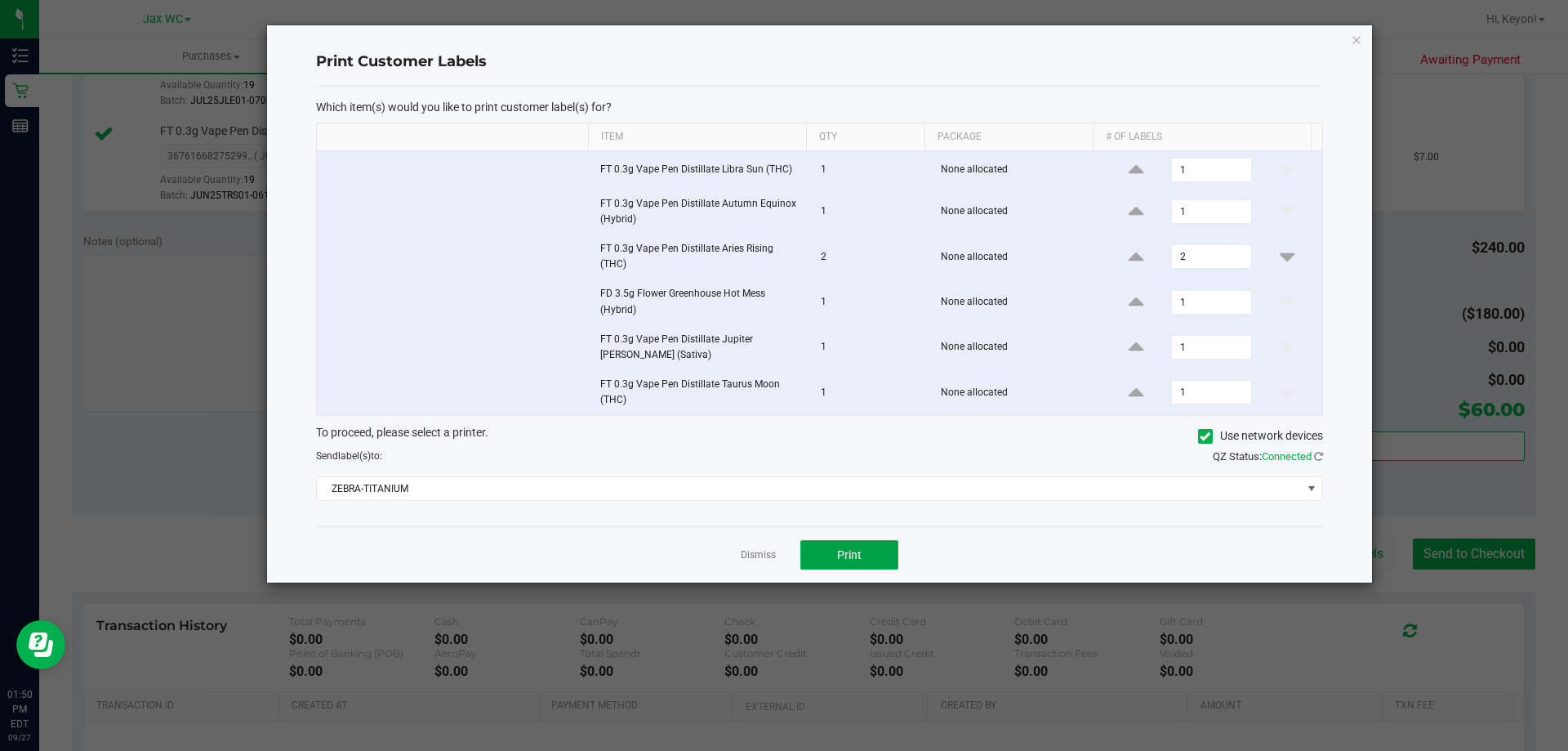
click at [874, 551] on button "Print" at bounding box center [849, 554] width 98 height 30
click at [762, 557] on link "Dismiss" at bounding box center [758, 555] width 35 height 14
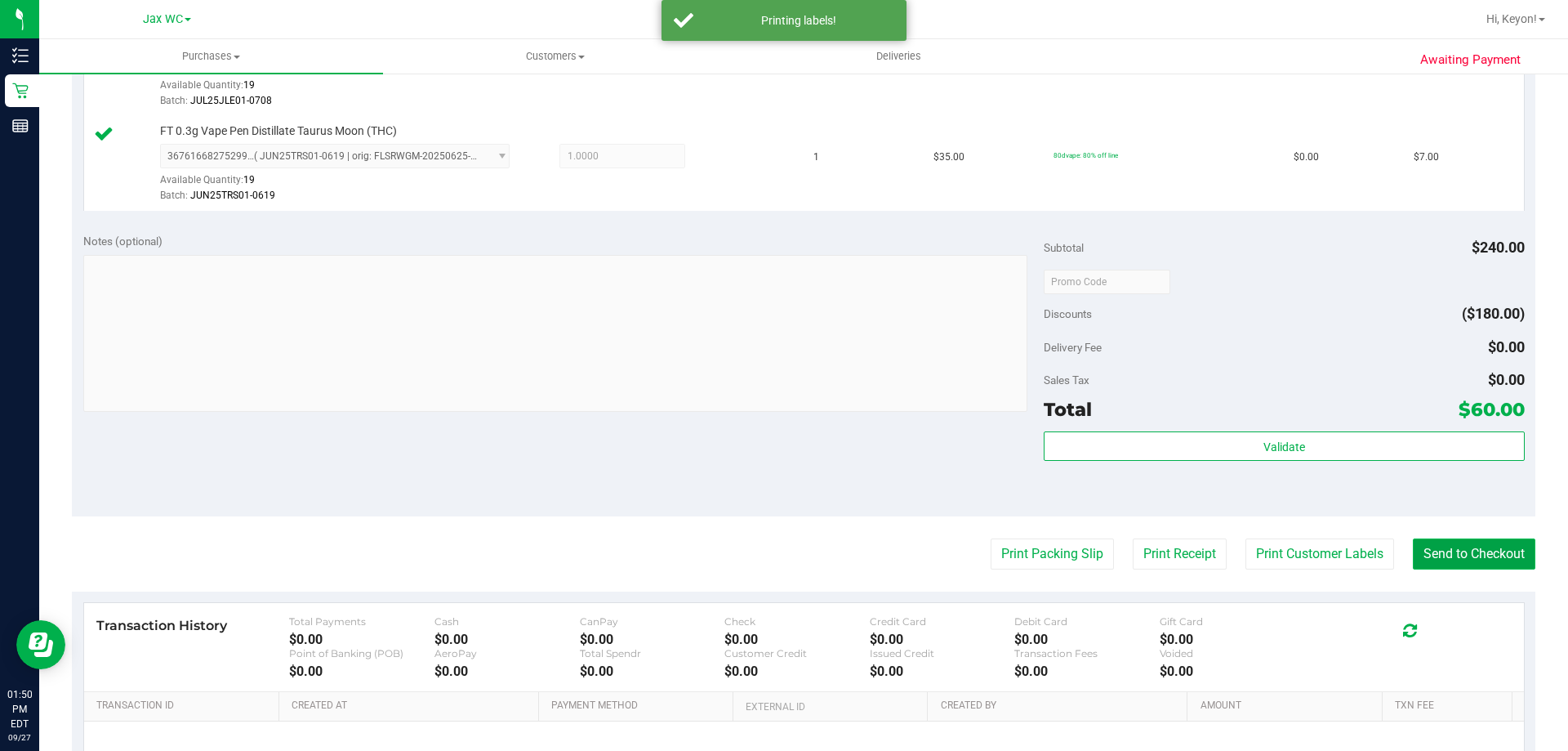
click at [1431, 543] on button "Send to Checkout" at bounding box center [1474, 554] width 123 height 31
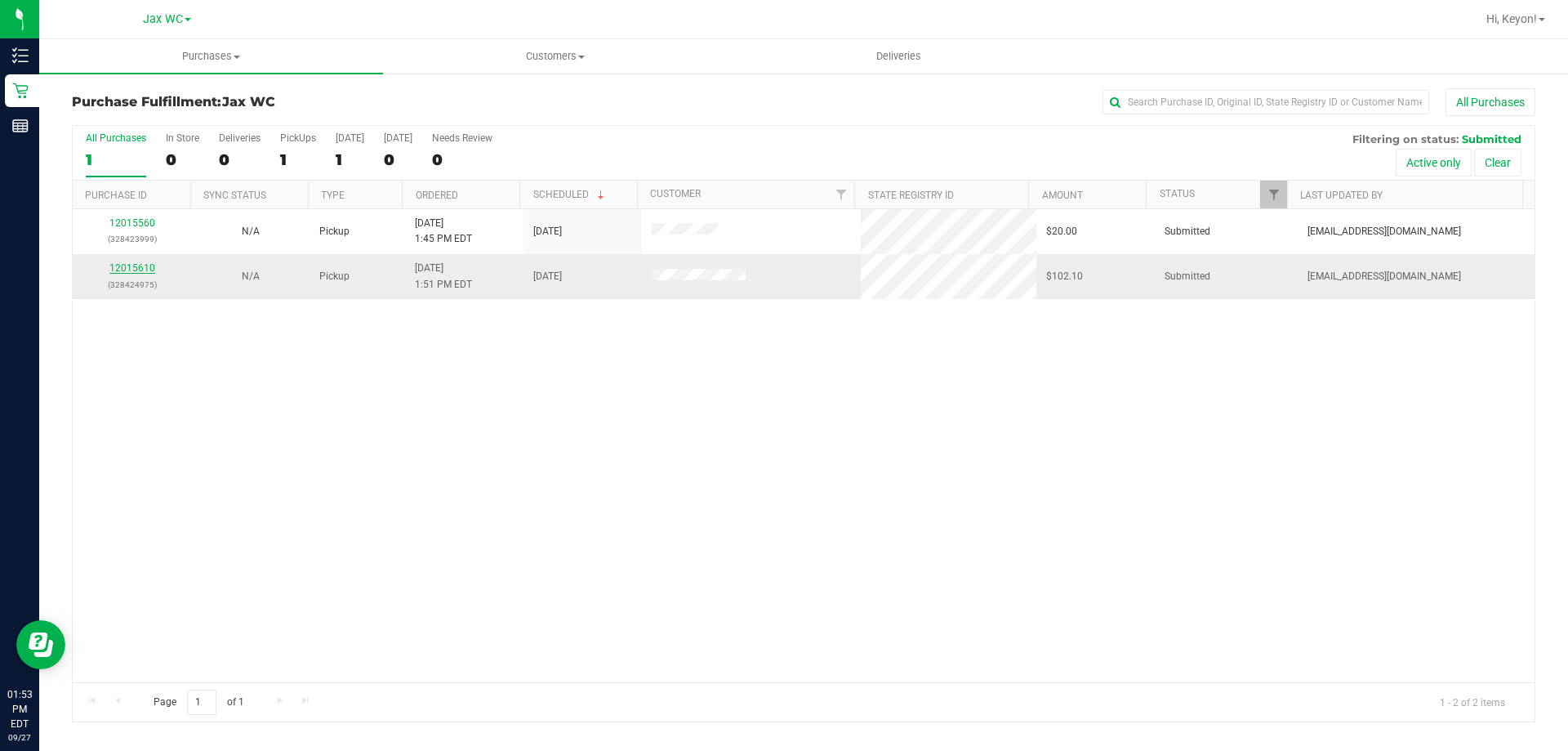
click at [147, 268] on link "12015610" at bounding box center [132, 268] width 46 height 11
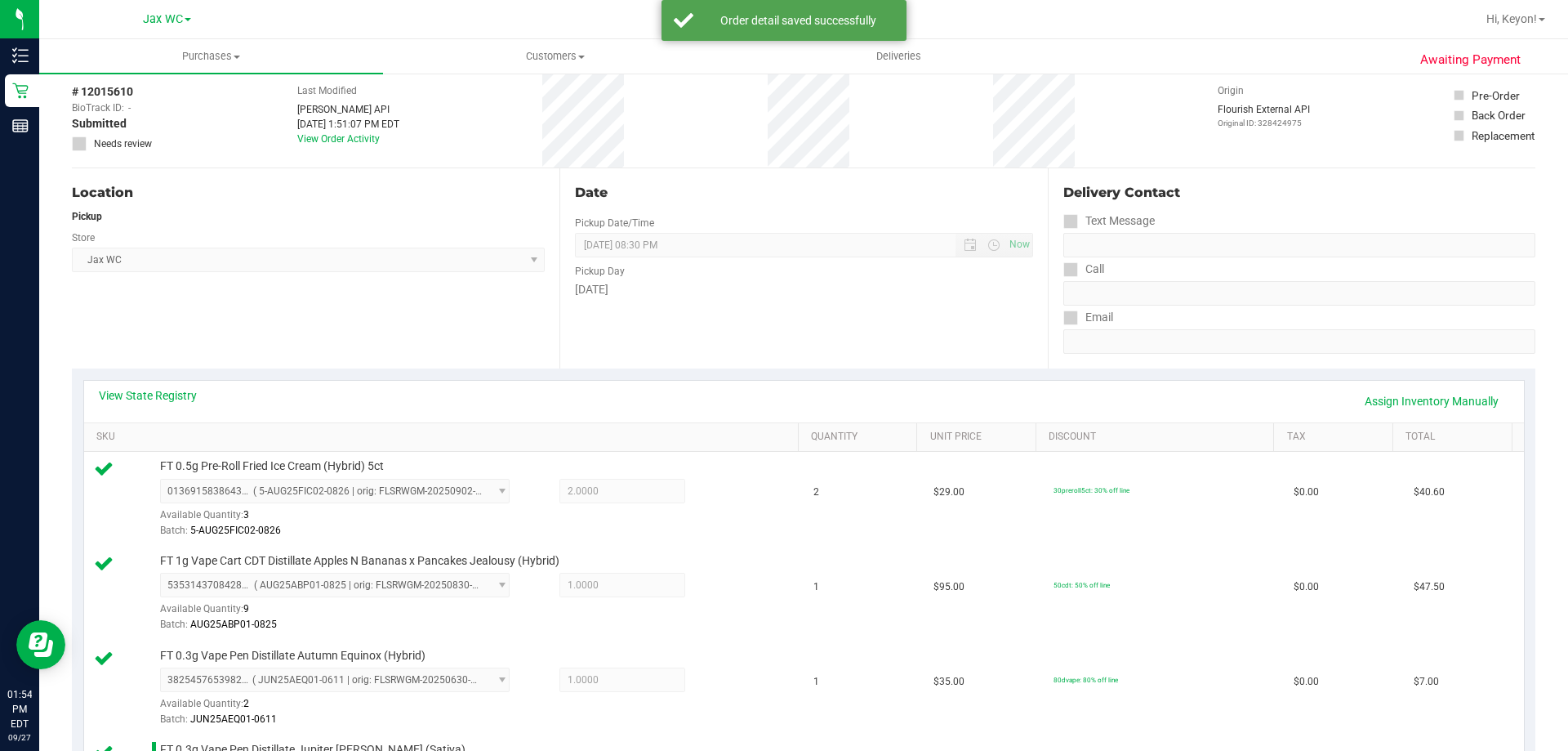
scroll to position [502, 0]
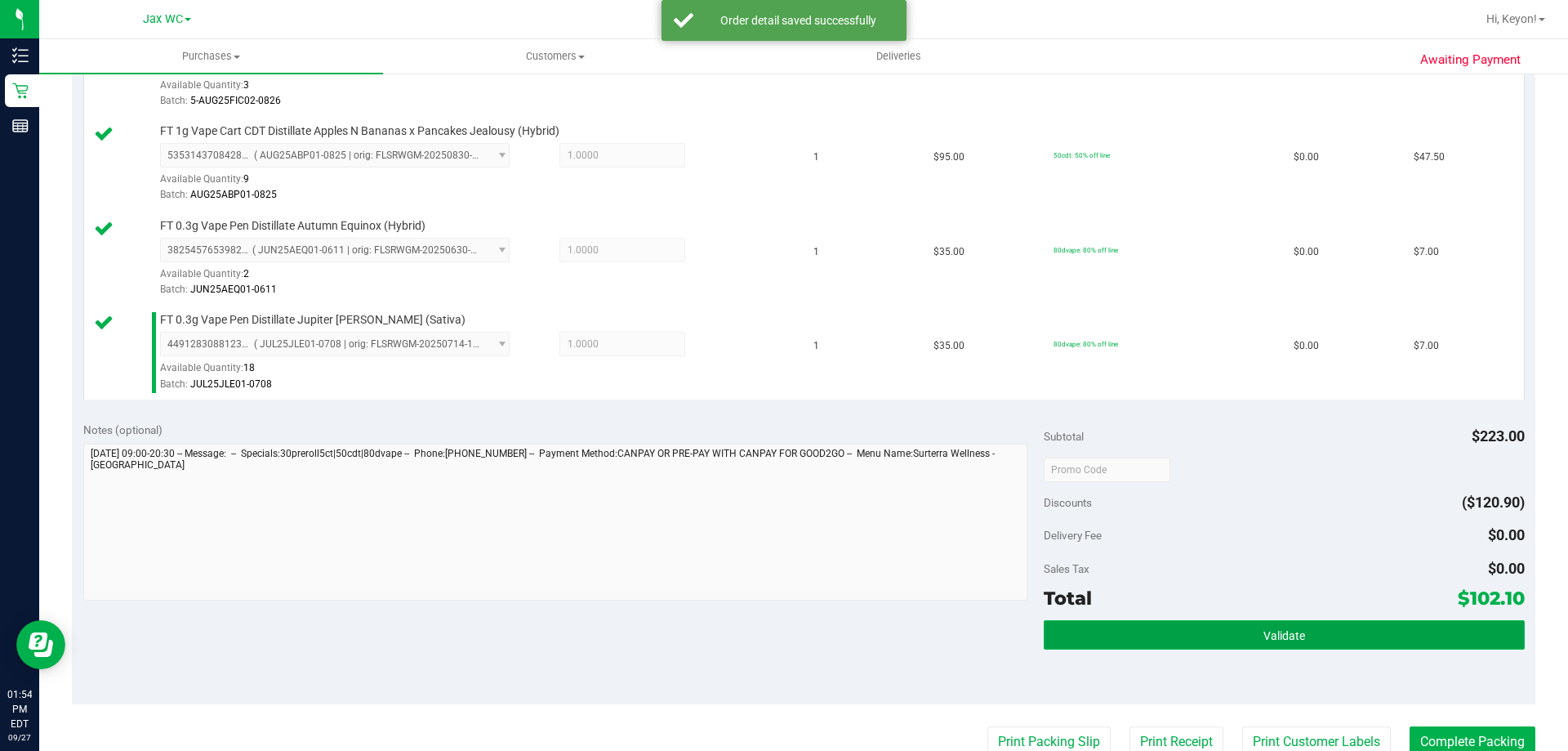
drag, startPoint x: 1318, startPoint y: 642, endPoint x: 1321, endPoint y: 623, distance: 19.2
click at [1321, 648] on button "Validate" at bounding box center [1284, 635] width 480 height 30
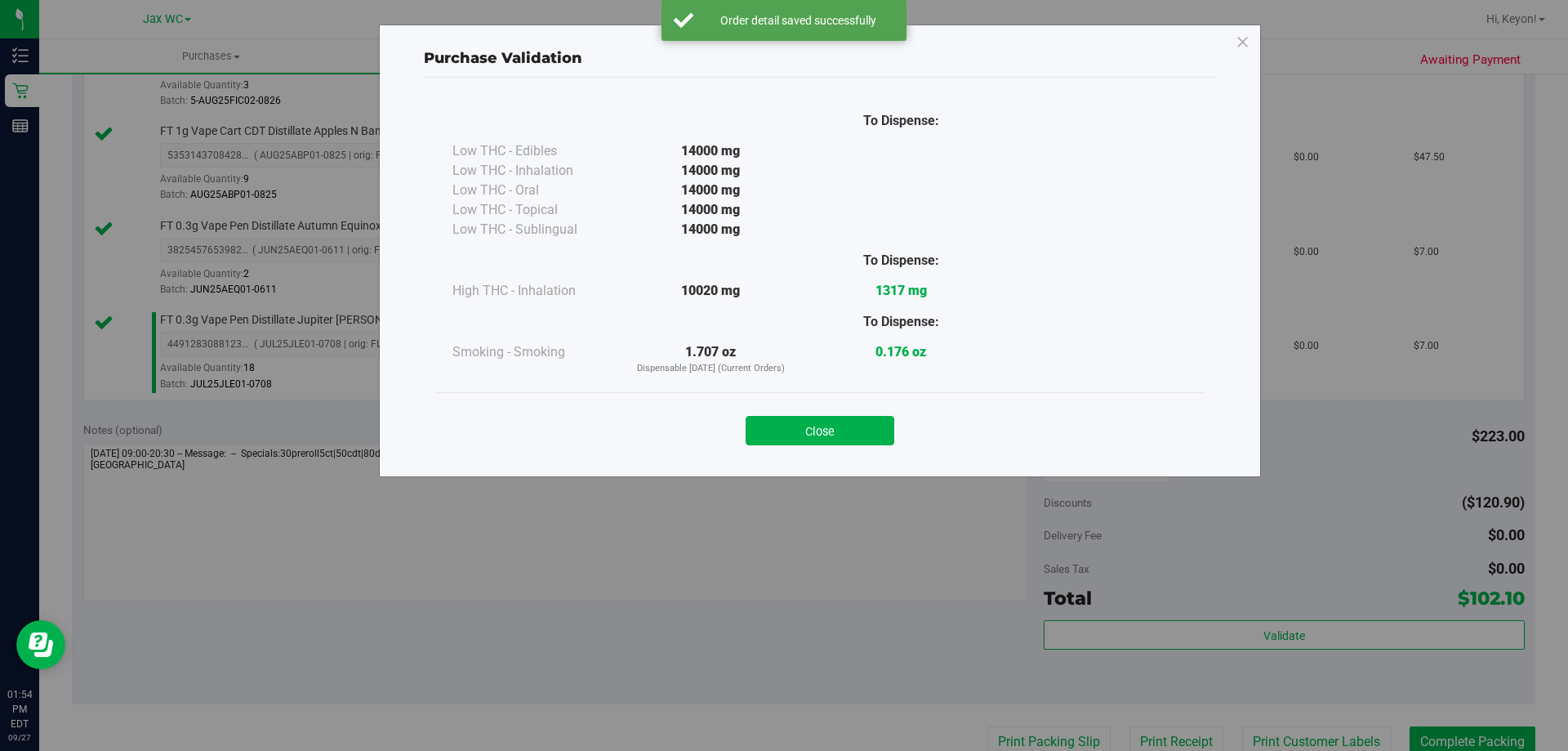
drag, startPoint x: 800, startPoint y: 429, endPoint x: 1567, endPoint y: 419, distance: 767.1
click at [802, 428] on button "Close" at bounding box center [820, 430] width 148 height 30
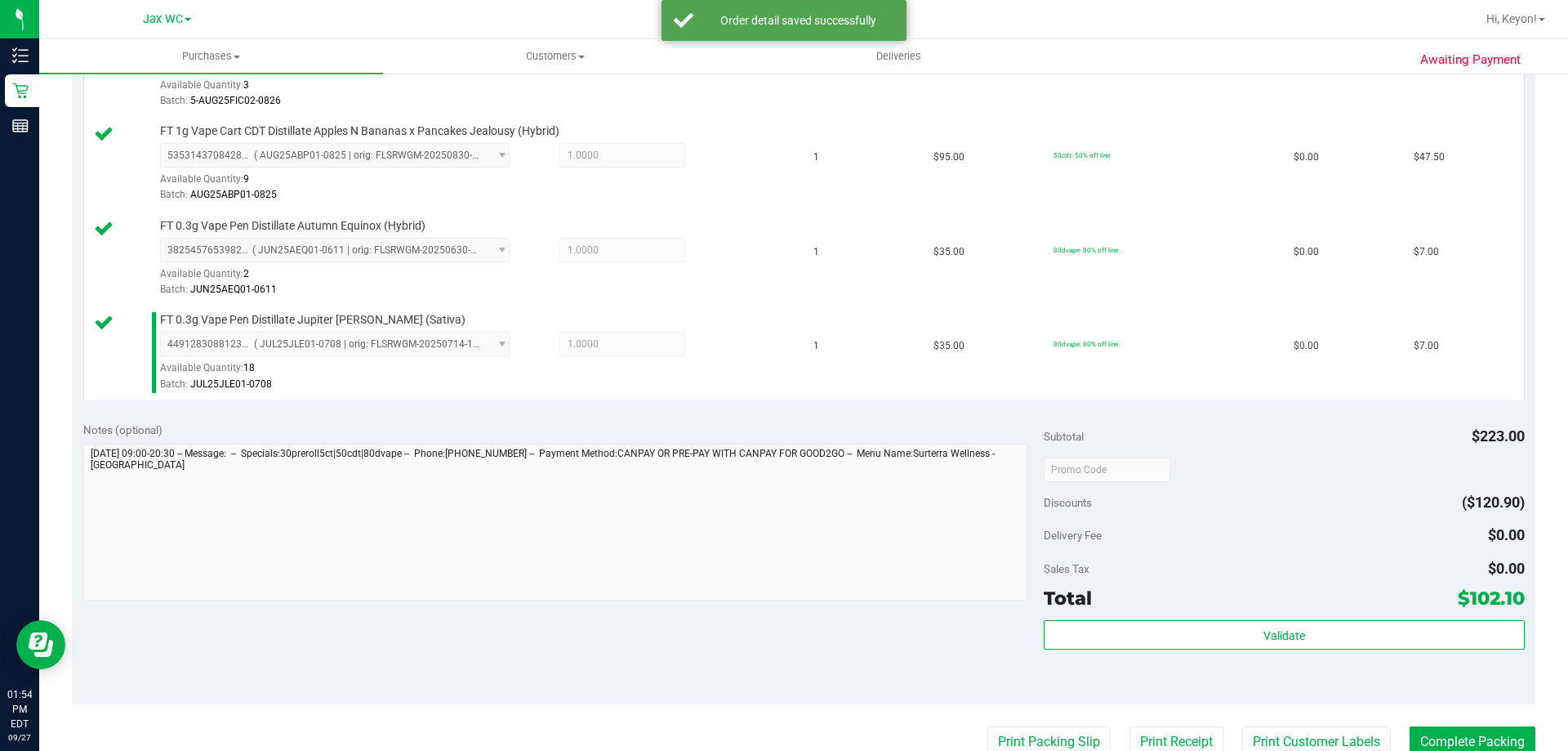
scroll to position [666, 0]
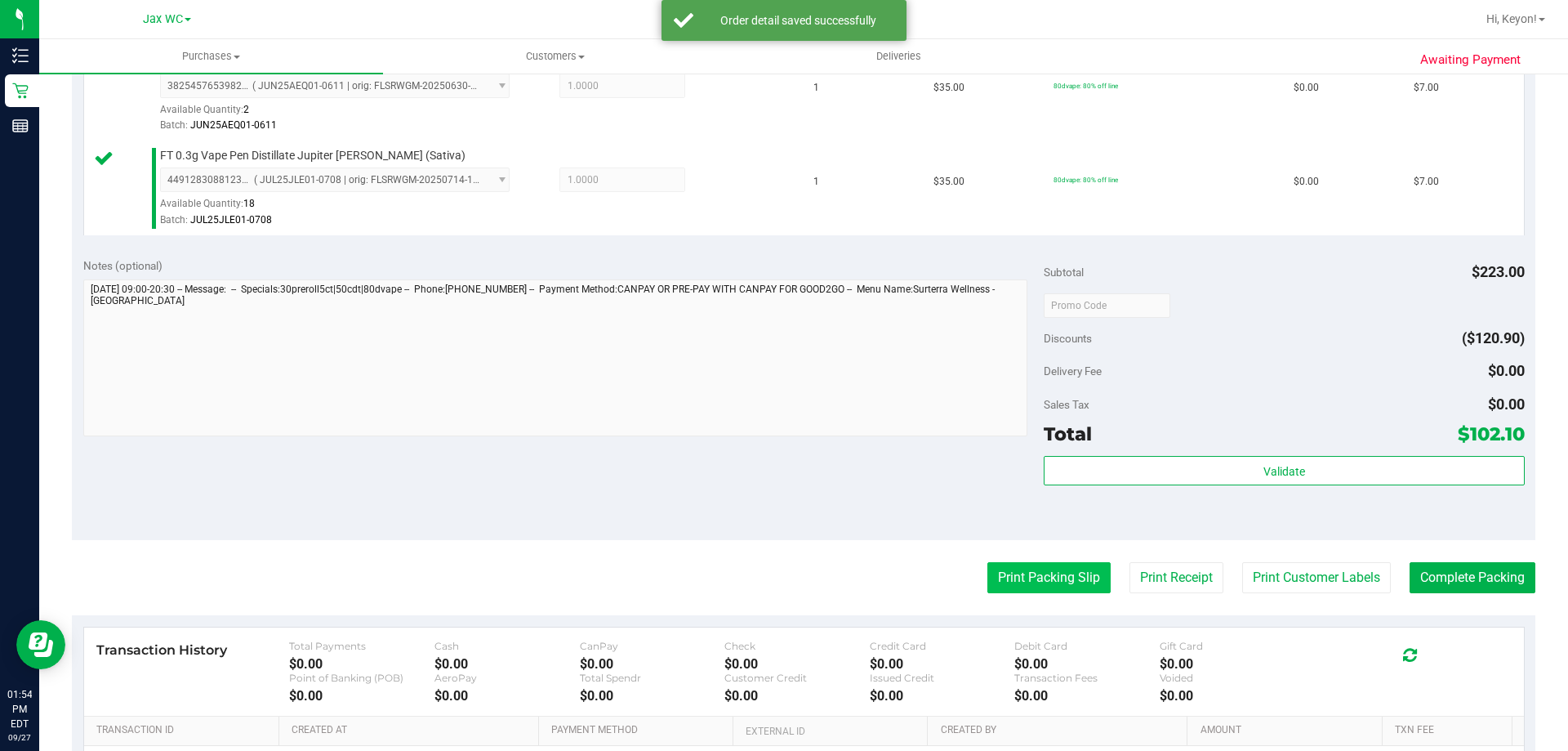
click at [1009, 591] on button "Print Packing Slip" at bounding box center [1049, 578] width 124 height 31
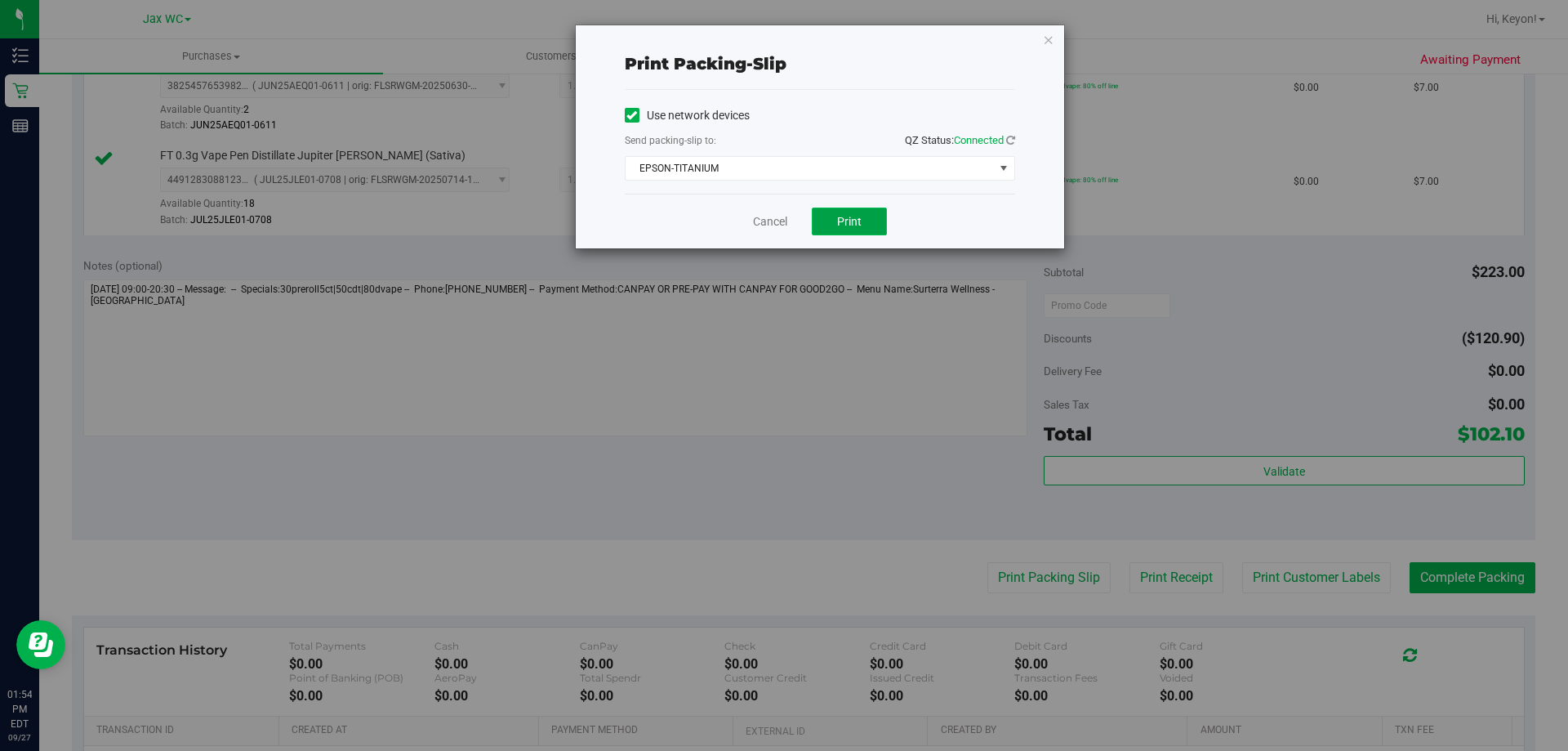
click at [851, 224] on span "Print" at bounding box center [850, 222] width 25 height 13
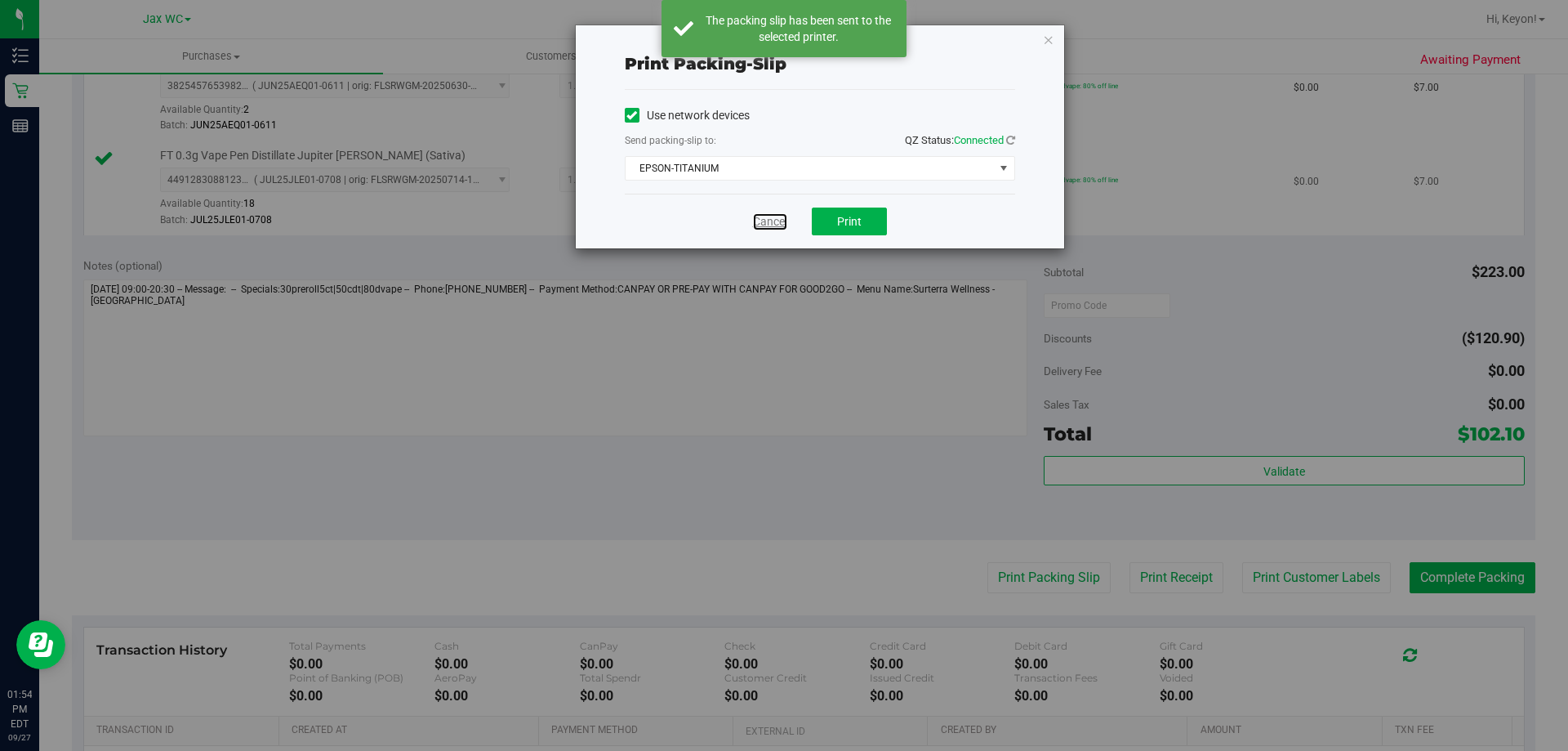
click at [773, 226] on link "Cancel" at bounding box center [770, 222] width 34 height 17
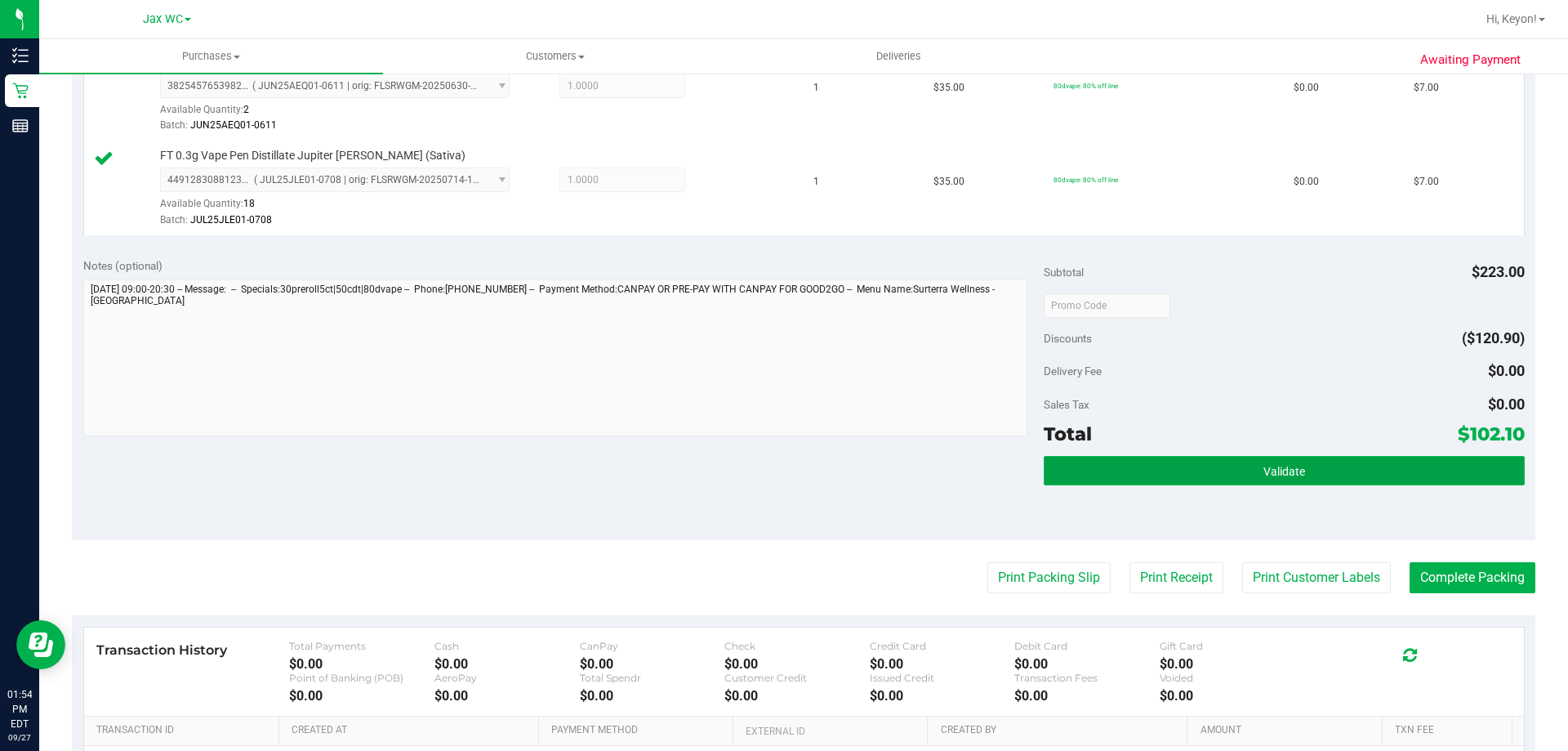
click at [1284, 459] on button "Validate" at bounding box center [1284, 470] width 480 height 30
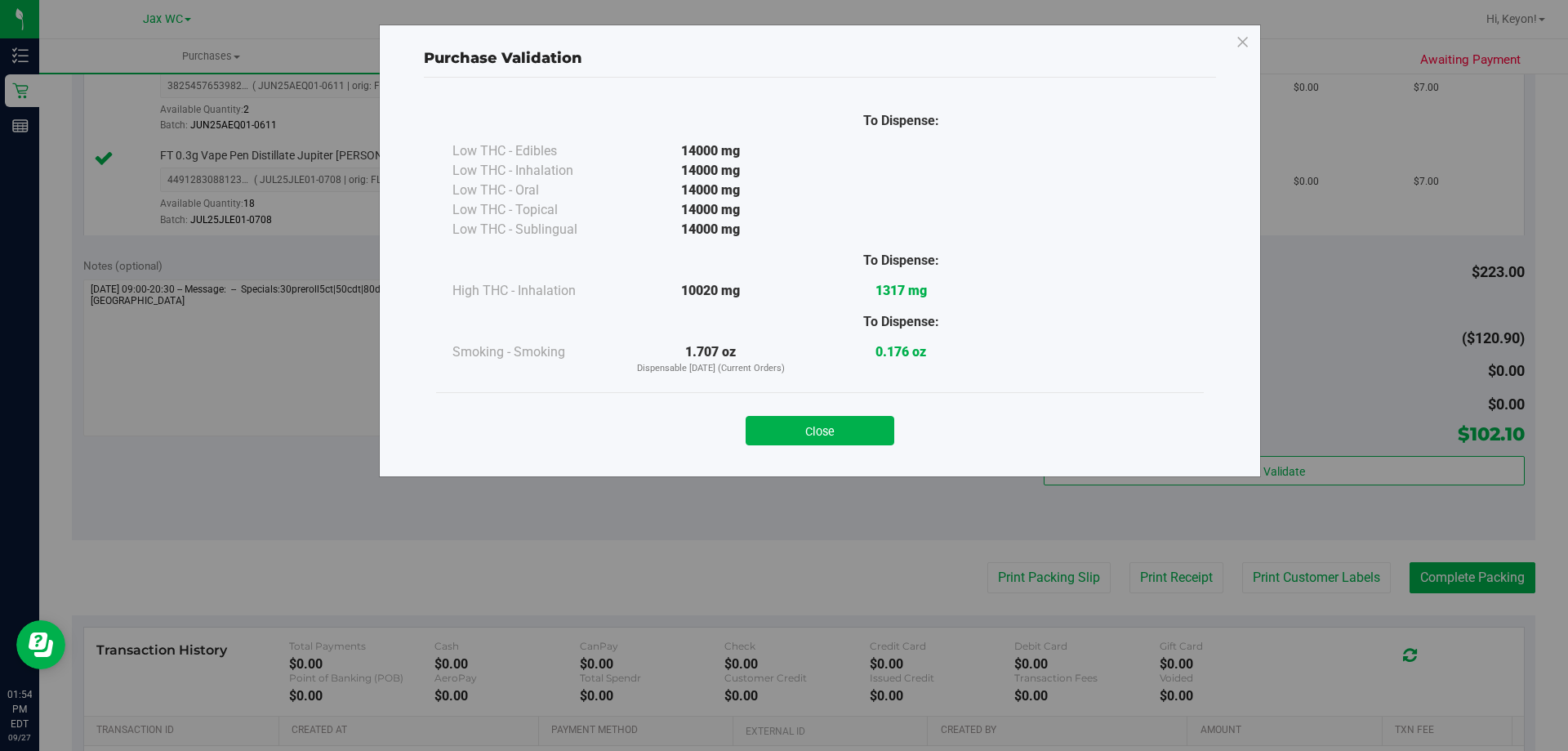
drag, startPoint x: 832, startPoint y: 434, endPoint x: 865, endPoint y: 428, distance: 33.5
click at [833, 434] on button "Close" at bounding box center [820, 430] width 148 height 30
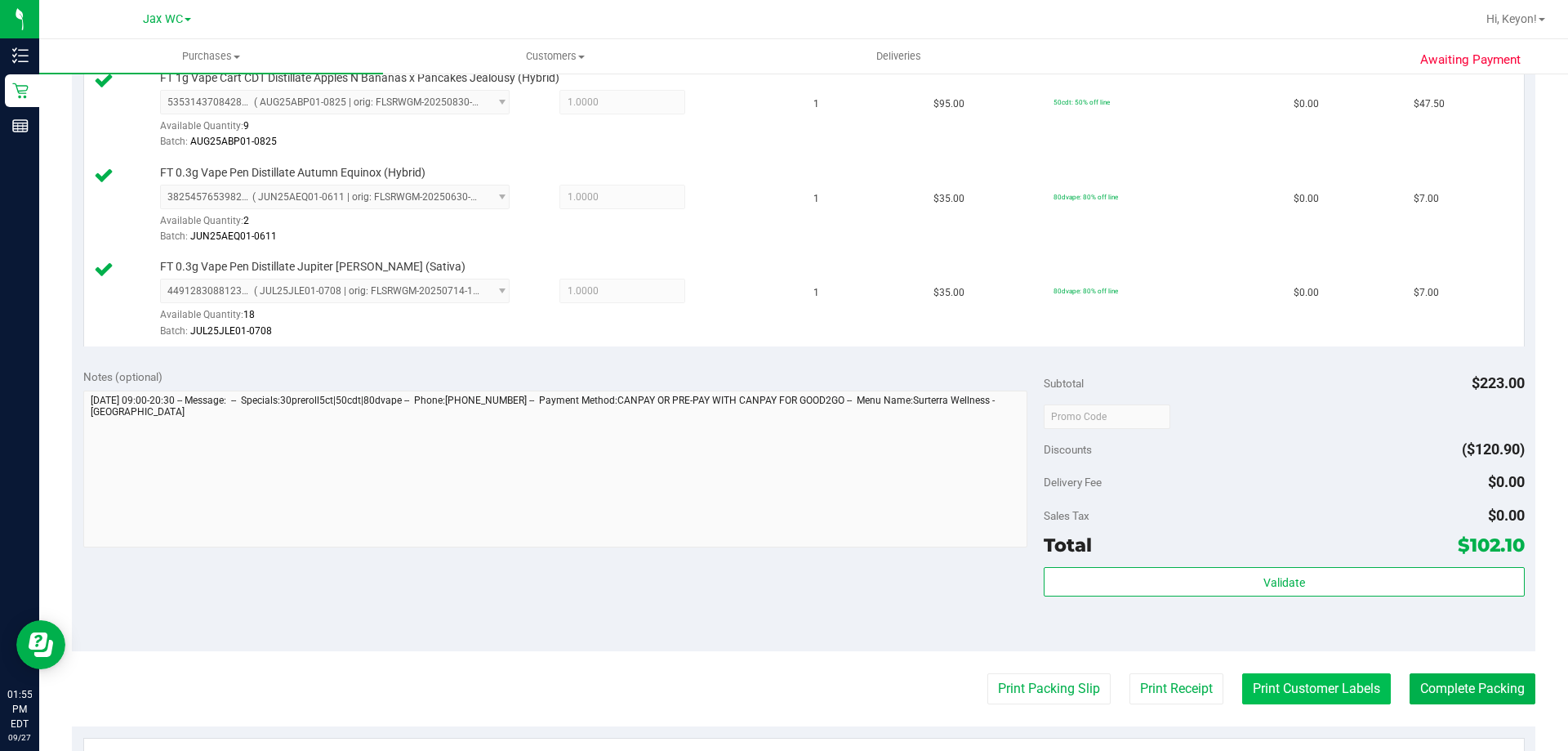
scroll to position [761, 0]
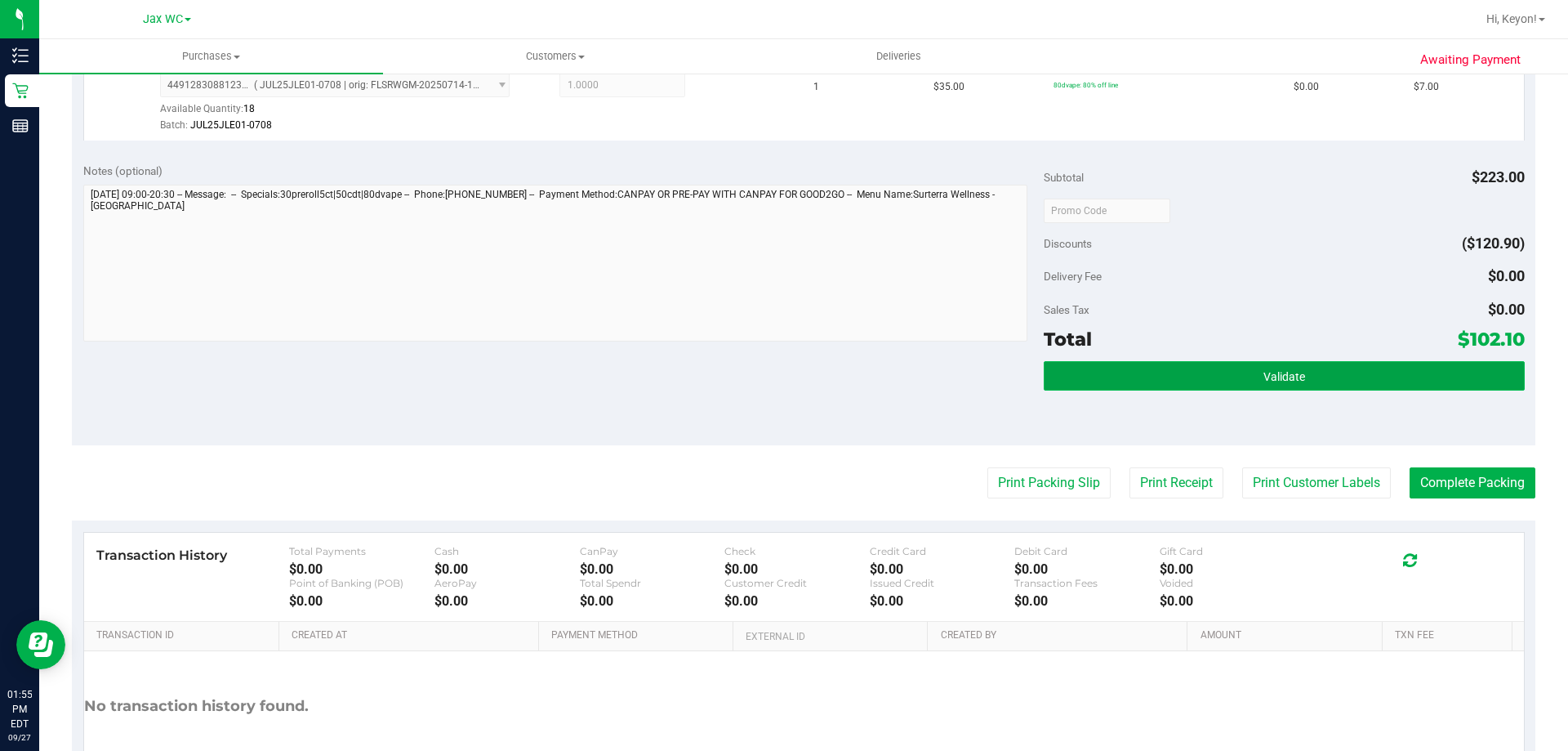
click at [1373, 369] on button "Validate" at bounding box center [1284, 375] width 480 height 30
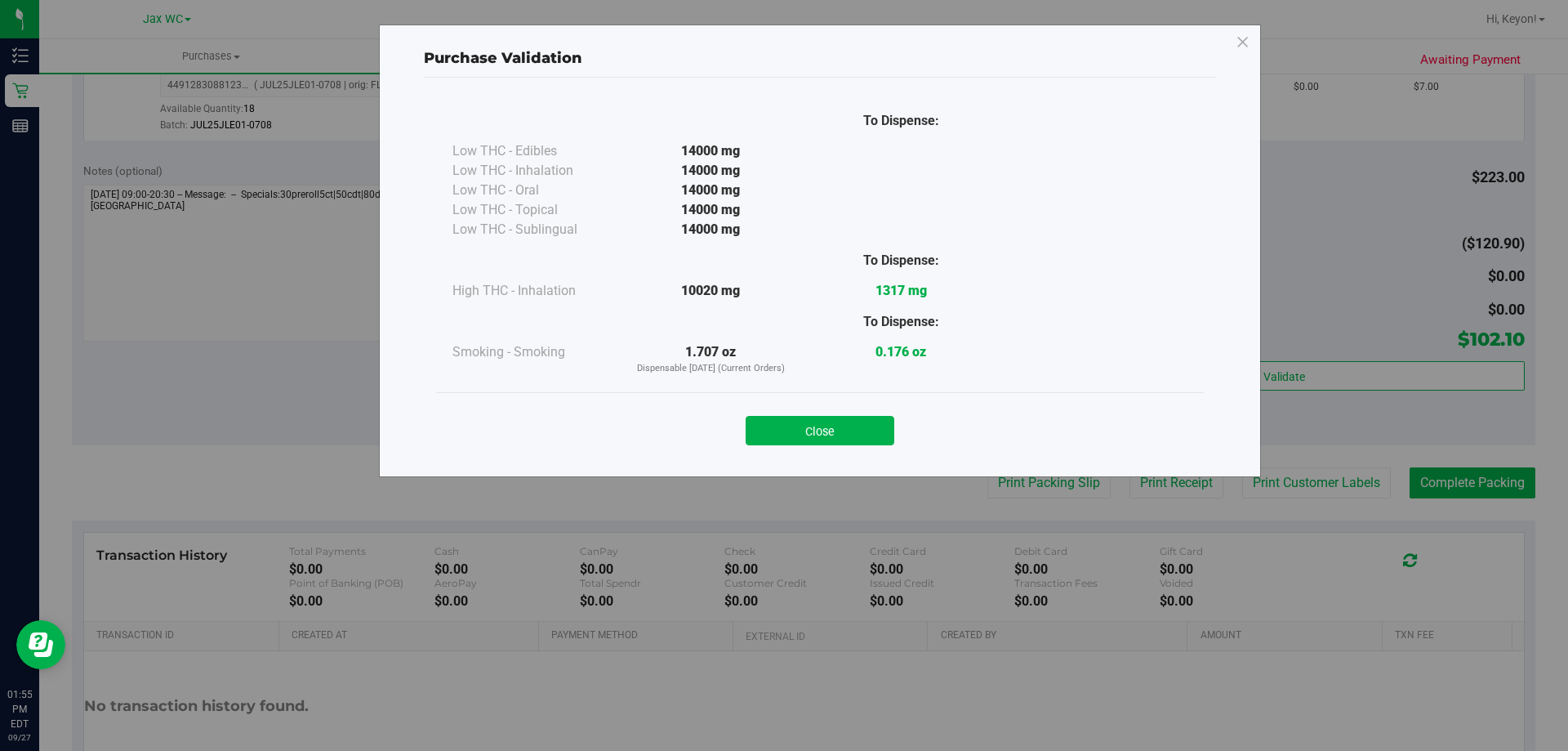
drag, startPoint x: 833, startPoint y: 429, endPoint x: 1037, endPoint y: 430, distance: 204.0
click at [844, 429] on button "Close" at bounding box center [820, 430] width 148 height 30
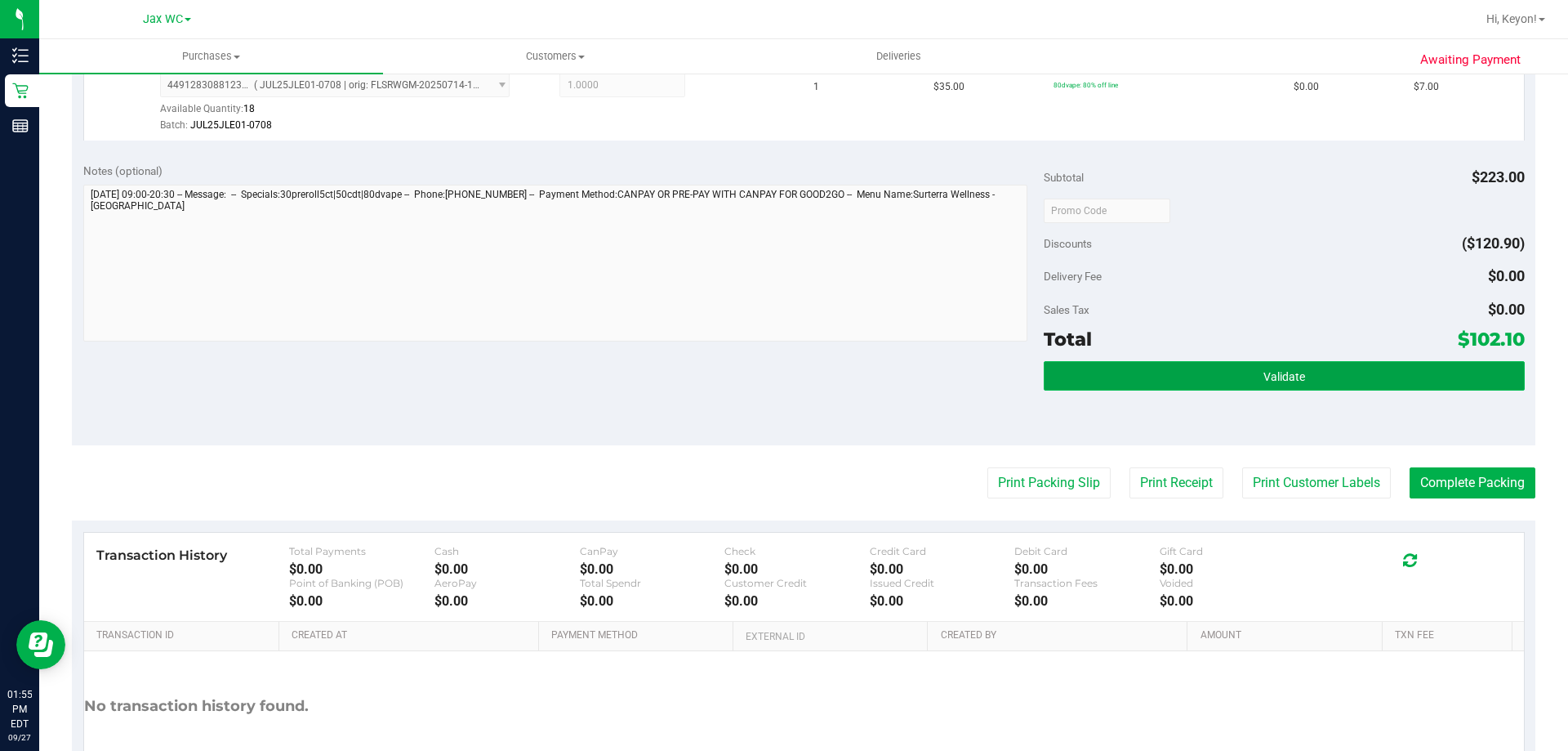
click at [1387, 368] on button "Validate" at bounding box center [1284, 375] width 480 height 30
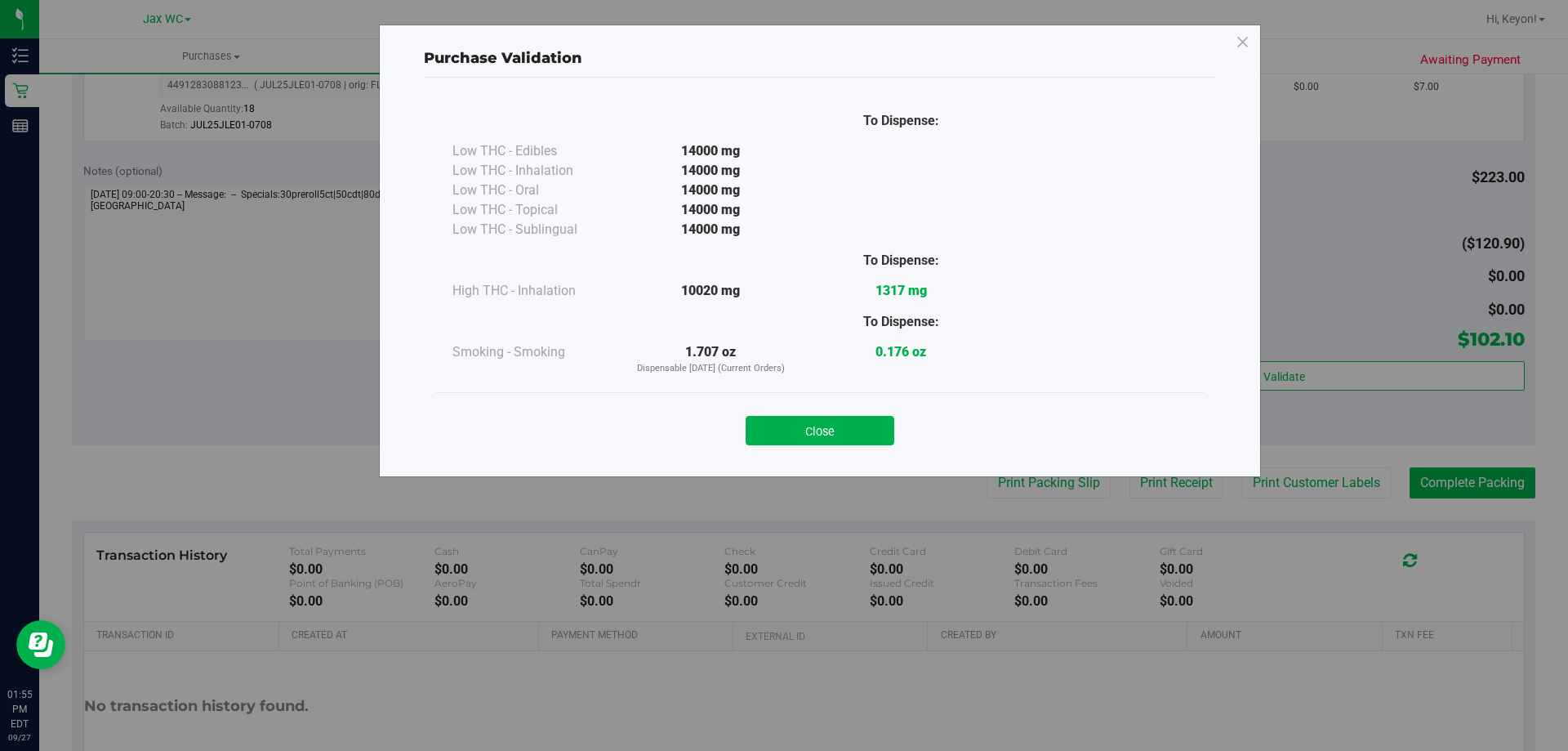
drag, startPoint x: 849, startPoint y: 430, endPoint x: 946, endPoint y: 423, distance: 97.3
click at [850, 430] on button "Close" at bounding box center [820, 430] width 148 height 30
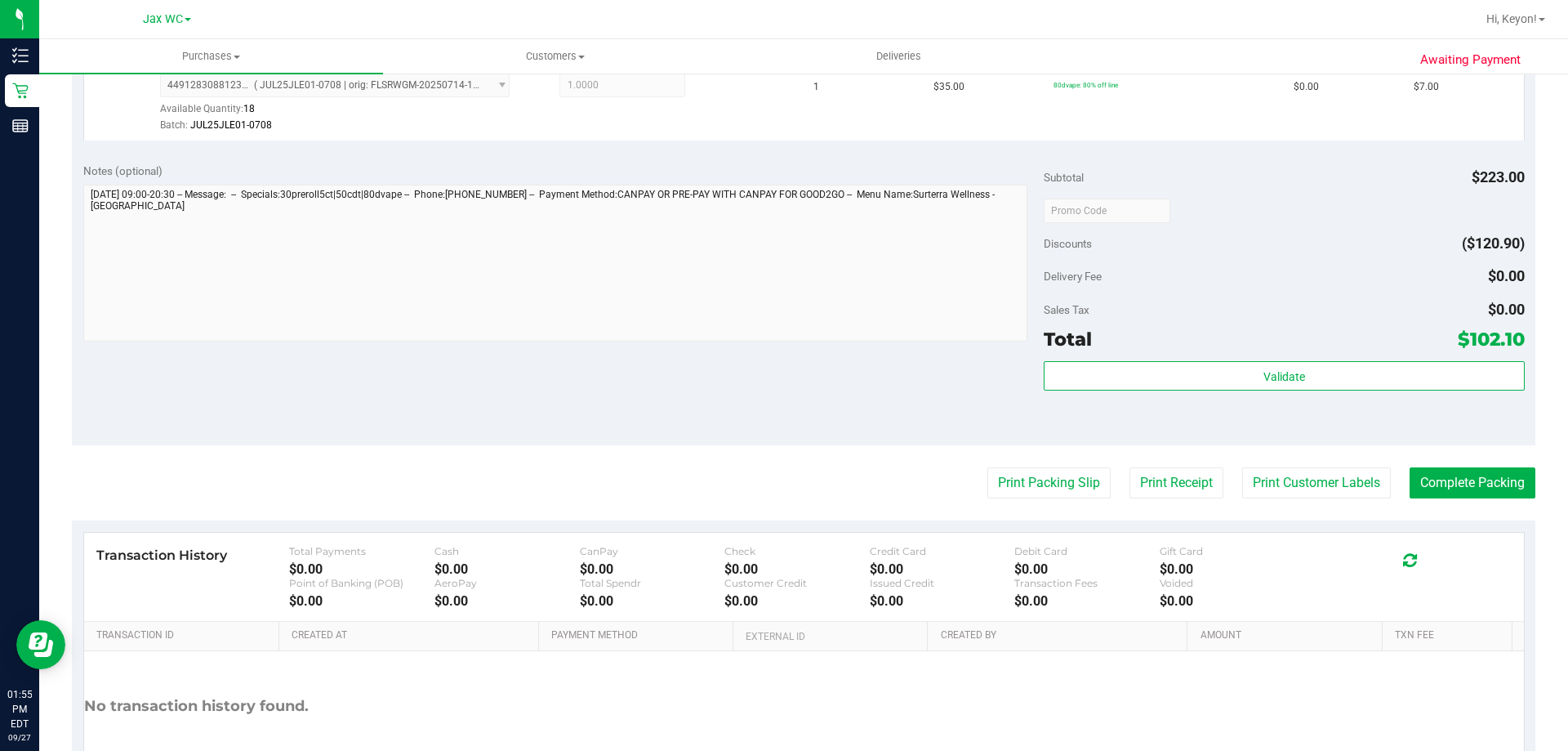
scroll to position [831, 0]
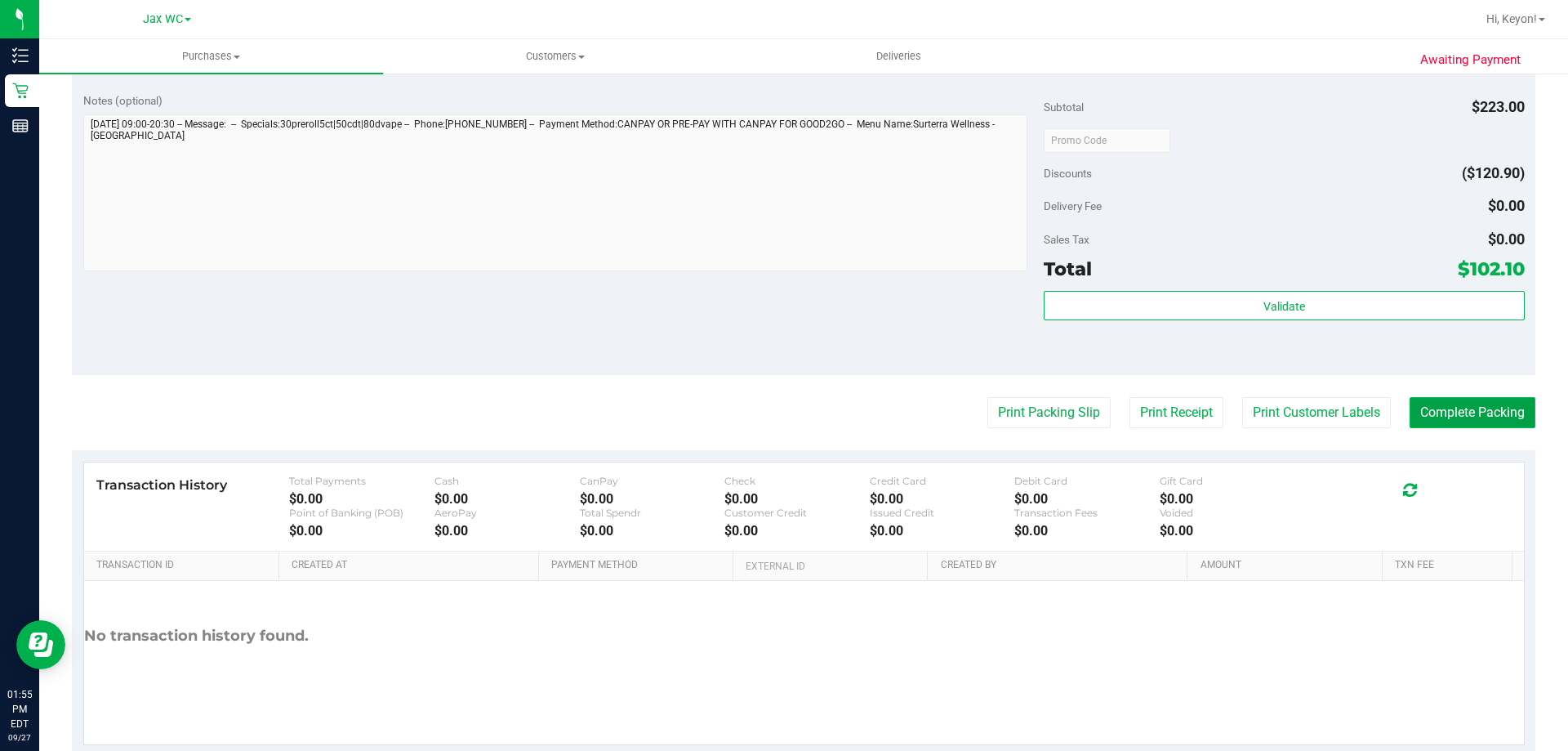
click at [1473, 417] on button "Complete Packing" at bounding box center [1473, 412] width 126 height 31
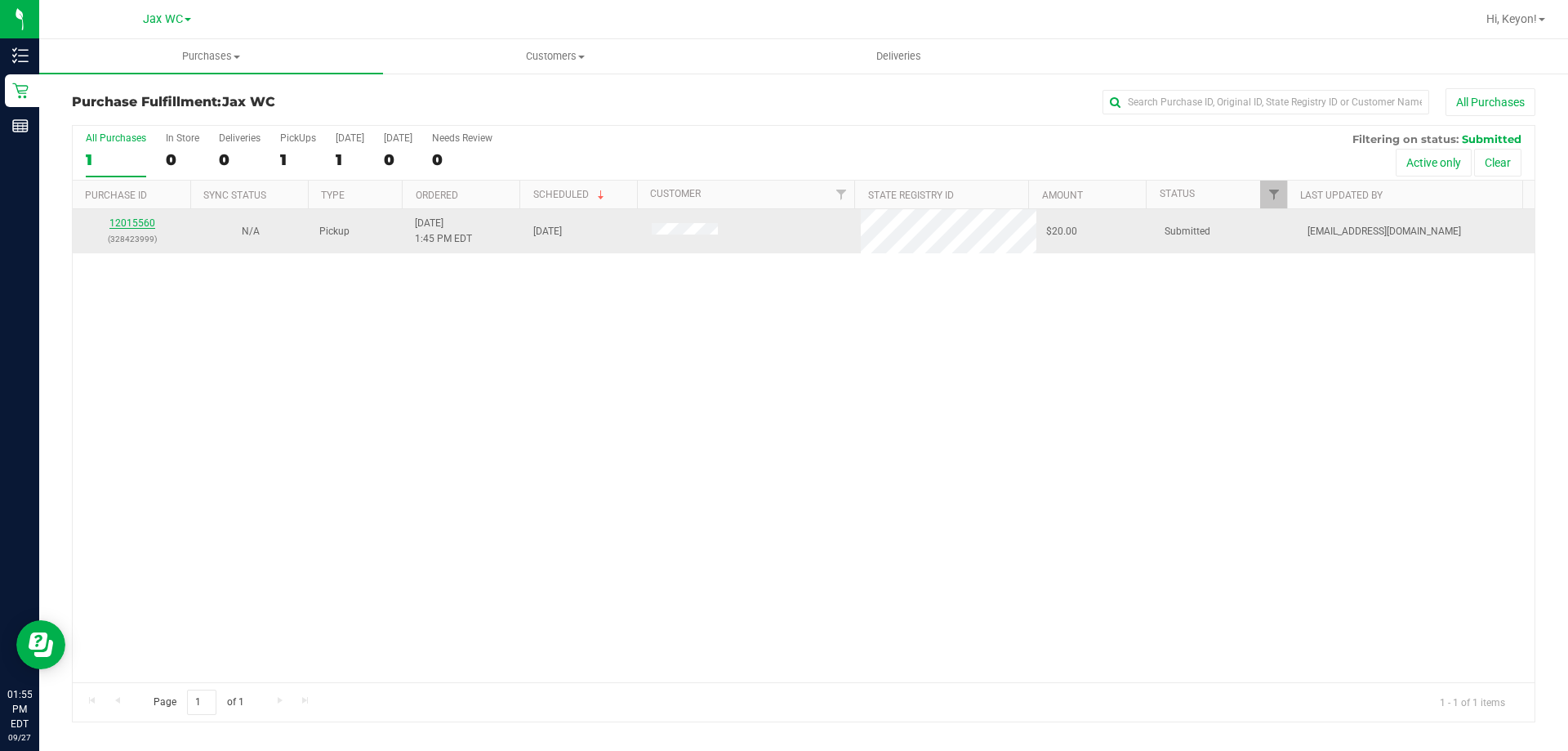
click at [138, 224] on link "12015560" at bounding box center [132, 223] width 46 height 11
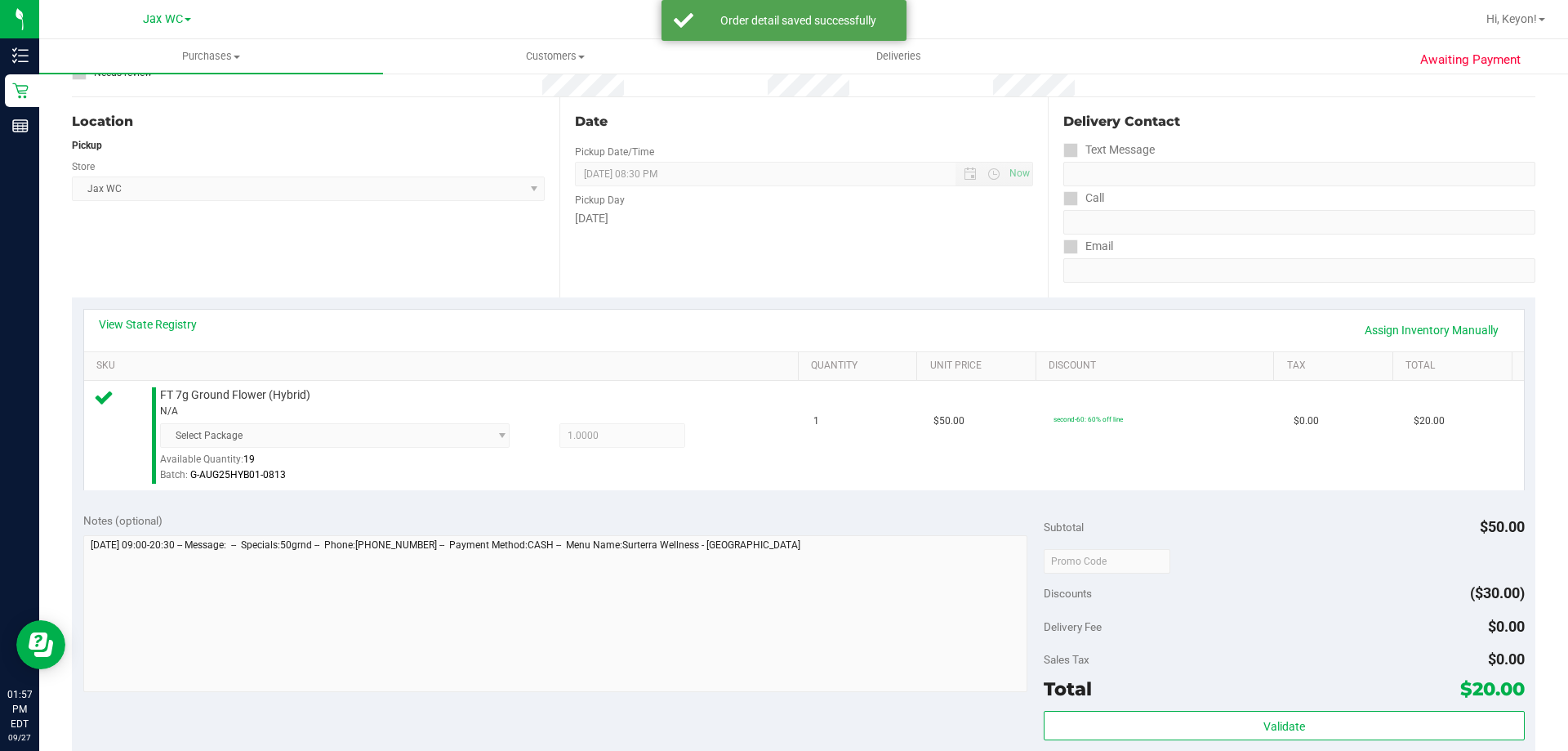
scroll to position [188, 0]
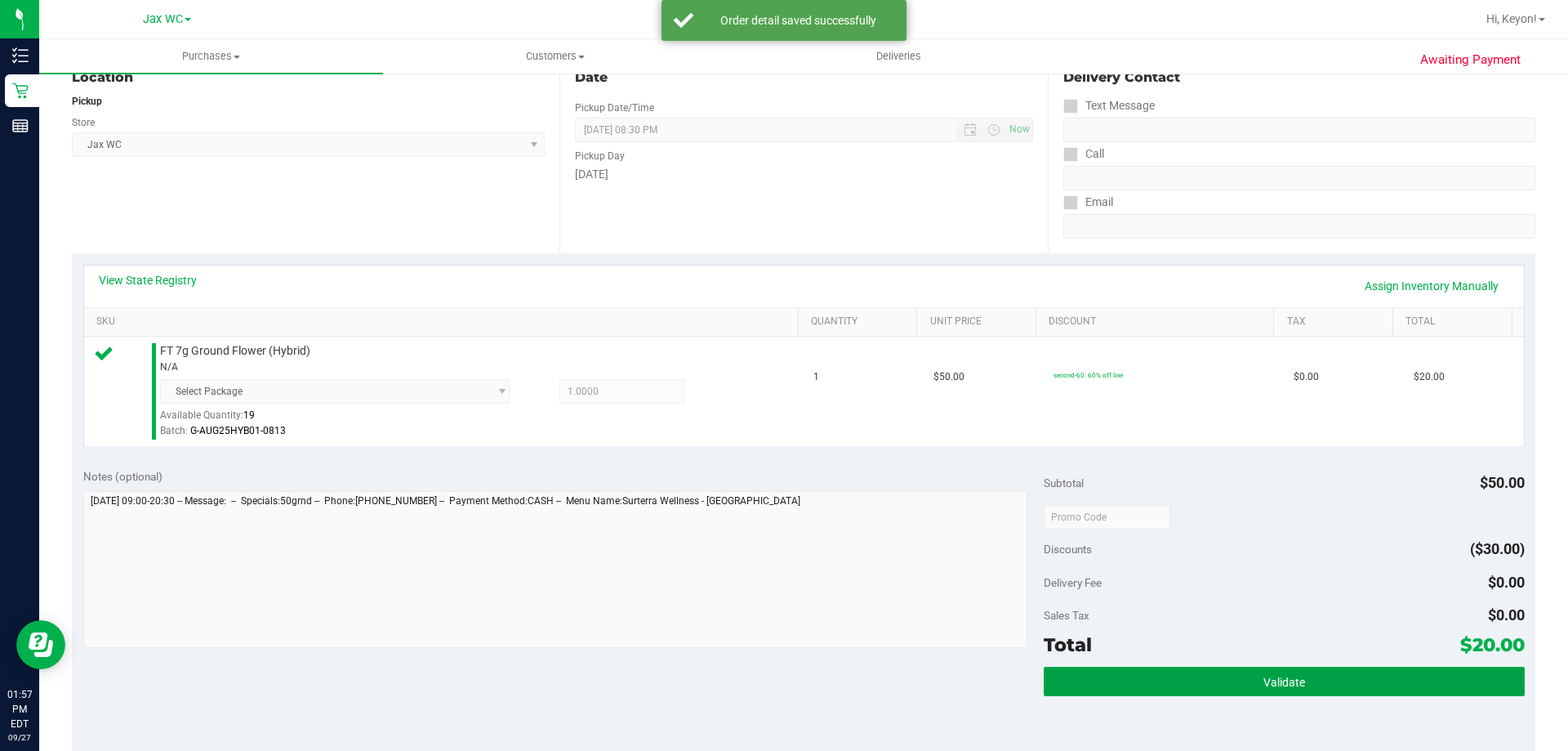
drag, startPoint x: 1318, startPoint y: 678, endPoint x: 1378, endPoint y: 649, distance: 66.6
click at [1321, 678] on button "Validate" at bounding box center [1284, 681] width 480 height 30
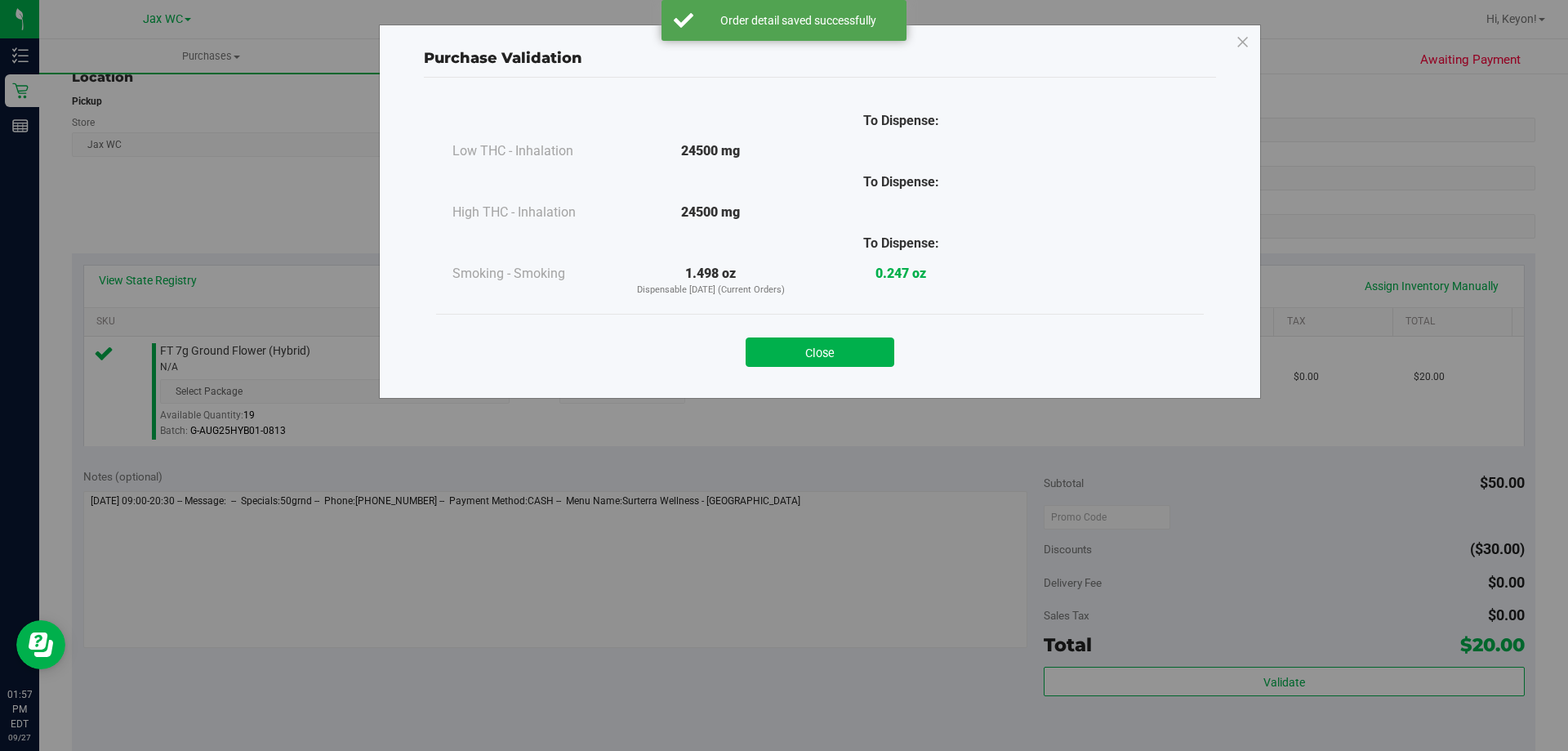
click at [1537, 445] on div "Purchase Validation To Dispense: Low THC - Inhalation 24500 mg" at bounding box center [790, 375] width 1580 height 751
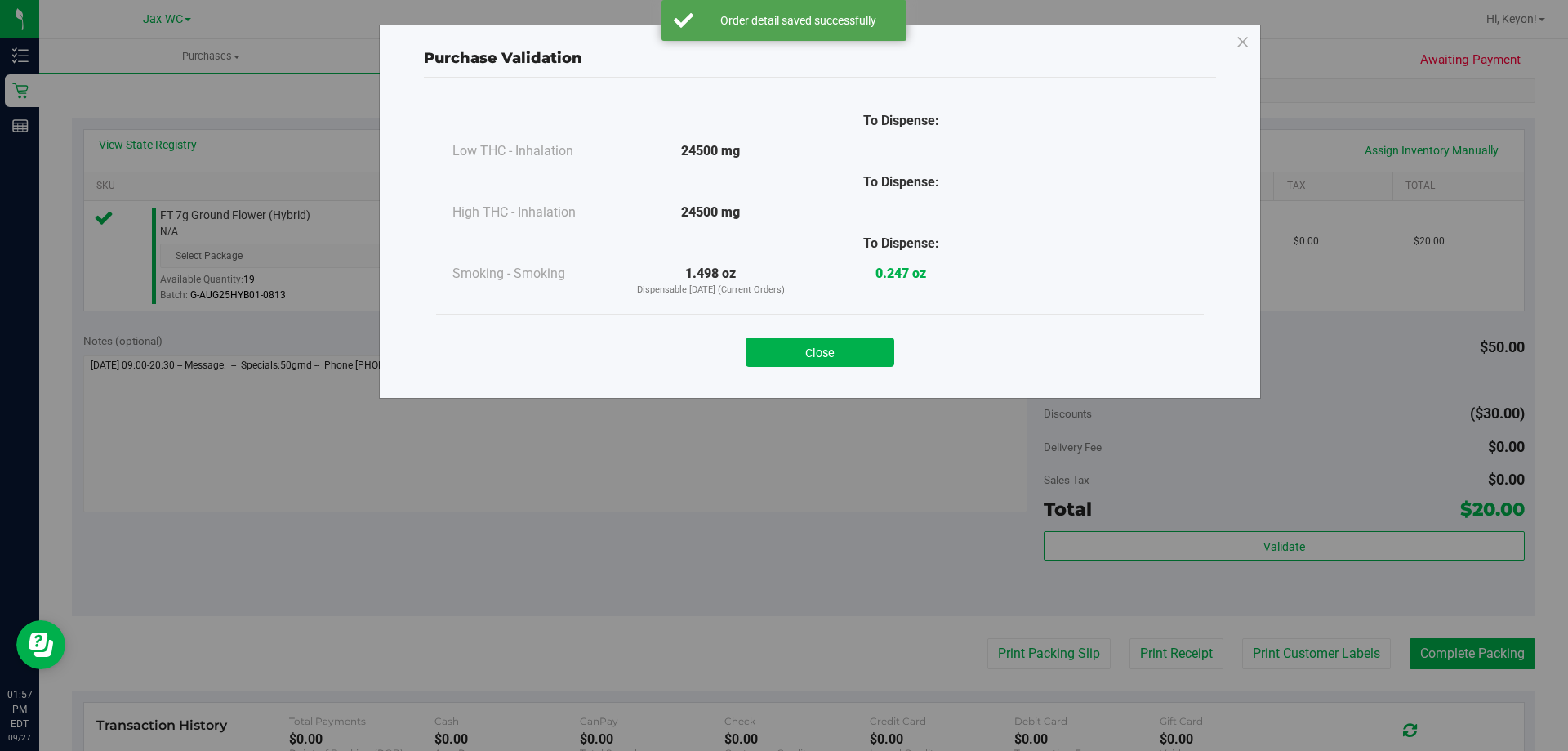
drag, startPoint x: 842, startPoint y: 352, endPoint x: 907, endPoint y: 370, distance: 67.4
click at [856, 358] on button "Close" at bounding box center [820, 352] width 148 height 30
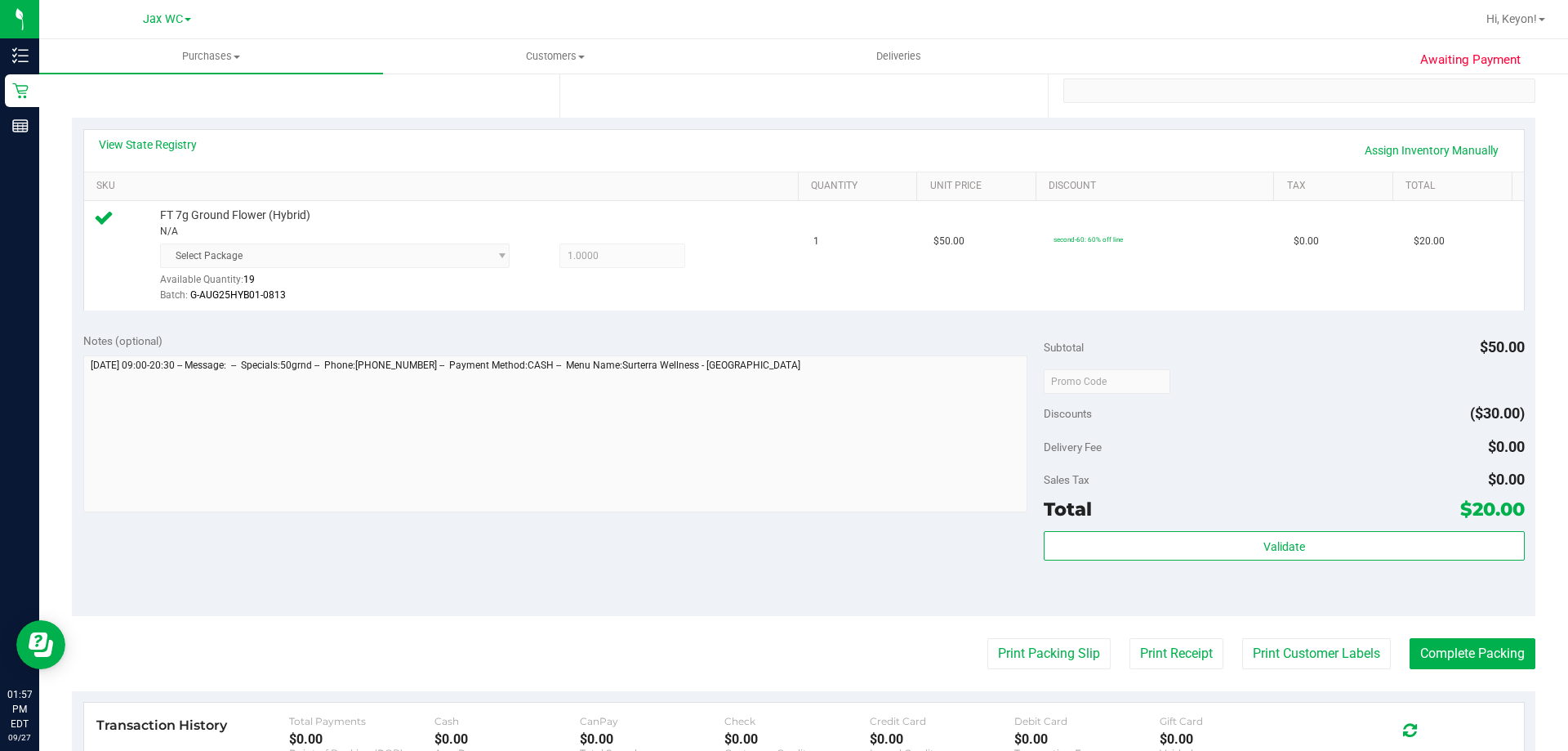
scroll to position [441, 0]
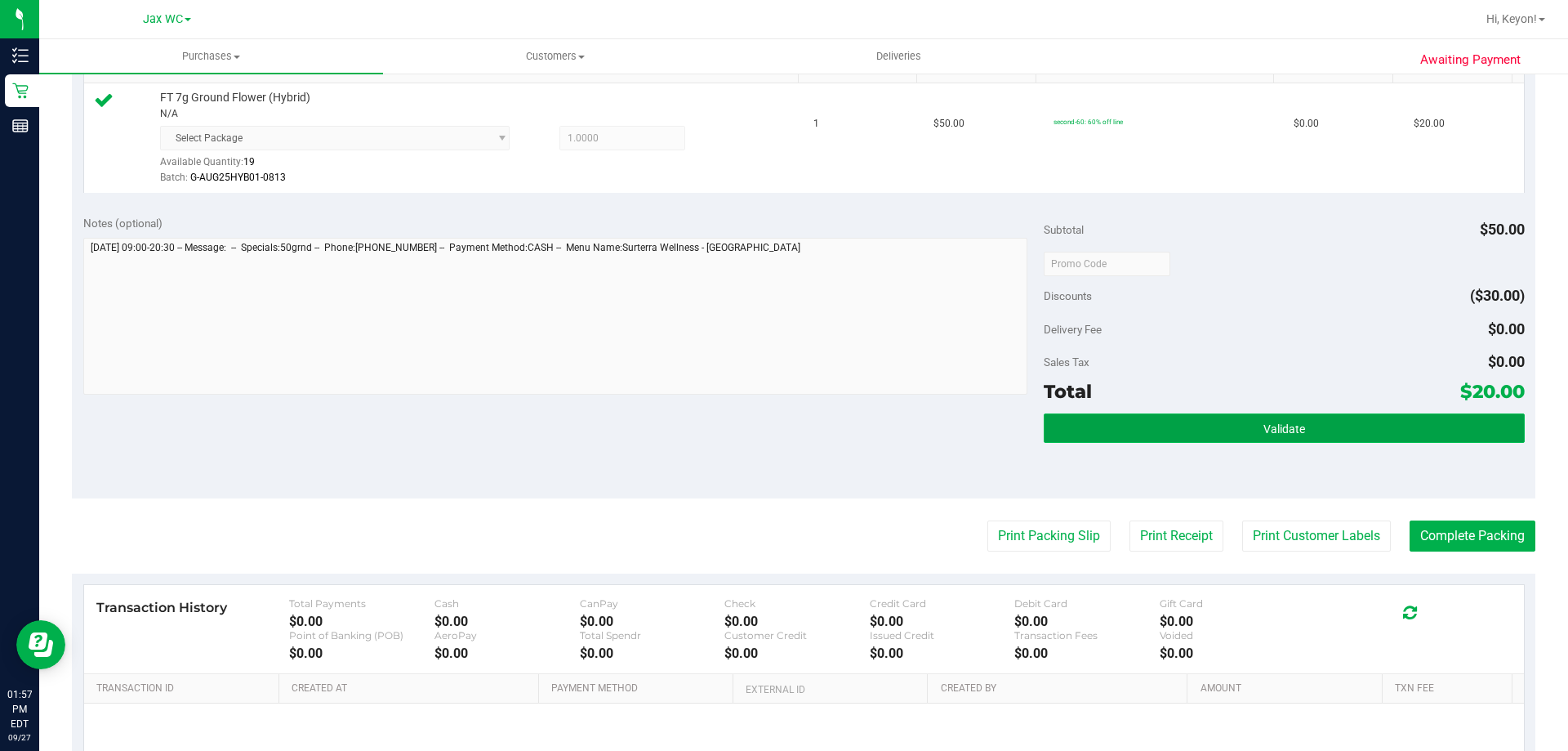
drag, startPoint x: 1299, startPoint y: 442, endPoint x: 1293, endPoint y: 426, distance: 17.1
click at [1301, 442] on button "Validate" at bounding box center [1284, 427] width 480 height 30
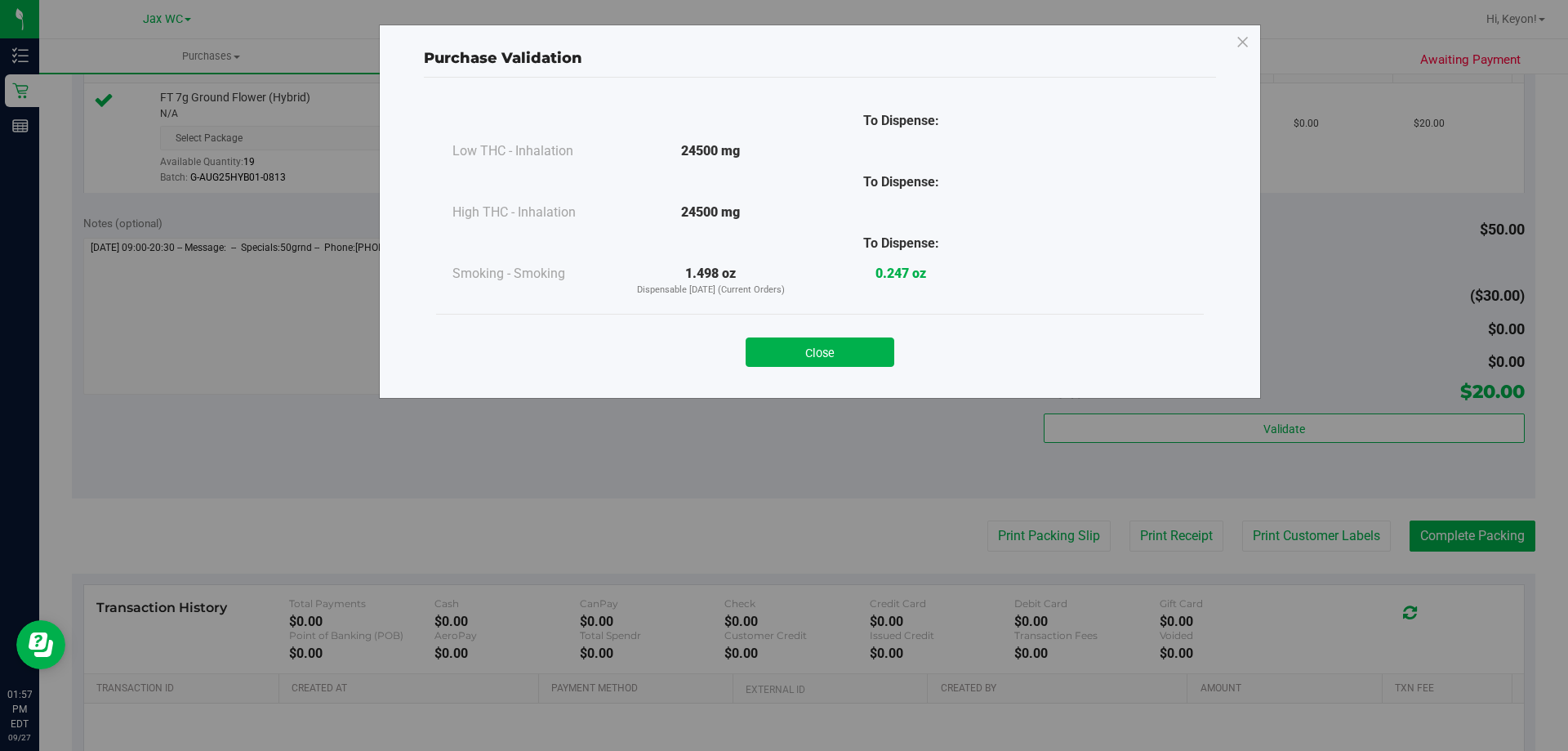
click at [871, 355] on button "Close" at bounding box center [820, 352] width 148 height 30
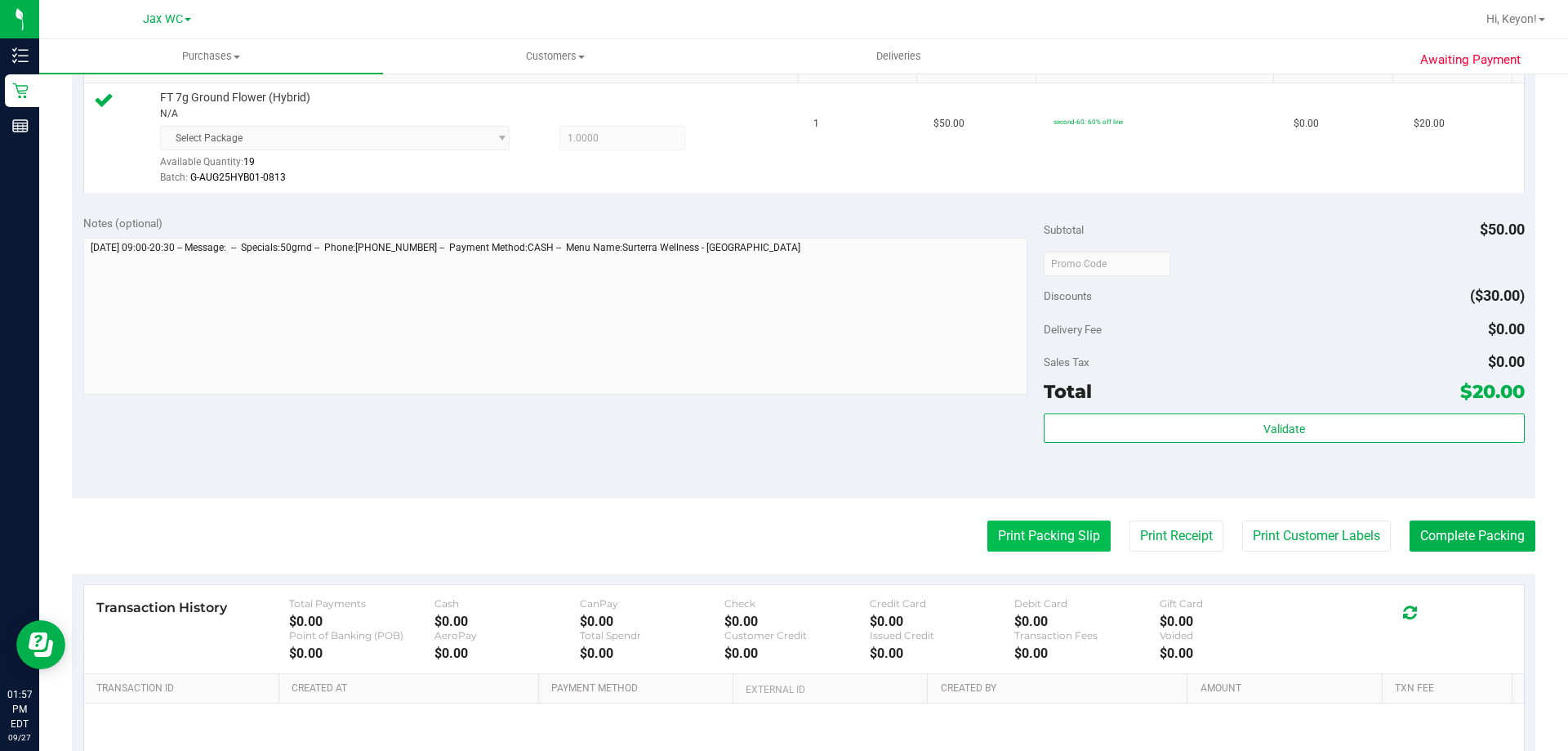
click at [1001, 532] on button "Print Packing Slip" at bounding box center [1049, 536] width 124 height 31
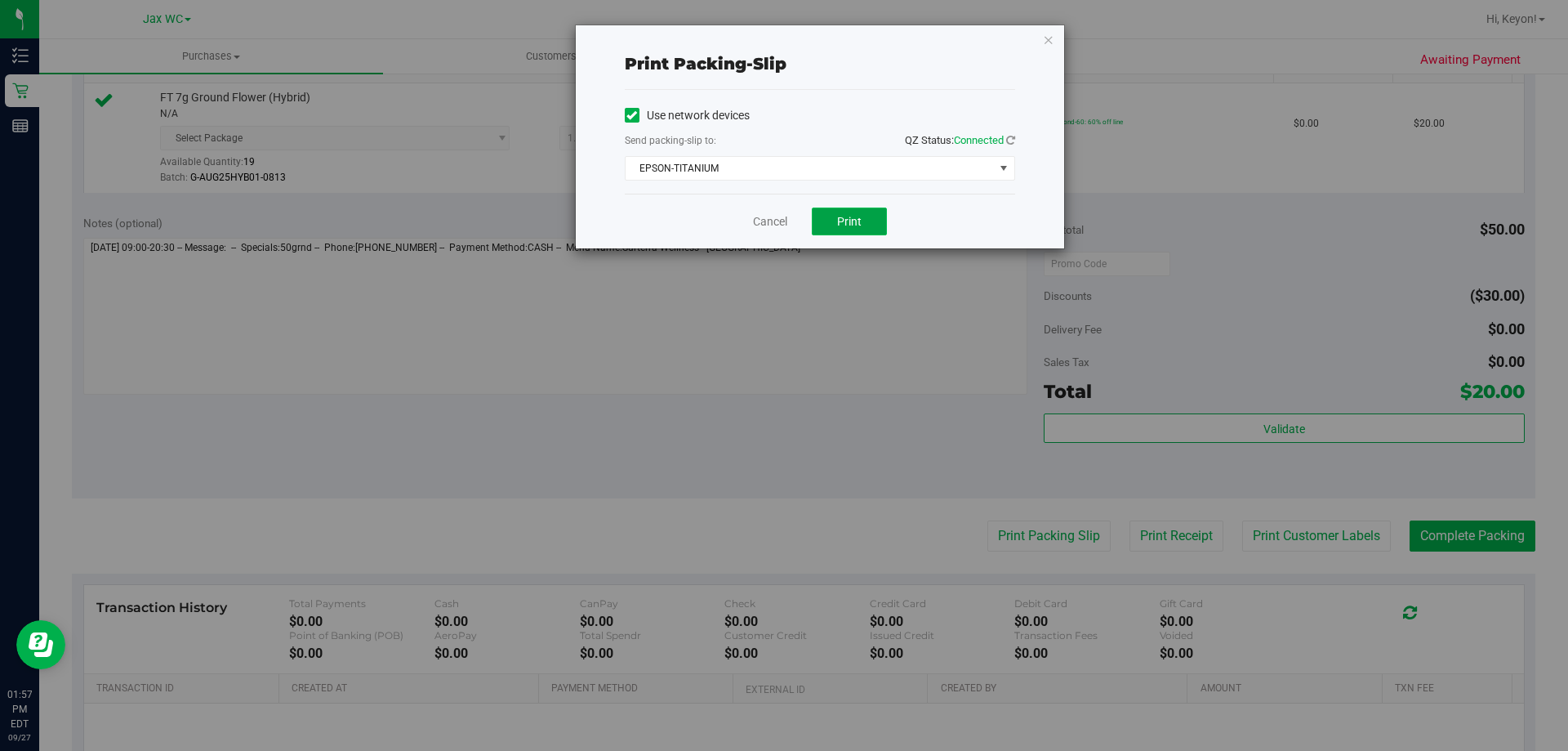
click at [856, 212] on button "Print" at bounding box center [849, 221] width 75 height 28
click at [765, 216] on link "Cancel" at bounding box center [770, 222] width 34 height 17
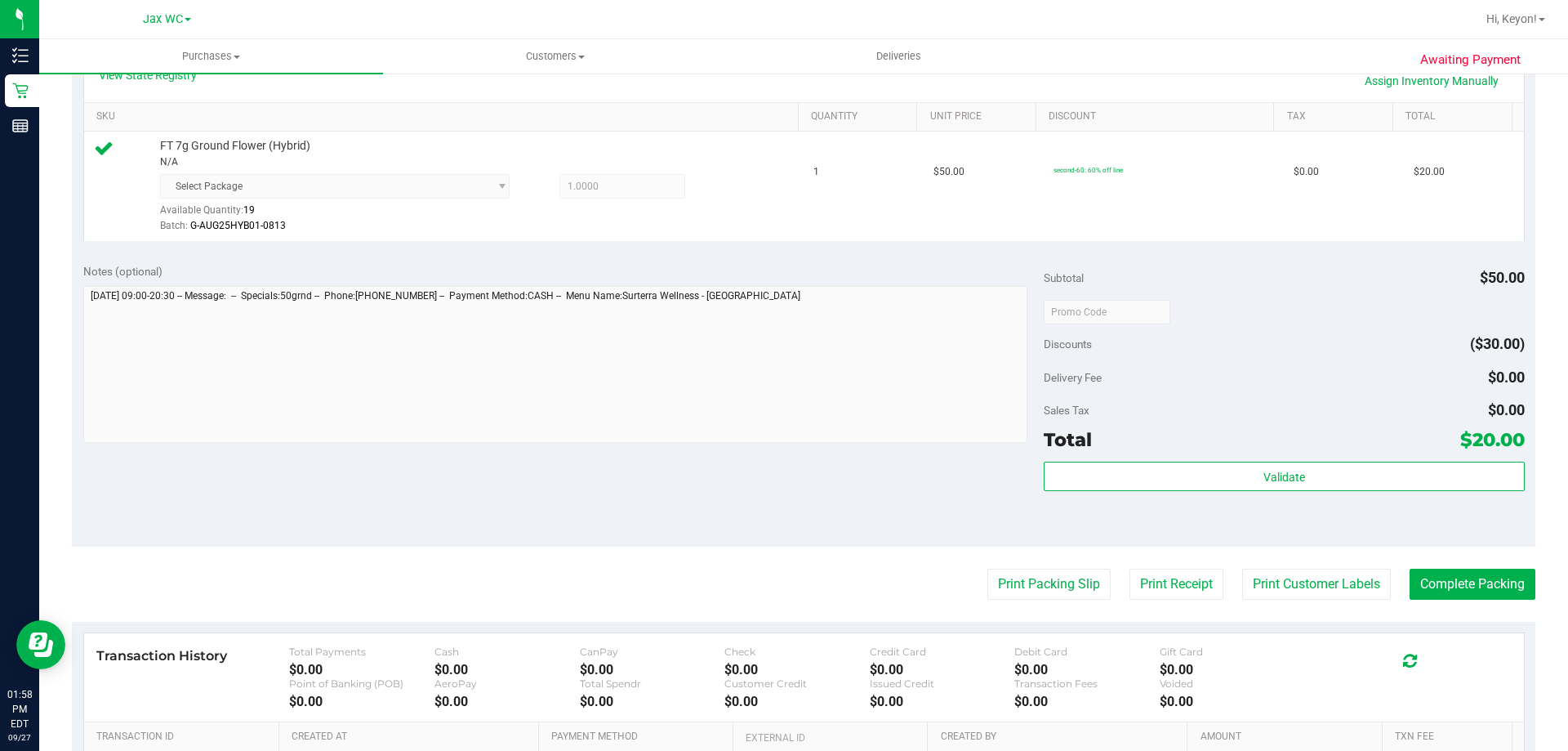
scroll to position [457, 0]
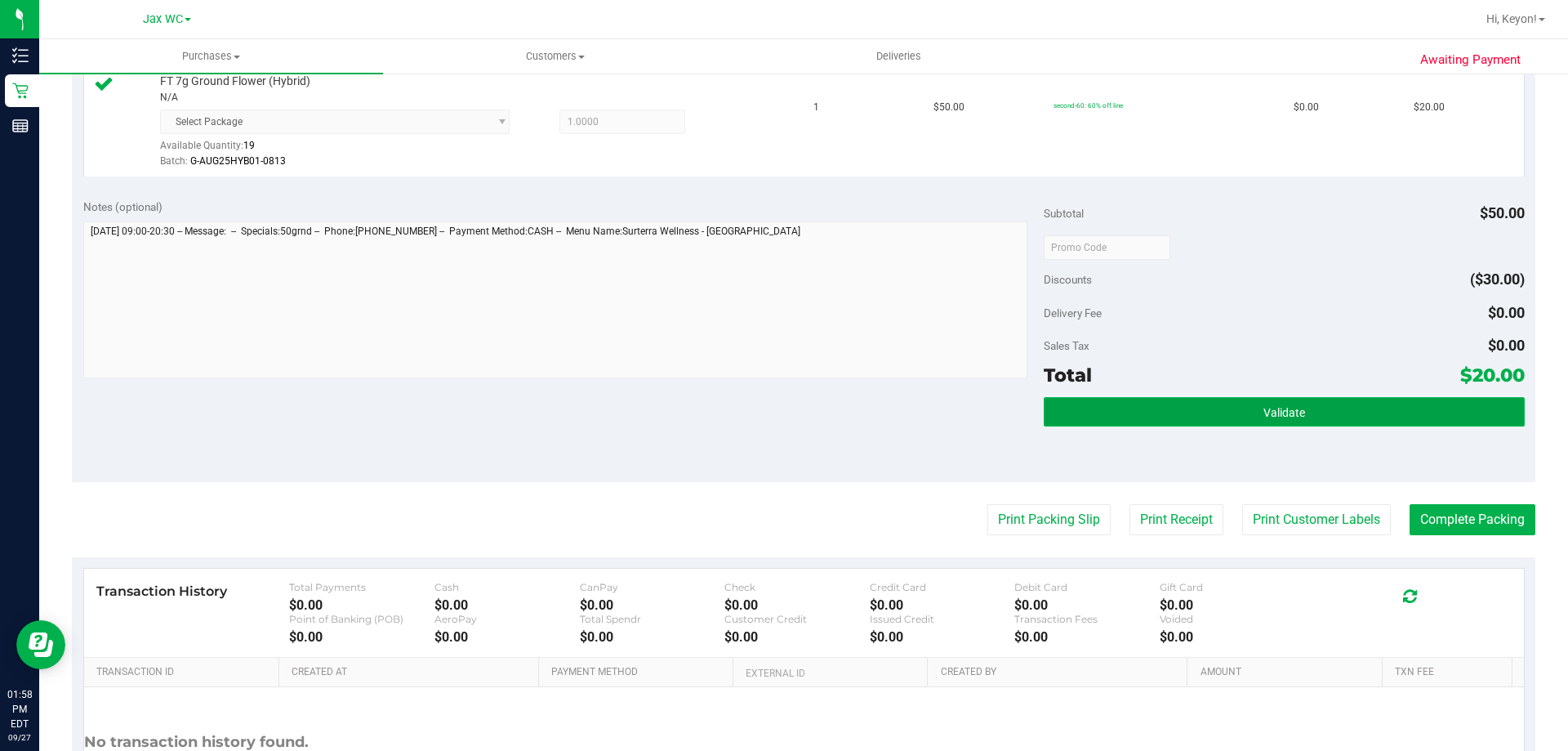
click at [1393, 419] on button "Validate" at bounding box center [1284, 411] width 480 height 30
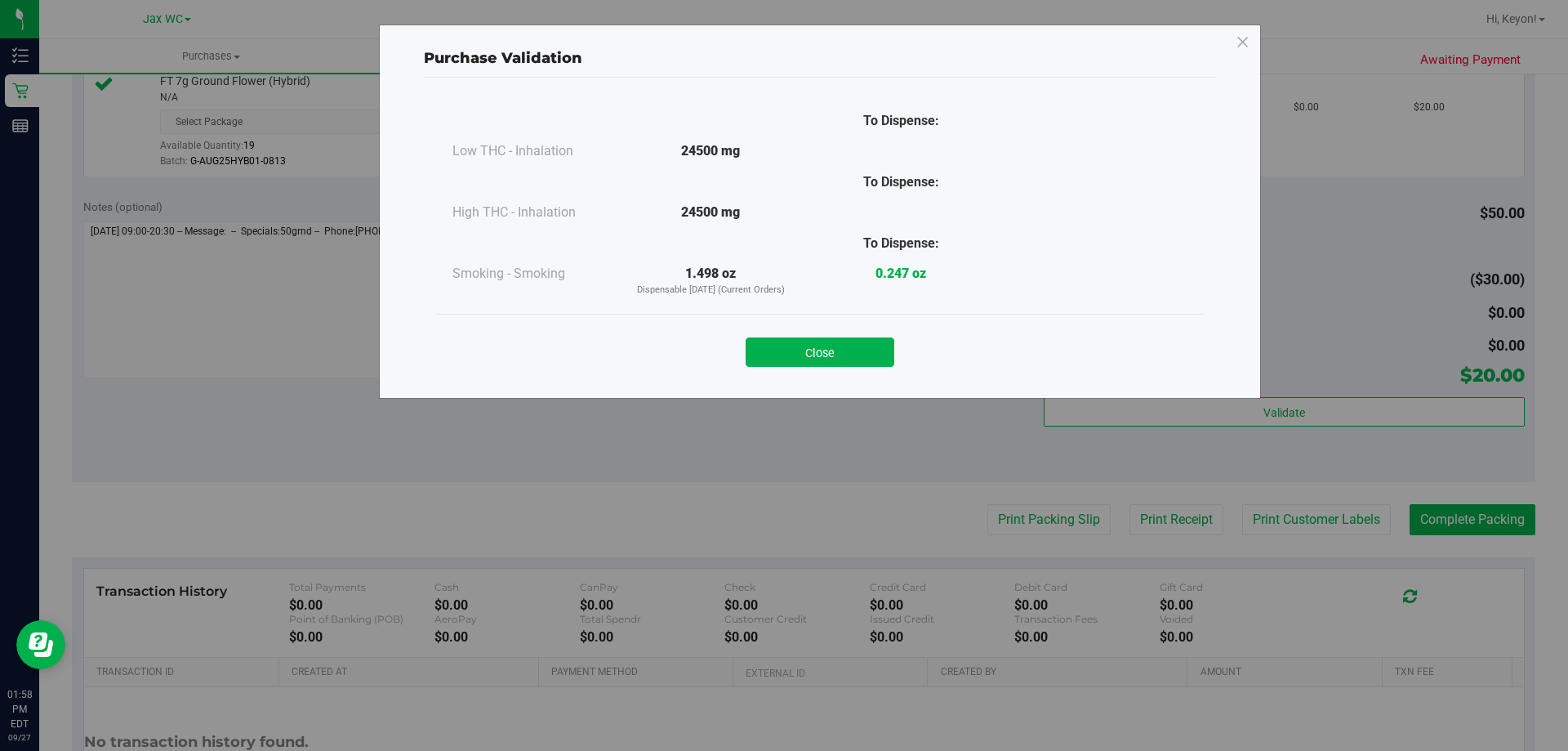
click at [833, 354] on button "Close" at bounding box center [820, 352] width 148 height 30
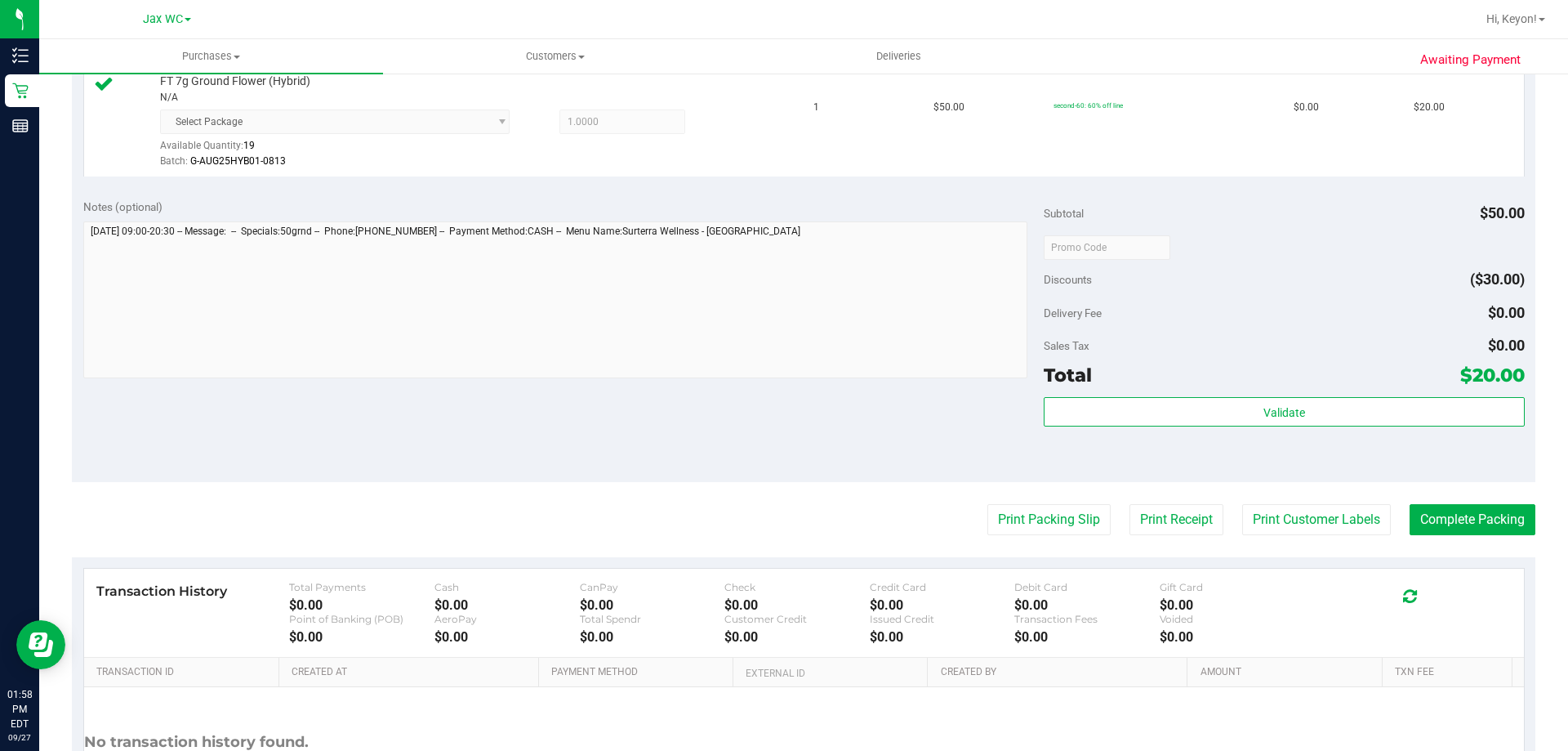
scroll to position [530, 0]
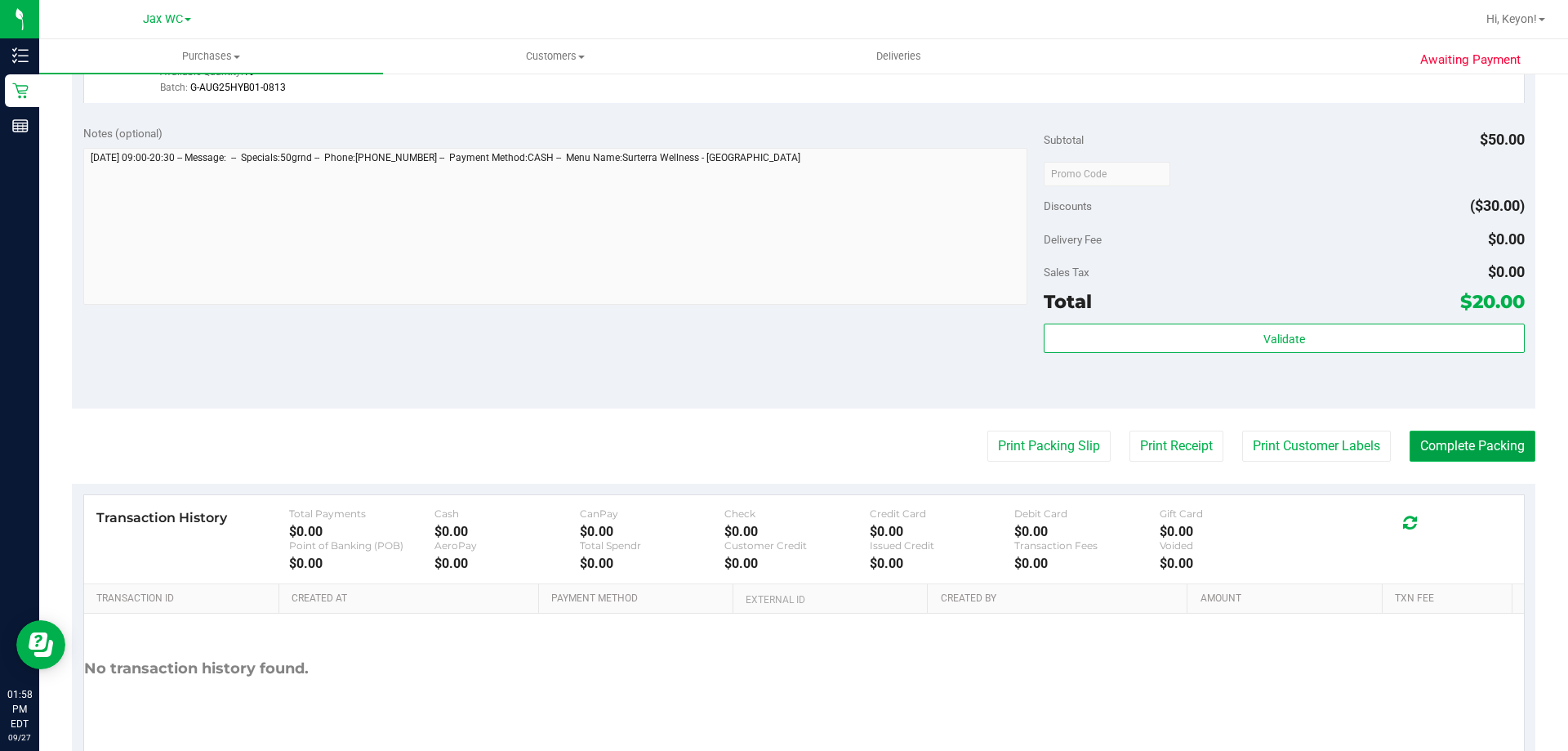
click at [1464, 436] on button "Complete Packing" at bounding box center [1473, 445] width 126 height 31
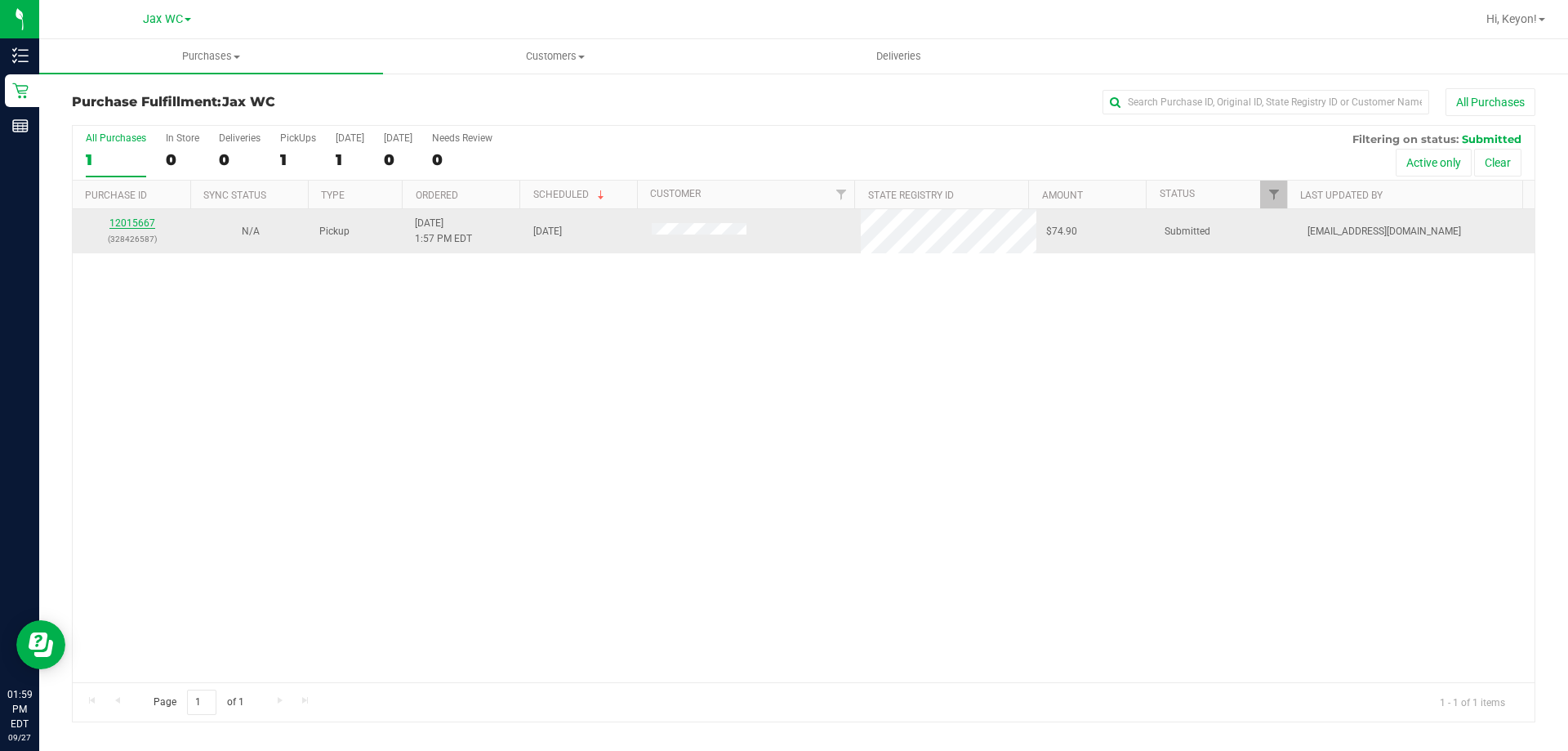
click at [126, 224] on link "12015667" at bounding box center [132, 223] width 46 height 11
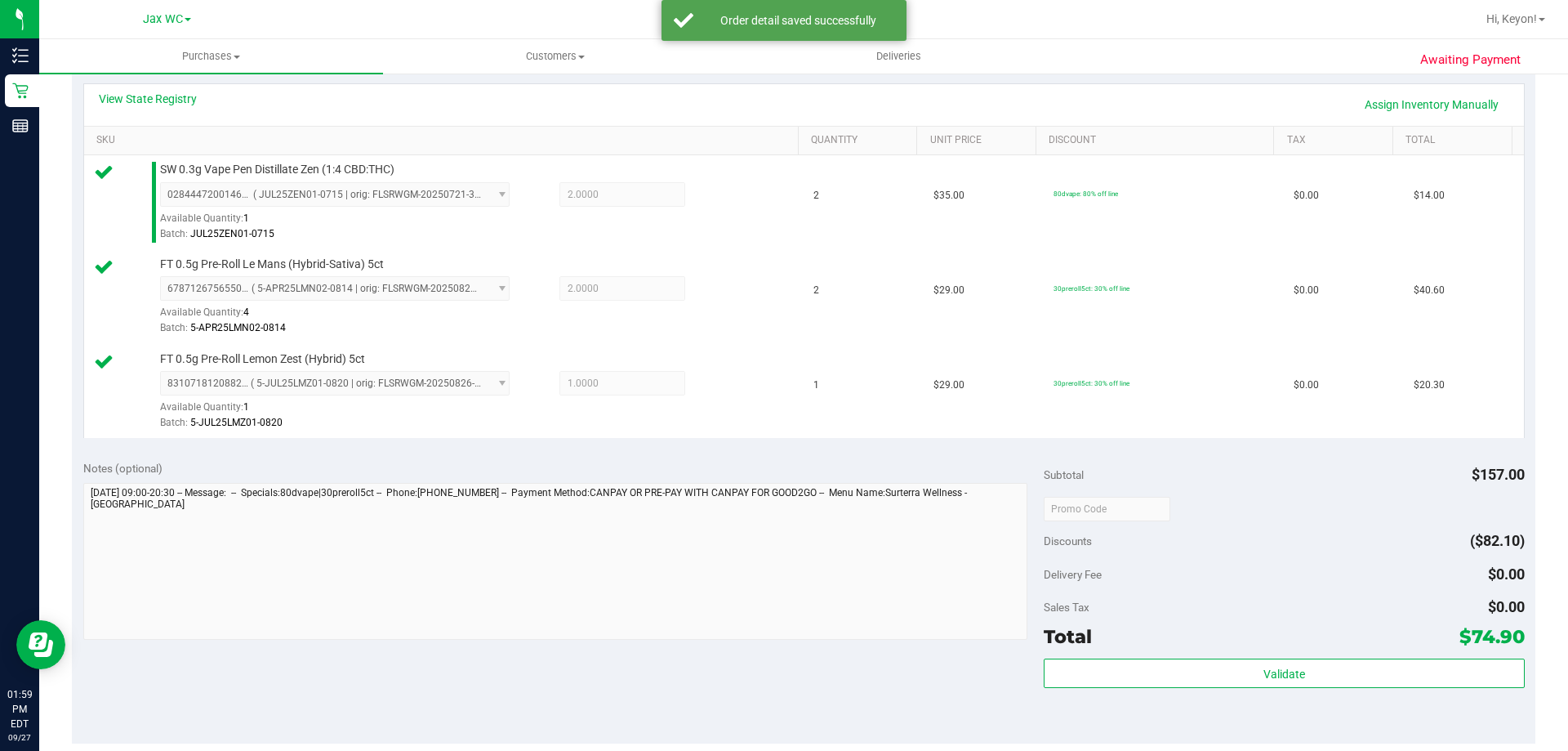
scroll to position [486, 0]
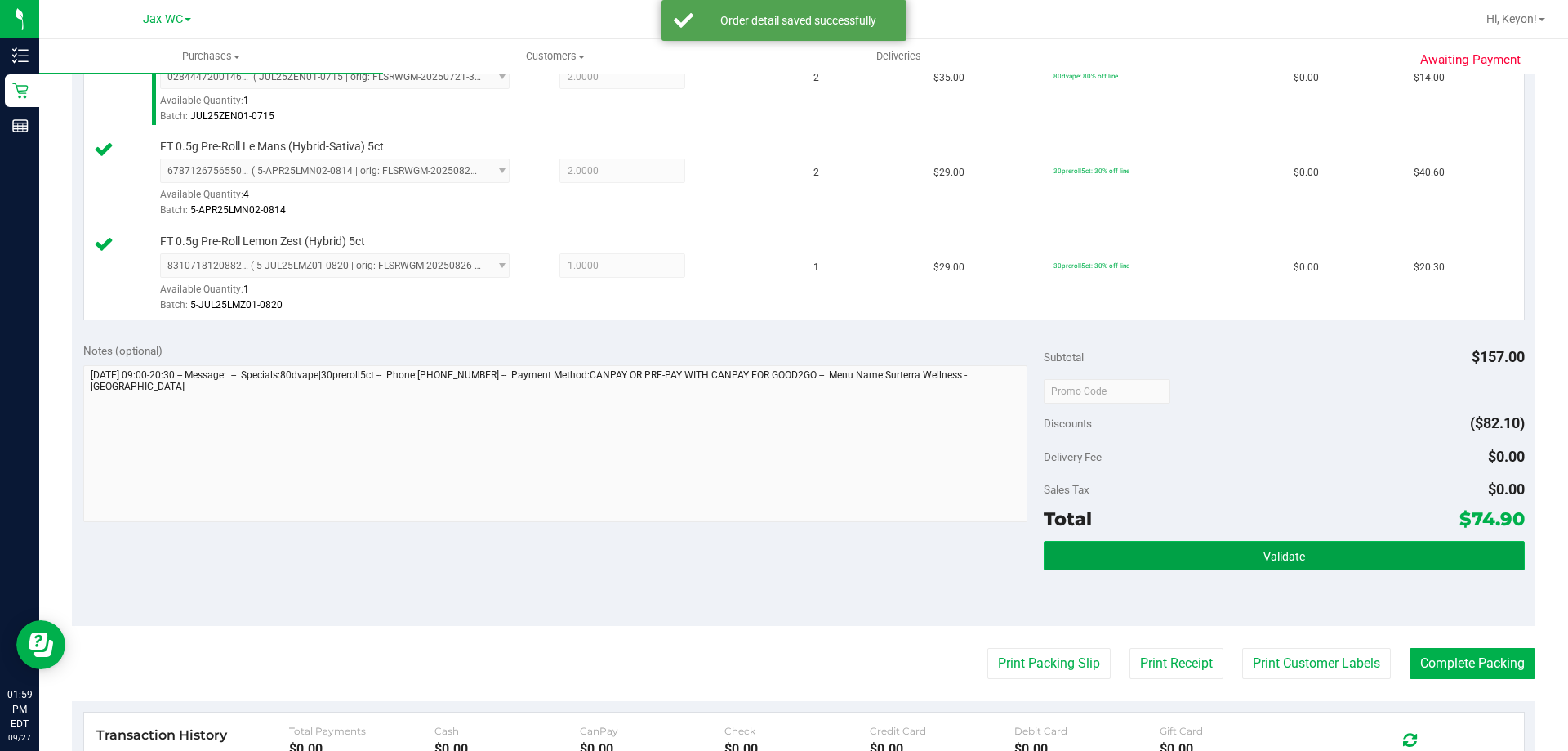
drag, startPoint x: 1360, startPoint y: 558, endPoint x: 1350, endPoint y: 542, distance: 18.9
click at [1361, 561] on button "Validate" at bounding box center [1284, 555] width 480 height 30
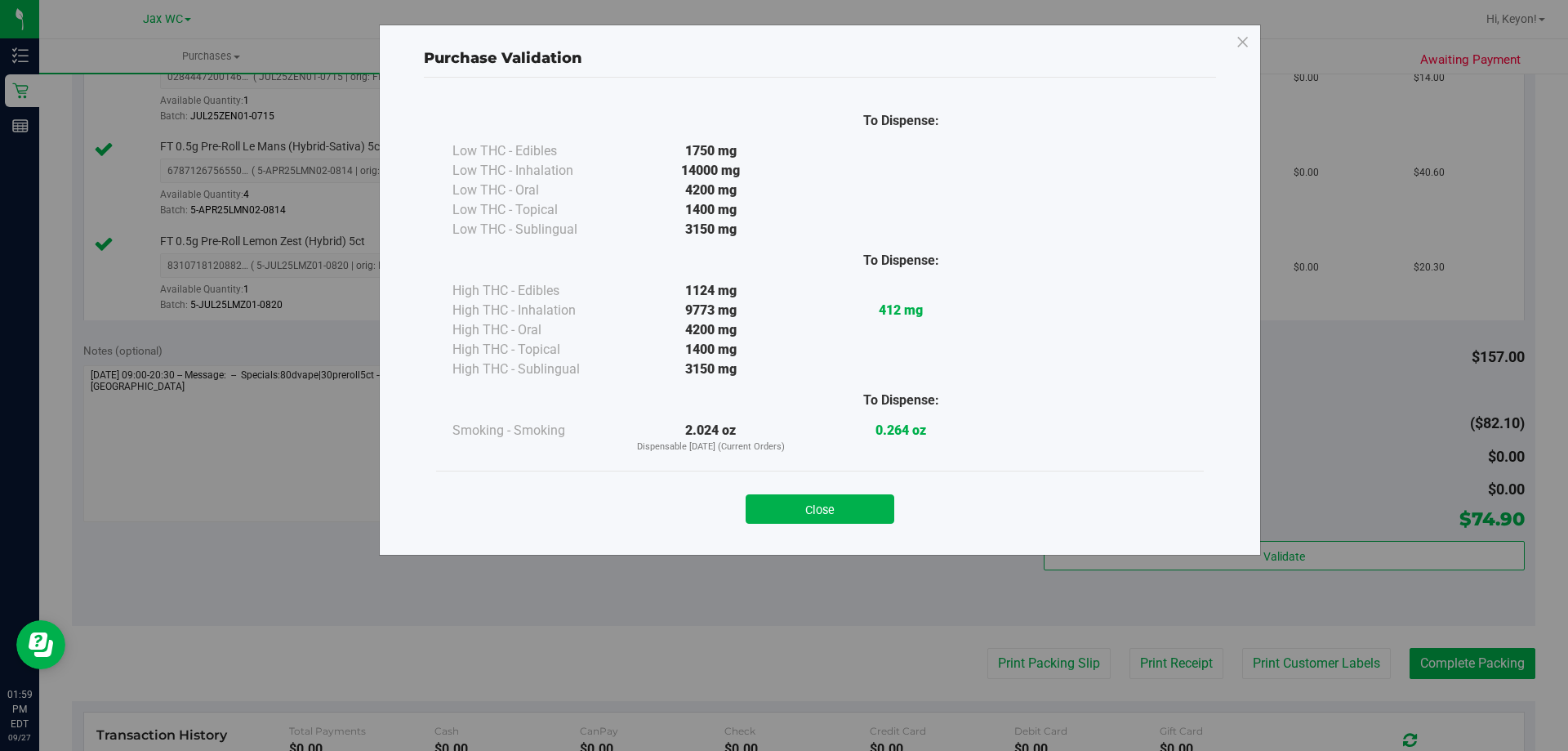
drag, startPoint x: 840, startPoint y: 506, endPoint x: 1532, endPoint y: 453, distance: 694.0
click at [855, 511] on button "Close" at bounding box center [820, 508] width 148 height 30
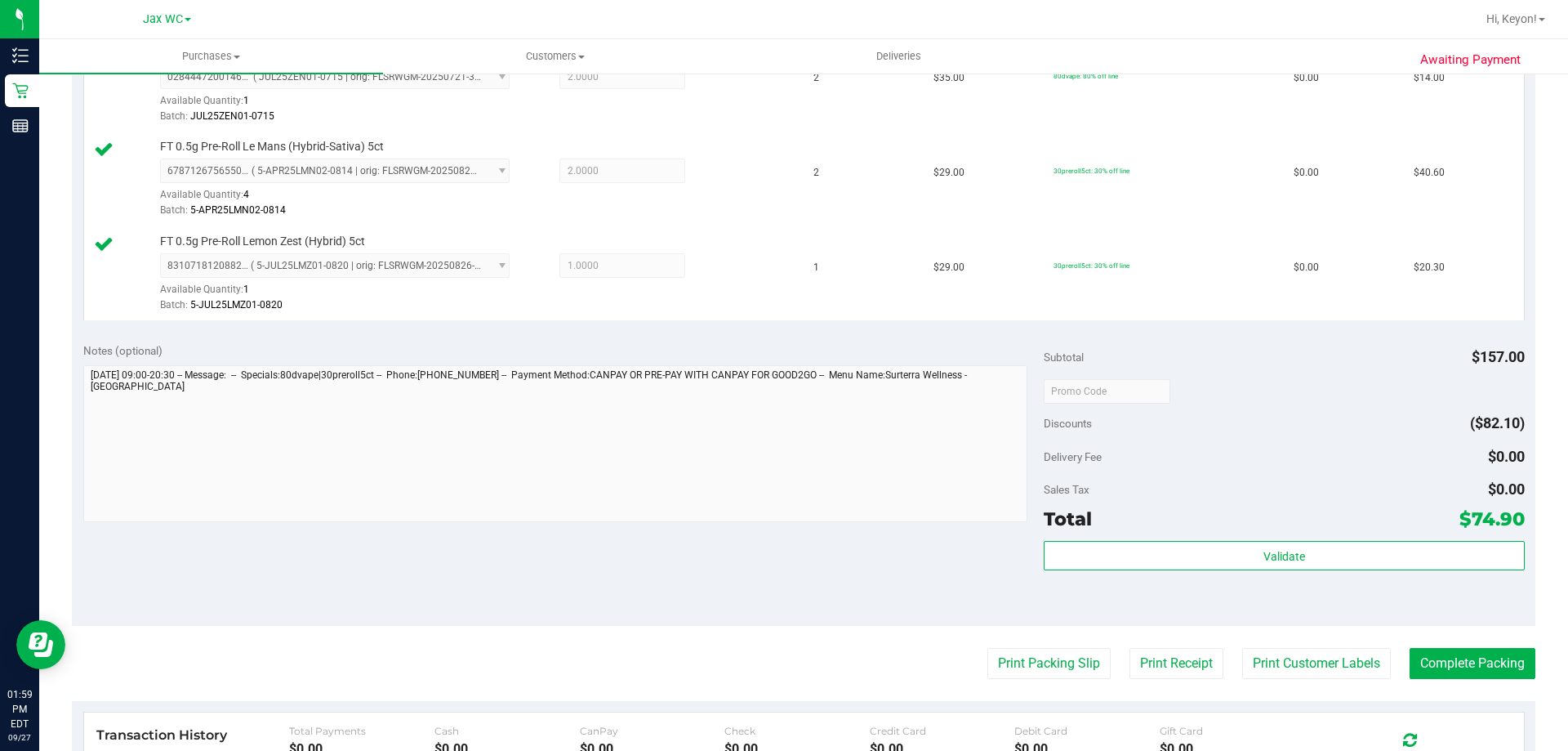
scroll to position [630, 0]
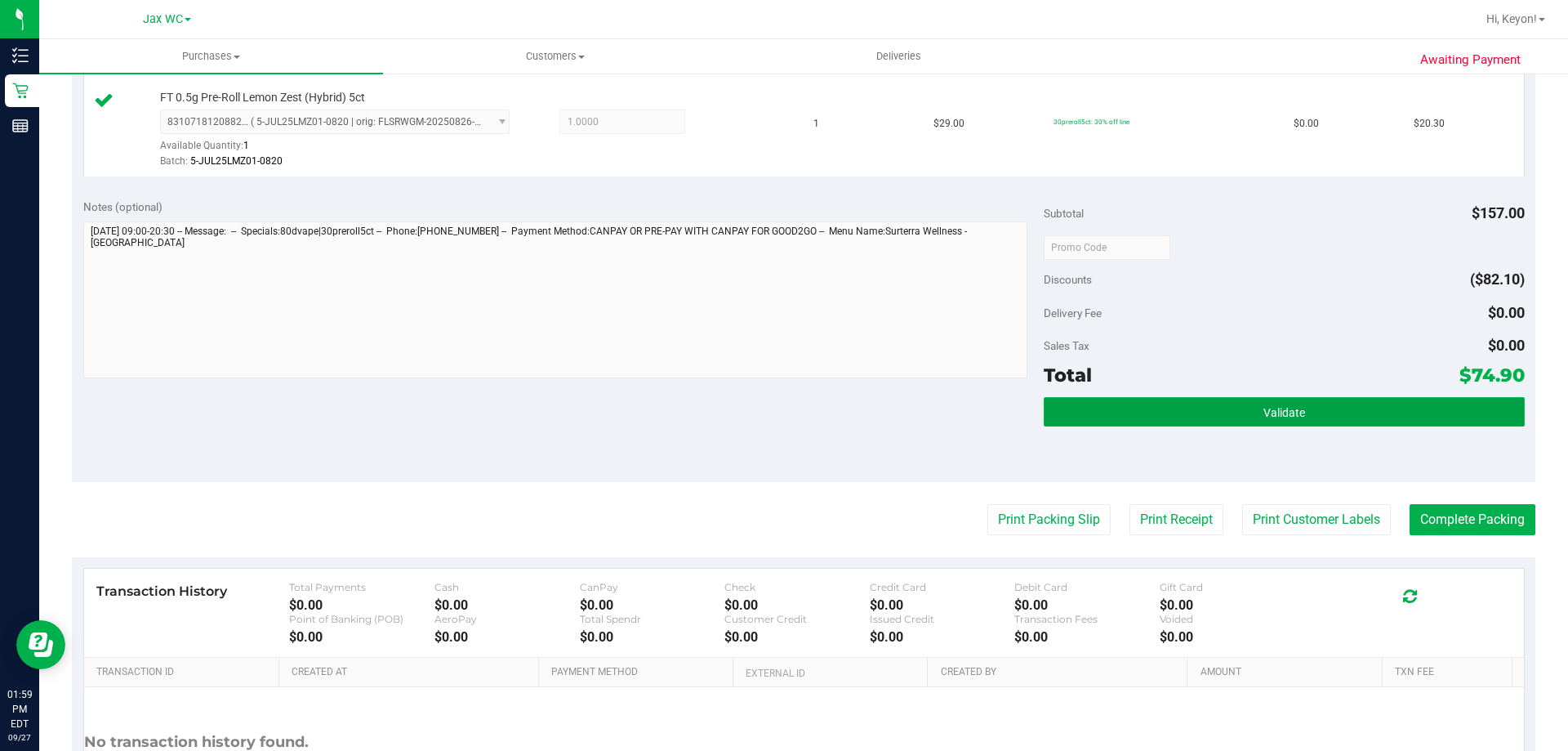
click at [1204, 417] on button "Validate" at bounding box center [1284, 411] width 480 height 30
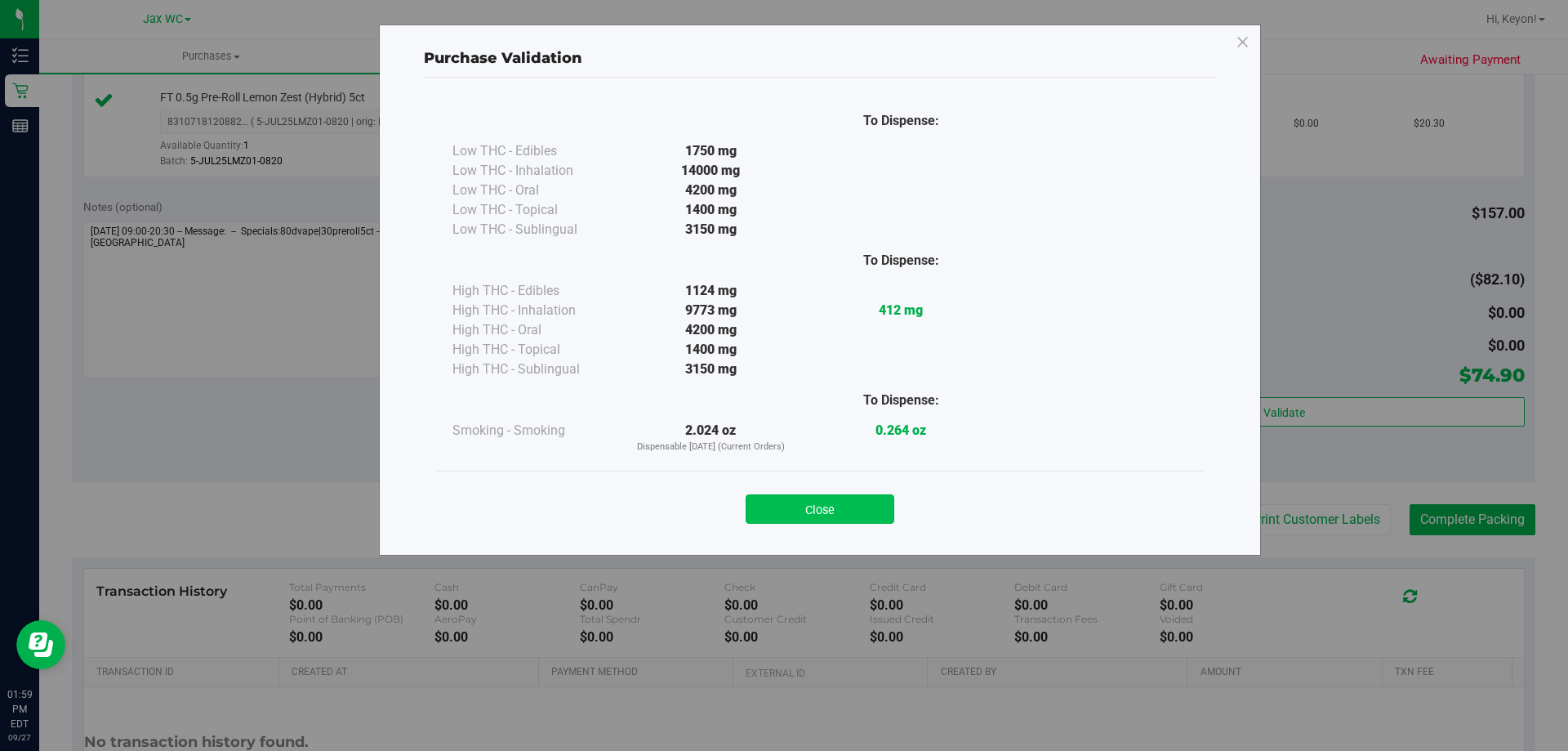
click at [873, 515] on button "Close" at bounding box center [820, 508] width 148 height 30
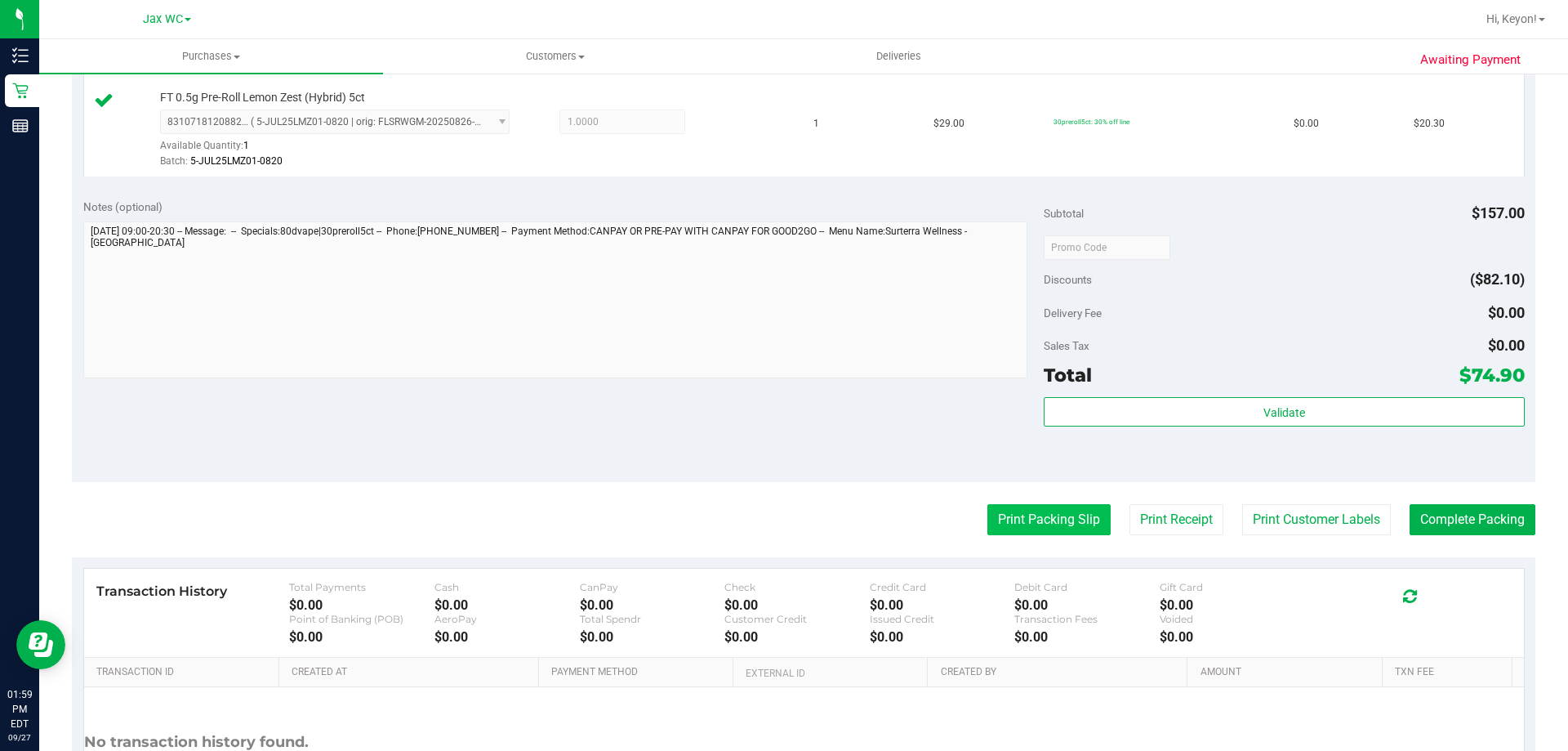
click at [1015, 522] on button "Print Packing Slip" at bounding box center [1049, 520] width 124 height 31
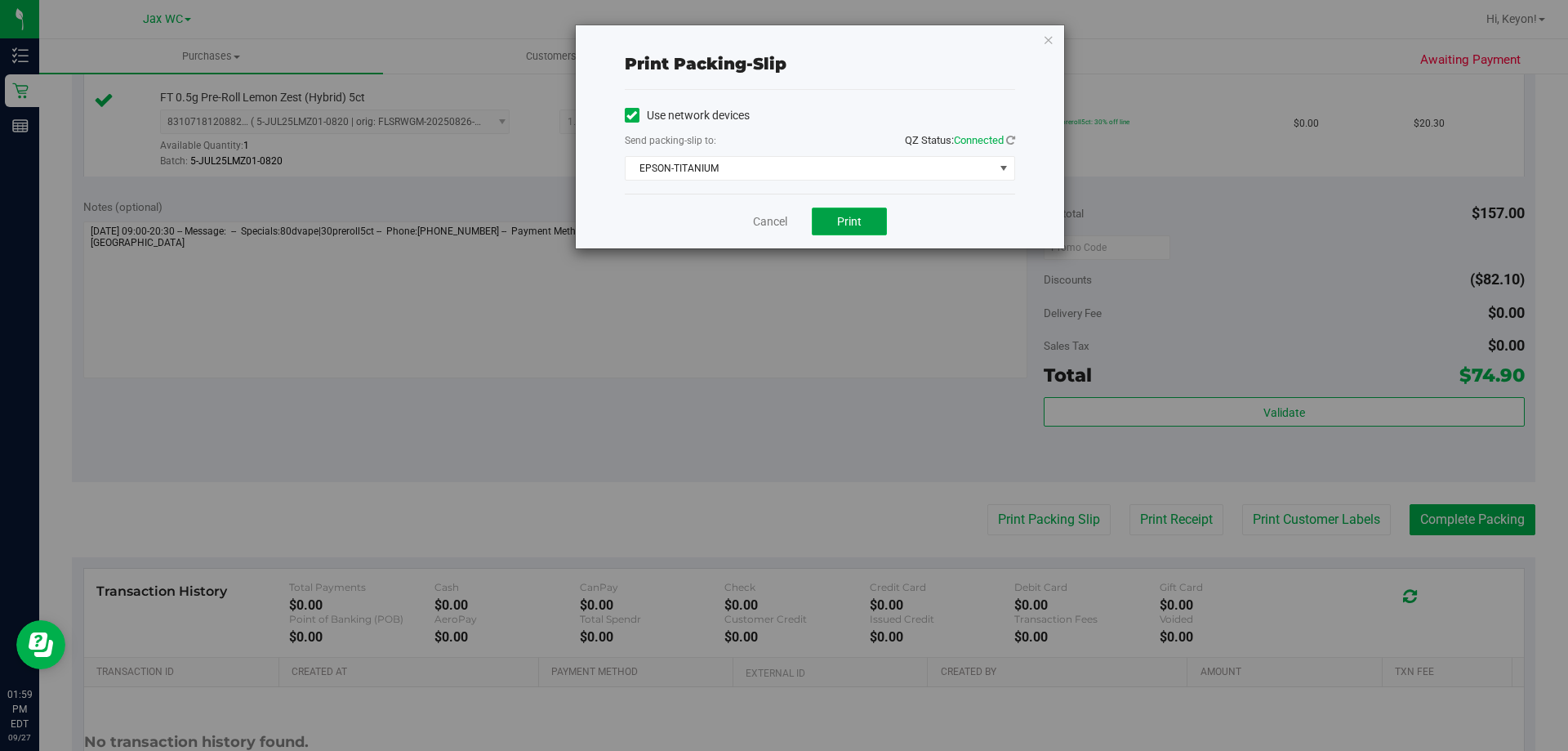
click at [828, 219] on button "Print" at bounding box center [849, 221] width 75 height 28
drag, startPoint x: 777, startPoint y: 225, endPoint x: 1119, endPoint y: 253, distance: 343.1
click at [776, 224] on link "Cancel" at bounding box center [770, 222] width 34 height 17
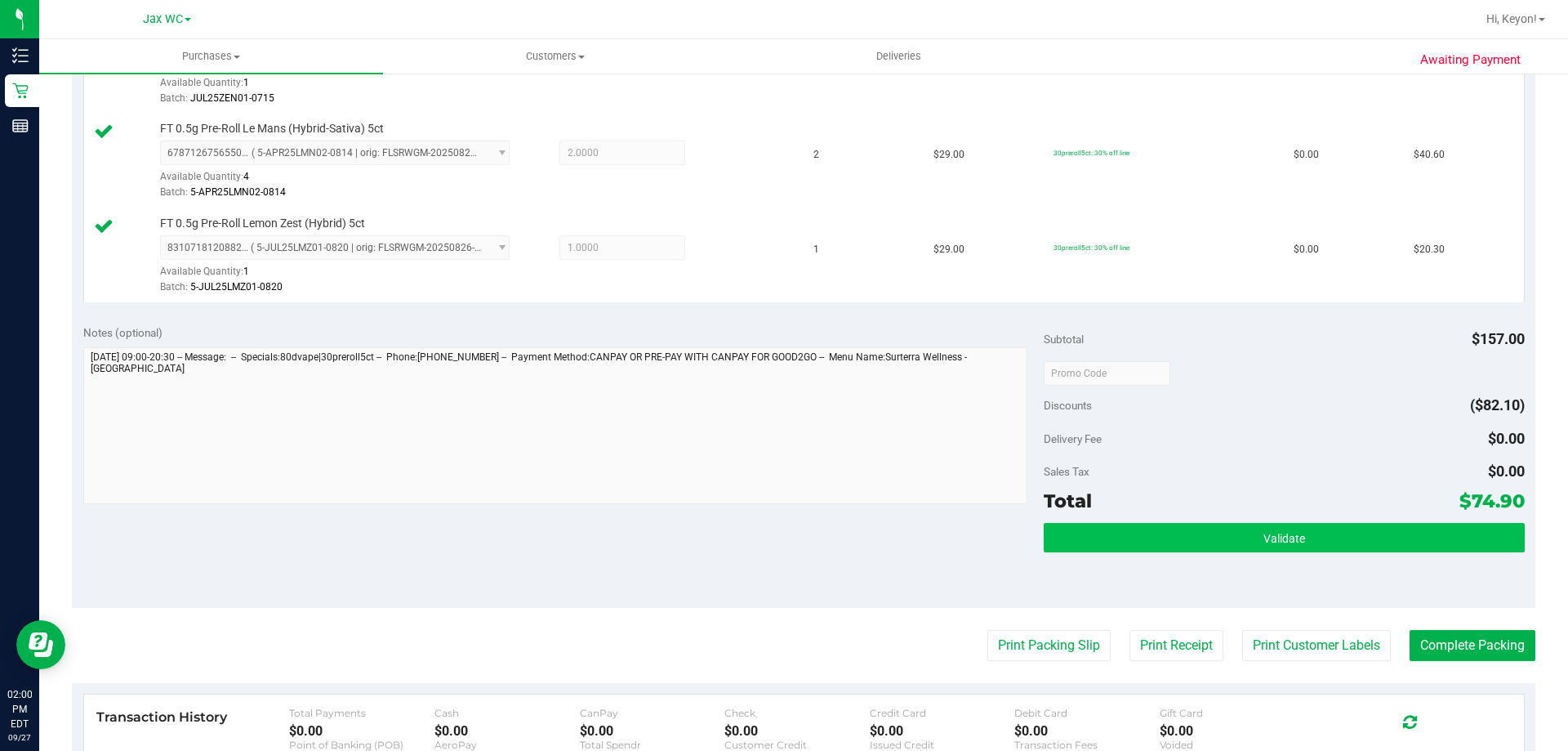
scroll to position [515, 0]
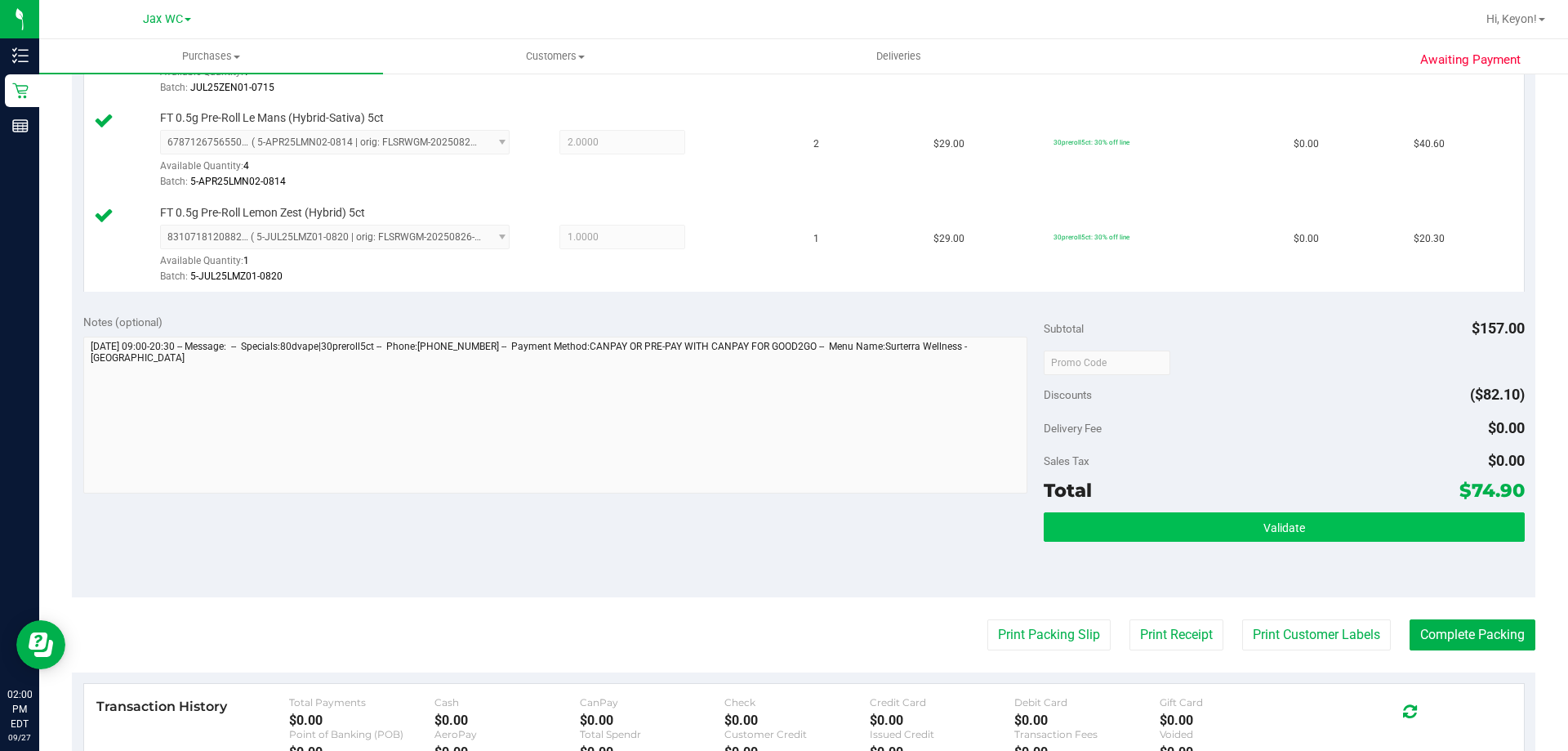
click at [1377, 515] on div "Subtotal $157.00 Discounts ($82.10) Delivery Fee $0.00 Sales Tax $0.00 Total $7…" at bounding box center [1284, 450] width 480 height 272
click at [1376, 523] on button "Validate" at bounding box center [1284, 526] width 480 height 30
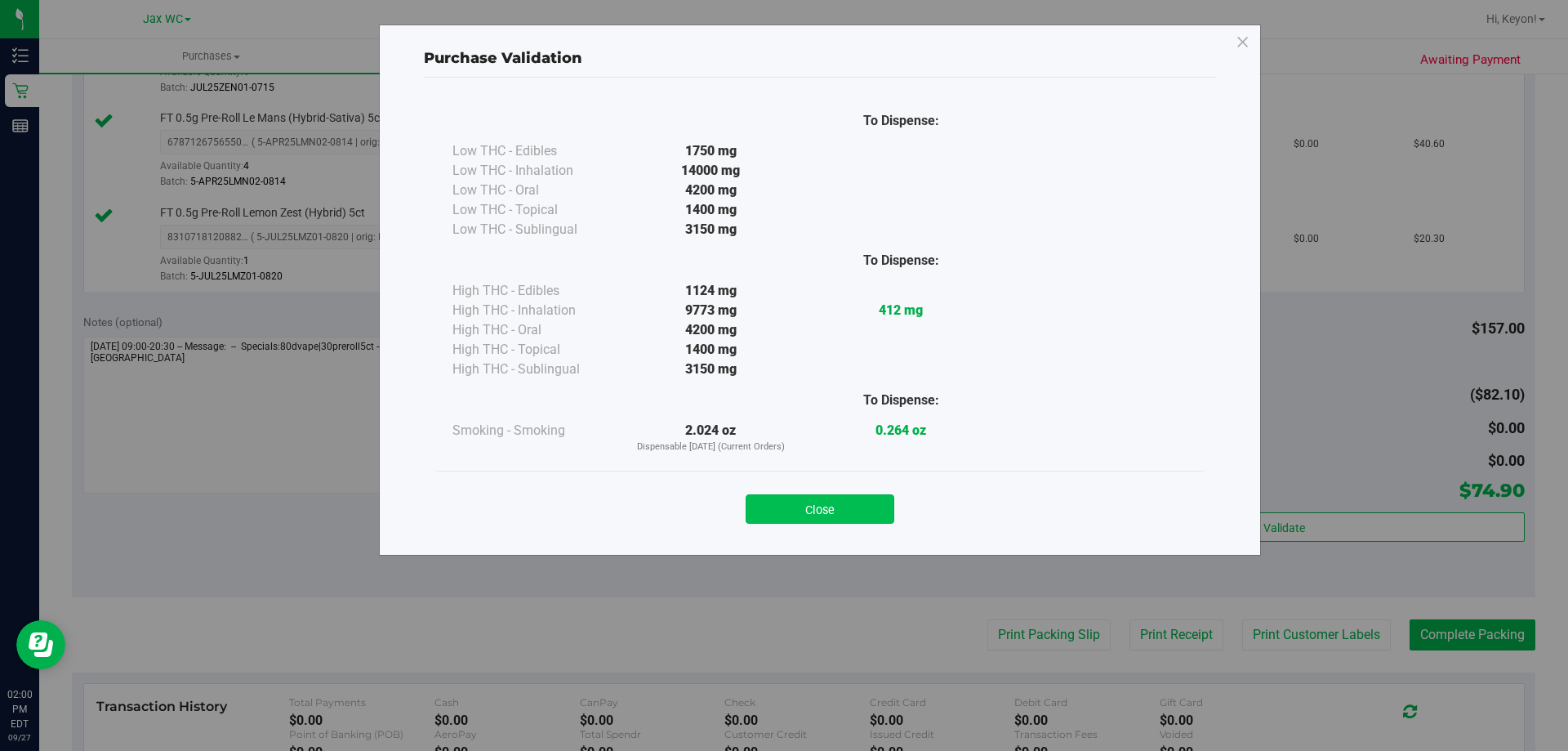
click at [850, 509] on button "Close" at bounding box center [820, 508] width 148 height 30
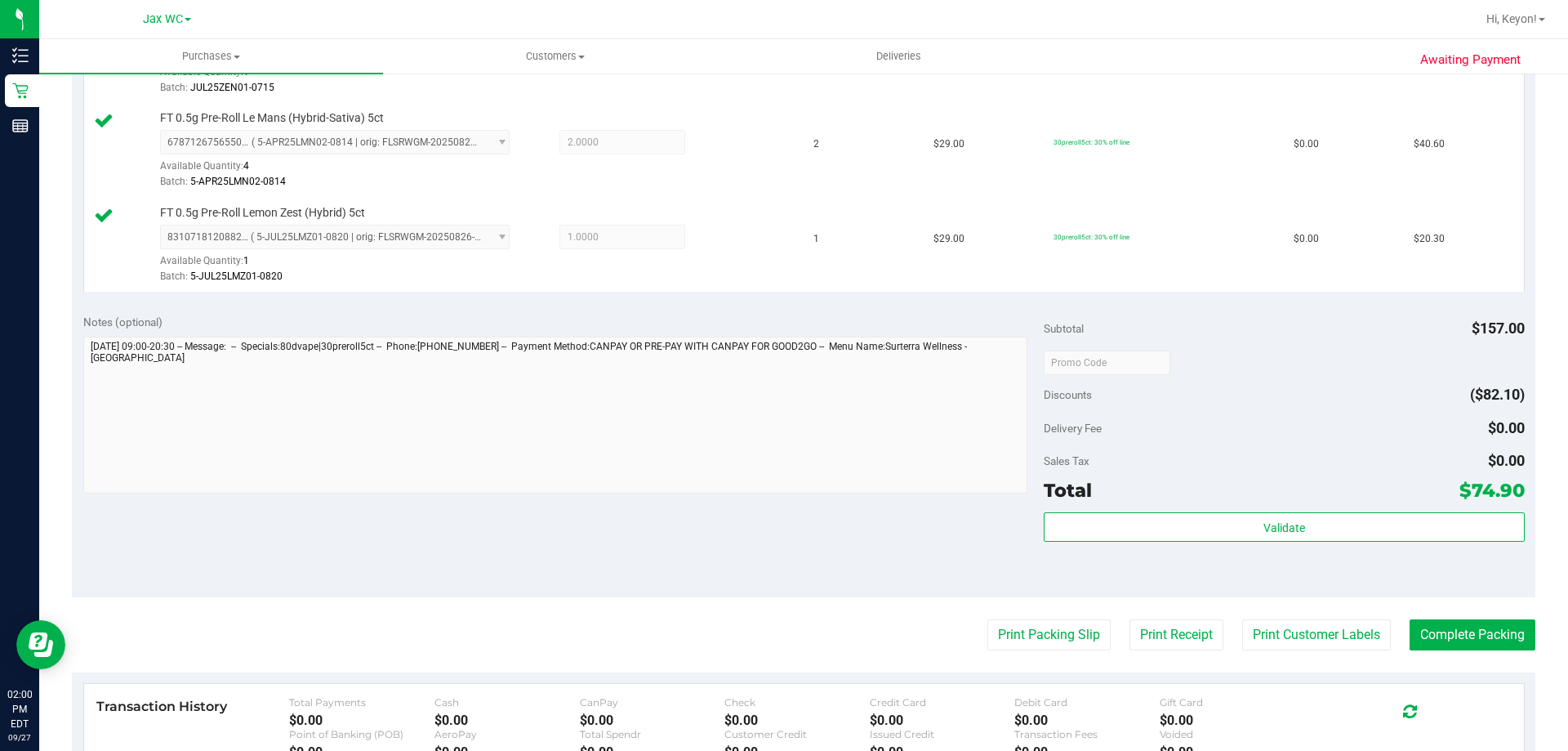
scroll to position [620, 0]
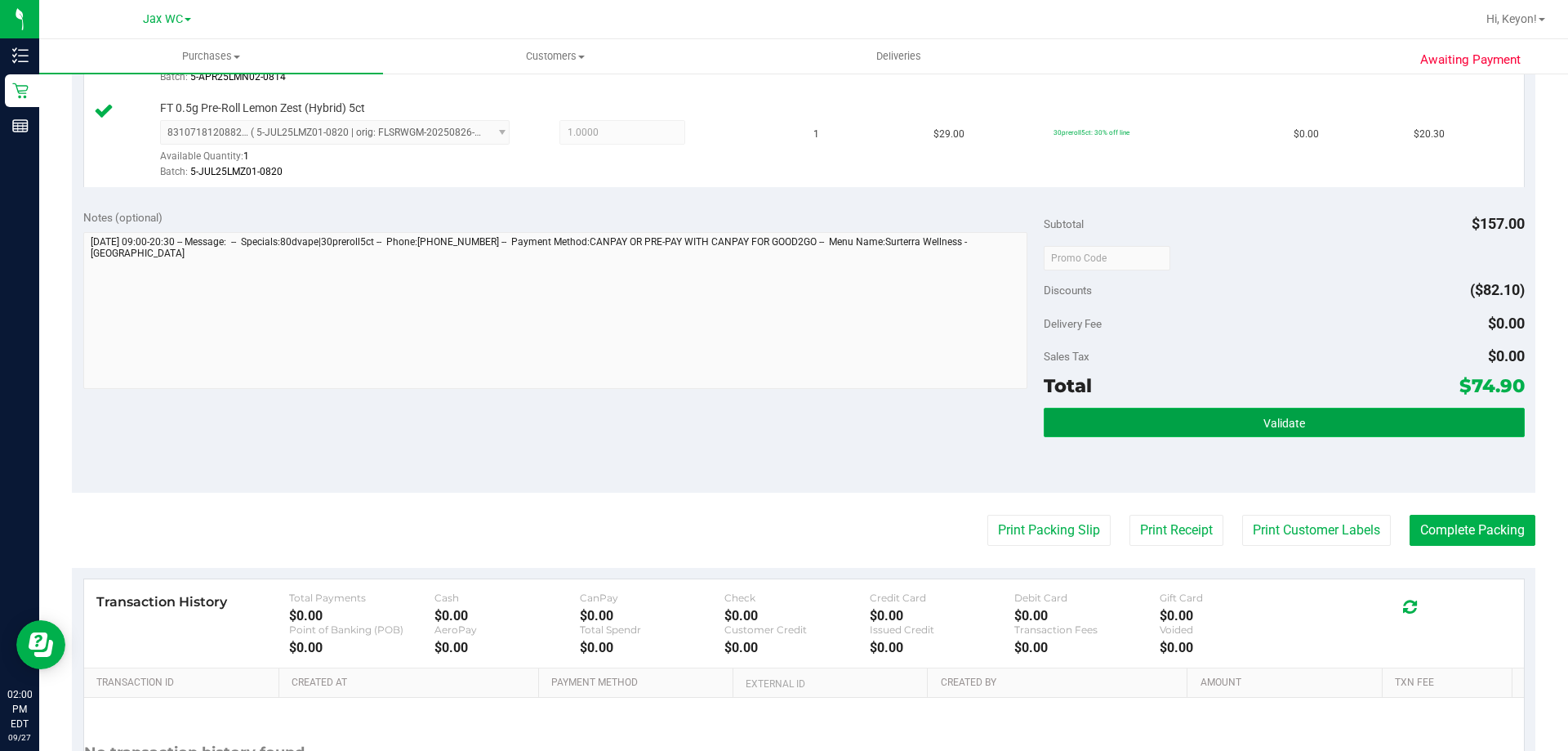
click at [1330, 420] on button "Validate" at bounding box center [1284, 422] width 480 height 30
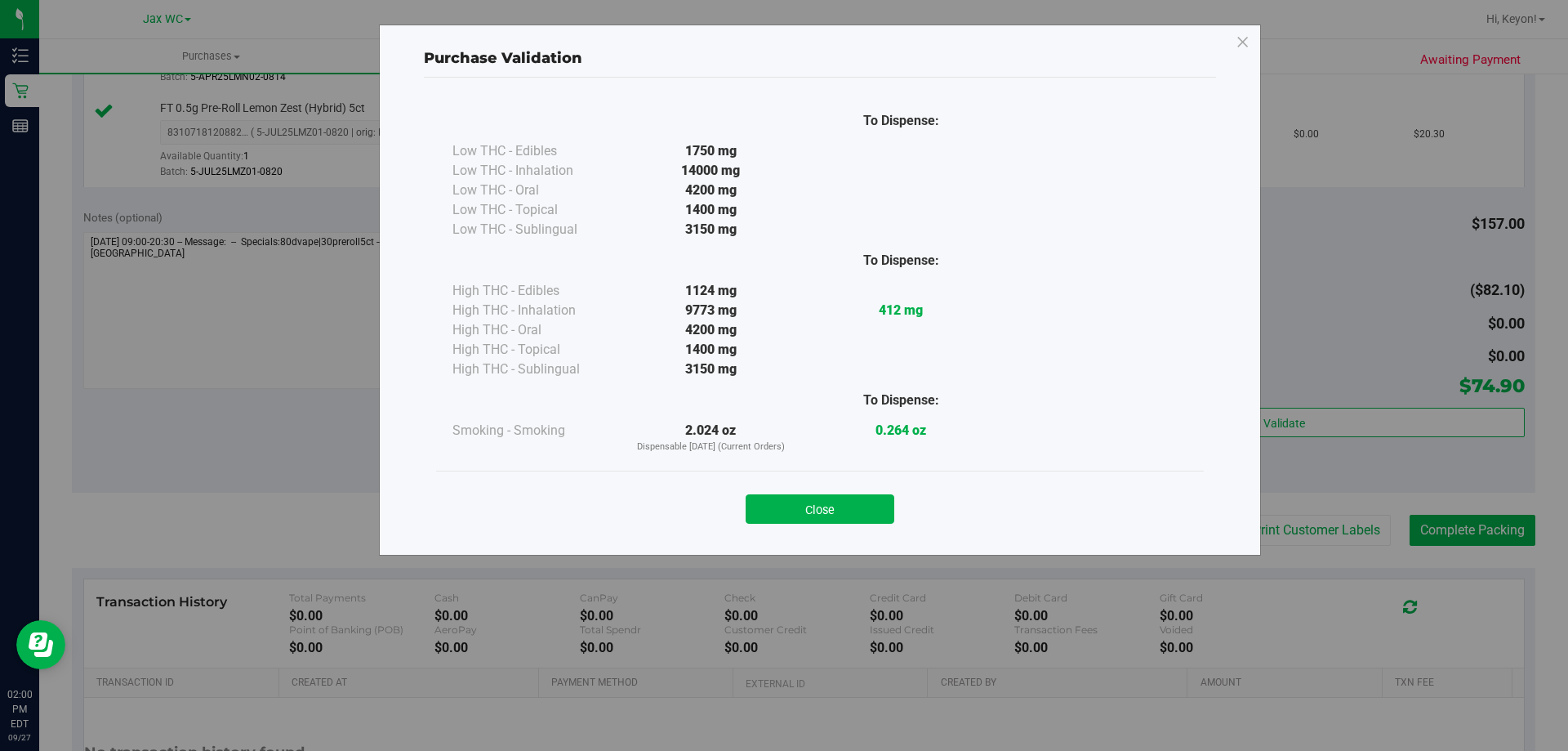
drag, startPoint x: 848, startPoint y: 513, endPoint x: 1567, endPoint y: 524, distance: 719.1
click at [851, 513] on button "Close" at bounding box center [820, 508] width 148 height 30
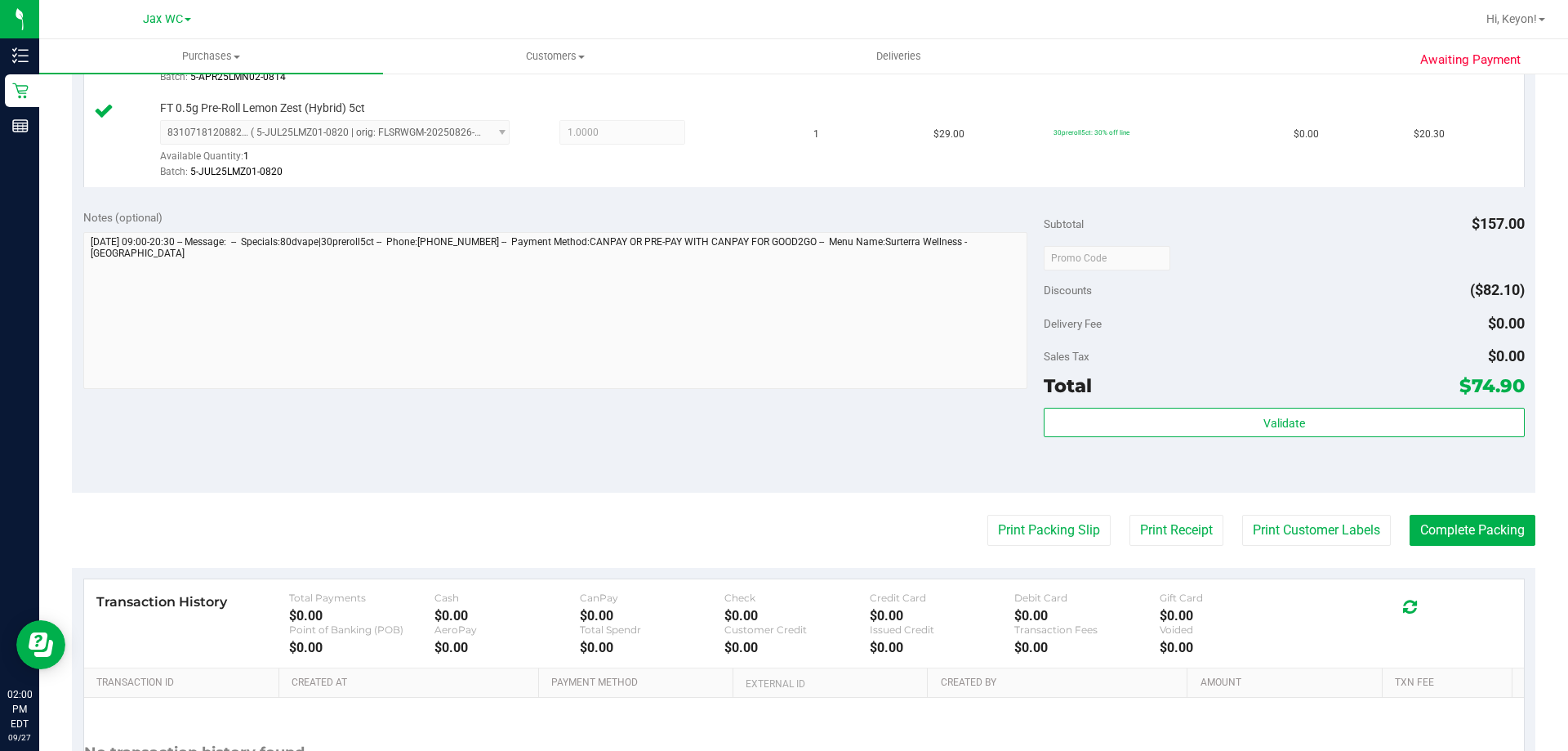
scroll to position [643, 0]
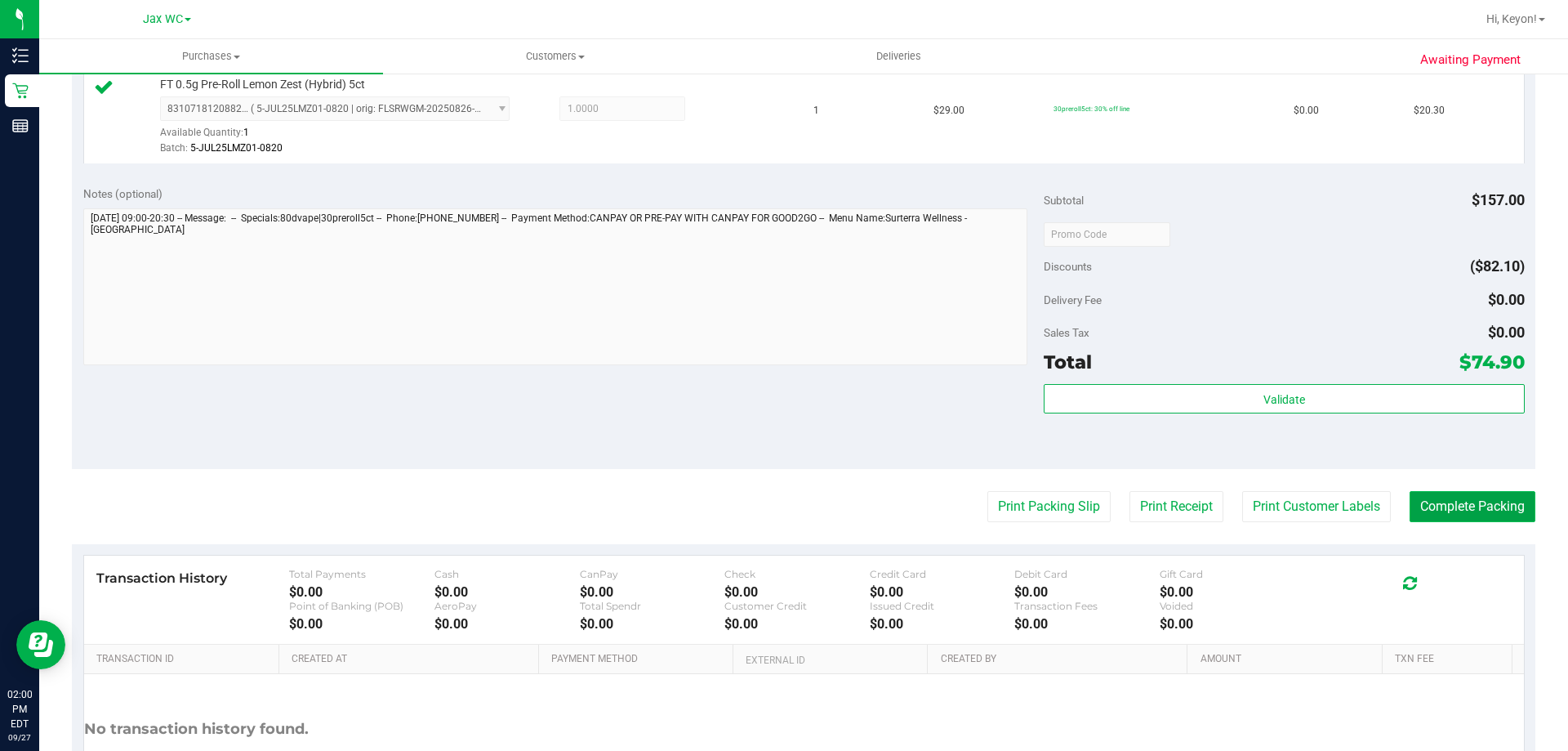
click at [1485, 509] on button "Complete Packing" at bounding box center [1473, 506] width 126 height 31
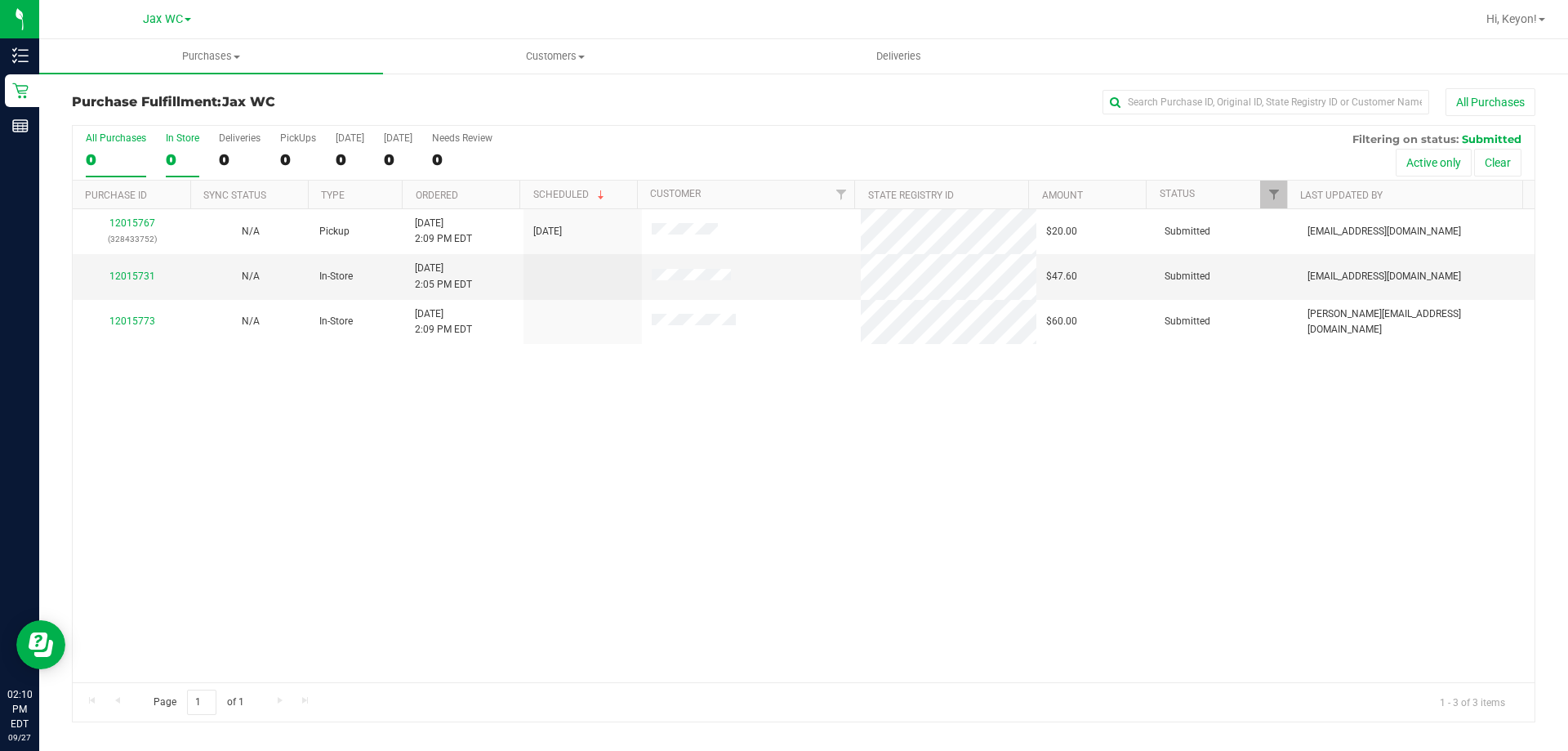
click at [186, 154] on div "0" at bounding box center [182, 160] width 33 height 19
click at [0, 0] on input "In Store 0" at bounding box center [0, 0] width 0 height 0
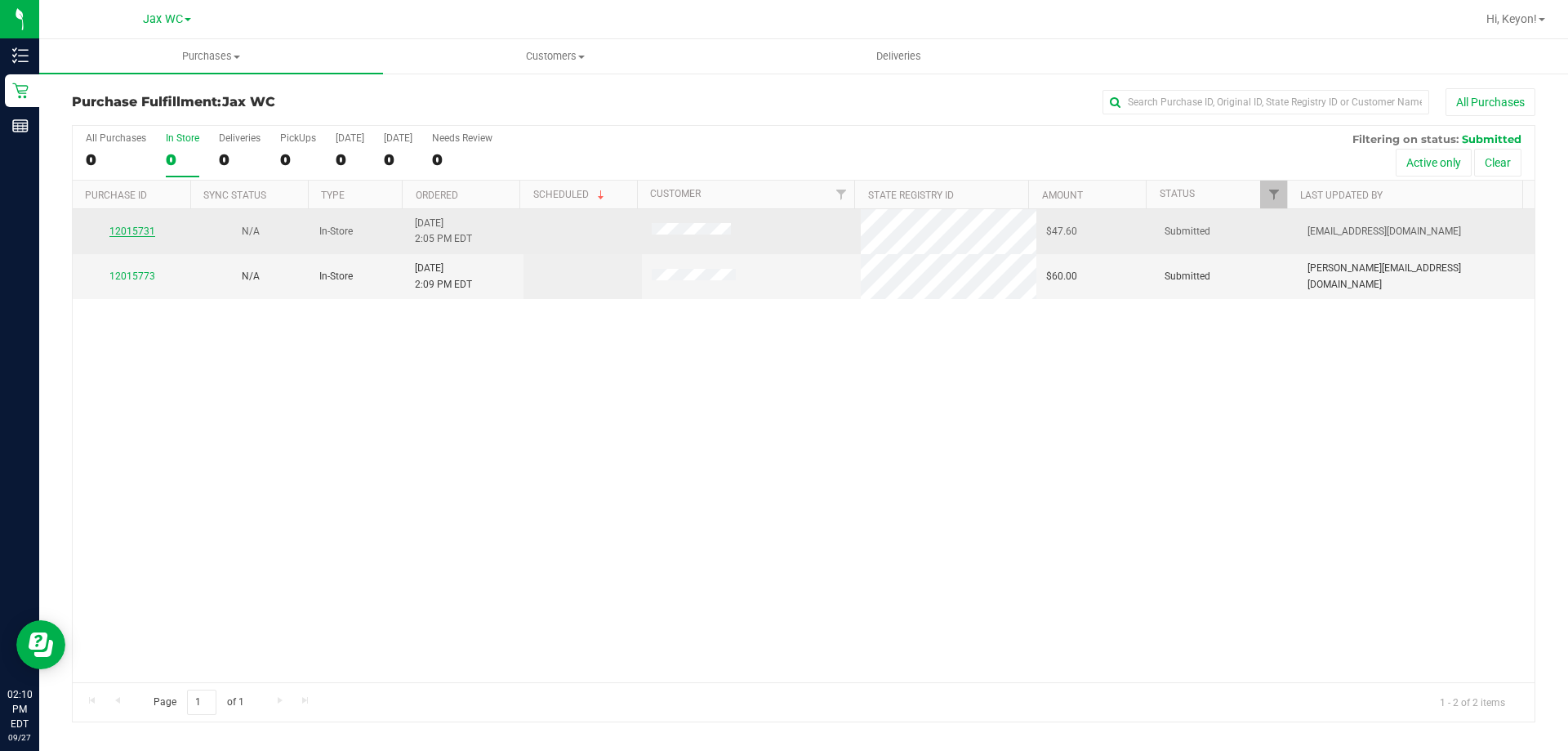
click at [137, 235] on link "12015731" at bounding box center [132, 231] width 46 height 11
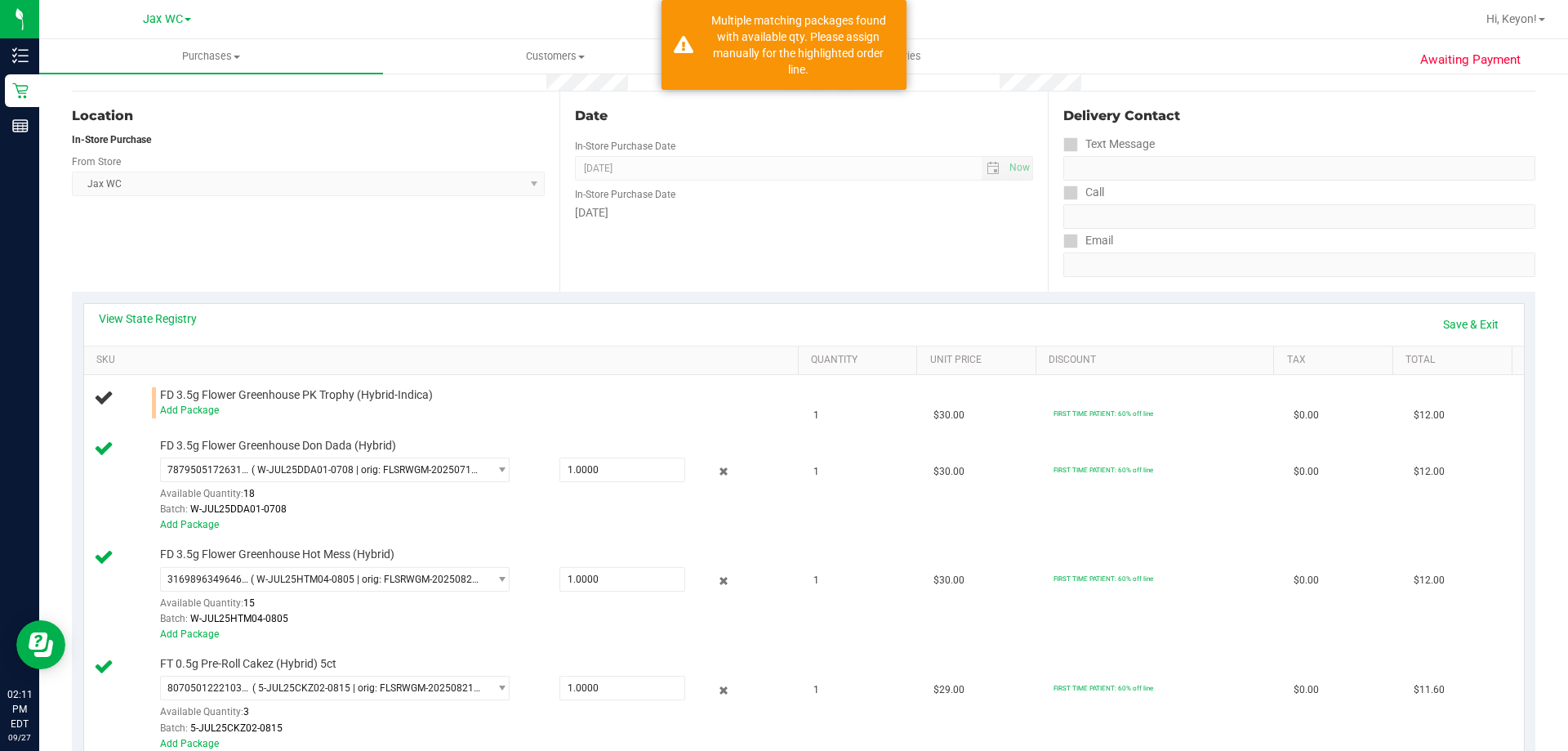
scroll to position [371, 0]
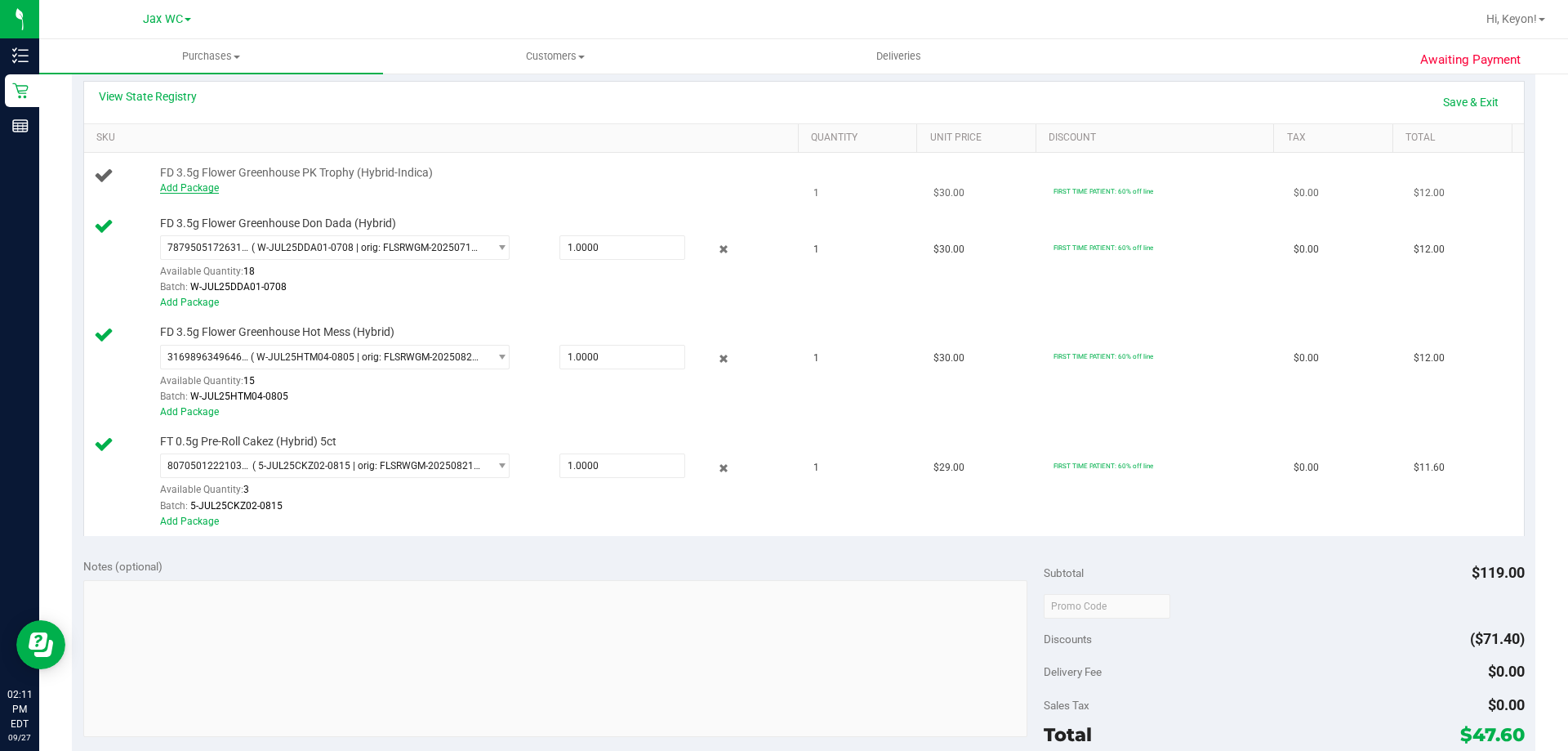
click at [206, 193] on link "Add Package" at bounding box center [189, 188] width 59 height 11
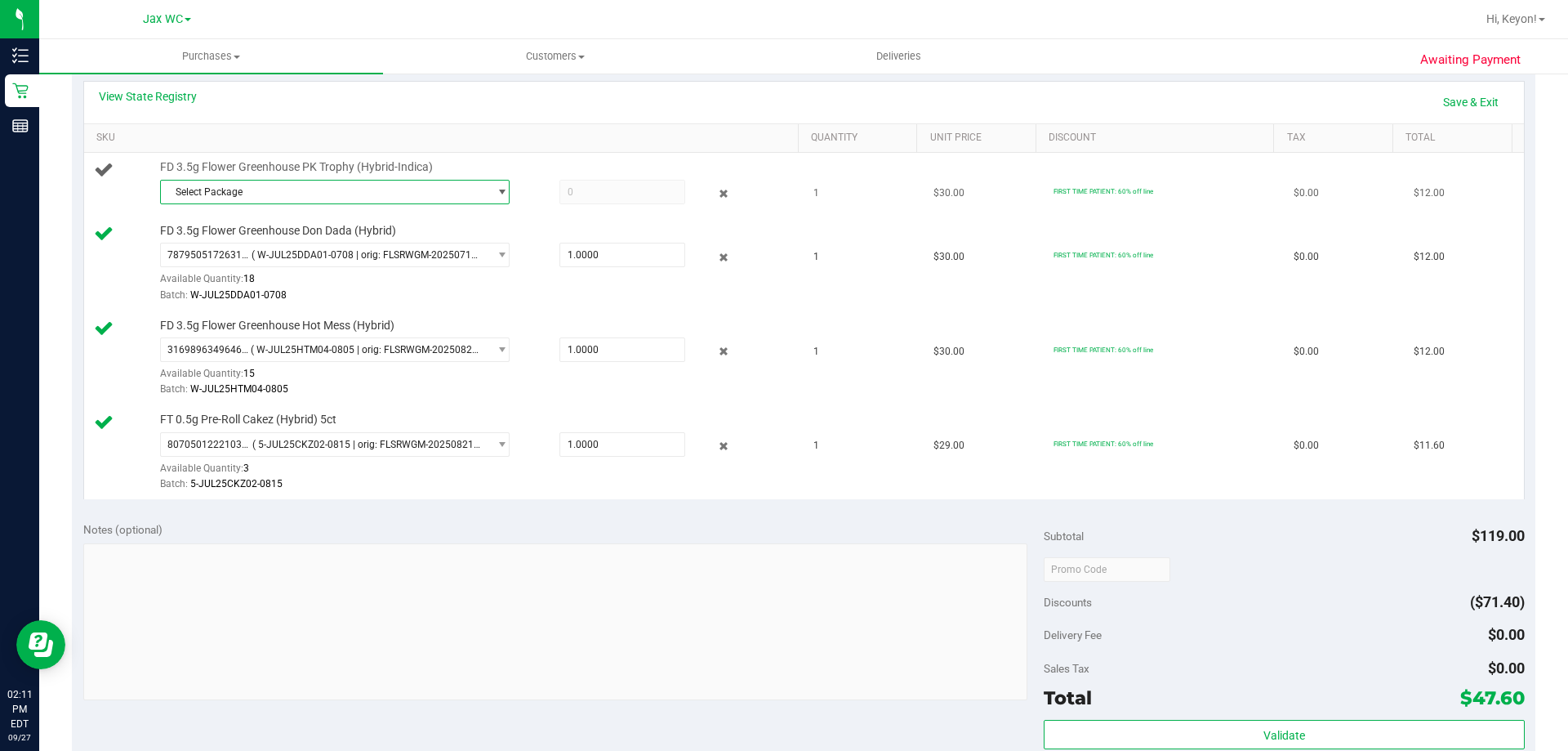
click at [304, 189] on span "Select Package" at bounding box center [324, 192] width 327 height 23
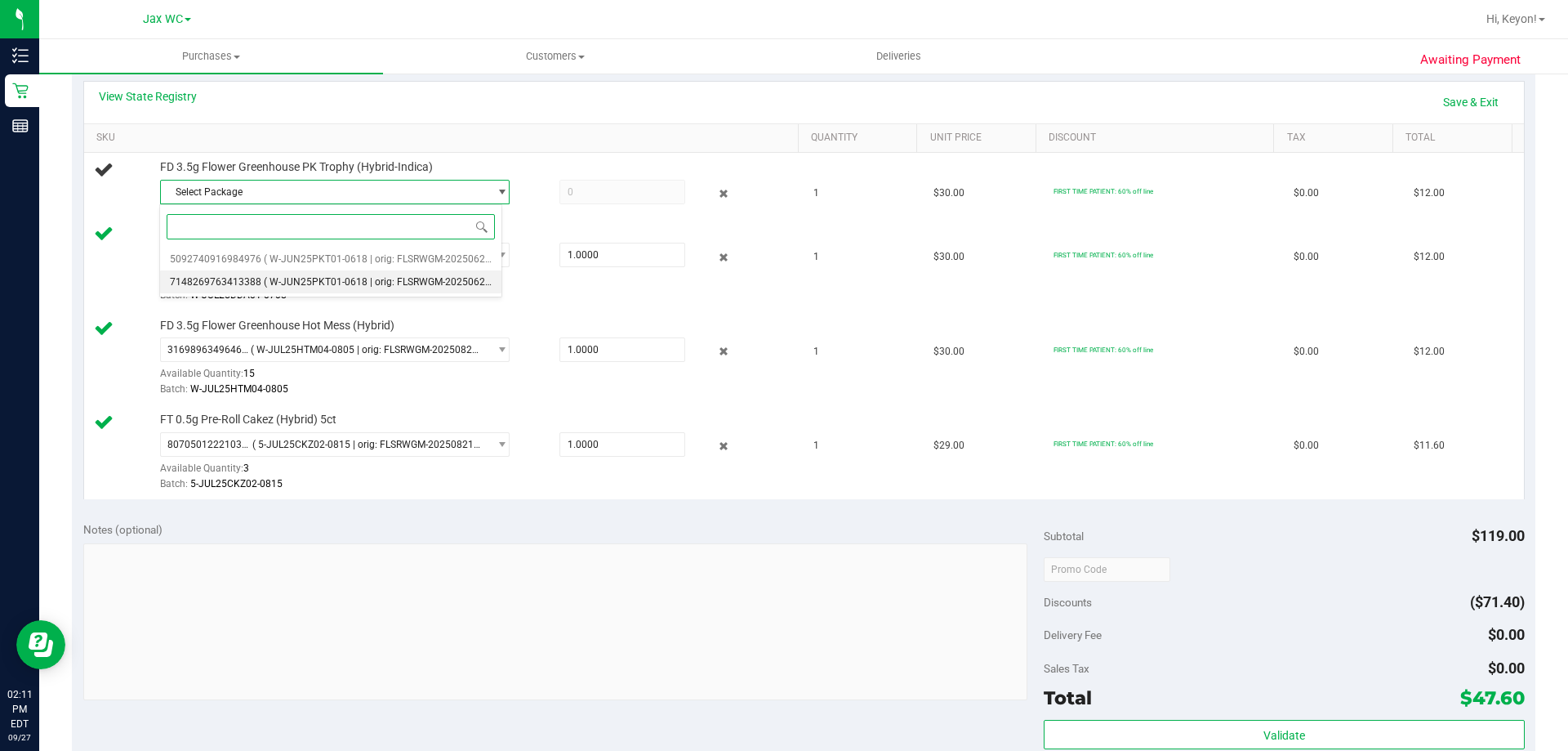
drag, startPoint x: 323, startPoint y: 277, endPoint x: 343, endPoint y: 274, distance: 20.2
click at [328, 277] on li "7148269763413388 ( W-JUN25PKT01-0618 | orig: FLSRWGM-20250623-3476 )" at bounding box center [330, 282] width 342 height 23
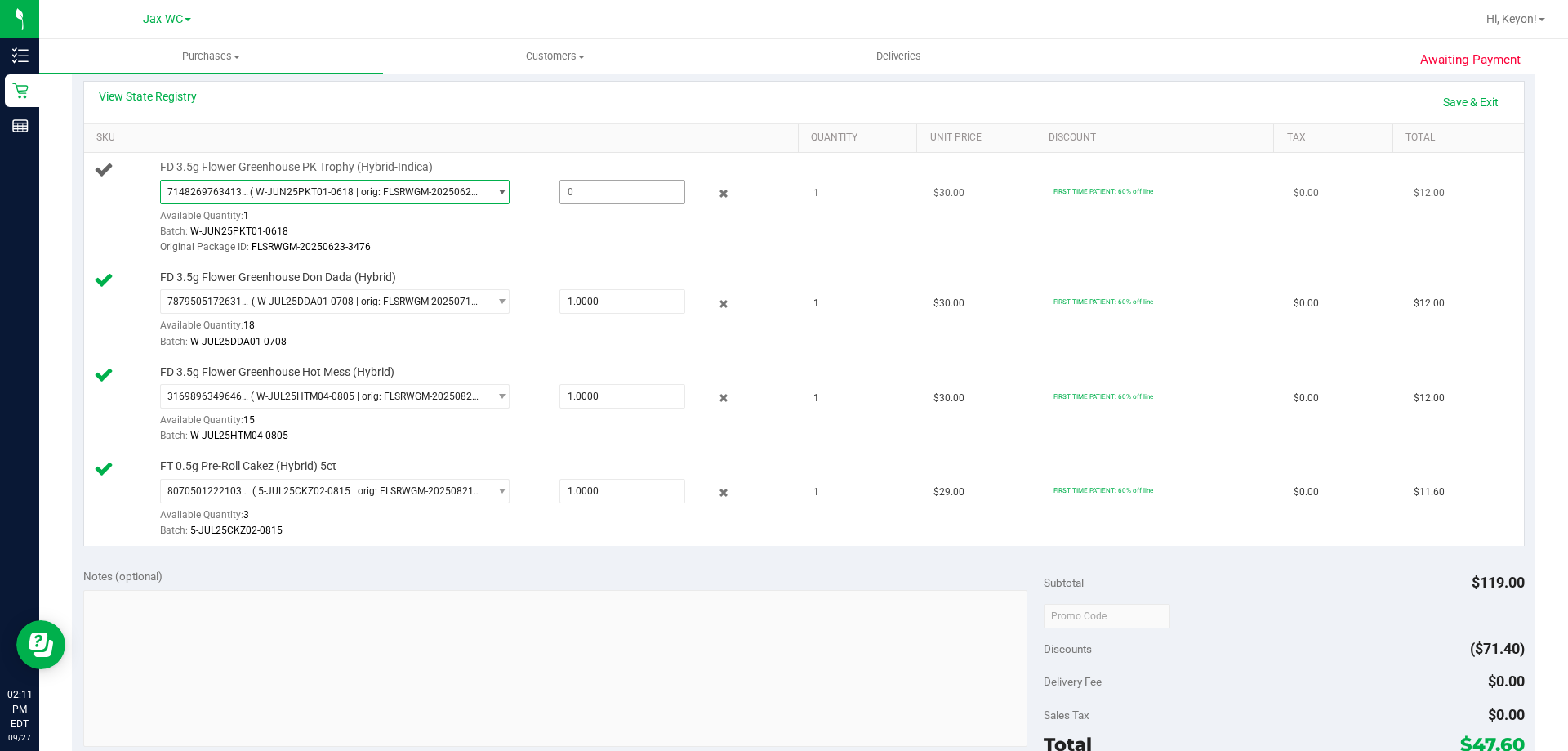
click at [611, 197] on span at bounding box center [622, 192] width 126 height 25
type input "1"
type input "1.0000"
drag, startPoint x: 560, startPoint y: 159, endPoint x: 600, endPoint y: 159, distance: 40.0
click at [562, 159] on td "FD 3.5g Flower Greenhouse PK Trophy (Hybrid-Indica) 7148269763413388 ( W-JUN25P…" at bounding box center [443, 208] width 720 height 110
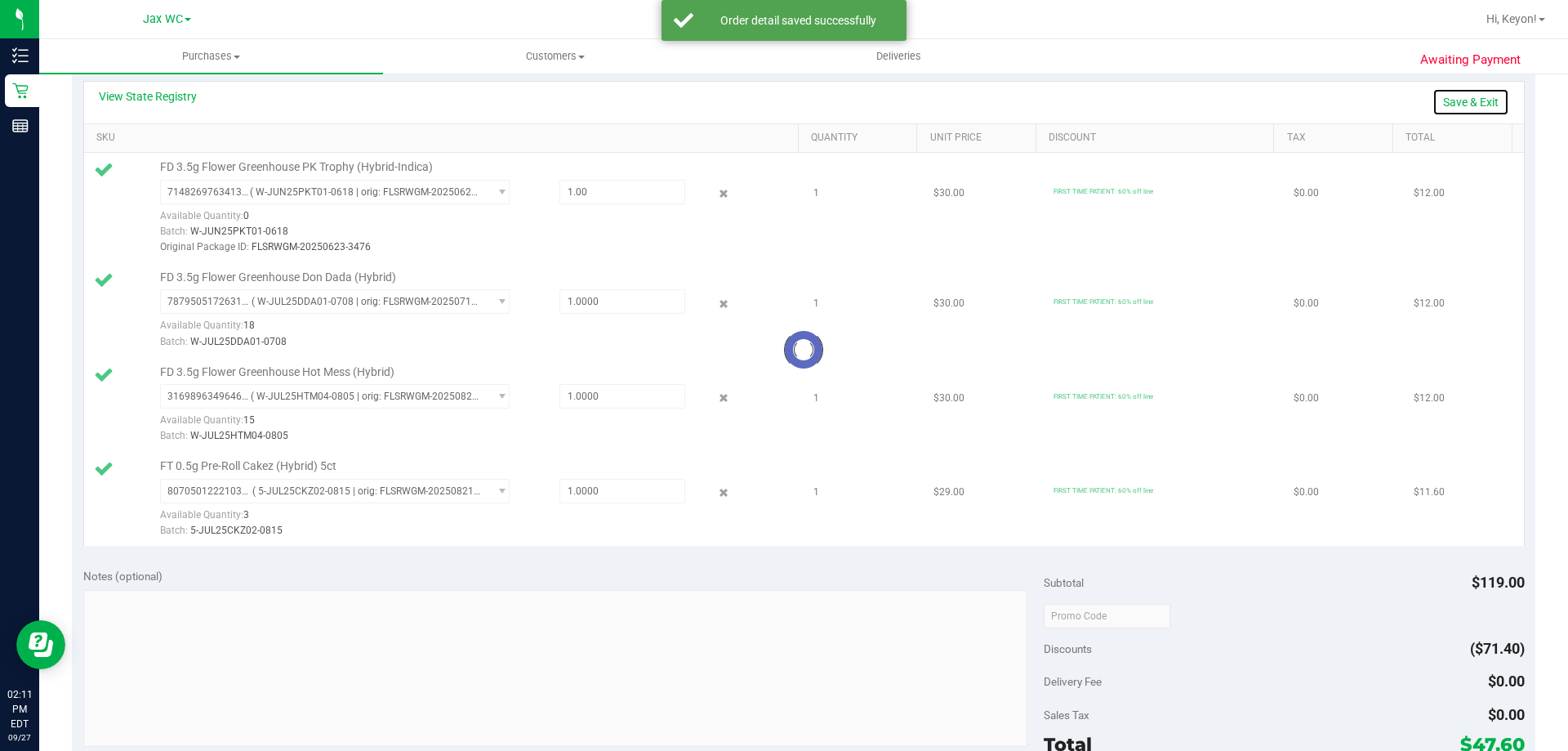
click at [1463, 96] on link "Save & Exit" at bounding box center [1471, 102] width 77 height 28
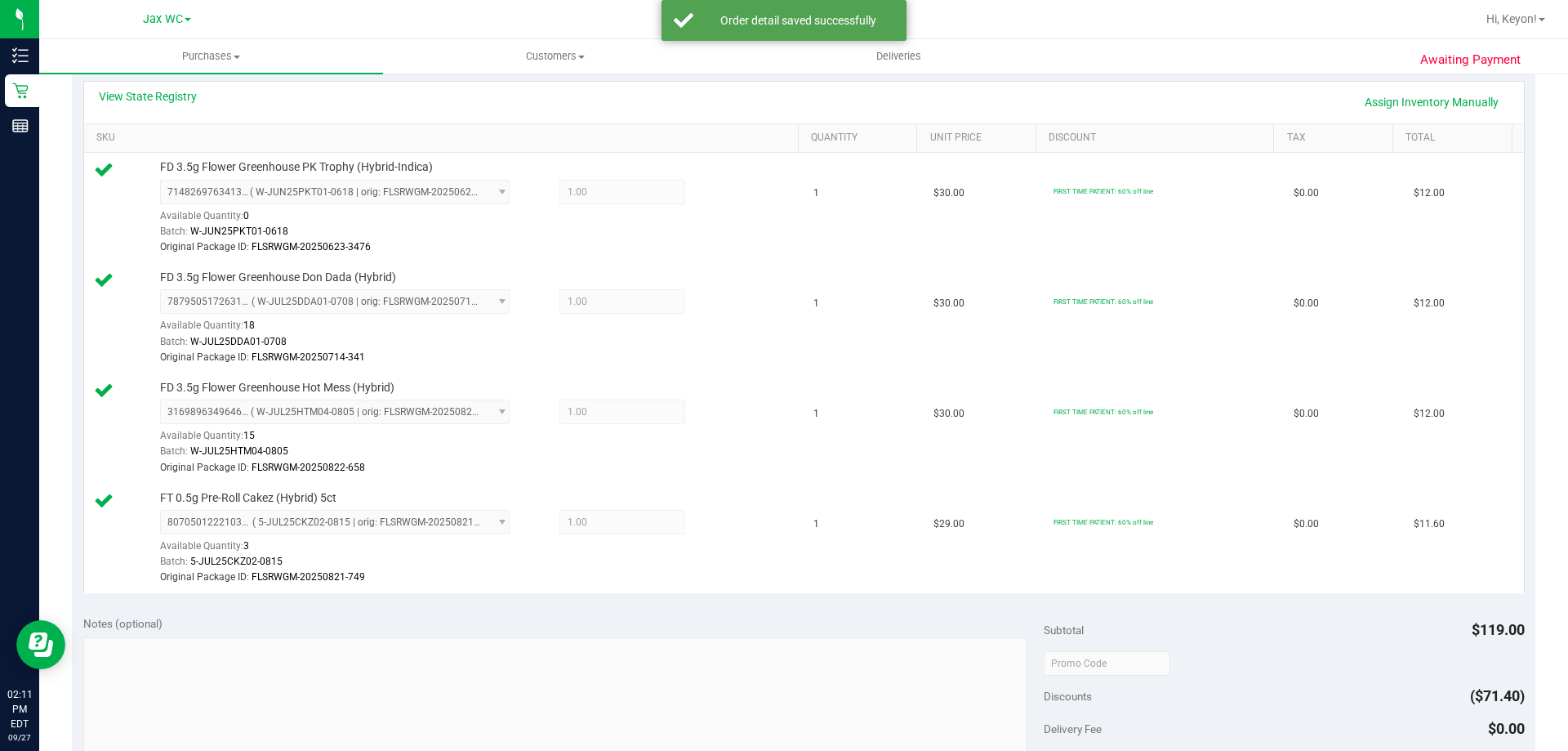
scroll to position [0, 0]
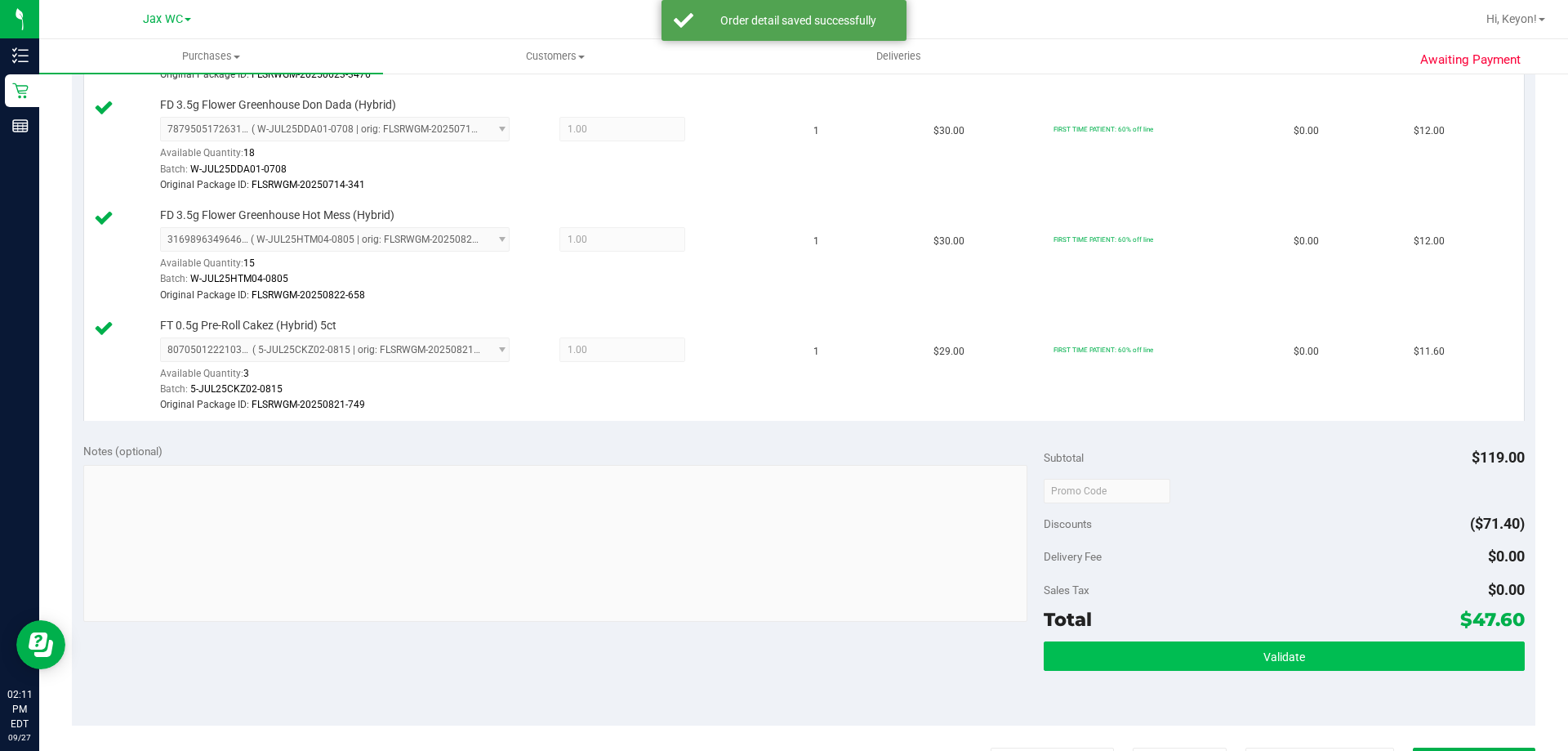
drag, startPoint x: 1332, startPoint y: 677, endPoint x: 1359, endPoint y: 650, distance: 38.2
click at [1333, 677] on div "Validate" at bounding box center [1284, 678] width 480 height 73
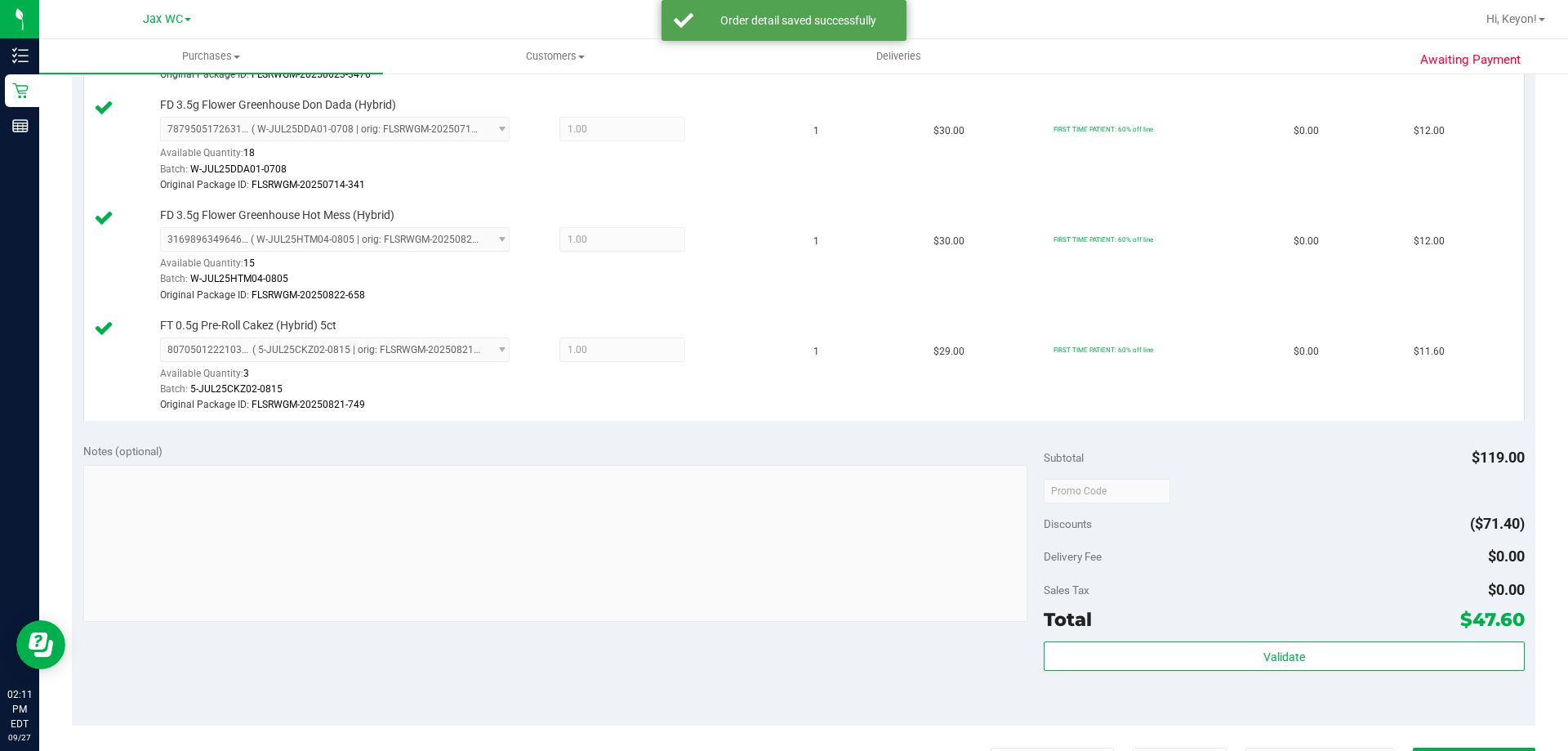
scroll to position [669, 0]
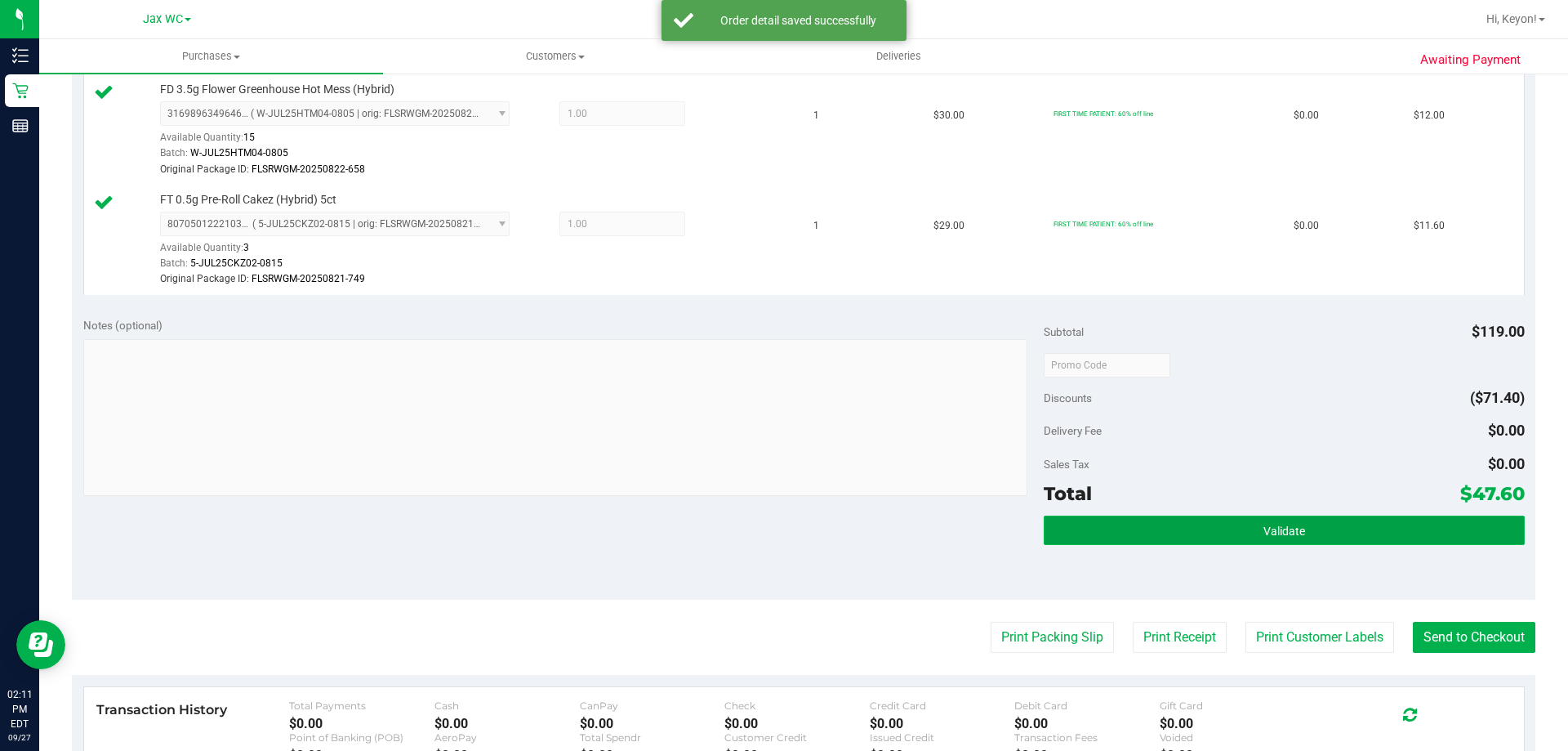
click at [1220, 532] on button "Validate" at bounding box center [1284, 530] width 480 height 30
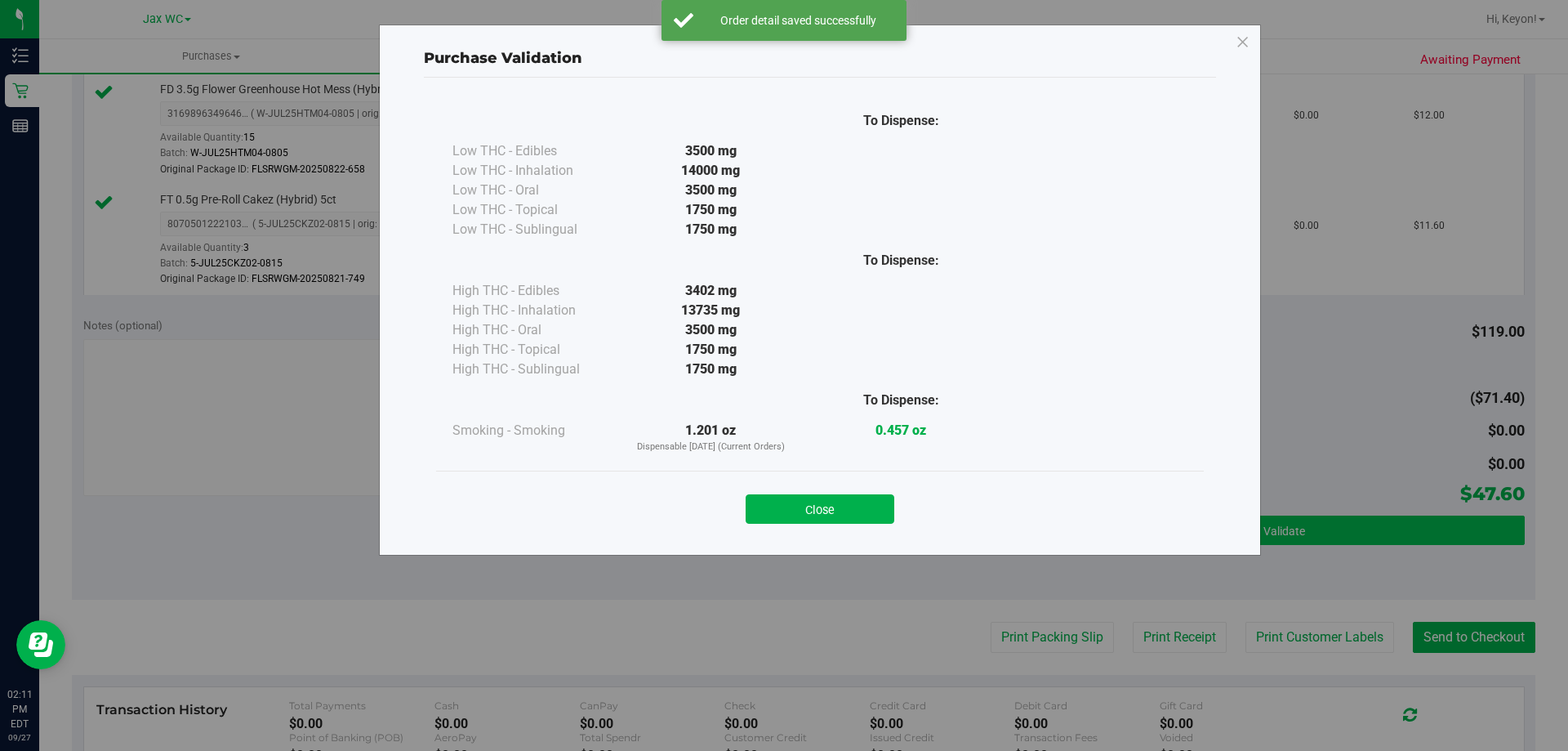
drag, startPoint x: 824, startPoint y: 506, endPoint x: 1113, endPoint y: 535, distance: 290.5
click at [845, 511] on button "Close" at bounding box center [820, 508] width 148 height 30
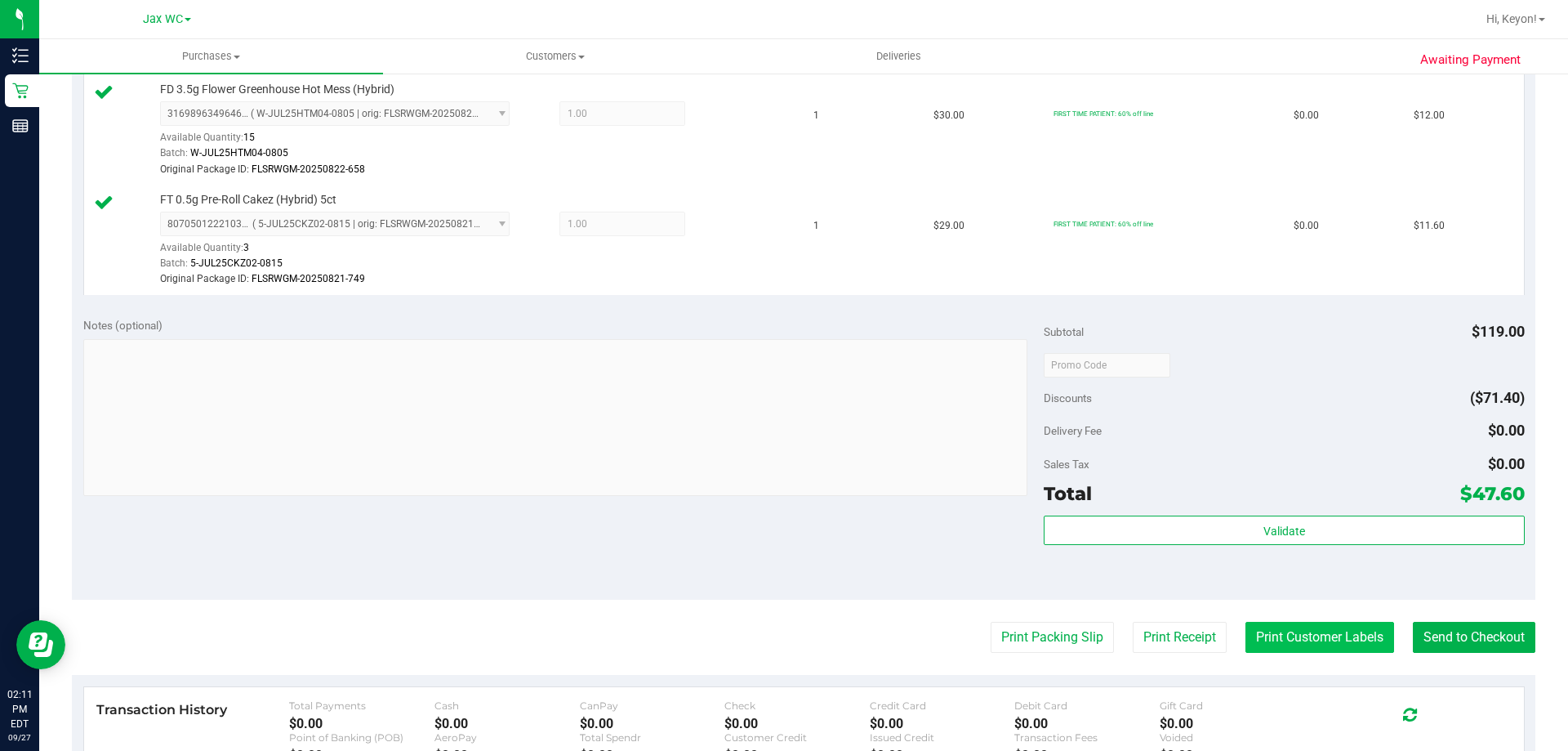
click at [1341, 641] on button "Print Customer Labels" at bounding box center [1320, 637] width 148 height 31
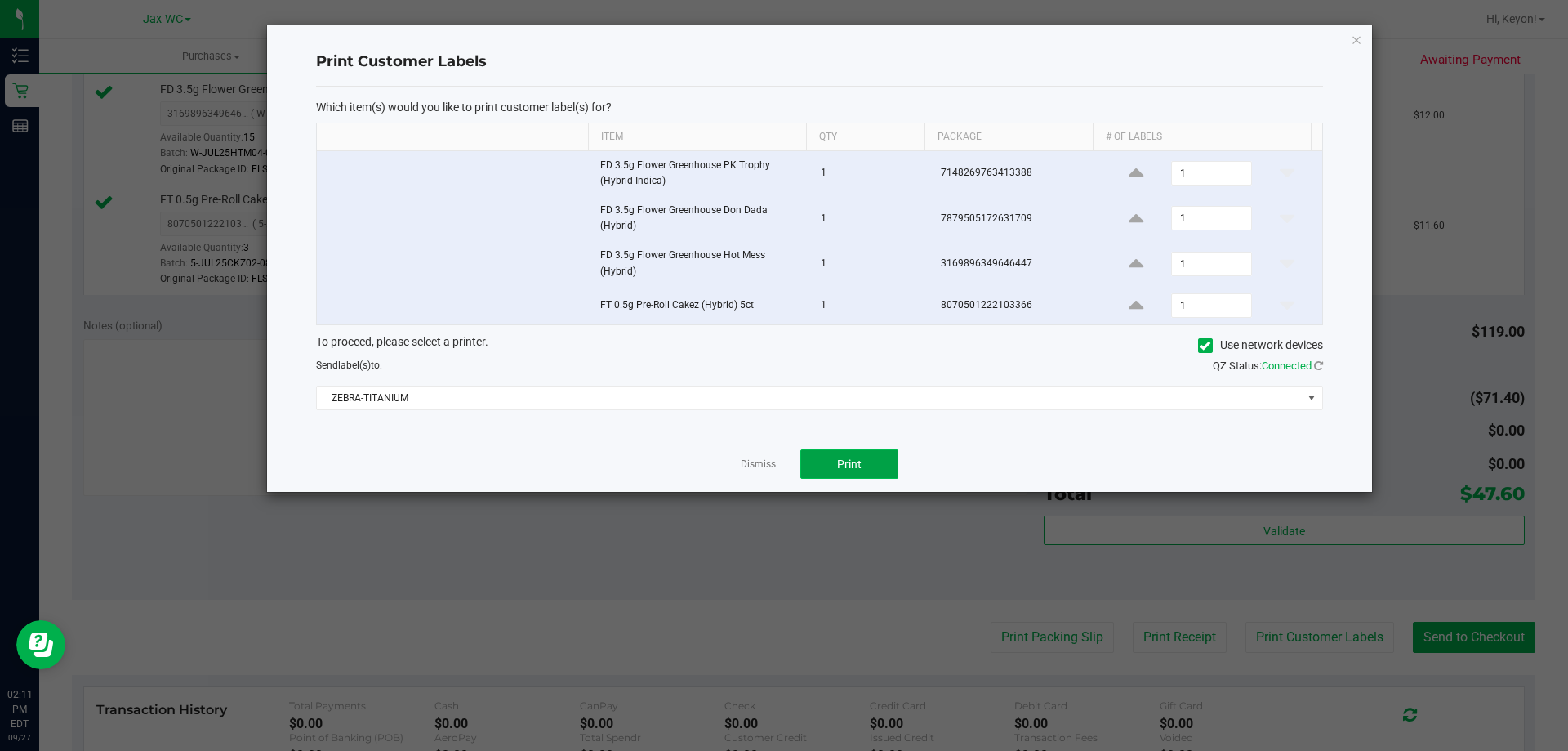
click at [876, 467] on button "Print" at bounding box center [849, 464] width 98 height 30
drag, startPoint x: 768, startPoint y: 465, endPoint x: 862, endPoint y: 464, distance: 94.0
click at [765, 464] on link "Dismiss" at bounding box center [758, 464] width 35 height 14
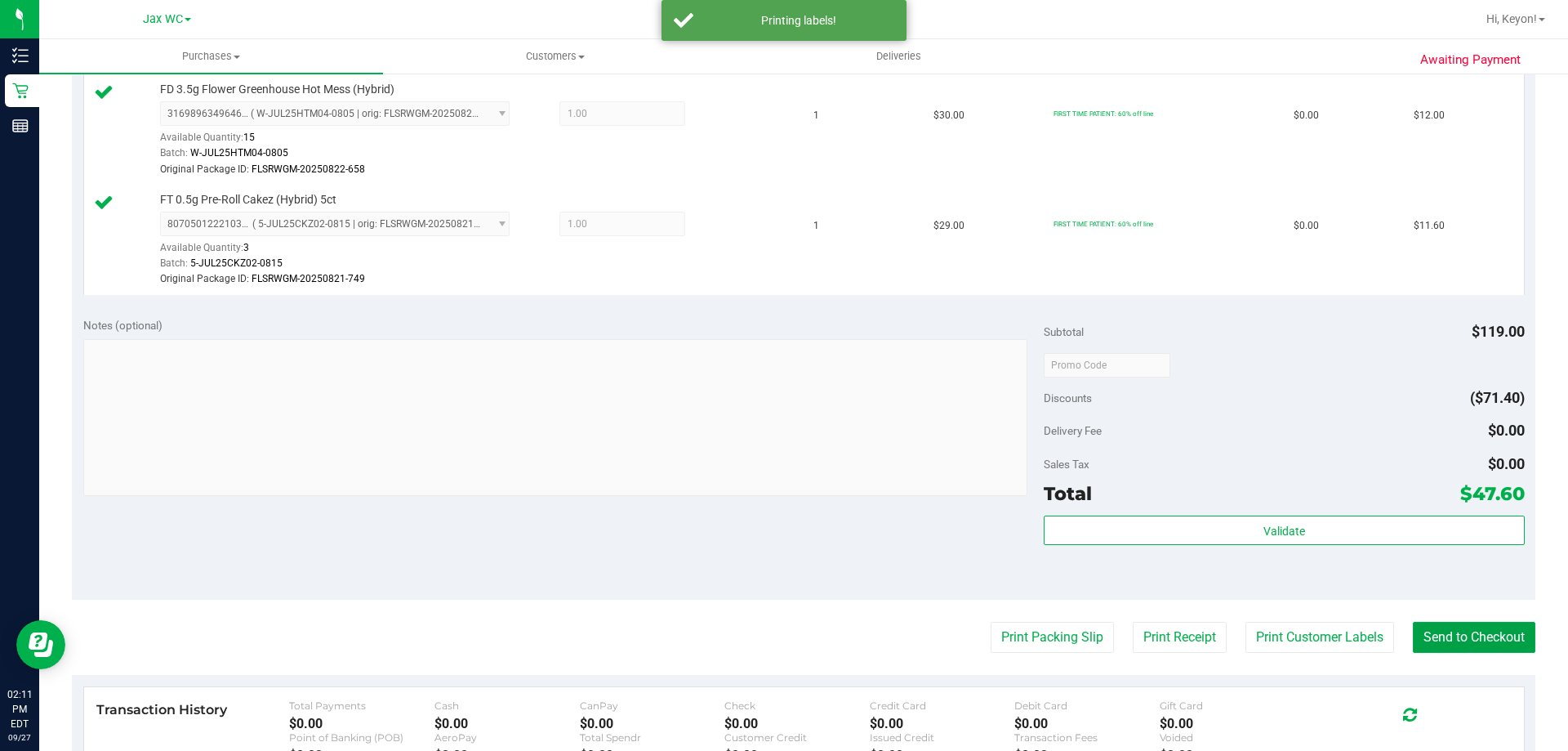
click at [1444, 633] on button "Send to Checkout" at bounding box center [1474, 637] width 123 height 31
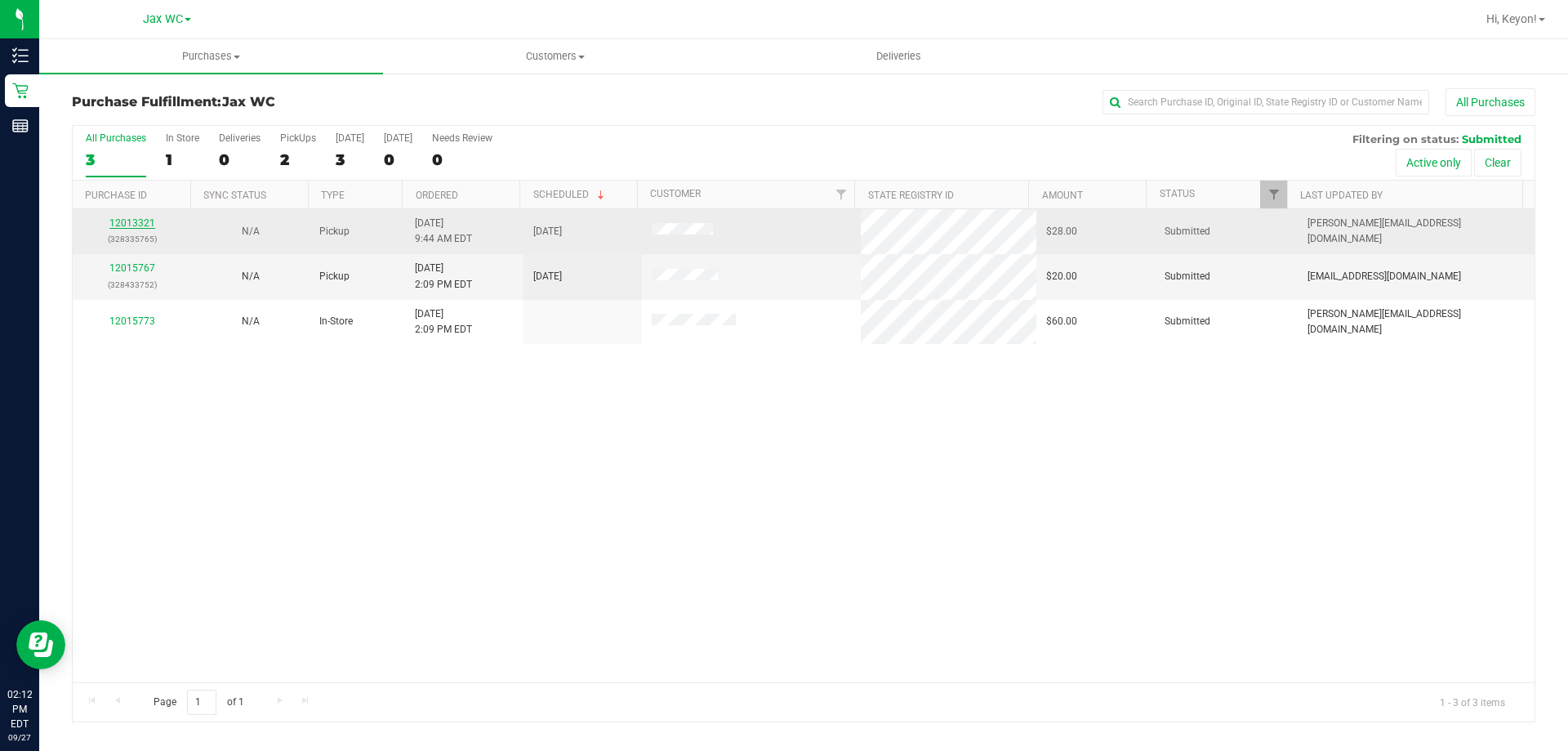
click at [121, 219] on link "12013321" at bounding box center [132, 223] width 46 height 11
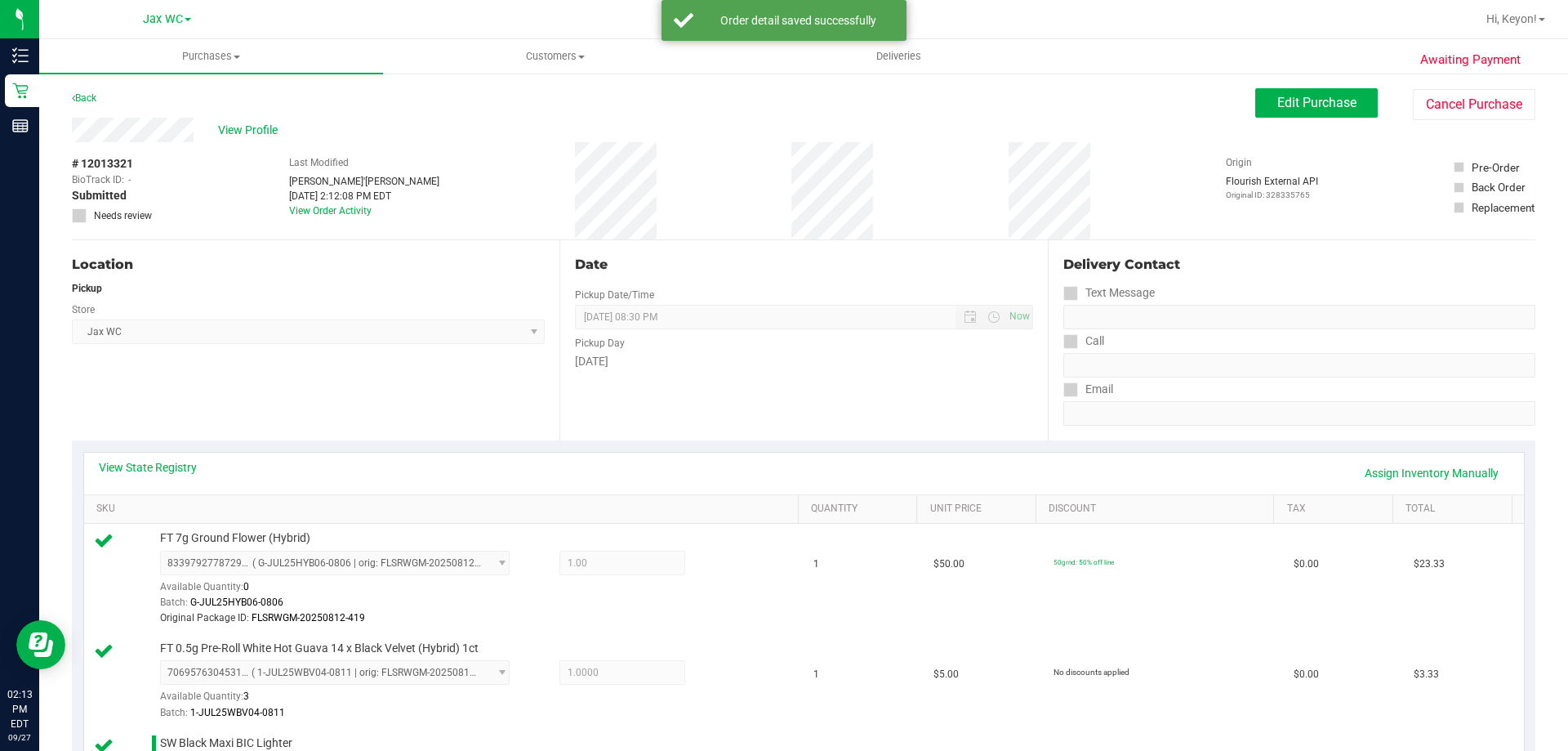
scroll to position [416, 0]
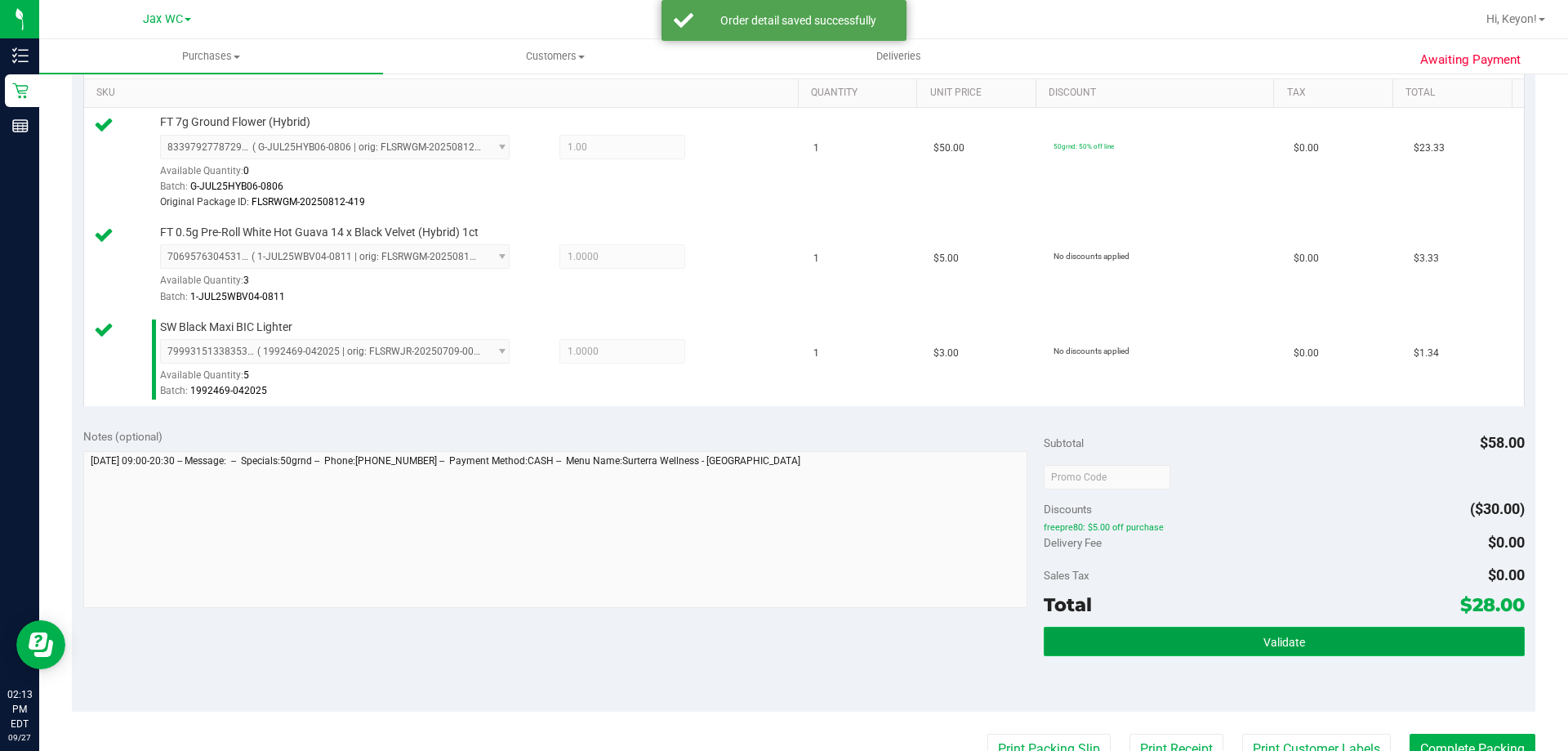
click at [1359, 638] on button "Validate" at bounding box center [1284, 641] width 480 height 30
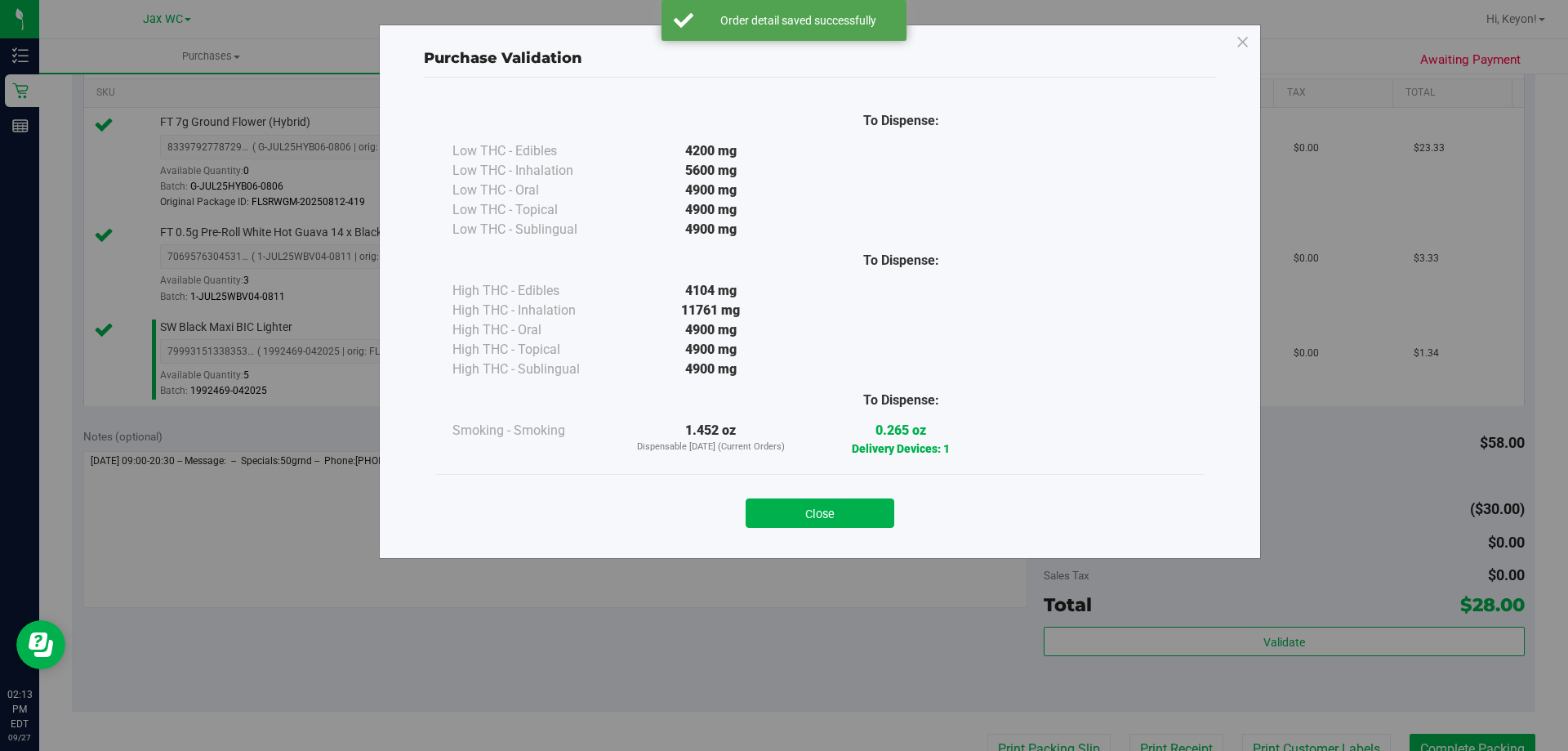
click at [851, 523] on button "Close" at bounding box center [820, 513] width 148 height 30
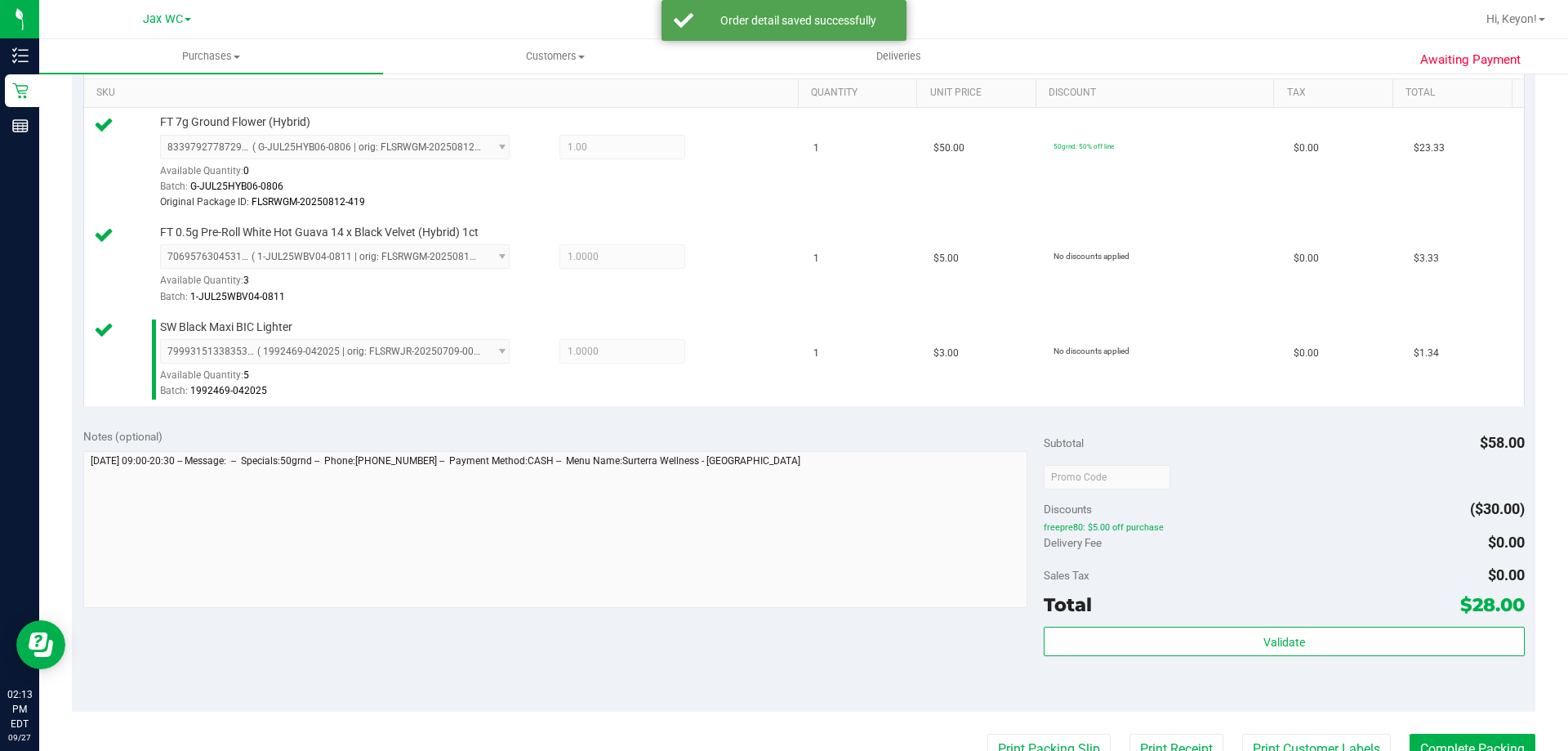
scroll to position [552, 0]
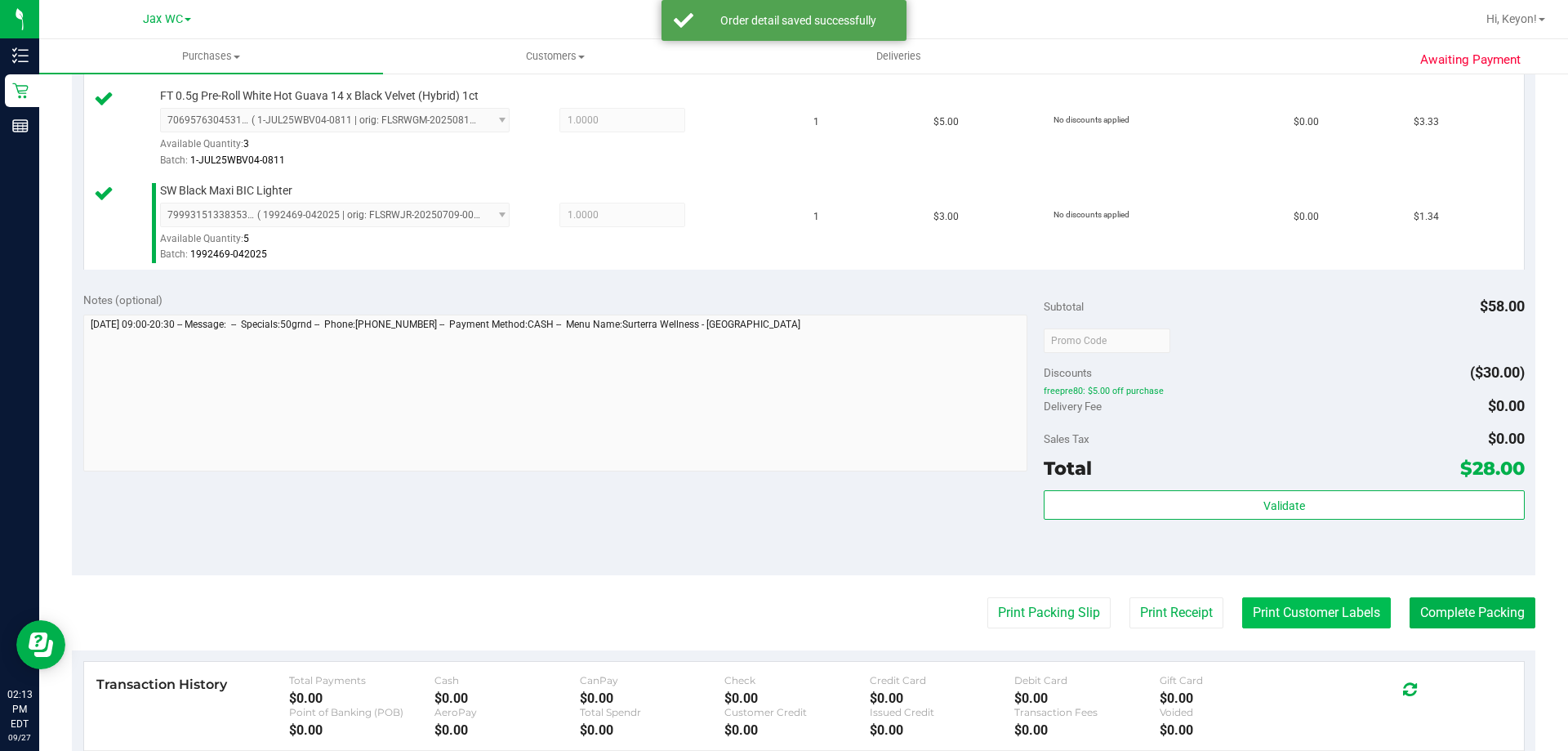
click at [1350, 623] on button "Print Customer Labels" at bounding box center [1317, 613] width 148 height 31
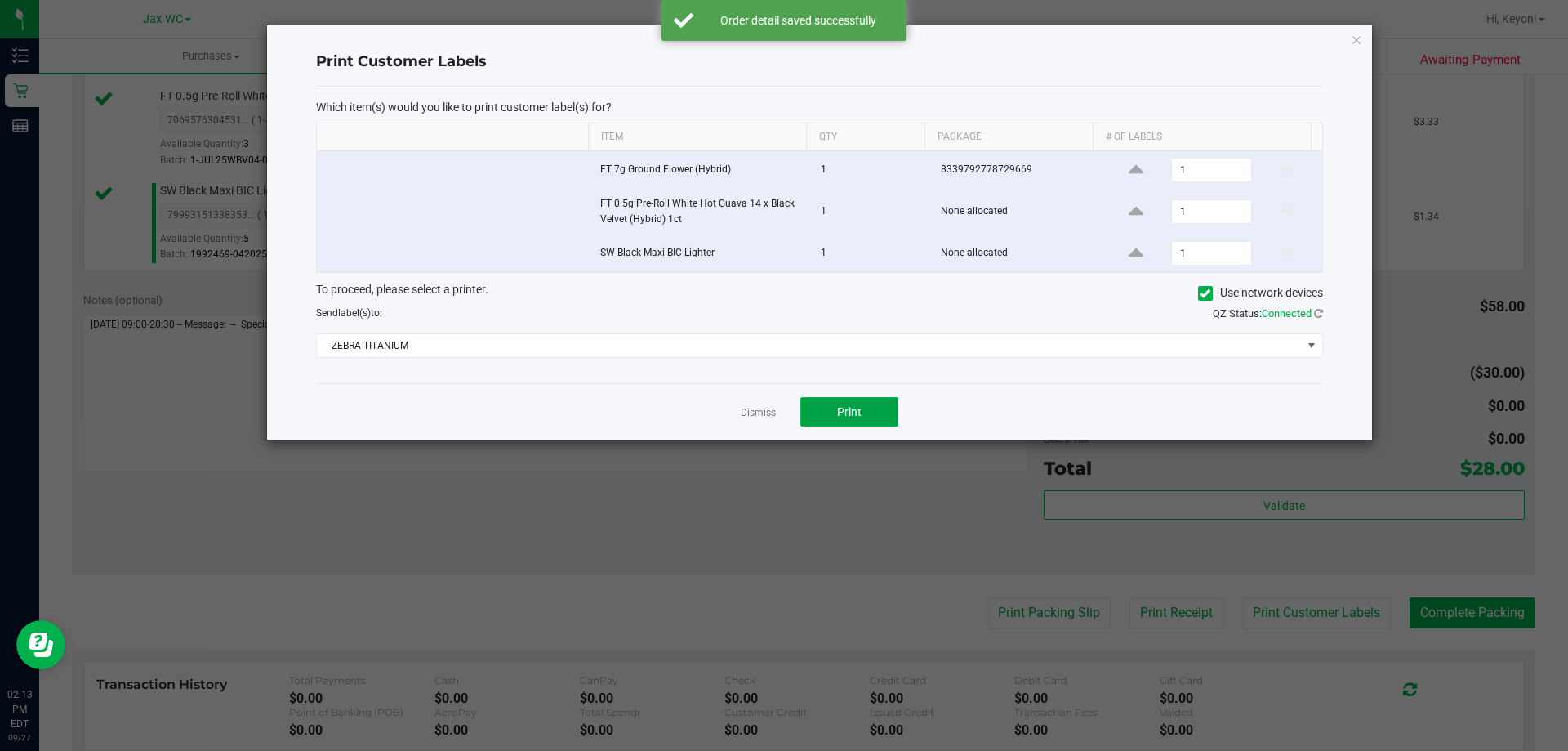
click at [874, 407] on button "Print" at bounding box center [849, 411] width 98 height 30
click at [744, 418] on div at bounding box center [819, 232] width 1105 height 414
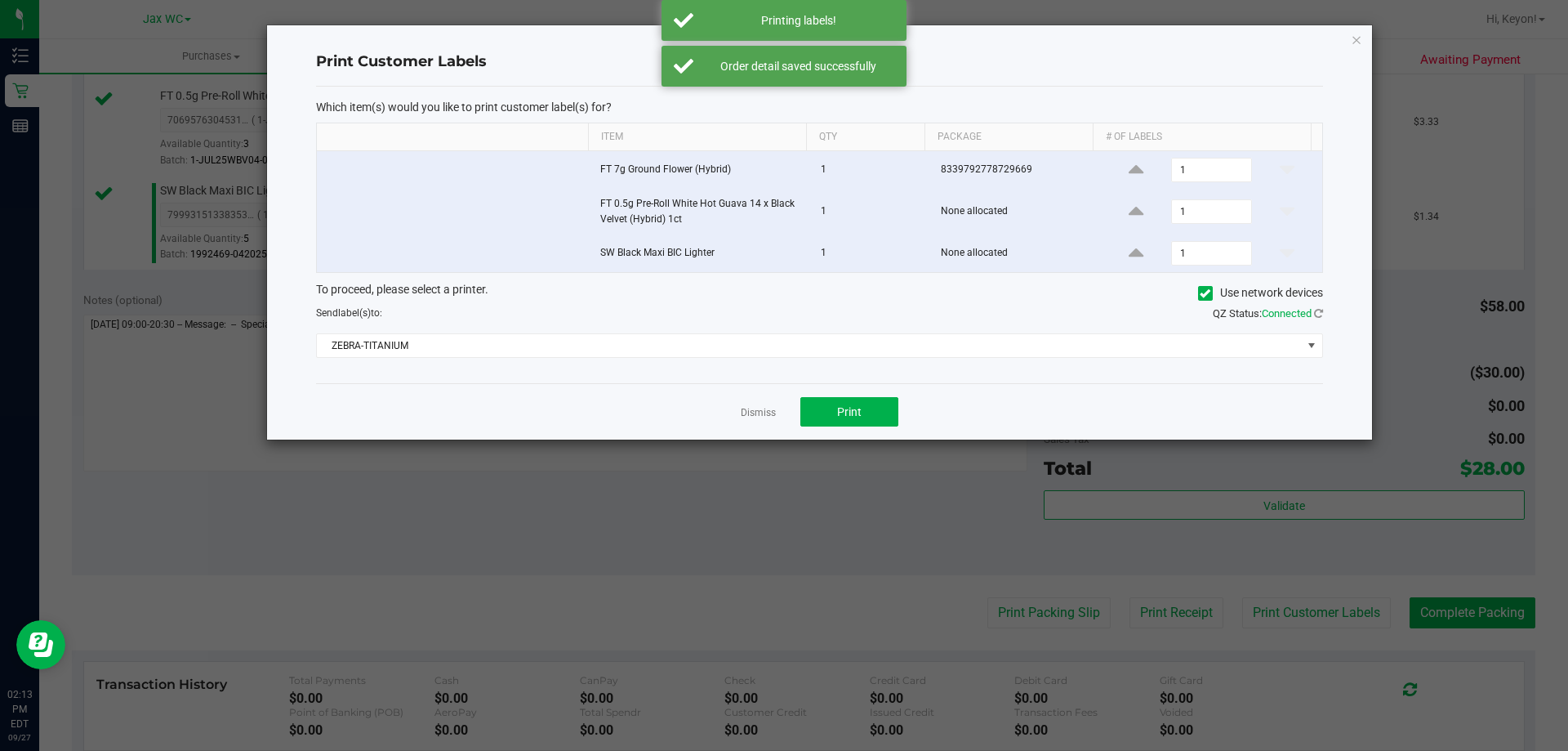
click at [764, 409] on link "Dismiss" at bounding box center [758, 413] width 35 height 14
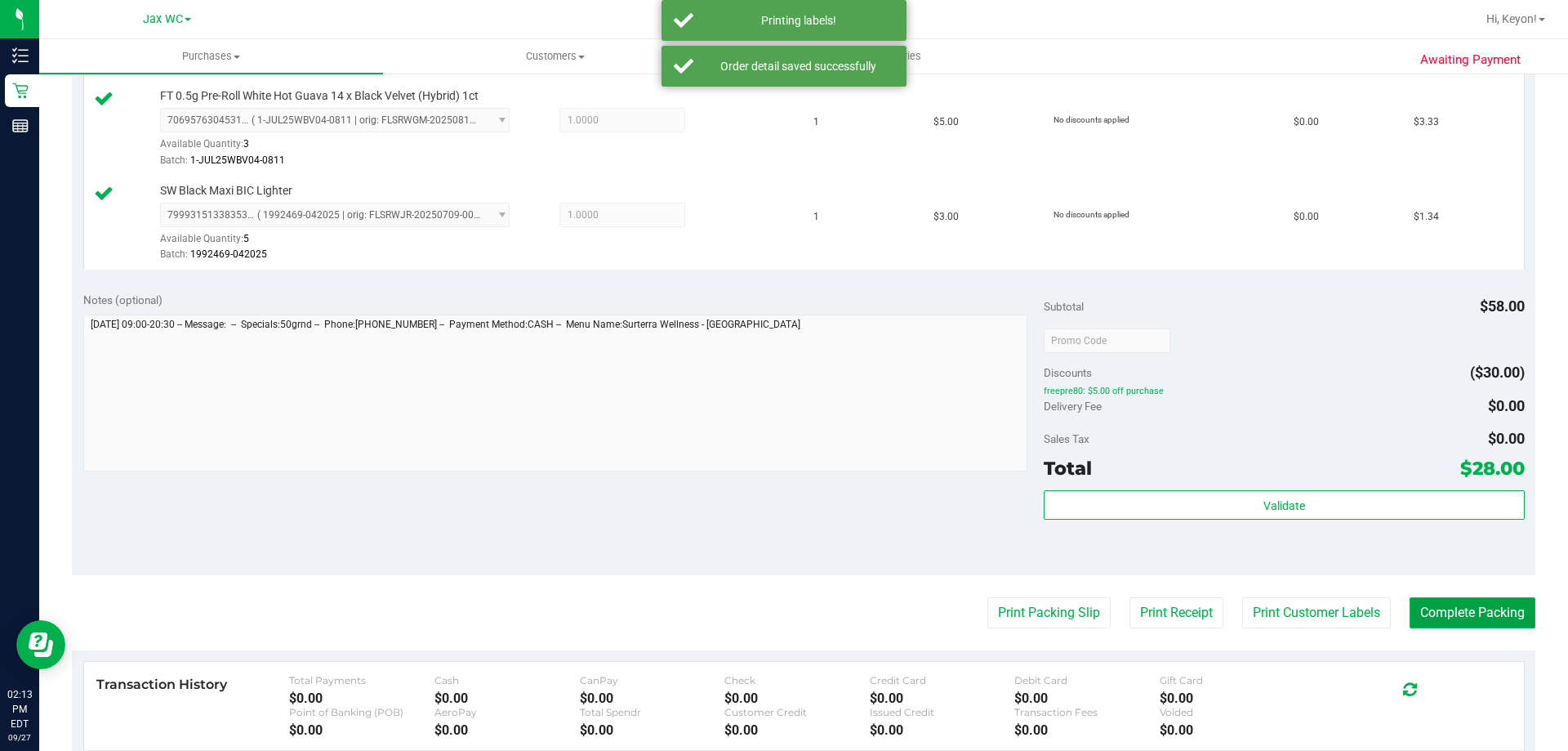
click at [1481, 612] on button "Complete Packing" at bounding box center [1473, 613] width 126 height 31
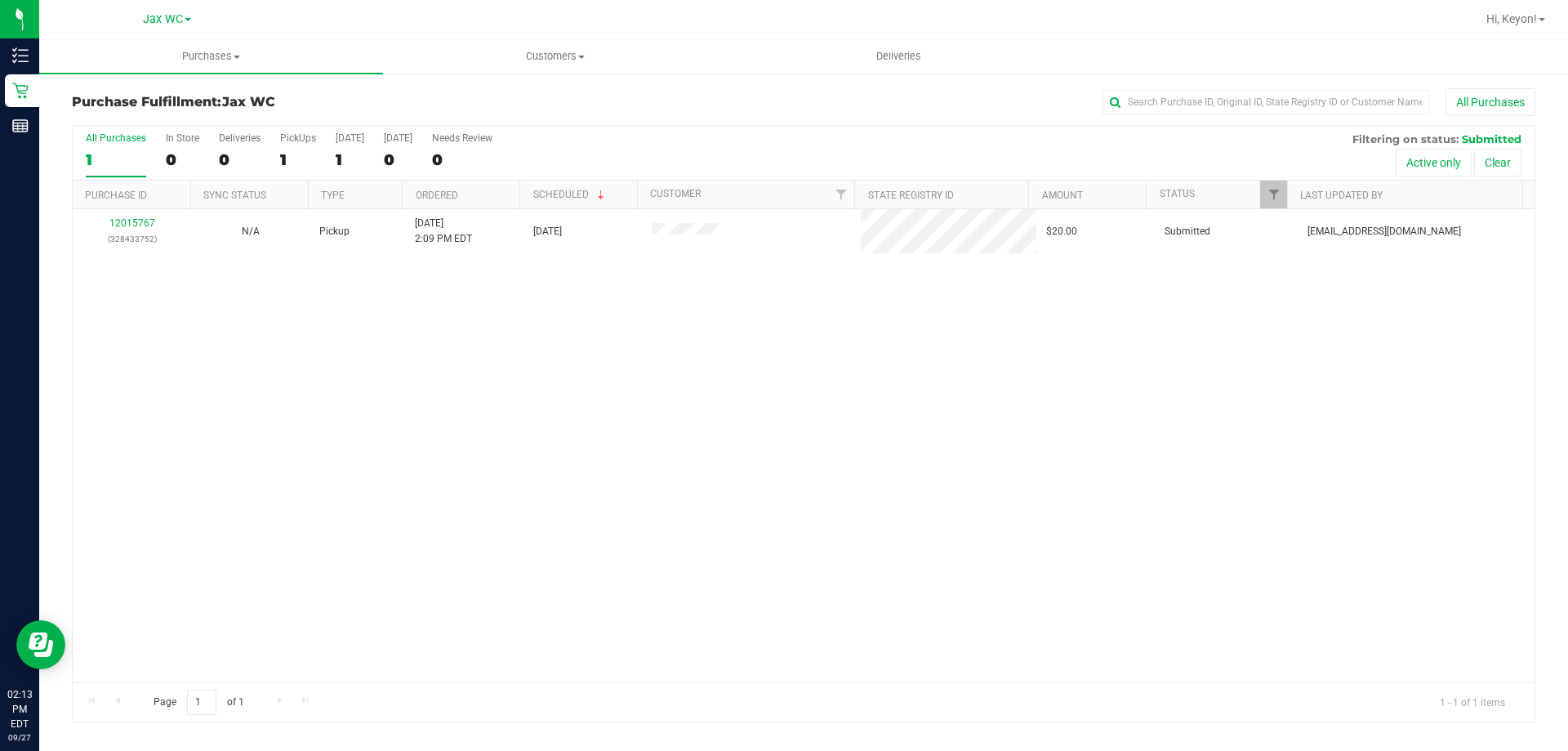
click at [89, 151] on div "1" at bounding box center [116, 160] width 61 height 19
click at [0, 0] on input "All Purchases 1" at bounding box center [0, 0] width 0 height 0
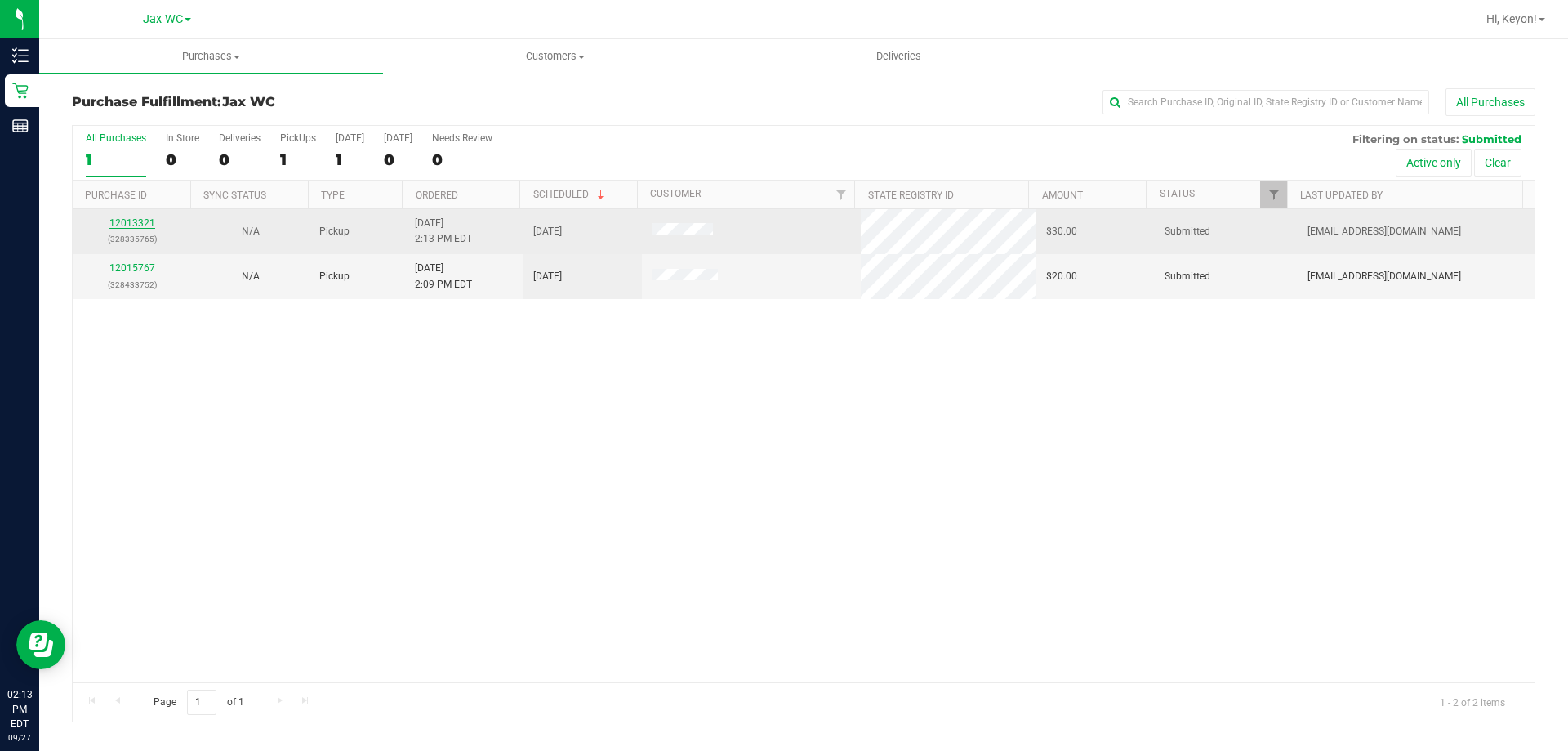
click at [113, 223] on link "12013321" at bounding box center [132, 223] width 46 height 11
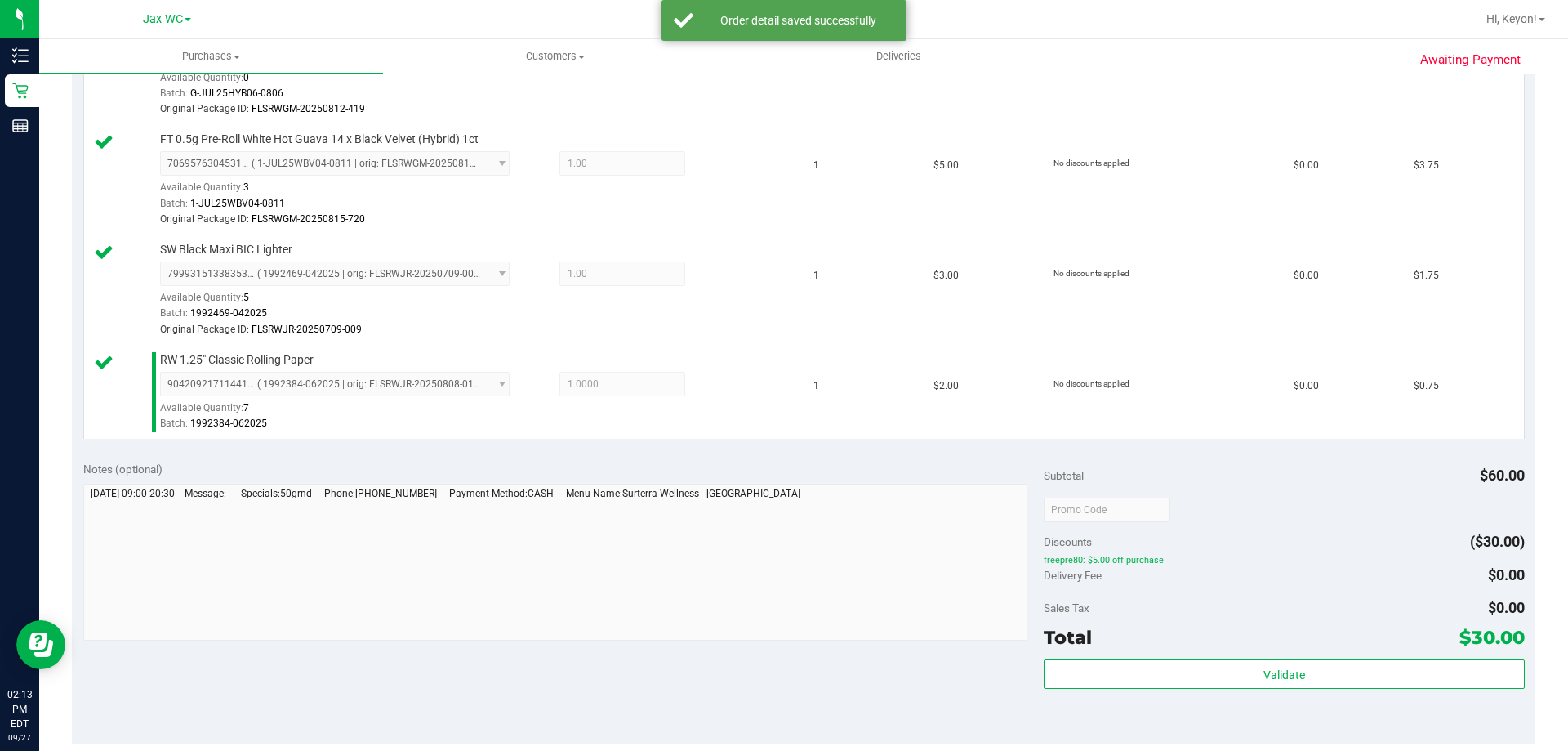
drag, startPoint x: 1332, startPoint y: 659, endPoint x: 1341, endPoint y: 657, distance: 9.2
click at [1332, 661] on div "Subtotal $60.00 Discounts ($30.00) freepre80: $5.00 off purchase Delivery Fee $…" at bounding box center [1284, 597] width 480 height 272
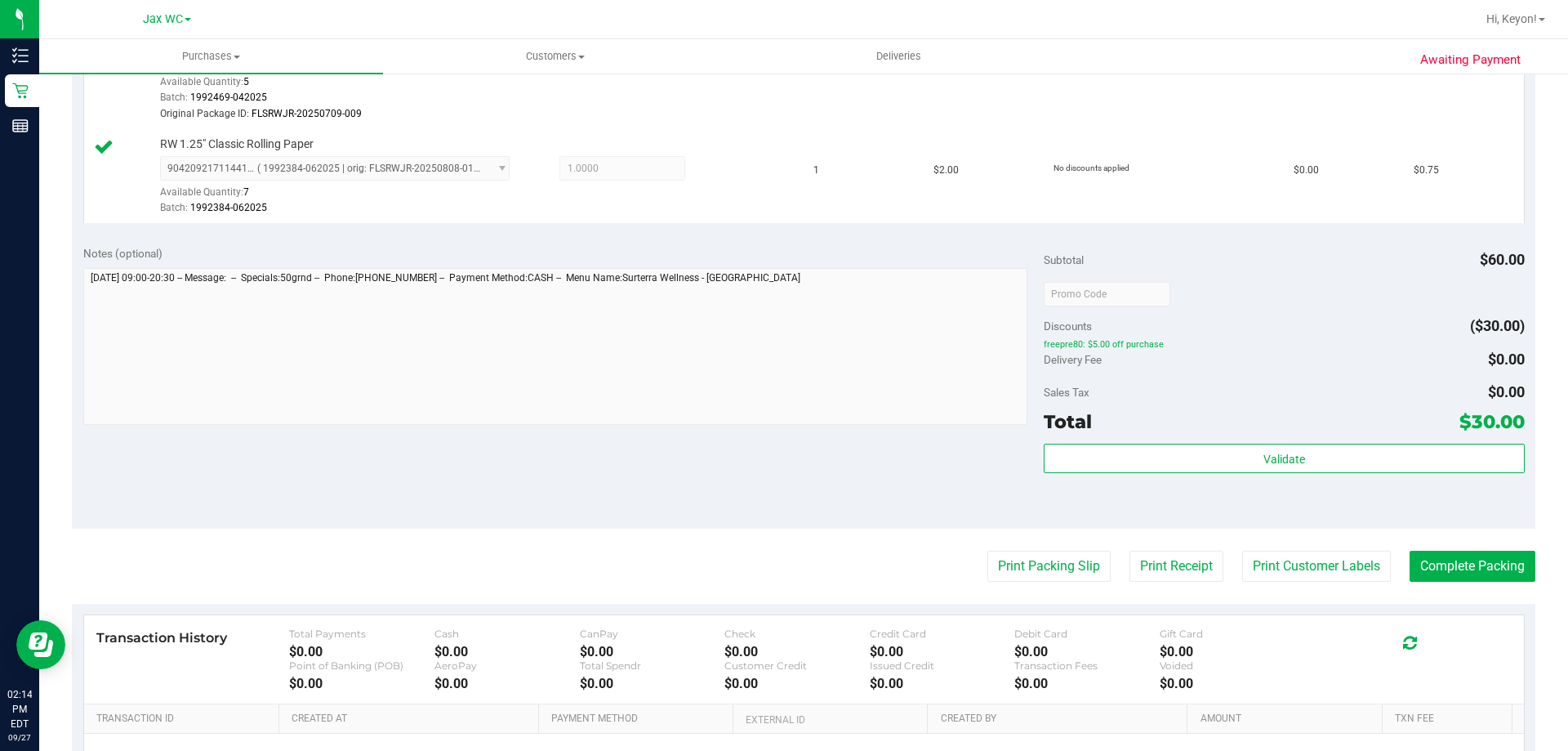
click at [891, 485] on div "Notes (optional) Subtotal $60.00 Discounts ($30.00) freepre80: $5.00 off purcha…" at bounding box center [804, 381] width 1463 height 294
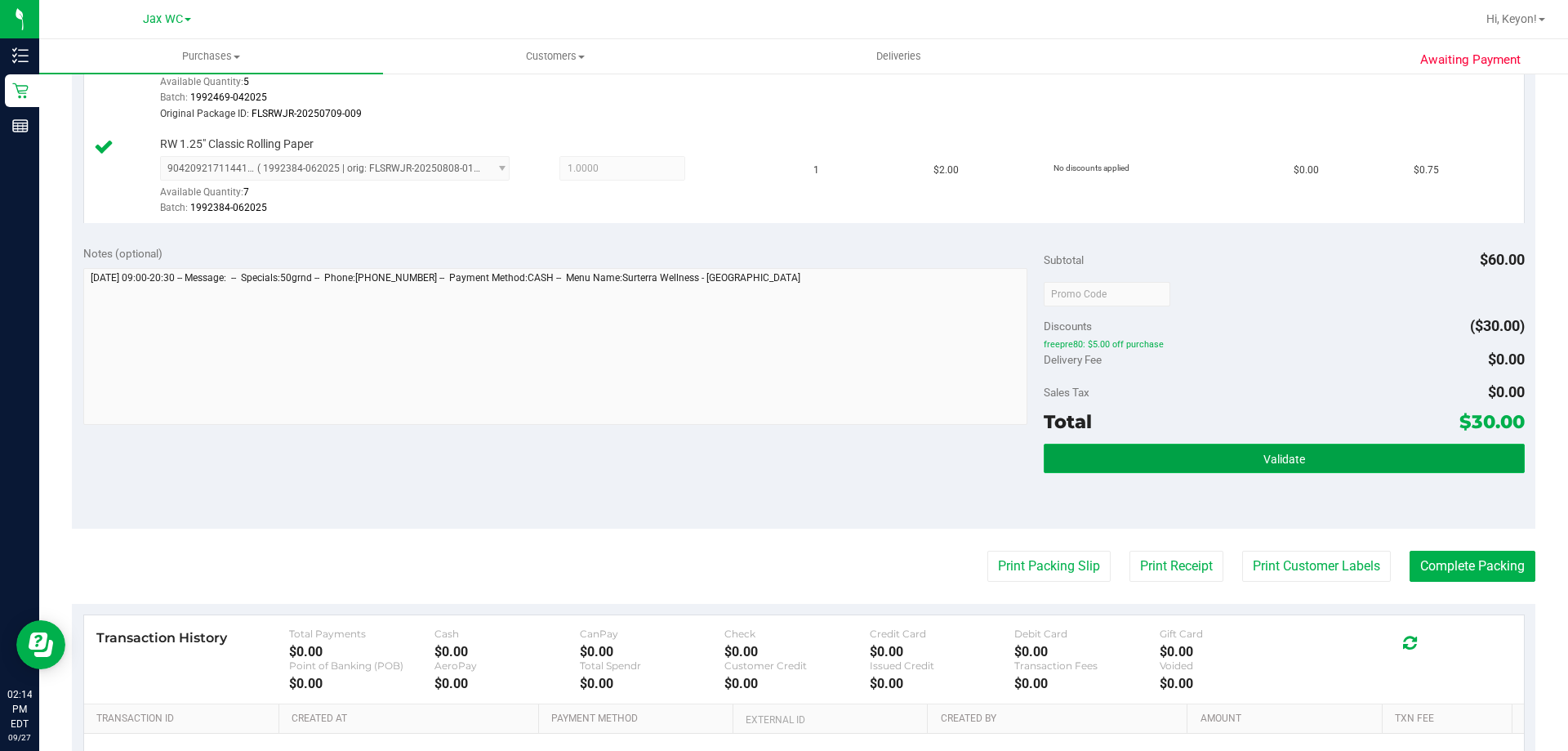
click at [1189, 464] on button "Validate" at bounding box center [1284, 458] width 480 height 30
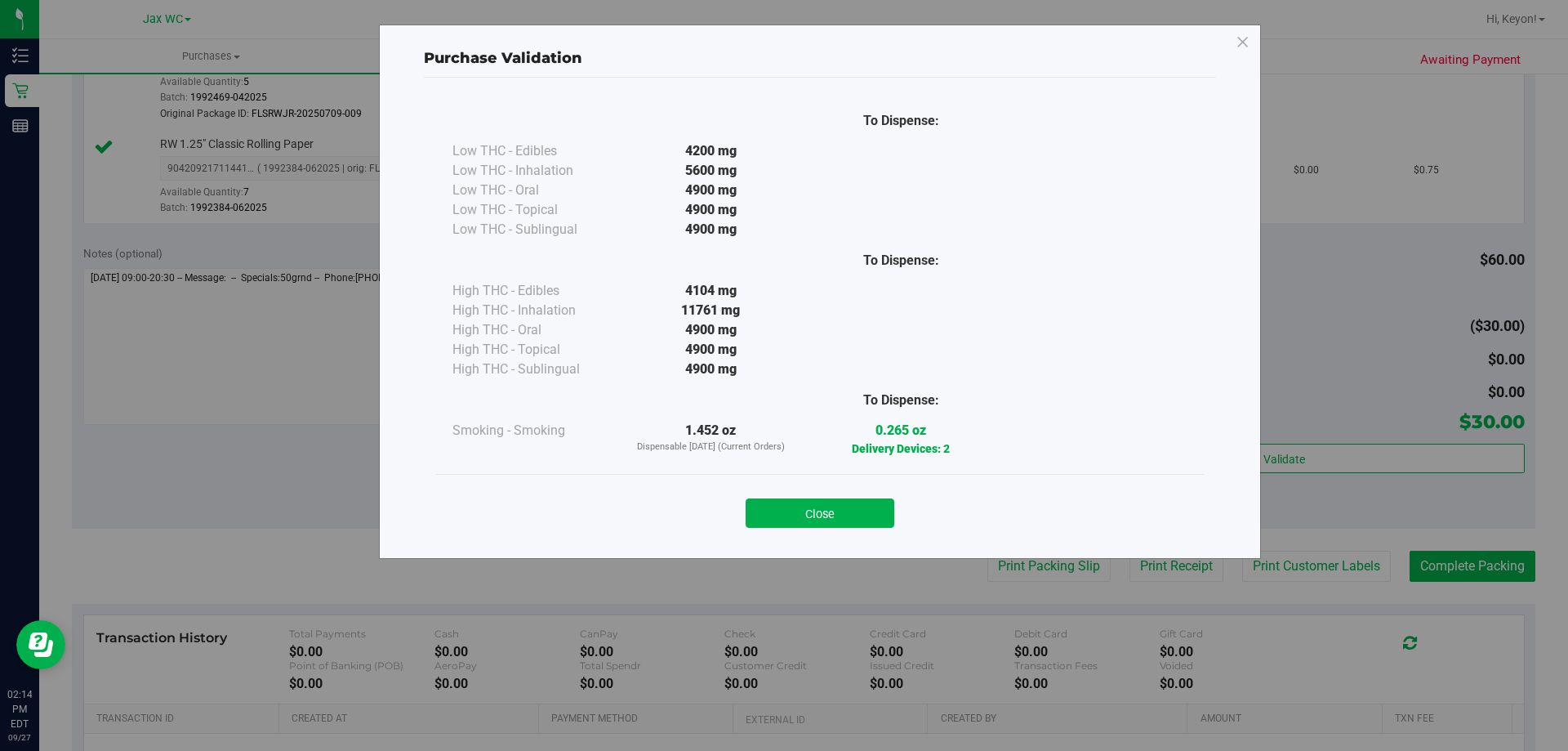
drag, startPoint x: 805, startPoint y: 517, endPoint x: 843, endPoint y: 517, distance: 38.0
click at [807, 517] on button "Close" at bounding box center [820, 513] width 148 height 30
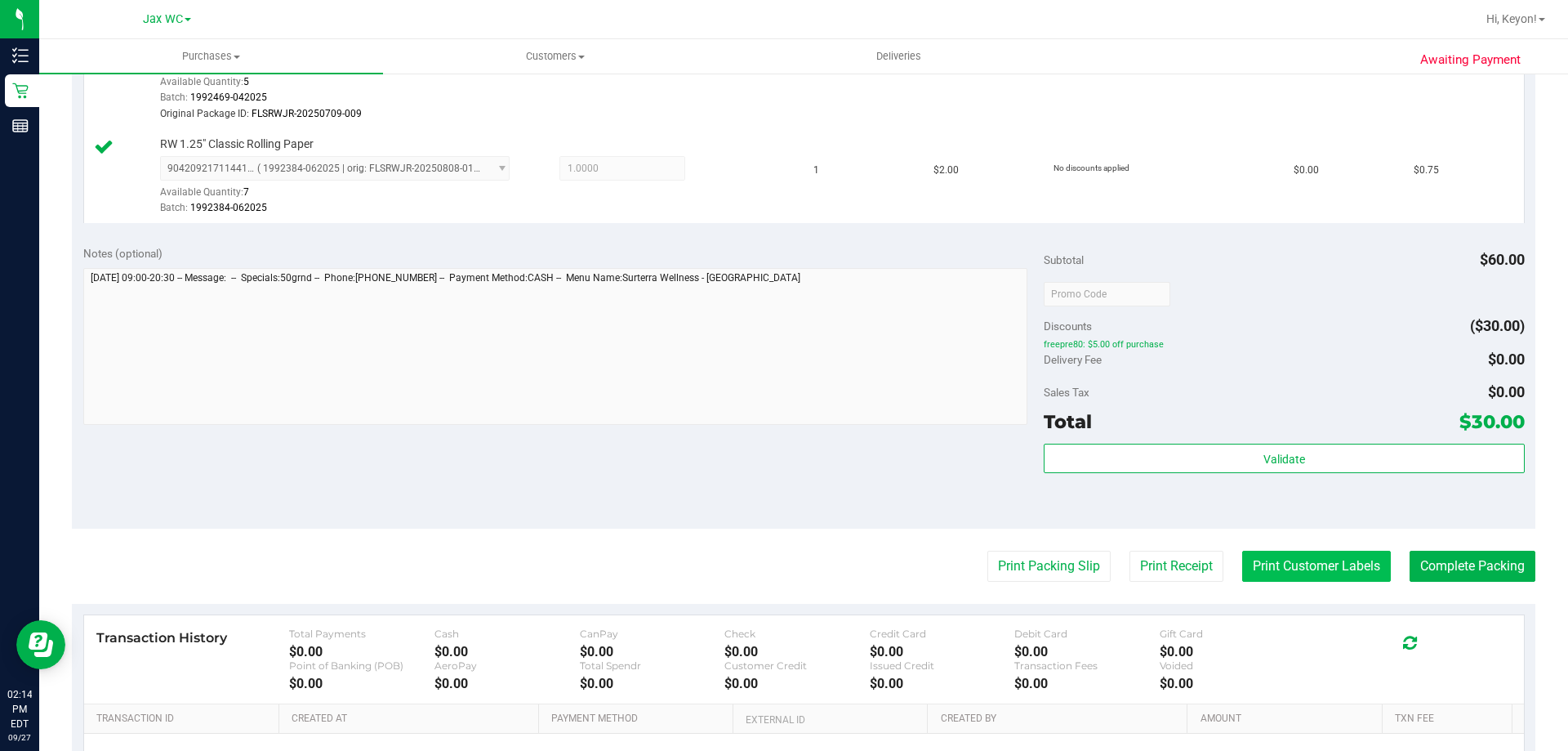
click at [1299, 574] on button "Print Customer Labels" at bounding box center [1317, 566] width 148 height 31
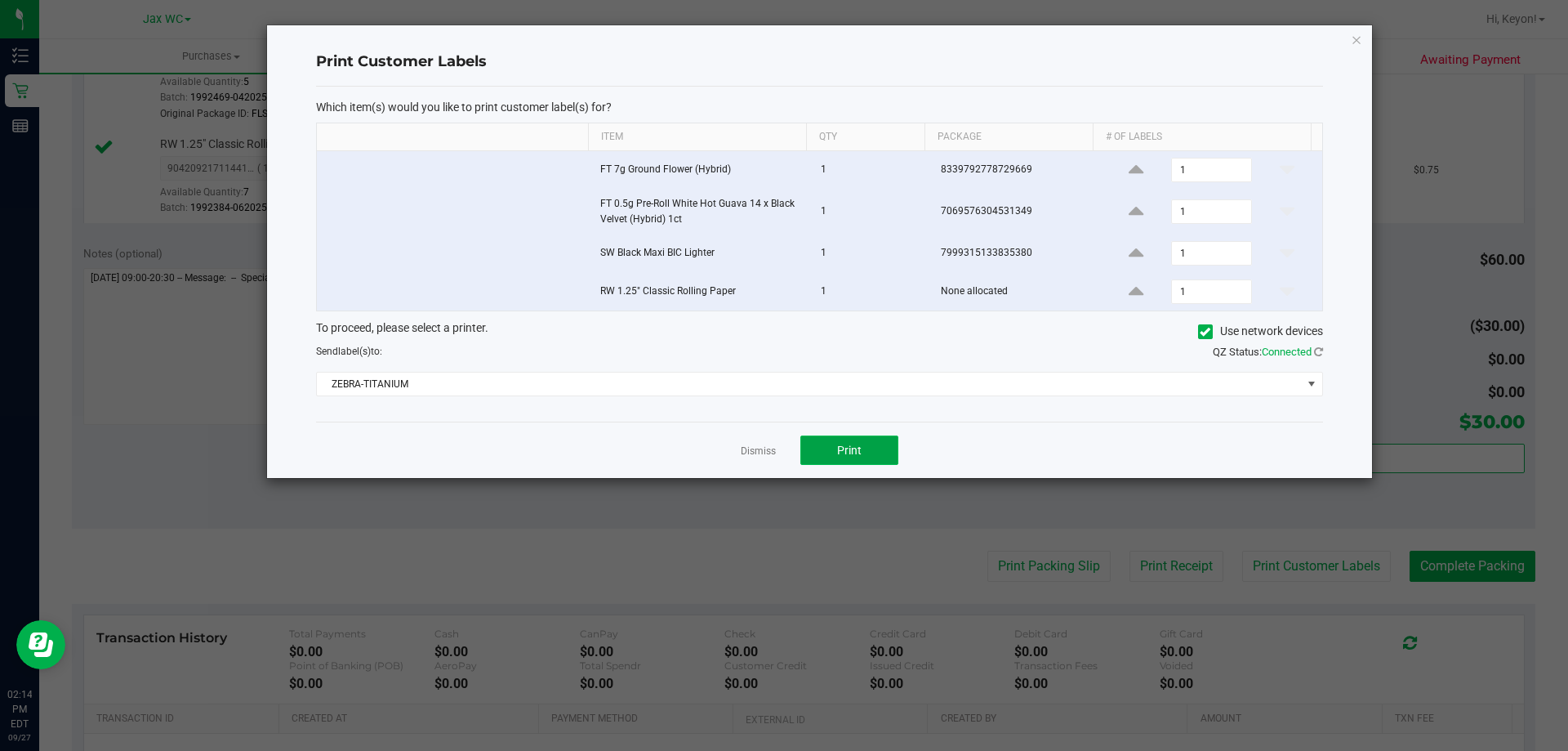
click at [857, 449] on span "Print" at bounding box center [850, 450] width 25 height 13
drag, startPoint x: 754, startPoint y: 450, endPoint x: 768, endPoint y: 448, distance: 14.1
click at [755, 448] on link "Dismiss" at bounding box center [758, 451] width 35 height 14
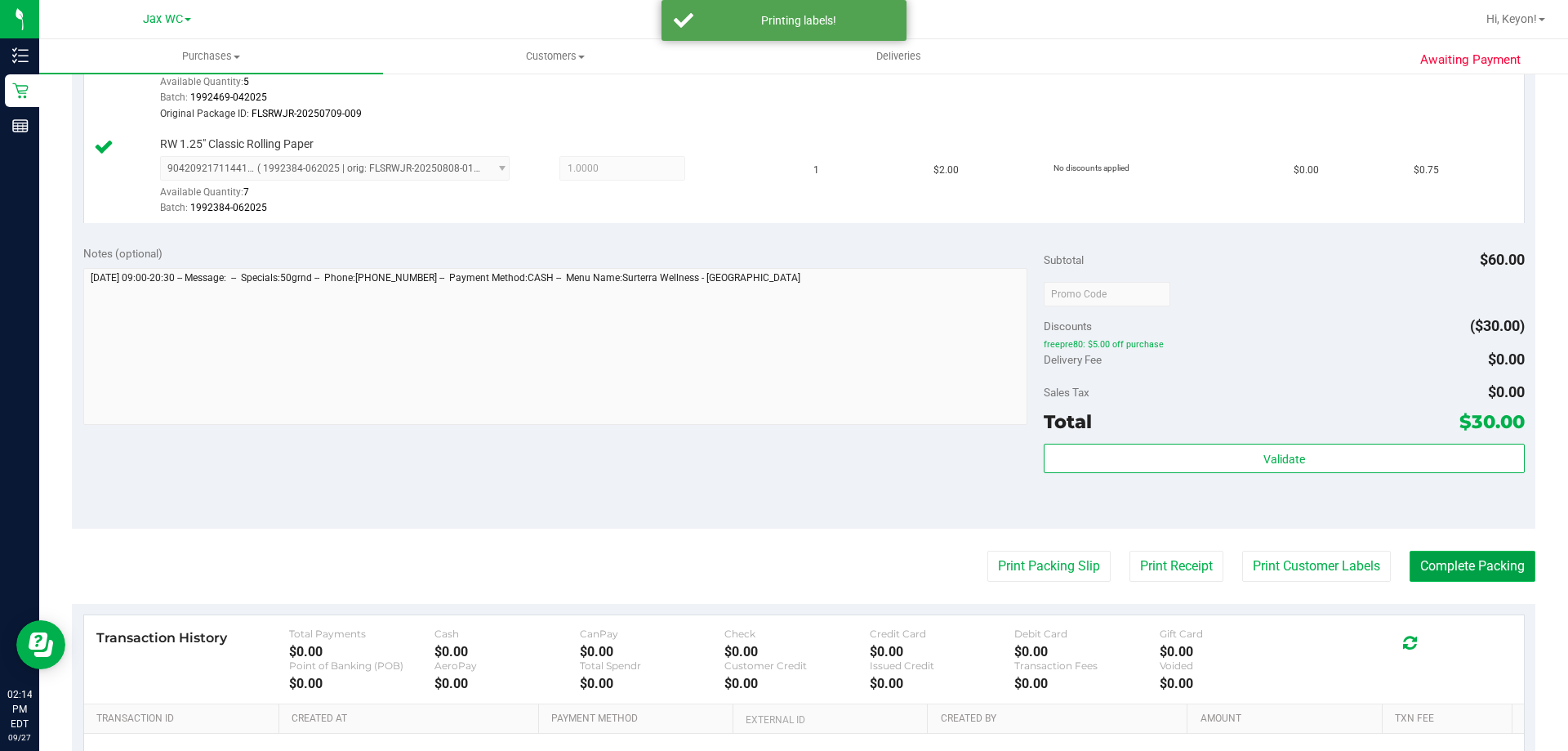
click at [1457, 564] on button "Complete Packing" at bounding box center [1473, 566] width 126 height 31
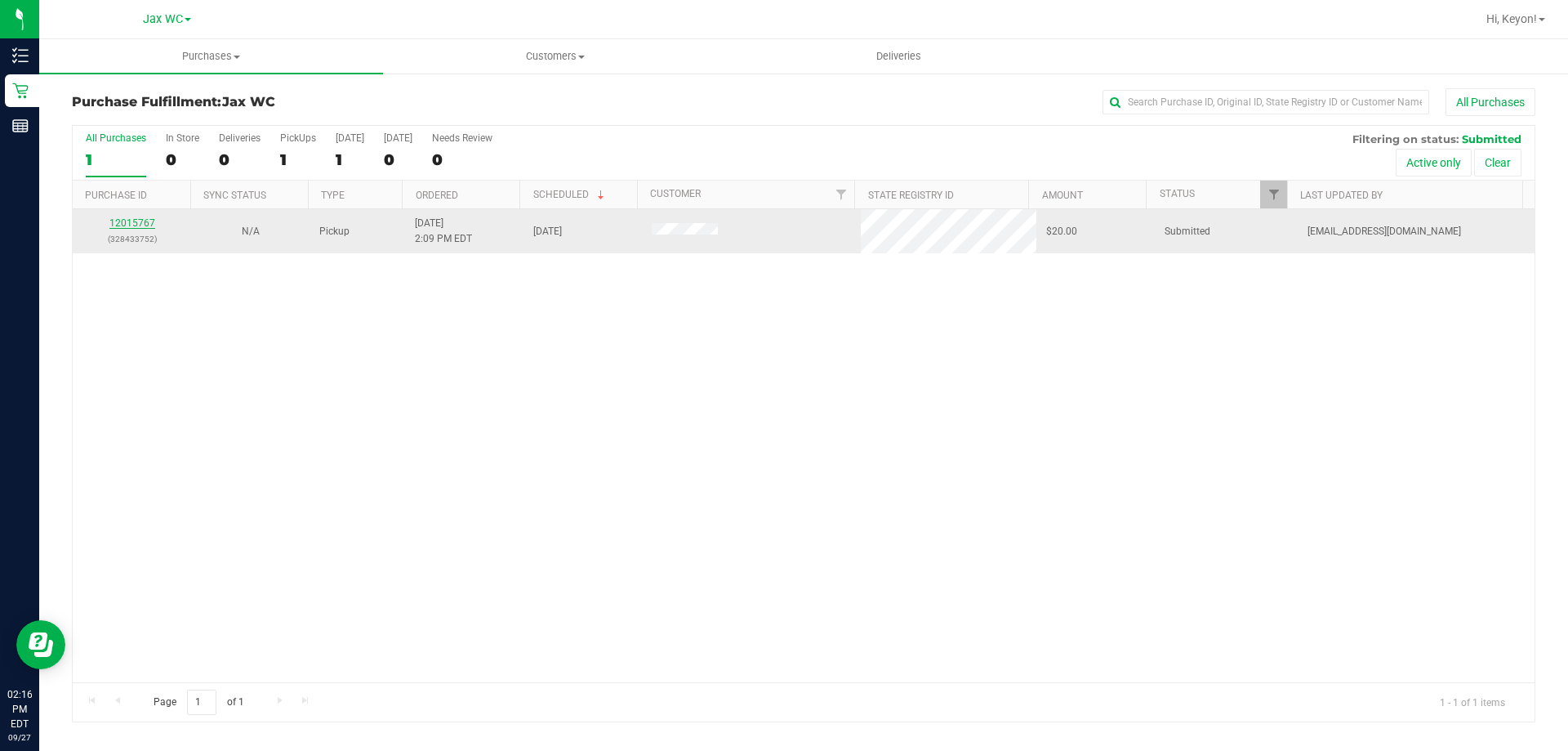
click at [138, 222] on link "12015767" at bounding box center [132, 223] width 46 height 11
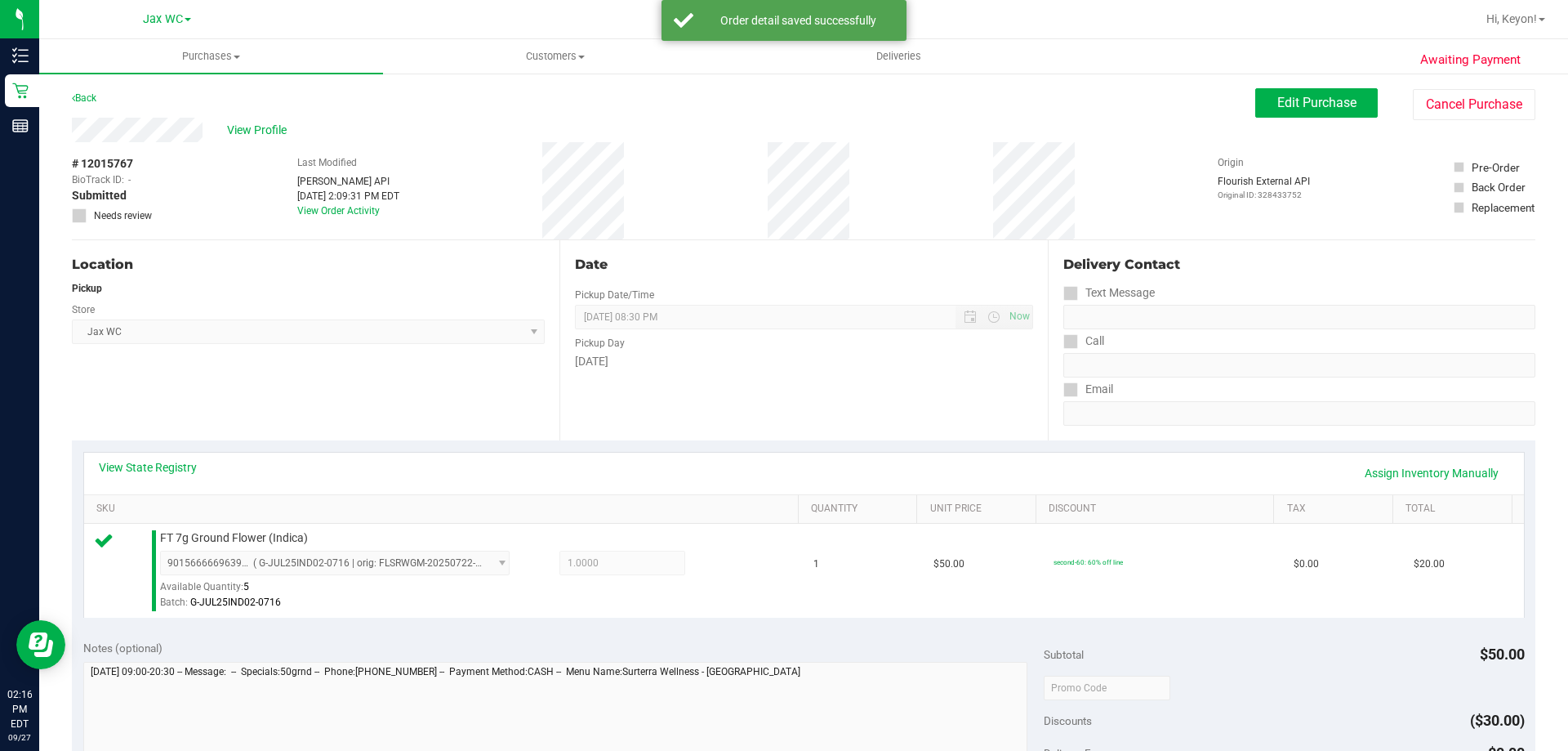
scroll to position [392, 0]
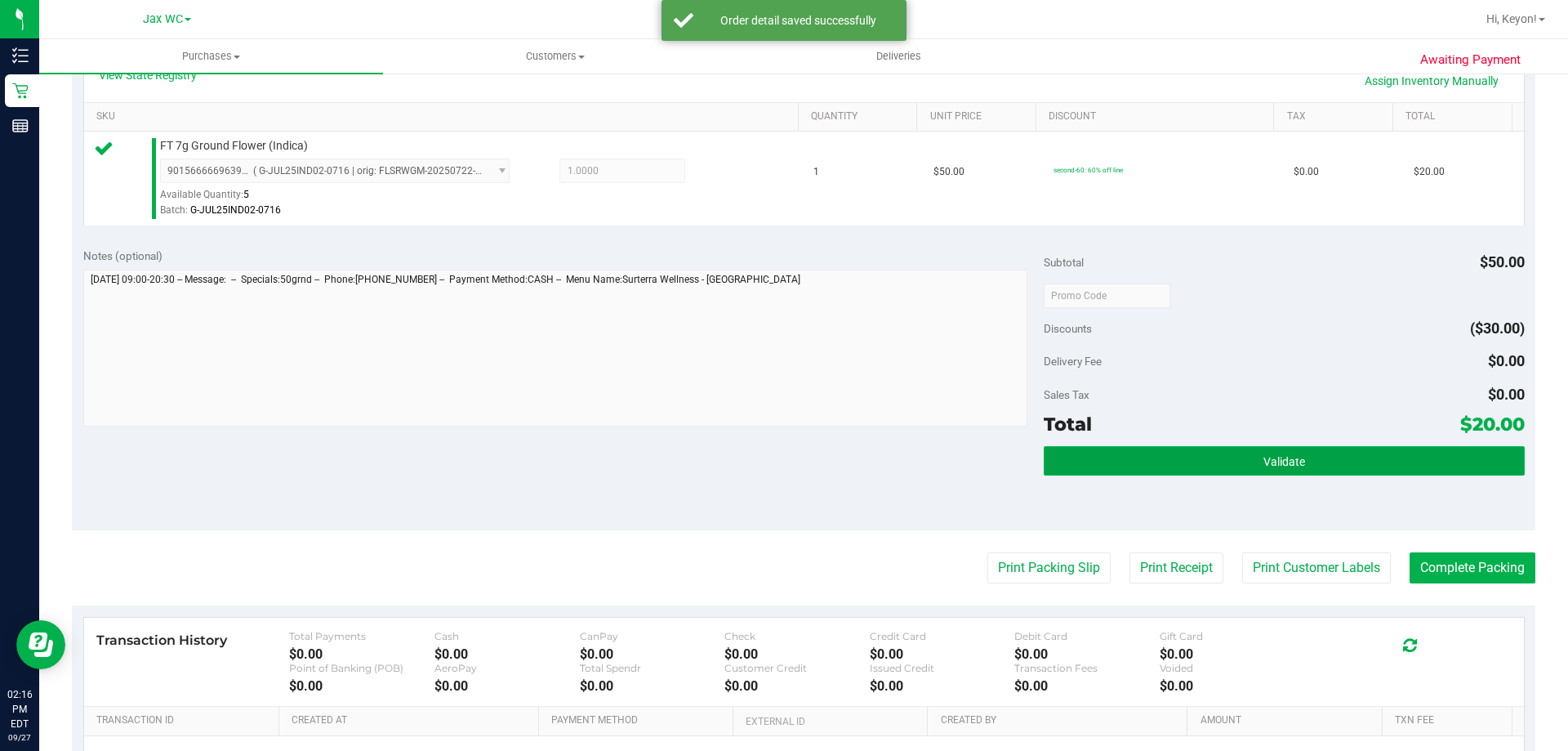
click at [1332, 466] on button "Validate" at bounding box center [1284, 461] width 480 height 30
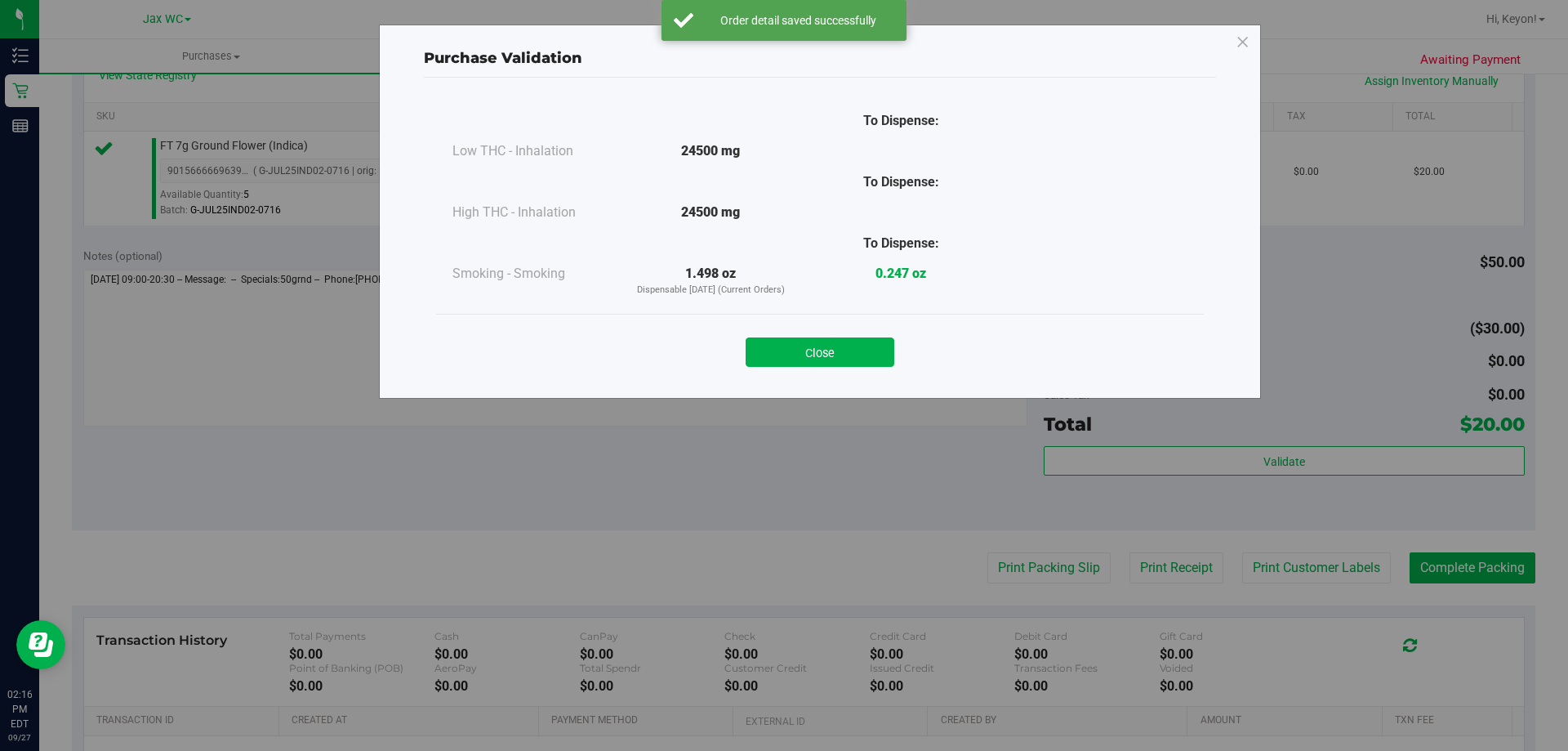
click at [853, 348] on button "Close" at bounding box center [820, 352] width 148 height 30
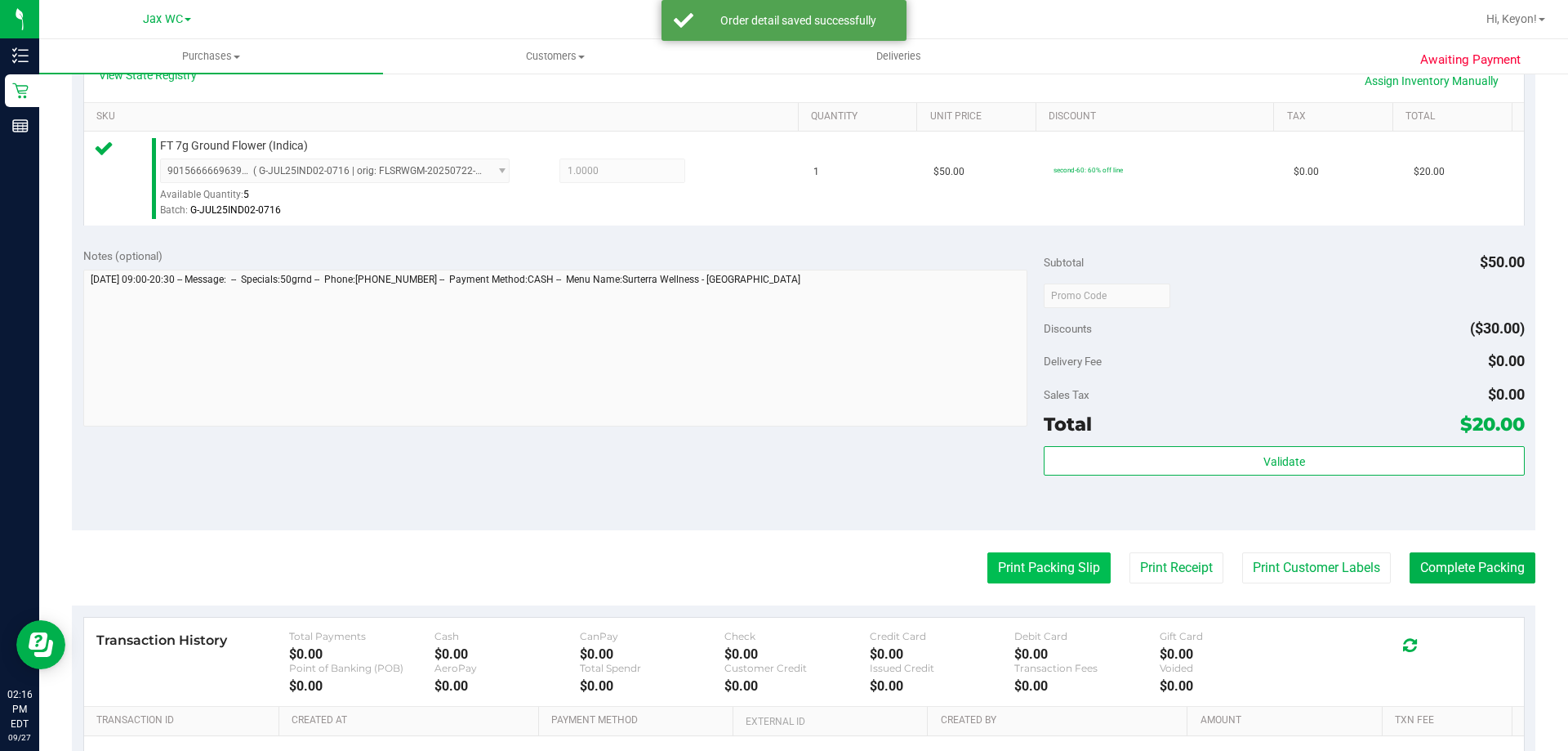
click at [1038, 561] on button "Print Packing Slip" at bounding box center [1049, 567] width 124 height 31
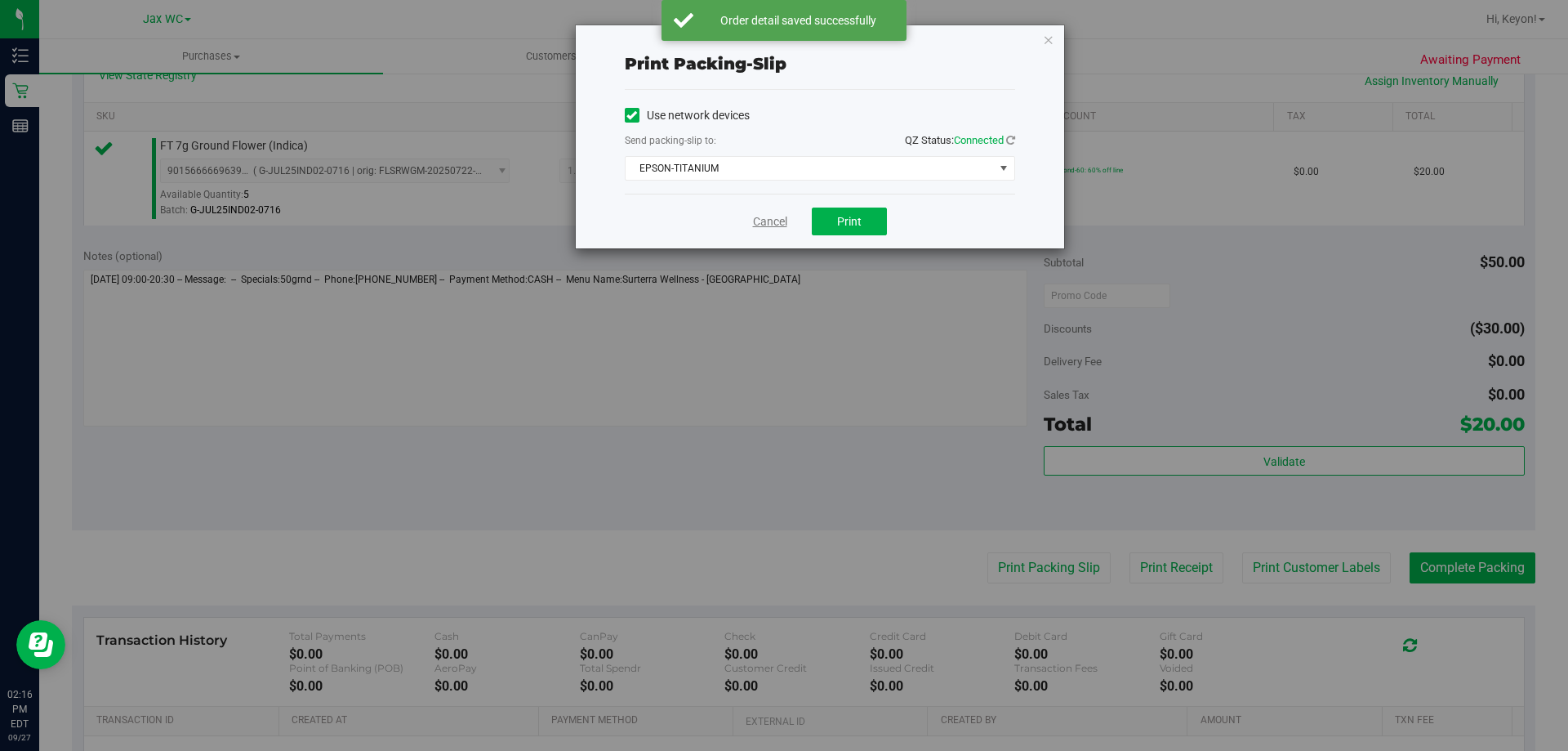
click at [782, 221] on link "Cancel" at bounding box center [770, 222] width 34 height 17
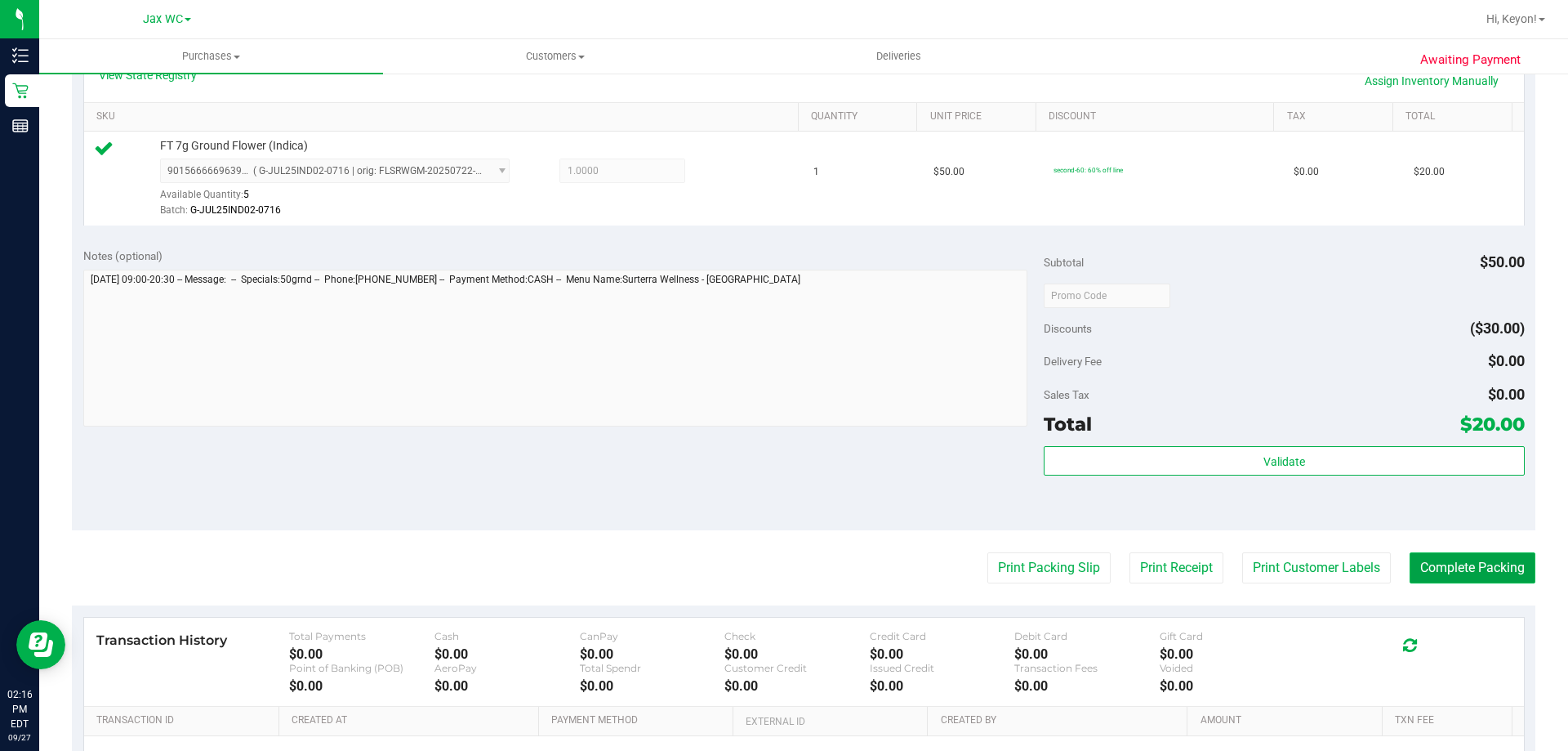
click at [1483, 574] on button "Complete Packing" at bounding box center [1473, 567] width 126 height 31
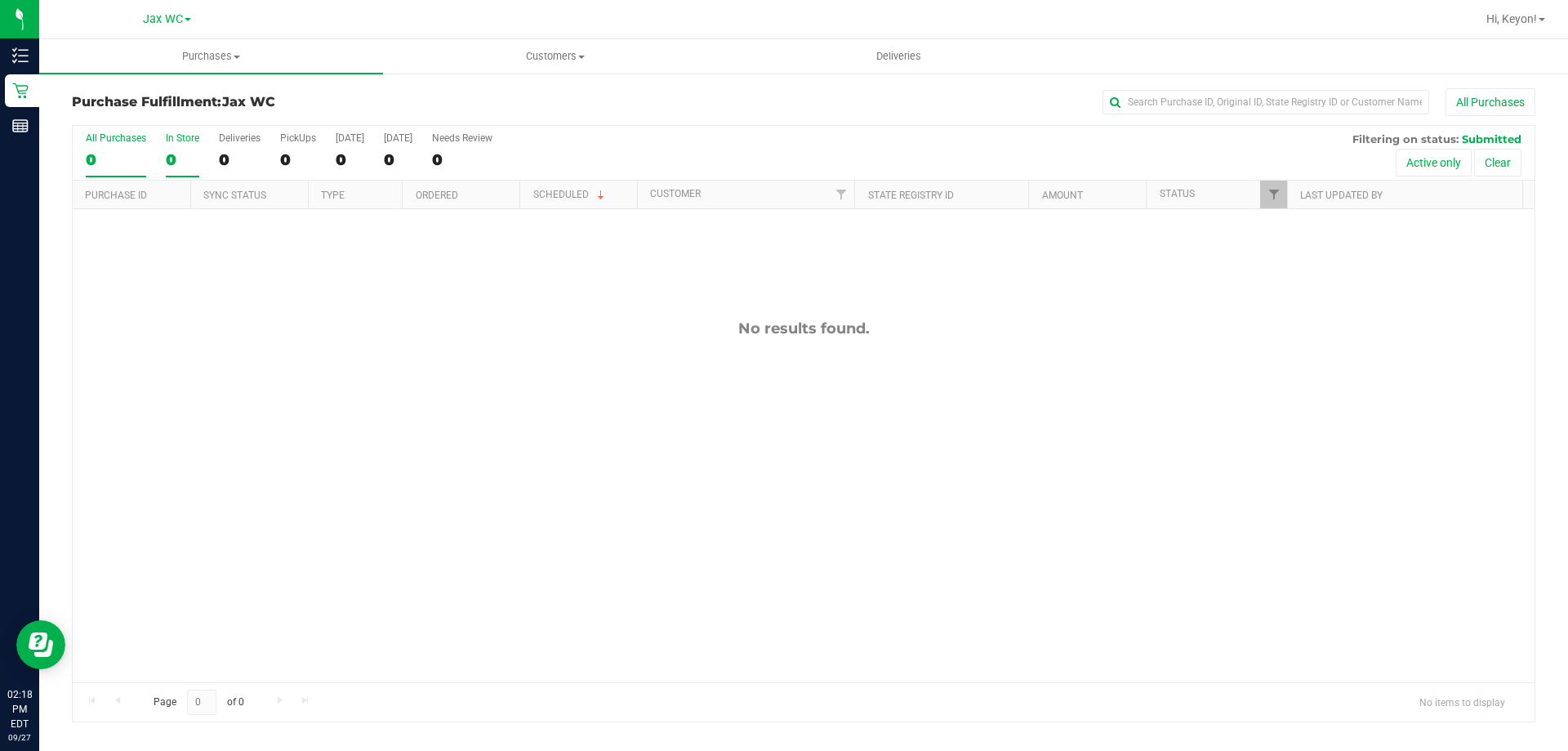
click at [184, 139] on div "In Store" at bounding box center [182, 138] width 33 height 11
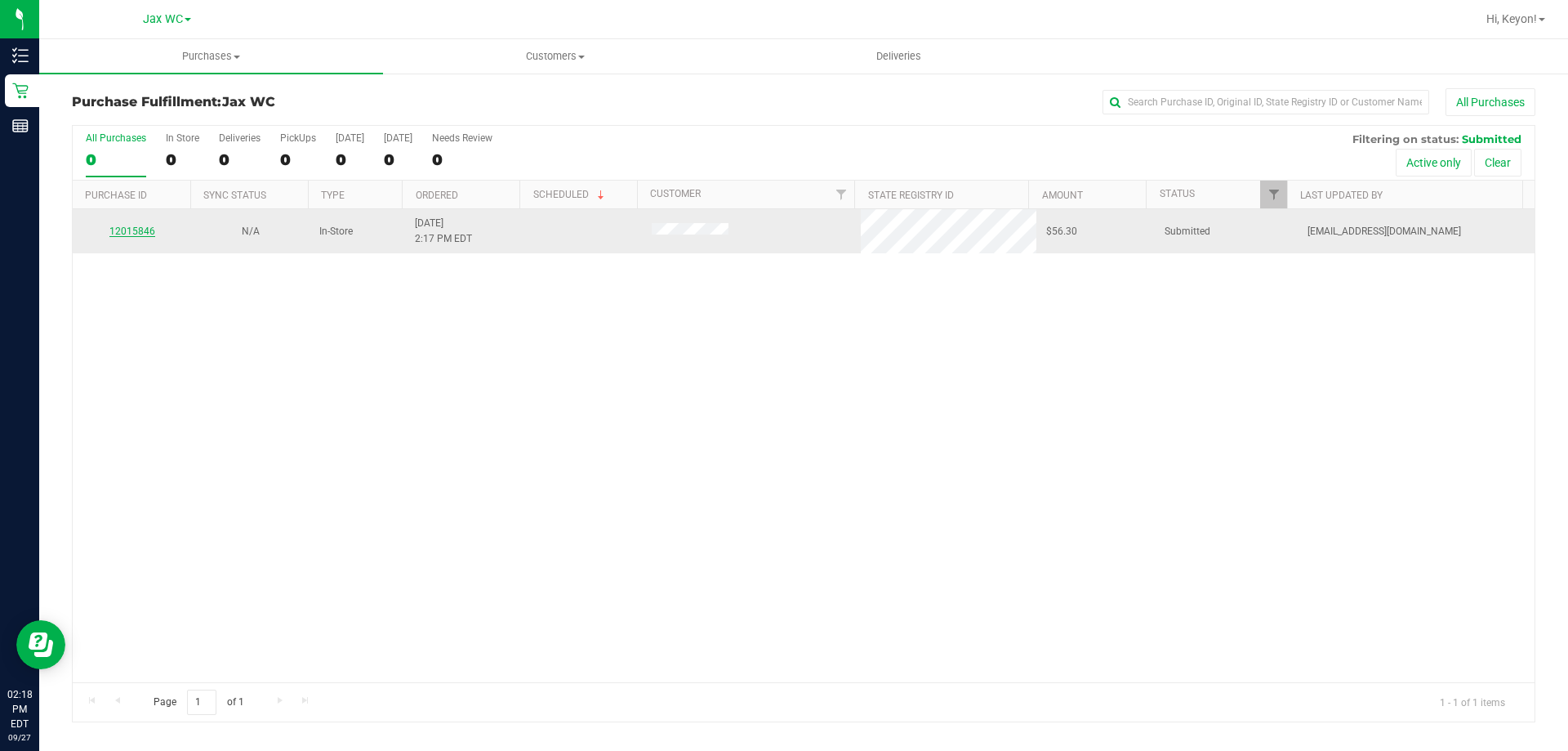
click at [116, 226] on link "12015846" at bounding box center [132, 231] width 46 height 11
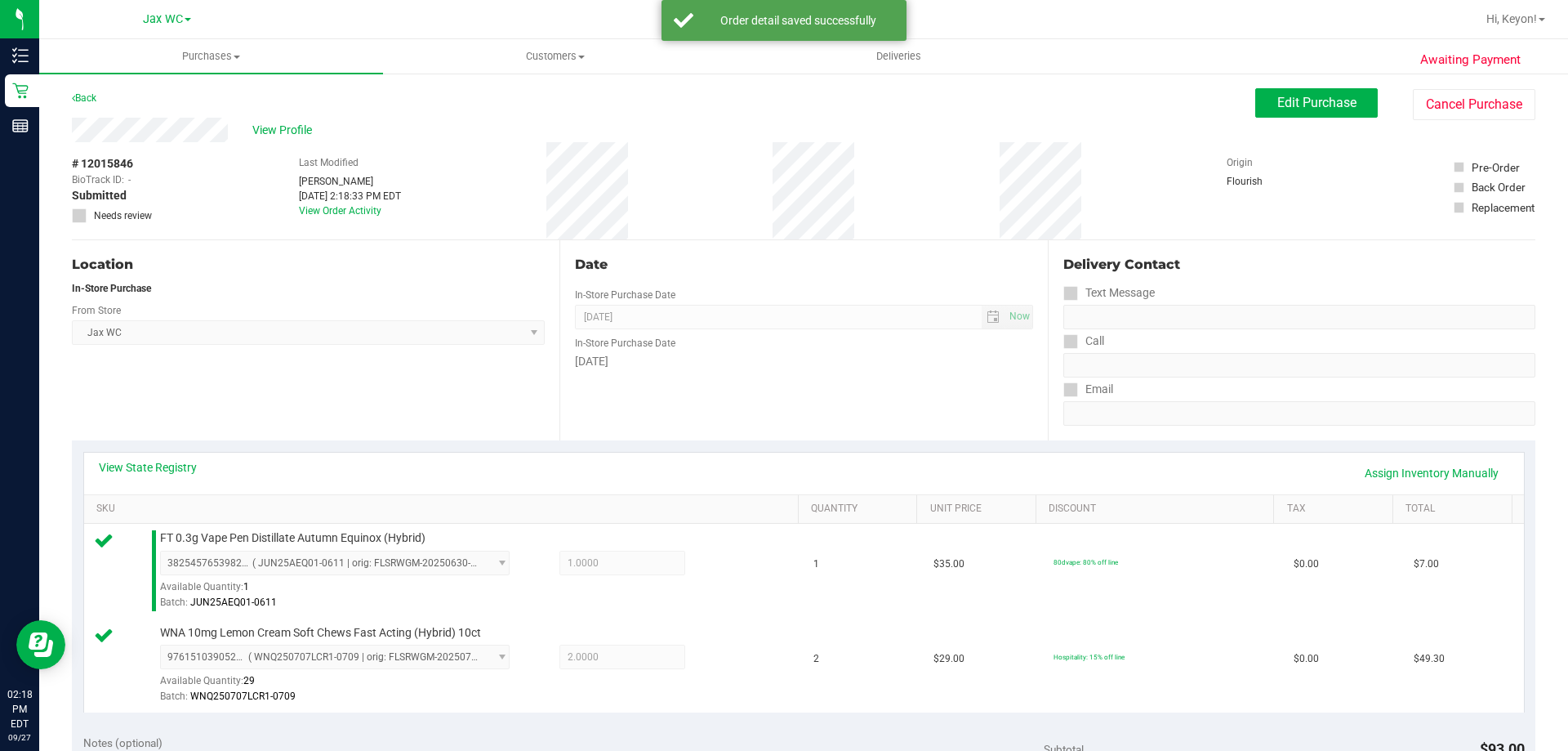
scroll to position [386, 0]
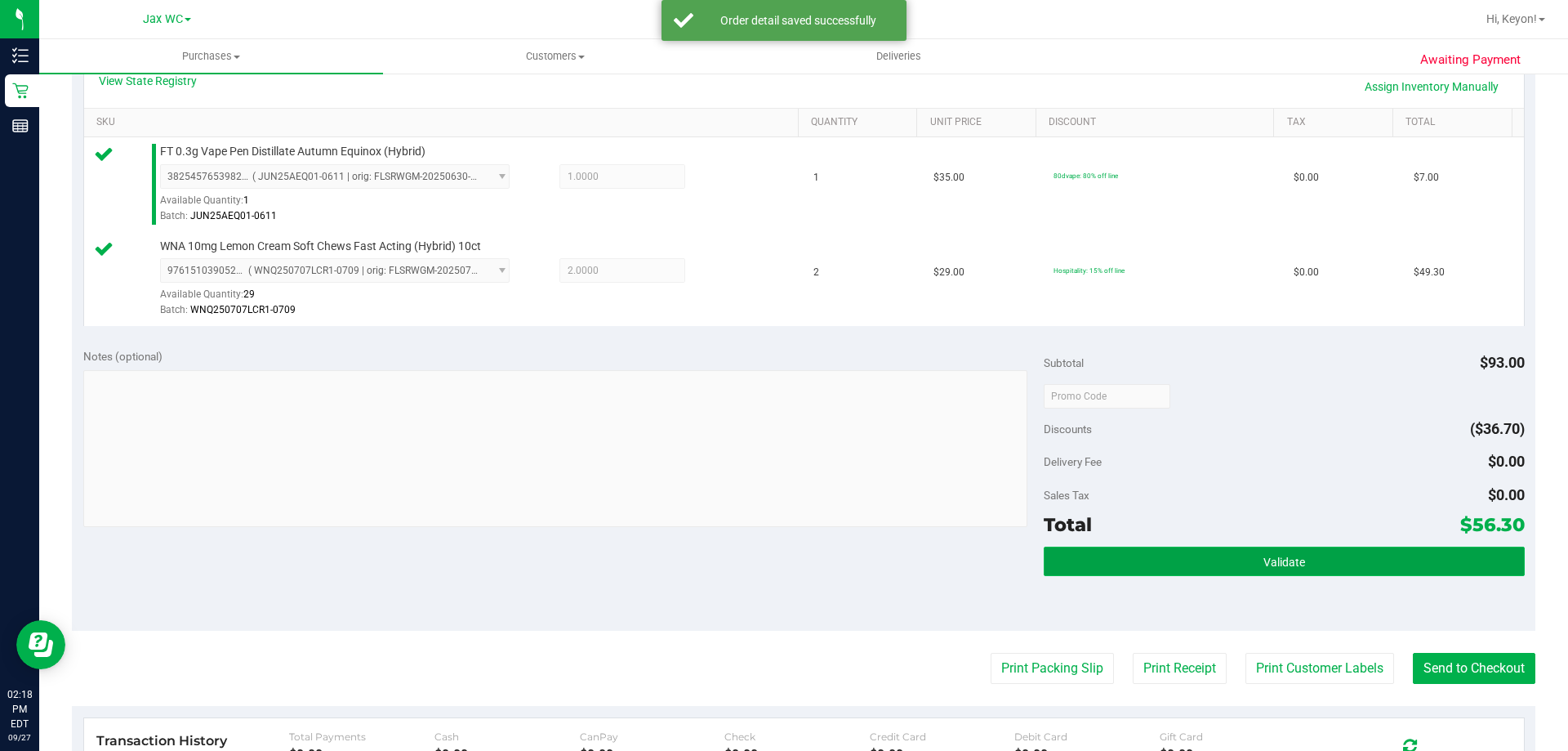
click at [1364, 575] on button "Validate" at bounding box center [1284, 561] width 480 height 30
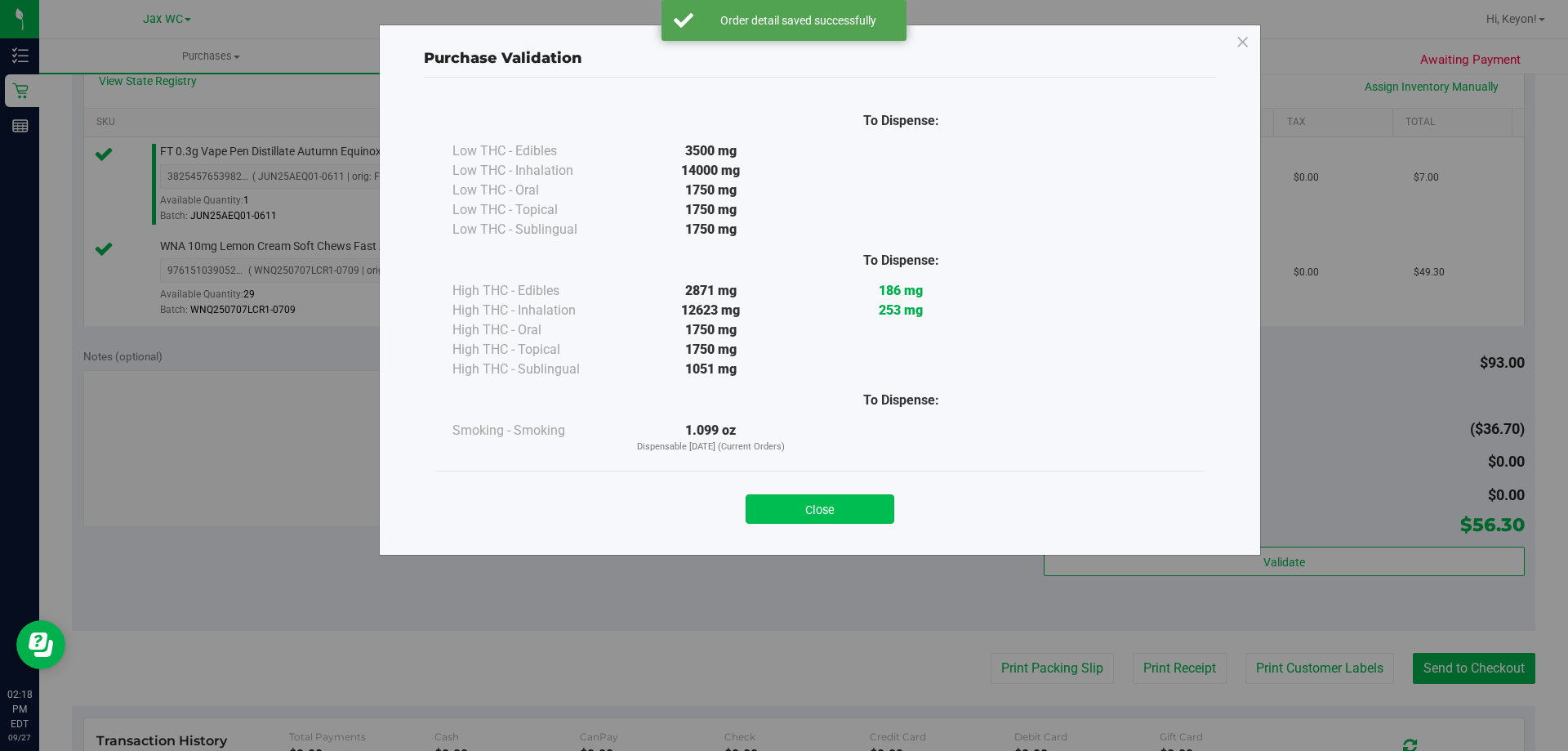
click at [876, 513] on button "Close" at bounding box center [820, 508] width 148 height 30
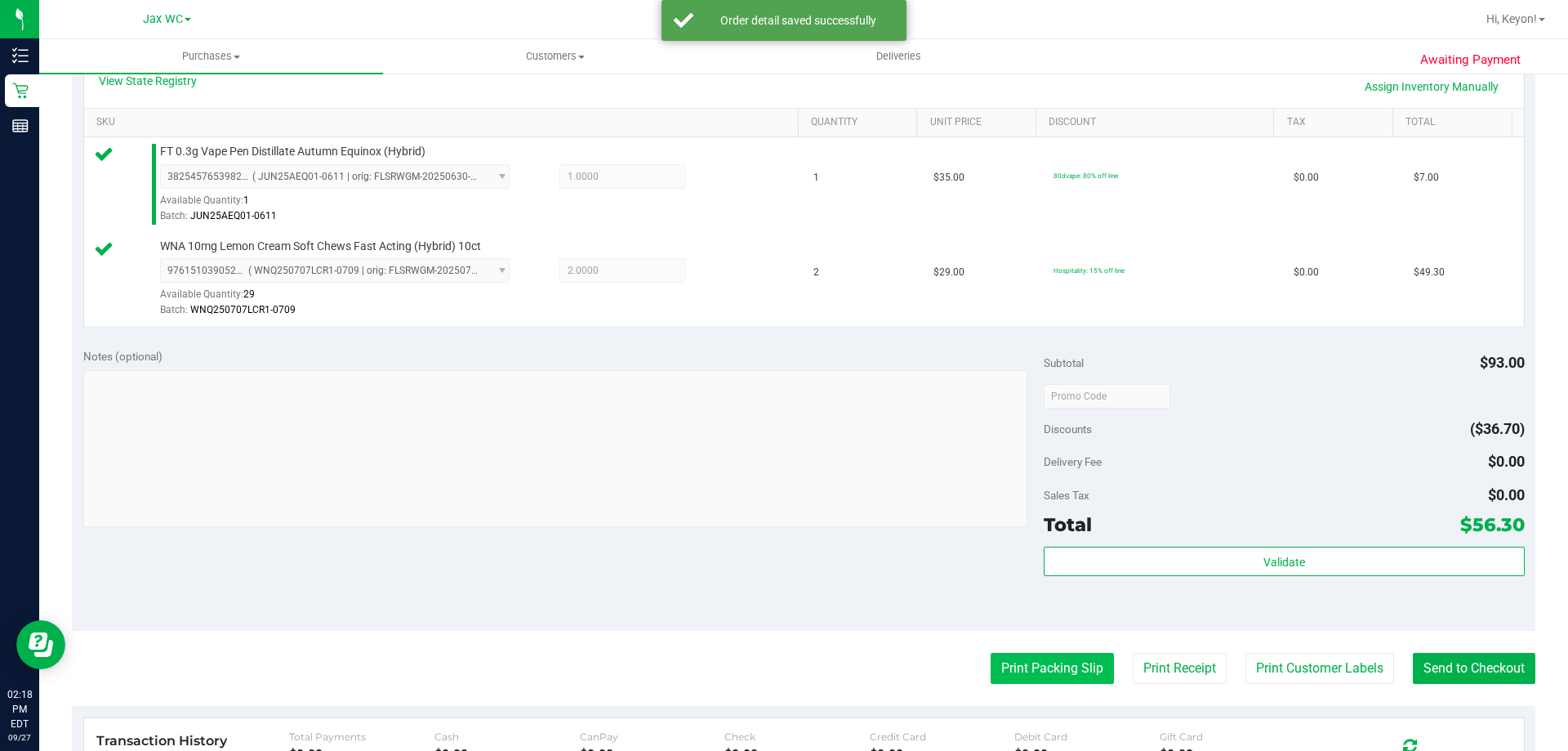
click at [1012, 662] on button "Print Packing Slip" at bounding box center [1052, 668] width 124 height 31
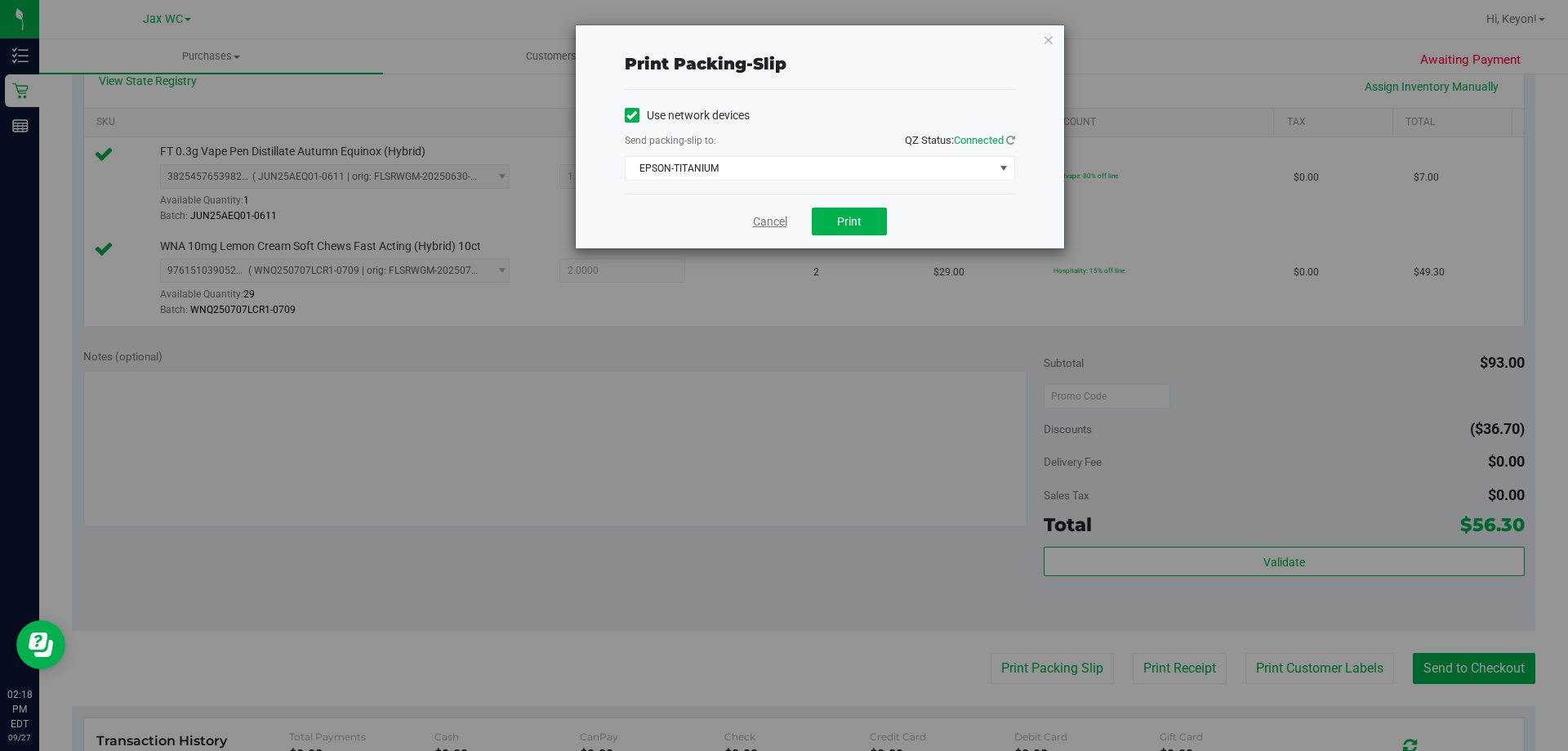
click at [771, 215] on link "Cancel" at bounding box center [770, 222] width 34 height 17
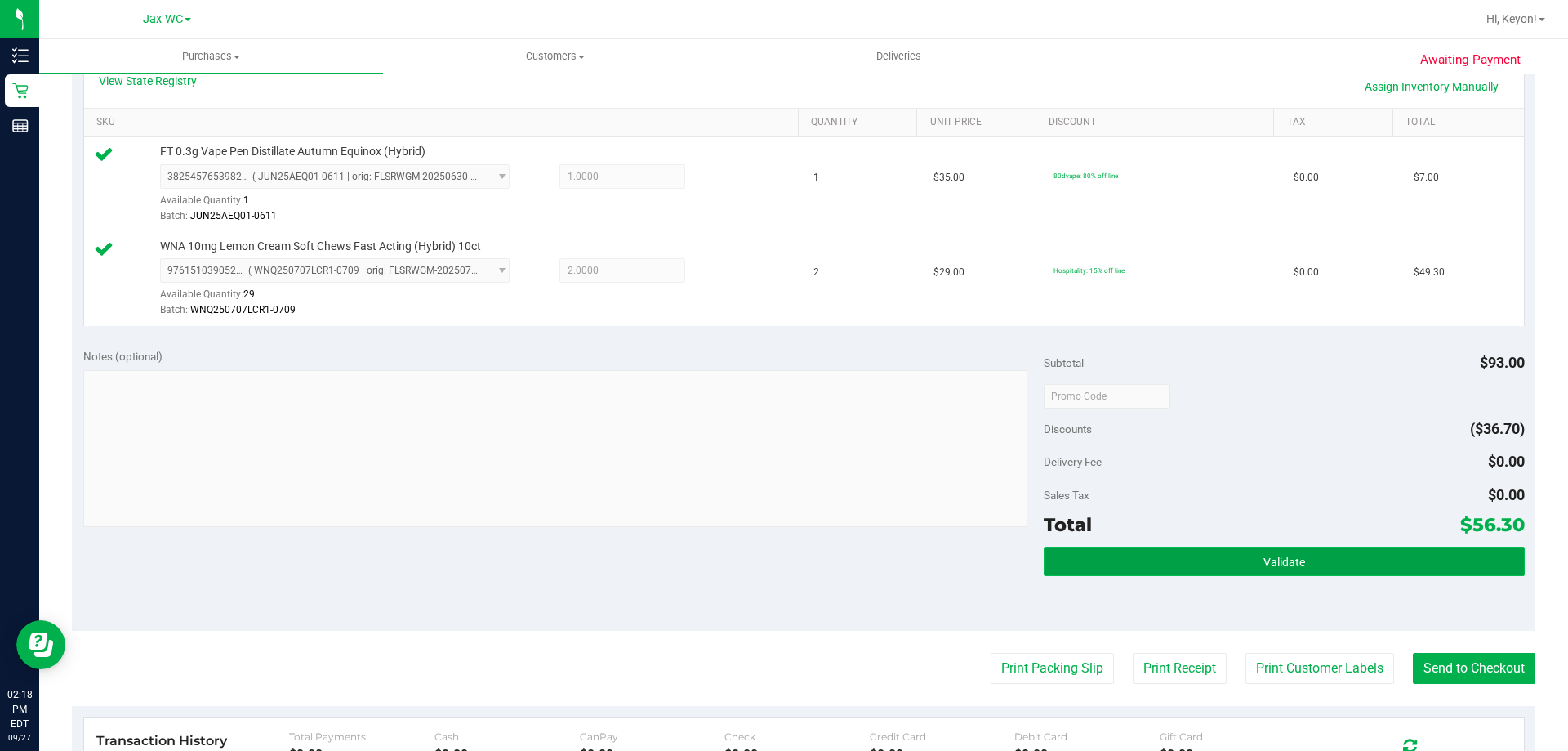
click at [1273, 566] on span "Validate" at bounding box center [1284, 563] width 42 height 13
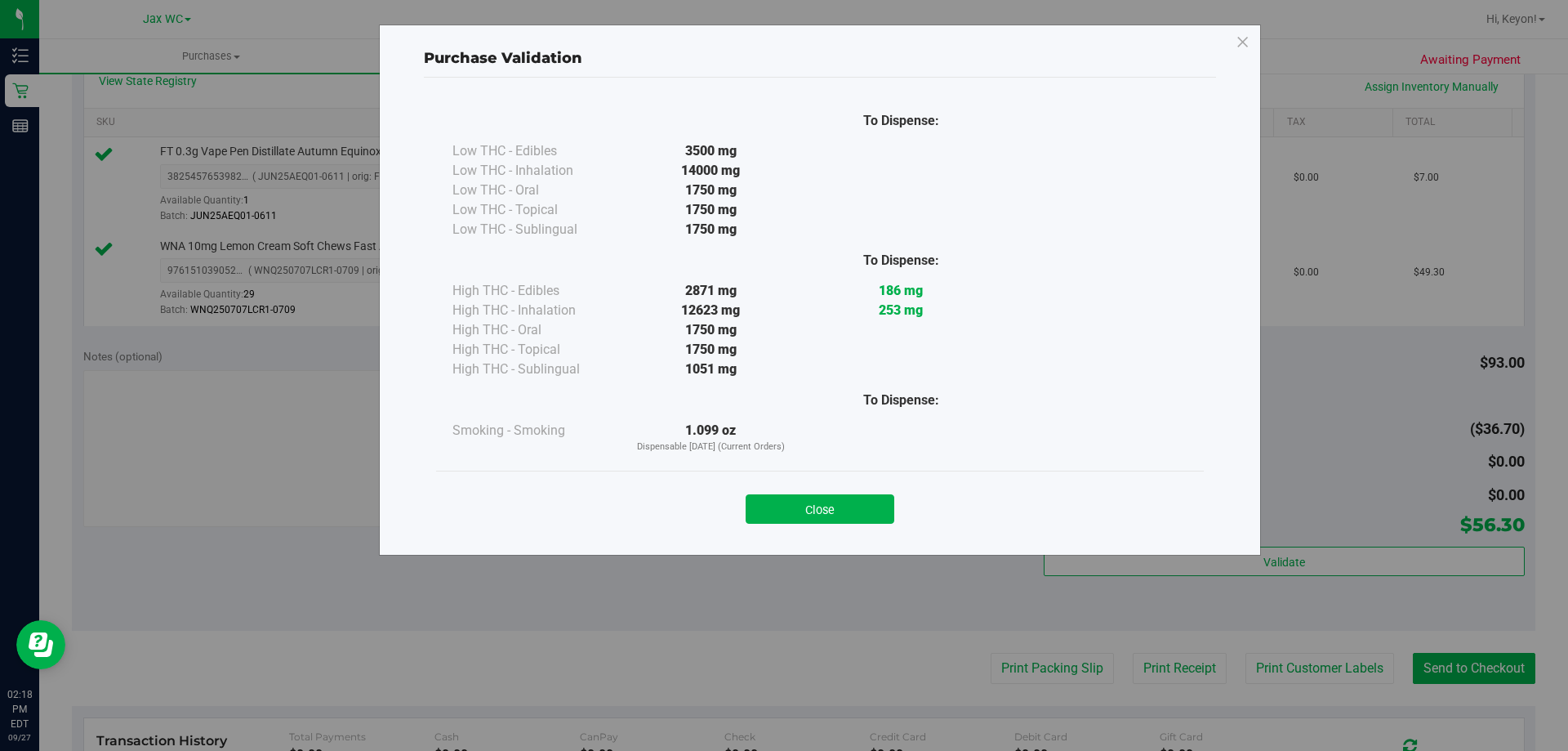
drag, startPoint x: 828, startPoint y: 515, endPoint x: 988, endPoint y: 534, distance: 161.1
click at [835, 517] on button "Close" at bounding box center [820, 508] width 148 height 30
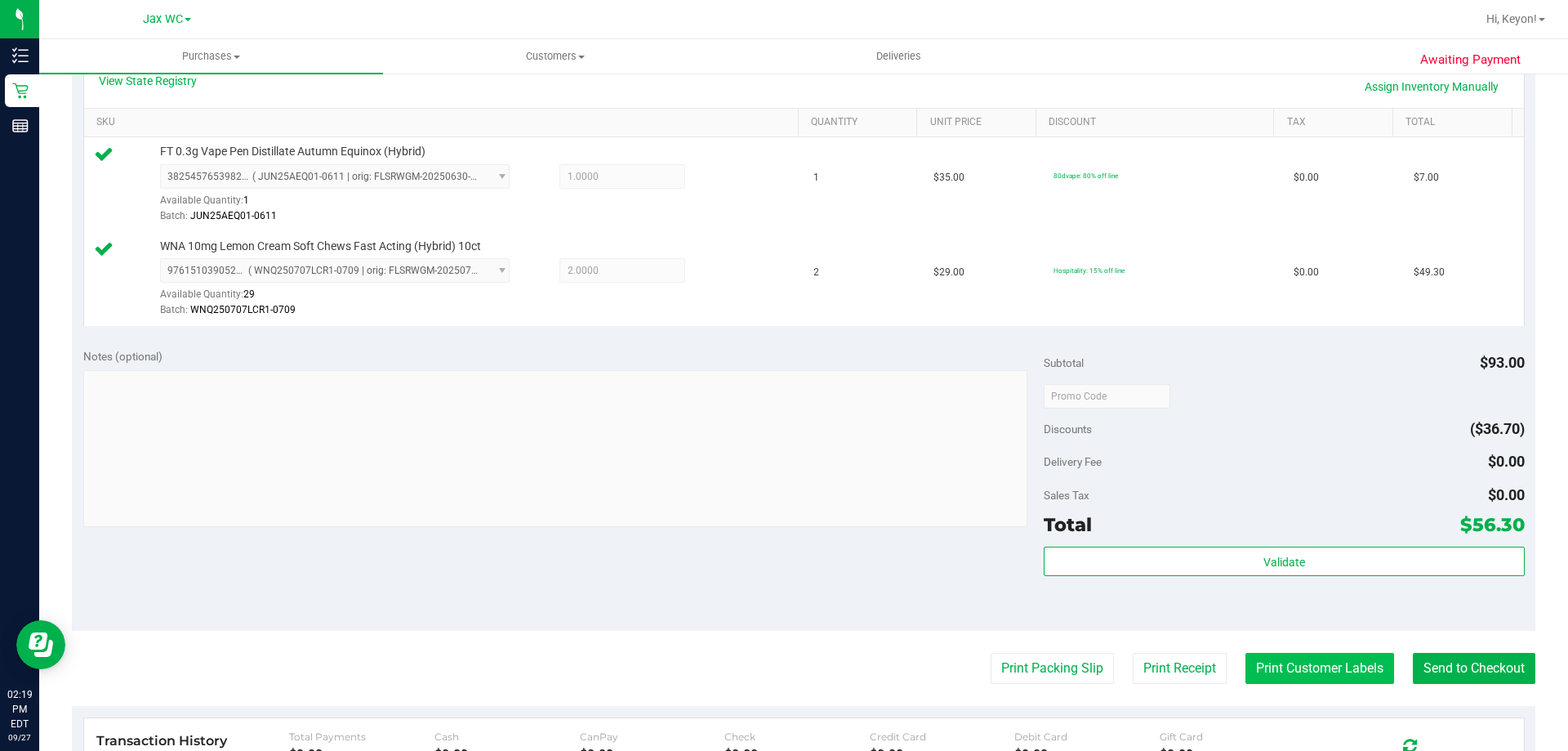
click at [1315, 654] on button "Print Customer Labels" at bounding box center [1320, 668] width 148 height 31
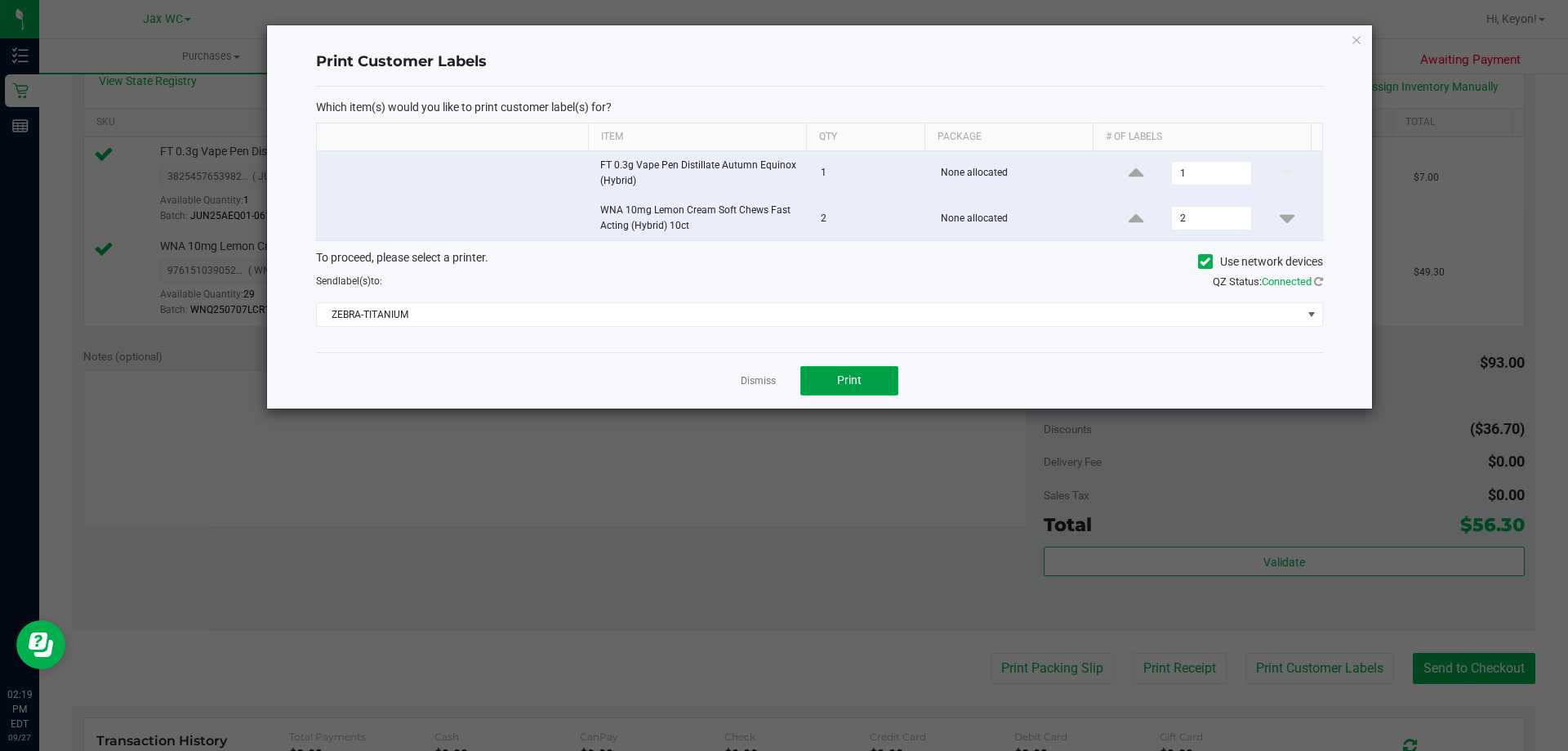
click at [867, 373] on button "Print" at bounding box center [849, 381] width 98 height 30
click at [767, 385] on link "Dismiss" at bounding box center [758, 381] width 35 height 14
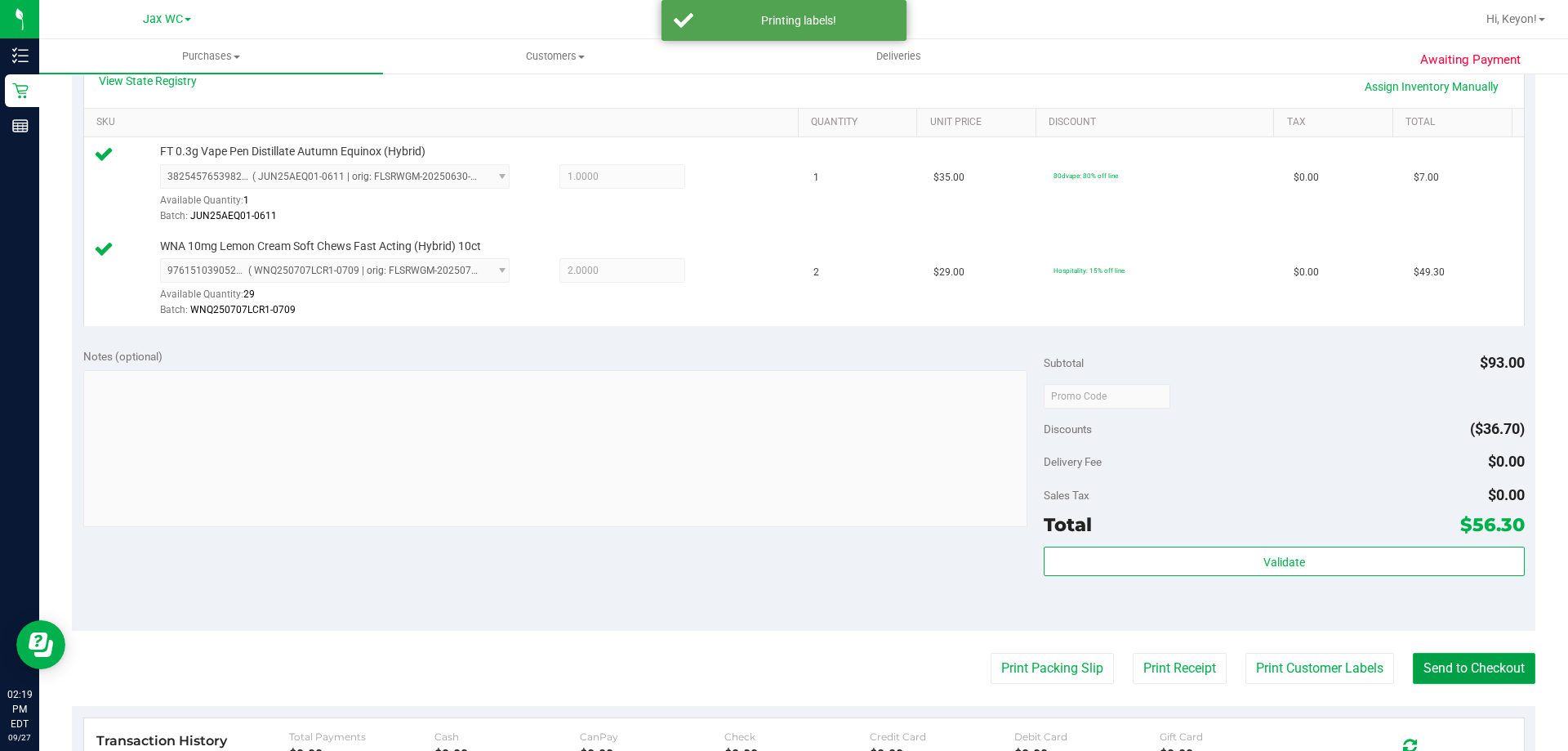
click at [1434, 668] on button "Send to Checkout" at bounding box center [1474, 668] width 123 height 31
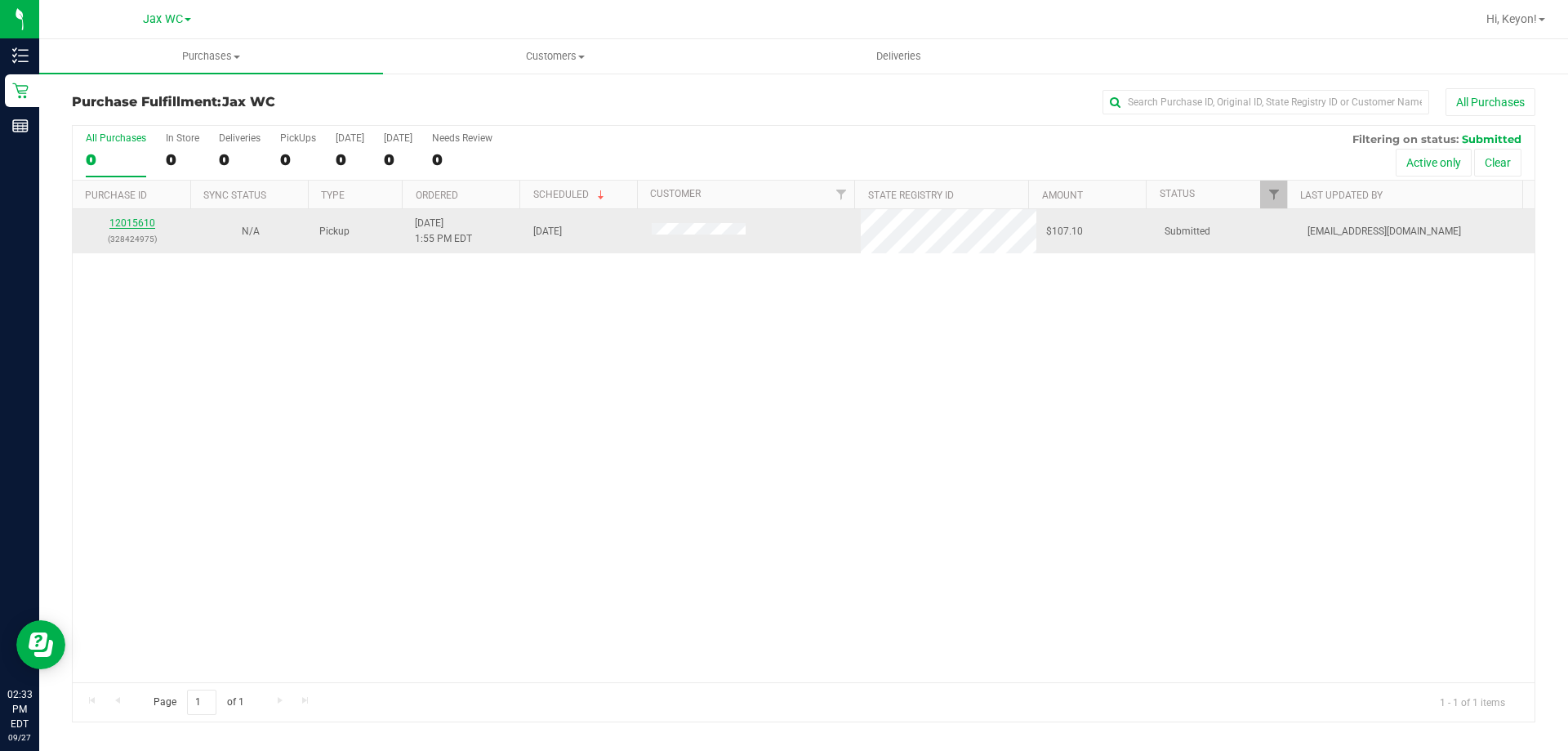
click at [134, 226] on link "12015610" at bounding box center [132, 223] width 46 height 11
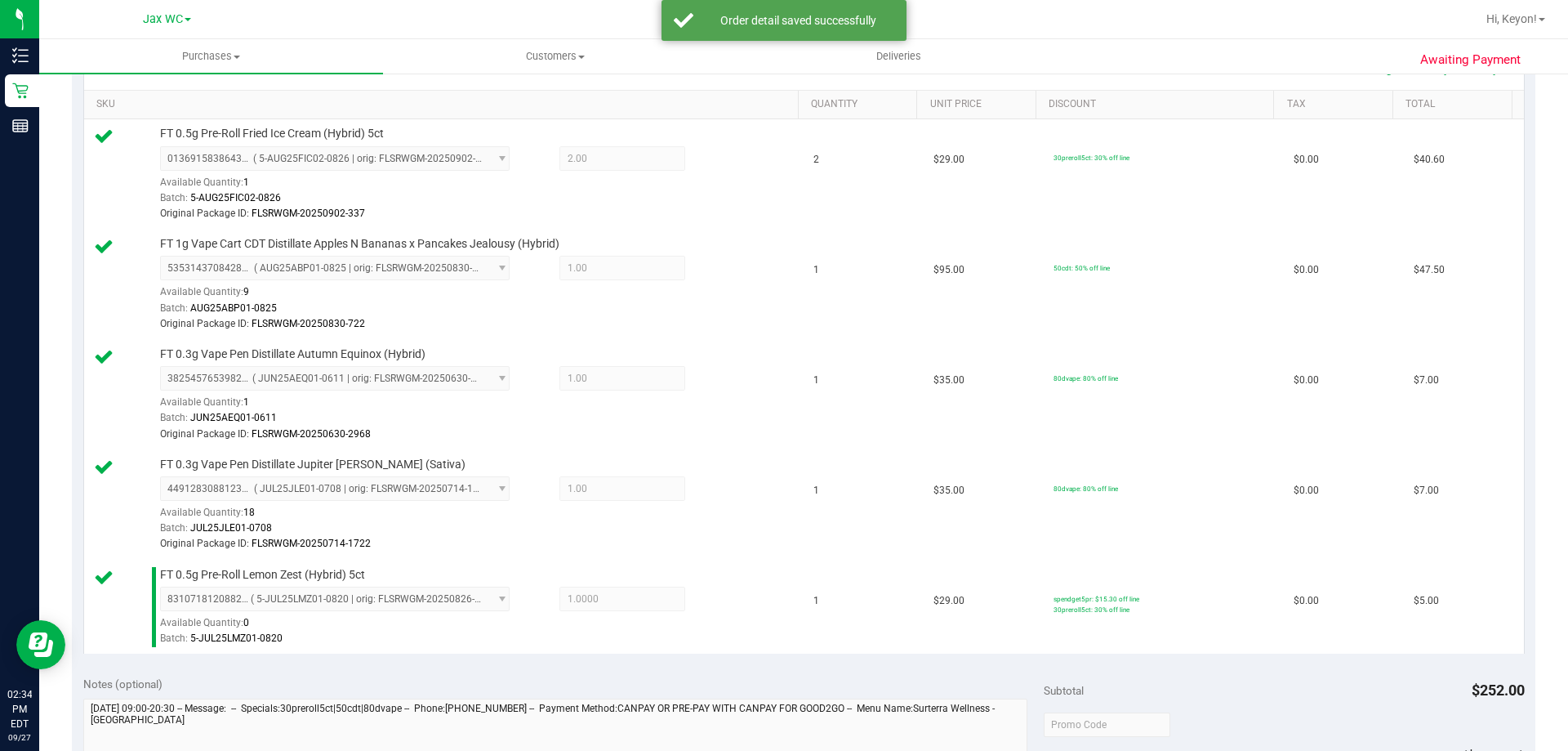
scroll to position [783, 0]
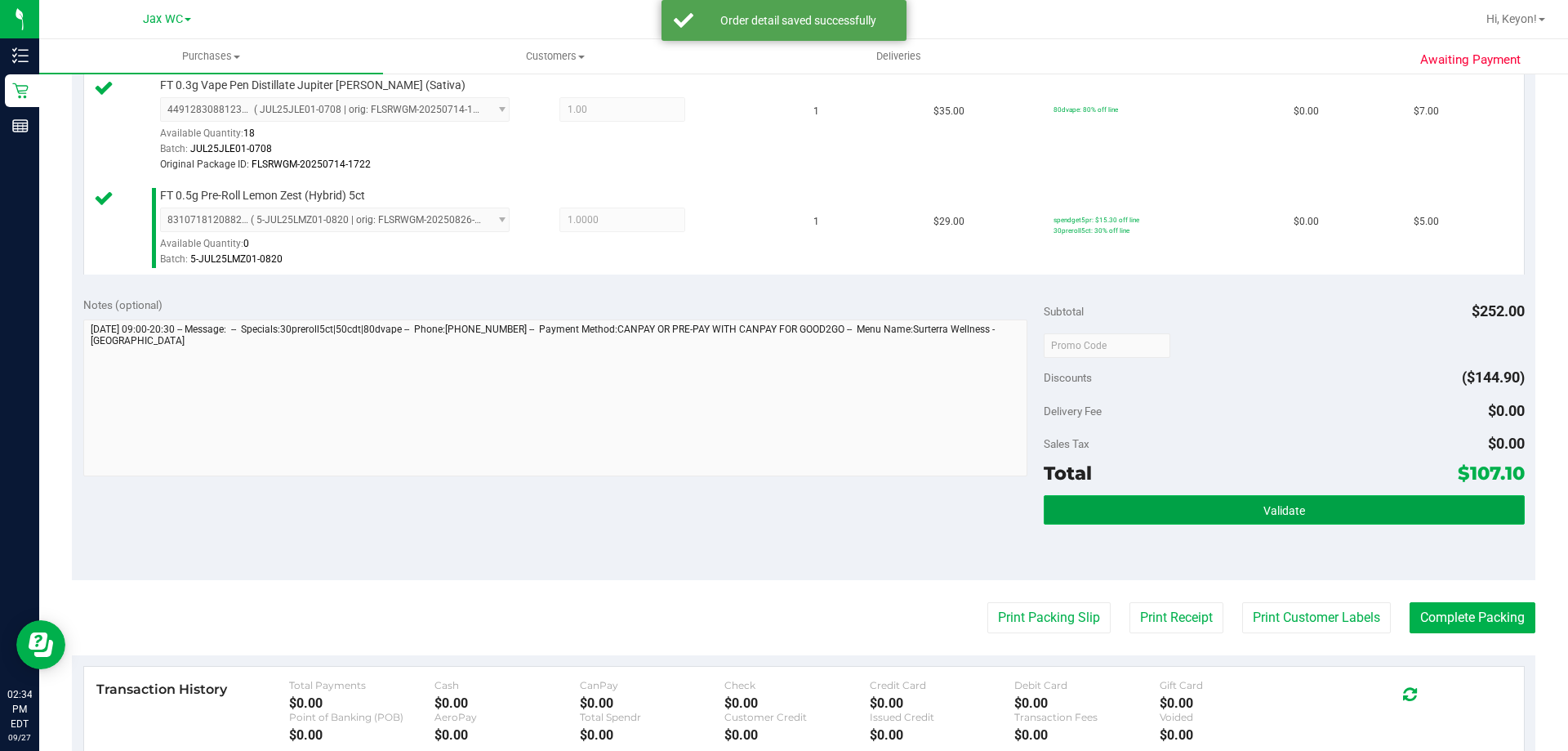
click at [1367, 523] on button "Validate" at bounding box center [1284, 509] width 480 height 30
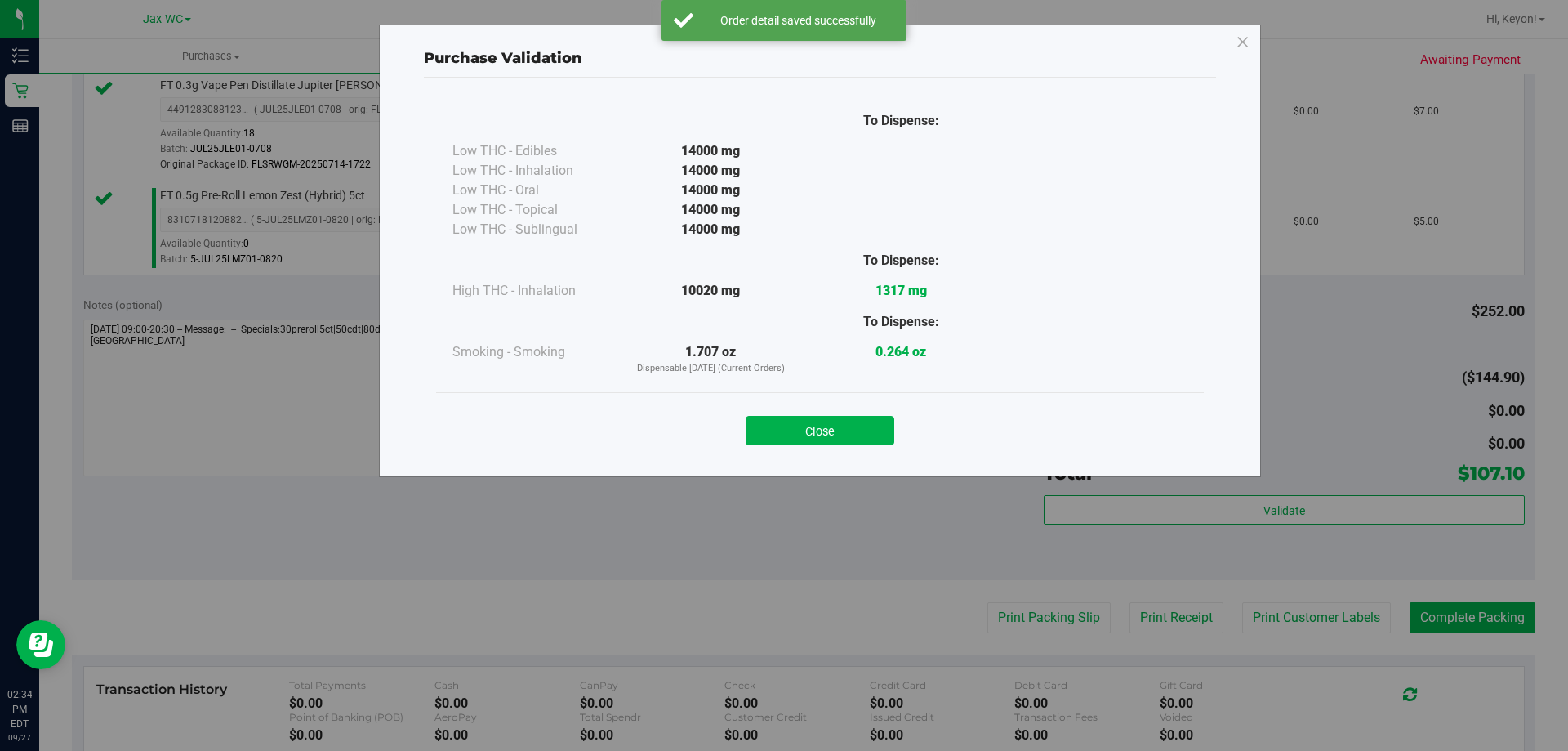
drag, startPoint x: 810, startPoint y: 425, endPoint x: 1110, endPoint y: 491, distance: 307.2
click at [812, 425] on button "Close" at bounding box center [820, 430] width 148 height 30
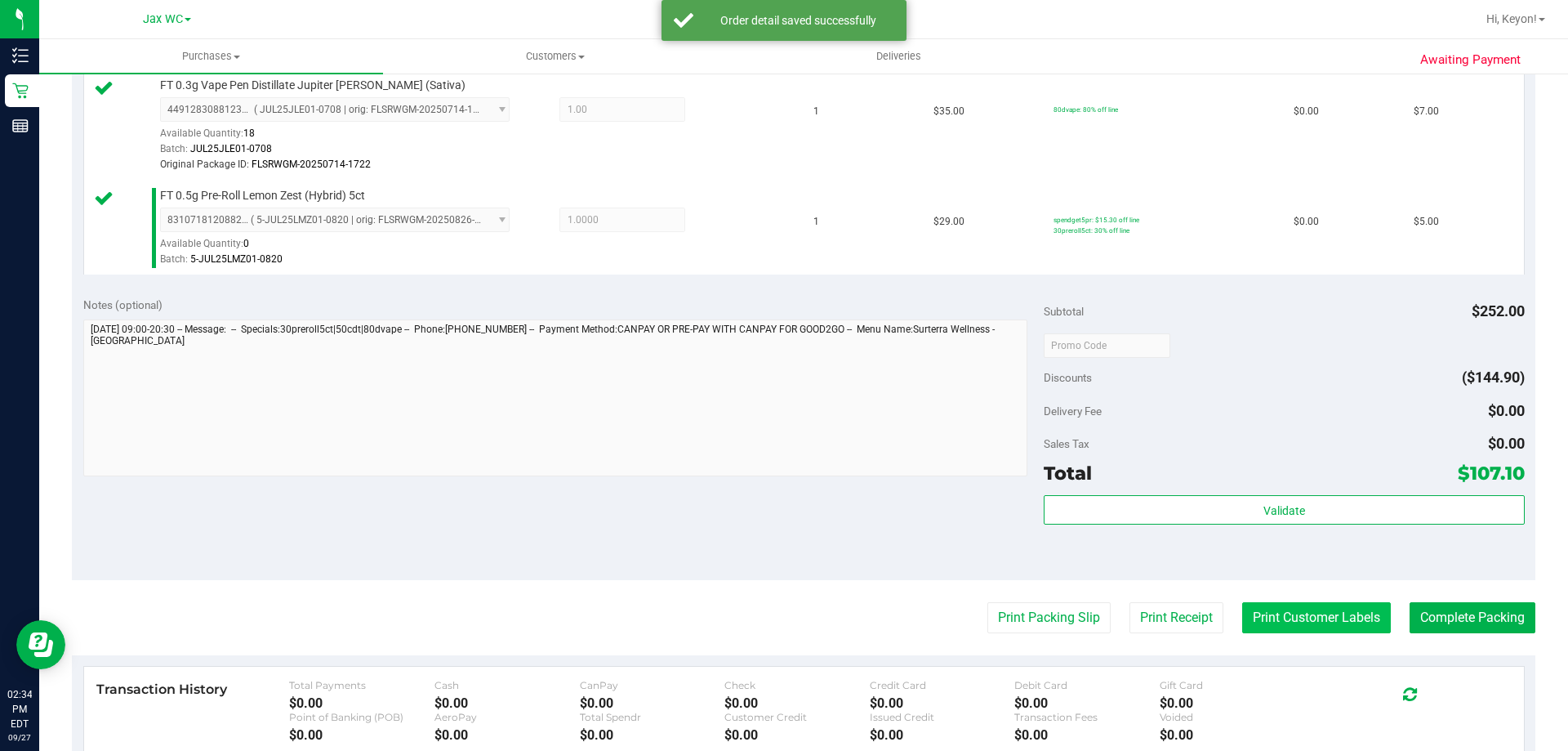
click at [1323, 609] on button "Print Customer Labels" at bounding box center [1317, 618] width 148 height 31
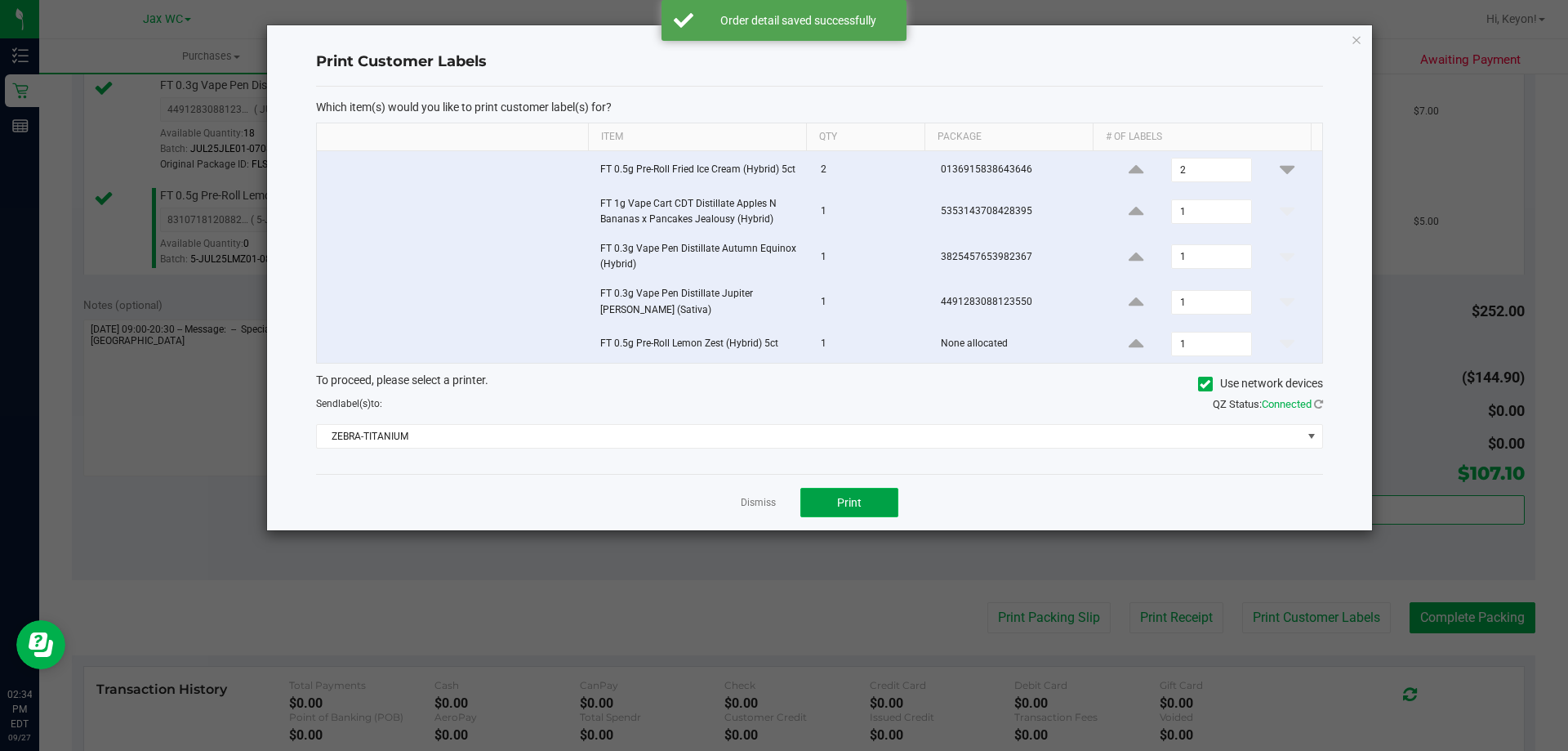
click at [862, 502] on button "Print" at bounding box center [849, 502] width 98 height 30
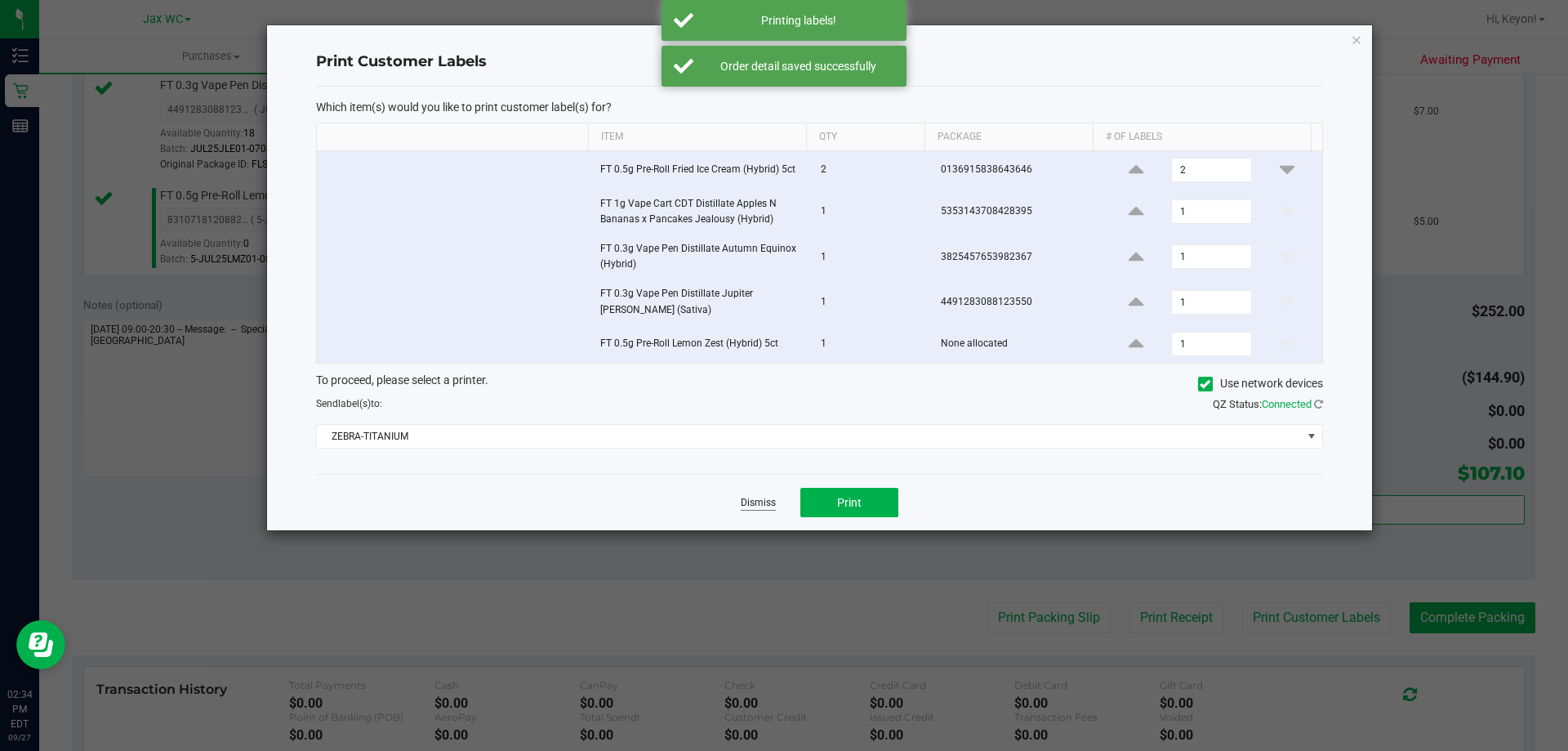
click at [766, 507] on link "Dismiss" at bounding box center [758, 503] width 35 height 14
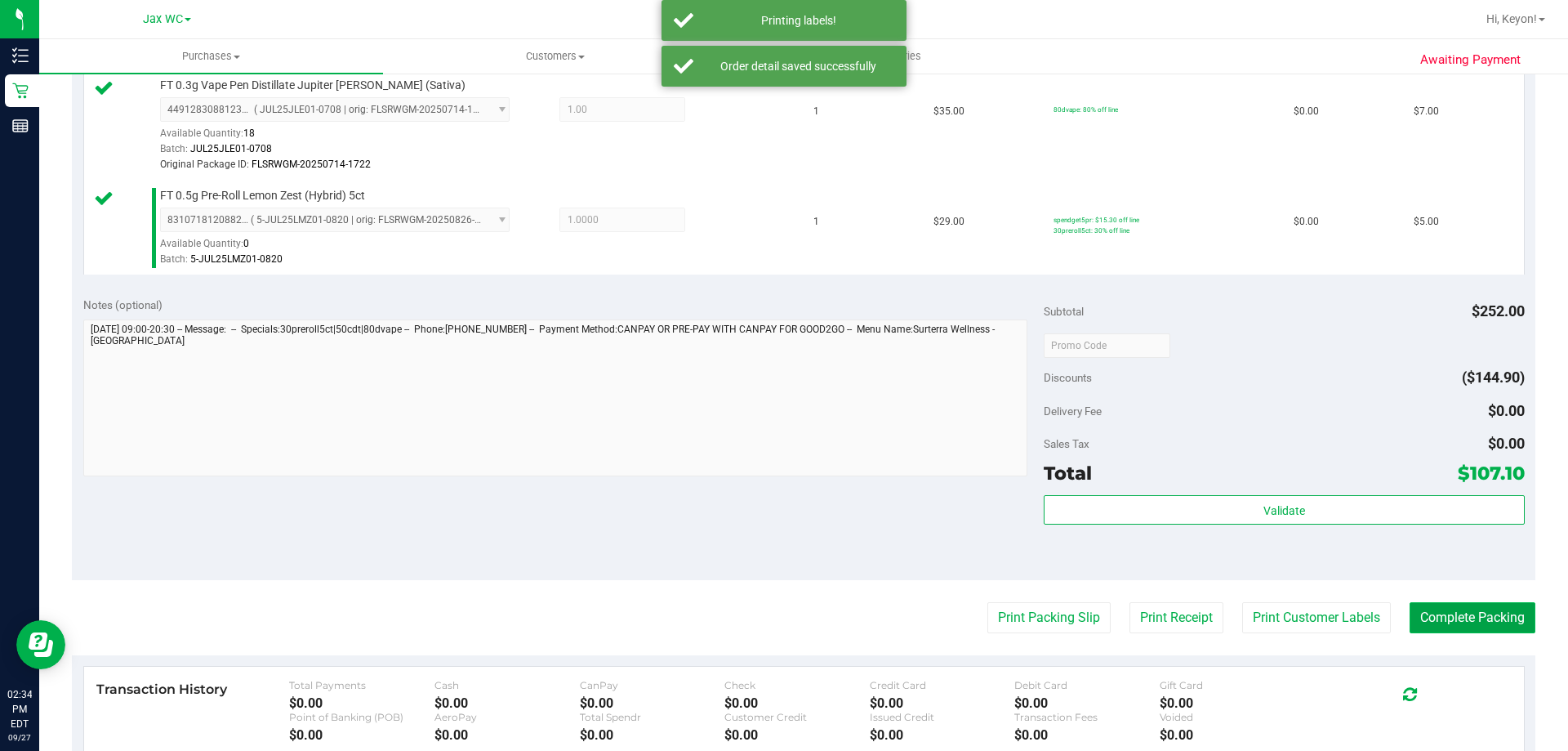
click at [1462, 612] on button "Complete Packing" at bounding box center [1473, 618] width 126 height 31
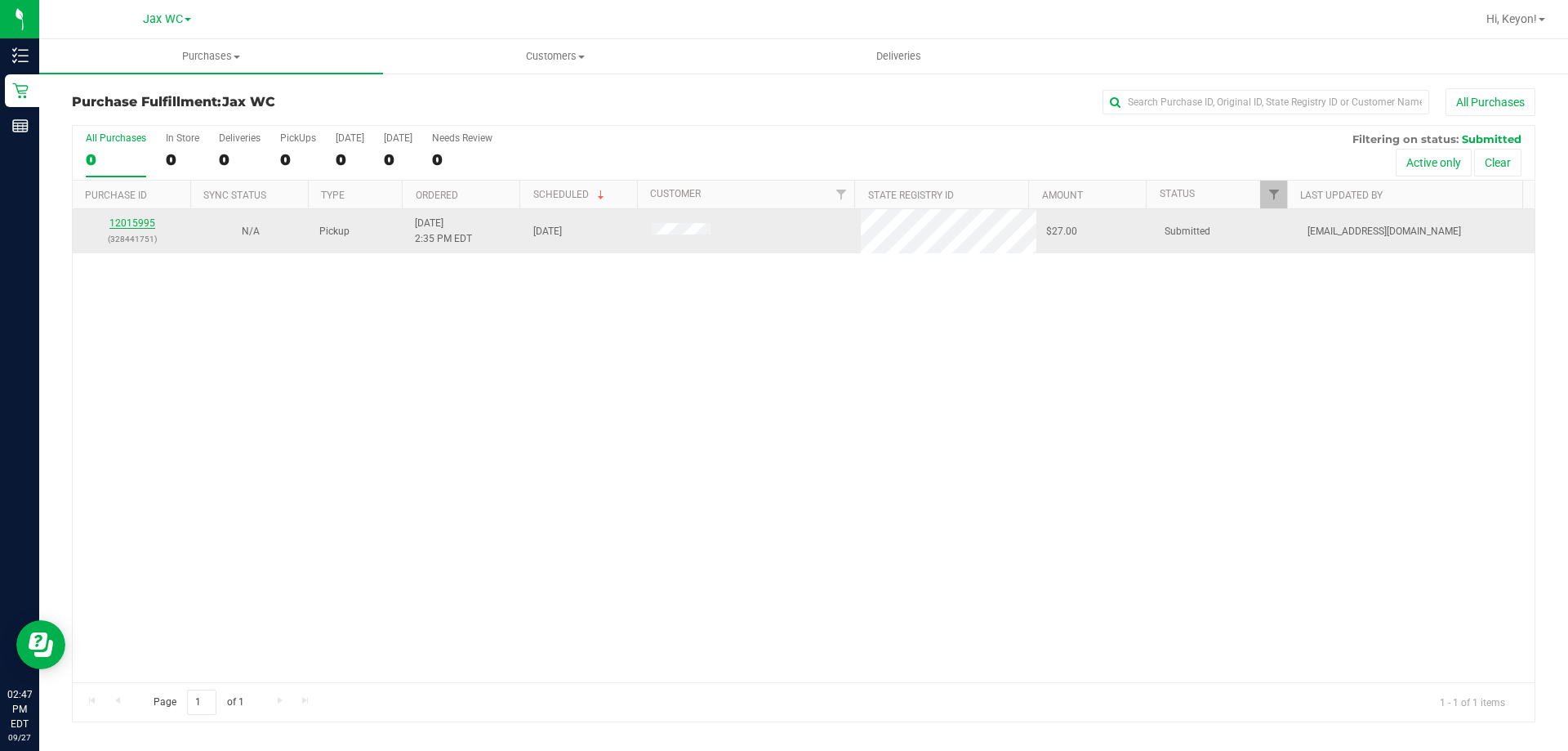
click at [145, 222] on link "12015995" at bounding box center [132, 223] width 46 height 11
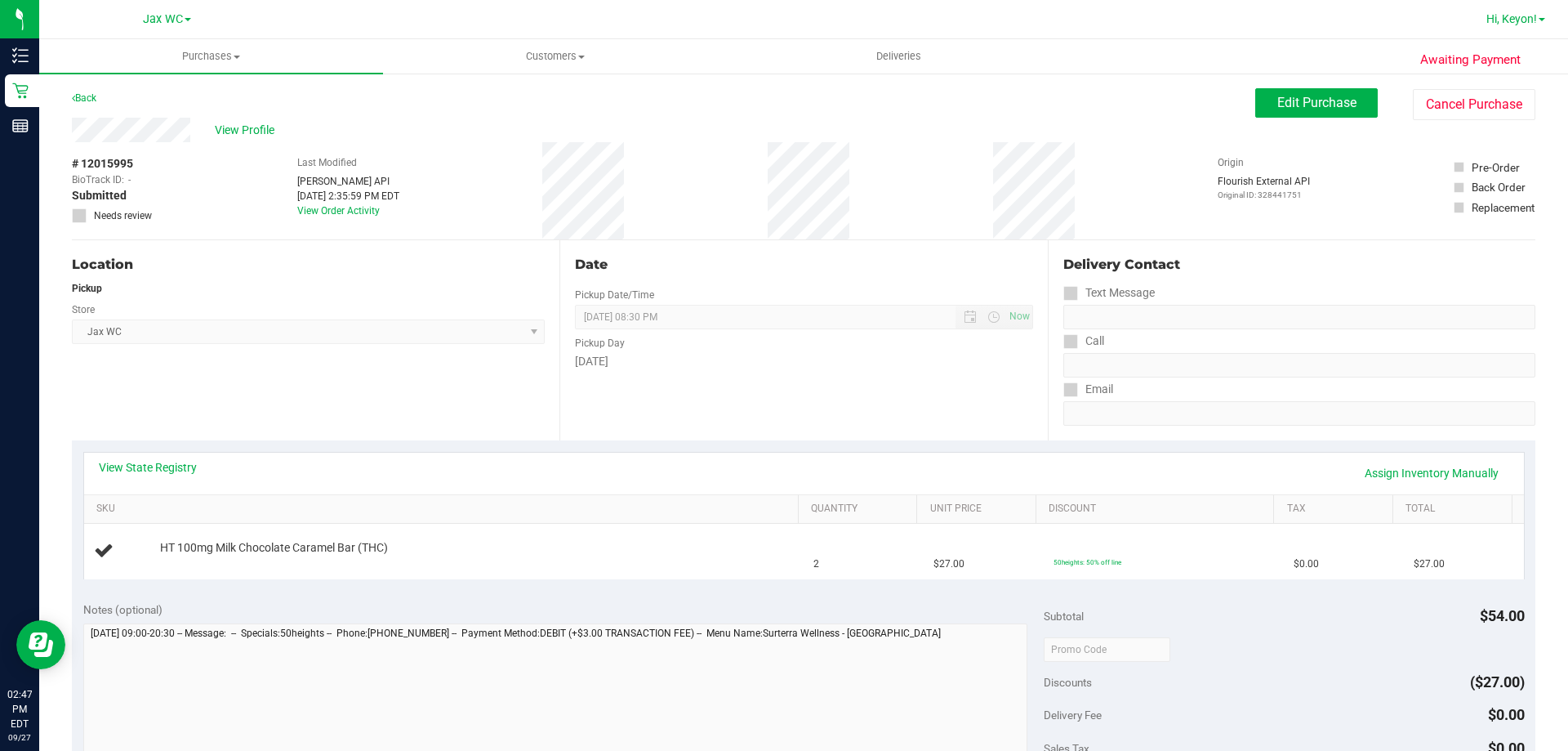
click at [1532, 26] on span "Hi, Keyon!" at bounding box center [1511, 19] width 50 height 13
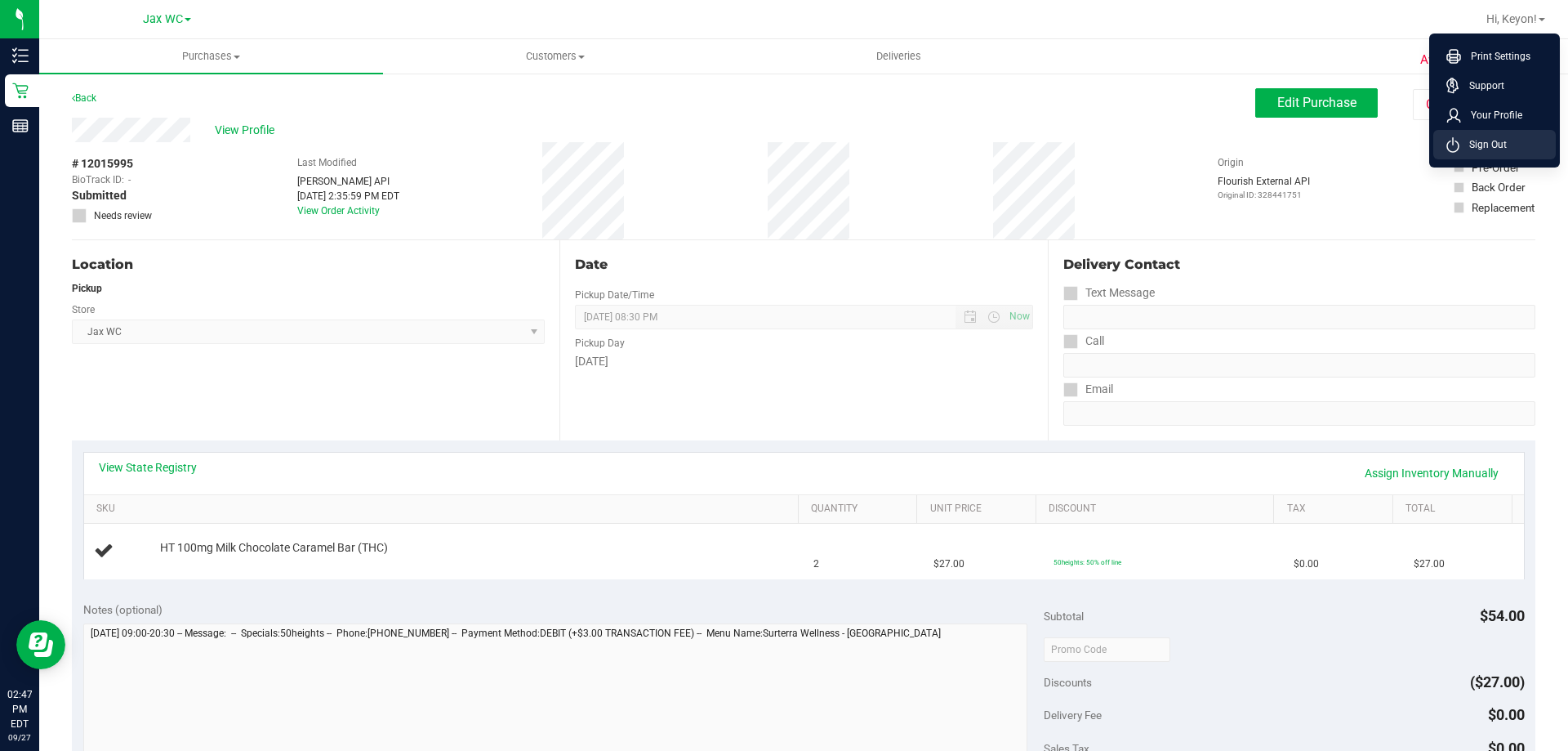
click at [1499, 144] on span "Sign Out" at bounding box center [1483, 144] width 48 height 16
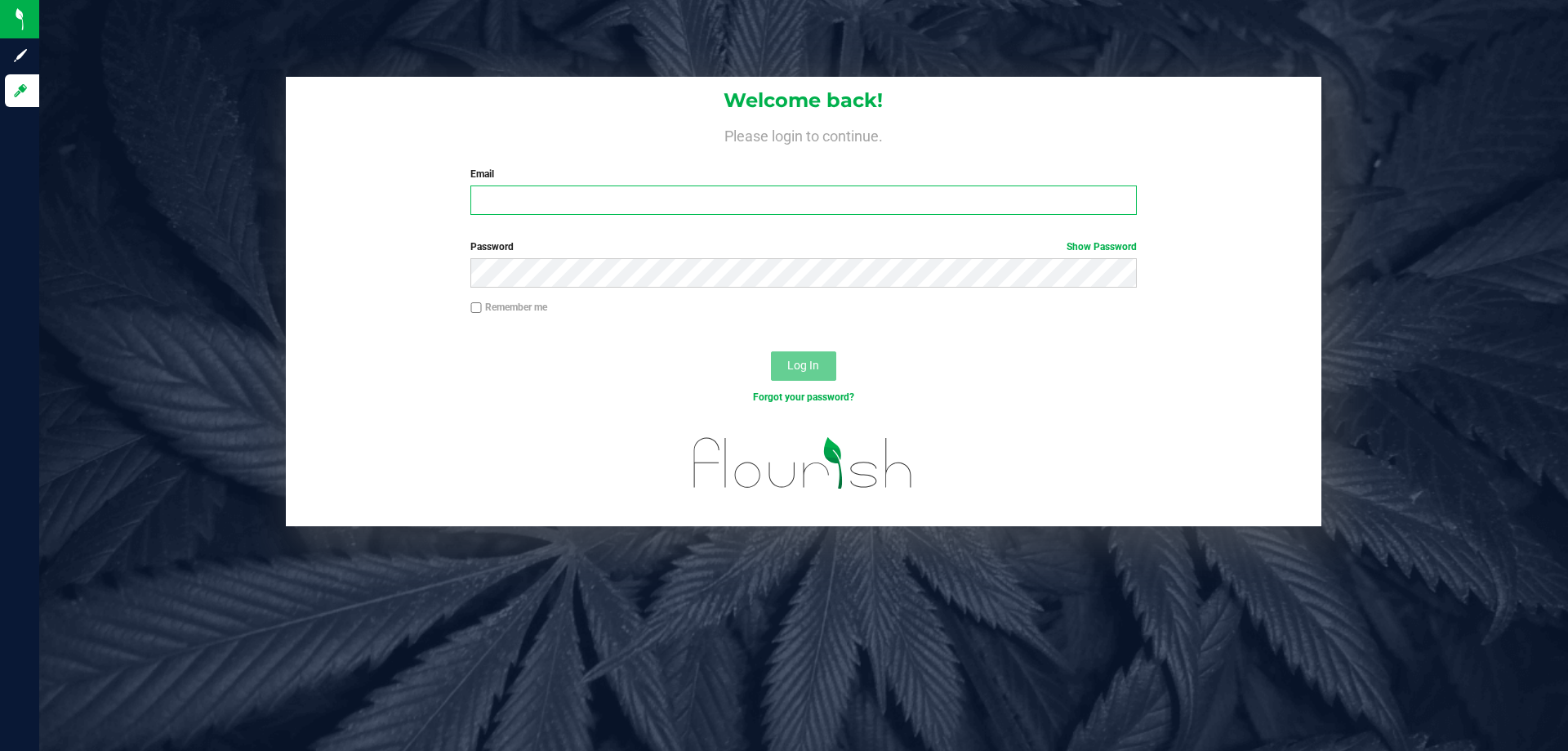
click at [657, 192] on input "Email" at bounding box center [803, 200] width 666 height 30
type input "[EMAIL_ADDRESS][DOMAIN_NAME]"
click at [771, 351] on button "Log In" at bounding box center [803, 366] width 66 height 30
